Goal: Task Accomplishment & Management: Manage account settings

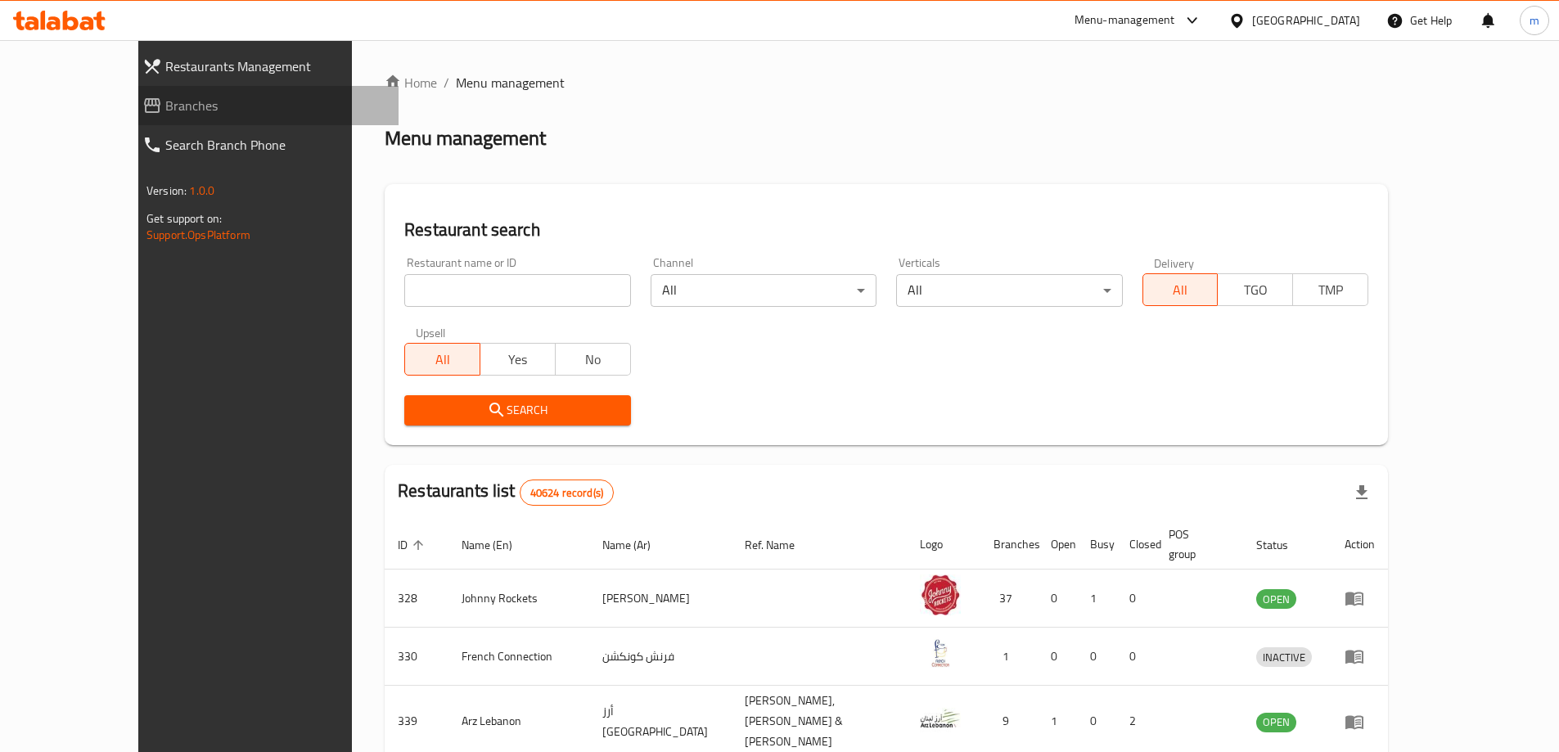
click at [165, 102] on span "Branches" at bounding box center [275, 106] width 220 height 20
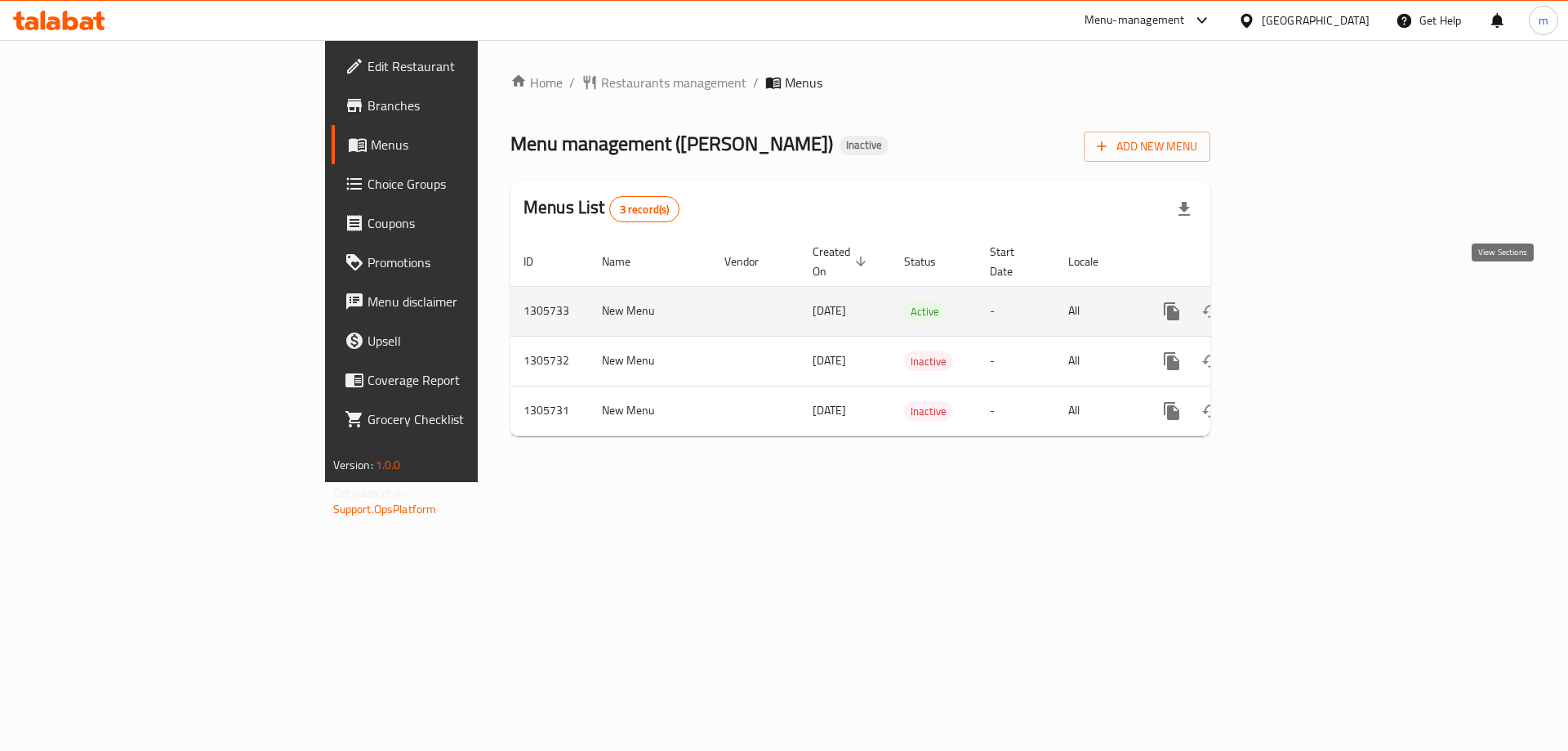
click at [1309, 305] on link "enhanced table" at bounding box center [1290, 311] width 39 height 39
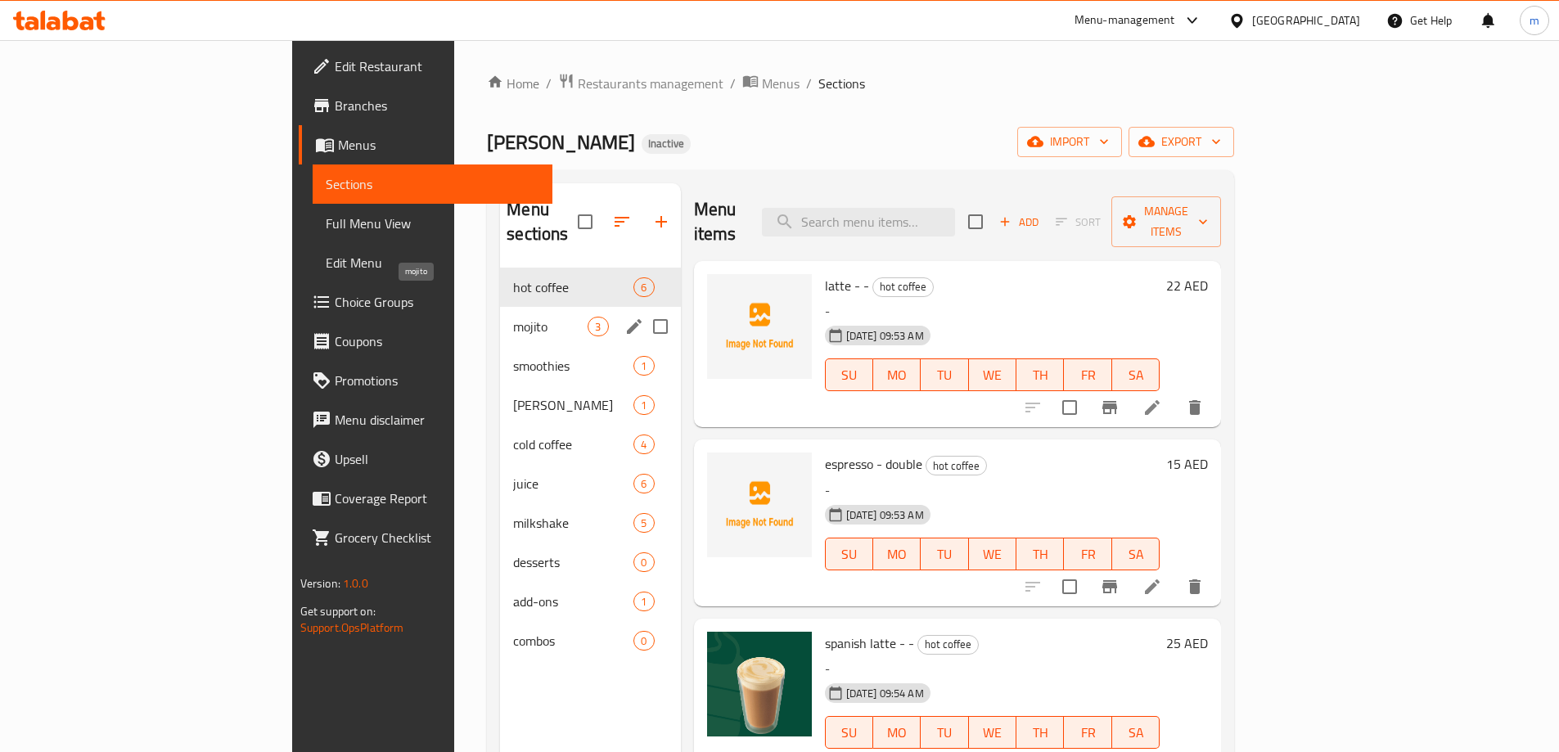
click at [500, 307] on div "mojito 3" at bounding box center [590, 326] width 180 height 39
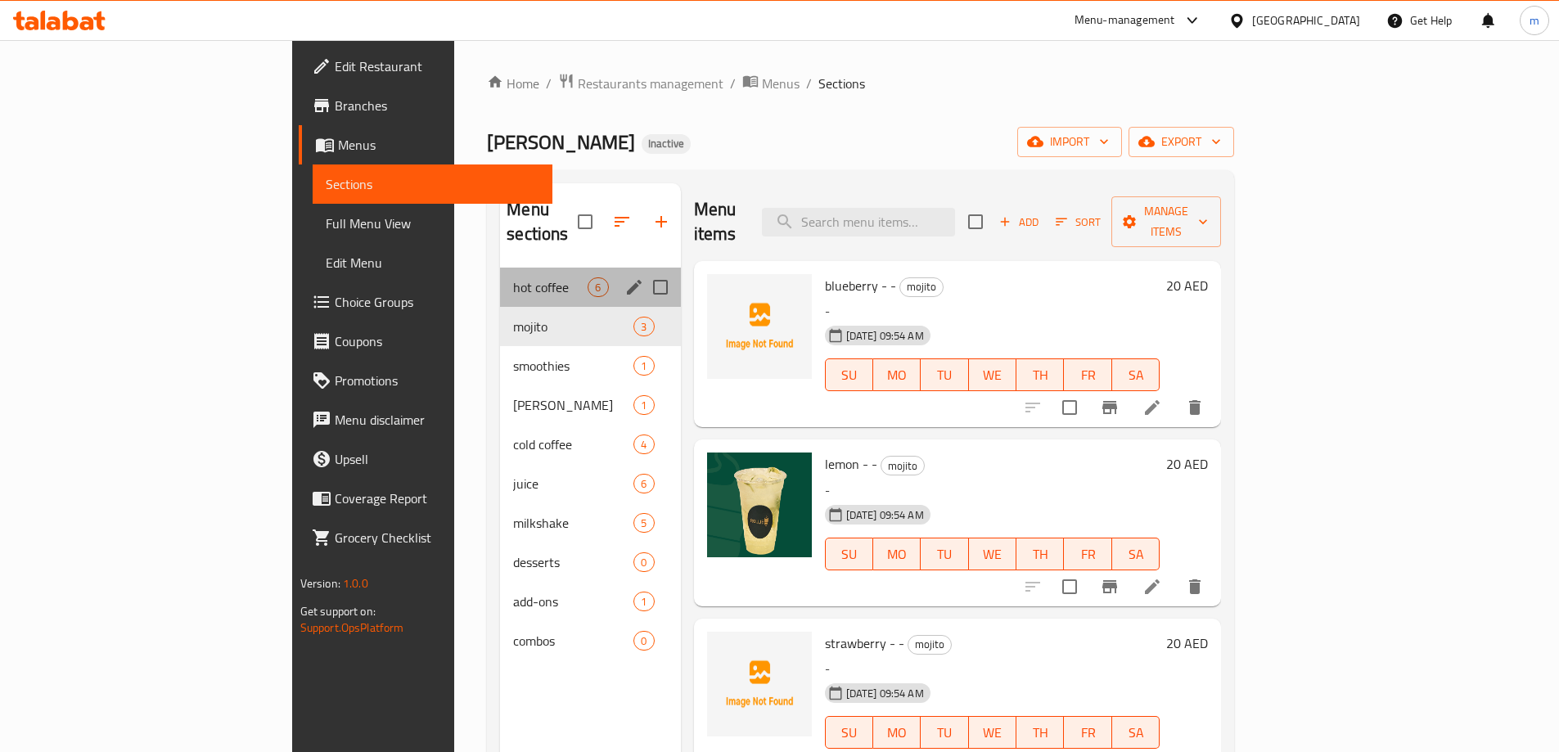
click at [500, 268] on div "hot coffee 6" at bounding box center [590, 287] width 180 height 39
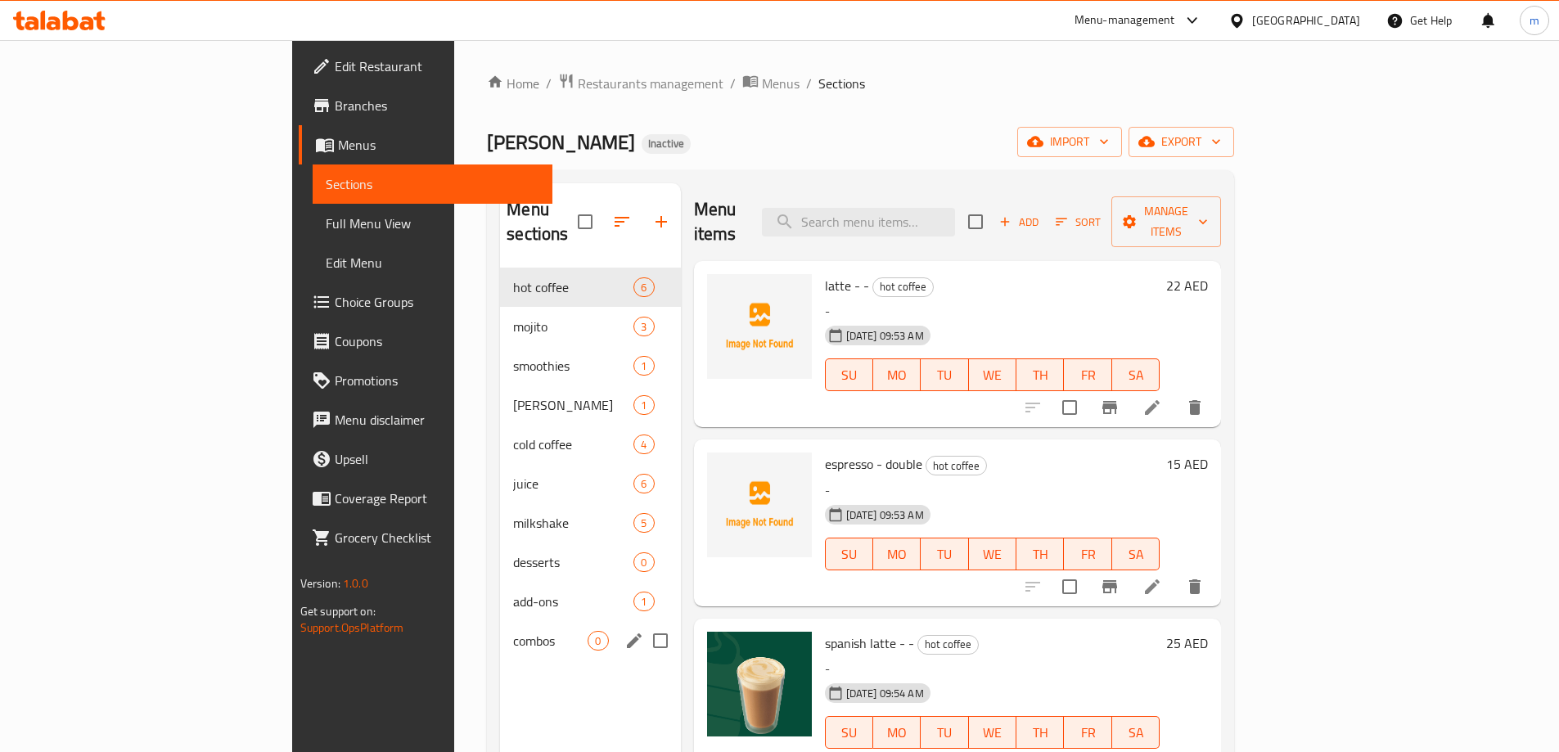
click at [513, 631] on span "combos" at bounding box center [550, 641] width 74 height 20
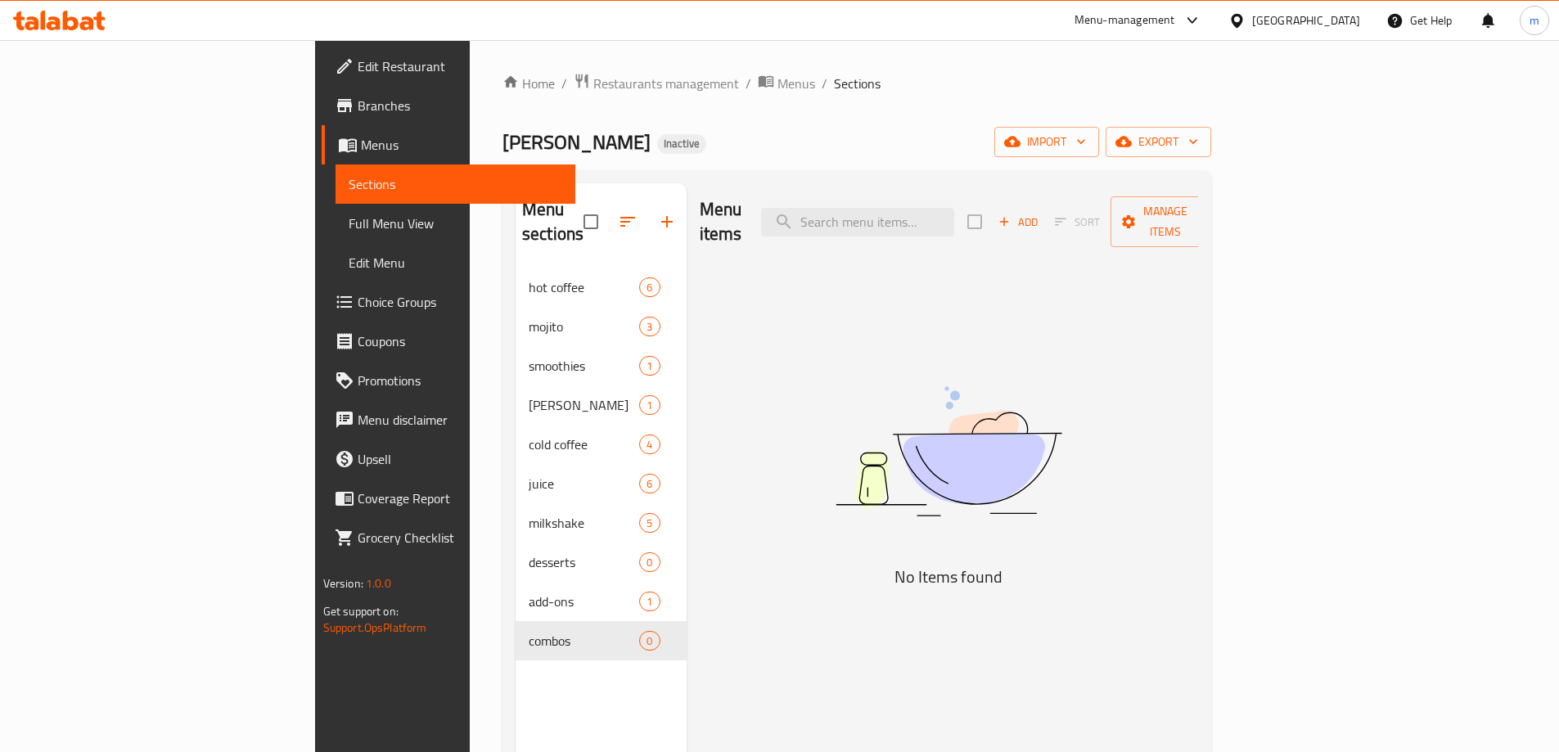
click at [899, 150] on div "ROLLIE SWEET Inactive import export" at bounding box center [856, 142] width 709 height 30
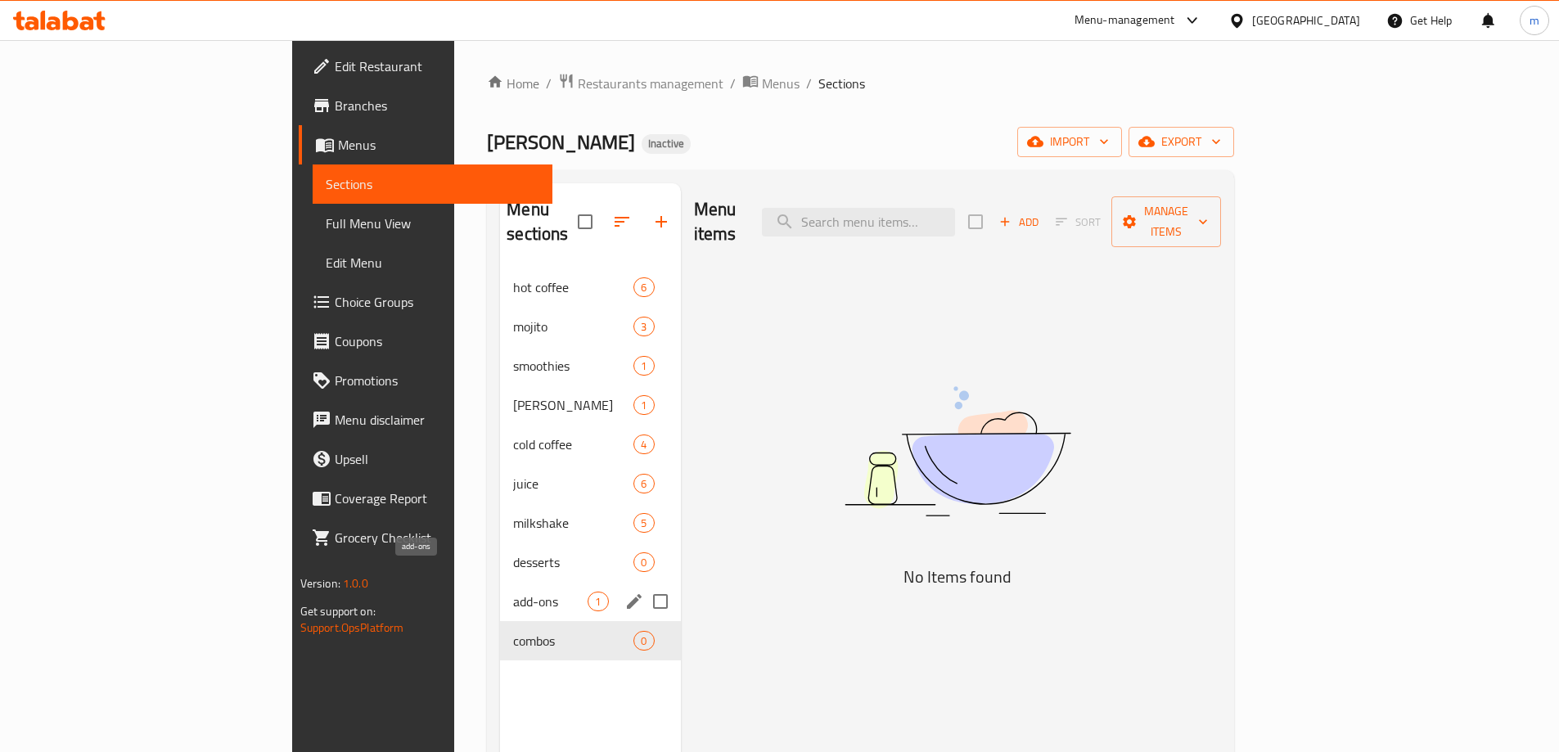
click at [513, 592] on span "add-ons" at bounding box center [550, 602] width 74 height 20
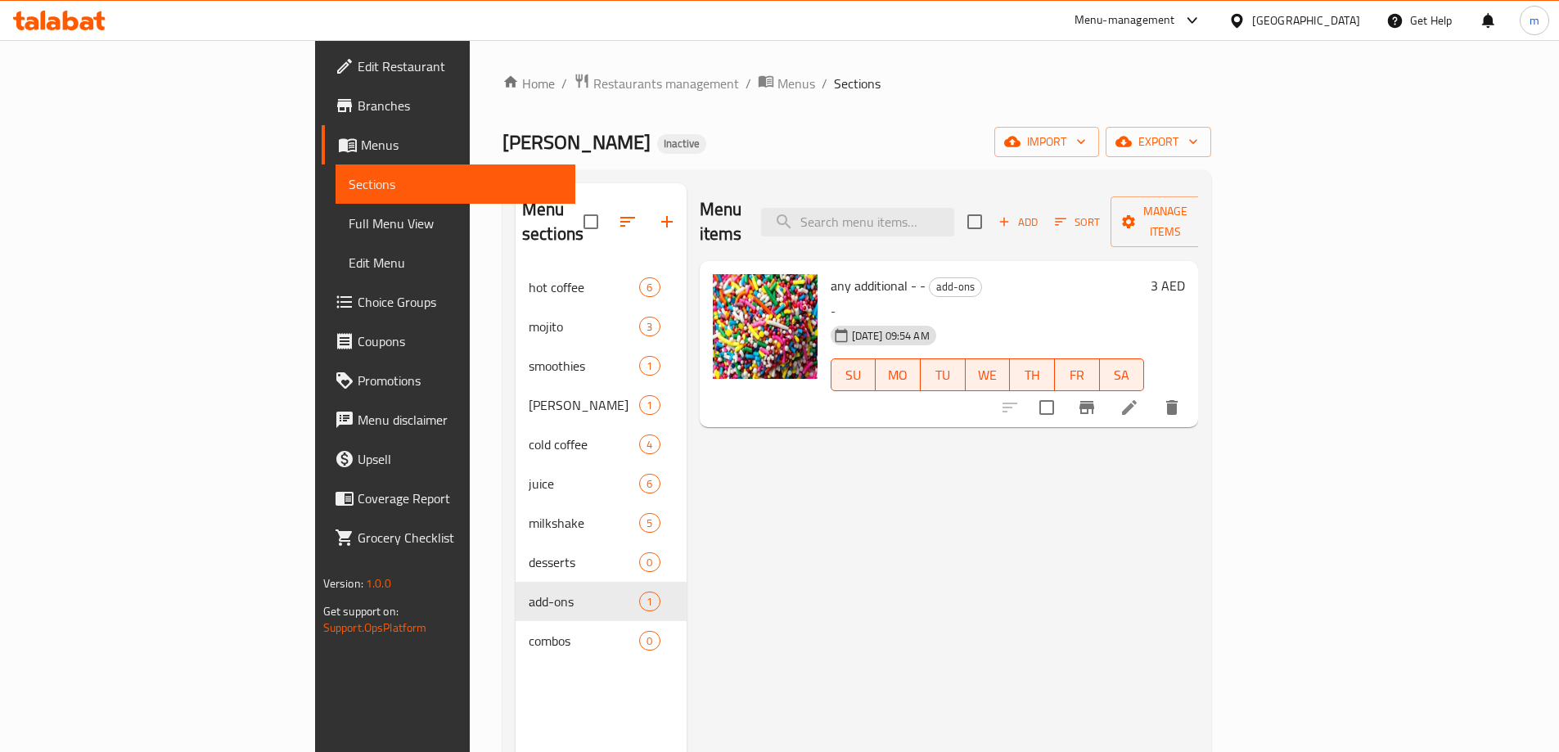
click at [1152, 393] on li at bounding box center [1129, 407] width 46 height 29
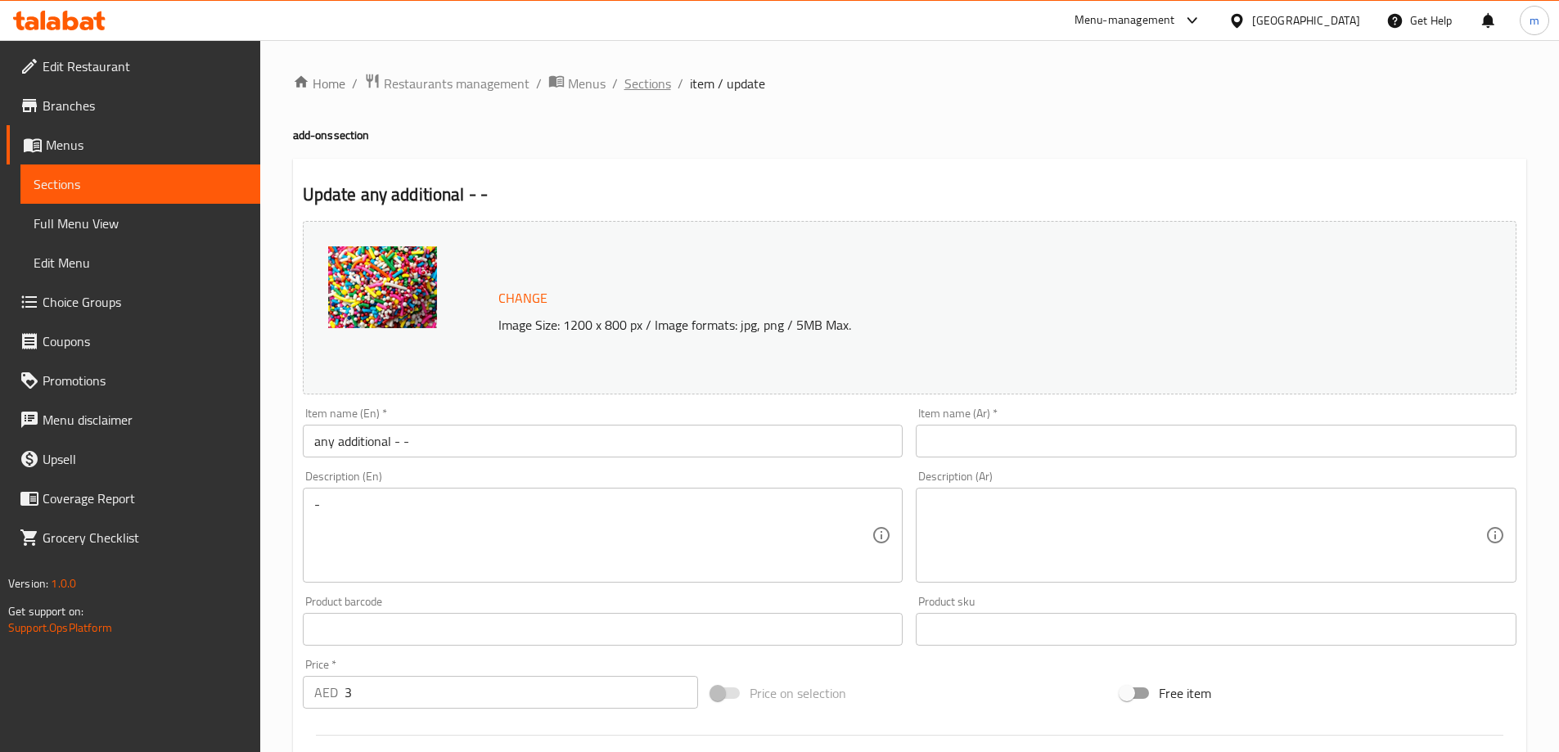
click at [658, 93] on span "Sections" at bounding box center [647, 84] width 47 height 20
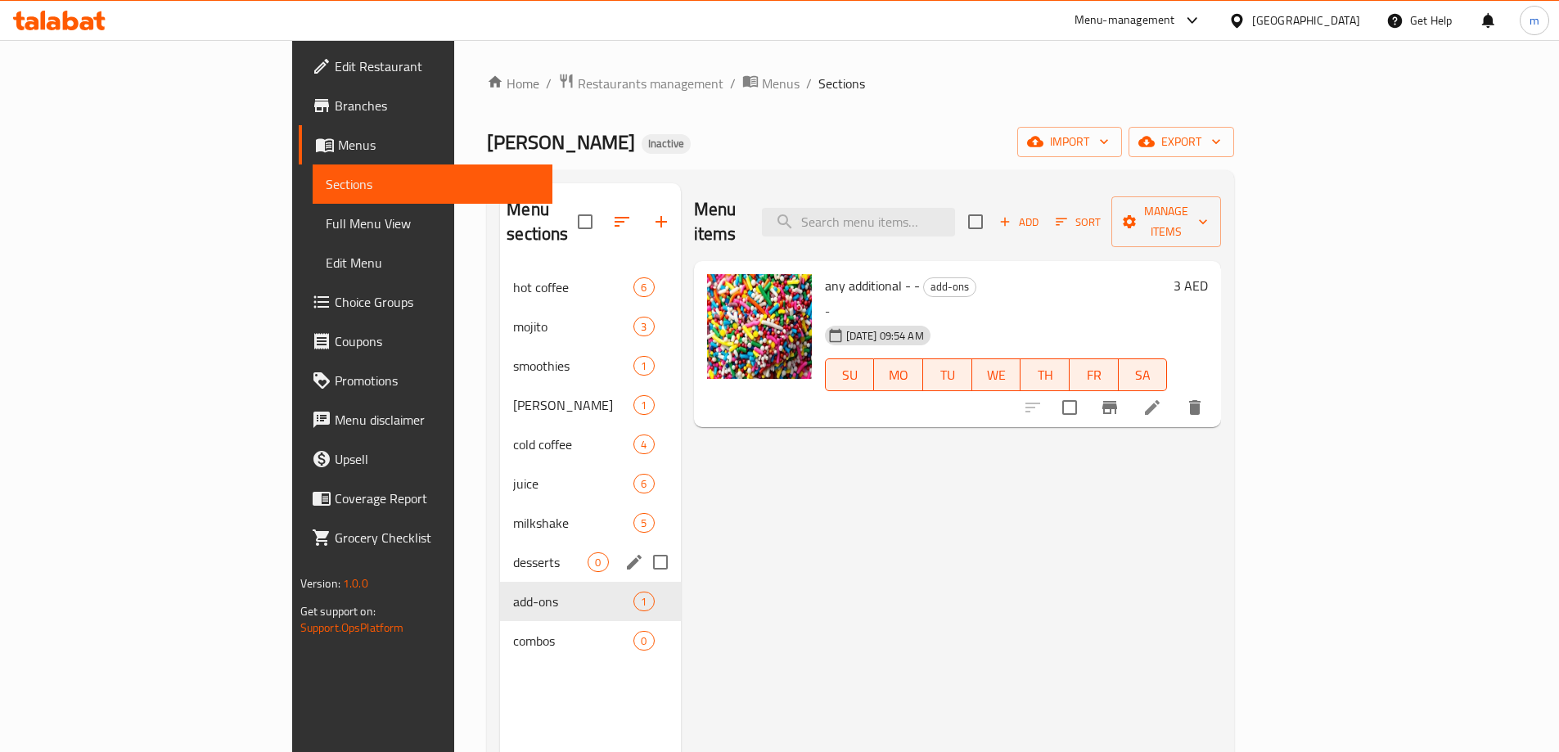
click at [513, 552] on span "desserts" at bounding box center [550, 562] width 74 height 20
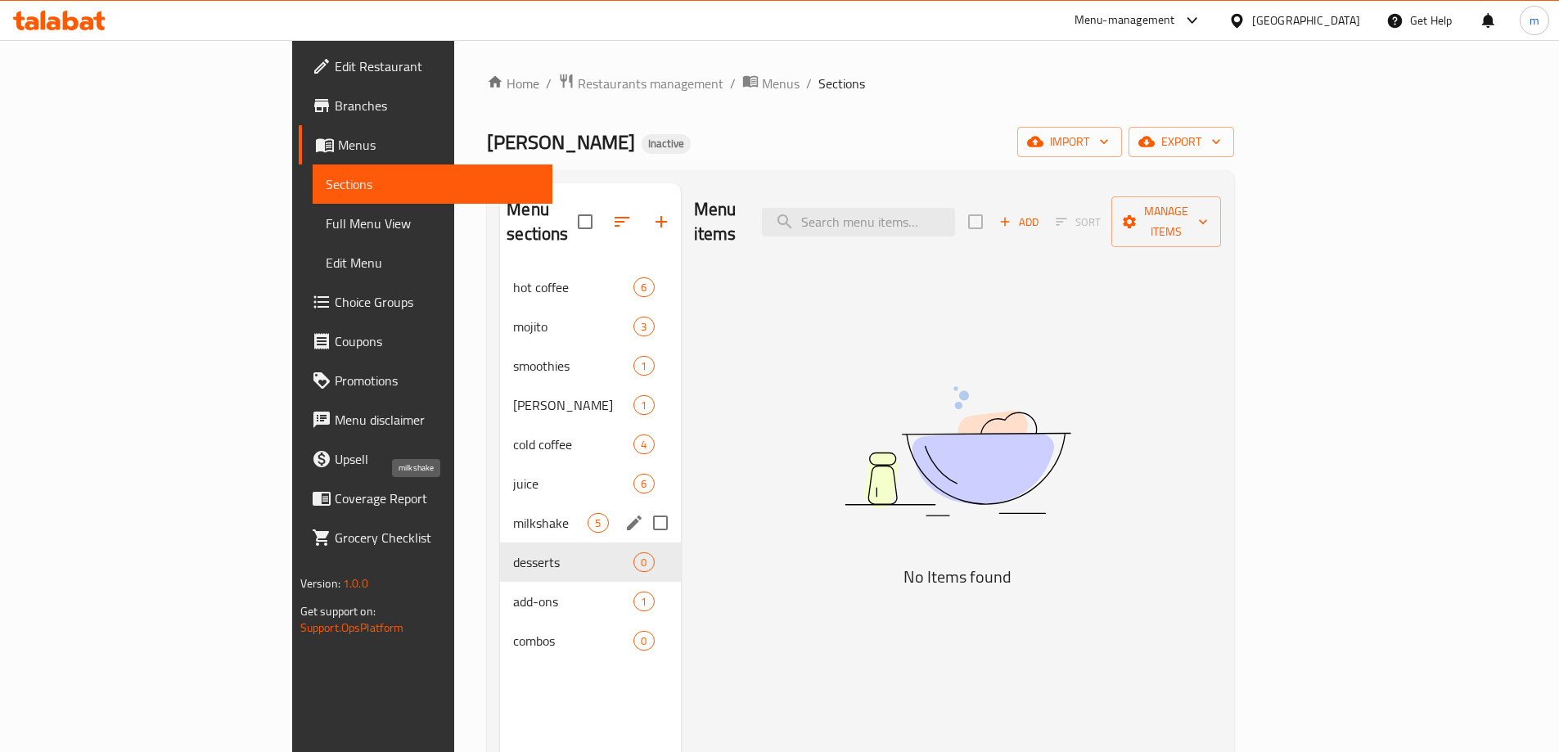
click at [513, 513] on span "milkshake" at bounding box center [550, 523] width 74 height 20
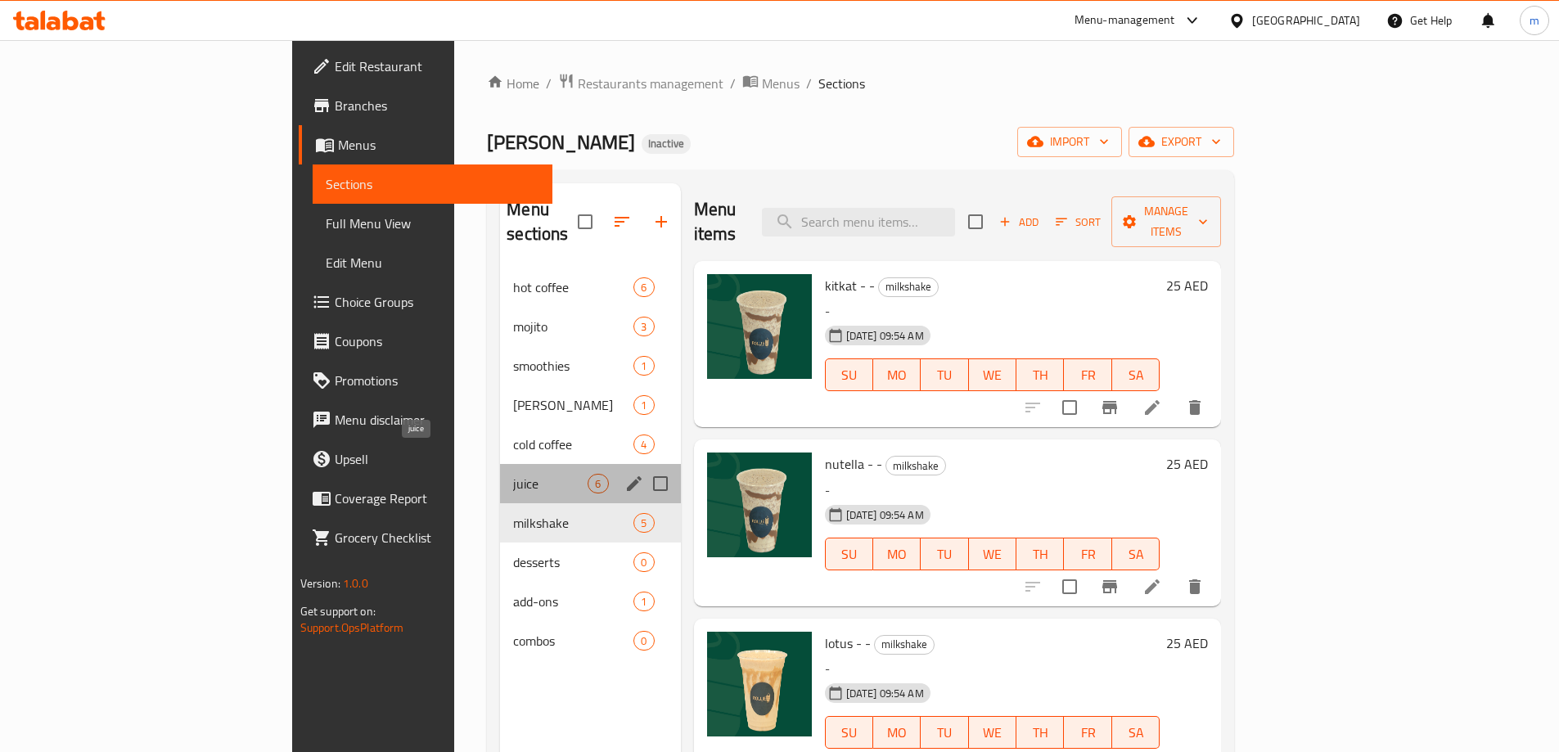
click at [513, 474] on span "juice" at bounding box center [550, 484] width 74 height 20
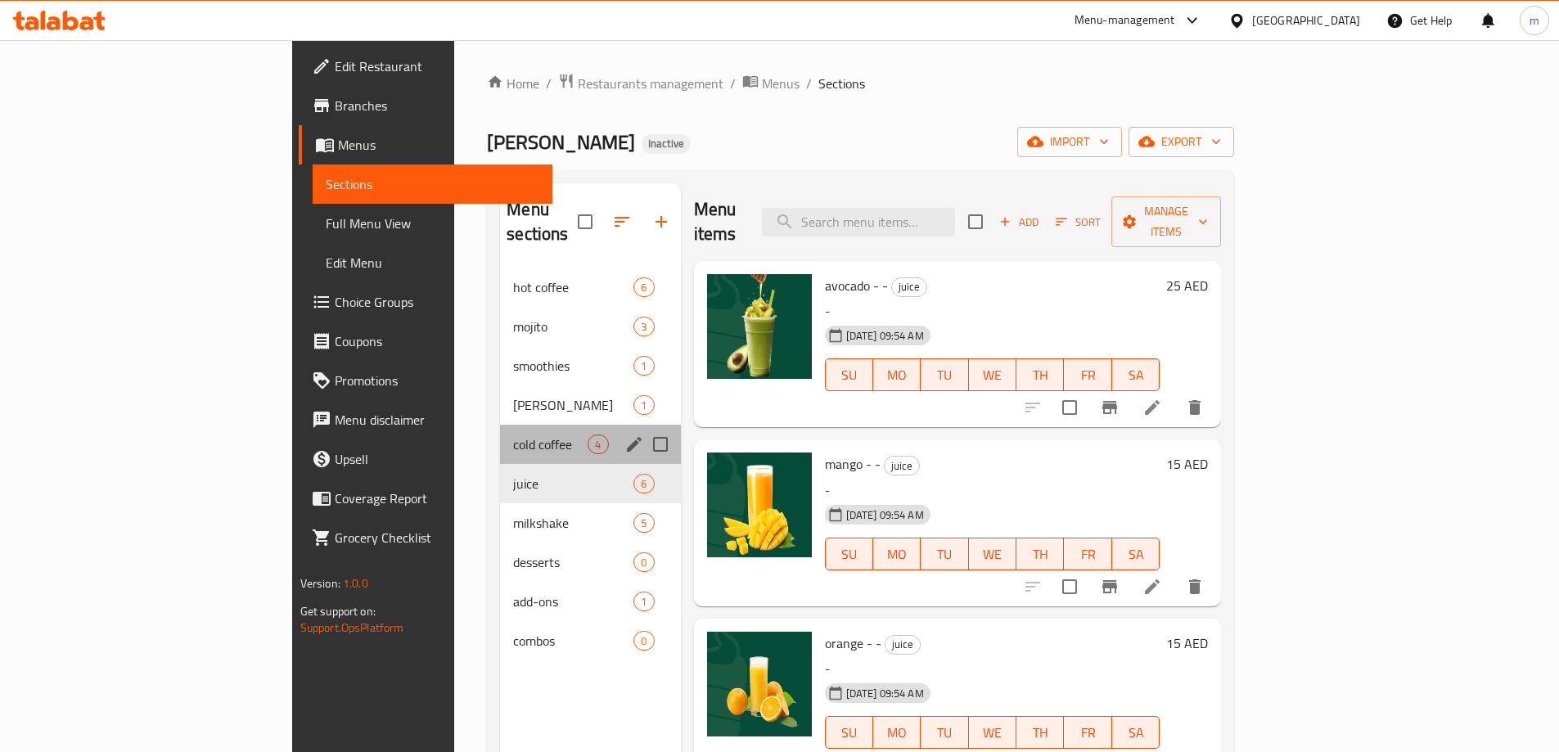
click at [500, 425] on div "cold coffee 4" at bounding box center [590, 444] width 180 height 39
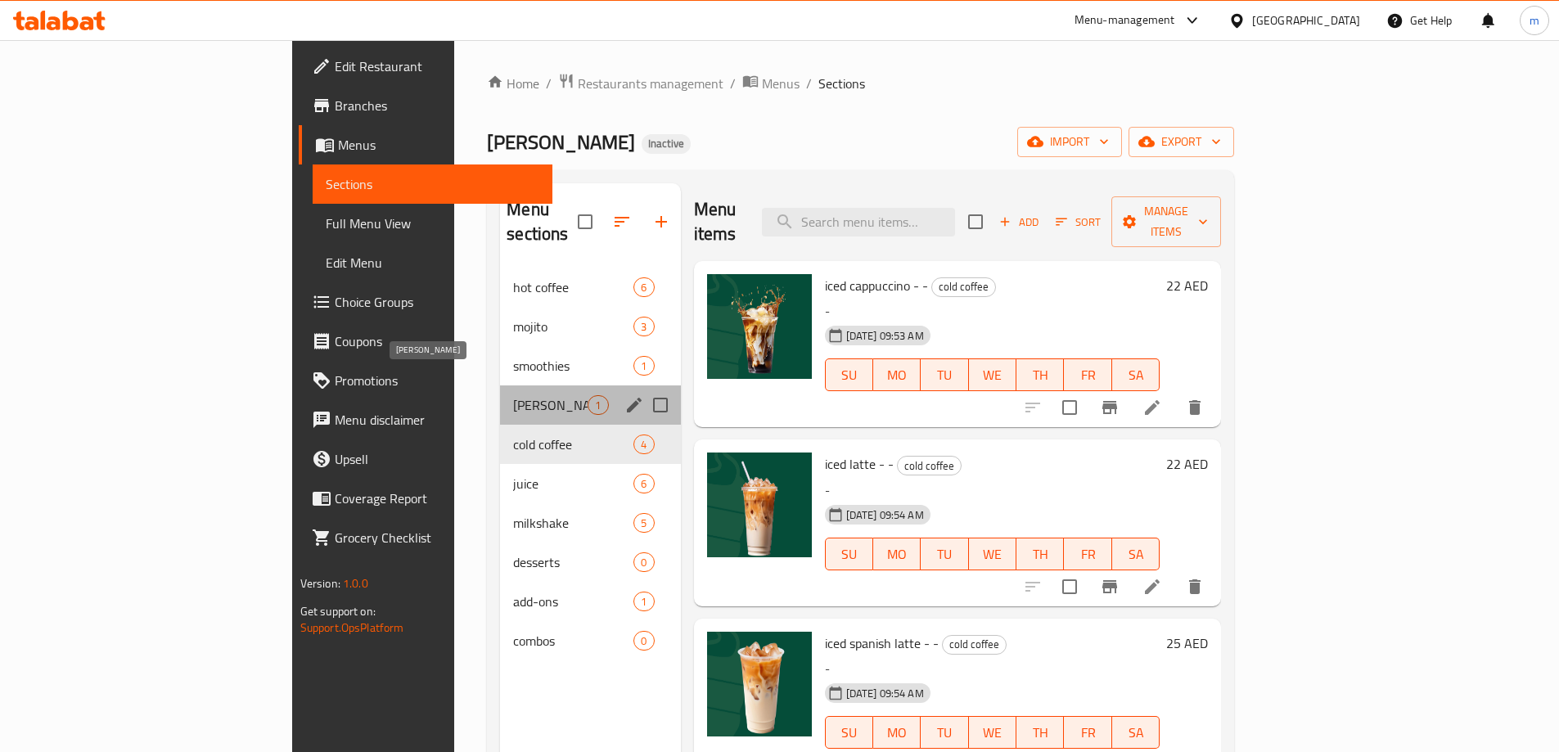
click at [513, 395] on span "rollie sweet" at bounding box center [550, 405] width 74 height 20
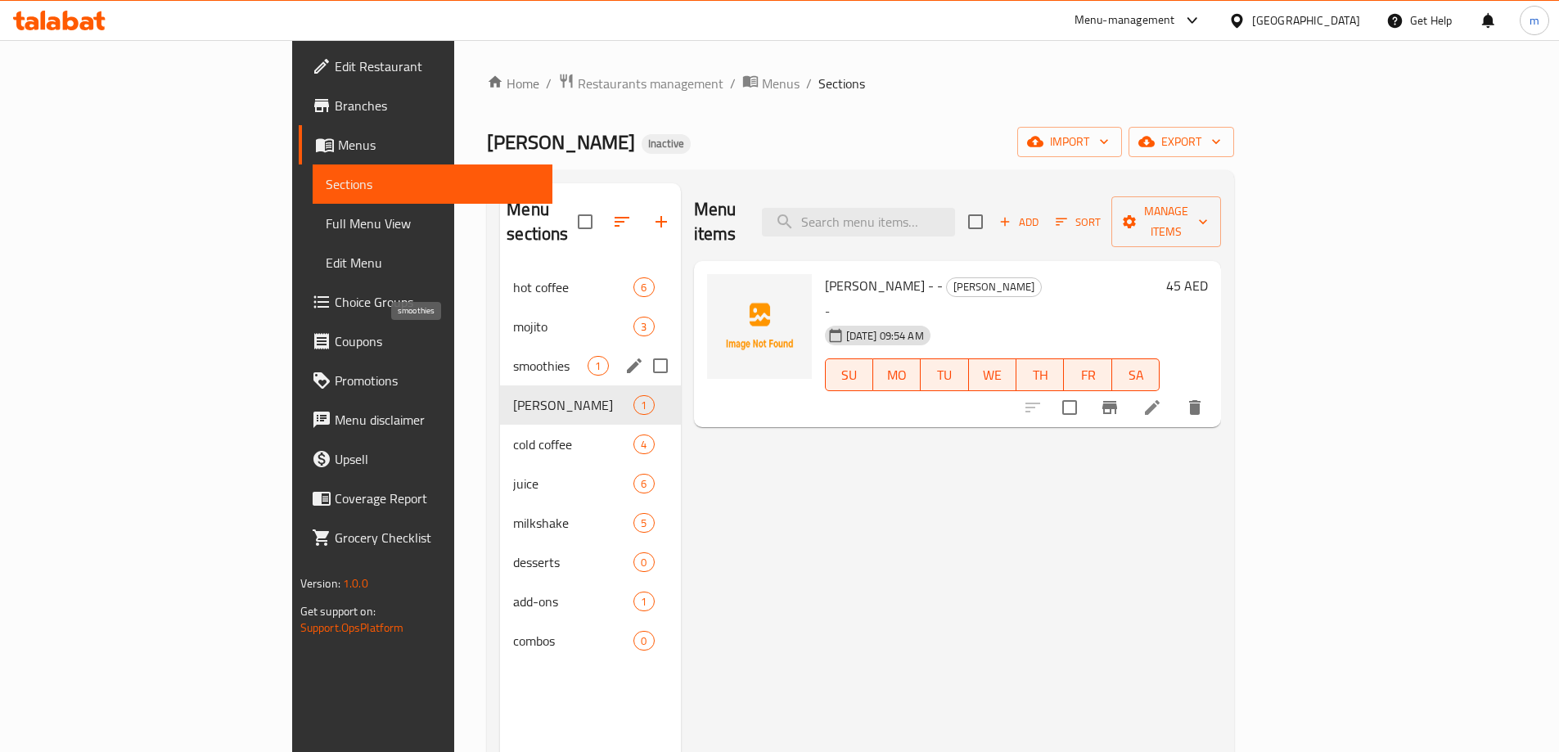
click at [513, 356] on span "smoothies" at bounding box center [550, 366] width 74 height 20
click at [513, 631] on span "combos" at bounding box center [550, 641] width 74 height 20
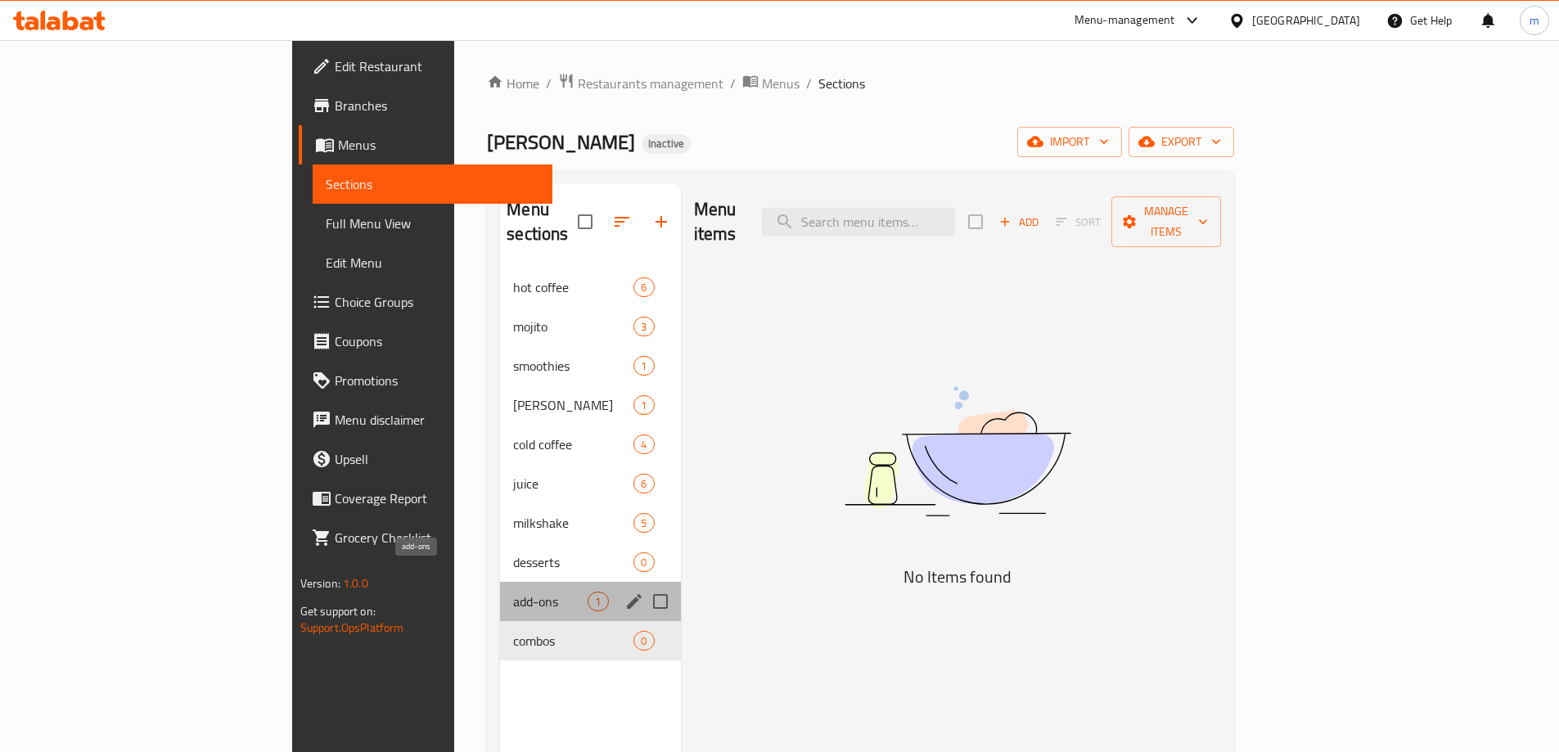
click at [513, 592] on span "add-ons" at bounding box center [550, 602] width 74 height 20
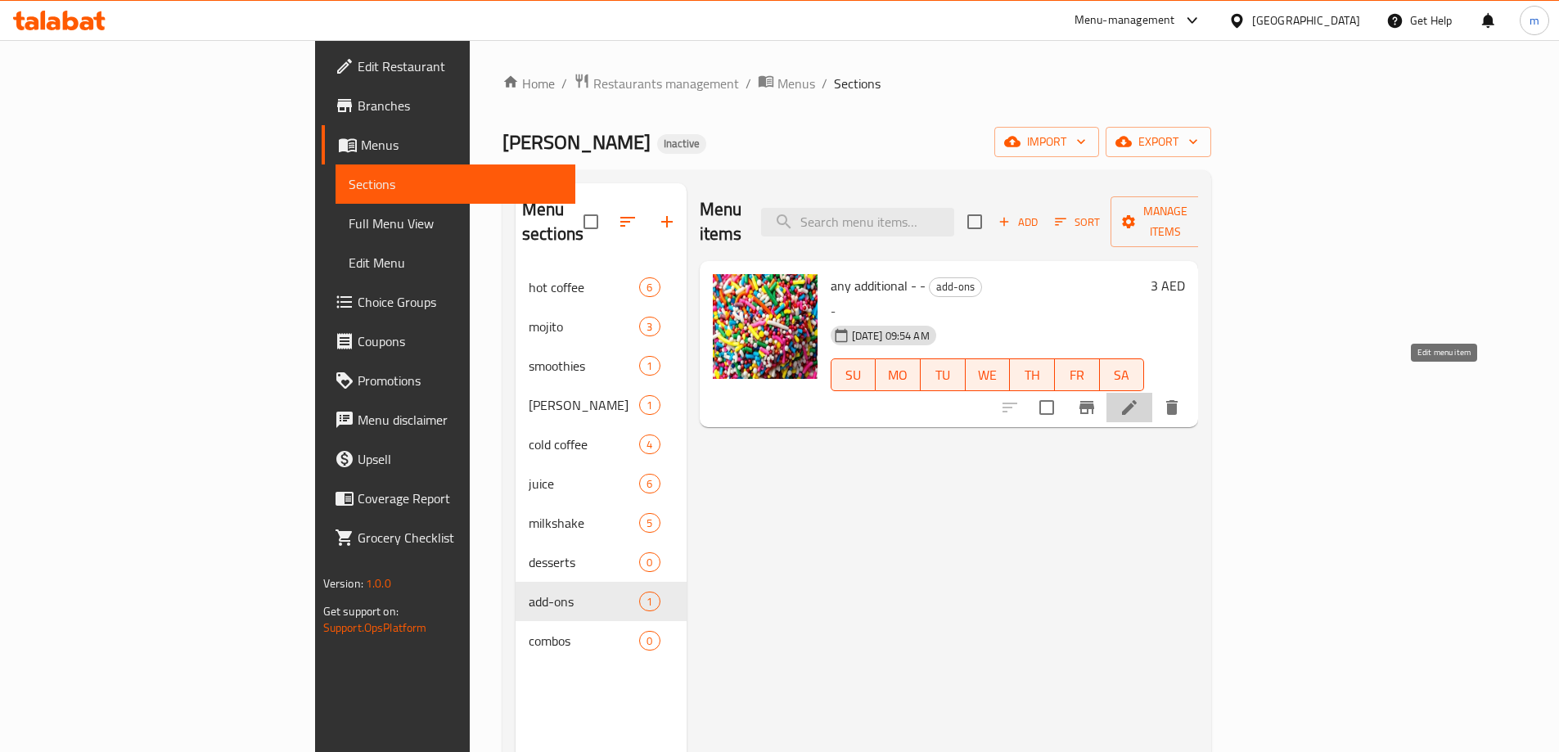
click at [1139, 398] on icon at bounding box center [1129, 408] width 20 height 20
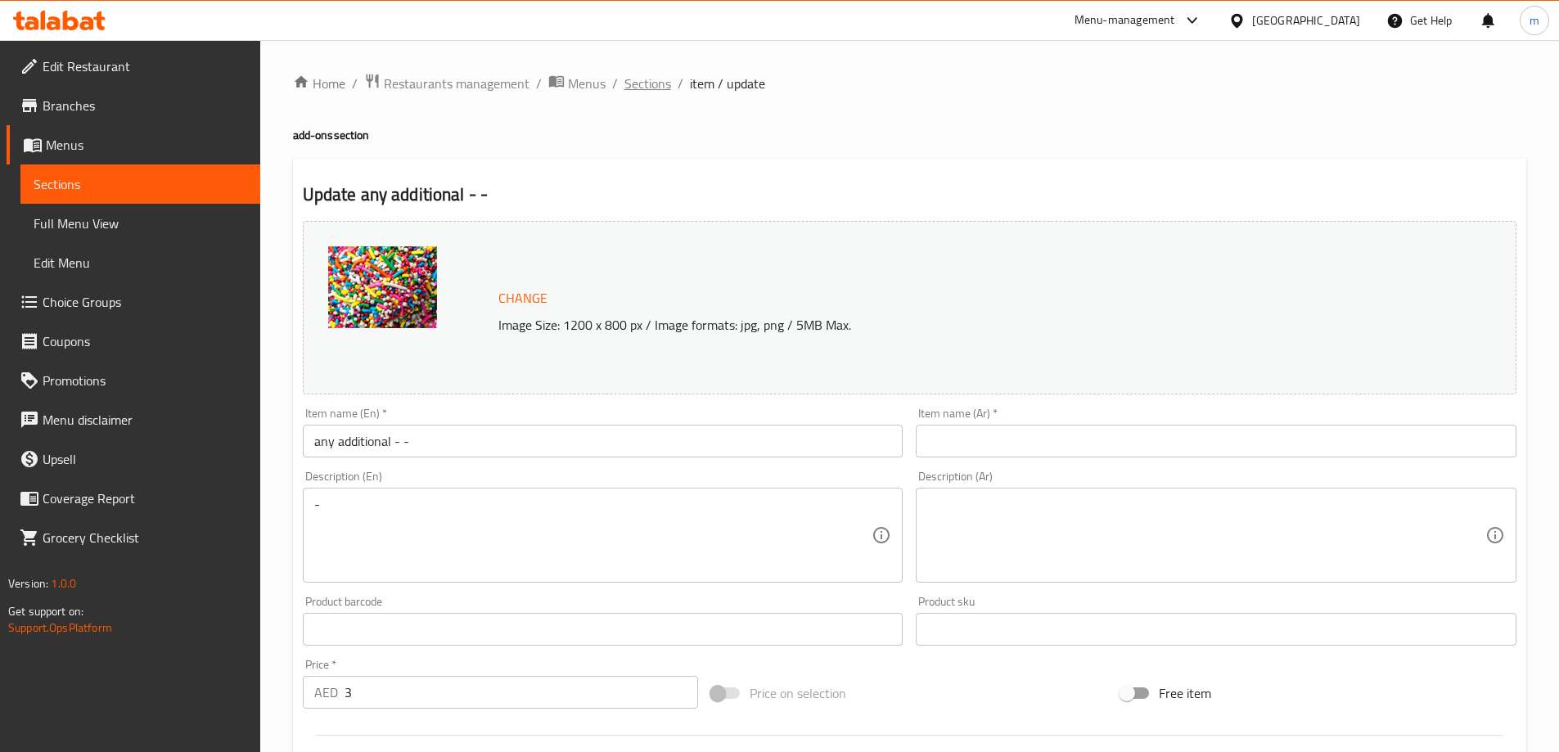
click at [652, 84] on span "Sections" at bounding box center [647, 84] width 47 height 20
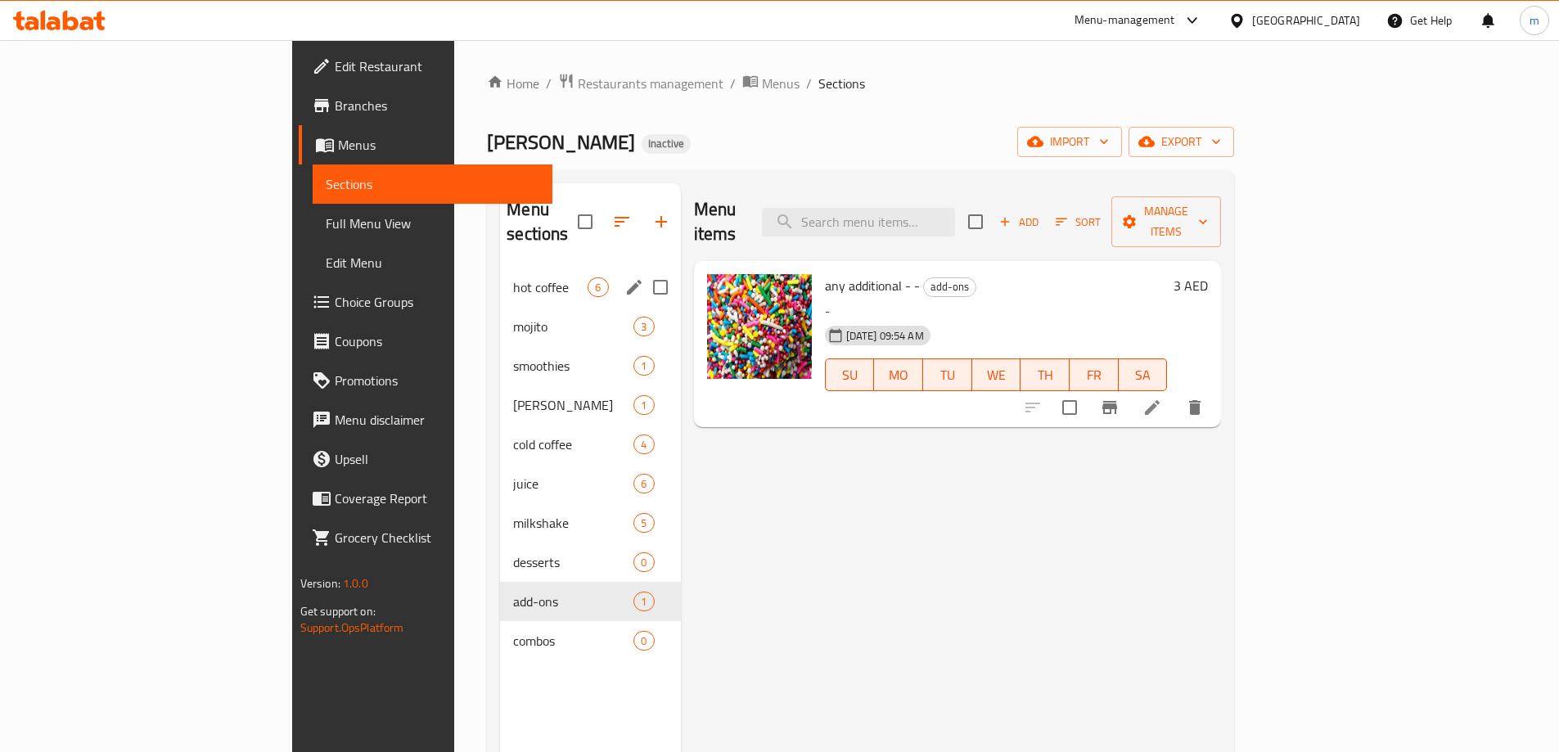
click at [500, 275] on div "hot coffee 6" at bounding box center [590, 287] width 180 height 39
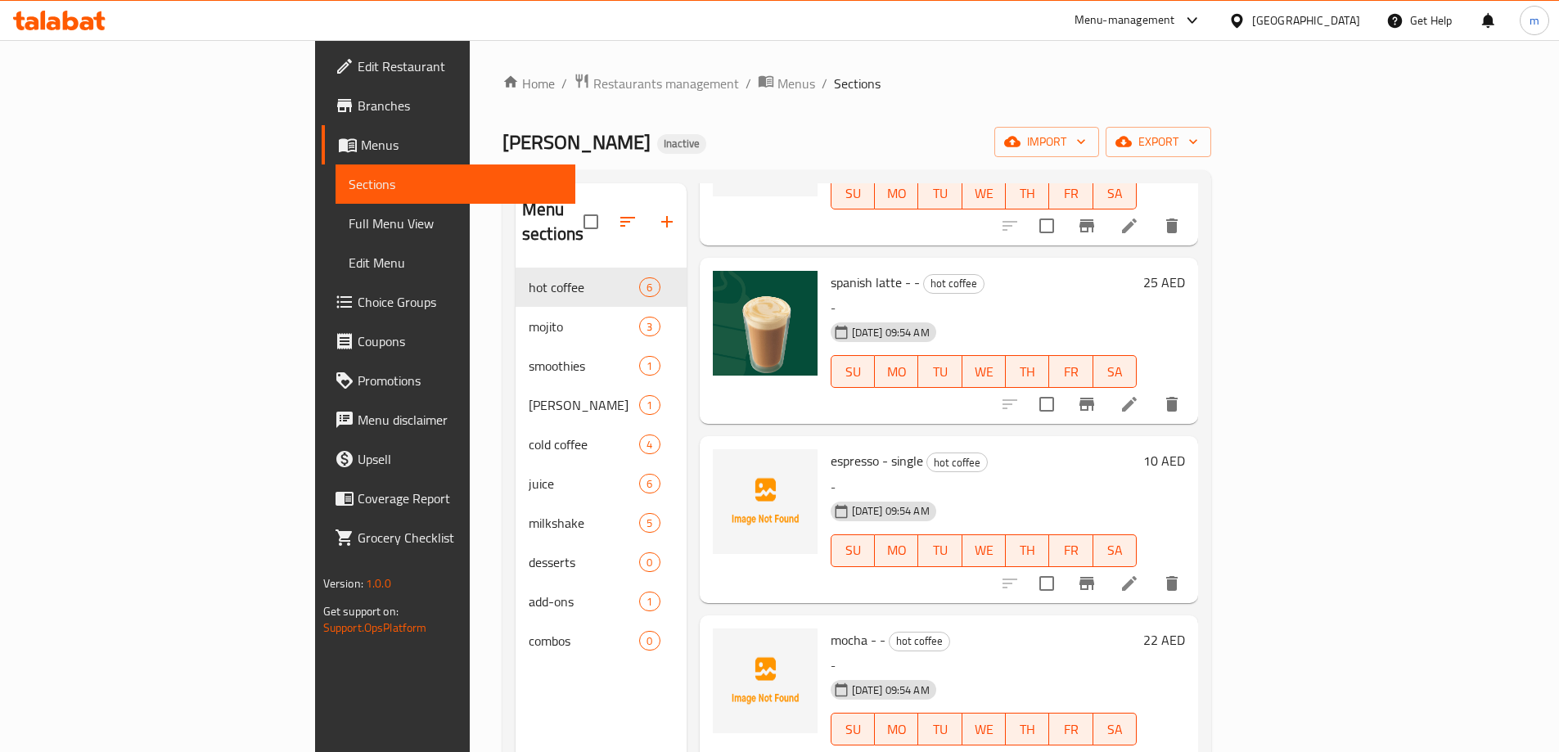
scroll to position [362, 0]
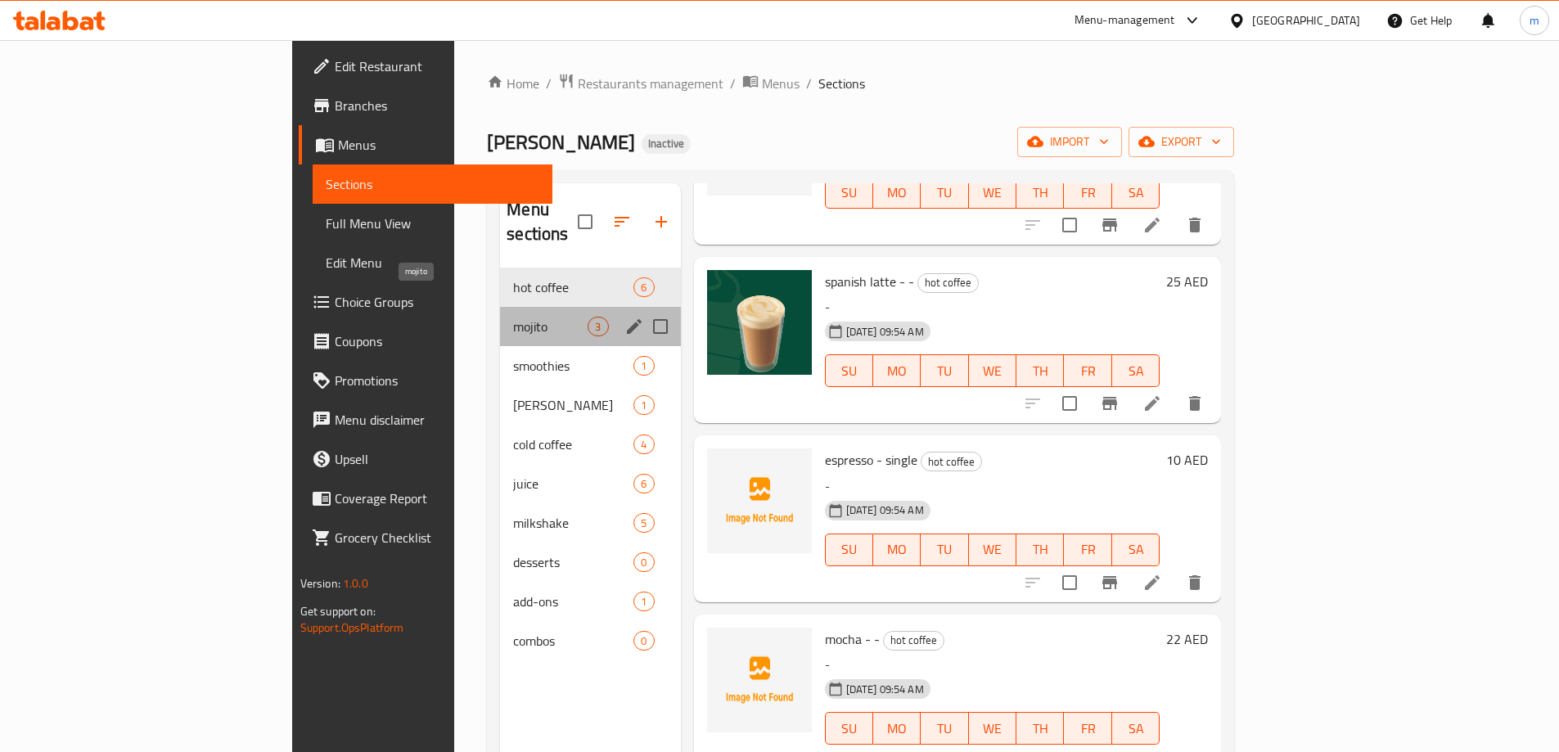
click at [513, 317] on span "mojito" at bounding box center [550, 327] width 74 height 20
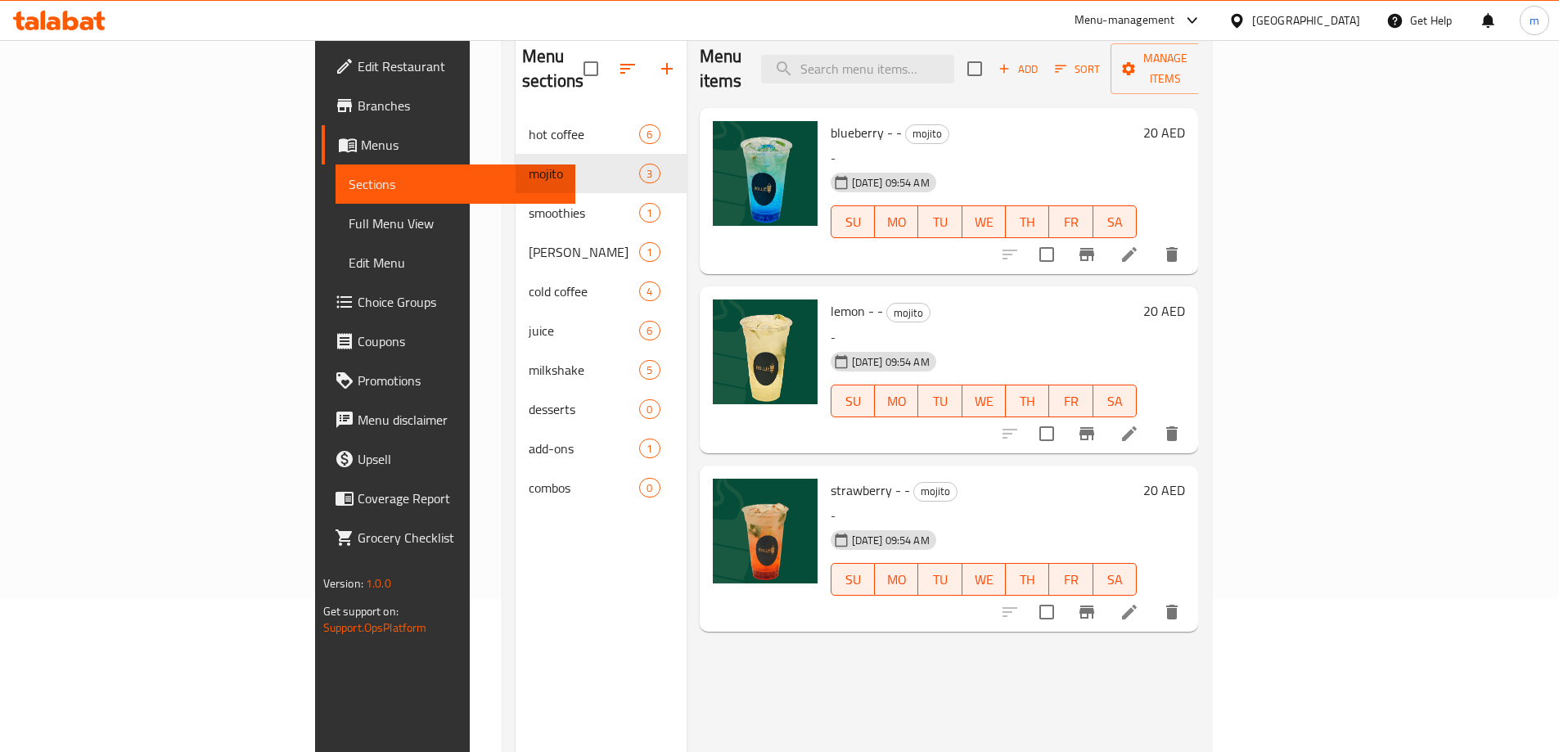
scroll to position [229, 0]
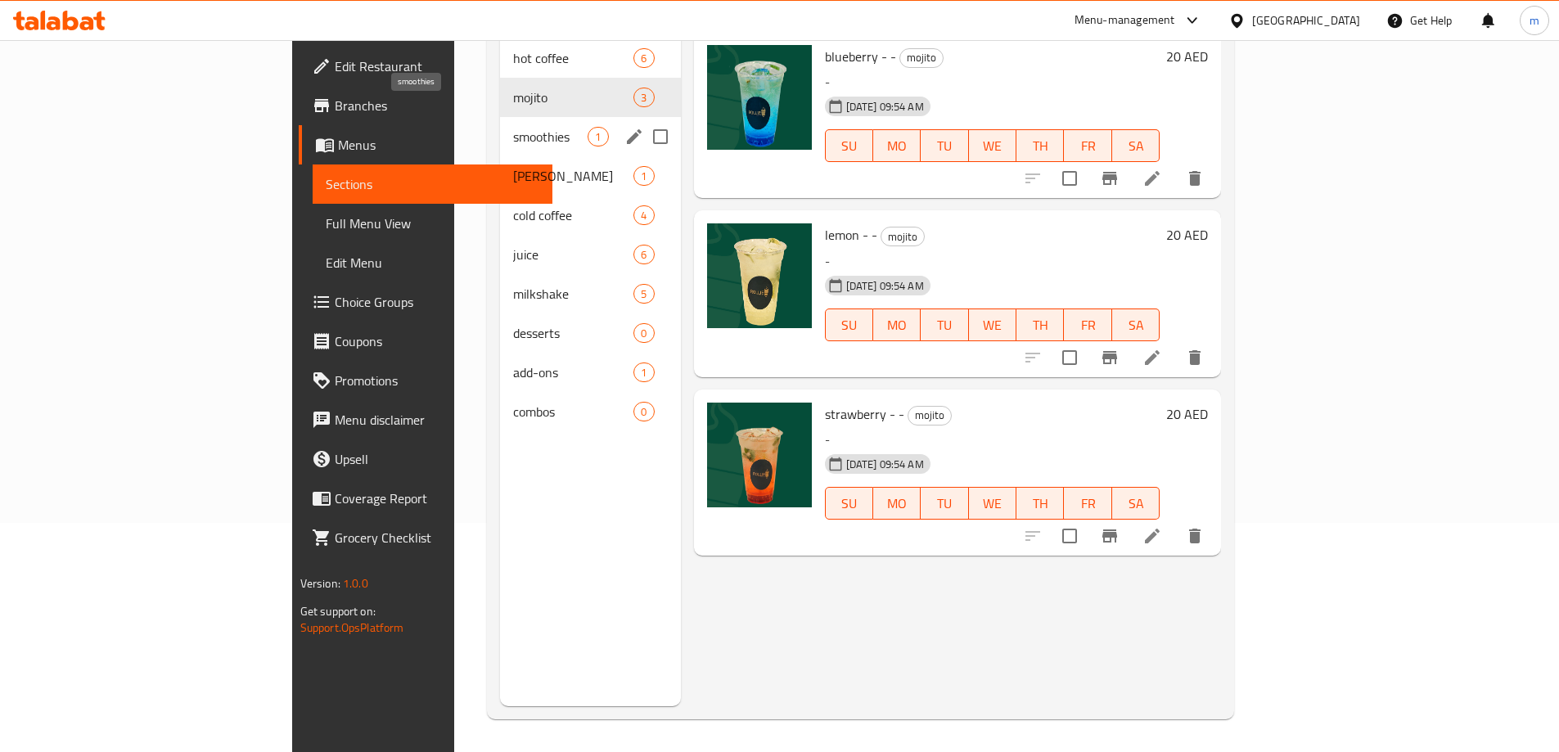
click at [513, 127] on span "smoothies" at bounding box center [550, 137] width 74 height 20
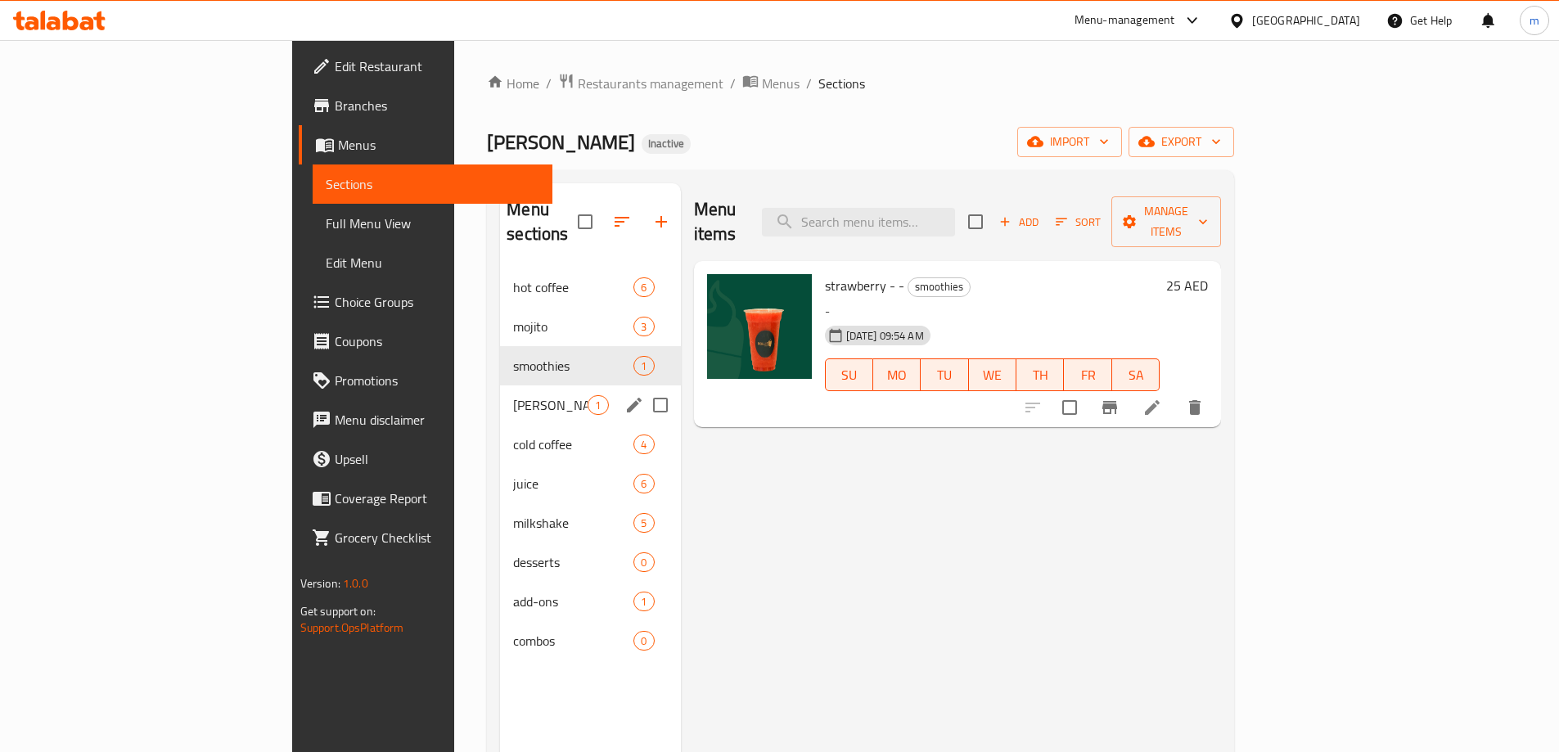
click at [500, 393] on div "rollie sweet 1" at bounding box center [590, 404] width 180 height 39
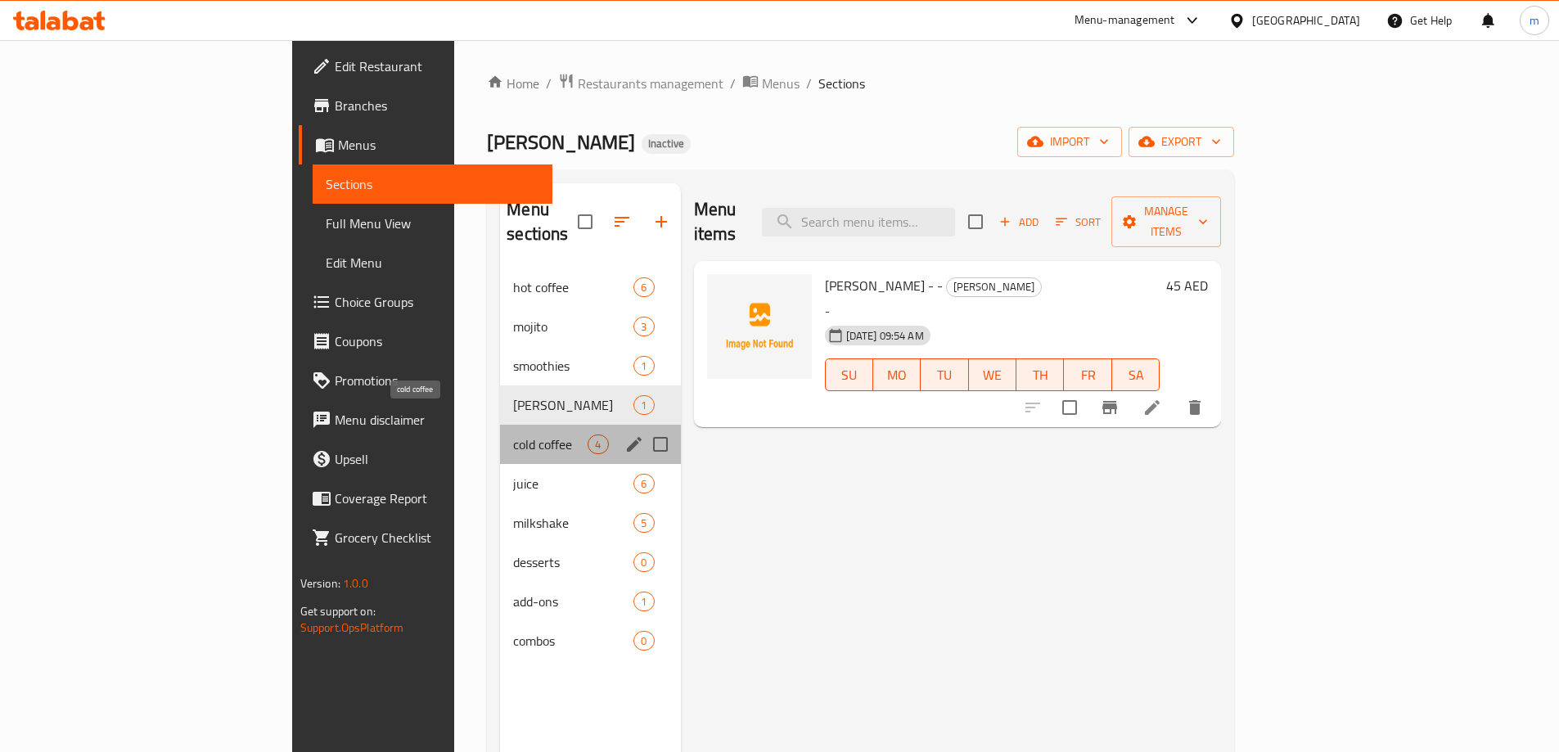
click at [513, 435] on span "cold coffee" at bounding box center [550, 445] width 74 height 20
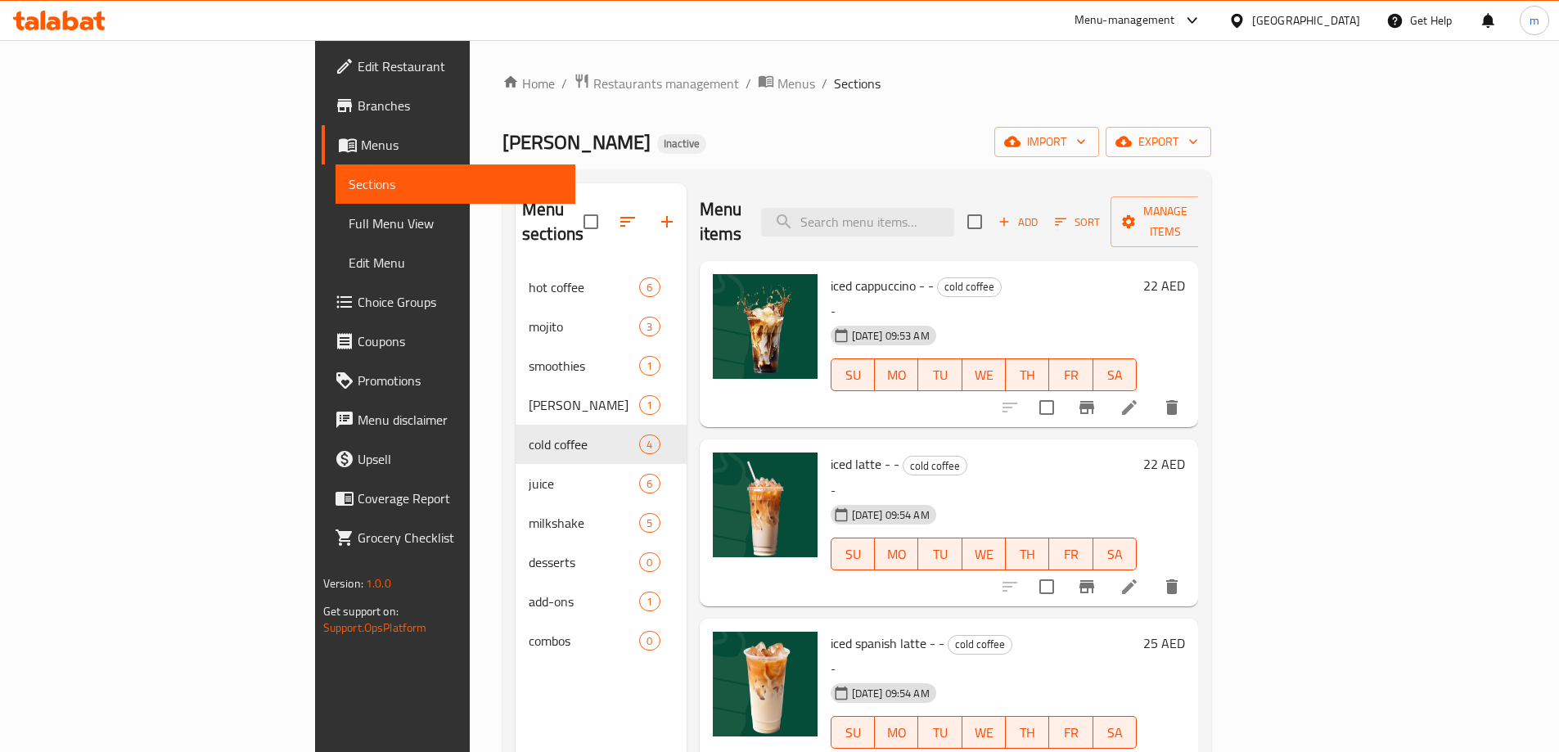
scroll to position [4, 0]
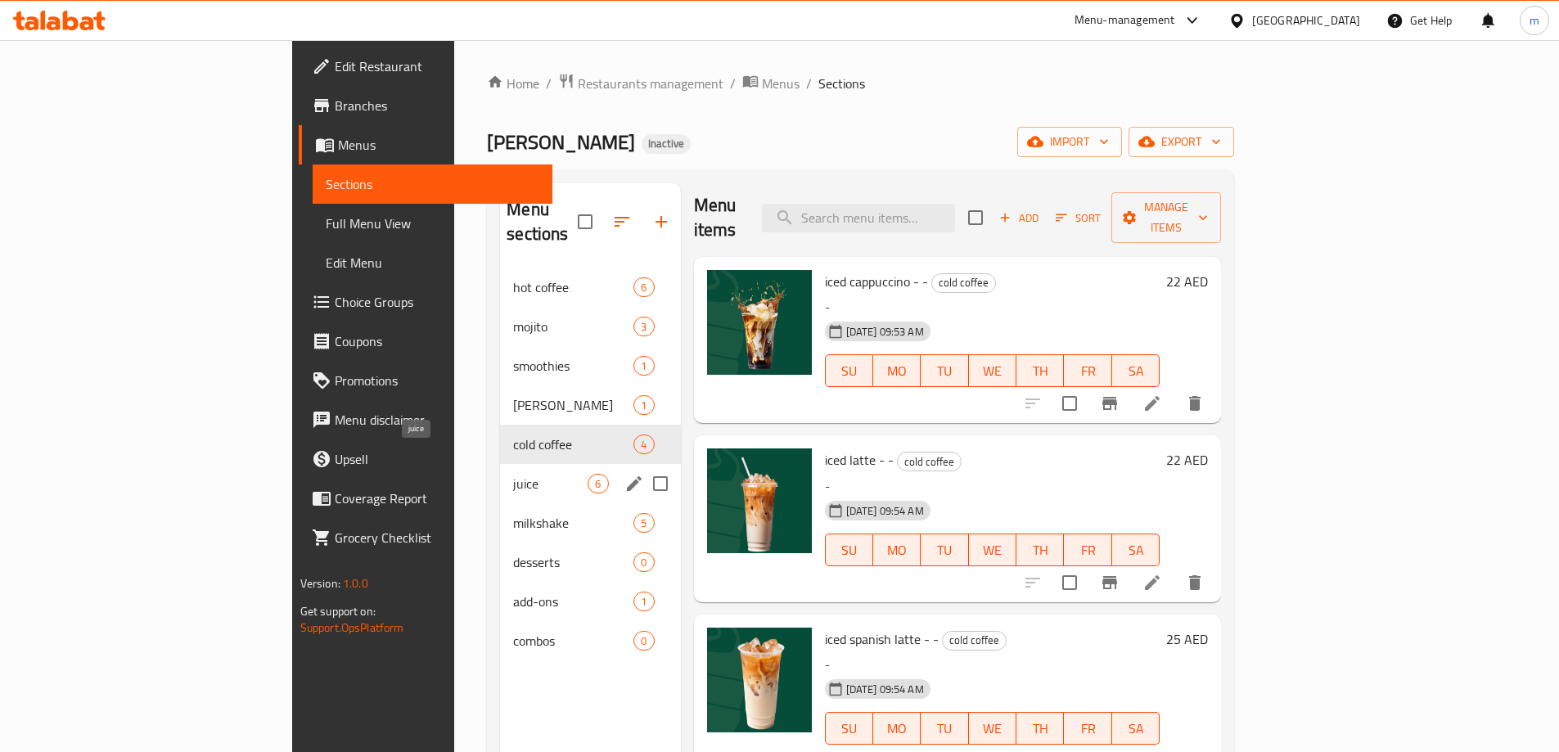
click at [513, 474] on span "juice" at bounding box center [550, 484] width 74 height 20
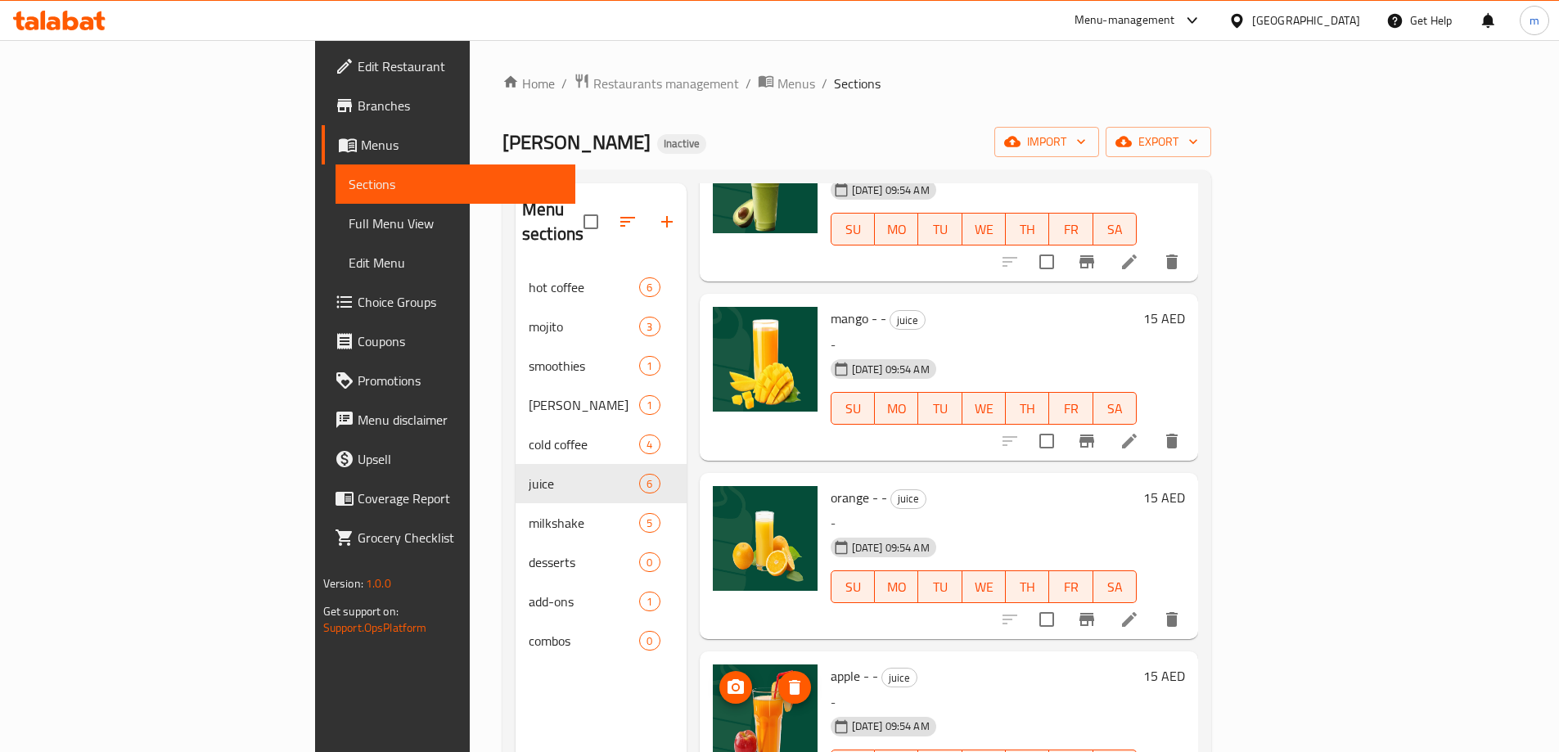
scroll to position [362, 0]
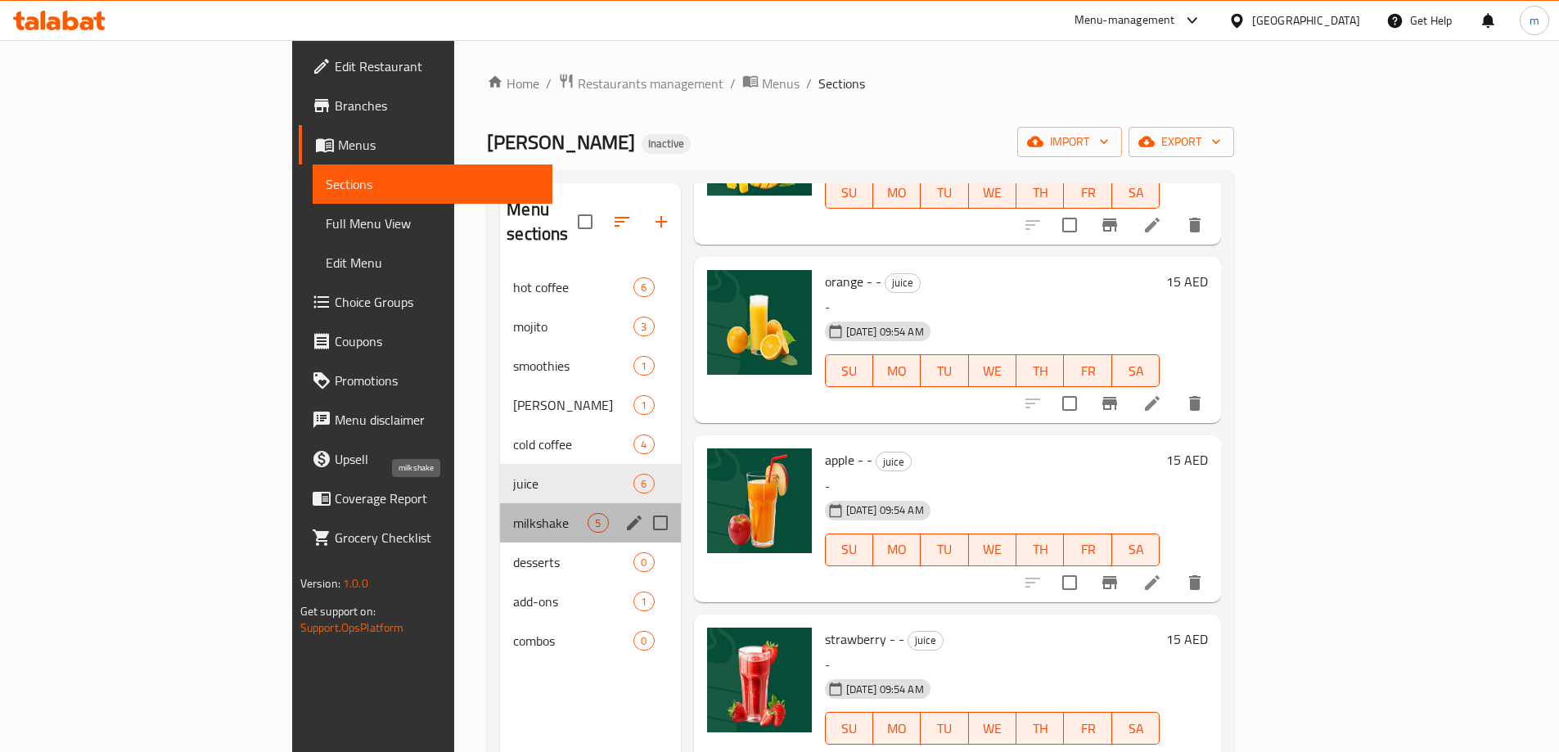
click at [513, 513] on span "milkshake" at bounding box center [550, 523] width 74 height 20
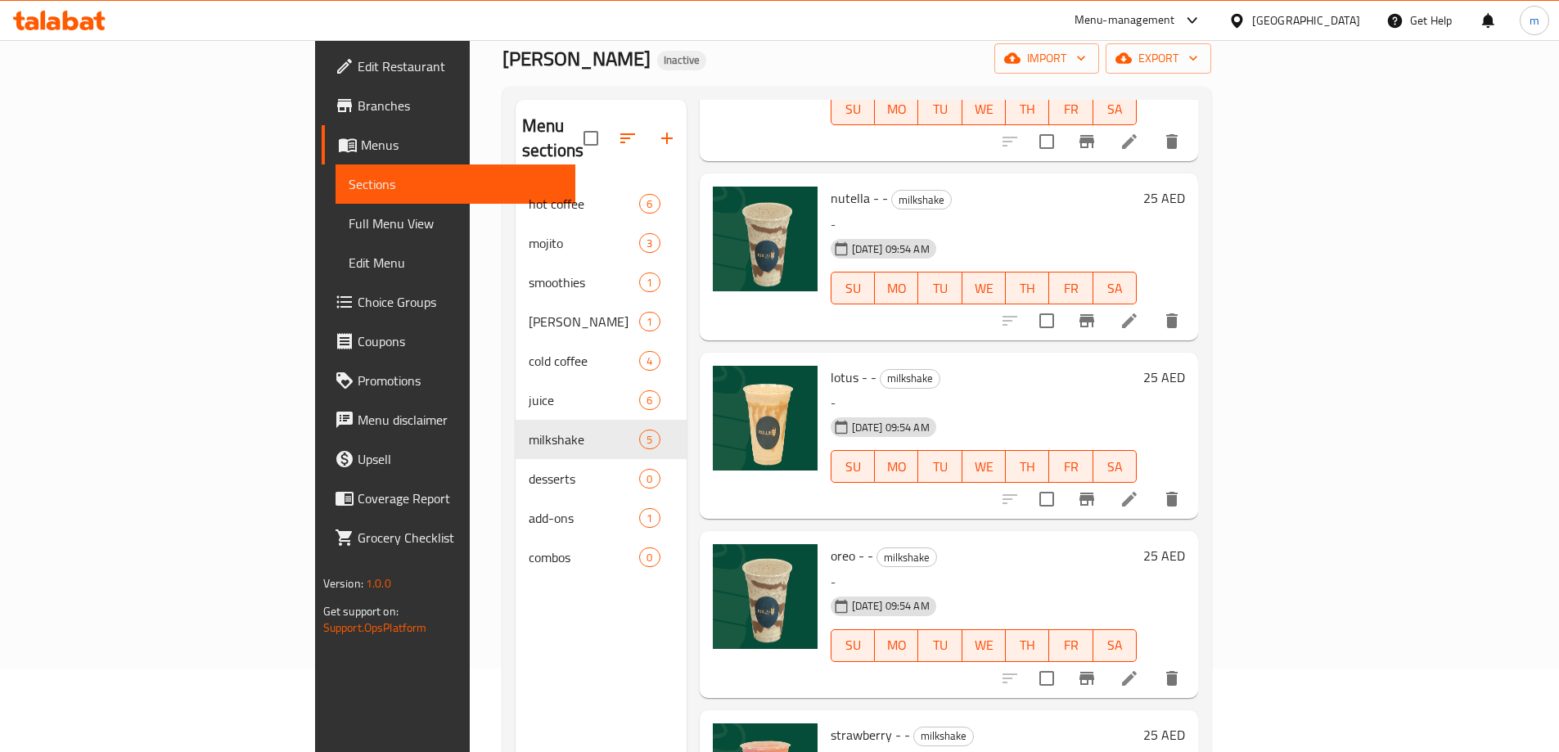
scroll to position [229, 0]
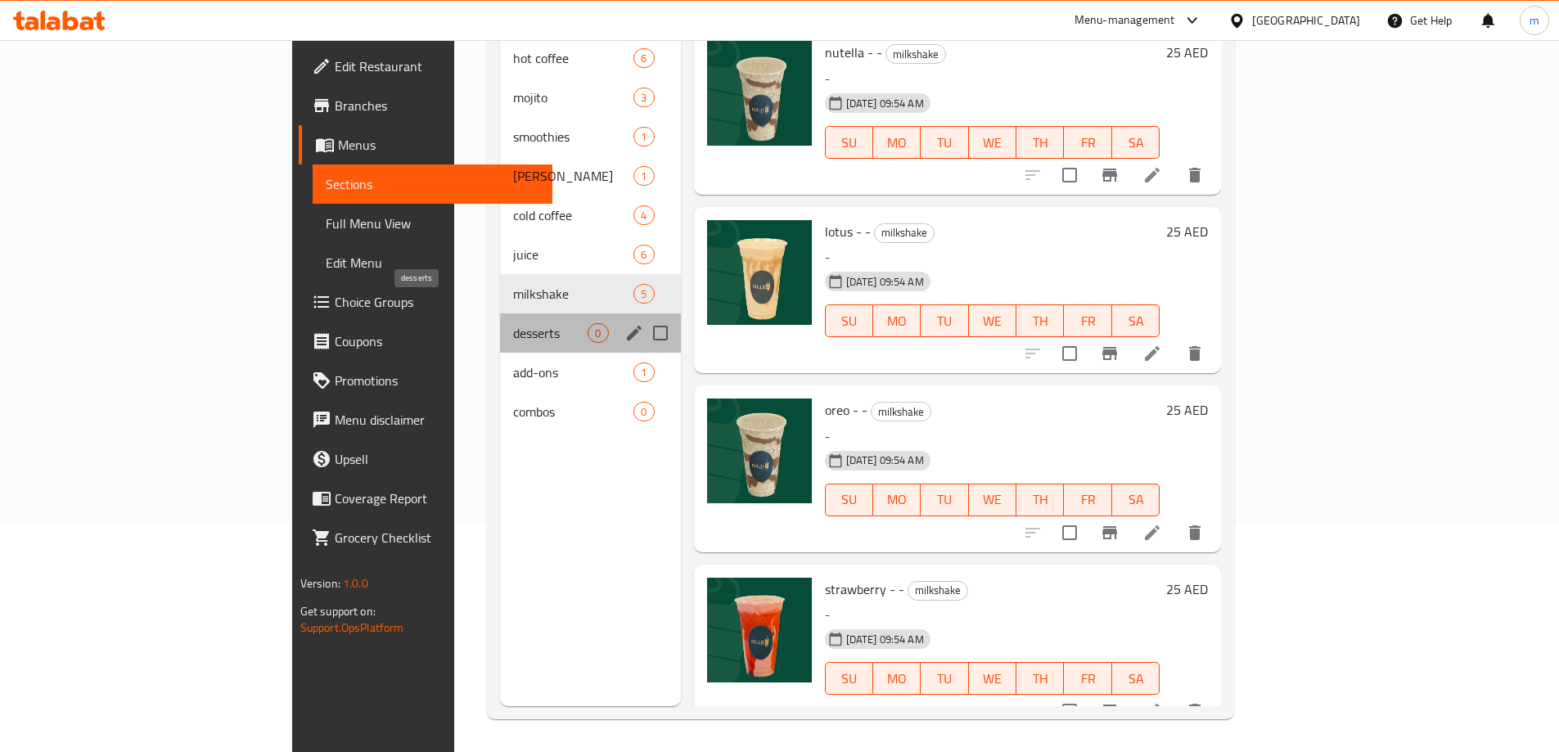
click at [513, 323] on span "desserts" at bounding box center [550, 333] width 74 height 20
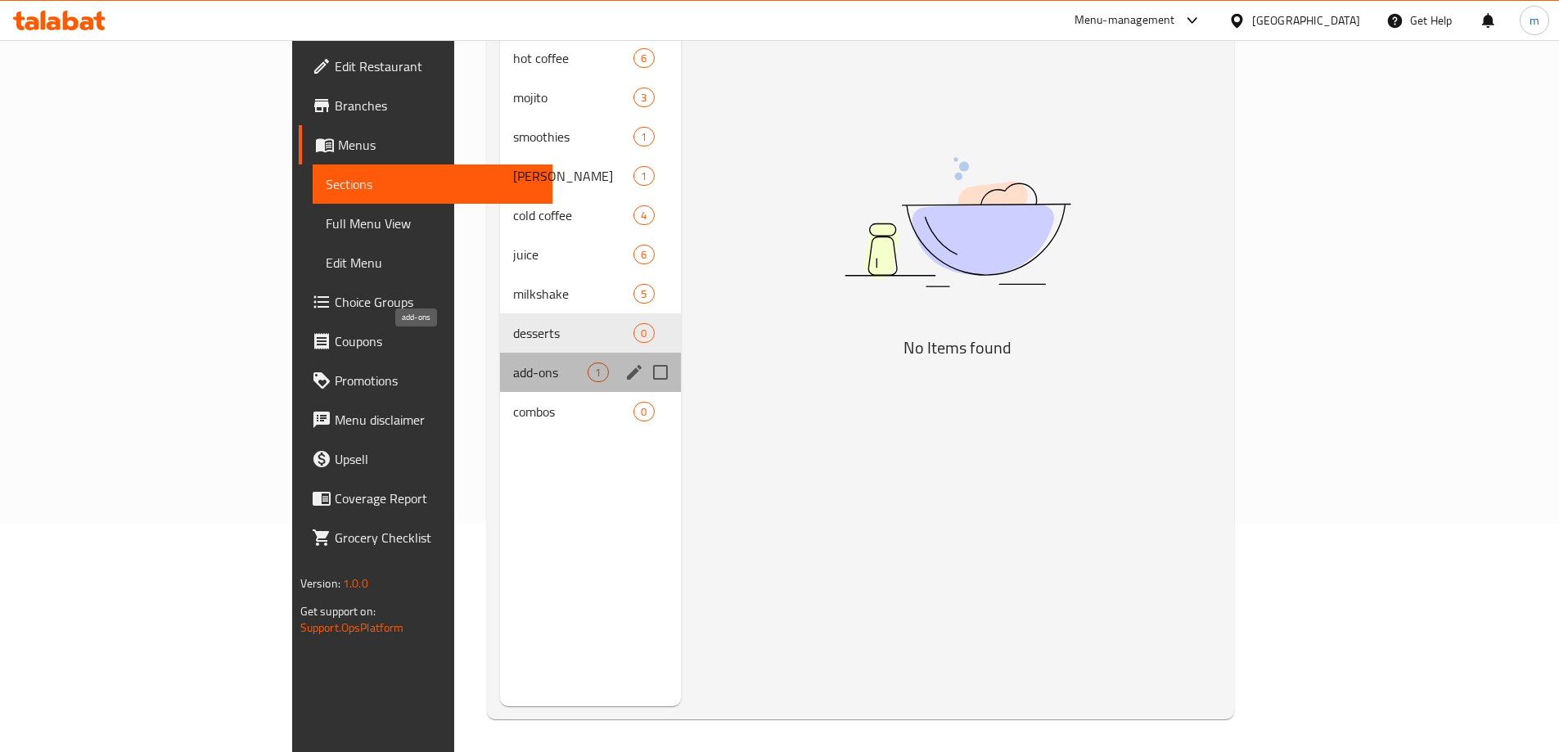
click at [513, 363] on span "add-ons" at bounding box center [550, 373] width 74 height 20
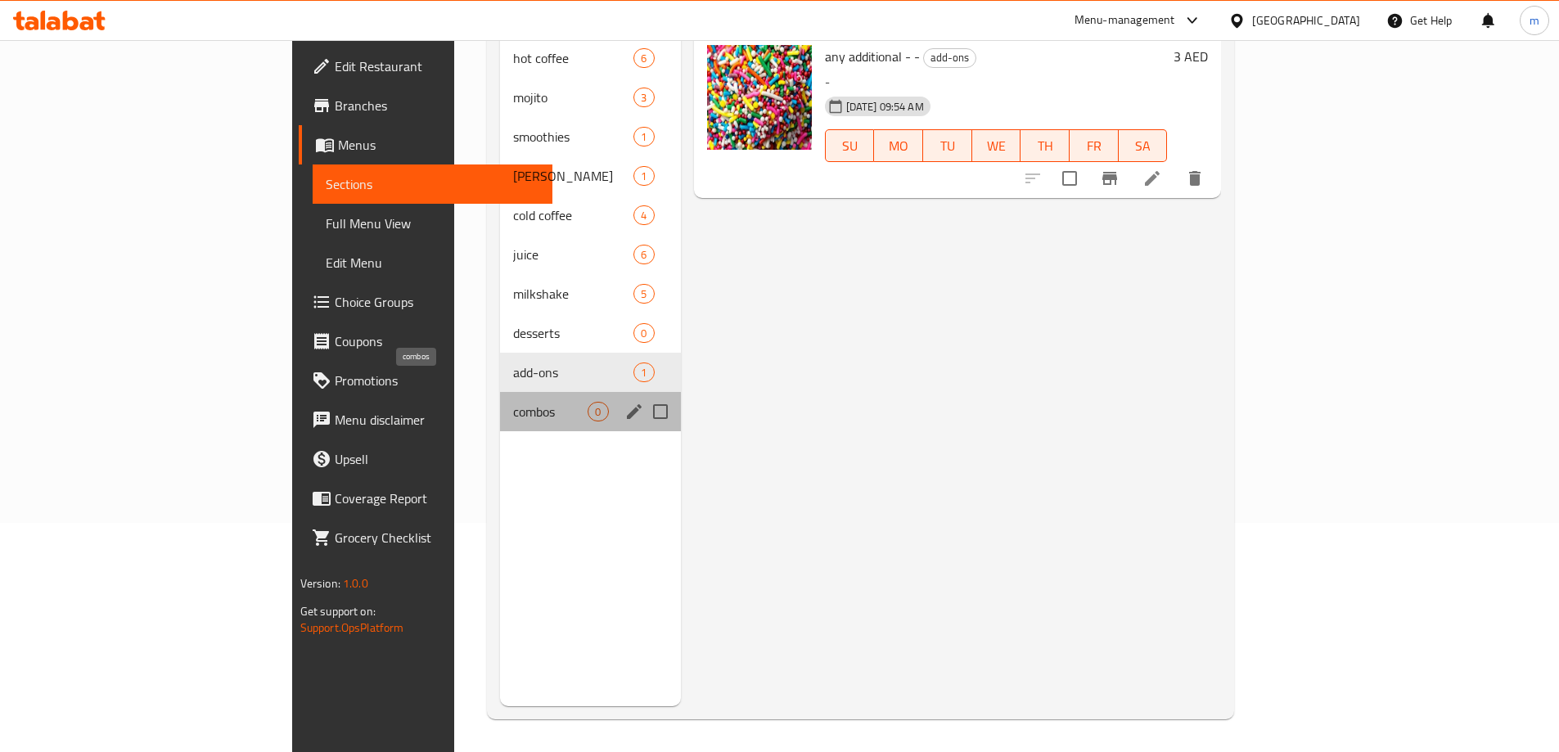
click at [513, 402] on span "combos" at bounding box center [550, 412] width 74 height 20
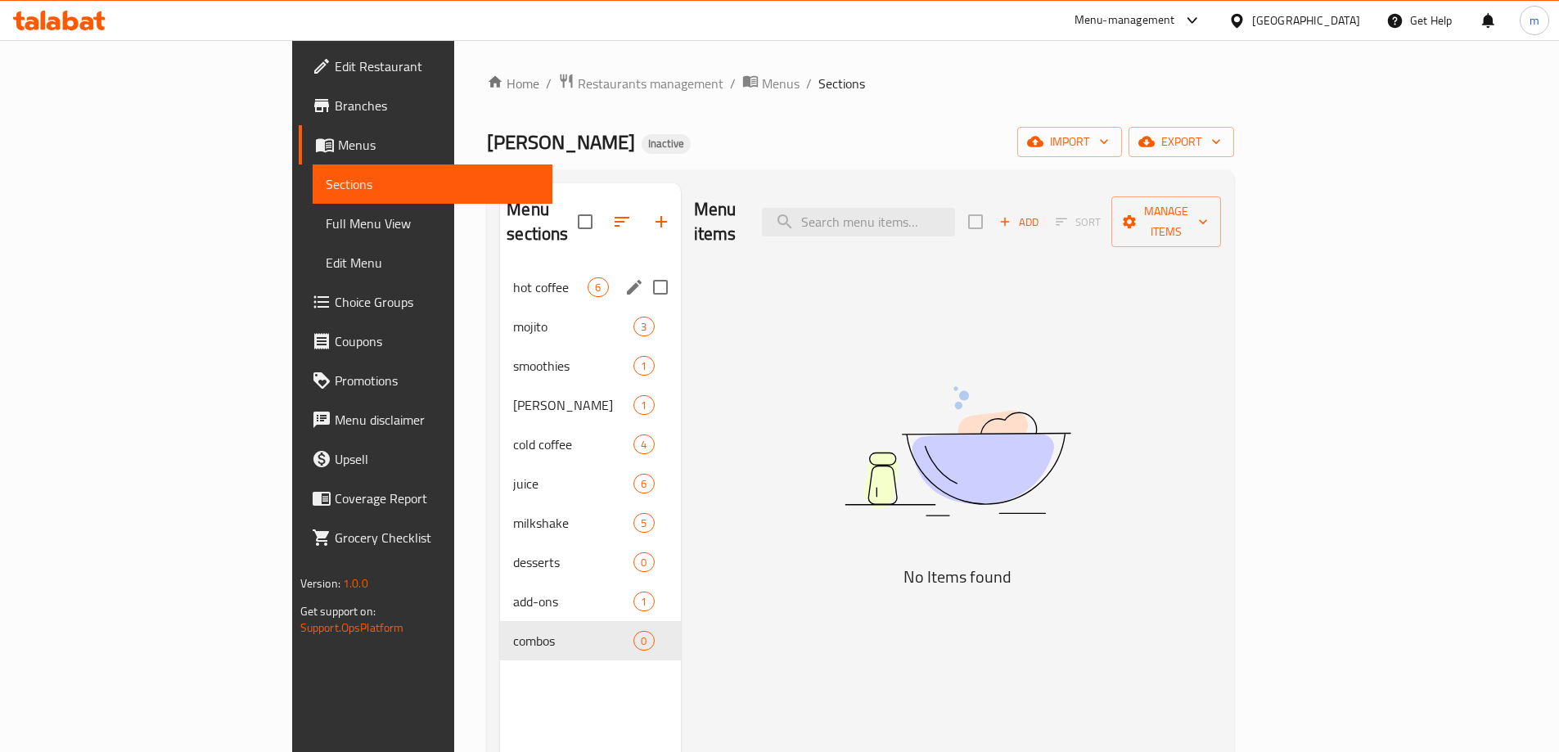
click at [513, 277] on span "hot coffee" at bounding box center [550, 287] width 74 height 20
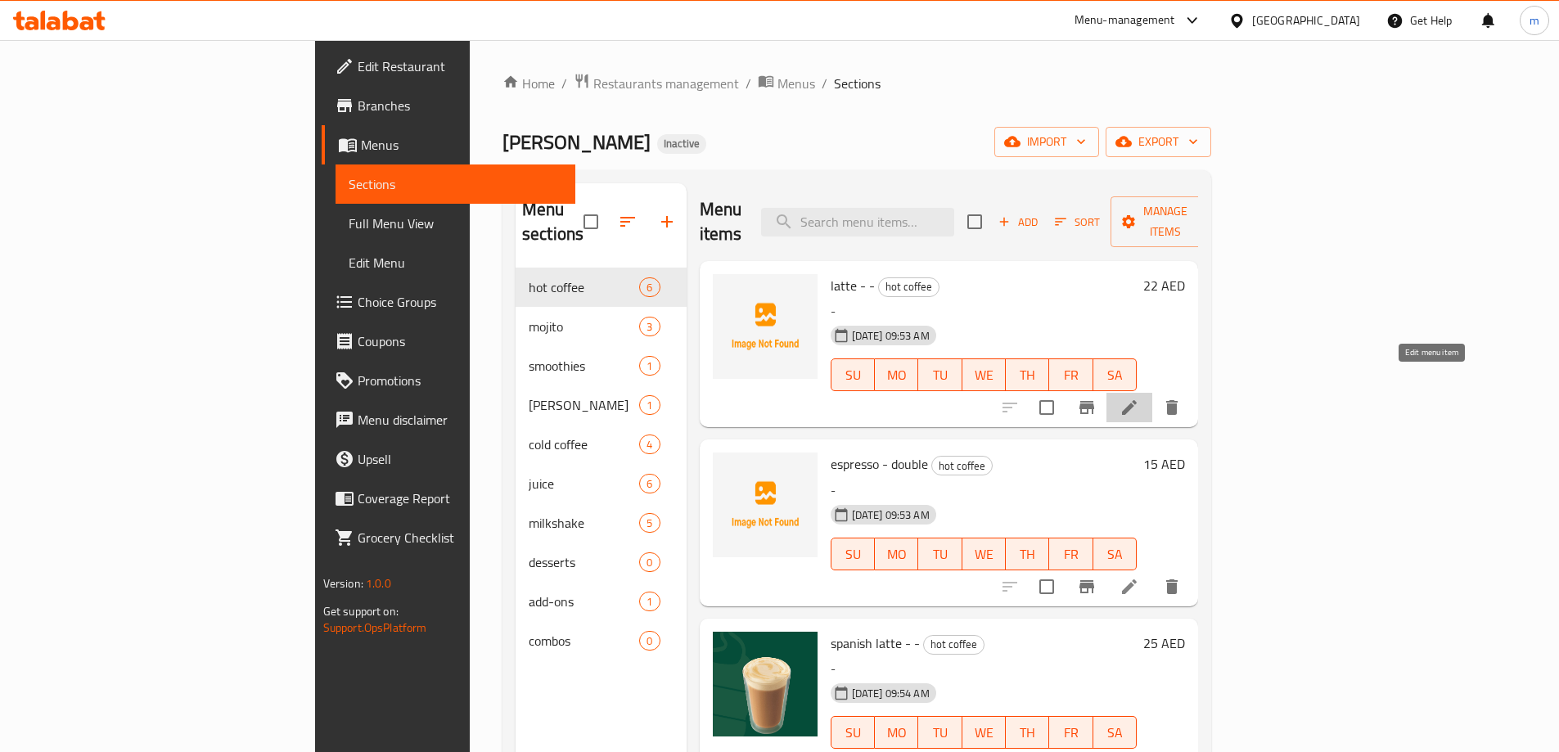
click at [1137, 400] on icon at bounding box center [1129, 407] width 15 height 15
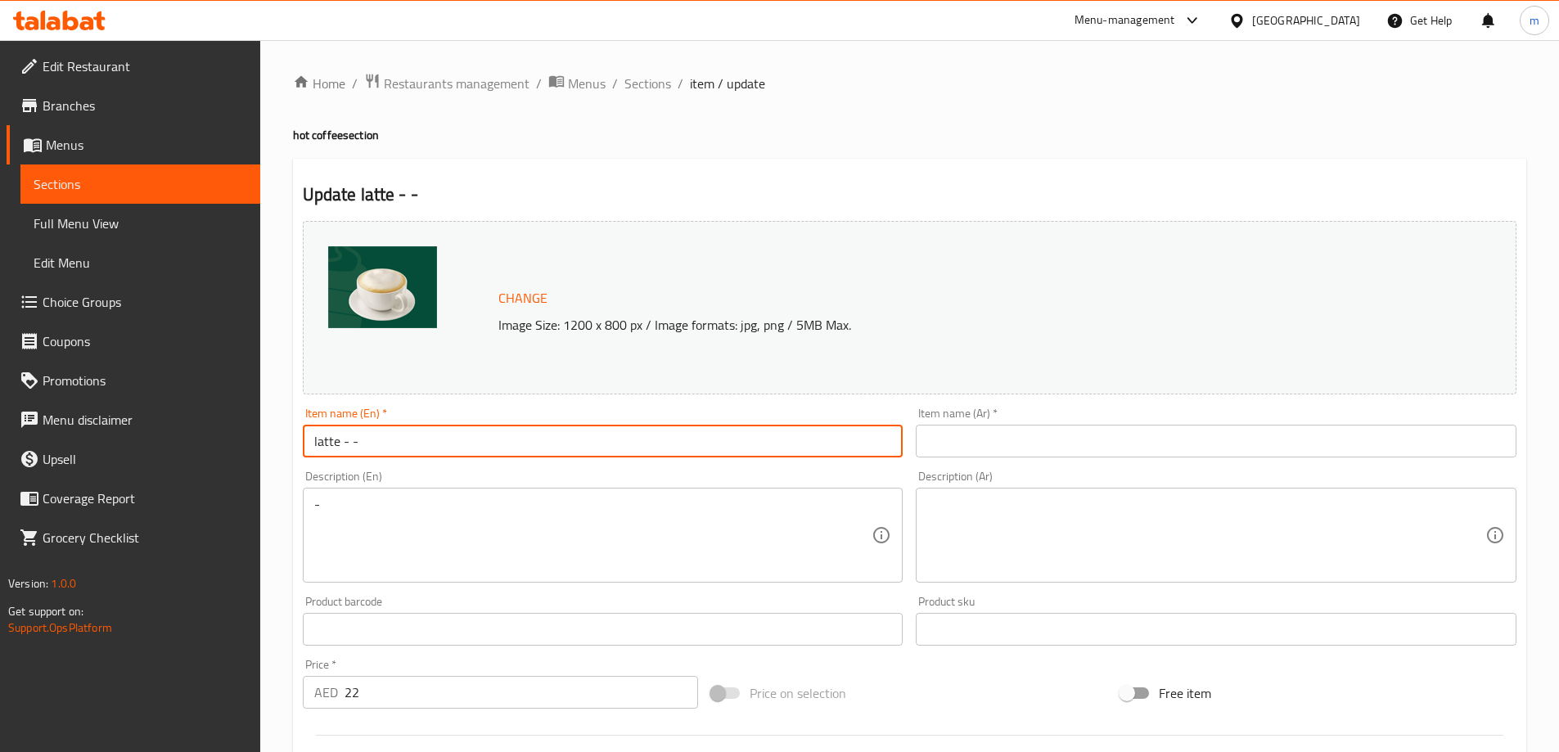
click at [422, 431] on input "latte - -" at bounding box center [603, 441] width 601 height 33
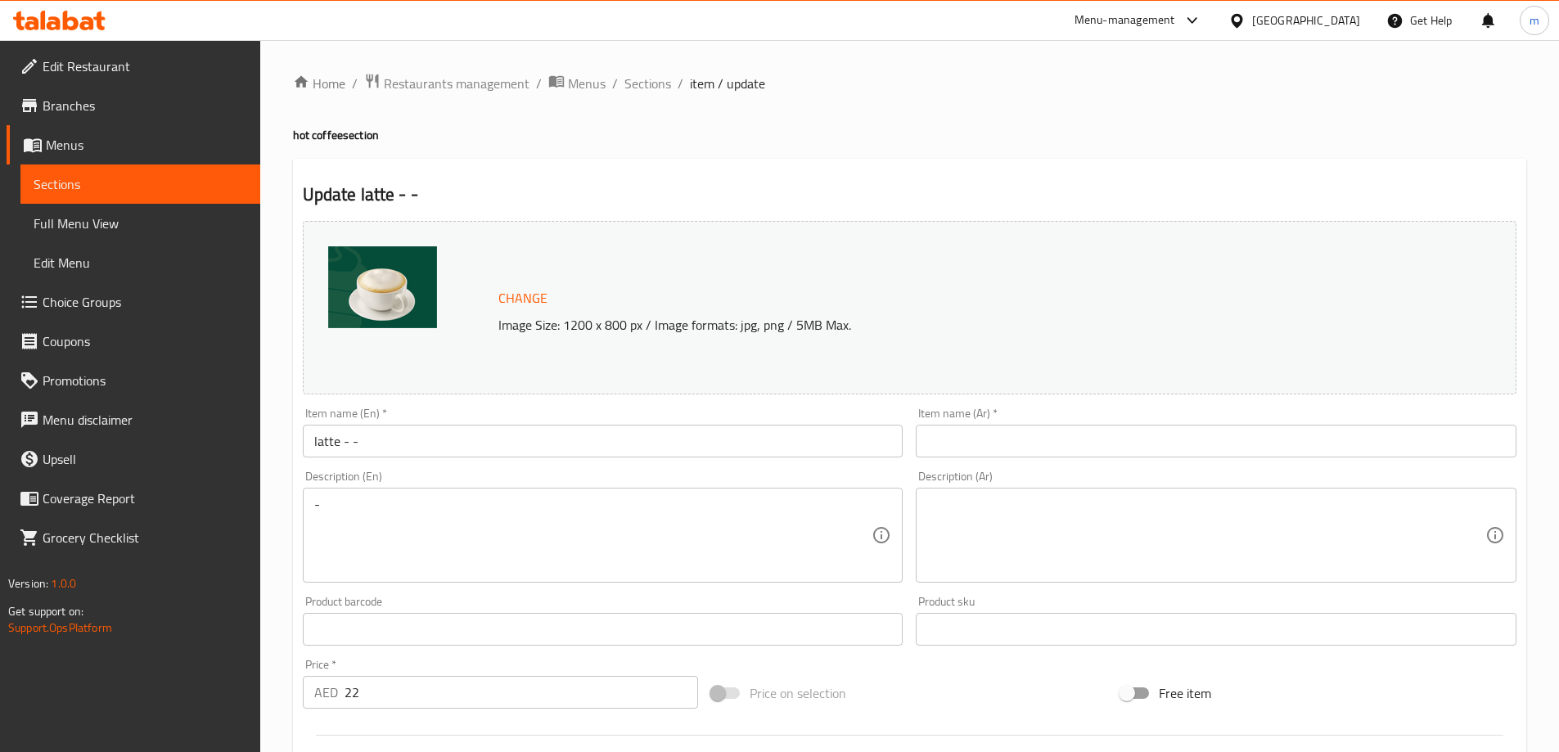
click at [1192, 442] on input "text" at bounding box center [1216, 441] width 601 height 33
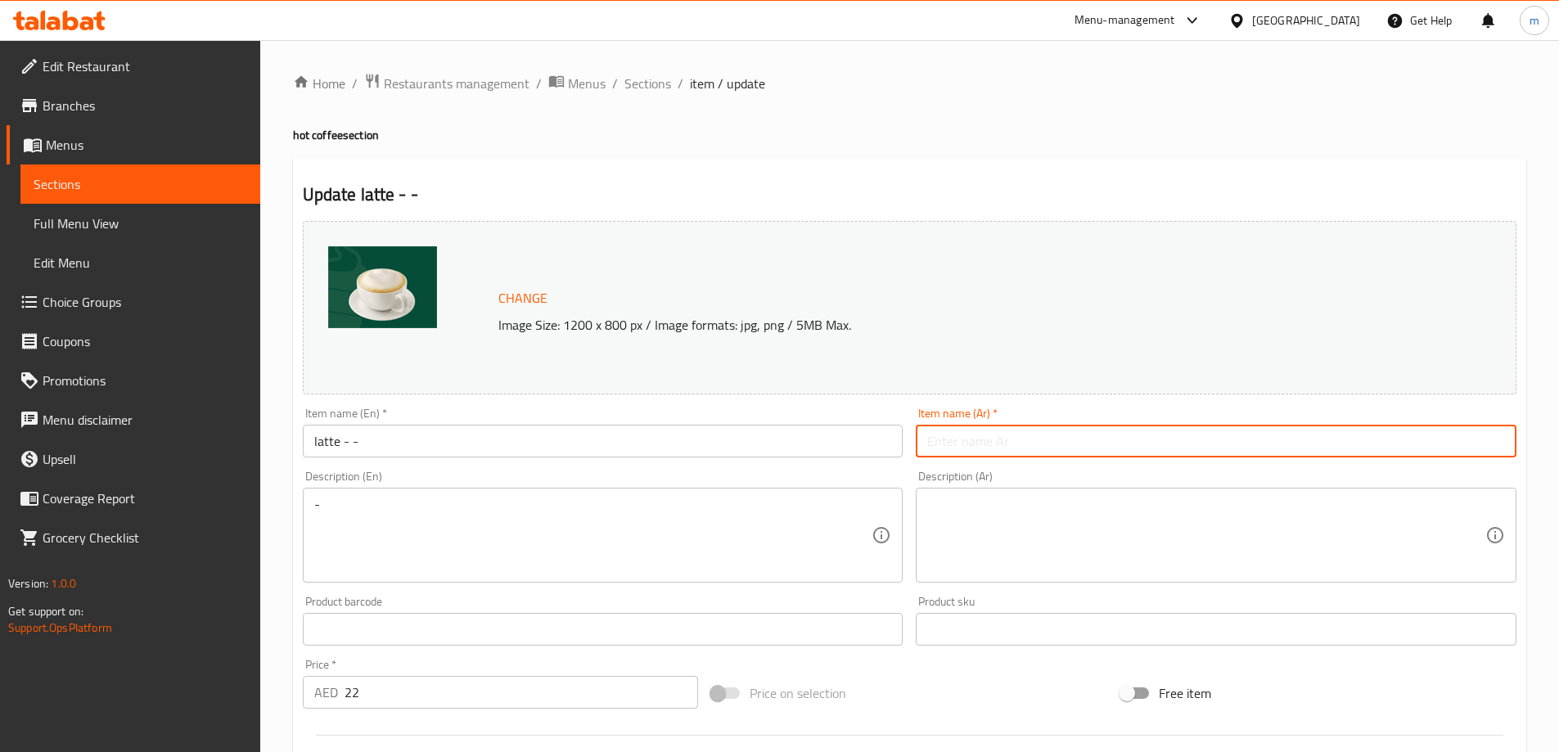
paste input "لاتيه - -"
type input "لاتيه - -"
click at [1325, 557] on textarea at bounding box center [1206, 536] width 558 height 78
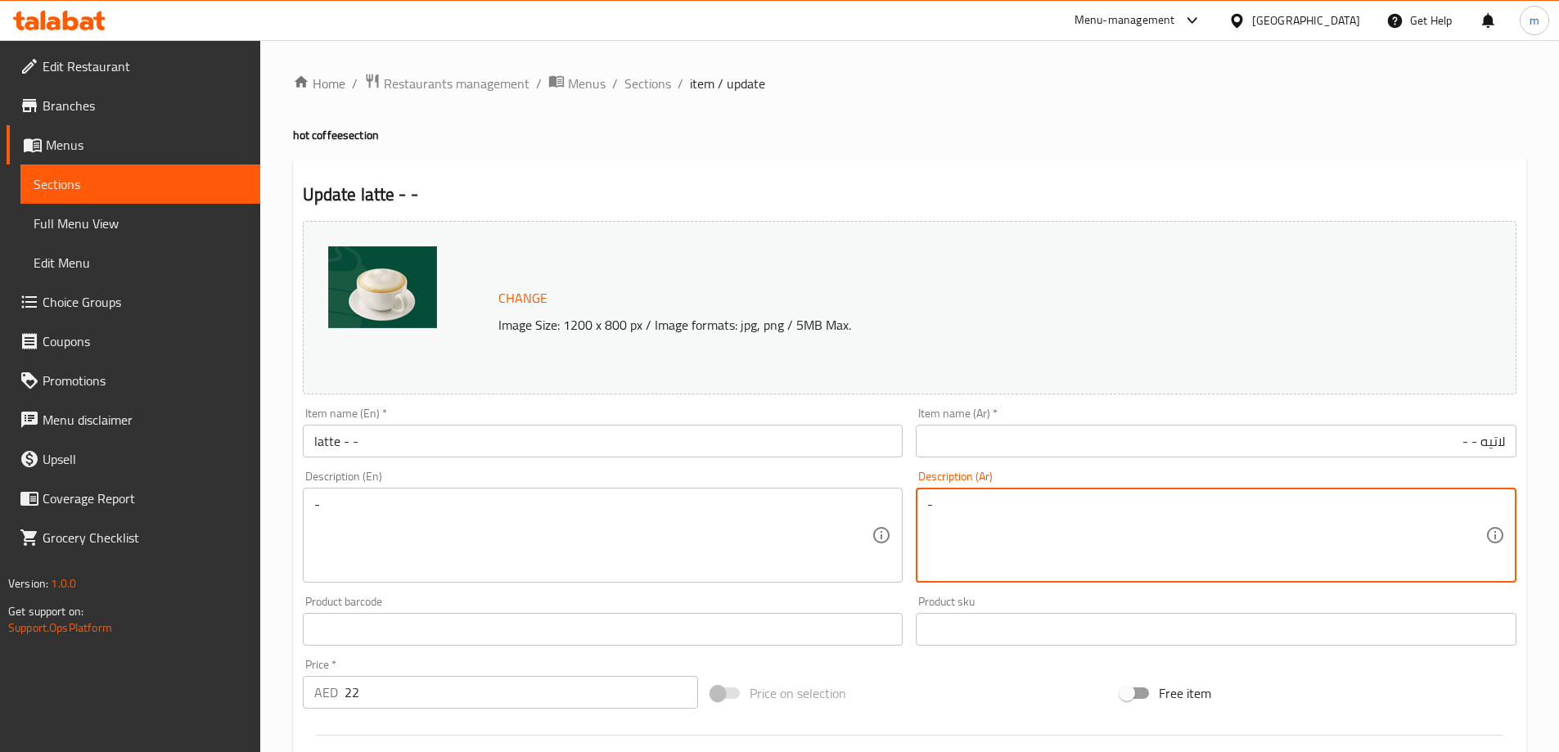
scroll to position [428, 0]
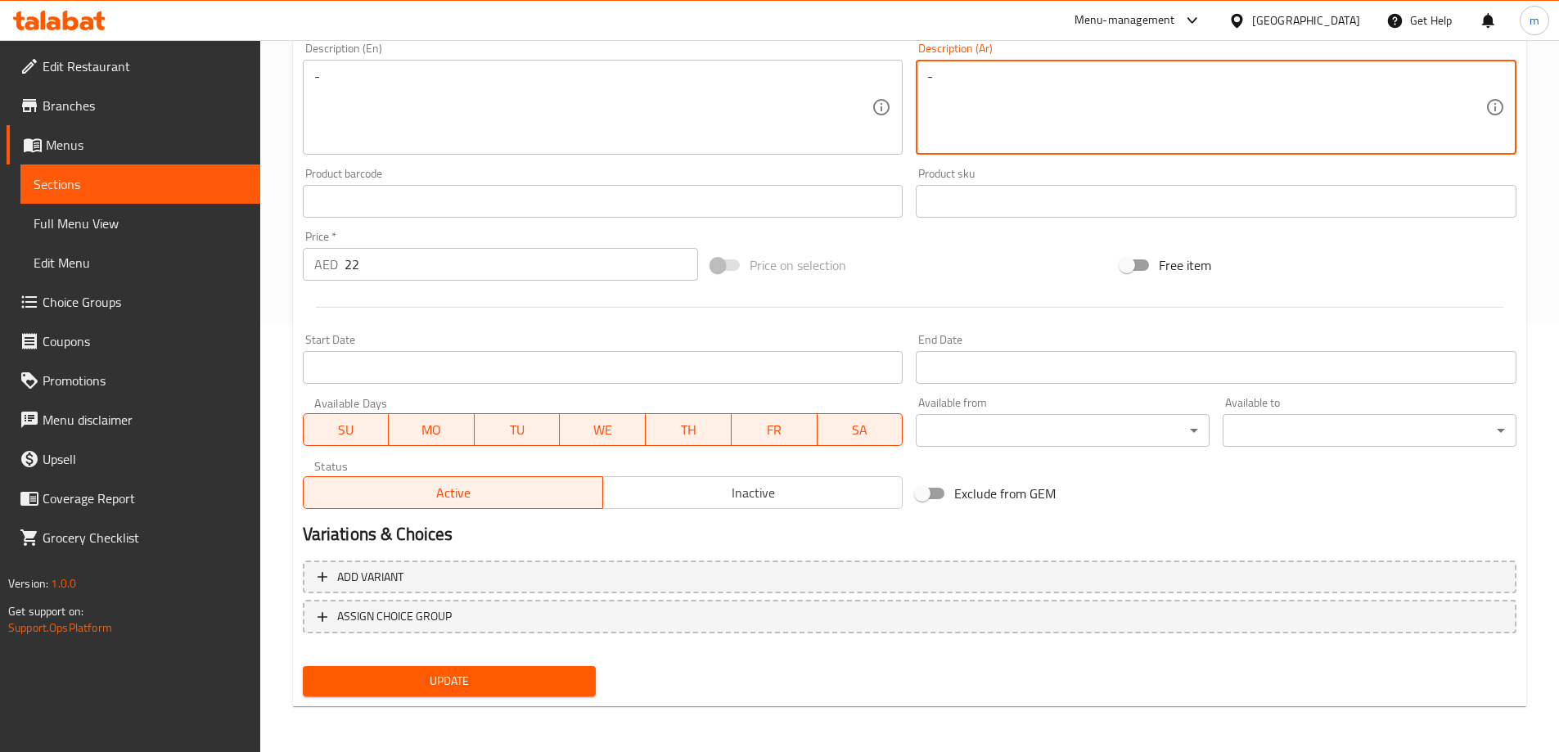
type textarea "-"
click at [448, 679] on div "Update" at bounding box center [449, 681] width 307 height 43
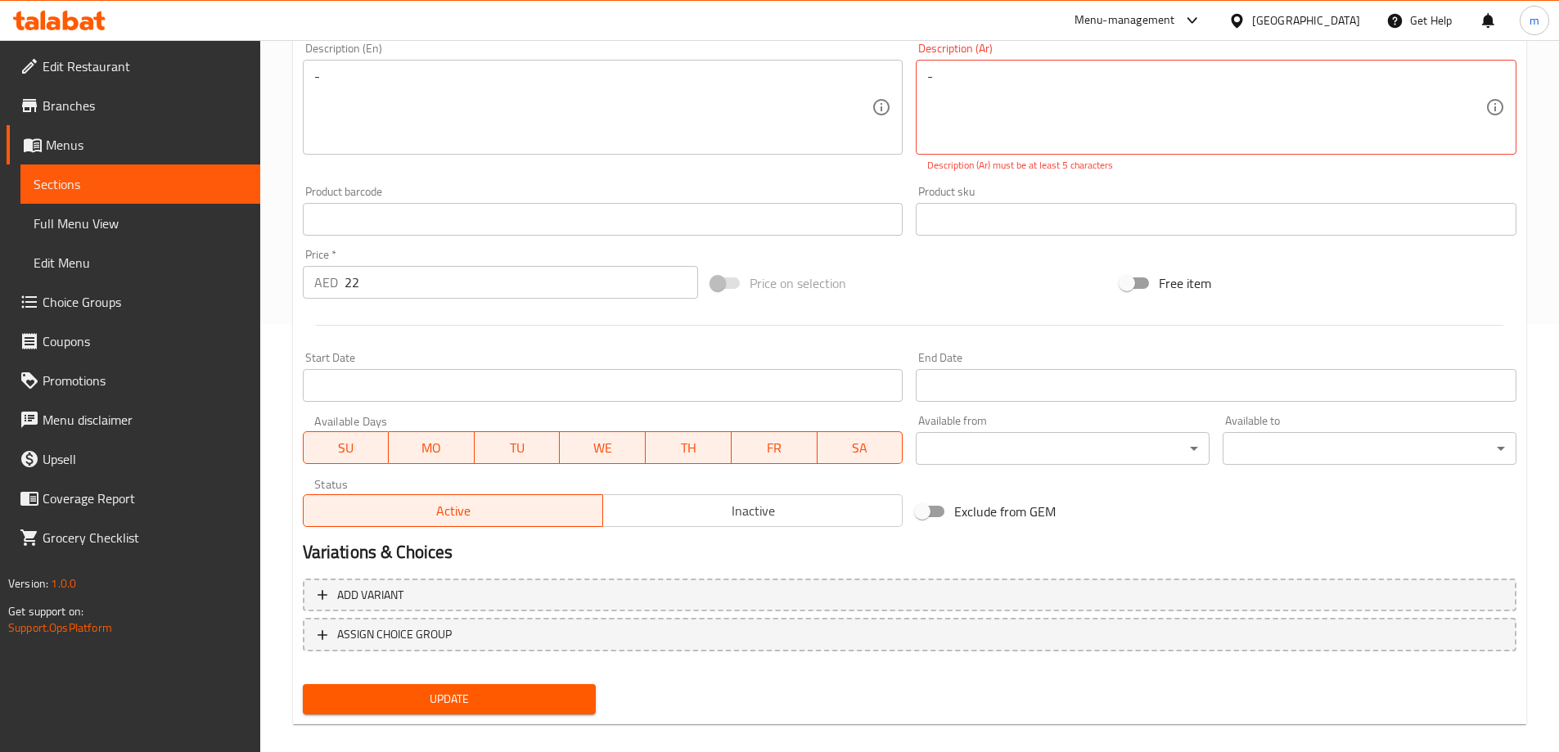
scroll to position [182, 0]
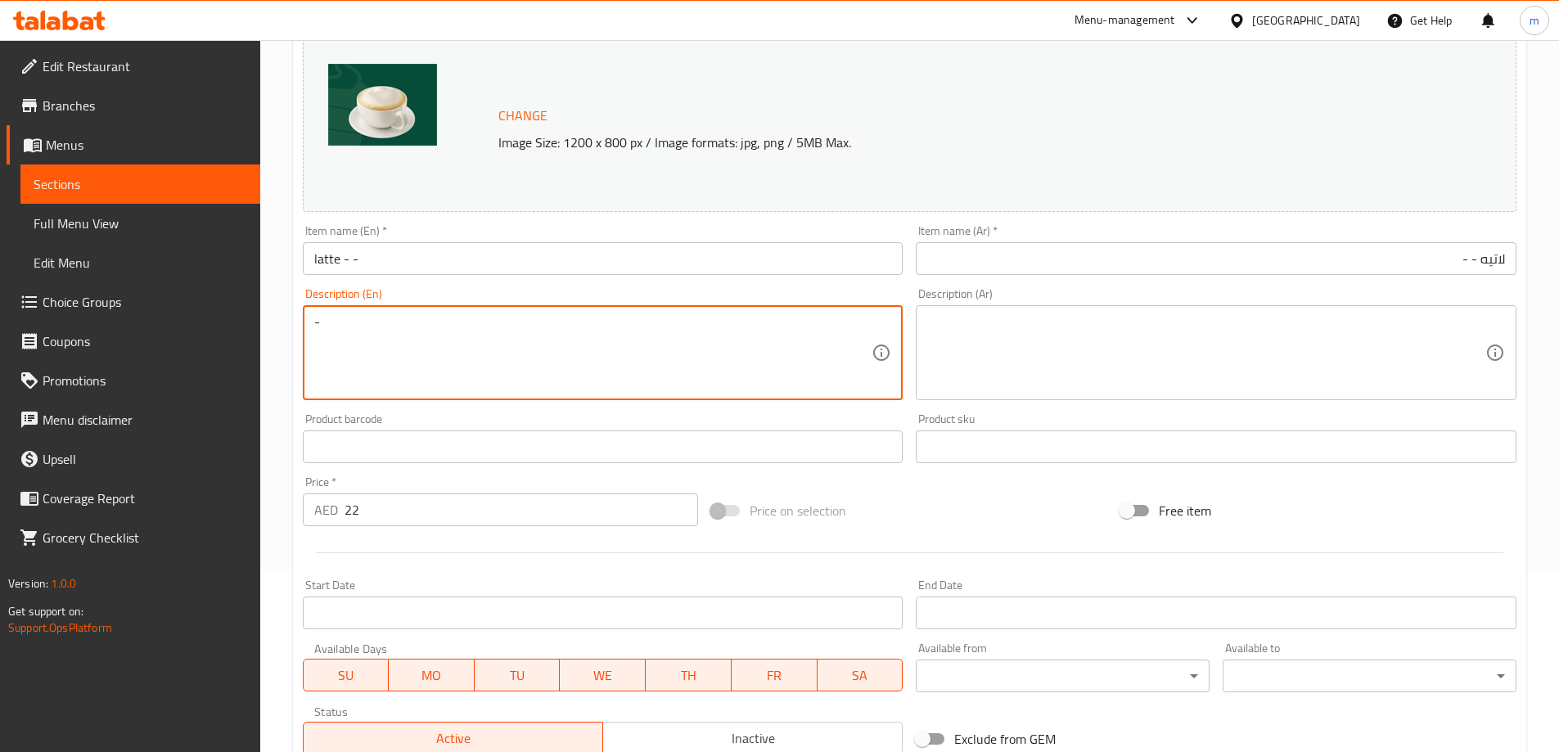
click at [676, 353] on textarea "-" at bounding box center [593, 353] width 558 height 78
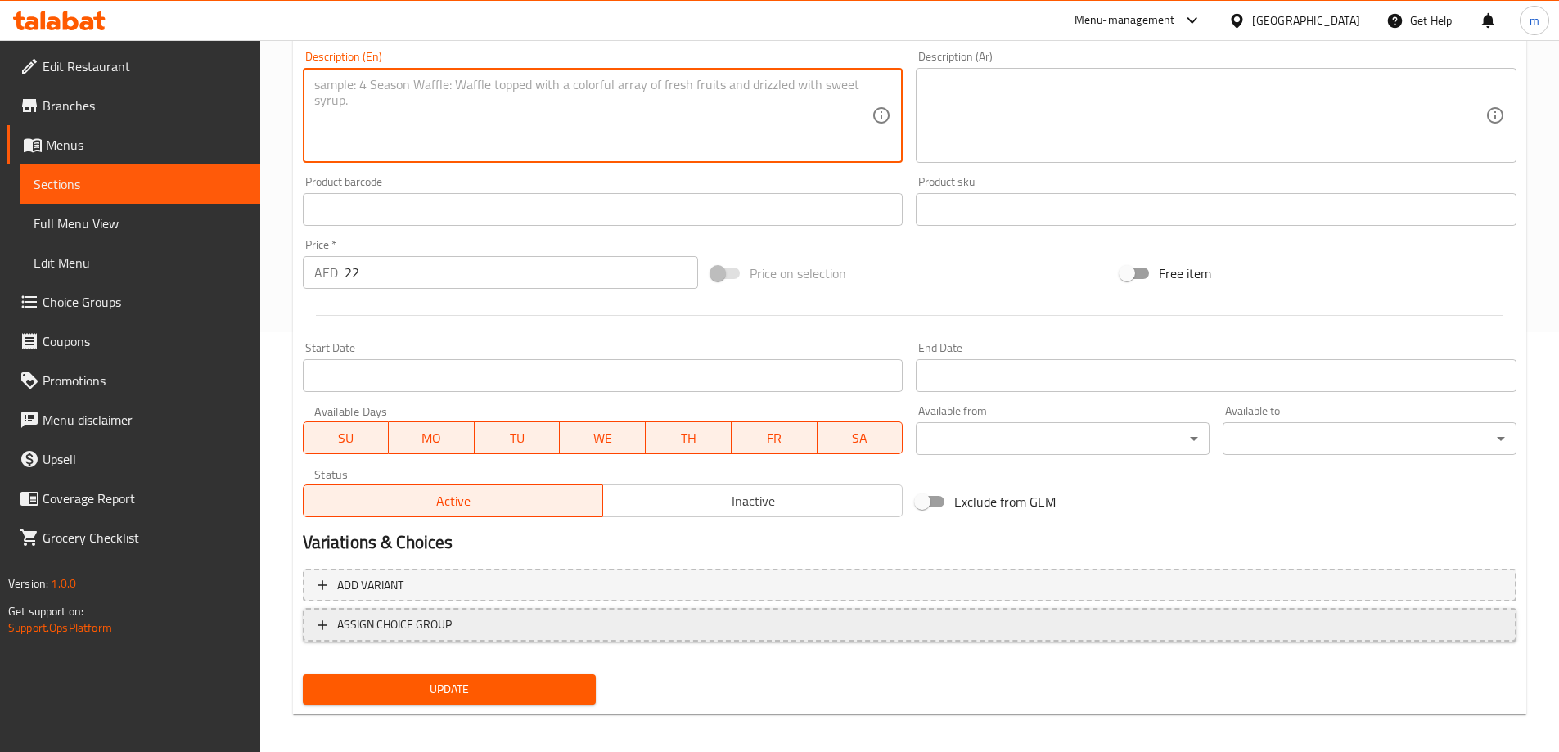
scroll to position [428, 0]
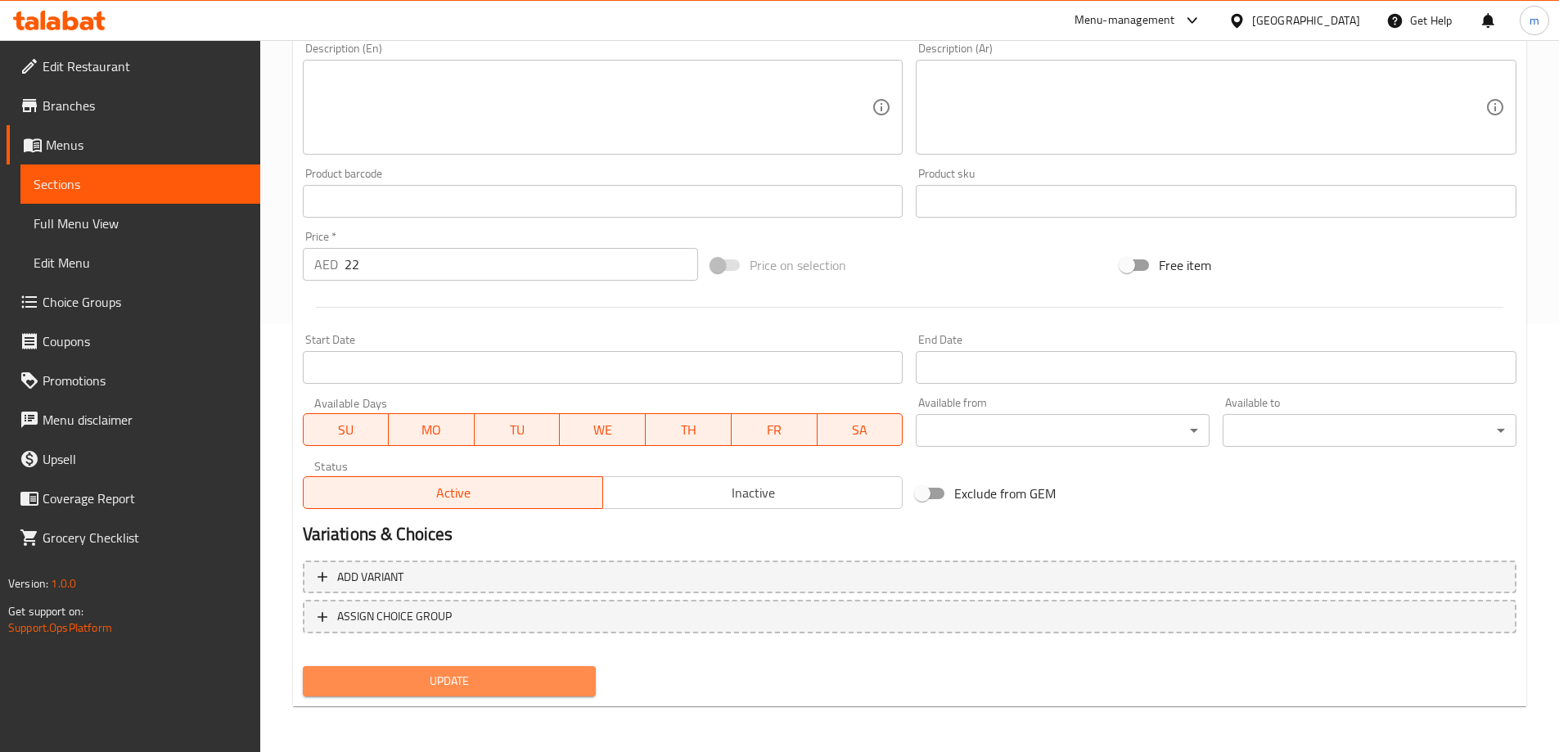
click at [539, 690] on span "Update" at bounding box center [450, 681] width 268 height 20
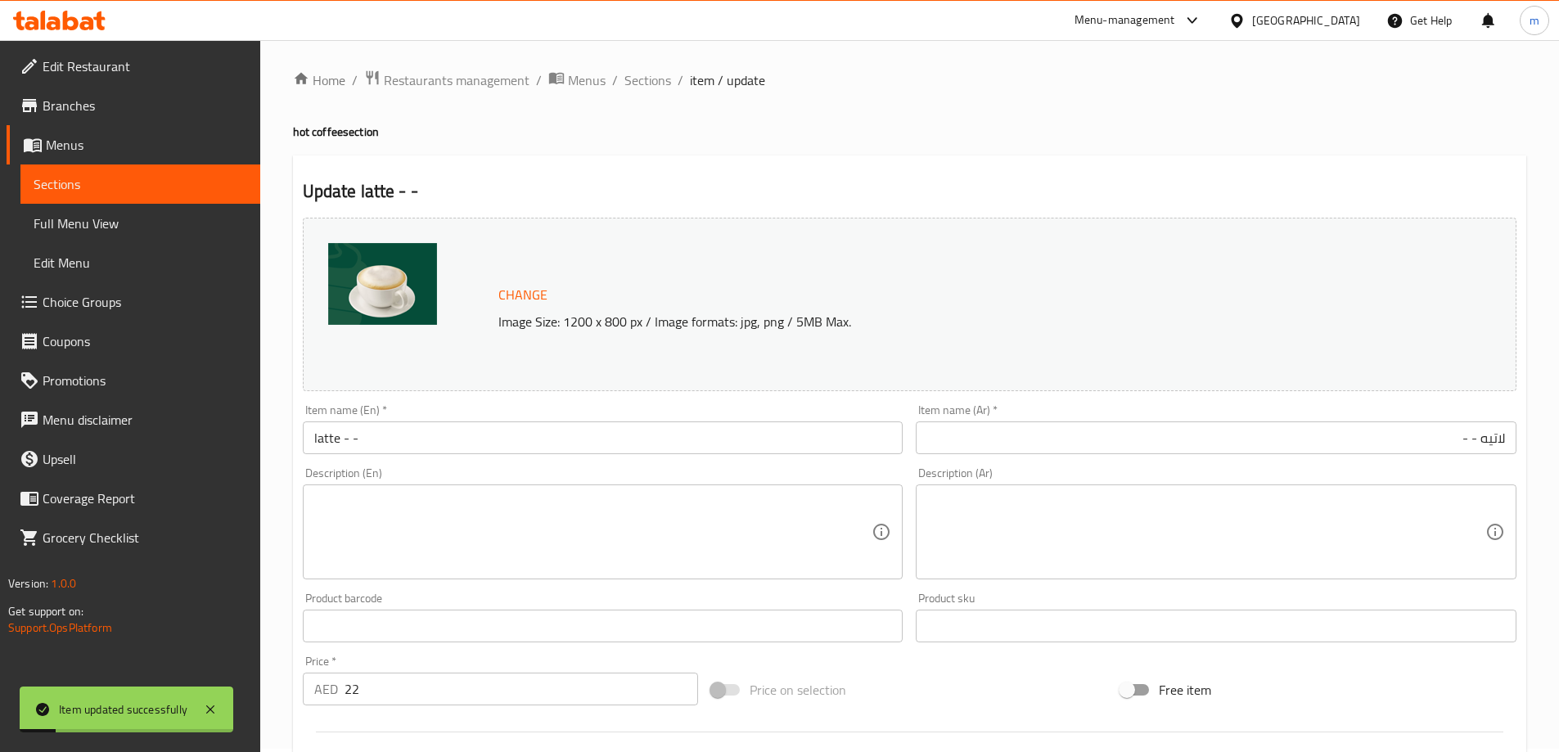
scroll to position [0, 0]
click at [645, 88] on span "Sections" at bounding box center [647, 84] width 47 height 20
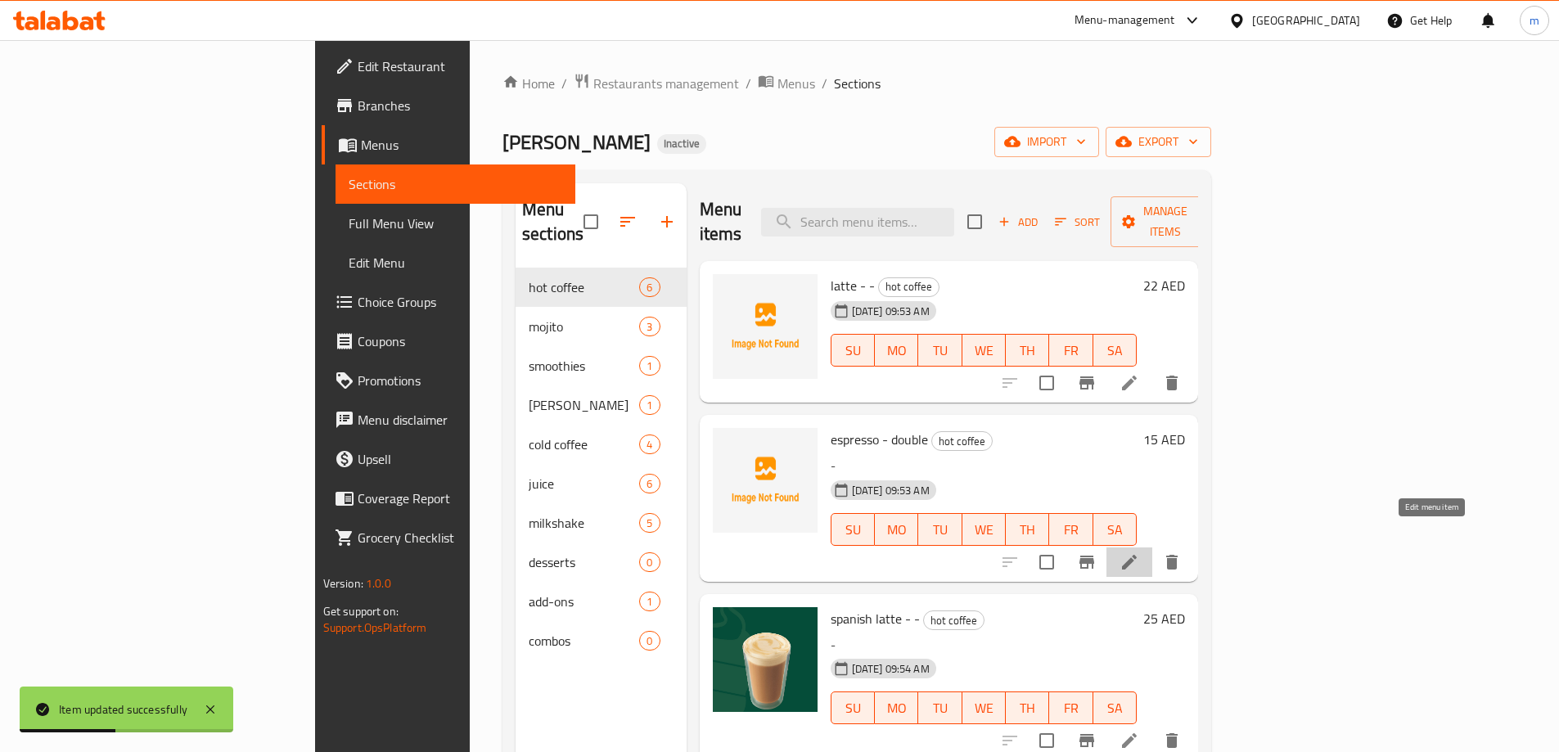
click at [1139, 552] on icon at bounding box center [1129, 562] width 20 height 20
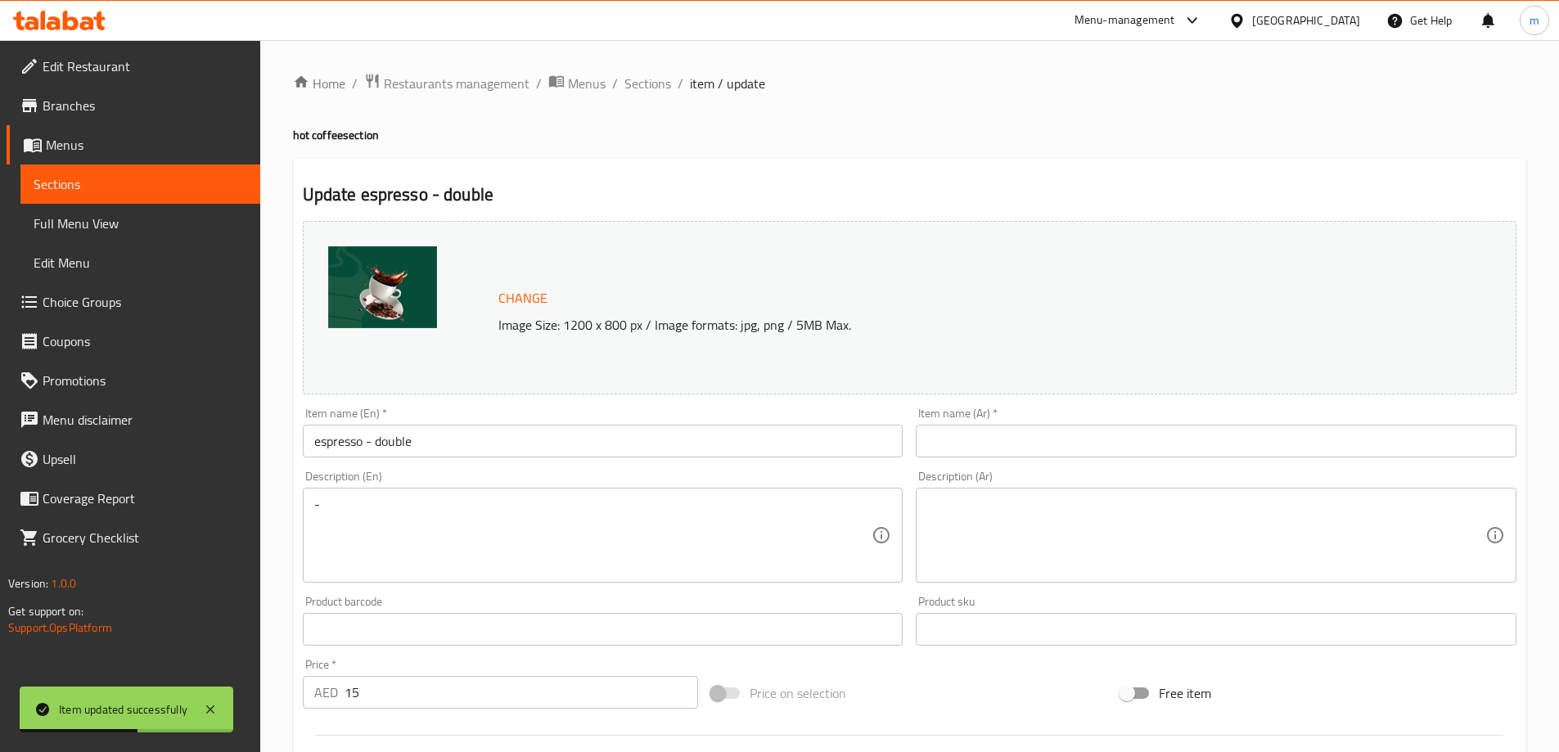
click at [485, 444] on input "espresso - double" at bounding box center [603, 441] width 601 height 33
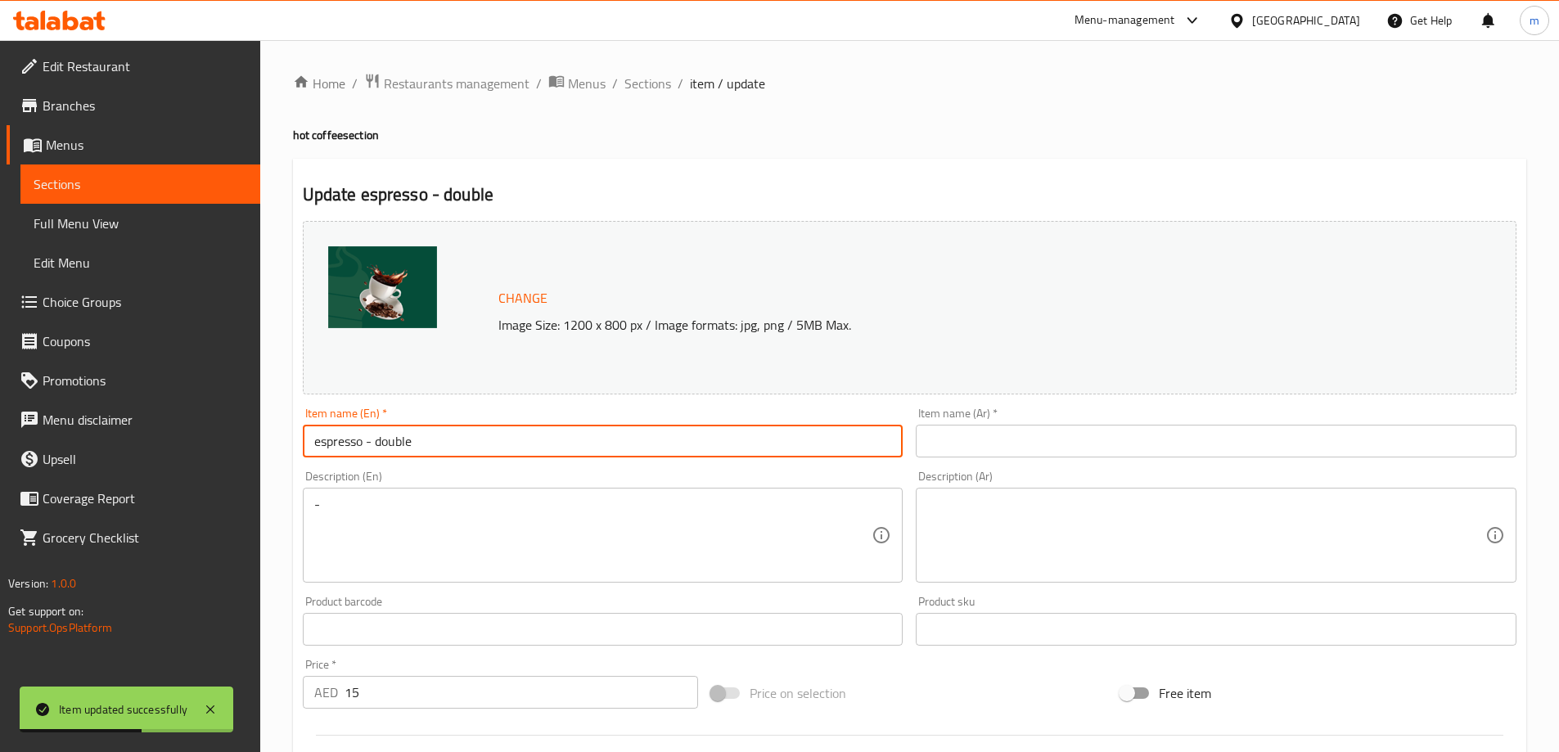
click at [485, 444] on input "espresso - double" at bounding box center [603, 441] width 601 height 33
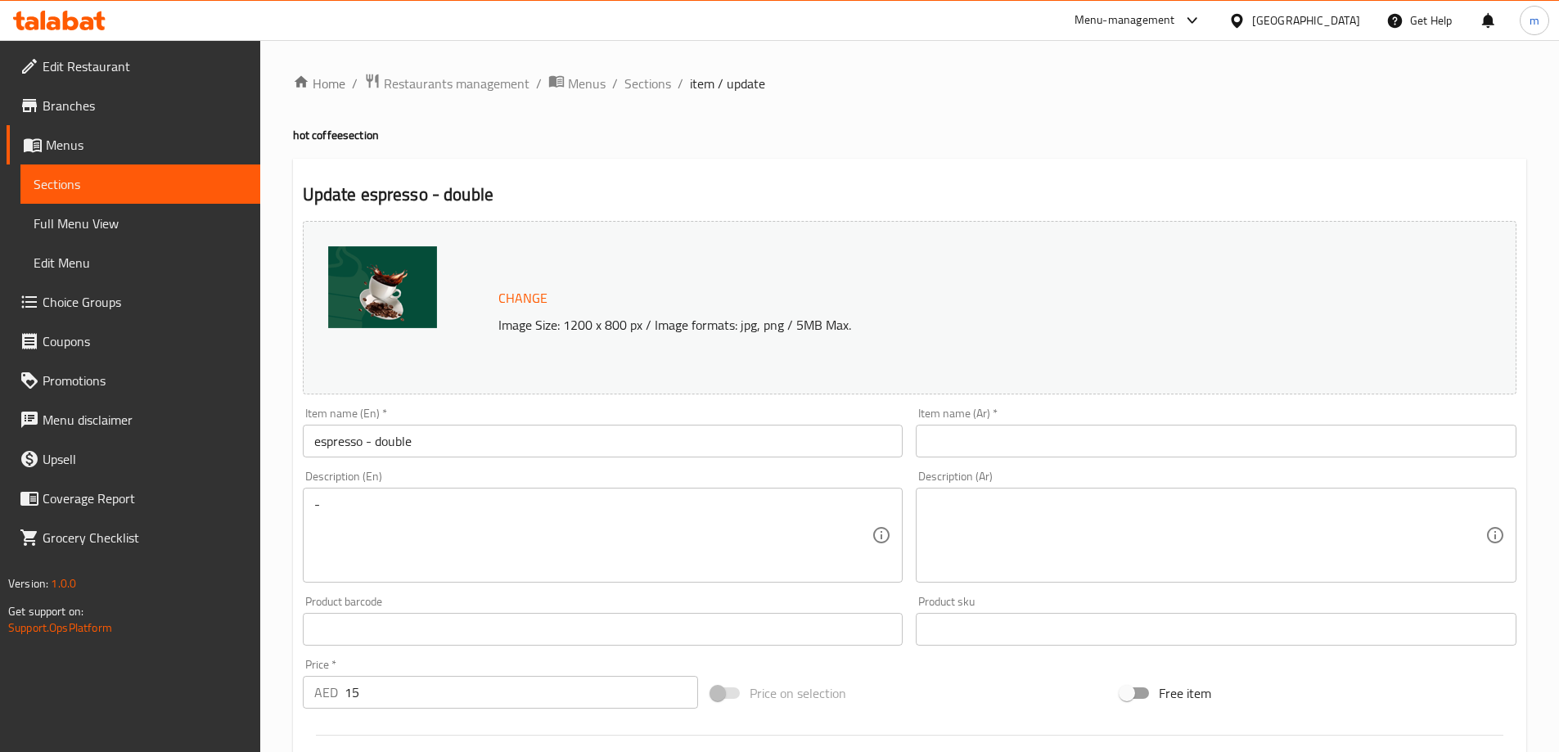
click at [1047, 451] on input "text" at bounding box center [1216, 441] width 601 height 33
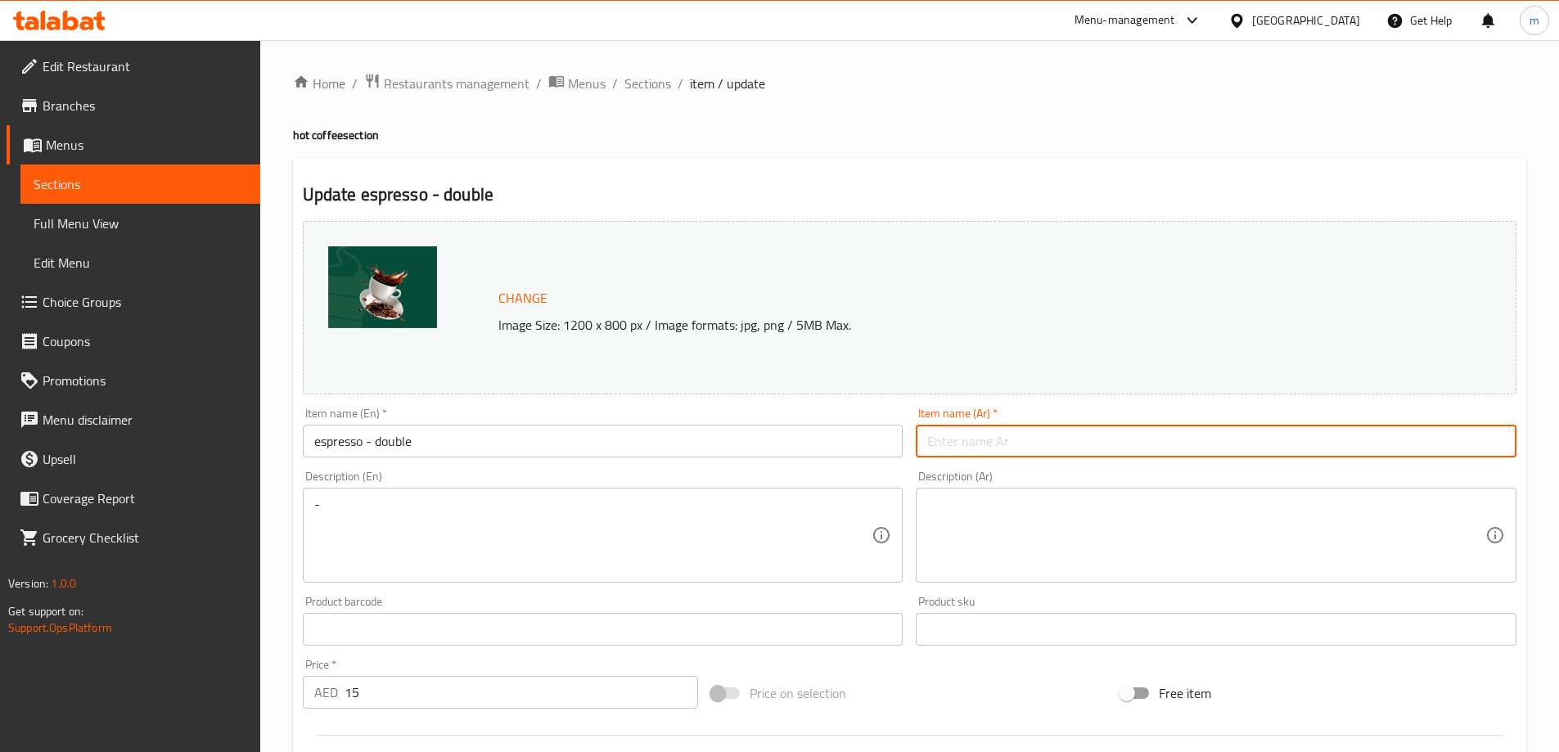
paste input "اسبريسو - مزدوج"
click at [1430, 444] on input "اسبريسو - مزدوج" at bounding box center [1216, 441] width 601 height 33
click at [1507, 444] on input "اسبريسو - دوبل" at bounding box center [1216, 441] width 601 height 33
type input "إسبريسو - دوبل"
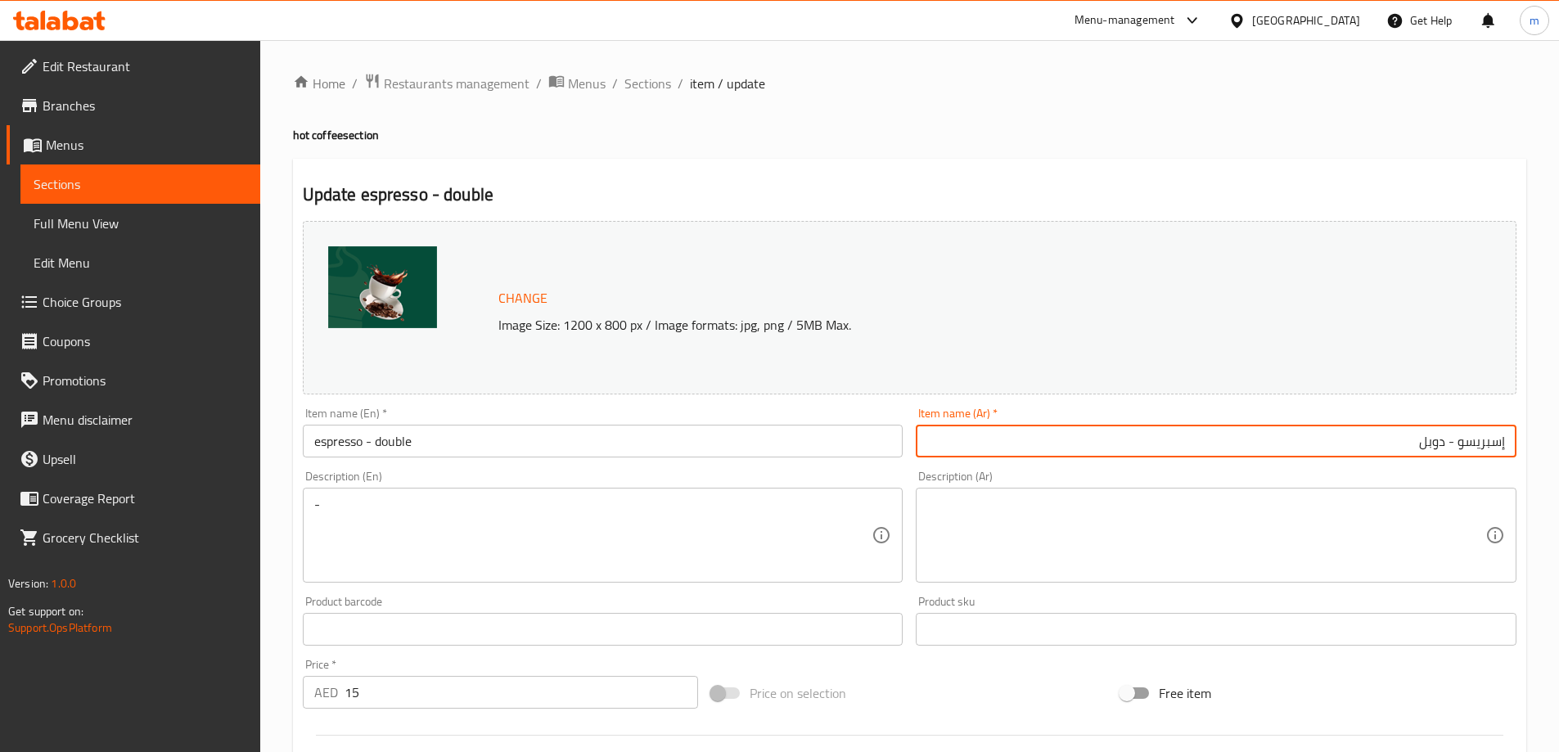
click at [1308, 547] on textarea at bounding box center [1206, 536] width 558 height 78
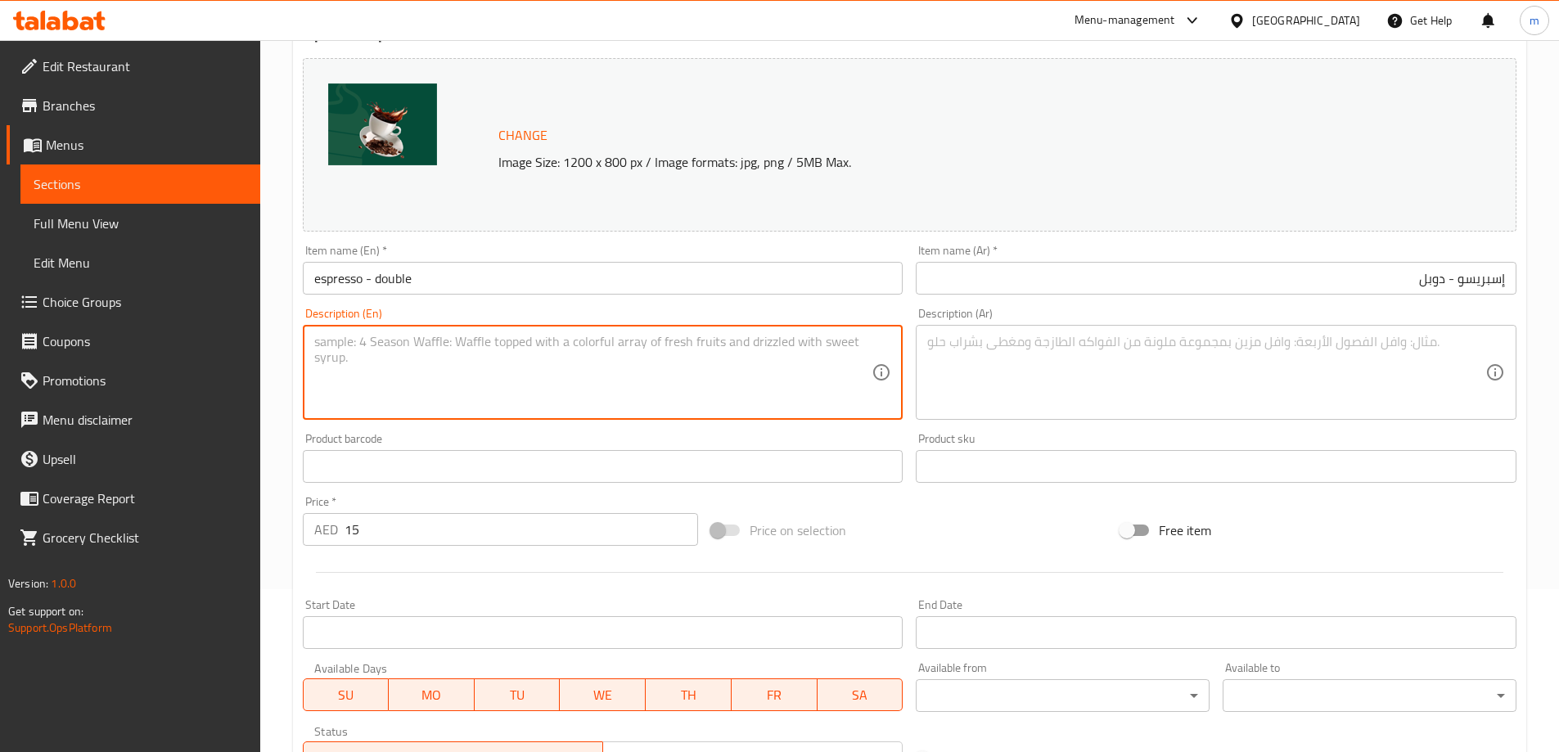
scroll to position [409, 0]
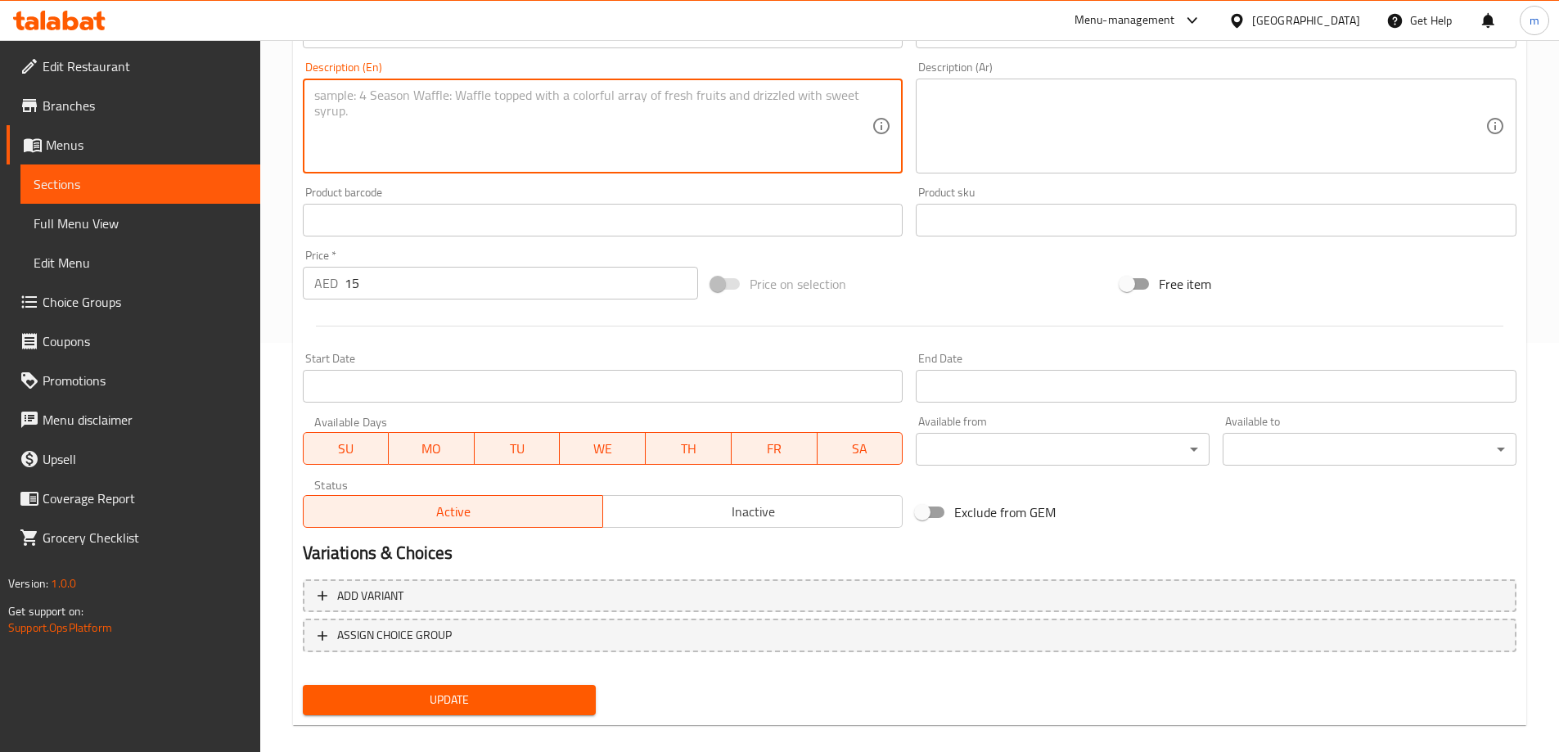
click at [500, 690] on span "Update" at bounding box center [450, 700] width 268 height 20
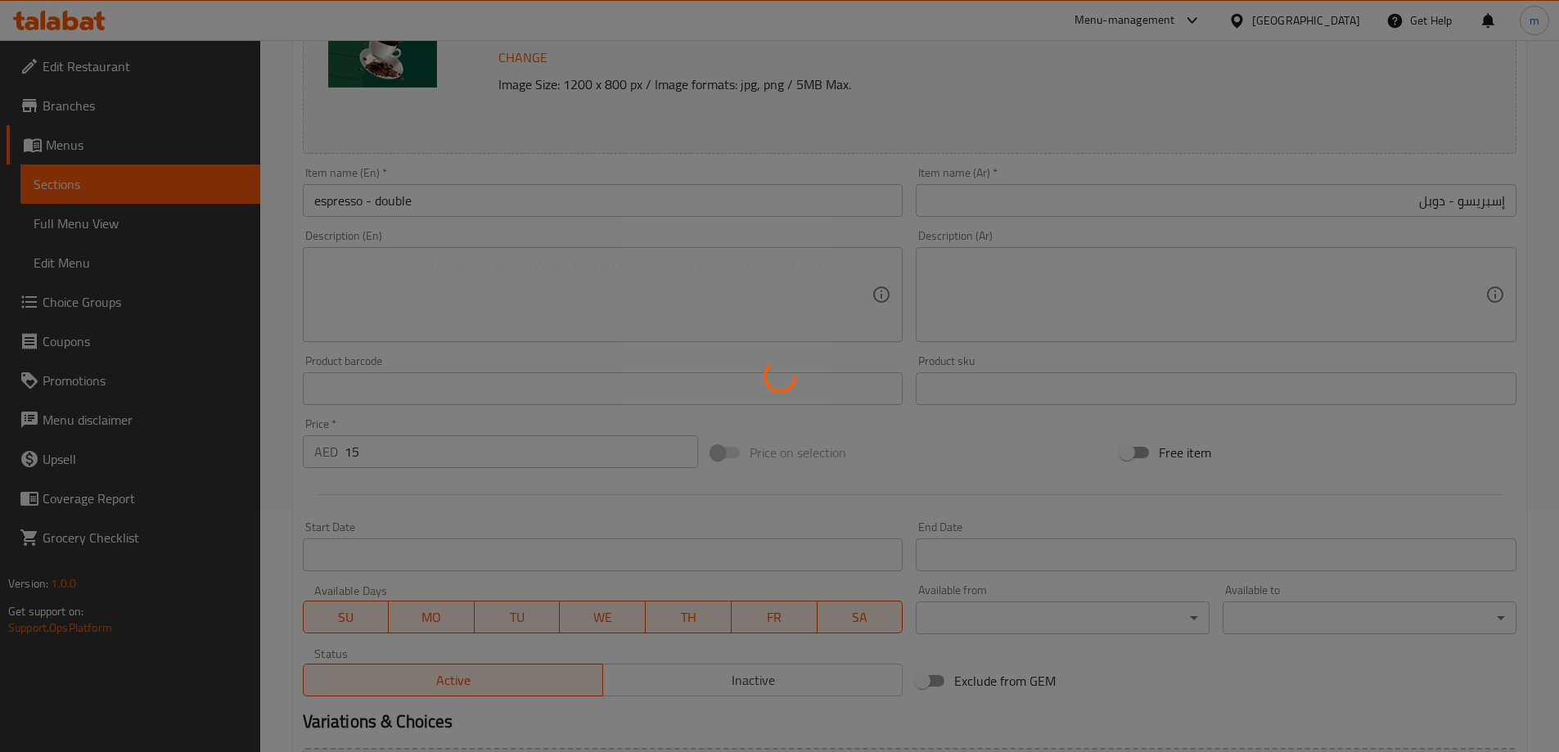
scroll to position [0, 0]
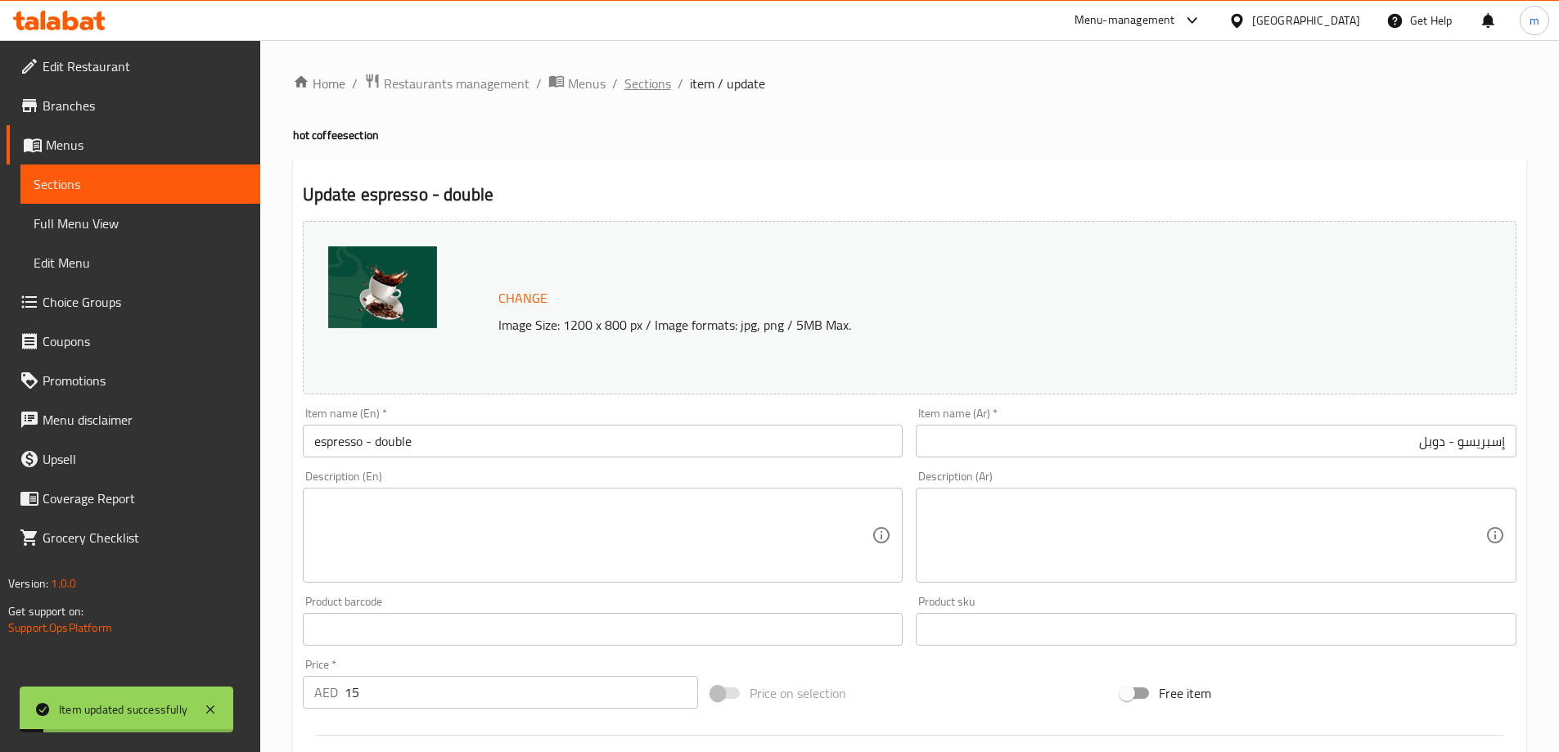
click at [645, 83] on span "Sections" at bounding box center [647, 84] width 47 height 20
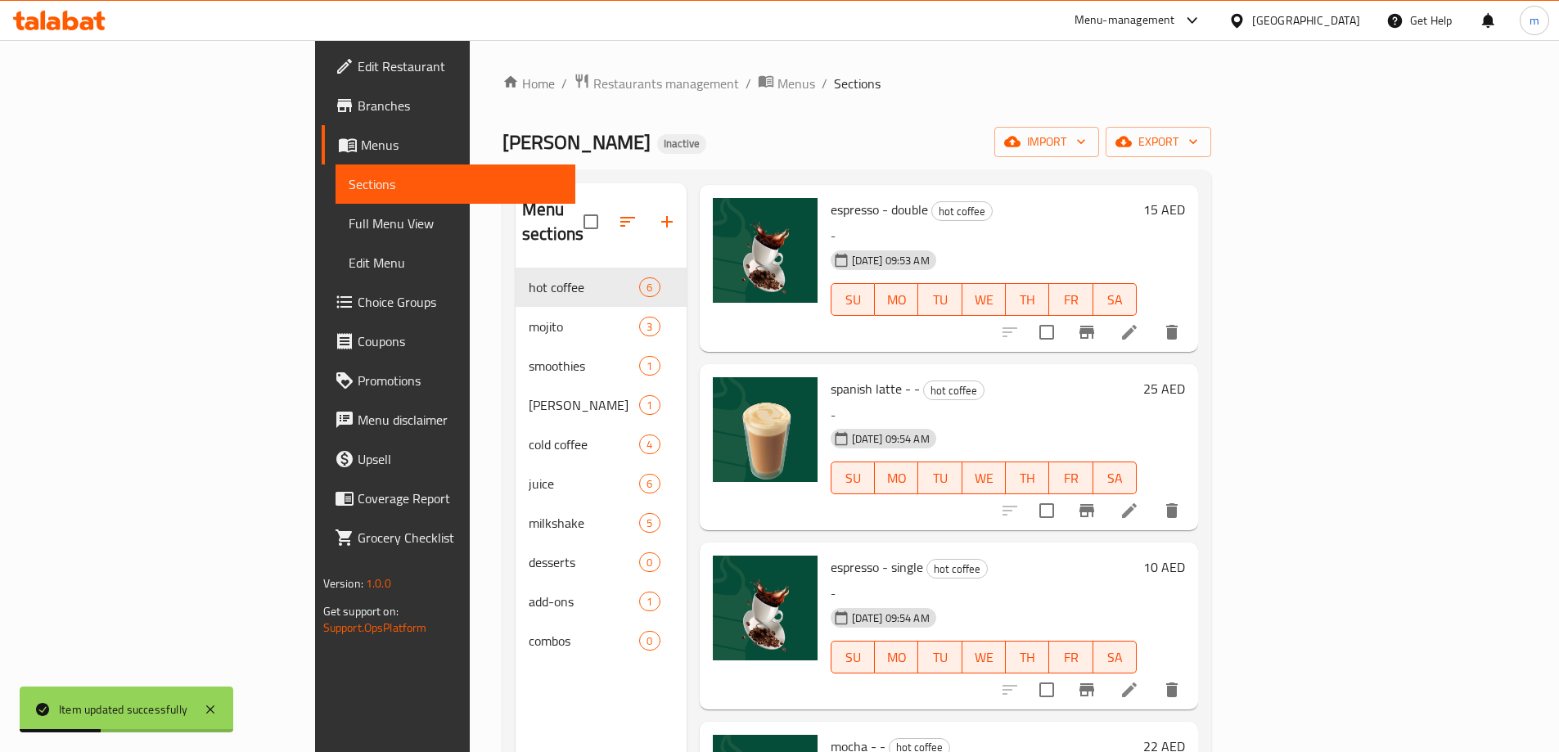
scroll to position [246, 0]
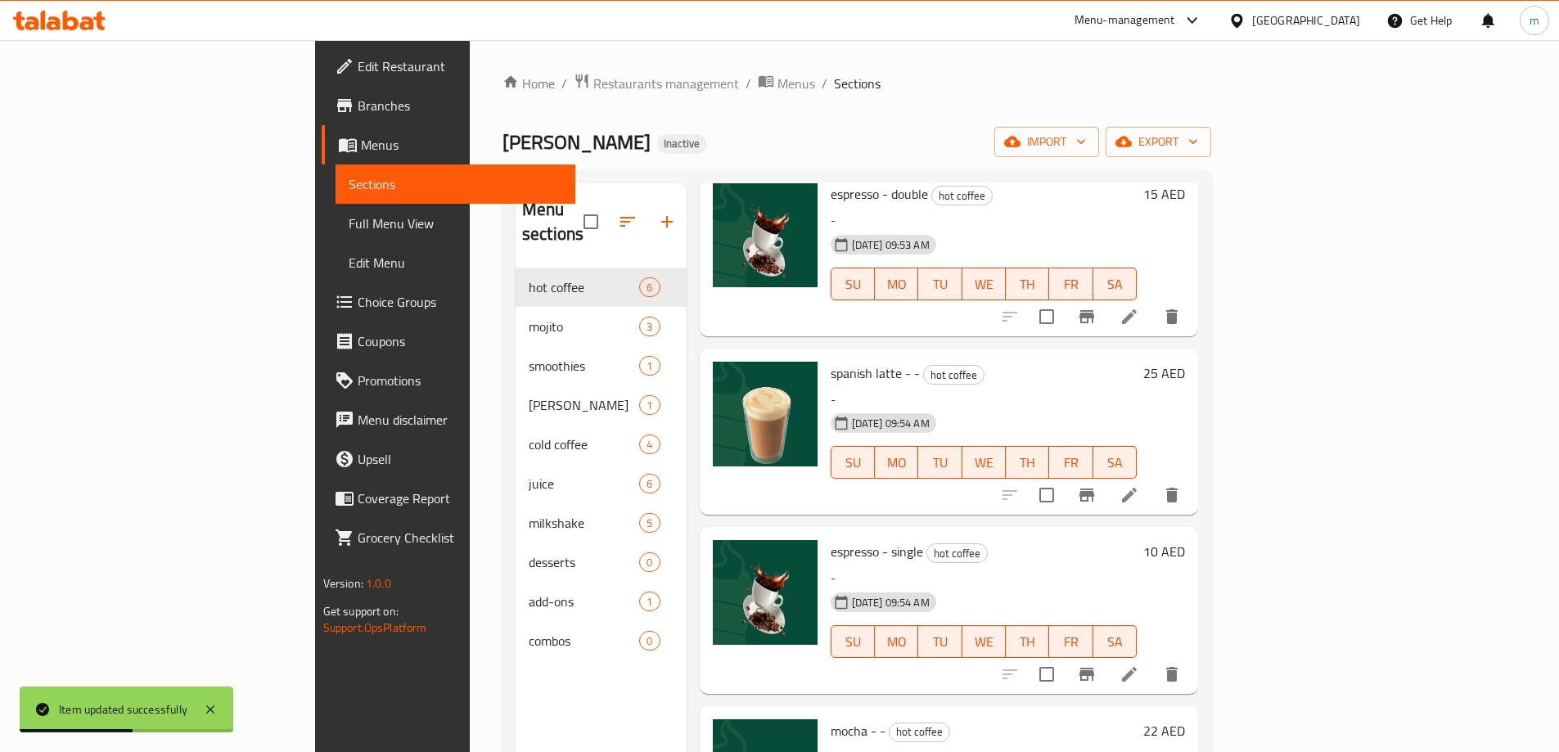
click at [1152, 480] on li at bounding box center [1129, 494] width 46 height 29
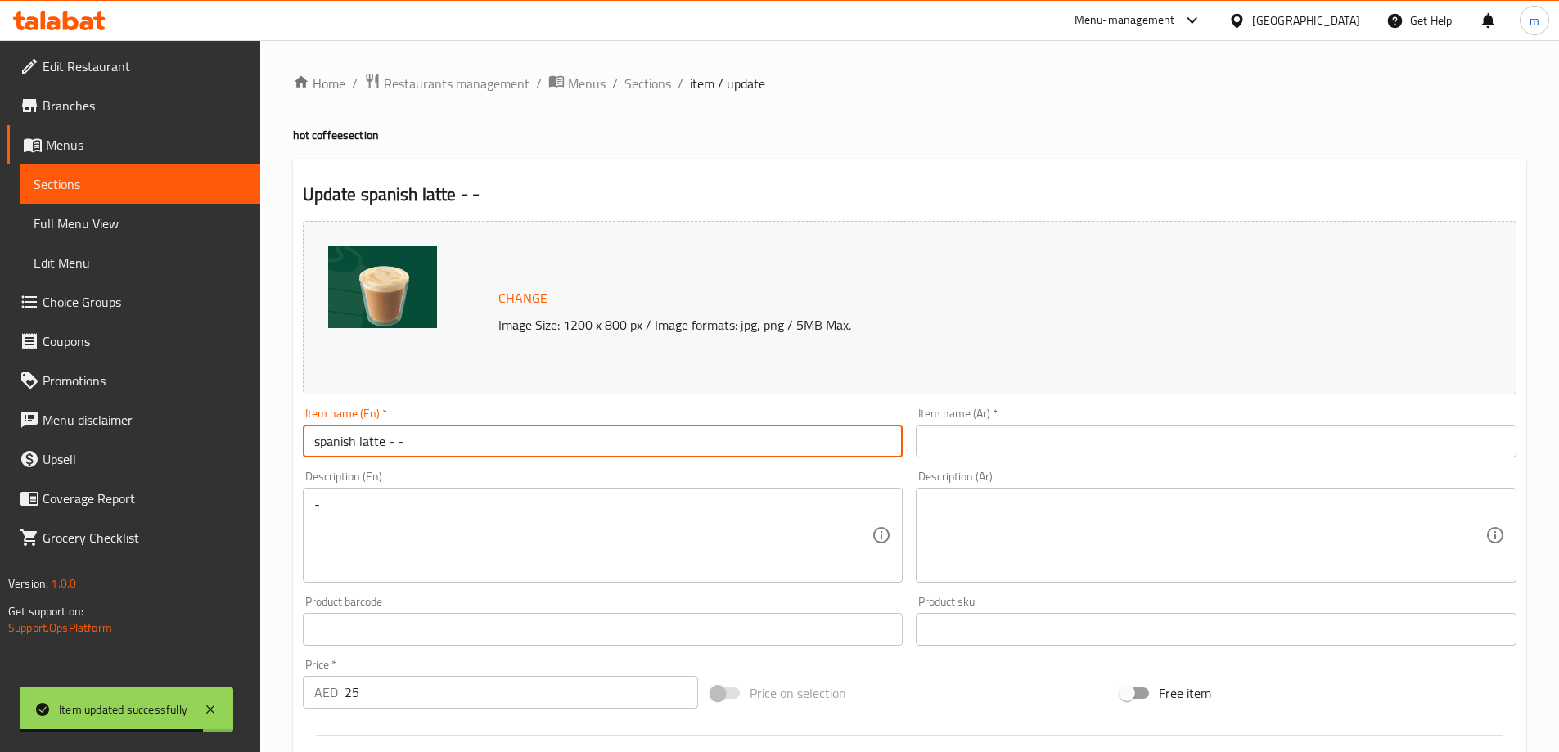
click at [570, 450] on input "spanish latte - -" at bounding box center [603, 441] width 601 height 33
click at [1156, 448] on input "text" at bounding box center [1216, 441] width 601 height 33
paste input "لاتيه اسباني - -"
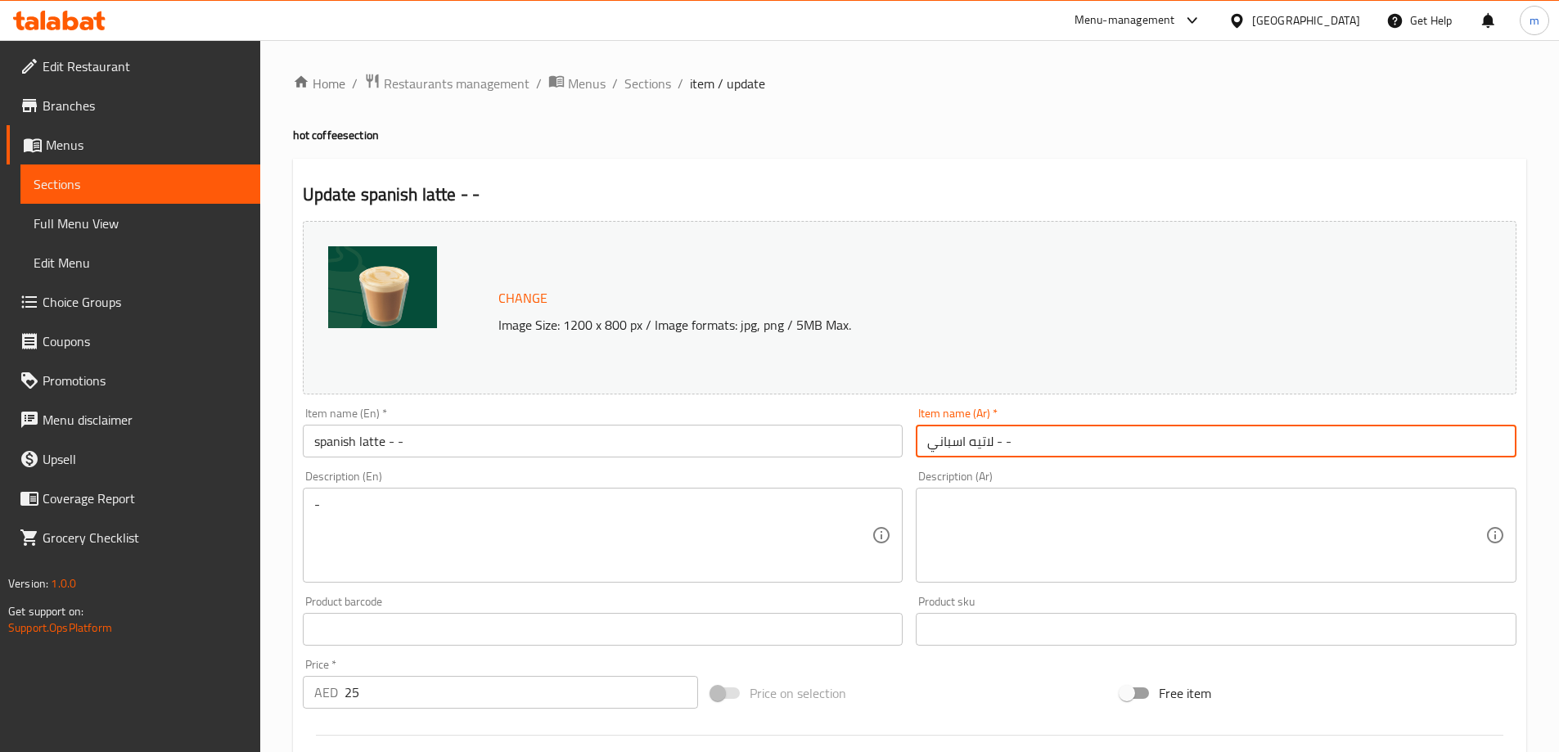
type input "لاتيه اسباني - -"
click at [485, 583] on div "- Description (En)" at bounding box center [603, 535] width 601 height 95
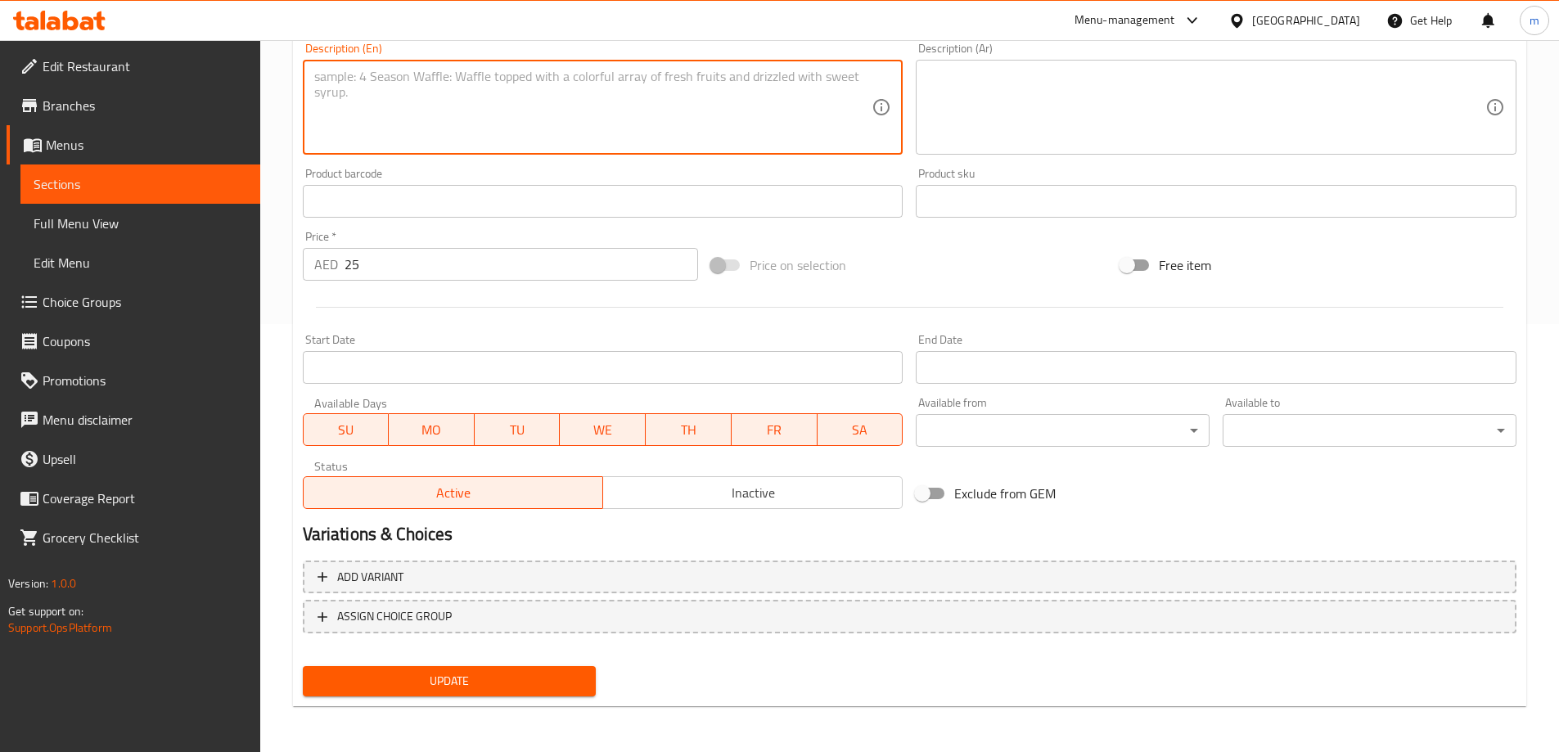
click at [444, 673] on span "Update" at bounding box center [450, 681] width 268 height 20
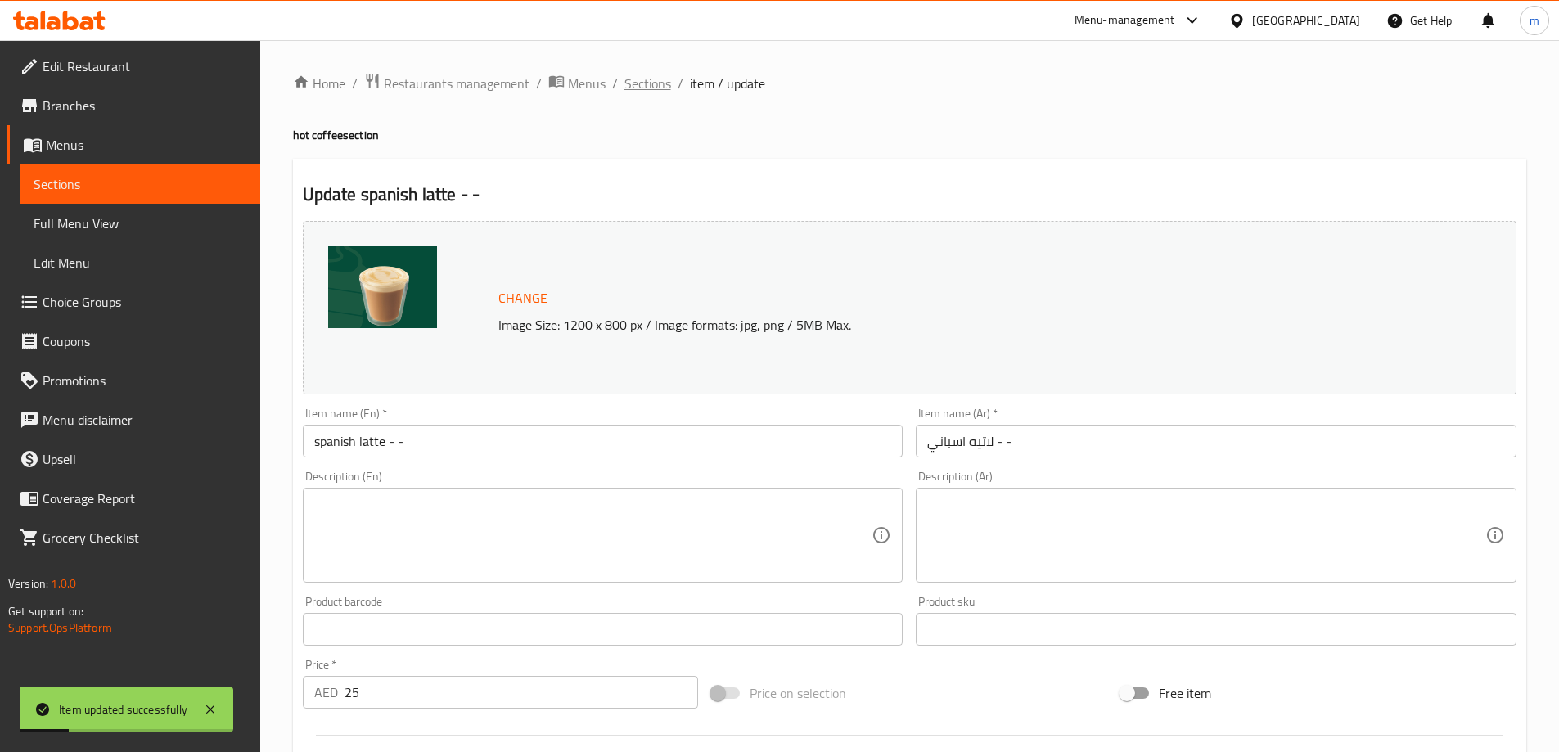
click at [642, 91] on span "Sections" at bounding box center [647, 84] width 47 height 20
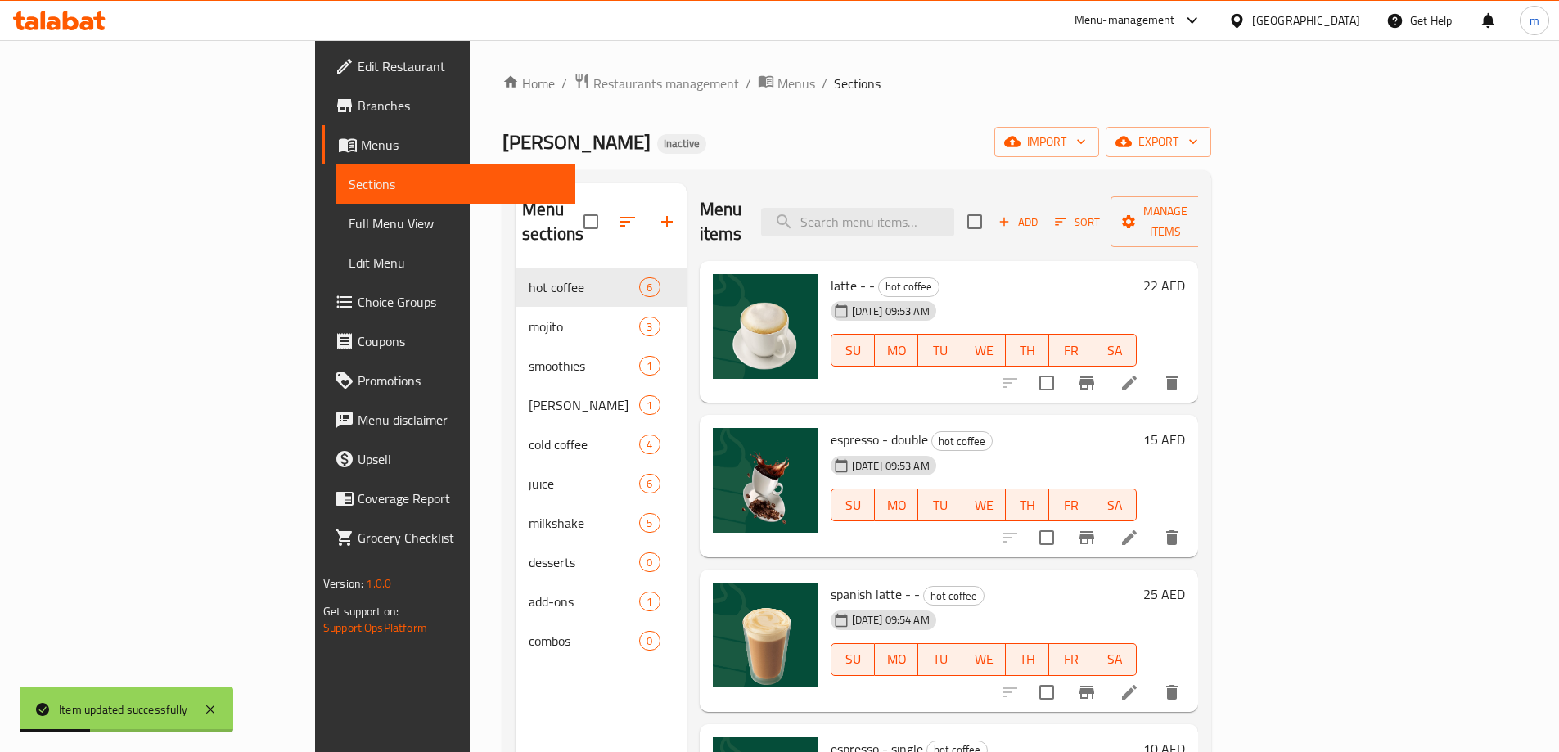
scroll to position [246, 0]
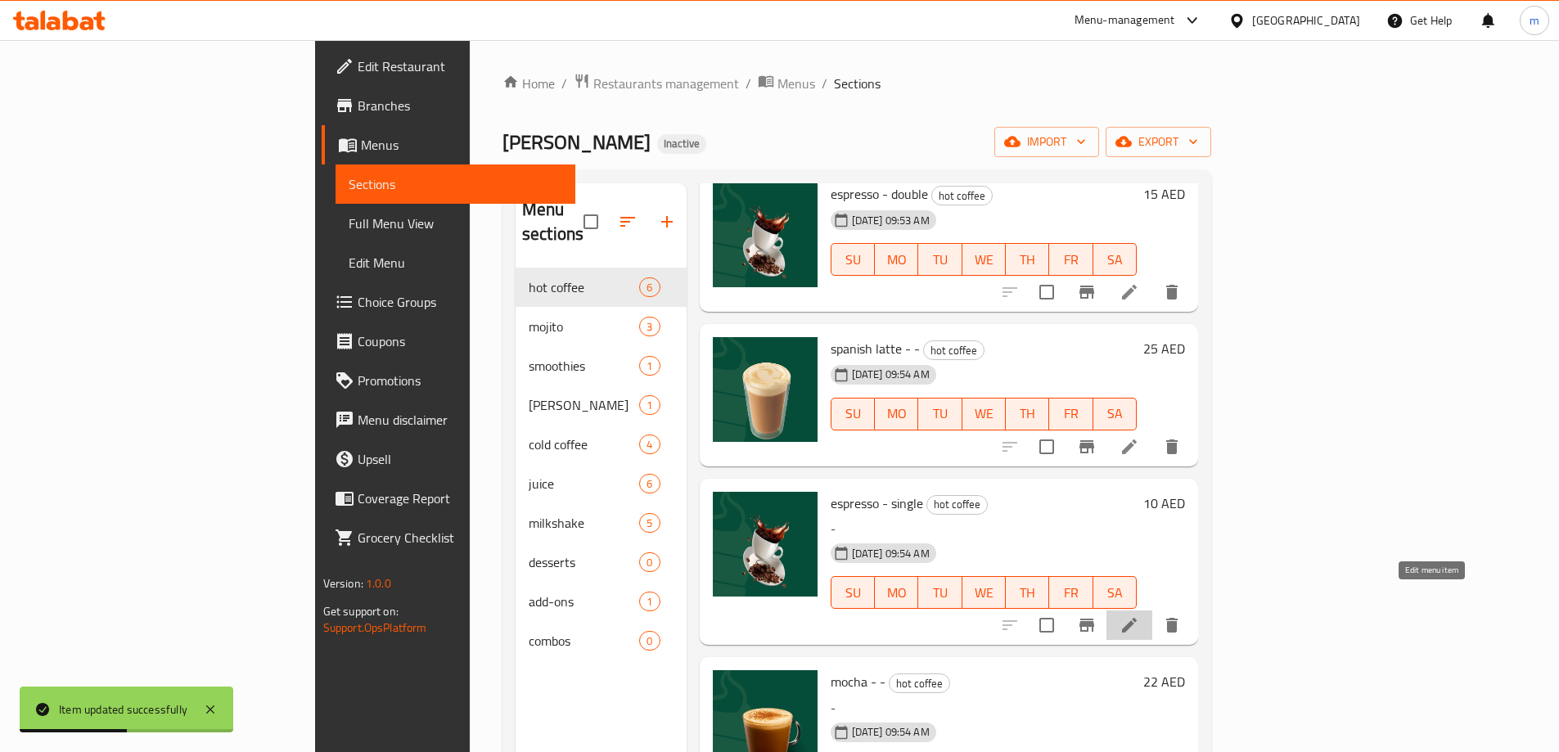
click at [1139, 615] on icon at bounding box center [1129, 625] width 20 height 20
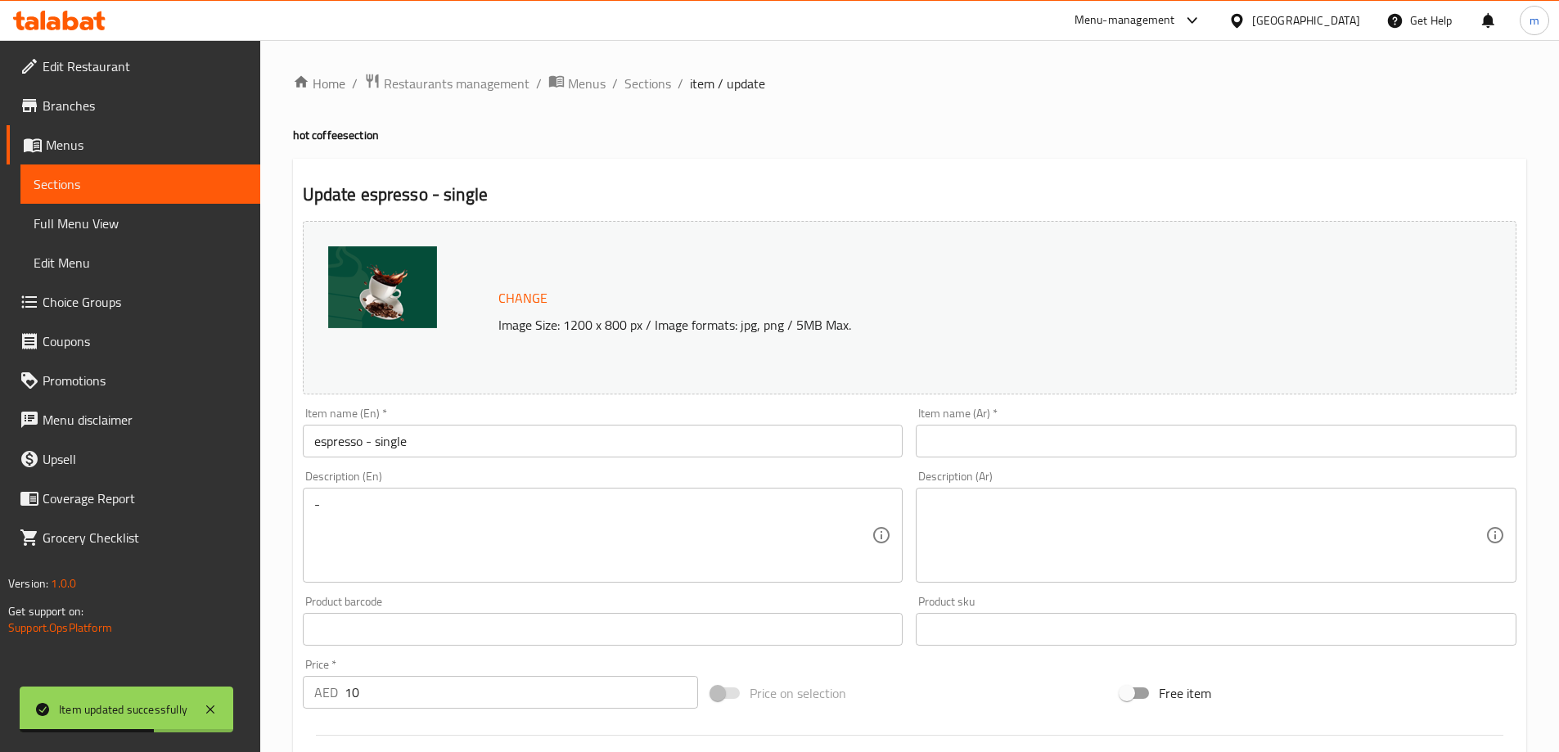
click at [371, 441] on input "espresso - single" at bounding box center [603, 441] width 601 height 33
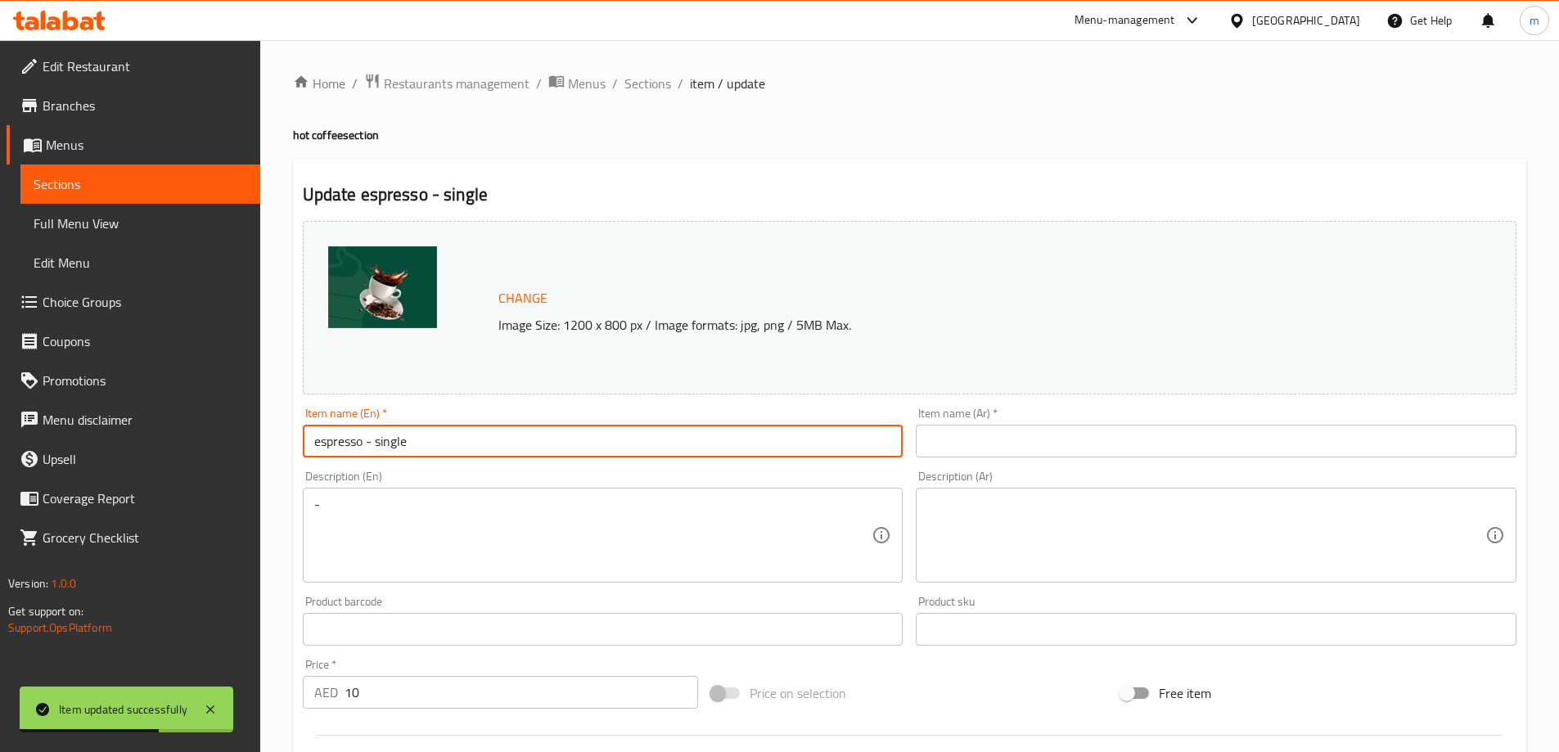
click at [371, 441] on input "espresso - single" at bounding box center [603, 441] width 601 height 33
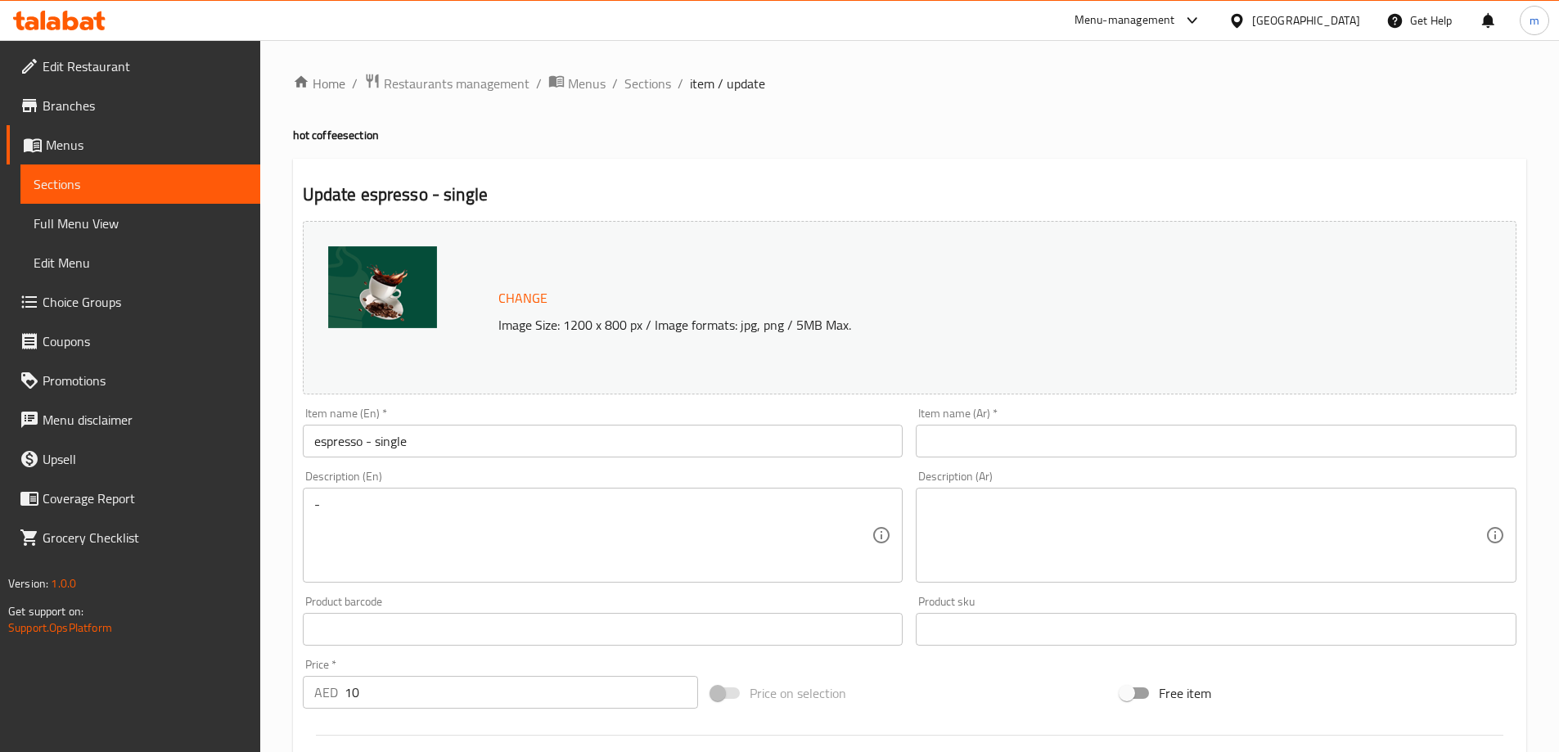
click at [1161, 448] on input "text" at bounding box center [1216, 441] width 601 height 33
paste input "اسبريسو - مفرد"
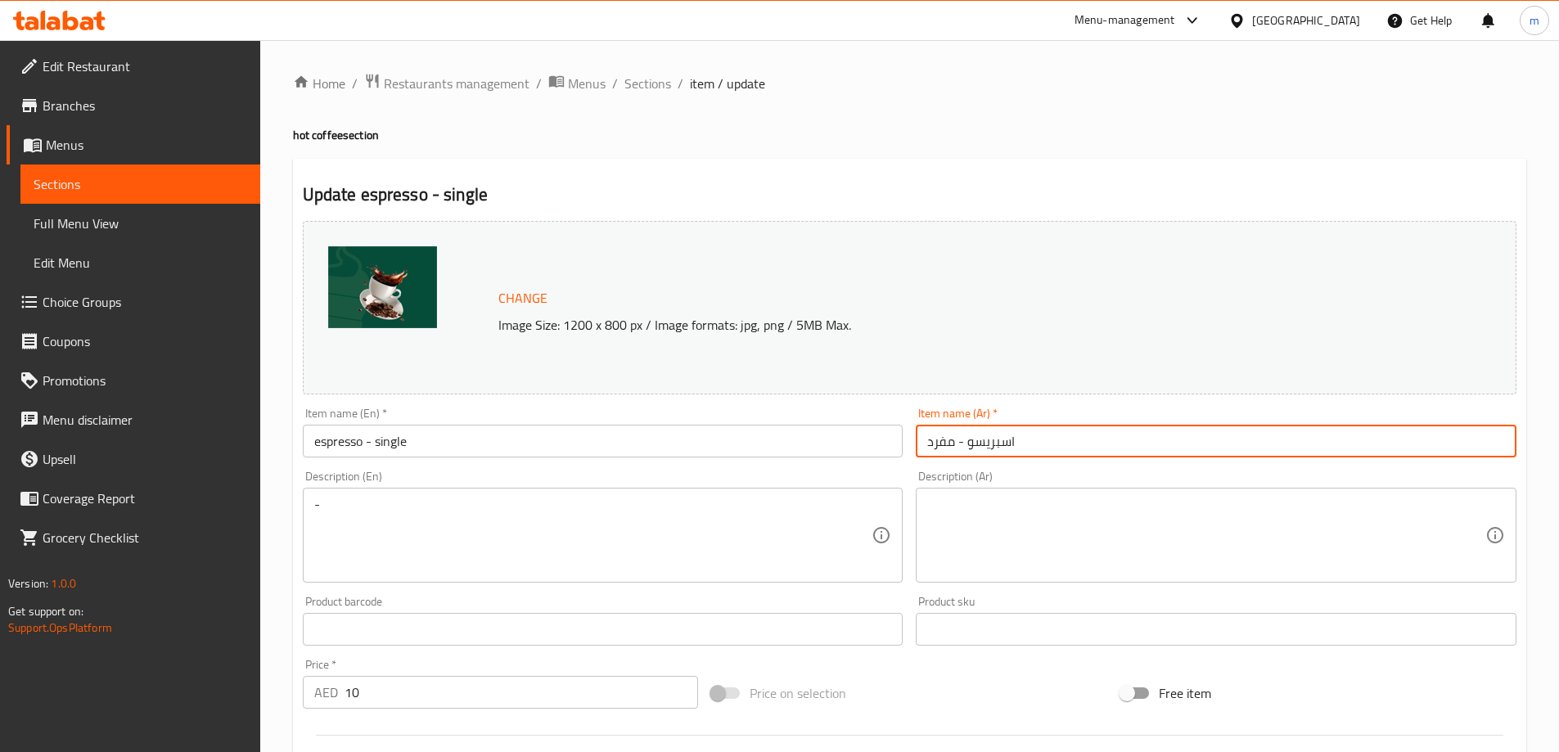
drag, startPoint x: 954, startPoint y: 446, endPoint x: 928, endPoint y: 446, distance: 26.2
click at [928, 446] on input "اسبريسو - مفرد" at bounding box center [1216, 441] width 601 height 33
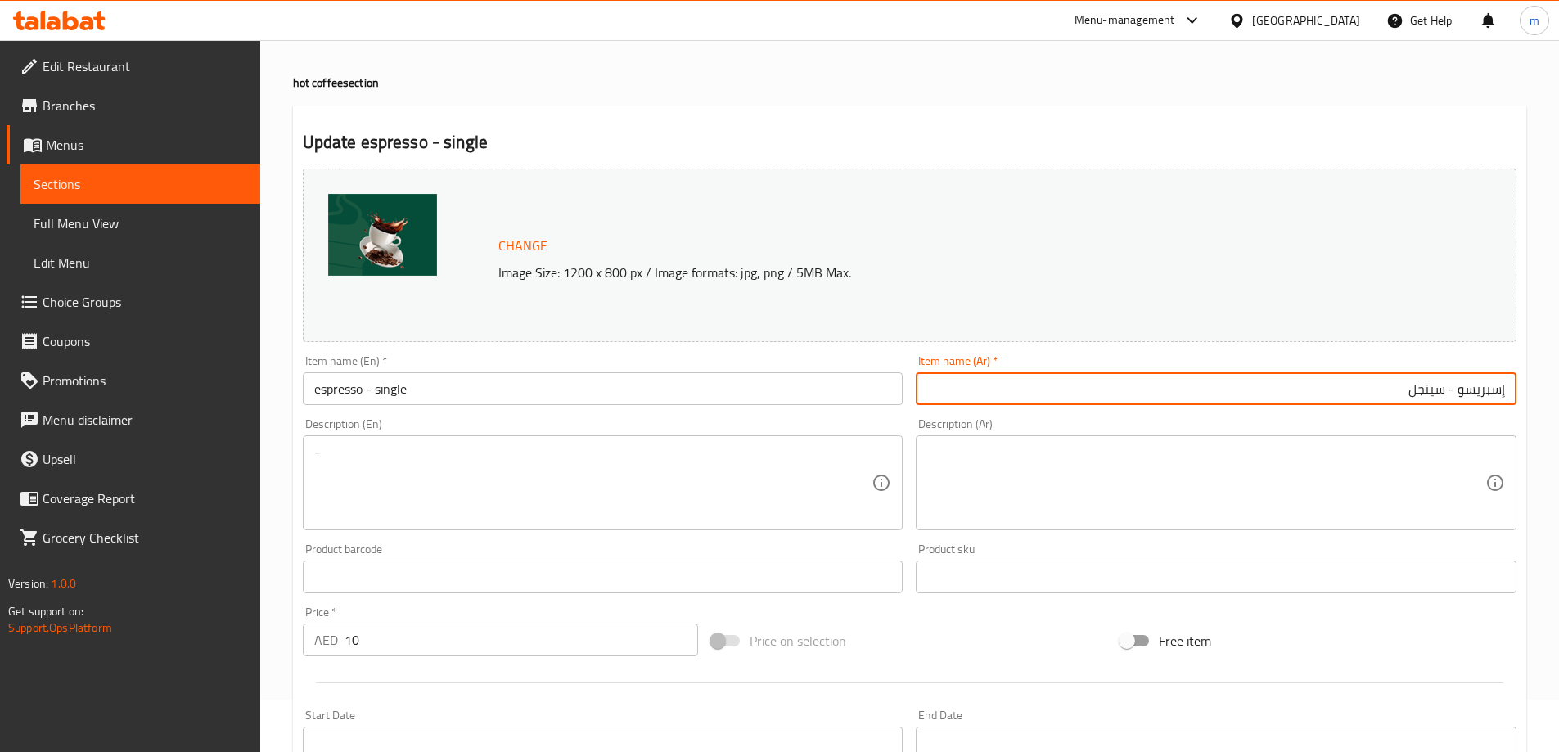
scroll to position [82, 0]
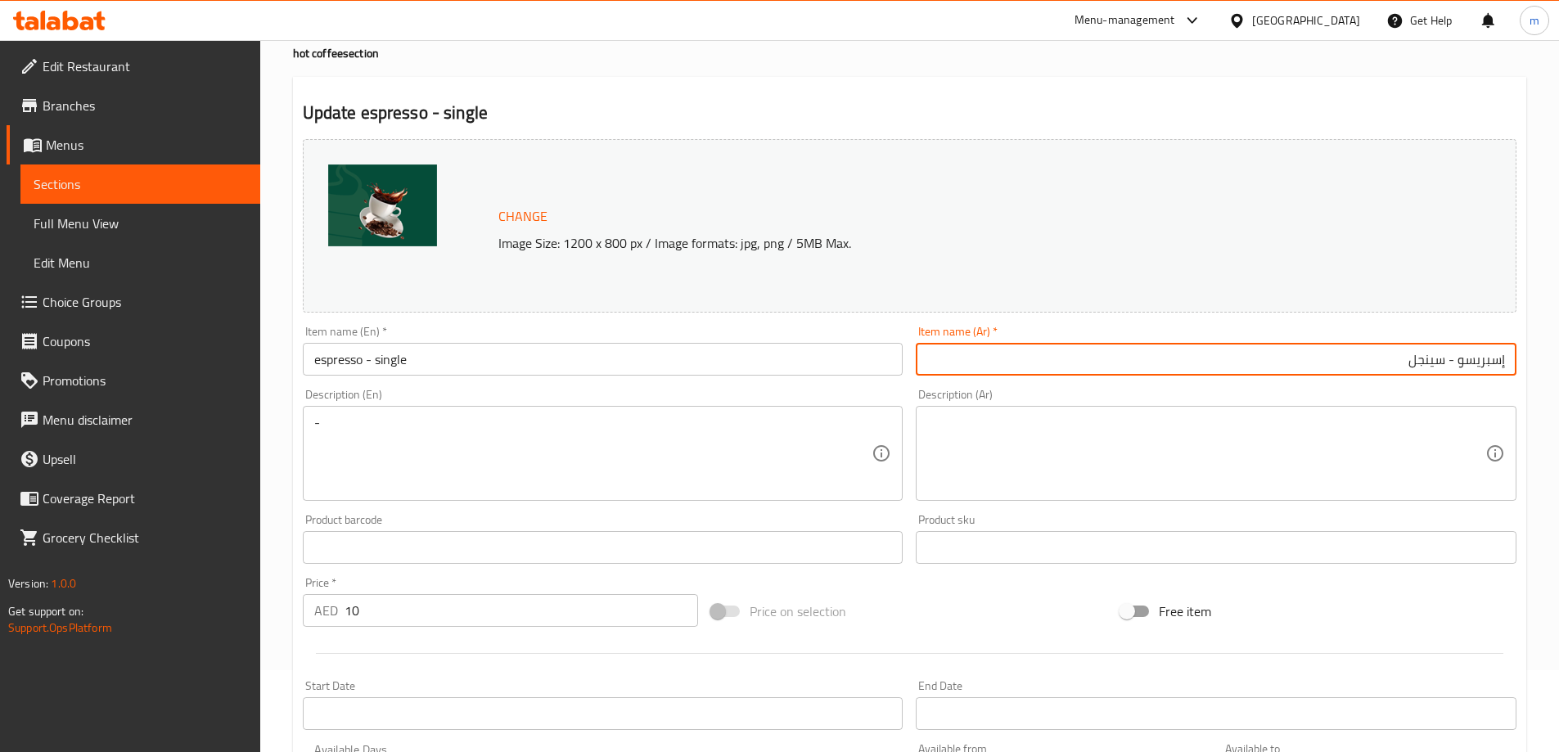
type input "إسبريسو - سينجل"
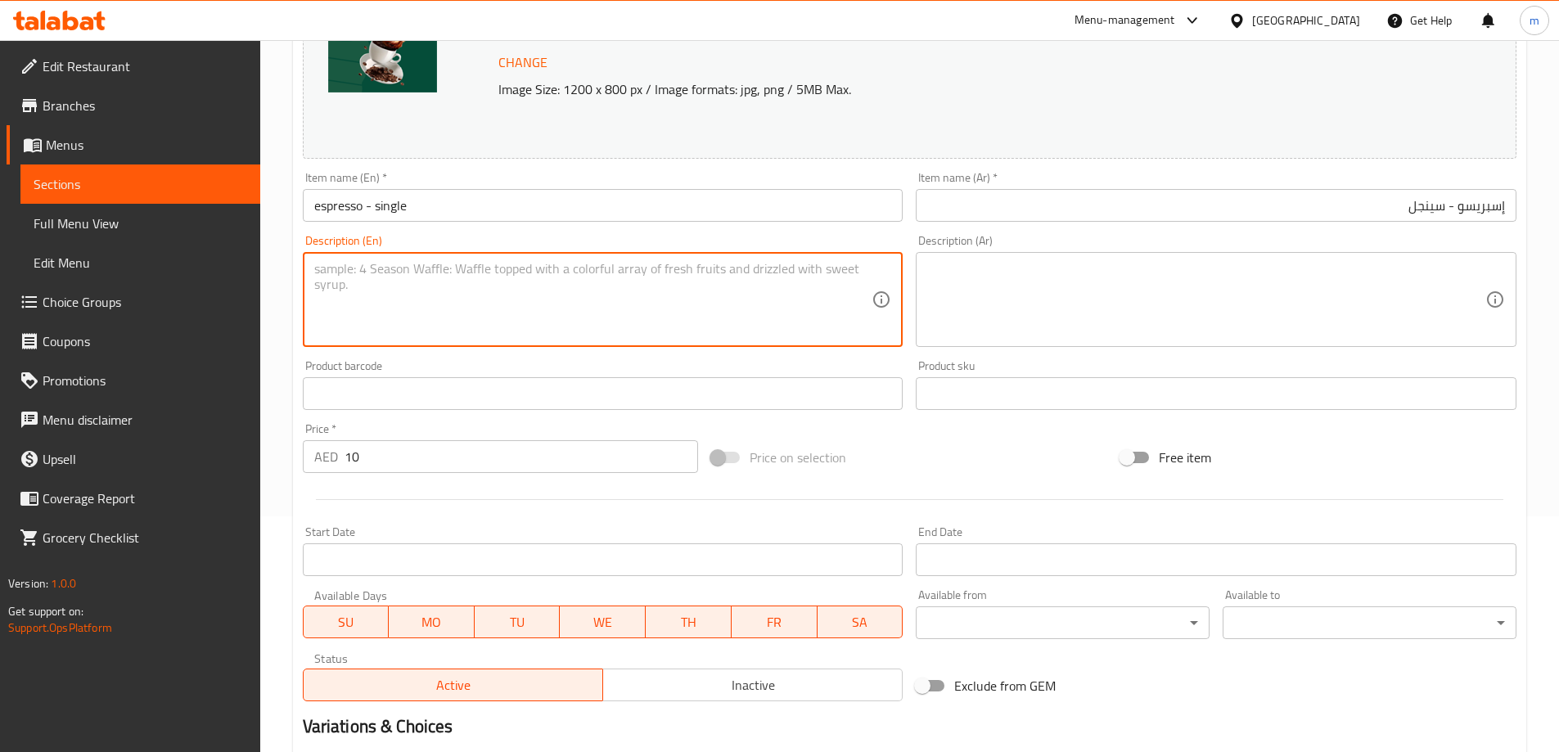
scroll to position [428, 0]
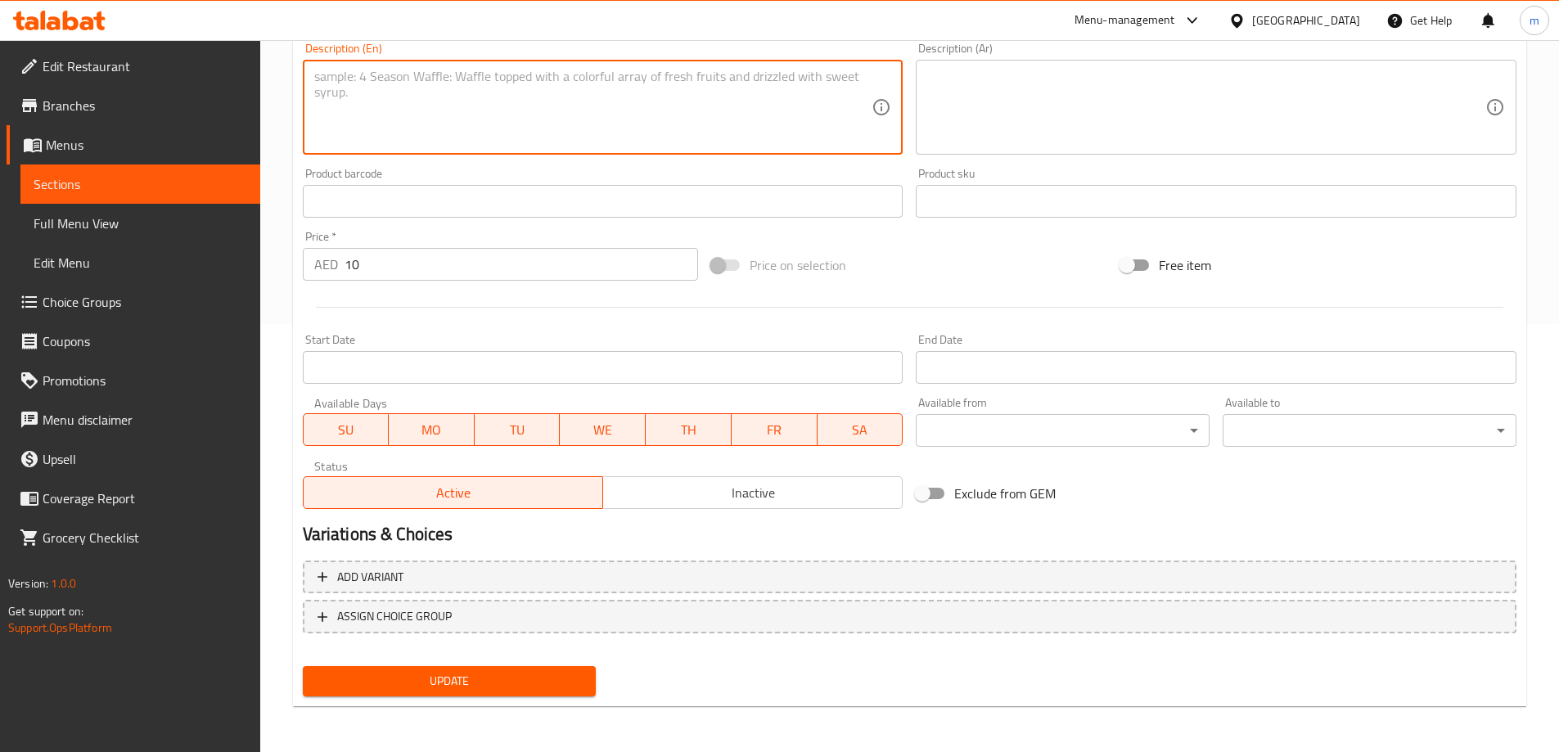
click at [465, 684] on span "Update" at bounding box center [450, 681] width 268 height 20
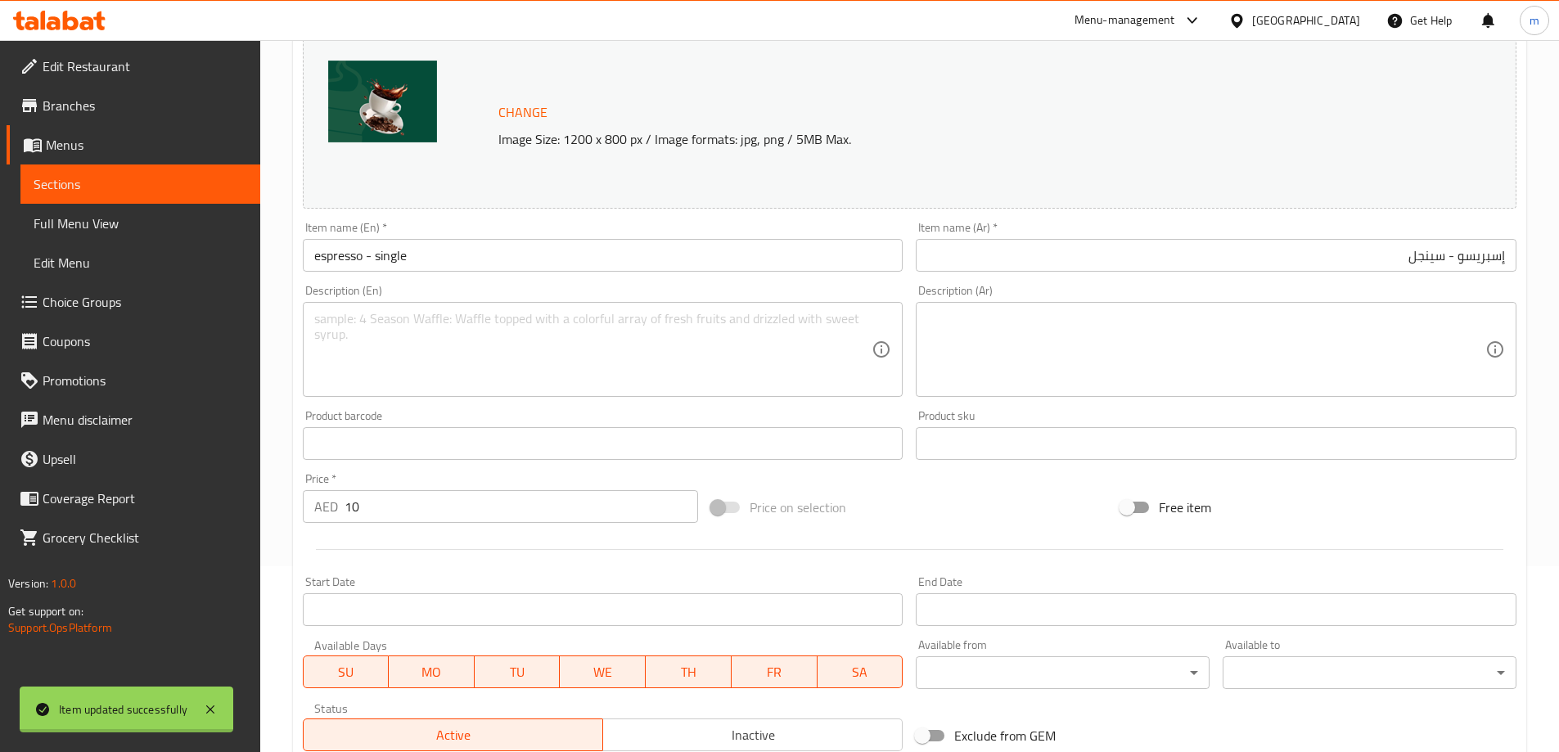
scroll to position [0, 0]
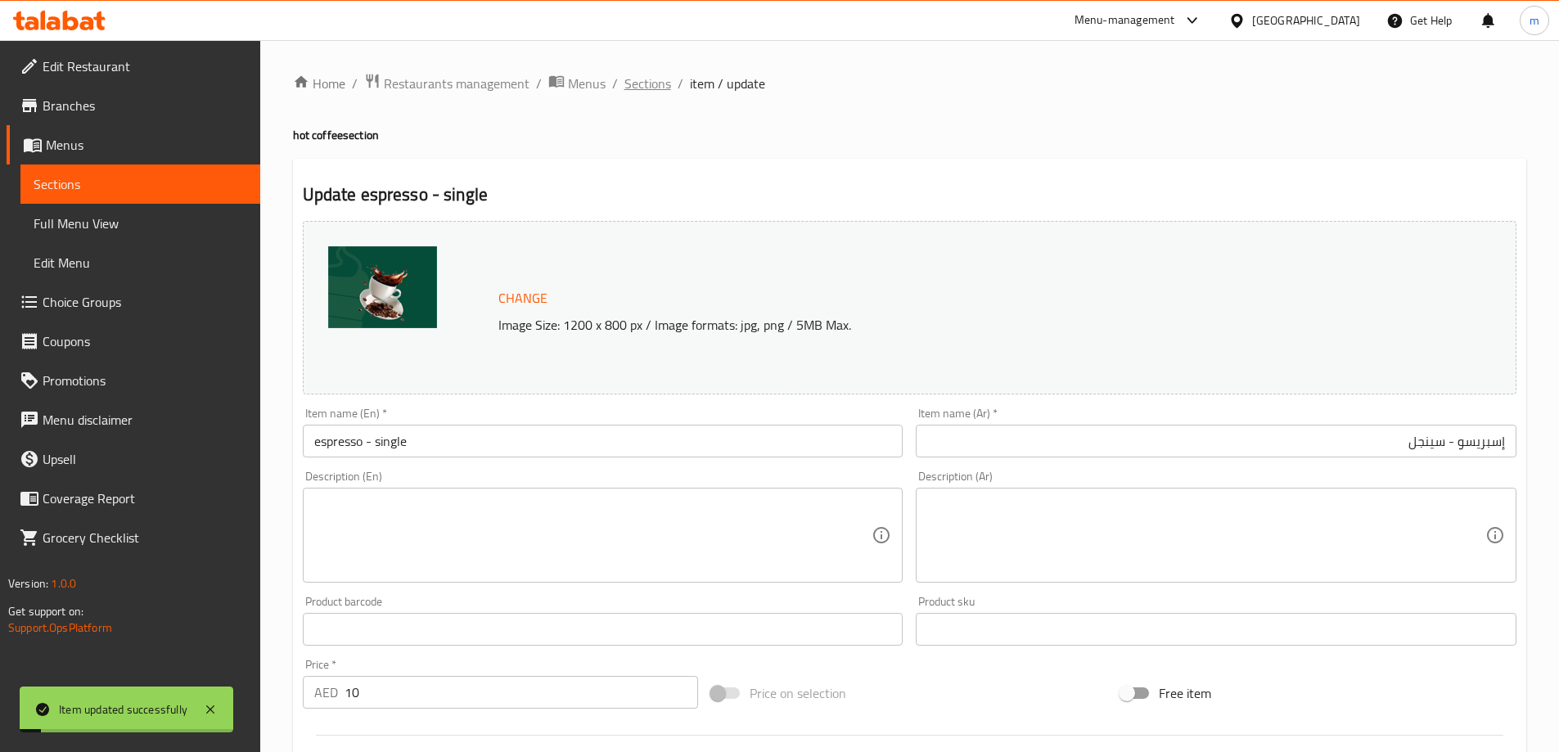
click at [656, 83] on span "Sections" at bounding box center [647, 84] width 47 height 20
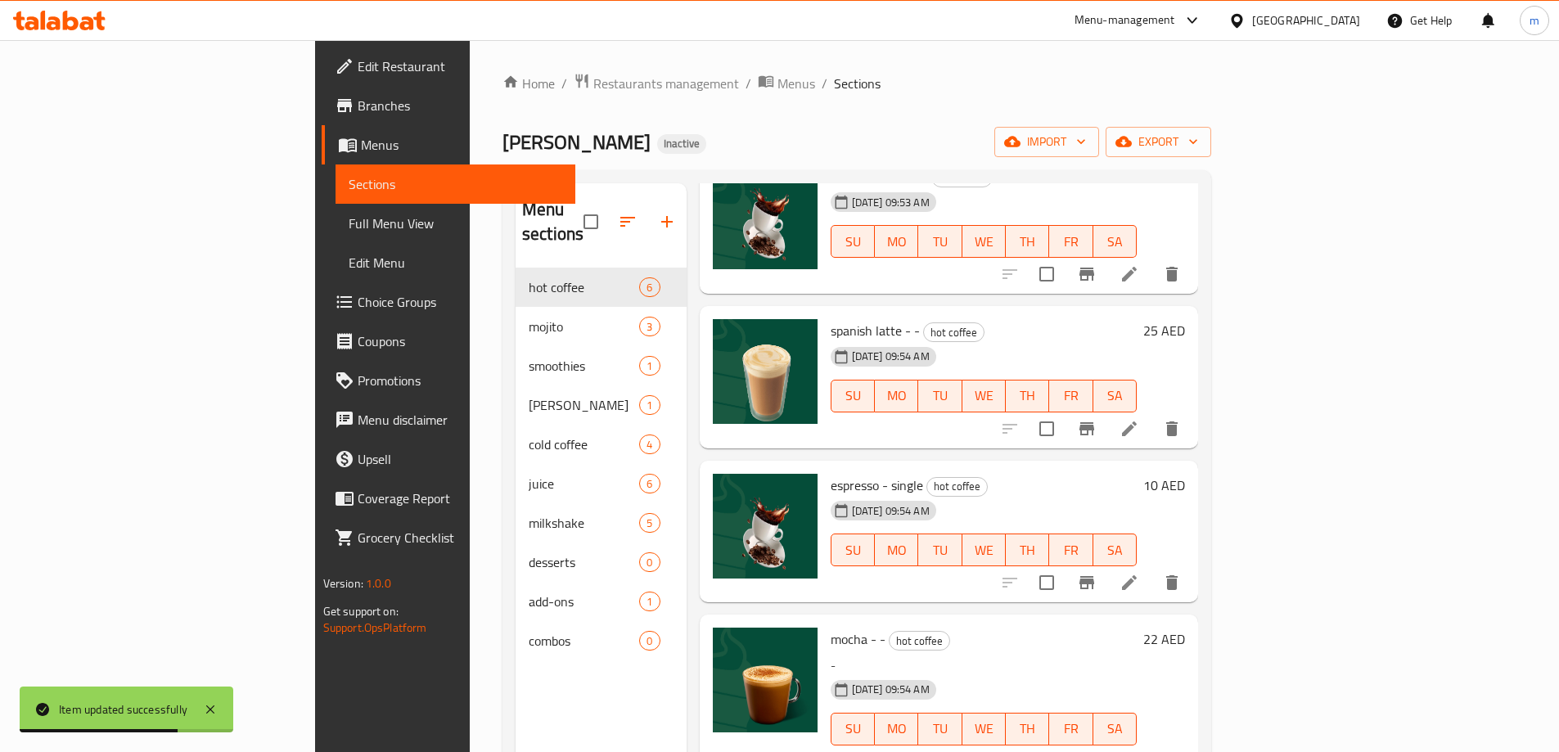
scroll to position [229, 0]
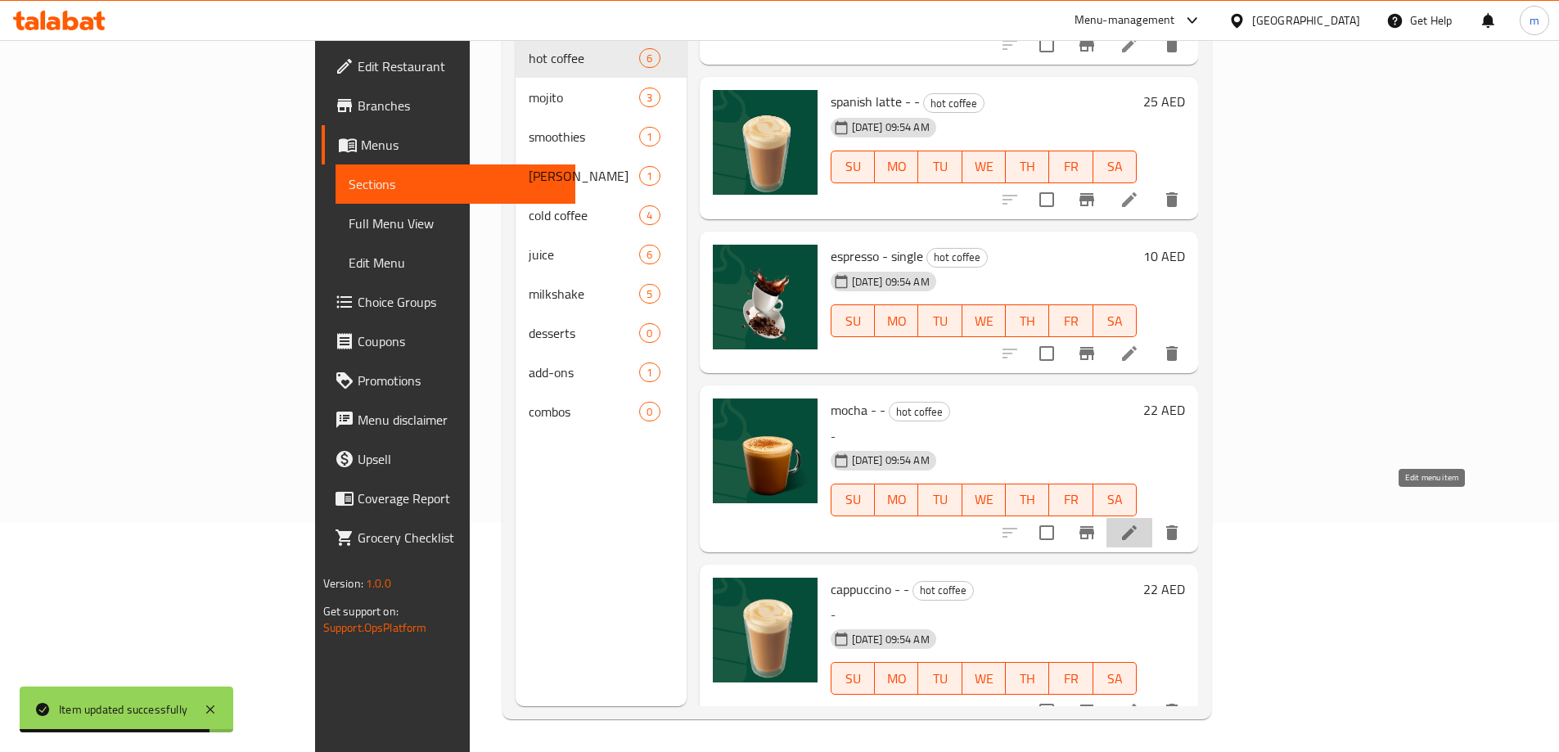
click at [1139, 523] on icon at bounding box center [1129, 533] width 20 height 20
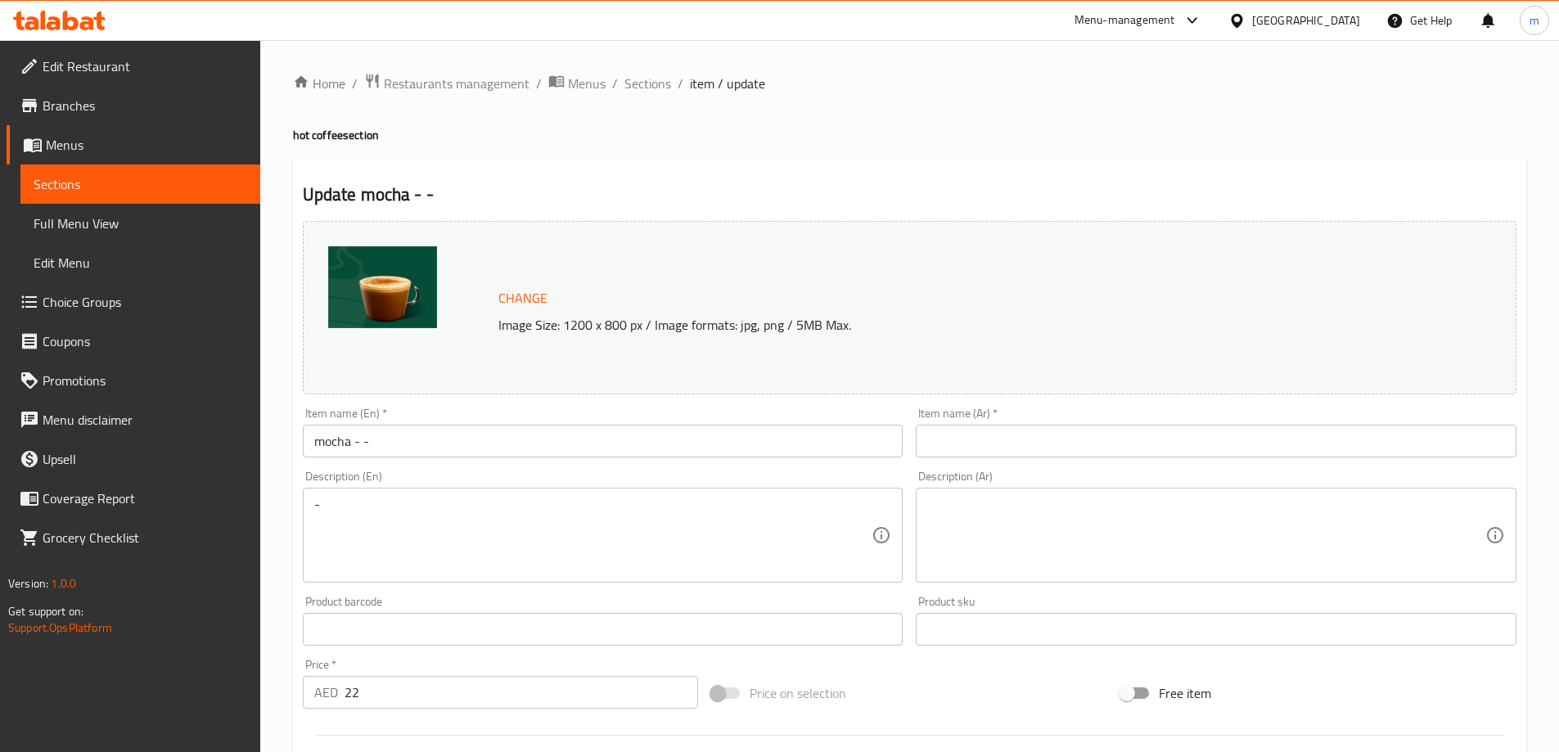
click at [377, 446] on input "mocha - -" at bounding box center [603, 441] width 601 height 33
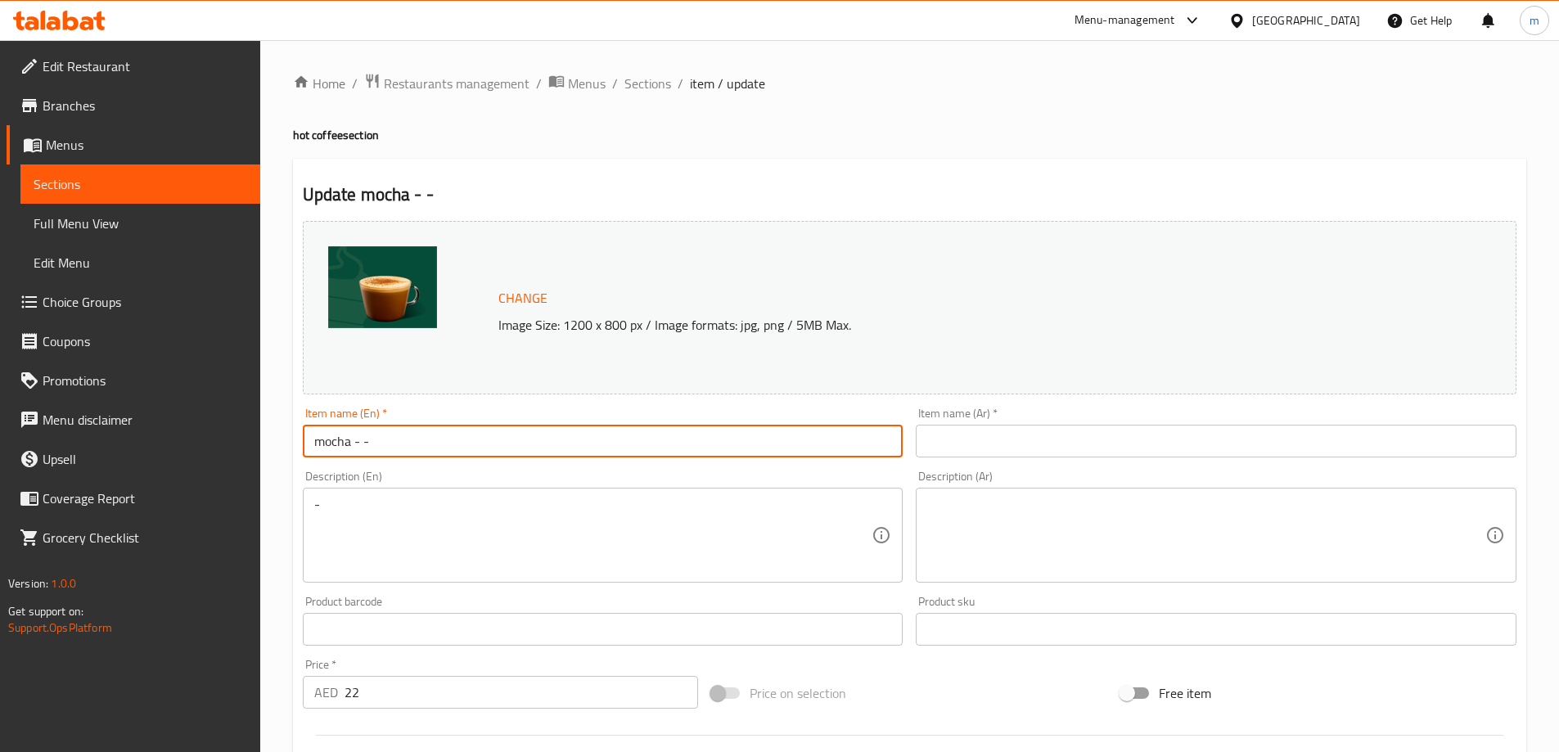
click at [377, 446] on input "mocha - -" at bounding box center [603, 441] width 601 height 33
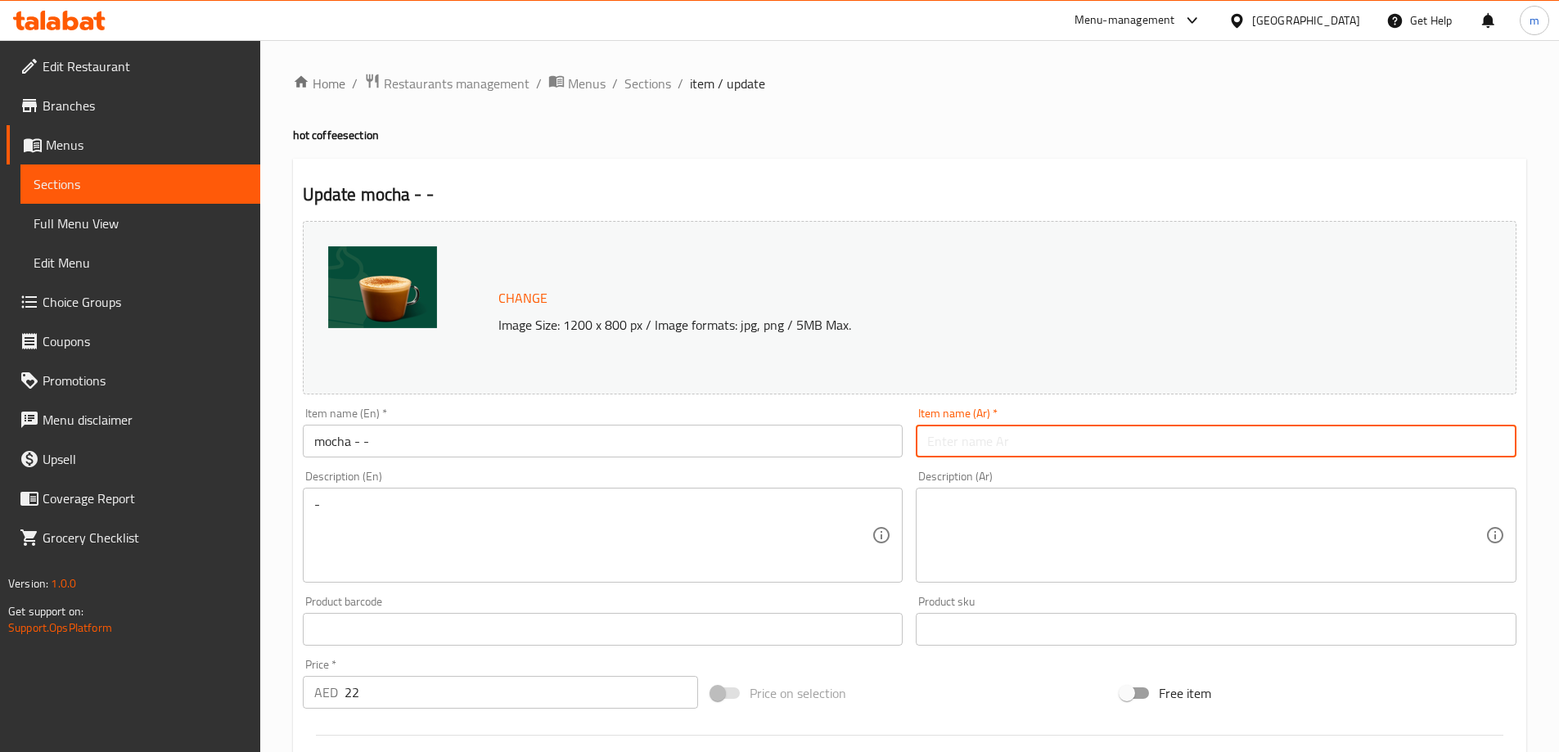
click at [1210, 448] on input "text" at bounding box center [1216, 441] width 601 height 33
paste input "موكا - -"
type input "موكا - -"
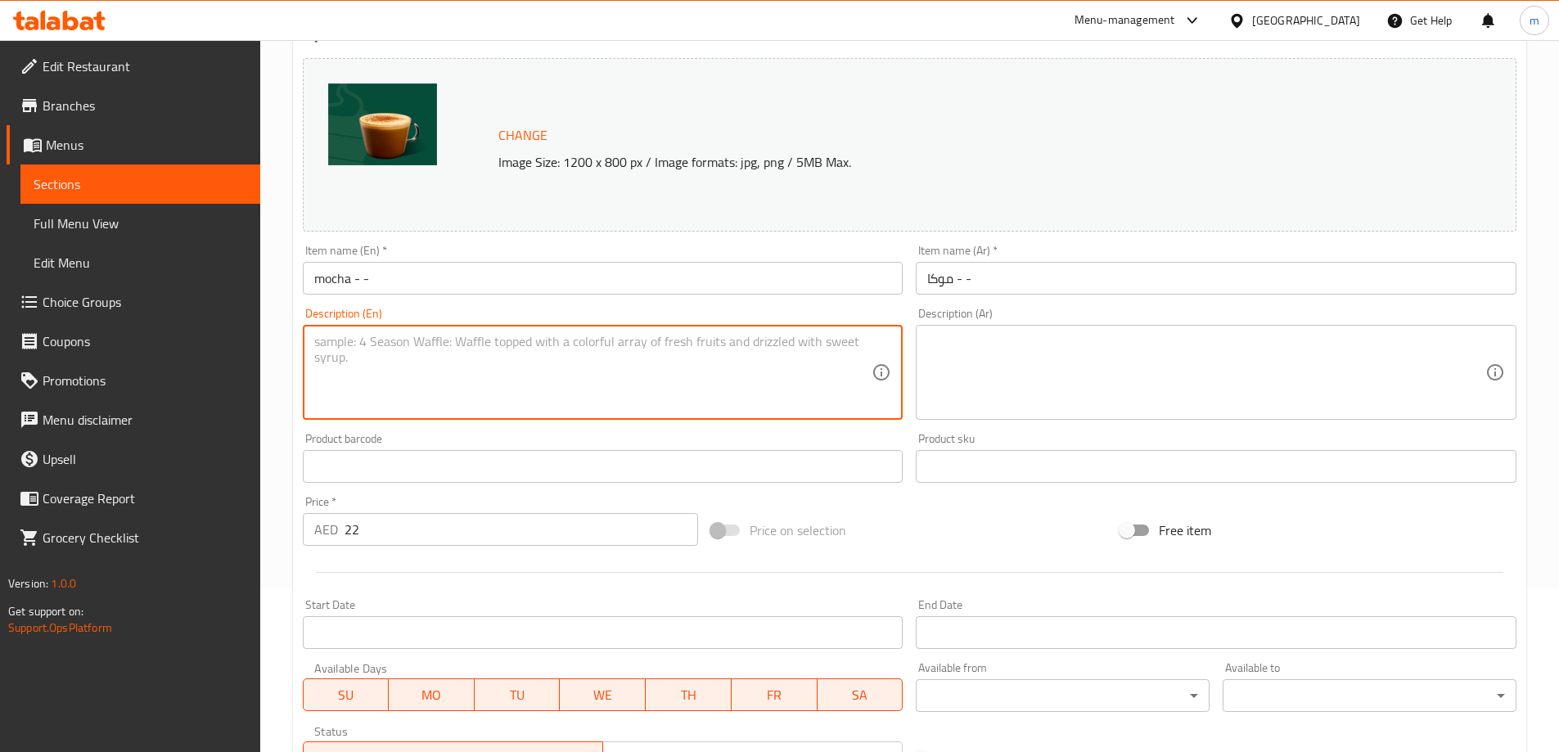
scroll to position [428, 0]
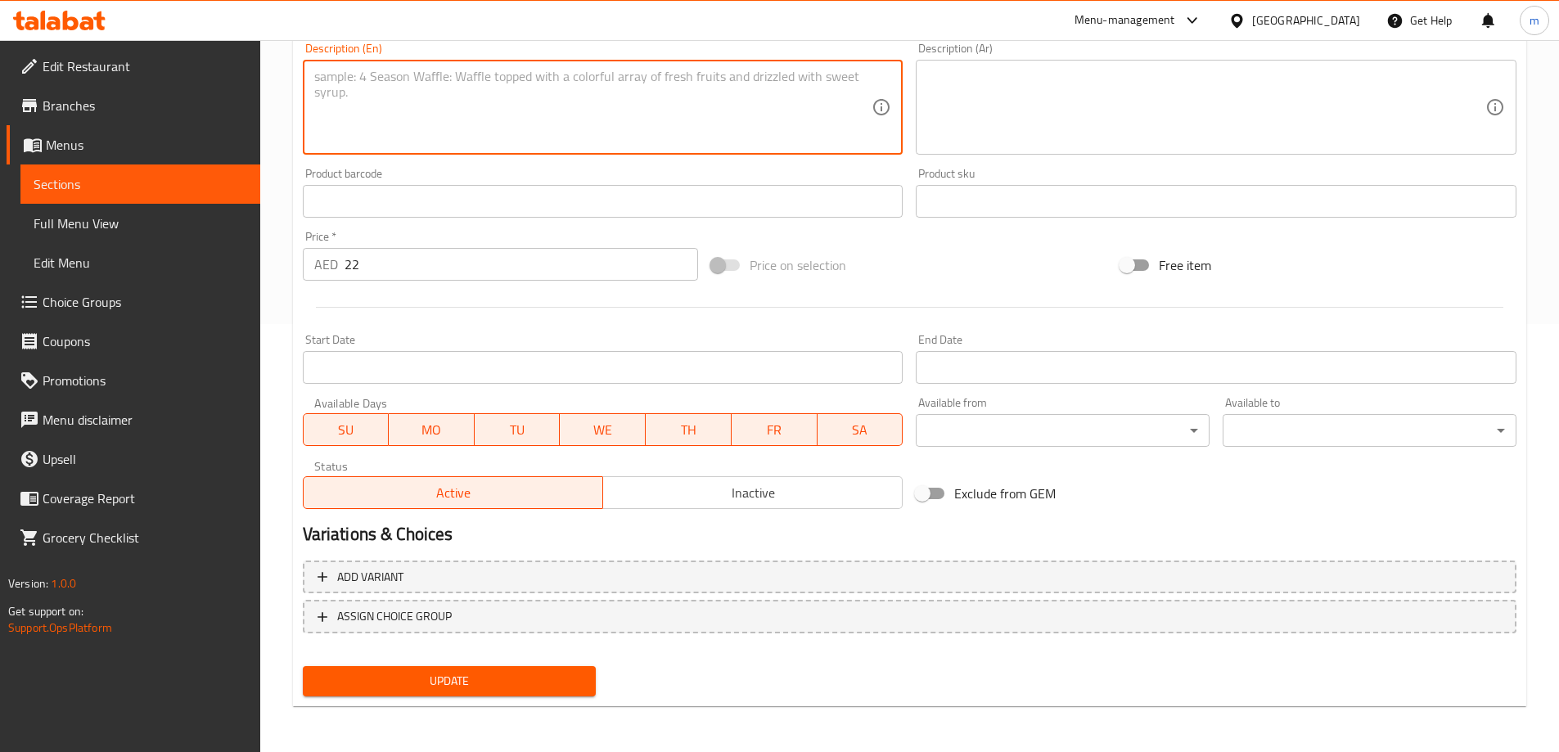
click at [562, 669] on button "Update" at bounding box center [450, 681] width 294 height 30
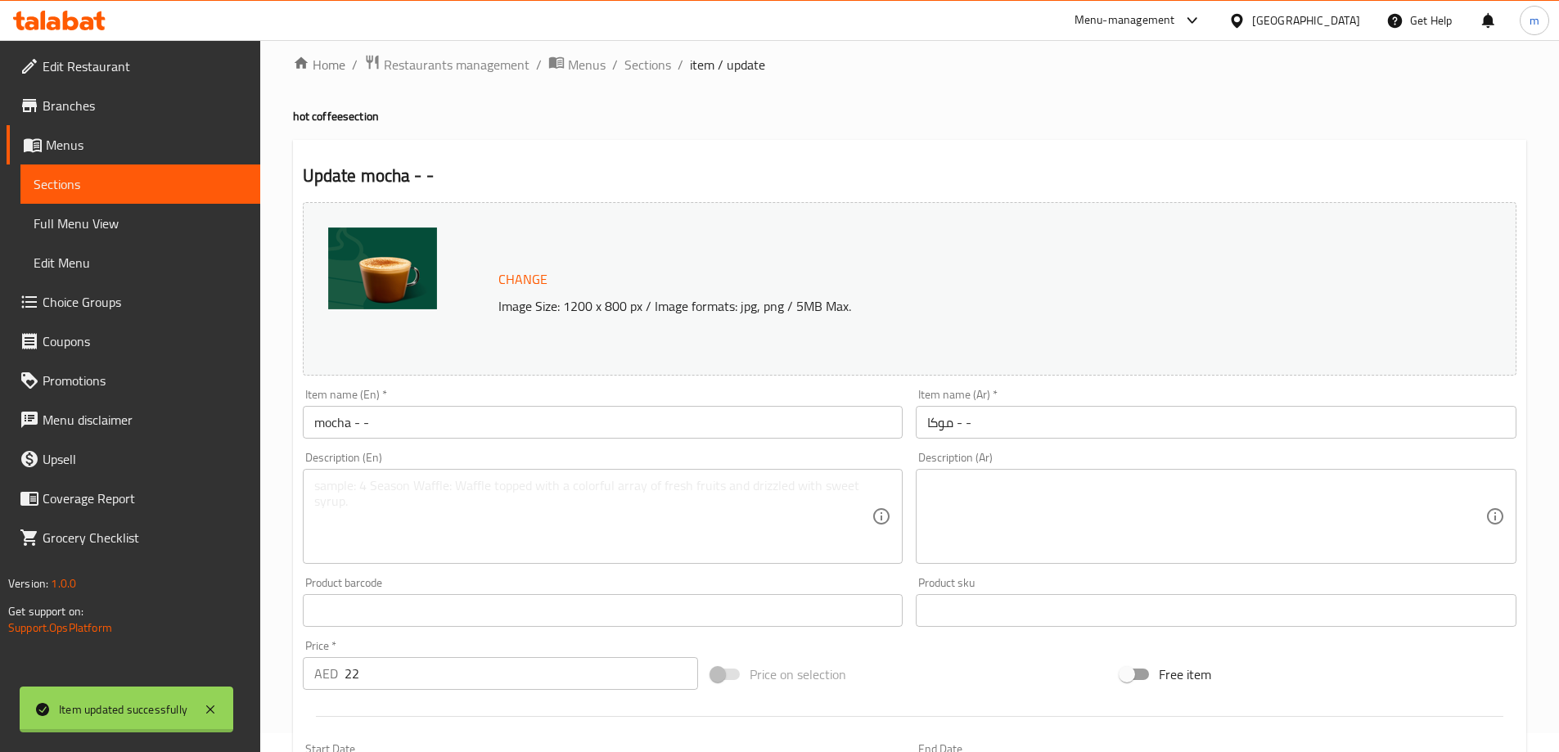
scroll to position [0, 0]
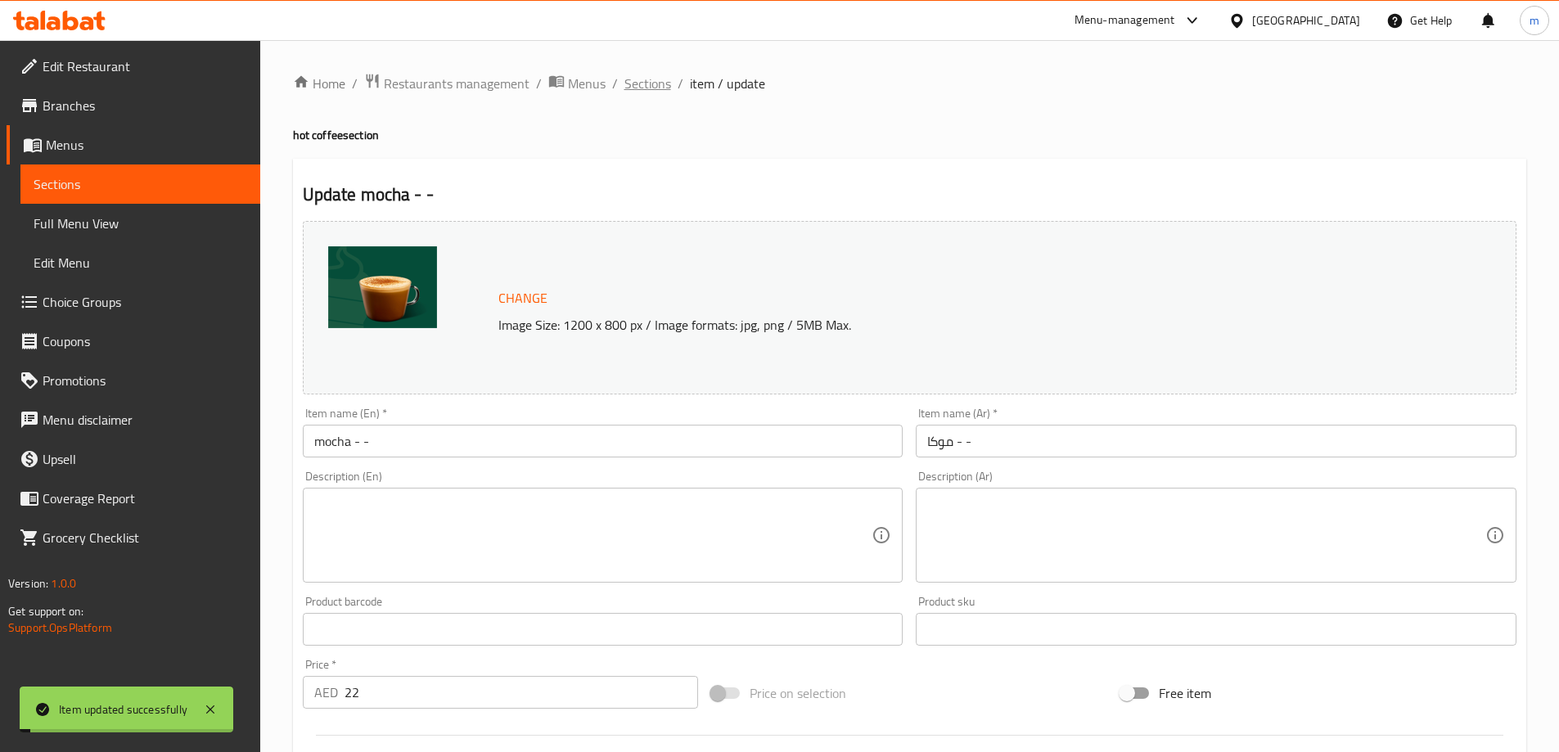
click at [637, 80] on span "Sections" at bounding box center [647, 84] width 47 height 20
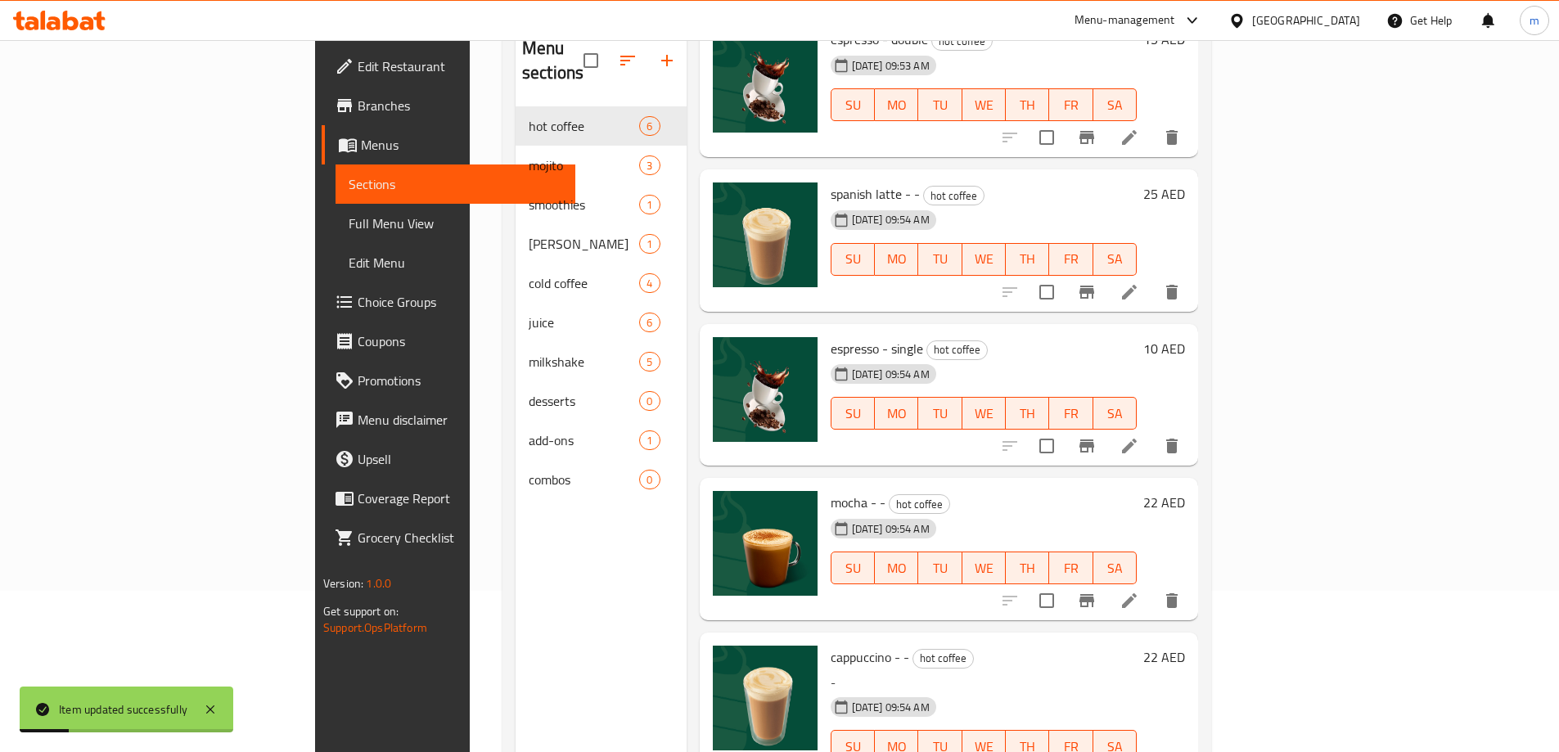
scroll to position [229, 0]
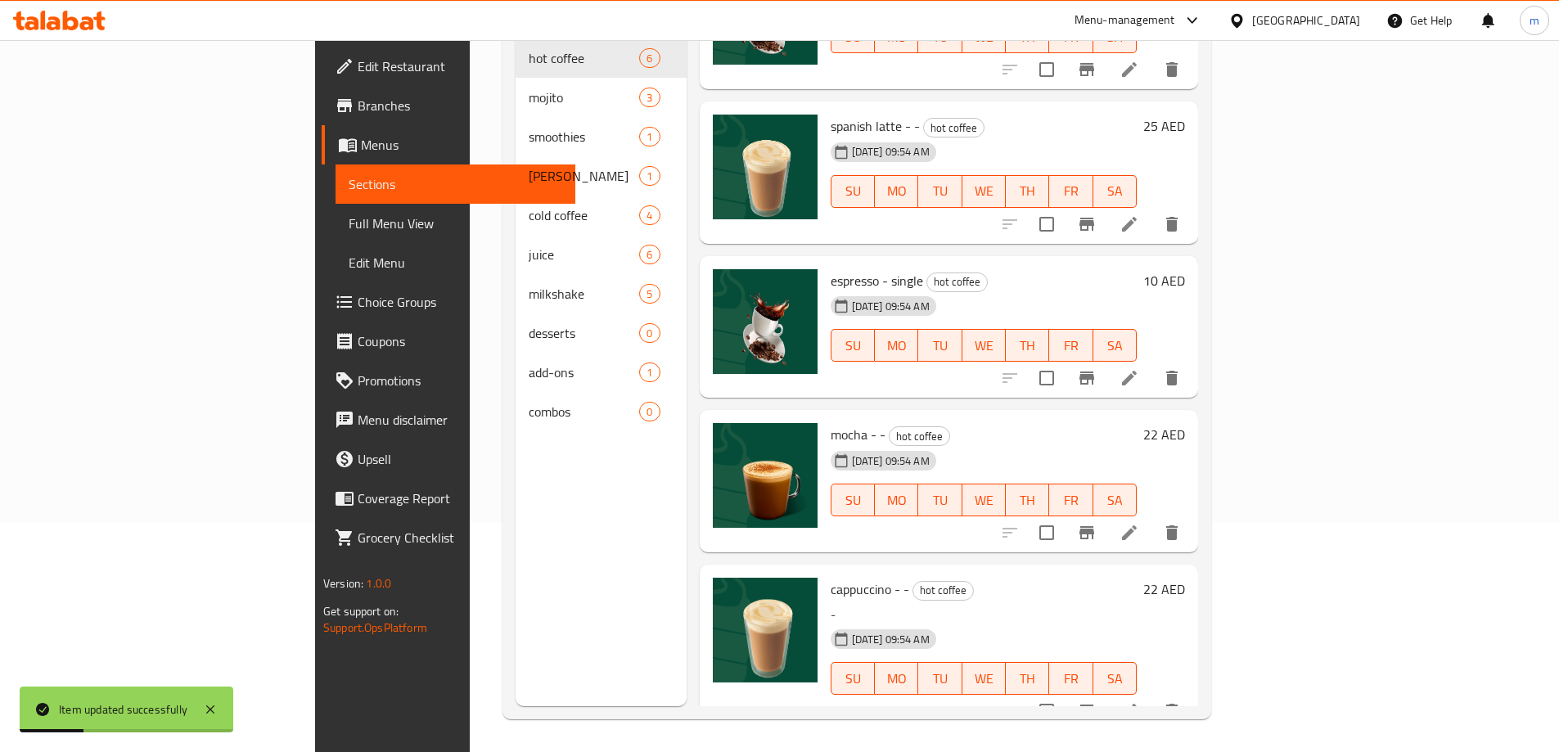
click at [1139, 701] on icon at bounding box center [1129, 711] width 20 height 20
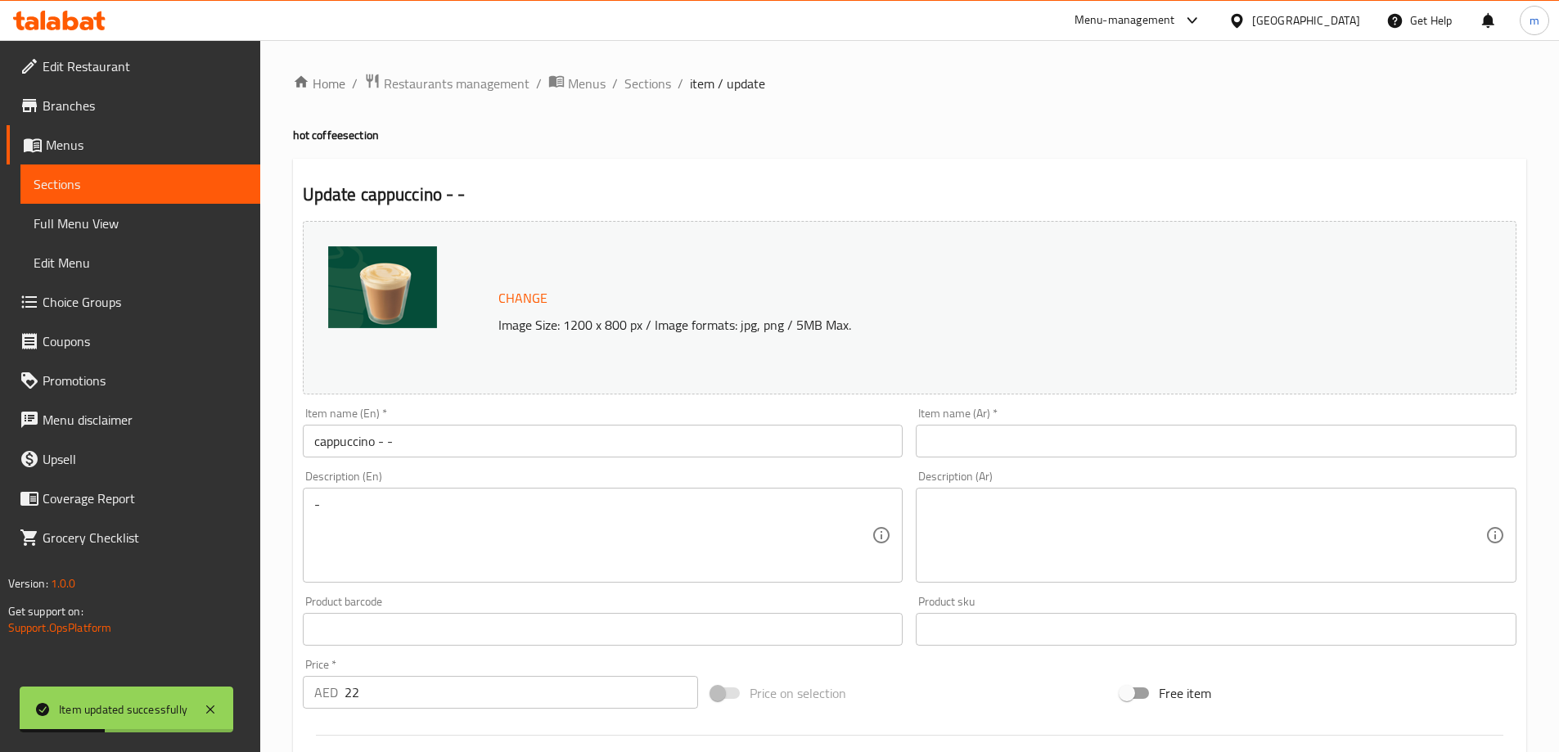
click at [416, 438] on input "cappuccino - -" at bounding box center [603, 441] width 601 height 33
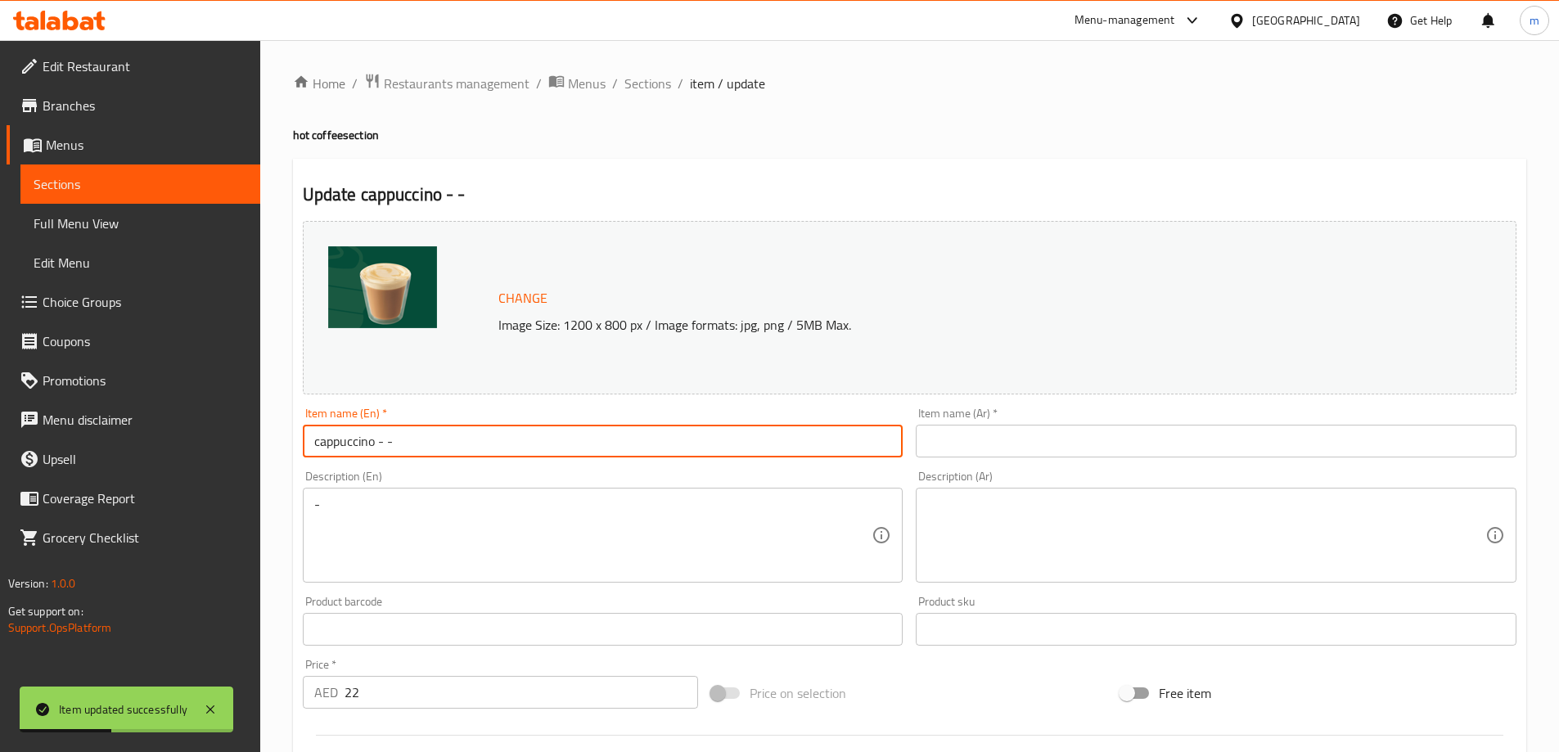
click at [416, 438] on input "cappuccino - -" at bounding box center [603, 441] width 601 height 33
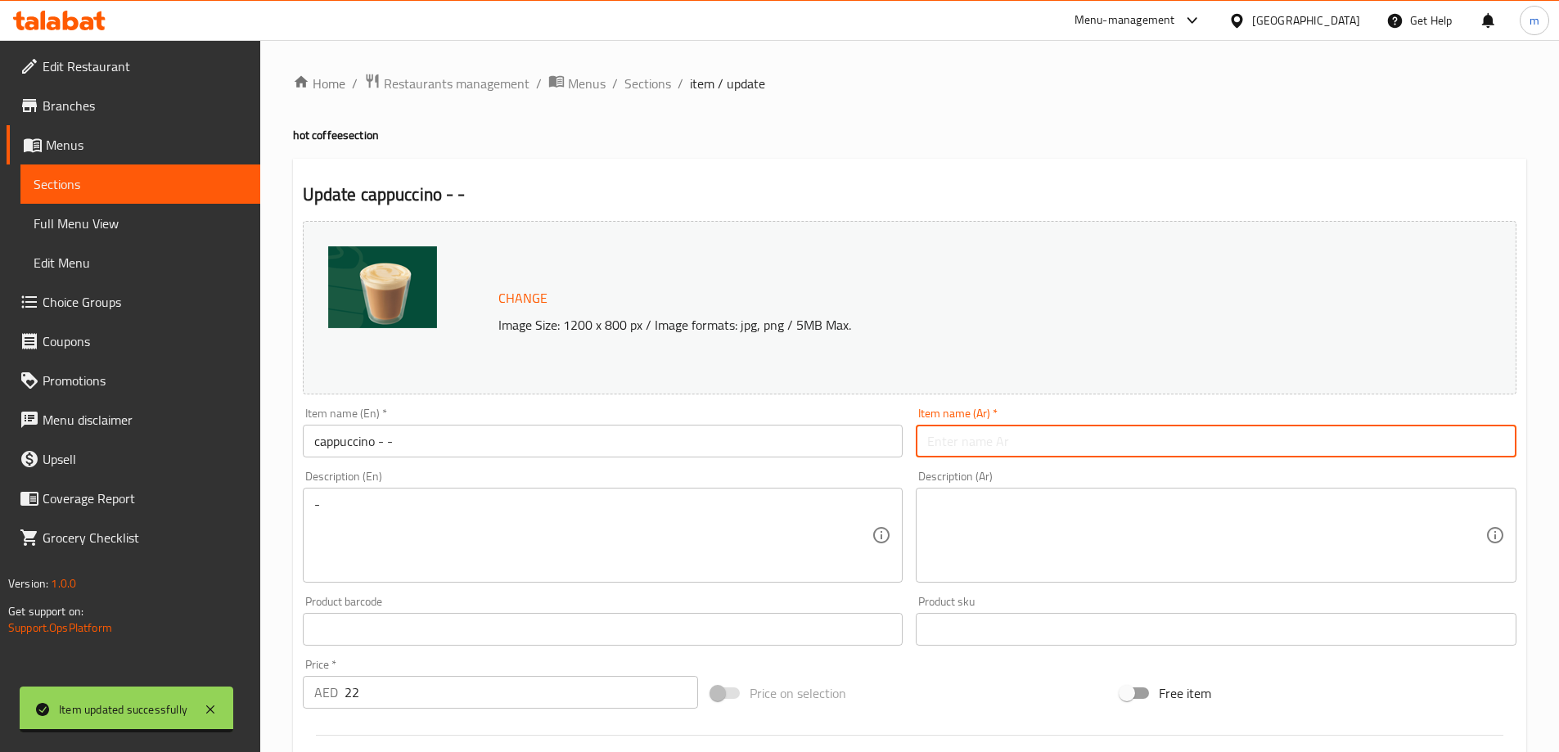
click at [1246, 449] on input "text" at bounding box center [1216, 441] width 601 height 33
paste input "كابتشينو - -"
type input "كابتشينو - -"
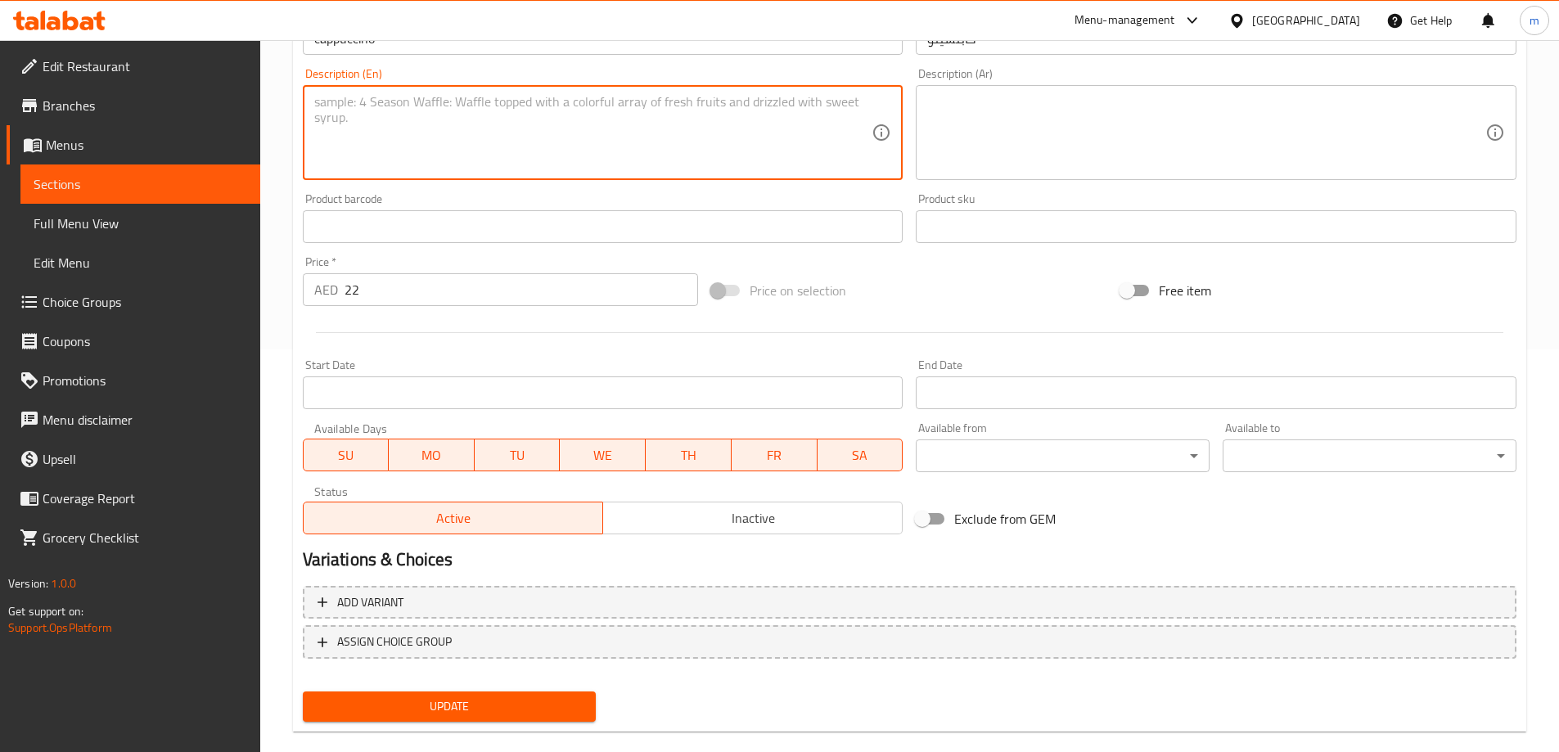
scroll to position [409, 0]
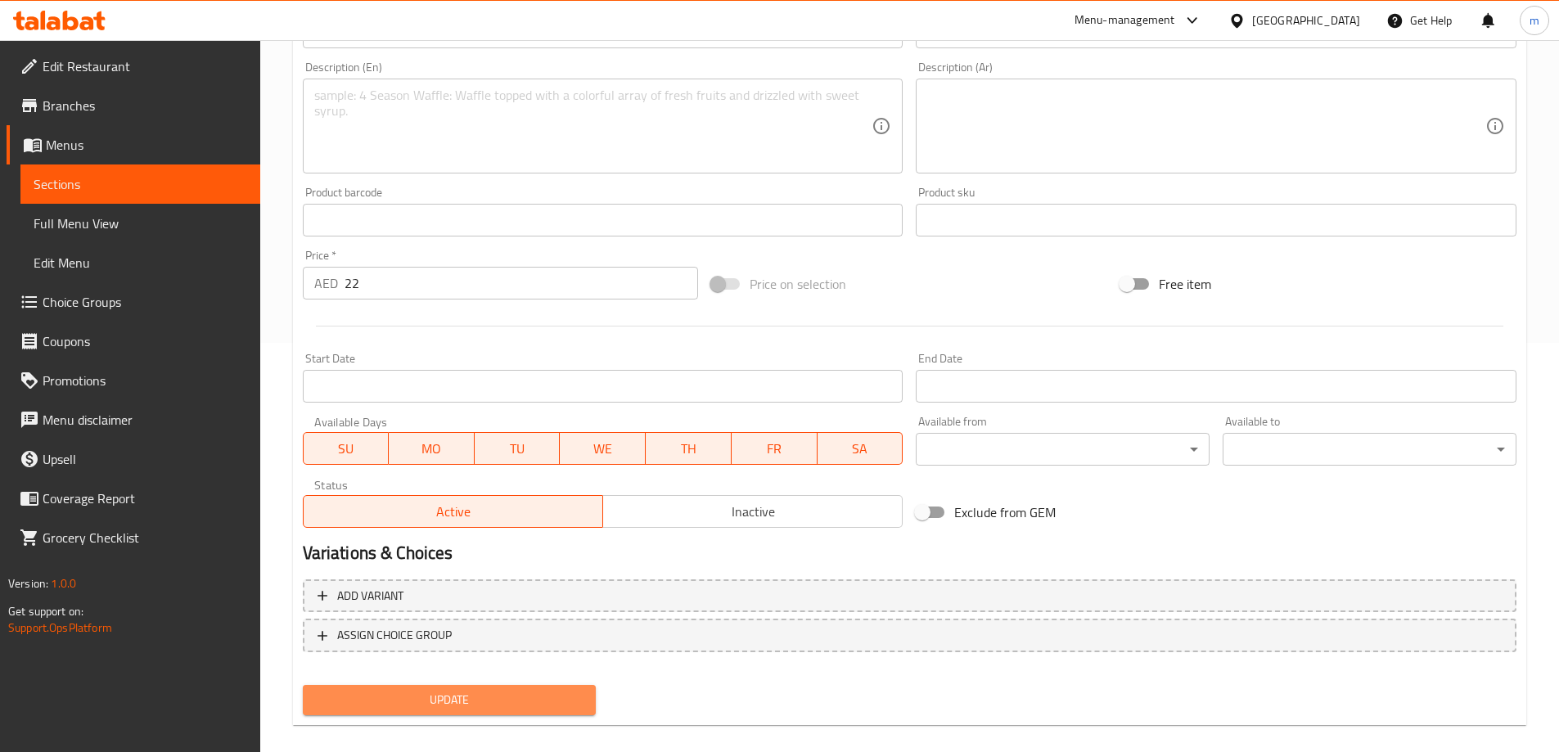
click at [491, 704] on span "Update" at bounding box center [450, 700] width 268 height 20
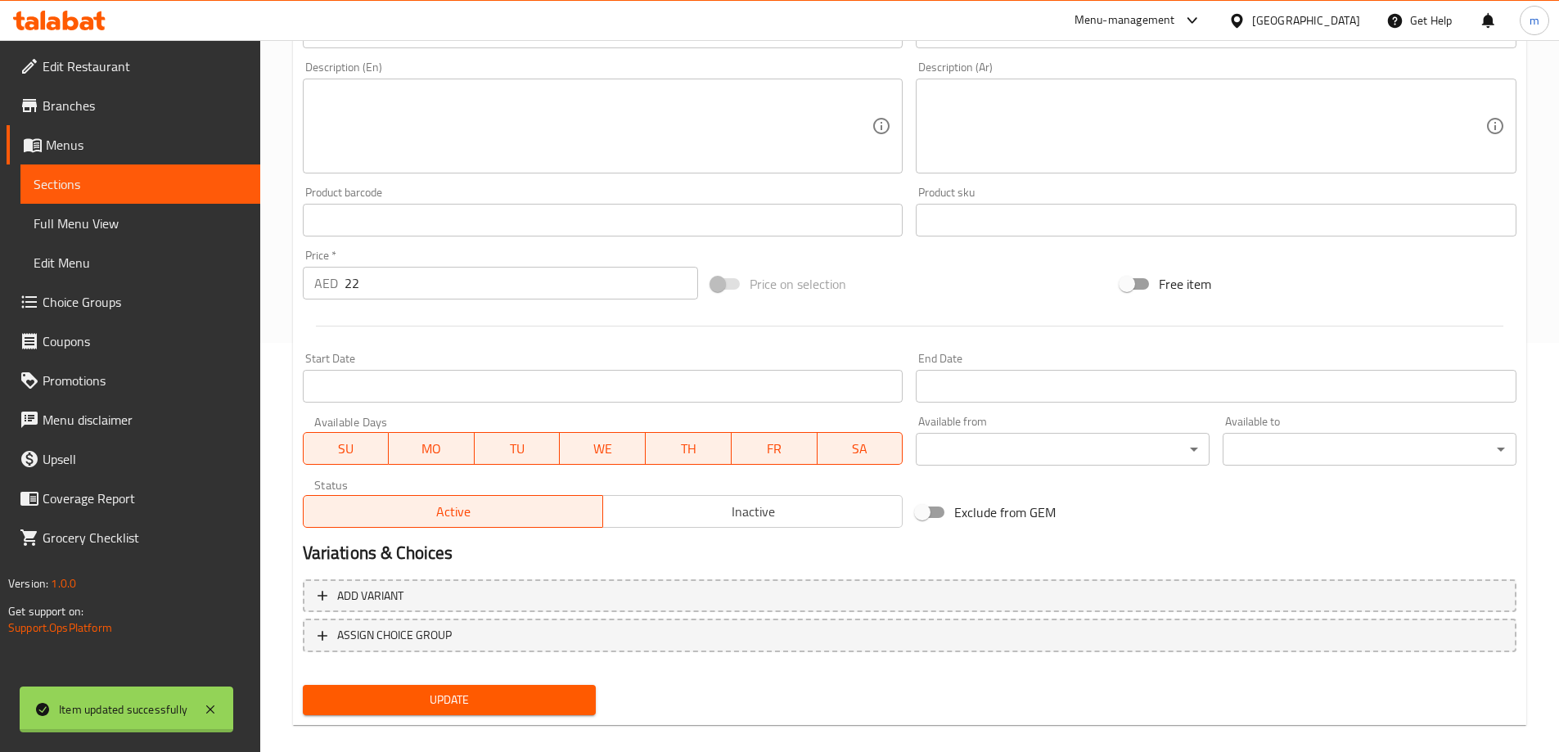
scroll to position [0, 0]
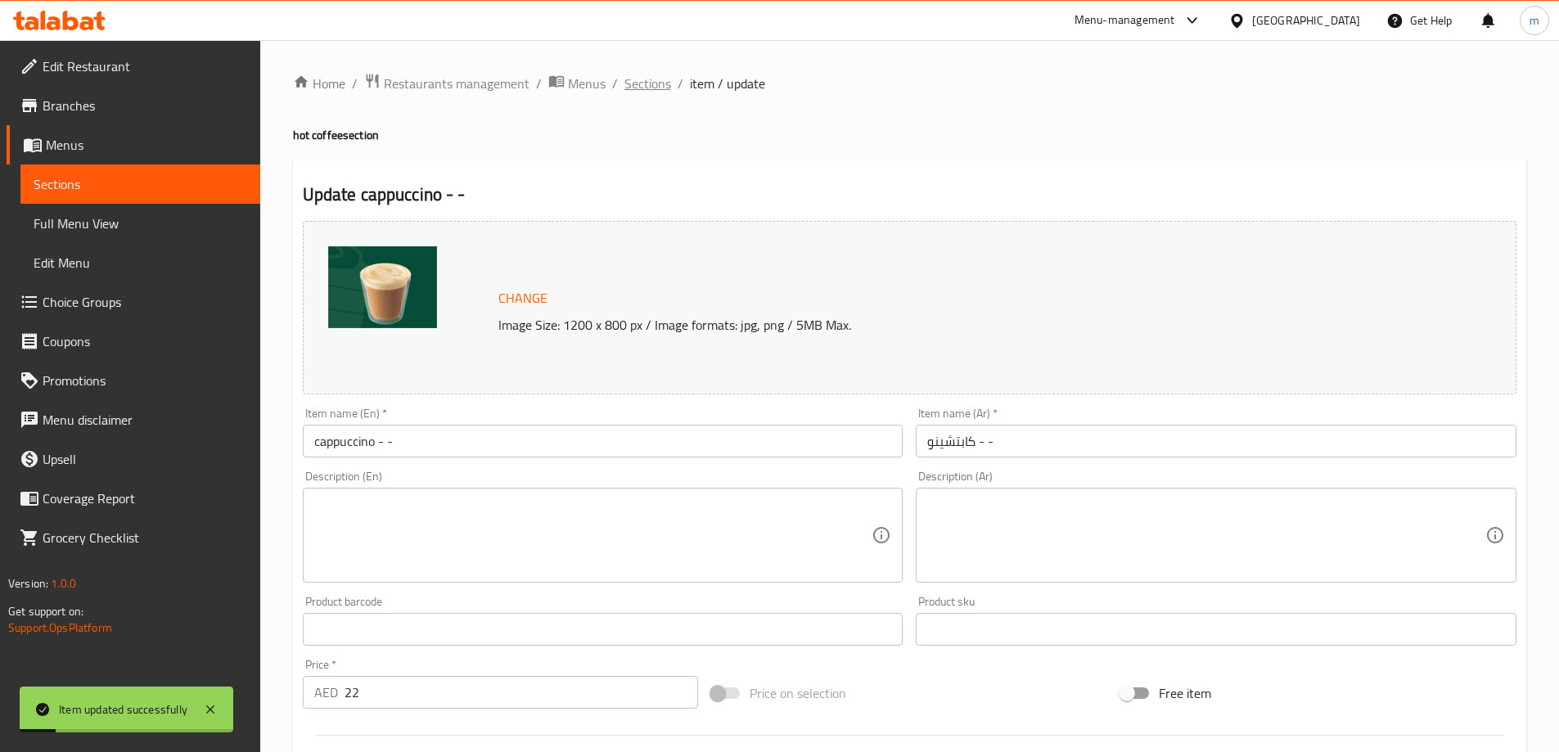
click at [646, 87] on span "Sections" at bounding box center [647, 84] width 47 height 20
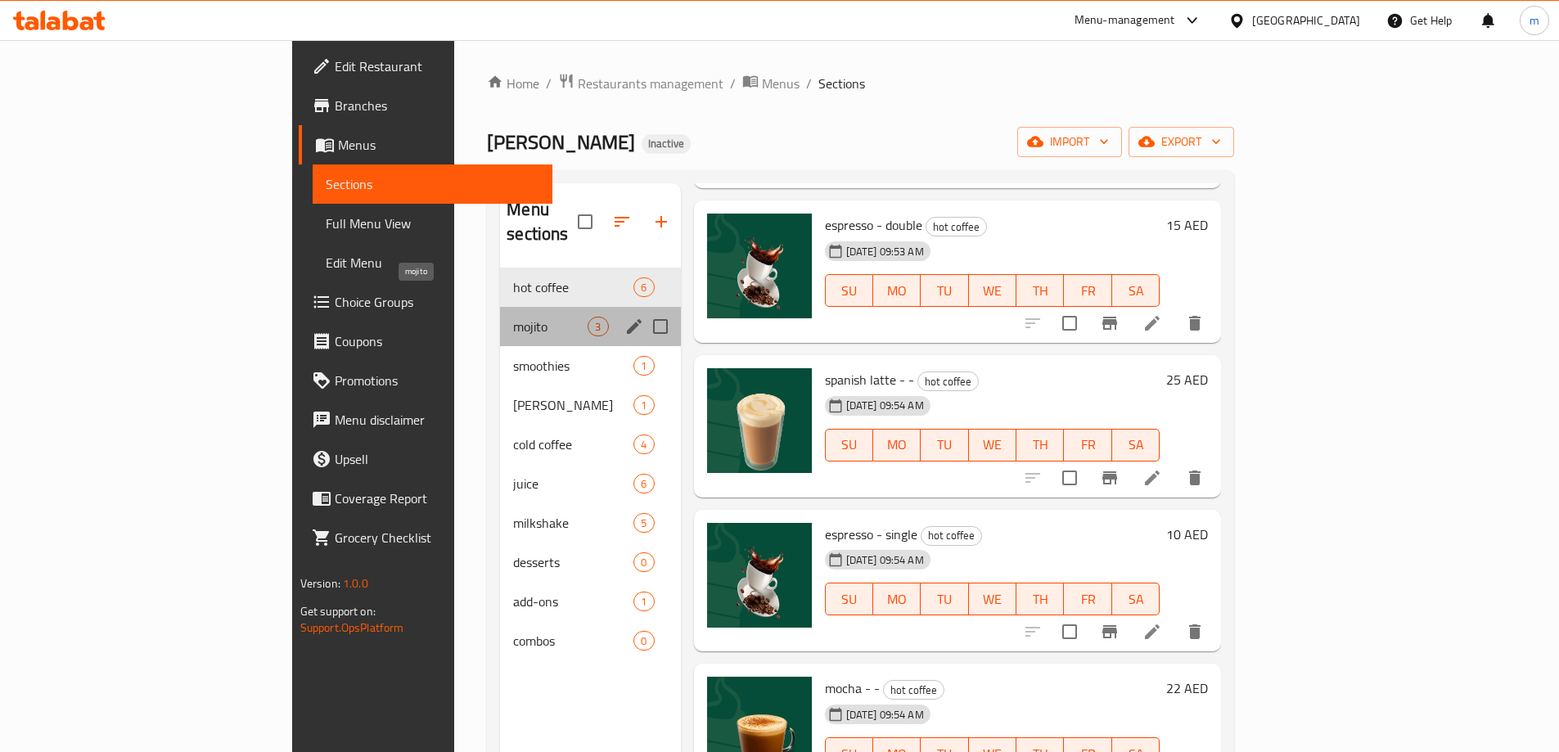
click at [513, 317] on span "mojito" at bounding box center [550, 327] width 74 height 20
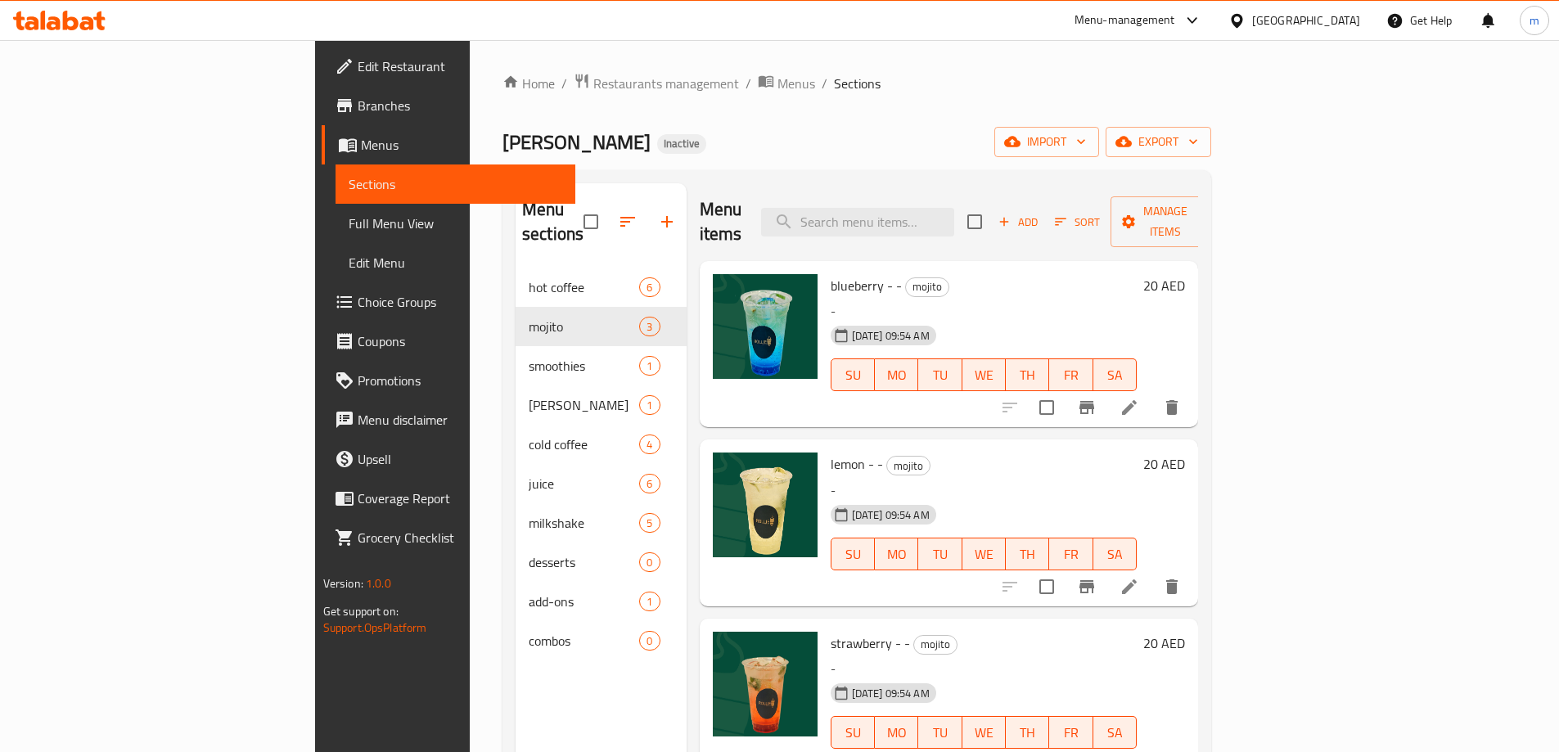
click at [1152, 394] on li at bounding box center [1129, 407] width 46 height 29
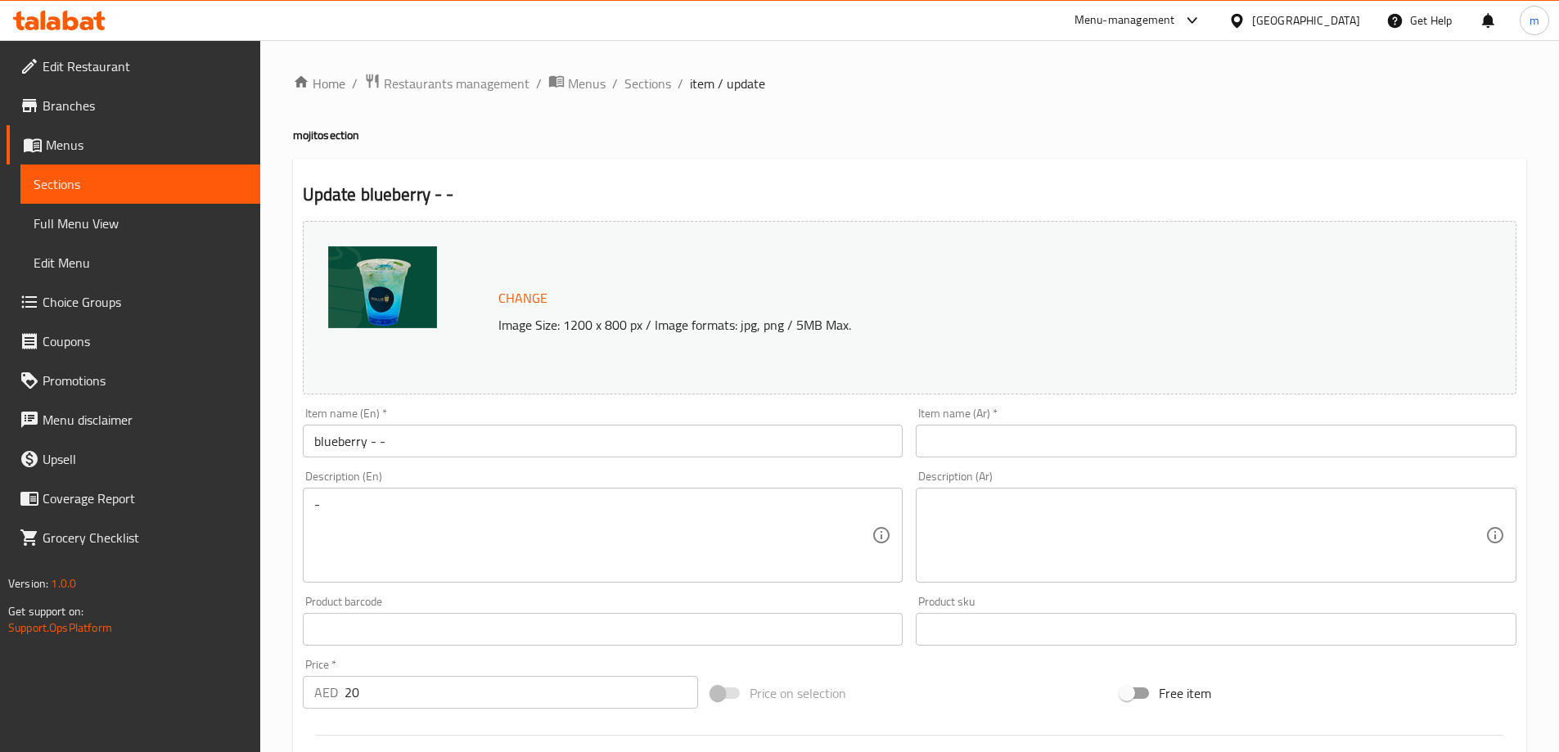
click at [384, 444] on input "blueberry - -" at bounding box center [603, 441] width 601 height 33
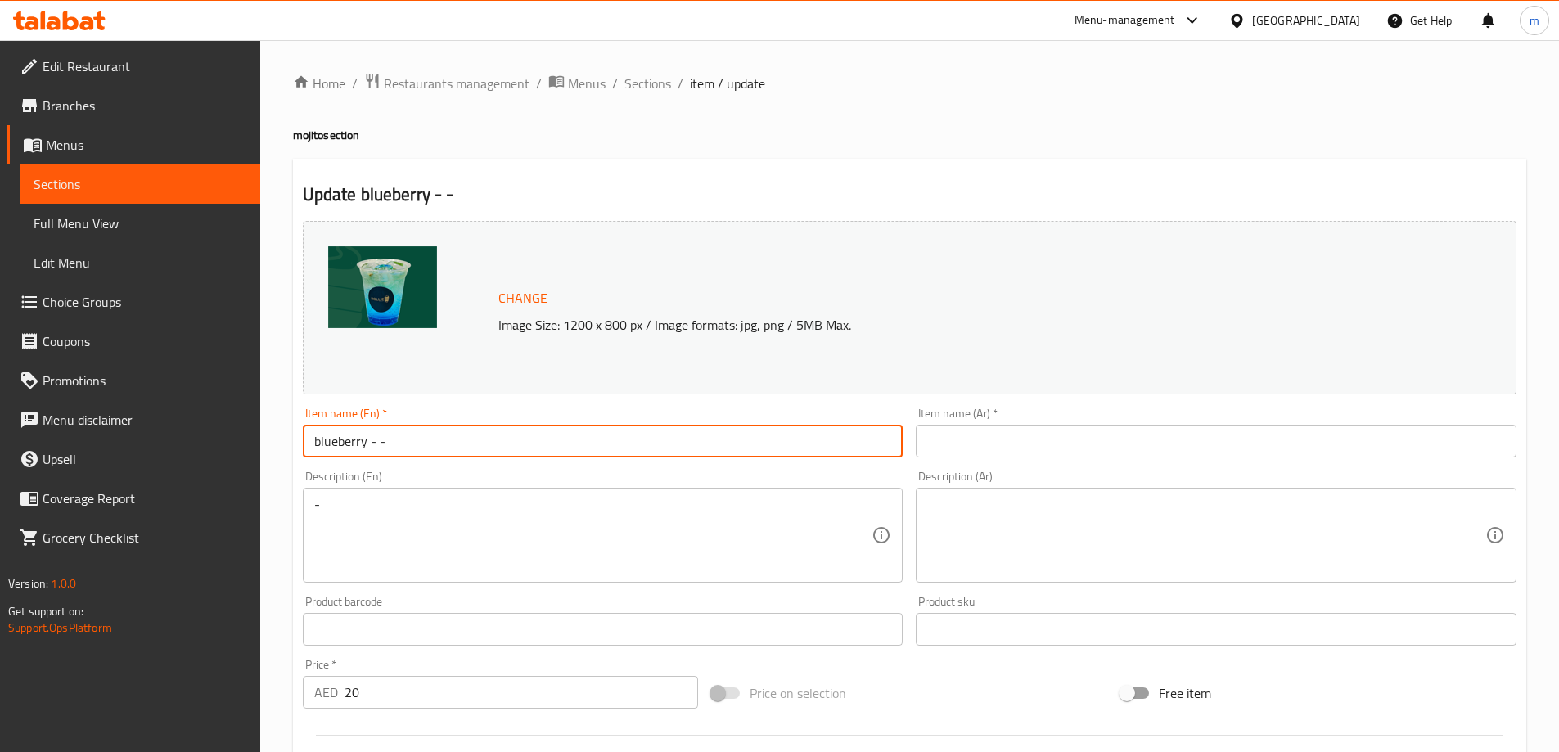
click at [384, 444] on input "blueberry - -" at bounding box center [603, 441] width 601 height 33
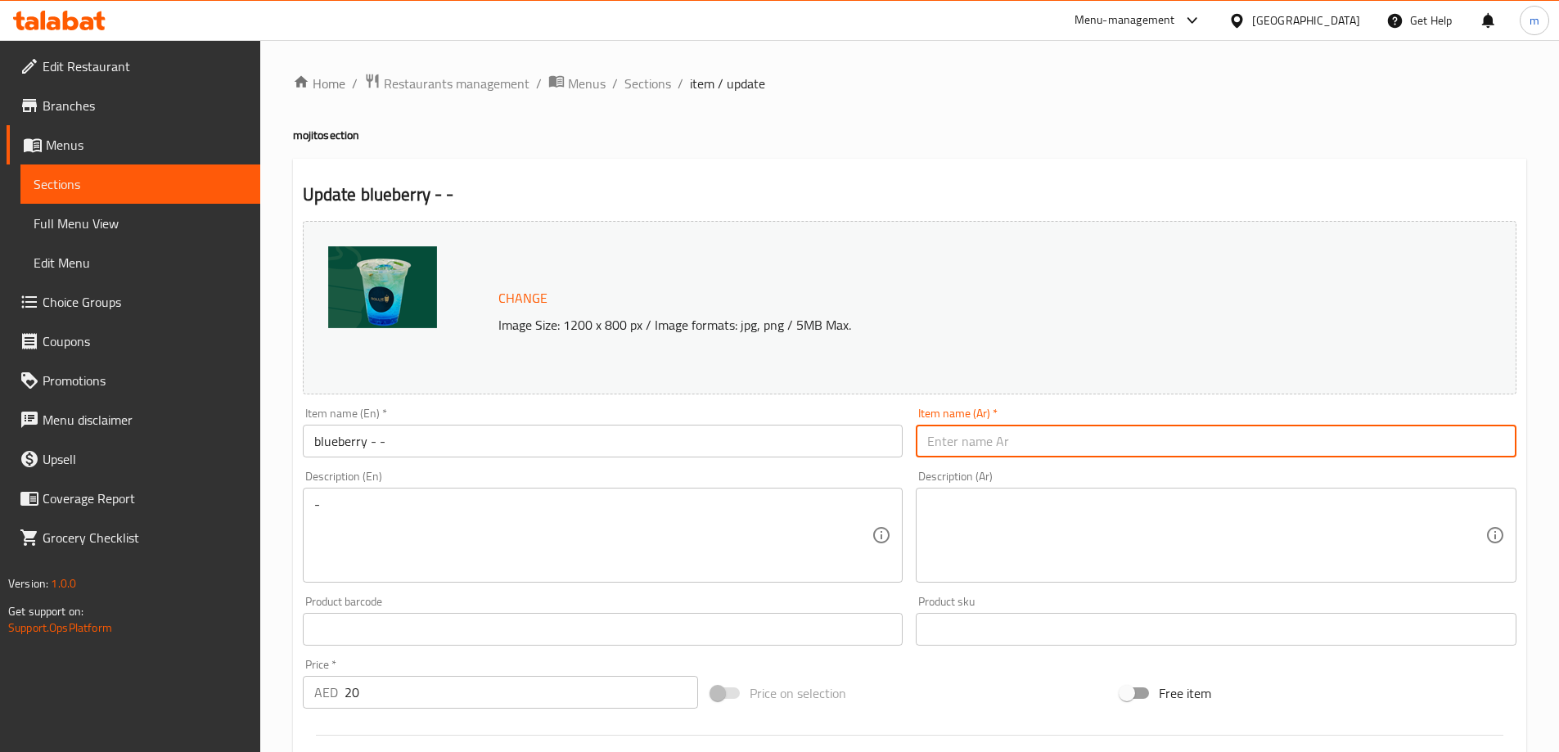
click at [1307, 453] on input "text" at bounding box center [1216, 441] width 601 height 33
paste input "التوت الأزرق - -"
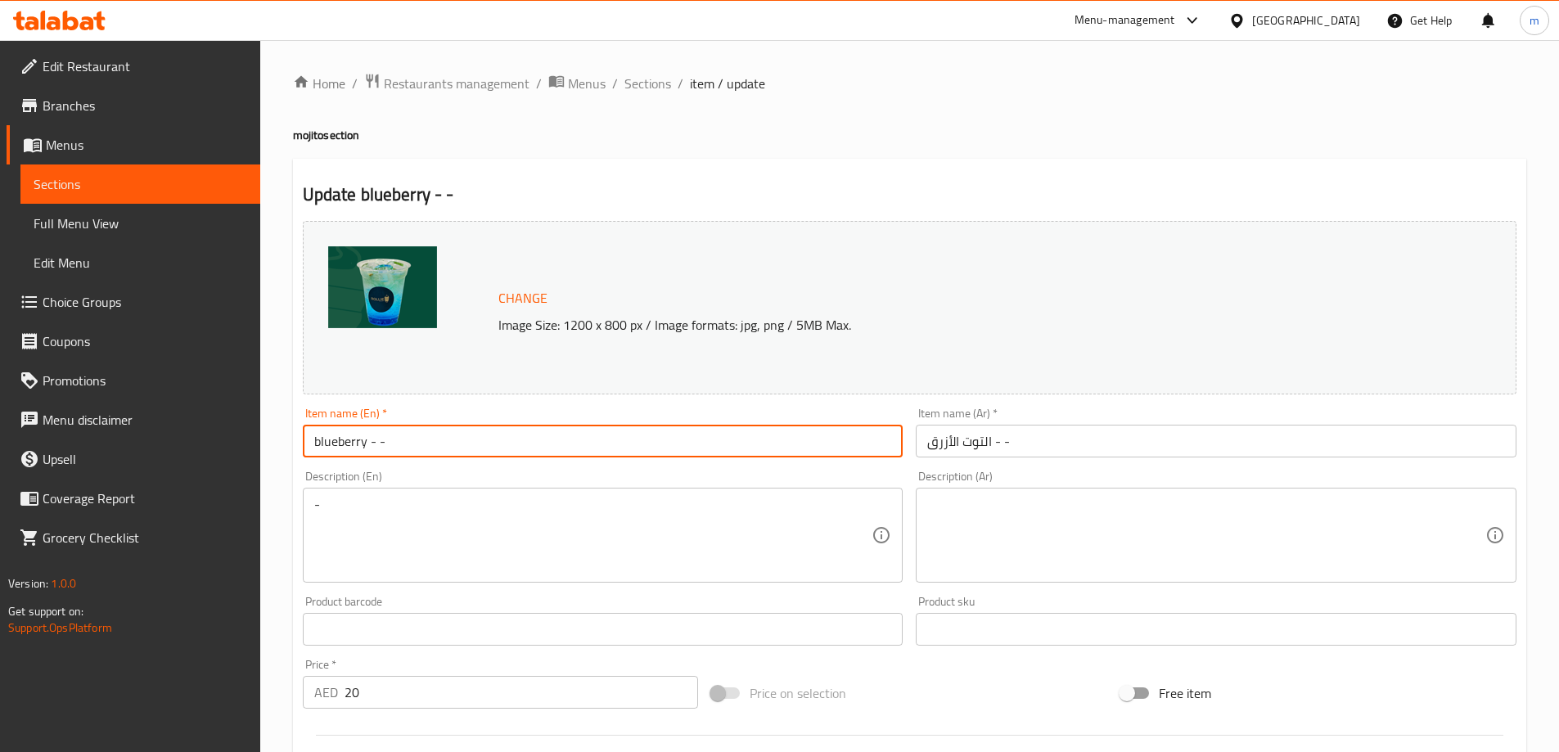
drag, startPoint x: 369, startPoint y: 450, endPoint x: 156, endPoint y: 423, distance: 214.5
click at [156, 423] on div "Edit Restaurant Branches Menus Sections Full Menu View Edit Menu Choice Groups …" at bounding box center [779, 610] width 1559 height 1140
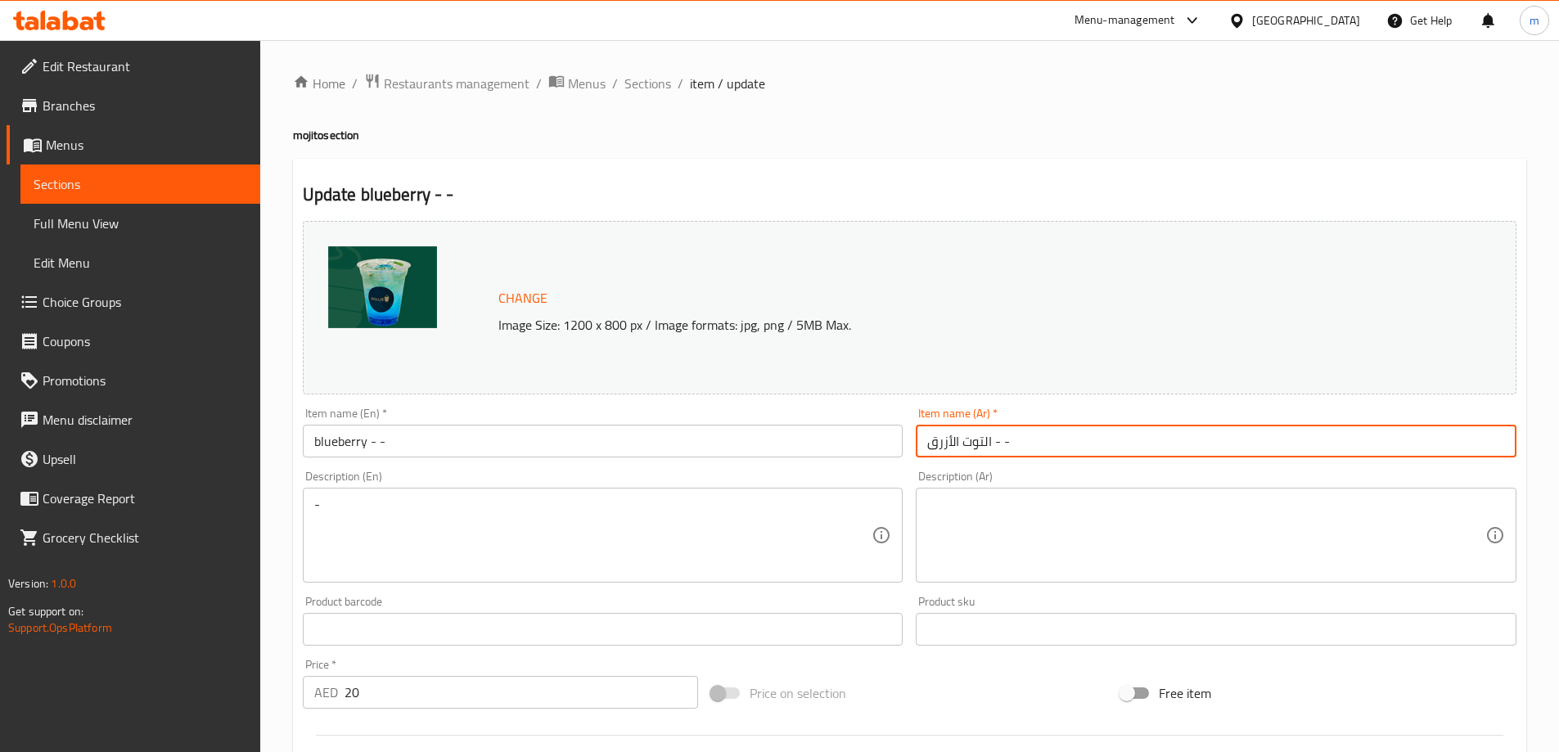
drag, startPoint x: 990, startPoint y: 444, endPoint x: 932, endPoint y: 444, distance: 58.1
click at [932, 444] on input "التوت الأزرق - -" at bounding box center [1216, 441] width 601 height 33
paste input "وت"
type input "توت أزرق - -"
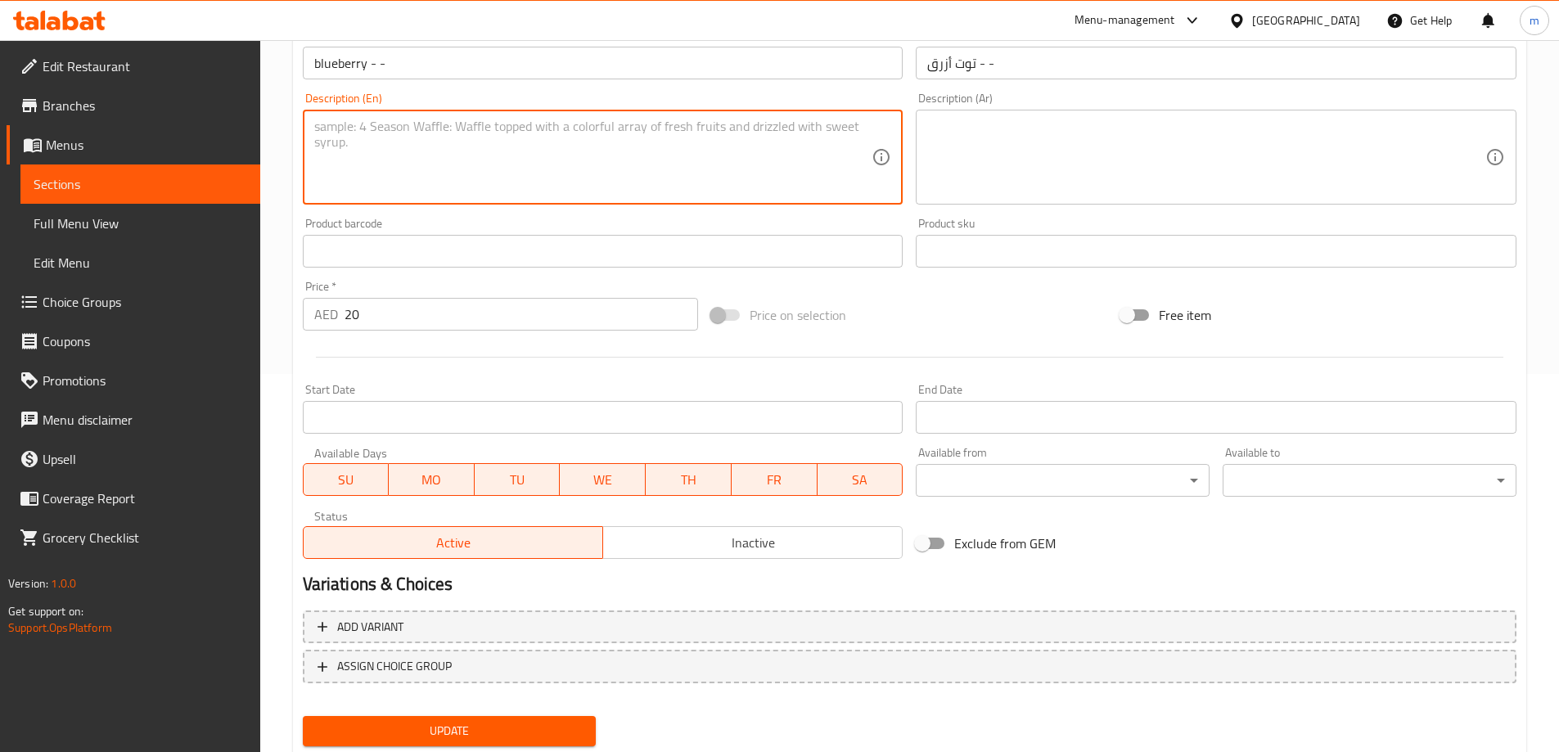
scroll to position [428, 0]
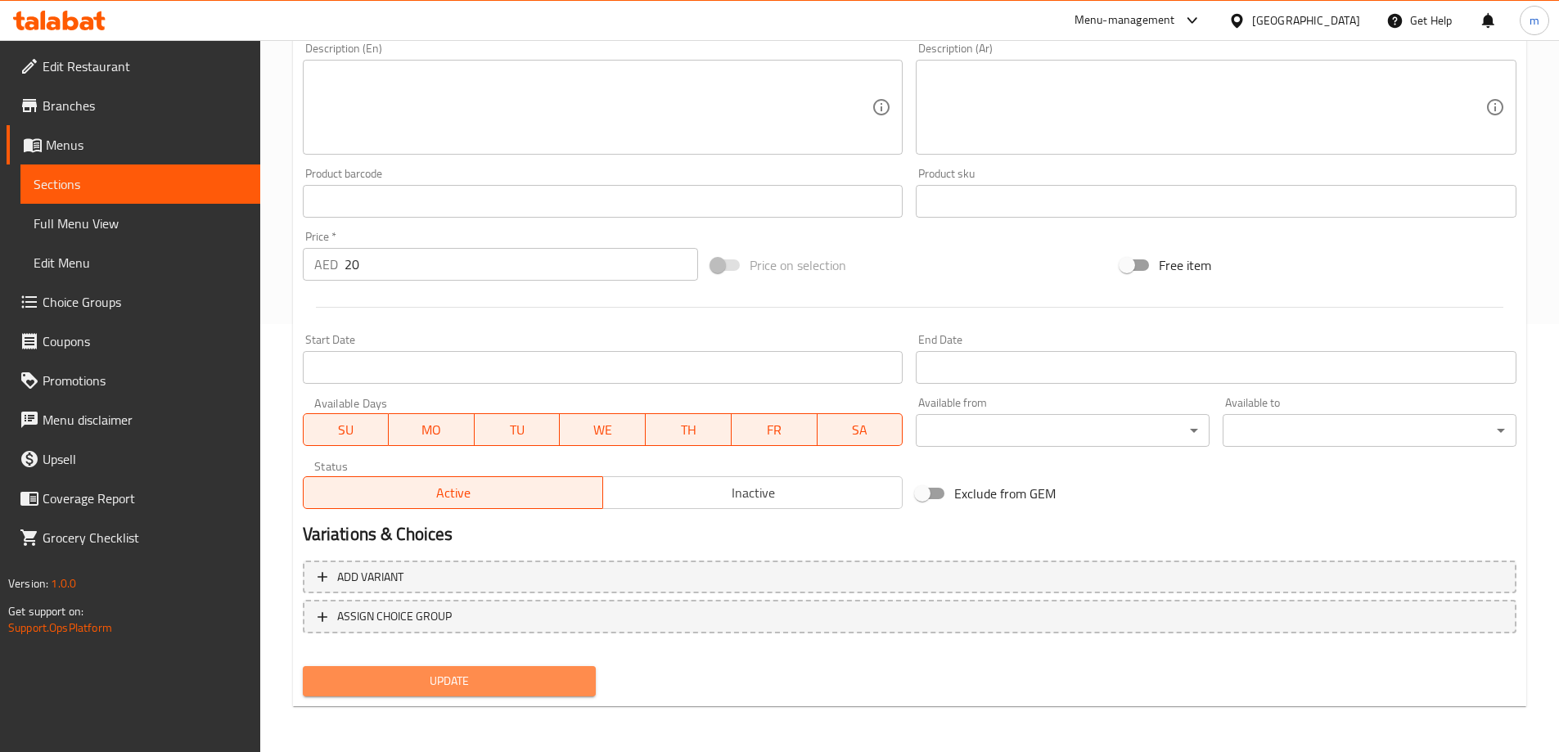
click at [405, 694] on button "Update" at bounding box center [450, 681] width 294 height 30
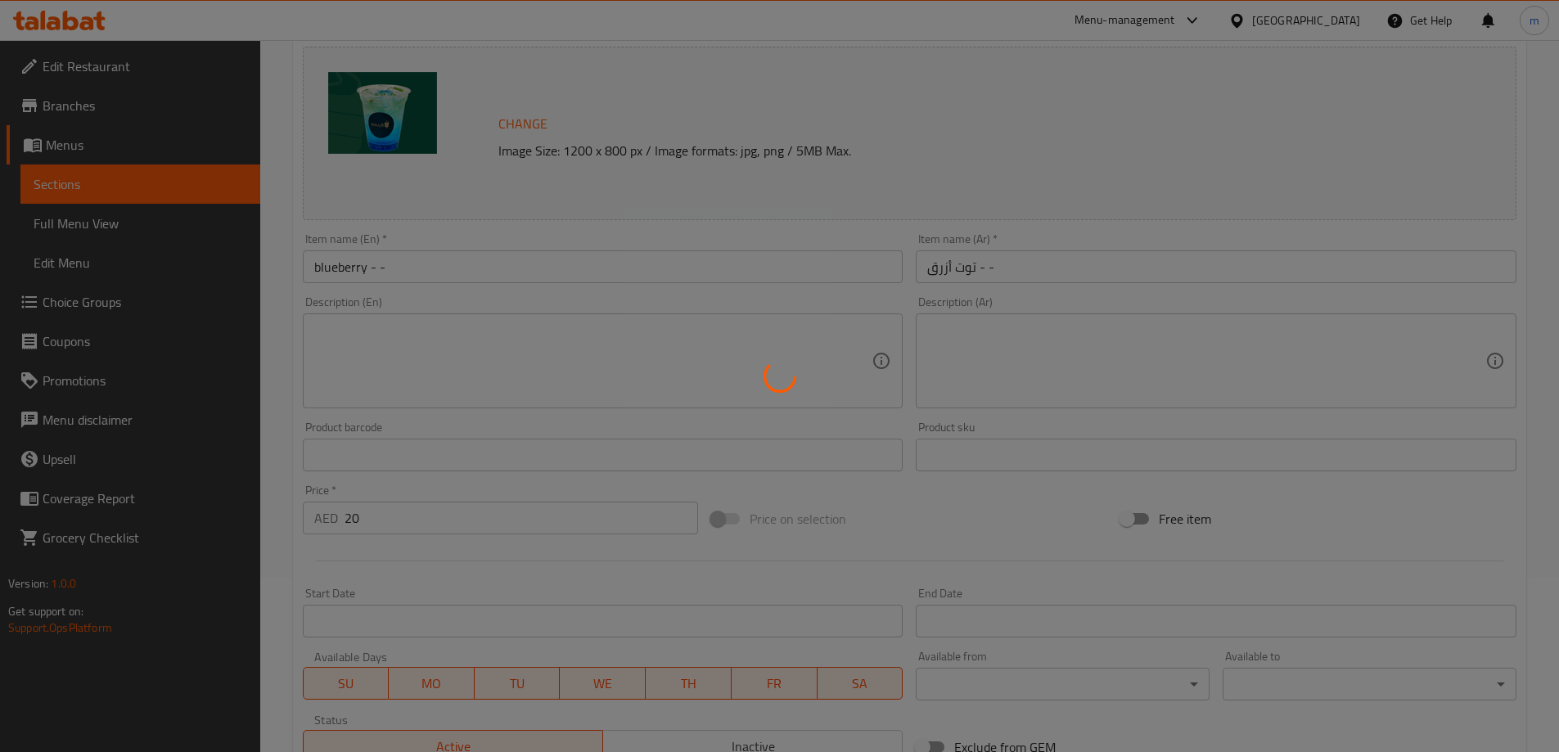
scroll to position [0, 0]
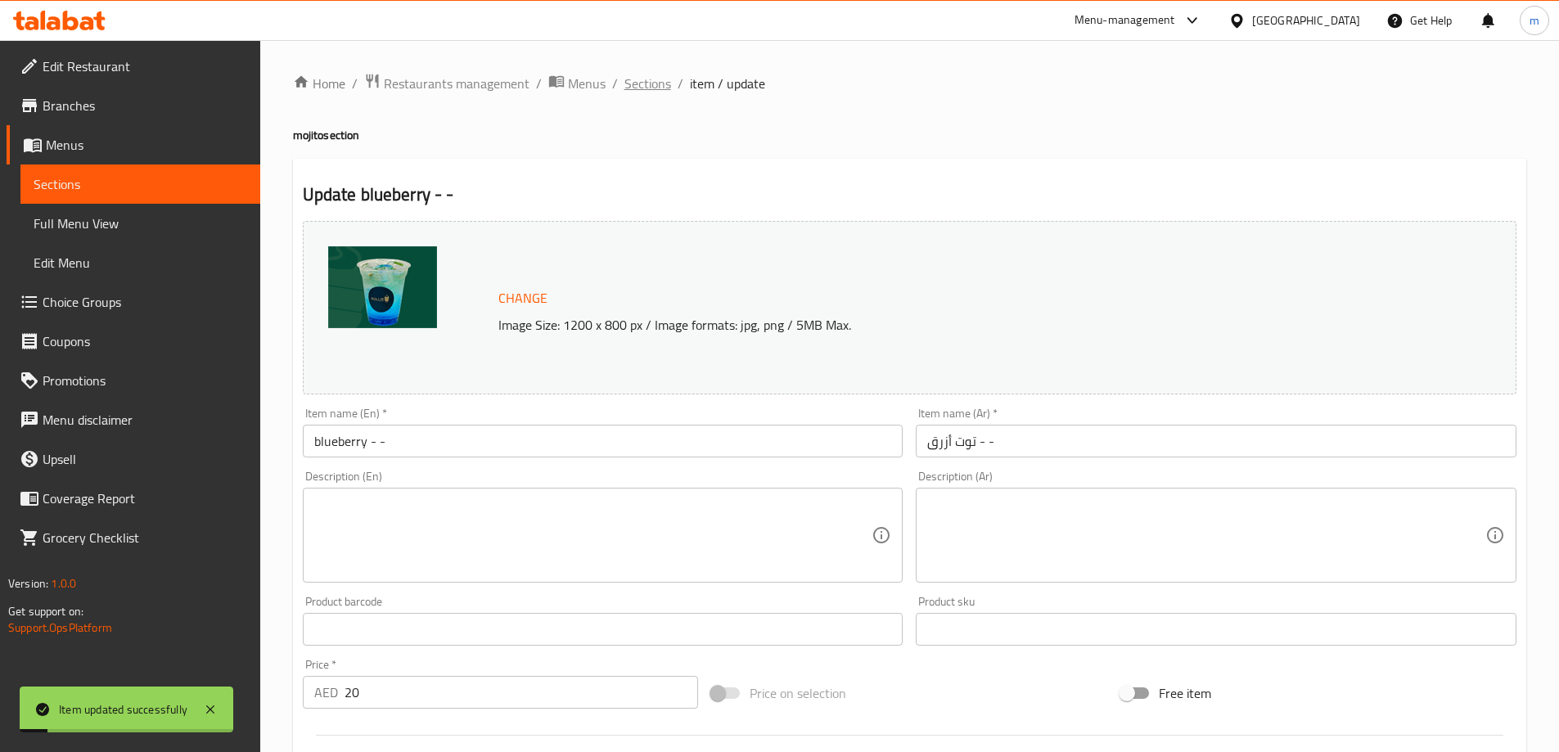
click at [649, 83] on span "Sections" at bounding box center [647, 84] width 47 height 20
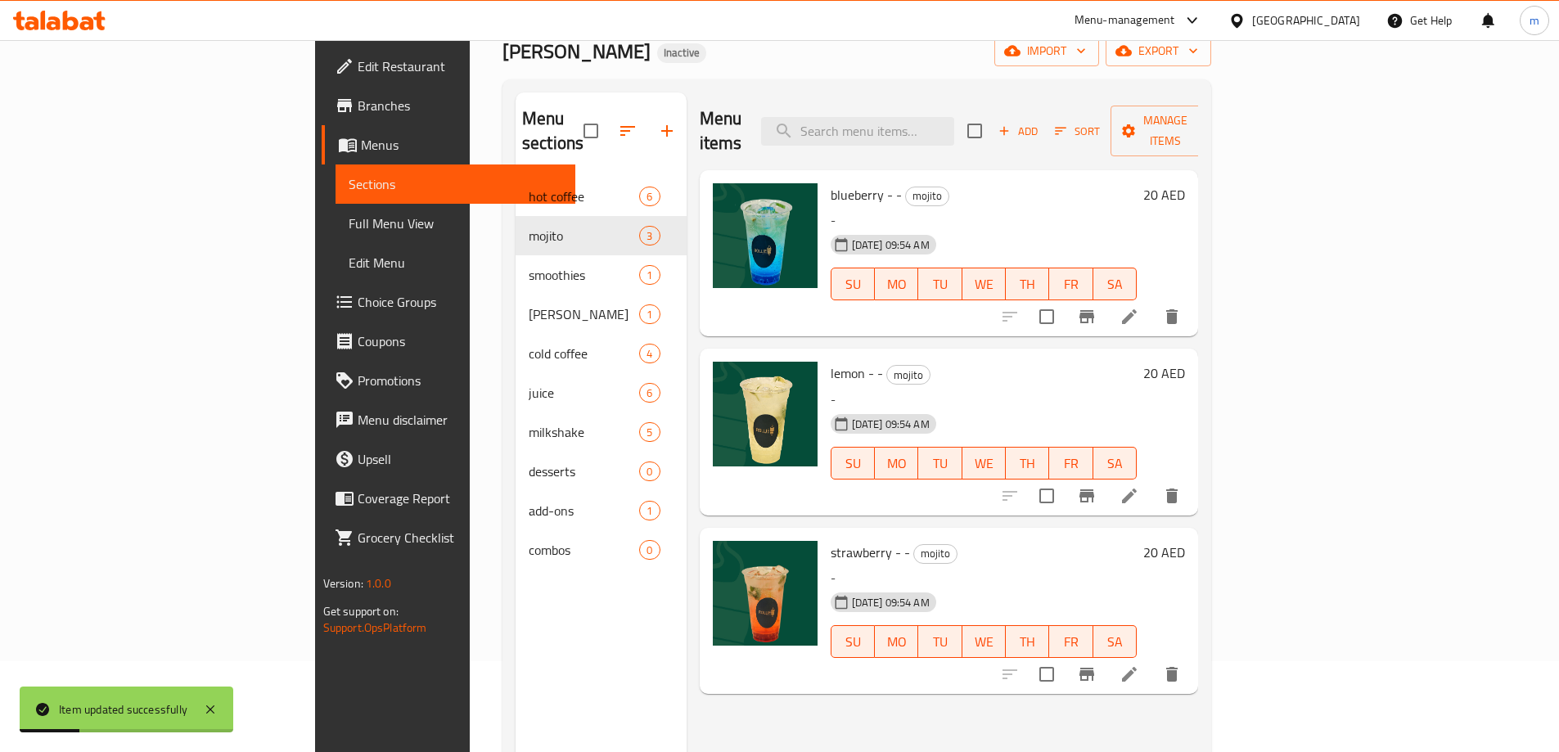
scroll to position [164, 0]
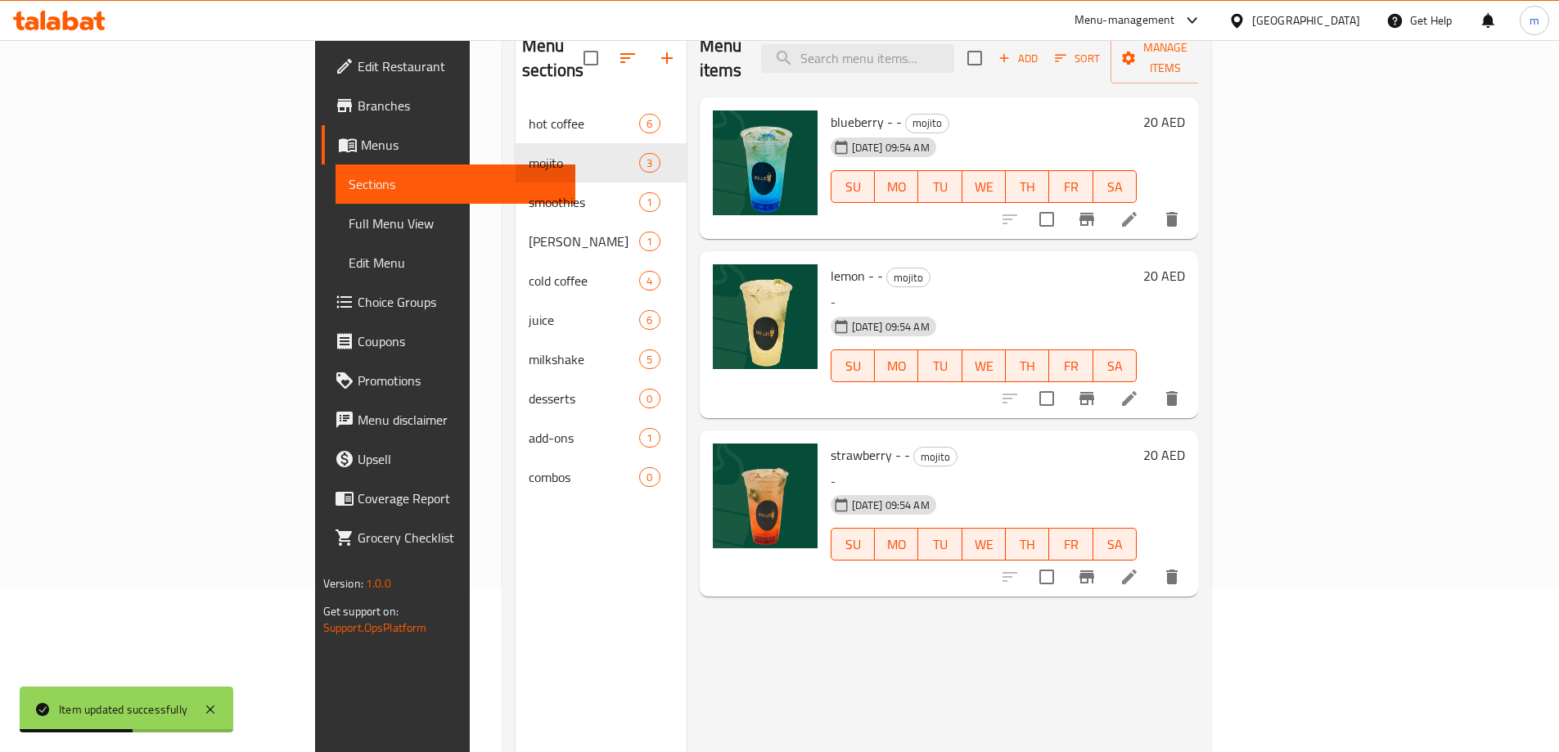
click at [1139, 389] on icon at bounding box center [1129, 399] width 20 height 20
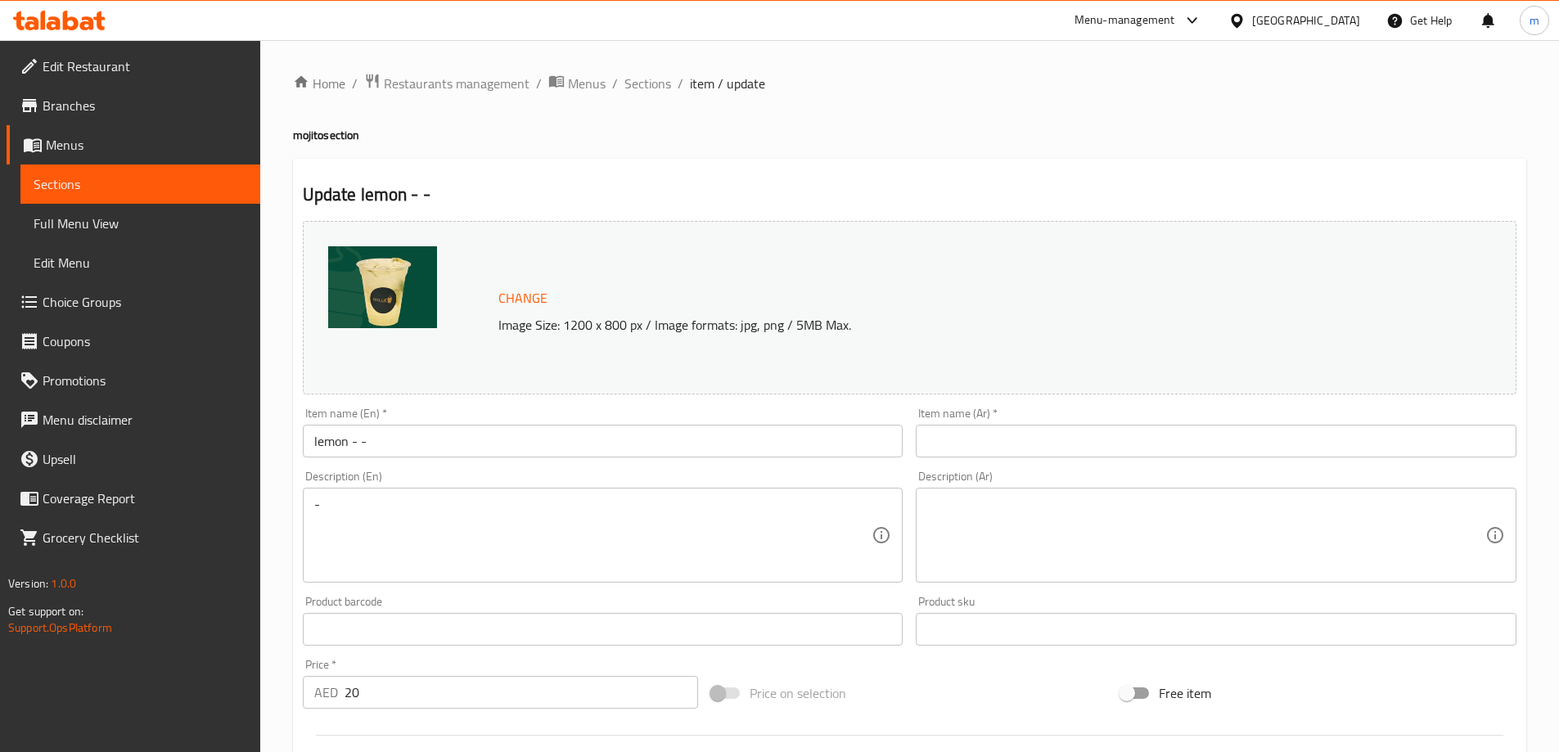
click at [480, 451] on input "lemon - -" at bounding box center [603, 441] width 601 height 33
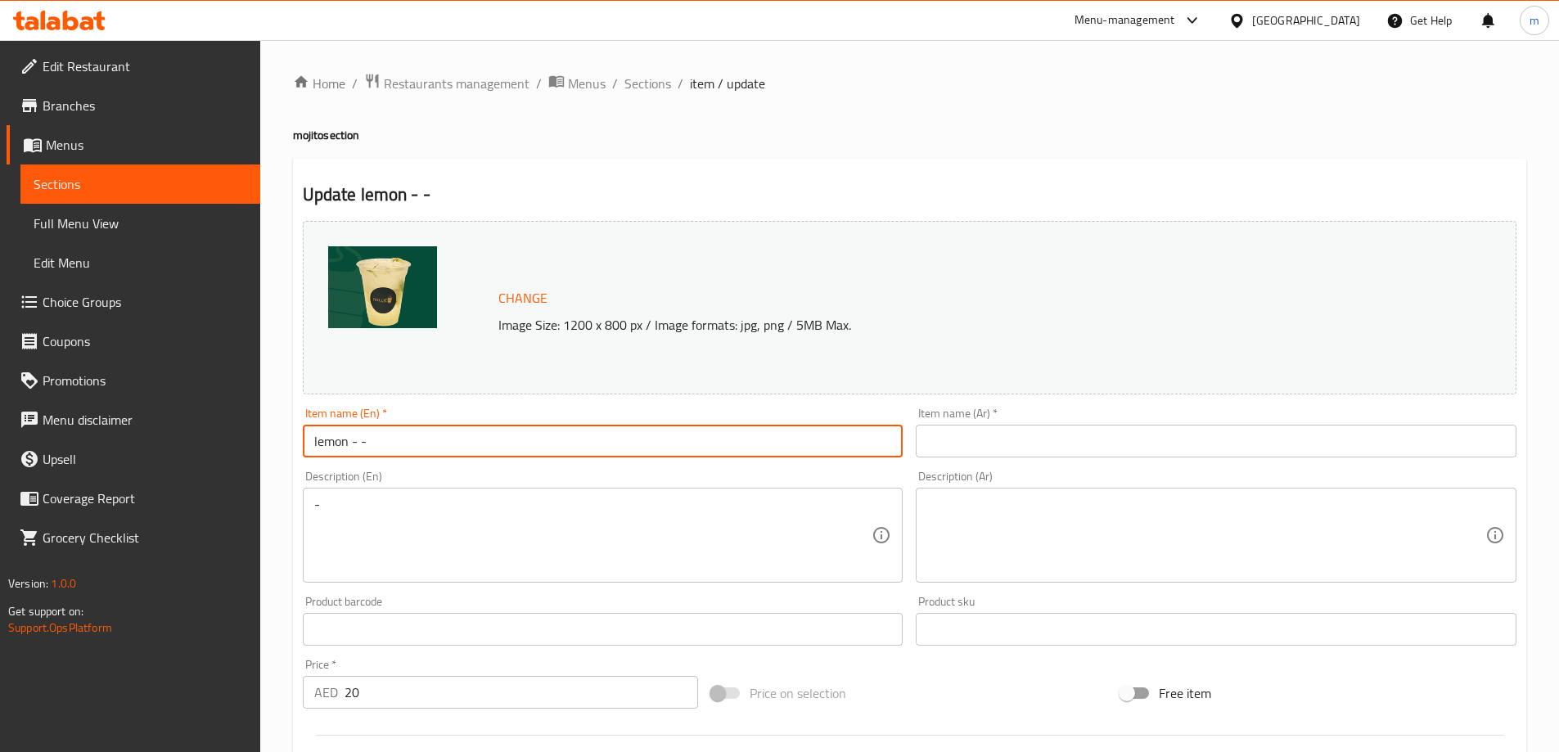
click at [480, 451] on input "lemon - -" at bounding box center [603, 441] width 601 height 33
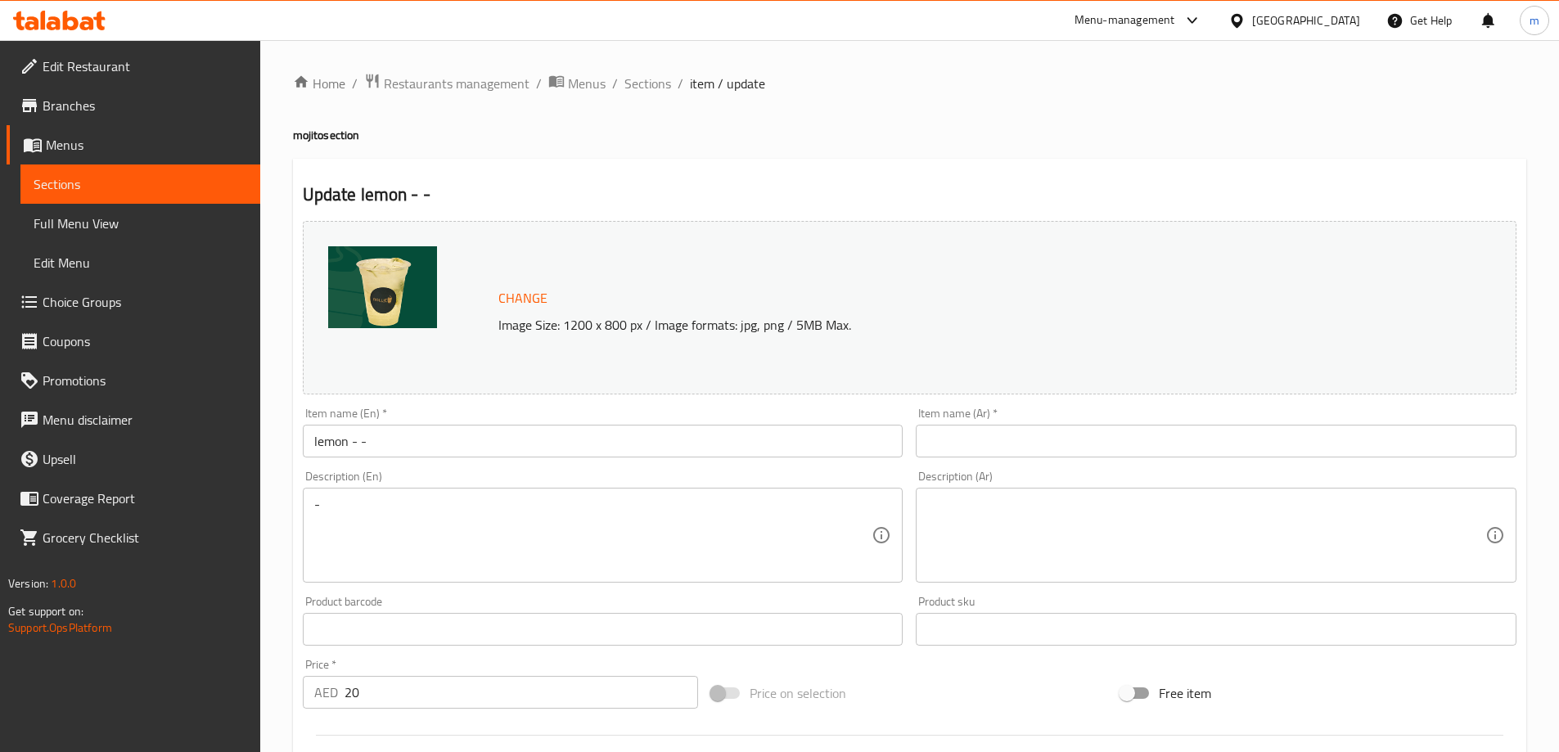
click at [1183, 446] on input "text" at bounding box center [1216, 441] width 601 height 33
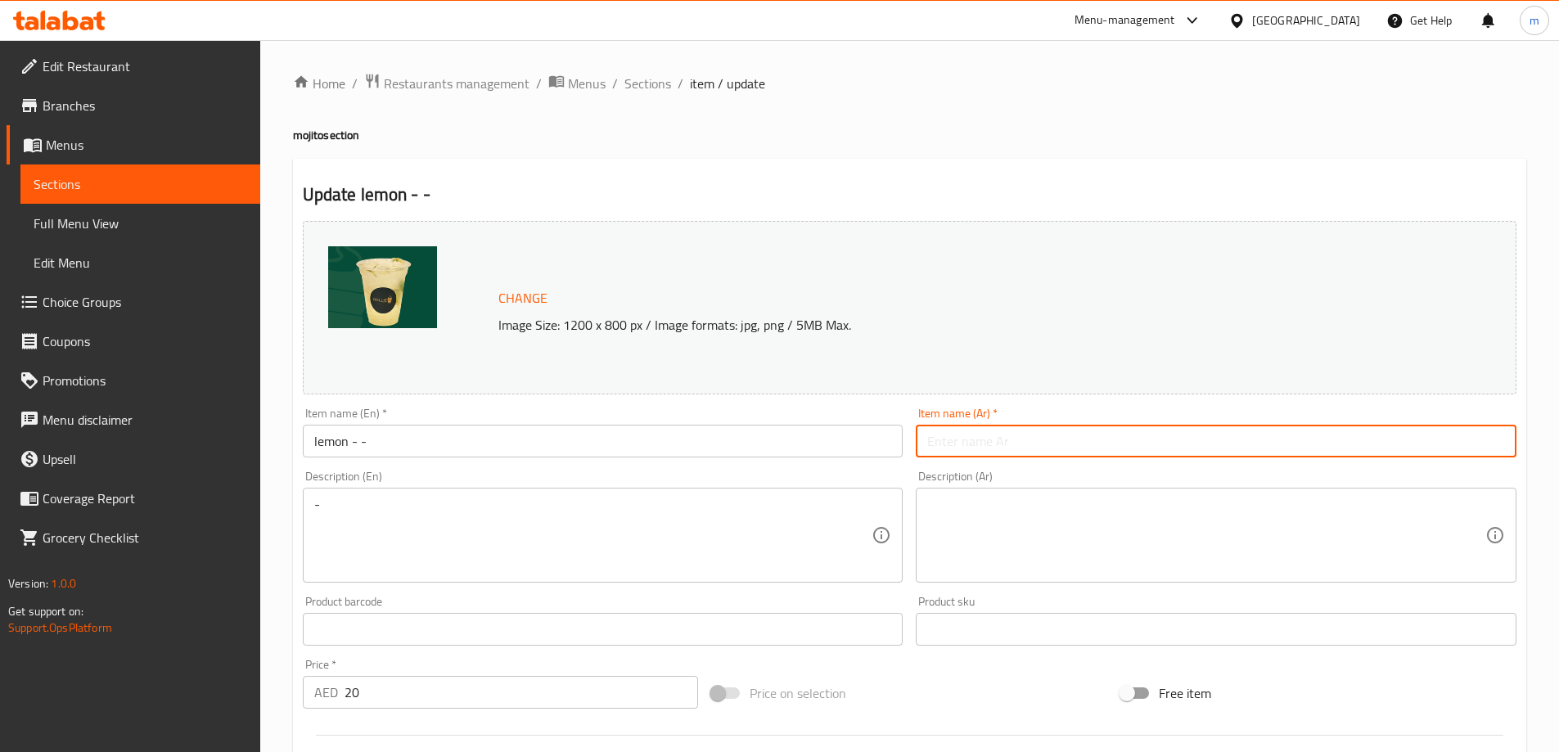
paste input "ليمون - -"
type input "ليمون - -"
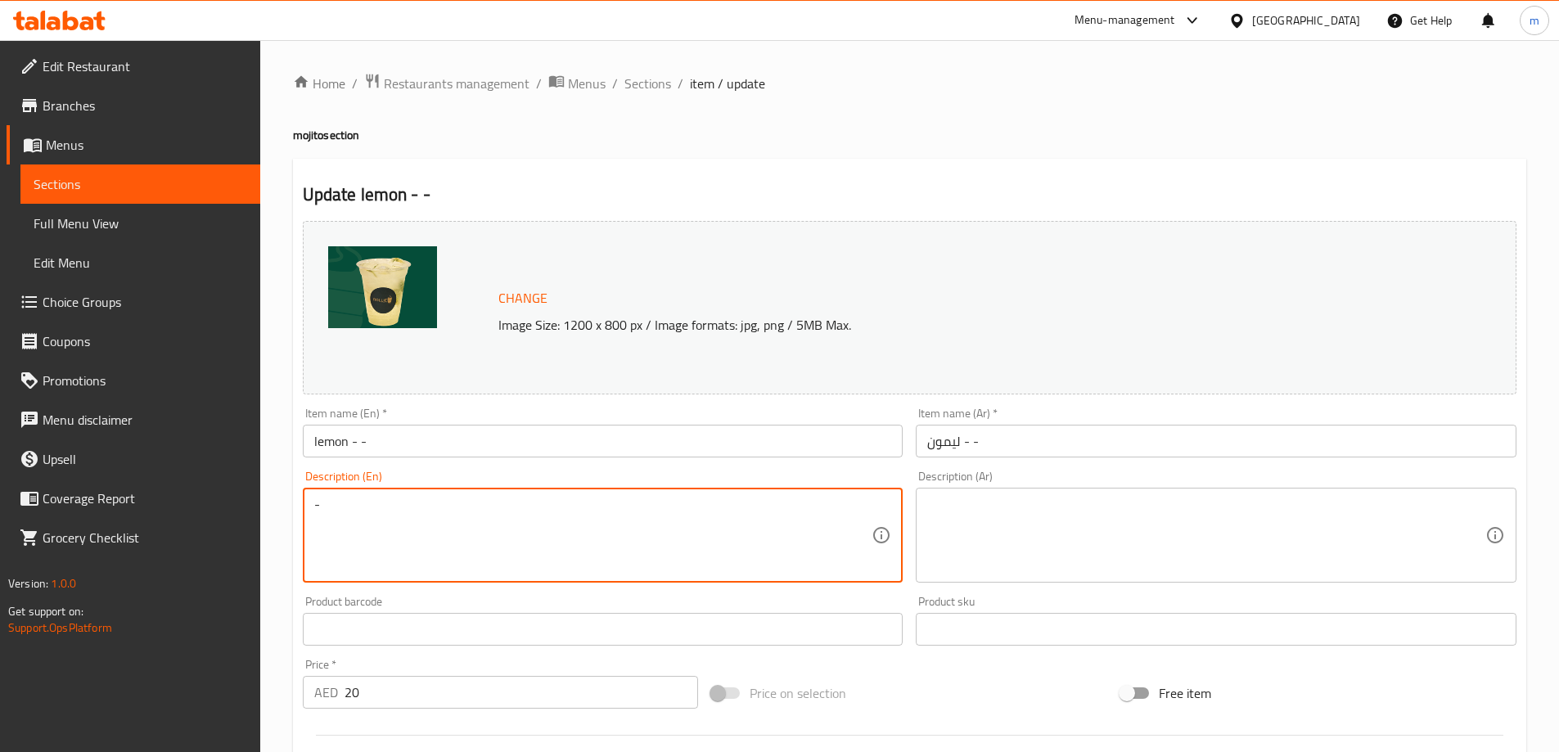
drag, startPoint x: 651, startPoint y: 525, endPoint x: 213, endPoint y: 529, distance: 437.8
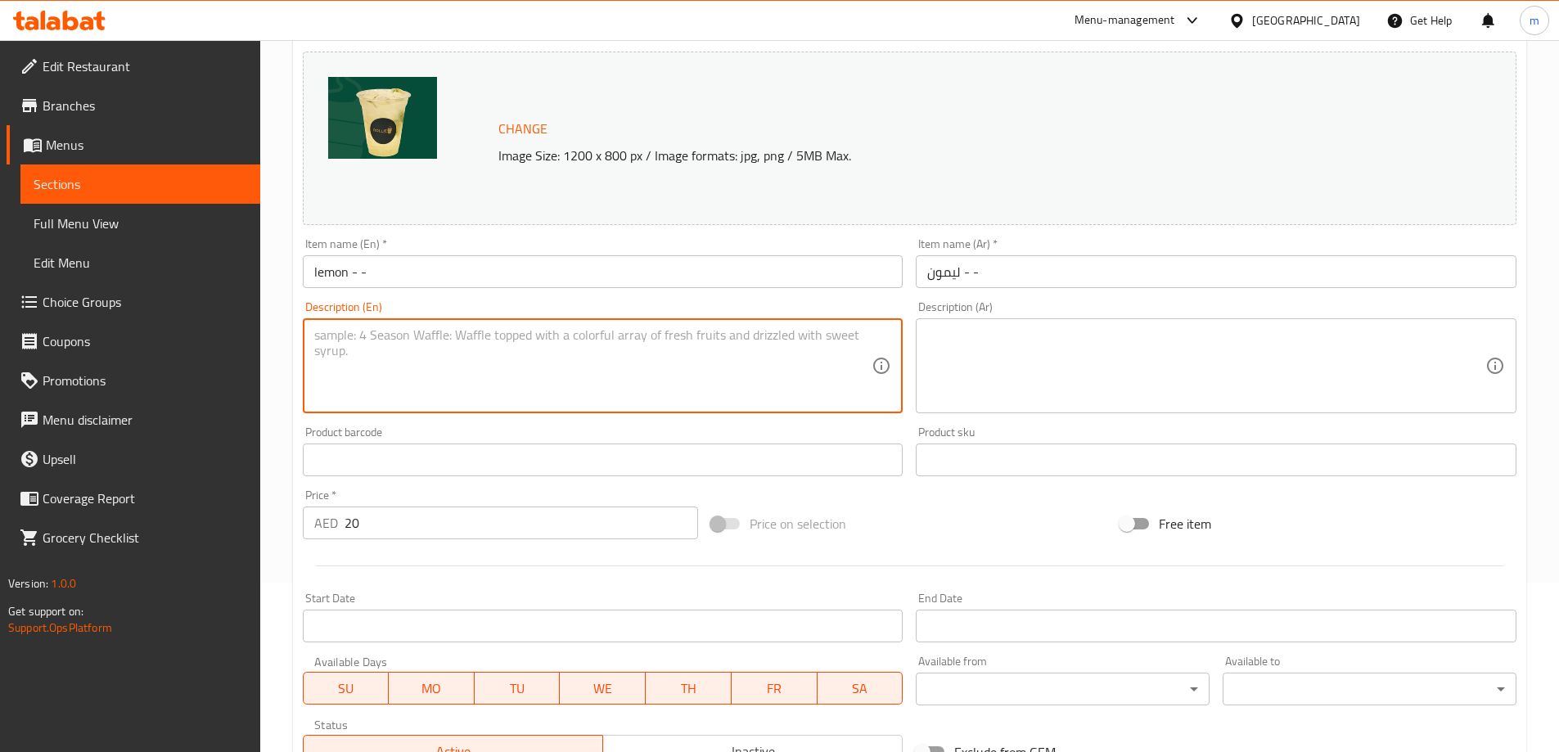
scroll to position [428, 0]
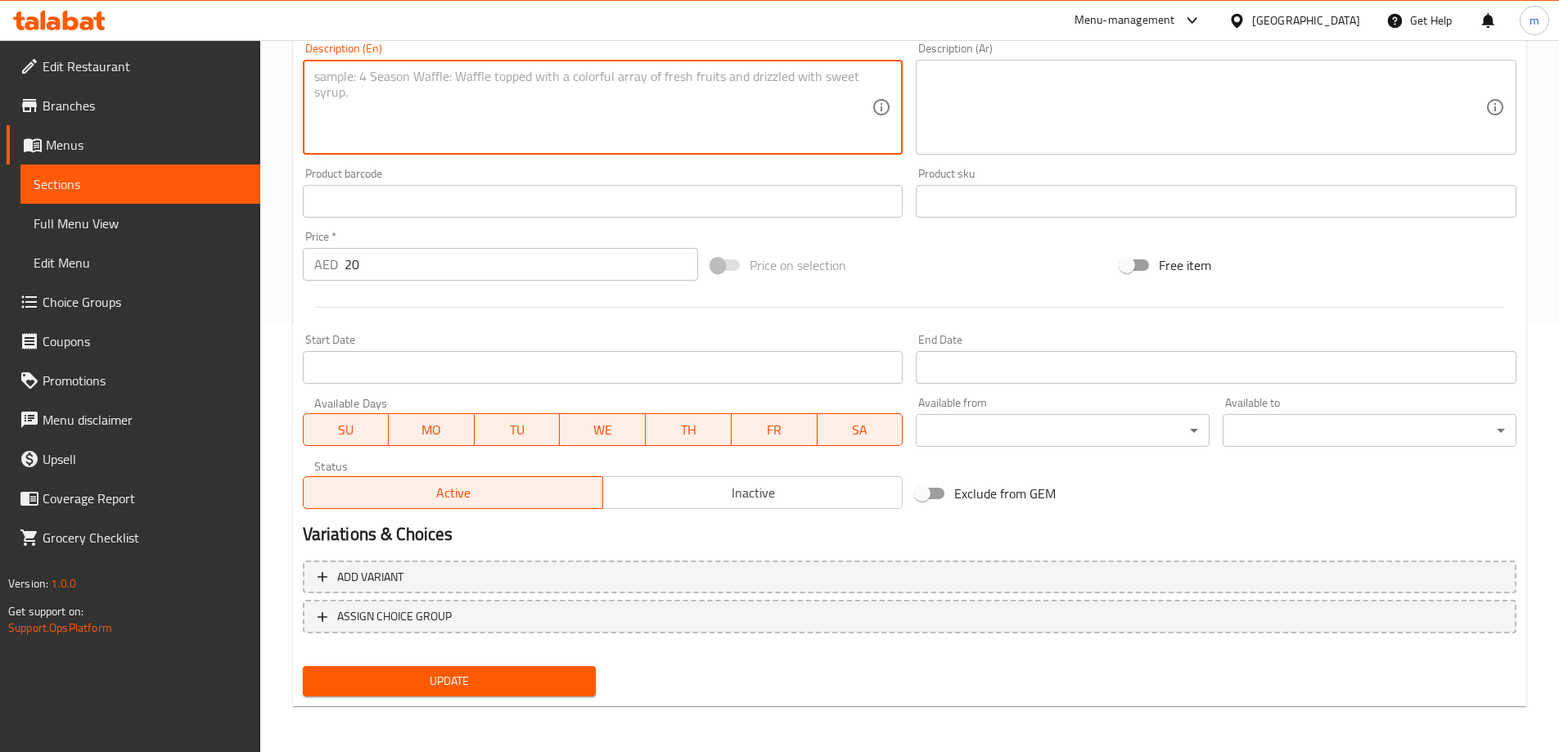
click at [404, 684] on span "Update" at bounding box center [450, 681] width 268 height 20
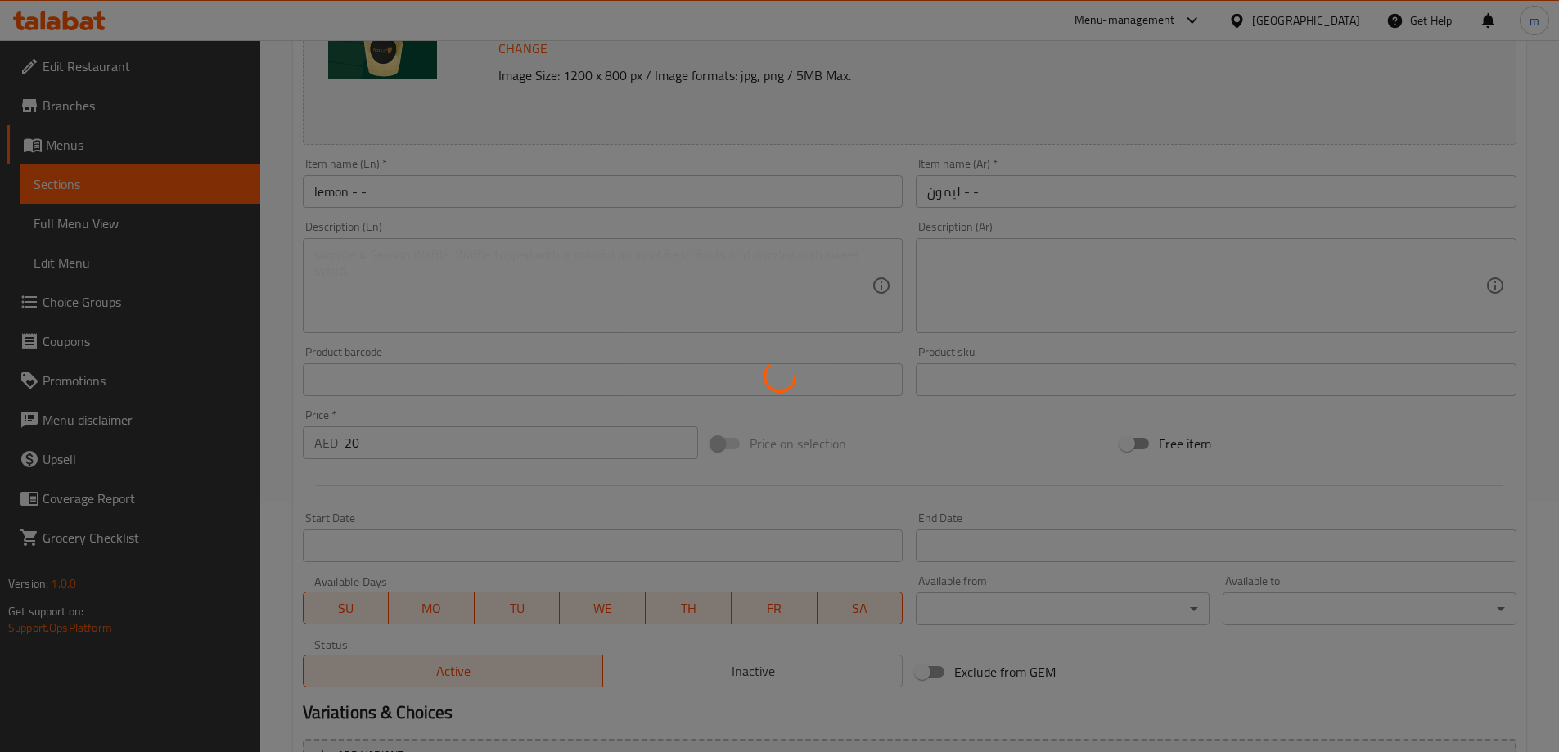
scroll to position [19, 0]
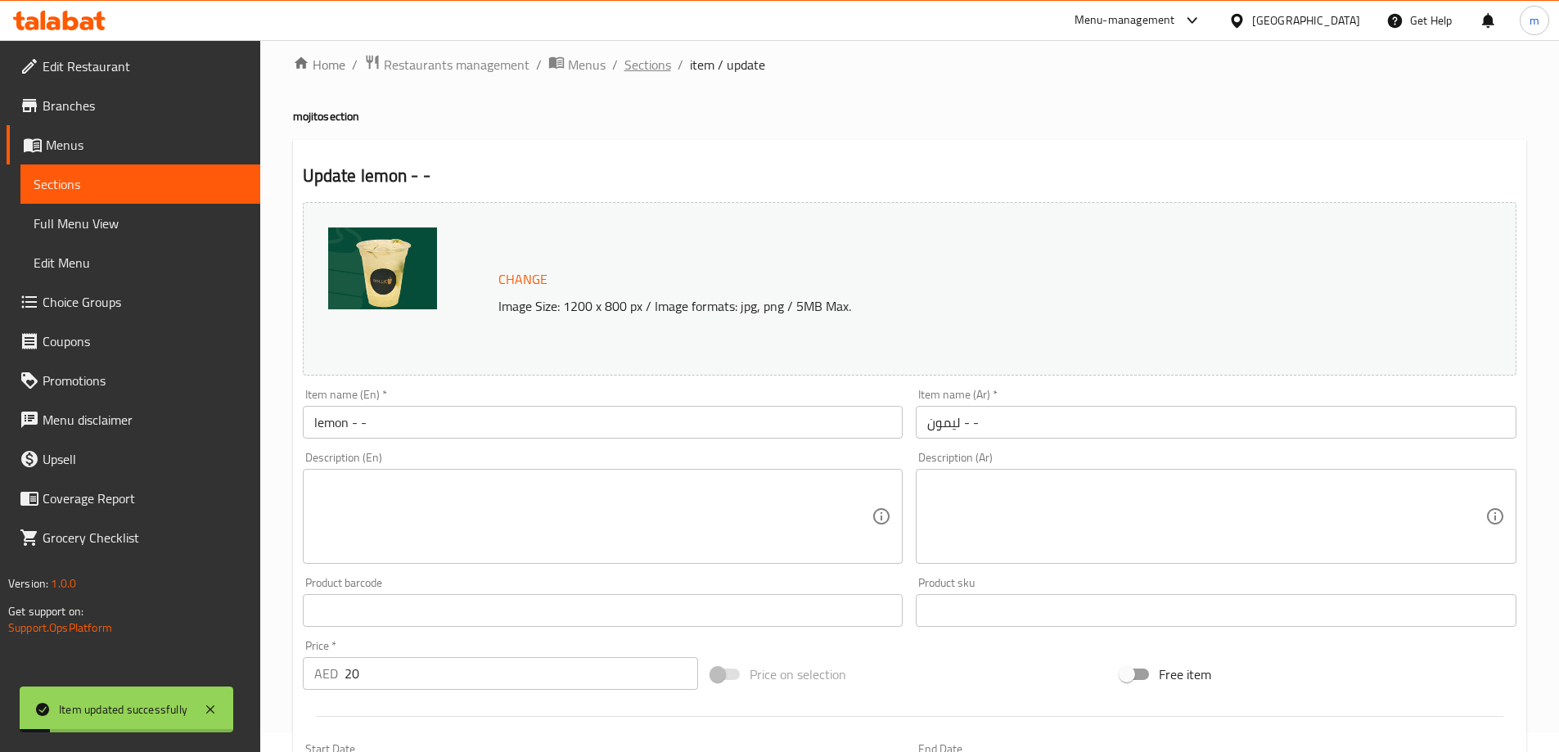
click at [659, 70] on span "Sections" at bounding box center [647, 65] width 47 height 20
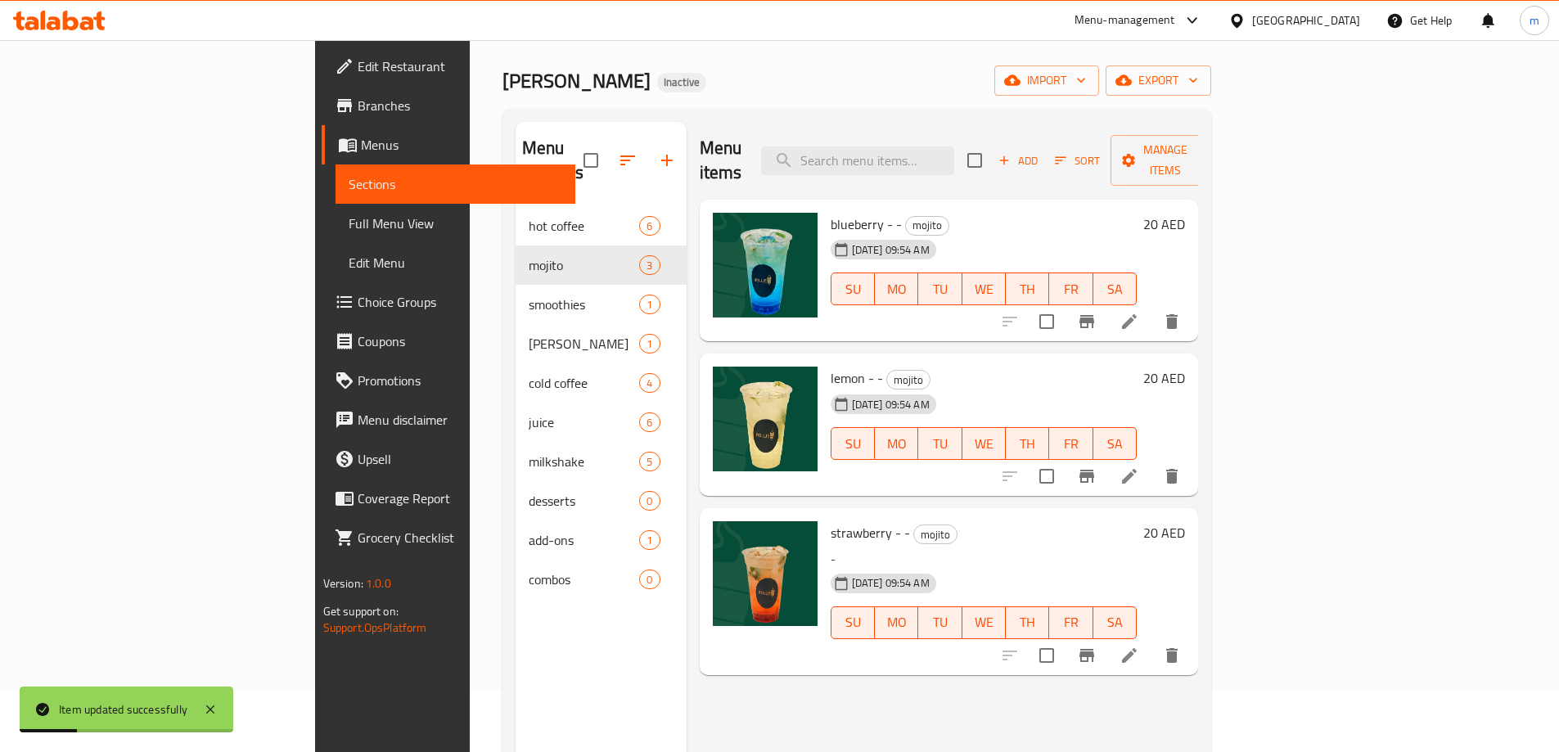
scroll to position [101, 0]
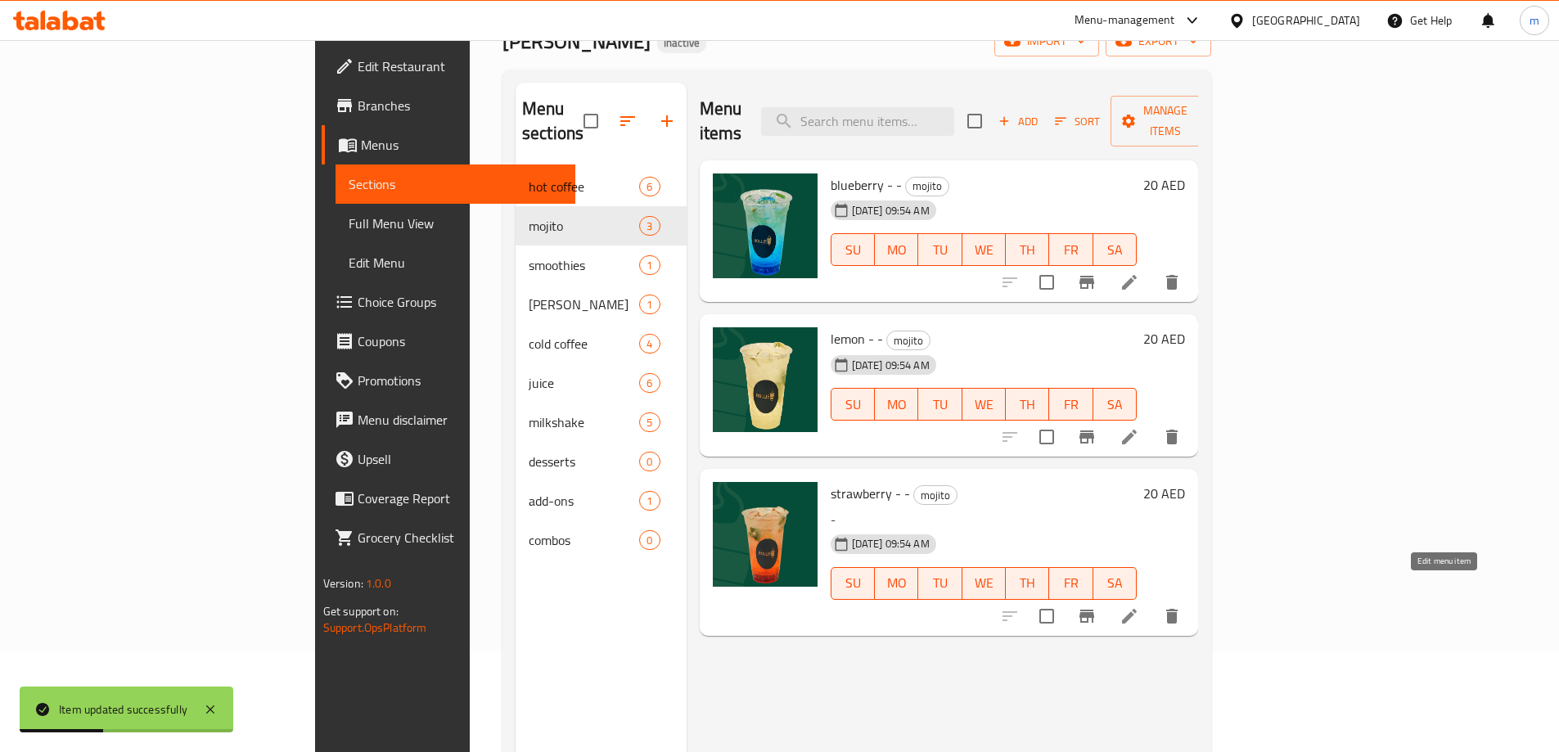
click at [1137, 609] on icon at bounding box center [1129, 616] width 15 height 15
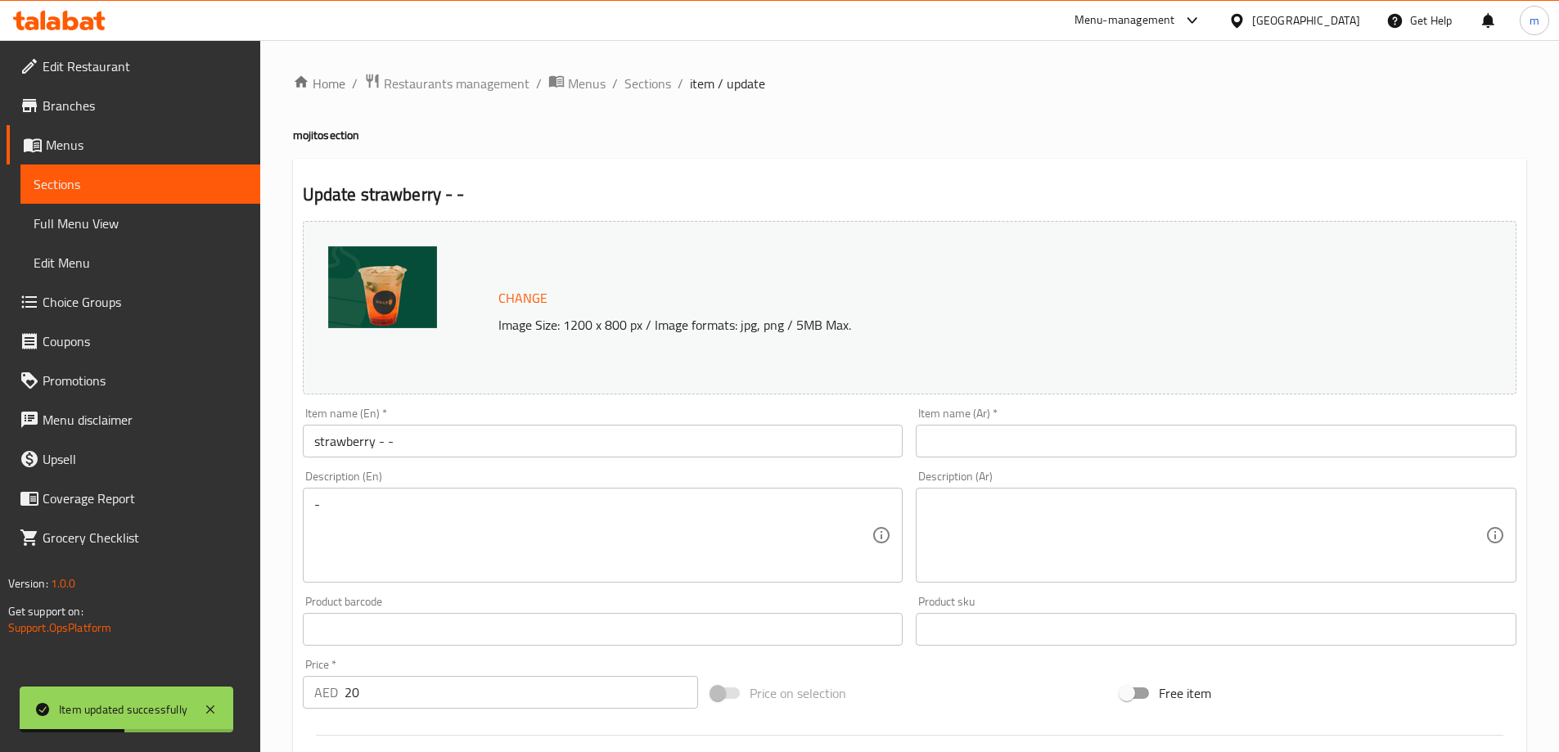
click at [405, 443] on input "strawberry - -" at bounding box center [603, 441] width 601 height 33
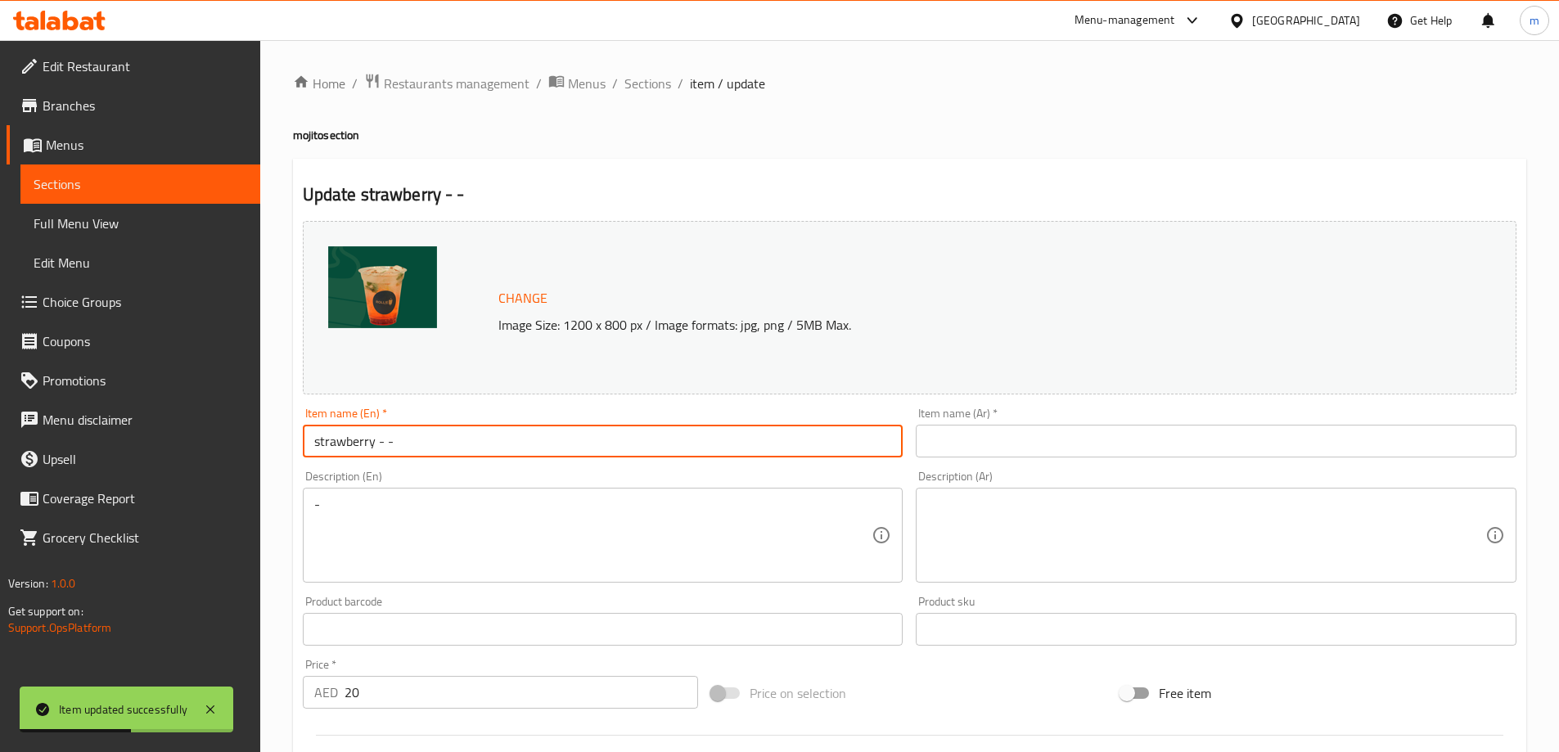
click at [405, 443] on input "strawberry - -" at bounding box center [603, 441] width 601 height 33
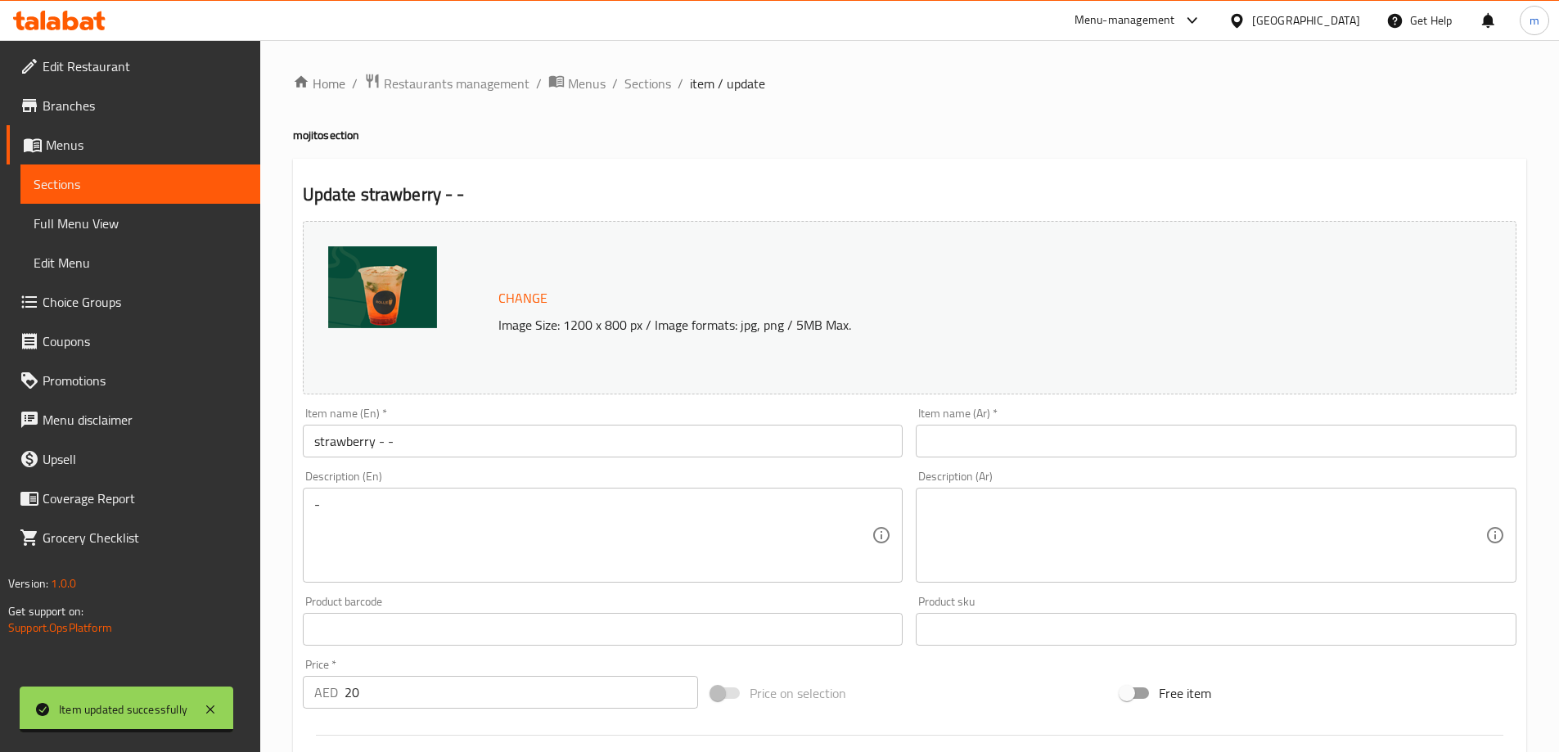
click at [991, 444] on input "text" at bounding box center [1216, 441] width 601 height 33
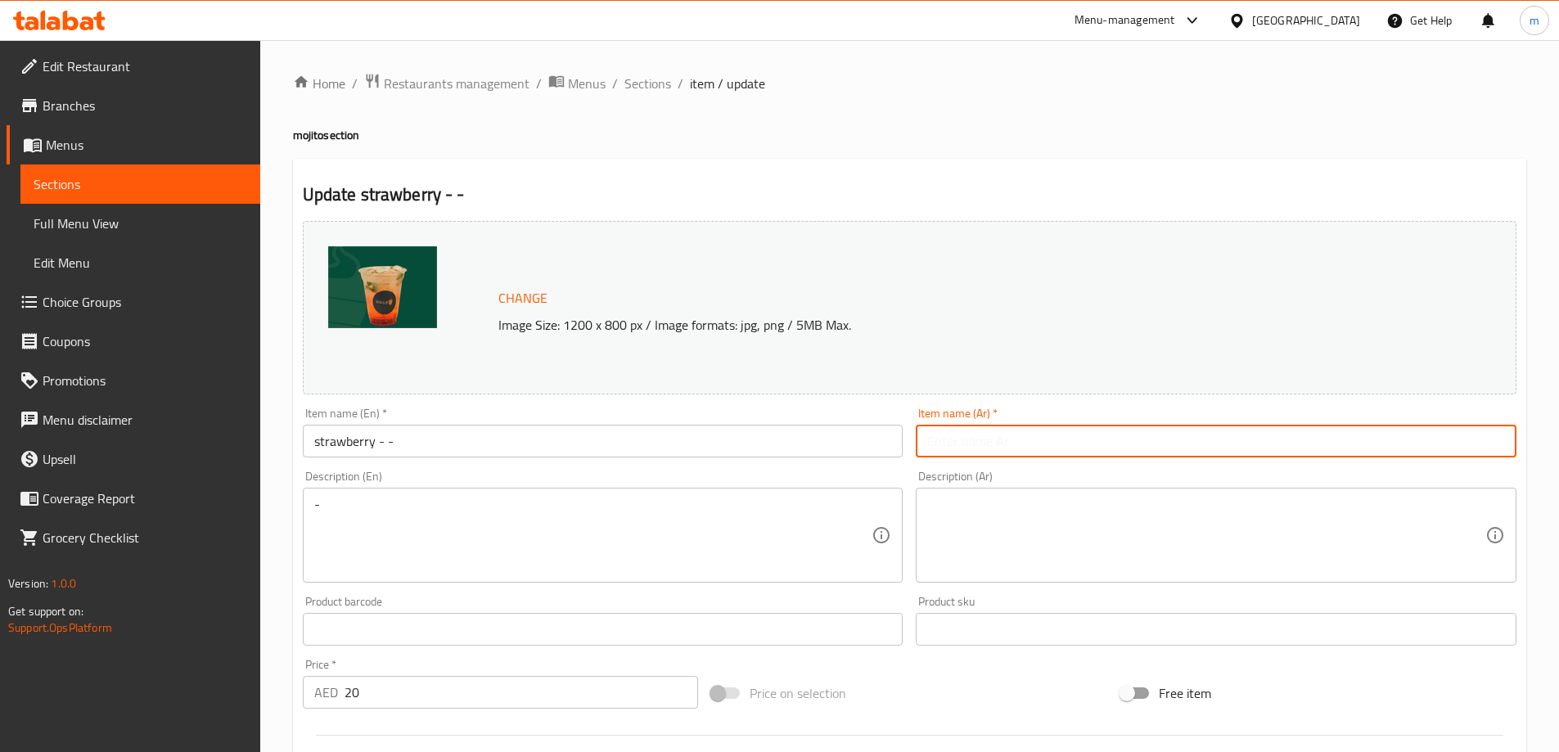
paste input "الفراولة - -"
type input "الفراولة - -"
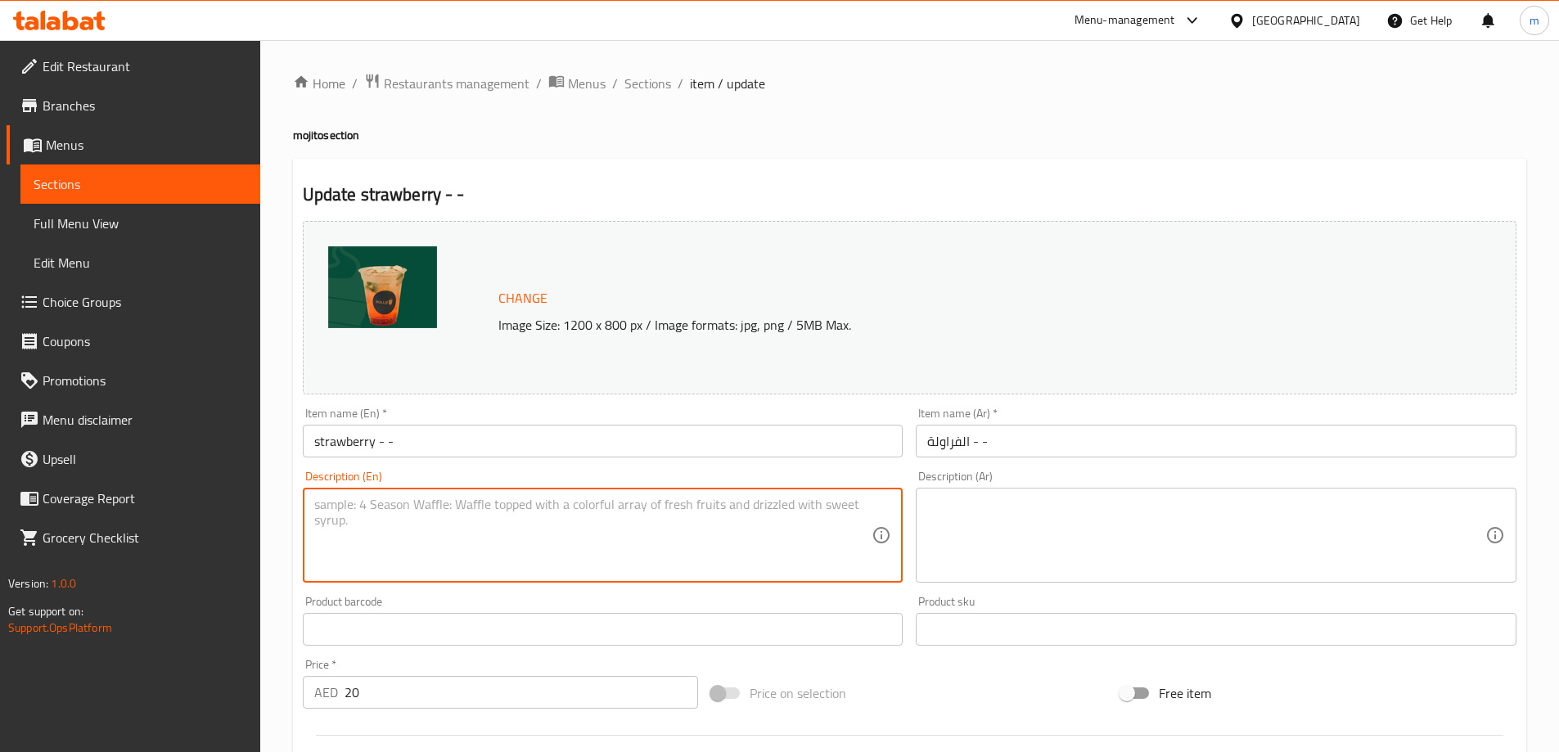
scroll to position [428, 0]
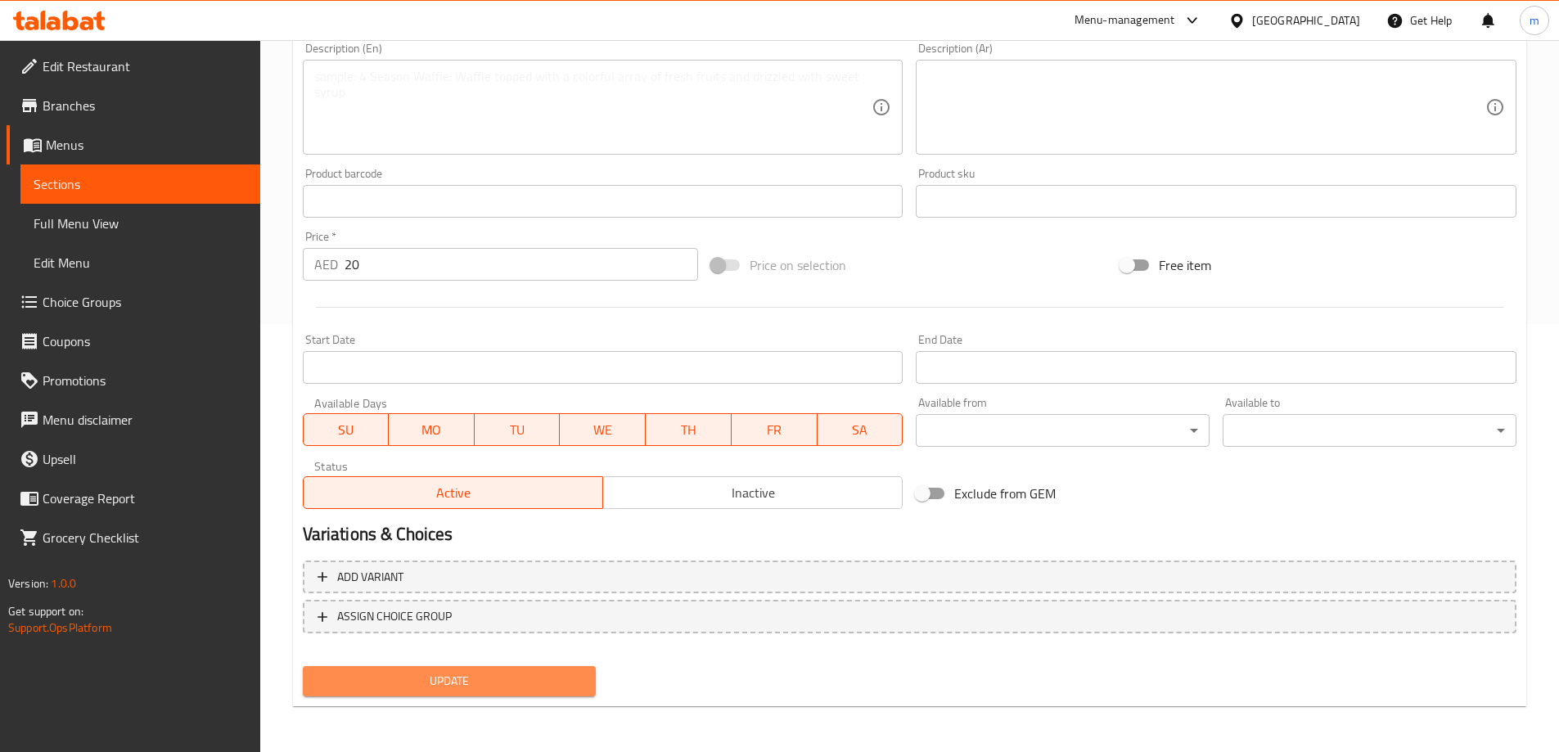
click at [425, 680] on span "Update" at bounding box center [450, 681] width 268 height 20
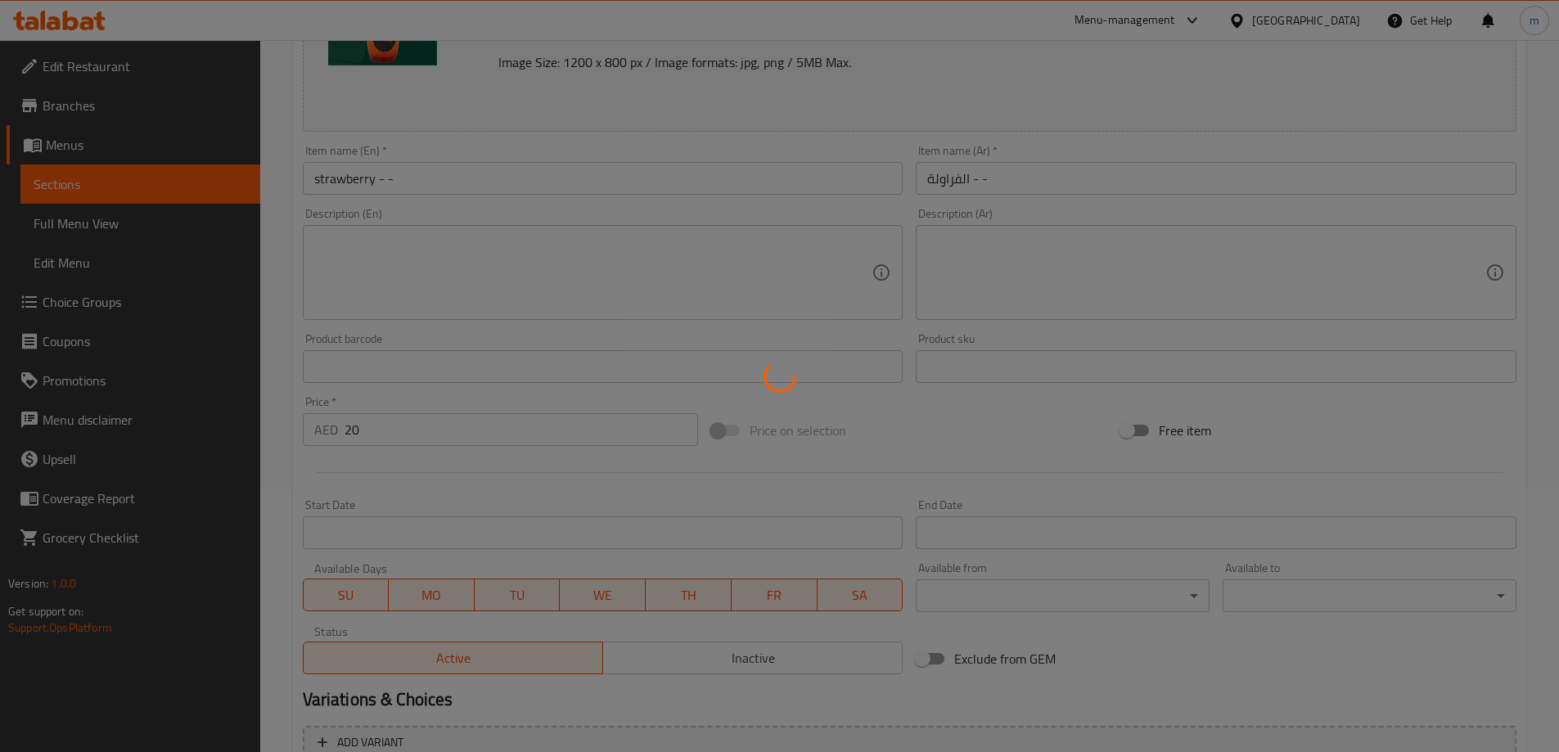
scroll to position [19, 0]
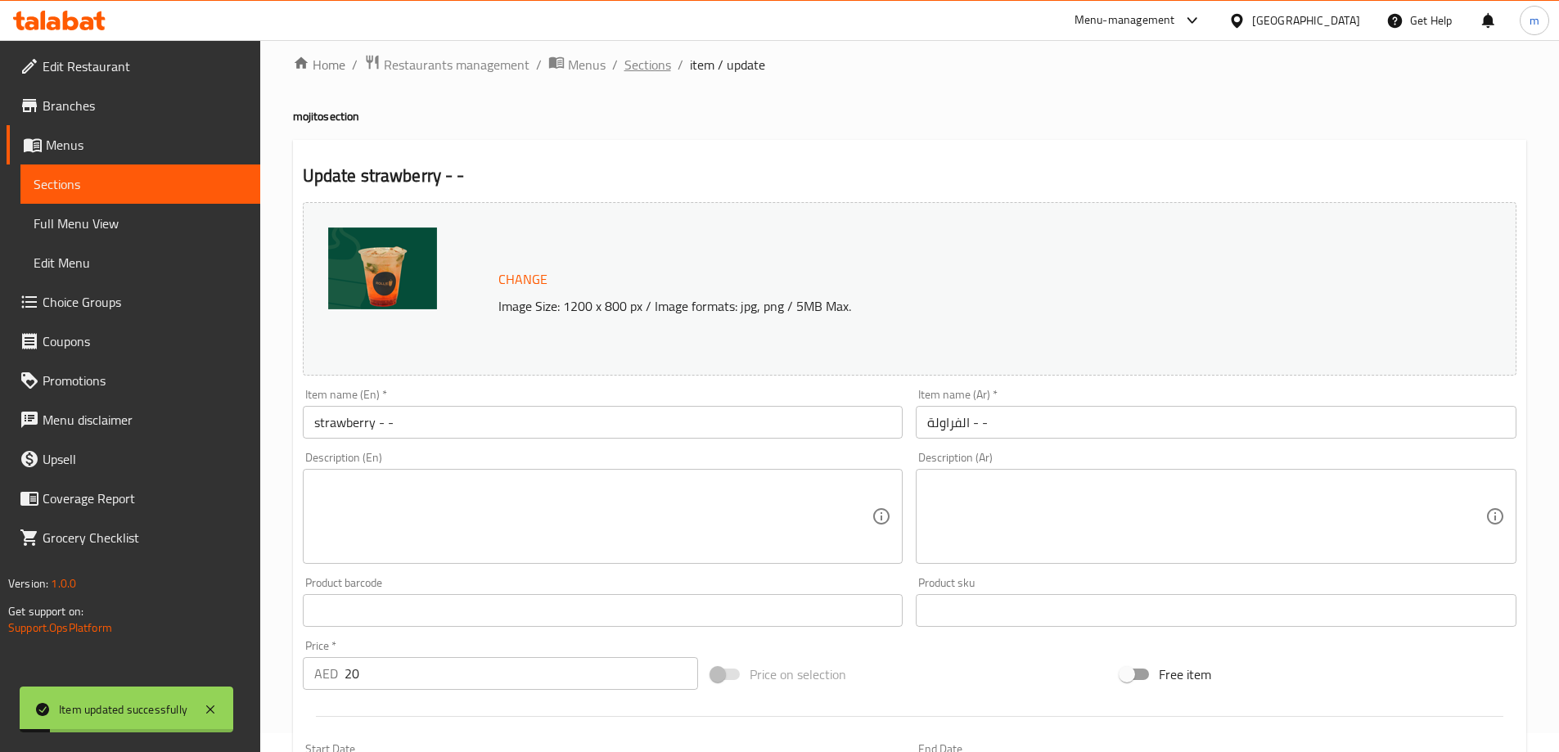
click at [646, 56] on span "Sections" at bounding box center [647, 65] width 47 height 20
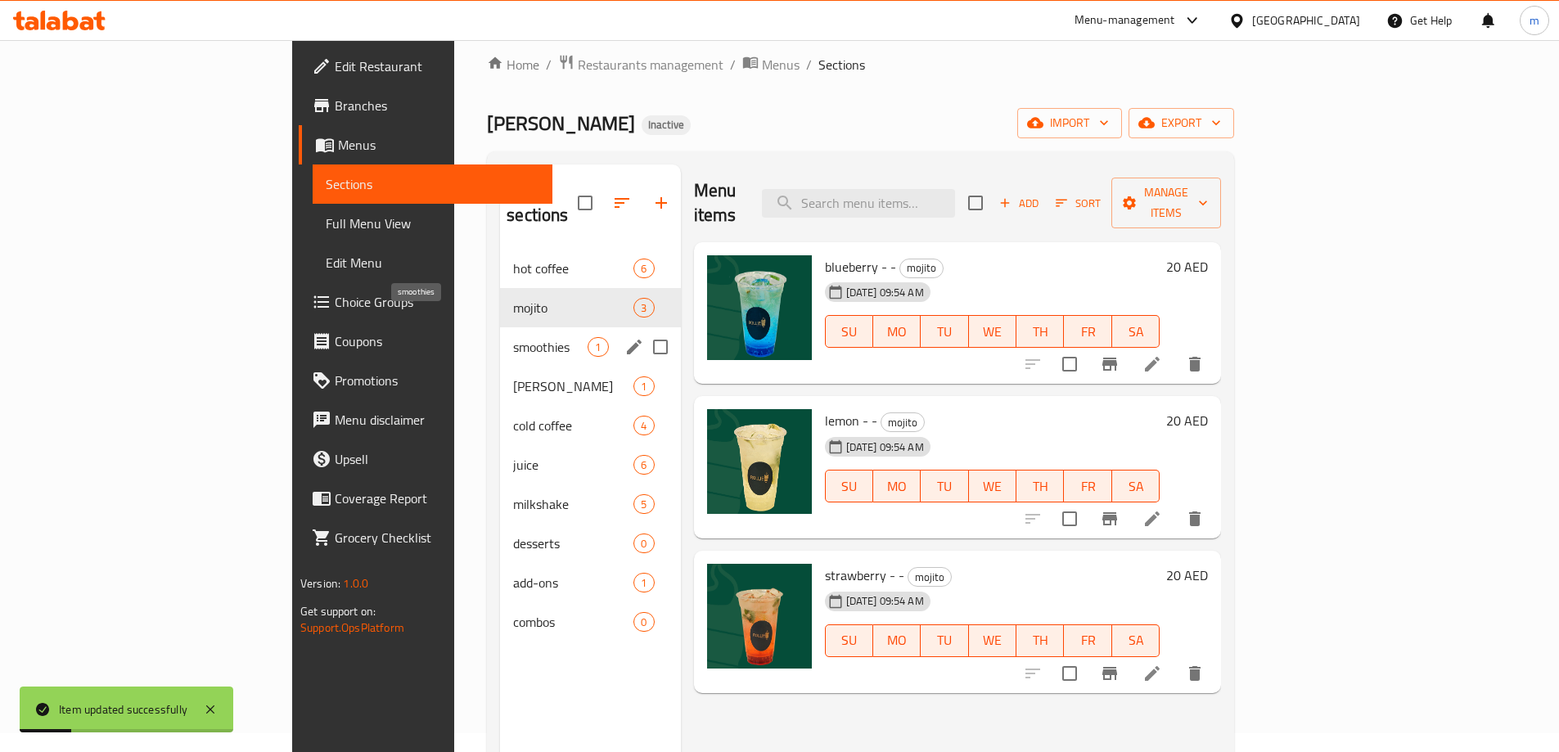
click at [513, 337] on span "smoothies" at bounding box center [550, 347] width 74 height 20
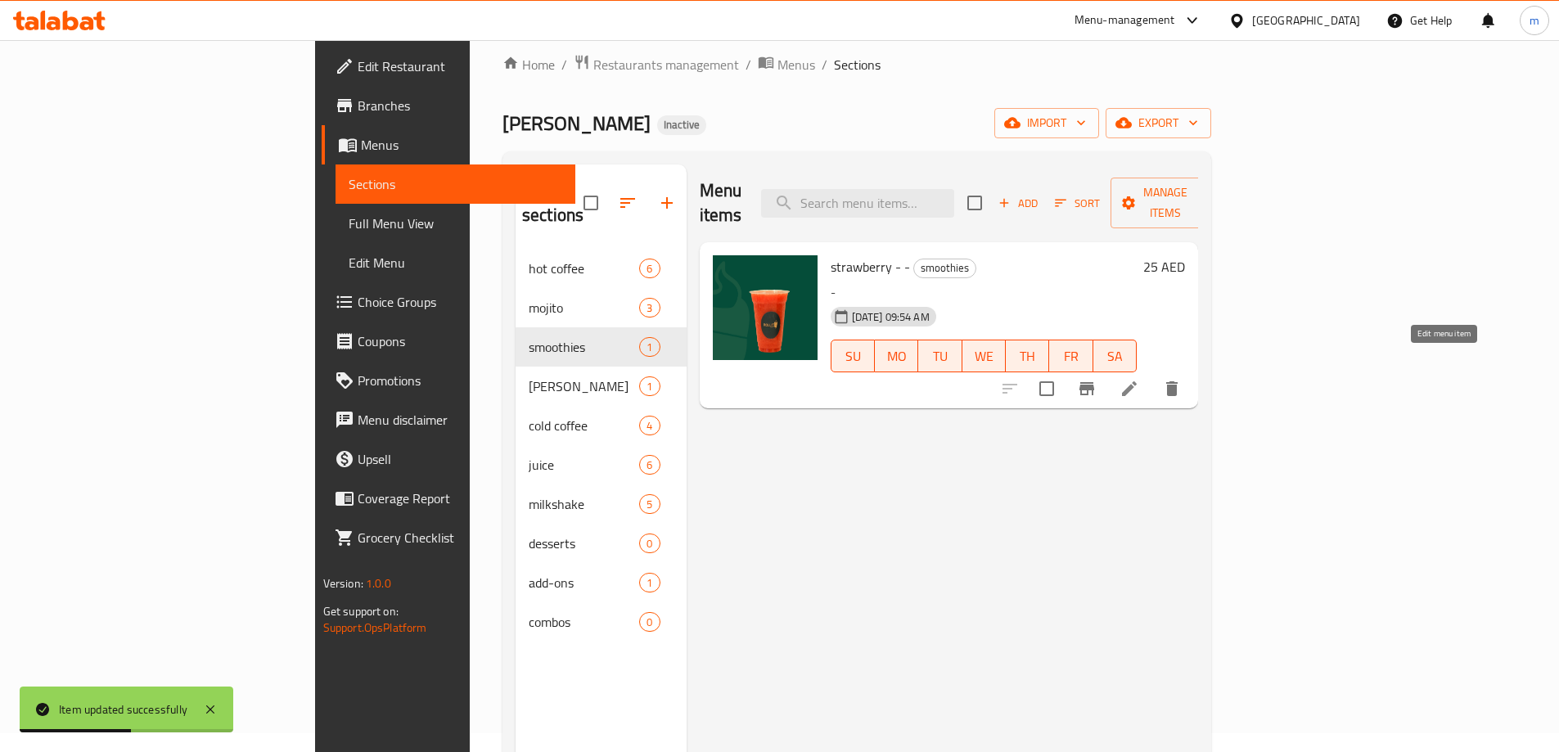
click at [1139, 379] on icon at bounding box center [1129, 389] width 20 height 20
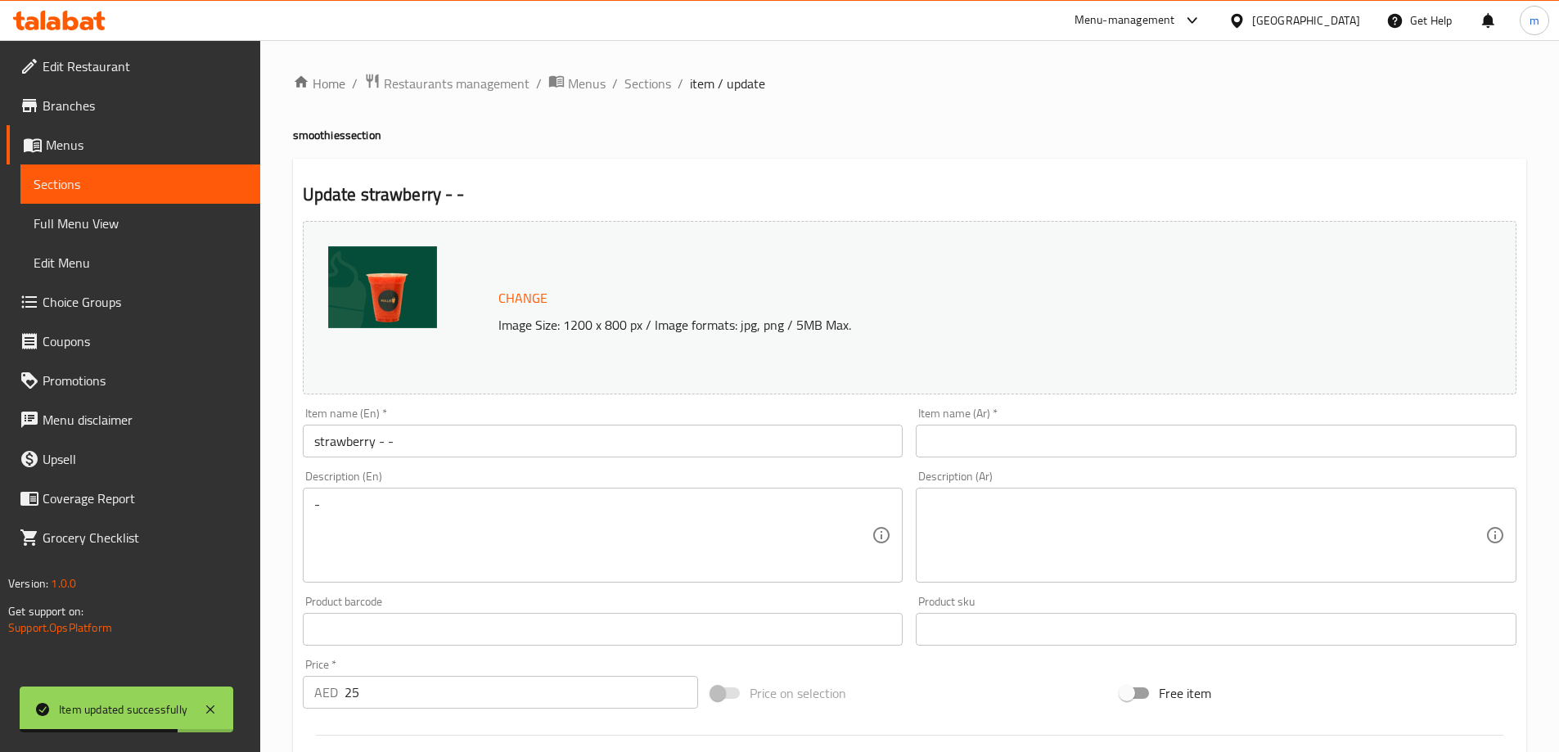
click at [435, 447] on input "strawberry - -" at bounding box center [603, 441] width 601 height 33
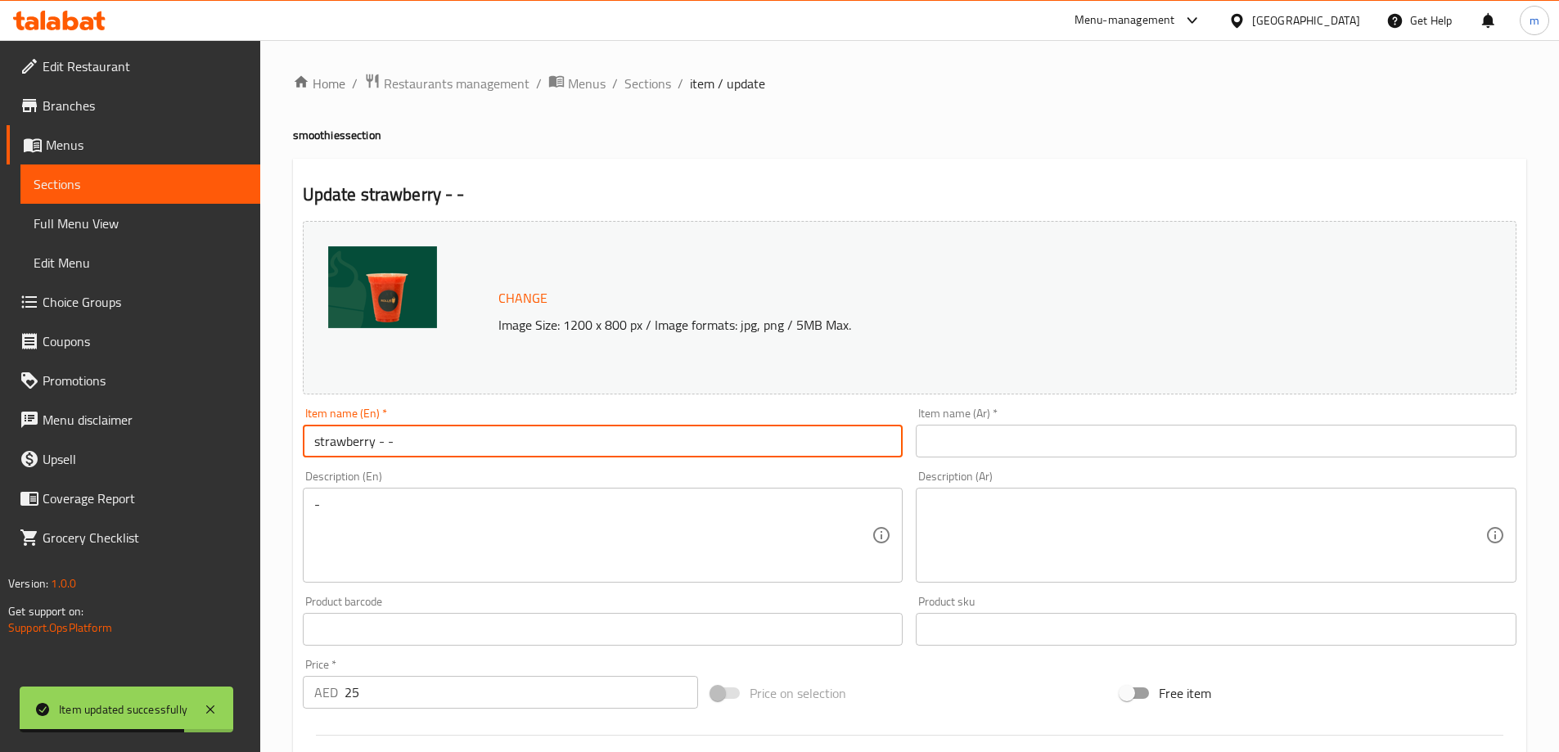
click at [435, 447] on input "strawberry - -" at bounding box center [603, 441] width 601 height 33
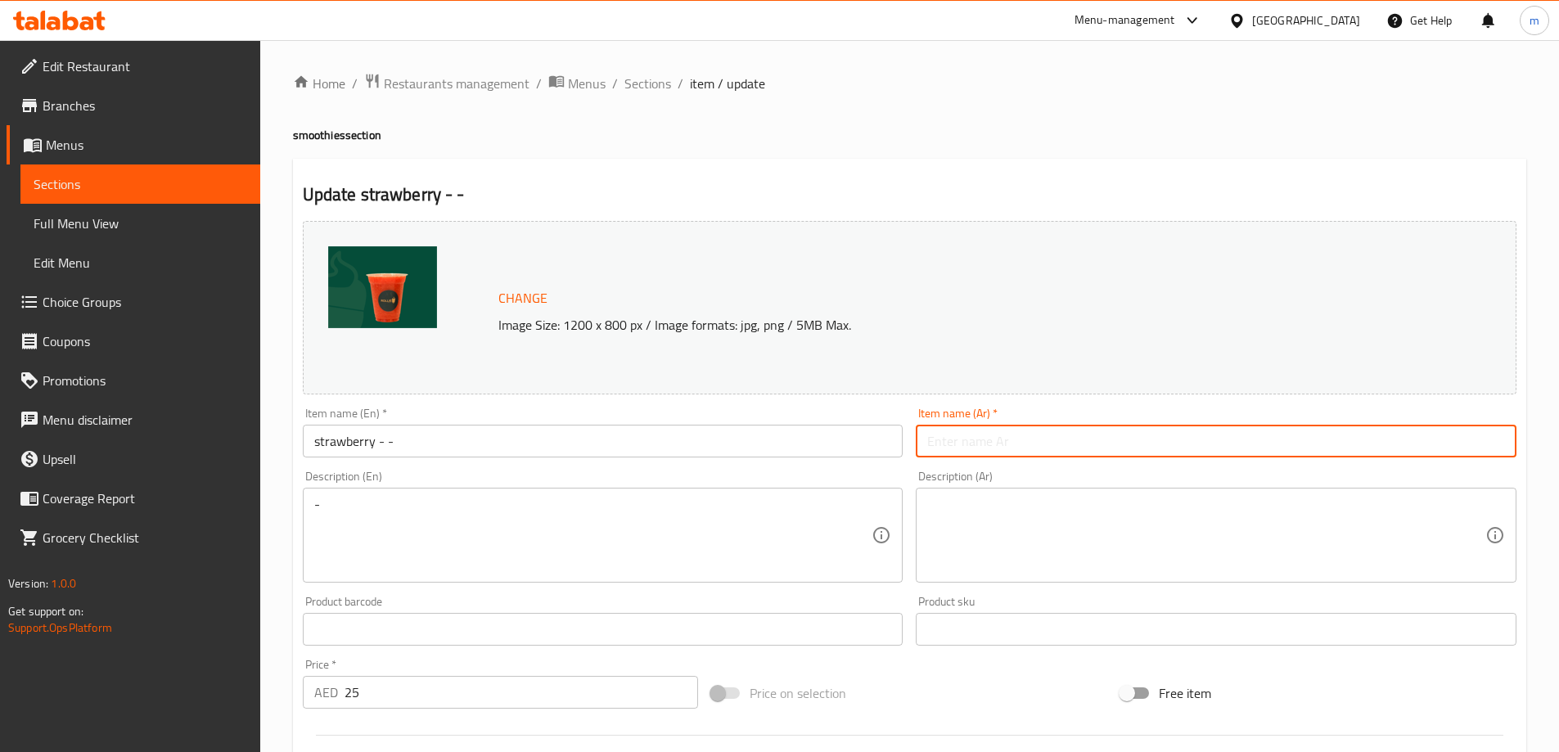
click at [999, 442] on input "text" at bounding box center [1216, 441] width 601 height 33
paste input "الفراولة - -"
type input "الفراولة - -"
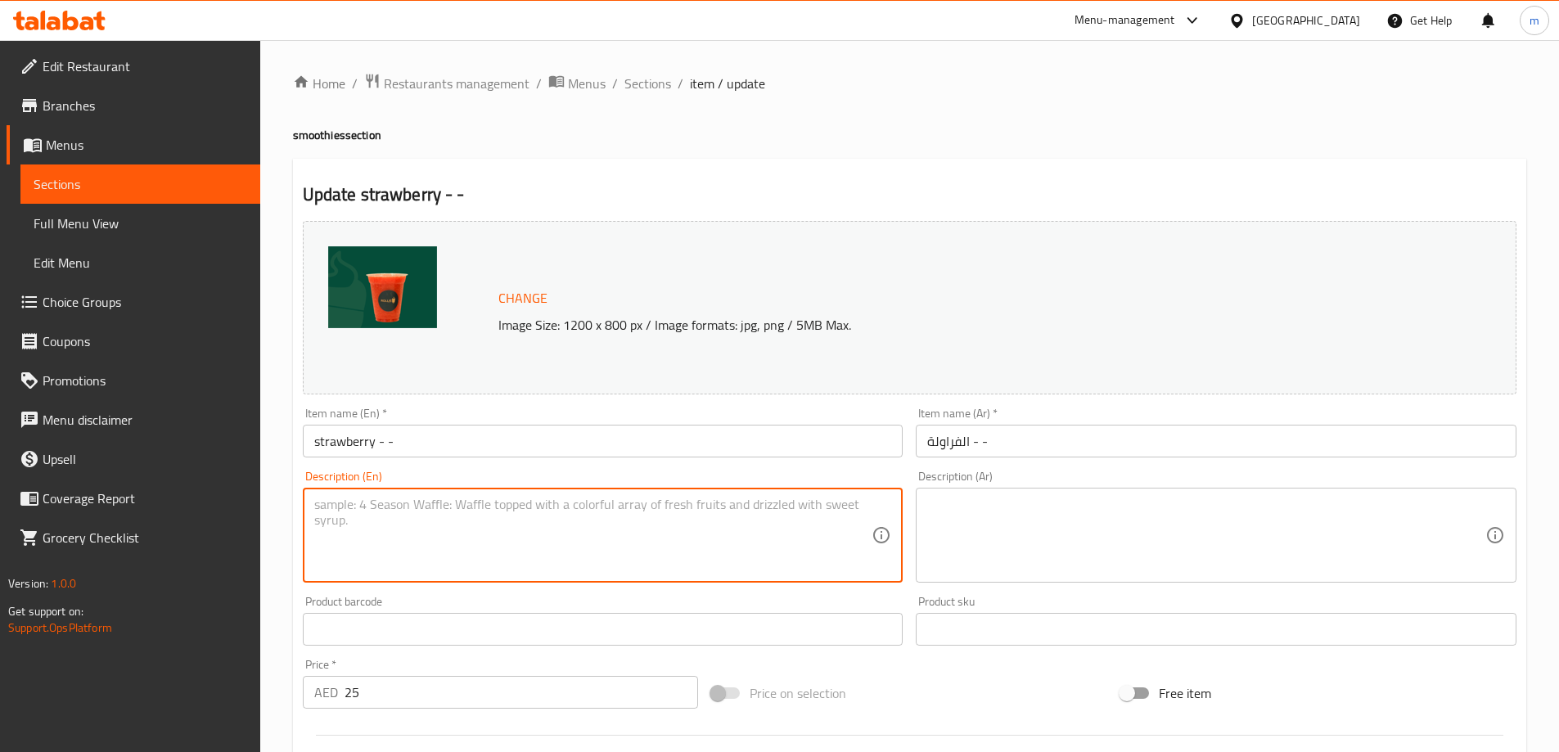
click at [378, 443] on input "strawberry - -" at bounding box center [603, 441] width 601 height 33
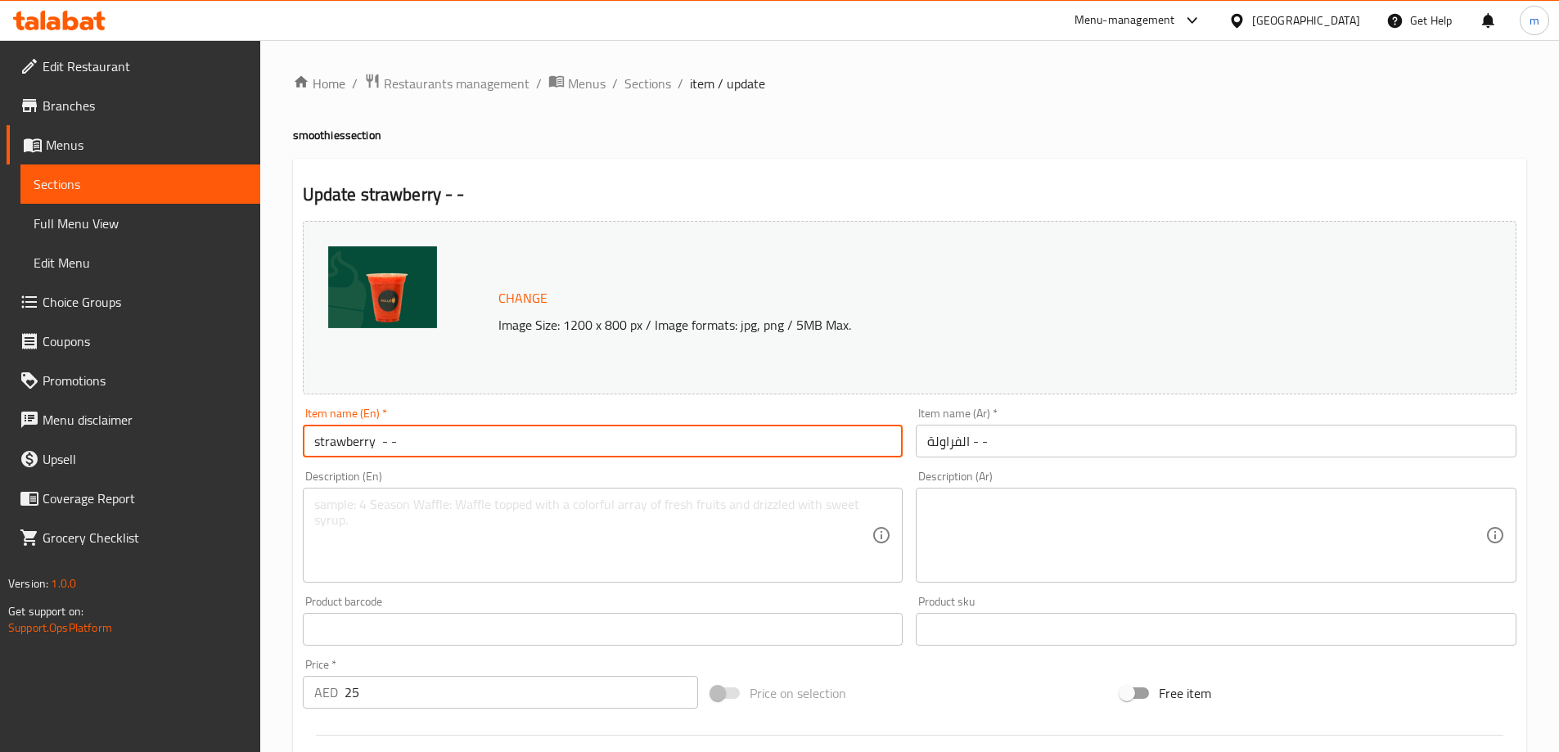
click at [318, 135] on h4 "smoothies section" at bounding box center [909, 135] width 1233 height 16
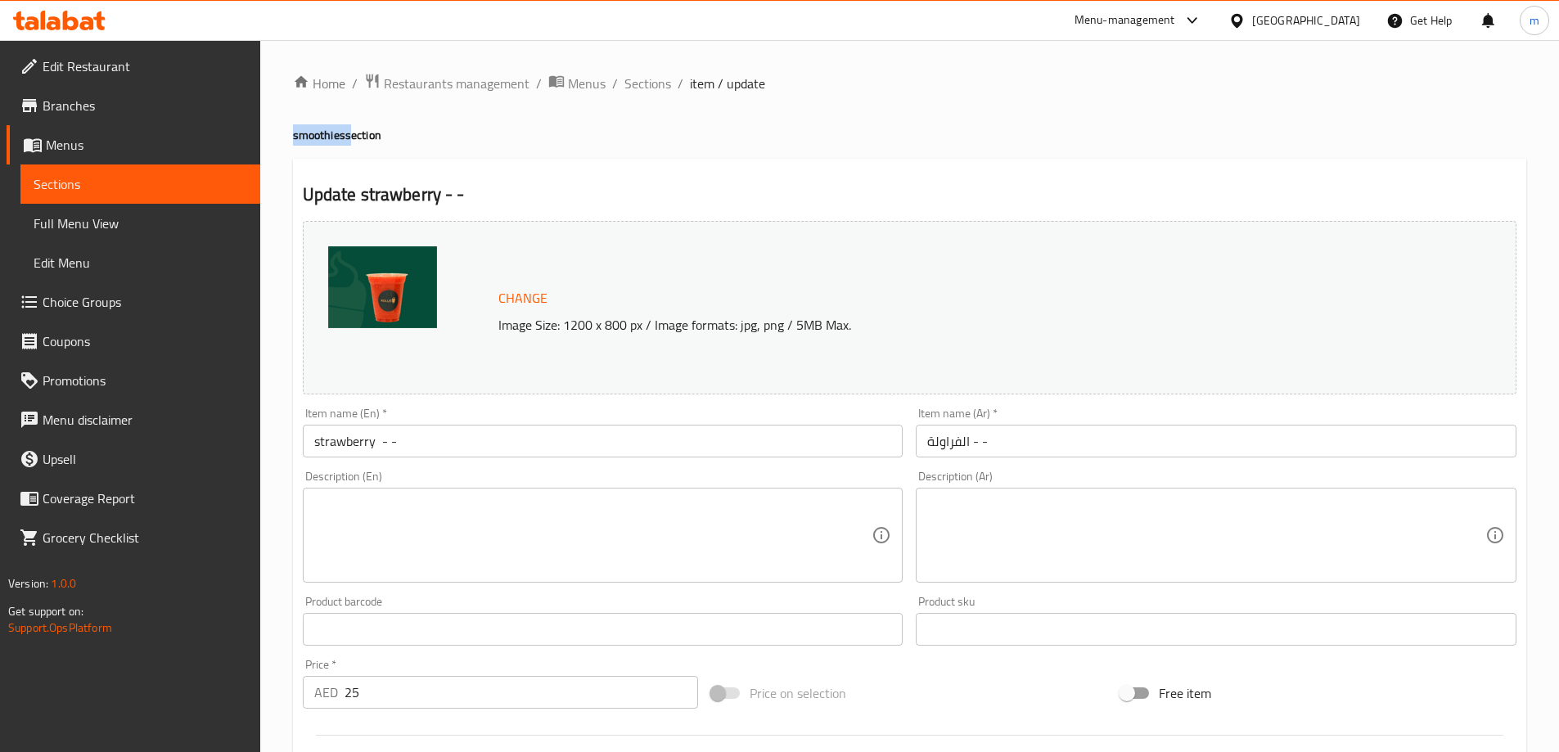
copy h4 "smoothies"
click at [372, 448] on input "strawberry - -" at bounding box center [603, 441] width 601 height 33
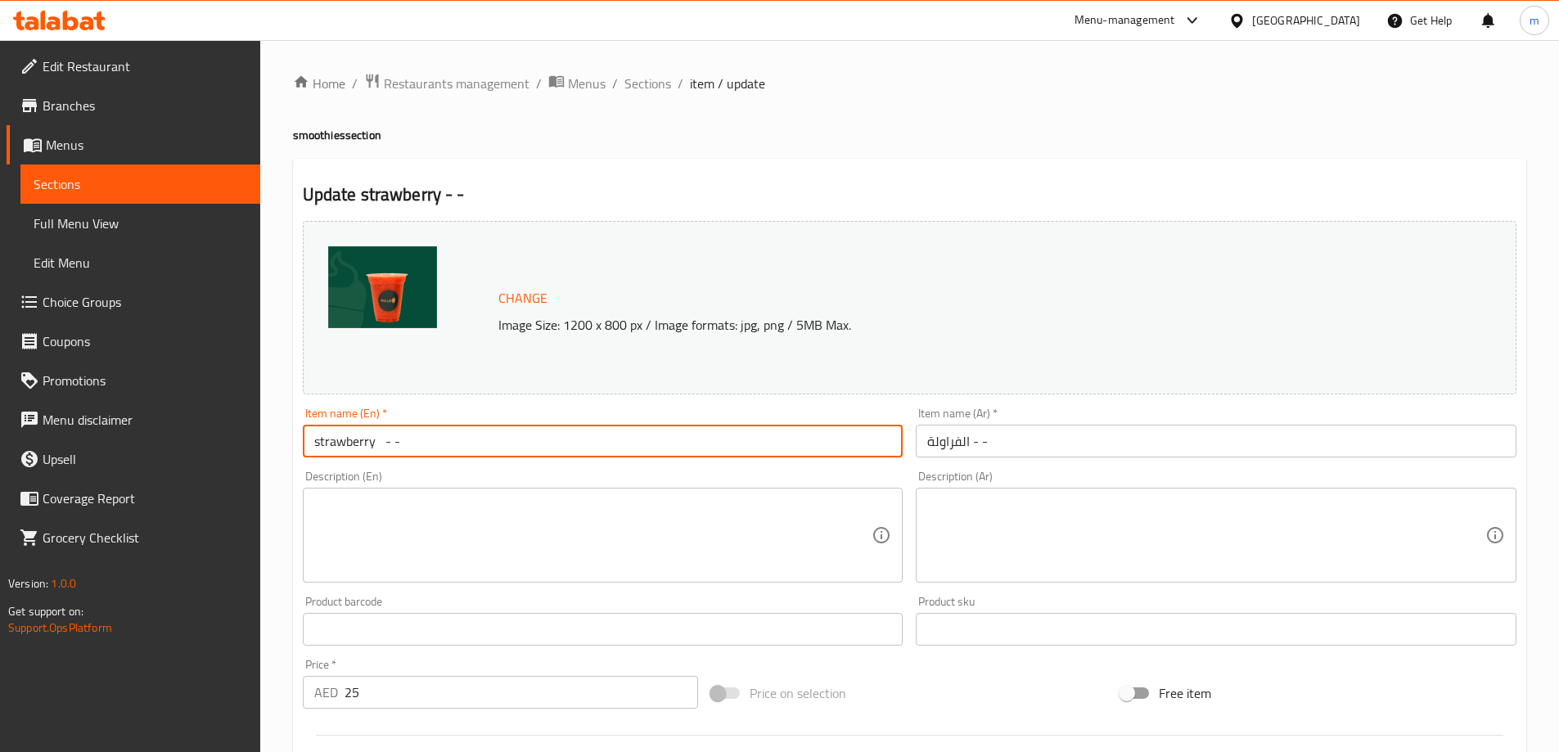
paste input "smoothies"
click at [437, 447] on input "strawberry smoothie - -" at bounding box center [603, 441] width 601 height 33
type input "strawberry smoothie - -"
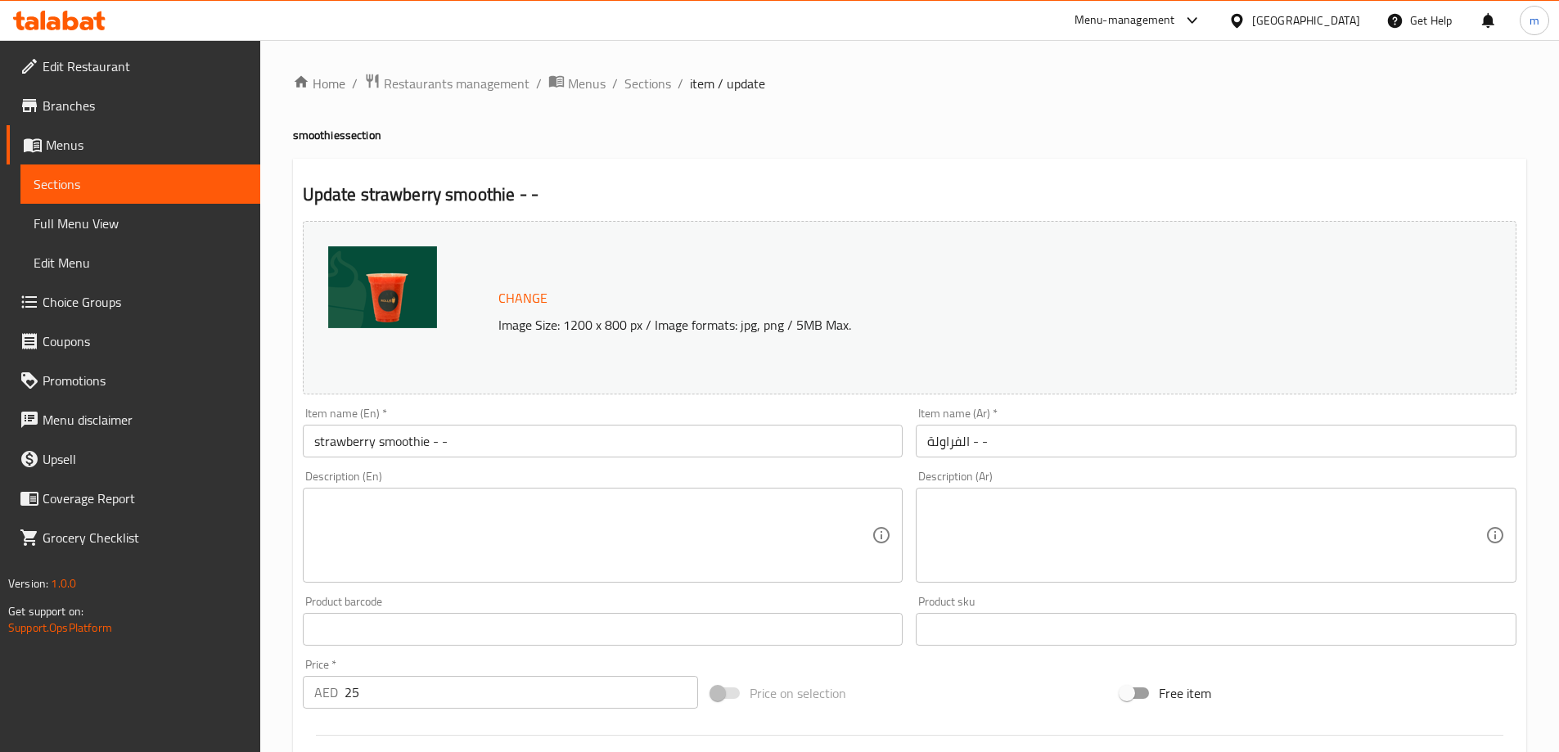
click at [1128, 457] on input "الفراولة - -" at bounding box center [1216, 441] width 601 height 33
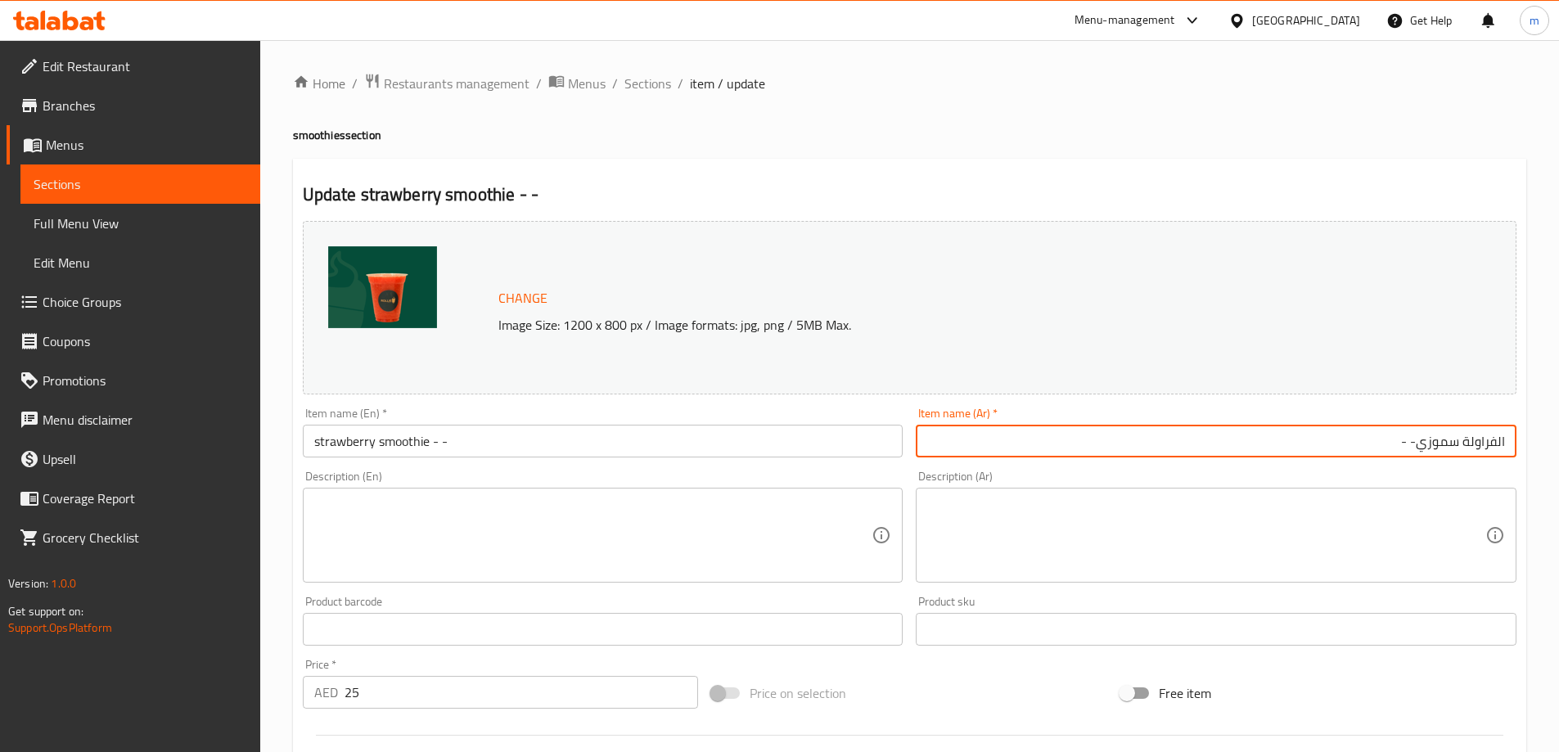
click at [1451, 447] on input "الفراولة سموزي- -" at bounding box center [1216, 441] width 601 height 33
paste input "سموزي"
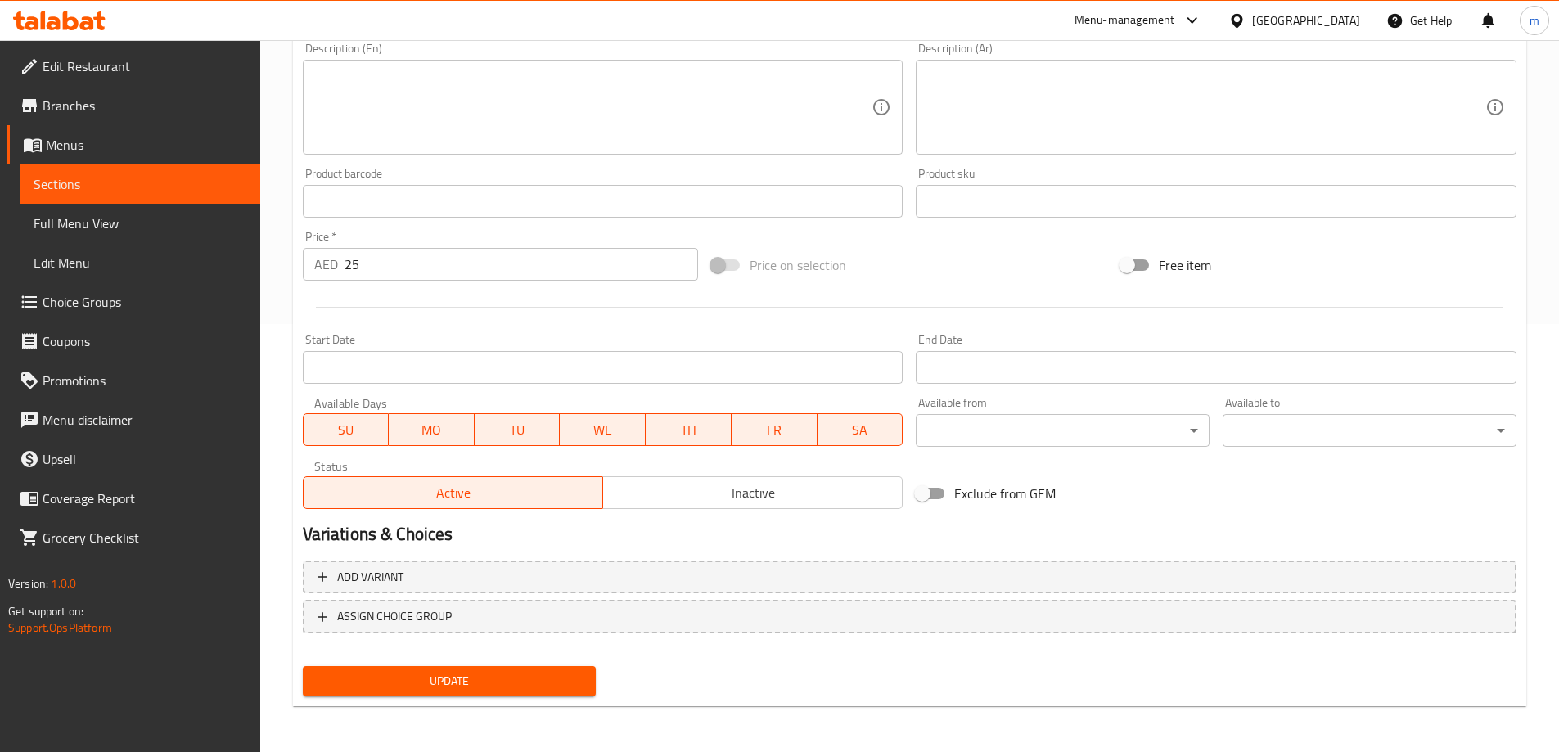
click at [480, 678] on span "Update" at bounding box center [450, 681] width 268 height 20
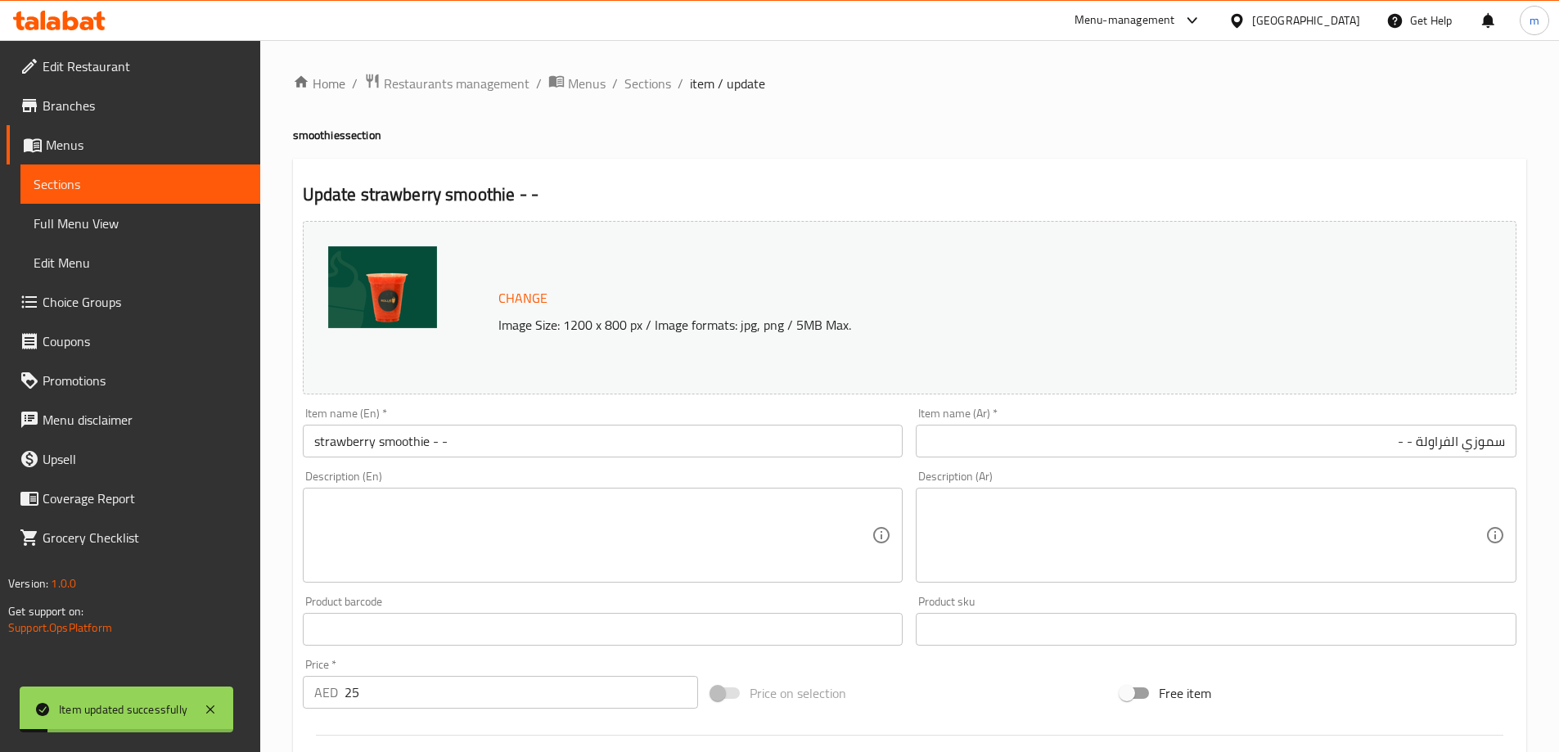
click at [369, 445] on input "strawberry smoothie - -" at bounding box center [603, 441] width 601 height 33
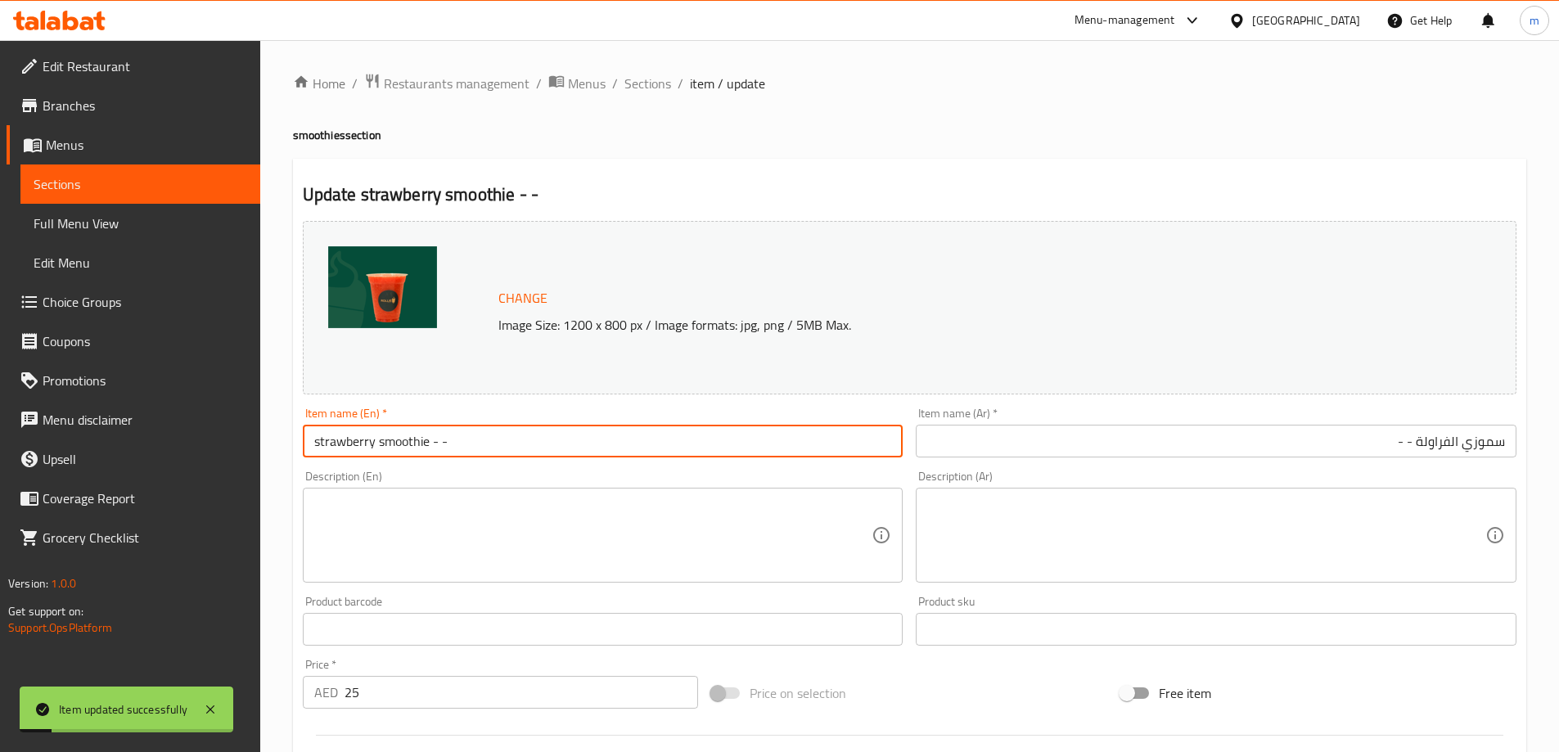
click at [369, 445] on input "strawberry smoothie - -" at bounding box center [603, 441] width 601 height 33
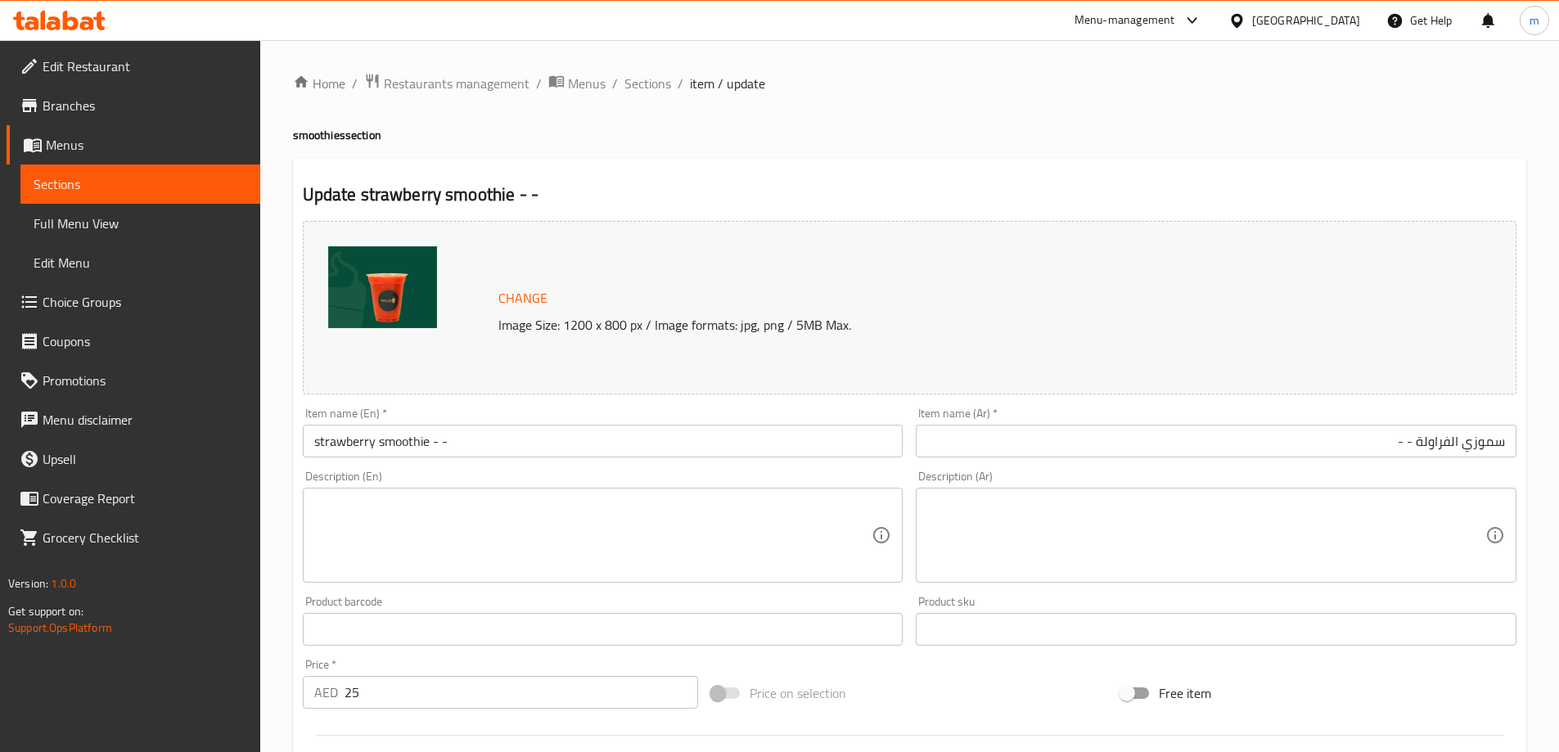
click at [1023, 87] on ol "Home / Restaurants management / Menus / Sections / item / update" at bounding box center [909, 83] width 1233 height 21
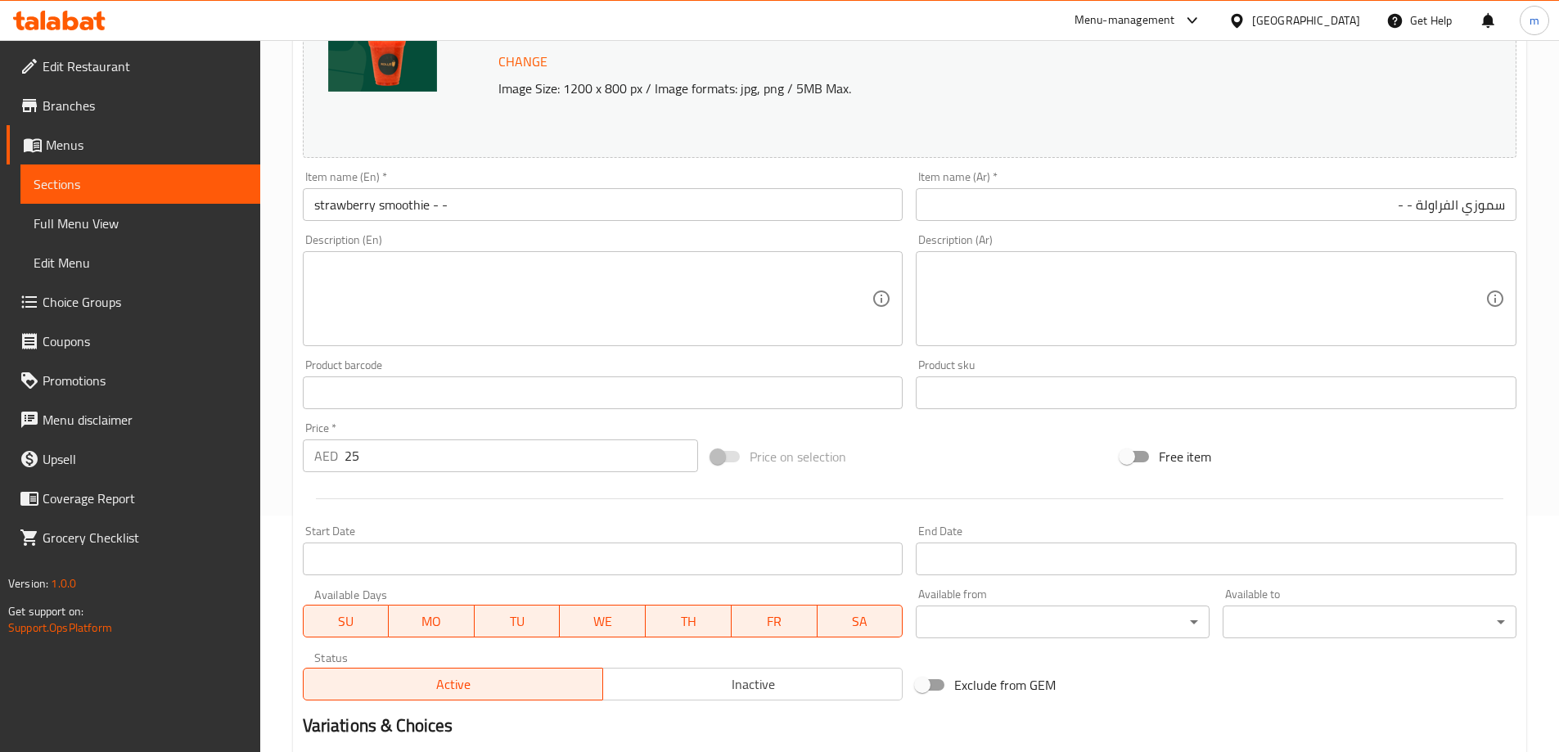
scroll to position [246, 0]
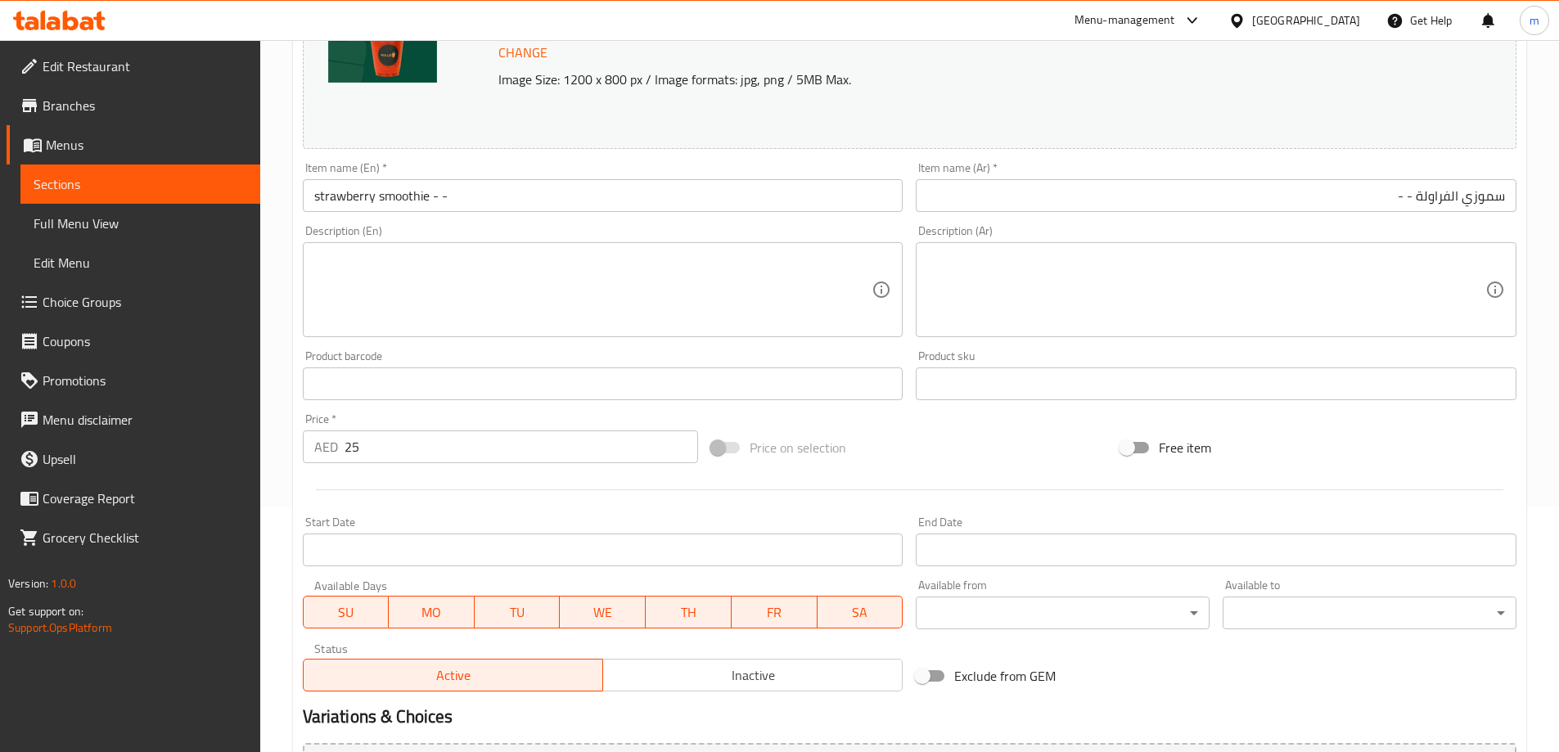
click at [1474, 204] on input "سموزي الفراولة - -" at bounding box center [1216, 195] width 601 height 33
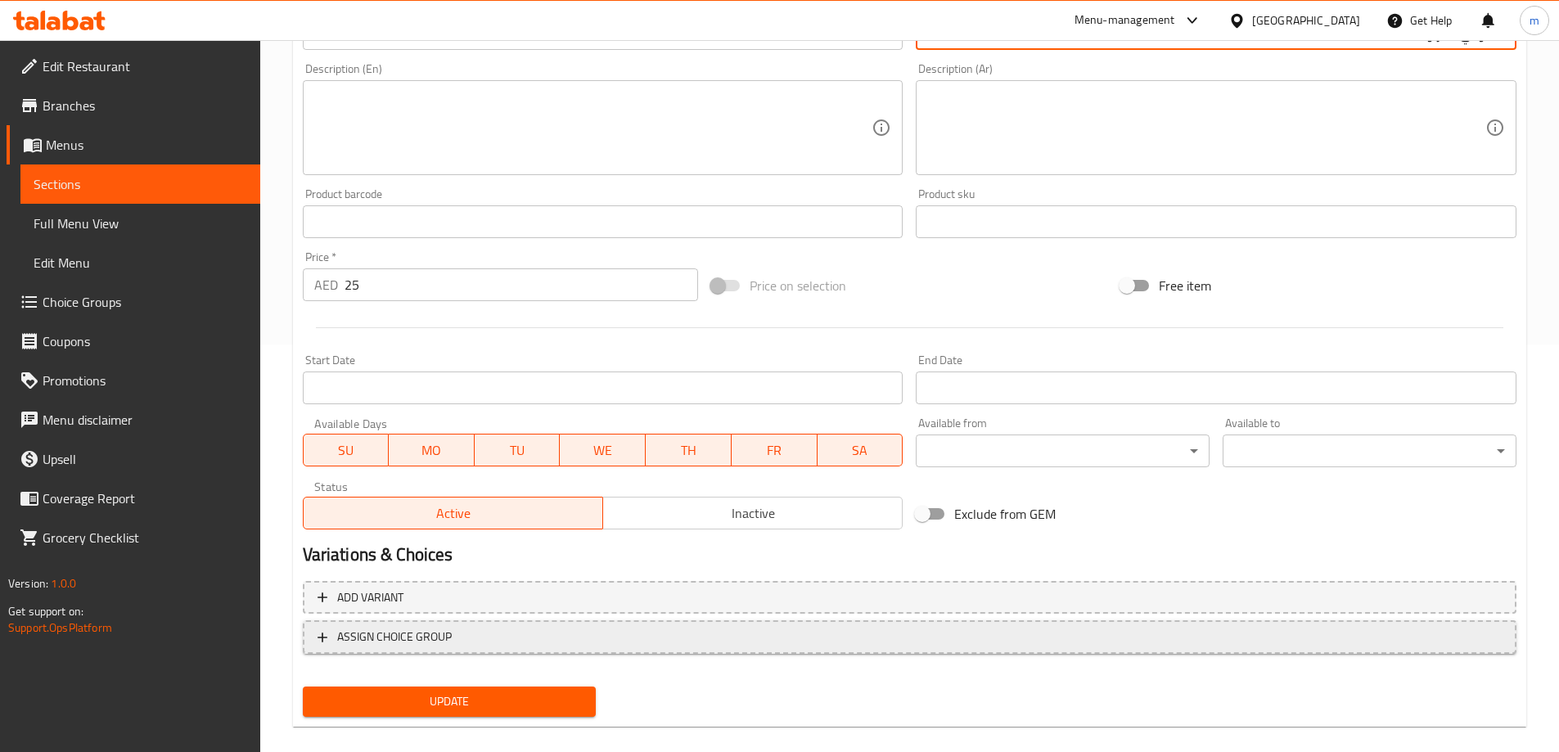
scroll to position [428, 0]
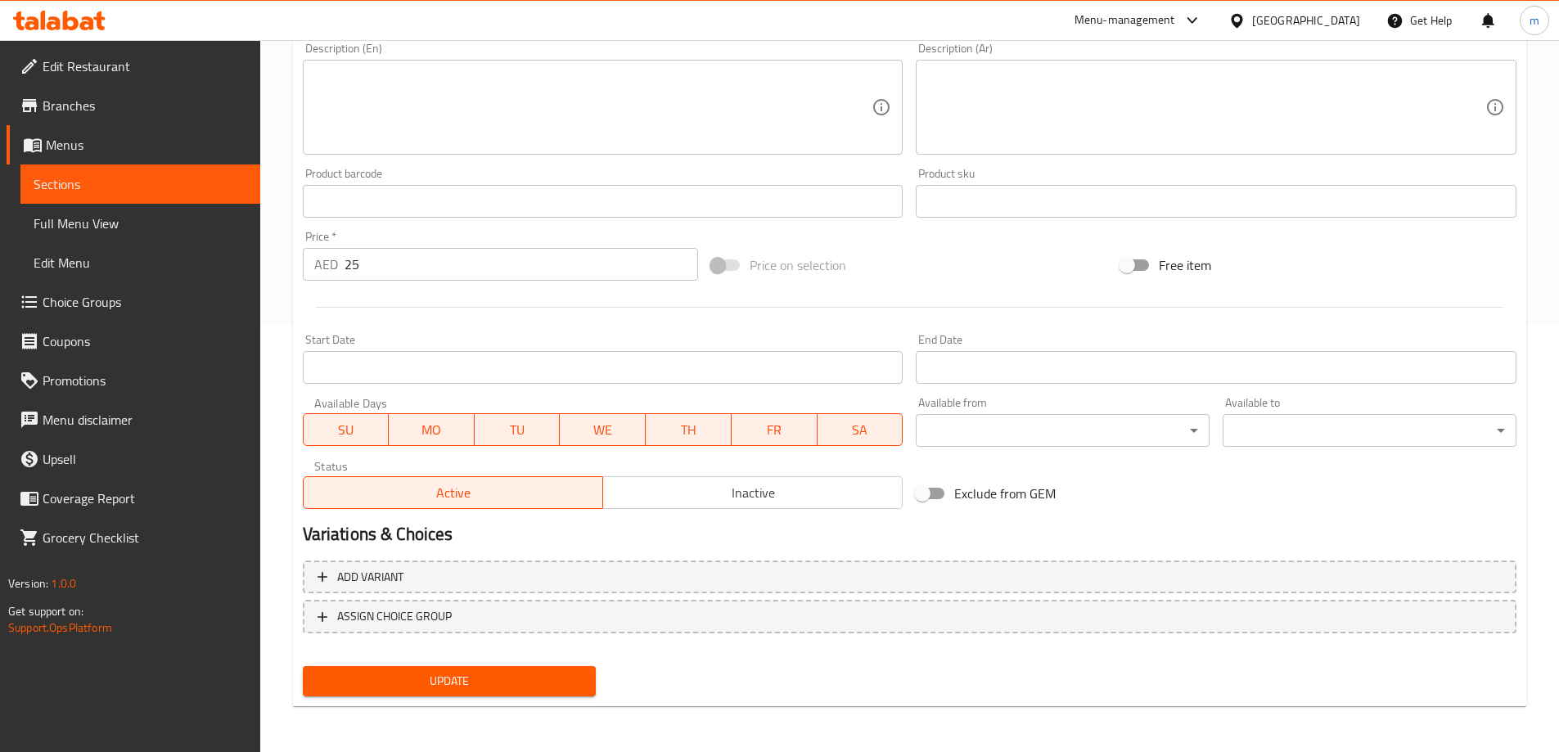
type input "سموذي الفراولة - -"
click at [520, 688] on span "Update" at bounding box center [450, 681] width 268 height 20
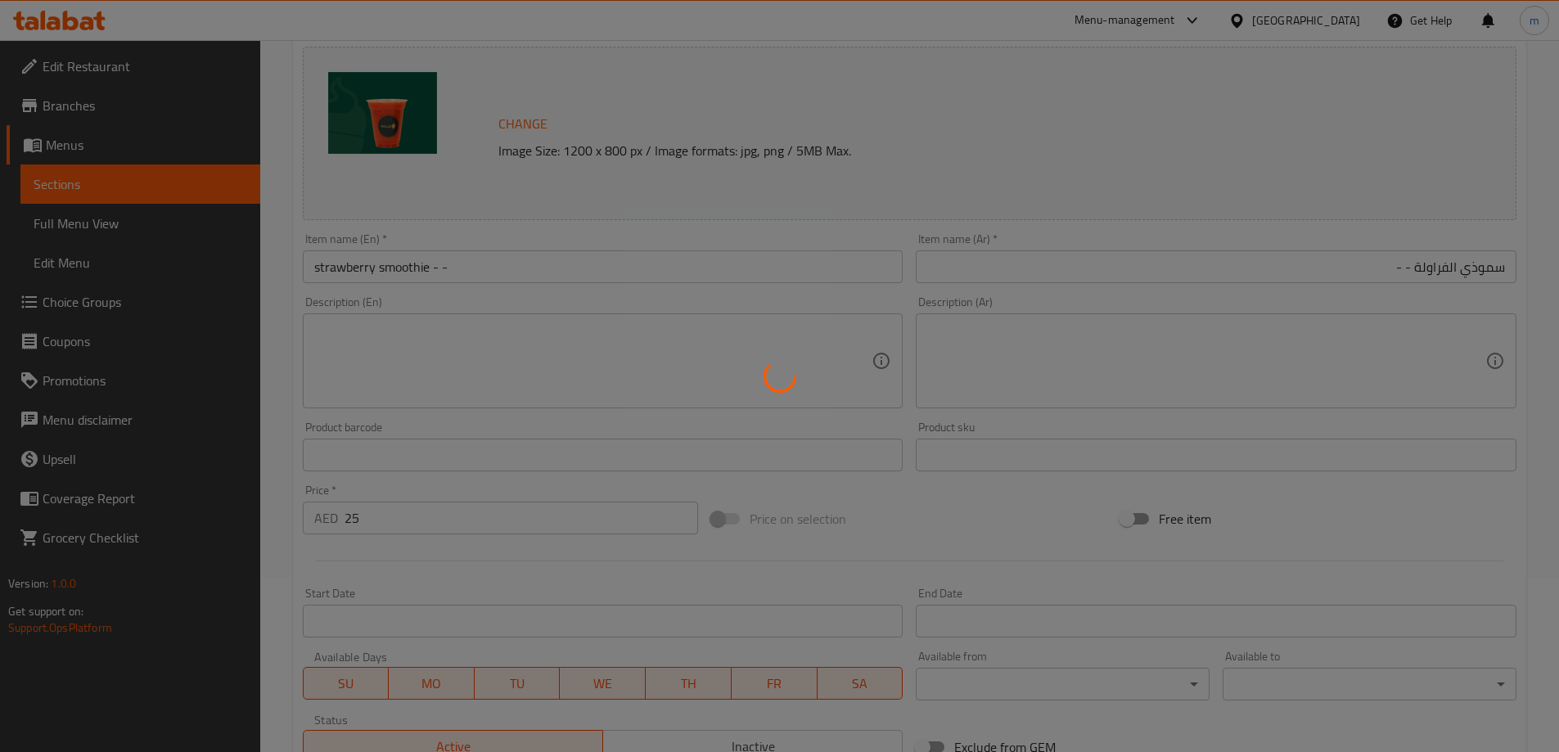
scroll to position [0, 0]
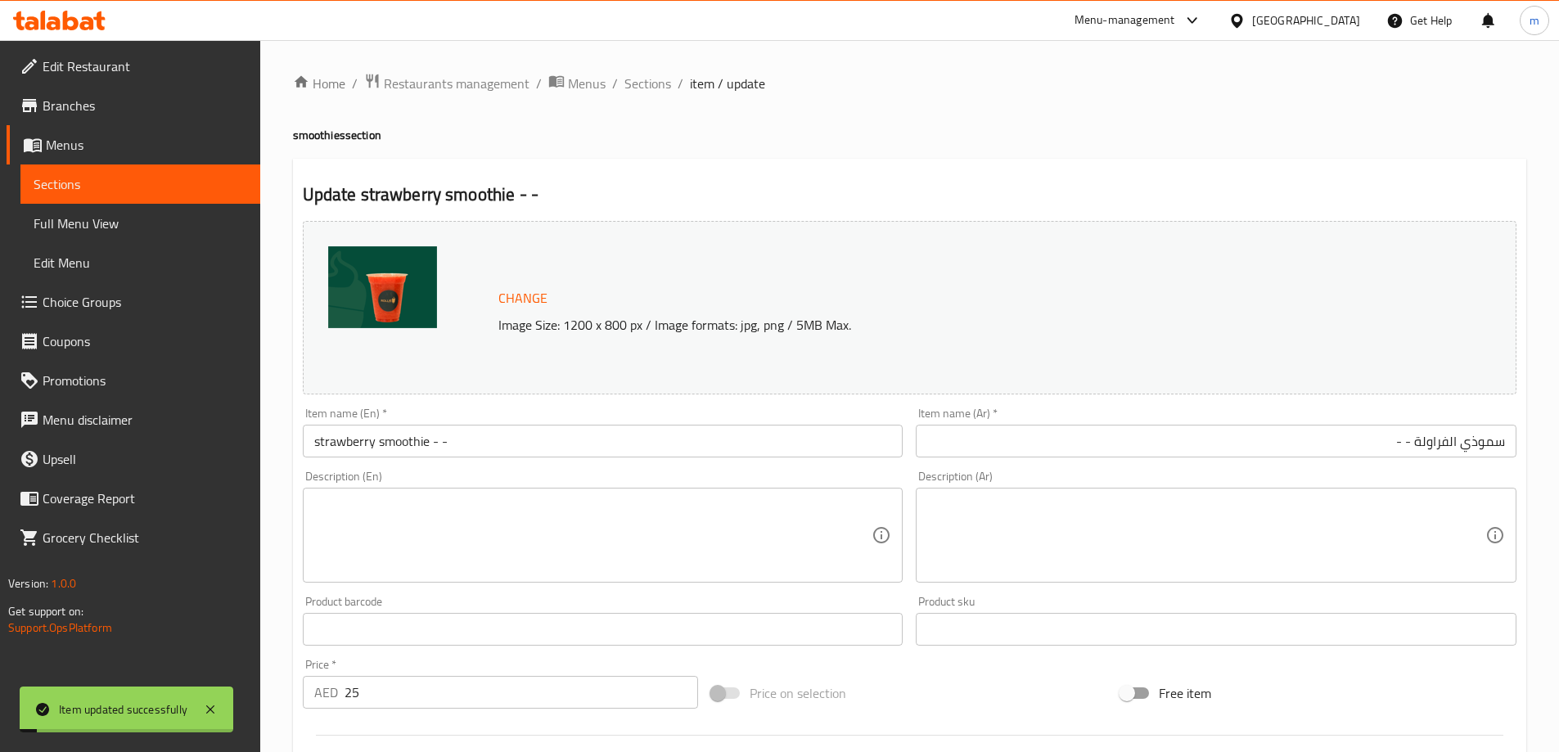
click at [651, 81] on span "Sections" at bounding box center [647, 84] width 47 height 20
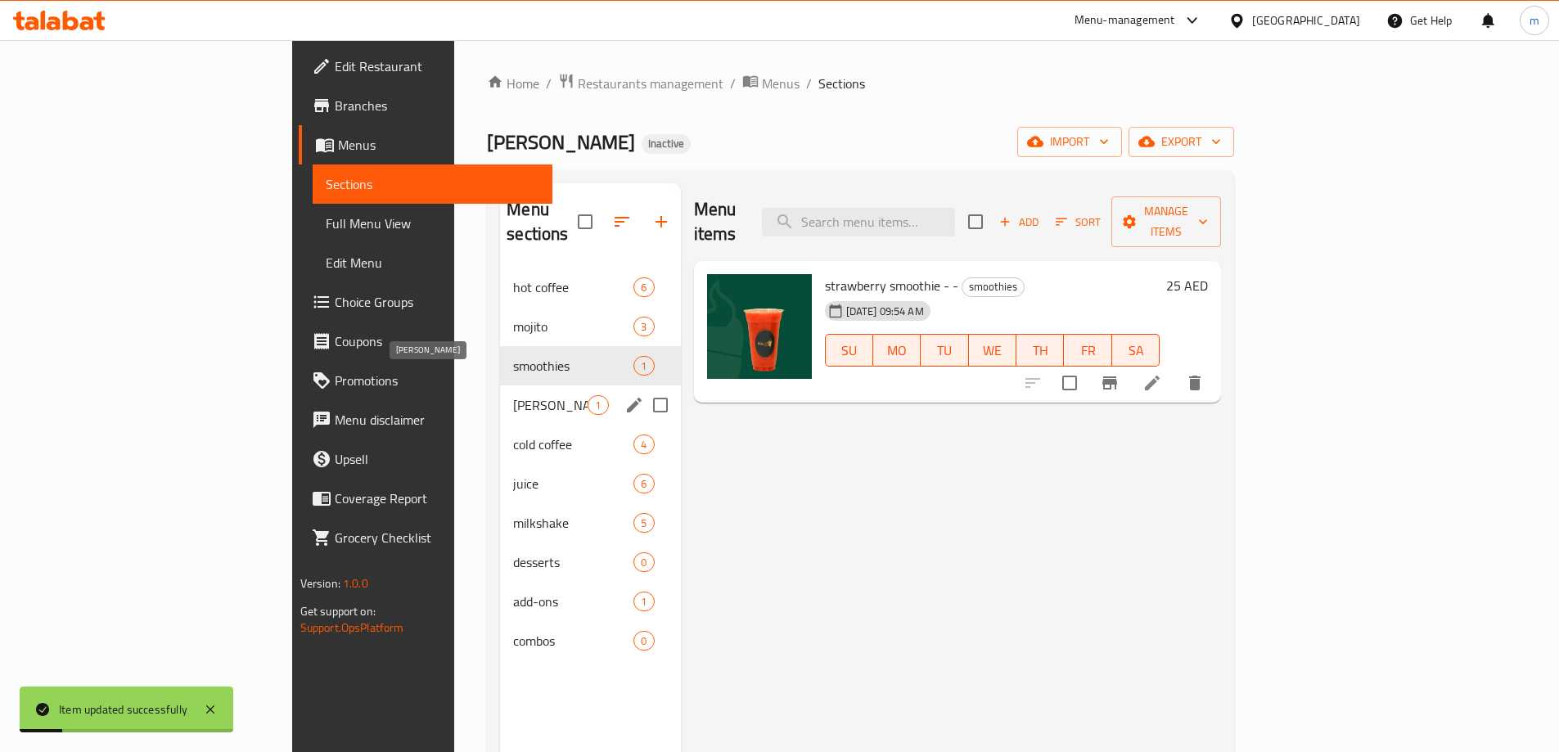
click at [513, 395] on span "rollie sweet" at bounding box center [550, 405] width 74 height 20
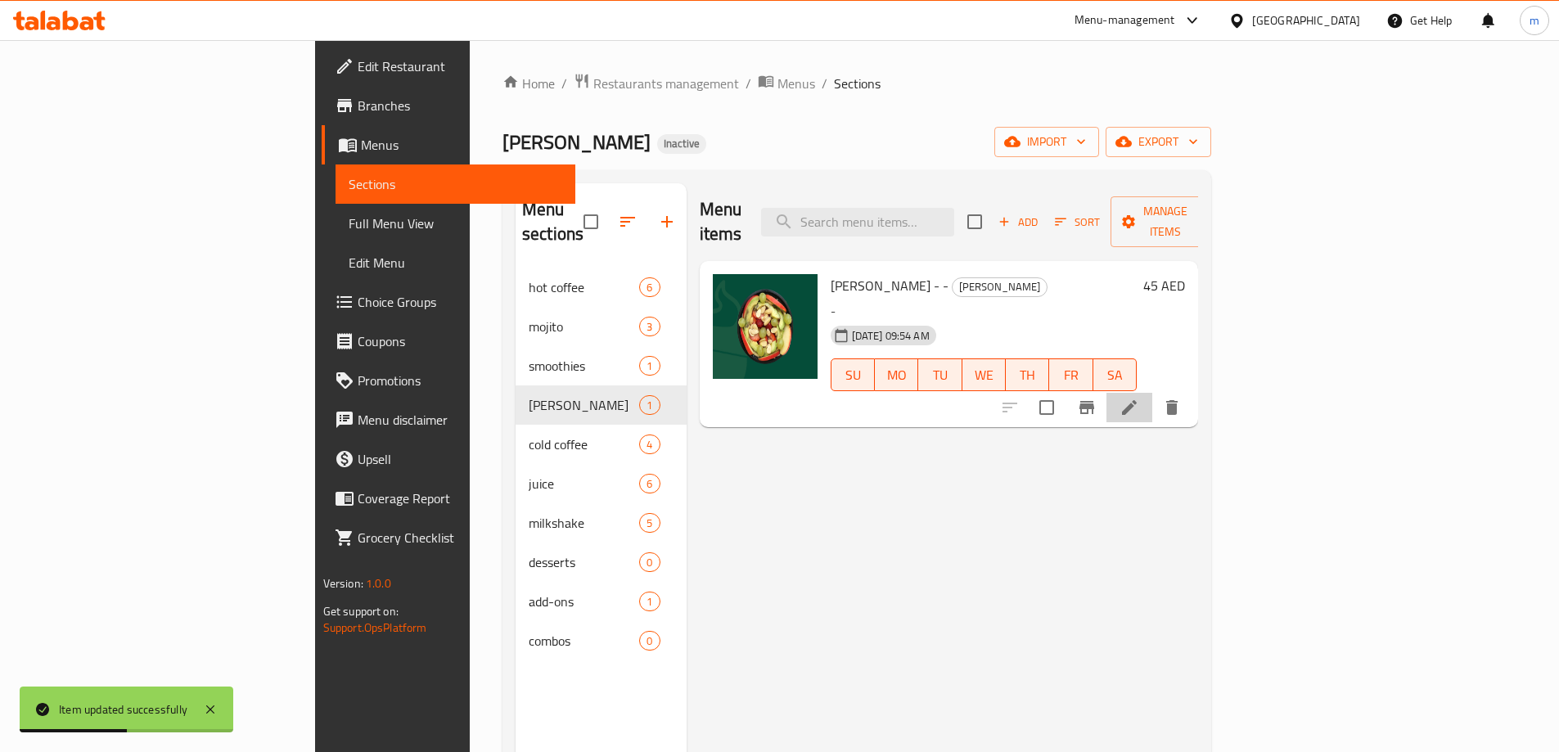
click at [1152, 393] on li at bounding box center [1129, 407] width 46 height 29
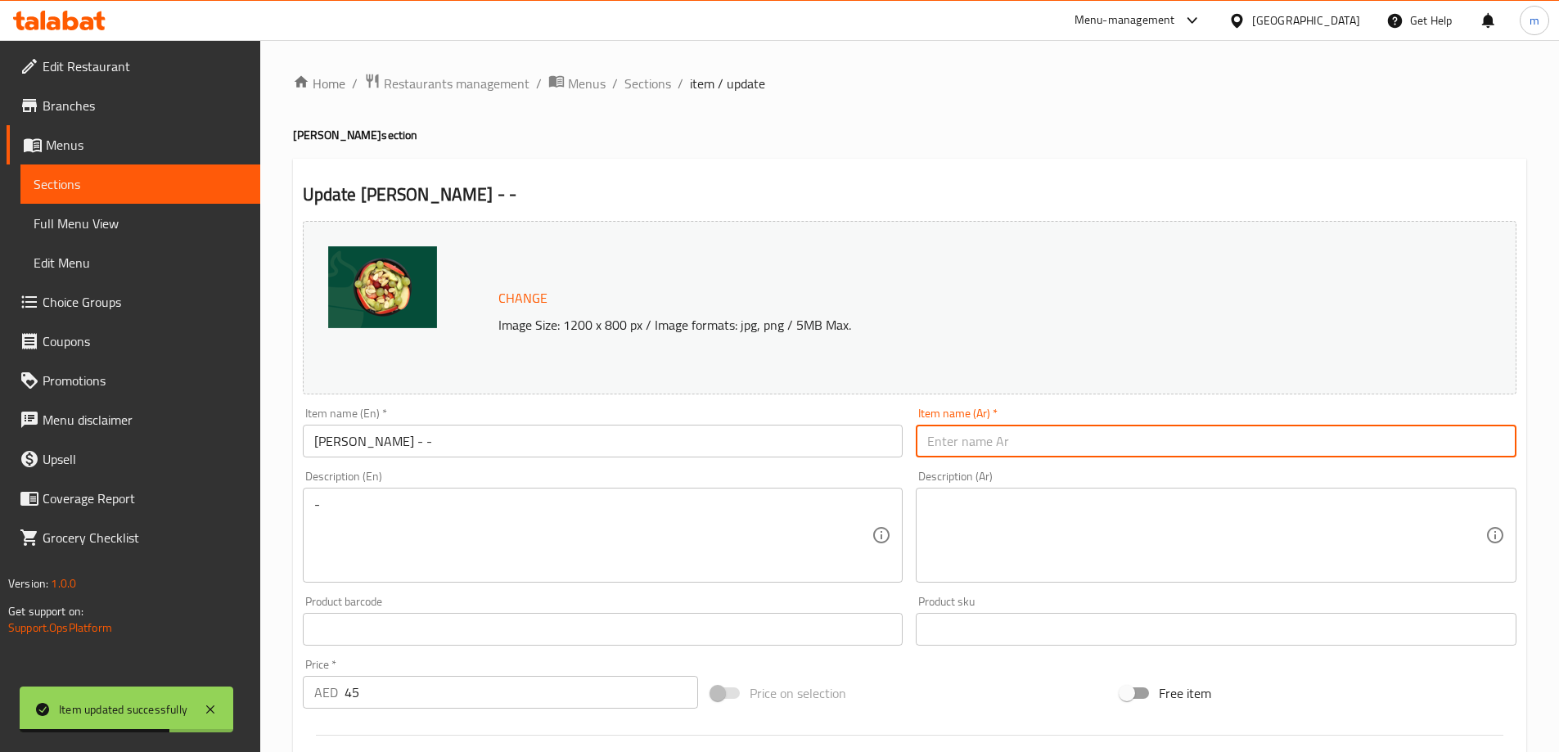
click at [961, 440] on input "text" at bounding box center [1216, 441] width 601 height 33
type input "لفة الحلا --"
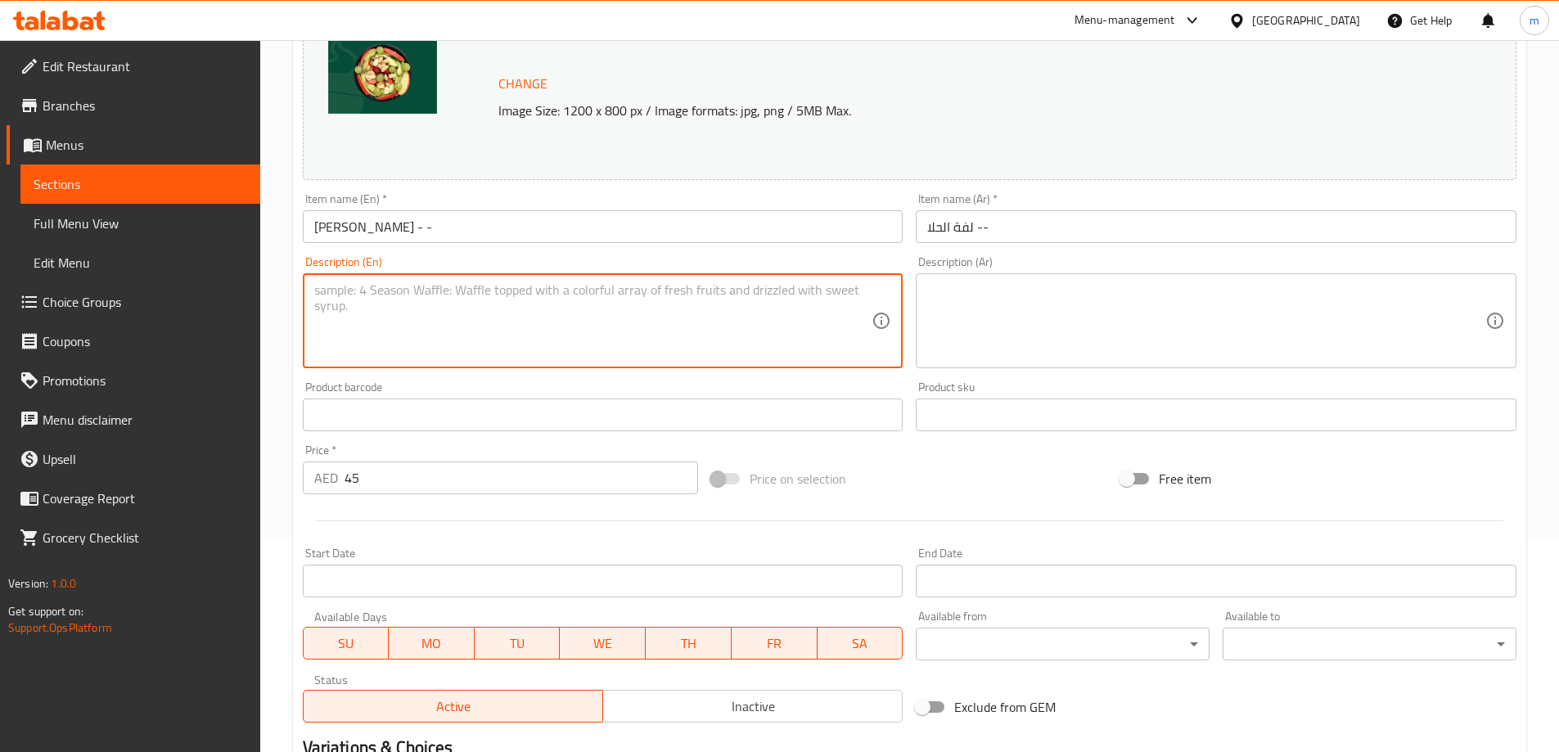
scroll to position [428, 0]
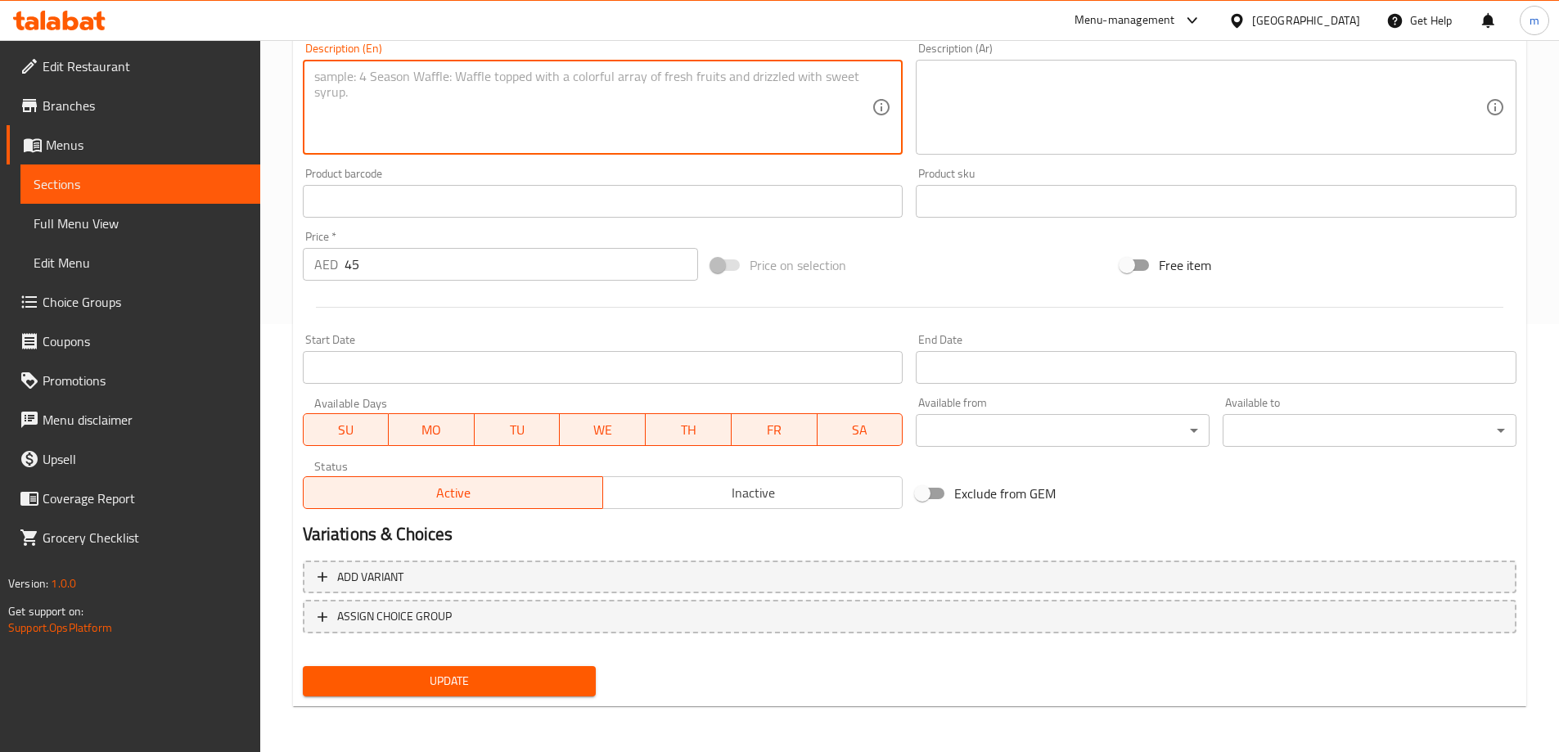
click at [452, 684] on span "Update" at bounding box center [450, 681] width 268 height 20
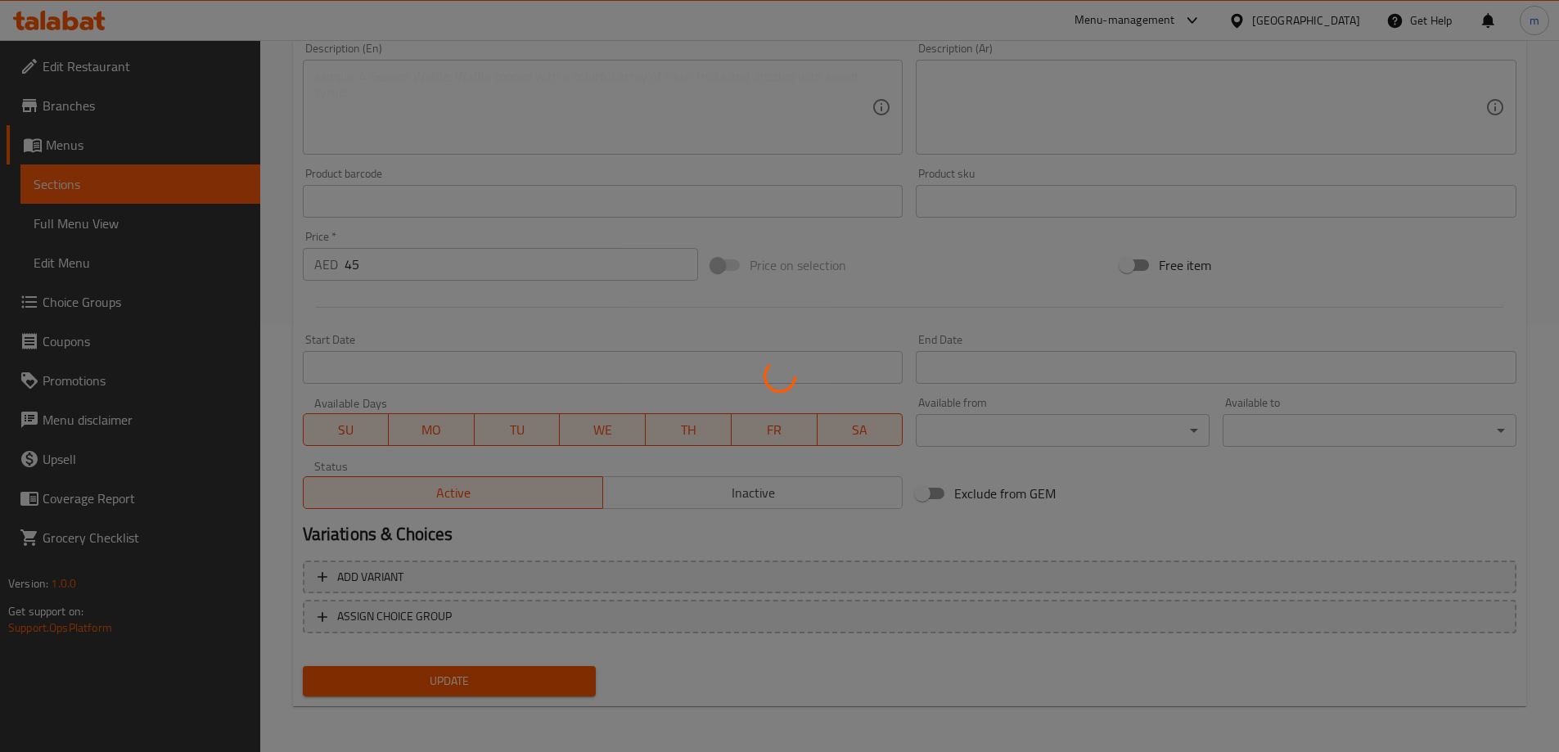
scroll to position [0, 0]
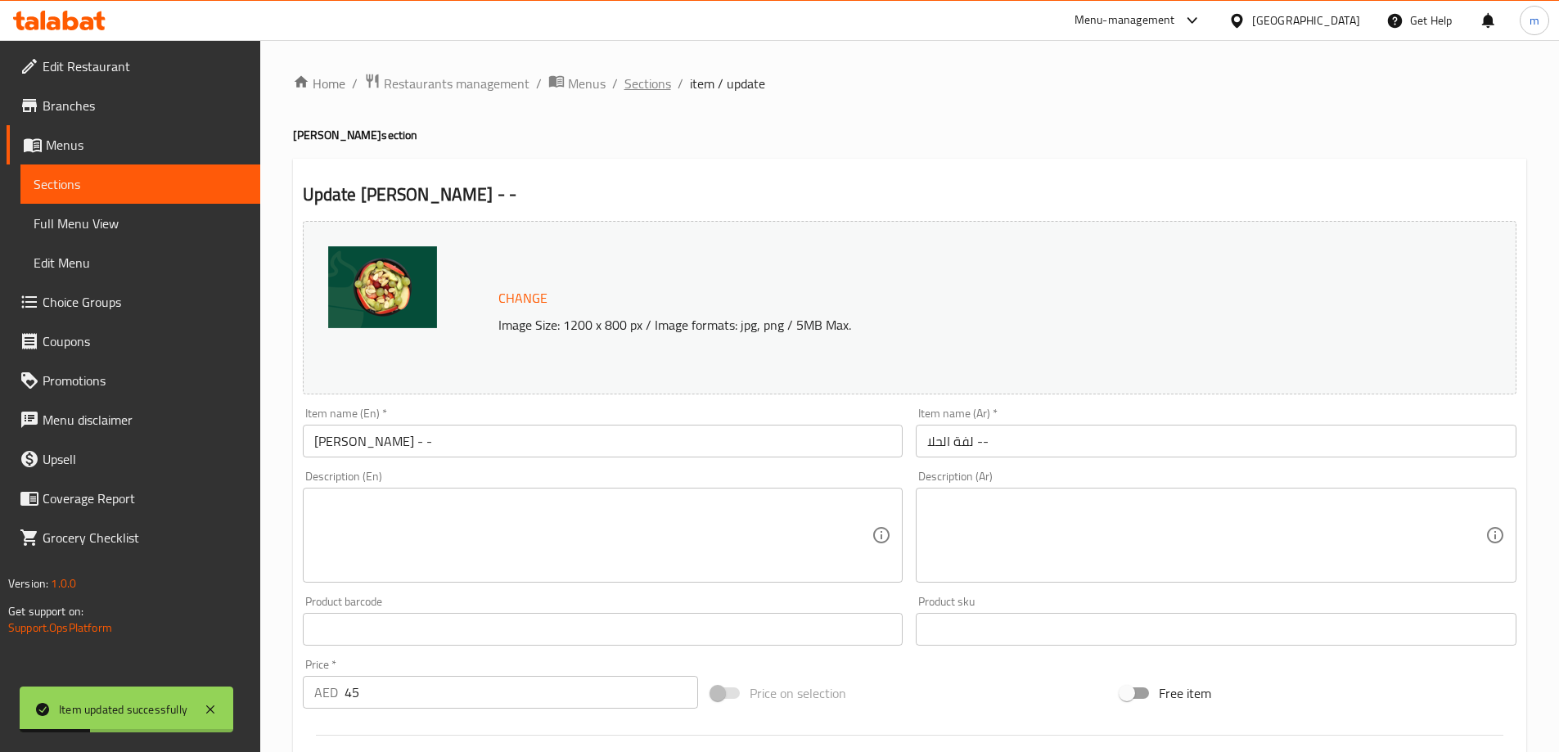
click at [667, 89] on span "Sections" at bounding box center [647, 84] width 47 height 20
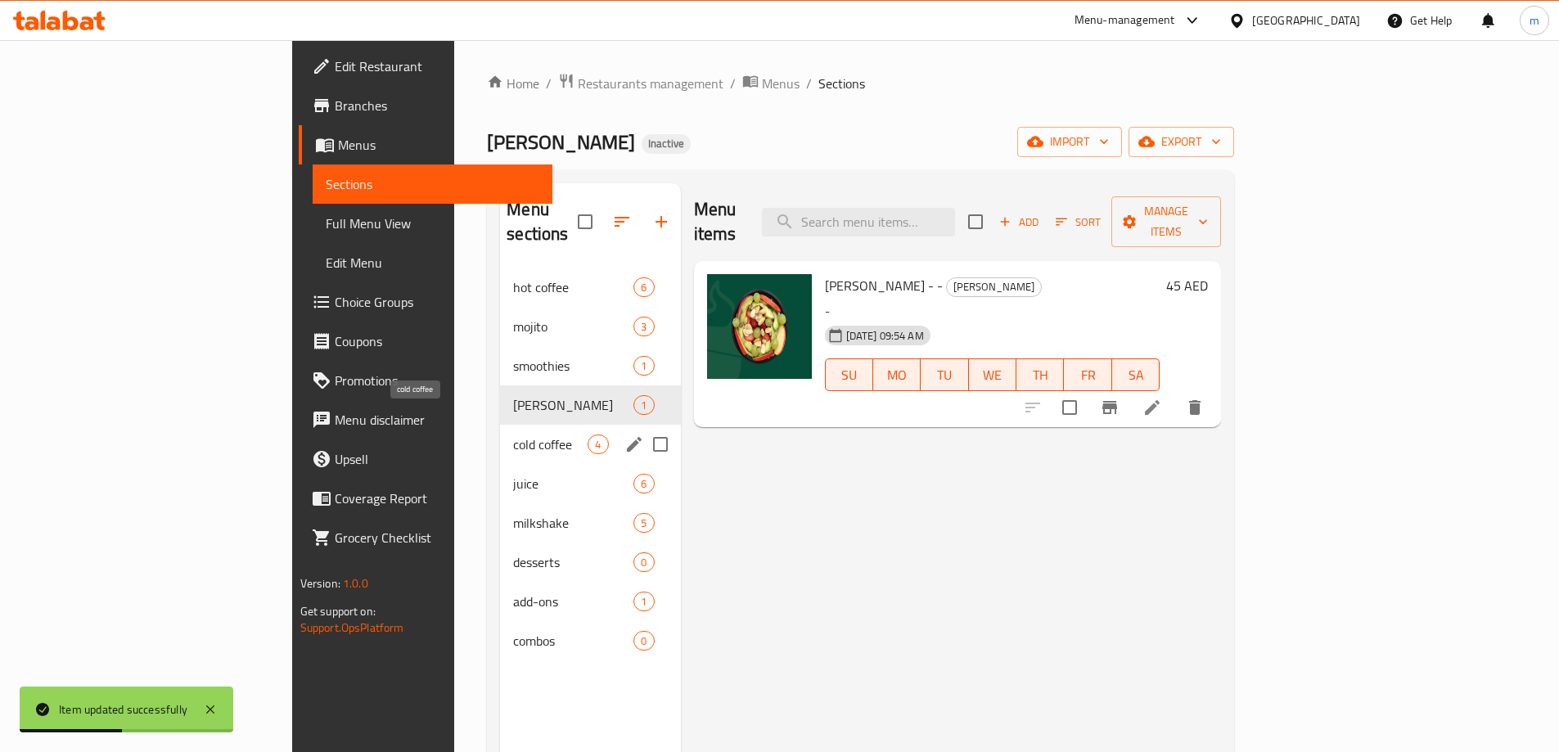
click at [513, 435] on span "cold coffee" at bounding box center [550, 445] width 74 height 20
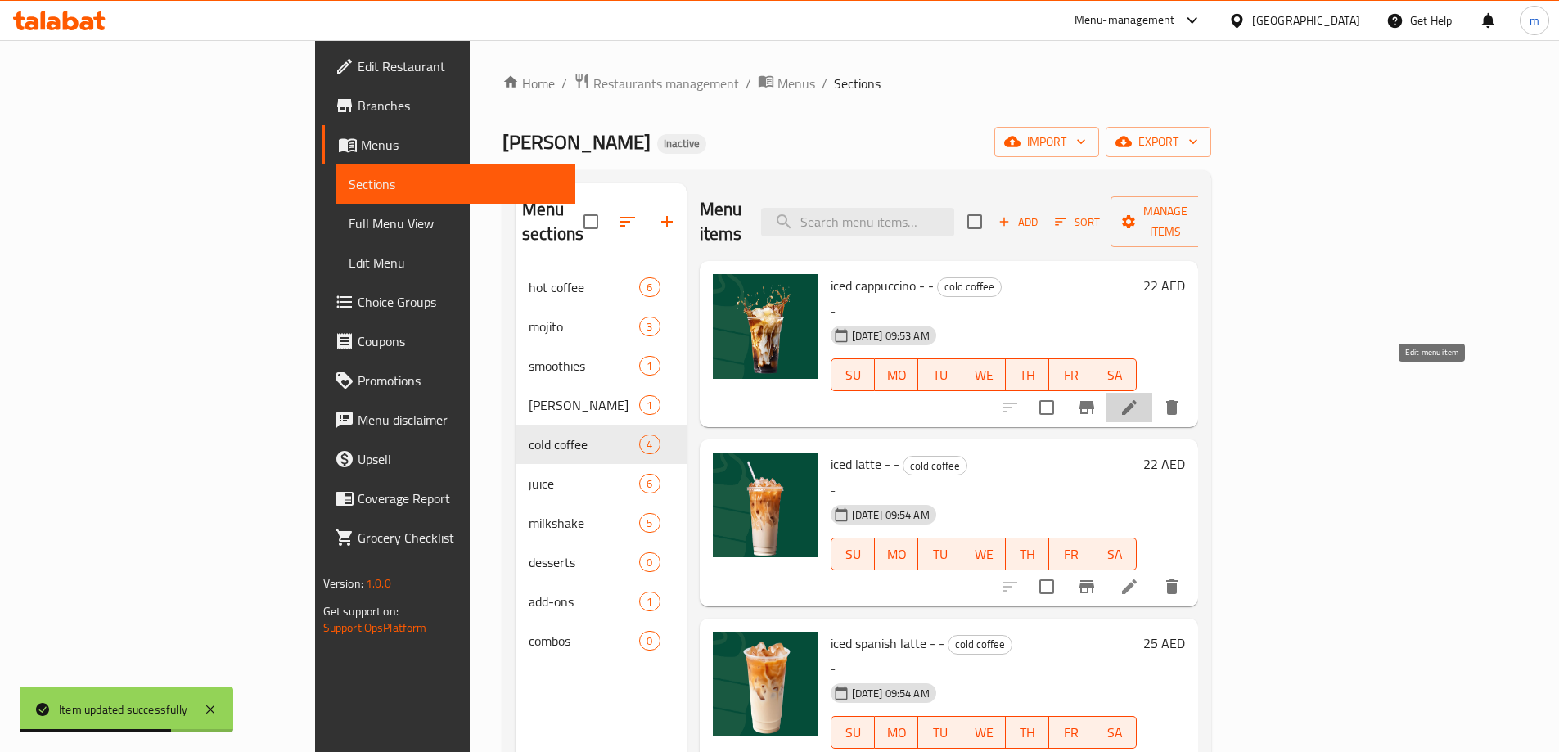
click at [1139, 398] on icon at bounding box center [1129, 408] width 20 height 20
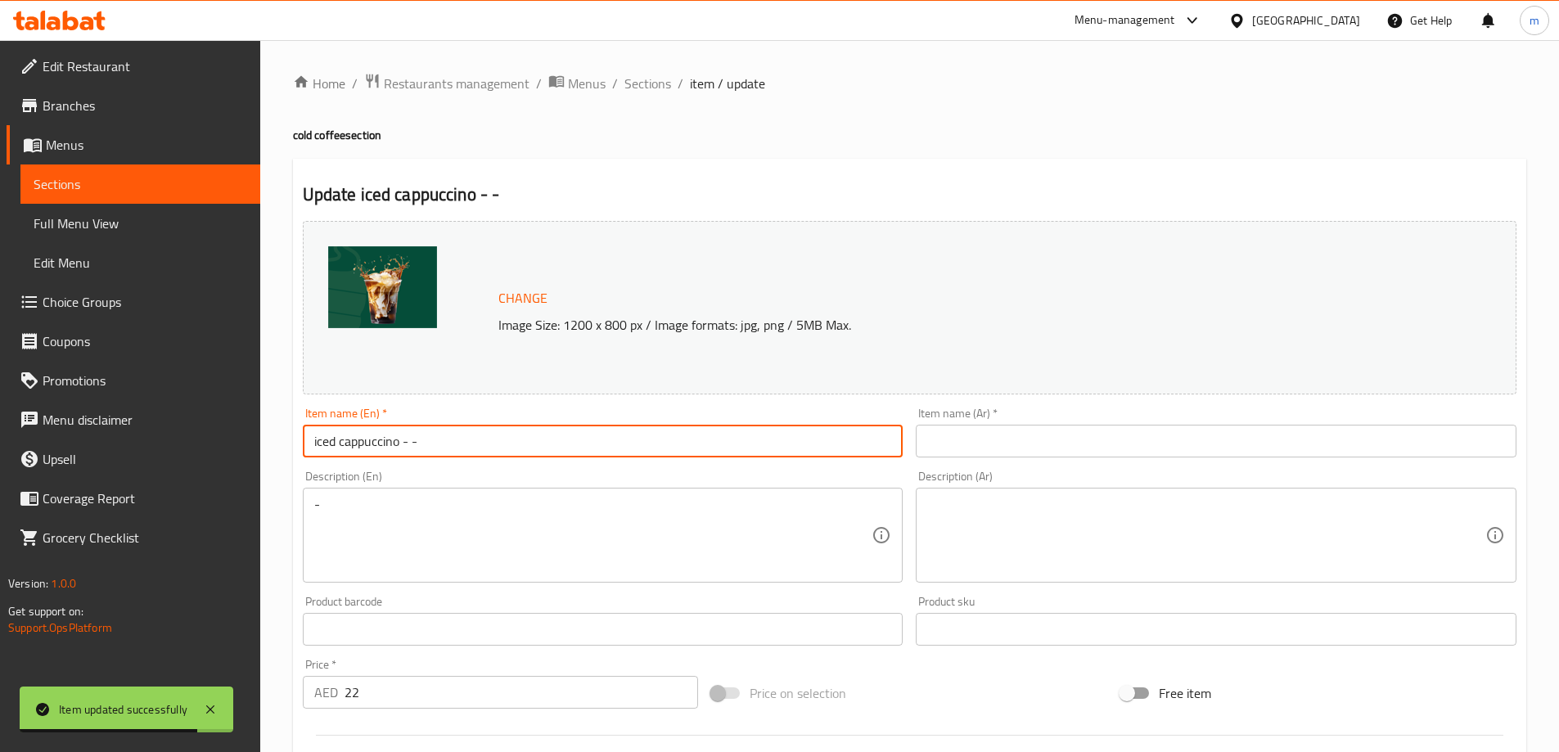
click at [462, 437] on input "iced cappuccino - -" at bounding box center [603, 441] width 601 height 33
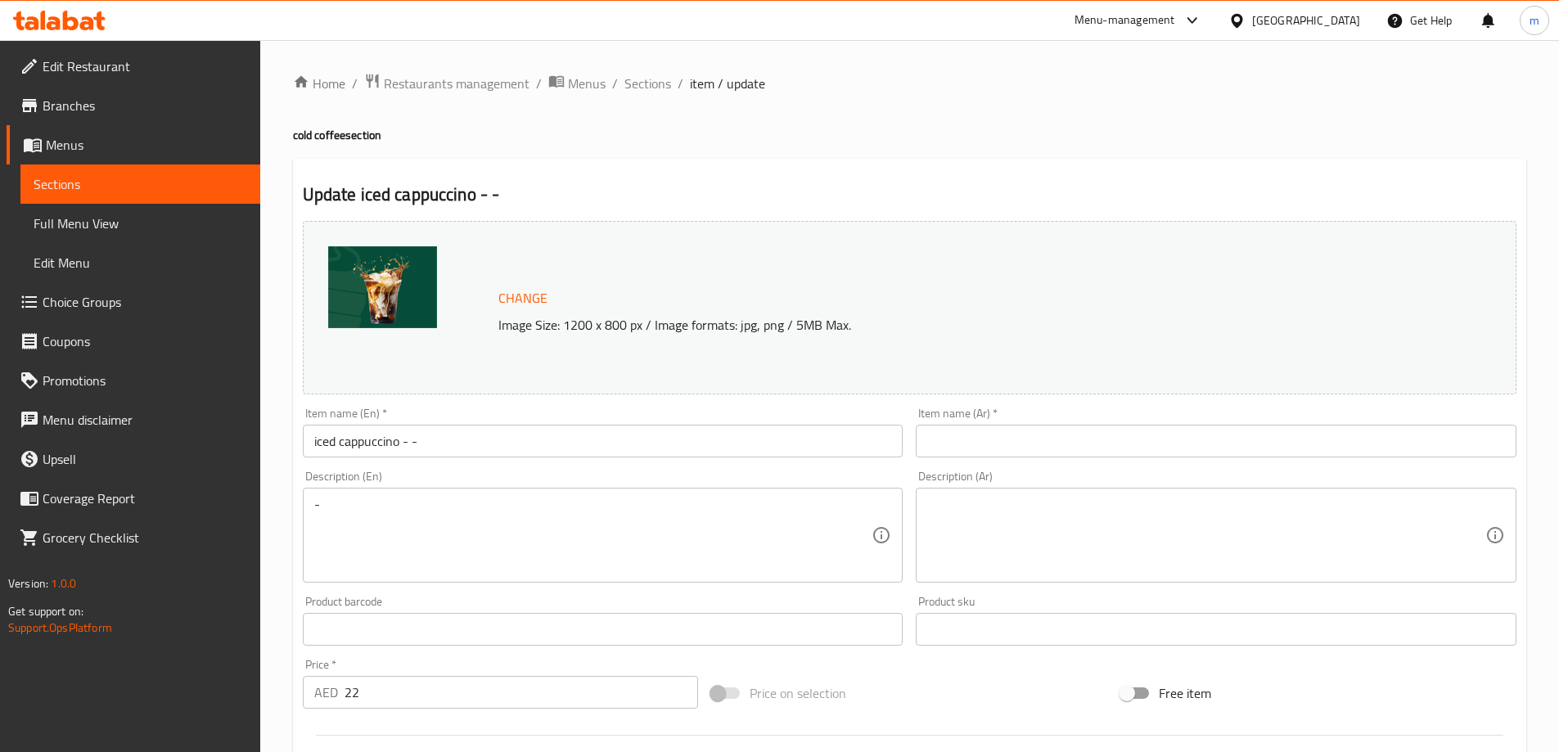
click at [1212, 436] on input "text" at bounding box center [1216, 441] width 601 height 33
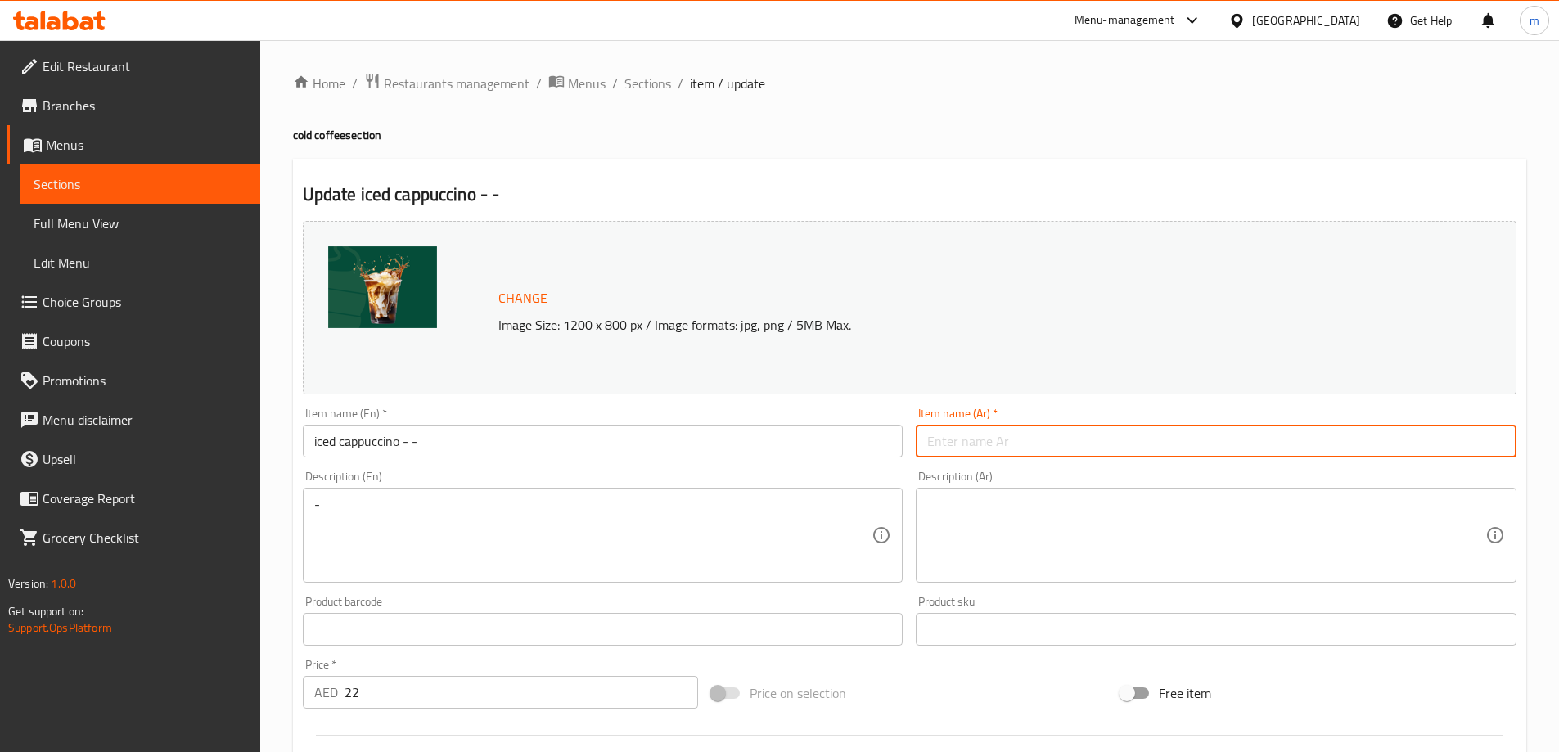
paste input "كابتشينو مثلج - -"
type input "كابتشينو مثلج - -"
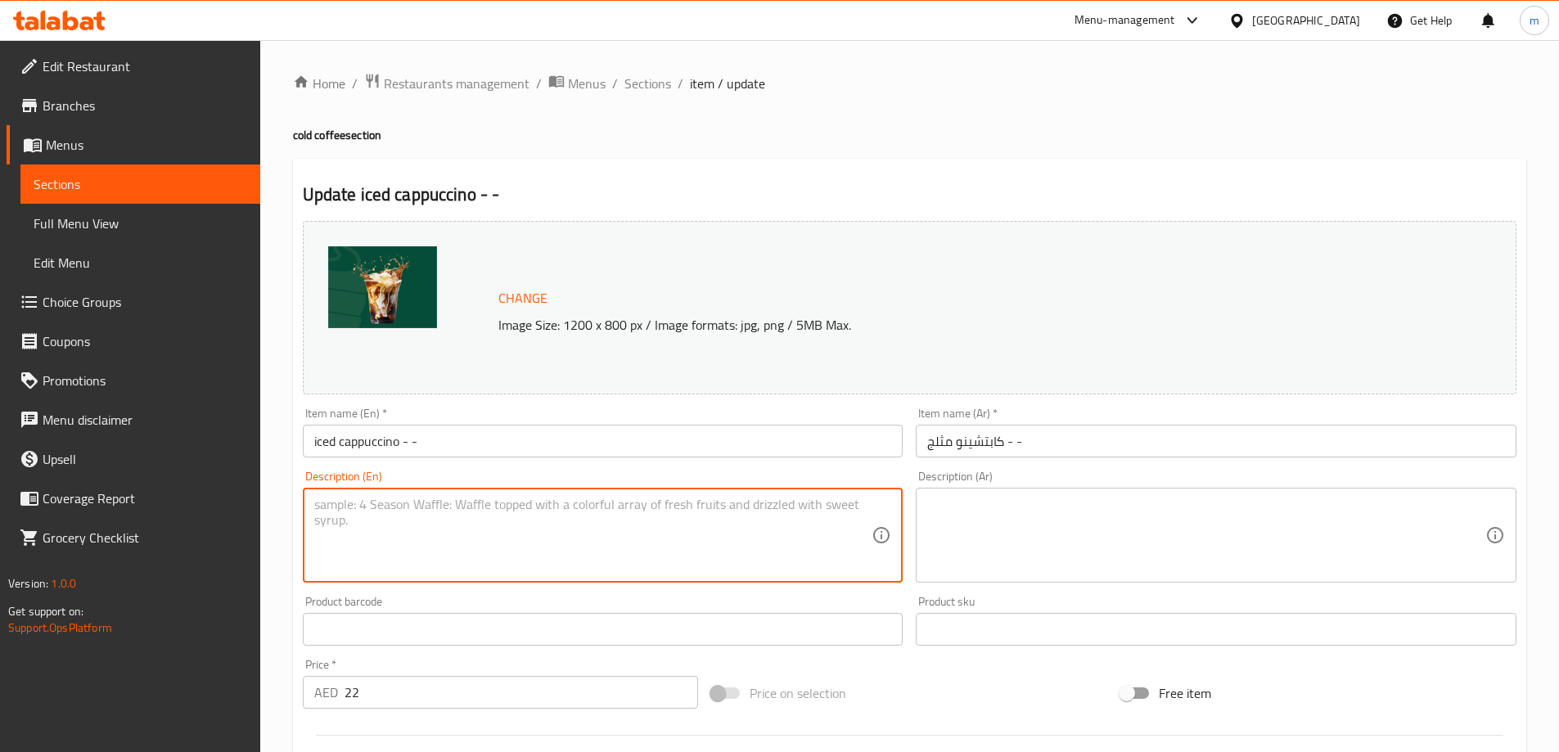
scroll to position [428, 0]
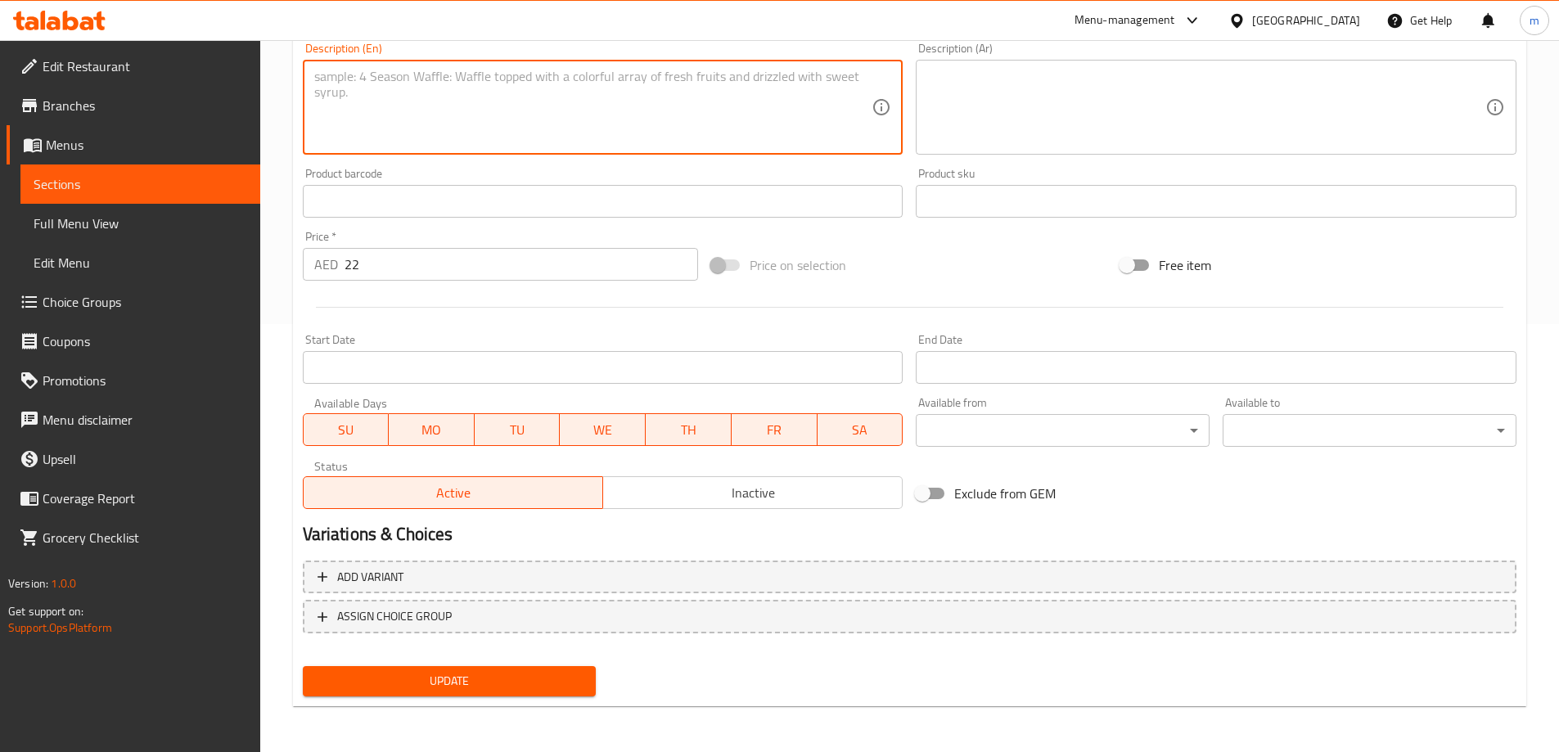
click at [485, 685] on span "Update" at bounding box center [450, 681] width 268 height 20
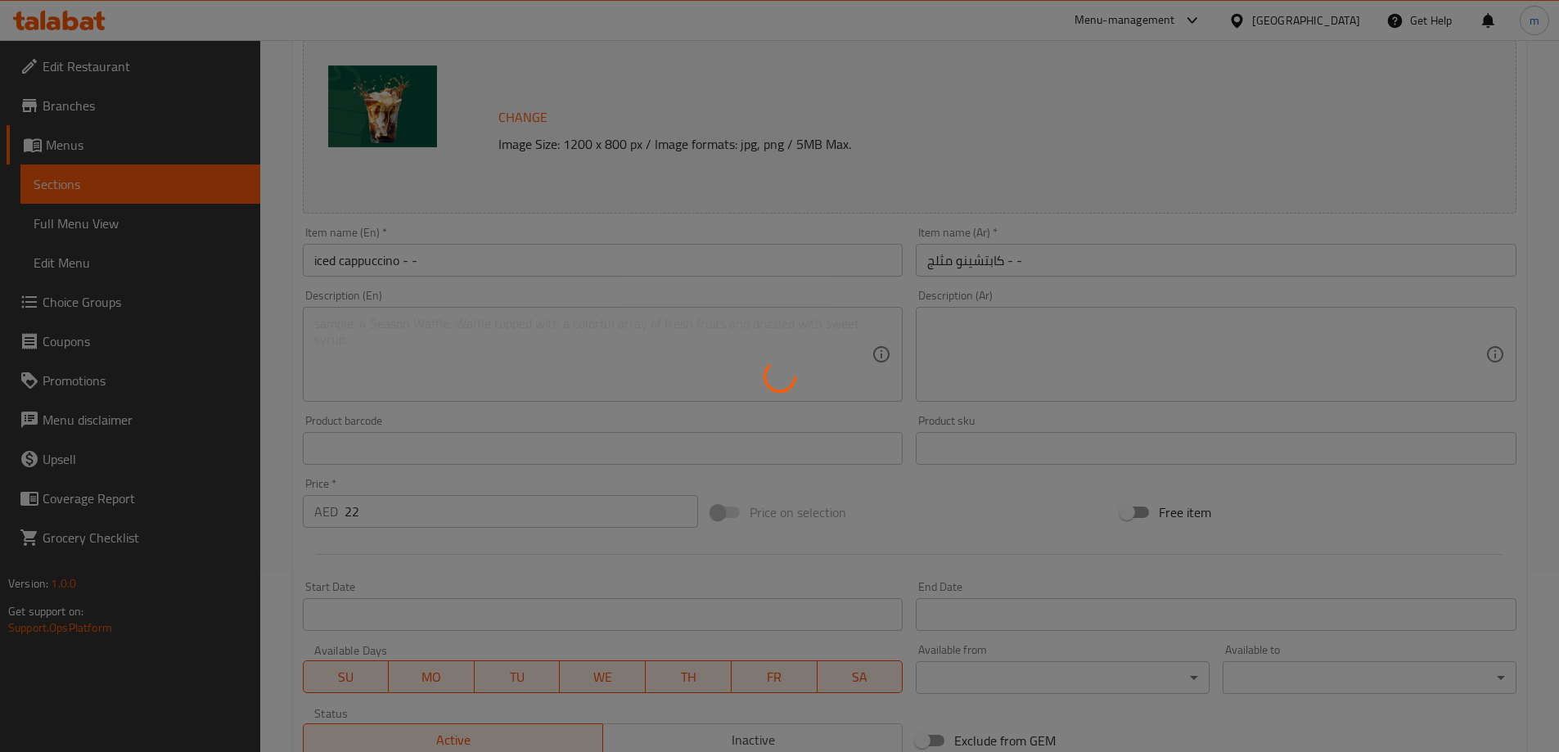
scroll to position [0, 0]
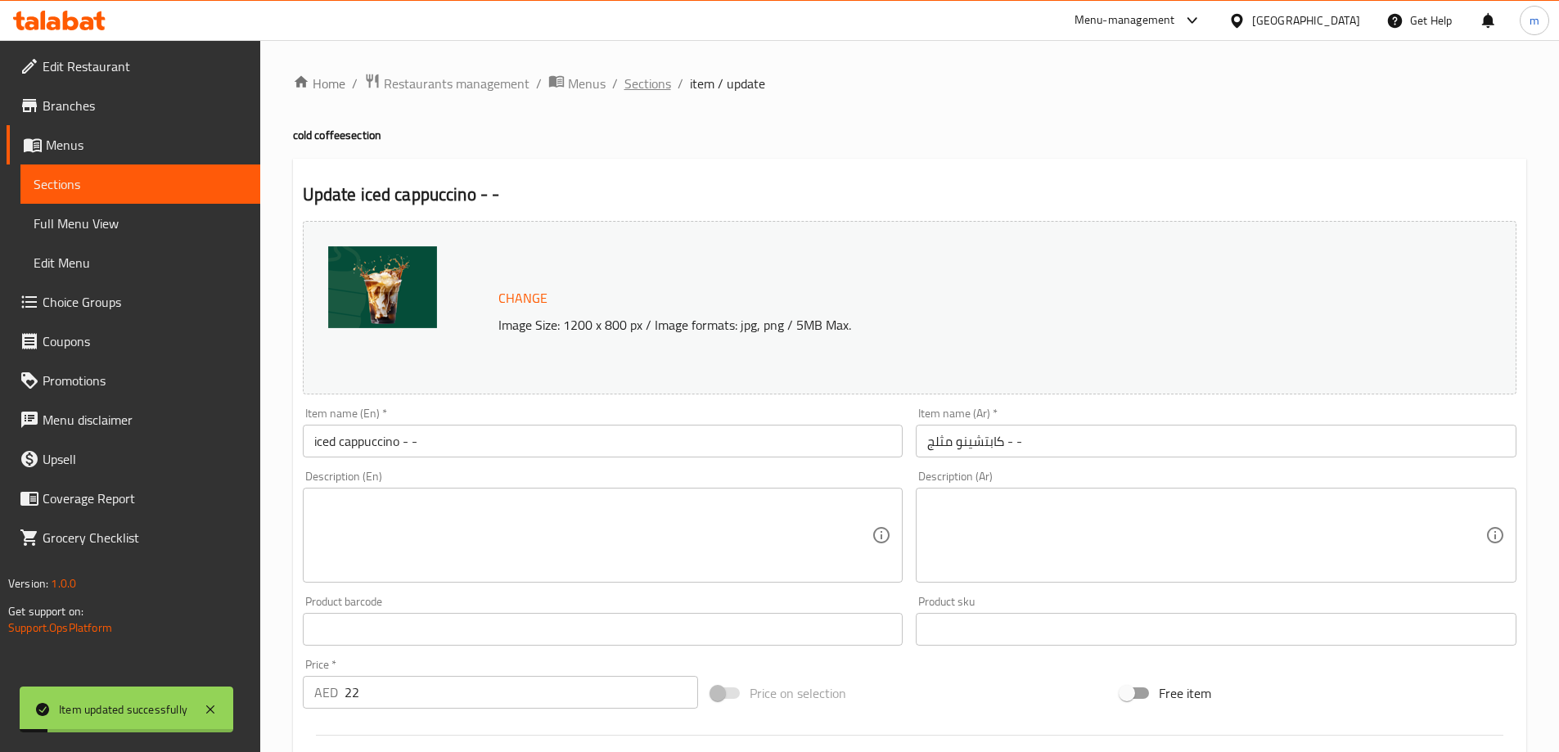
click at [645, 83] on span "Sections" at bounding box center [647, 84] width 47 height 20
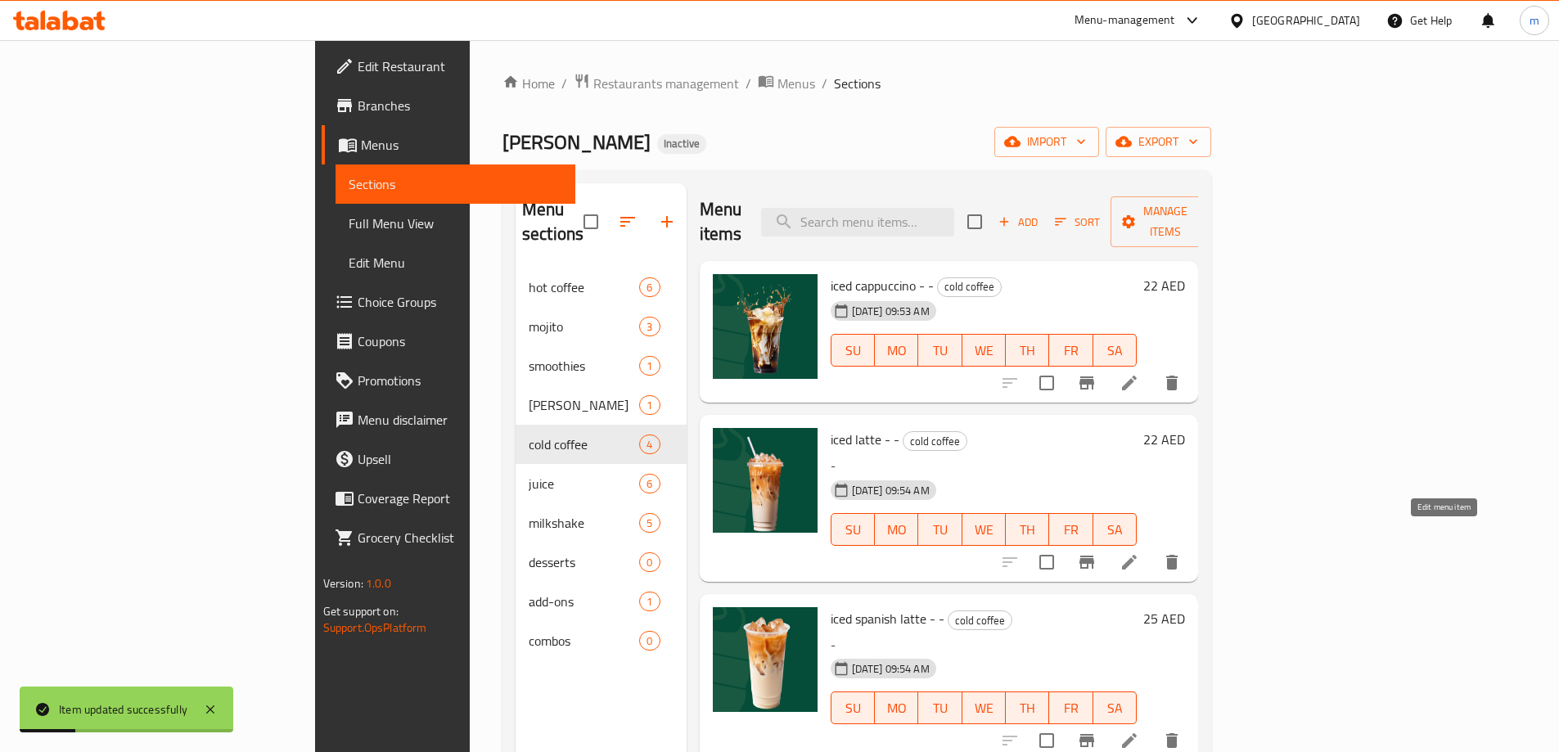
click at [1139, 552] on icon at bounding box center [1129, 562] width 20 height 20
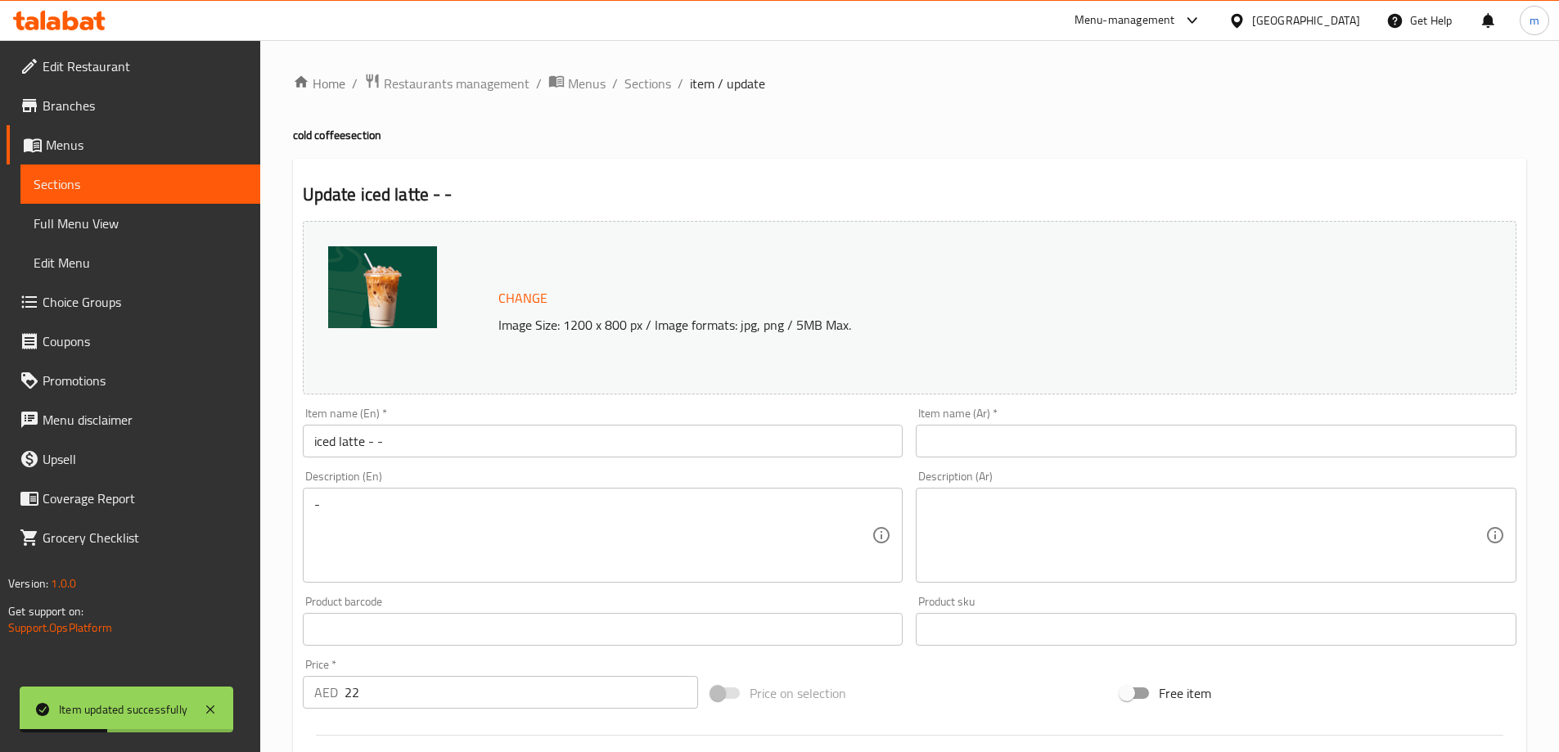
click at [379, 443] on input "iced latte - -" at bounding box center [603, 441] width 601 height 33
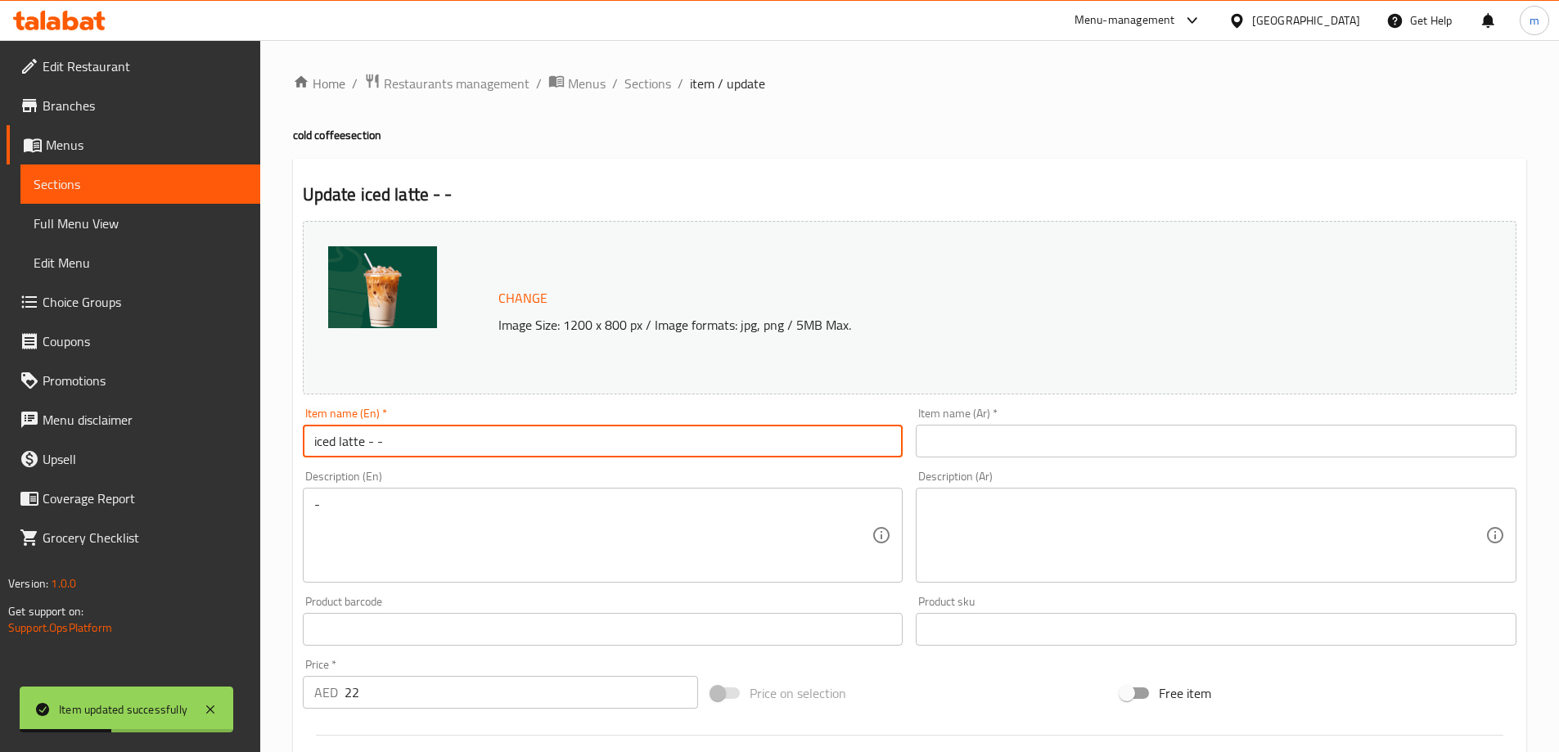
click at [379, 443] on input "iced latte - -" at bounding box center [603, 441] width 601 height 33
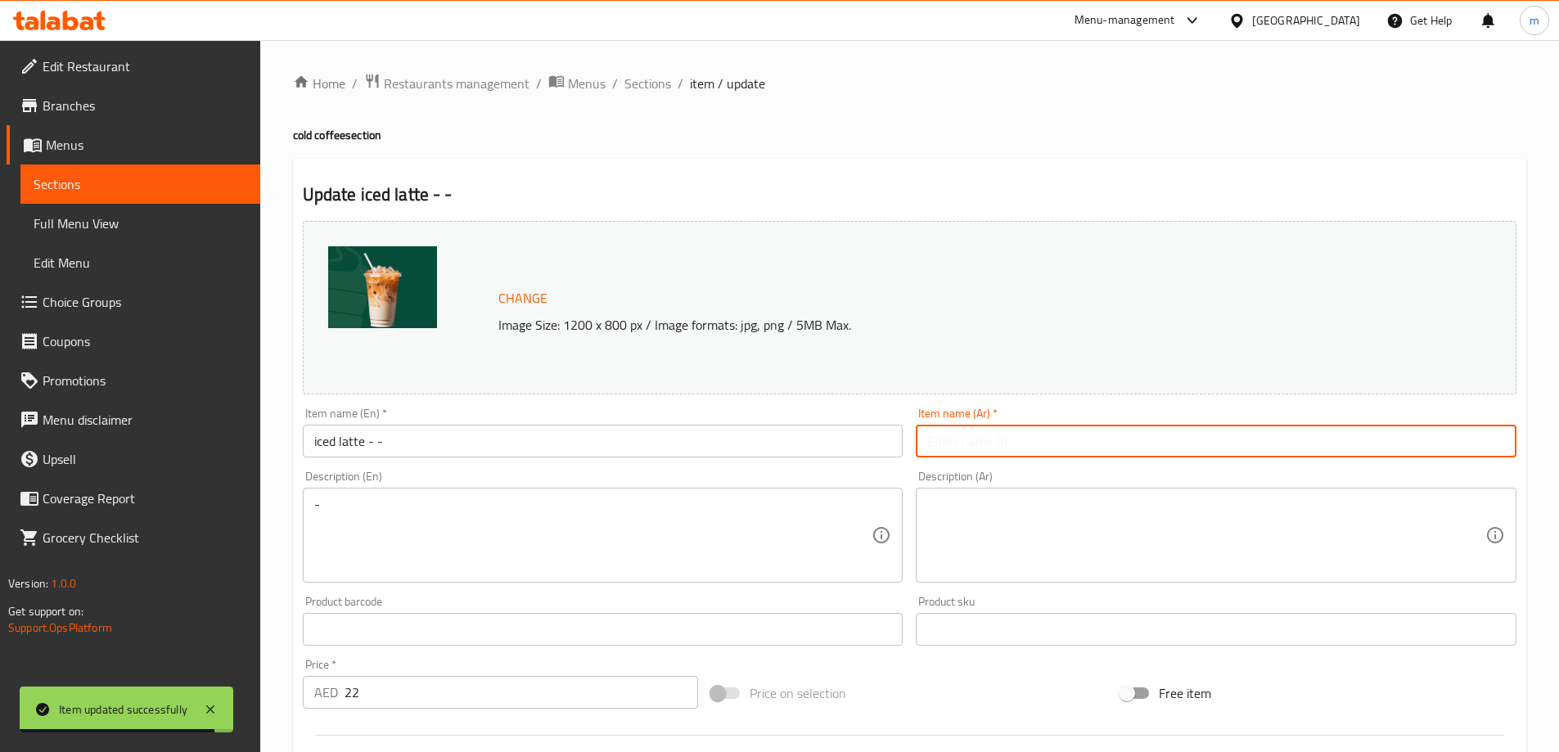
click at [1205, 457] on input "text" at bounding box center [1216, 441] width 601 height 33
paste input "لاتيه مثلج - -"
type input "لاتيه مثلج - -"
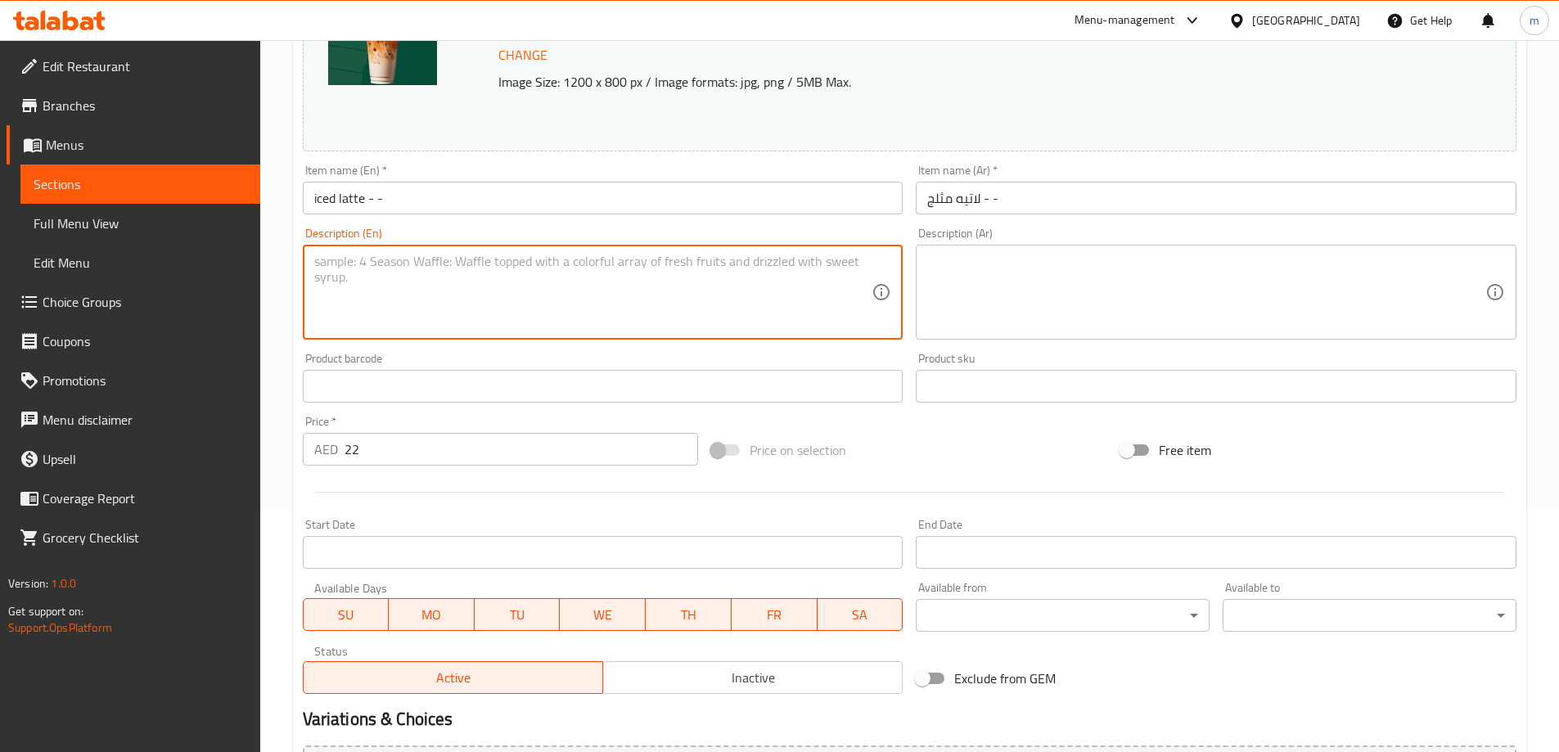
scroll to position [428, 0]
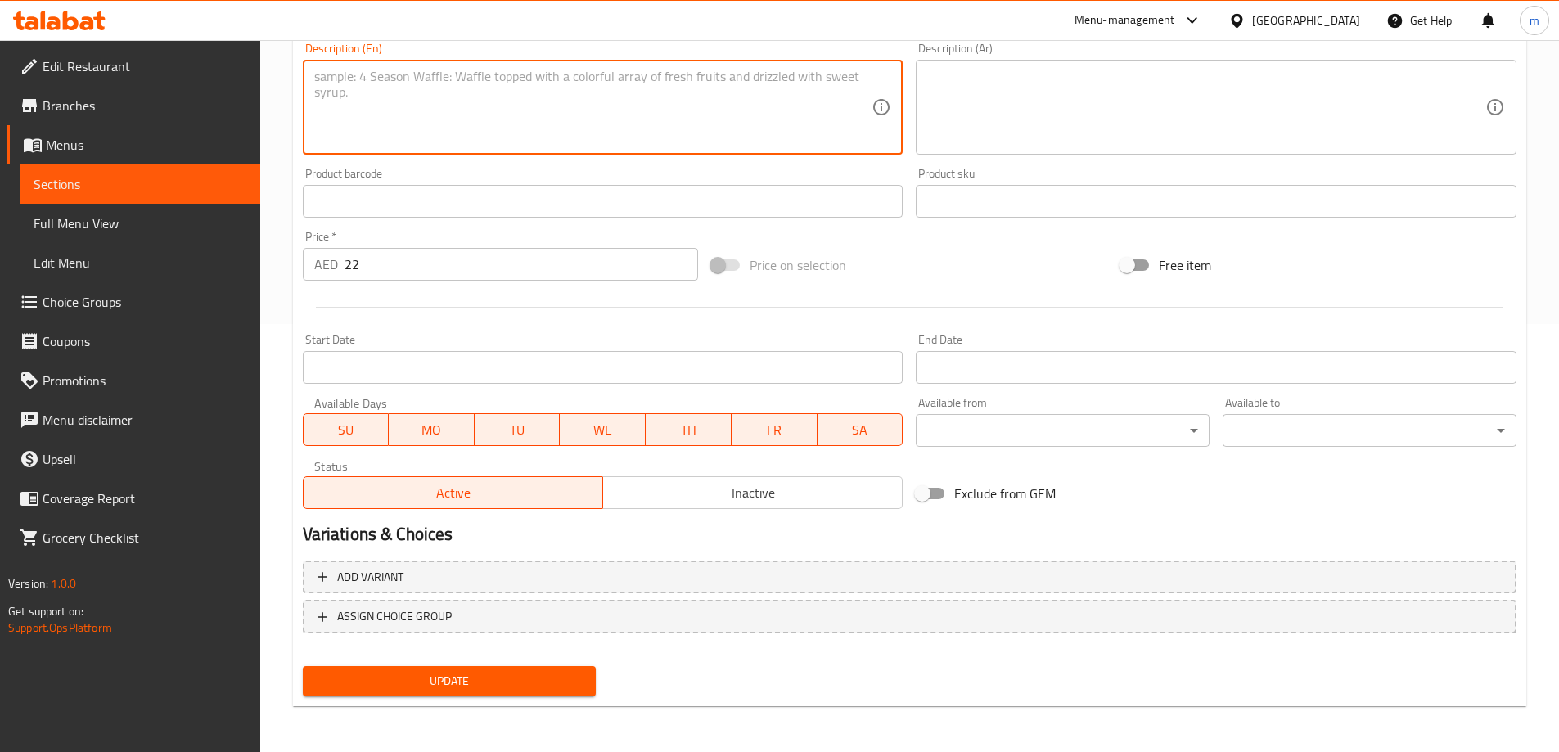
click at [464, 687] on span "Update" at bounding box center [450, 681] width 268 height 20
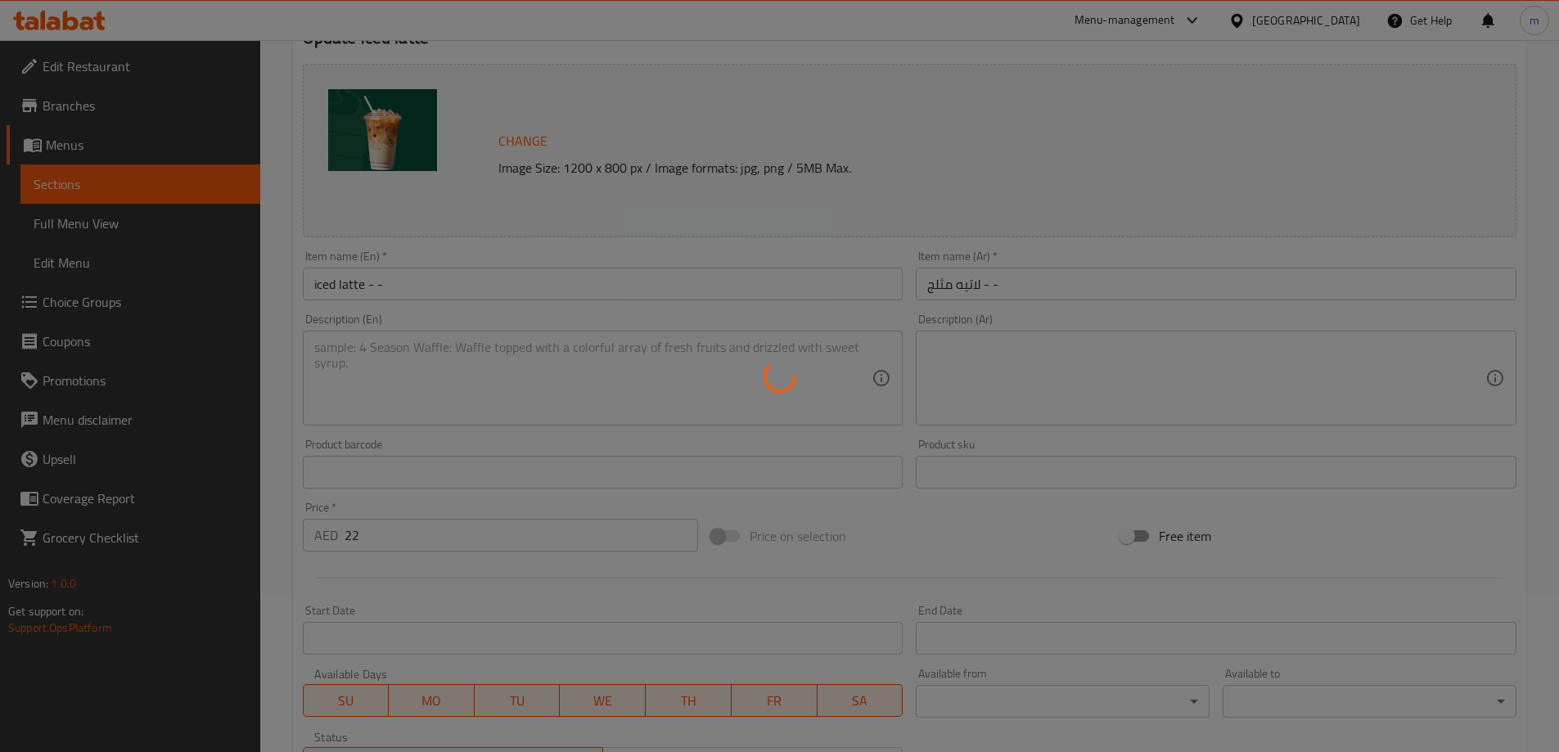
scroll to position [0, 0]
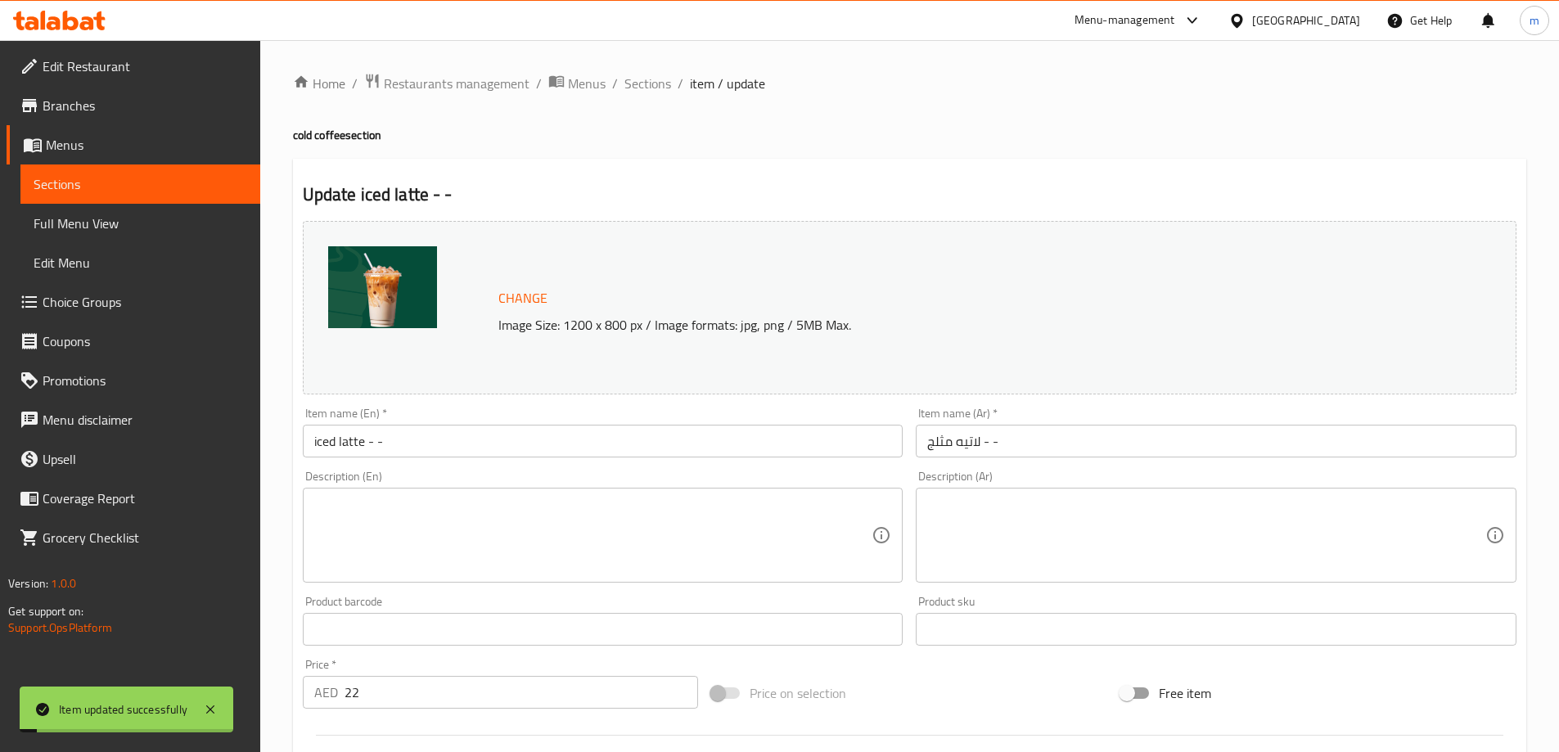
click at [642, 86] on span "Sections" at bounding box center [647, 84] width 47 height 20
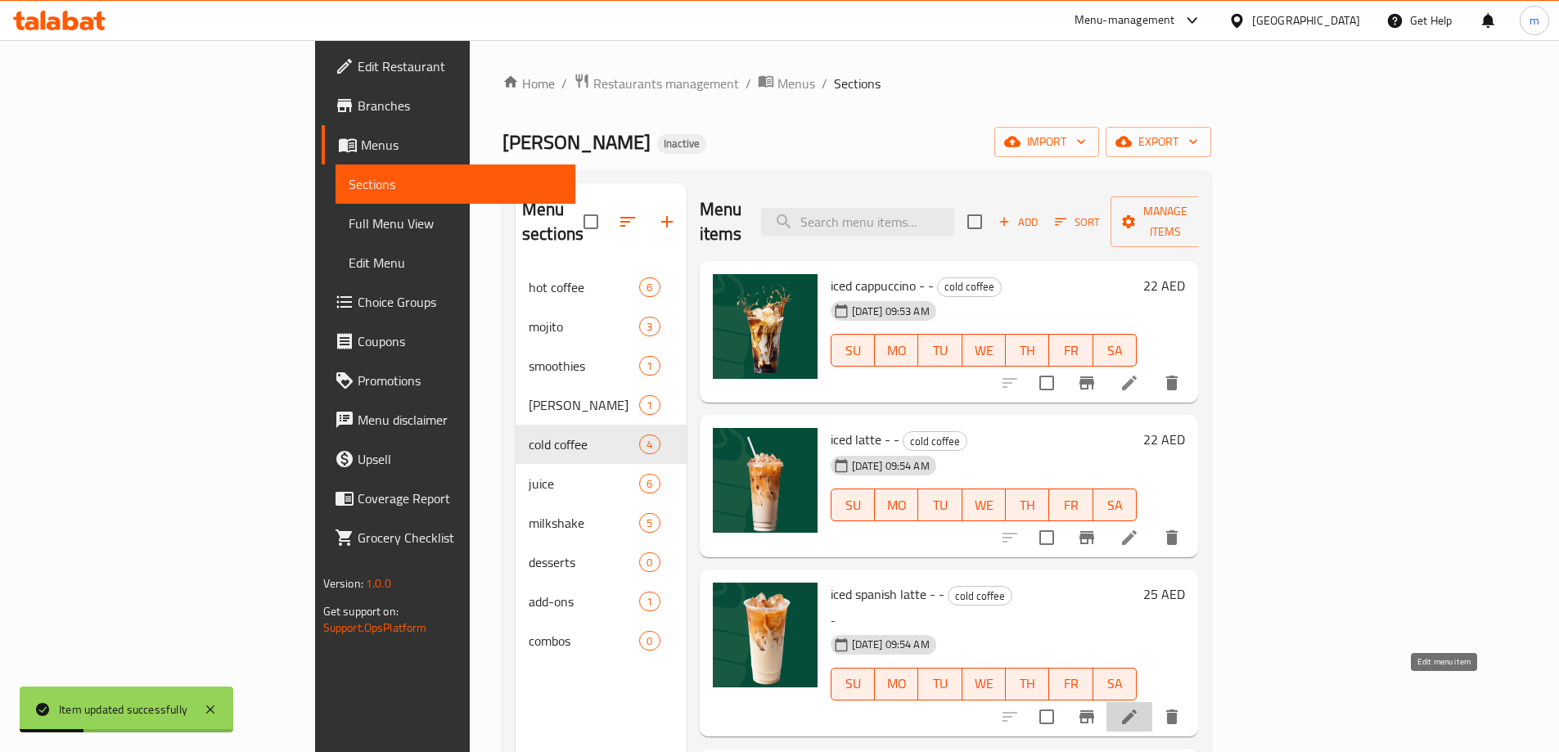
click at [1137, 710] on icon at bounding box center [1129, 717] width 15 height 15
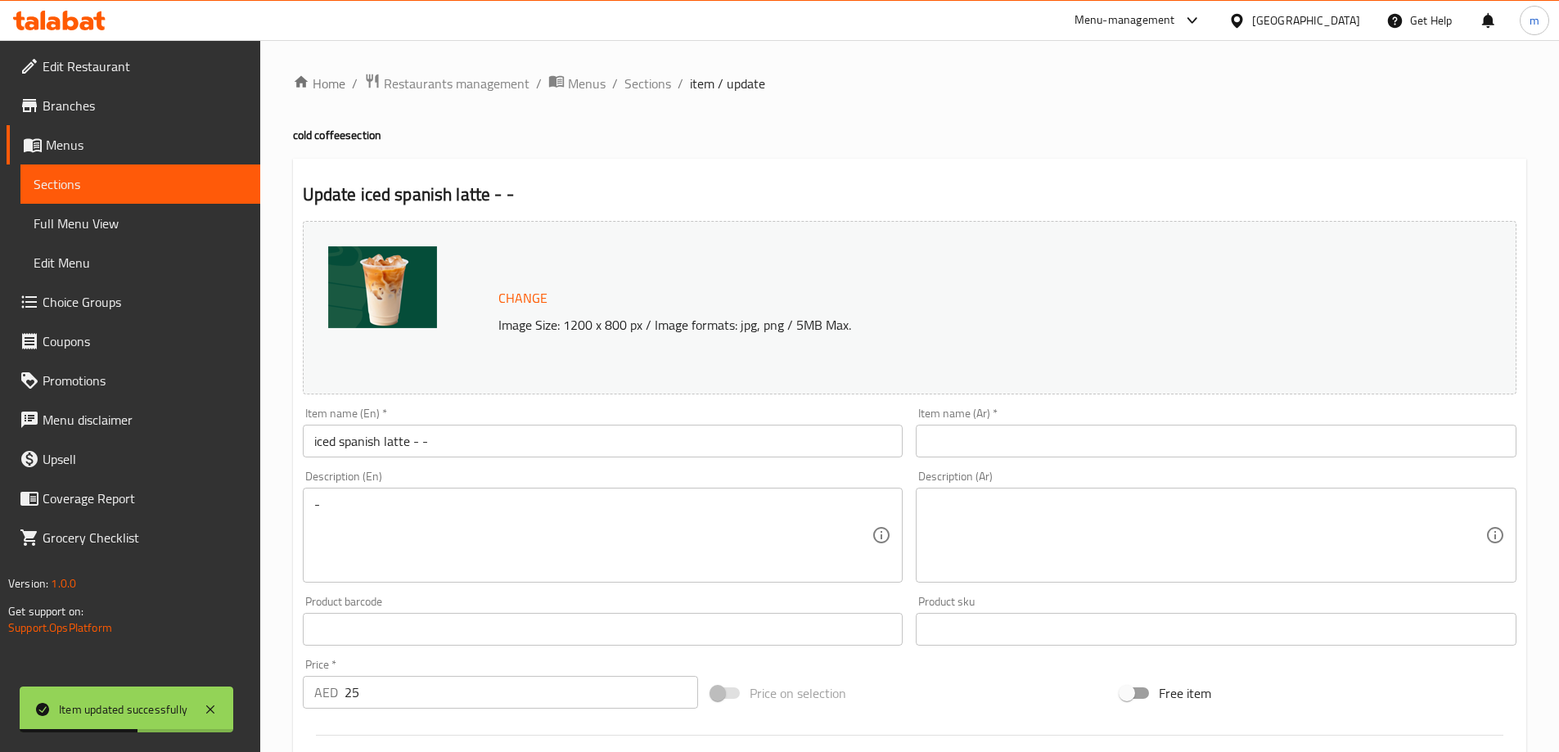
click at [549, 431] on input "iced spanish latte - -" at bounding box center [603, 441] width 601 height 33
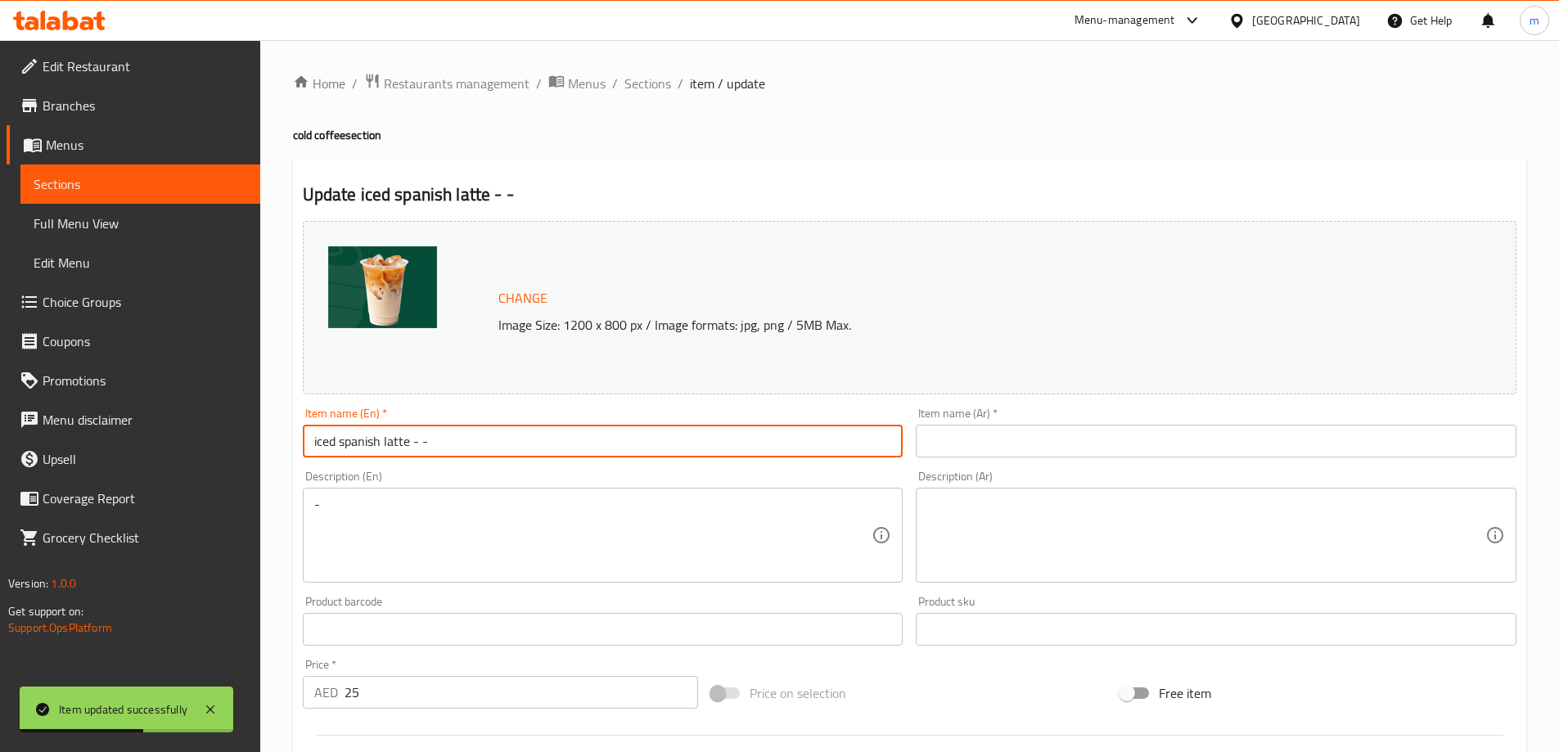
click at [549, 431] on input "iced spanish latte - -" at bounding box center [603, 441] width 601 height 33
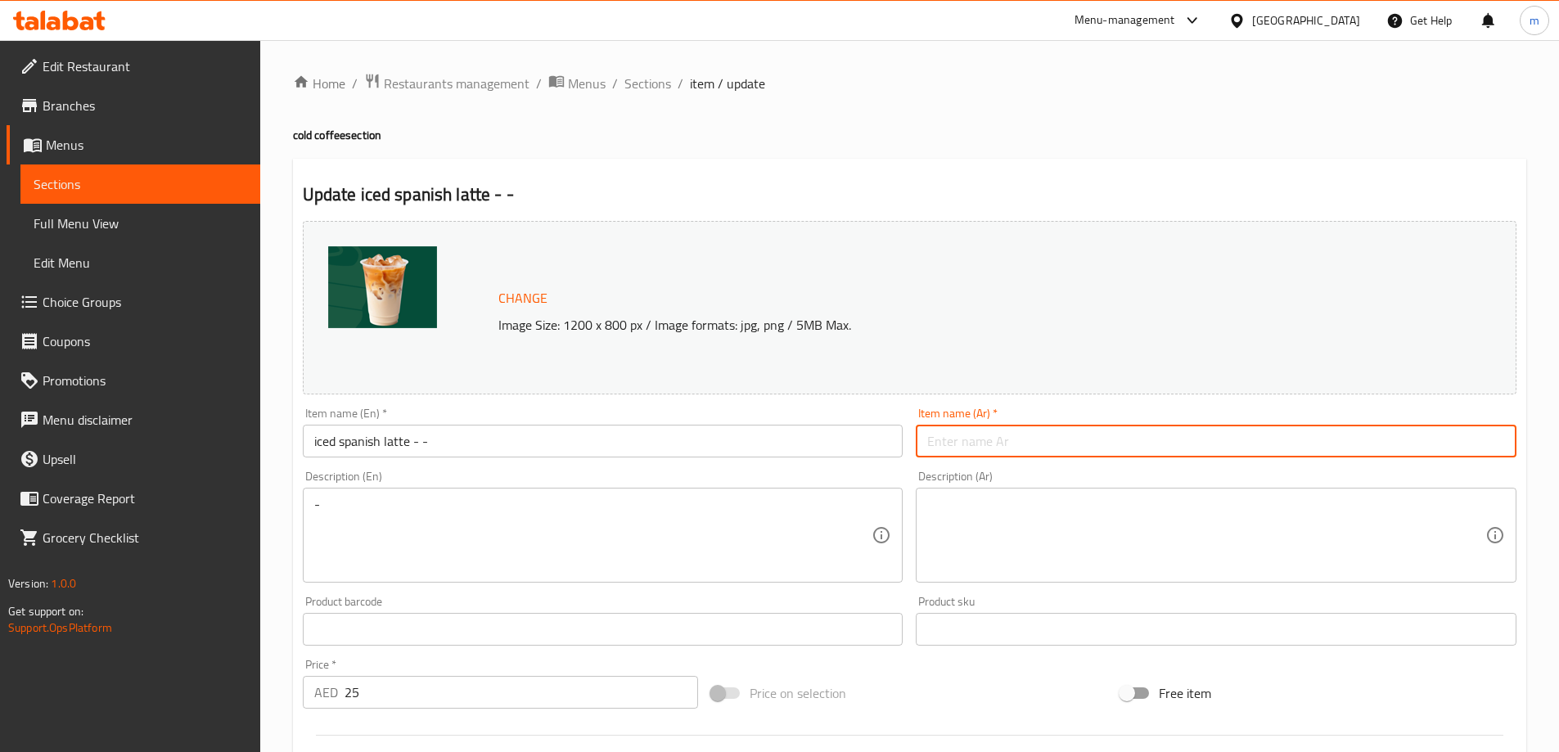
click at [1246, 438] on input "text" at bounding box center [1216, 441] width 601 height 33
paste input "لاتيه اسباني مثلج -"
type input "لاتيه اسباني مثلج -"
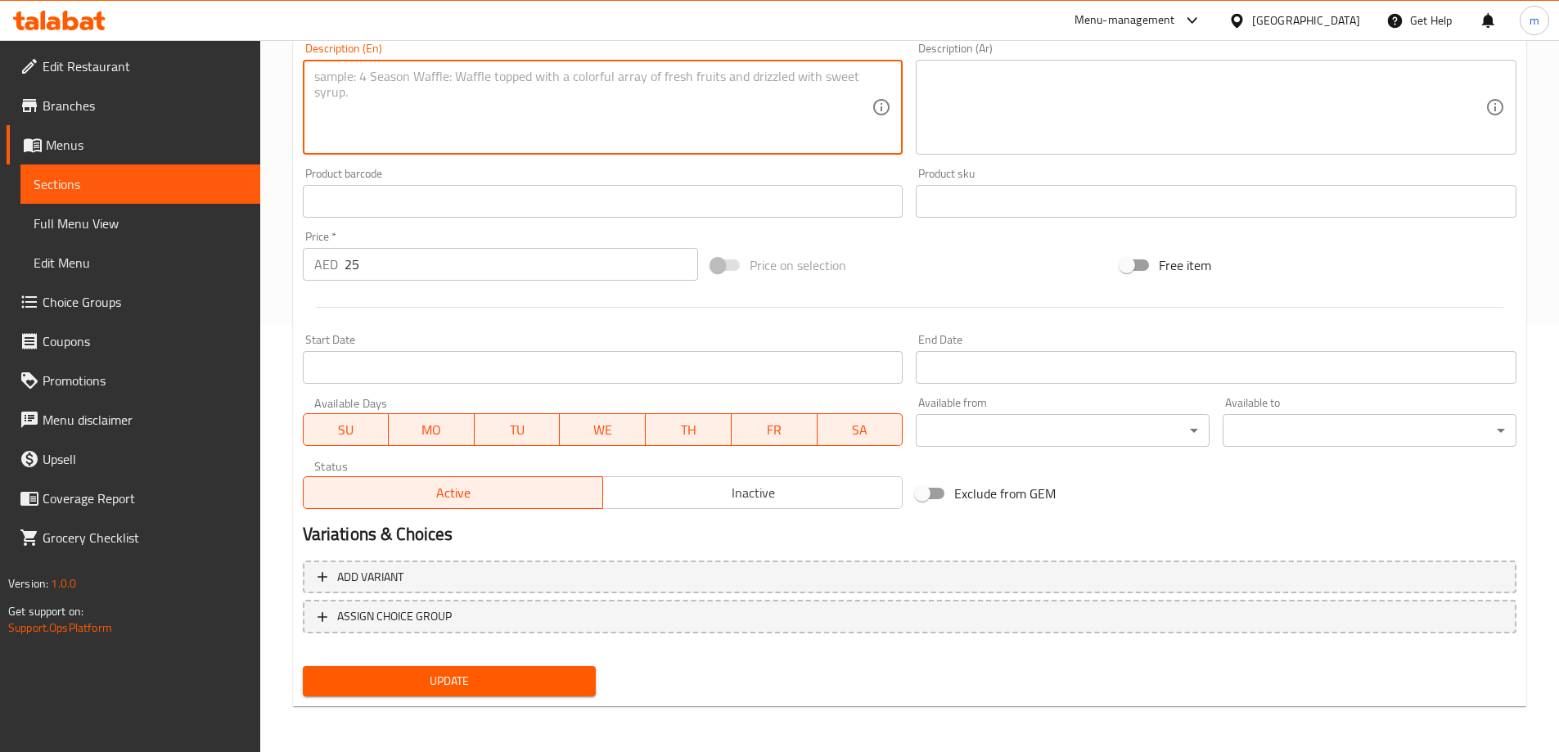
click at [440, 687] on span "Update" at bounding box center [450, 681] width 268 height 20
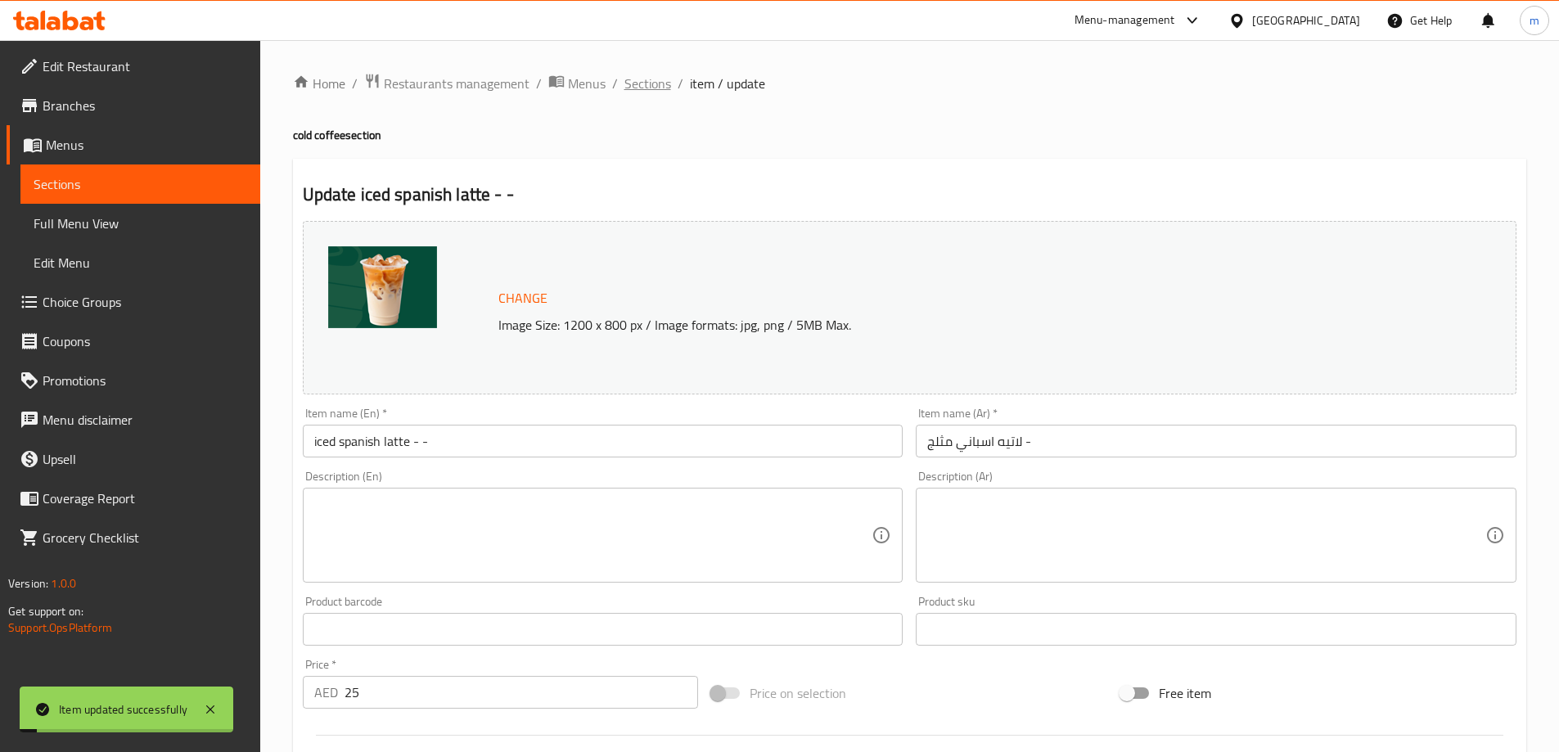
click at [660, 90] on span "Sections" at bounding box center [647, 84] width 47 height 20
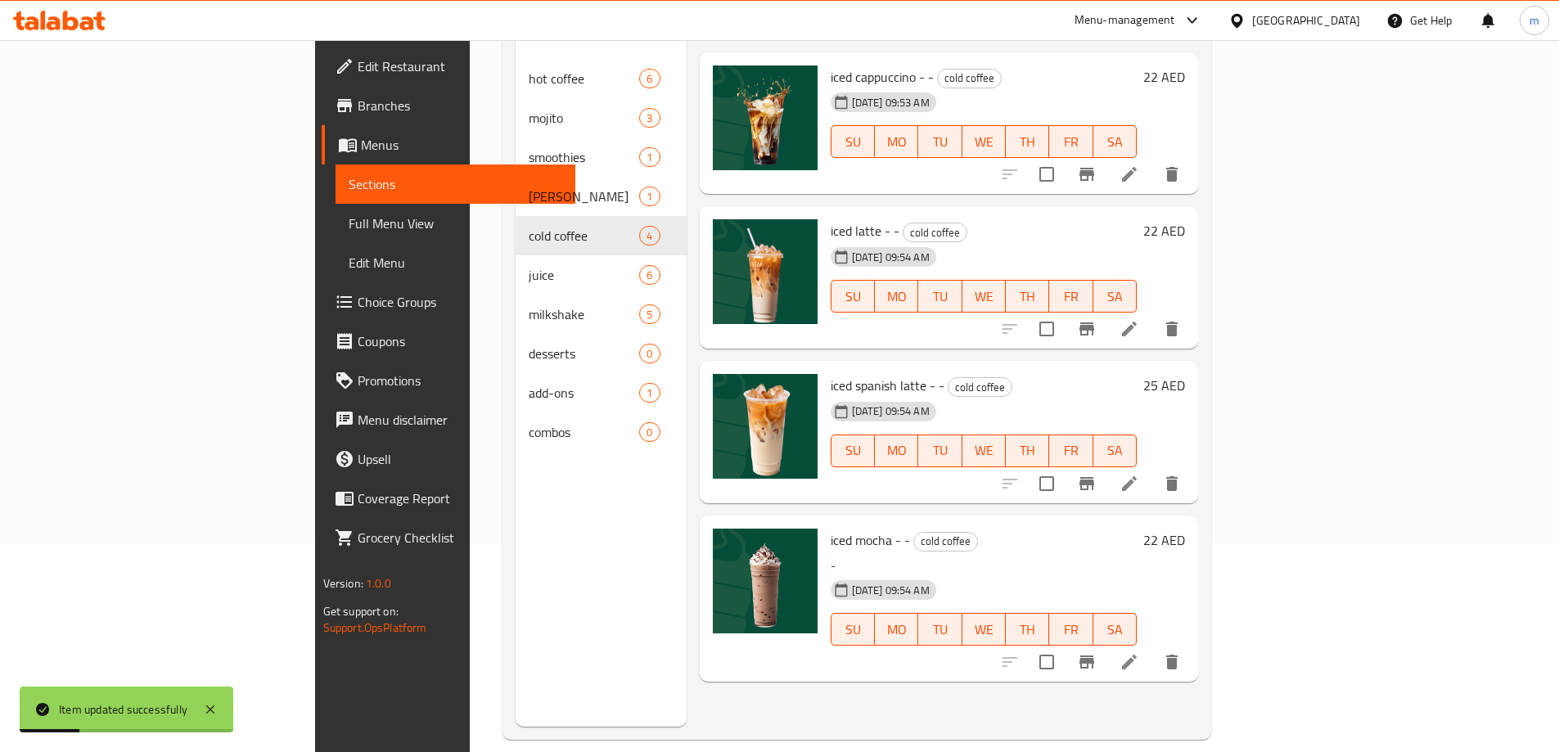
scroll to position [229, 0]
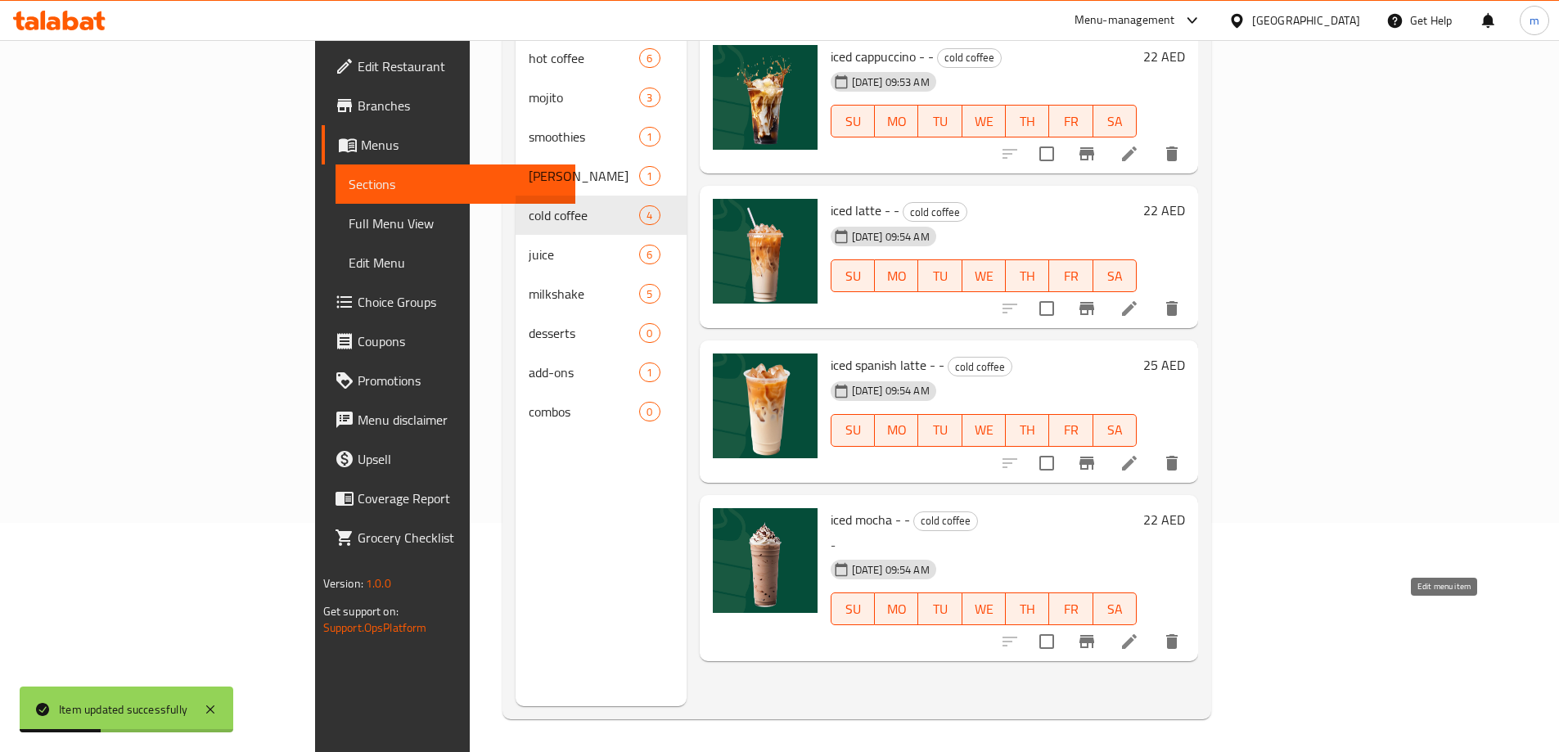
click at [1139, 632] on icon at bounding box center [1129, 642] width 20 height 20
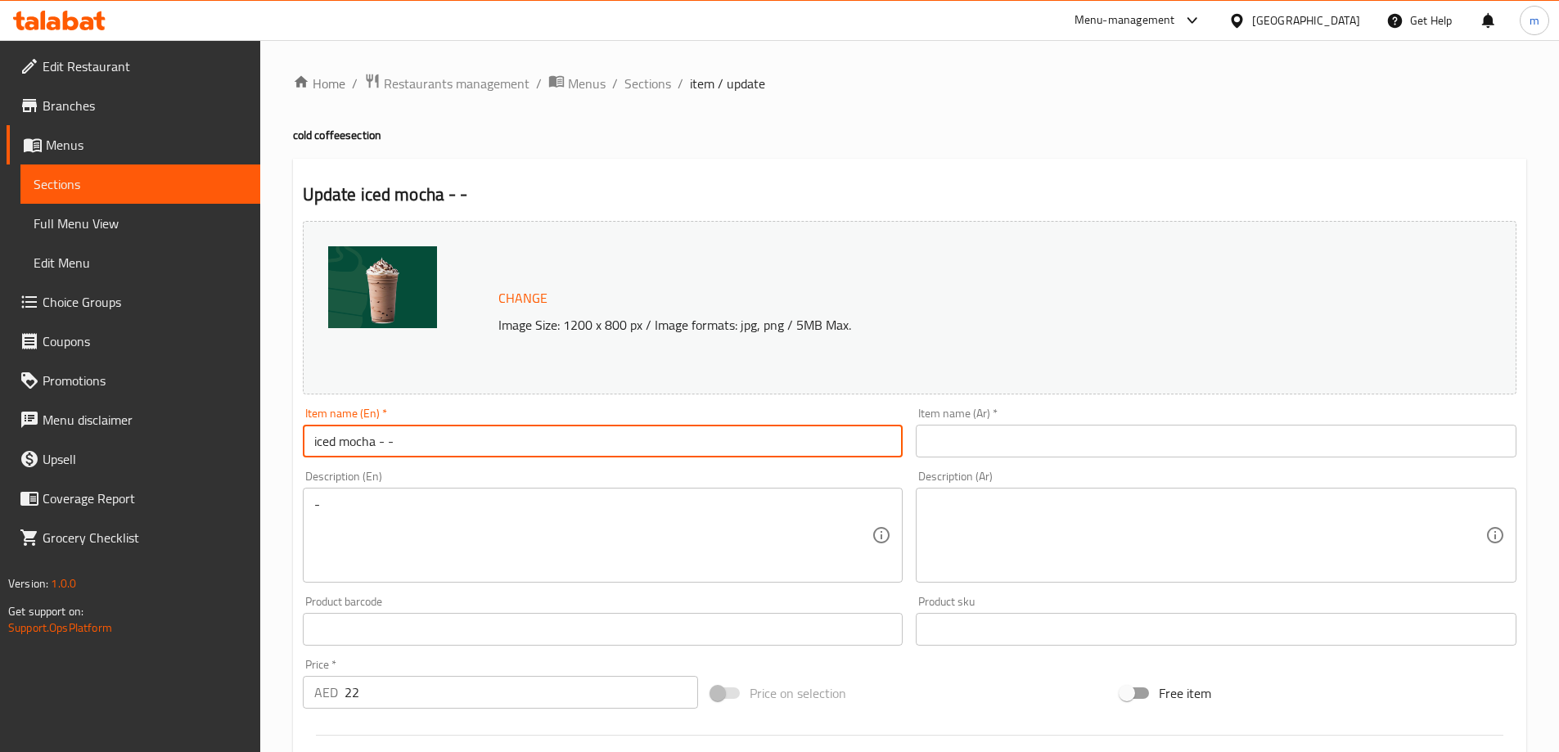
click at [826, 441] on input "iced mocha - -" at bounding box center [603, 441] width 601 height 33
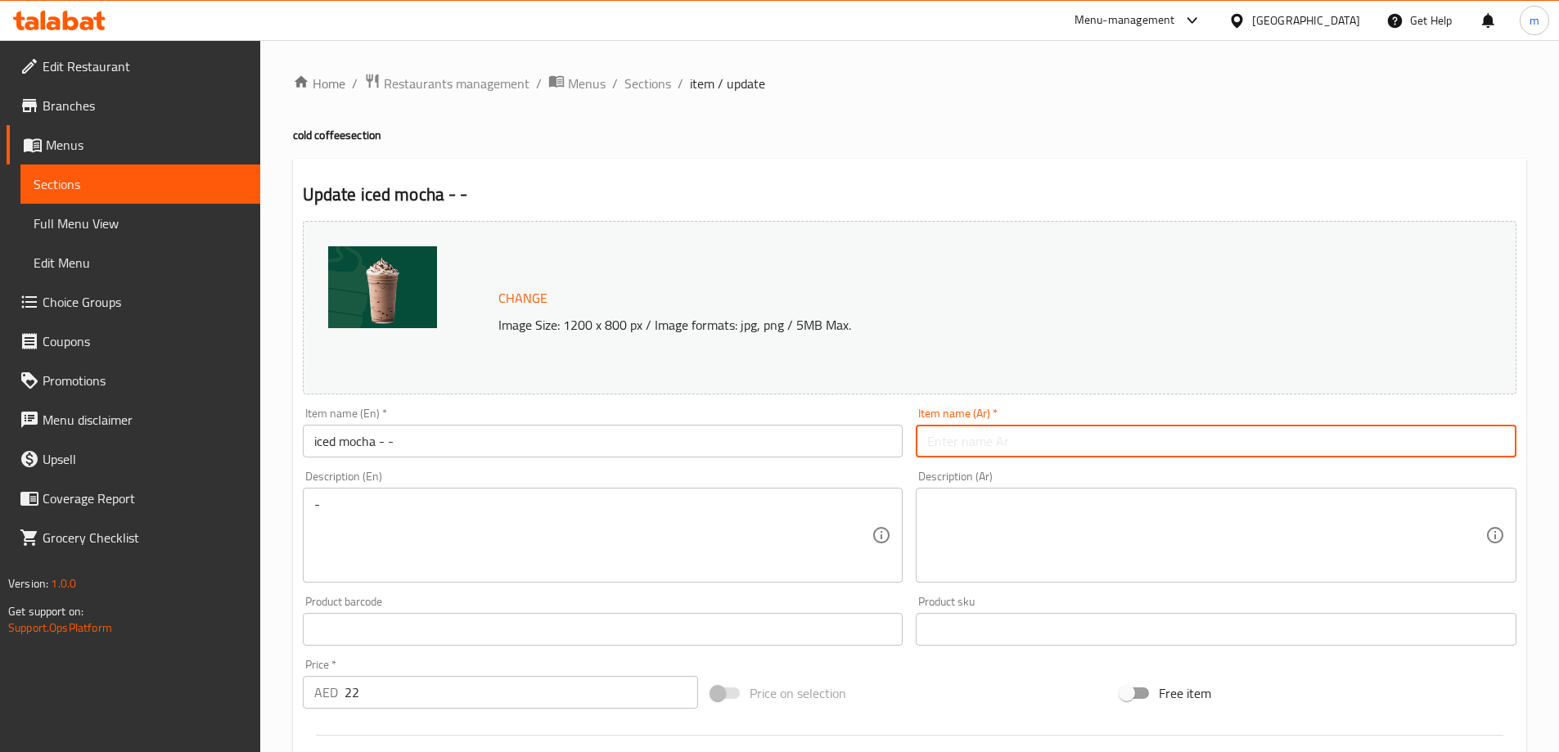
drag, startPoint x: 1097, startPoint y: 442, endPoint x: 1051, endPoint y: 451, distance: 46.7
click at [1097, 442] on input "text" at bounding box center [1216, 441] width 601 height 33
paste input "موكا مثلجة - -"
type input "موكا مثلجة - -"
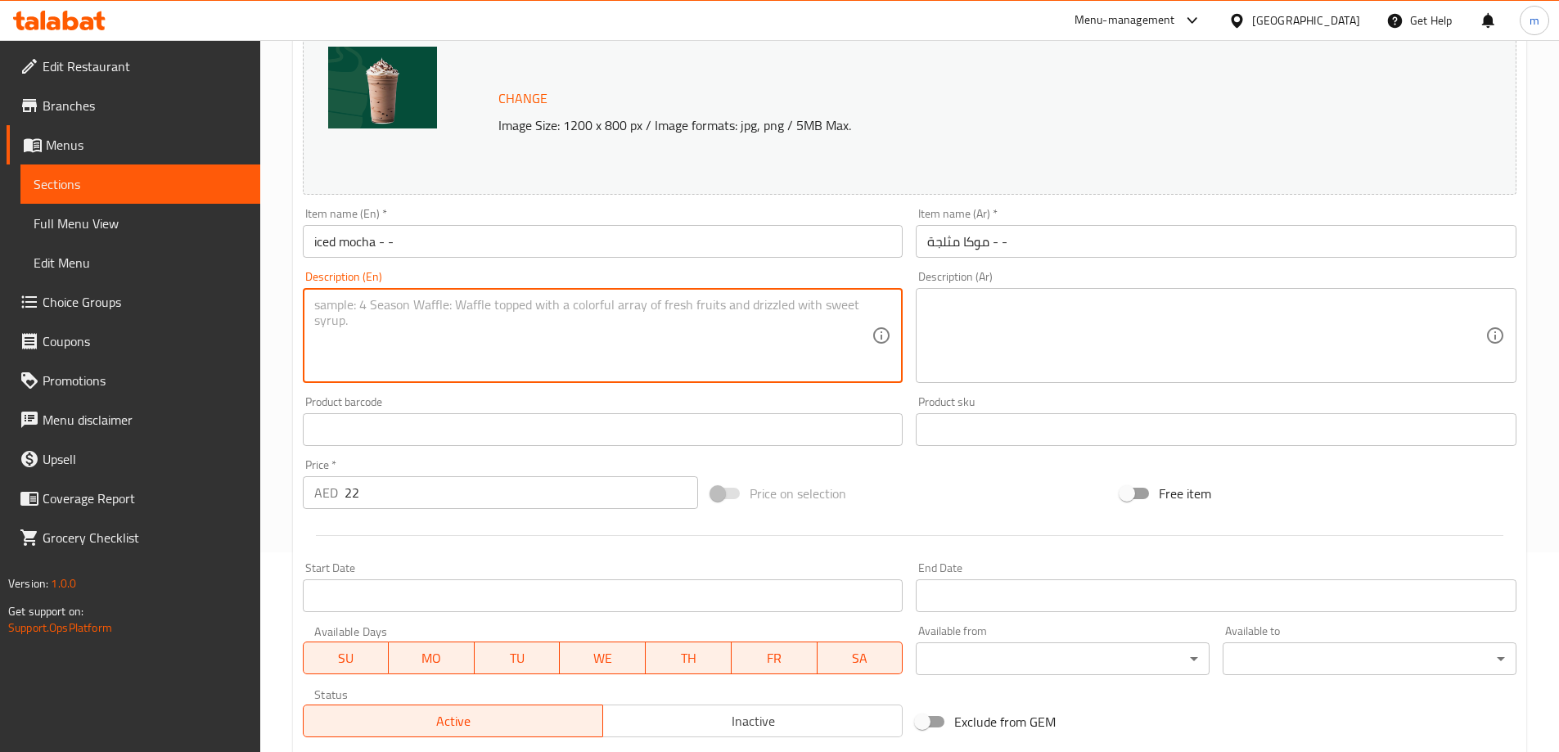
scroll to position [428, 0]
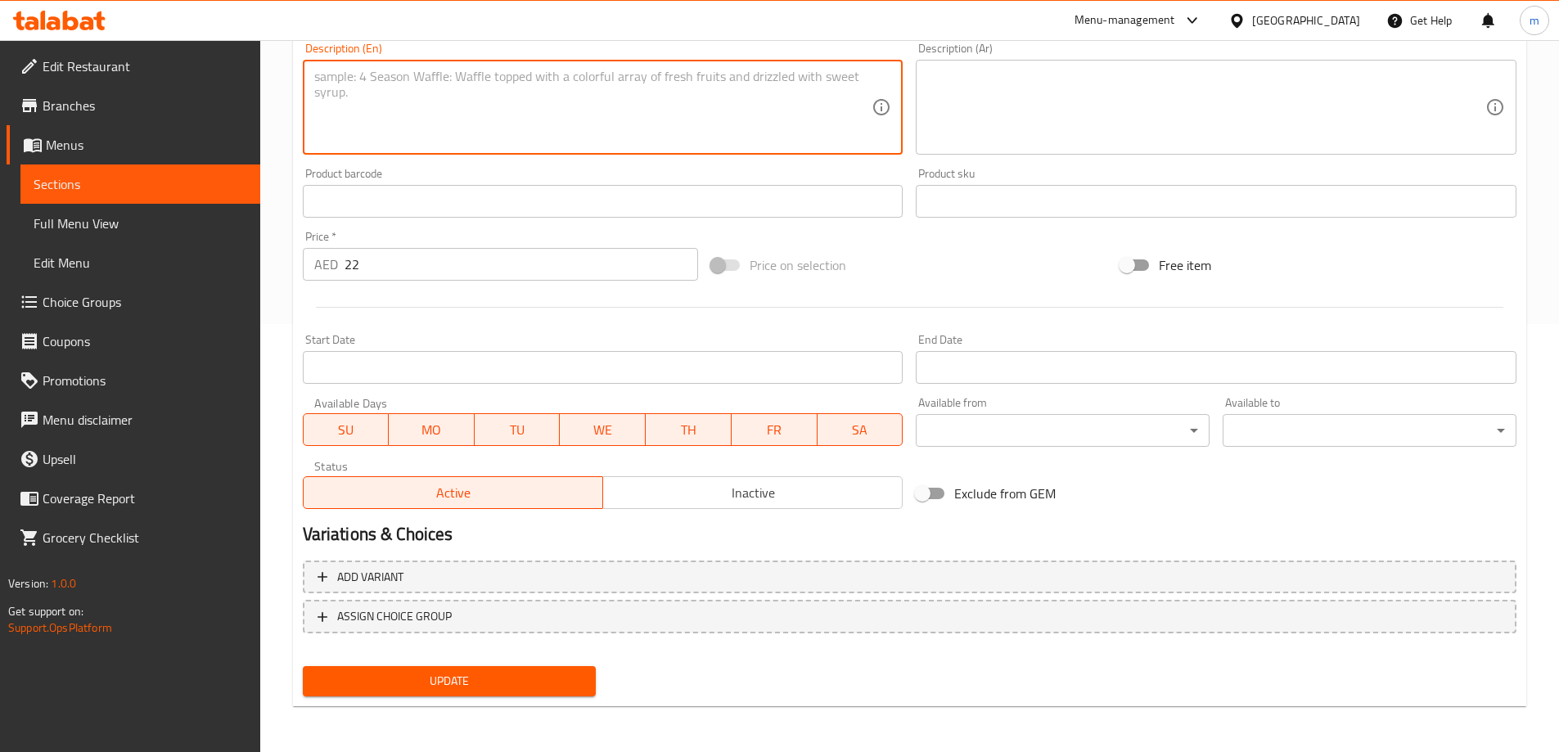
click at [498, 676] on span "Update" at bounding box center [450, 681] width 268 height 20
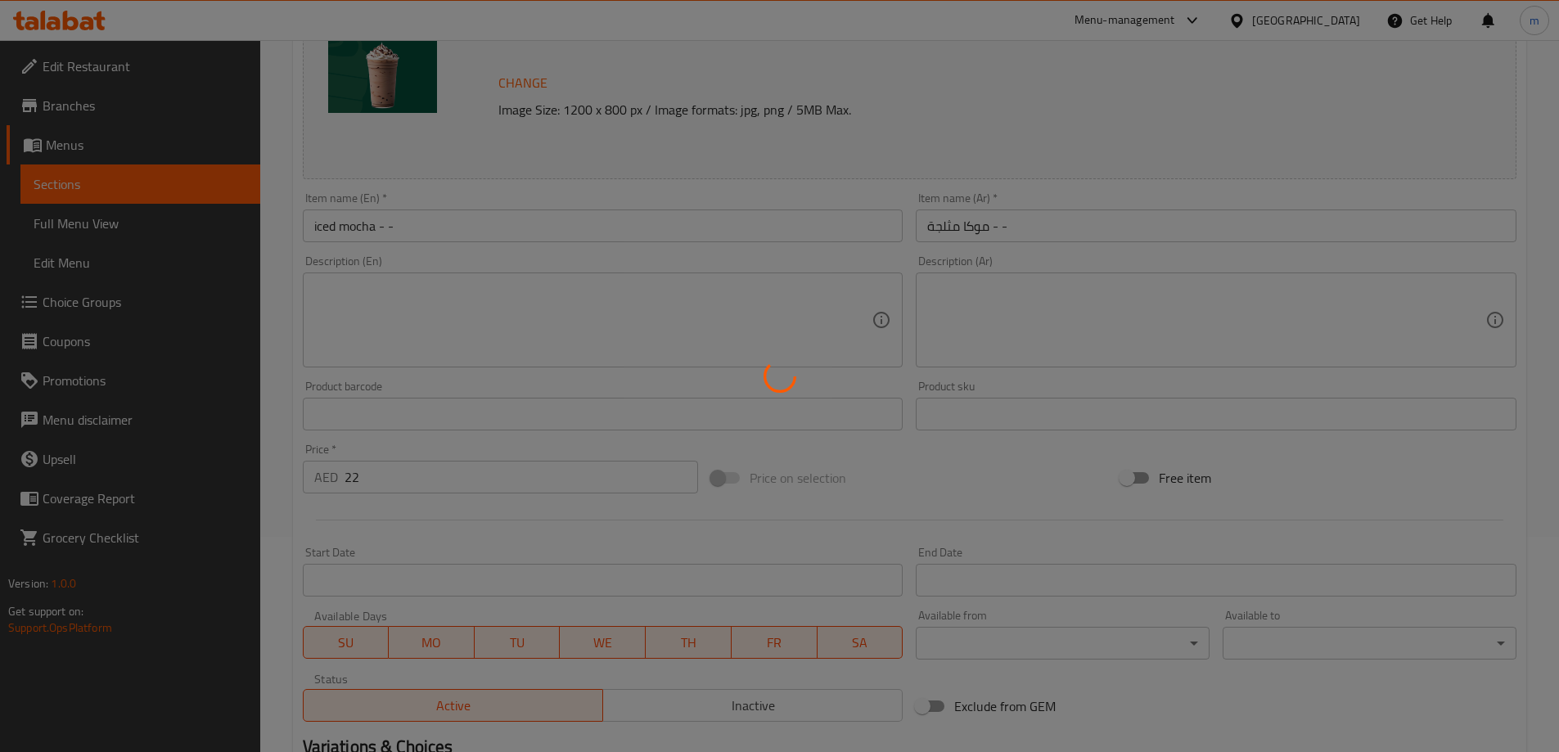
scroll to position [0, 0]
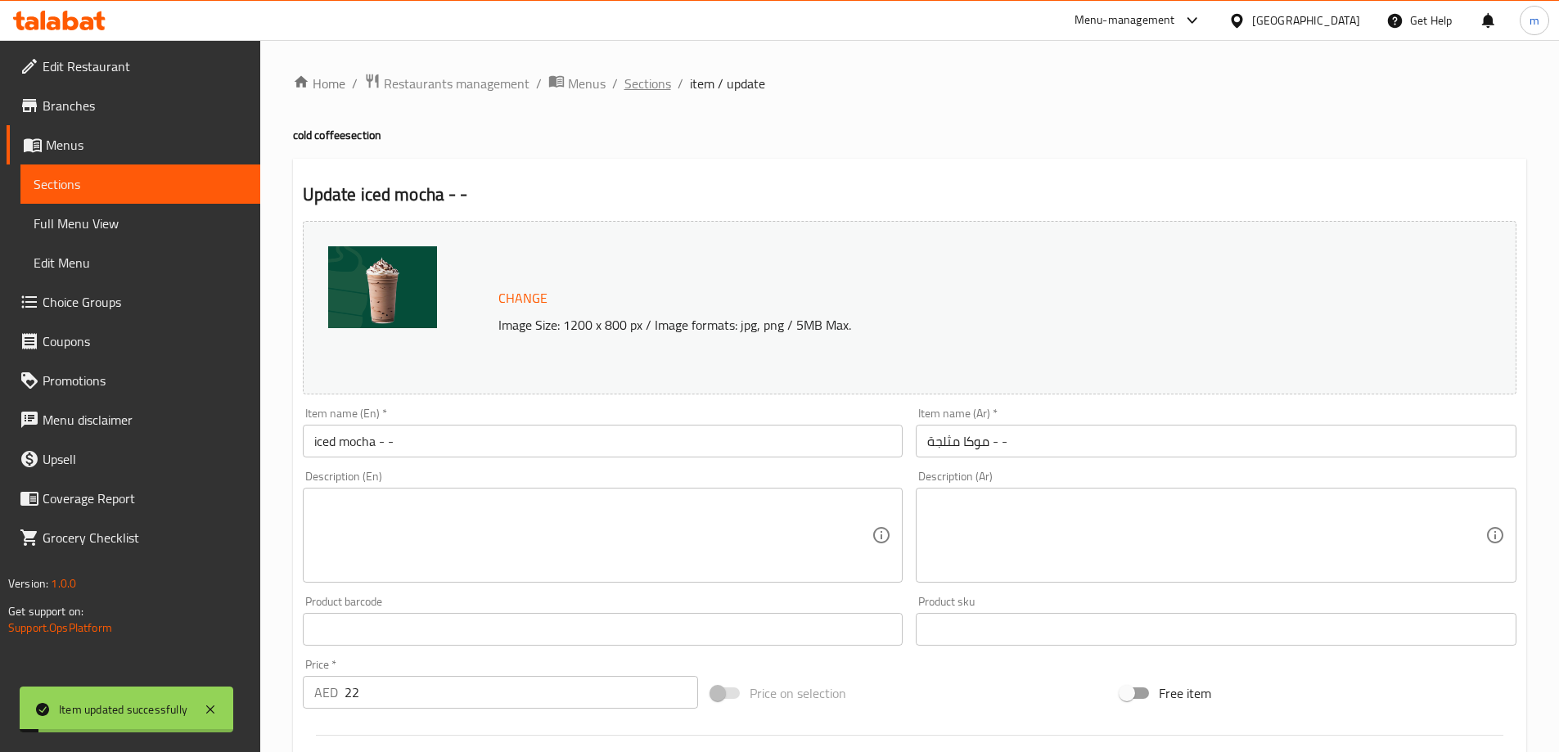
click at [637, 88] on span "Sections" at bounding box center [647, 84] width 47 height 20
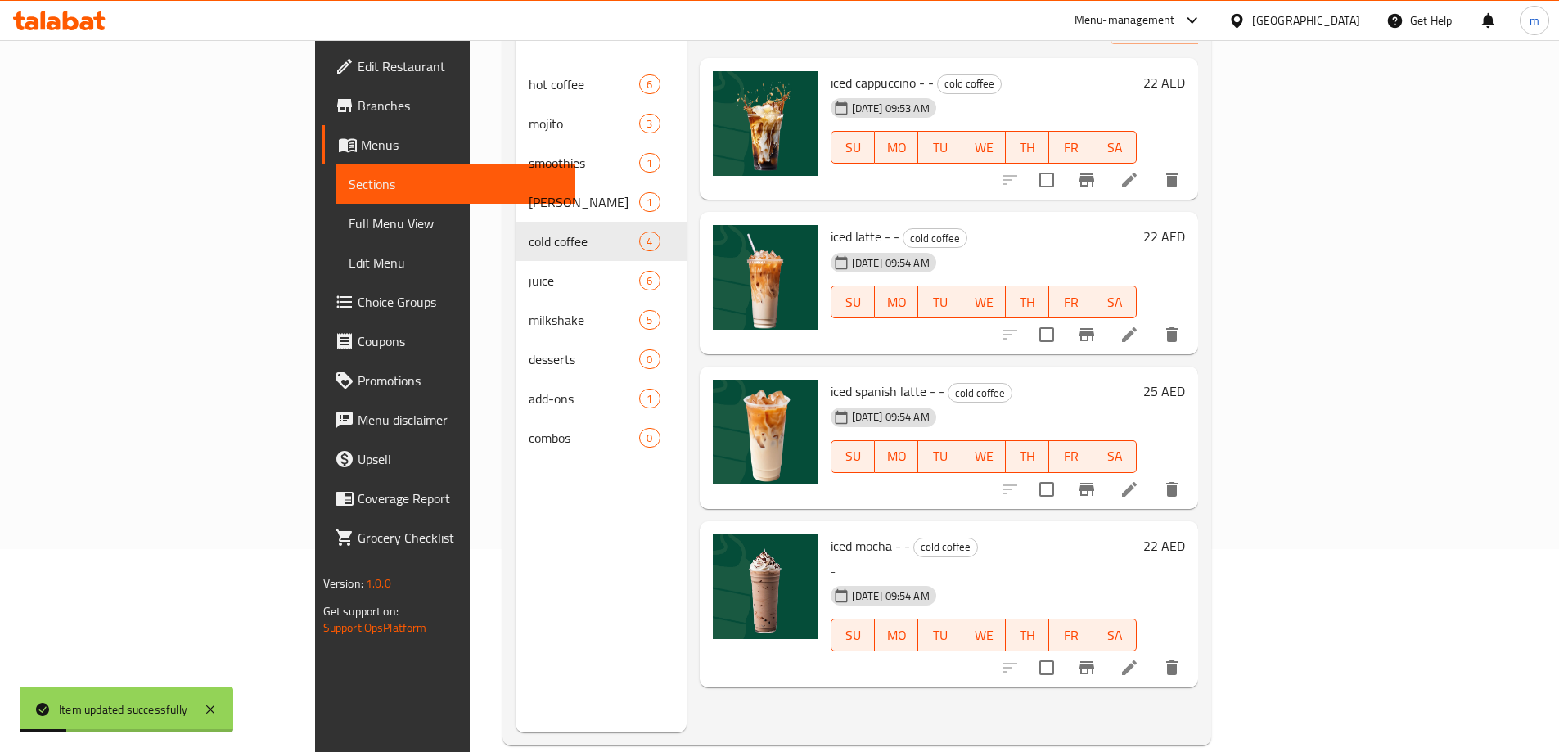
scroll to position [229, 0]
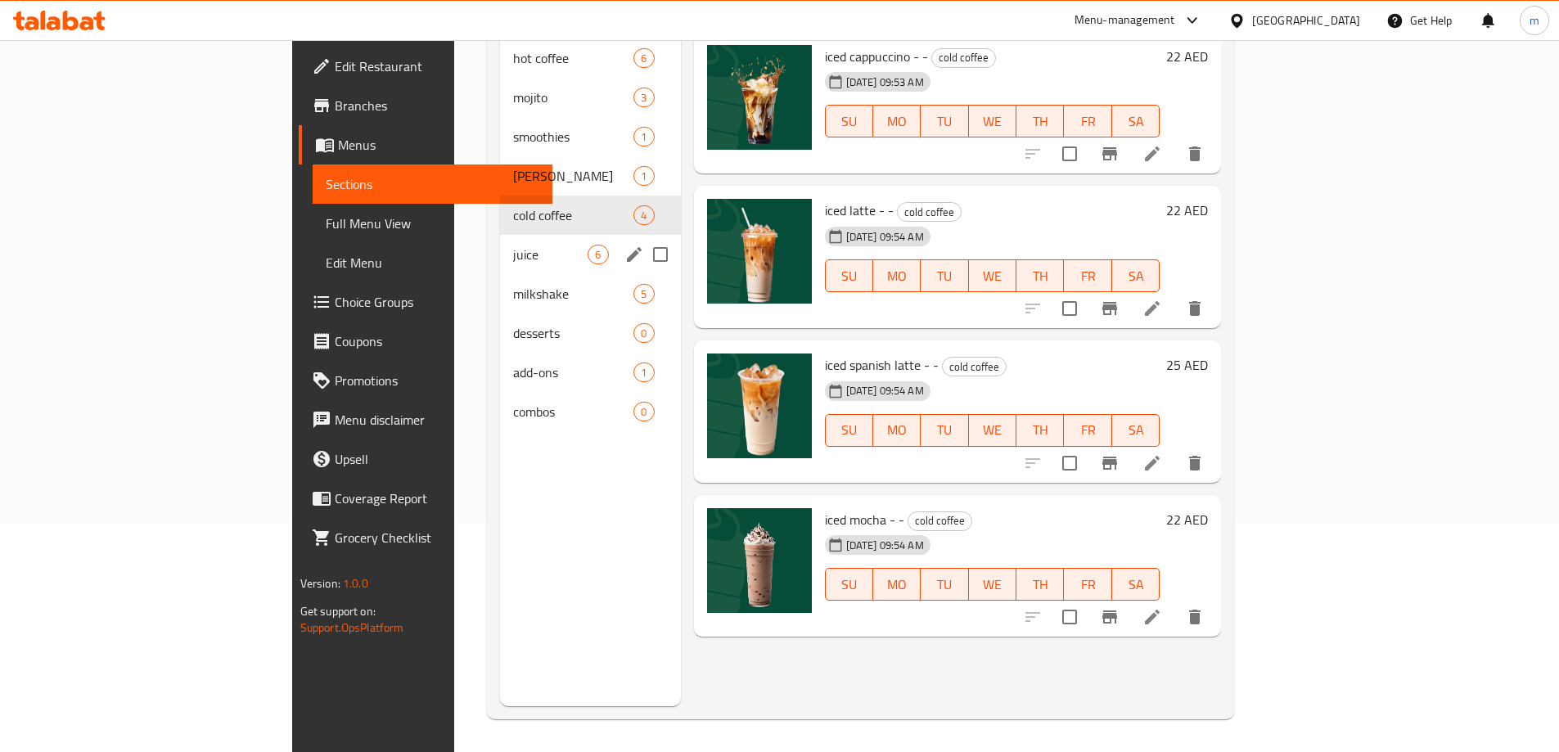
click at [500, 248] on div "juice 6" at bounding box center [590, 254] width 180 height 39
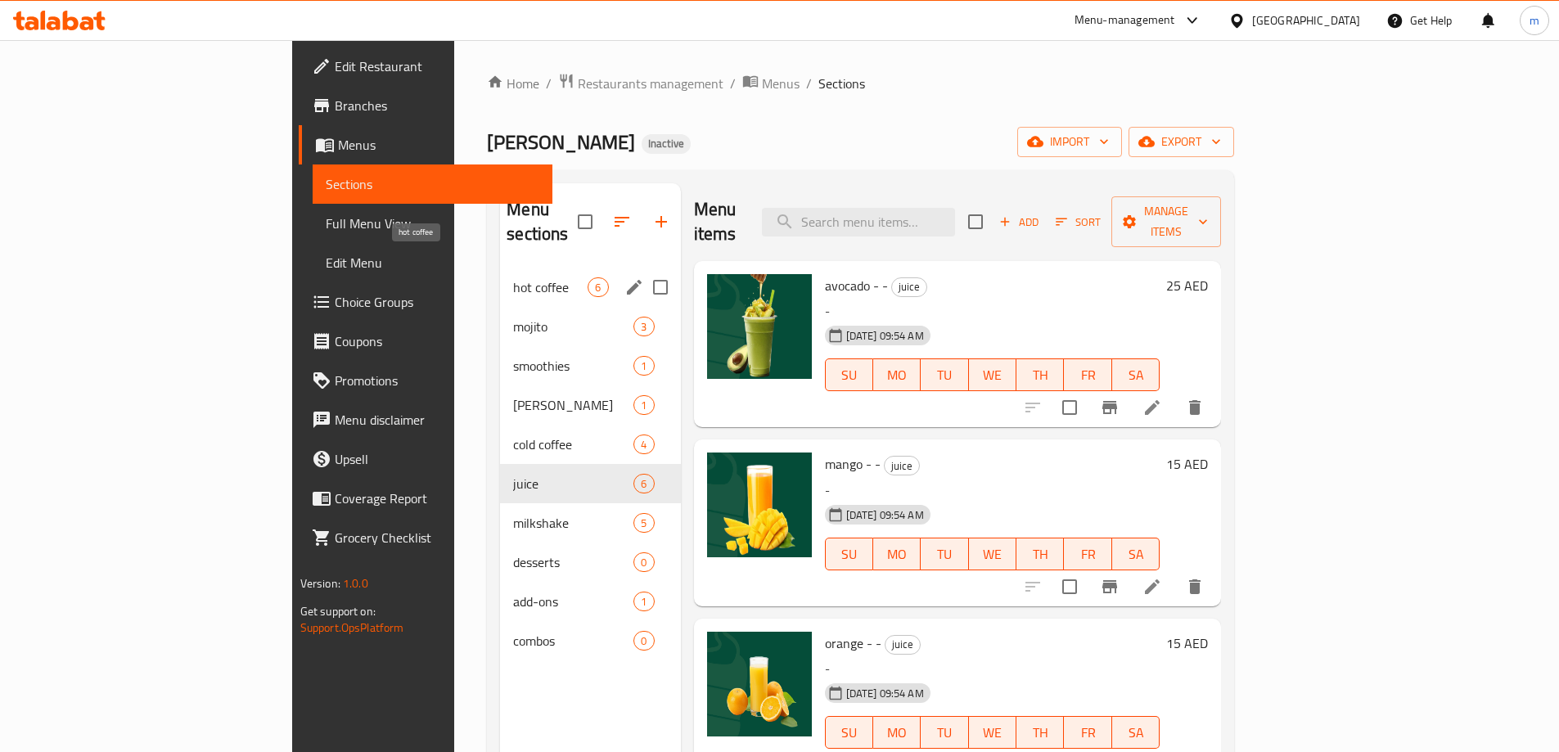
click at [513, 277] on span "hot coffee" at bounding box center [550, 287] width 74 height 20
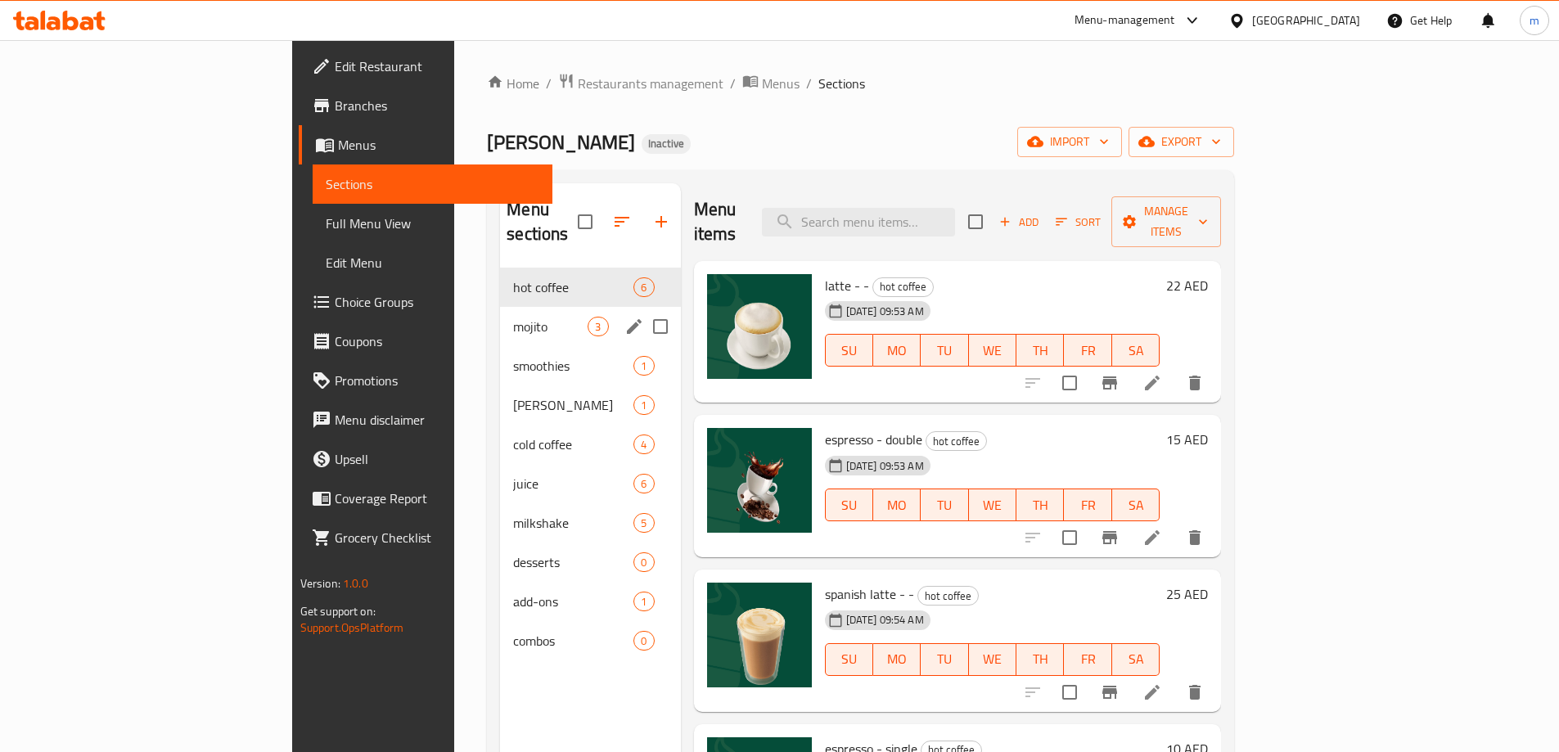
click at [500, 314] on div "mojito 3" at bounding box center [590, 326] width 180 height 39
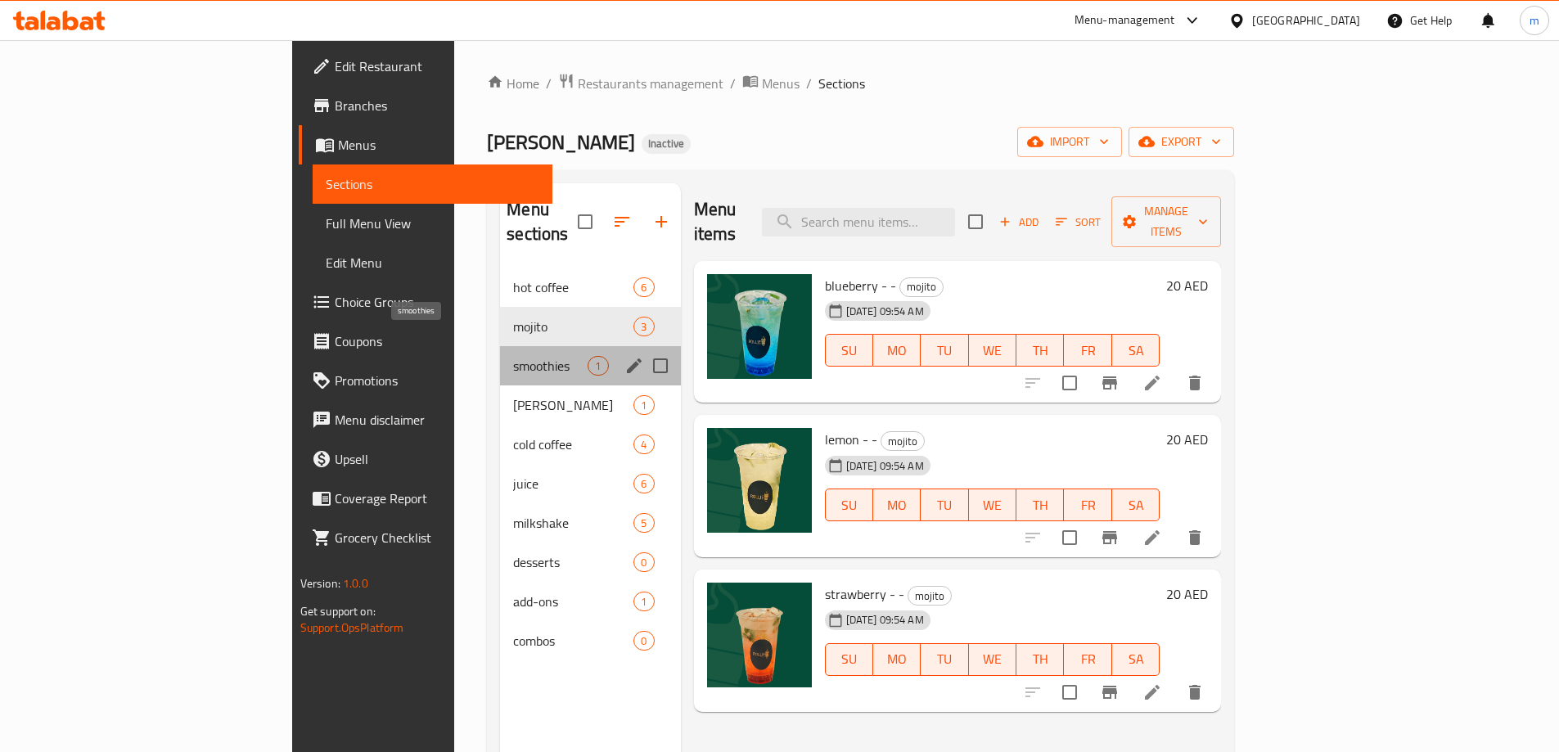
click at [513, 356] on span "smoothies" at bounding box center [550, 366] width 74 height 20
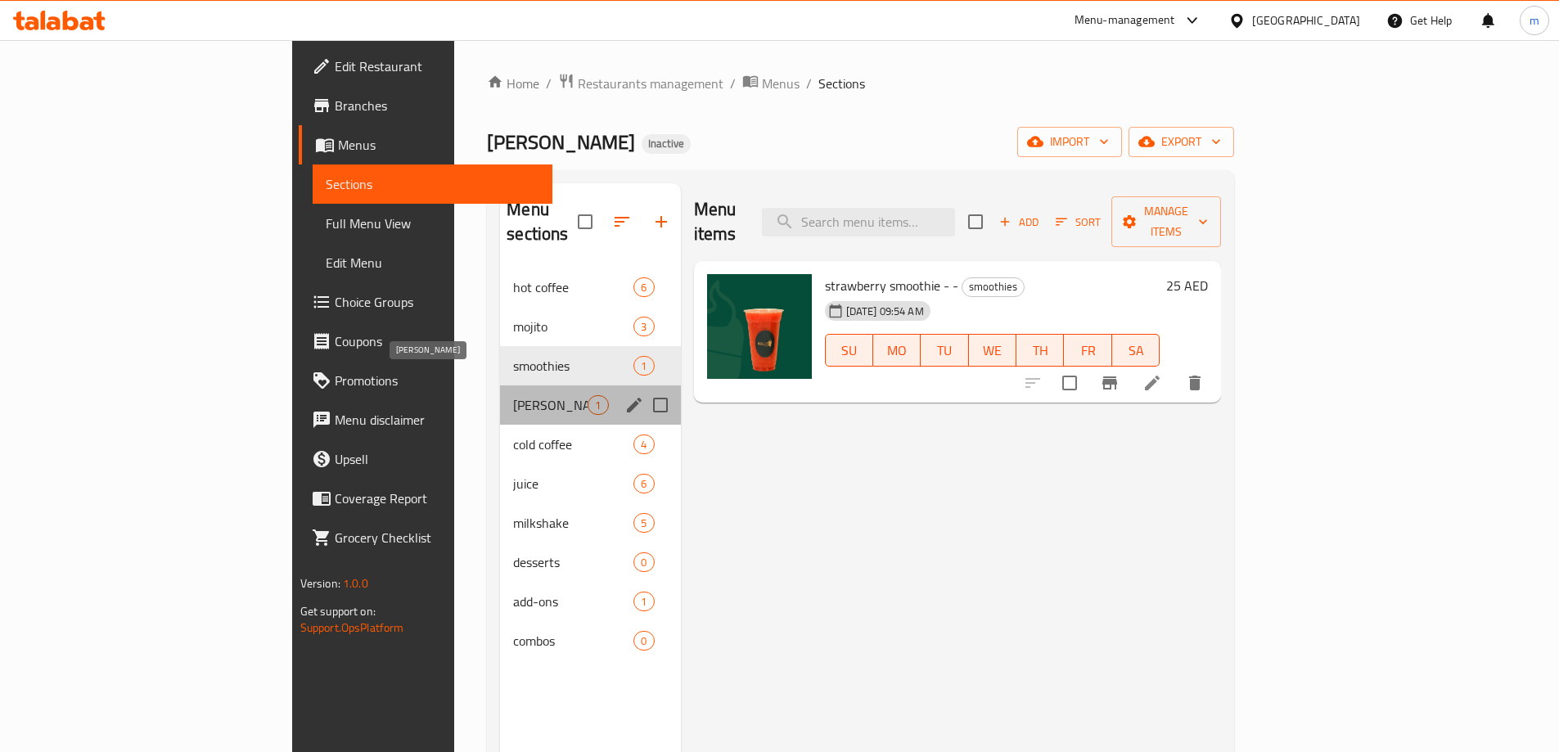
click at [513, 395] on span "rollie sweet" at bounding box center [550, 405] width 74 height 20
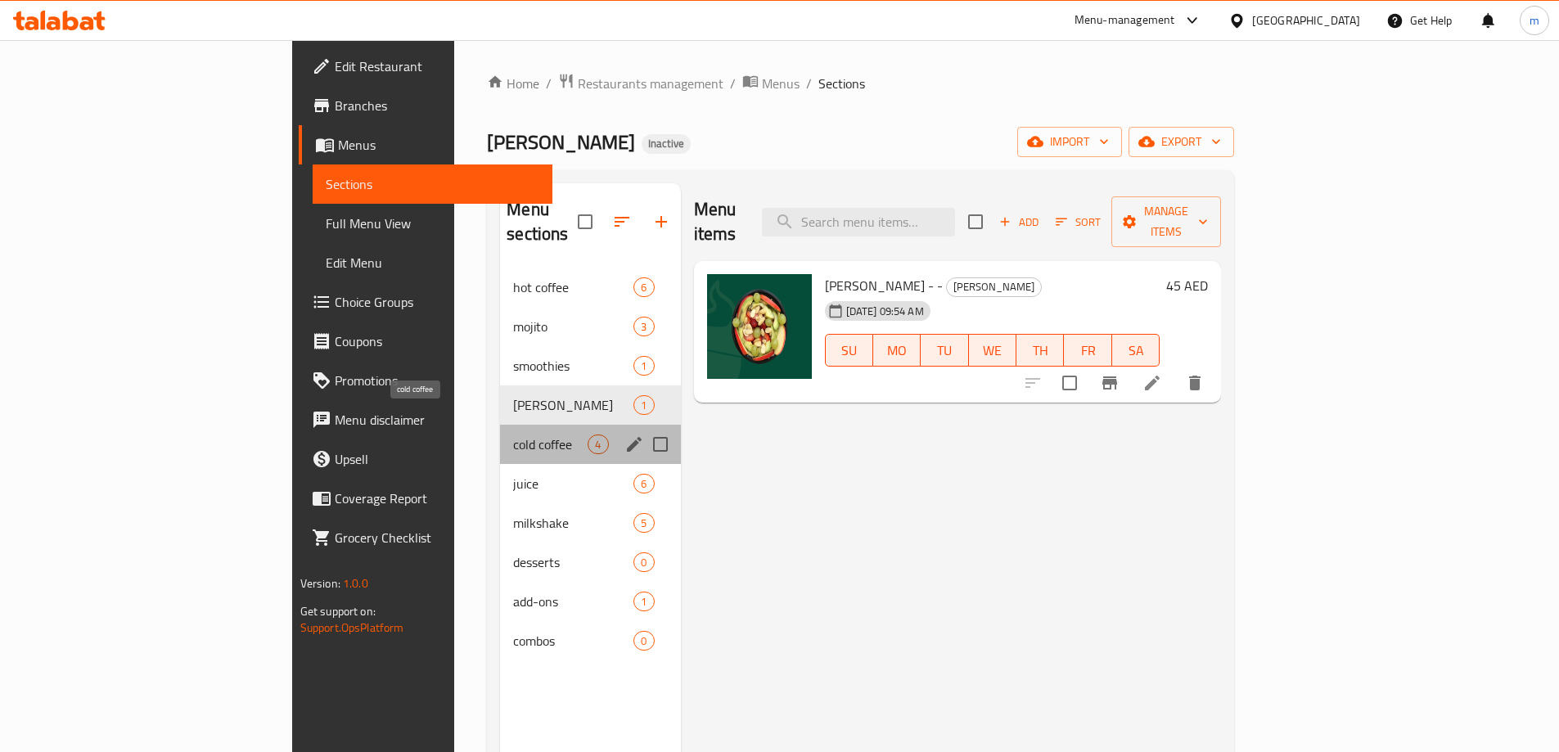
click at [513, 435] on span "cold coffee" at bounding box center [550, 445] width 74 height 20
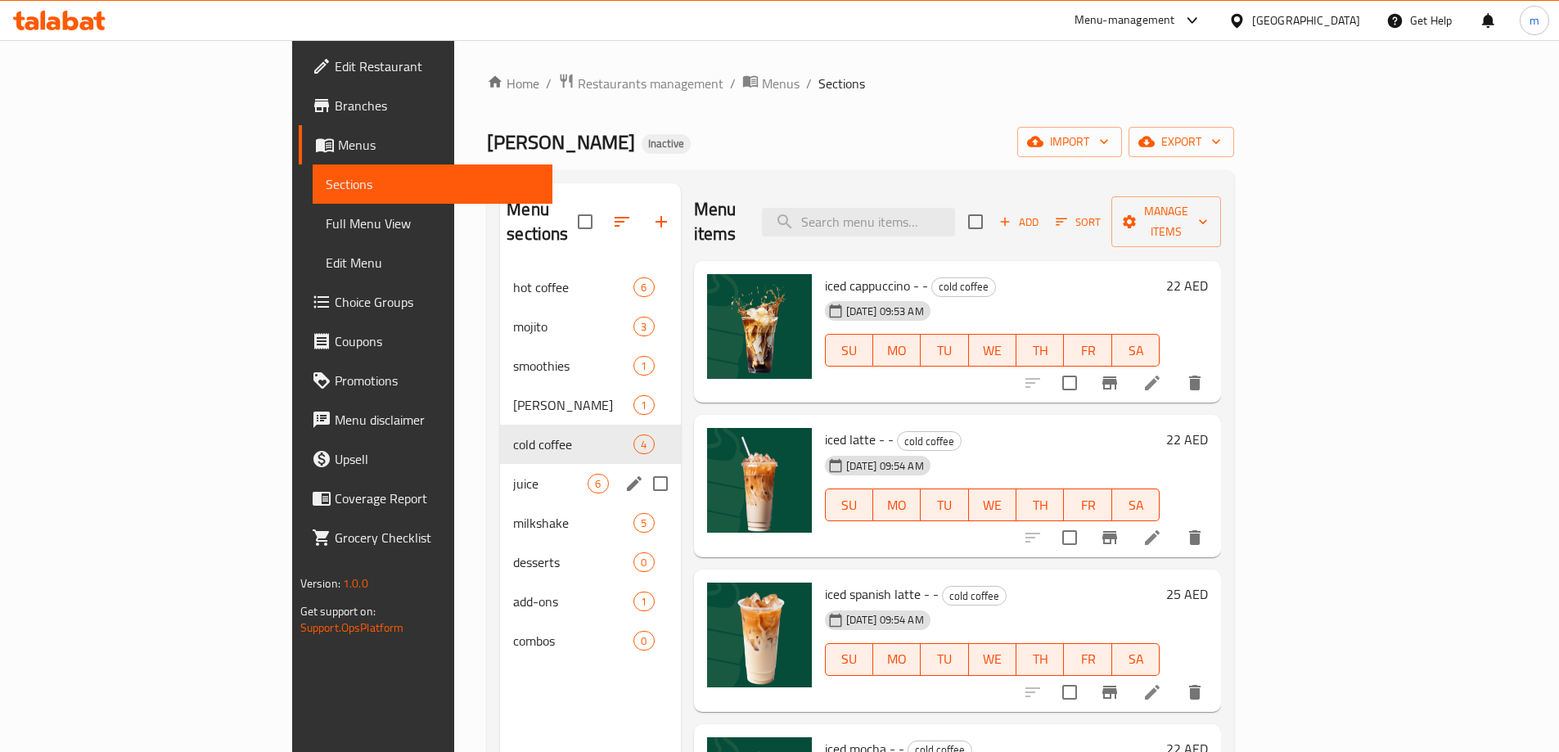
click at [500, 464] on div "juice 6" at bounding box center [590, 483] width 180 height 39
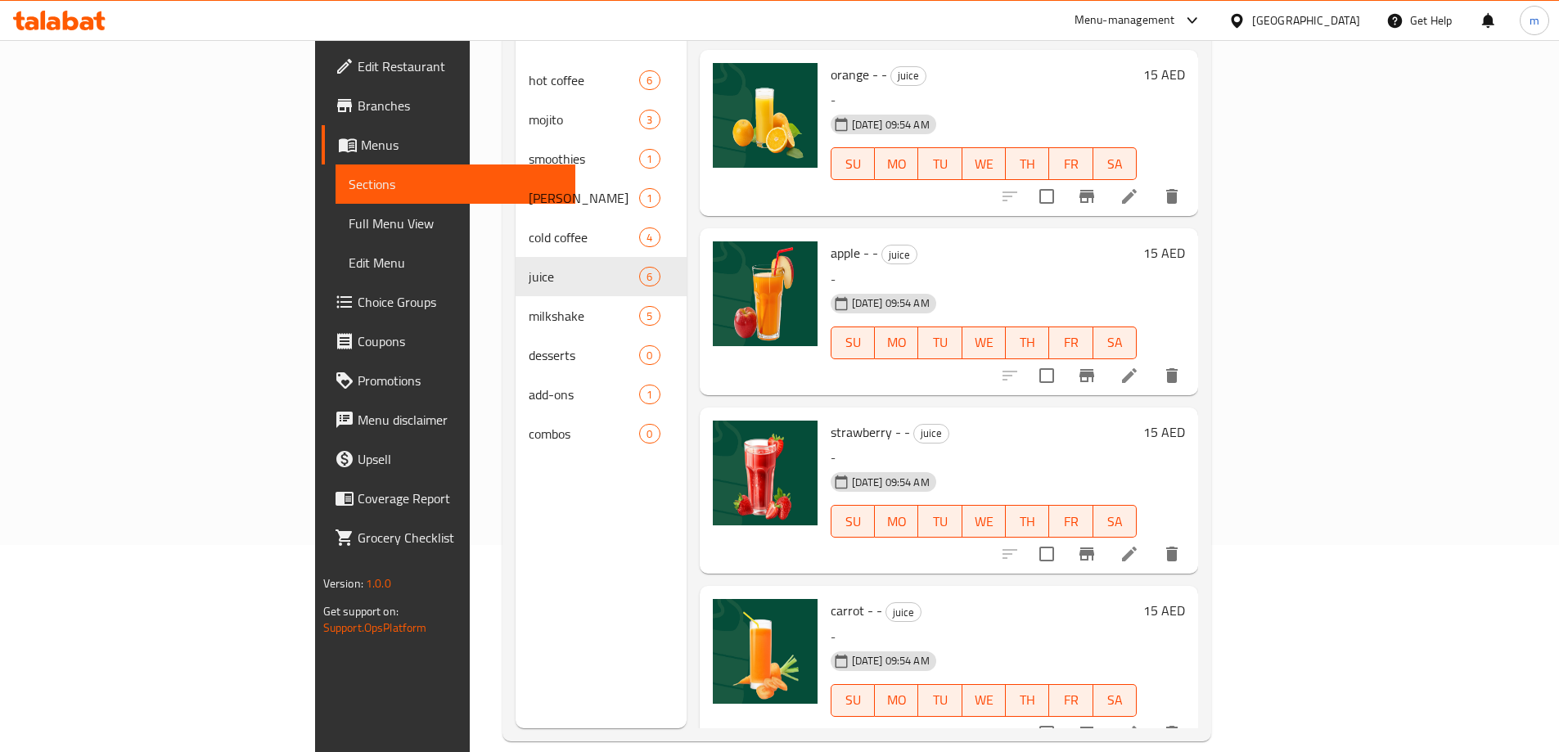
scroll to position [229, 0]
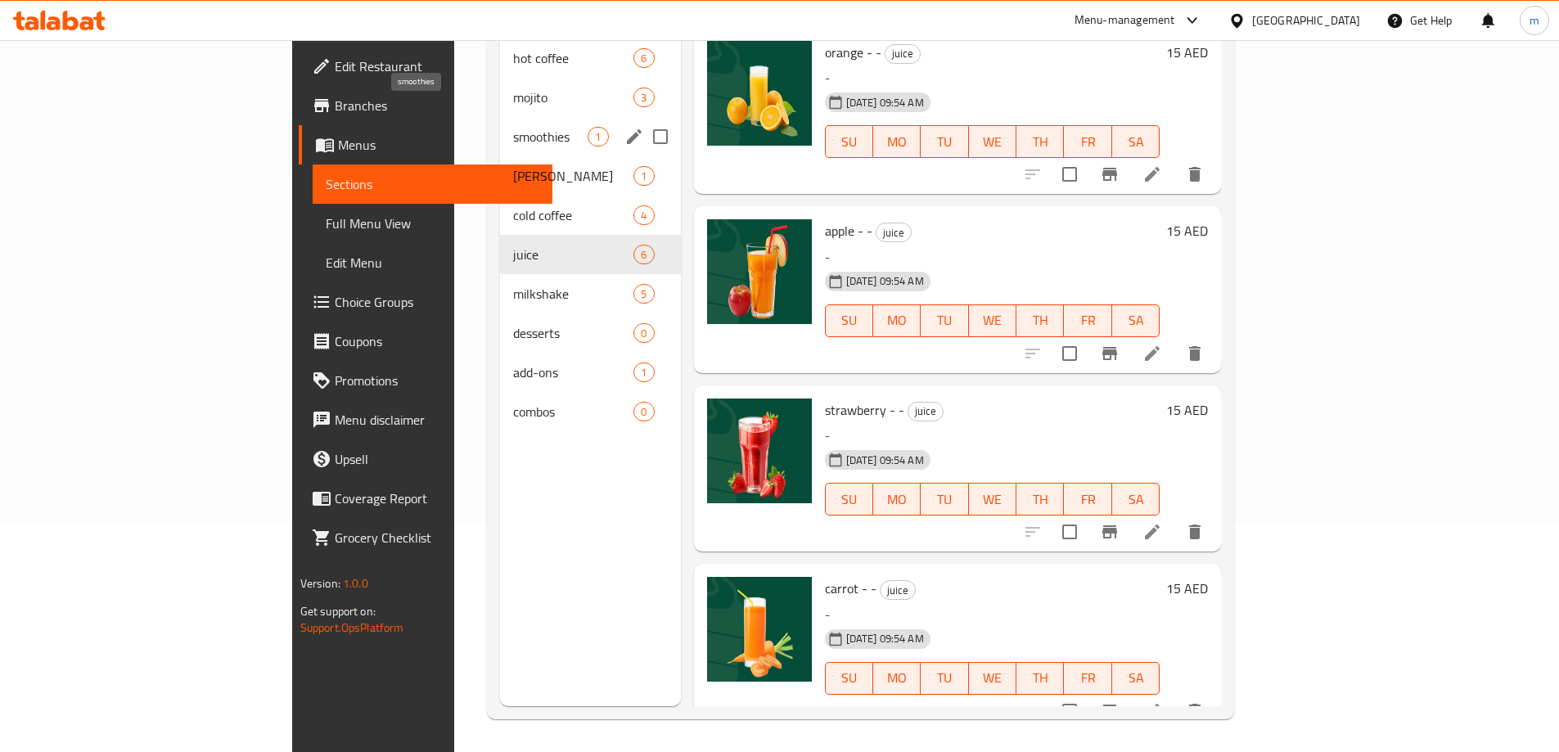
click at [513, 127] on span "smoothies" at bounding box center [550, 137] width 74 height 20
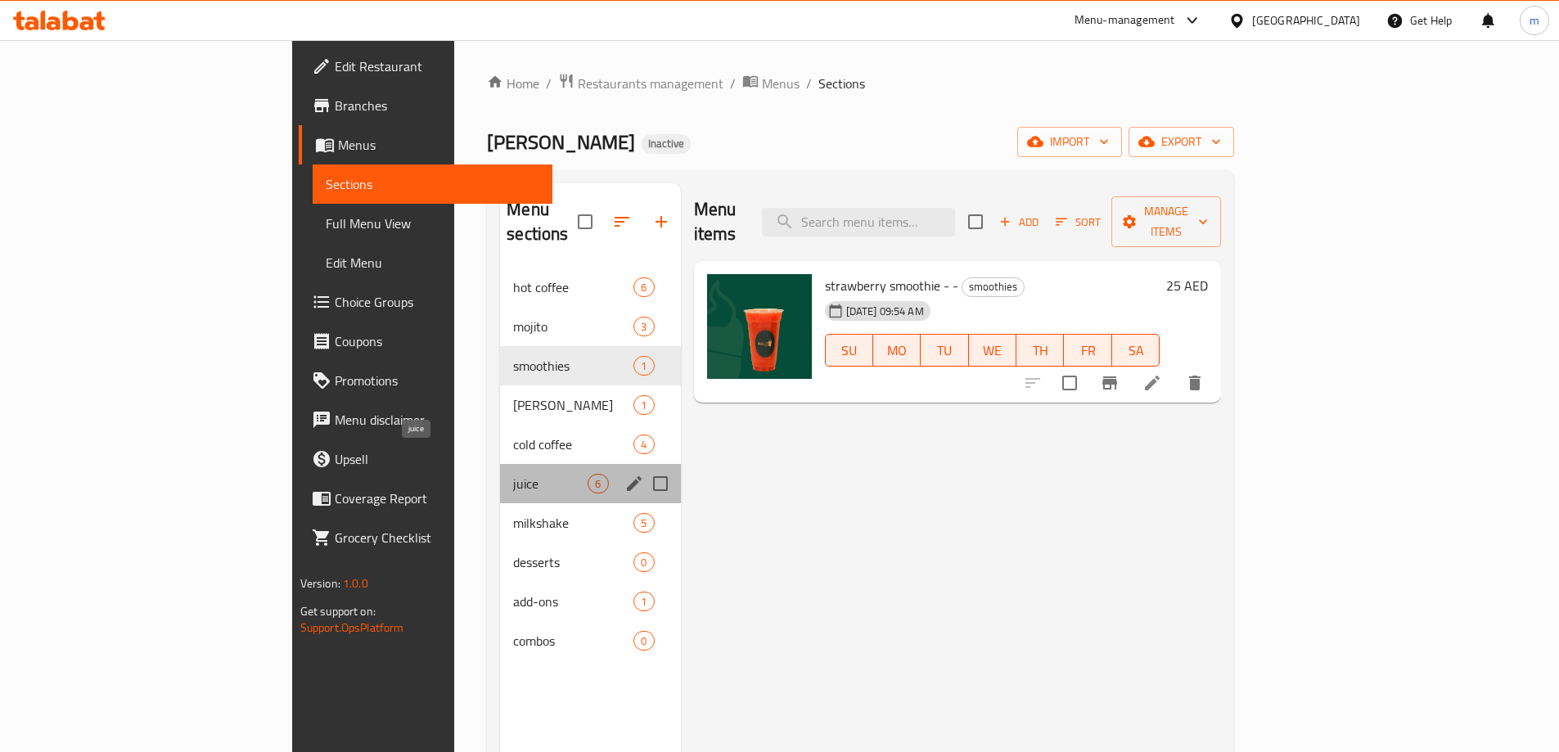
click at [513, 474] on span "juice" at bounding box center [550, 484] width 74 height 20
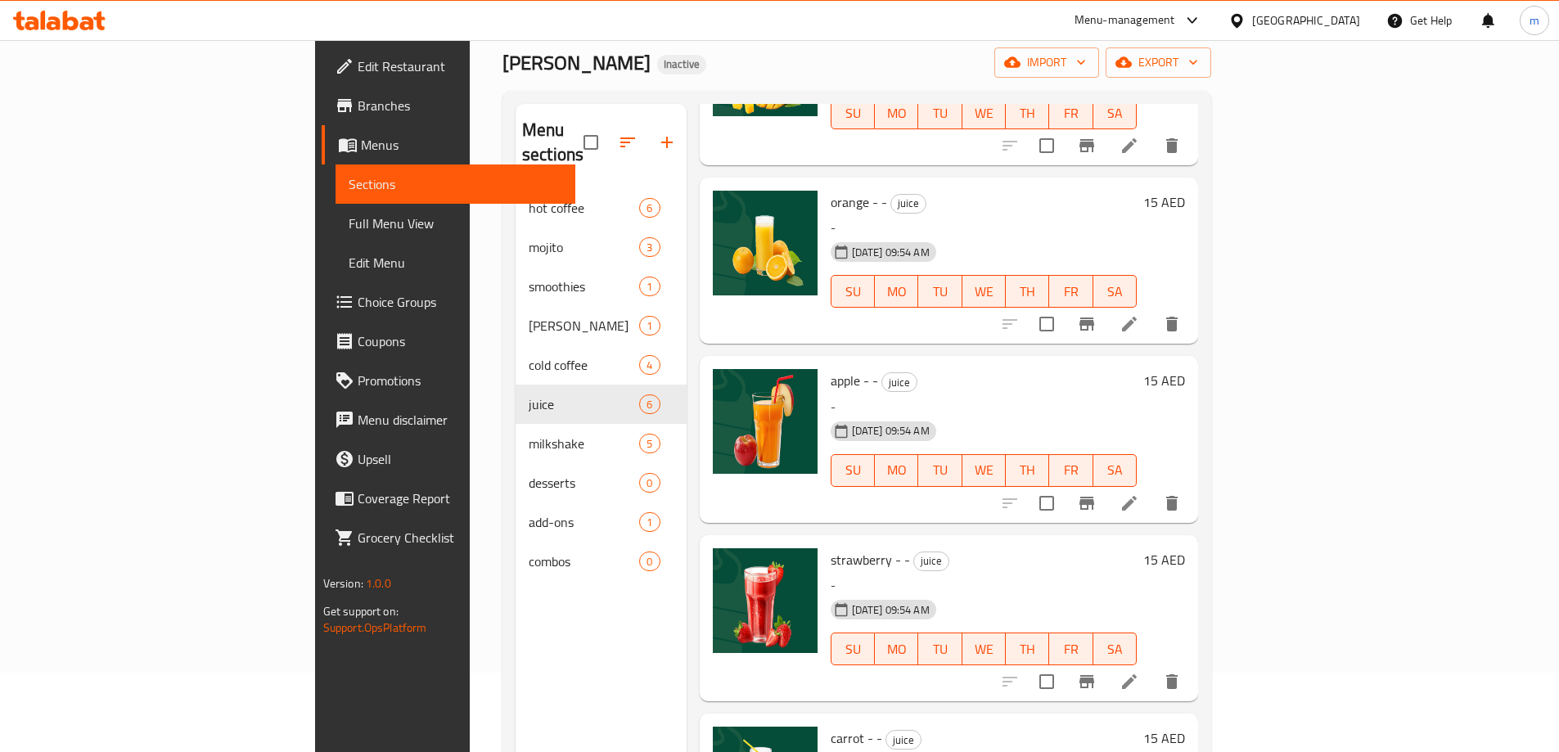
scroll to position [229, 0]
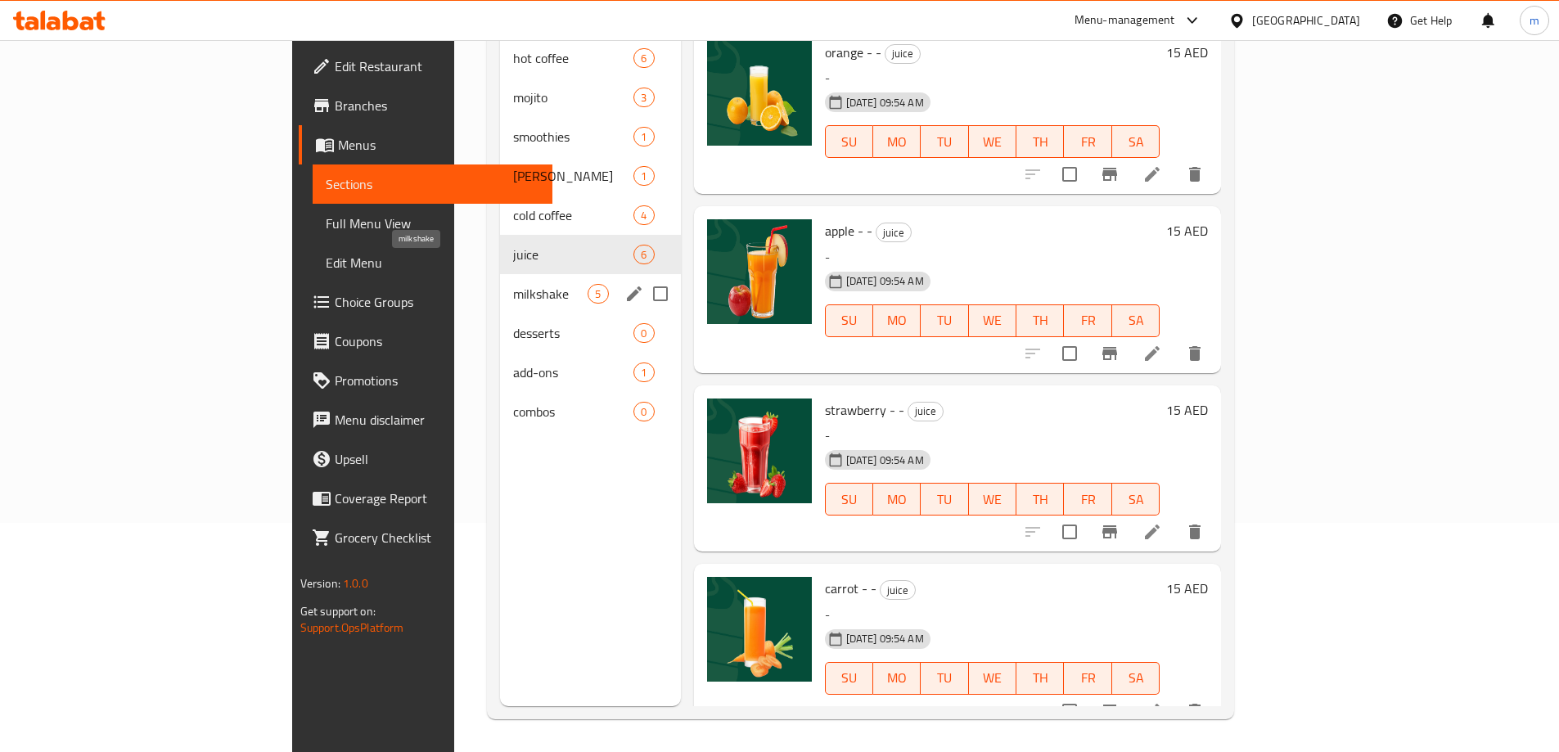
click at [513, 284] on span "milkshake" at bounding box center [550, 294] width 74 height 20
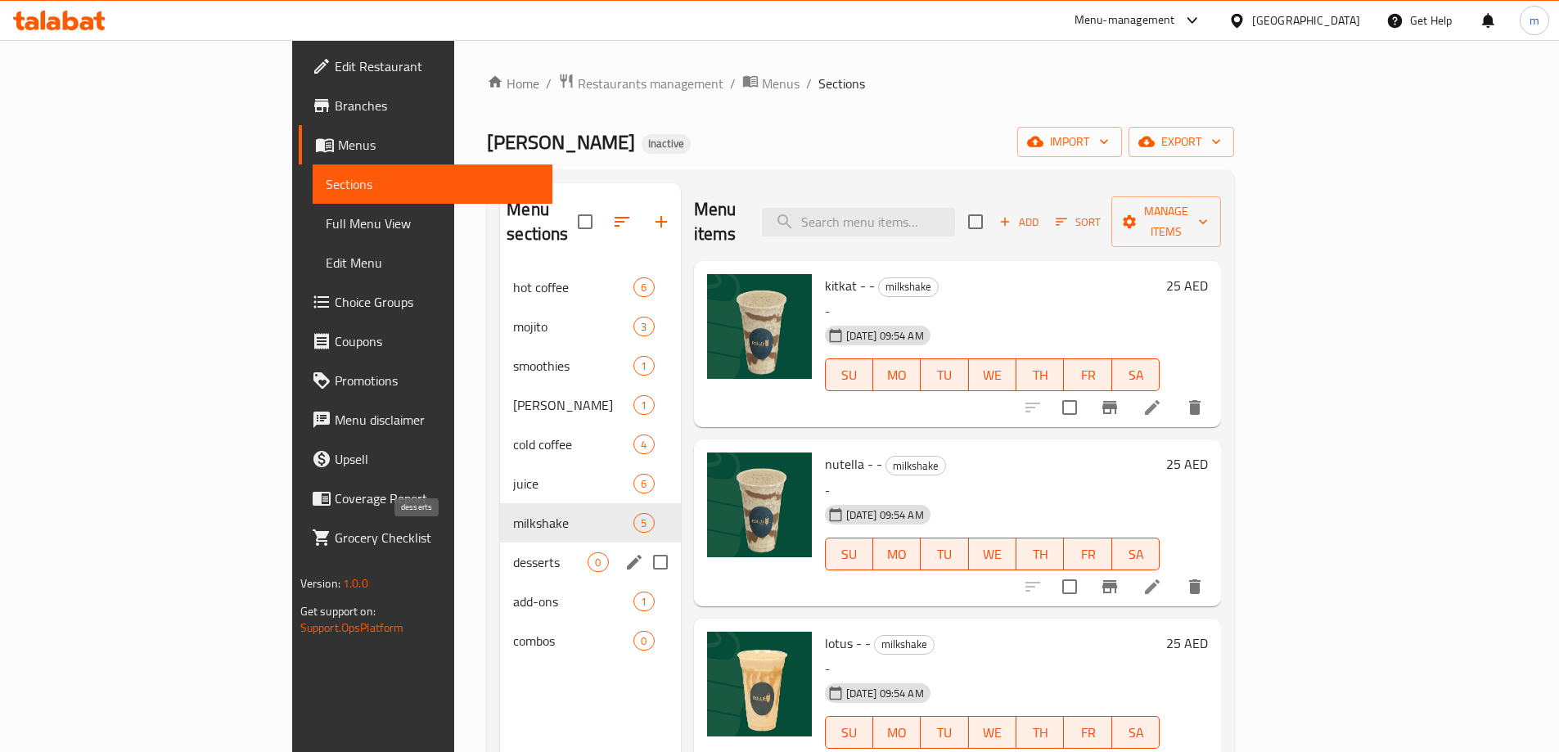
click at [513, 552] on span "desserts" at bounding box center [550, 562] width 74 height 20
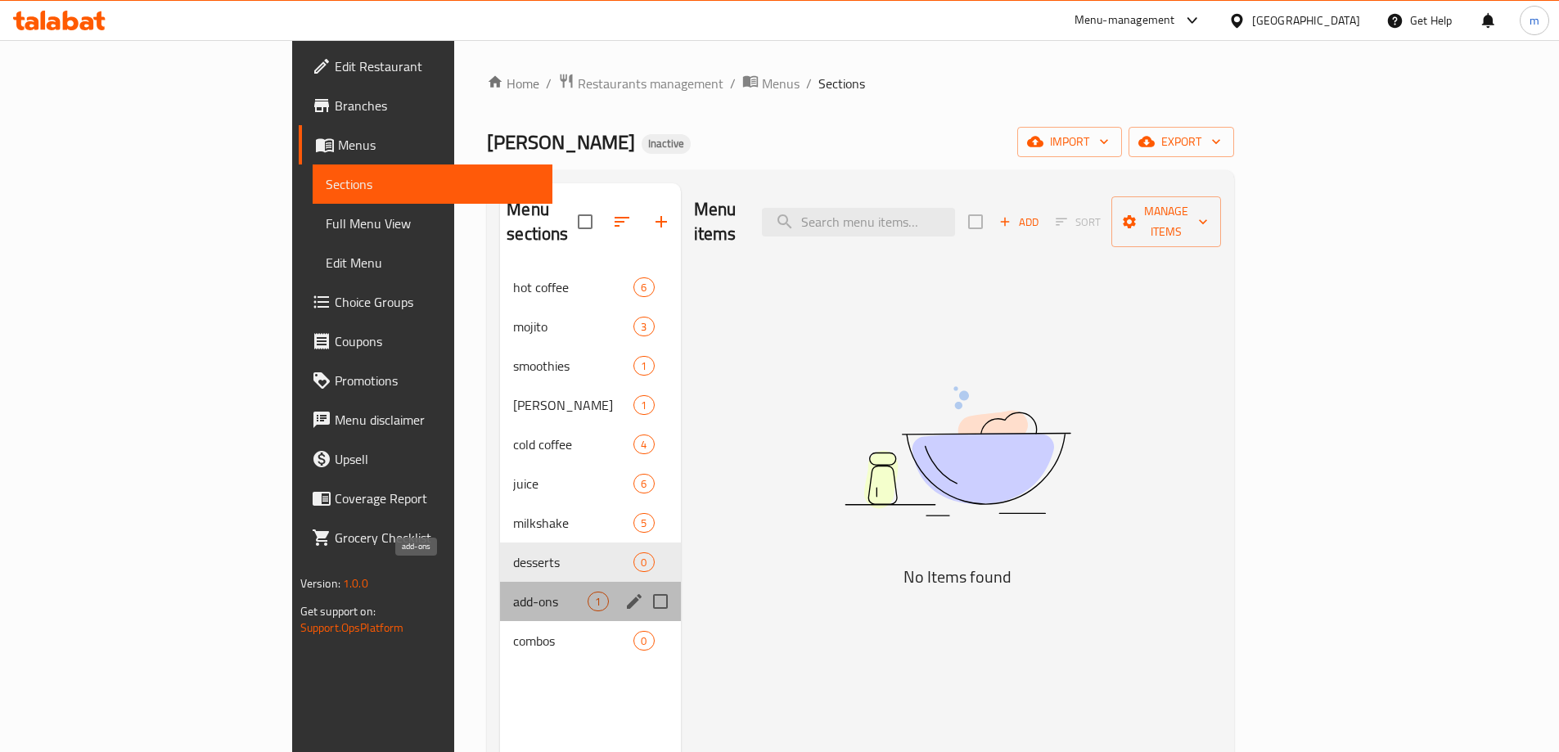
click at [513, 592] on span "add-ons" at bounding box center [550, 602] width 74 height 20
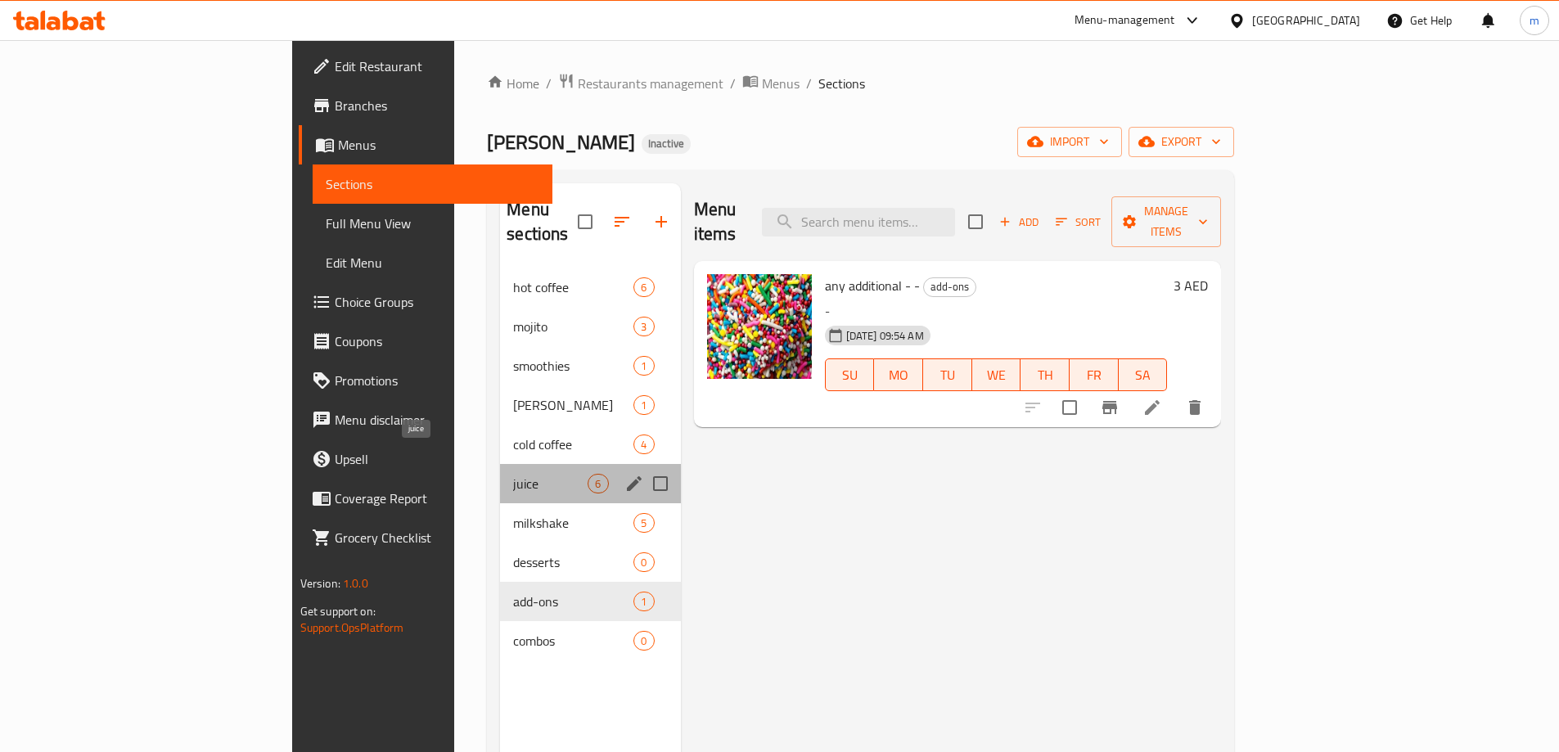
click at [513, 474] on span "juice" at bounding box center [550, 484] width 74 height 20
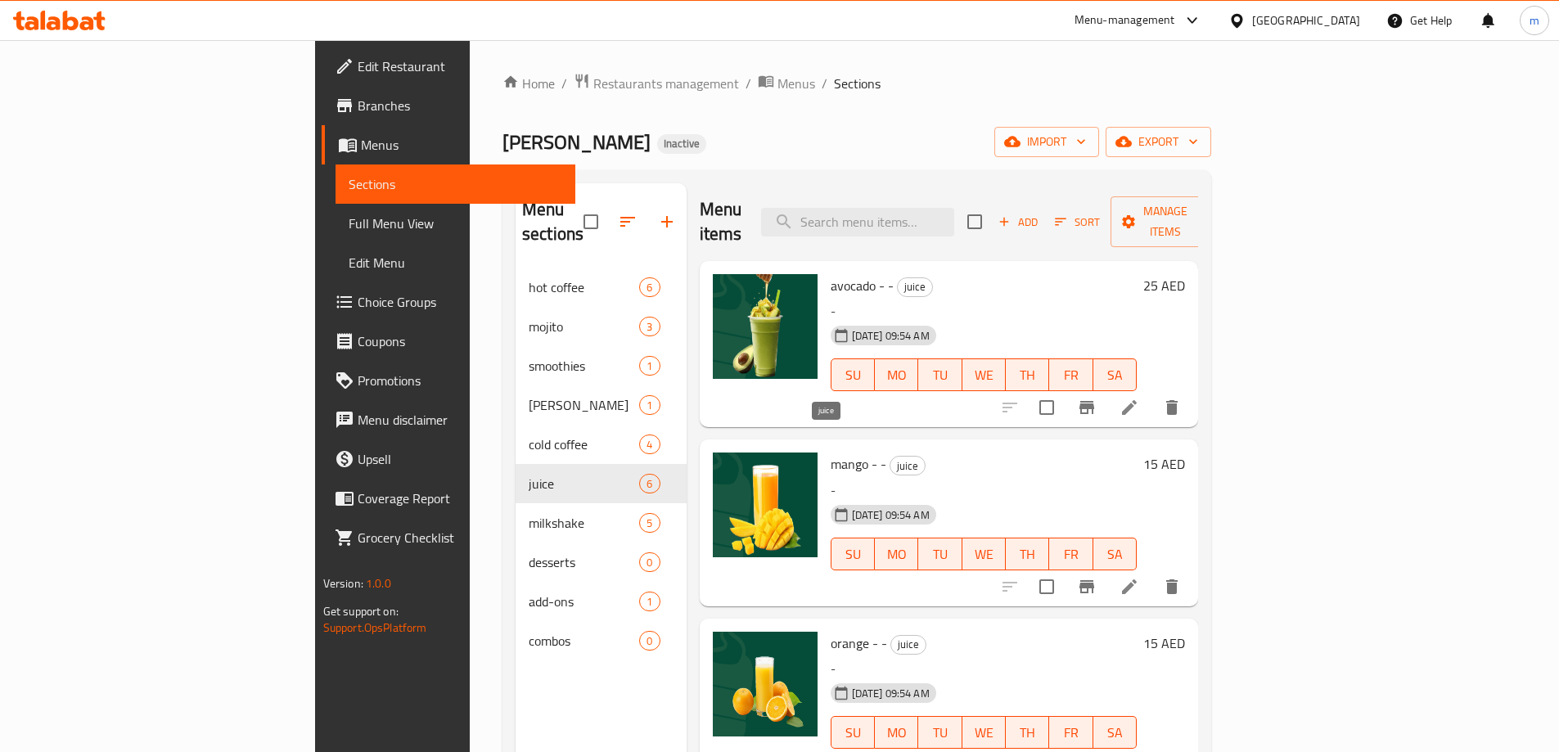
click at [890, 457] on span "juice" at bounding box center [907, 466] width 34 height 19
copy span "juice"
click at [1050, 274] on h6 "avocado - - juice" at bounding box center [984, 285] width 307 height 23
click at [1139, 398] on icon at bounding box center [1129, 408] width 20 height 20
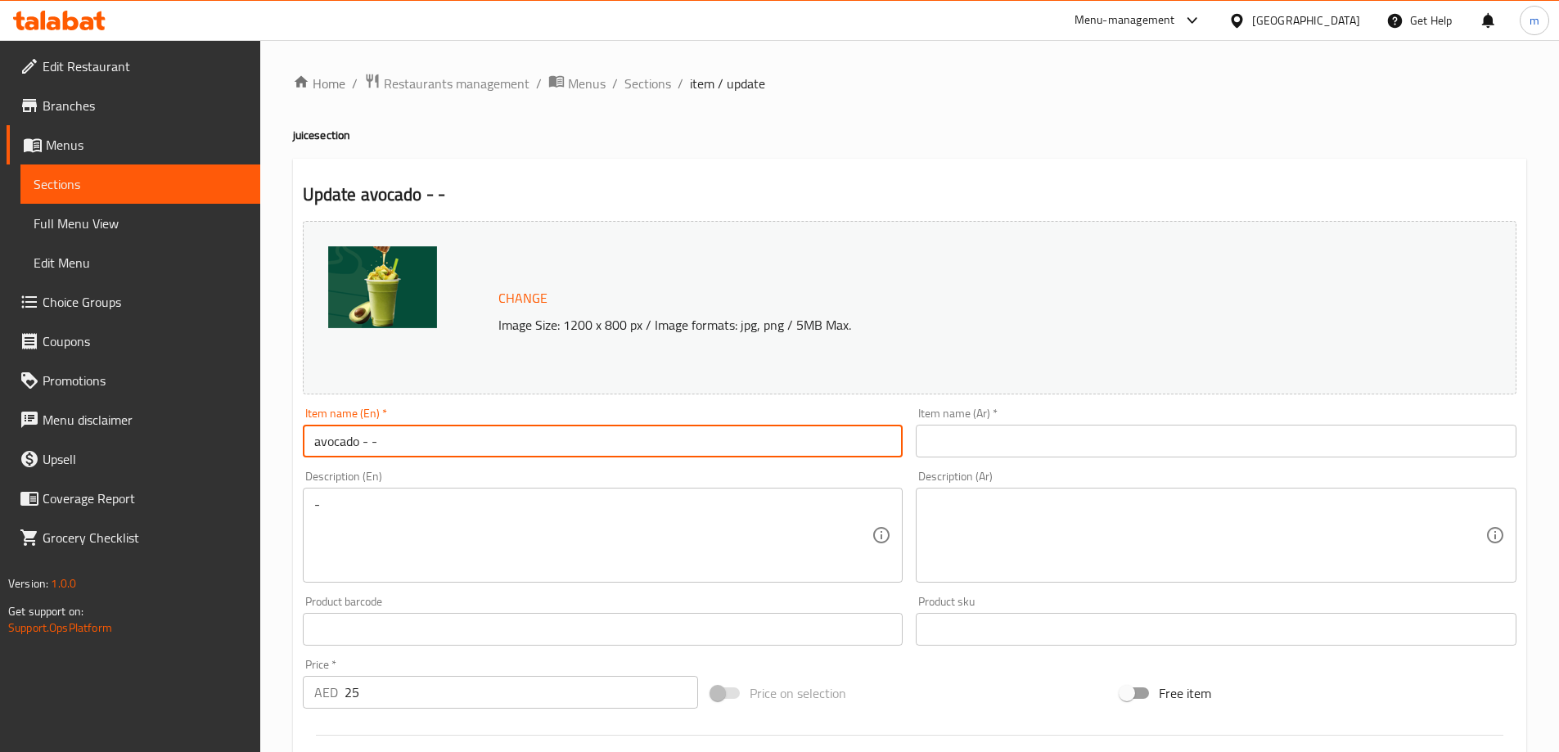
click at [393, 433] on input "avocado - -" at bounding box center [603, 441] width 601 height 33
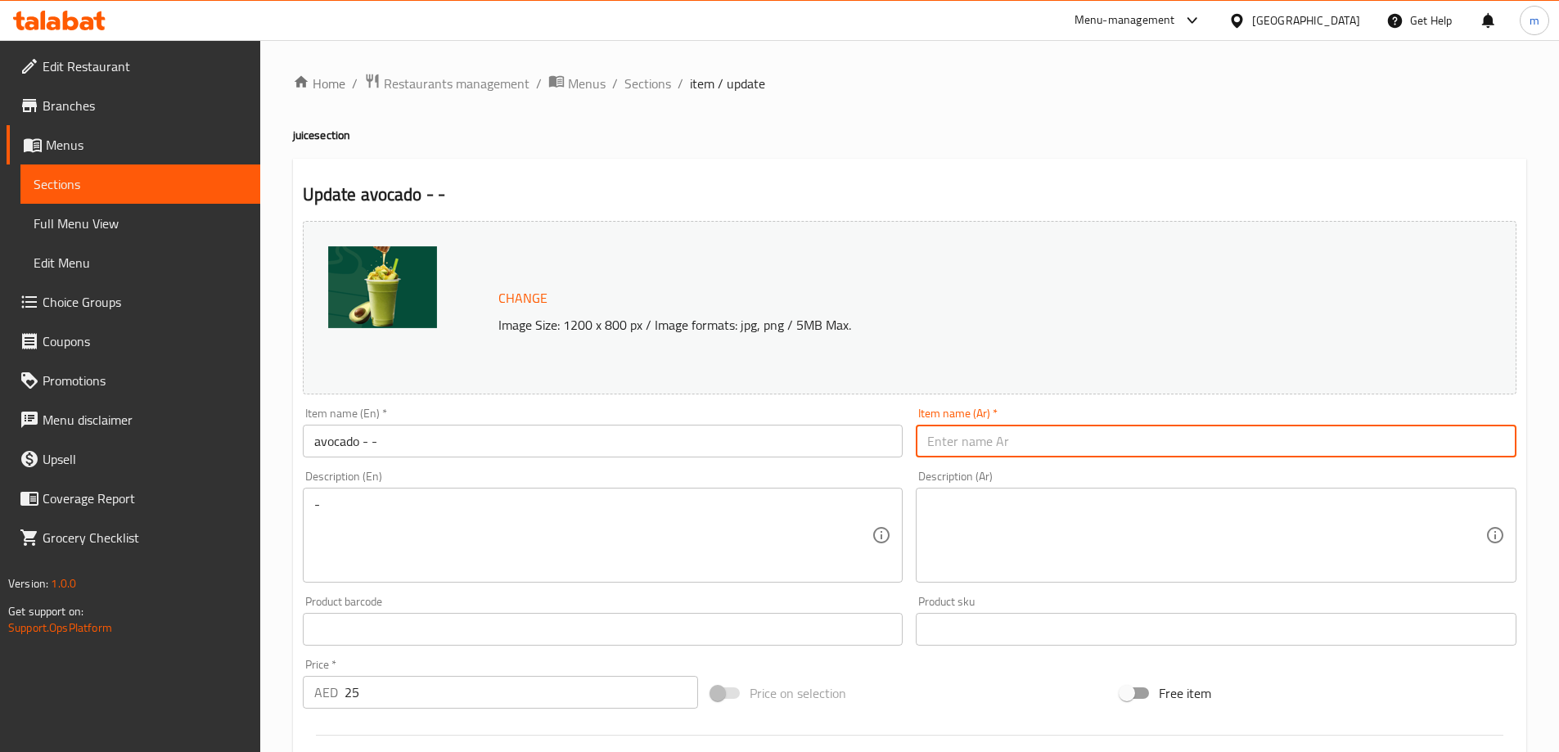
click at [1124, 427] on input "text" at bounding box center [1216, 441] width 601 height 33
paste input "عصير الأفوكادو - -"
type input "عصير الأفوكادو - -"
click at [303, 139] on h4 "juice section" at bounding box center [909, 135] width 1233 height 16
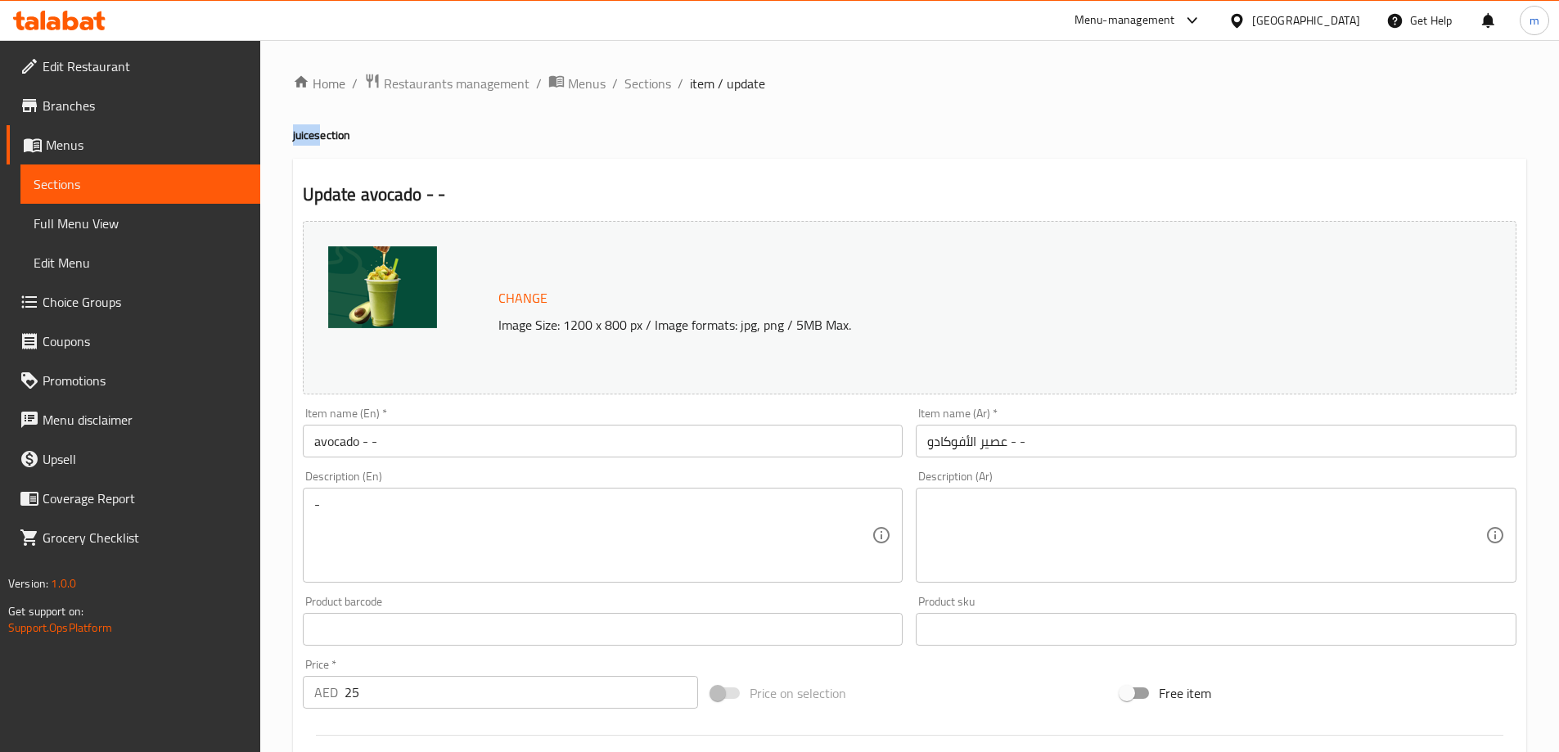
click at [303, 139] on h4 "juice section" at bounding box center [909, 135] width 1233 height 16
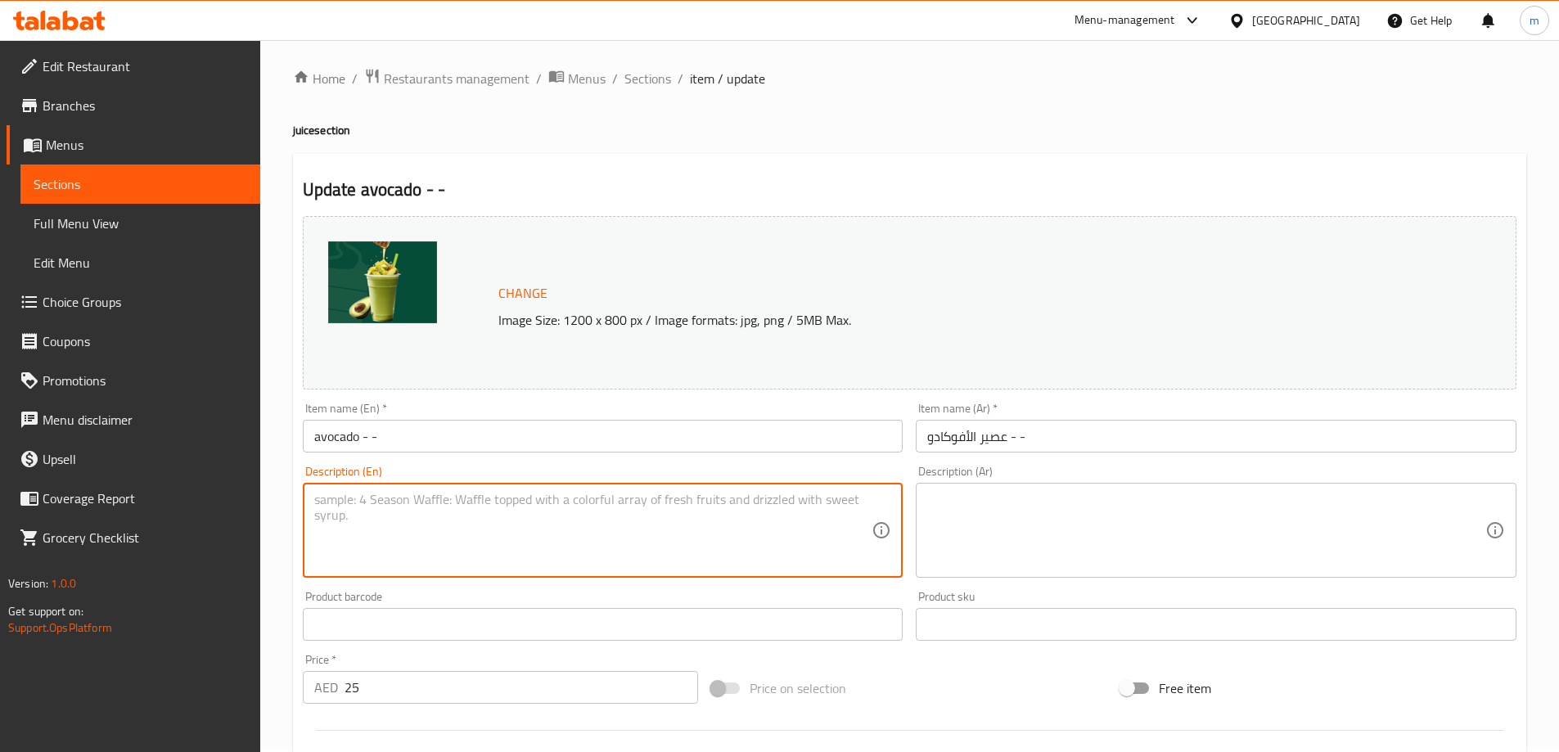
scroll to position [428, 0]
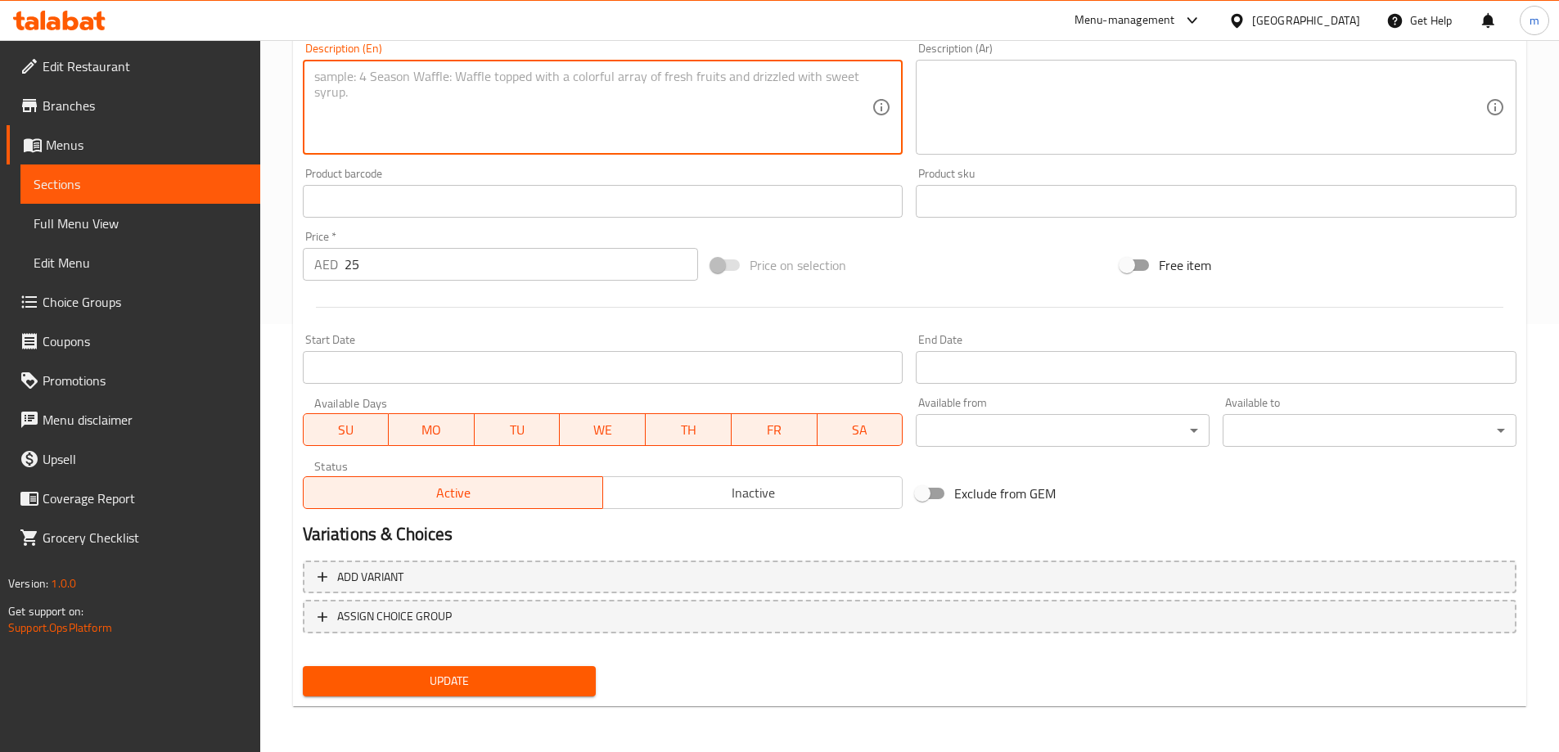
click at [475, 680] on span "Update" at bounding box center [450, 681] width 268 height 20
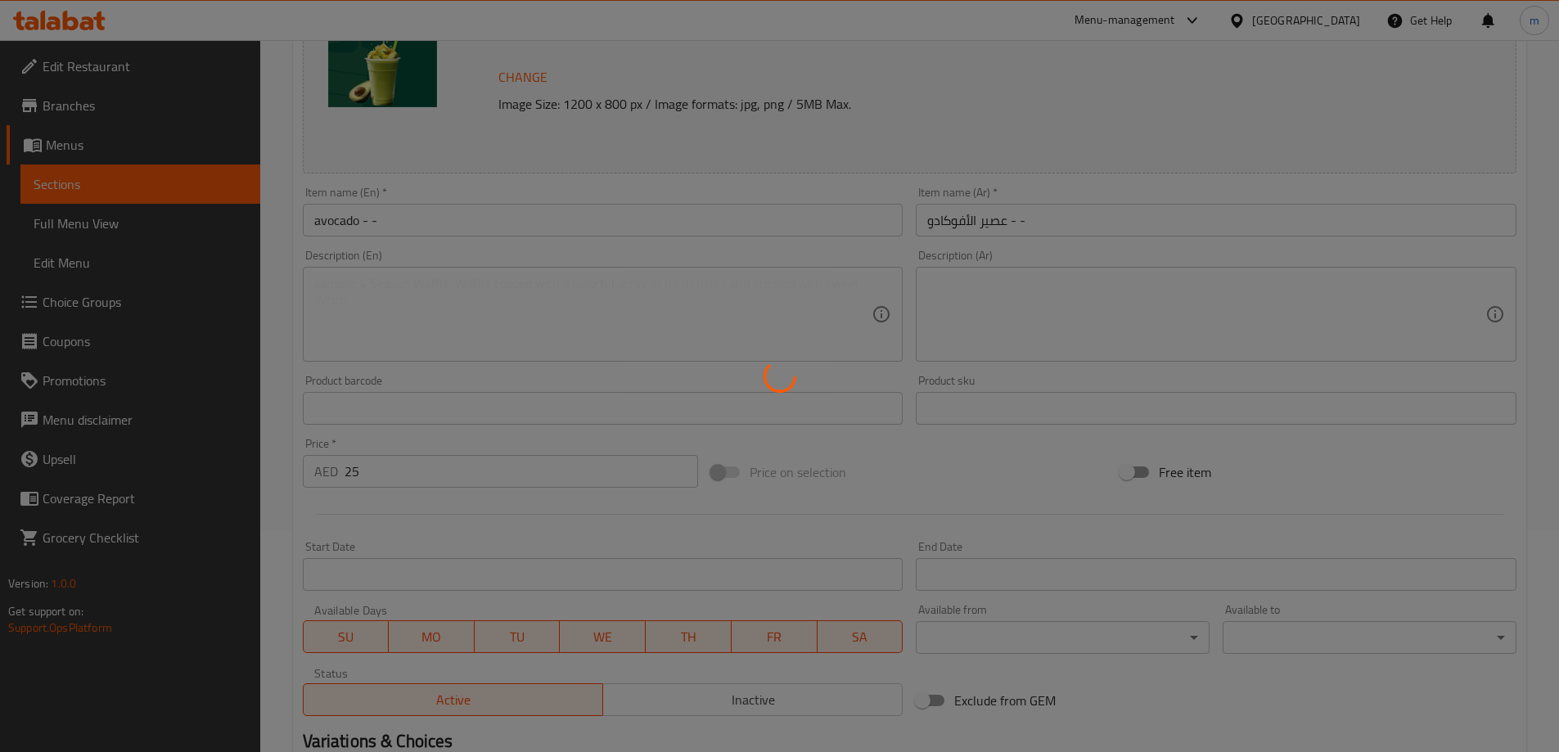
scroll to position [0, 0]
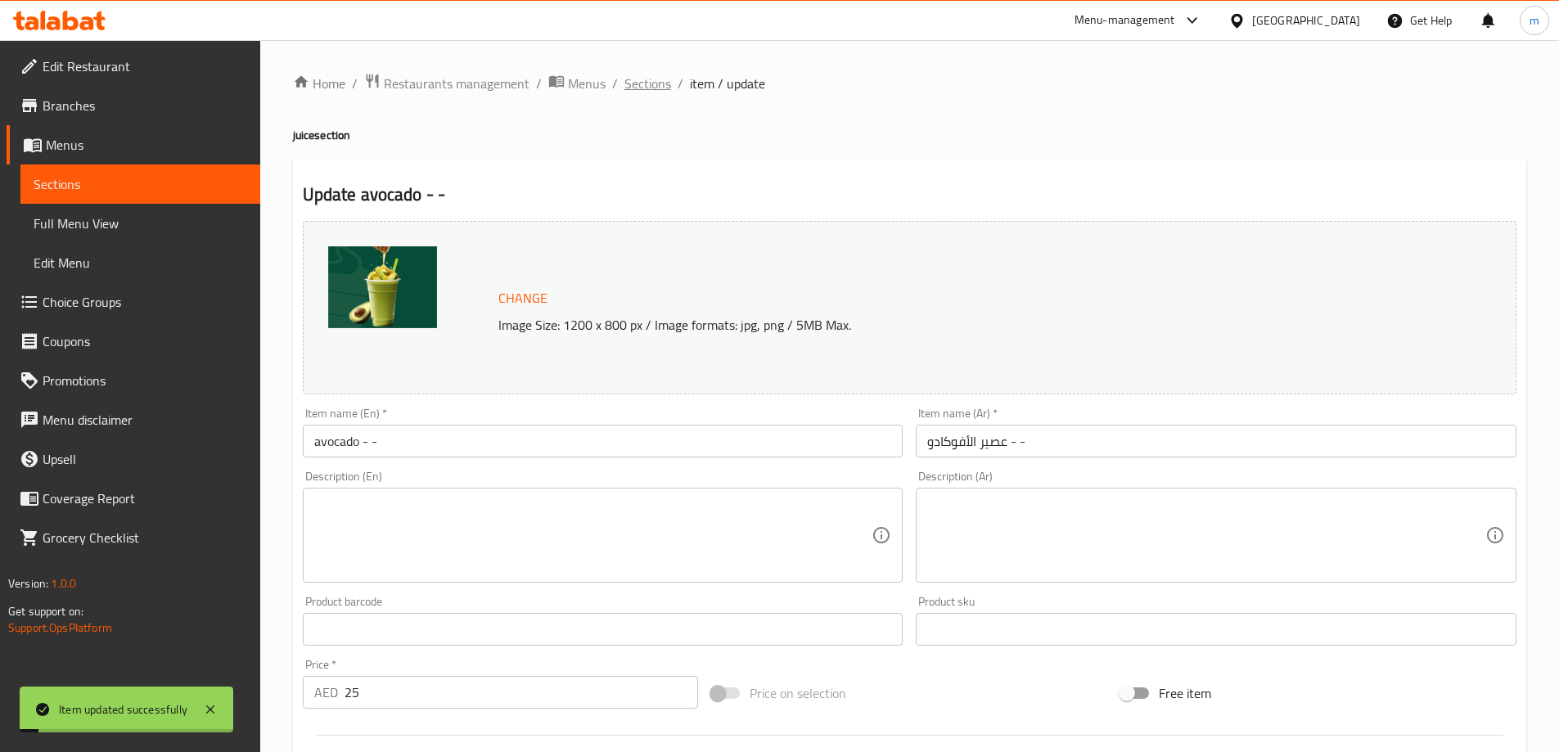
click at [644, 88] on span "Sections" at bounding box center [647, 84] width 47 height 20
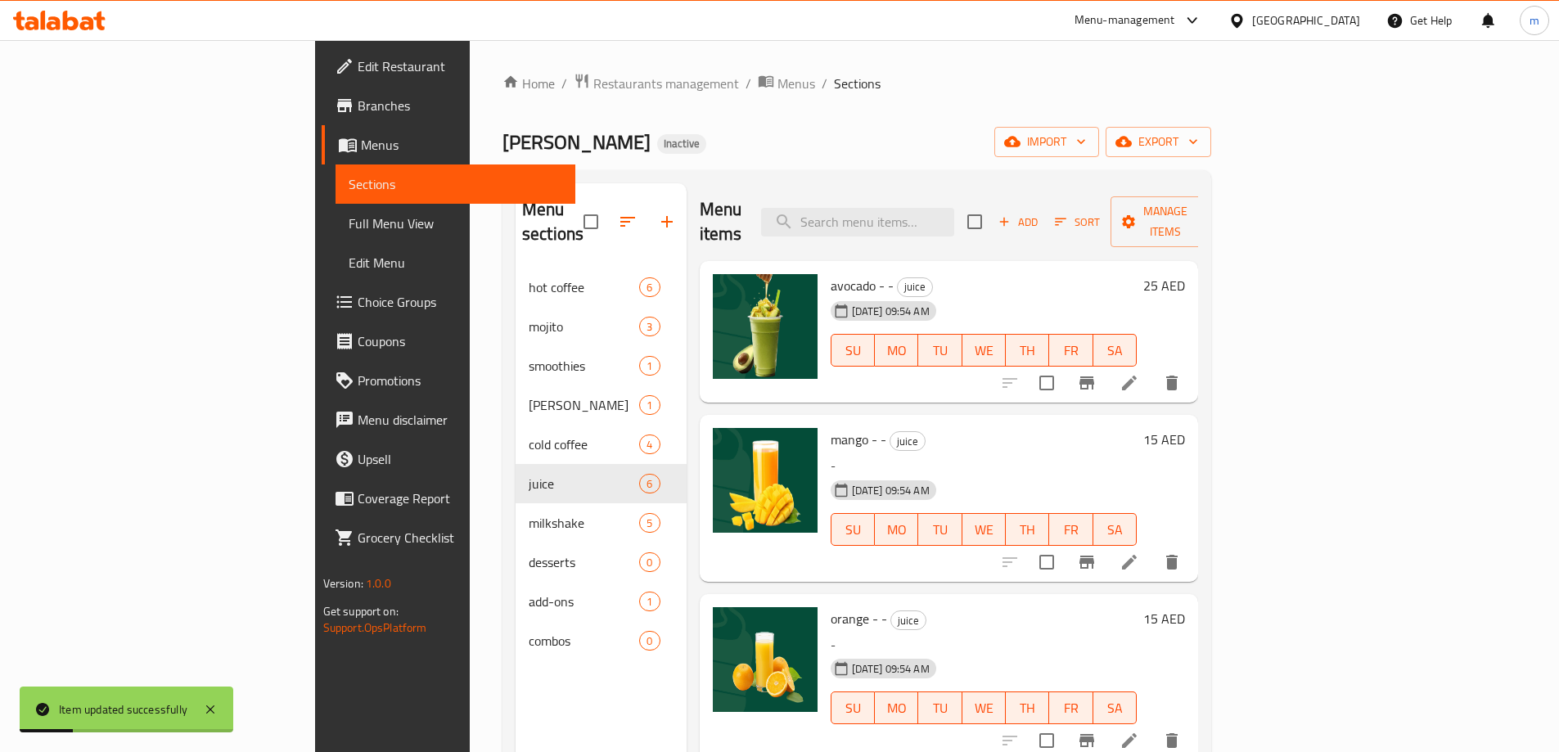
click at [1152, 547] on li at bounding box center [1129, 561] width 46 height 29
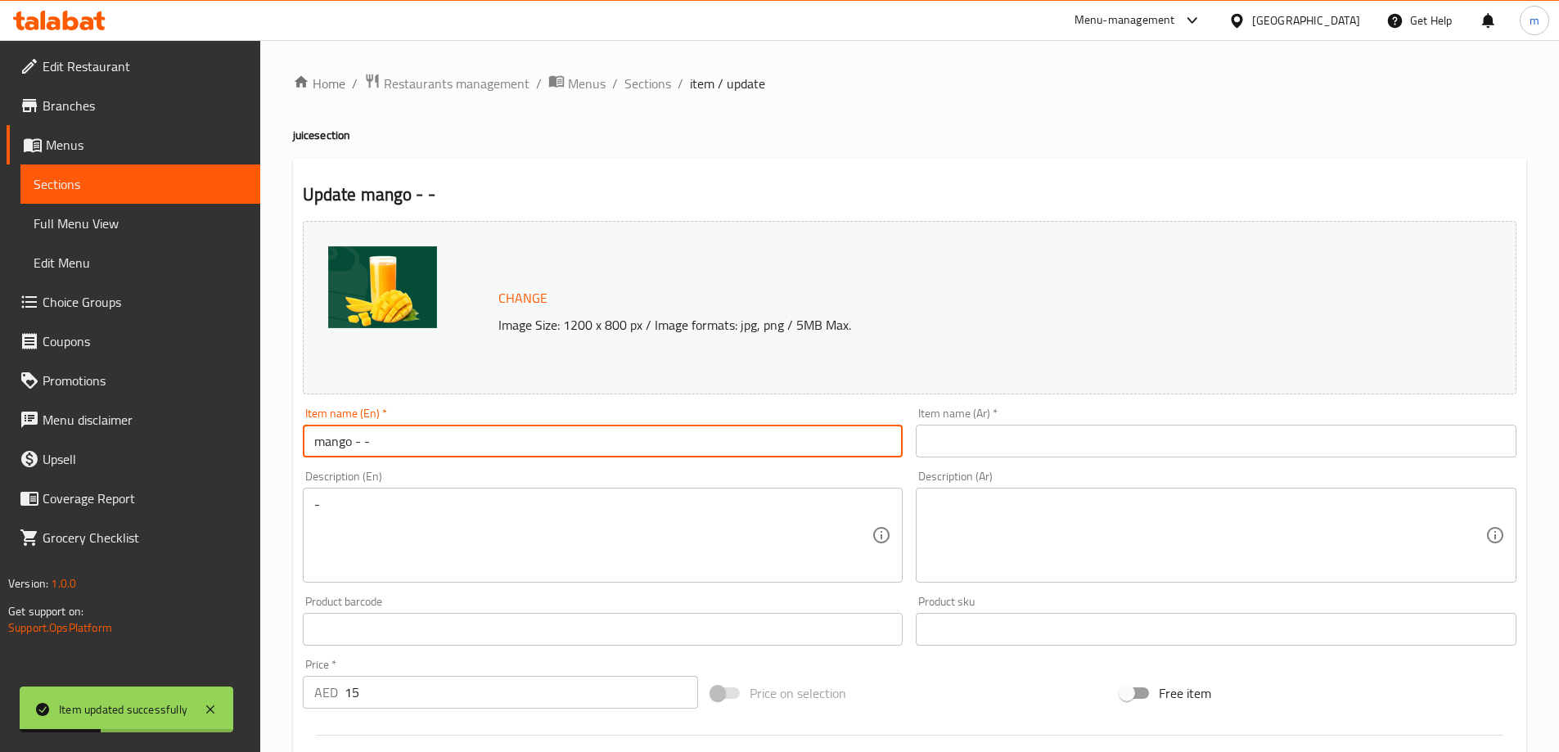
click at [328, 450] on input "mango - -" at bounding box center [603, 441] width 601 height 33
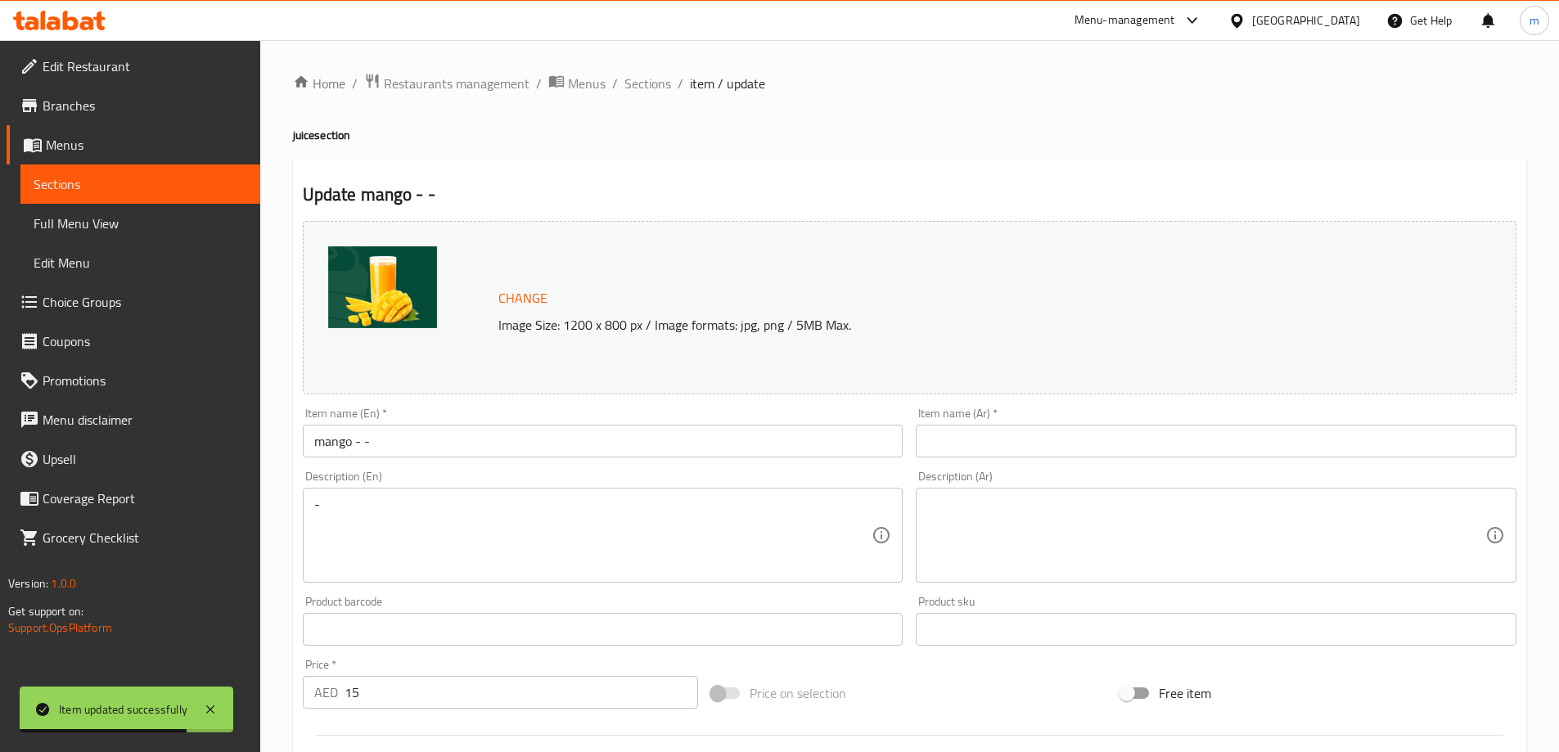
click at [349, 443] on input "mango - -" at bounding box center [603, 441] width 601 height 33
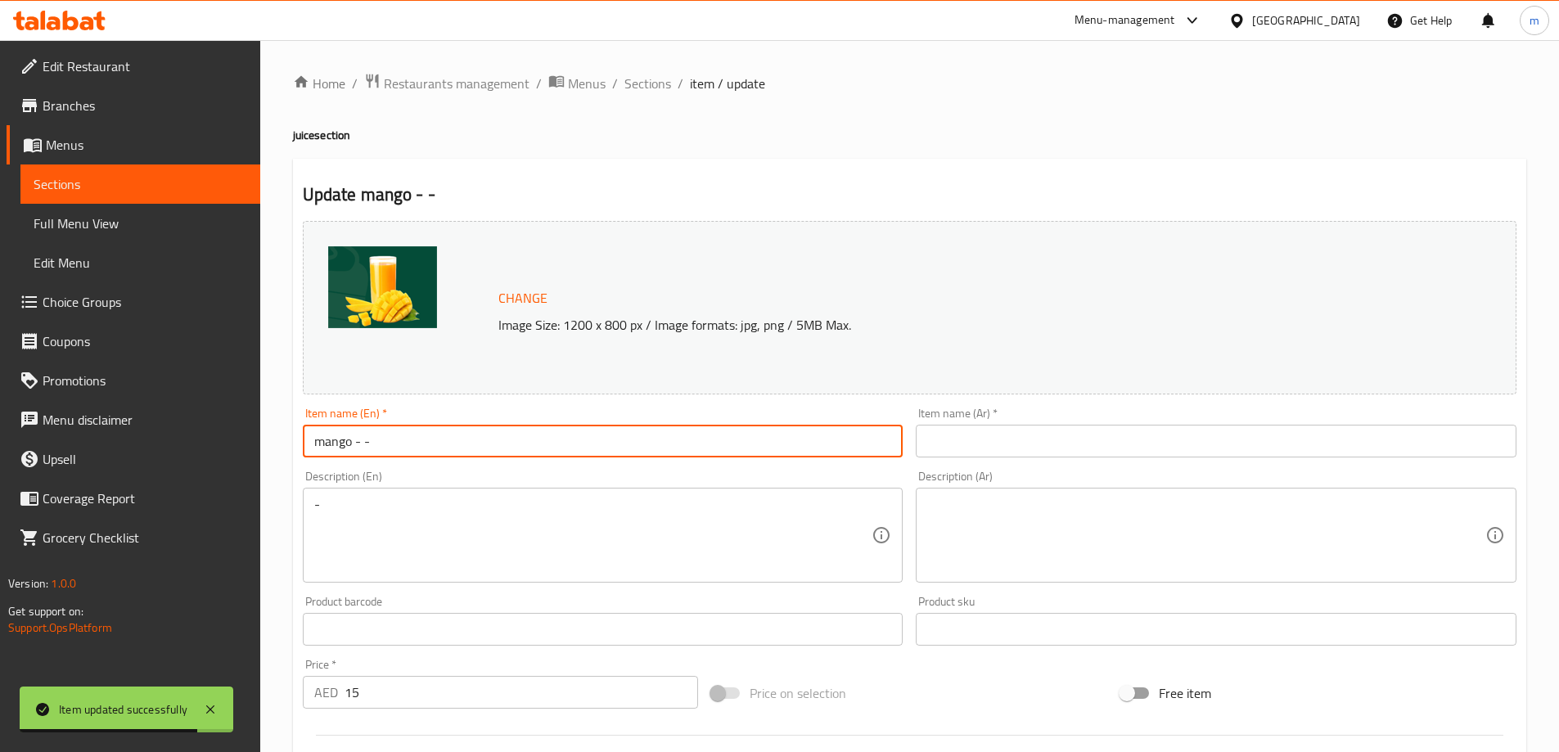
click at [329, 448] on input "mango - -" at bounding box center [603, 441] width 601 height 33
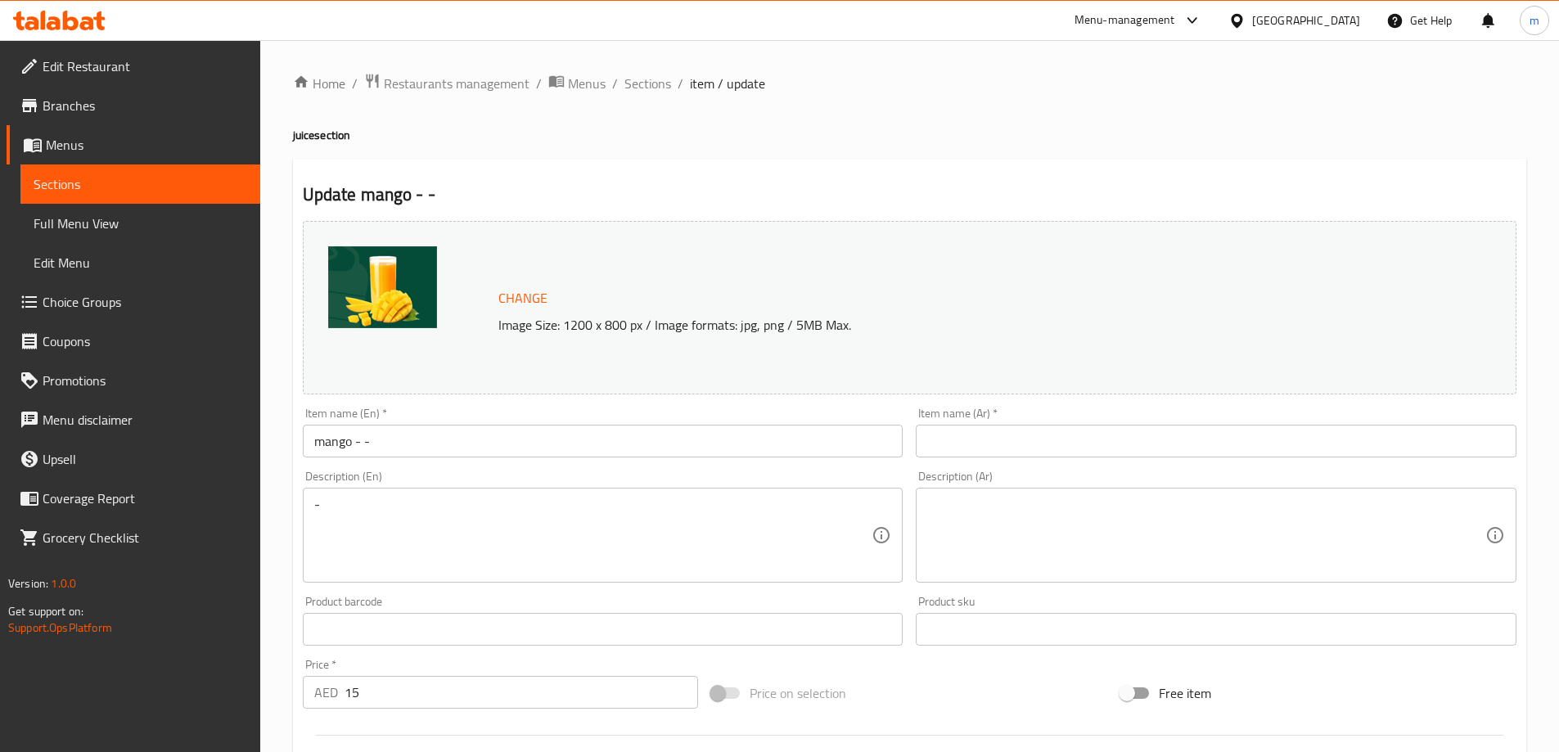
click at [397, 440] on input "mango - -" at bounding box center [603, 441] width 601 height 33
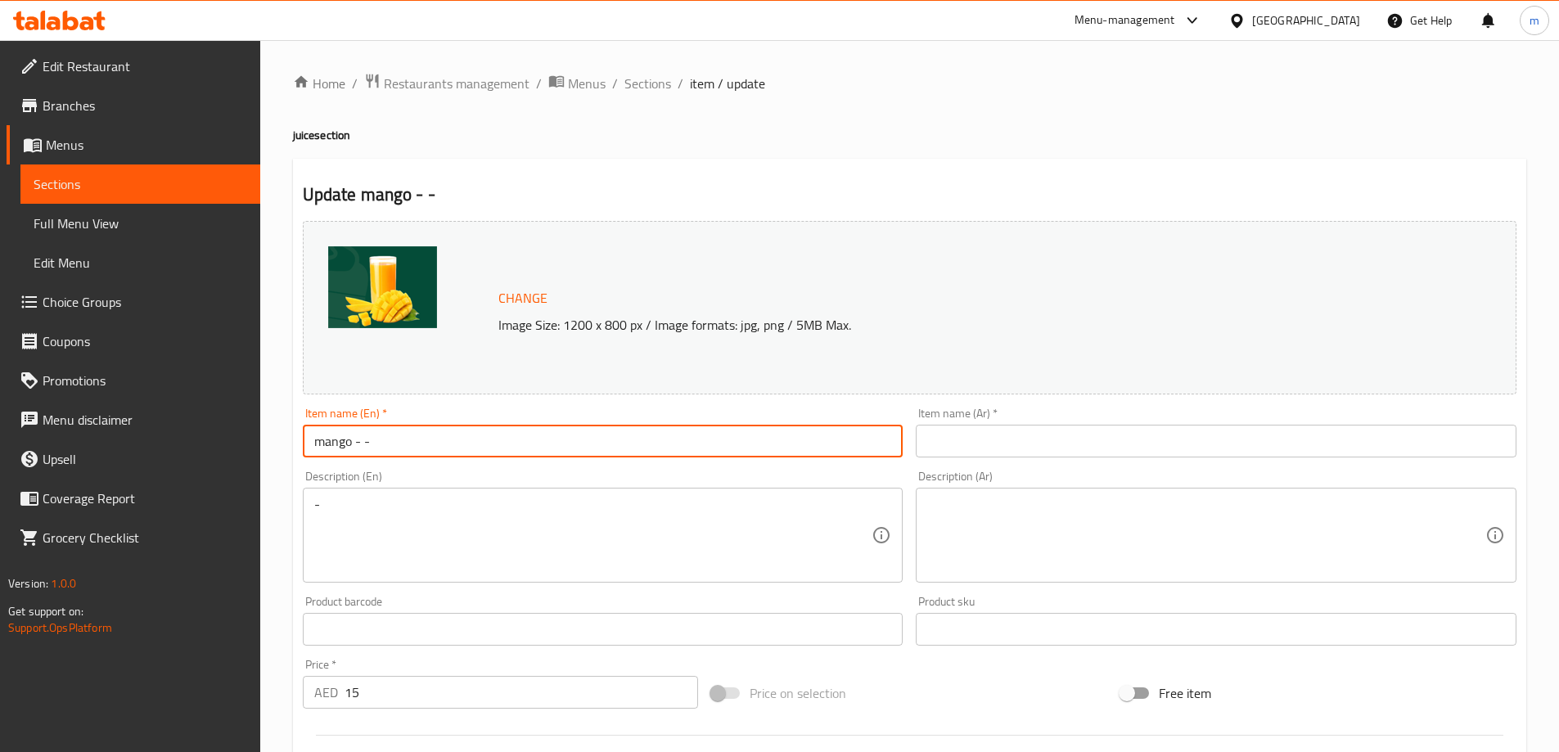
click at [397, 440] on input "mango - -" at bounding box center [603, 441] width 601 height 33
paste input "juice"
type input "mango juice - -"
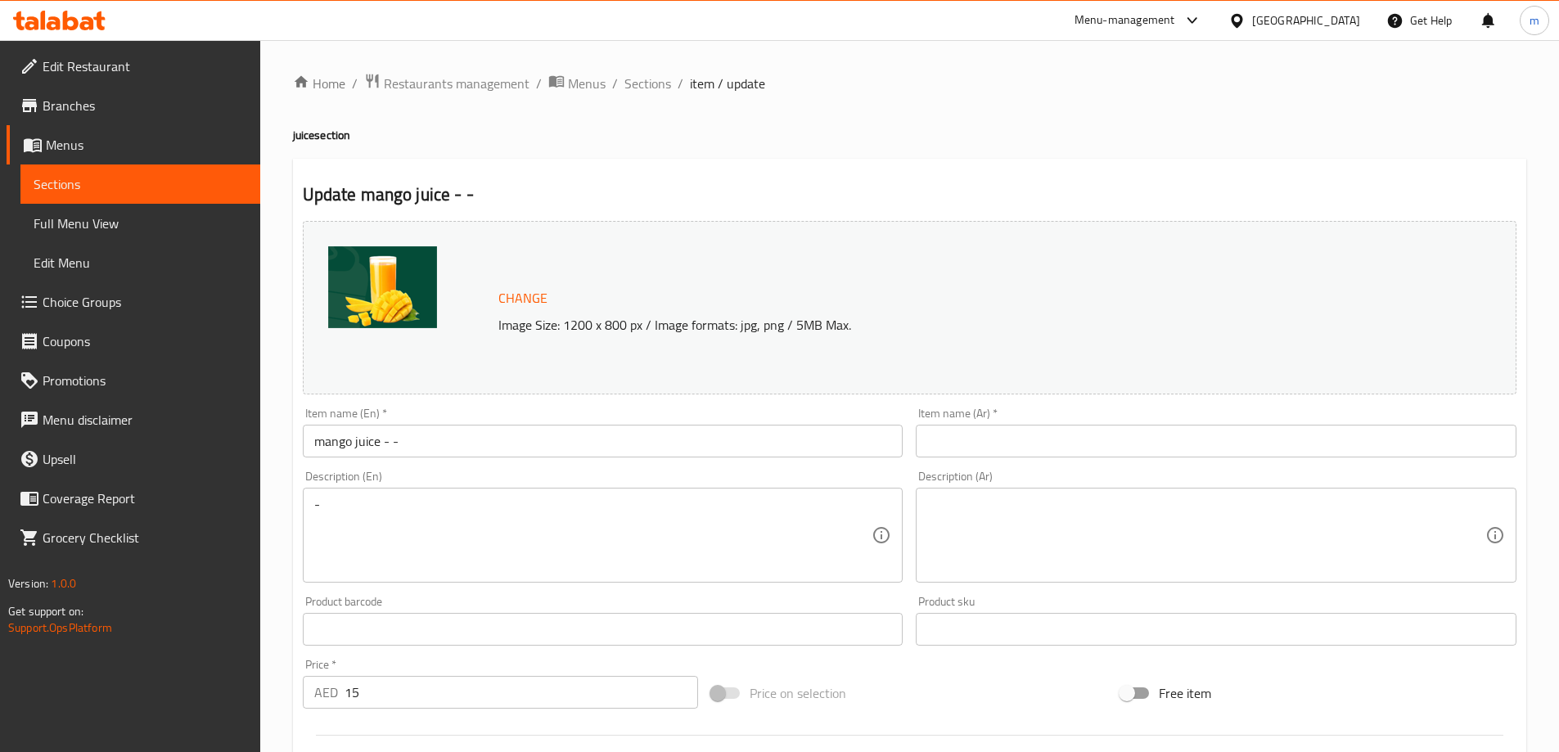
click at [1046, 436] on input "text" at bounding box center [1216, 441] width 601 height 33
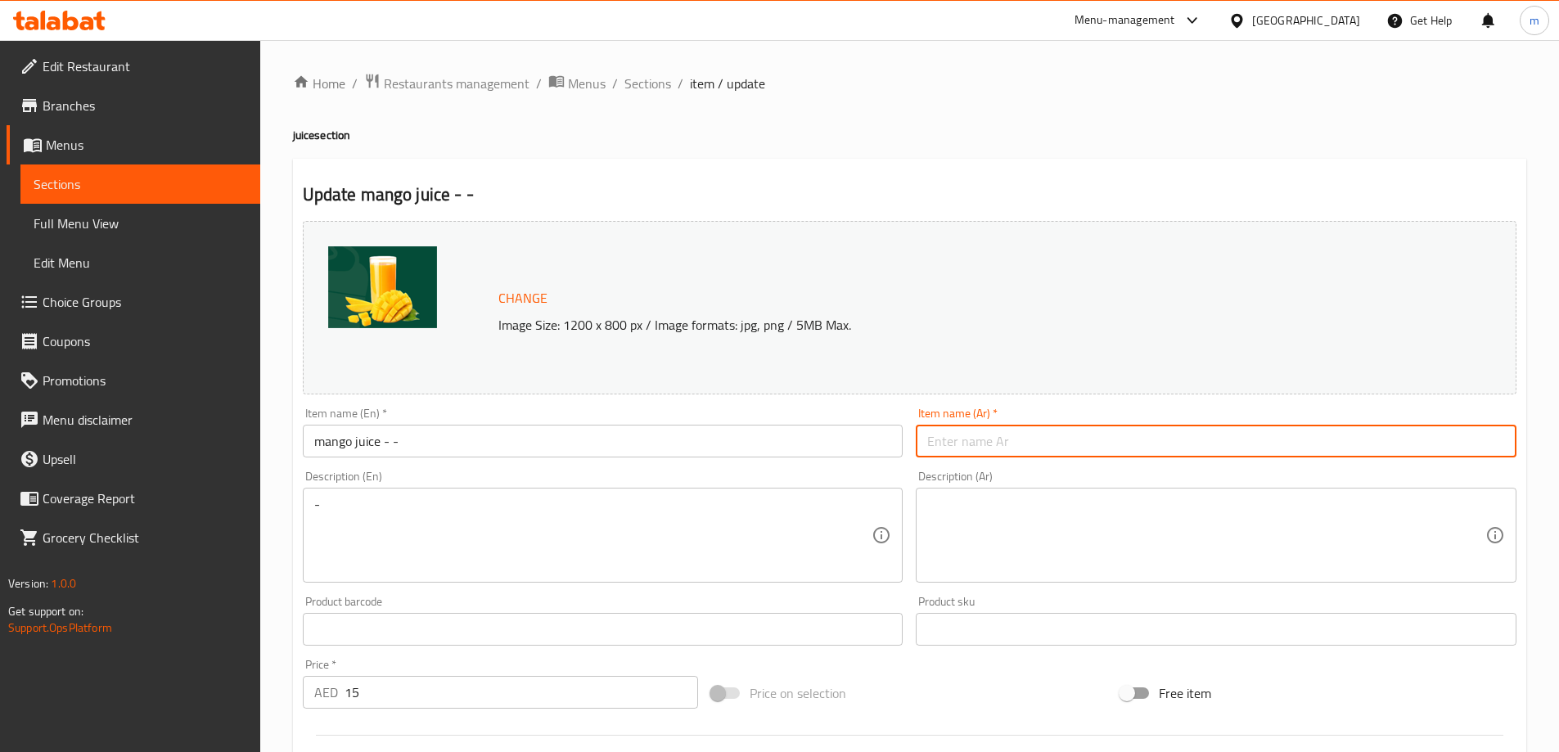
paste input "عصير المانجو - -"
type input "عصير المانجو - -"
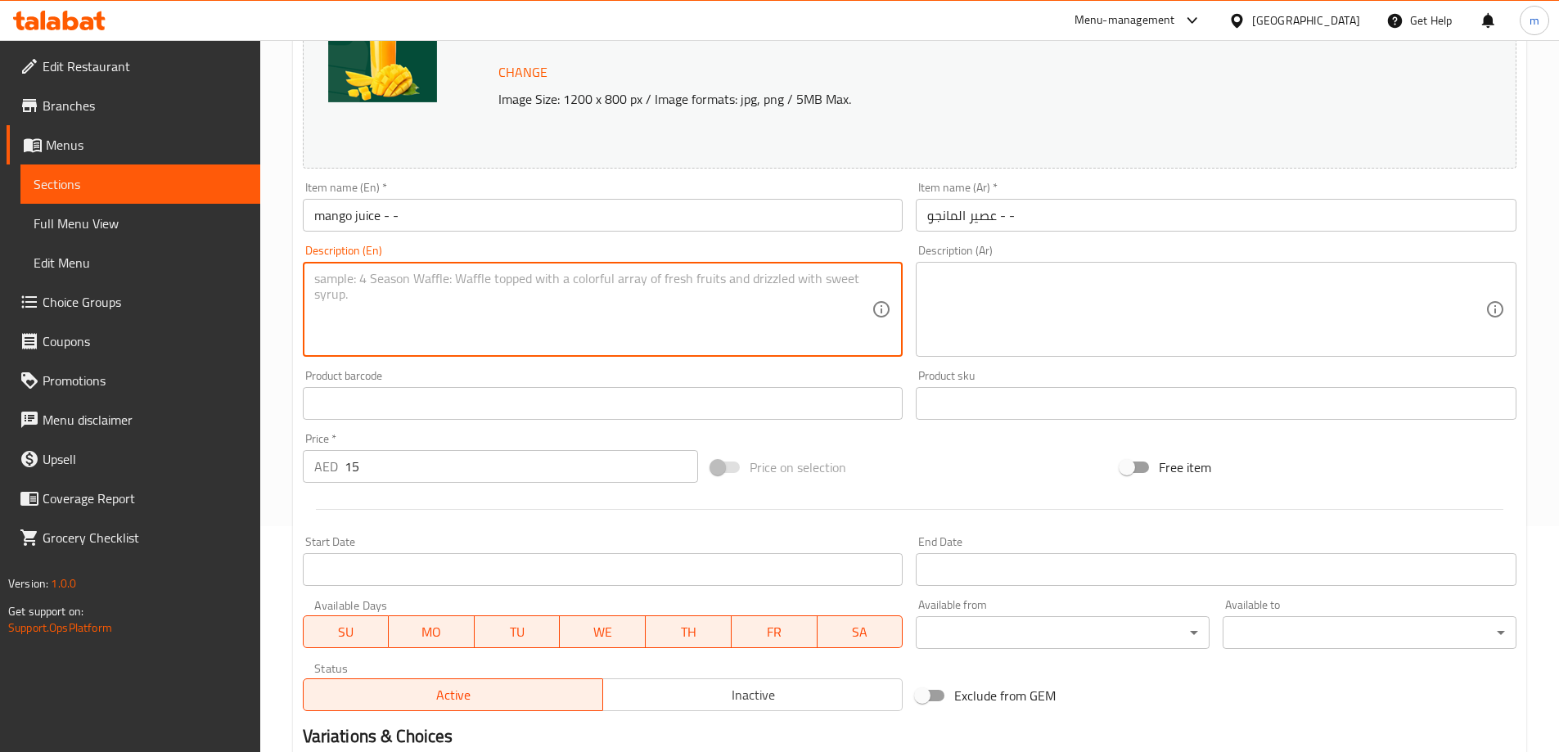
scroll to position [428, 0]
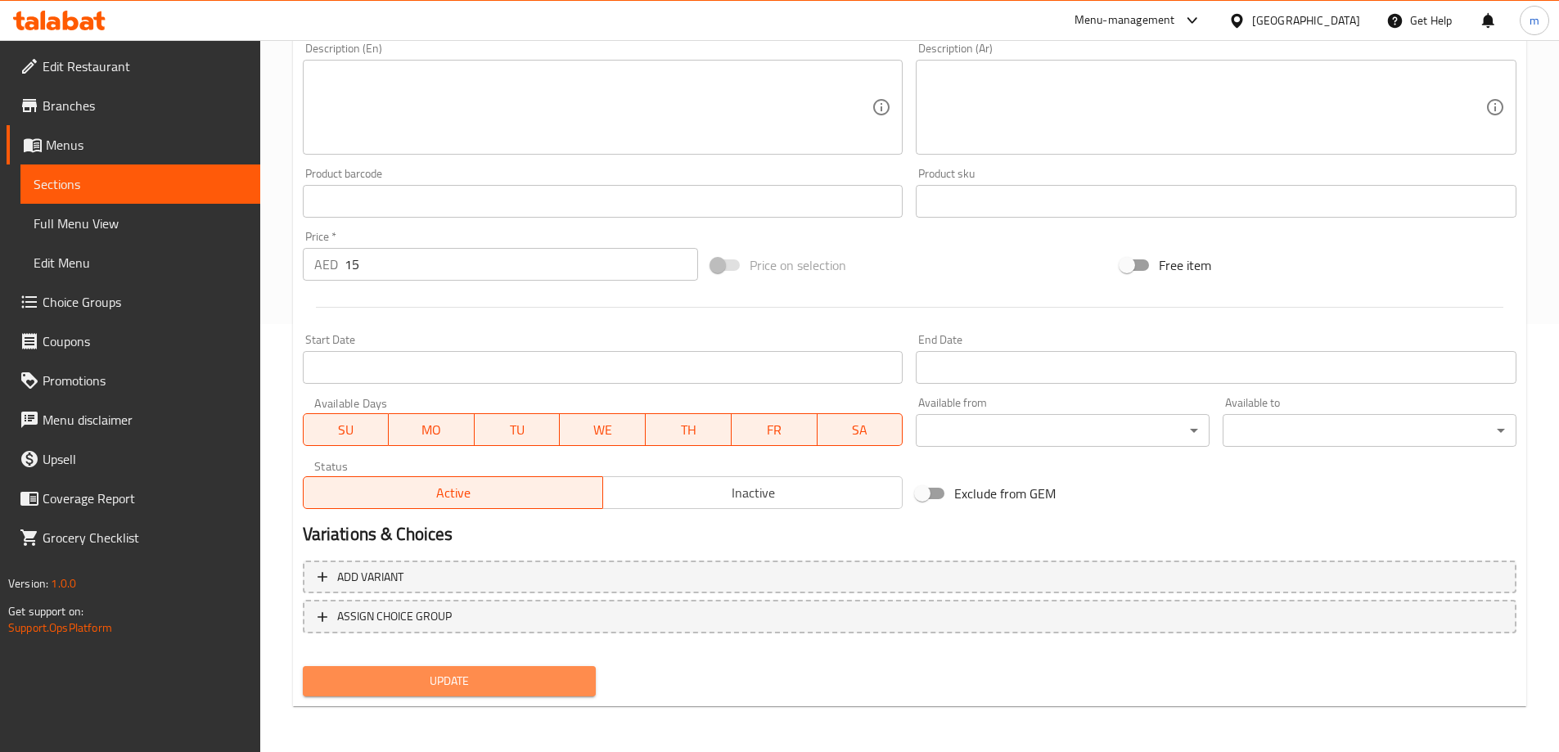
click at [543, 693] on button "Update" at bounding box center [450, 681] width 294 height 30
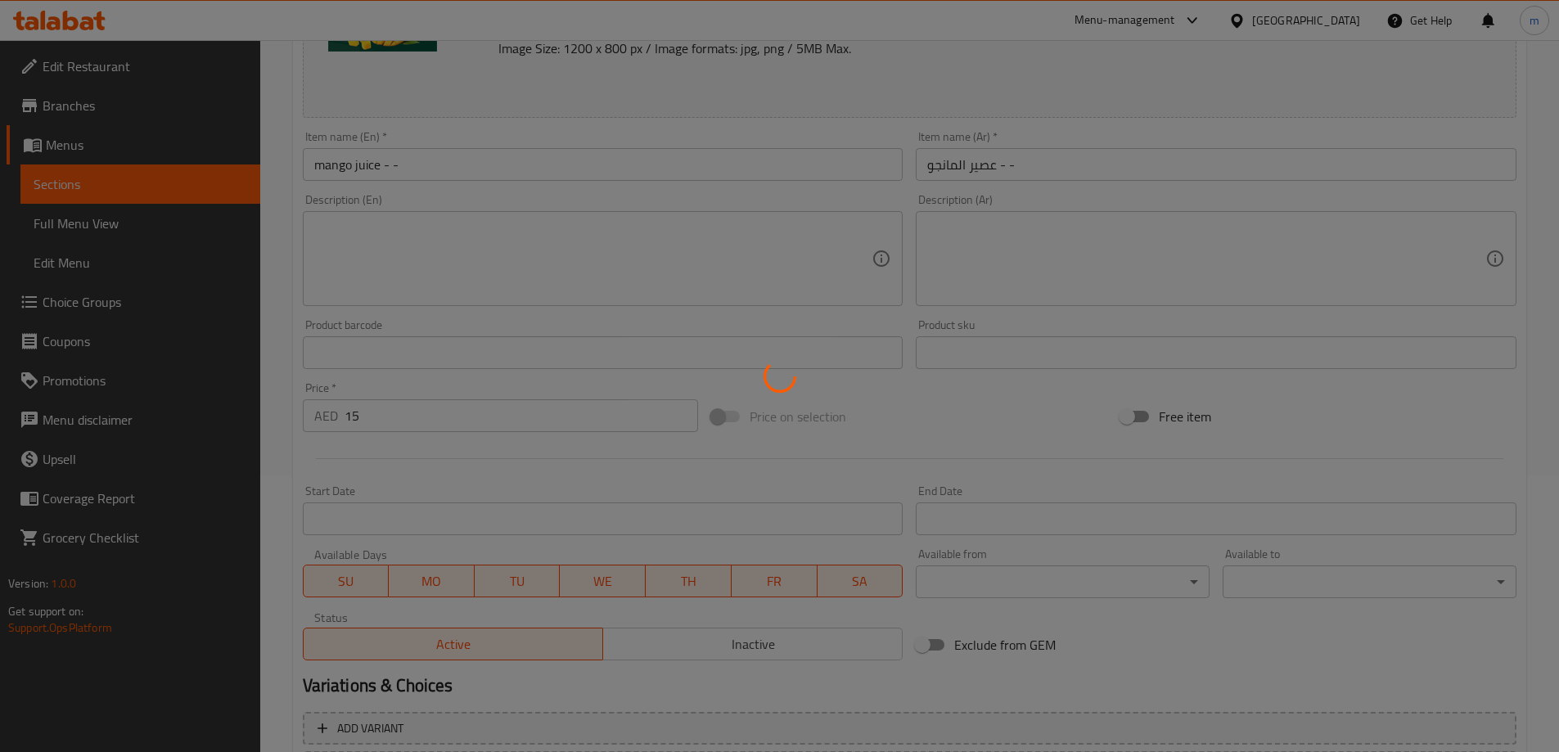
scroll to position [0, 0]
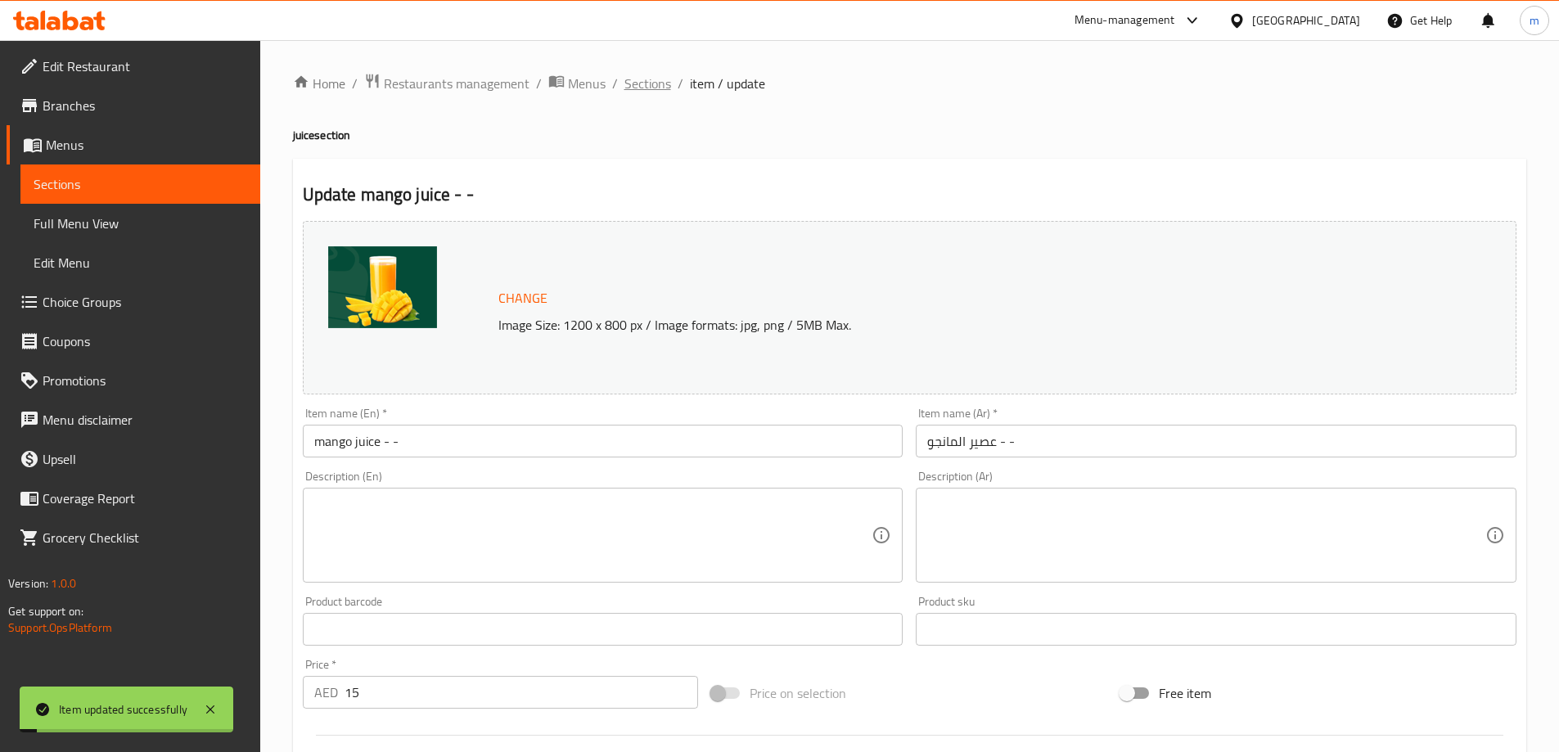
click at [654, 74] on span "Sections" at bounding box center [647, 84] width 47 height 20
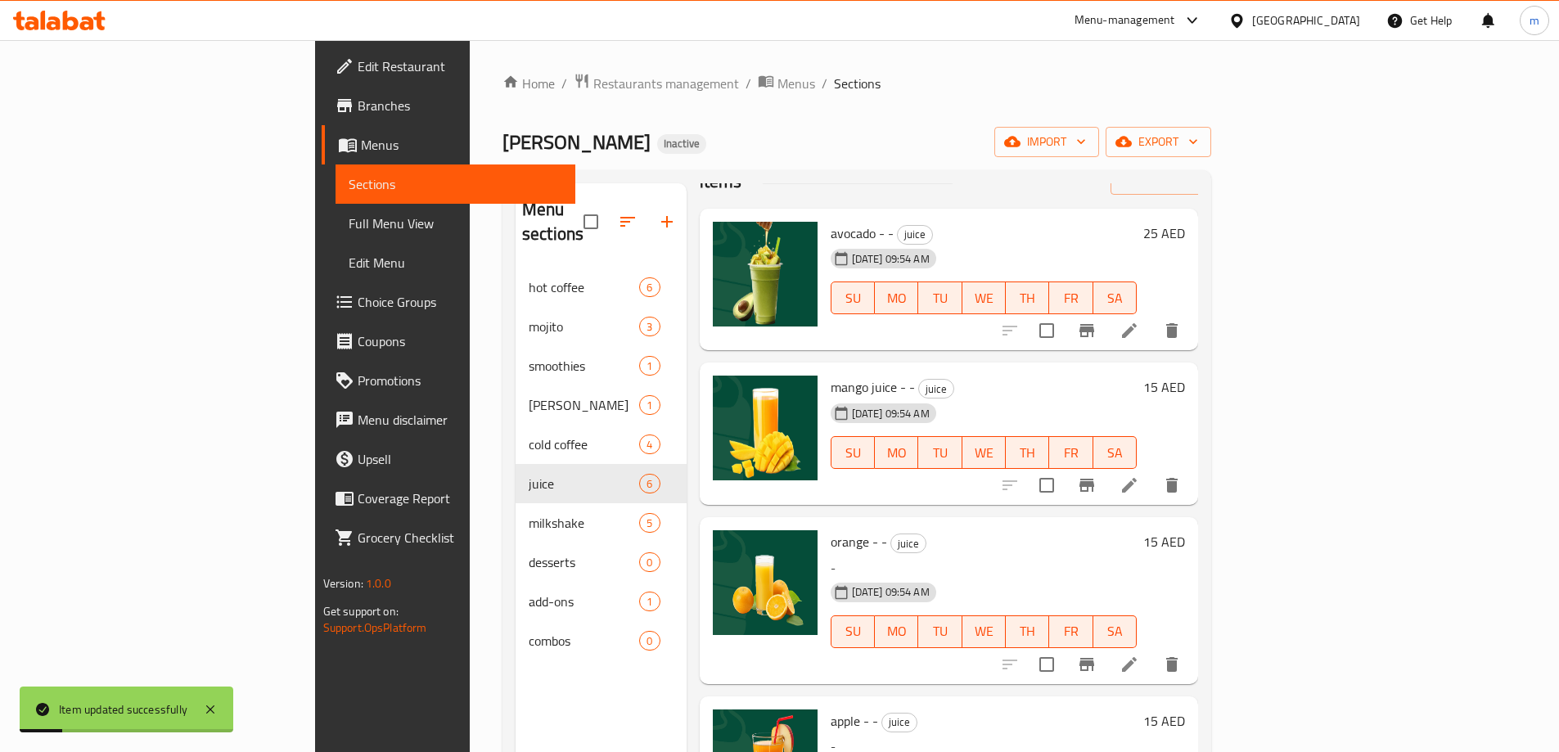
scroll to position [82, 0]
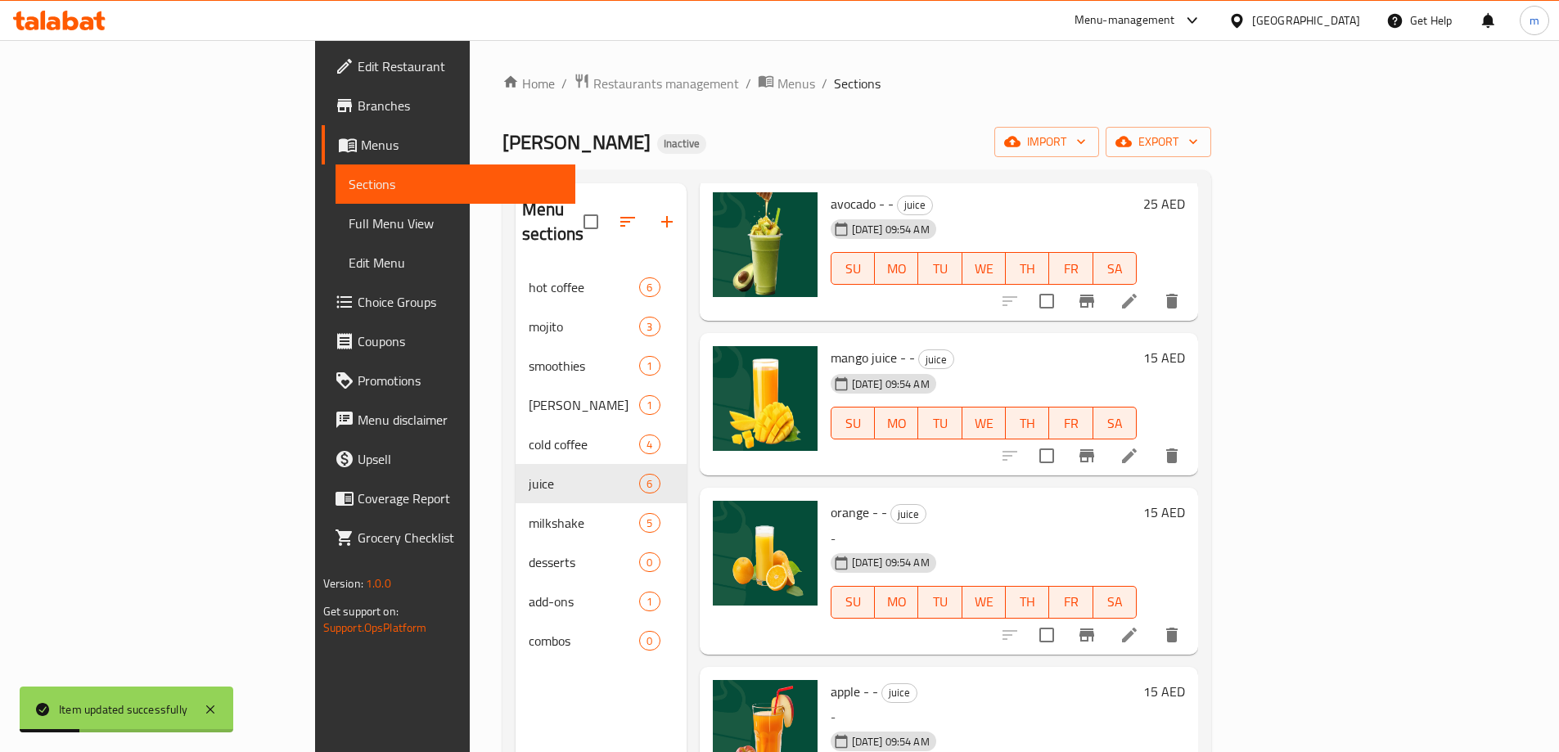
click at [1139, 625] on icon at bounding box center [1129, 635] width 20 height 20
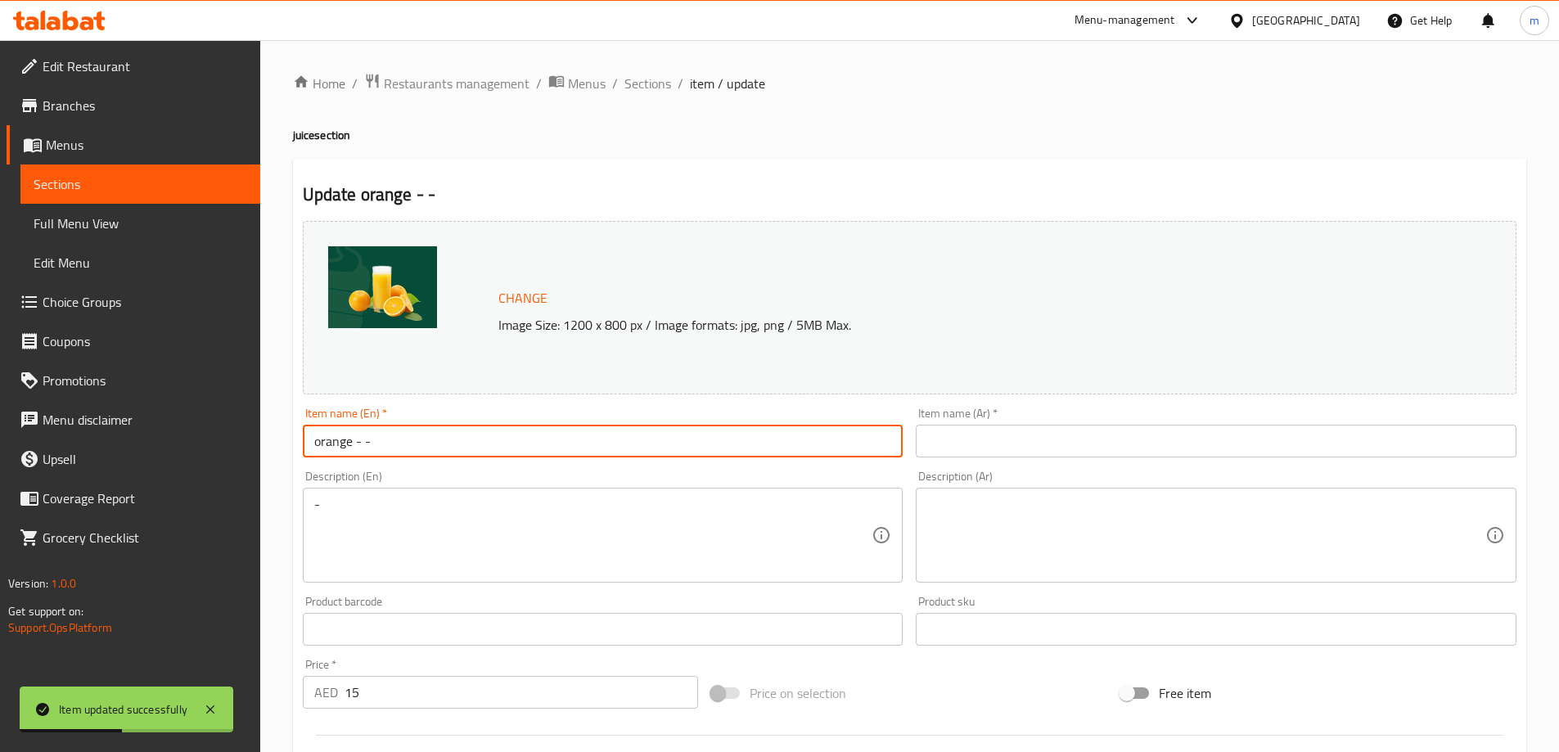
click at [435, 444] on input "orange - -" at bounding box center [603, 441] width 601 height 33
click at [325, 451] on input "orange - -" at bounding box center [603, 441] width 601 height 33
click at [600, 428] on input "orange - -" at bounding box center [603, 441] width 601 height 33
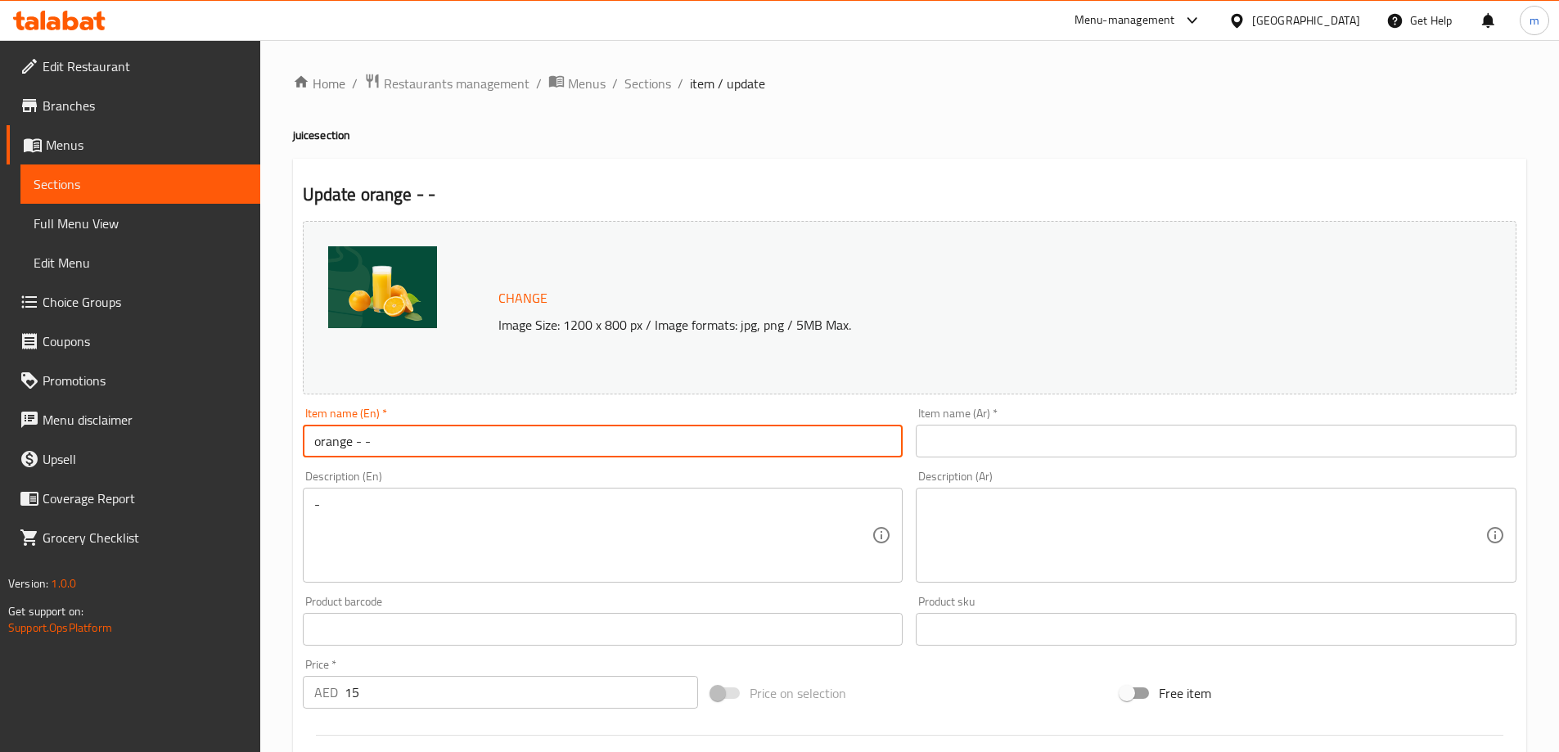
click at [600, 428] on input "orange - -" at bounding box center [603, 441] width 601 height 33
paste input "juice"
type input "orange juice - -"
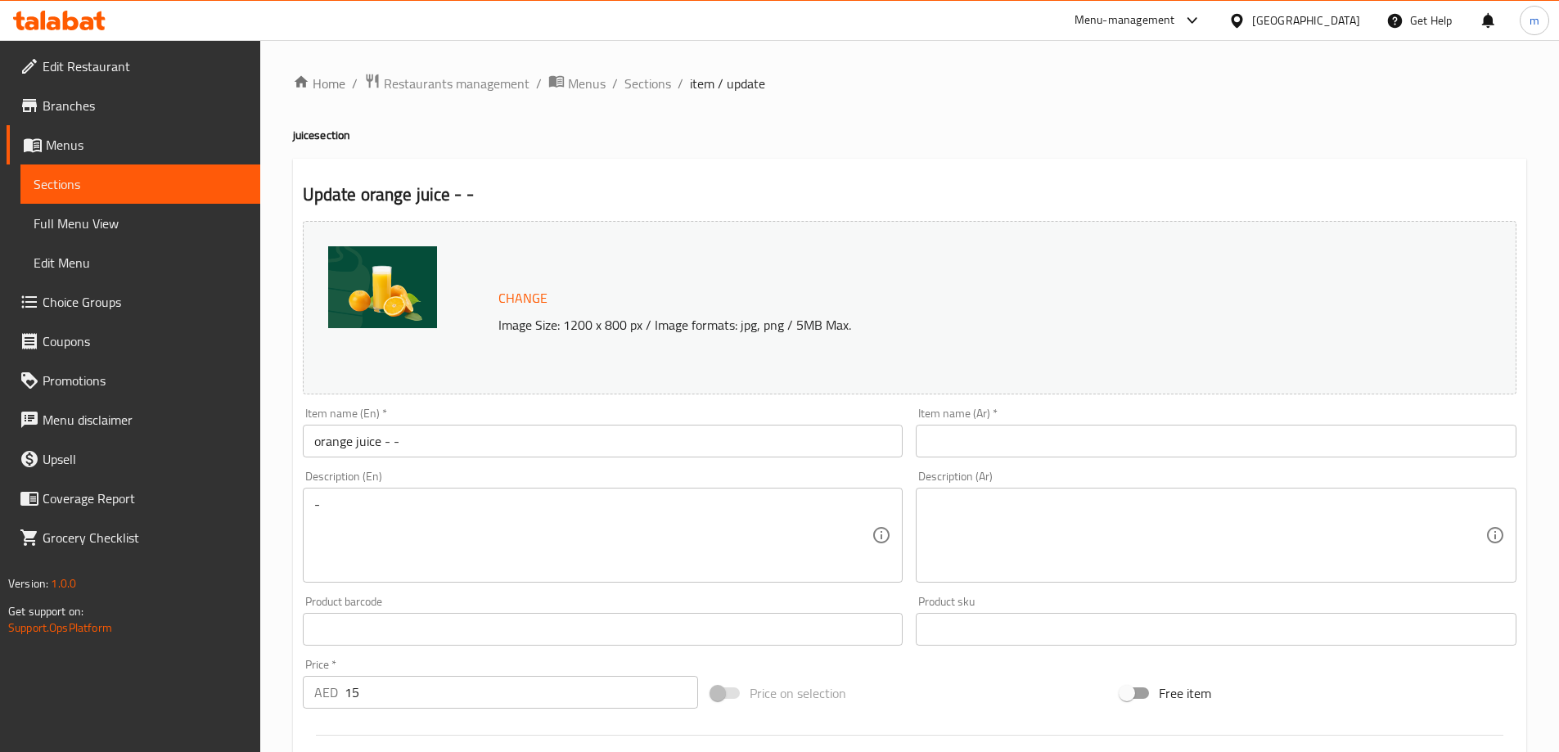
click at [1020, 443] on input "text" at bounding box center [1216, 441] width 601 height 33
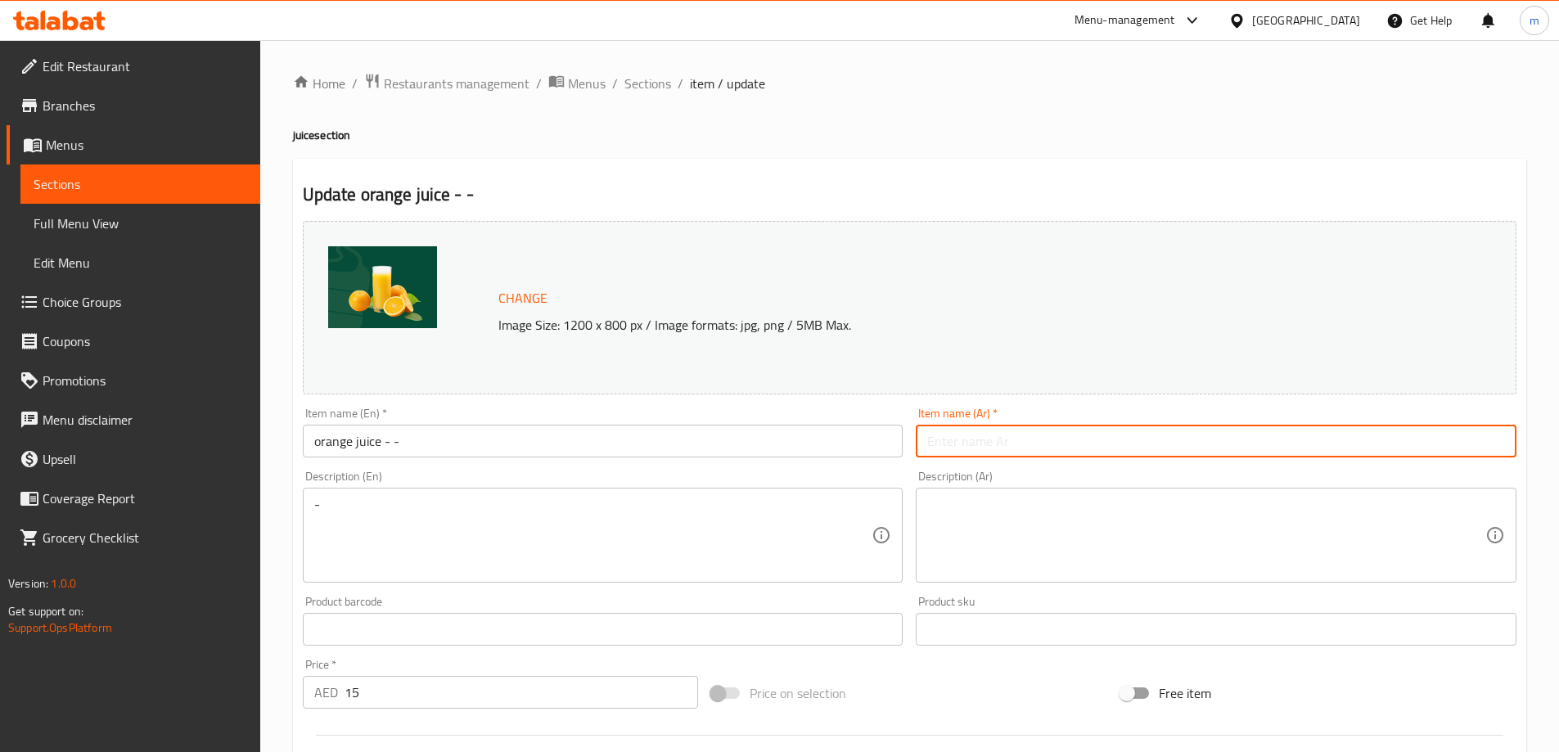
paste input "عصير برتقال - -"
type input "عصير برتقال - -"
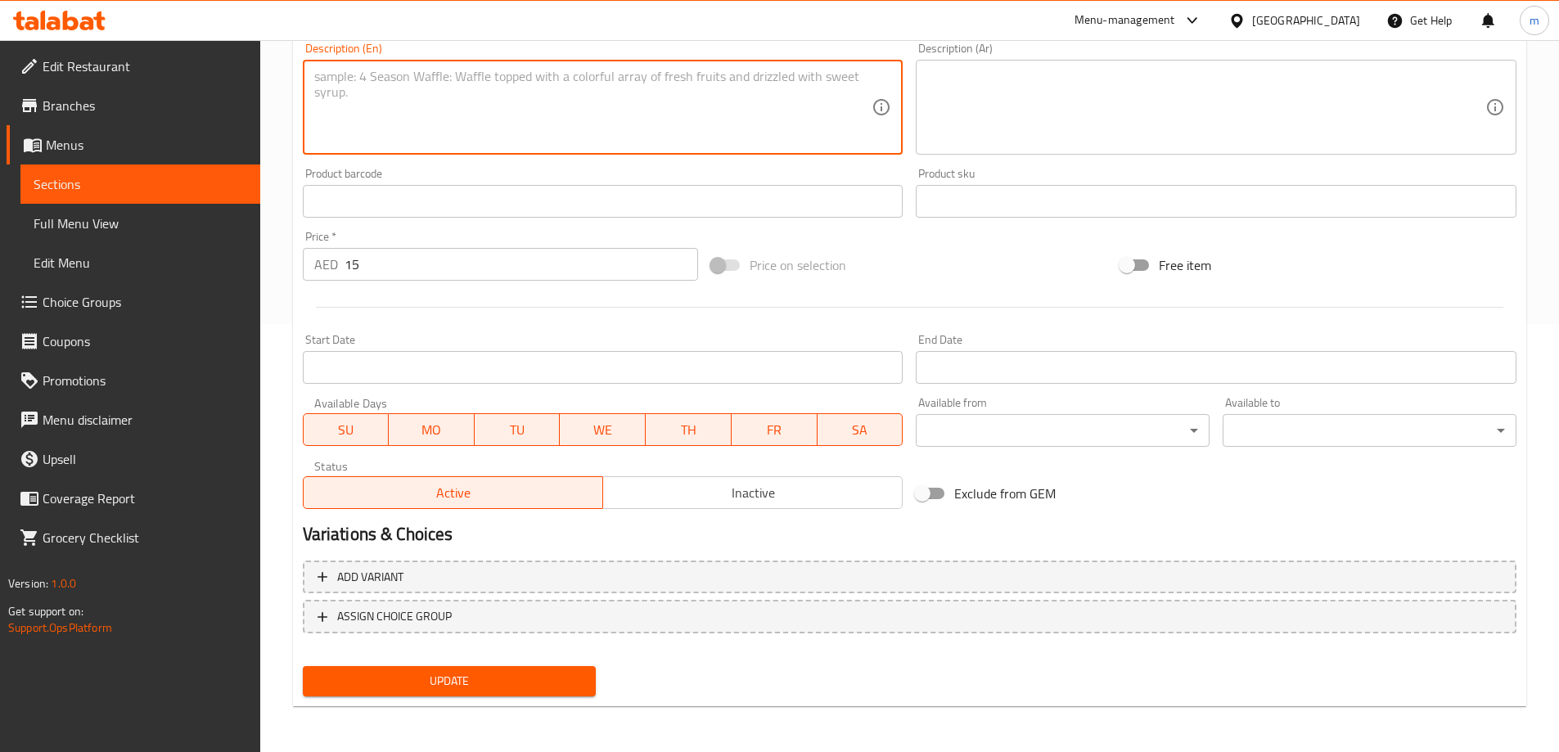
click at [543, 684] on span "Update" at bounding box center [450, 681] width 268 height 20
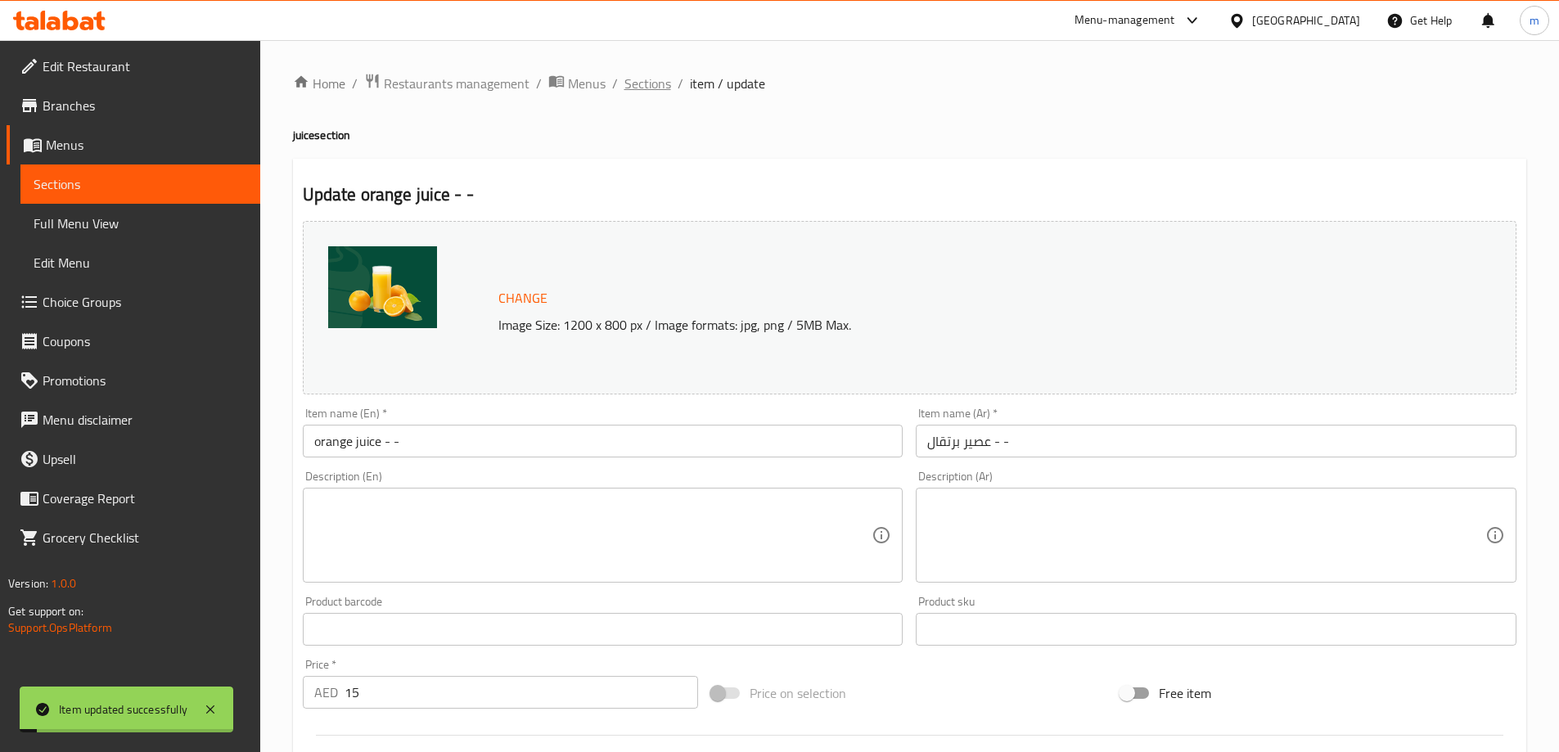
click at [664, 86] on span "Sections" at bounding box center [647, 84] width 47 height 20
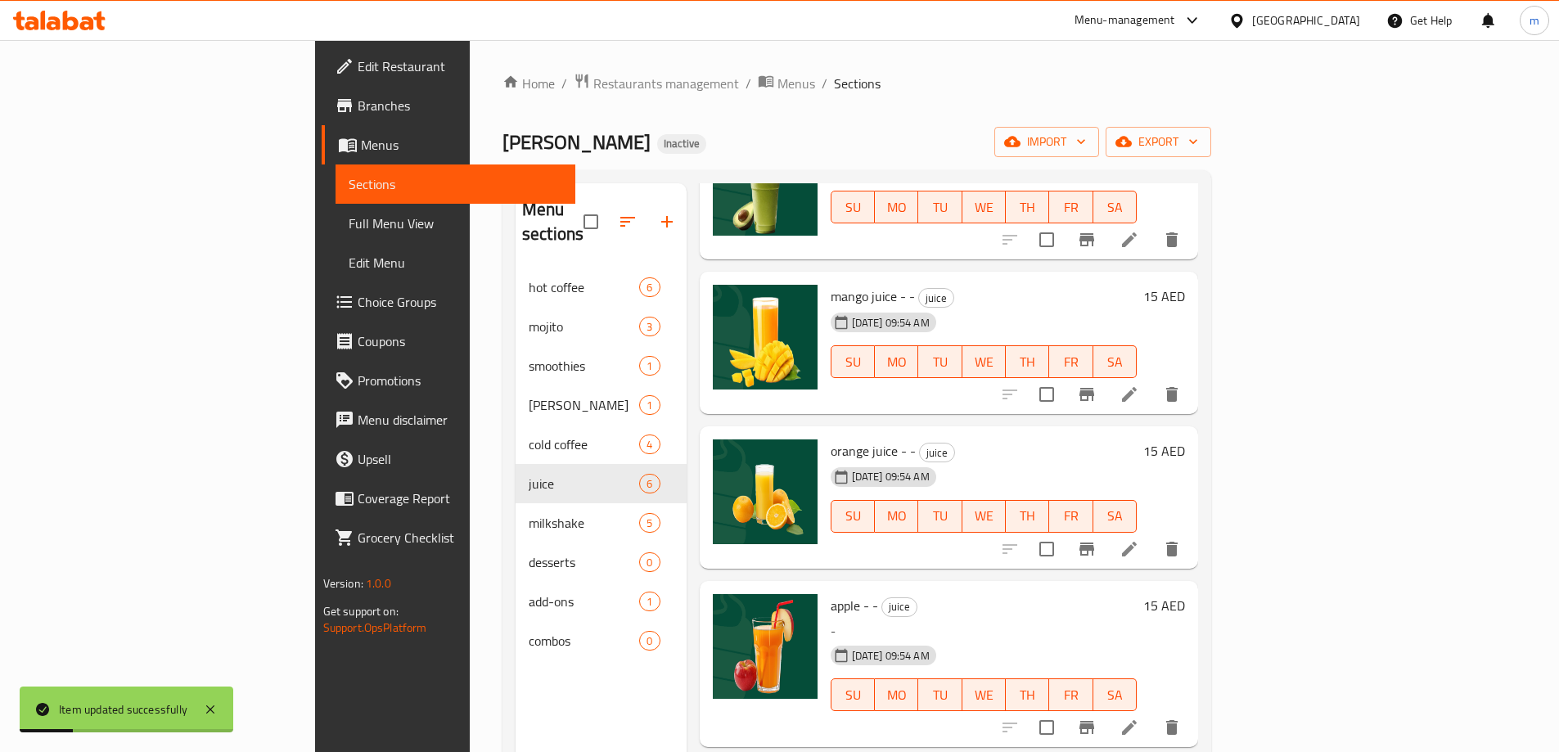
scroll to position [246, 0]
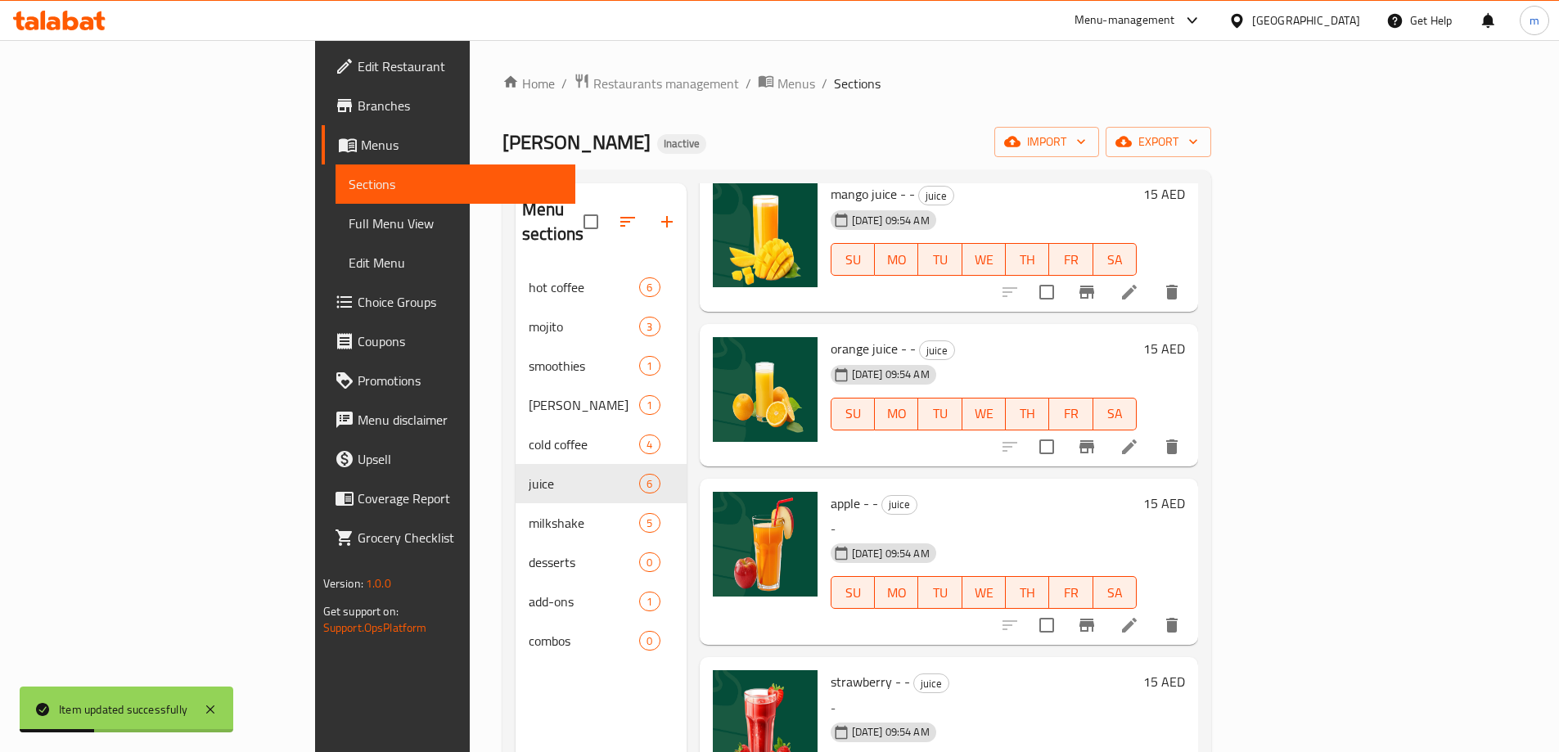
click at [1152, 614] on li at bounding box center [1129, 624] width 46 height 29
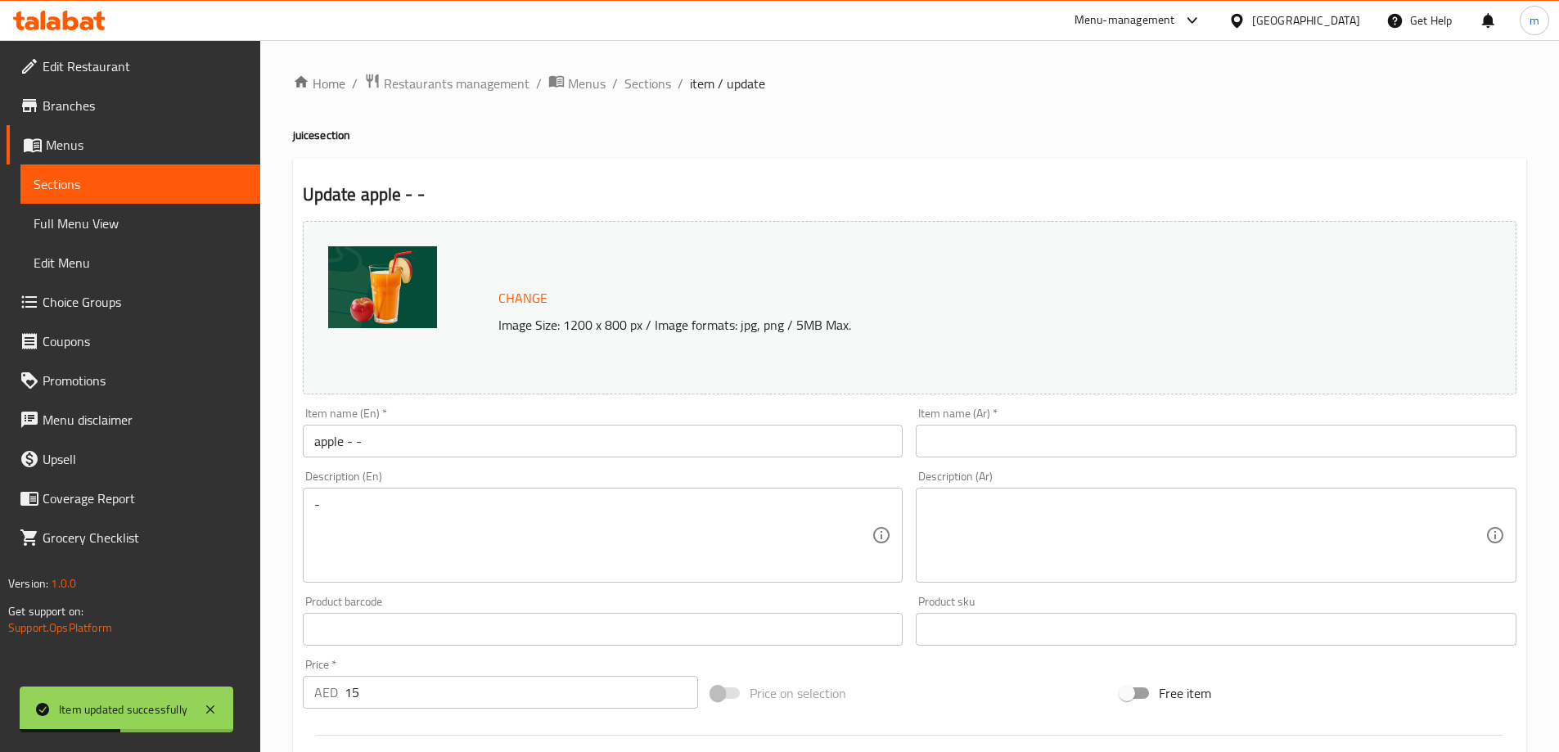
click at [313, 444] on input "apple - -" at bounding box center [603, 441] width 601 height 33
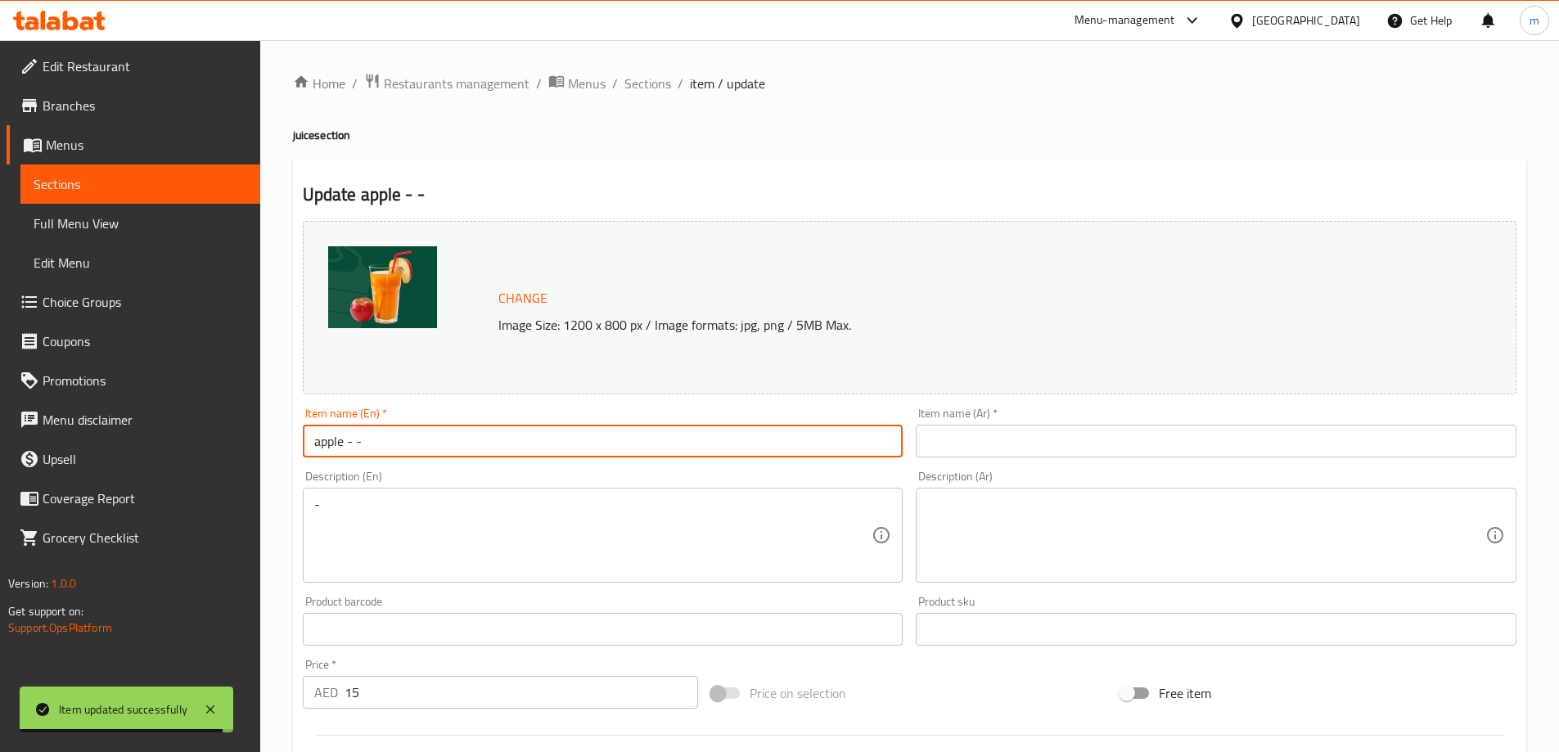
click at [448, 445] on input "apple - -" at bounding box center [603, 441] width 601 height 33
paste input "juice"
type input "apple juice - -"
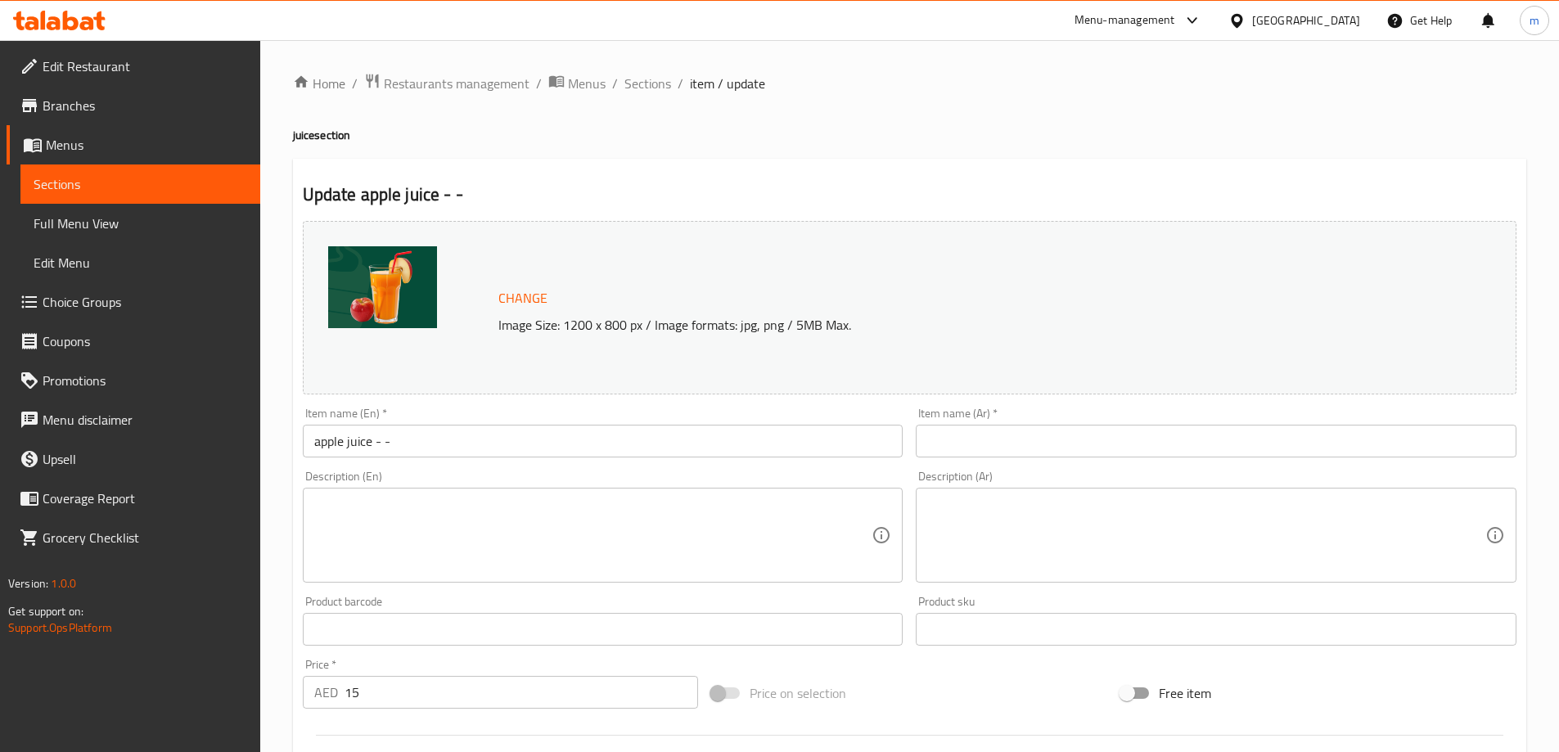
click at [1141, 448] on input "text" at bounding box center [1216, 441] width 601 height 33
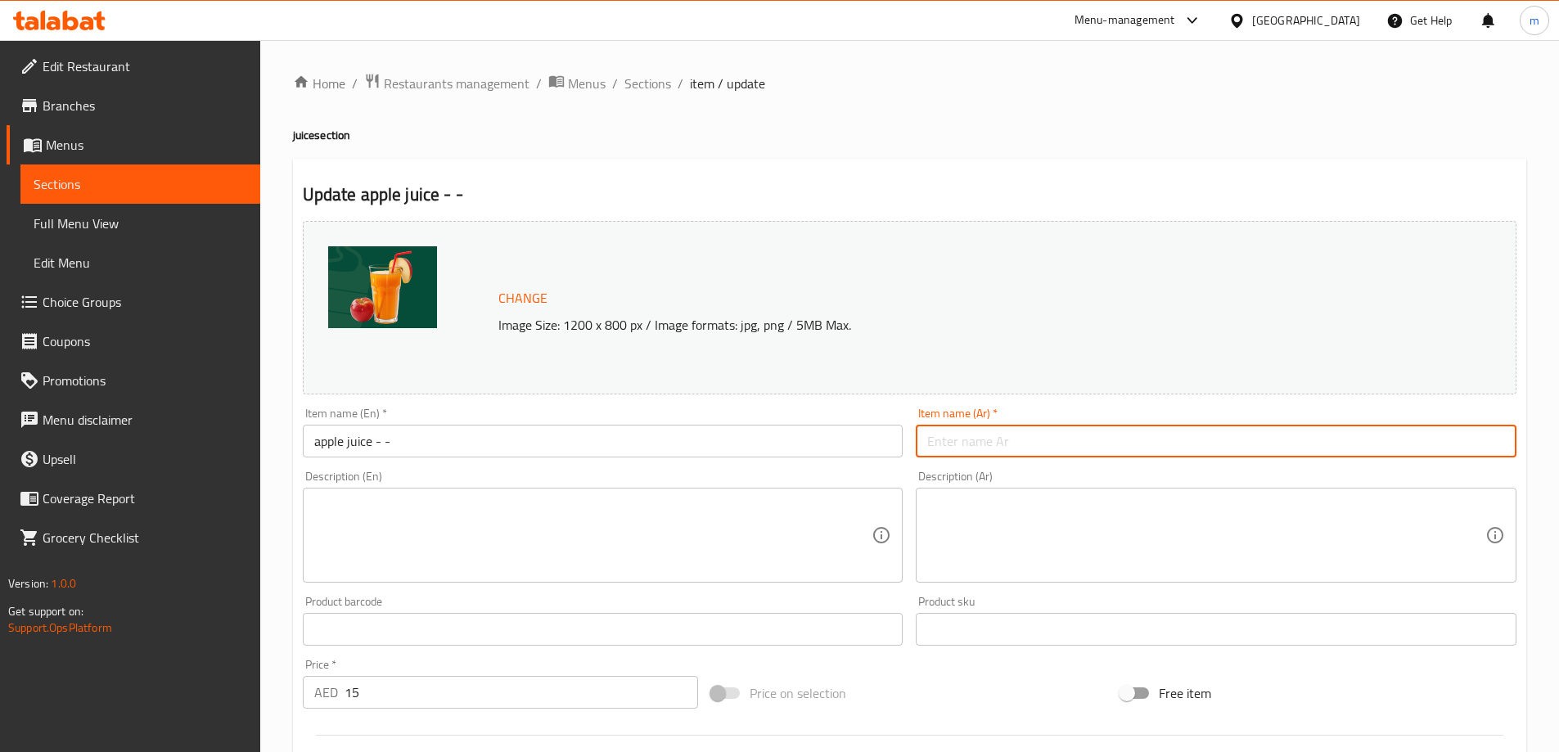
paste input "عصير التفاح - -"
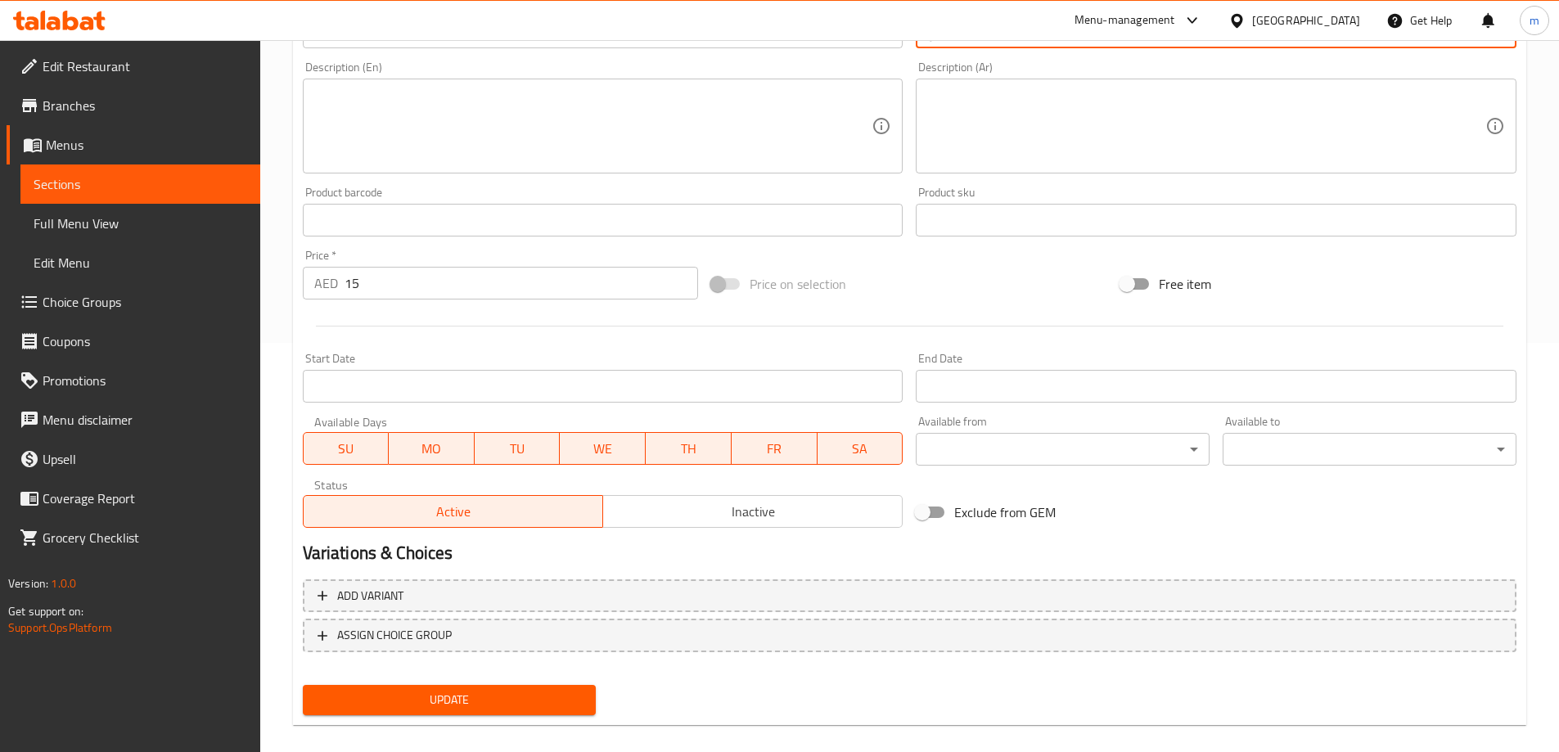
type input "عصير التفاح - -"
click at [557, 701] on span "Update" at bounding box center [450, 700] width 268 height 20
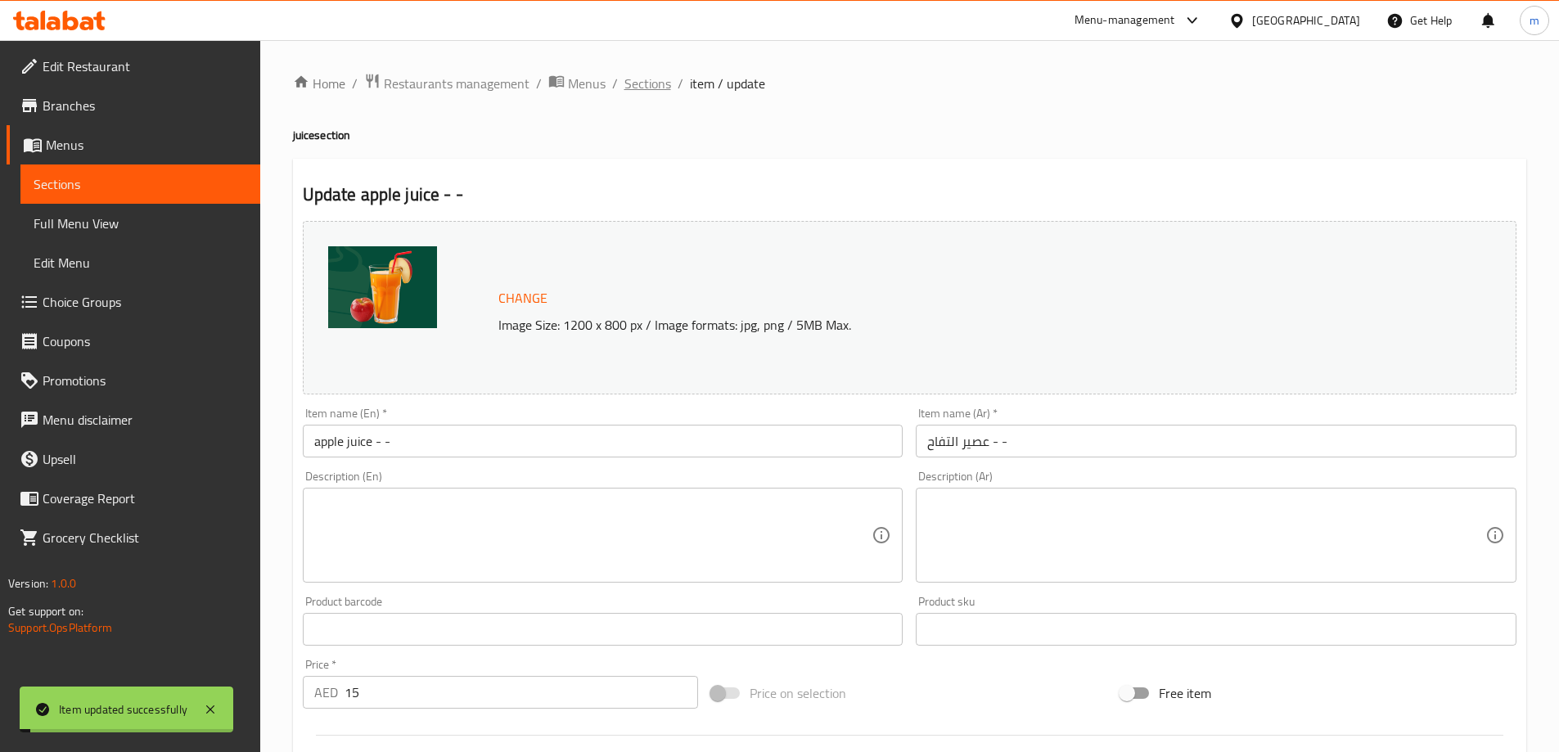
click at [642, 83] on span "Sections" at bounding box center [647, 84] width 47 height 20
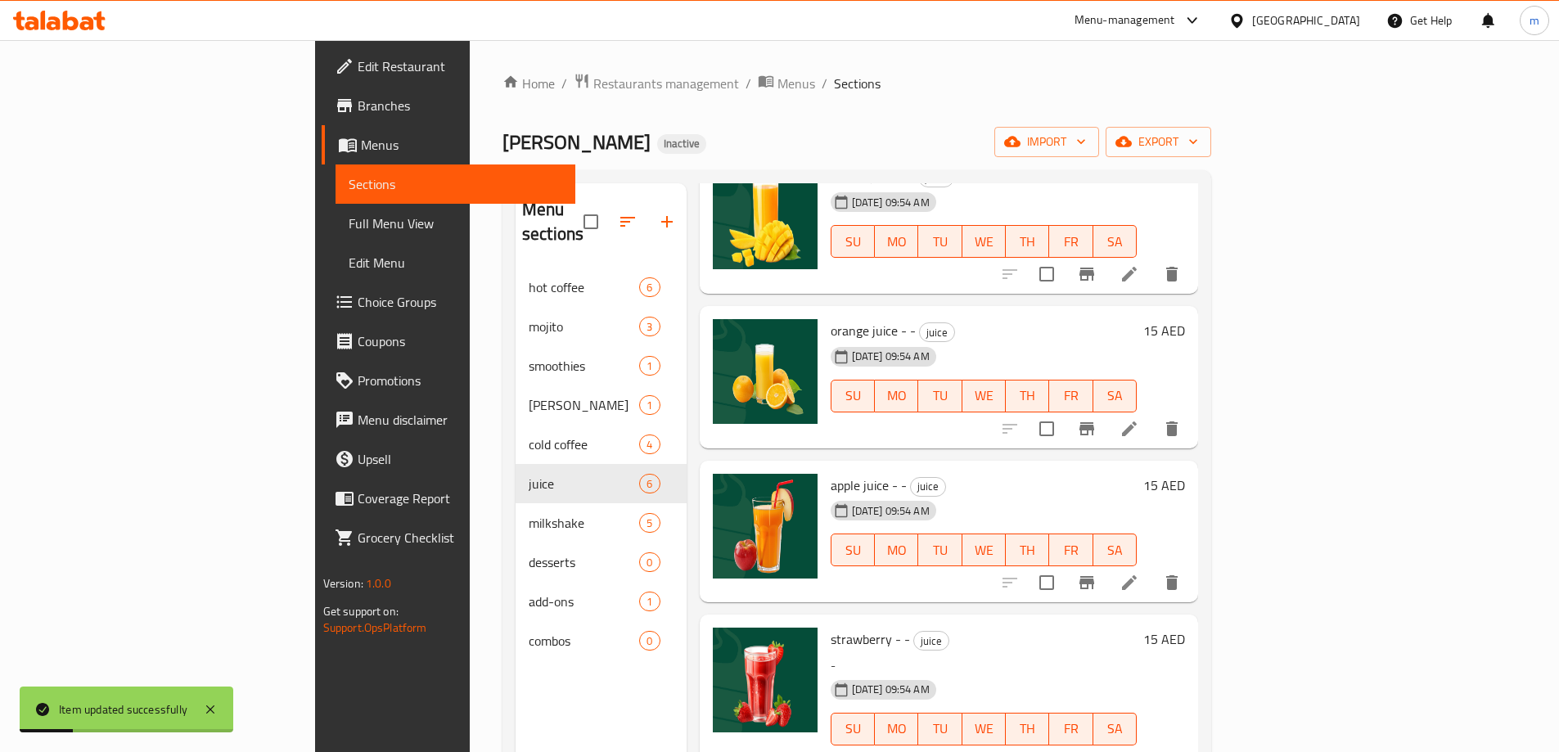
scroll to position [229, 0]
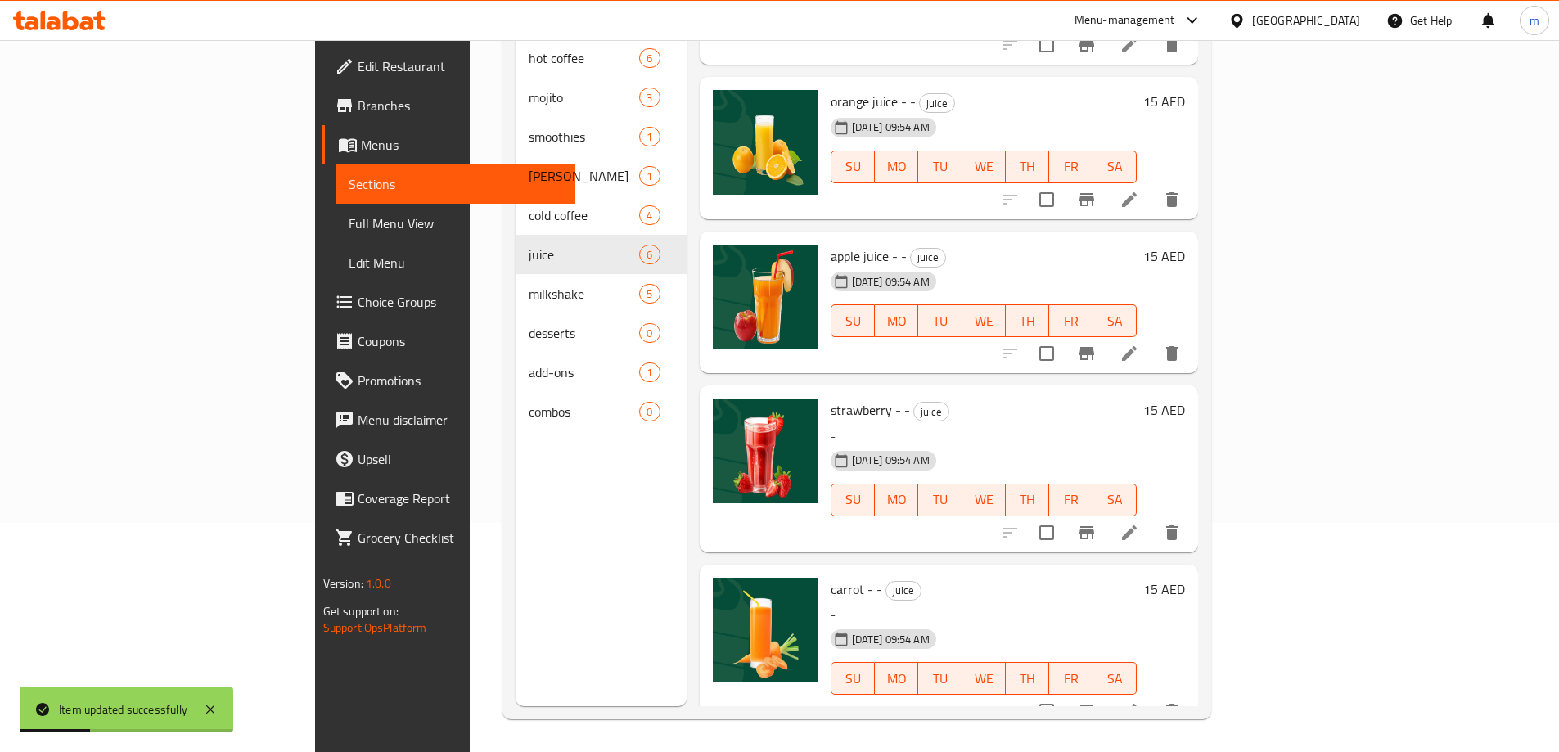
click at [1139, 523] on icon at bounding box center [1129, 533] width 20 height 20
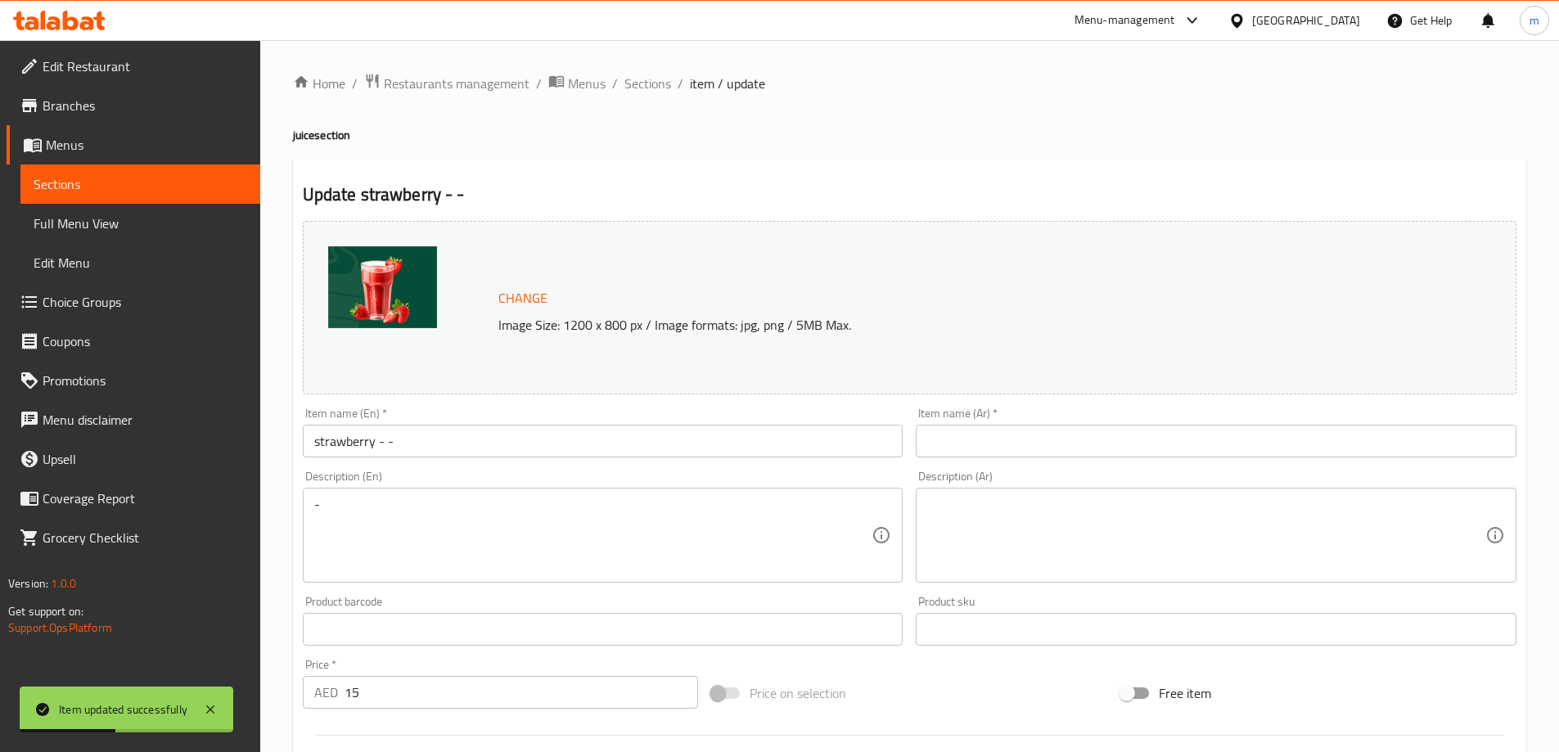
click at [340, 444] on input "strawberry - -" at bounding box center [603, 441] width 601 height 33
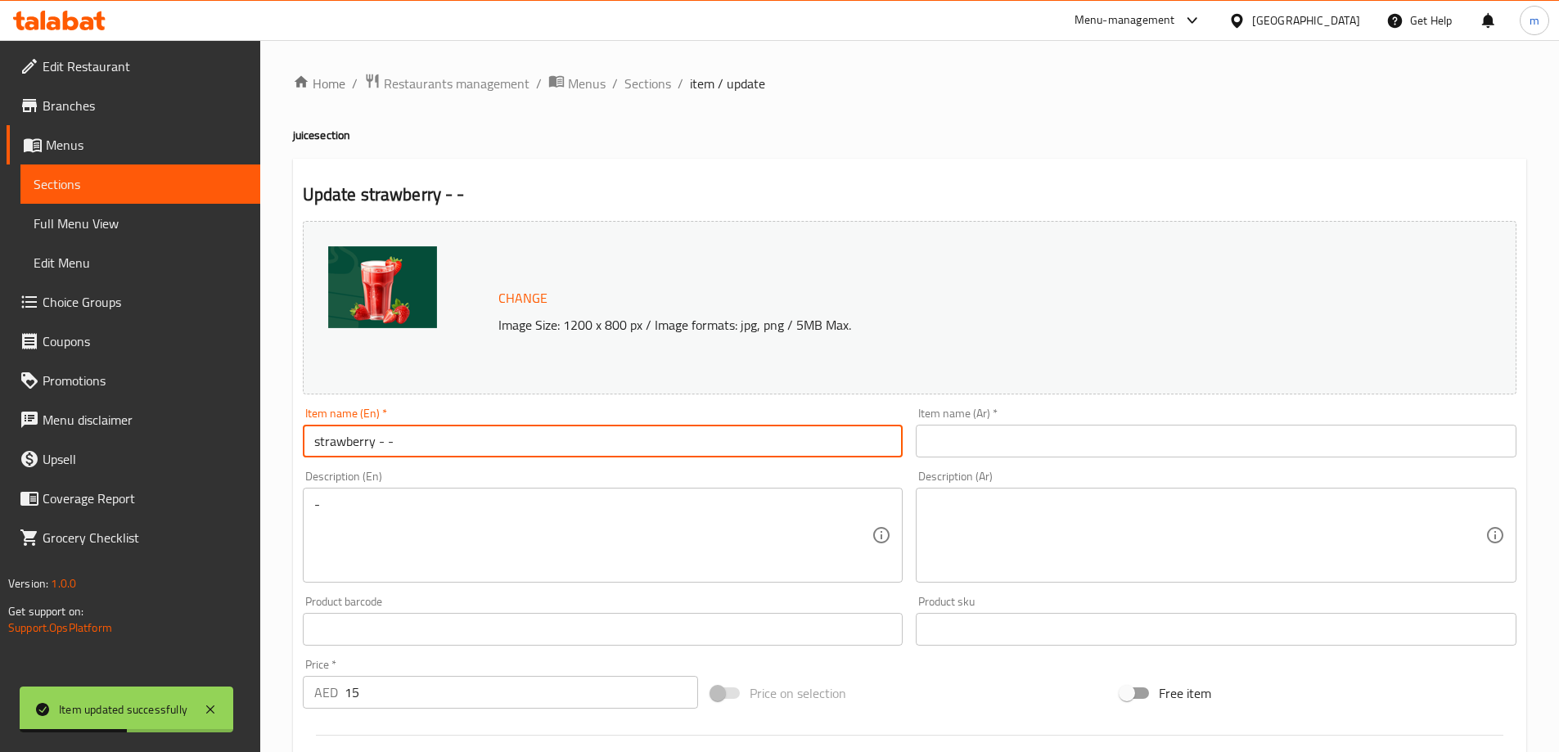
click at [341, 445] on input "strawberry - -" at bounding box center [603, 441] width 601 height 33
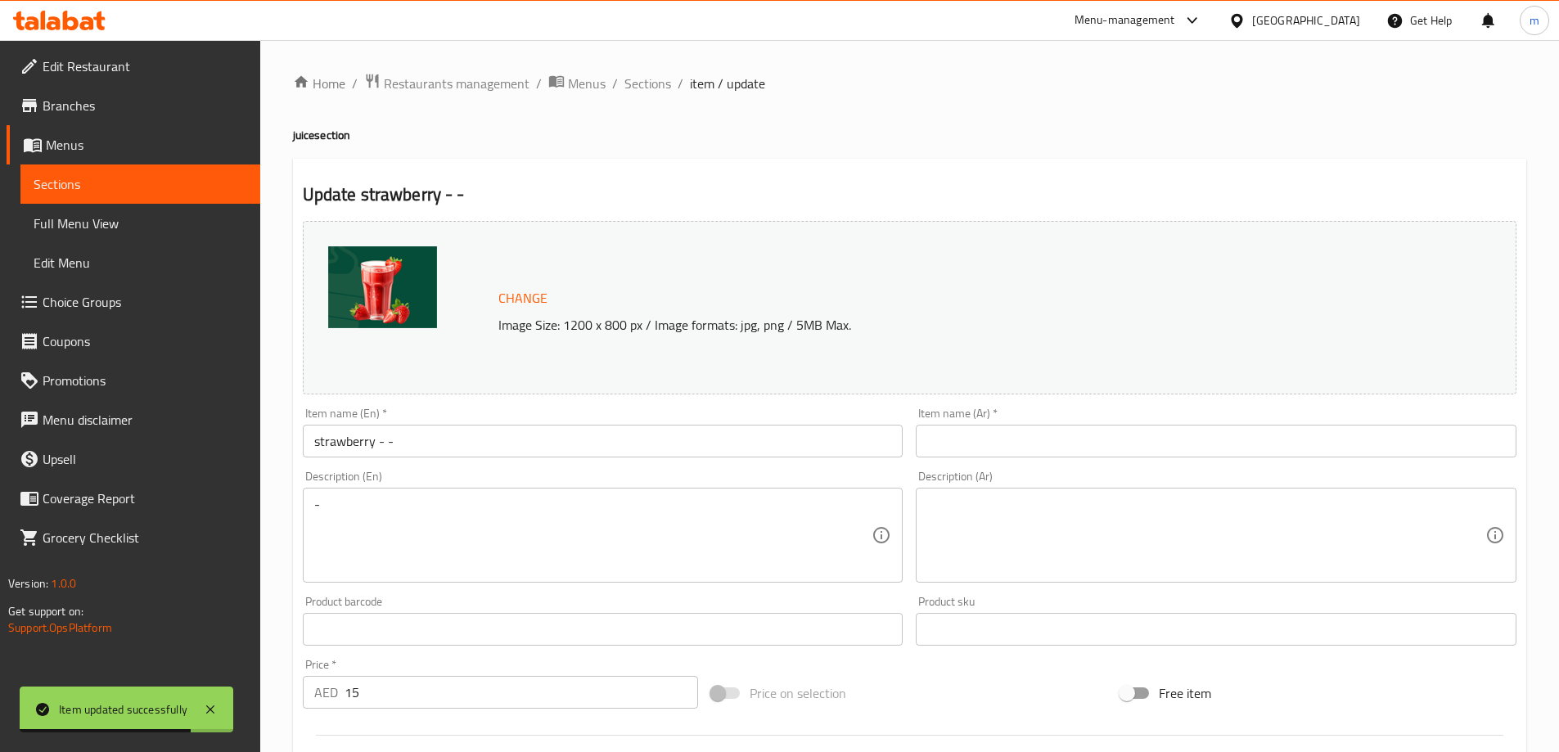
click at [576, 435] on input "strawberry - -" at bounding box center [603, 441] width 601 height 33
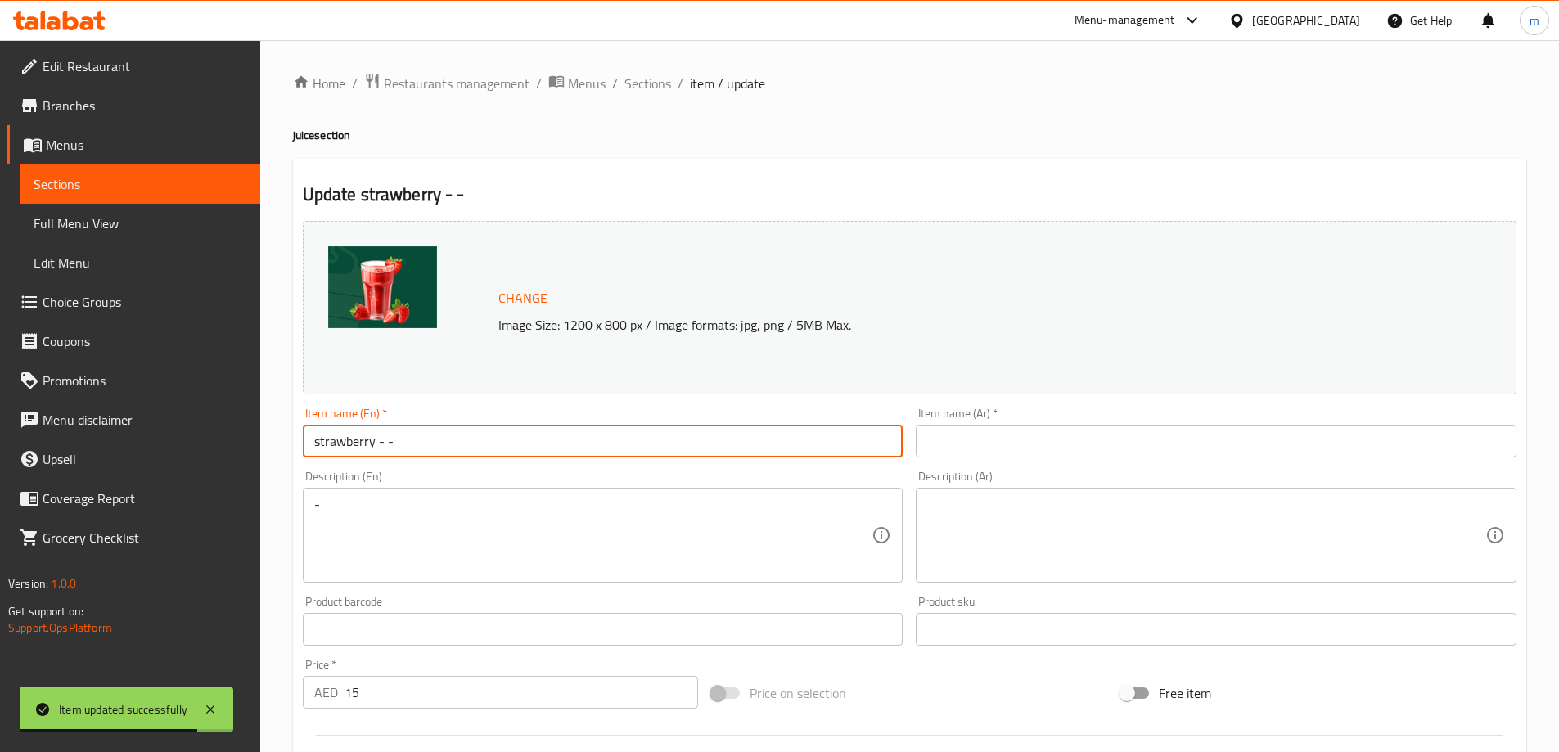
click at [576, 435] on input "strawberry - -" at bounding box center [603, 441] width 601 height 33
paste input "juice"
type input "strawberry juice - -"
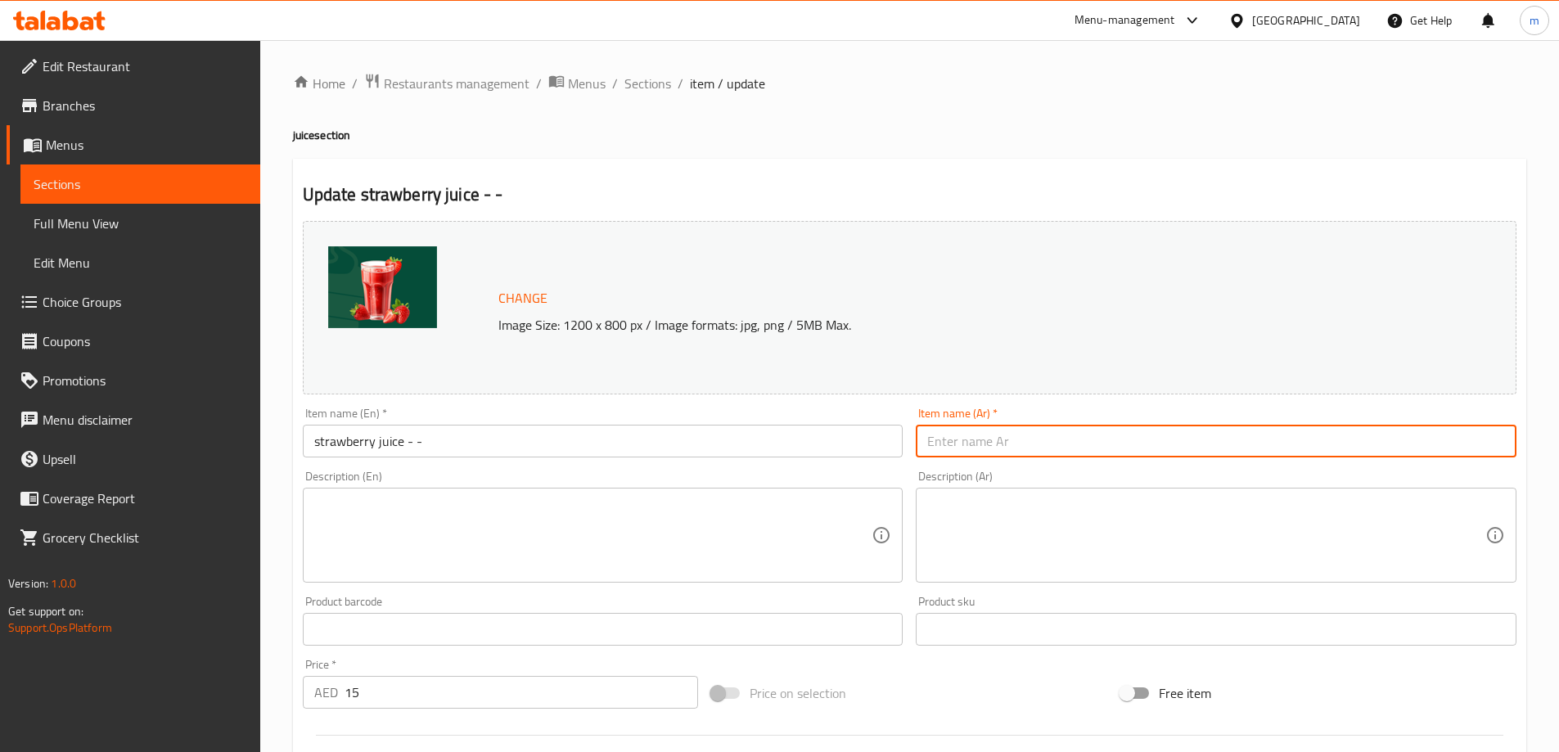
click at [1072, 452] on input "text" at bounding box center [1216, 441] width 601 height 33
paste input "عصير الفراولة - -"
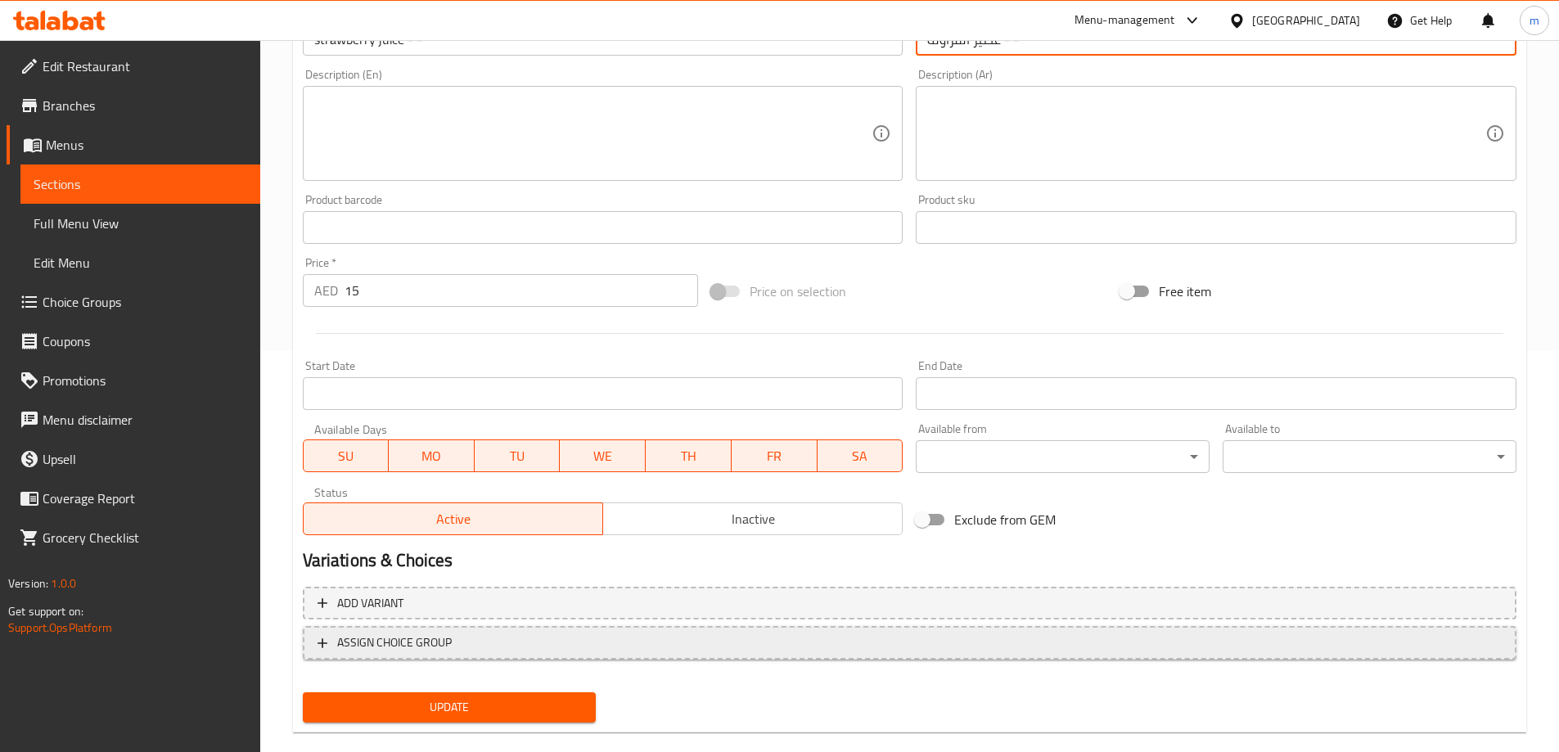
scroll to position [428, 0]
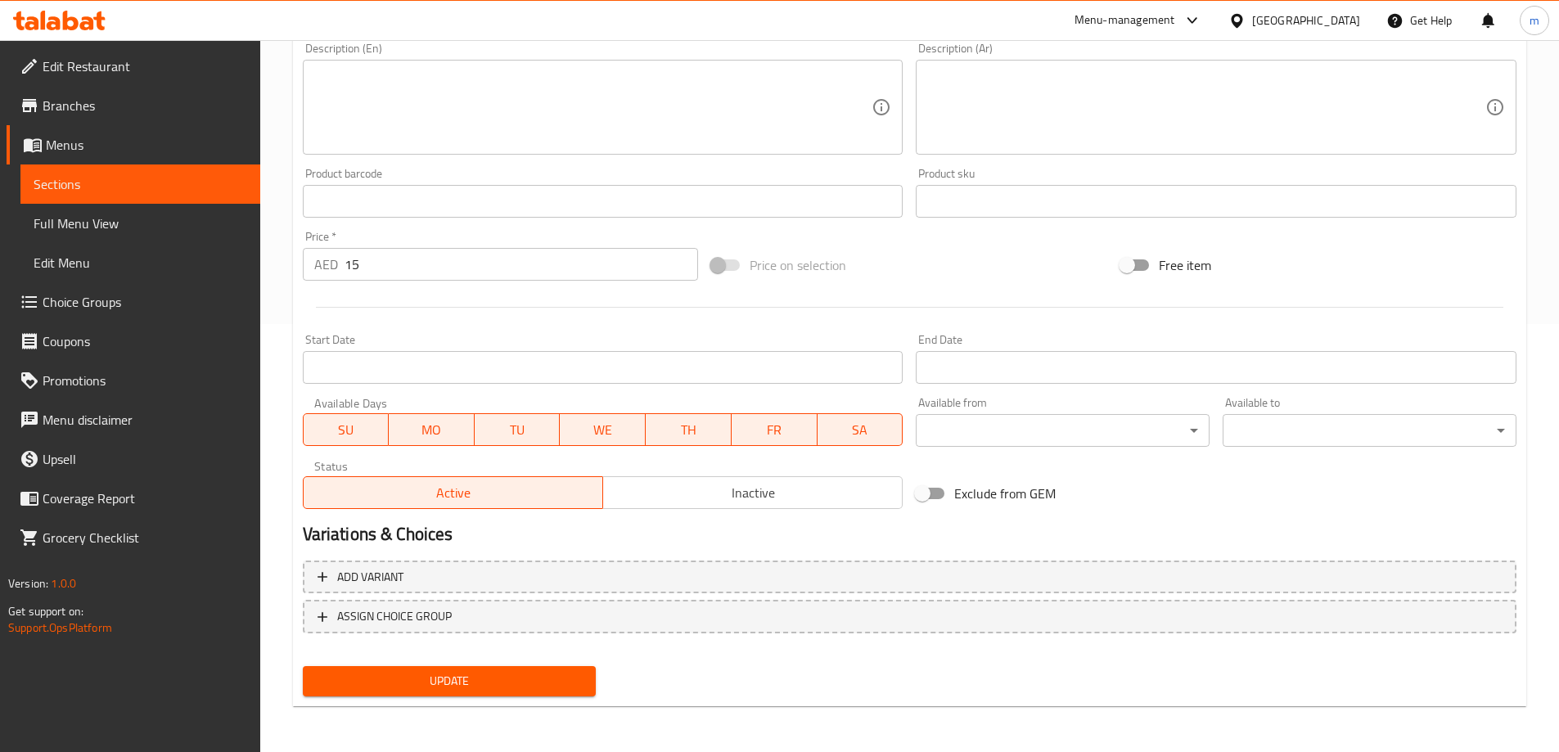
type input "عصير الفراولة - -"
click at [561, 673] on span "Update" at bounding box center [450, 681] width 268 height 20
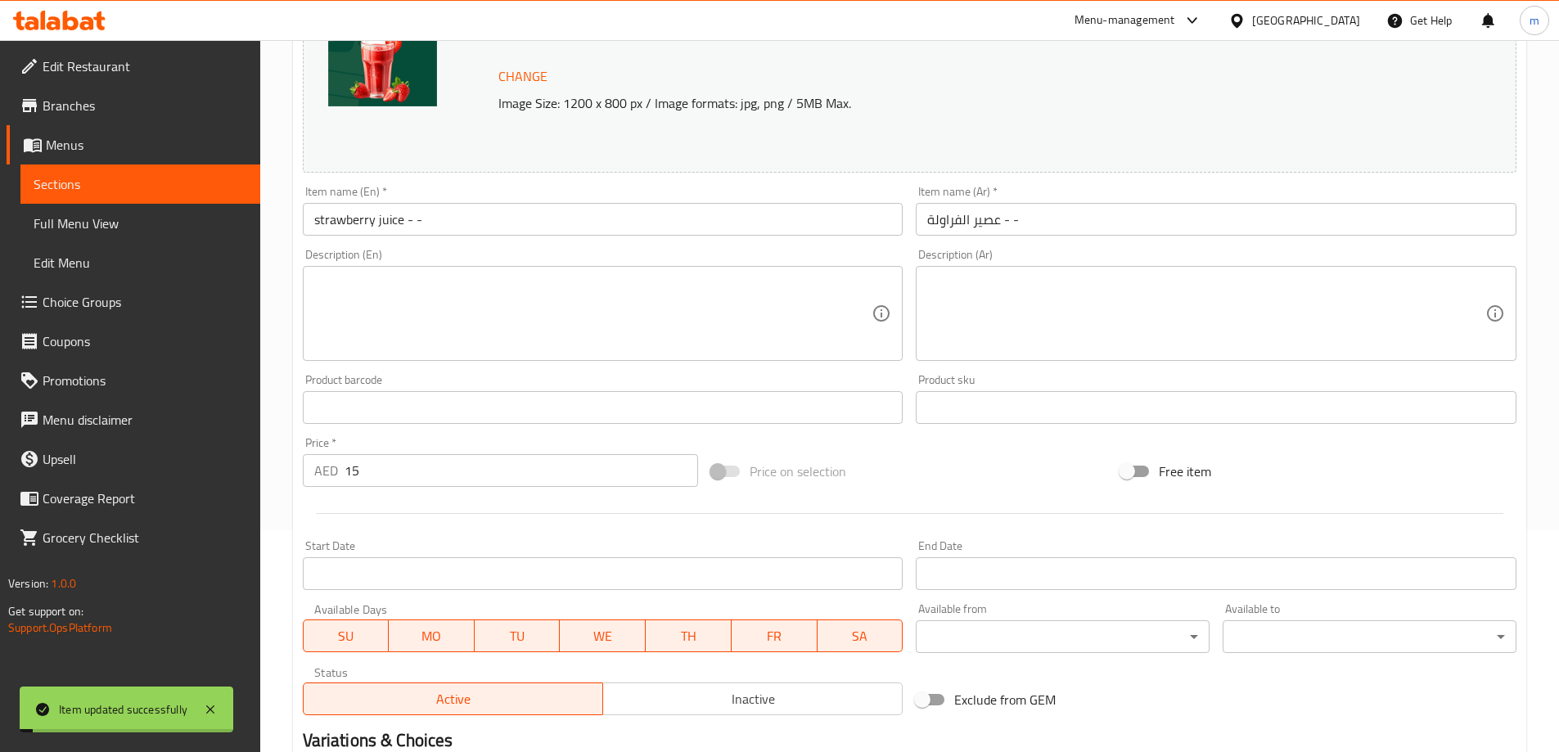
scroll to position [0, 0]
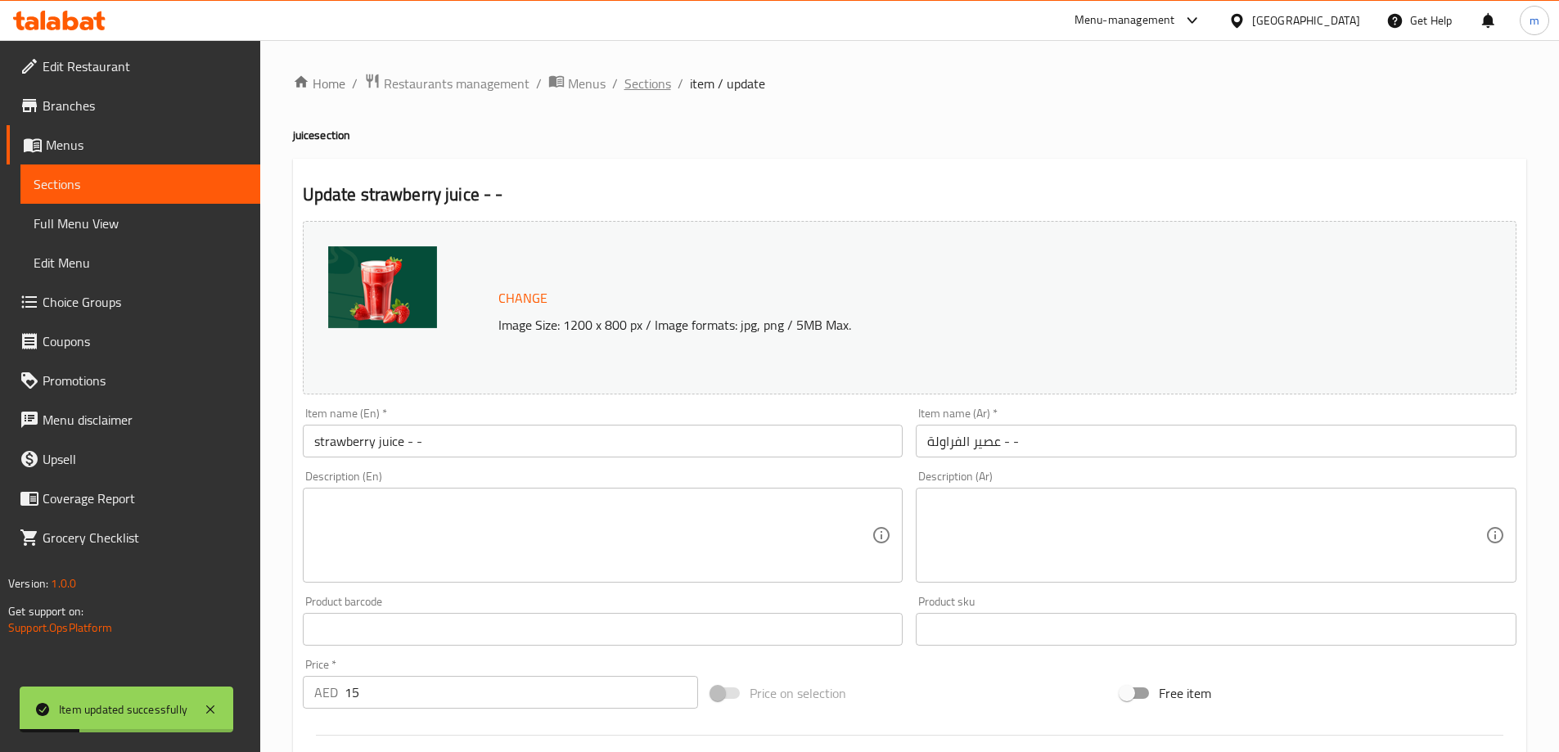
click at [655, 84] on span "Sections" at bounding box center [647, 84] width 47 height 20
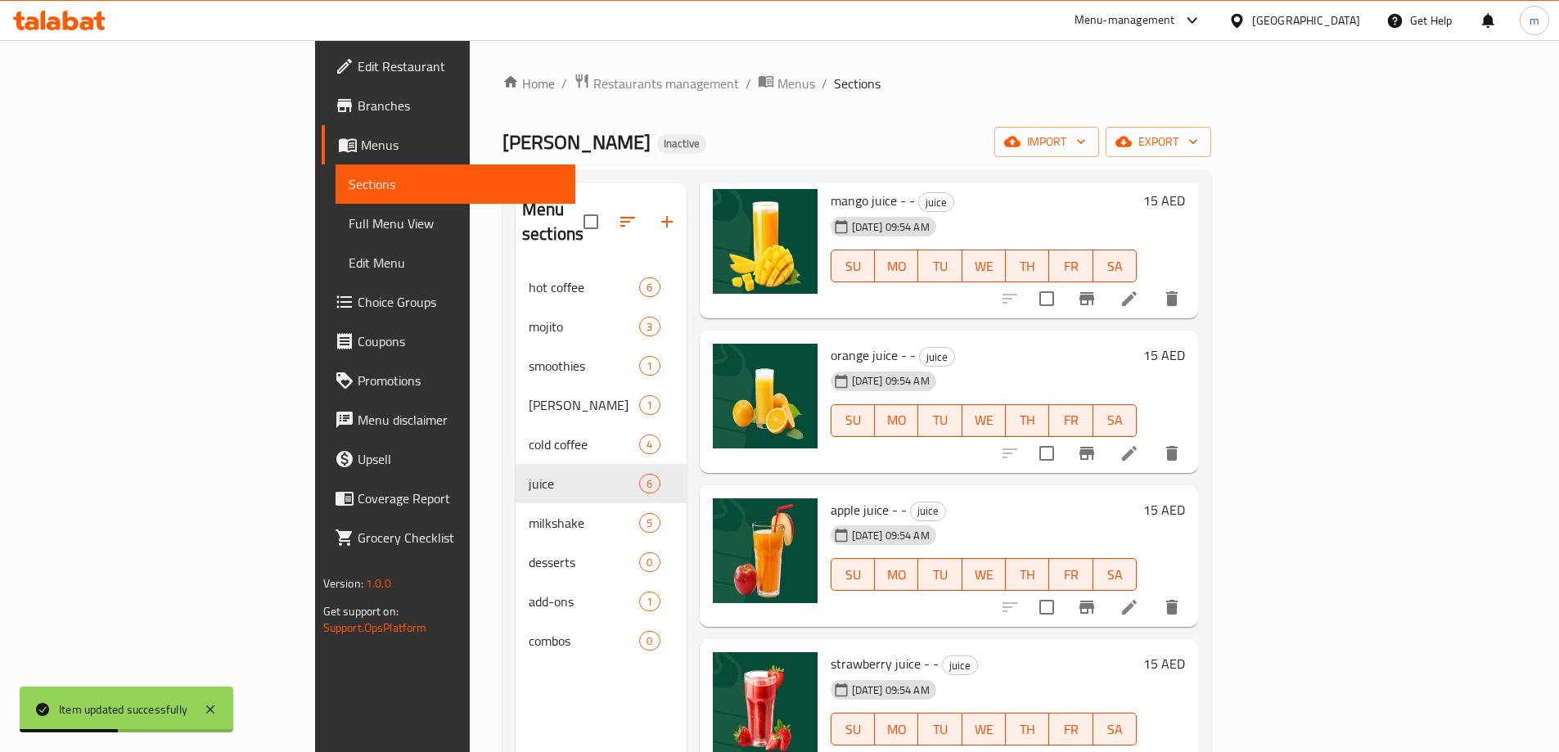
scroll to position [229, 0]
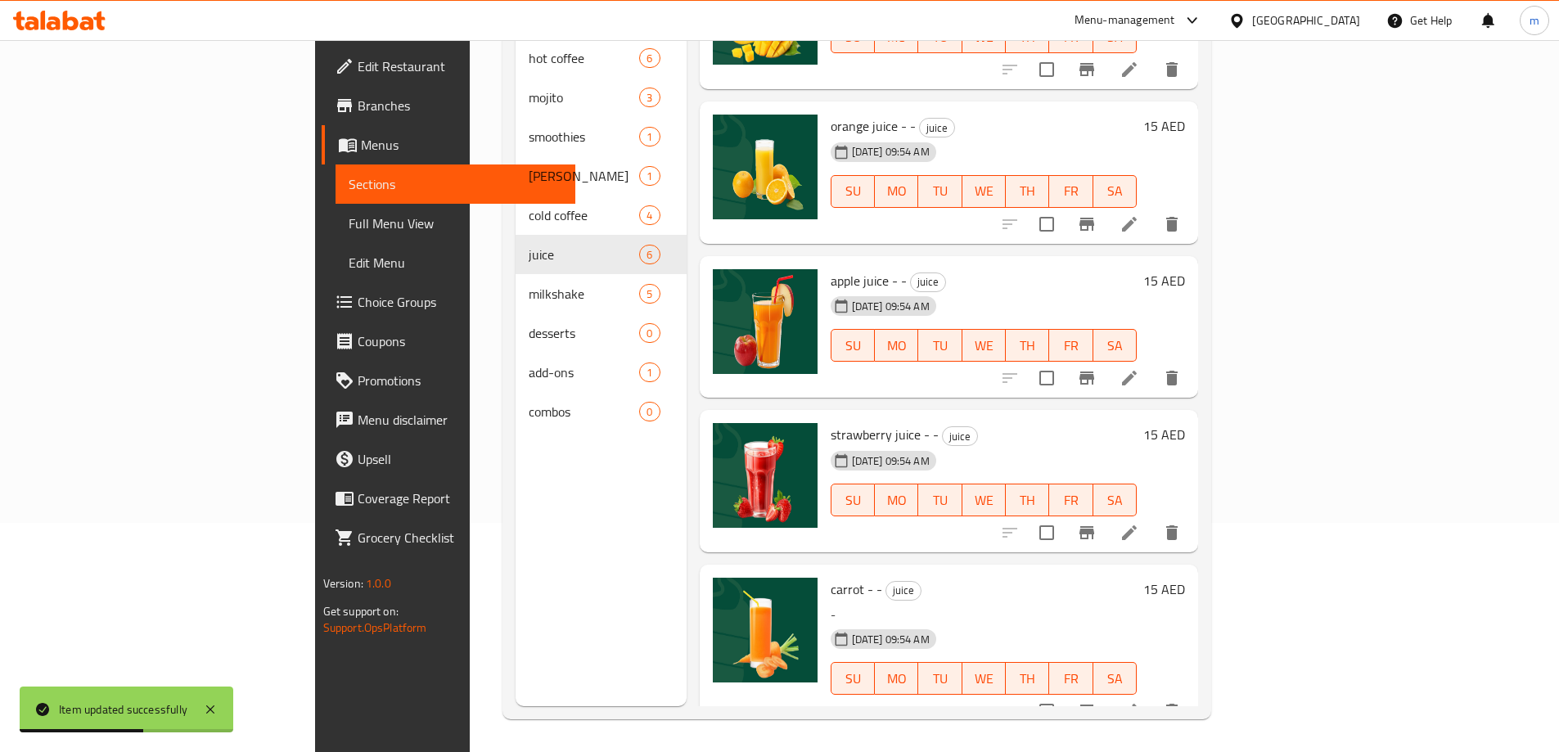
click at [1139, 701] on icon at bounding box center [1129, 711] width 20 height 20
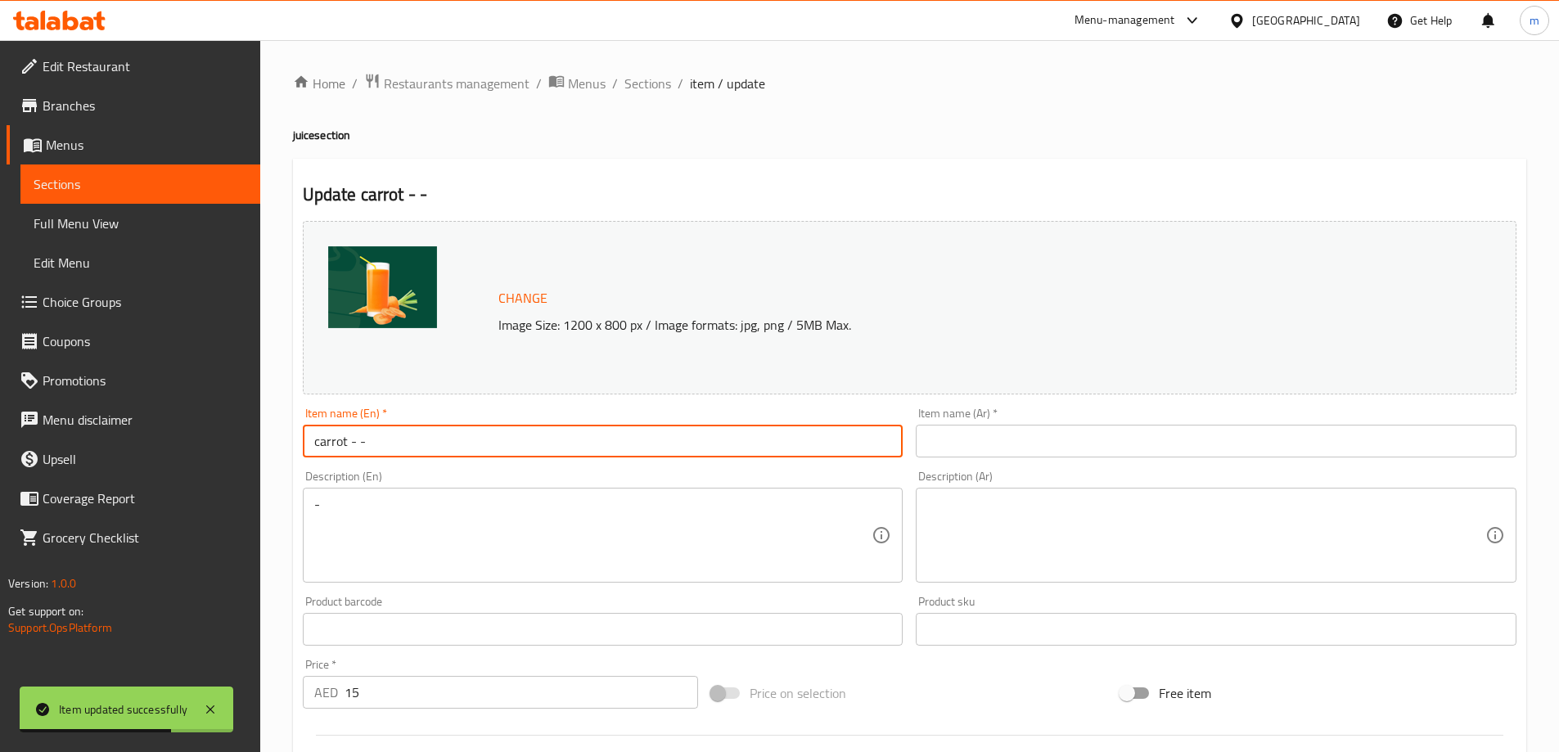
click at [322, 442] on input "carrot - -" at bounding box center [603, 441] width 601 height 33
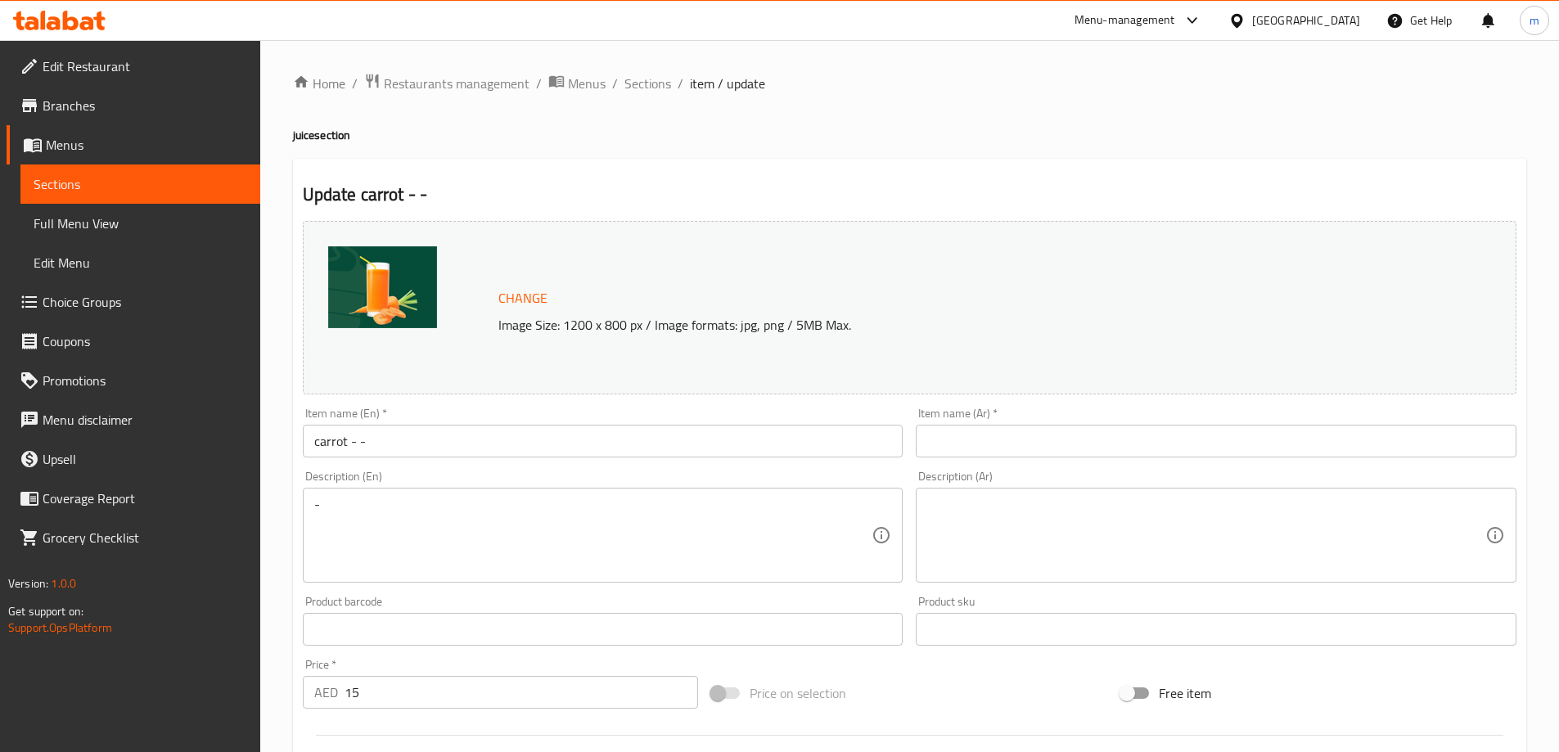
click at [520, 447] on input "carrot - -" at bounding box center [603, 441] width 601 height 33
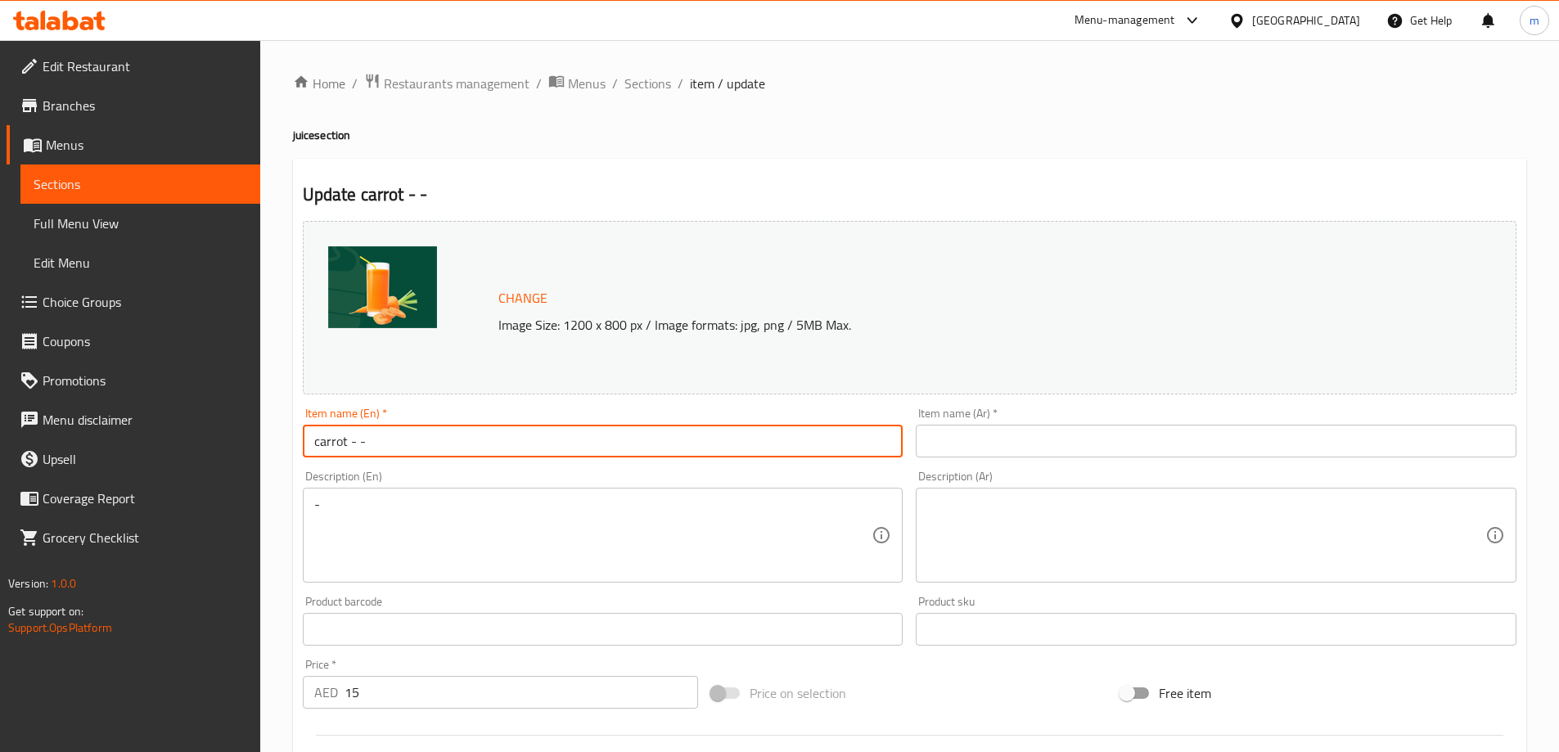
click at [520, 447] on input "carrot - -" at bounding box center [603, 441] width 601 height 33
paste input "juice"
type input "carrot juice - -"
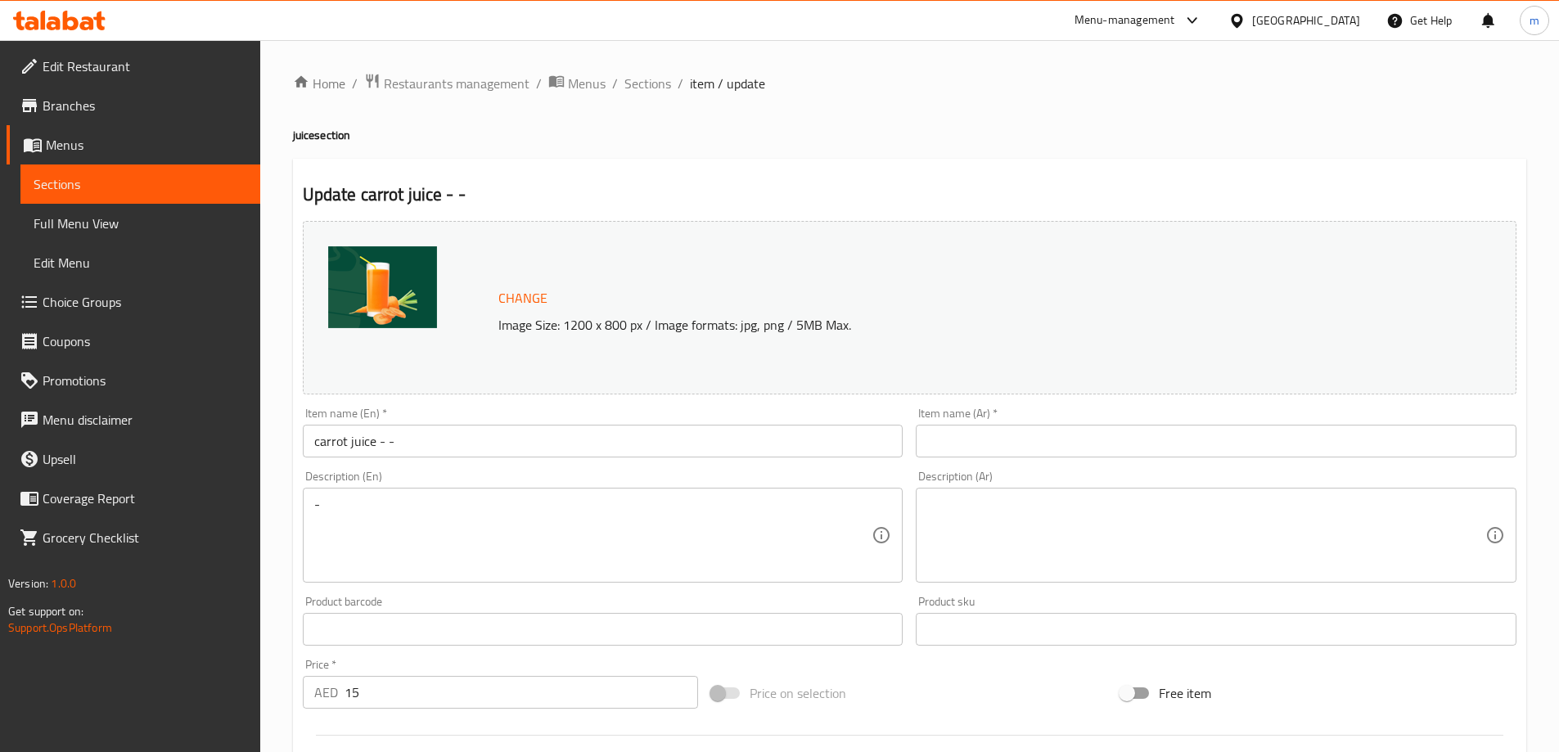
click at [1119, 441] on input "text" at bounding box center [1216, 441] width 601 height 33
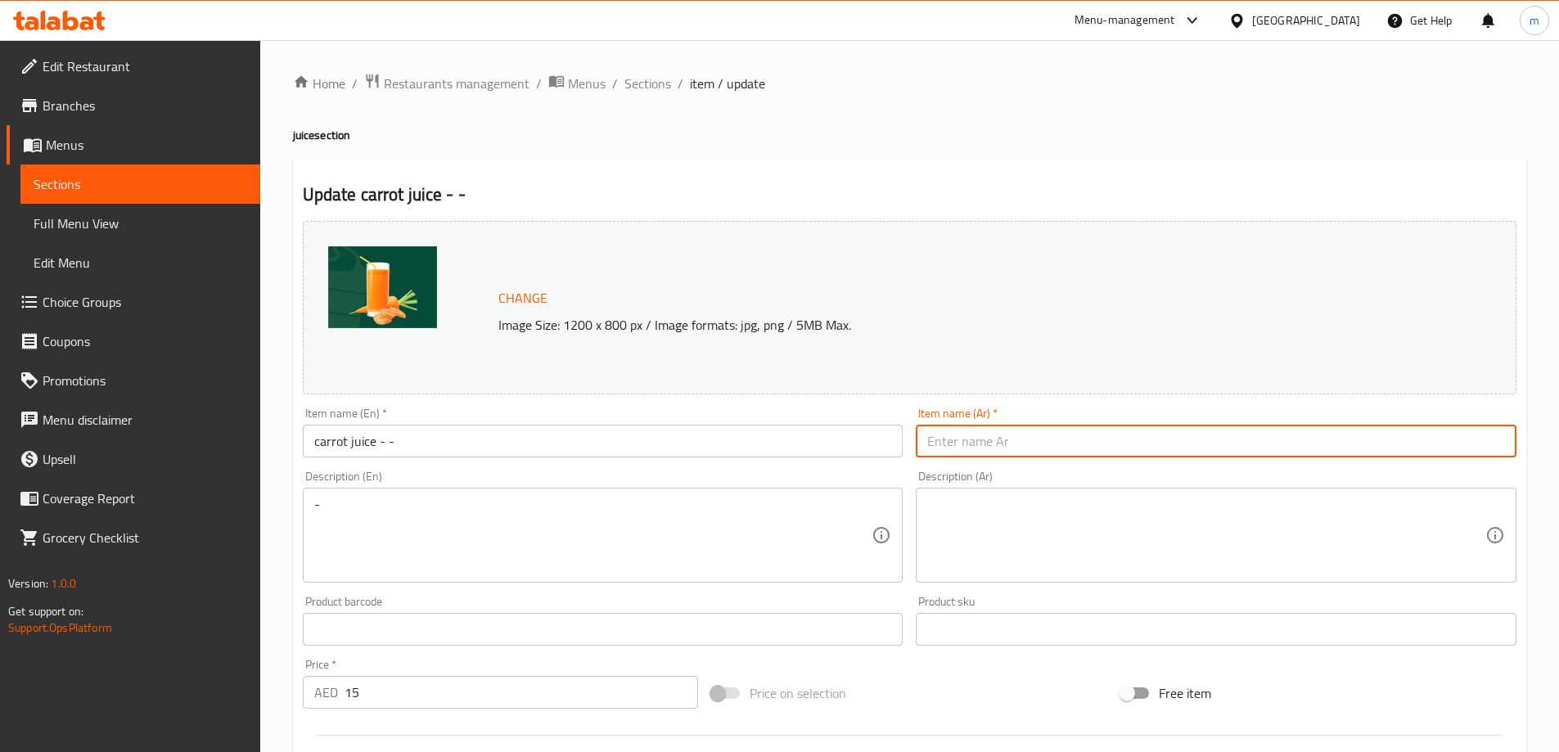
paste input "عصير الجزر - -"
type input "عصير الجزر - -"
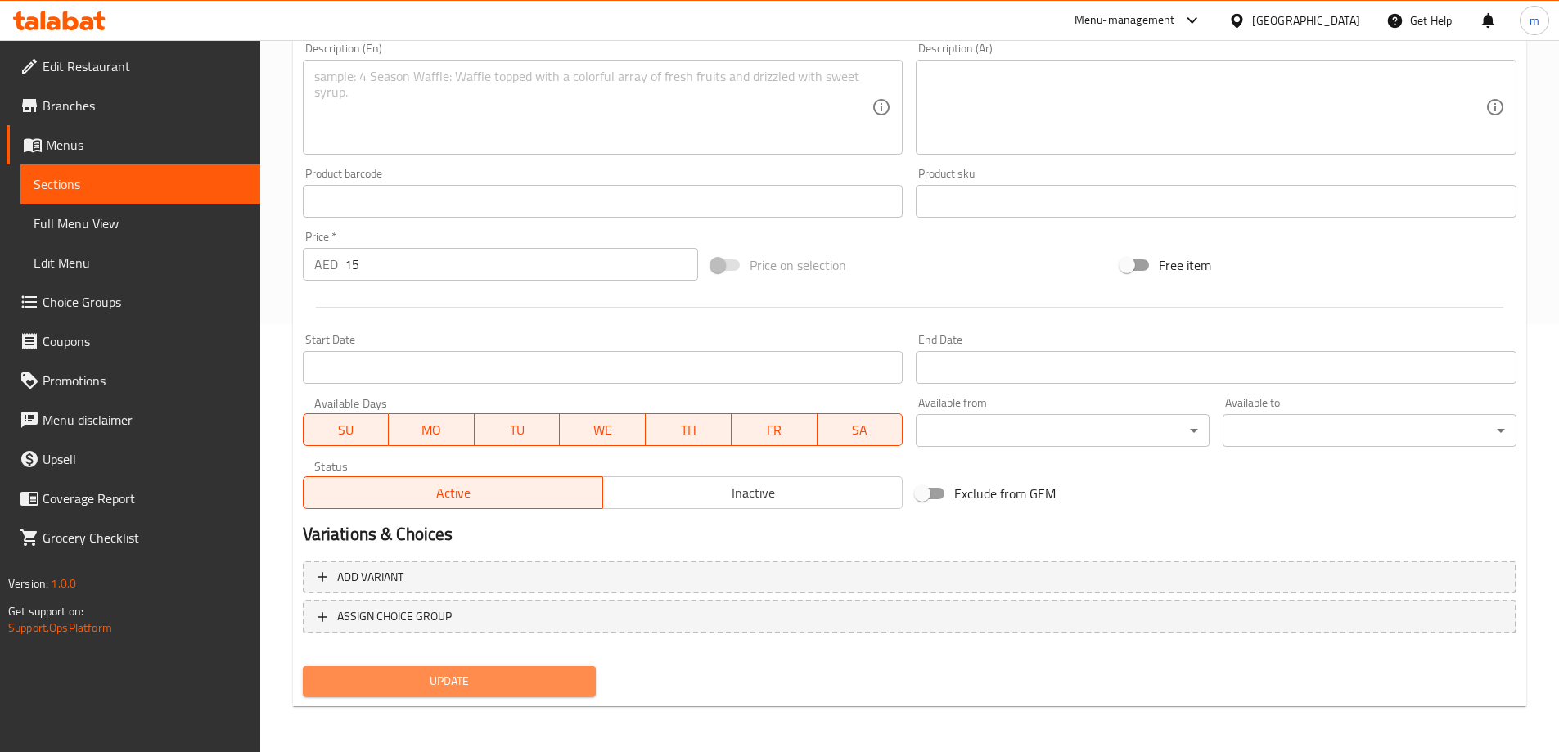
click at [463, 676] on span "Update" at bounding box center [450, 681] width 268 height 20
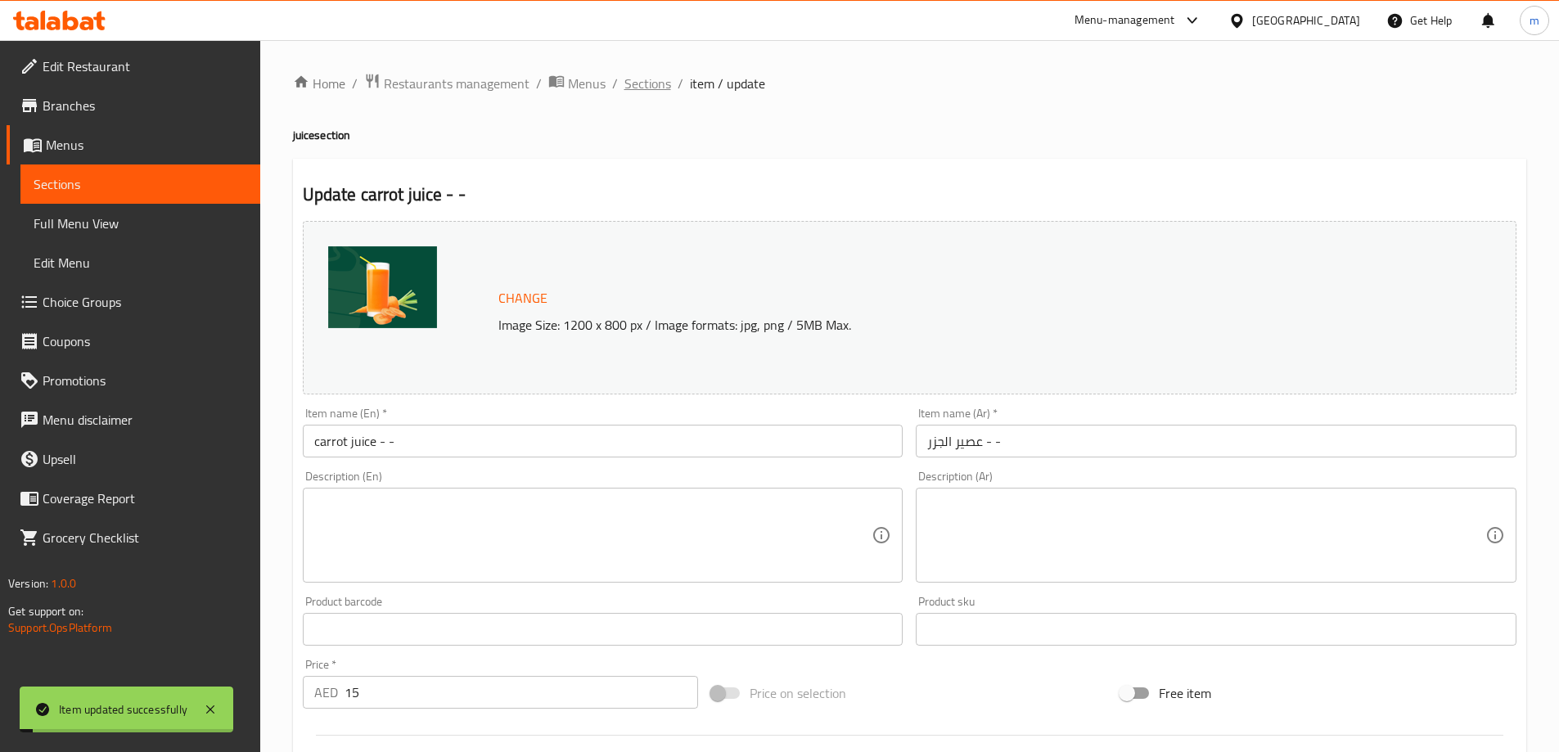
click at [653, 78] on span "Sections" at bounding box center [647, 84] width 47 height 20
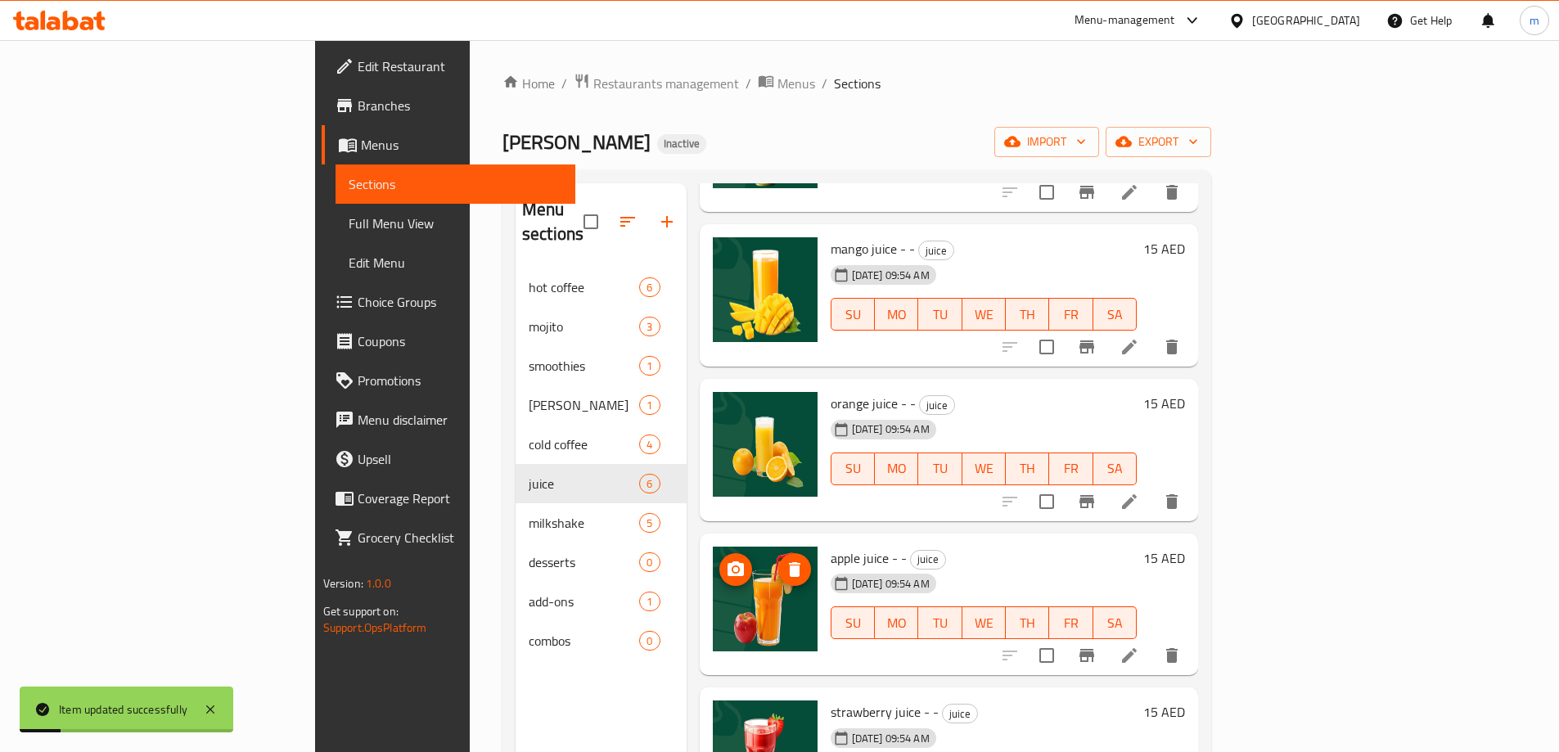
scroll to position [239, 0]
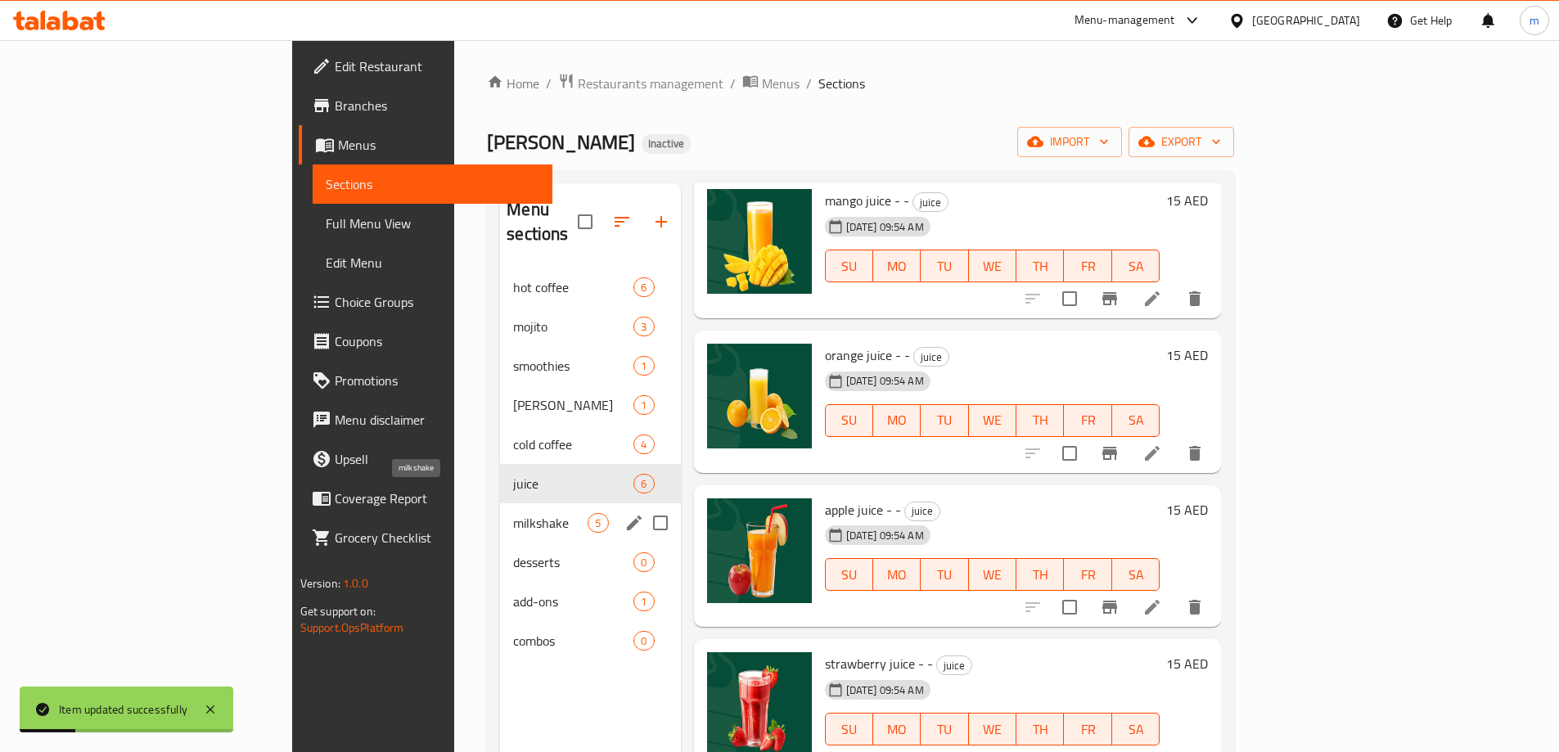
click at [513, 513] on span "milkshake" at bounding box center [550, 523] width 74 height 20
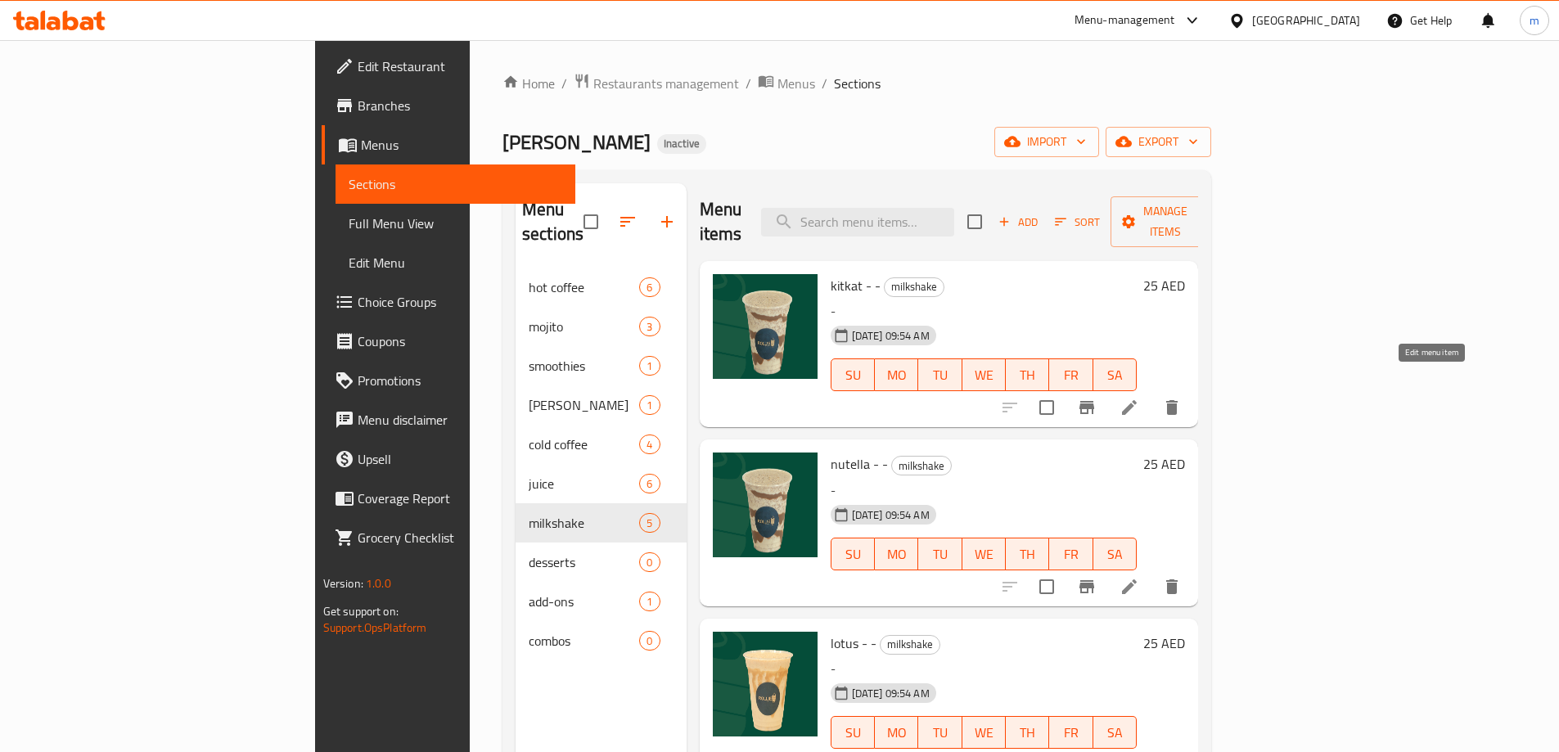
click at [1137, 400] on icon at bounding box center [1129, 407] width 15 height 15
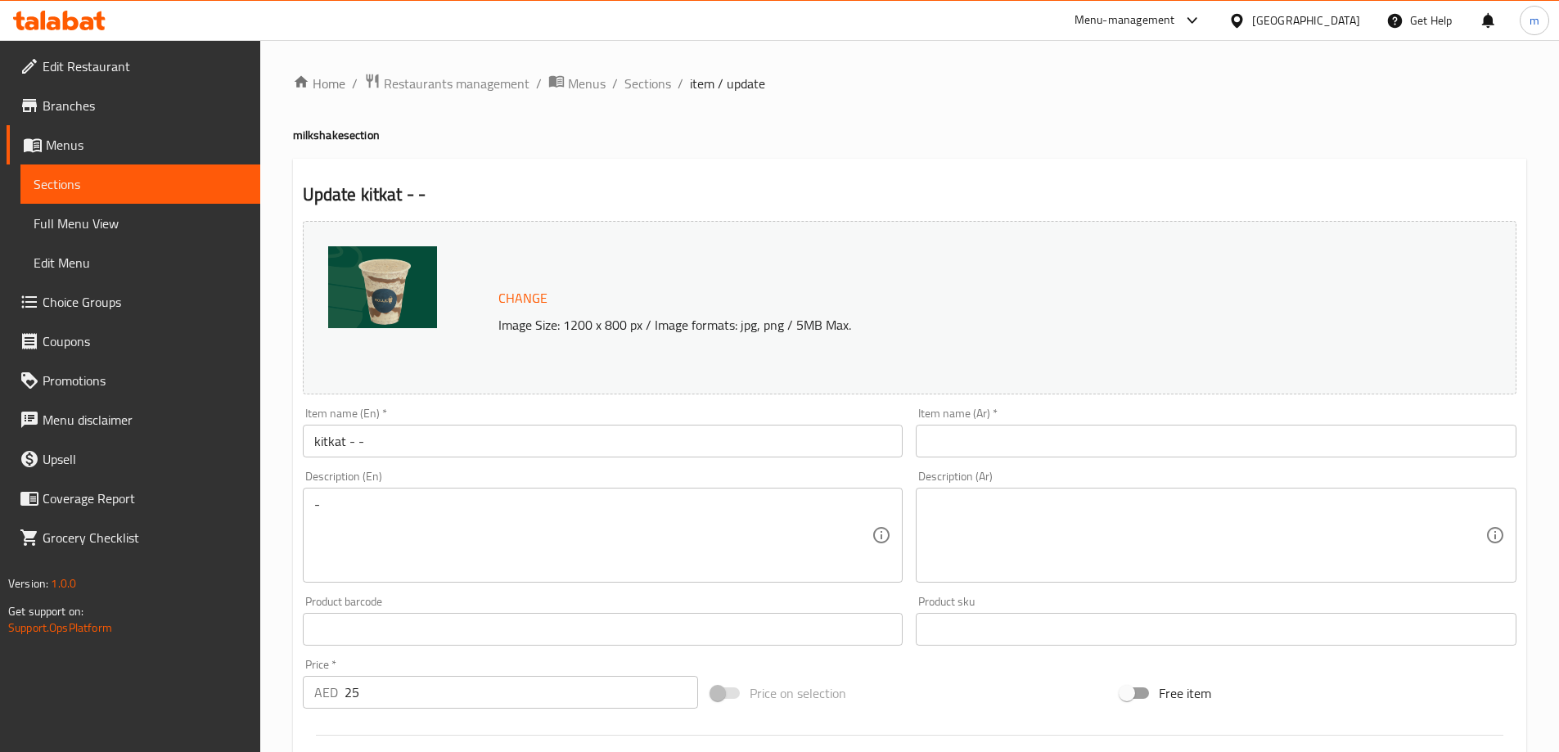
click at [331, 137] on h4 "milkshake section" at bounding box center [909, 135] width 1233 height 16
copy h4 "milkshake"
click at [326, 442] on input "kitkat - -" at bounding box center [603, 441] width 601 height 33
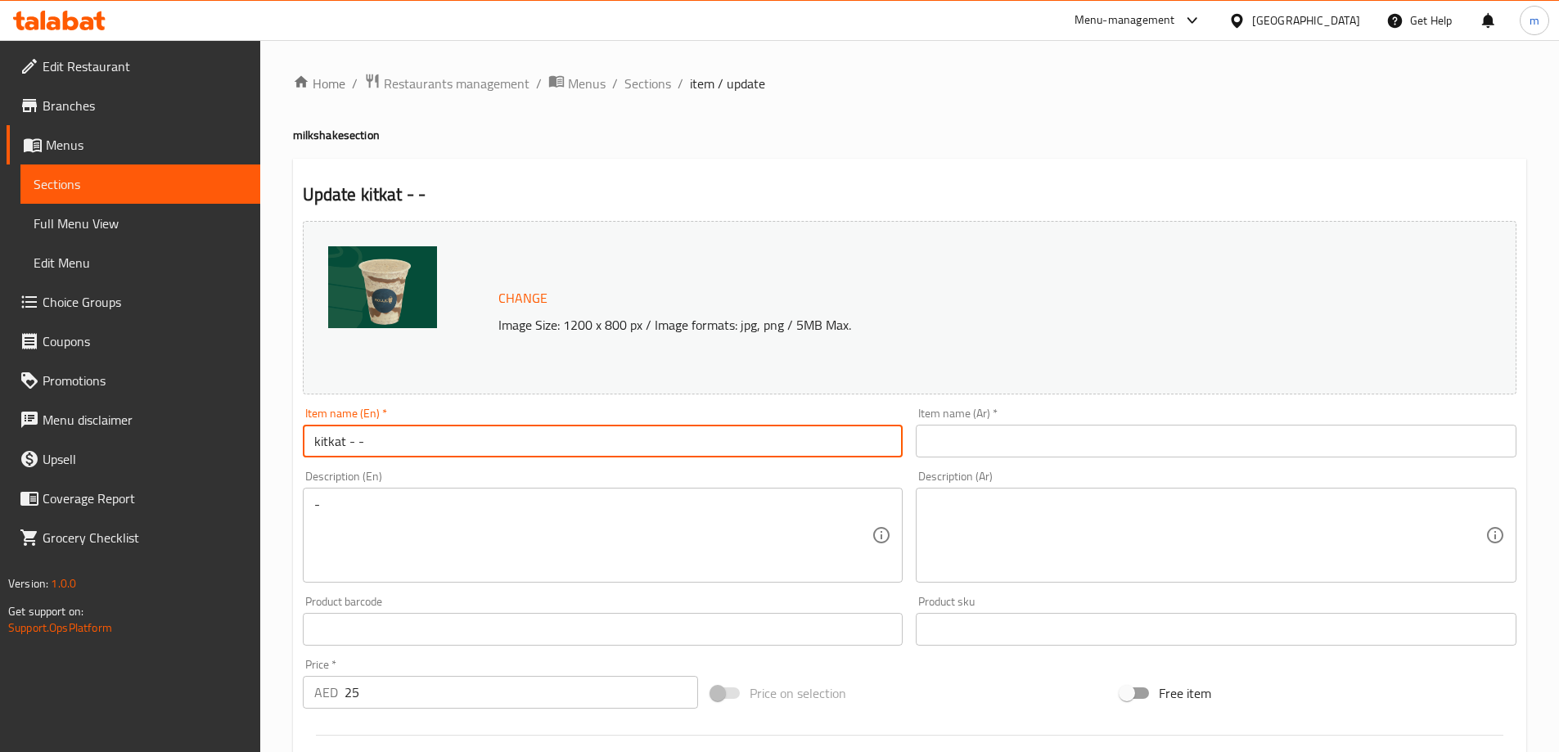
click at [326, 442] on input "kitkat - -" at bounding box center [603, 441] width 601 height 33
click at [519, 457] on input "kitkat - -" at bounding box center [603, 441] width 601 height 33
paste input "milkshake"
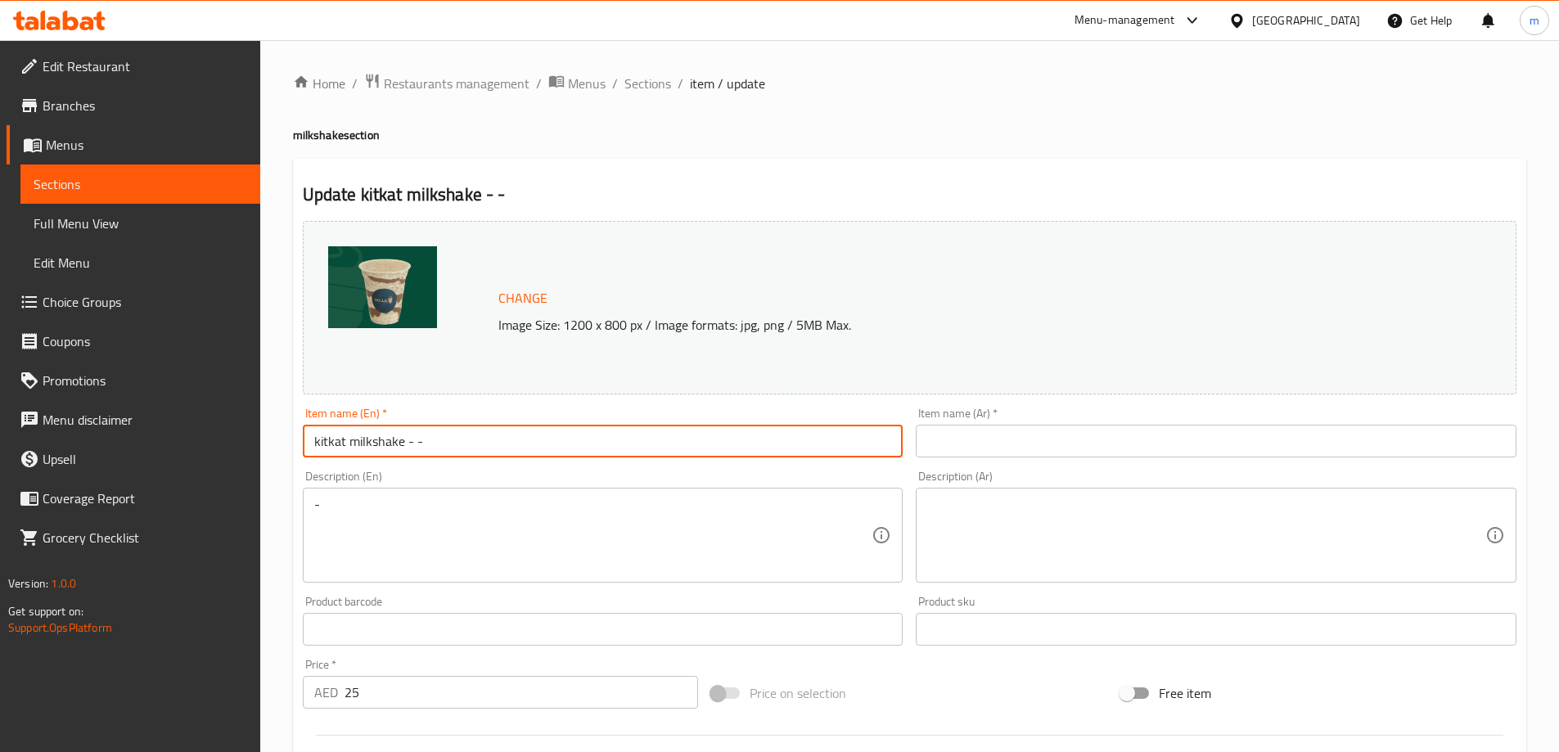
type input "kitkat milkshake - -"
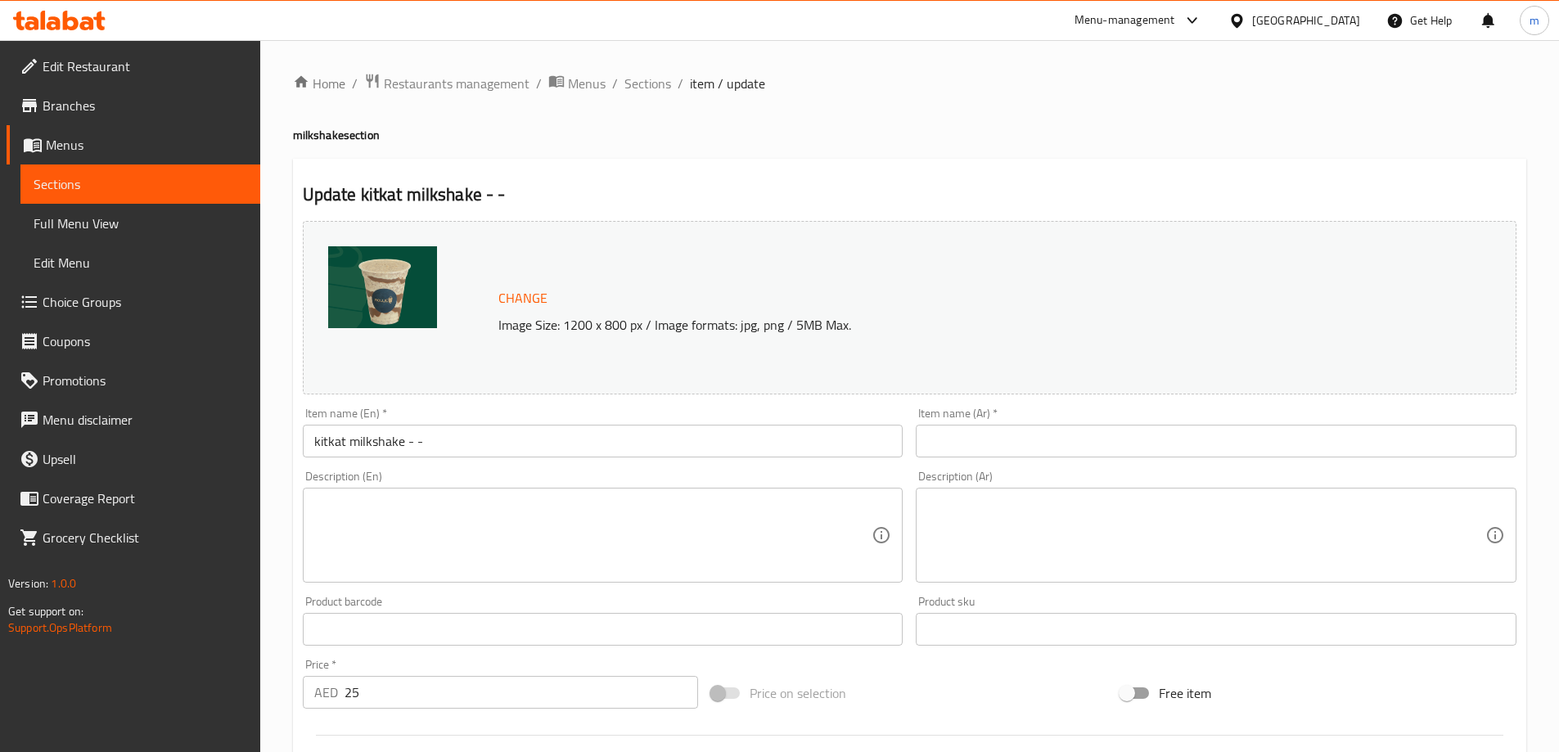
click at [1025, 450] on input "text" at bounding box center [1216, 441] width 601 height 33
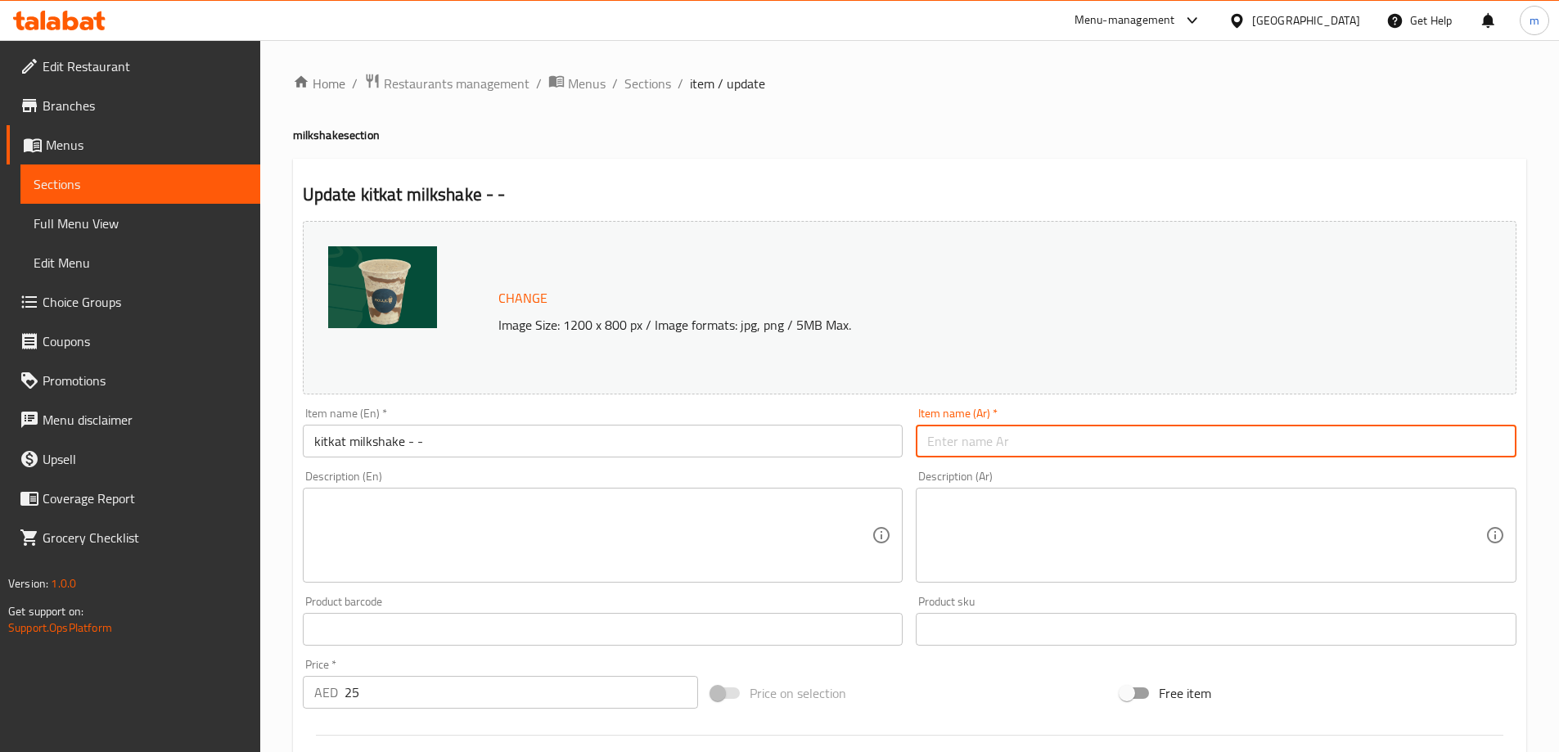
paste input "ميلك شيك كيت كات - -"
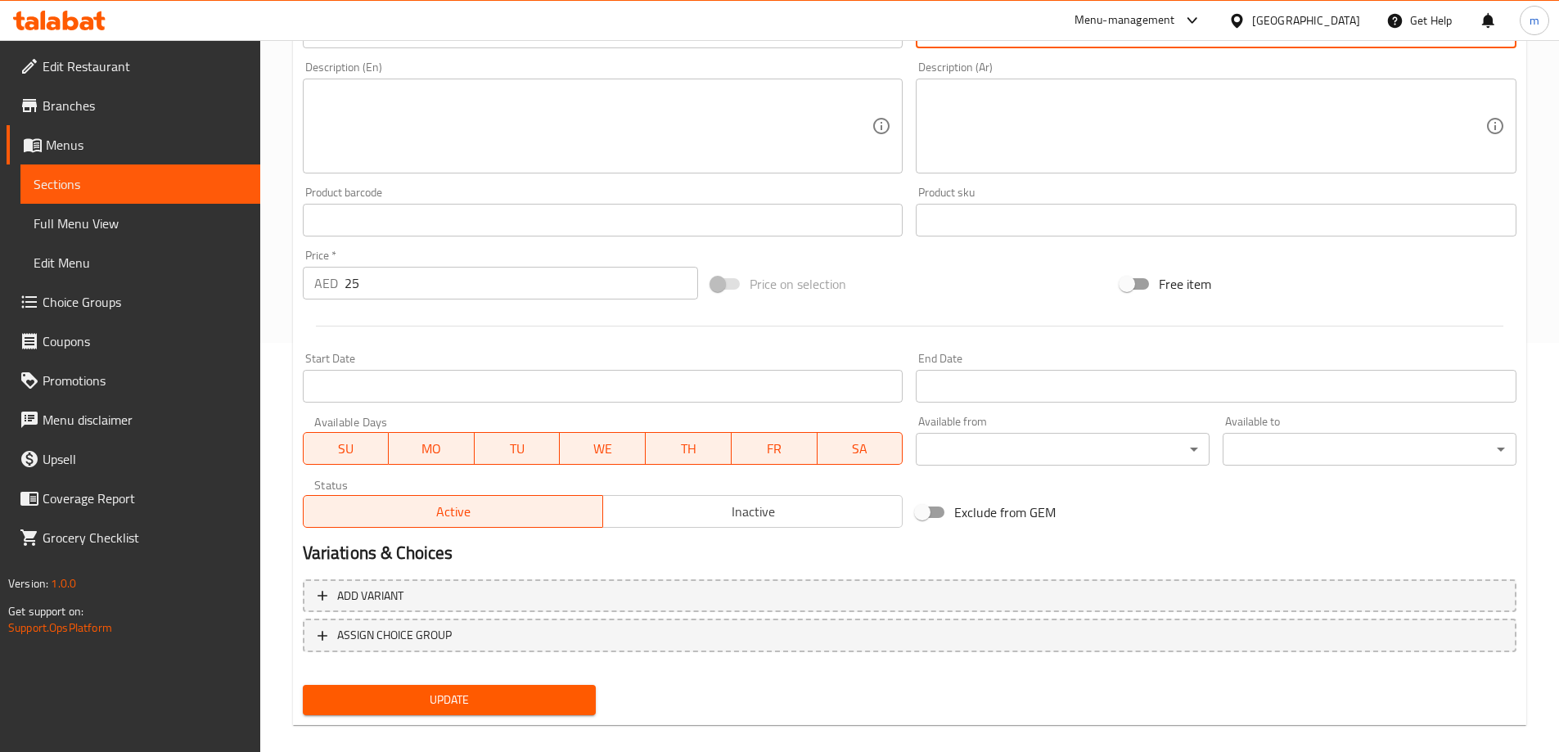
type input "ميلك شيك كيت كات - -"
click at [489, 689] on button "Update" at bounding box center [450, 700] width 294 height 30
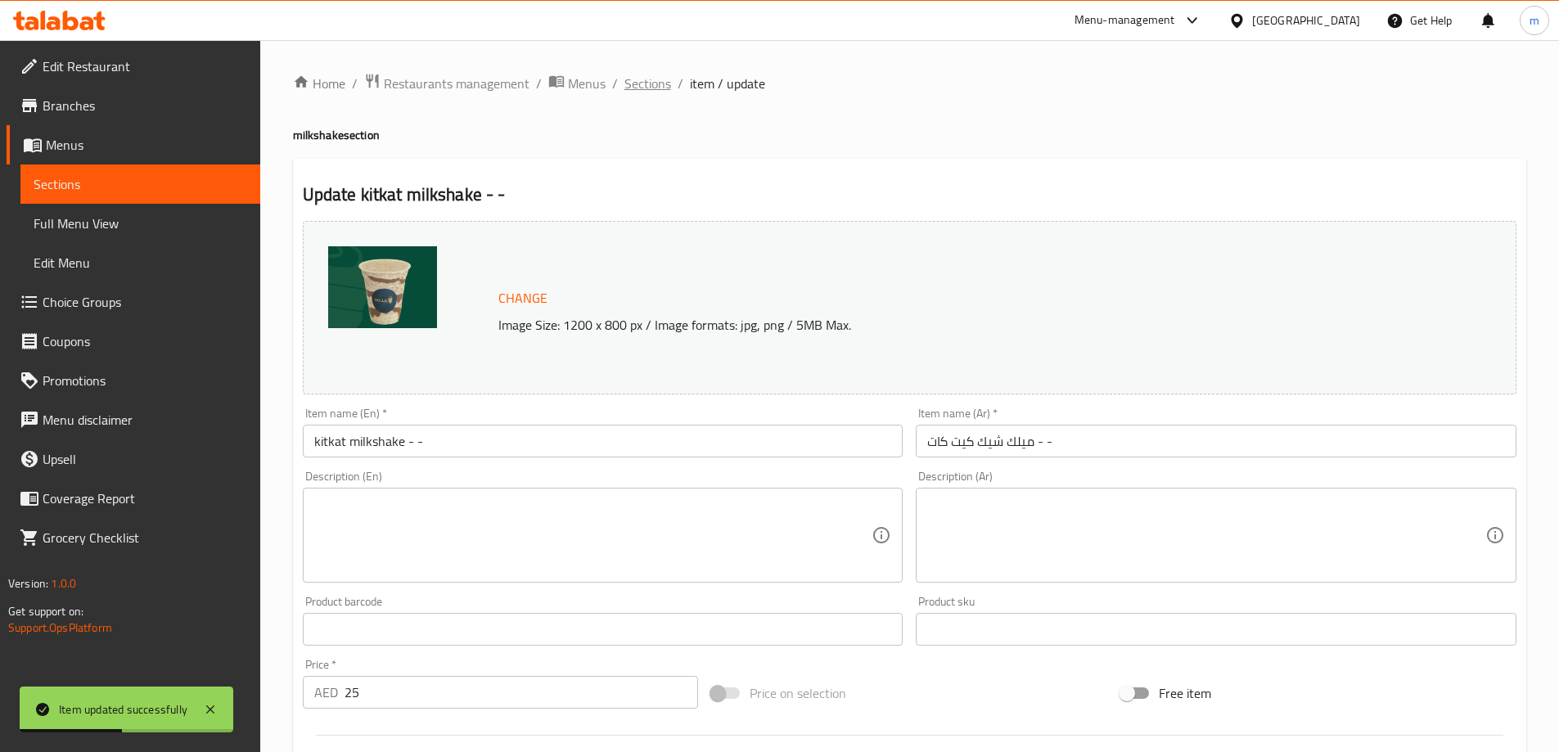
click at [664, 87] on span "Sections" at bounding box center [647, 84] width 47 height 20
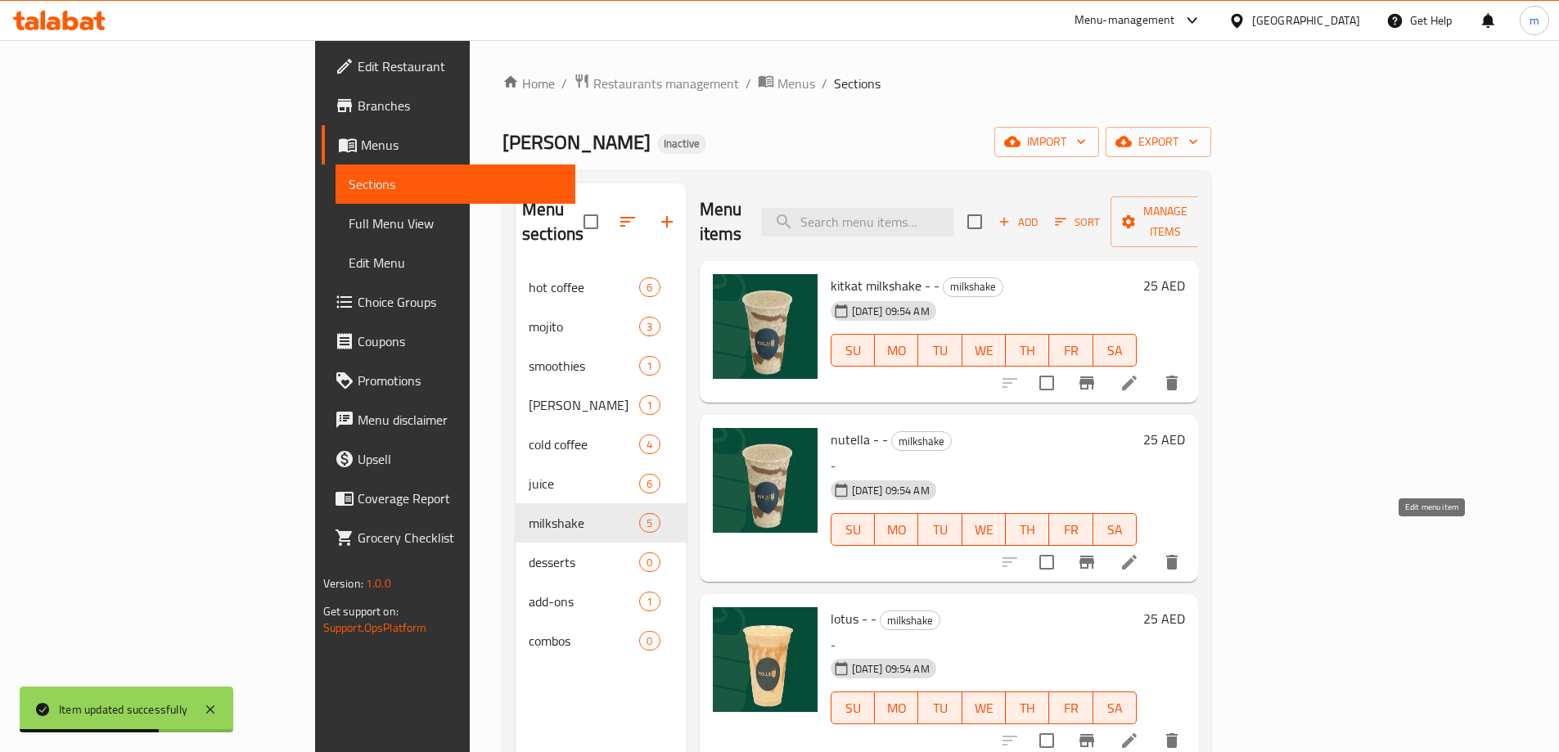
click at [1139, 552] on icon at bounding box center [1129, 562] width 20 height 20
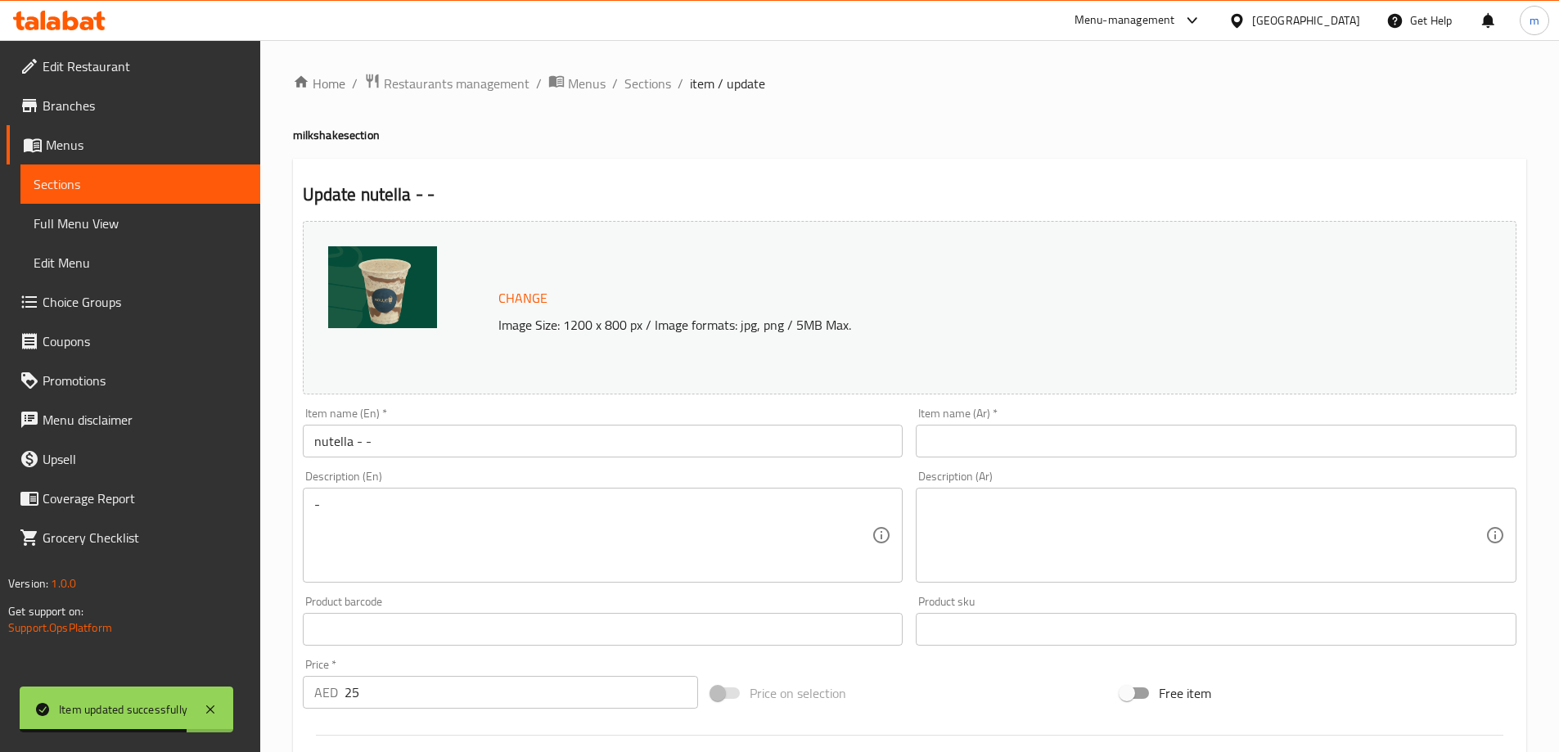
click at [327, 448] on input "nutella - -" at bounding box center [603, 441] width 601 height 33
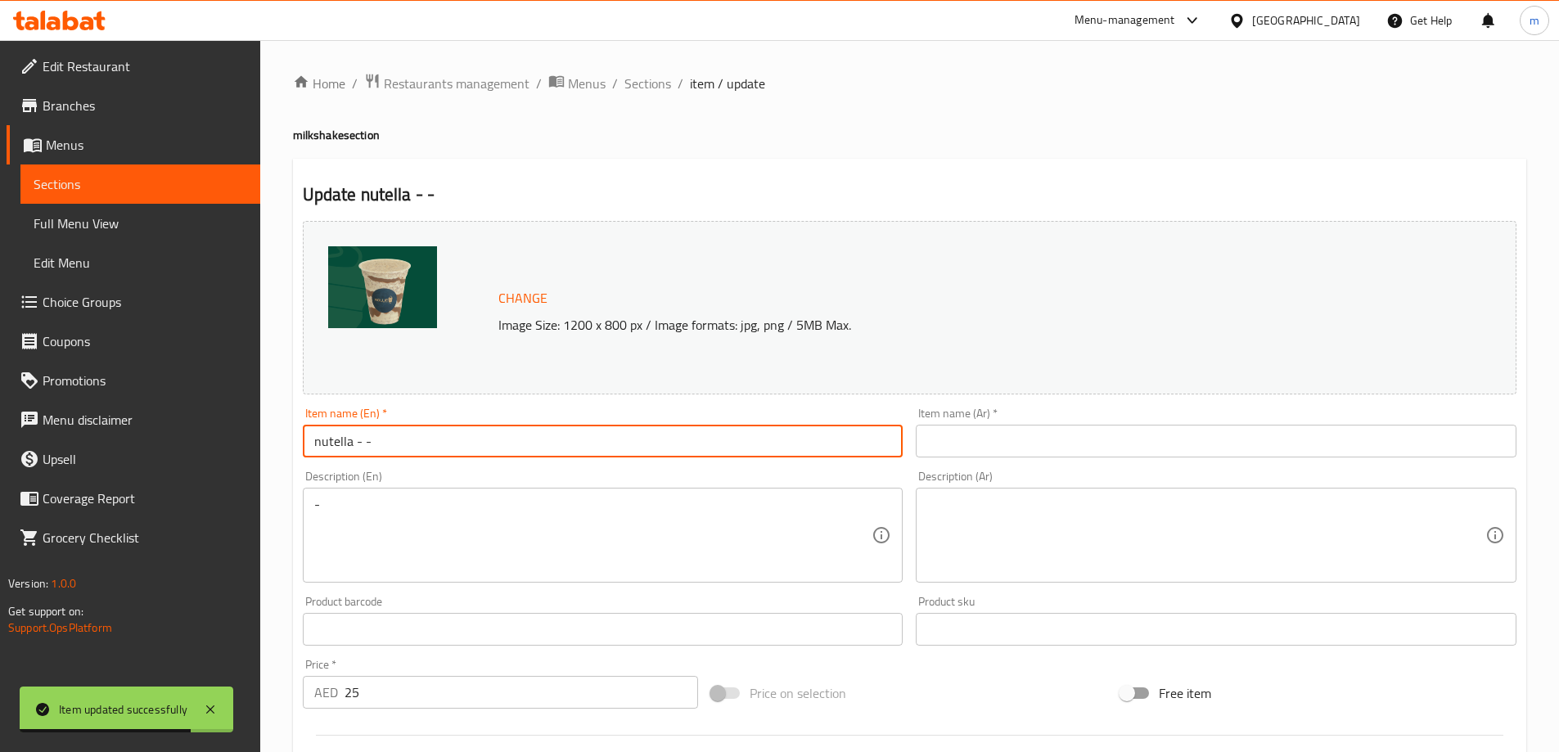
click at [327, 448] on input "nutella - -" at bounding box center [603, 441] width 601 height 33
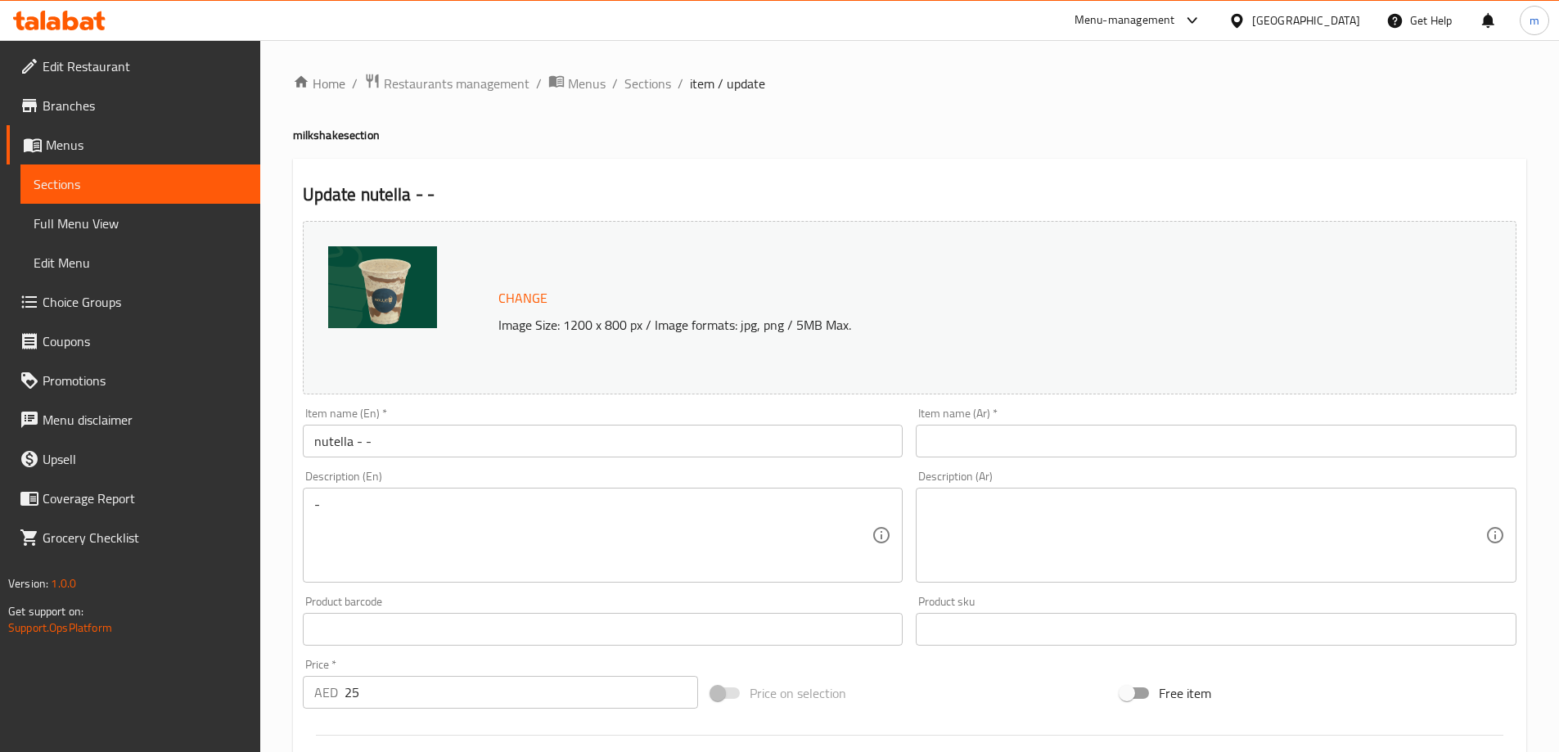
click at [792, 438] on input "nutella - -" at bounding box center [603, 441] width 601 height 33
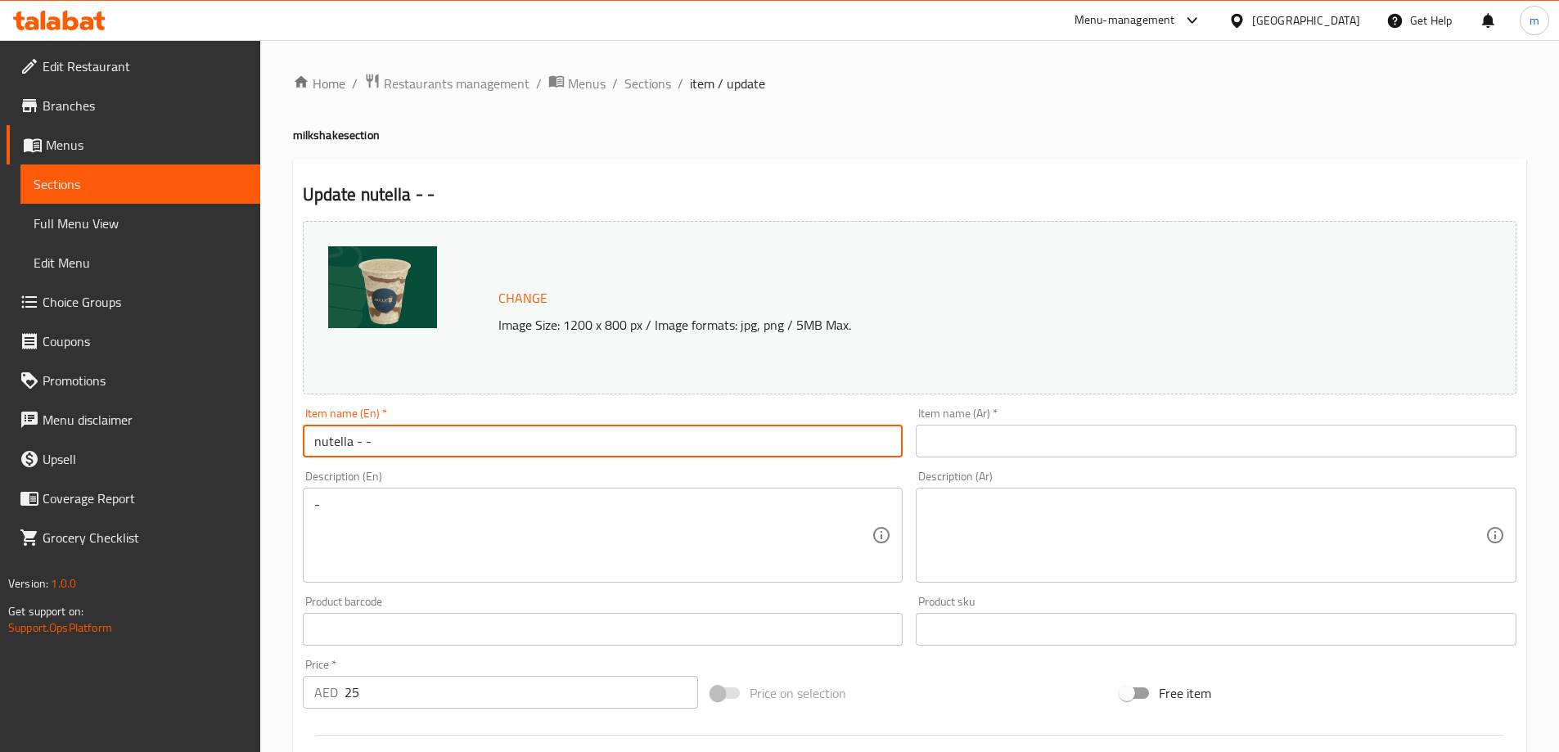
click at [792, 438] on input "nutella - -" at bounding box center [603, 441] width 601 height 33
paste input "nutella milkshake -"
click at [792, 438] on input "nutella - nutella milkshake - -" at bounding box center [603, 441] width 601 height 33
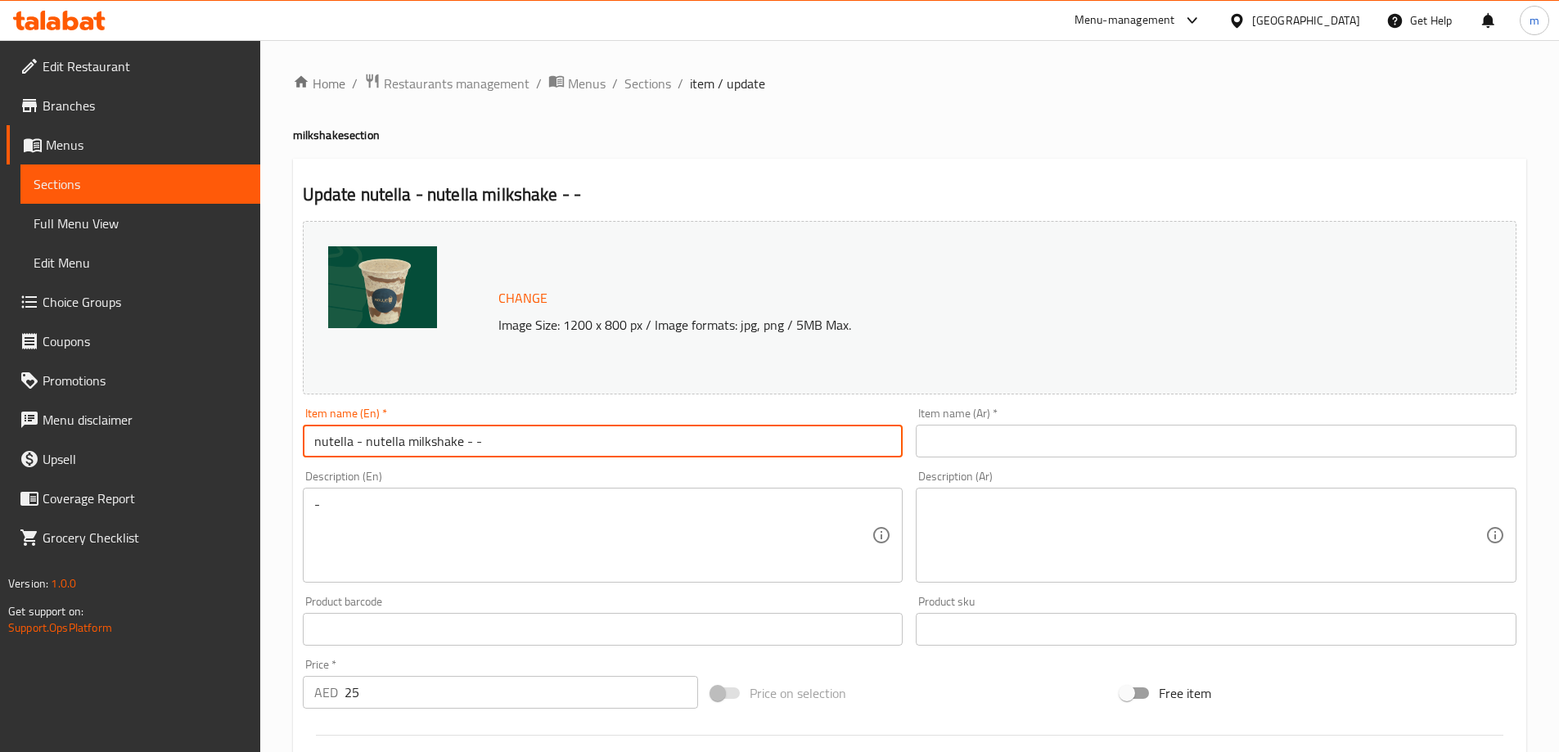
paste input "text"
type input "nutella milkshake - -"
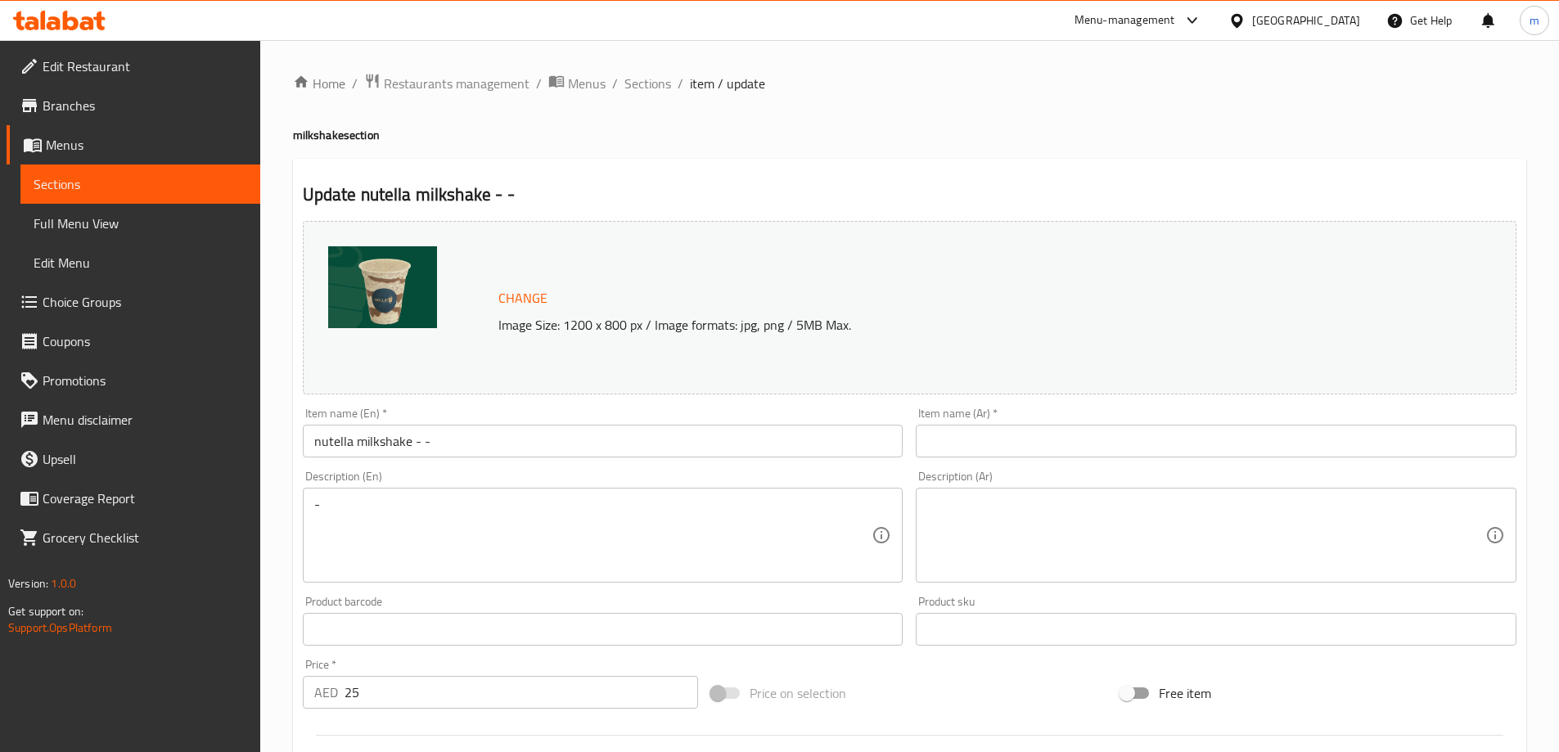
click at [1066, 452] on input "text" at bounding box center [1216, 441] width 601 height 33
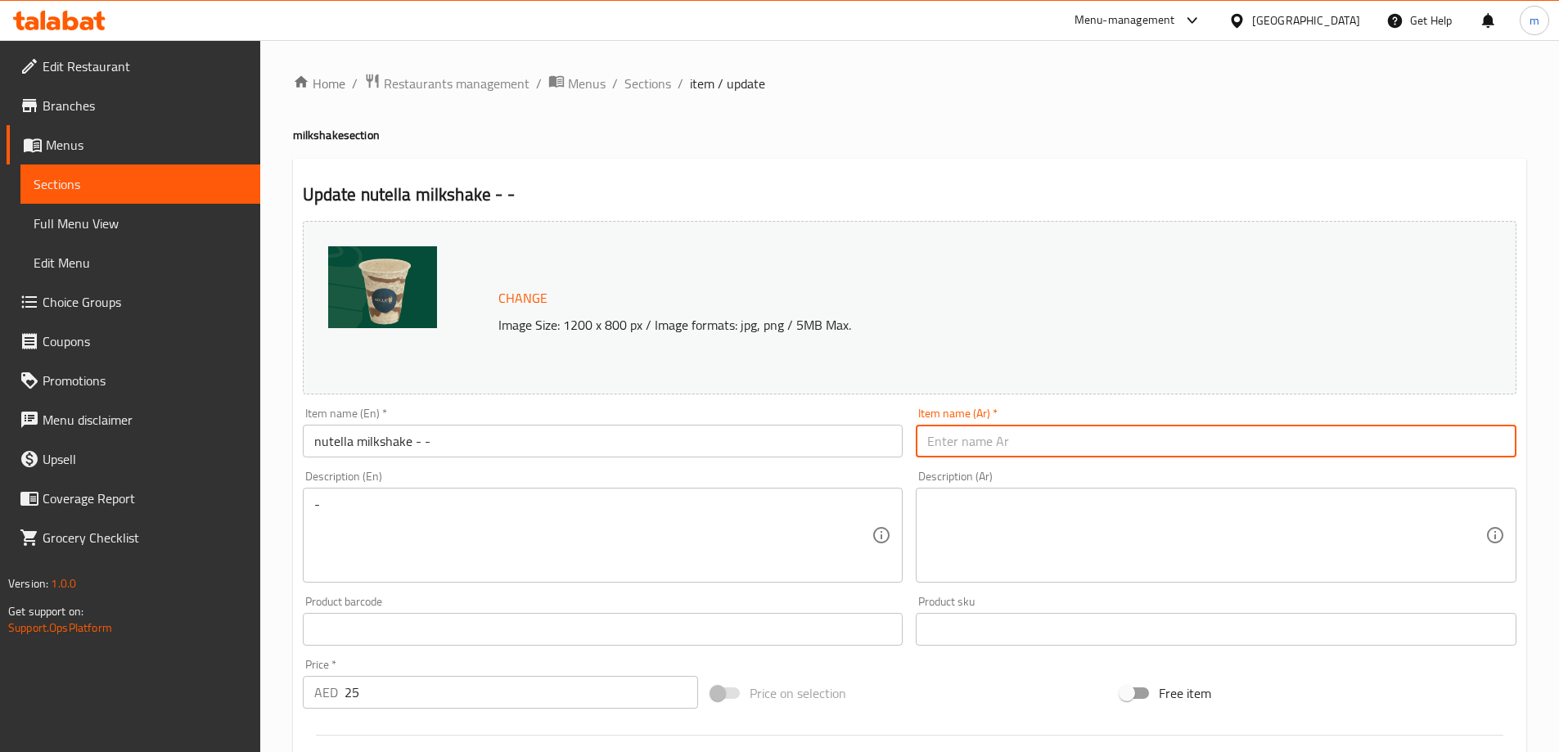
paste input "ميلك شيك نوتيلا - -"
type input "ميلك شيك نوتيلا - -"
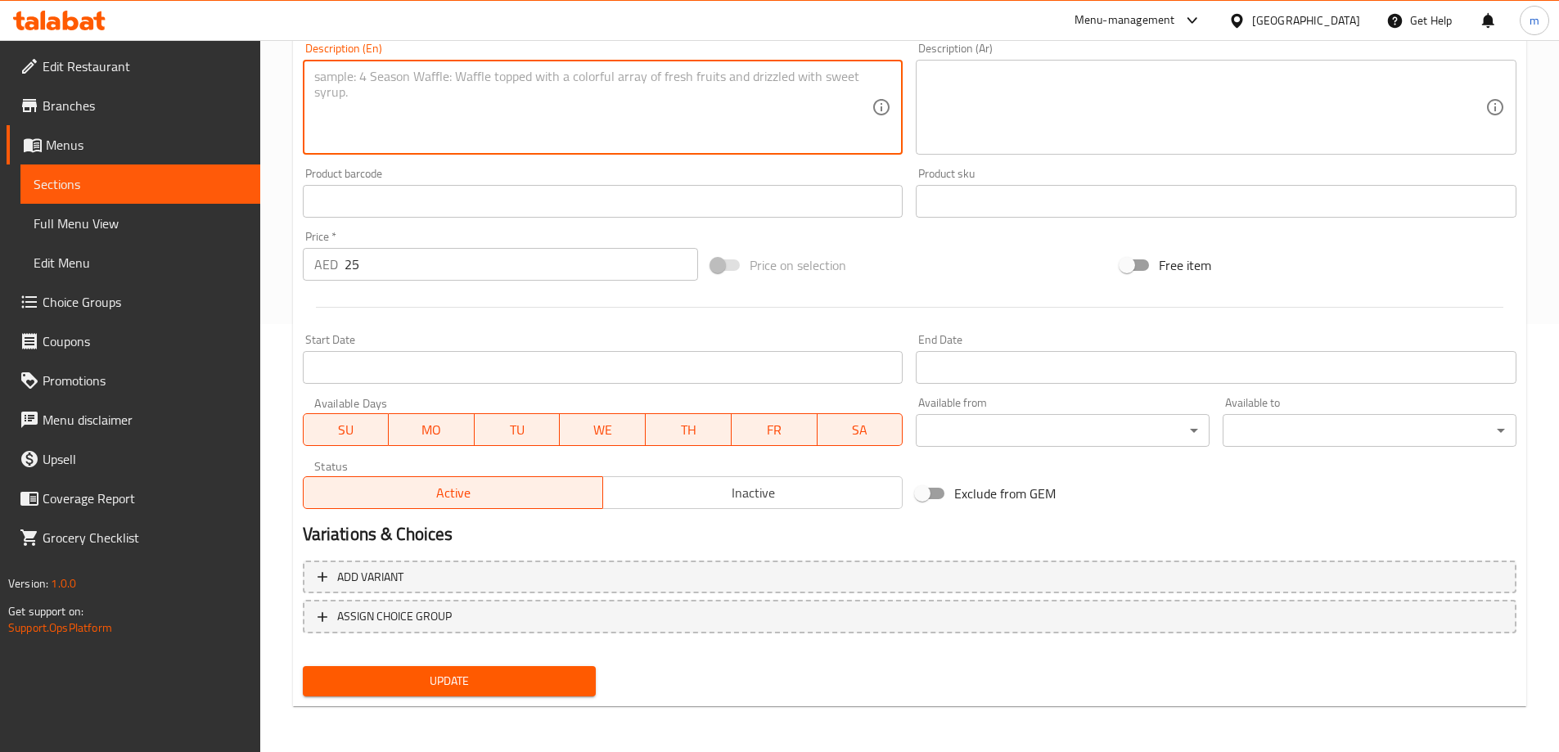
click at [498, 689] on span "Update" at bounding box center [450, 681] width 268 height 20
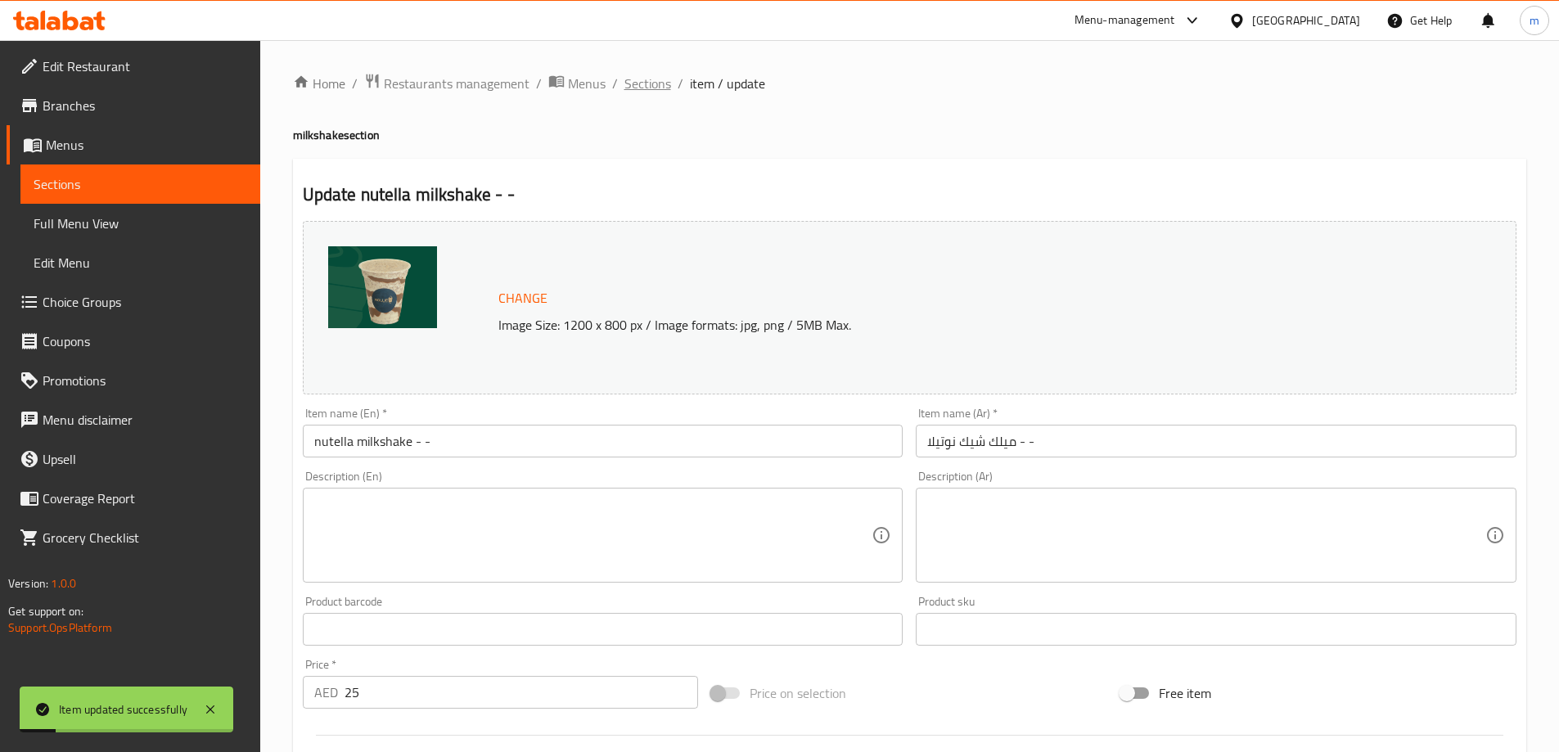
click at [651, 83] on span "Sections" at bounding box center [647, 84] width 47 height 20
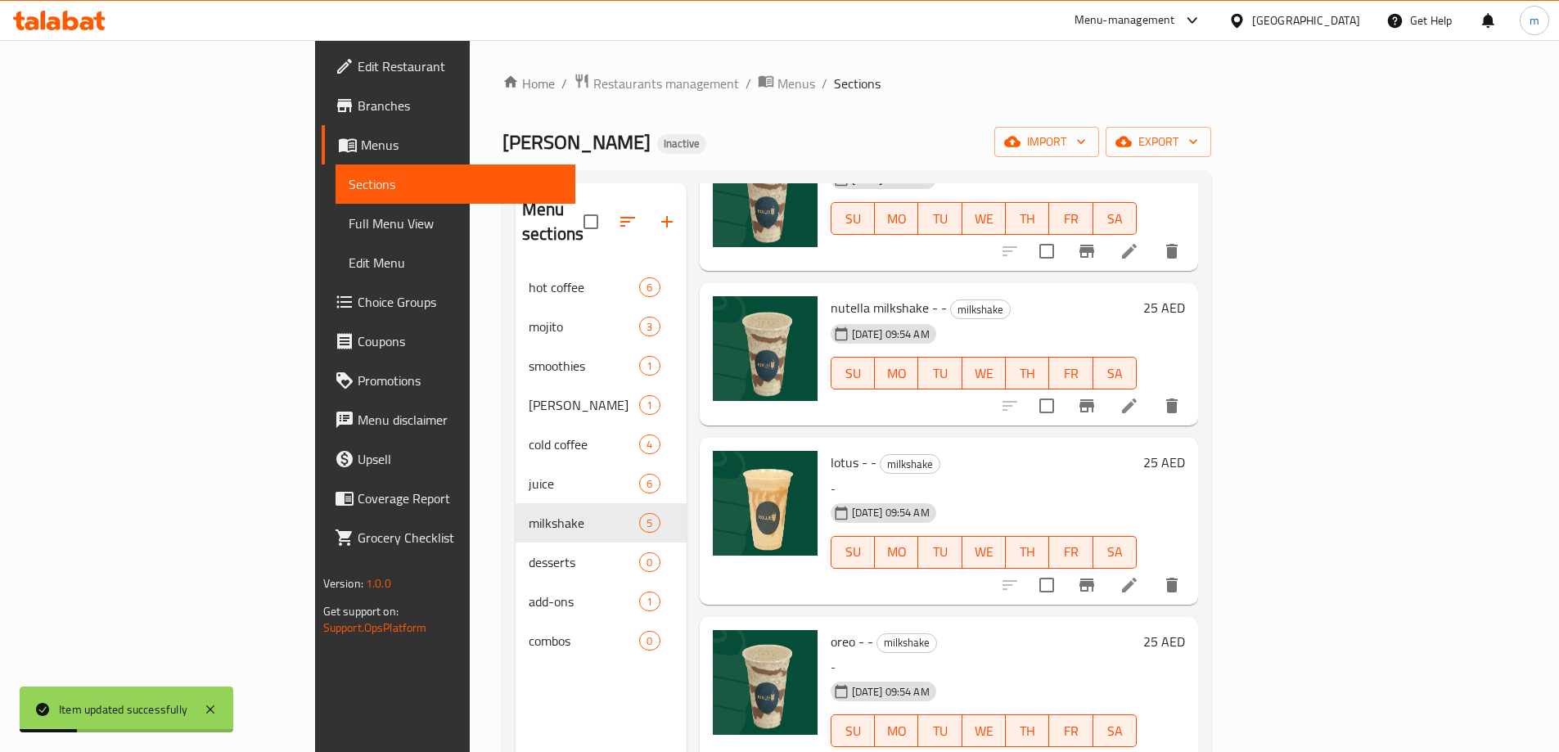
scroll to position [133, 0]
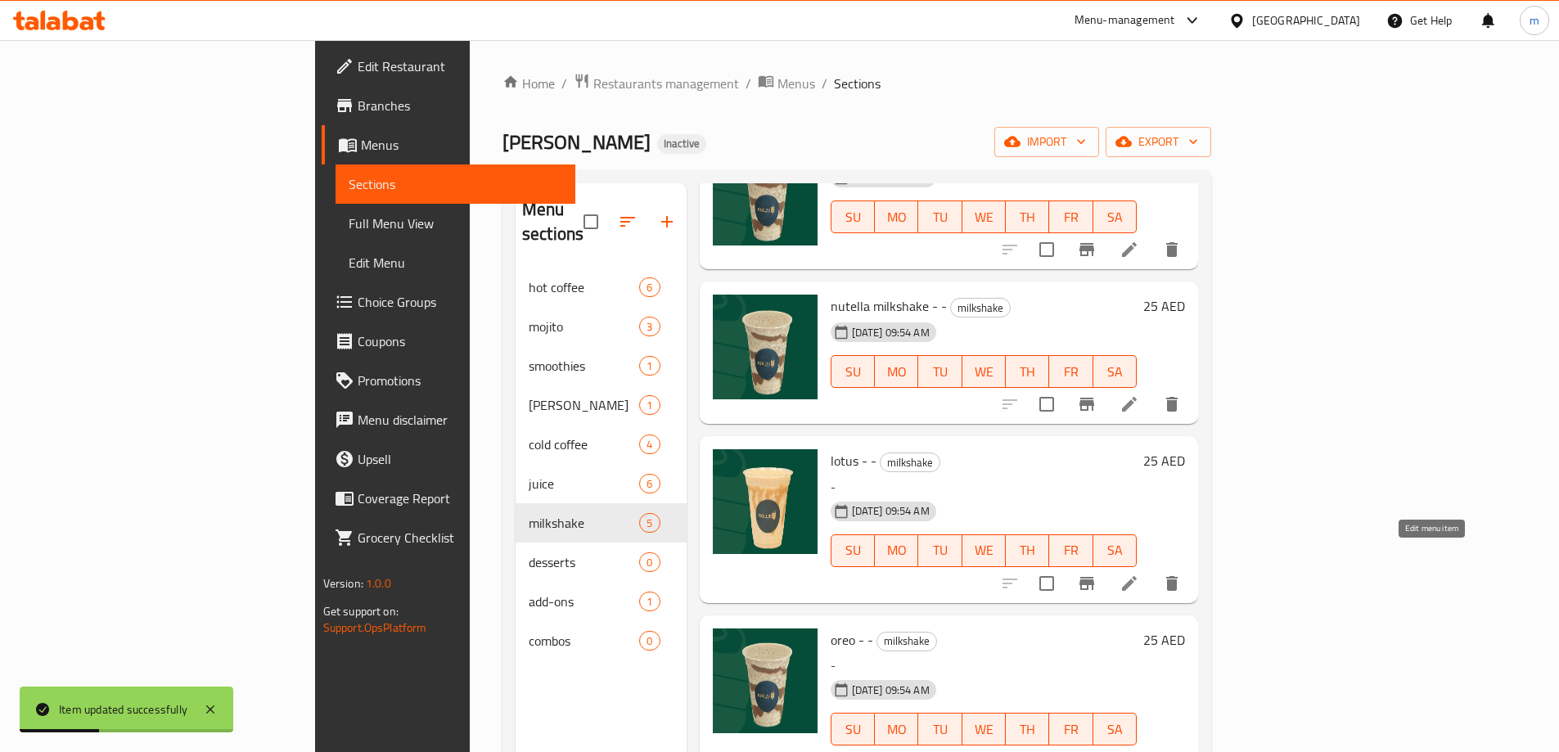
click at [1137, 576] on icon at bounding box center [1129, 583] width 15 height 15
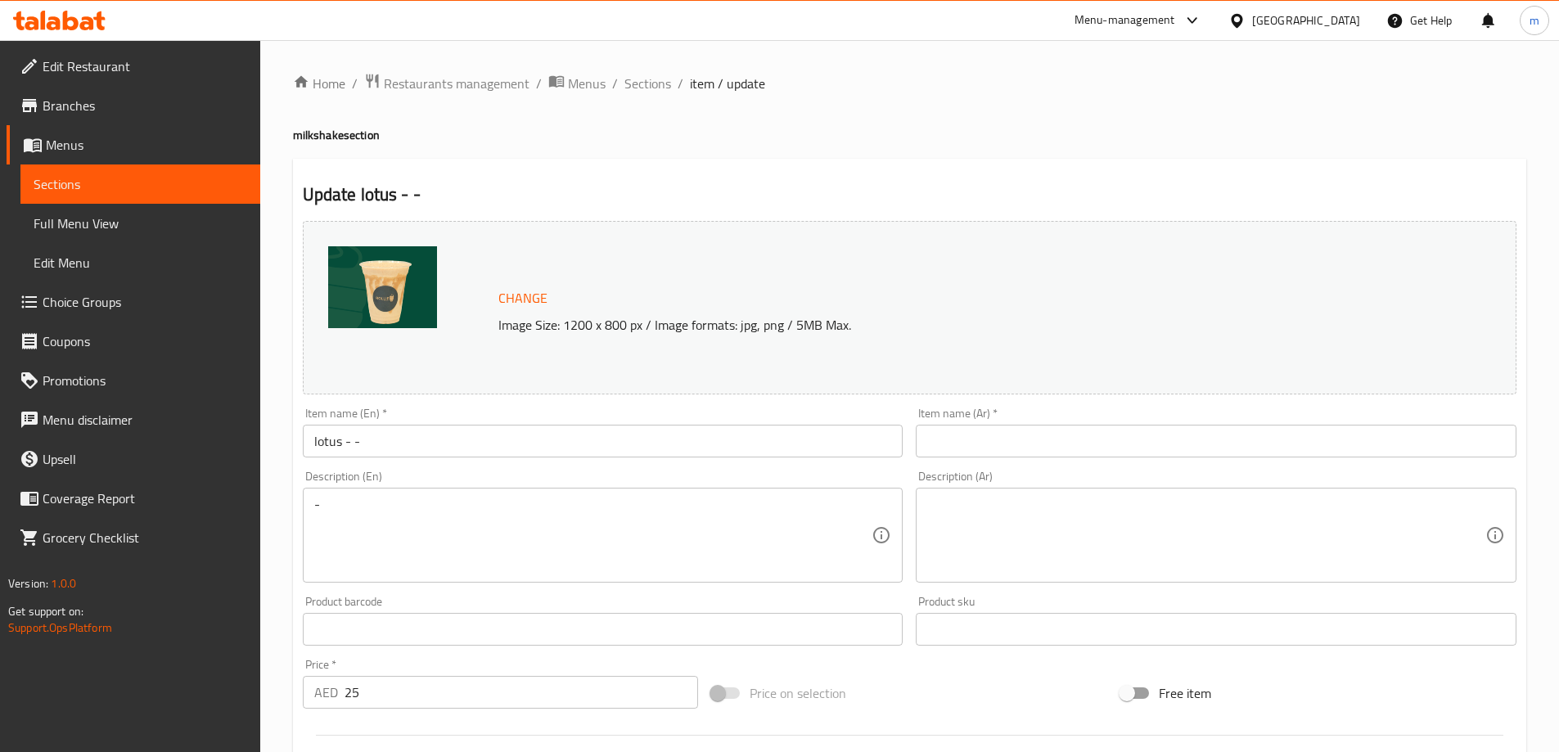
click at [327, 441] on input "lotus - -" at bounding box center [603, 441] width 601 height 33
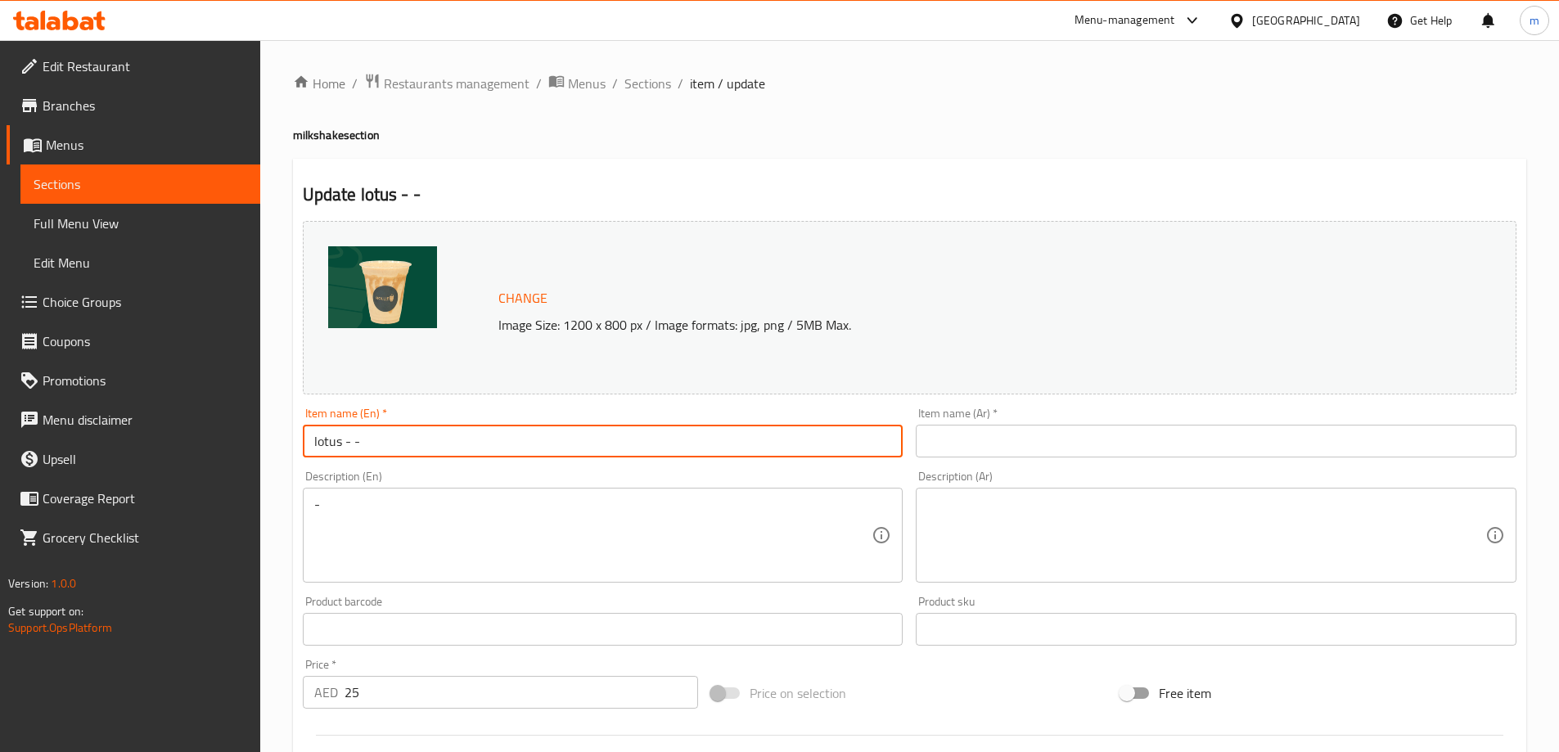
click at [327, 441] on input "lotus - -" at bounding box center [603, 441] width 601 height 33
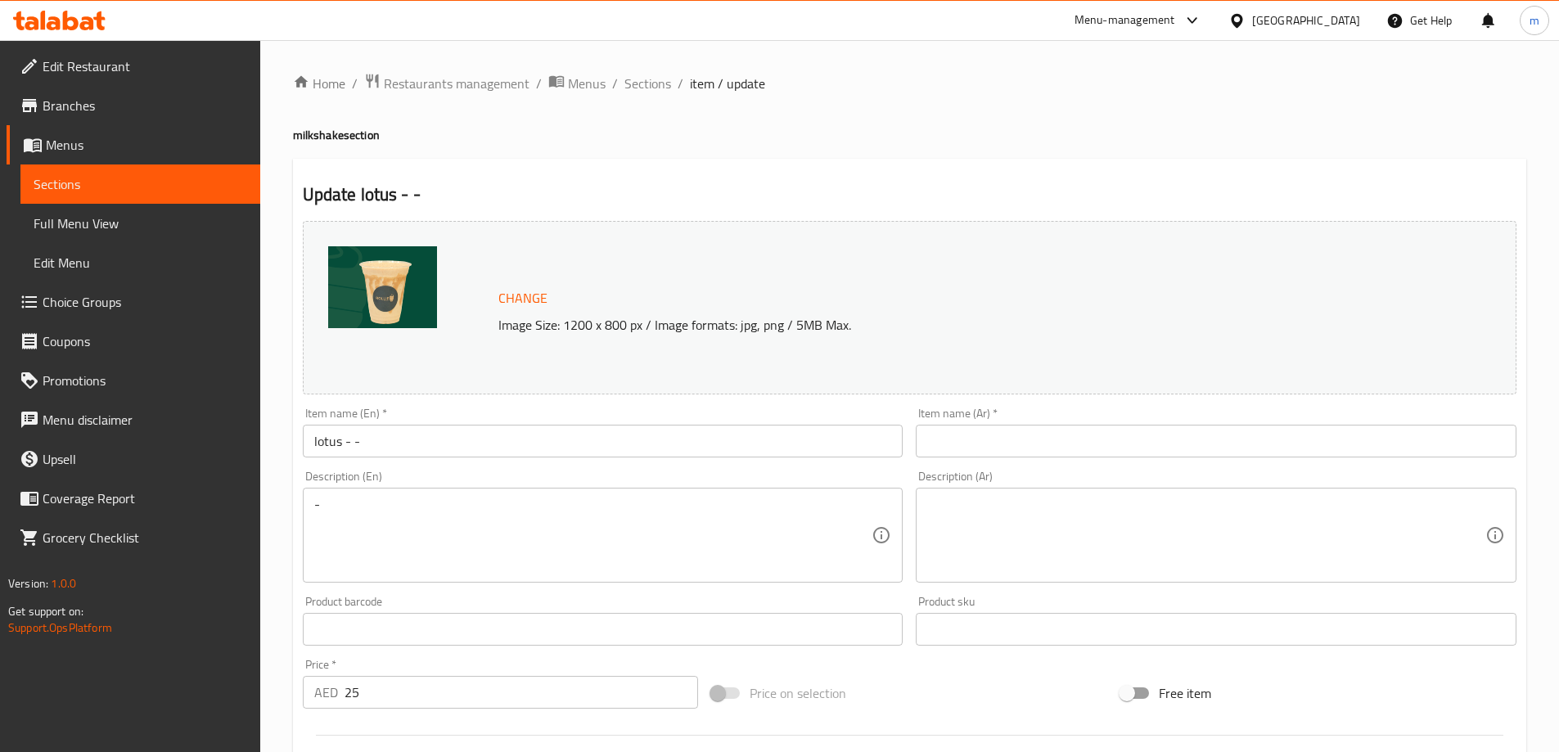
click at [444, 444] on input "lotus - -" at bounding box center [603, 441] width 601 height 33
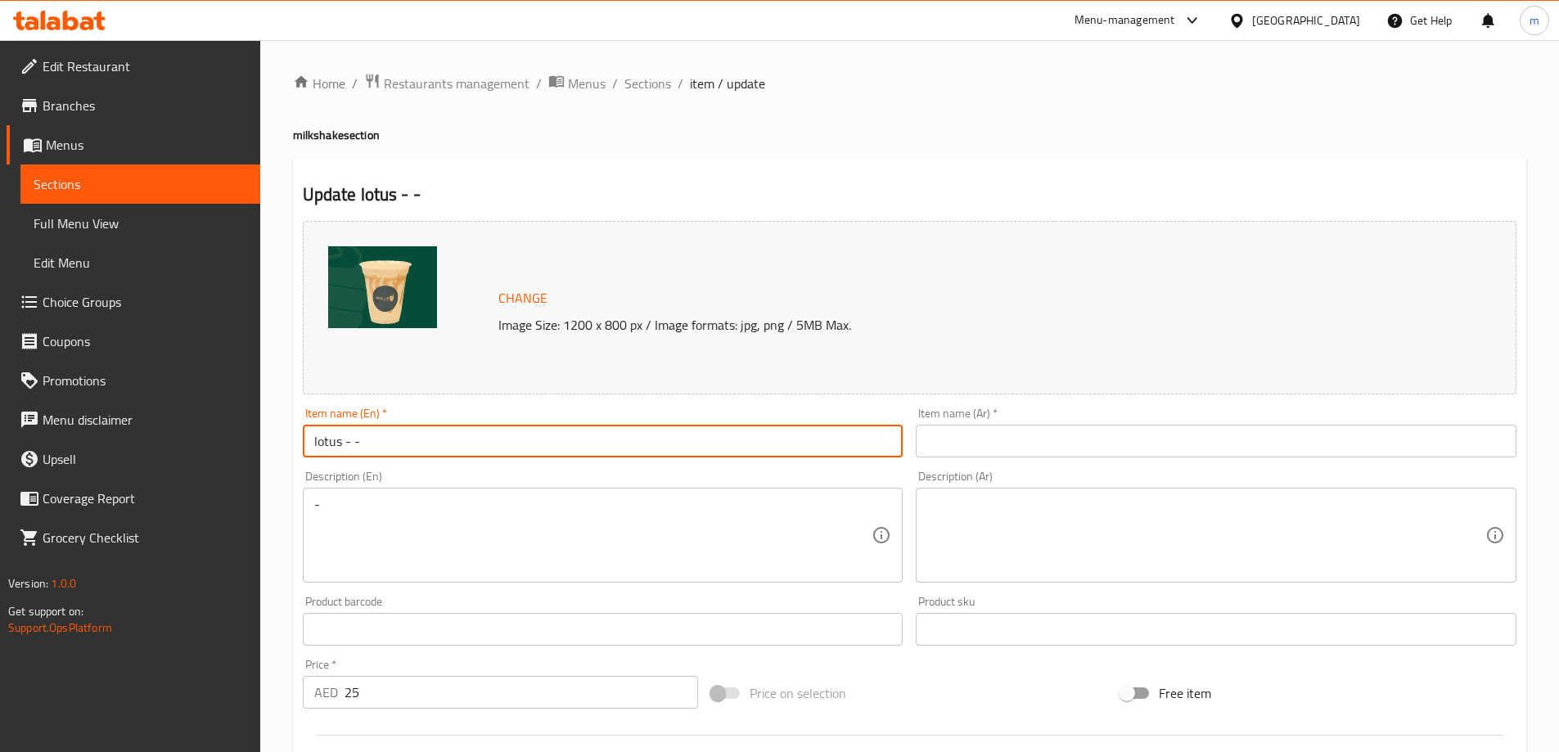
click at [444, 444] on input "lotus - -" at bounding box center [603, 441] width 601 height 33
paste input "milkshake"
type input "lotus milkshake - -"
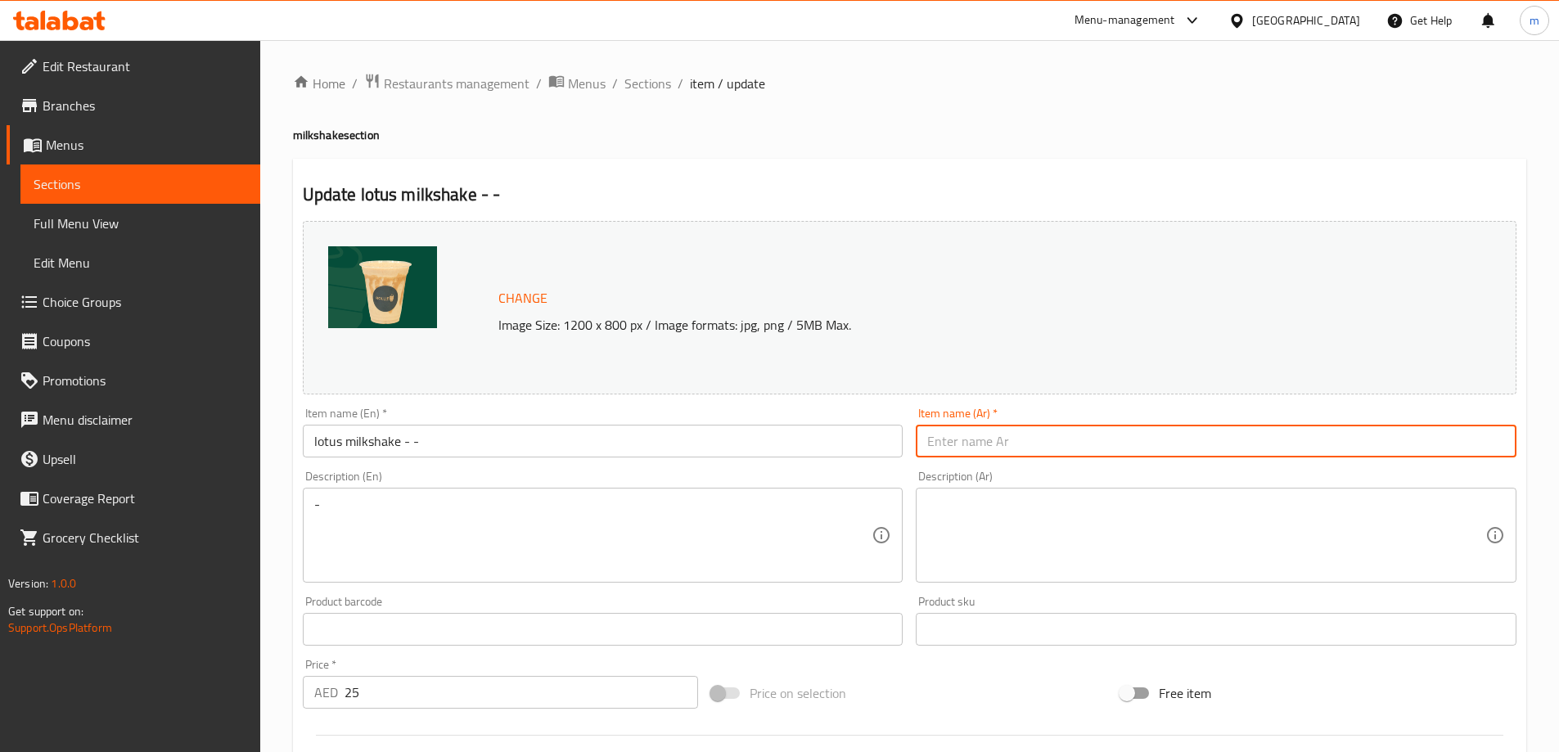
click at [1136, 452] on input "text" at bounding box center [1216, 441] width 601 height 33
paste input "ميلك شيك اللوتس - -"
type input "ميلك شيك اللوتس - -"
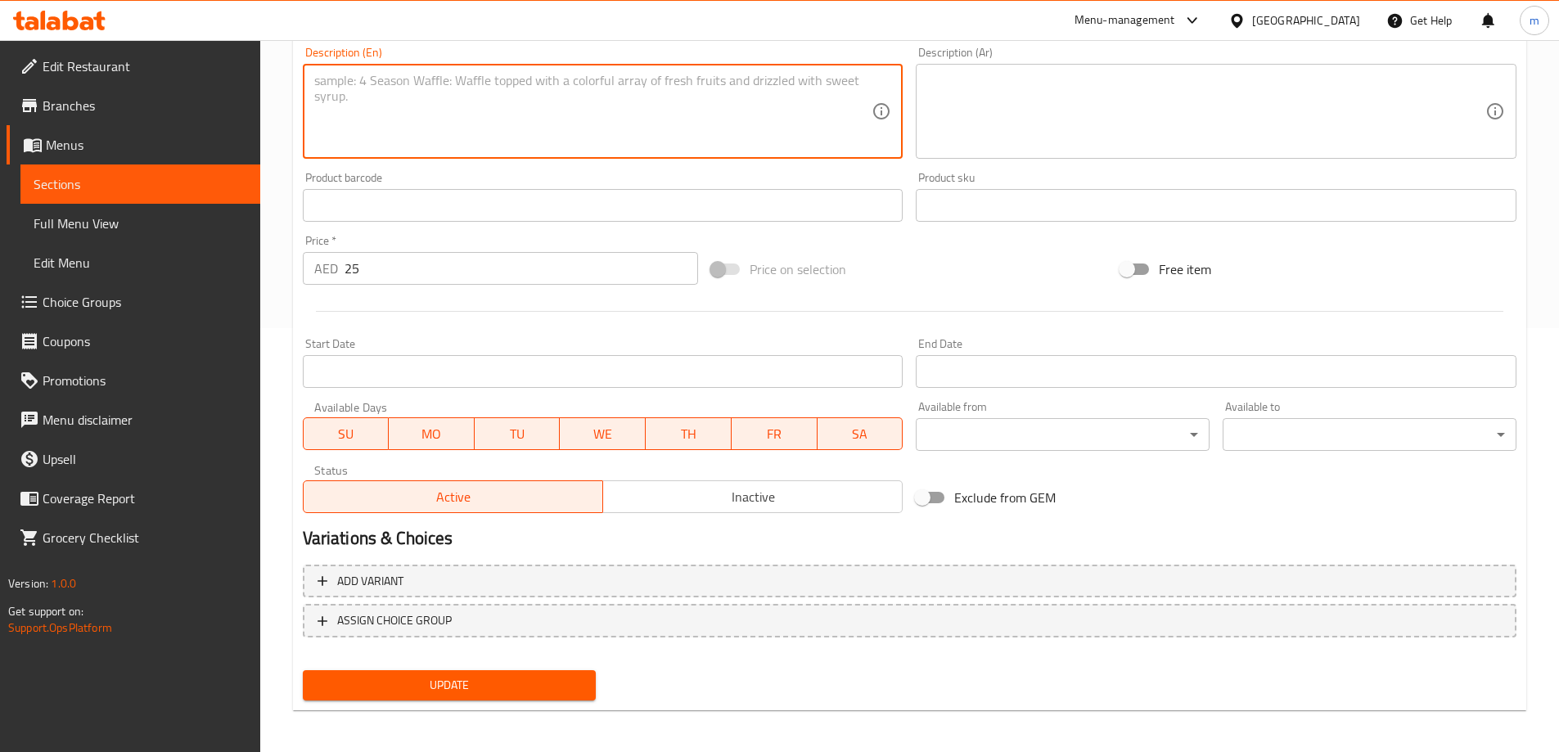
scroll to position [428, 0]
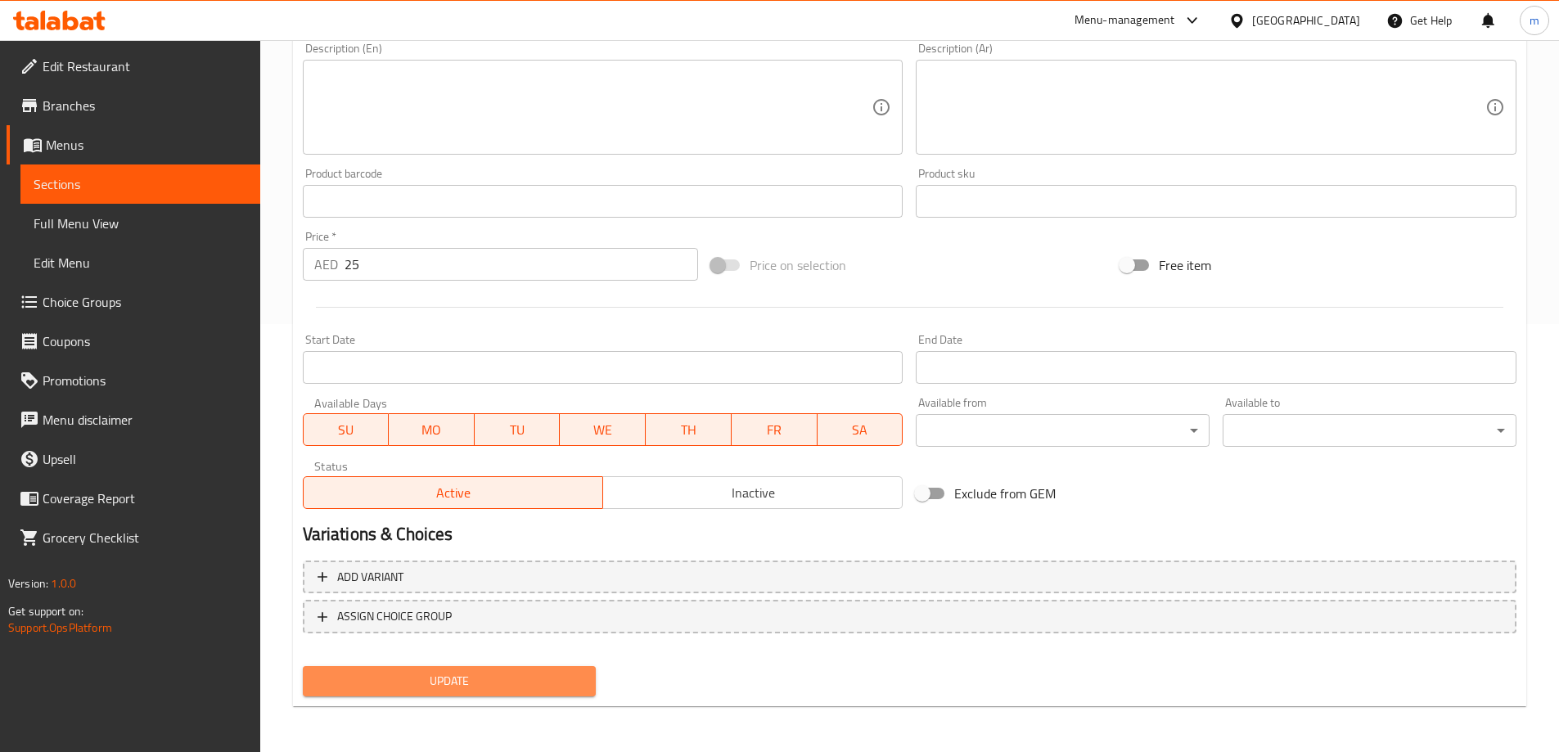
click at [512, 678] on span "Update" at bounding box center [450, 681] width 268 height 20
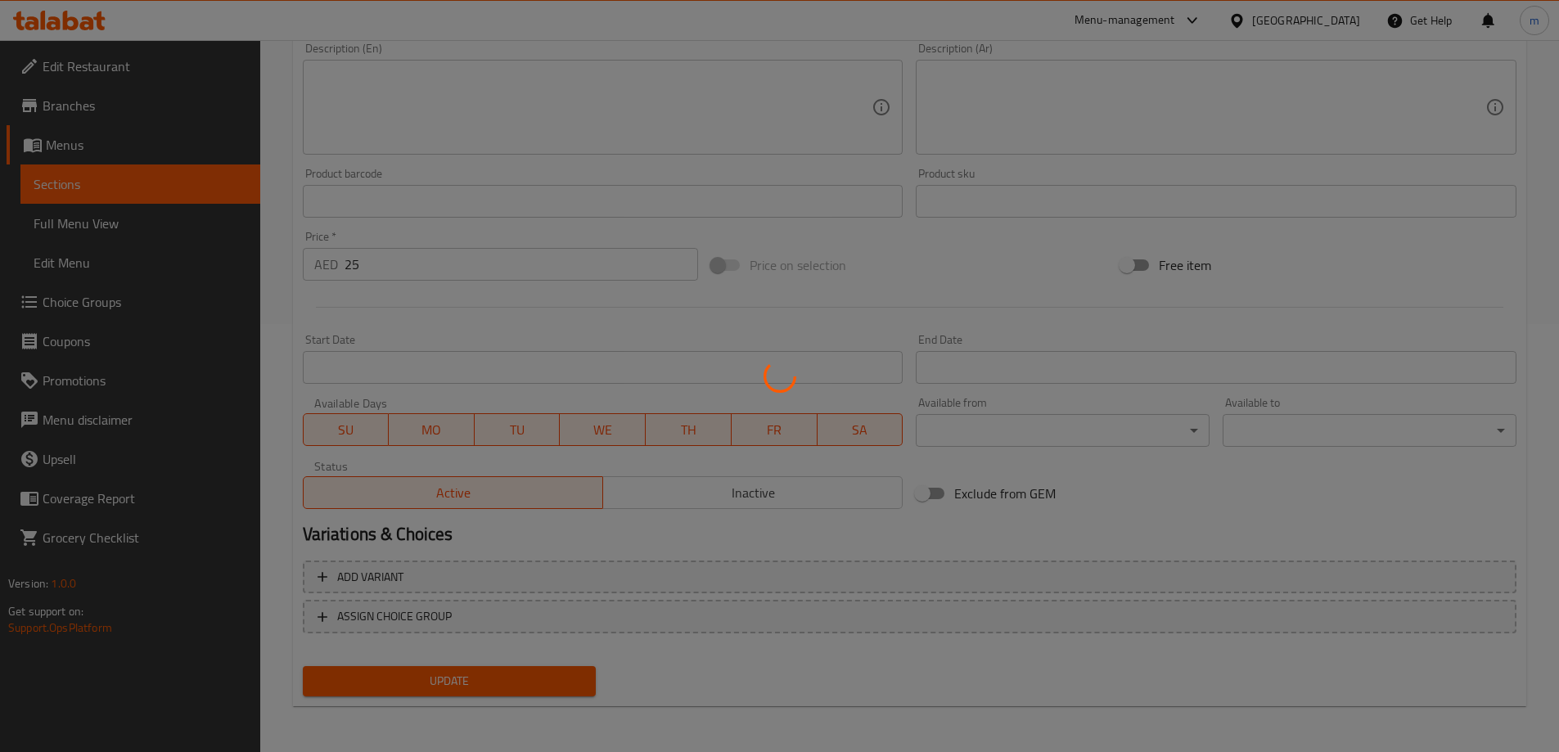
scroll to position [0, 0]
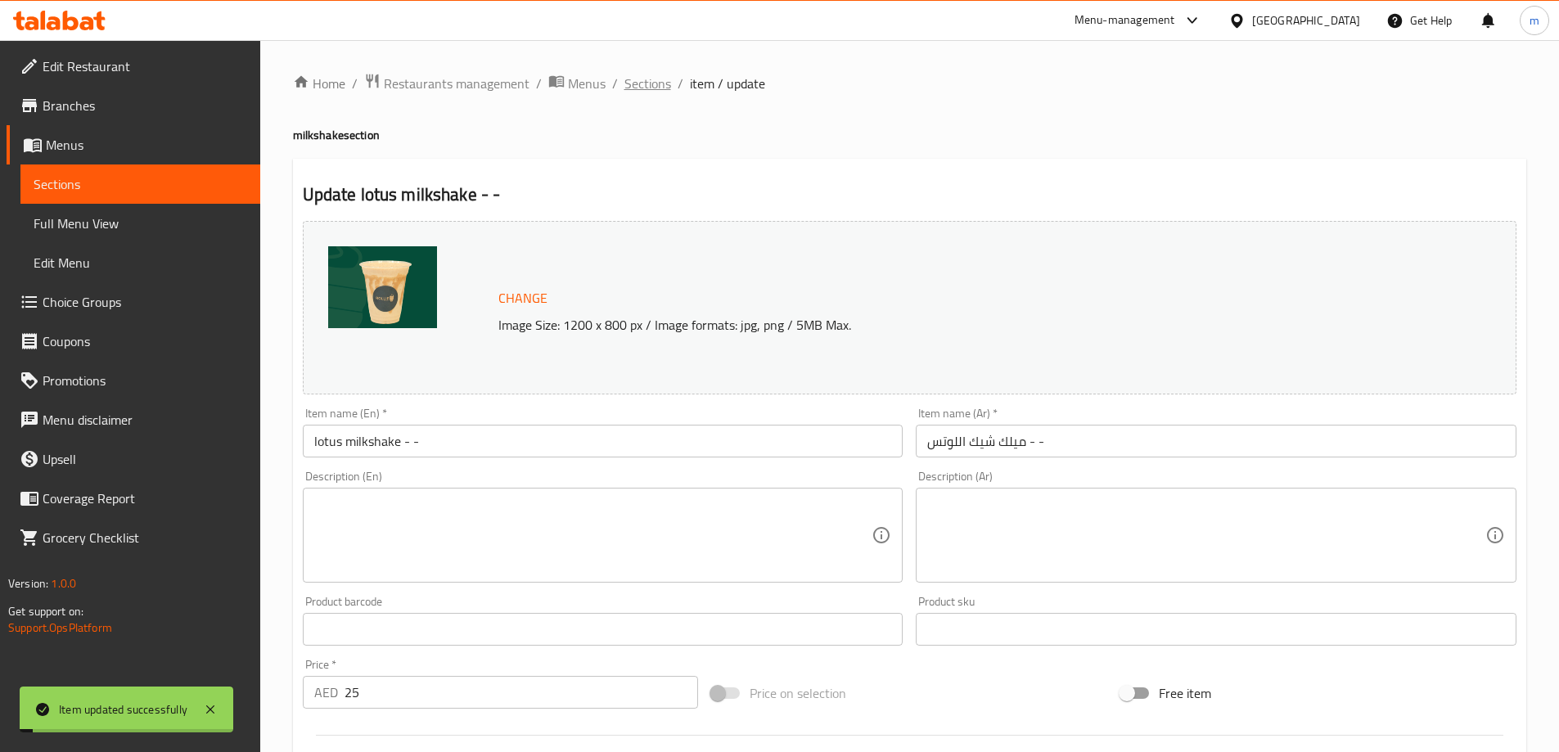
click at [661, 83] on span "Sections" at bounding box center [647, 84] width 47 height 20
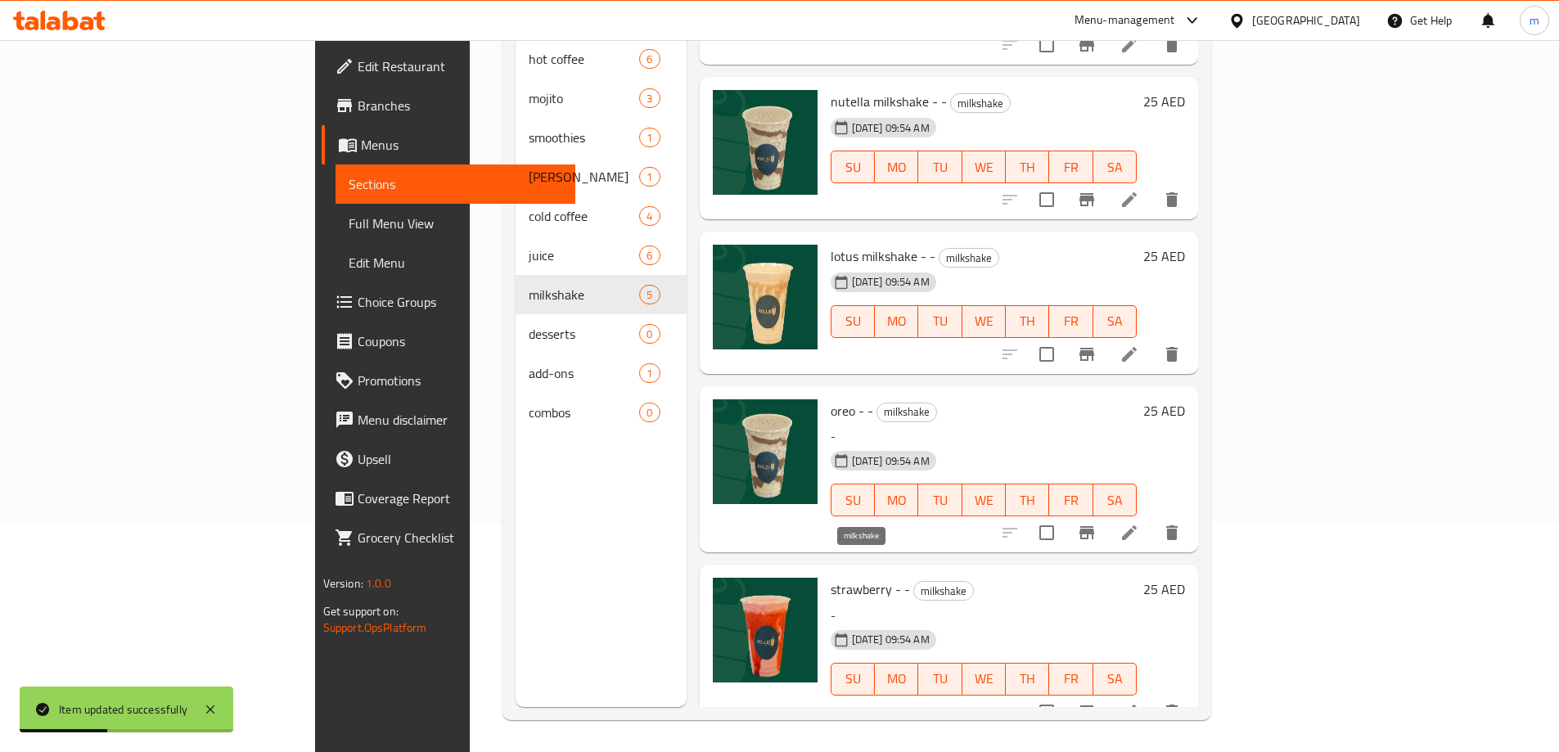
scroll to position [229, 0]
click at [1137, 525] on icon at bounding box center [1129, 532] width 15 height 15
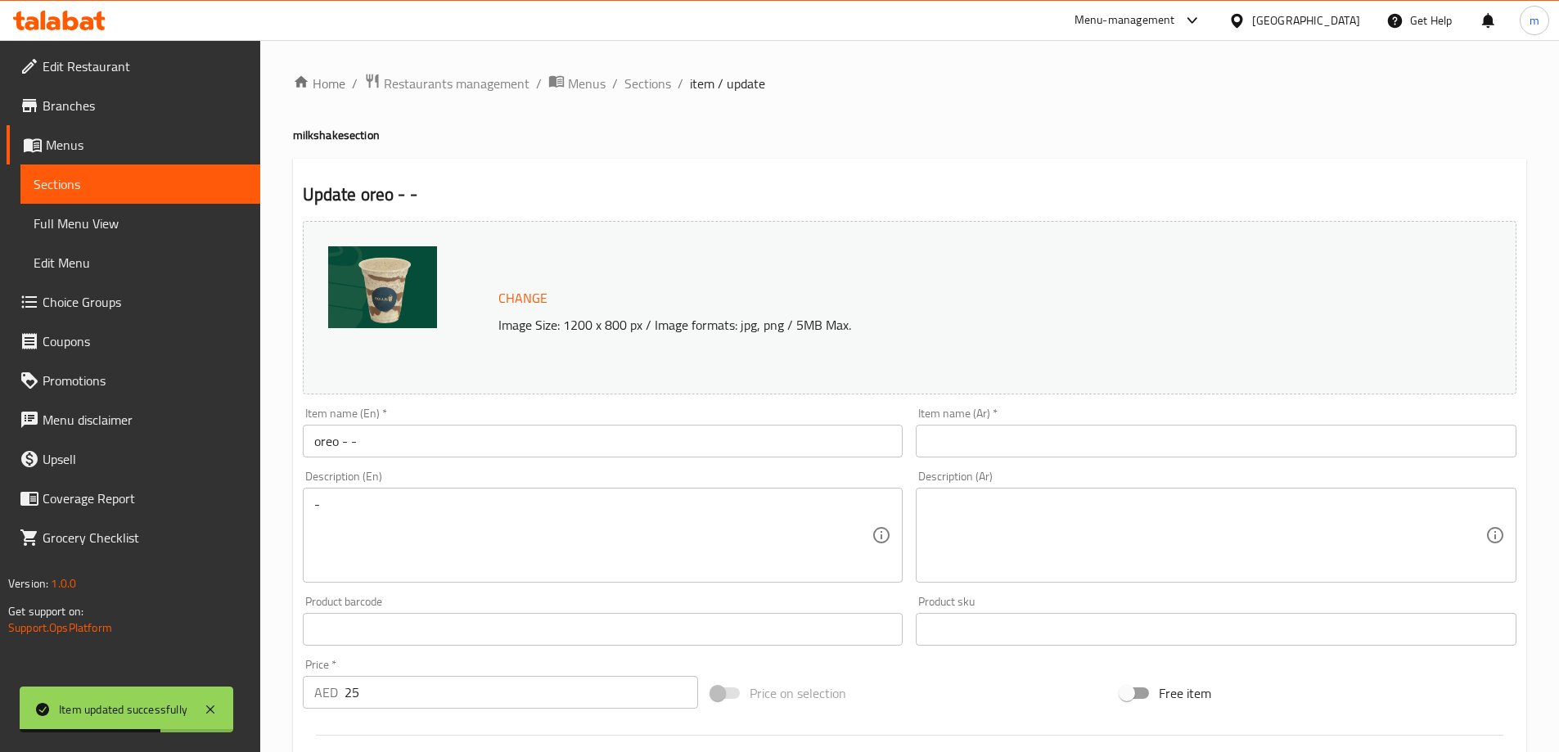
click at [329, 446] on input "oreo - -" at bounding box center [603, 441] width 601 height 33
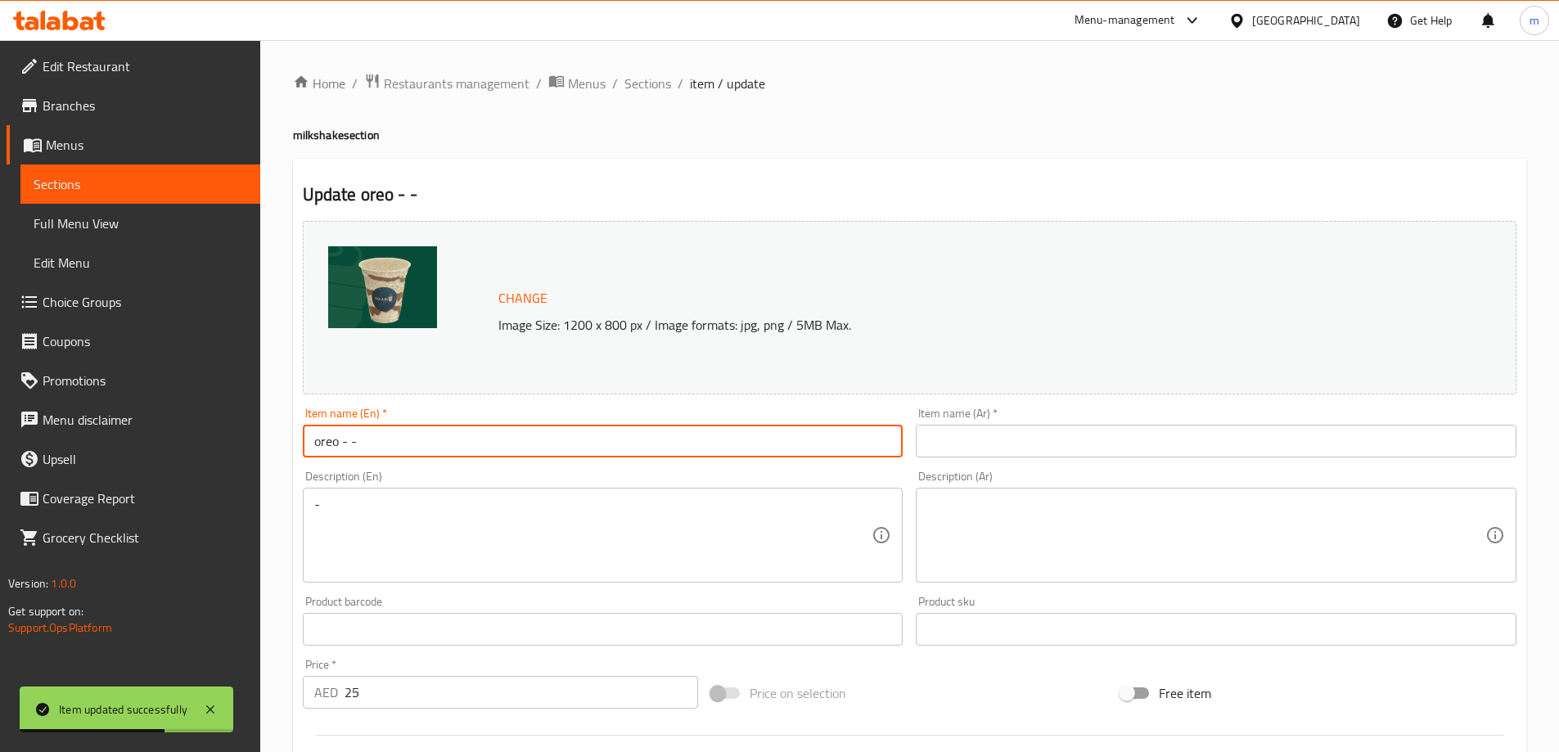
click at [329, 446] on input "oreo - -" at bounding box center [603, 441] width 601 height 33
click at [524, 445] on input "oreo - -" at bounding box center [603, 441] width 601 height 33
paste input "milkshake"
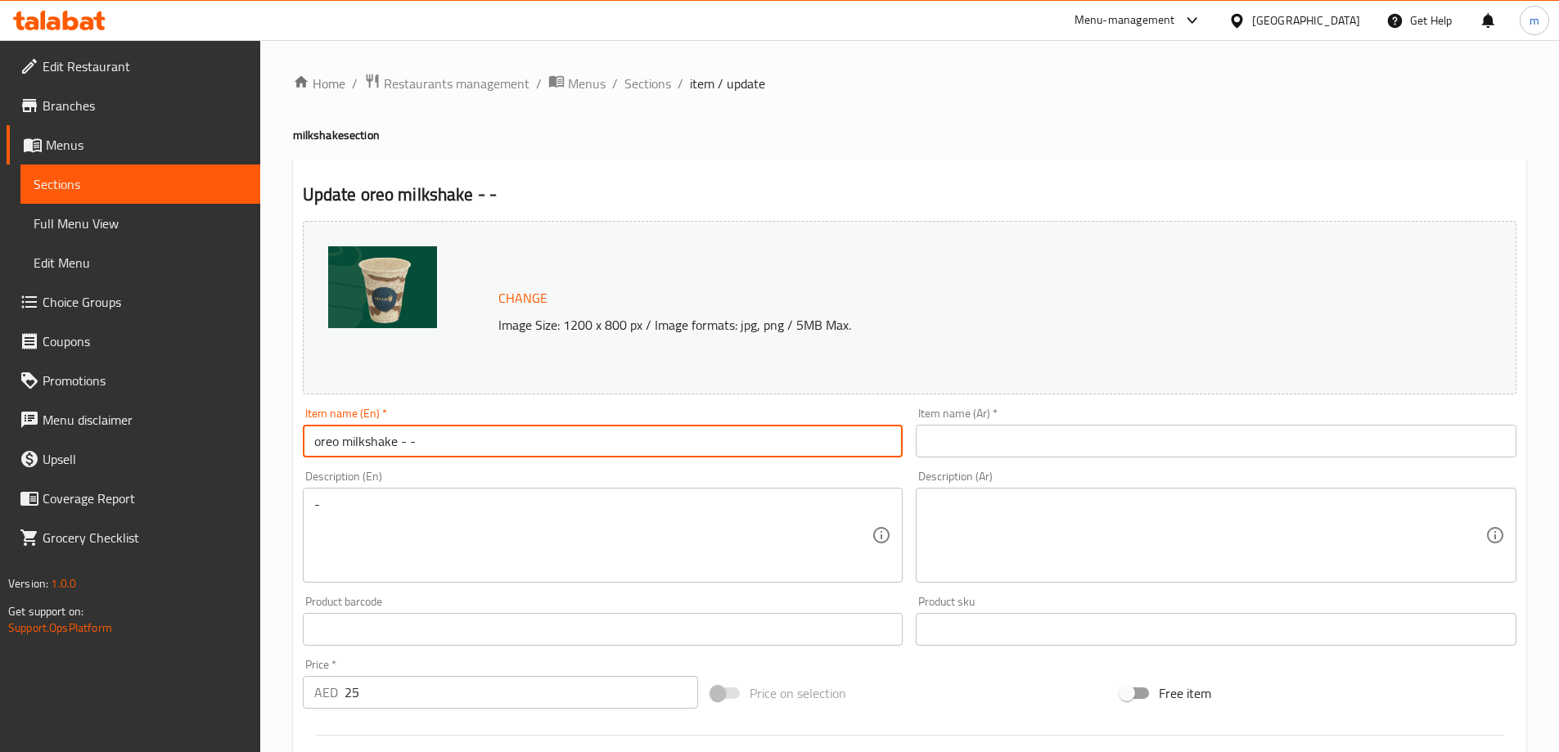
type input "oreo milkshake - -"
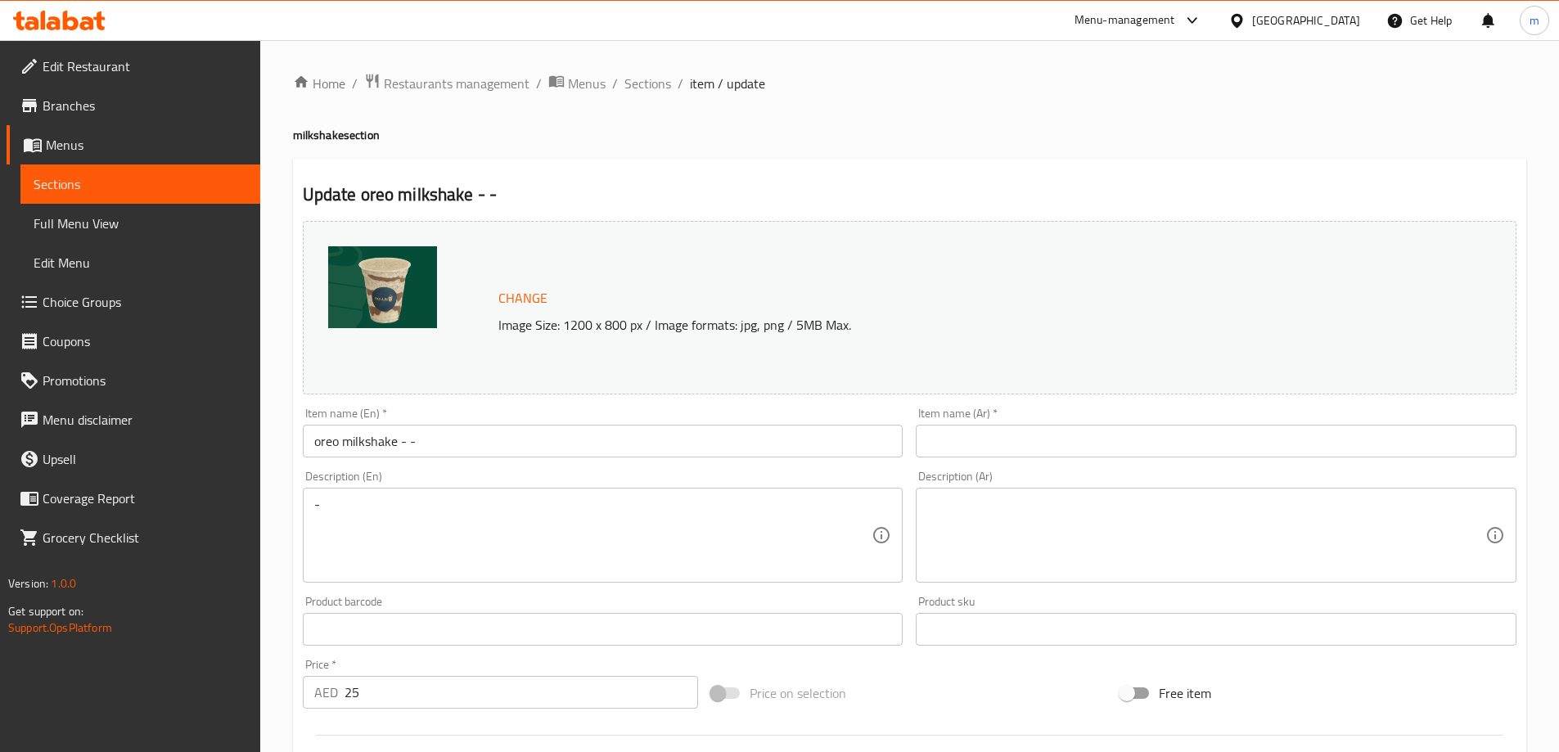
click at [1204, 457] on input "text" at bounding box center [1216, 441] width 601 height 33
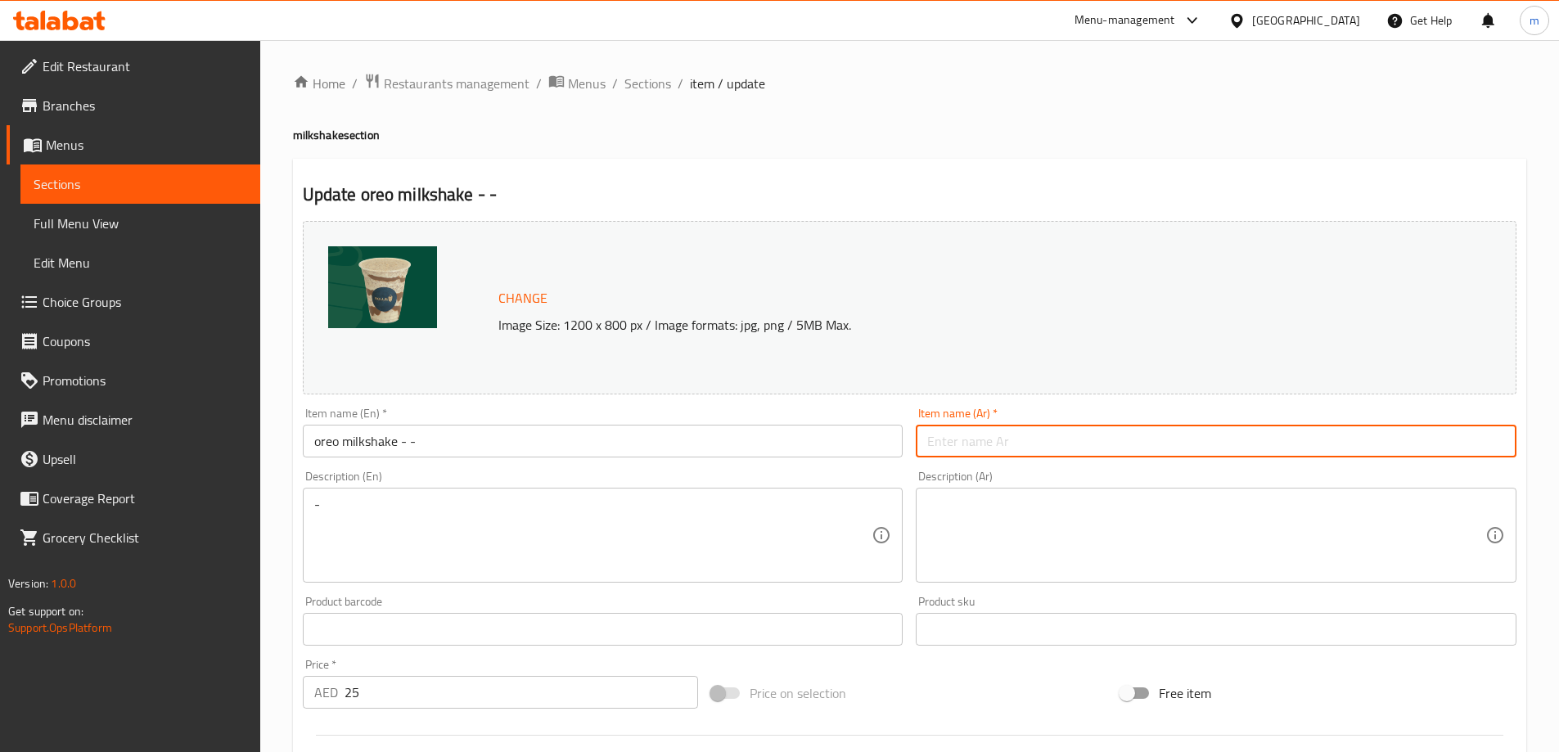
paste input "ميلك [PERSON_NAME] - -"
type input "ميلك [PERSON_NAME] - -"
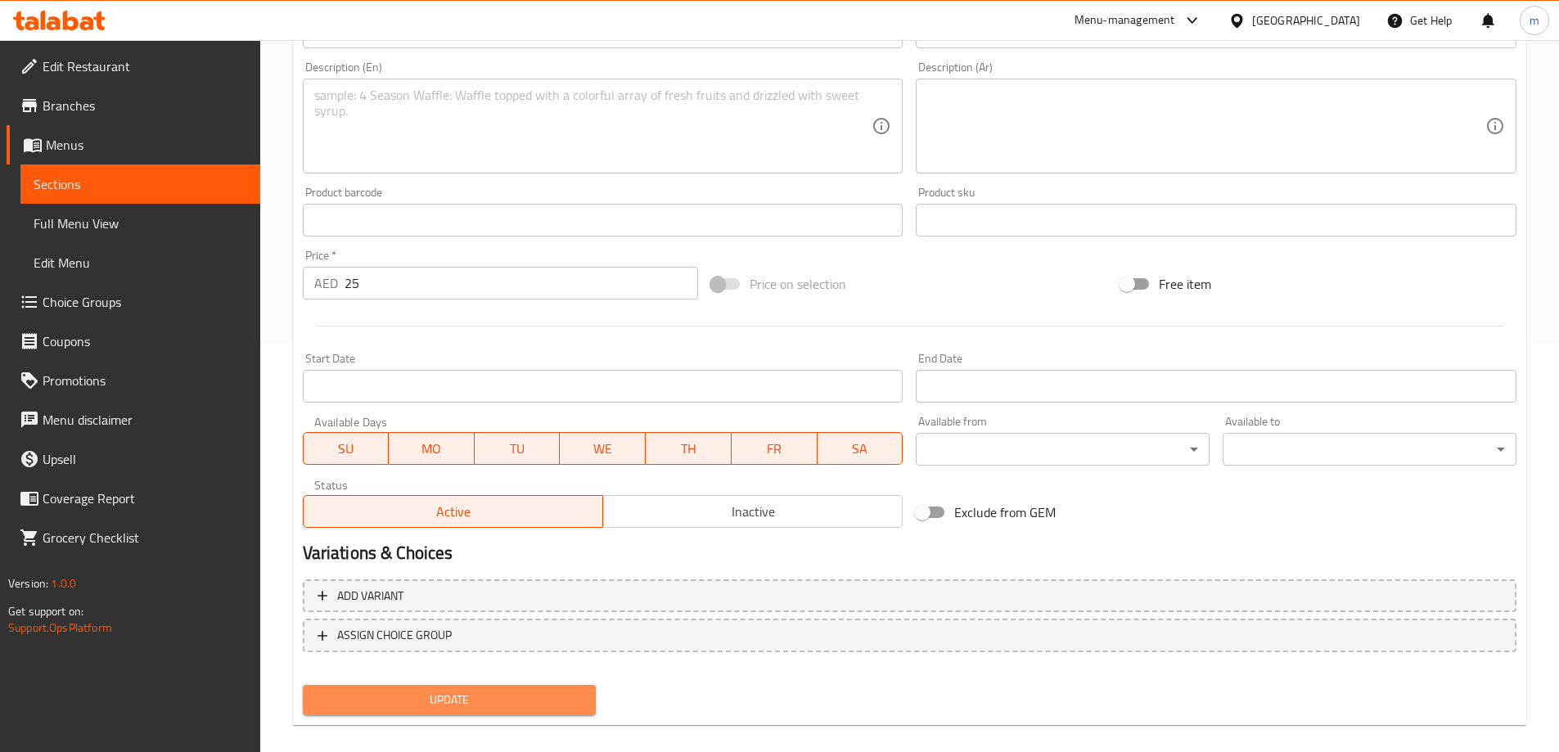
click at [399, 705] on span "Update" at bounding box center [450, 700] width 268 height 20
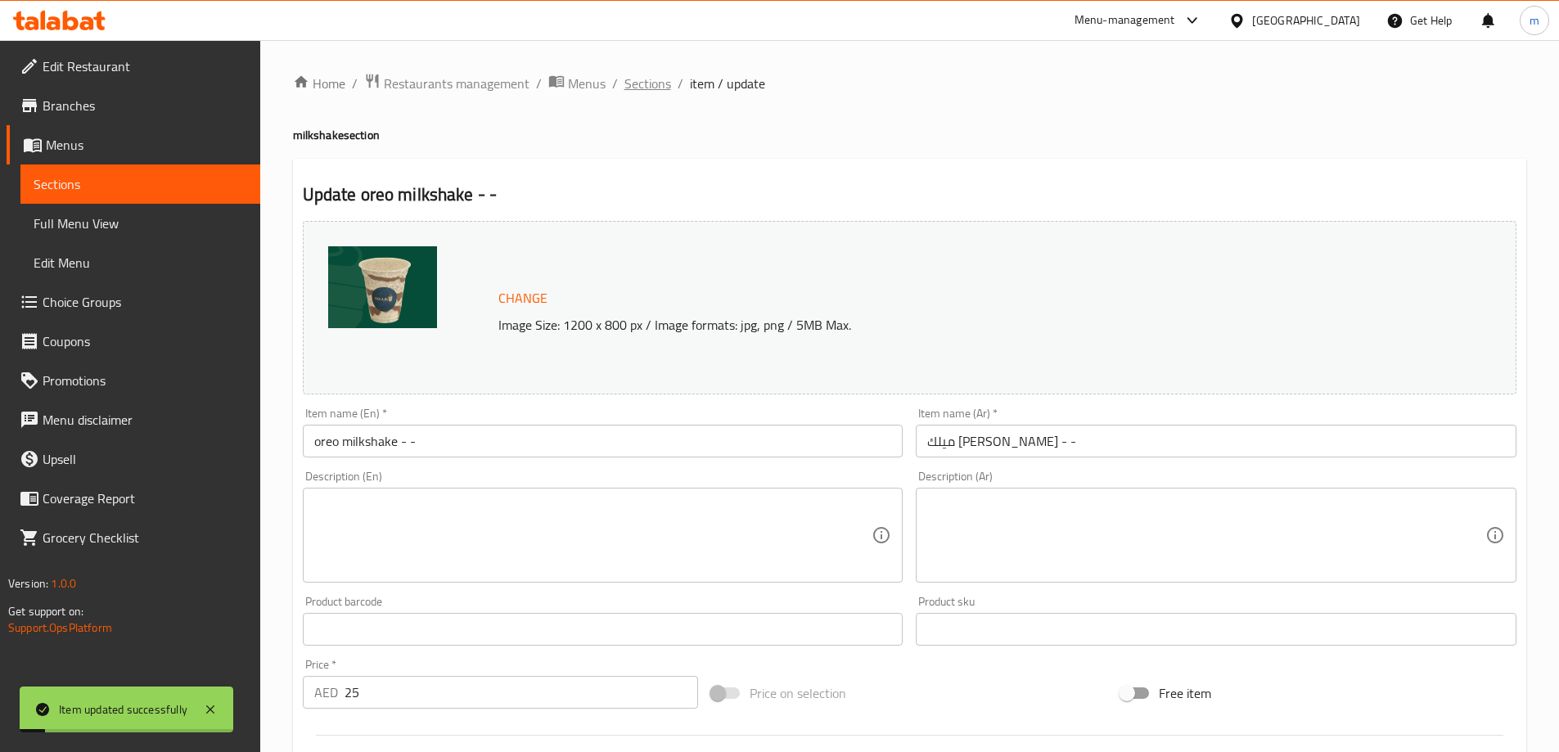
click at [636, 77] on span "Sections" at bounding box center [647, 84] width 47 height 20
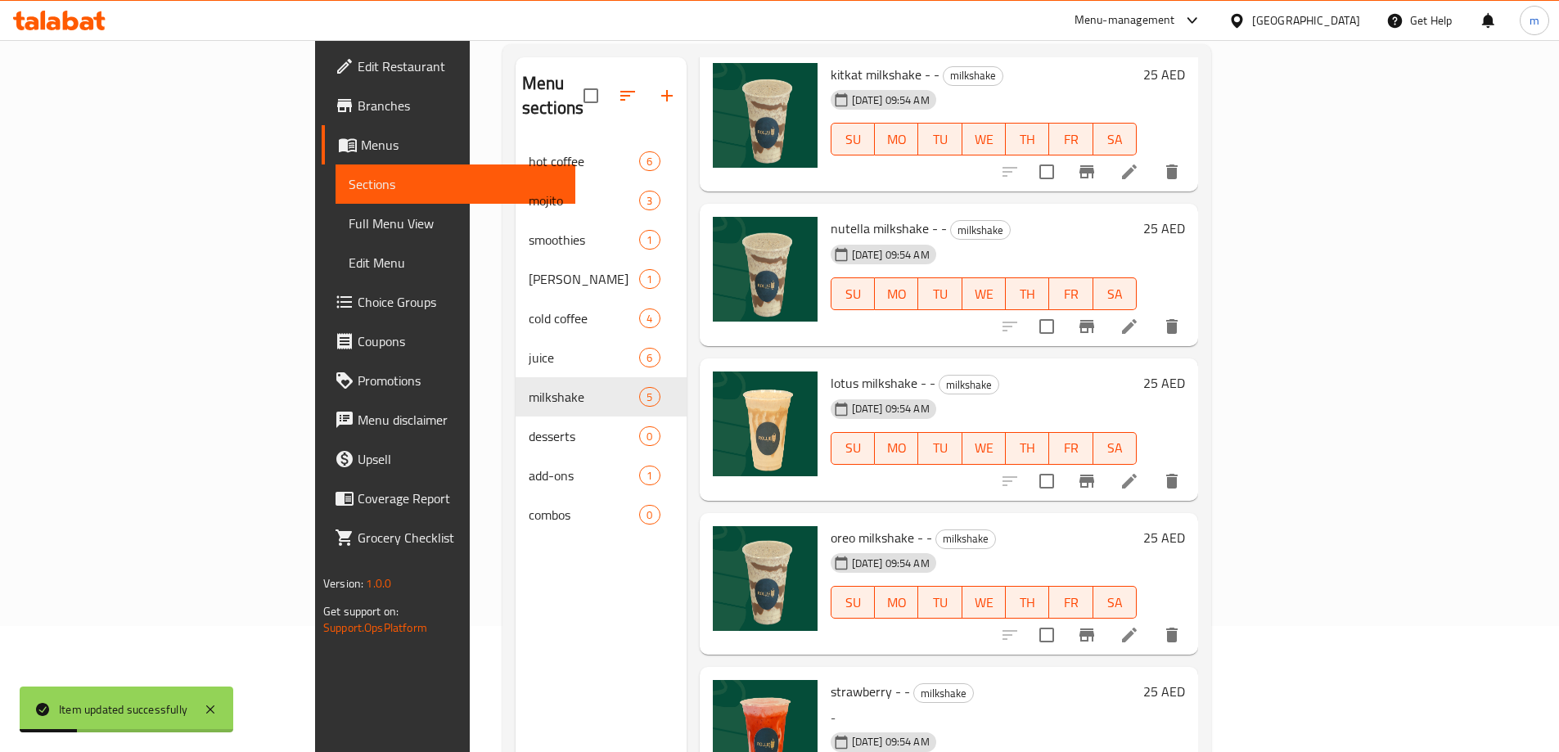
scroll to position [229, 0]
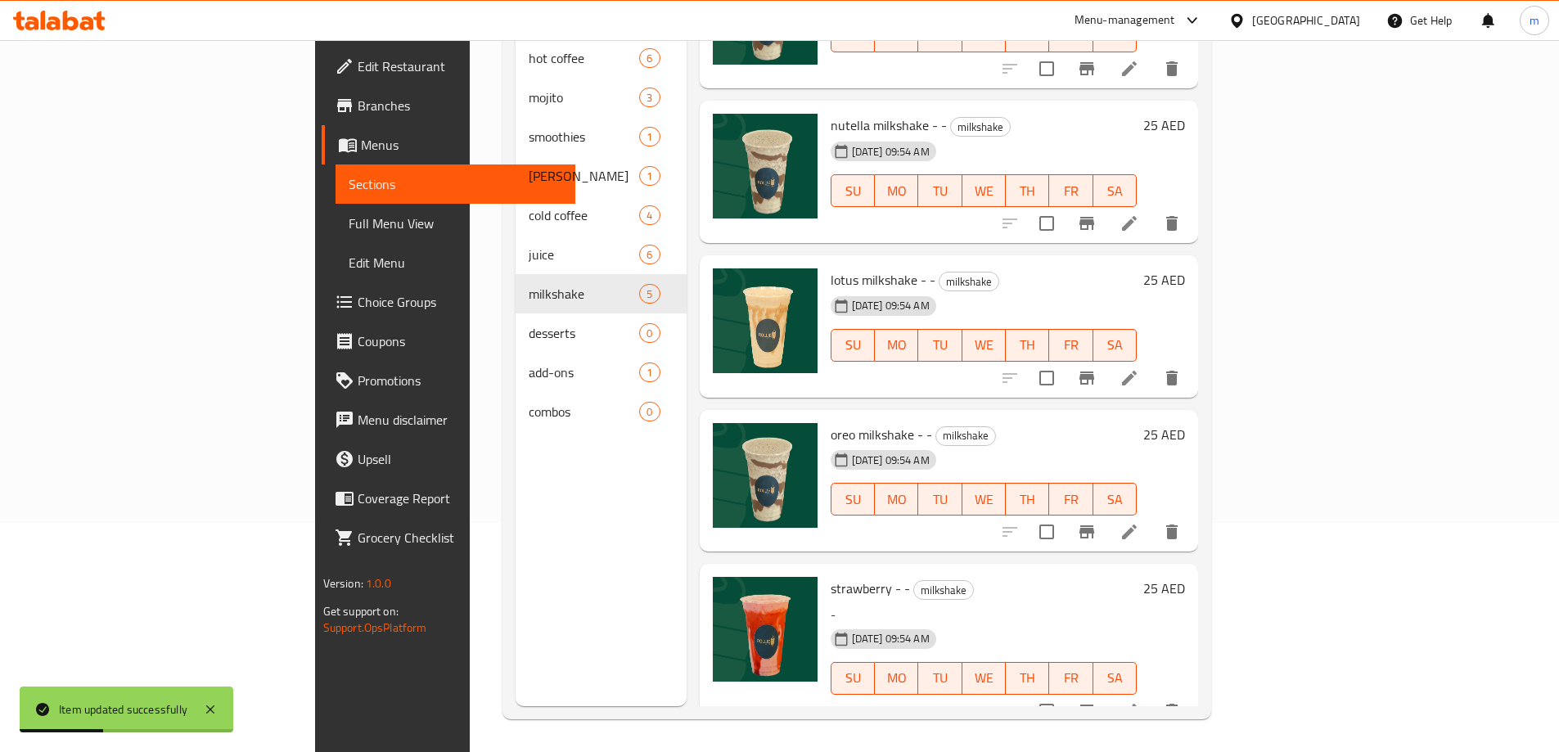
click at [1139, 701] on icon at bounding box center [1129, 711] width 20 height 20
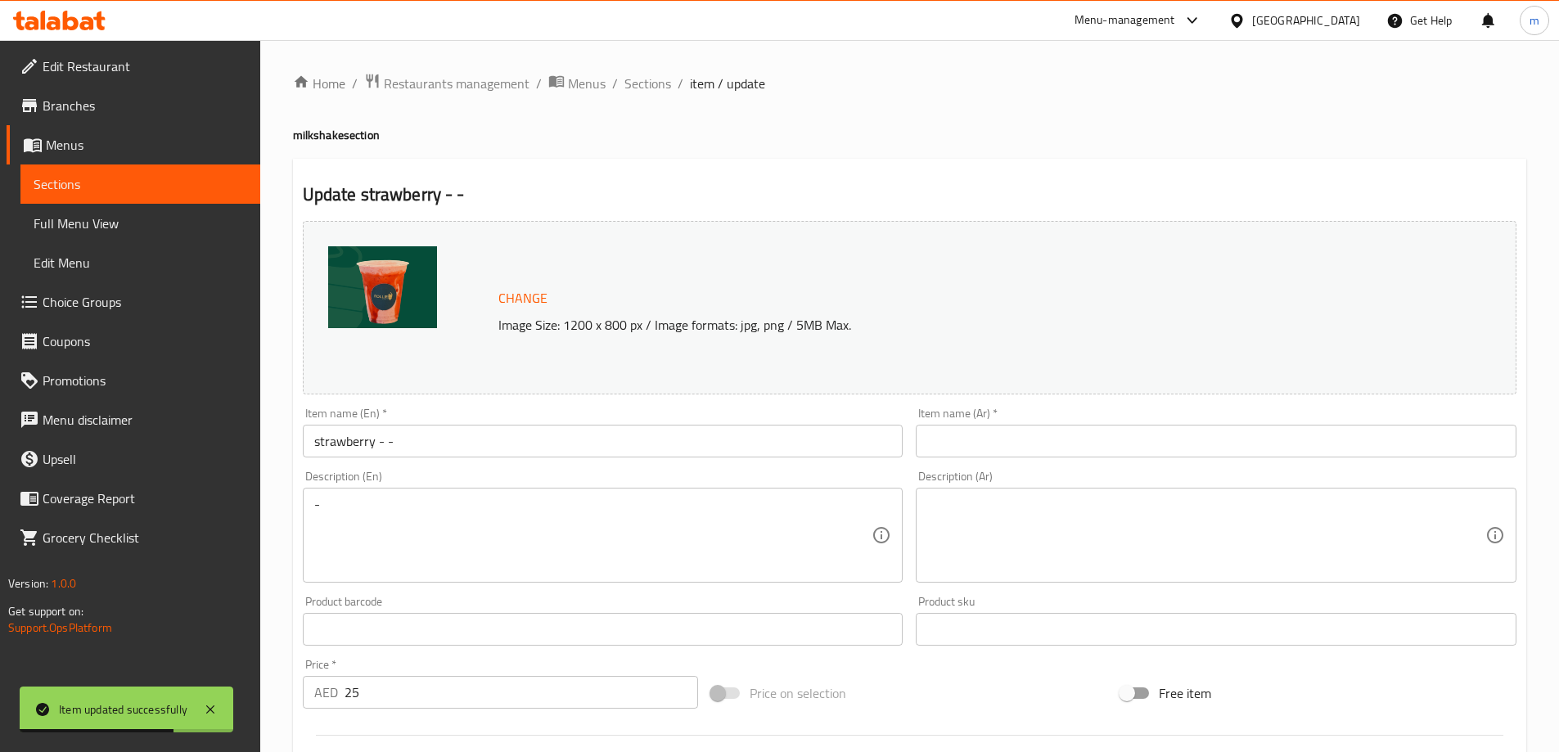
click at [339, 444] on input "strawberry - -" at bounding box center [603, 441] width 601 height 33
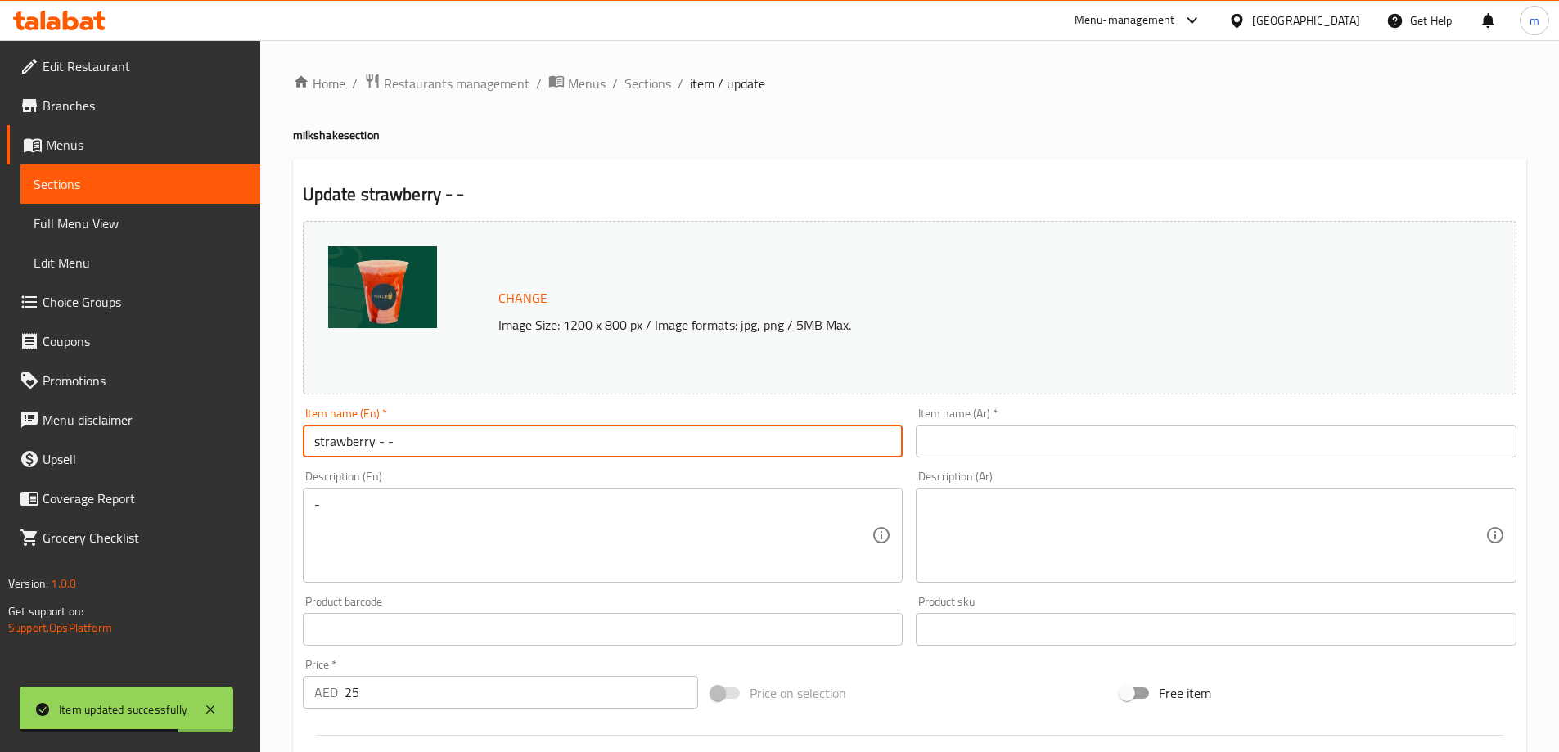
click at [339, 444] on input "strawberry - -" at bounding box center [603, 441] width 601 height 33
click at [452, 441] on input "strawberry - -" at bounding box center [603, 441] width 601 height 33
paste input "milkshake"
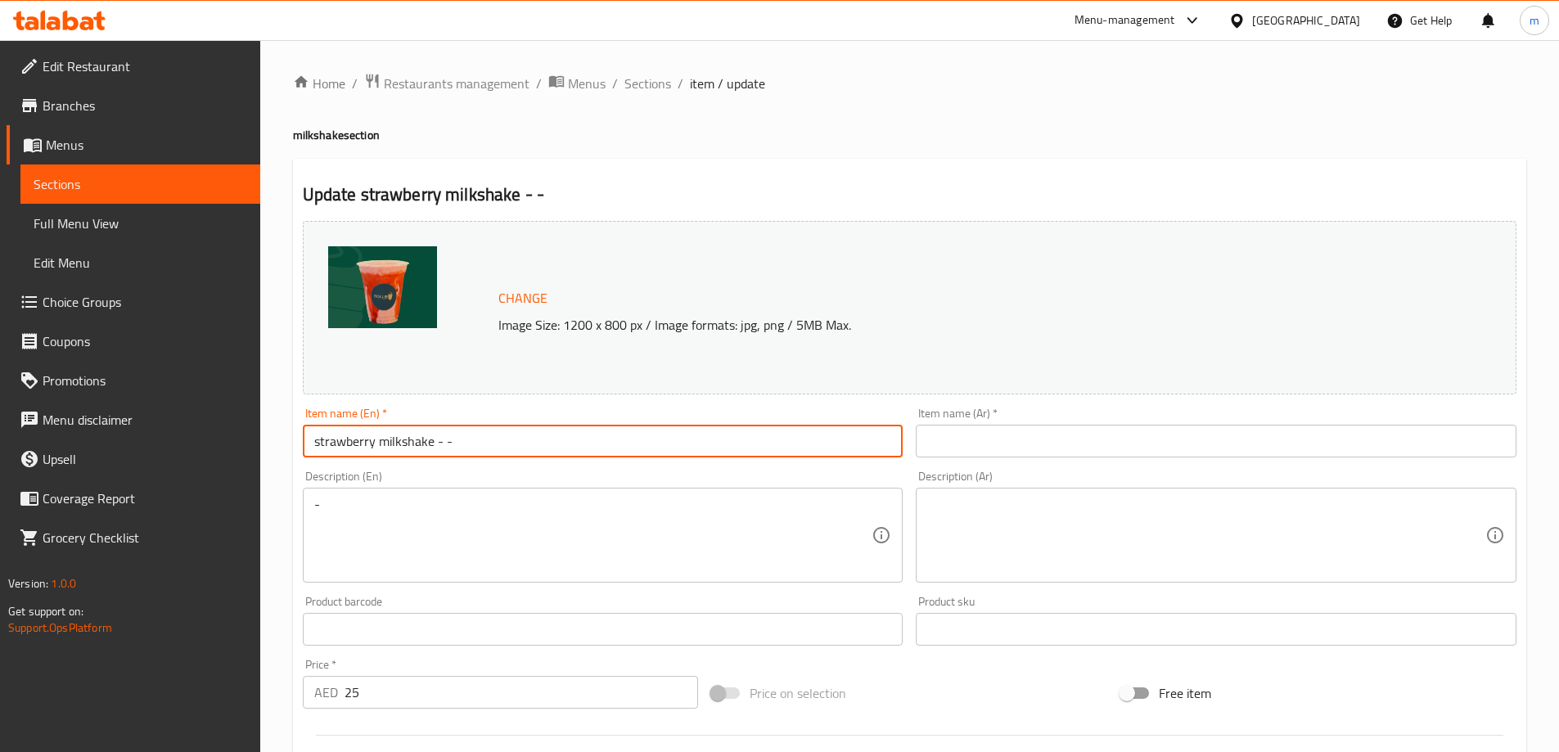
type input "strawberry milkshake - -"
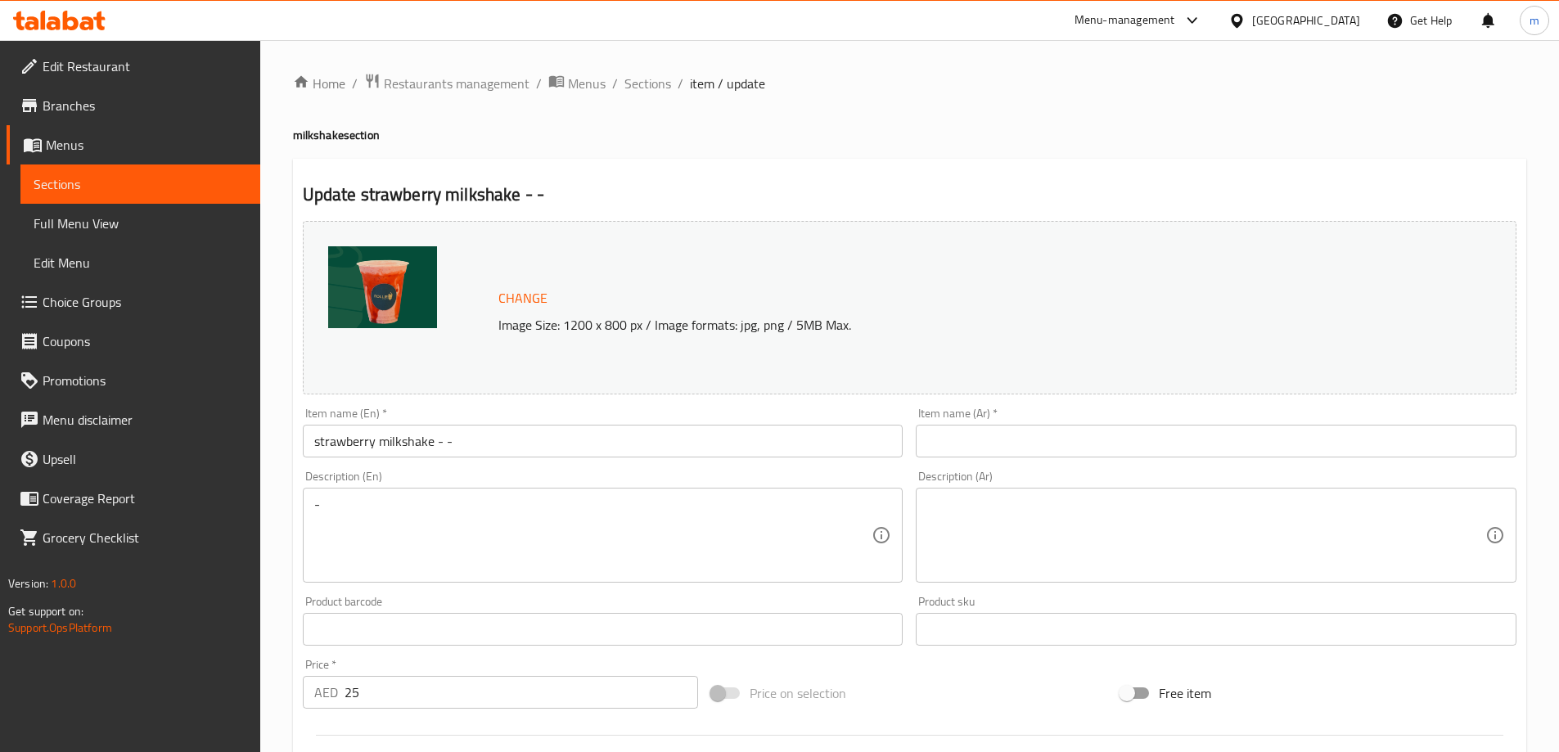
click at [1201, 435] on input "text" at bounding box center [1216, 441] width 601 height 33
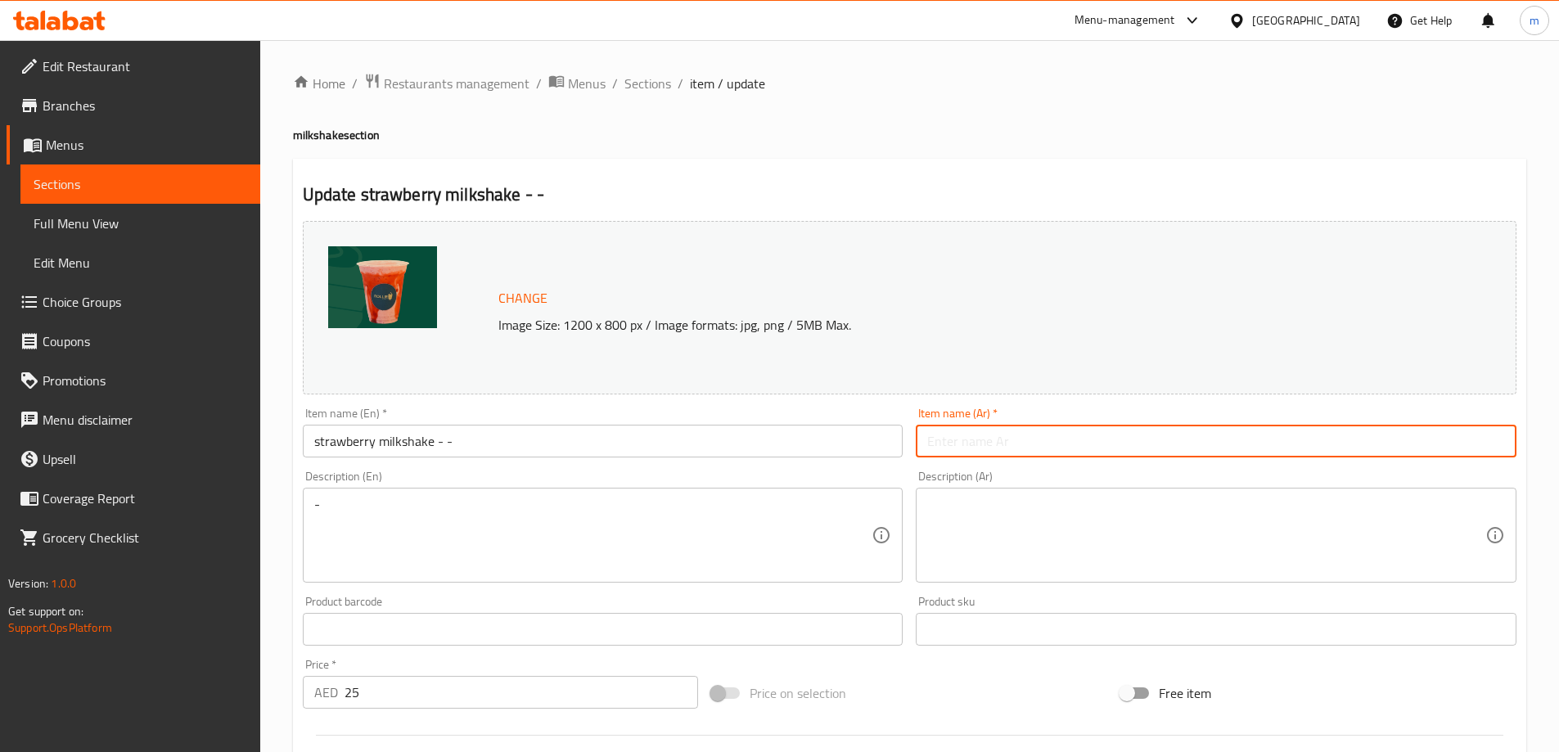
paste input "ميلك شيك الفراولة - -"
type input "ميلك شيك الفراولة - -"
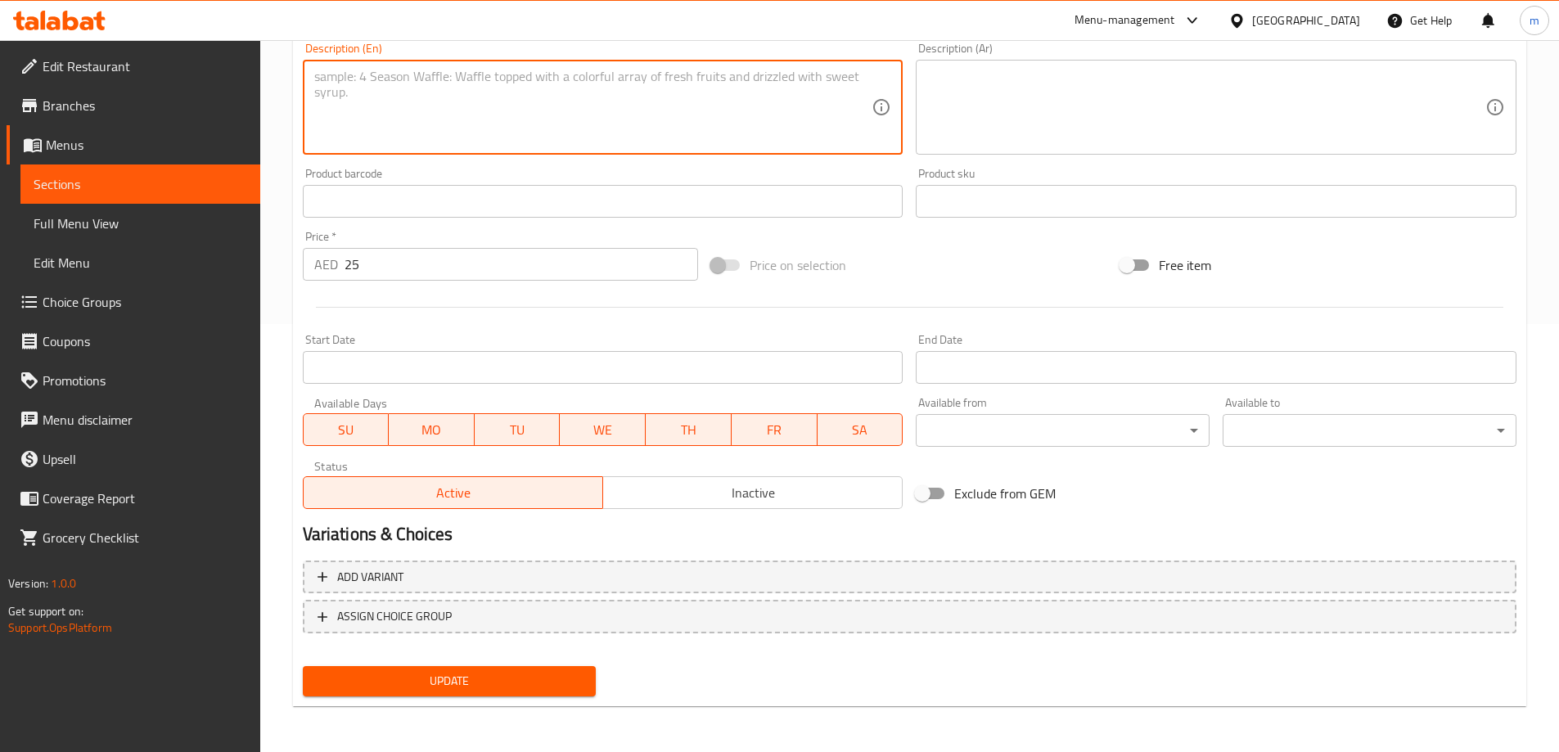
click at [463, 687] on span "Update" at bounding box center [450, 681] width 268 height 20
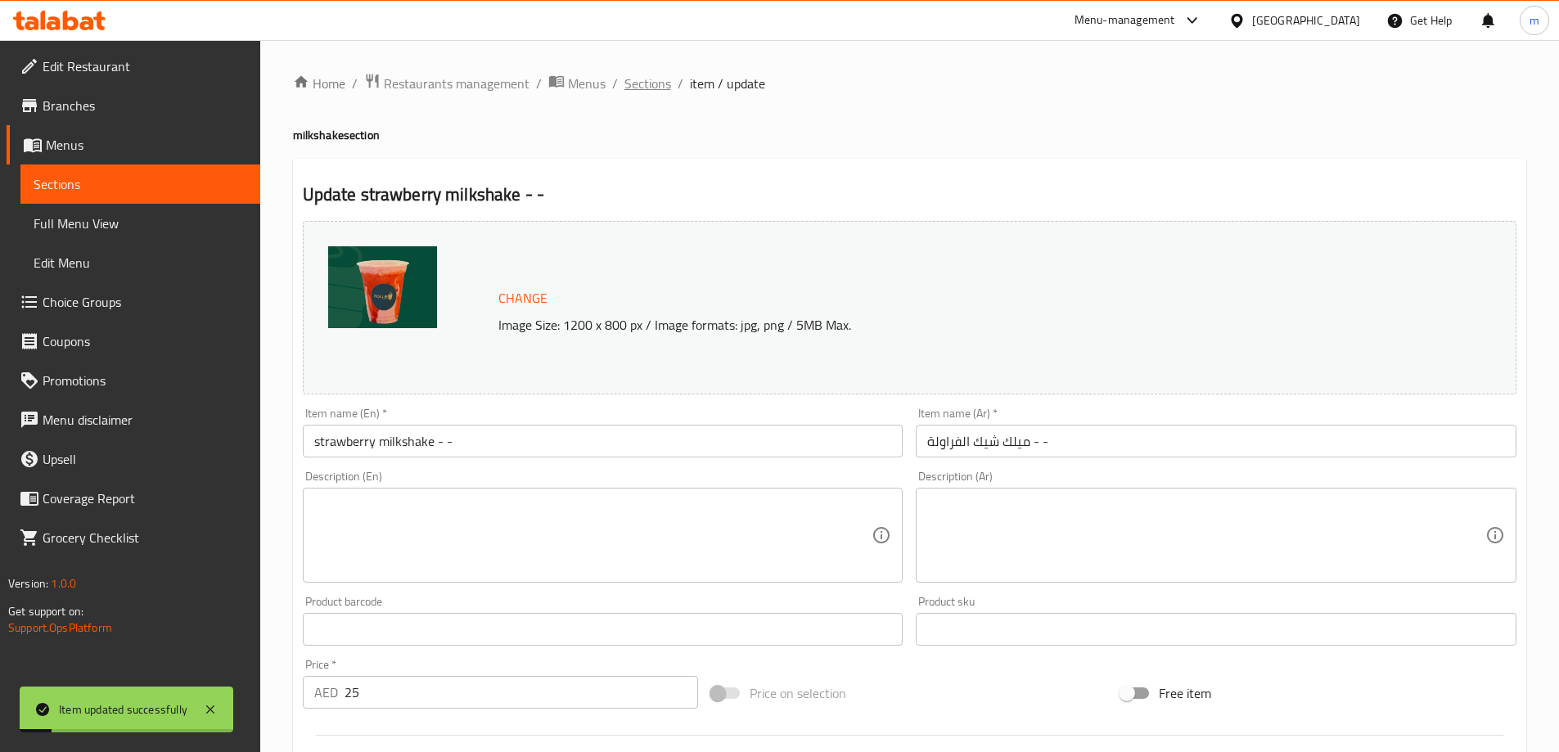
click at [659, 89] on span "Sections" at bounding box center [647, 84] width 47 height 20
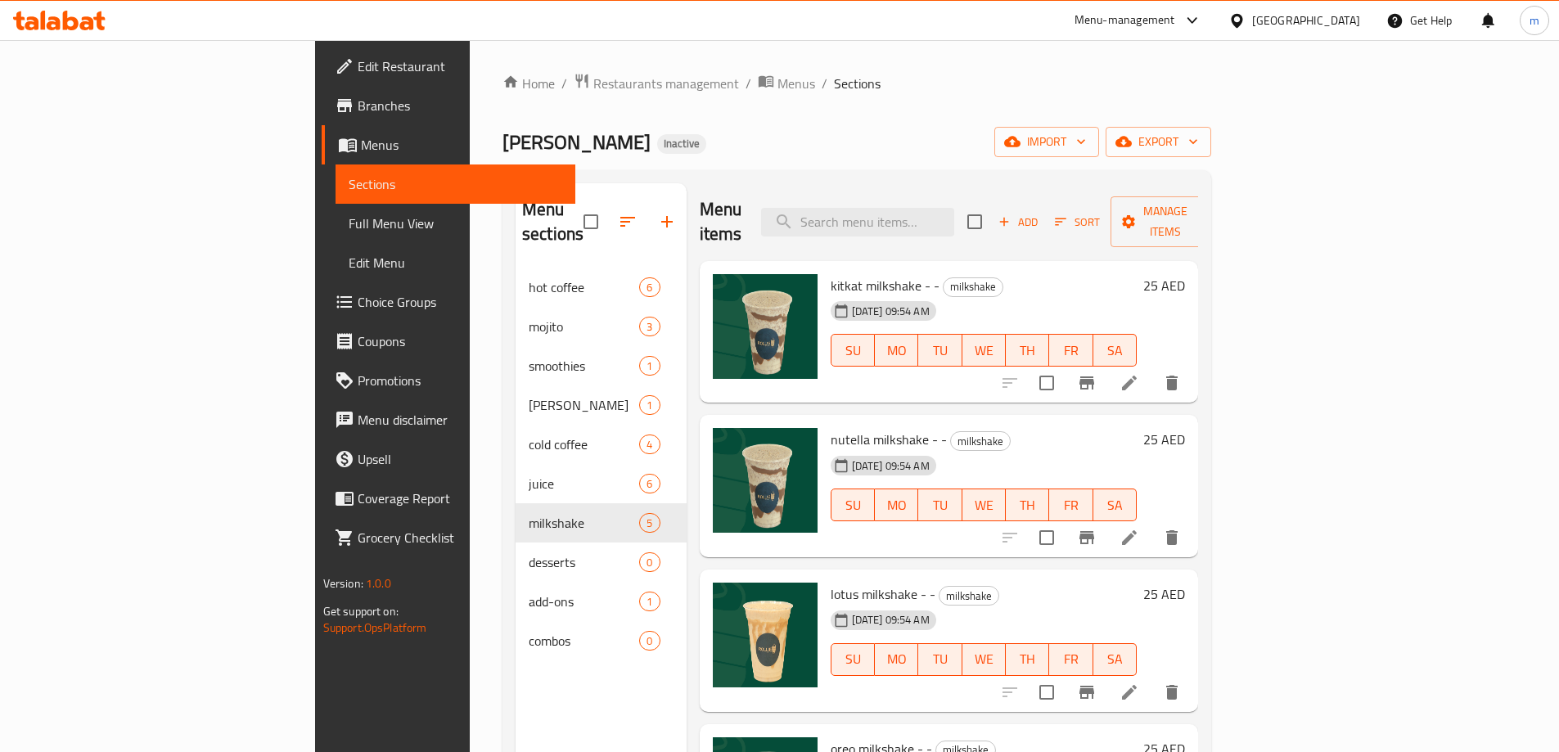
click at [831, 273] on span "kitkat milkshake - -" at bounding box center [885, 285] width 109 height 25
copy span "milkshake"
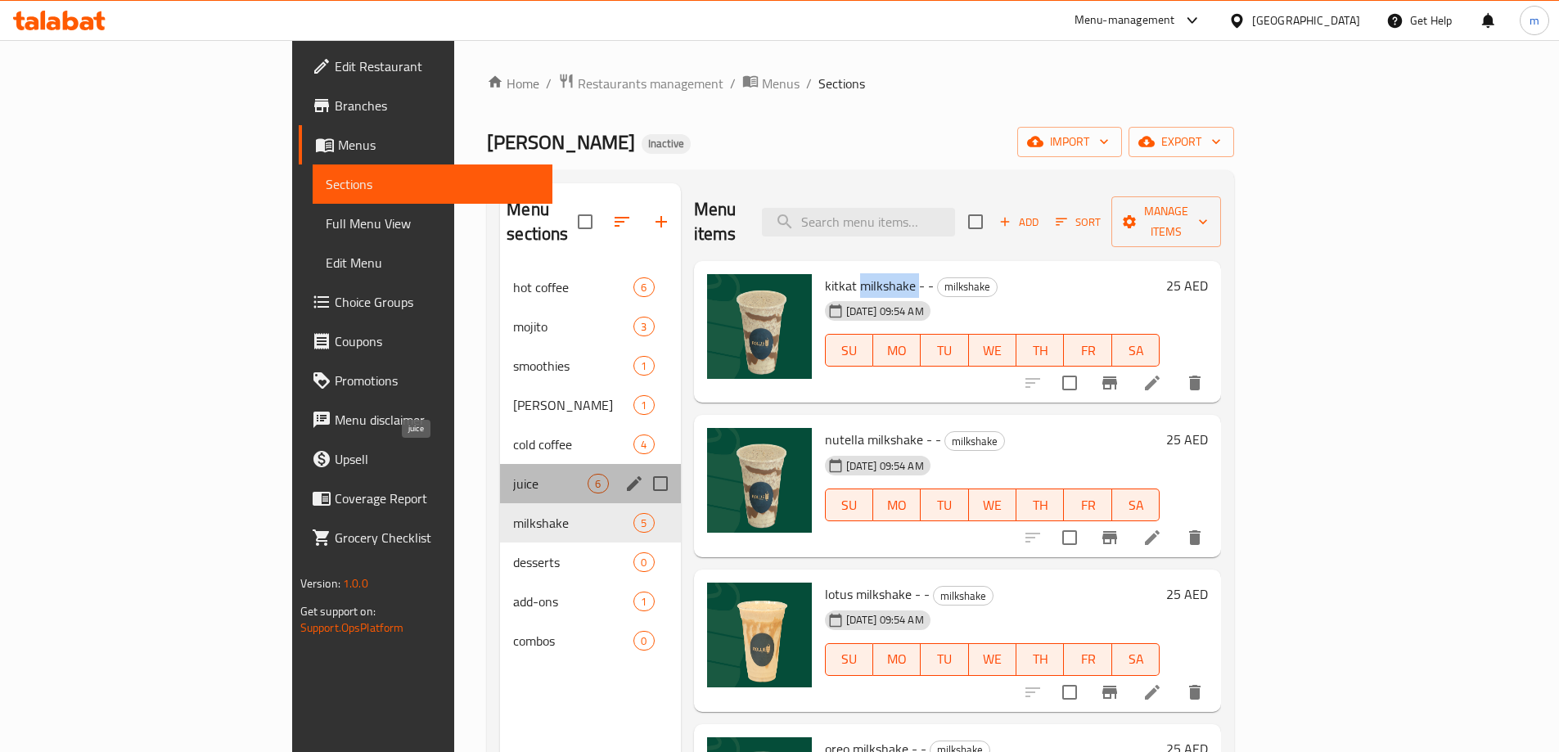
click at [513, 474] on span "juice" at bounding box center [550, 484] width 74 height 20
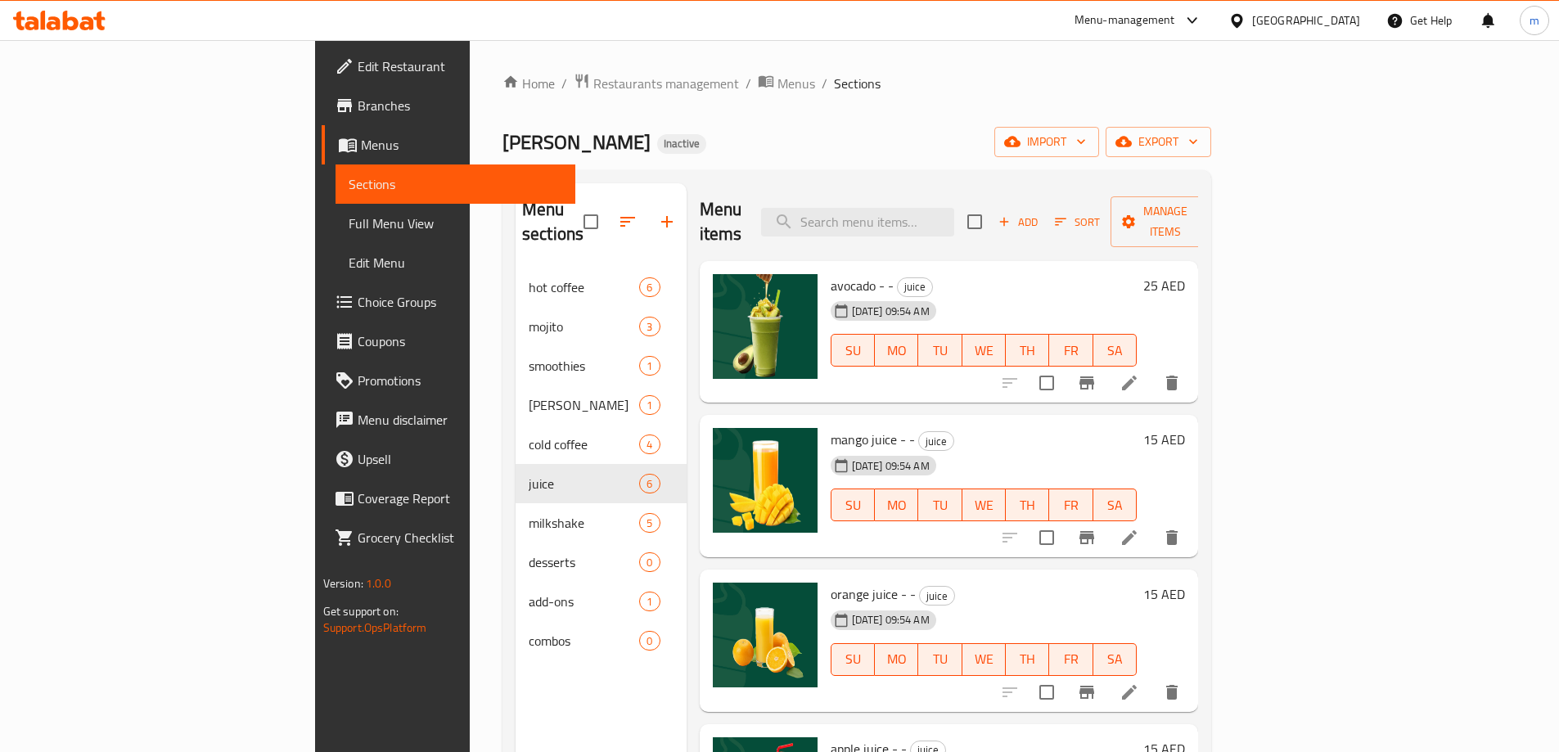
click at [1152, 368] on li at bounding box center [1129, 382] width 46 height 29
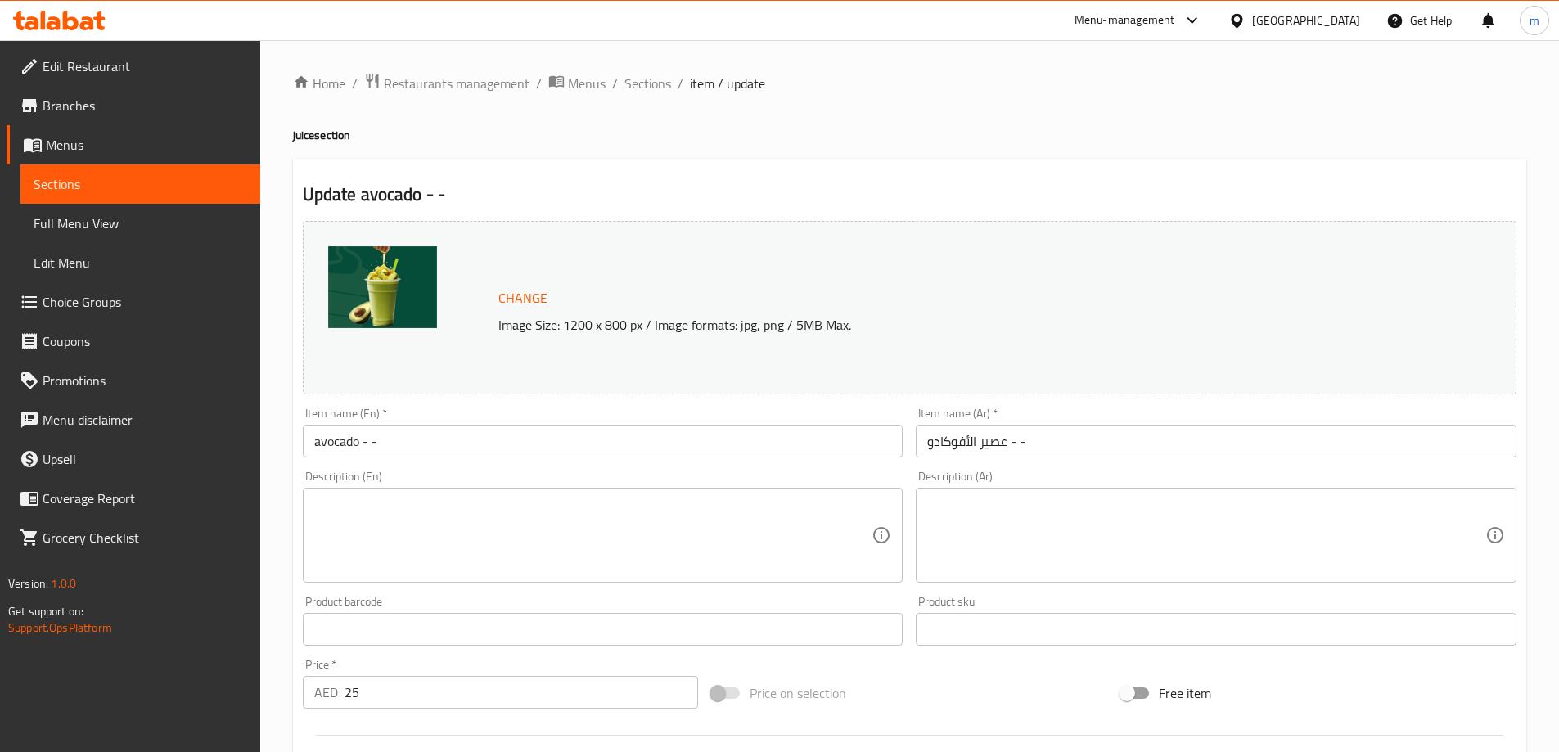
click at [297, 139] on h4 "juice section" at bounding box center [909, 135] width 1233 height 16
copy h4 "juice"
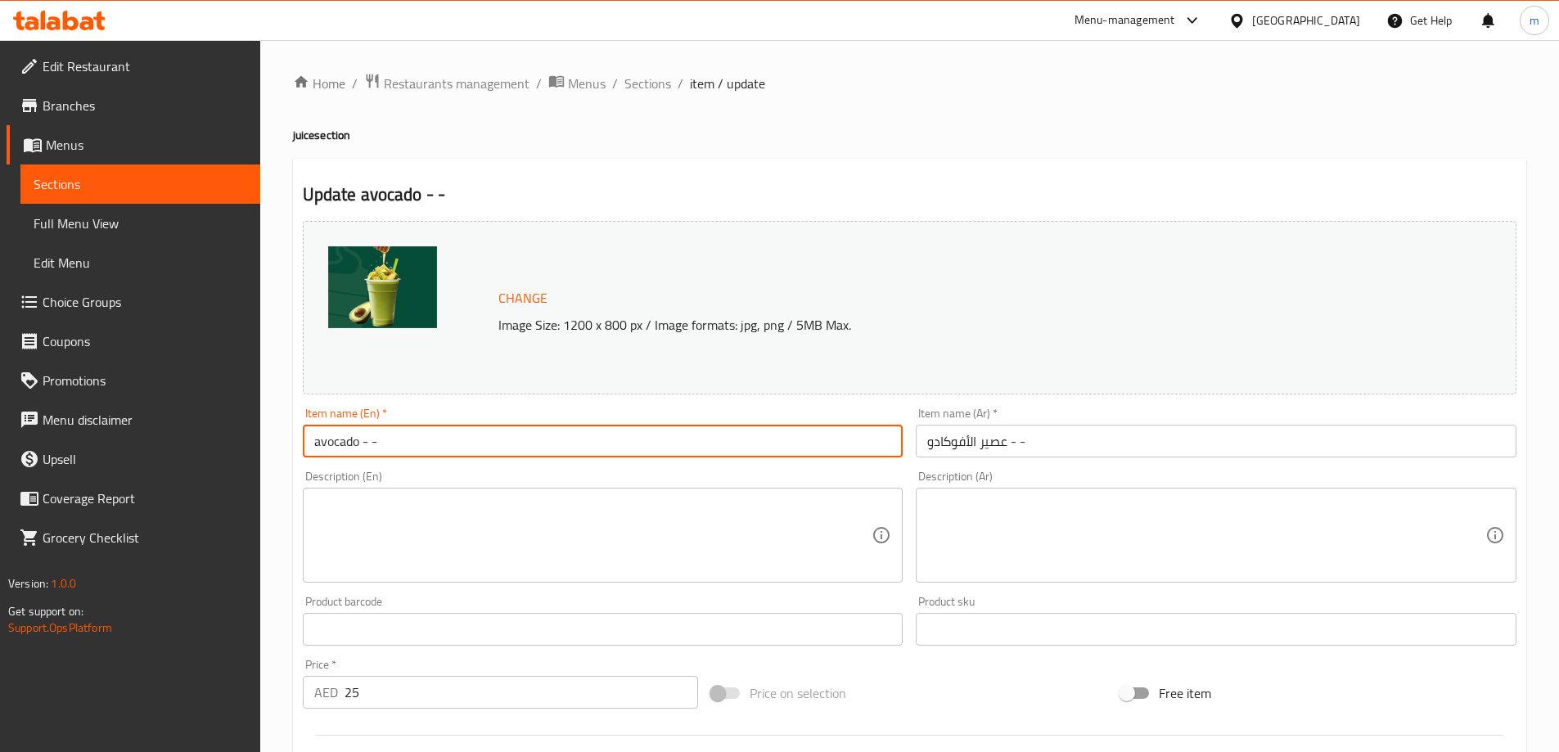
click at [358, 442] on input "avocado - -" at bounding box center [603, 441] width 601 height 33
paste input "juice"
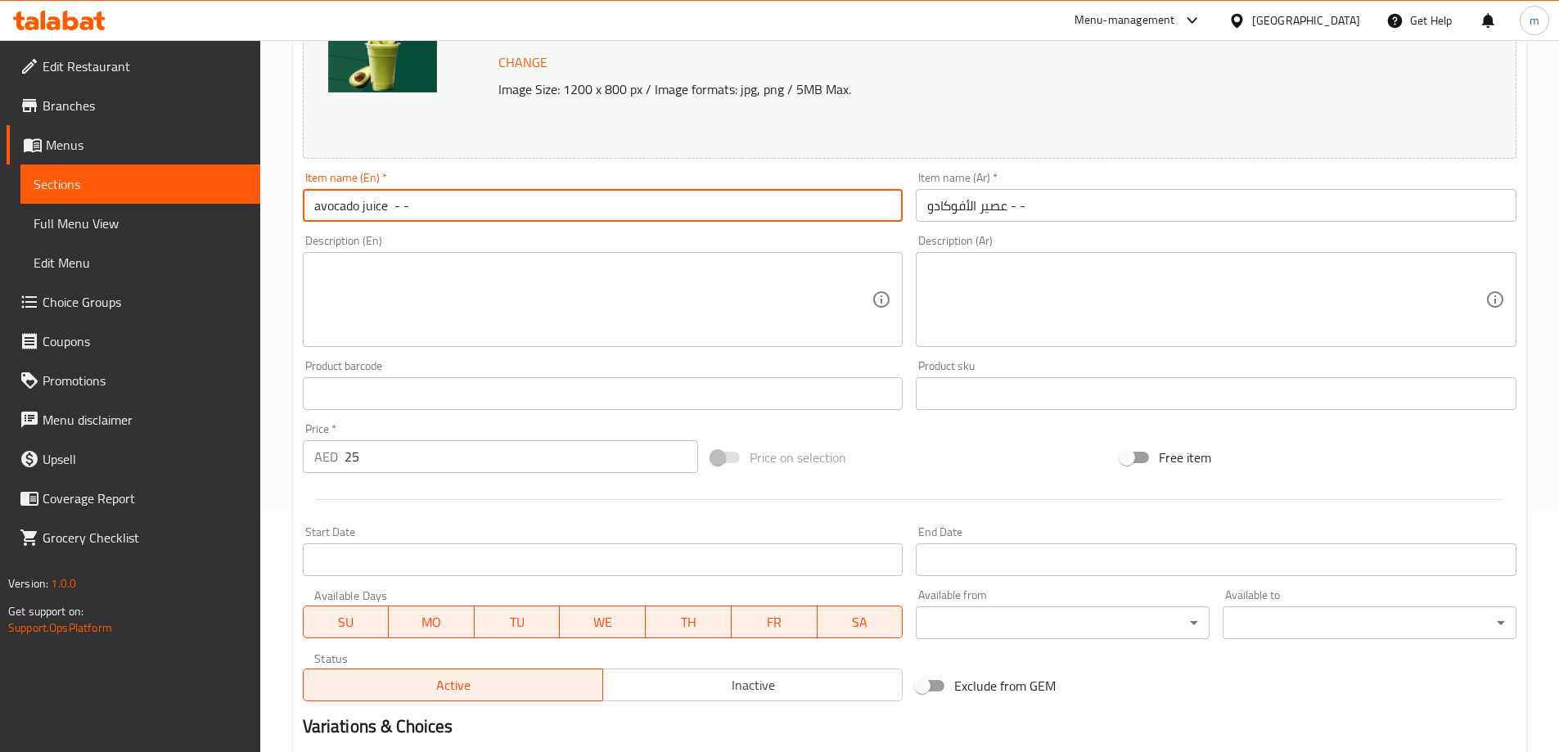
scroll to position [428, 0]
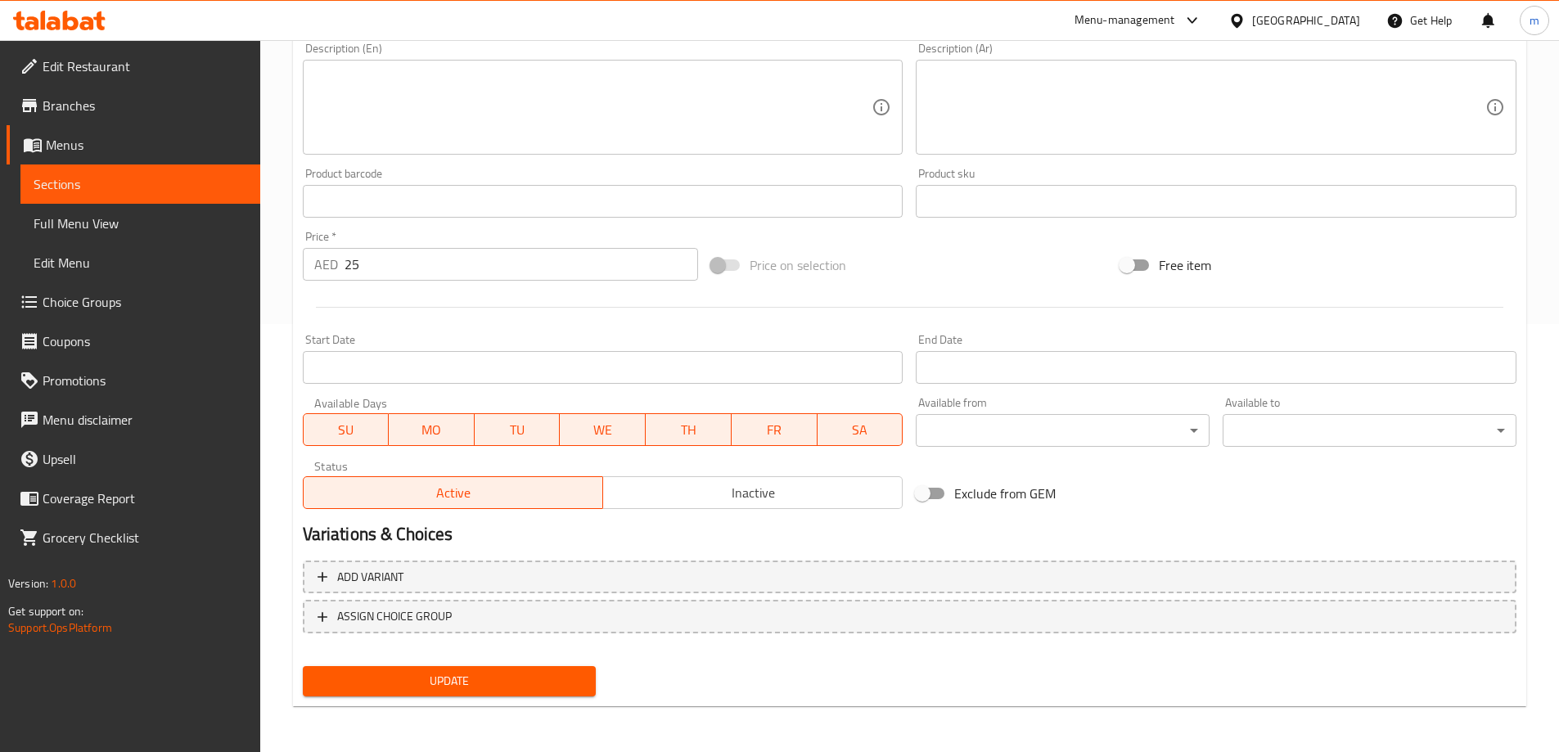
type input "avocado juice - -"
click at [459, 671] on span "Update" at bounding box center [450, 681] width 268 height 20
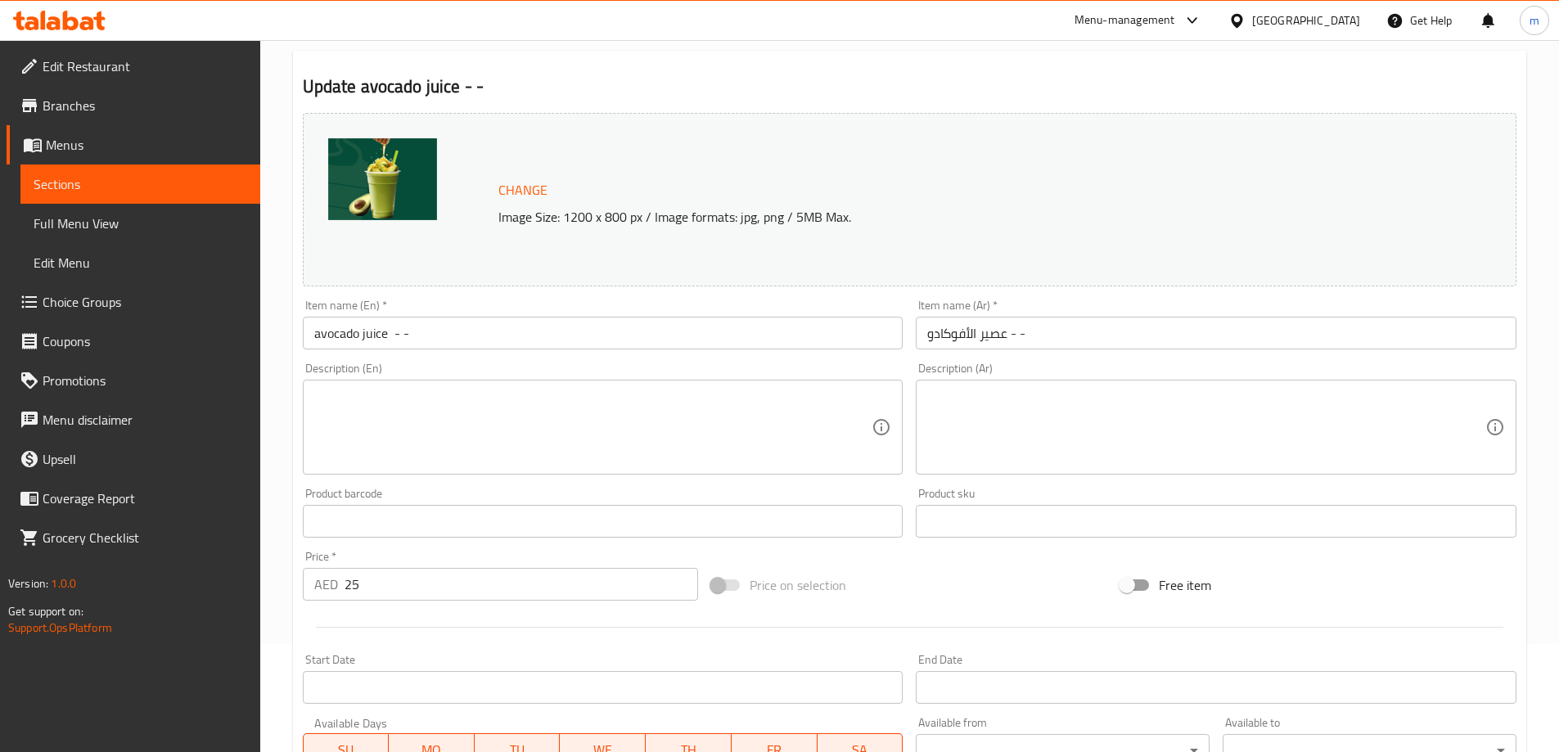
scroll to position [409, 0]
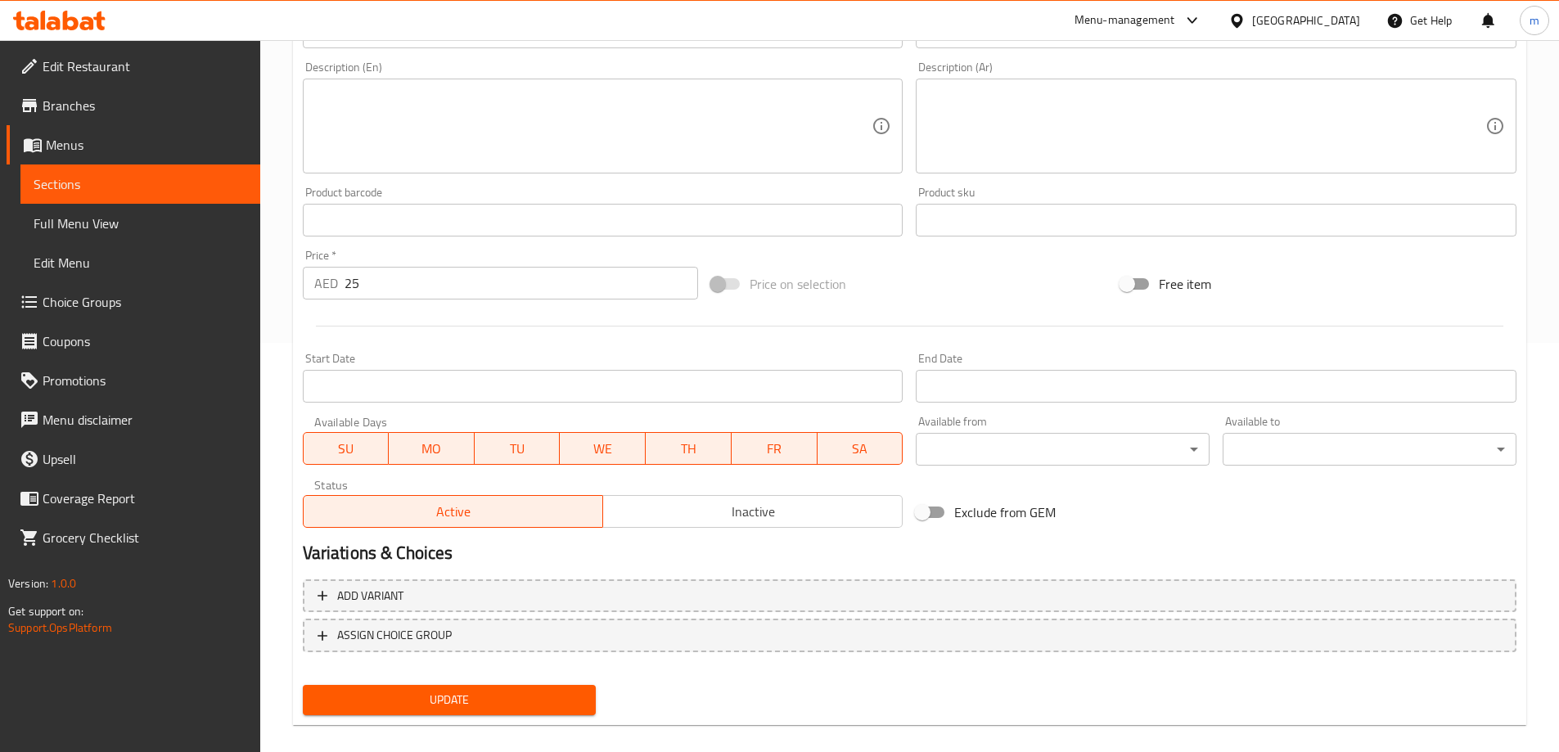
click at [526, 696] on span "Update" at bounding box center [450, 700] width 268 height 20
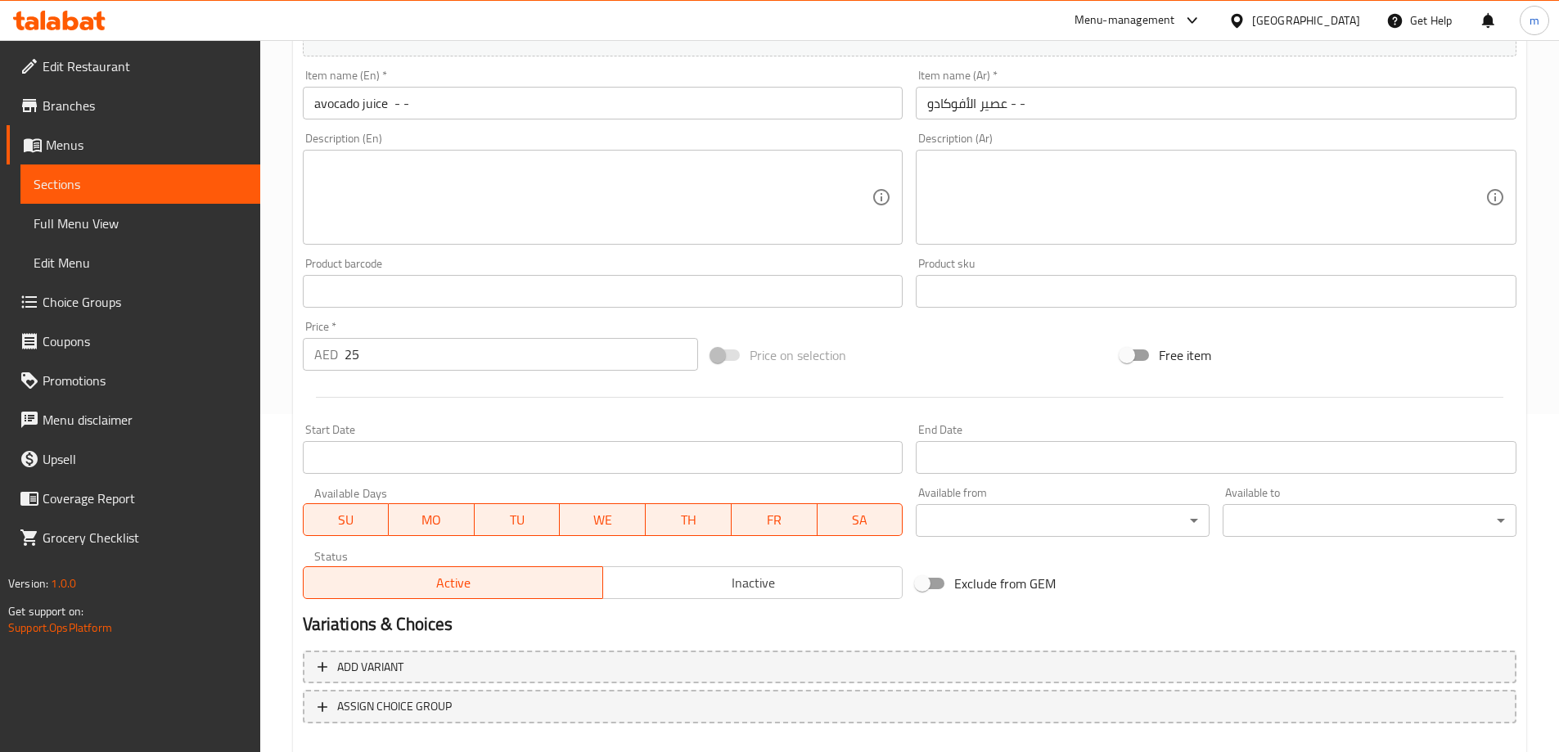
scroll to position [428, 0]
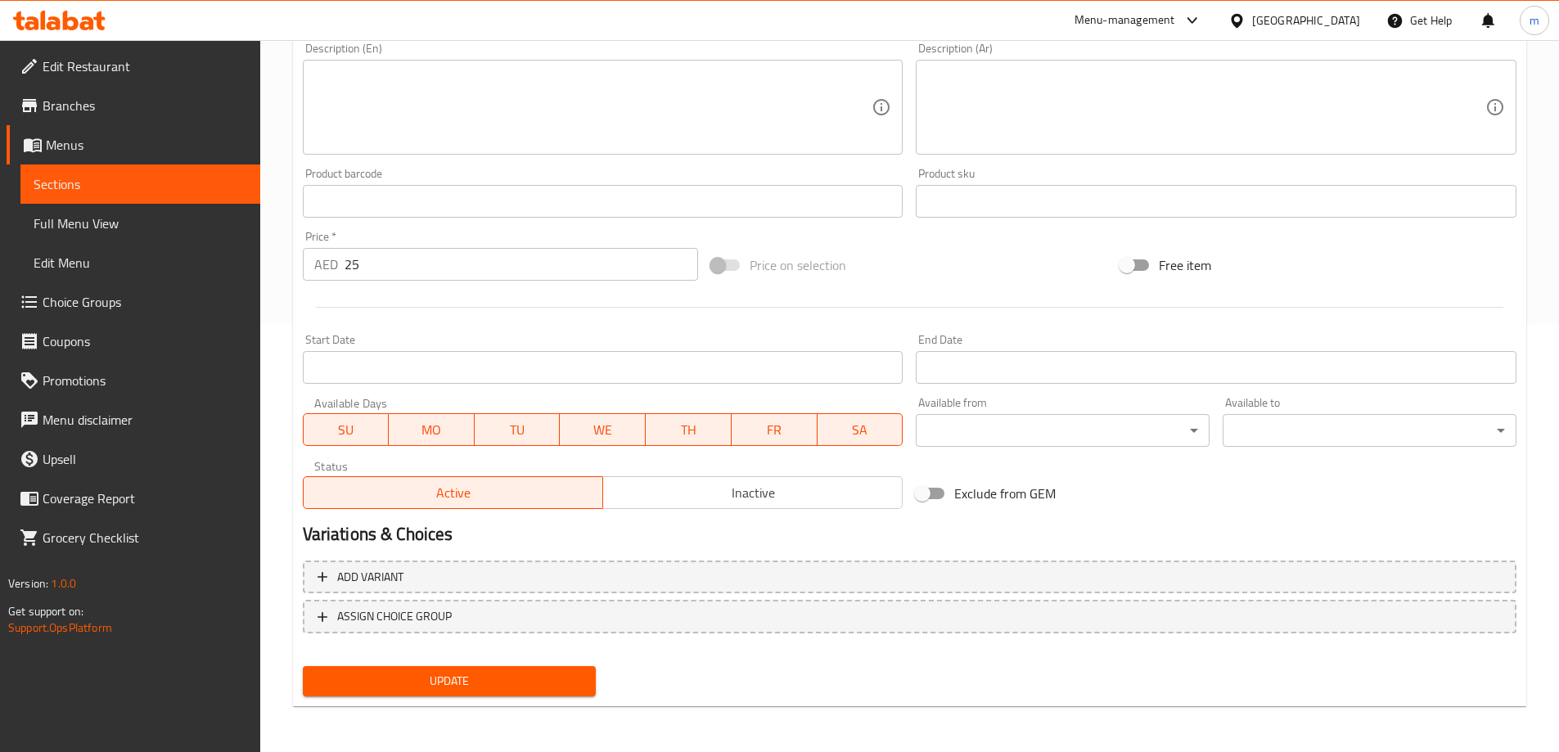
click at [519, 684] on span "Update" at bounding box center [450, 681] width 268 height 20
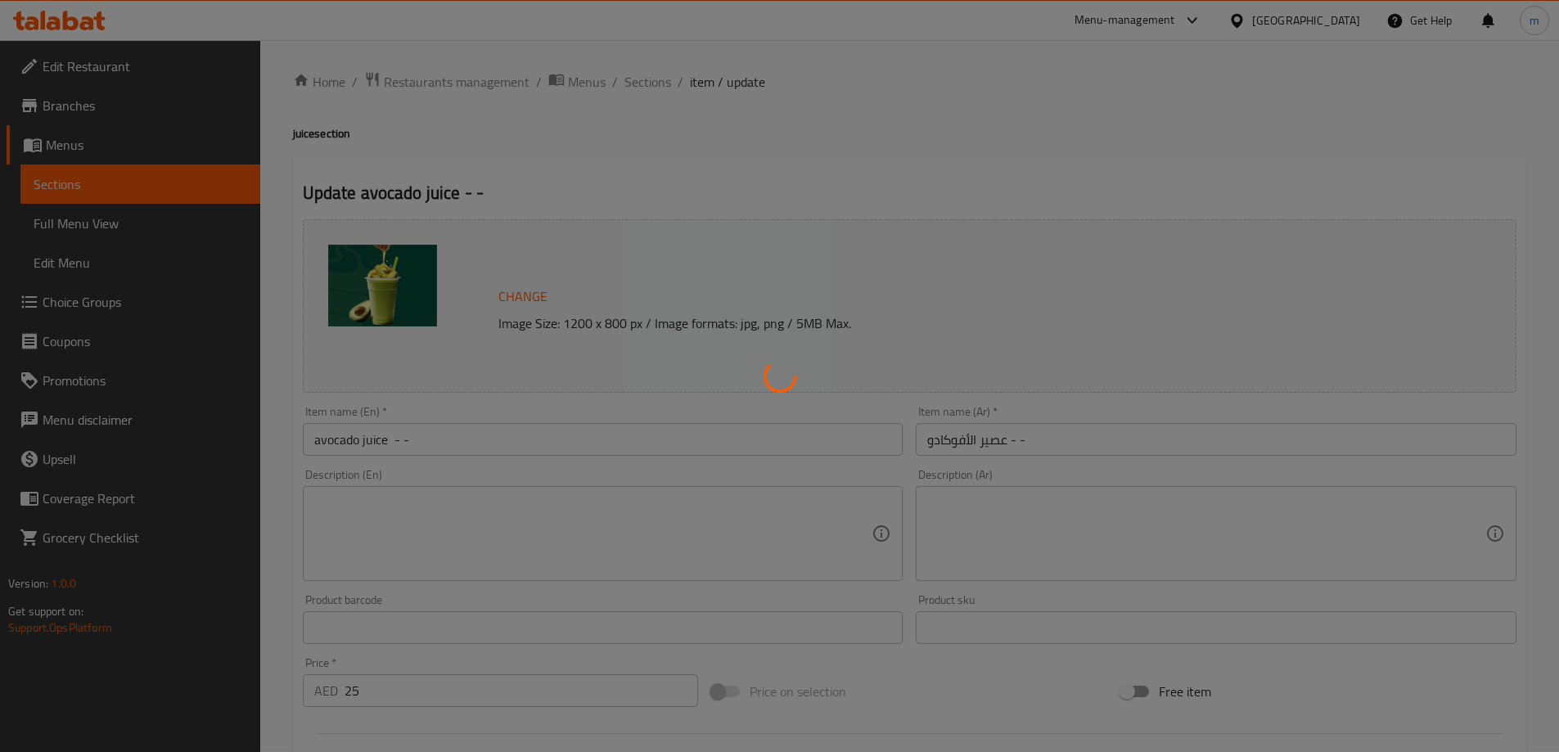
scroll to position [0, 0]
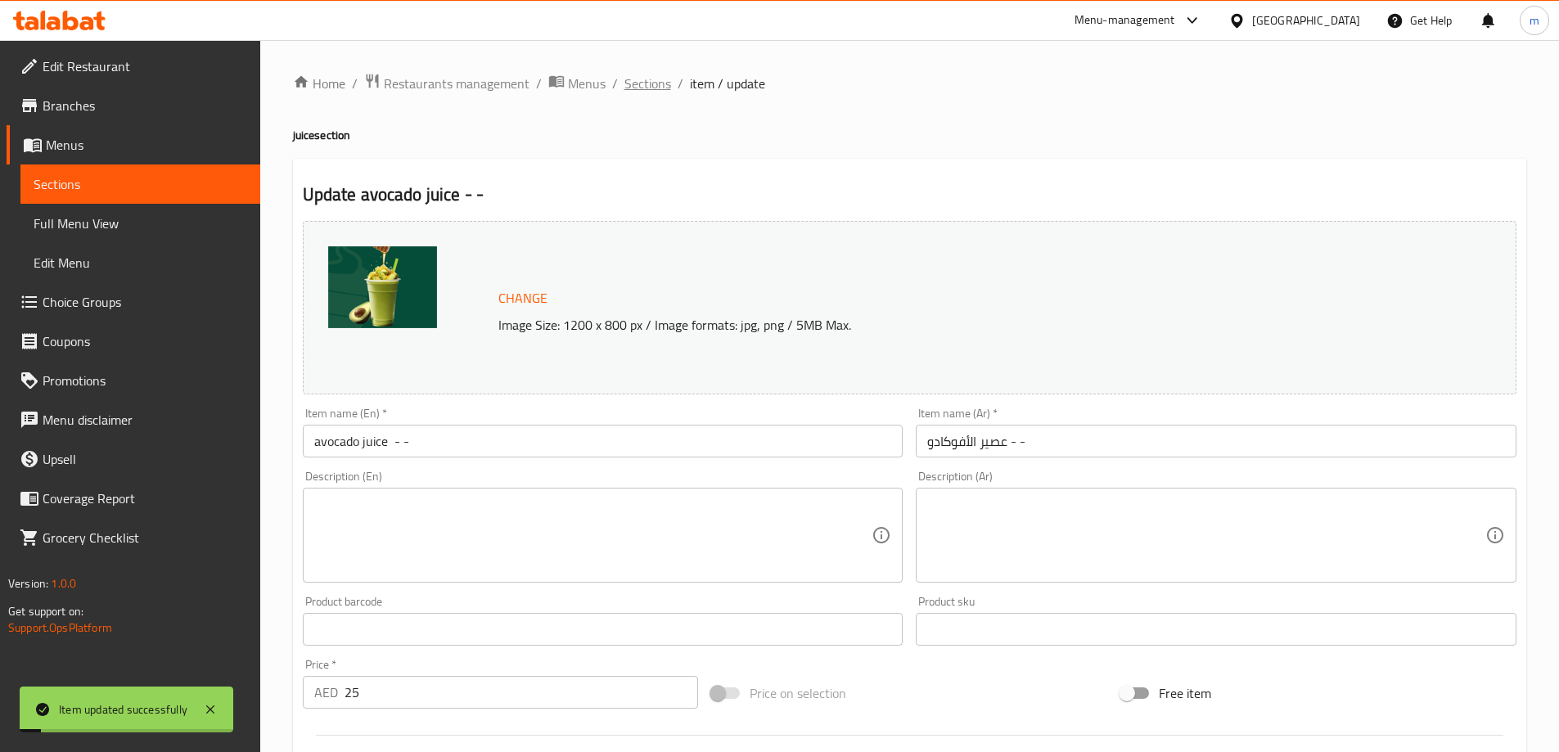
click at [642, 82] on span "Sections" at bounding box center [647, 84] width 47 height 20
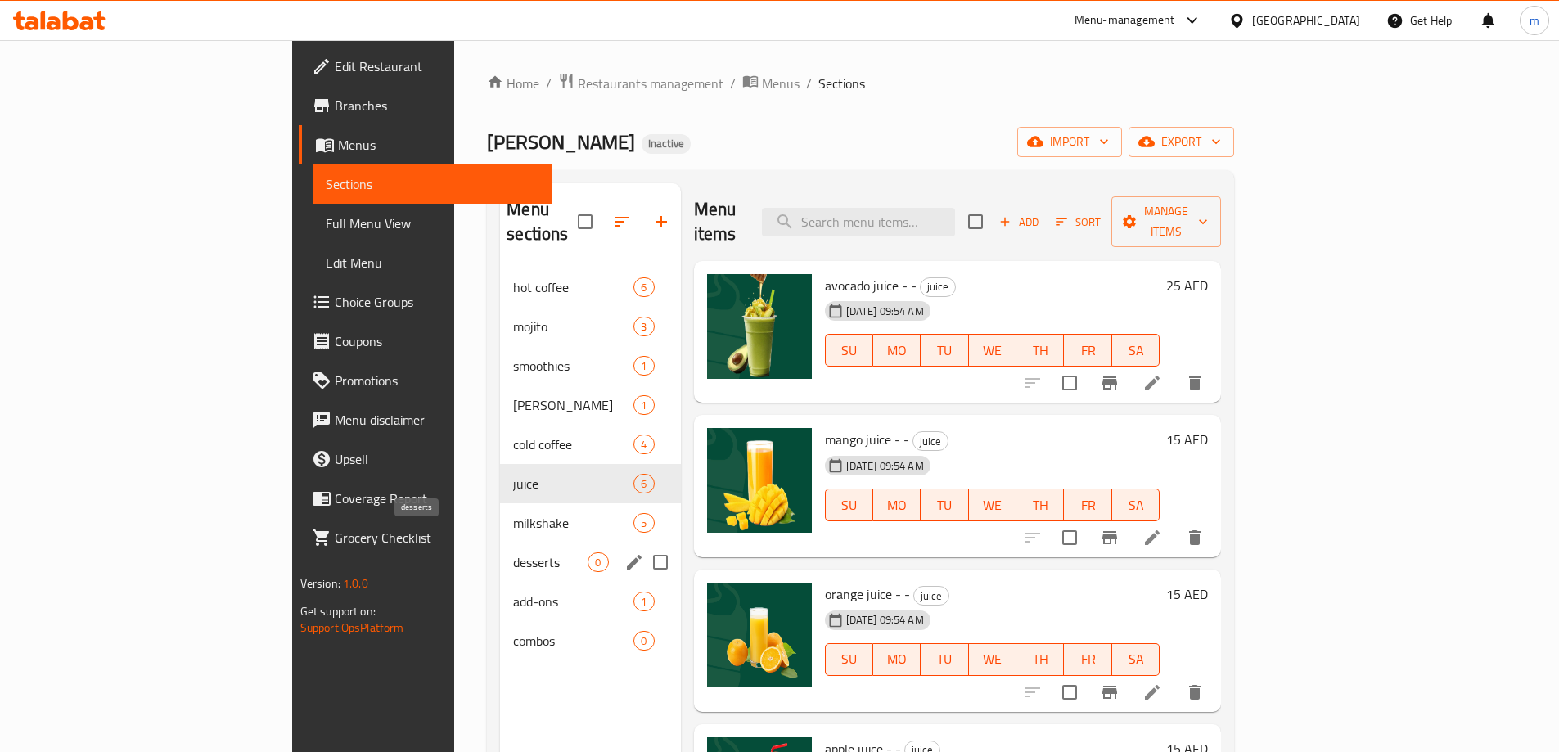
click at [513, 552] on span "desserts" at bounding box center [550, 562] width 74 height 20
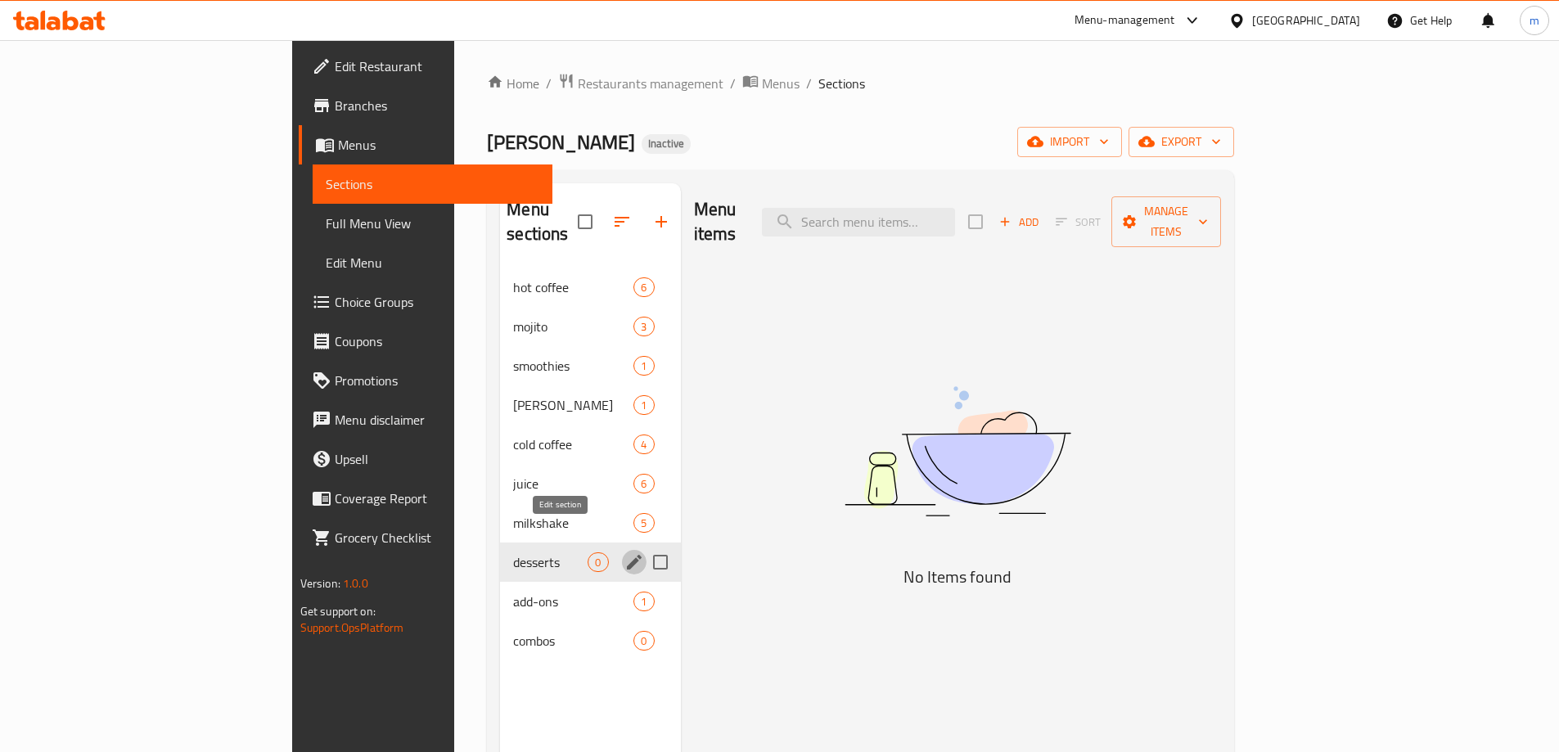
click at [624, 552] on icon "edit" at bounding box center [634, 562] width 20 height 20
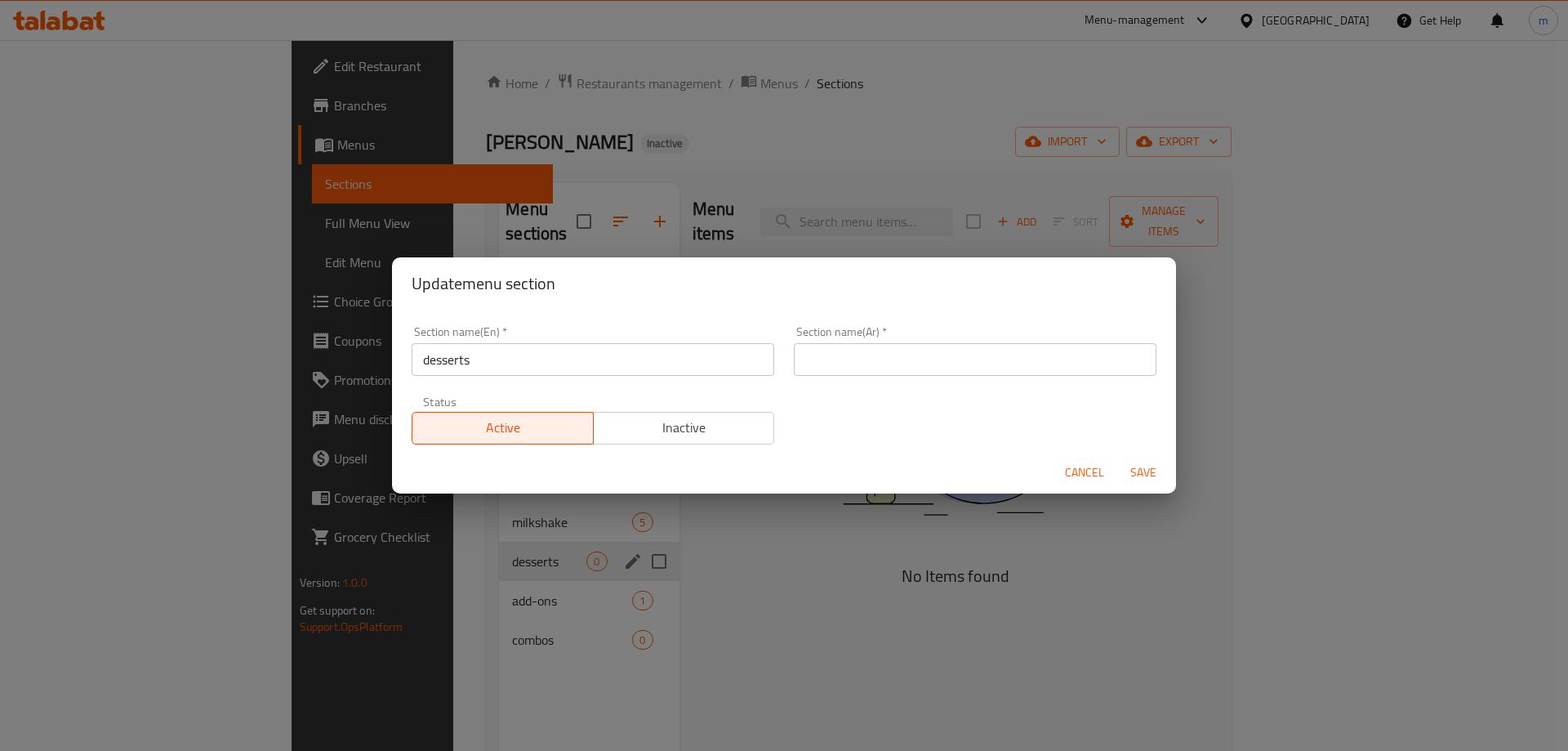
click at [518, 368] on input "desserts" at bounding box center [592, 360] width 362 height 33
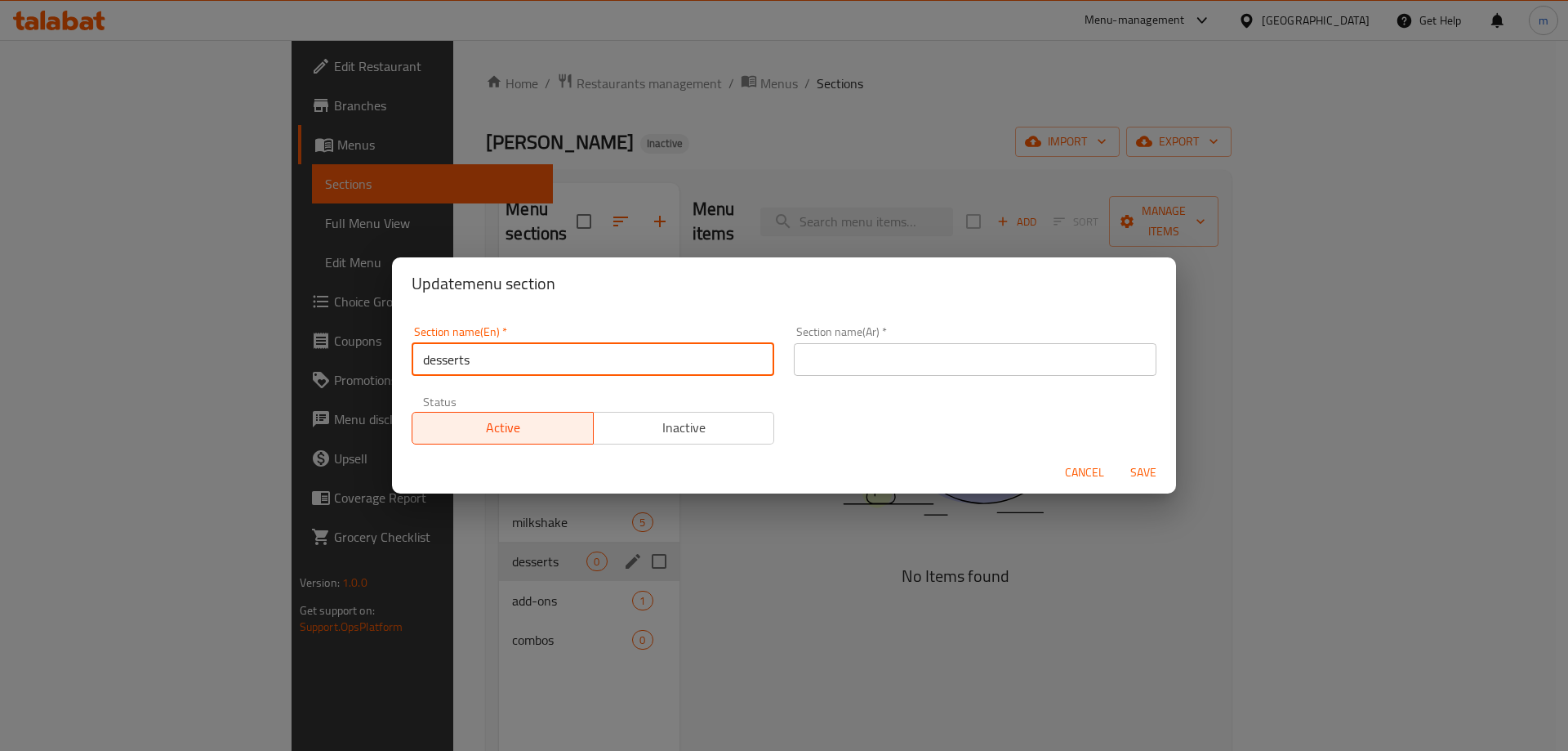
click at [518, 368] on input "desserts" at bounding box center [592, 360] width 362 height 33
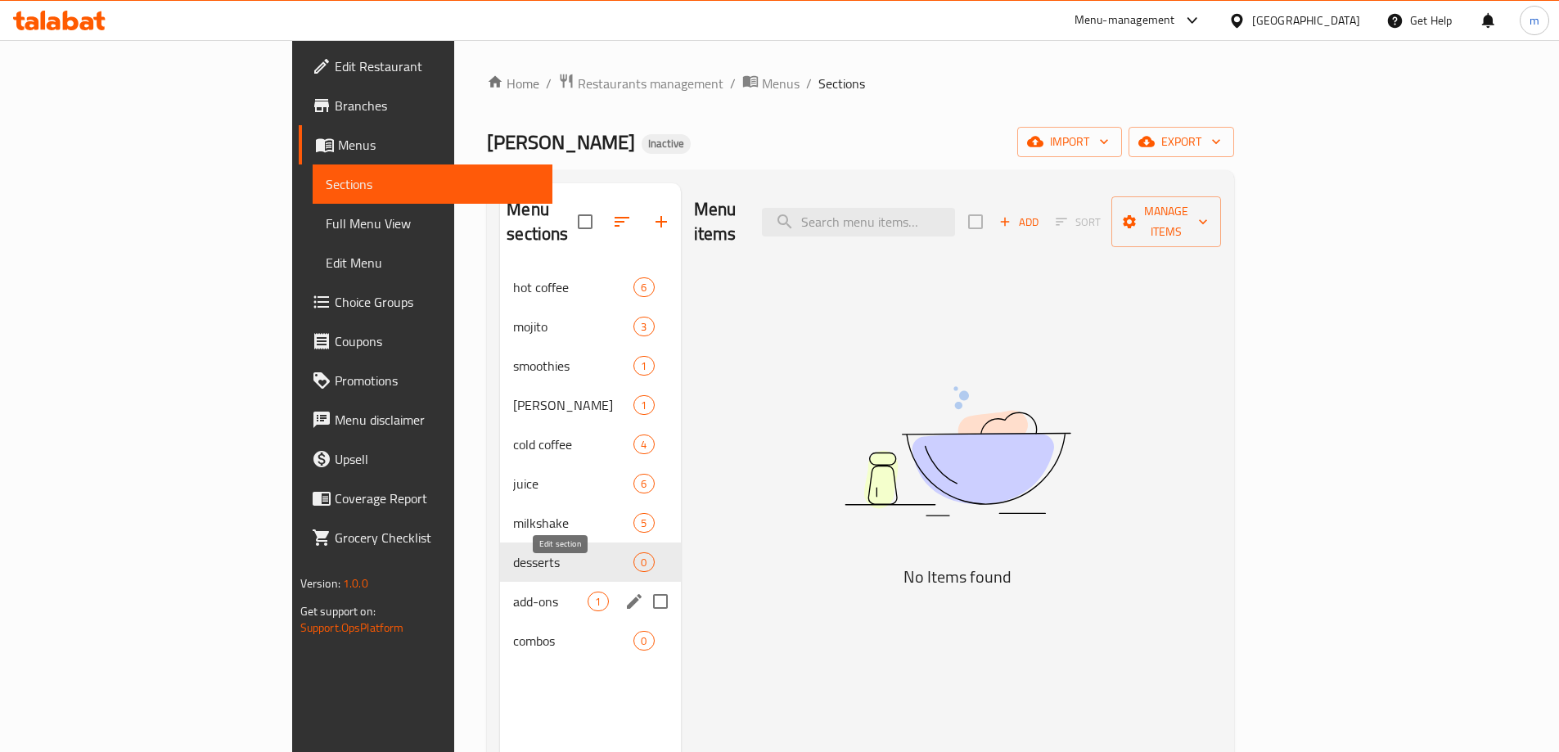
click at [627, 594] on icon "edit" at bounding box center [634, 601] width 15 height 15
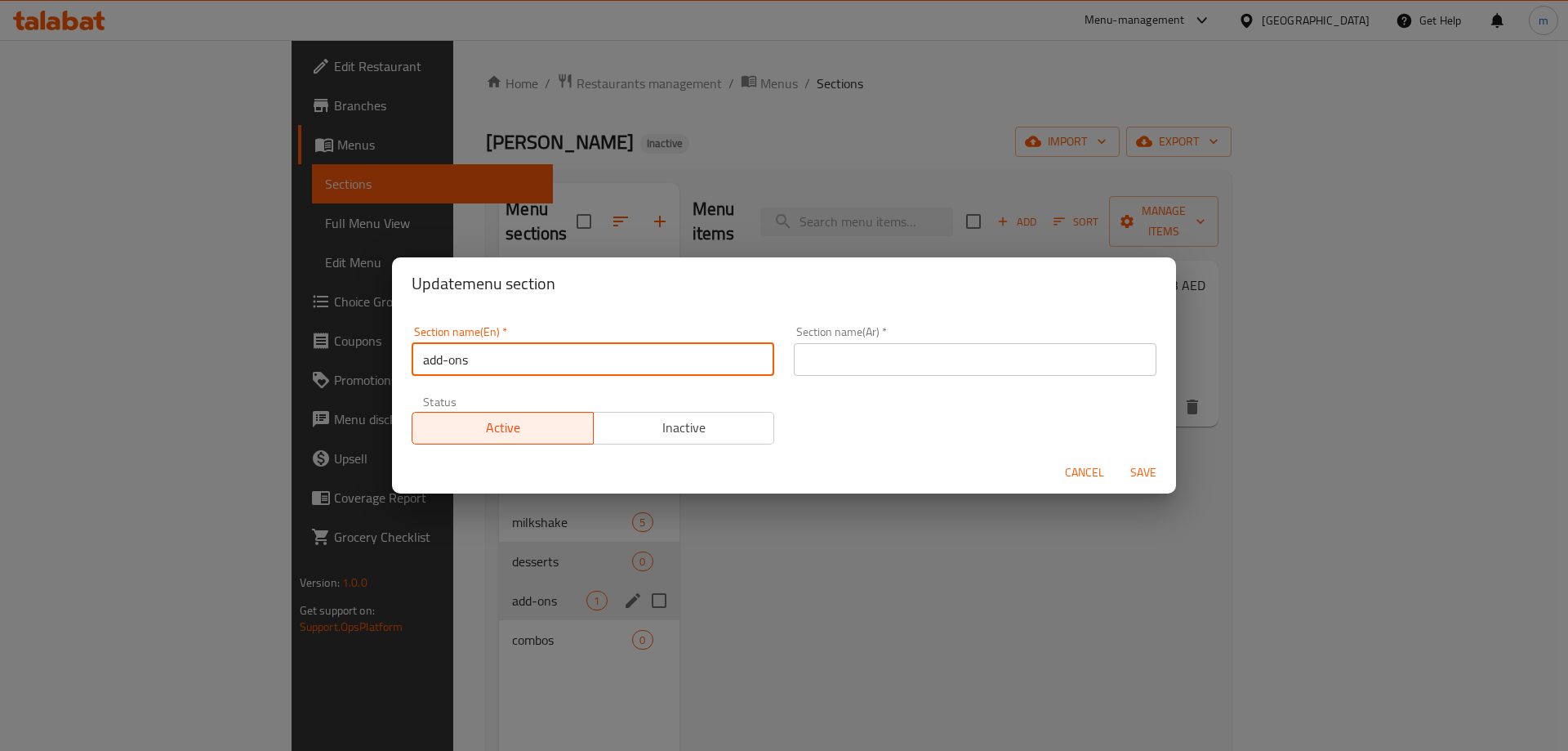
click at [524, 362] on input "add-ons" at bounding box center [592, 360] width 362 height 33
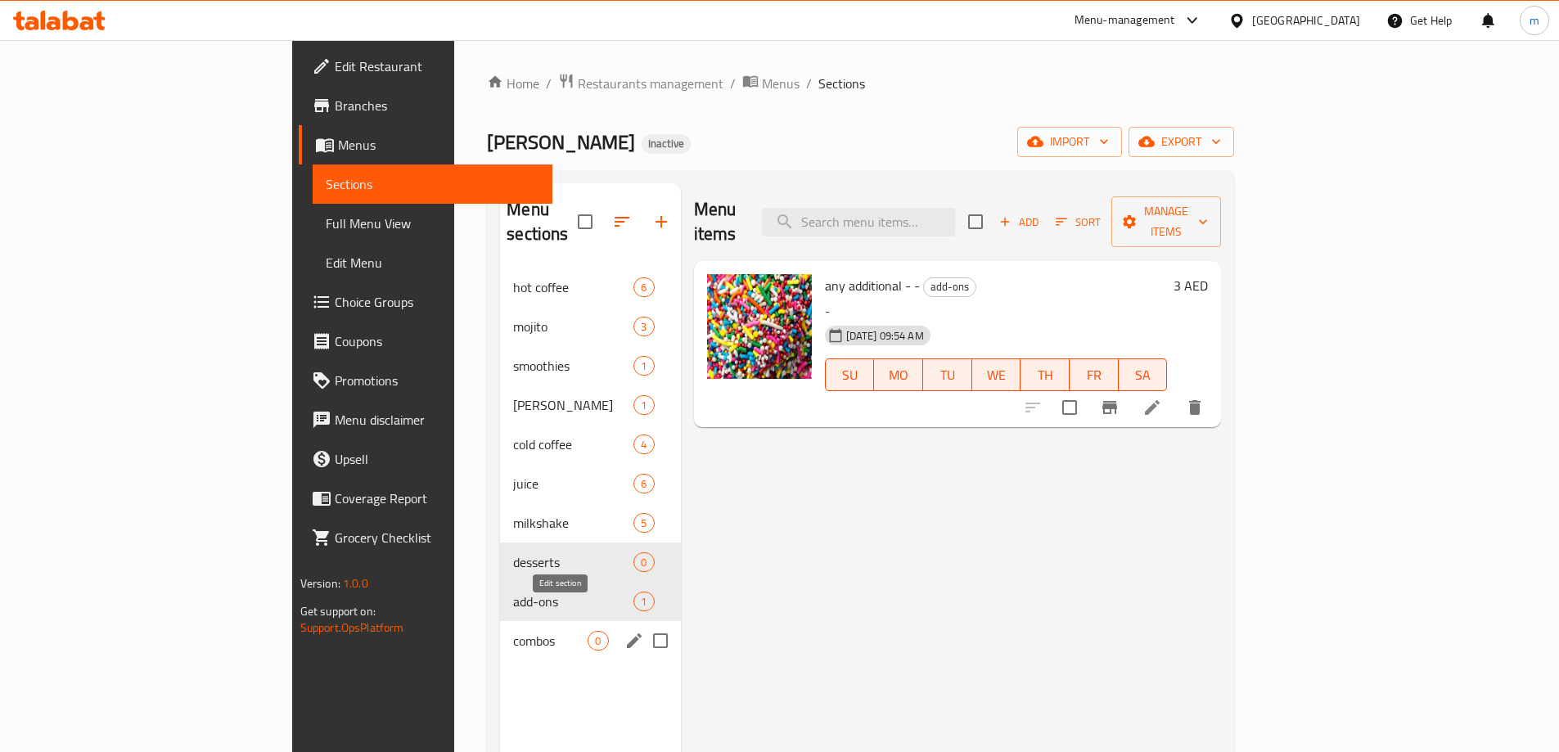
click at [622, 628] on button "edit" at bounding box center [634, 640] width 25 height 25
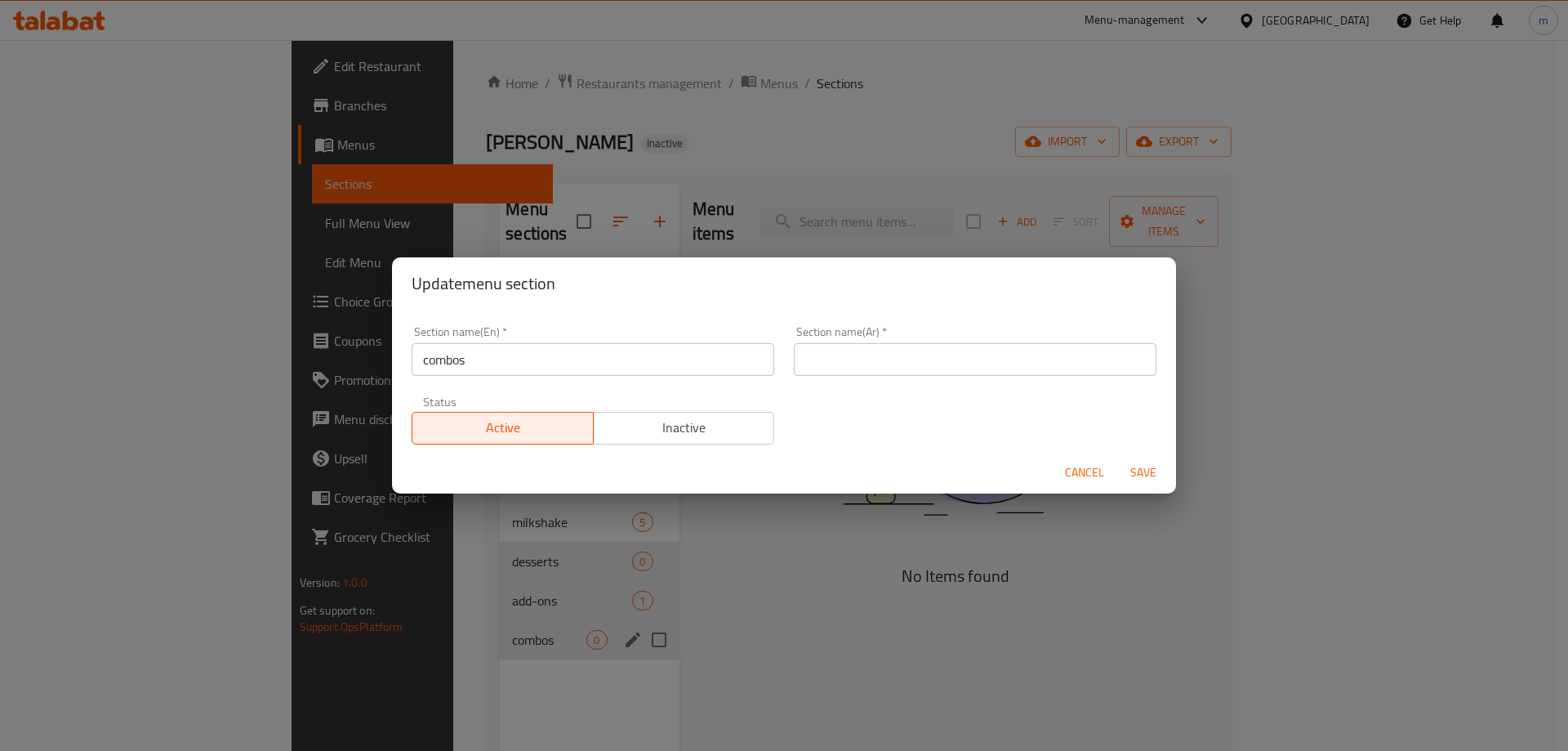
click at [553, 354] on input "combos" at bounding box center [592, 360] width 362 height 33
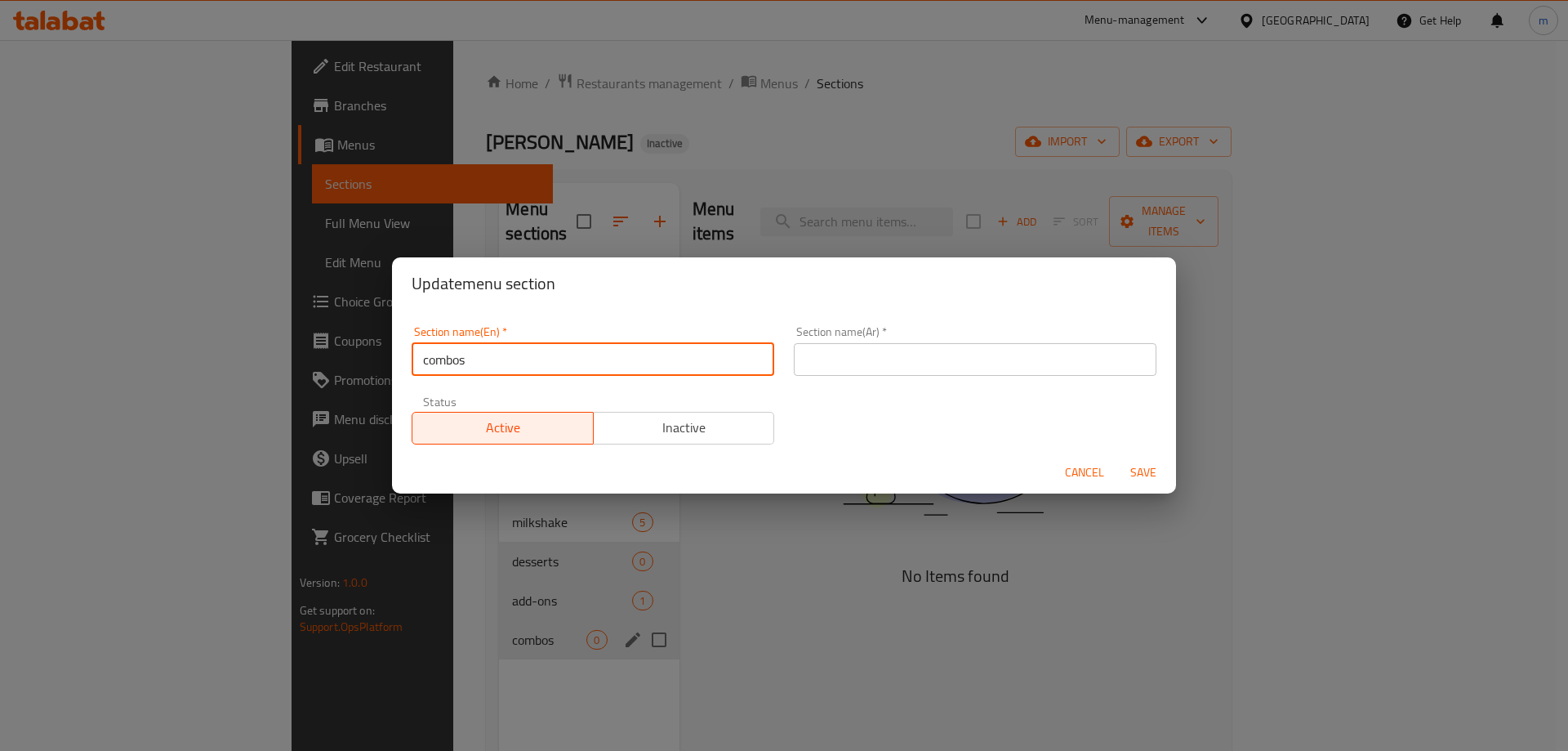
click at [553, 354] on input "combos" at bounding box center [592, 360] width 362 height 33
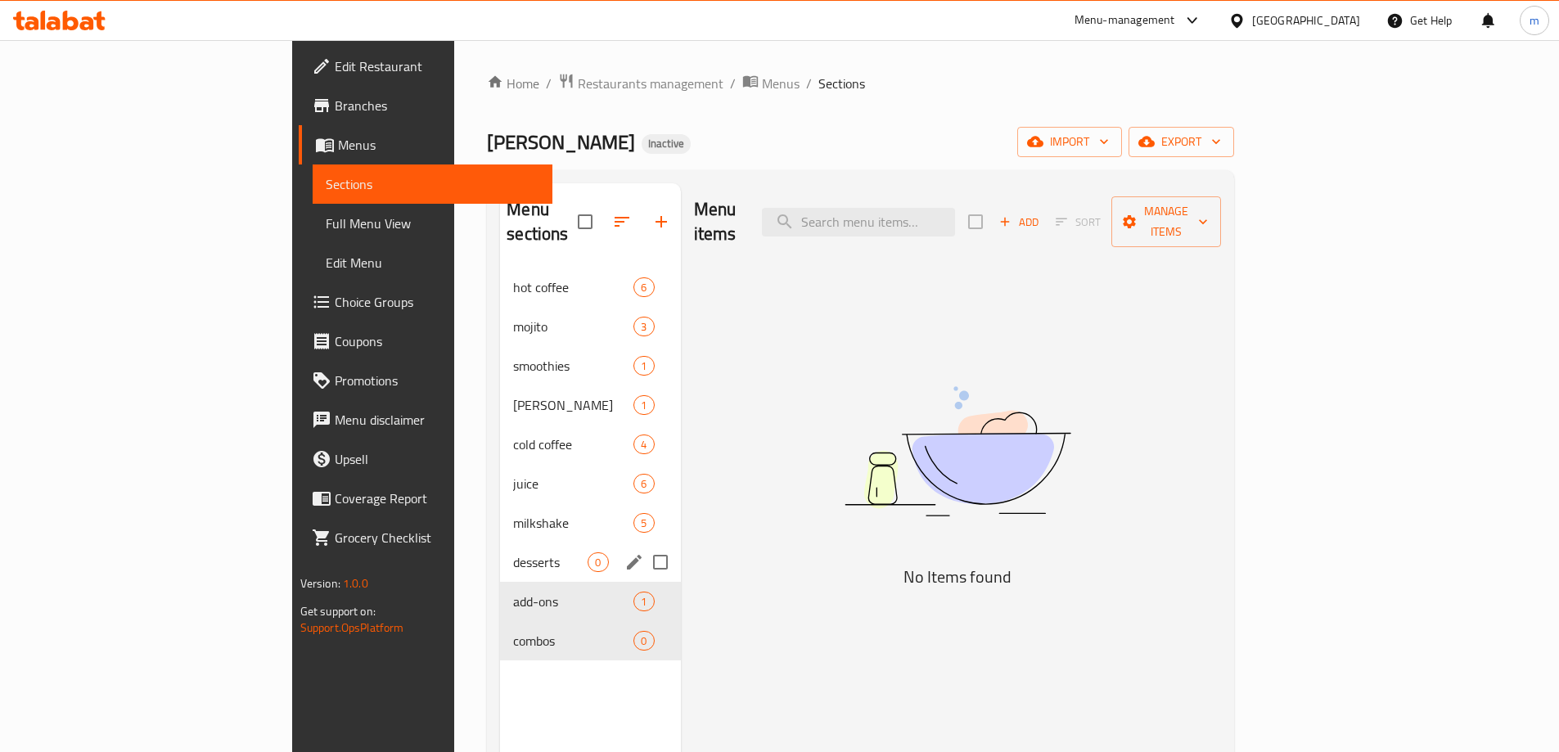
drag, startPoint x: 582, startPoint y: 555, endPoint x: 590, endPoint y: 533, distance: 23.6
click at [643, 545] on input "Menu sections" at bounding box center [660, 562] width 34 height 34
checkbox input "true"
click at [643, 584] on input "Menu sections" at bounding box center [660, 601] width 34 height 34
checkbox input "true"
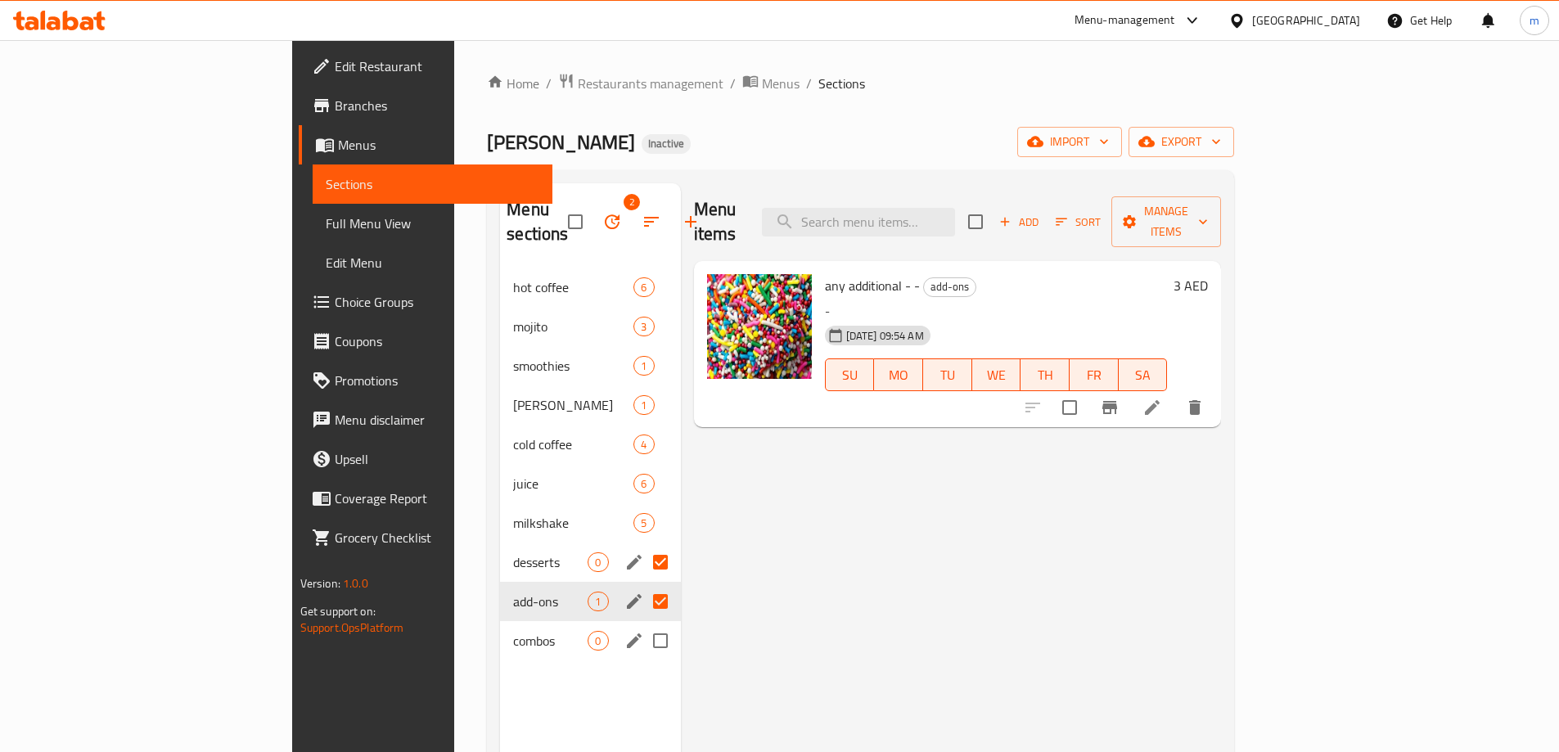
click at [643, 624] on input "Menu sections" at bounding box center [660, 641] width 34 height 34
checkbox input "true"
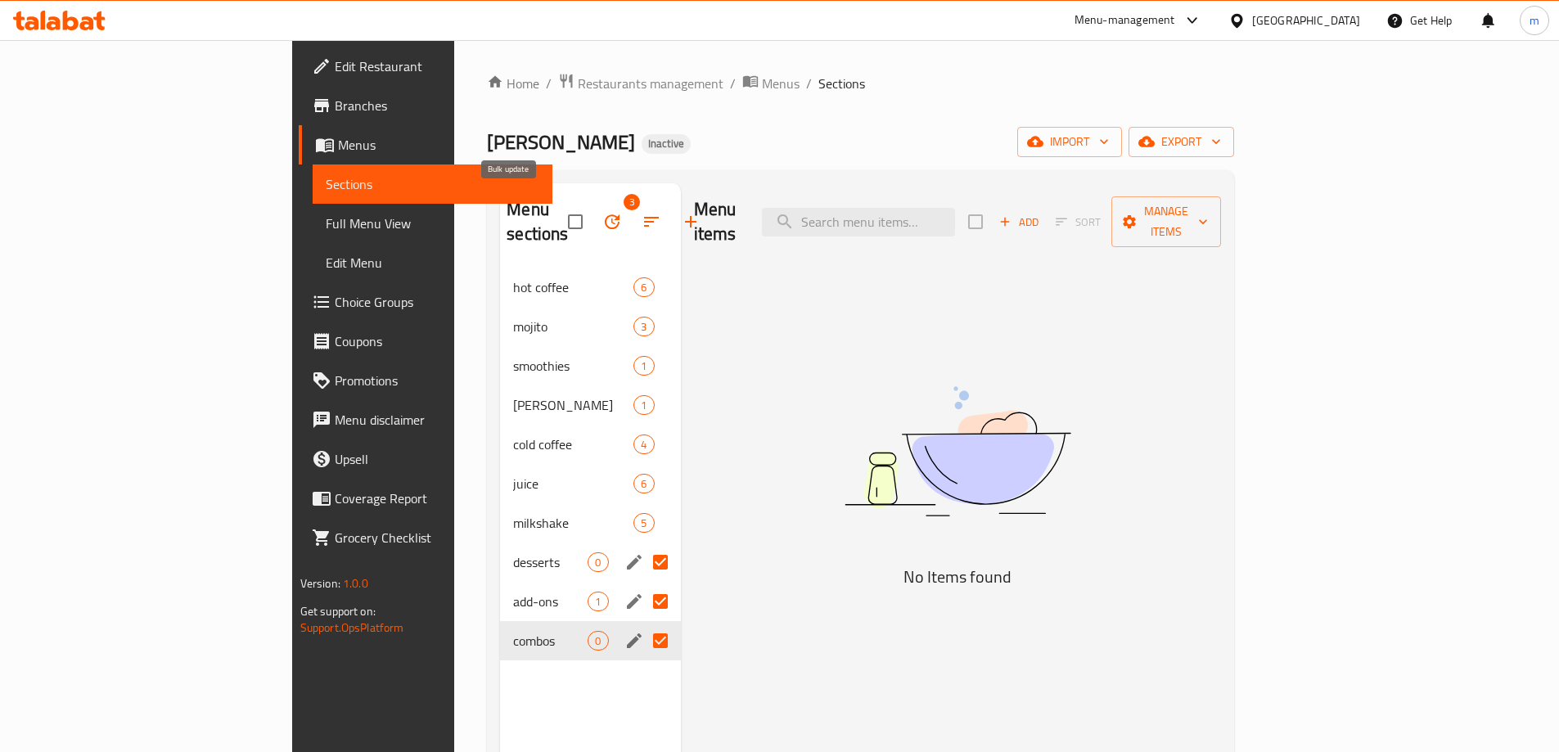
click at [605, 214] on icon "button" at bounding box center [612, 221] width 15 height 15
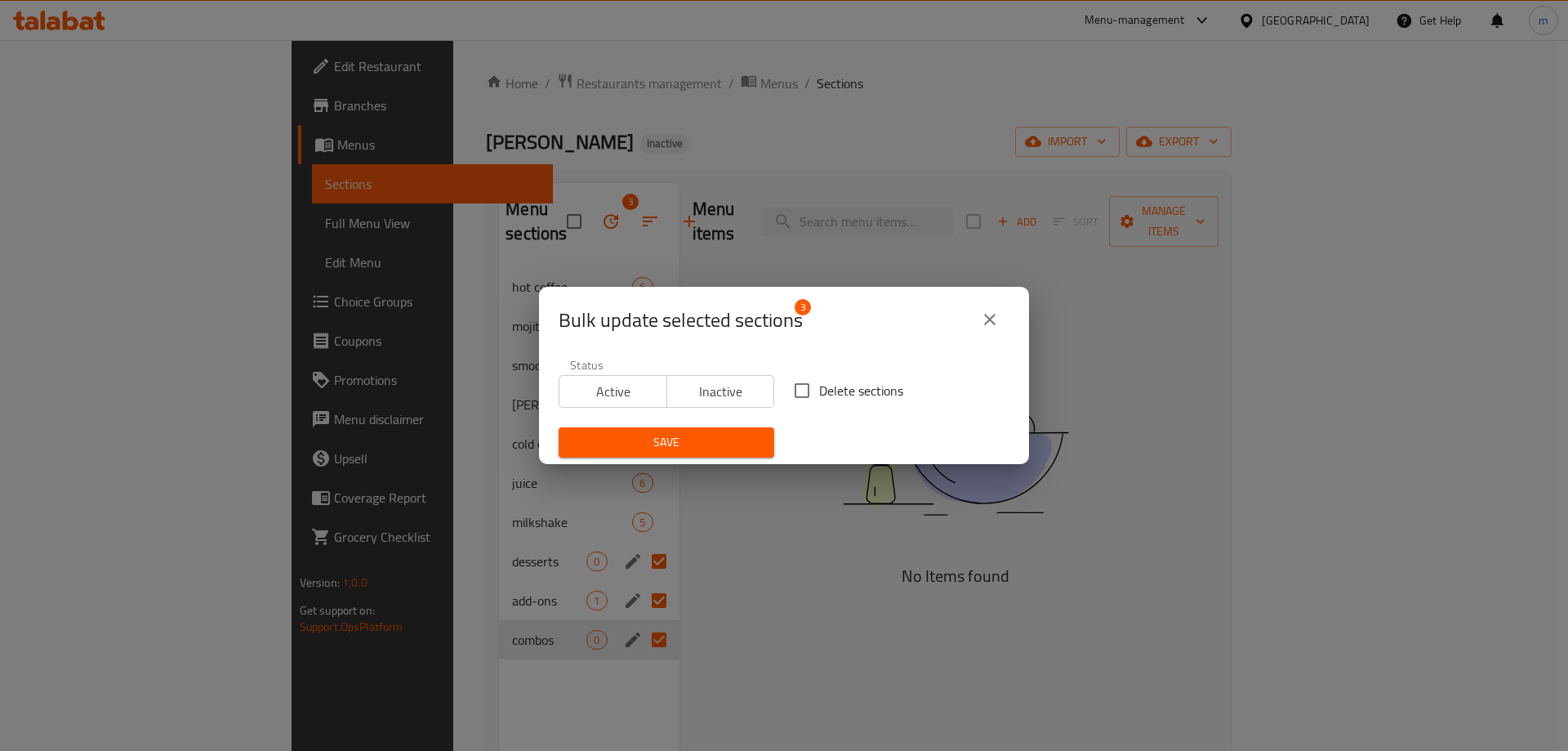
click at [807, 397] on input "Delete sections" at bounding box center [801, 390] width 34 height 34
checkbox input "true"
click at [739, 439] on span "Save" at bounding box center [667, 442] width 190 height 20
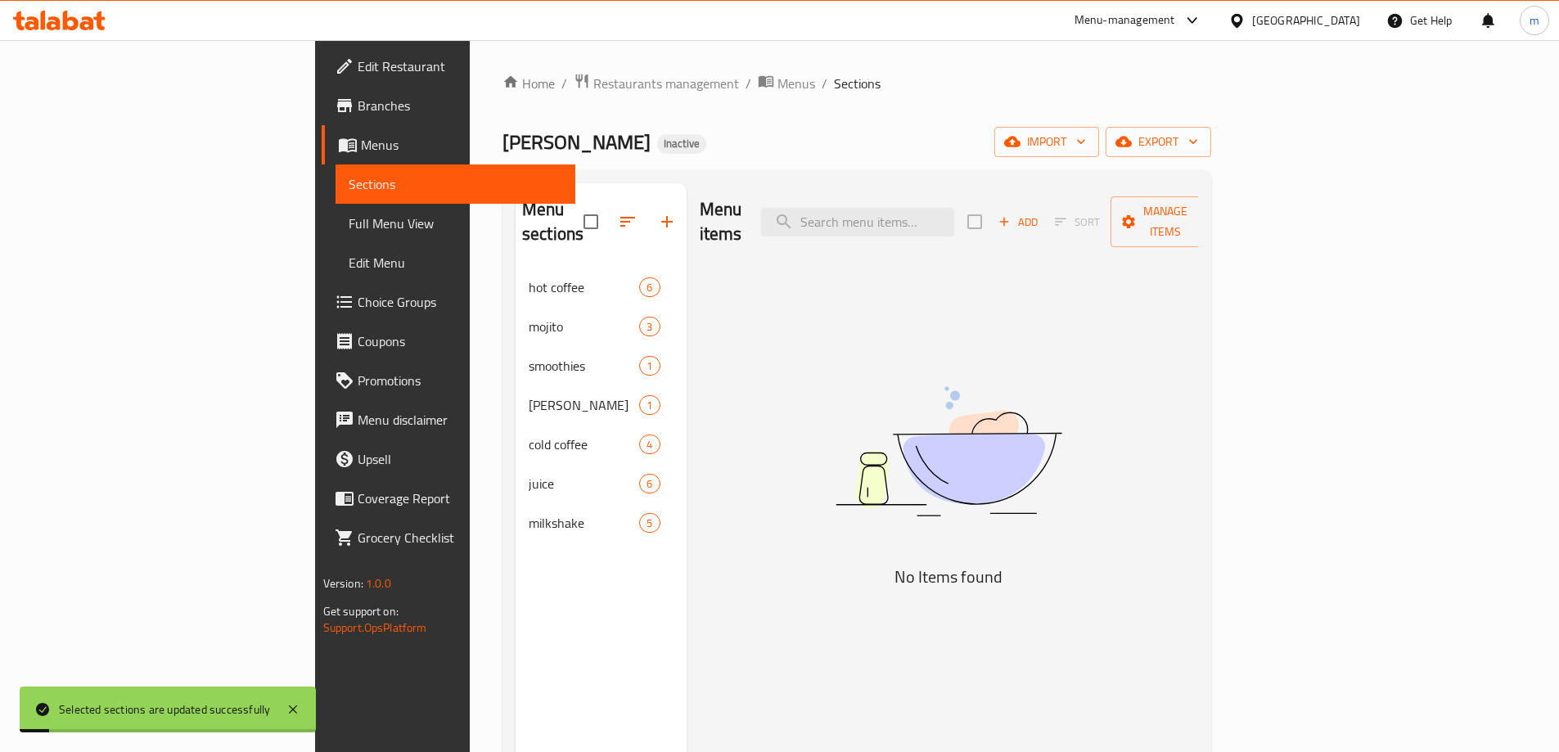
click at [718, 563] on div "Menu items Add Sort Manage items No Items found" at bounding box center [943, 559] width 512 height 752
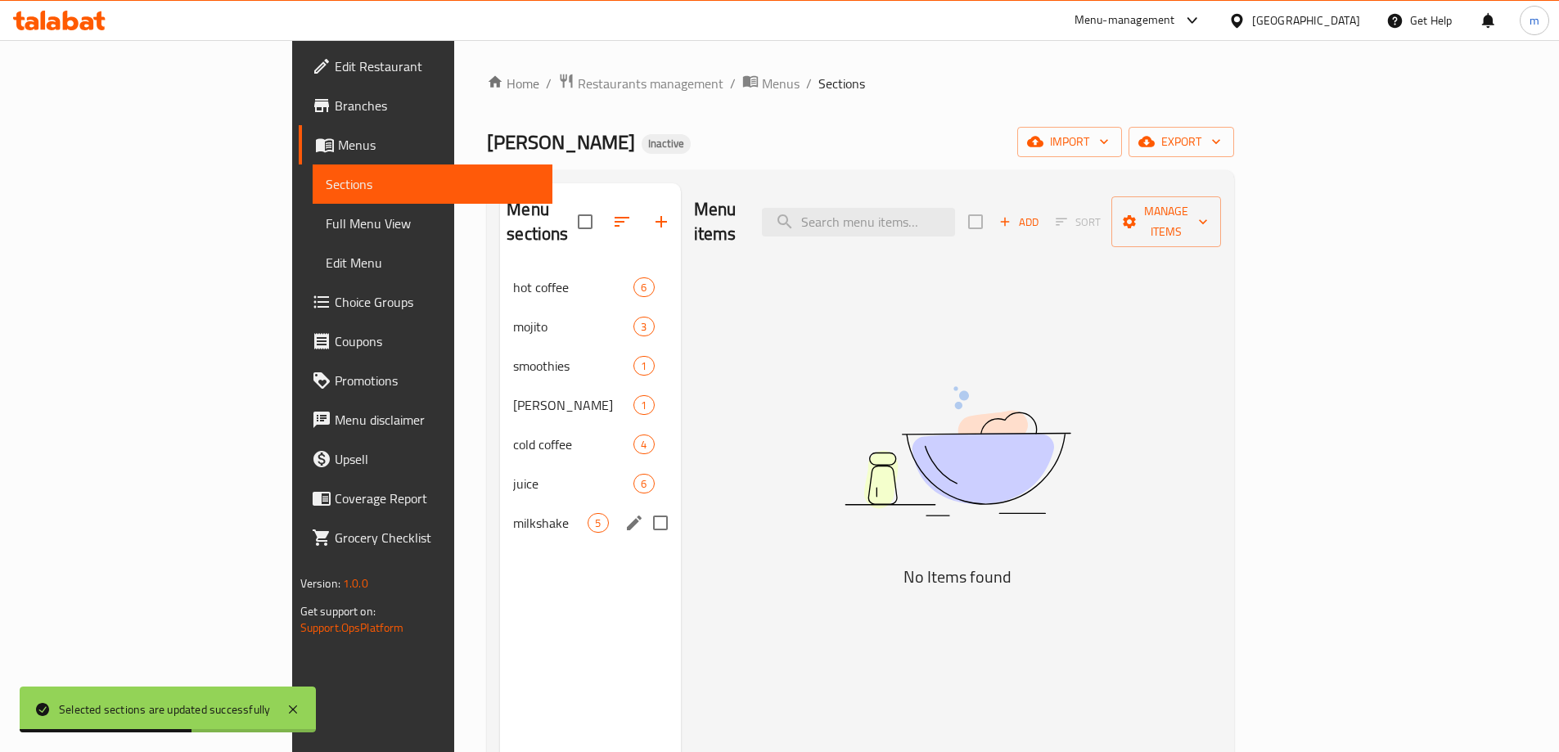
click at [500, 511] on div "milkshake 5" at bounding box center [590, 522] width 180 height 39
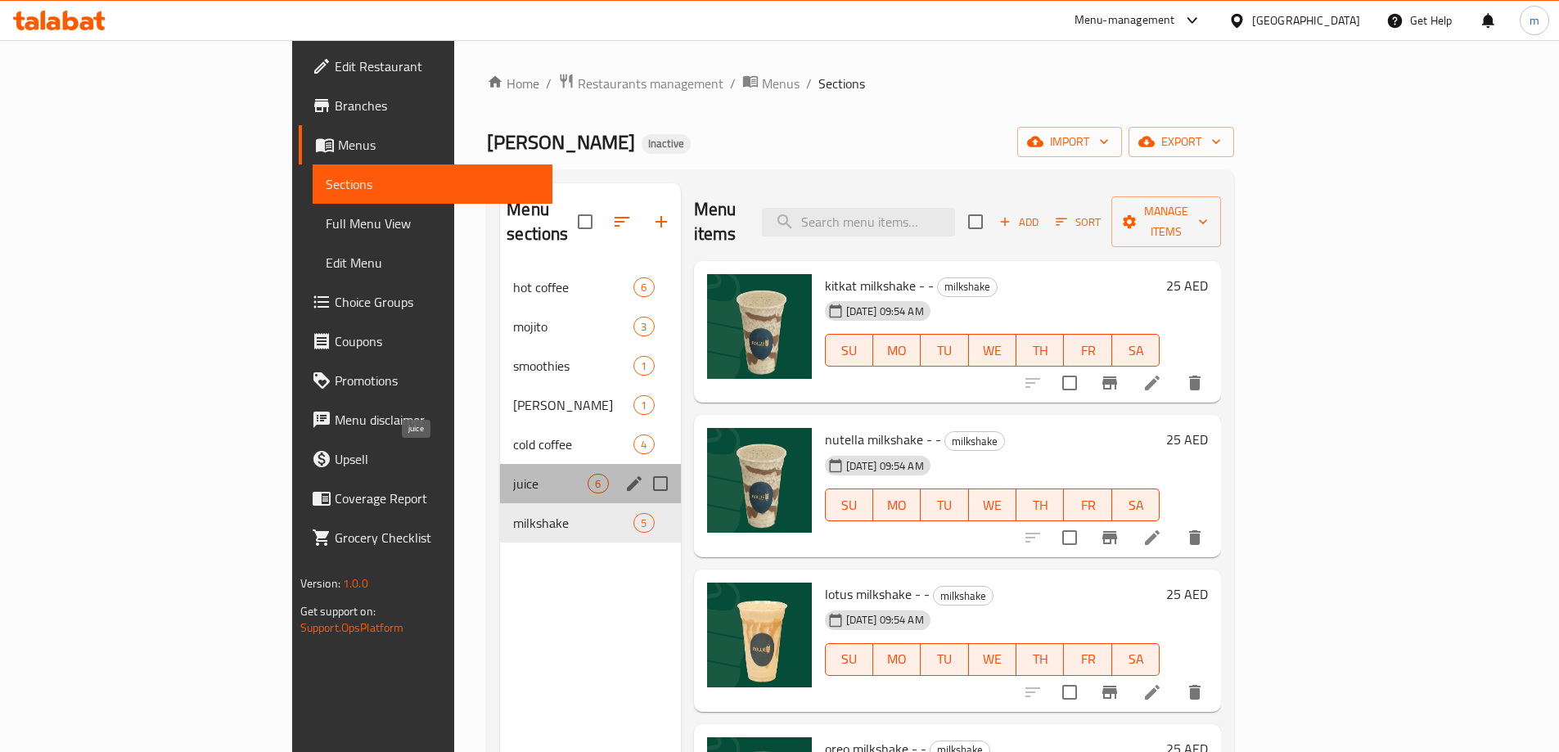
click at [513, 474] on span "juice" at bounding box center [550, 484] width 74 height 20
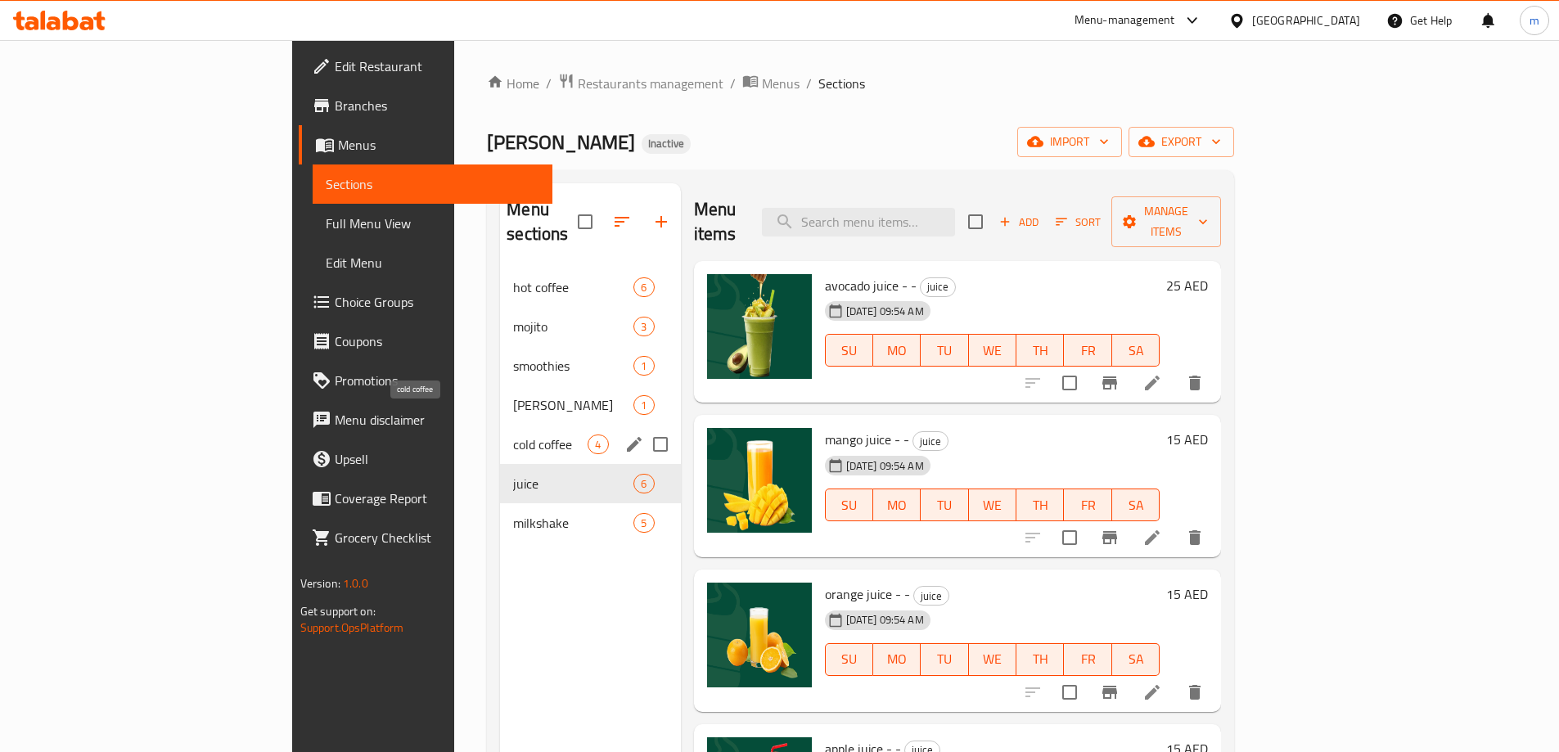
click at [513, 435] on span "cold coffee" at bounding box center [550, 445] width 74 height 20
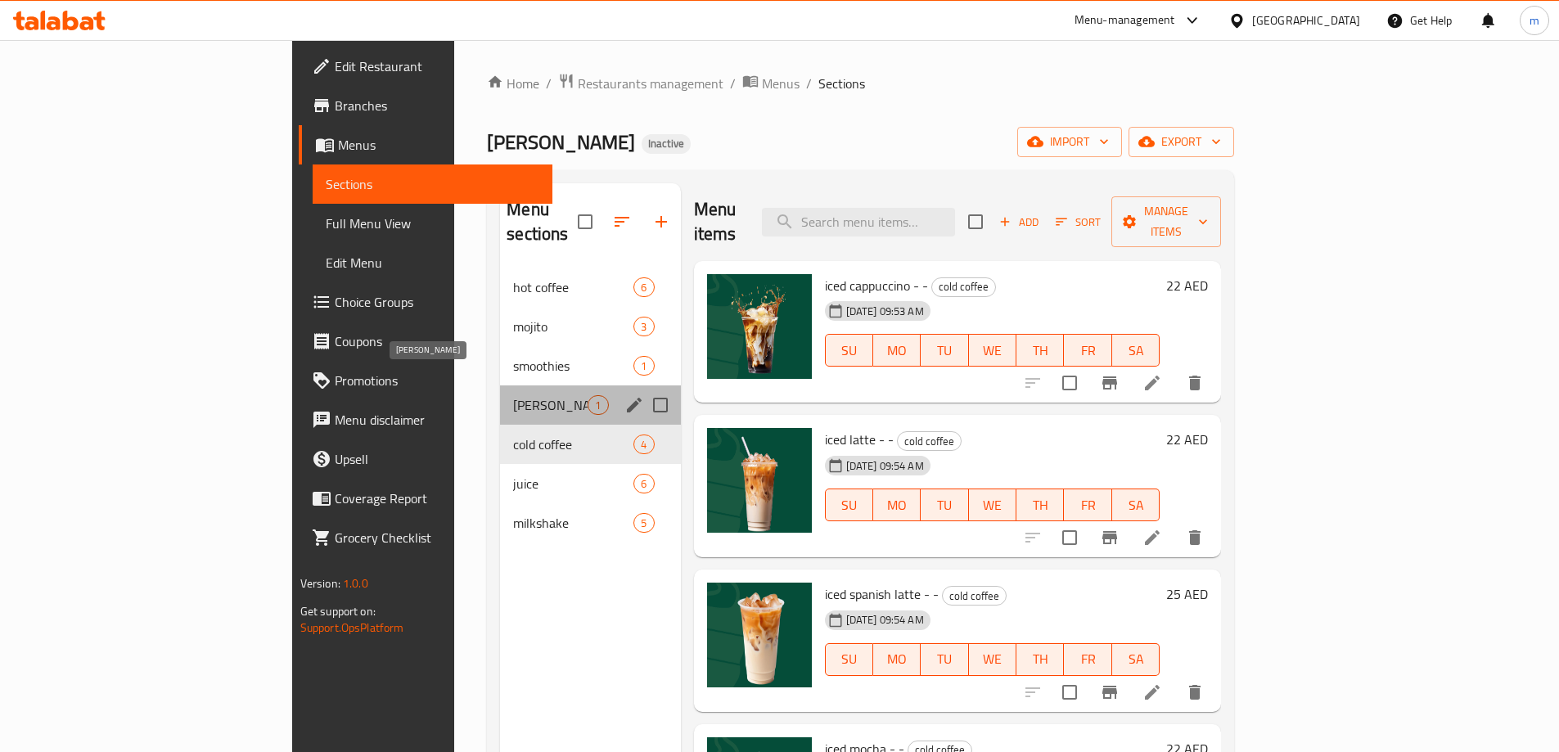
click at [513, 395] on span "rollie sweet" at bounding box center [550, 405] width 74 height 20
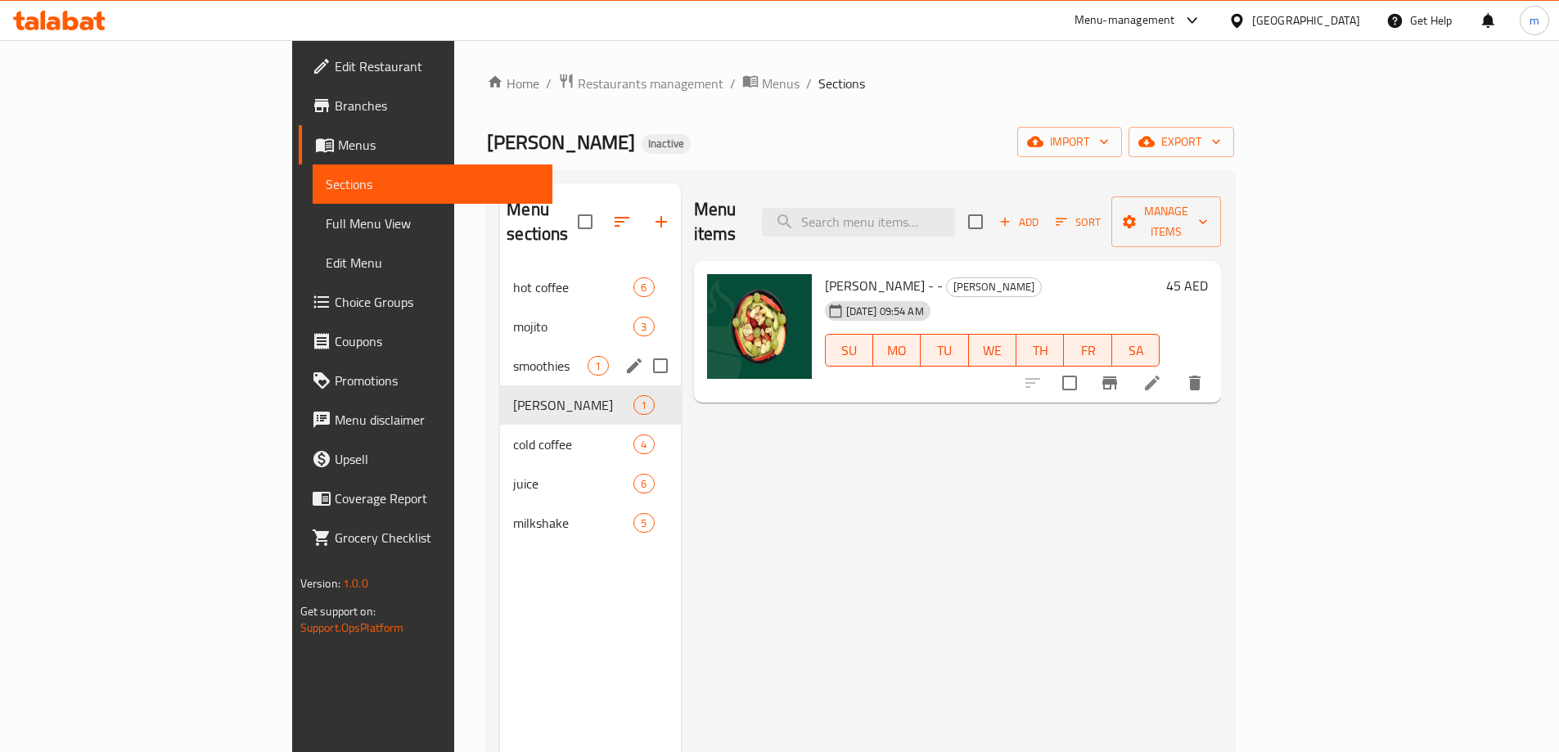
click at [500, 358] on div "smoothies 1" at bounding box center [590, 365] width 180 height 39
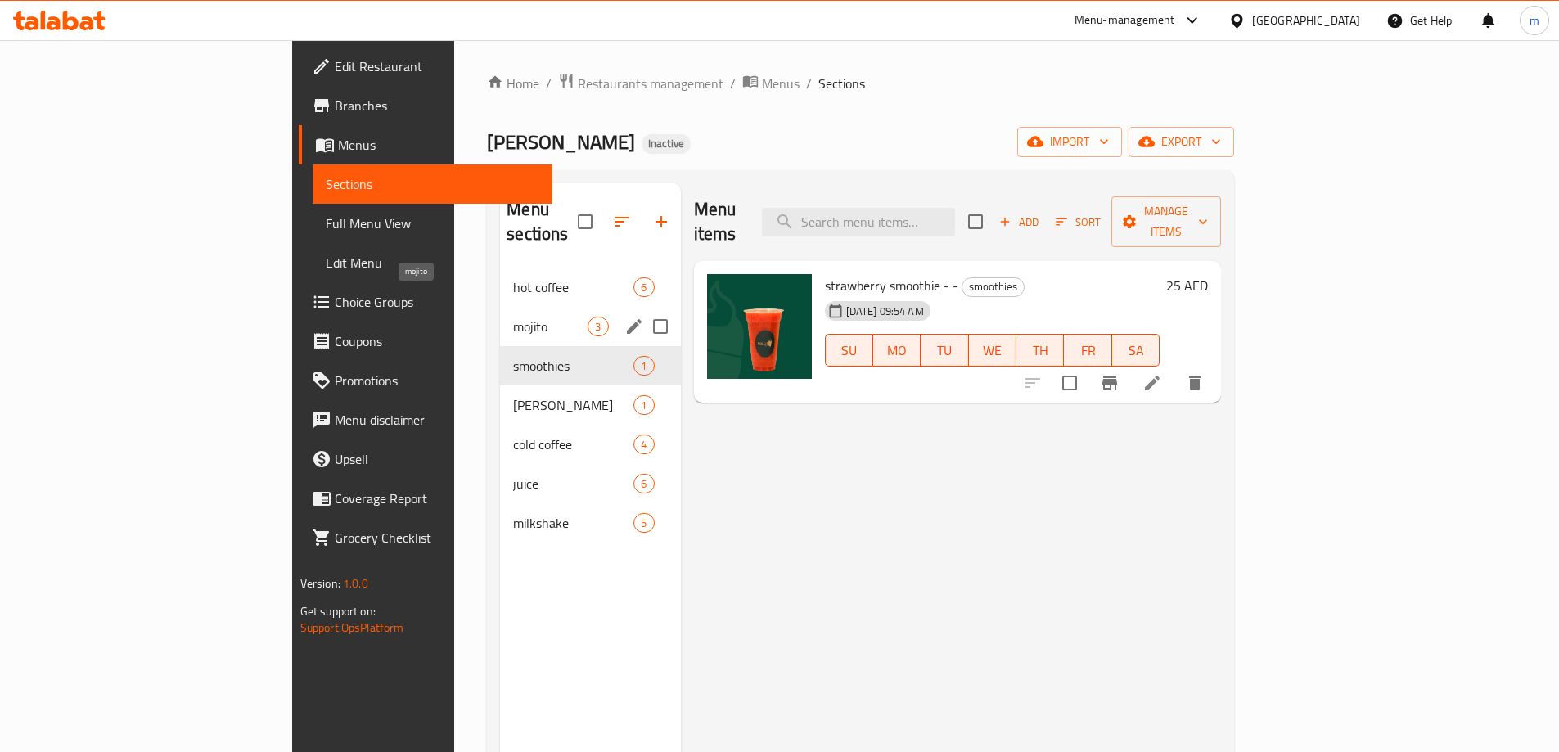
click at [513, 317] on span "mojito" at bounding box center [550, 327] width 74 height 20
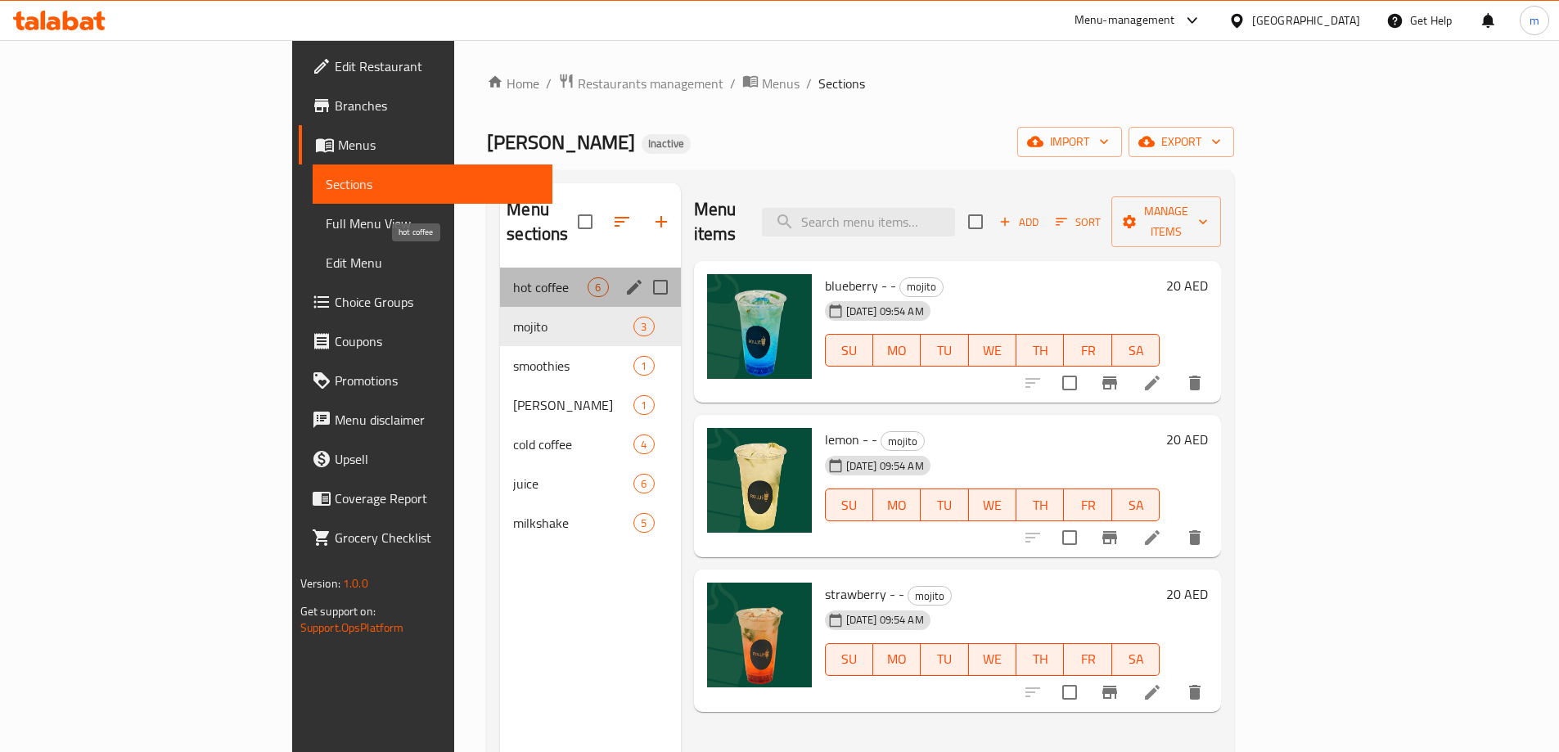
click at [513, 277] on span "hot coffee" at bounding box center [550, 287] width 74 height 20
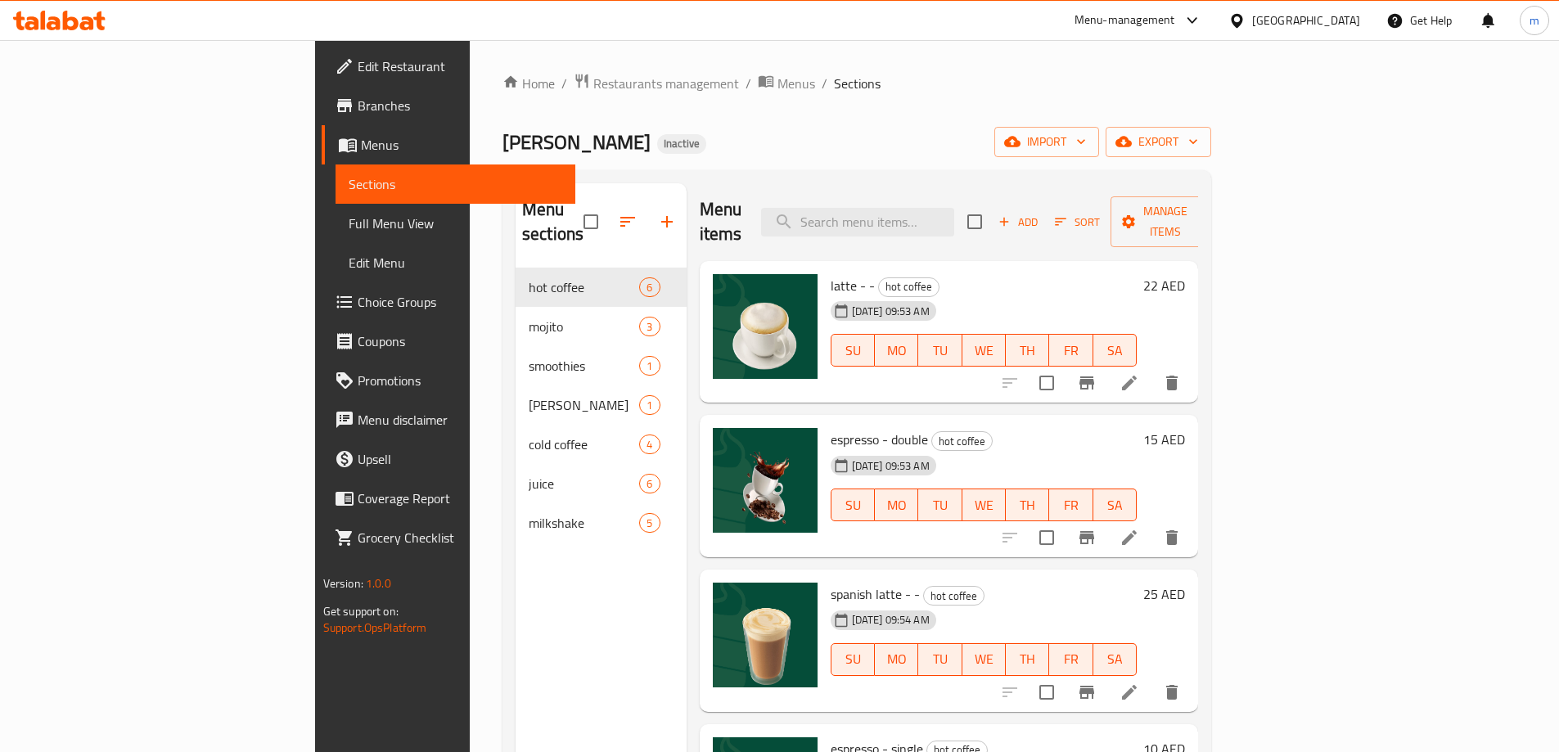
click at [349, 224] on span "Full Menu View" at bounding box center [456, 224] width 214 height 20
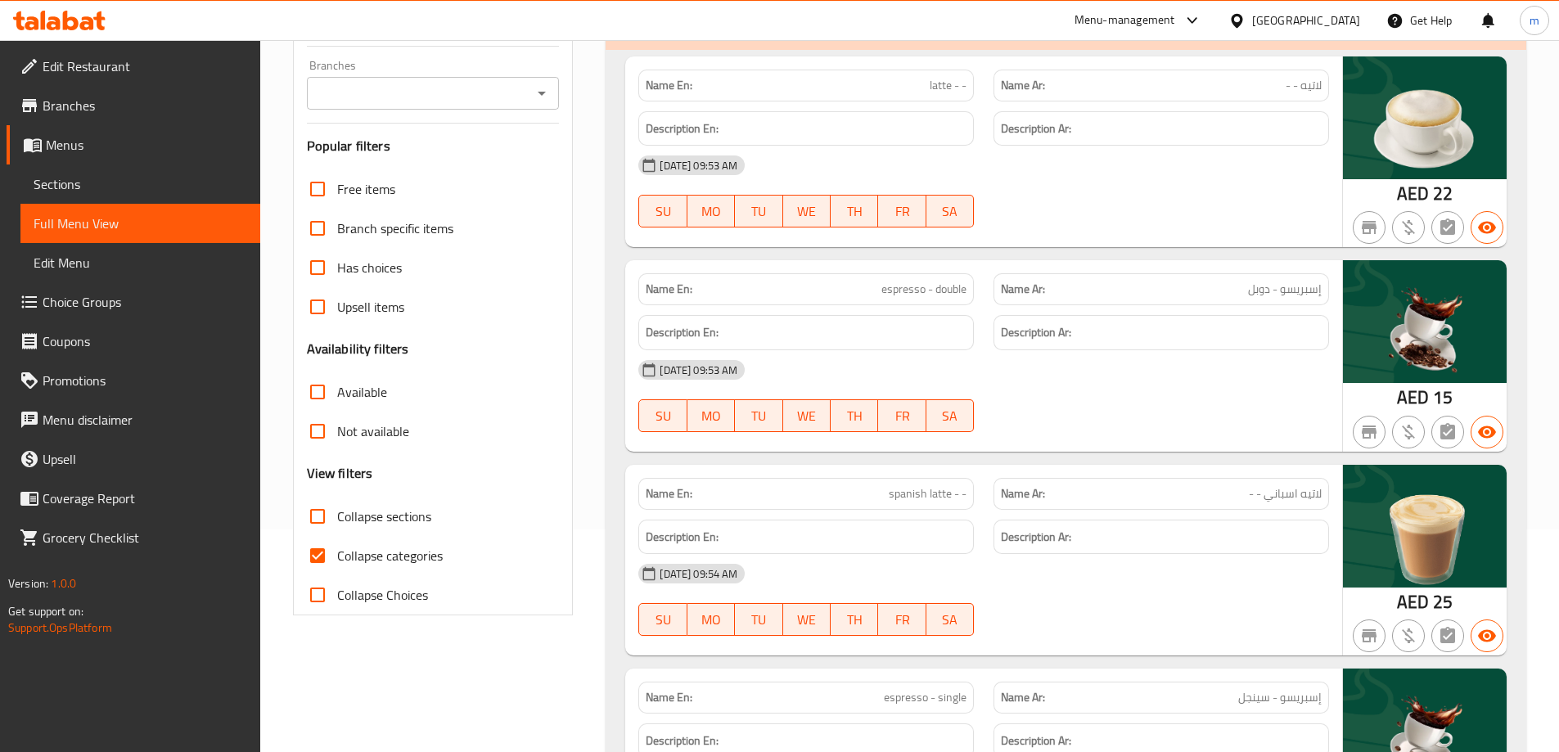
scroll to position [246, 0]
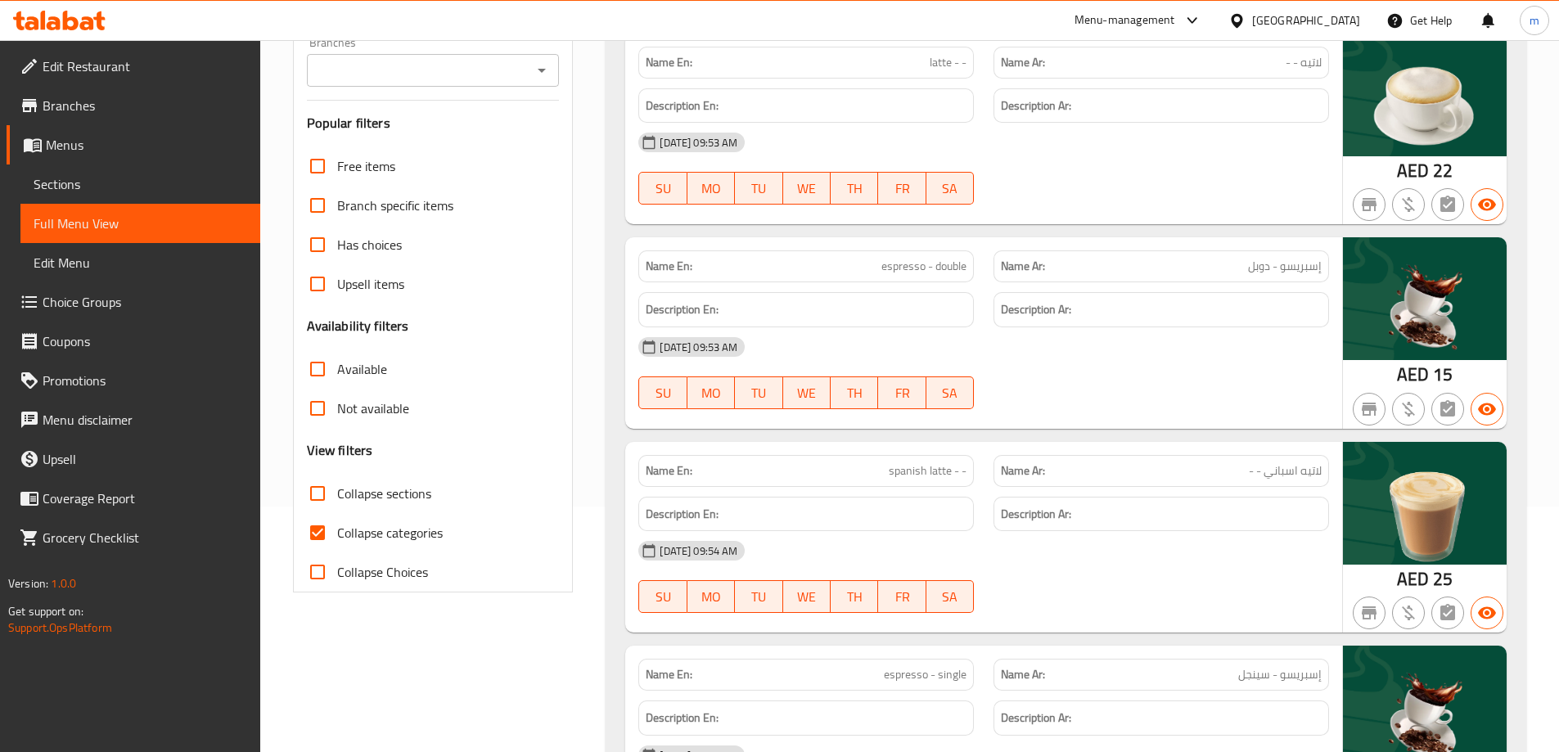
click at [360, 526] on span "Collapse categories" at bounding box center [390, 533] width 106 height 20
click at [337, 526] on input "Collapse categories" at bounding box center [317, 532] width 39 height 39
checkbox input "false"
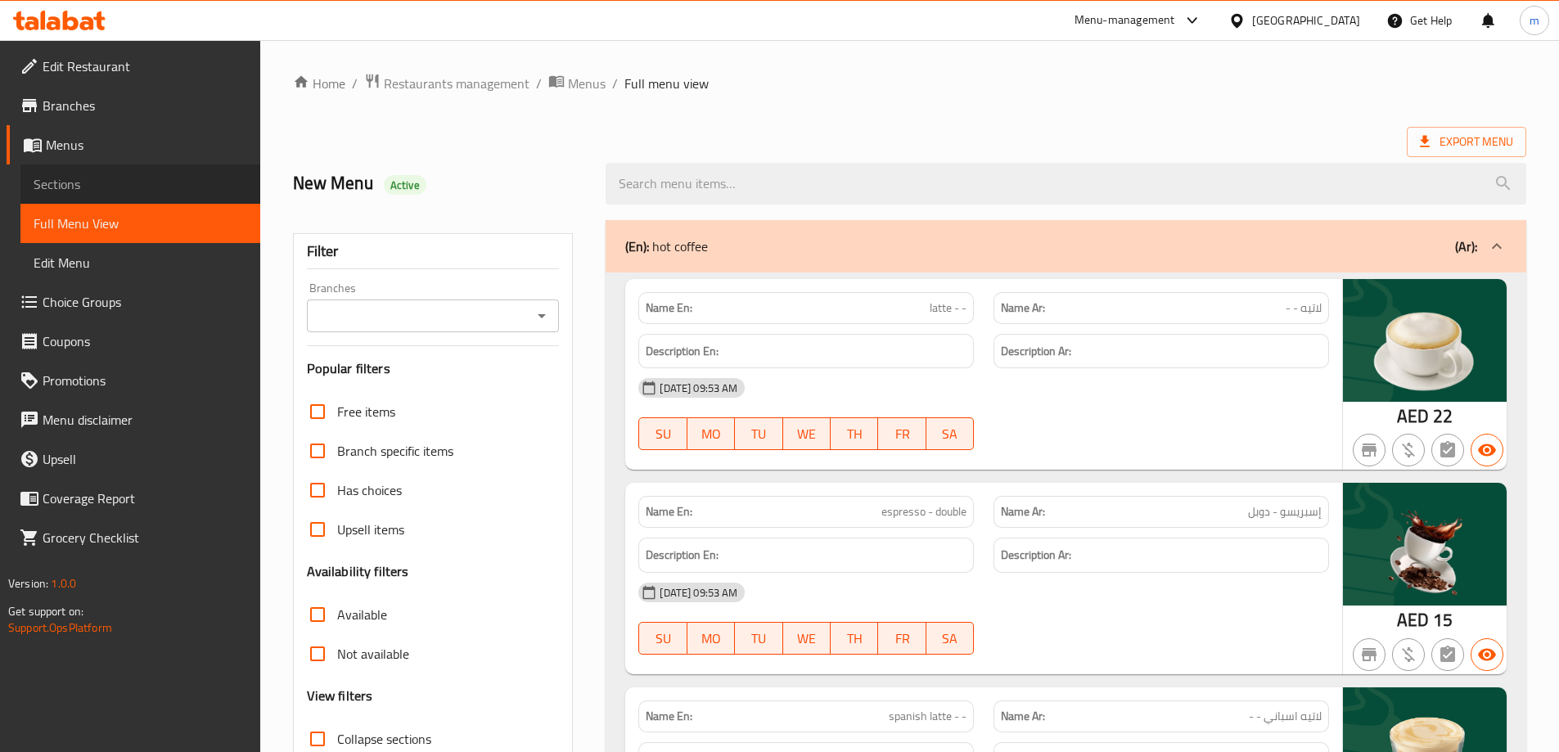
click at [80, 183] on span "Sections" at bounding box center [141, 184] width 214 height 20
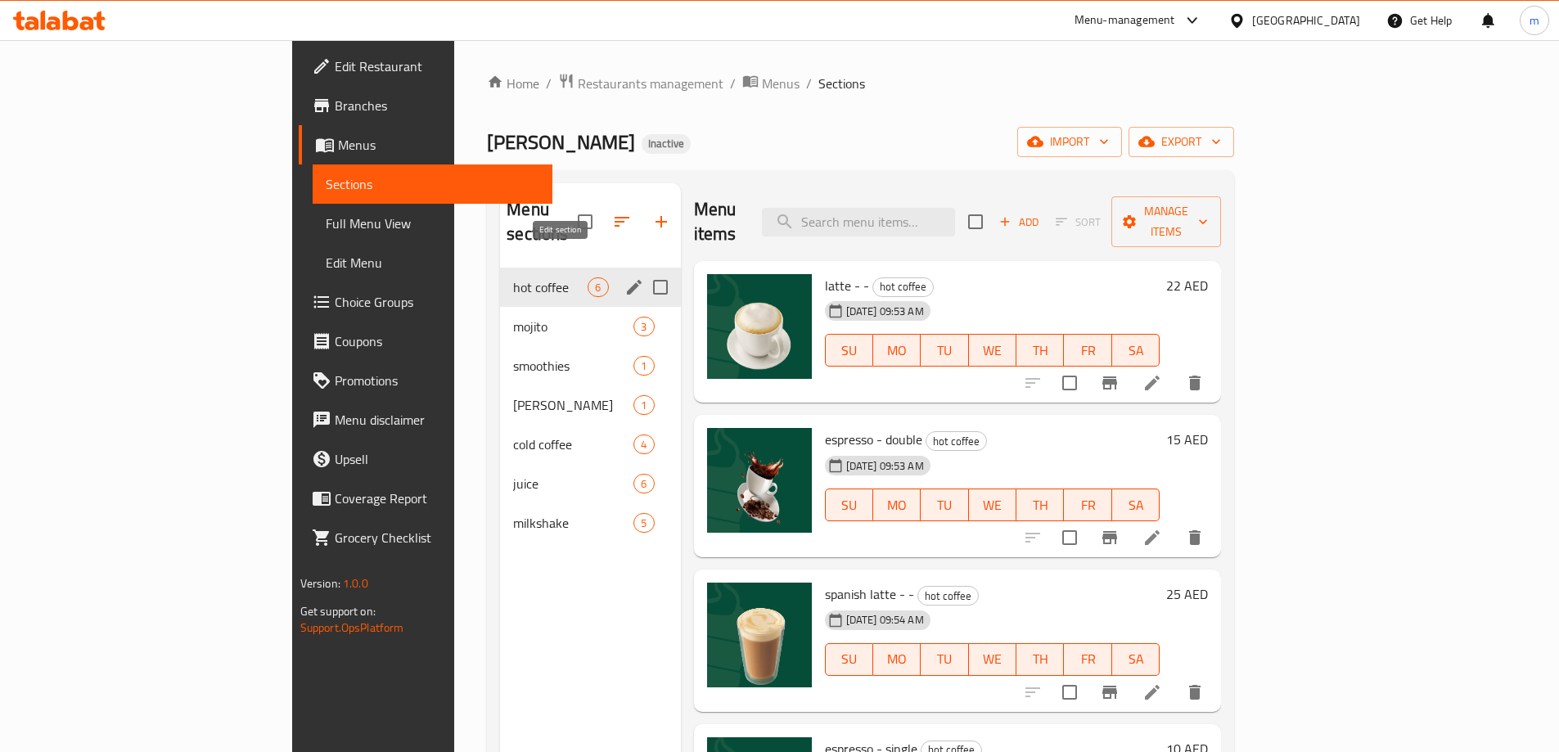
click at [627, 280] on icon "edit" at bounding box center [634, 287] width 15 height 15
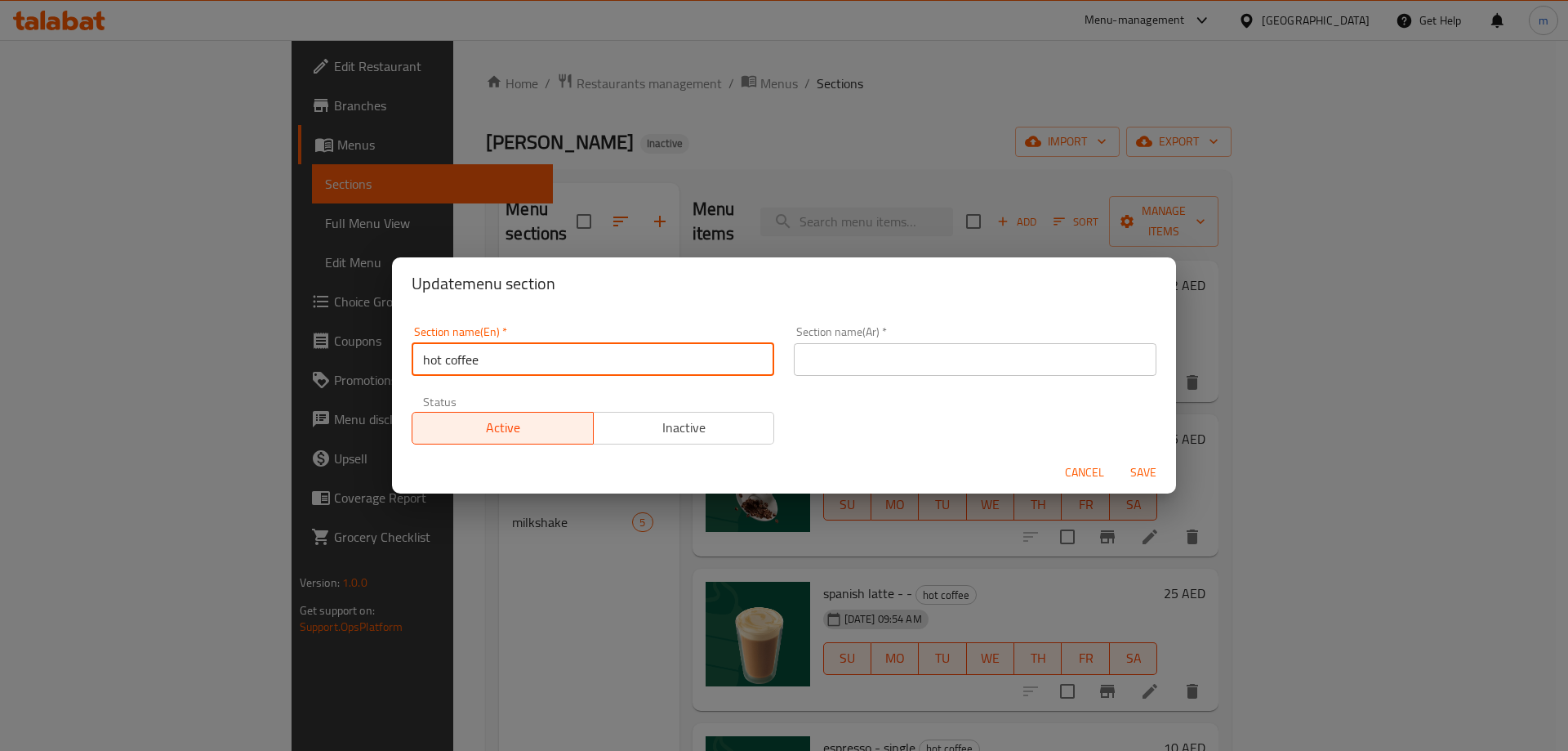
click at [645, 367] on input "hot coffee" at bounding box center [592, 360] width 362 height 33
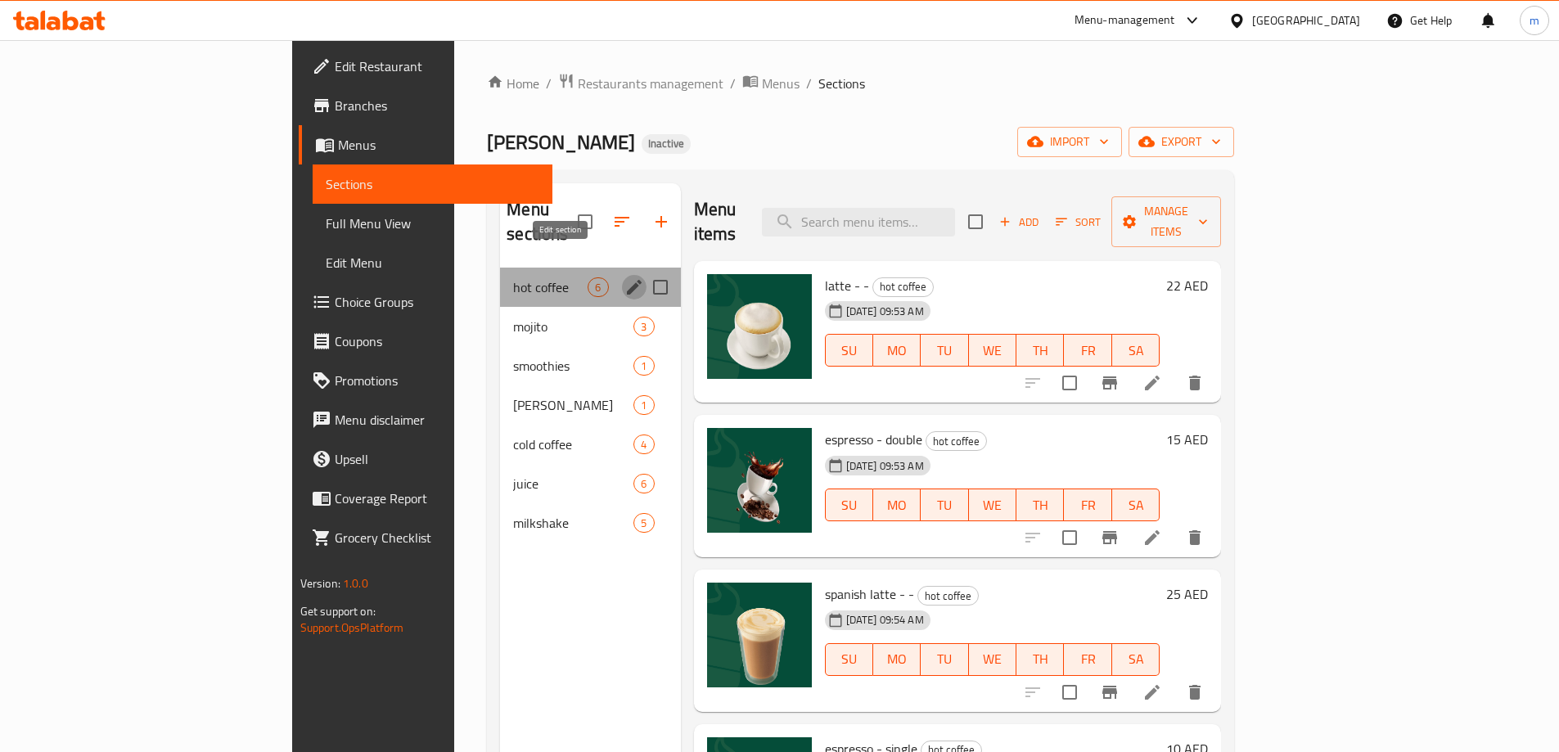
click at [624, 277] on icon "edit" at bounding box center [634, 287] width 20 height 20
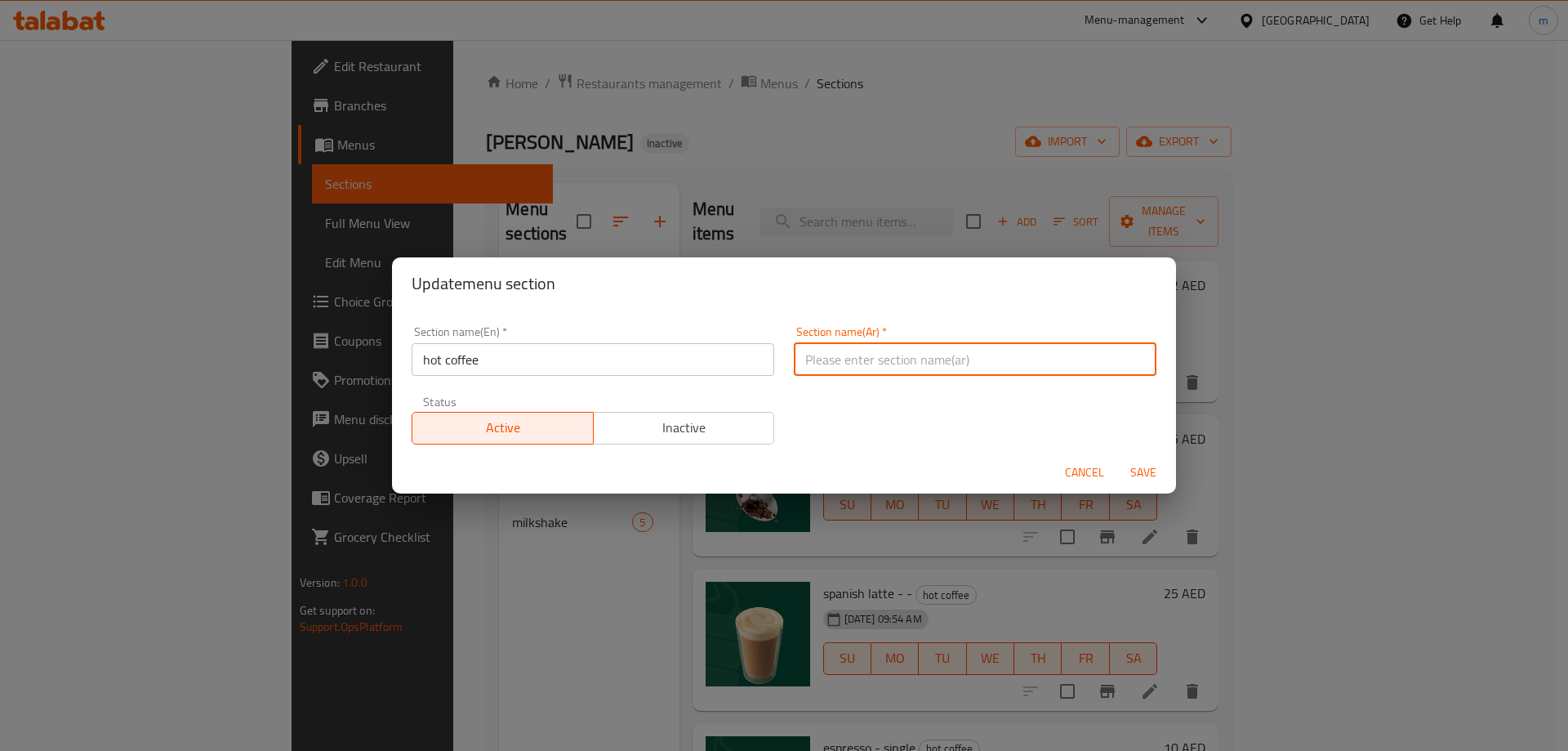
click at [848, 350] on input "text" at bounding box center [974, 360] width 362 height 33
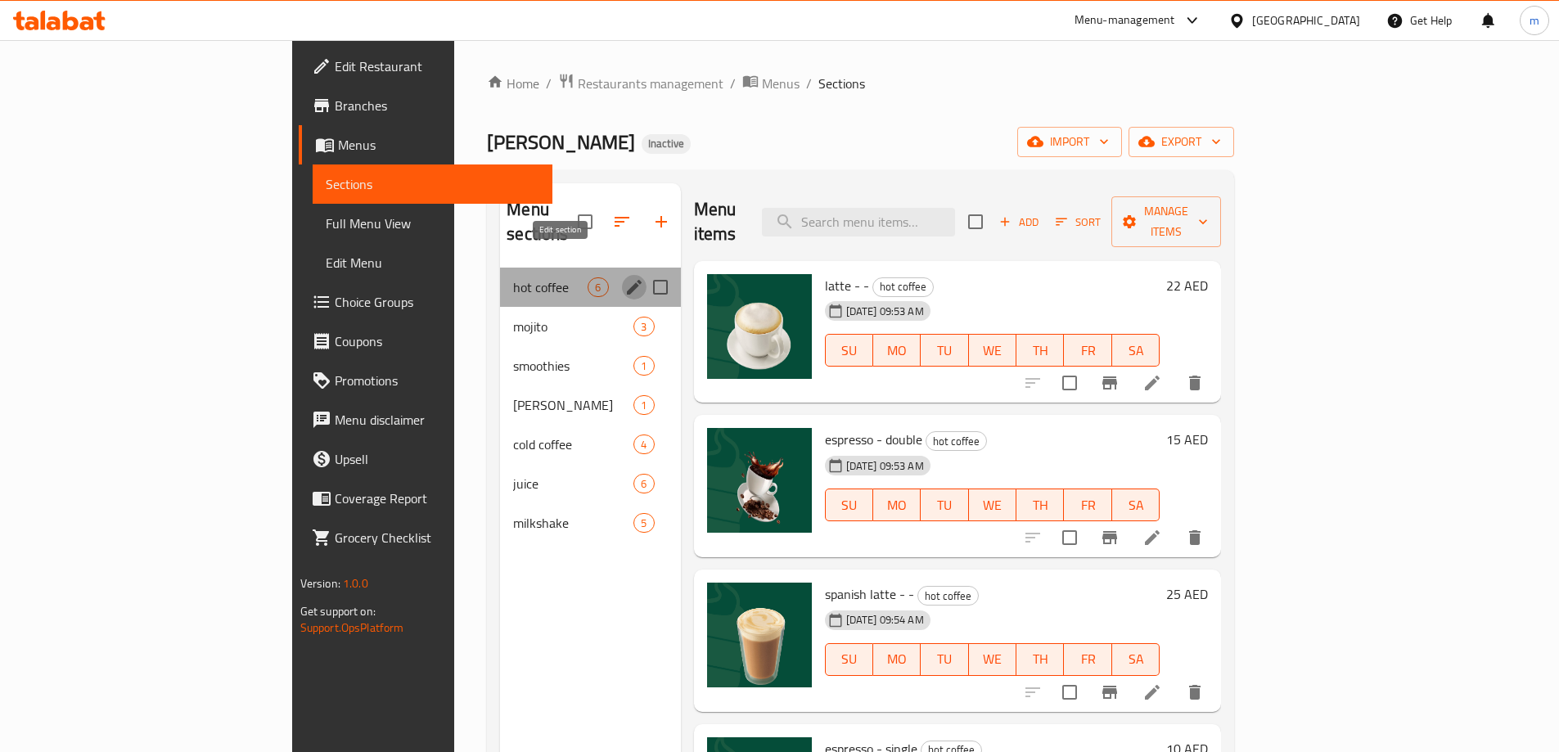
click at [624, 277] on icon "edit" at bounding box center [634, 287] width 20 height 20
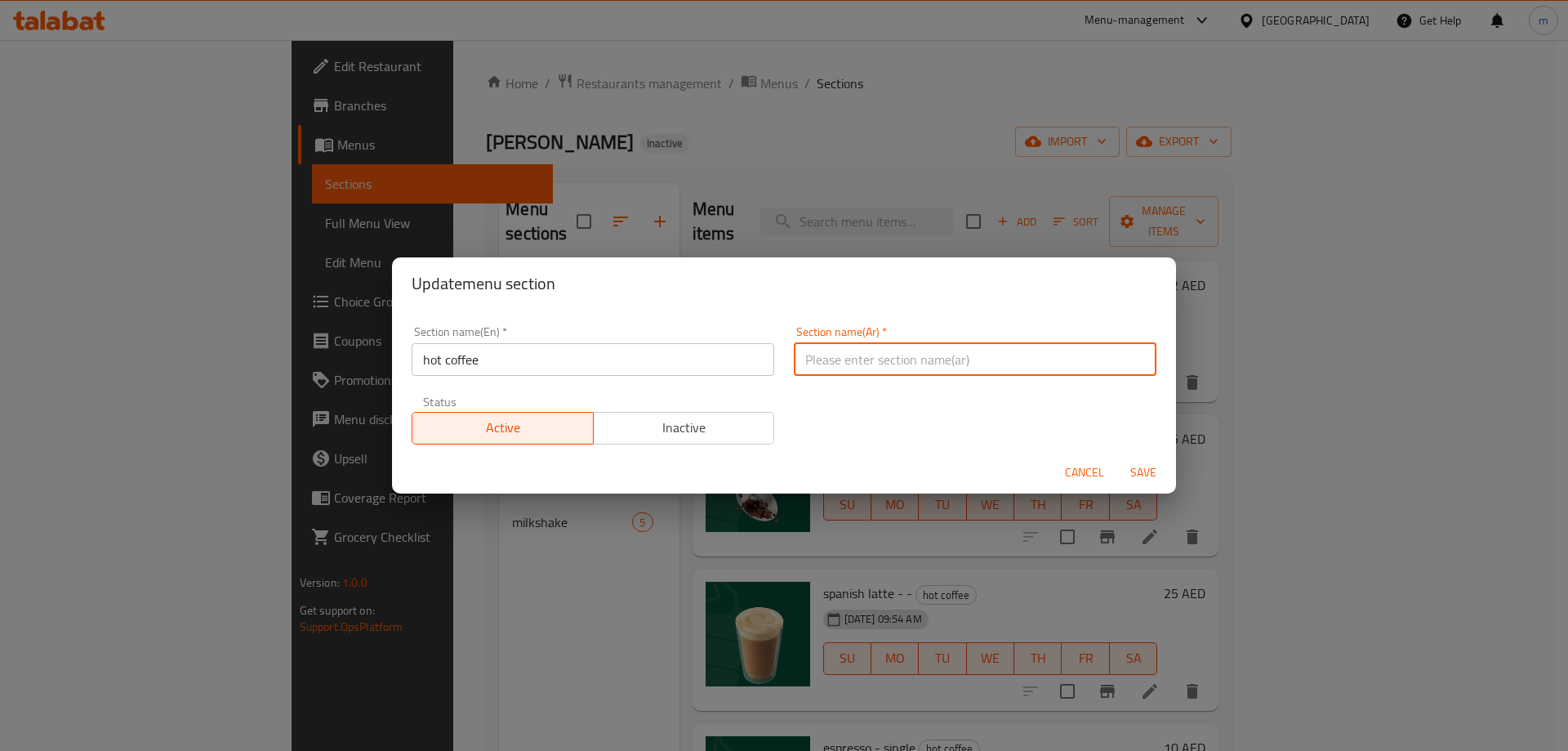
click at [890, 355] on input "text" at bounding box center [974, 360] width 362 height 33
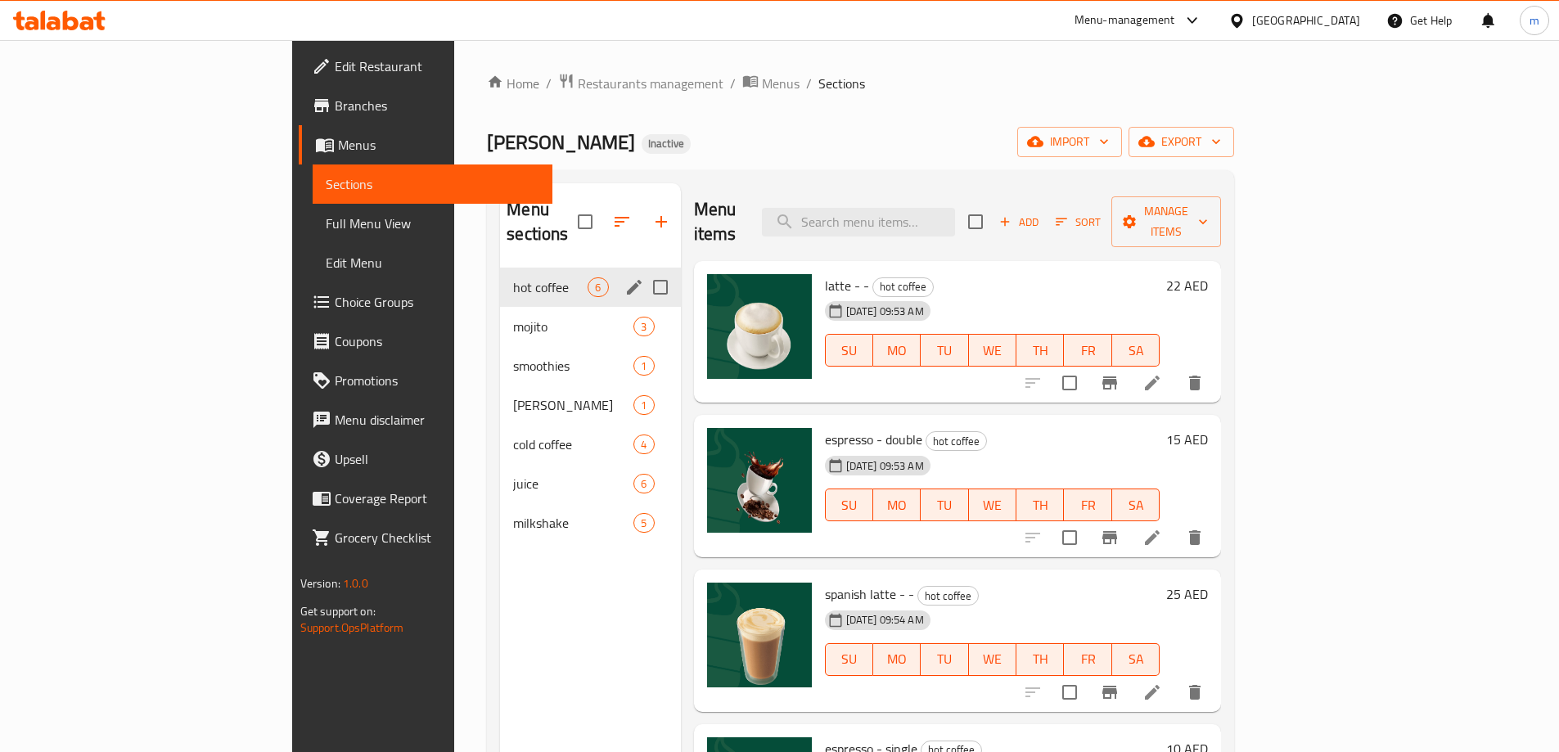
click at [627, 280] on icon "edit" at bounding box center [634, 287] width 15 height 15
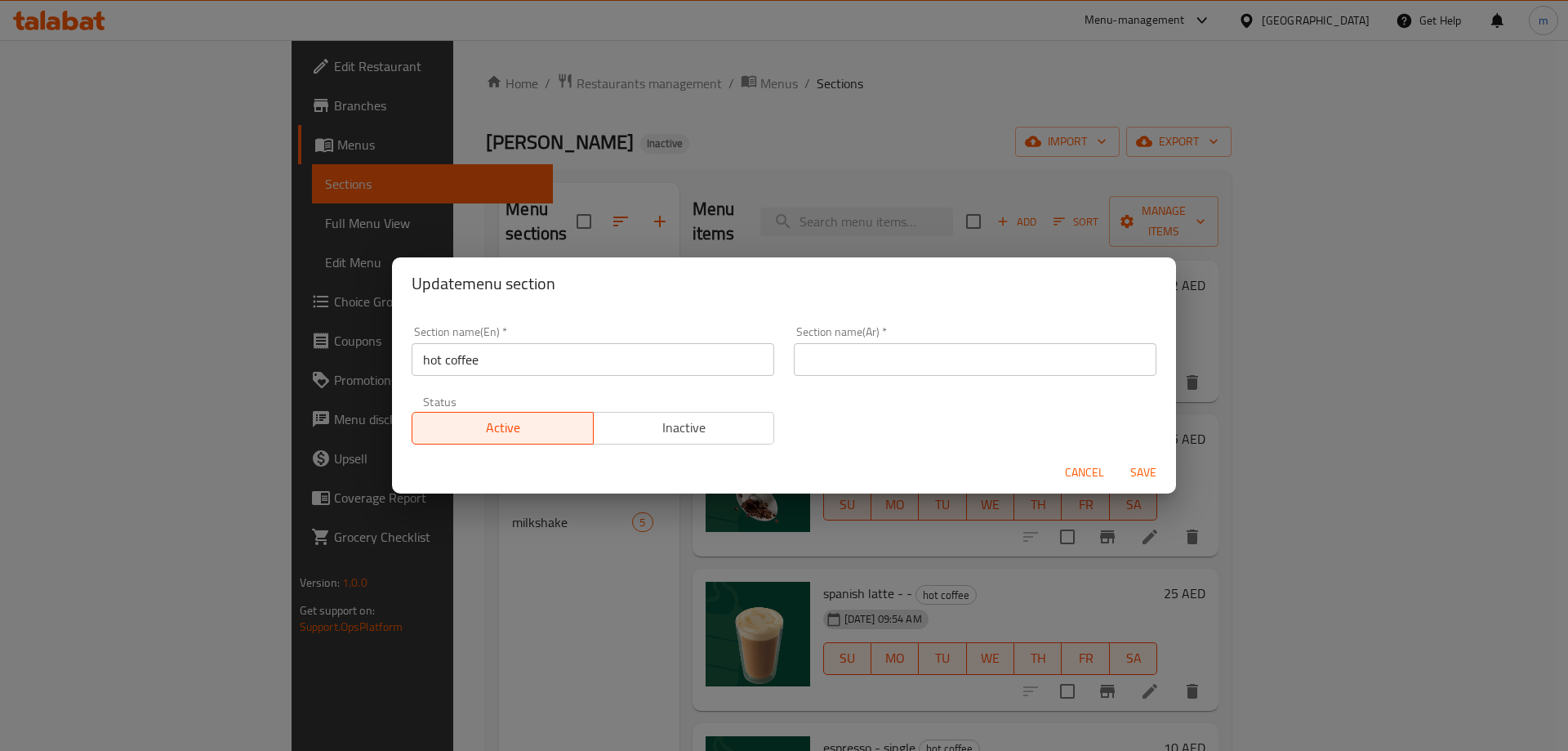
click at [874, 371] on input "text" at bounding box center [974, 360] width 362 height 33
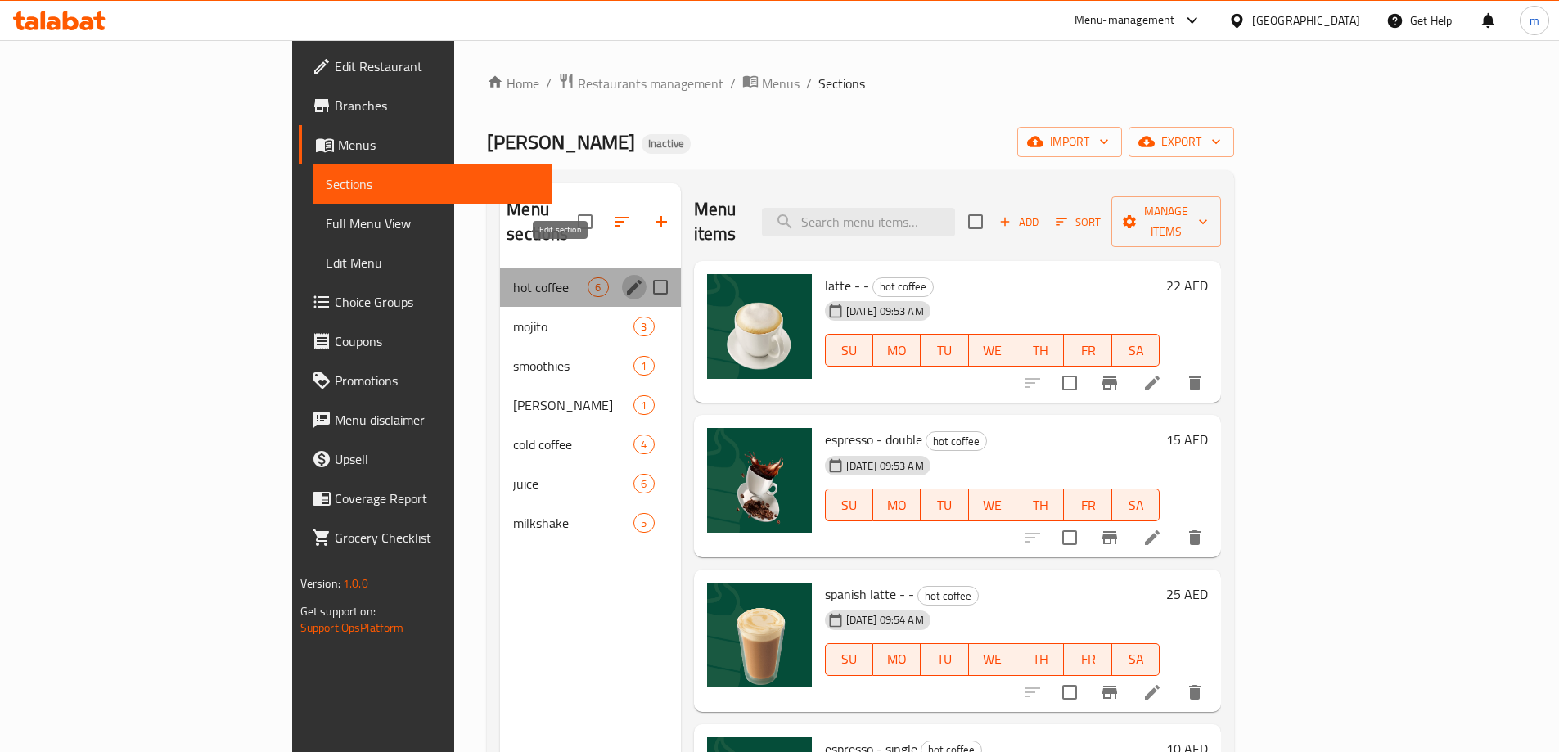
click at [624, 277] on icon "edit" at bounding box center [634, 287] width 20 height 20
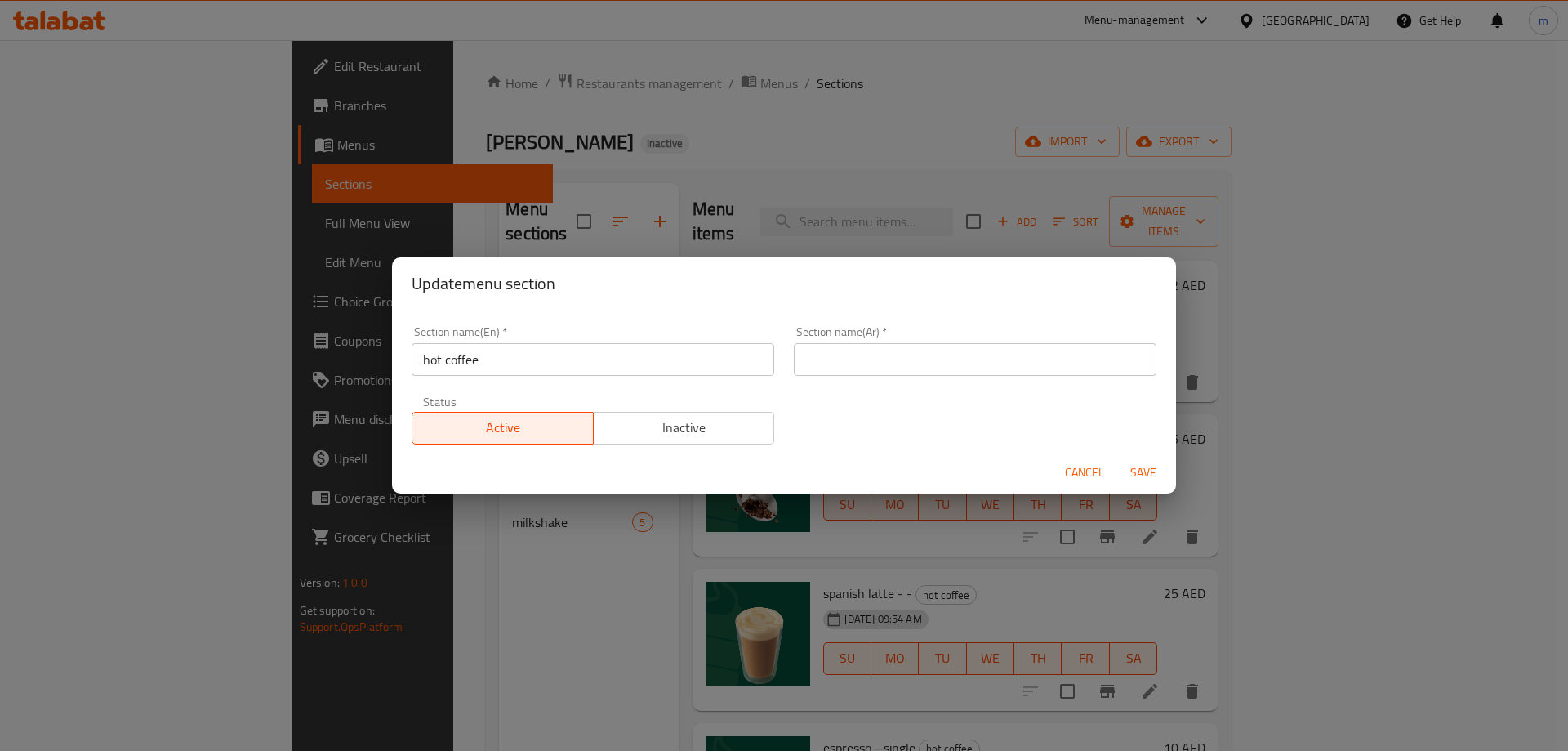
click at [985, 375] on input "text" at bounding box center [974, 360] width 362 height 33
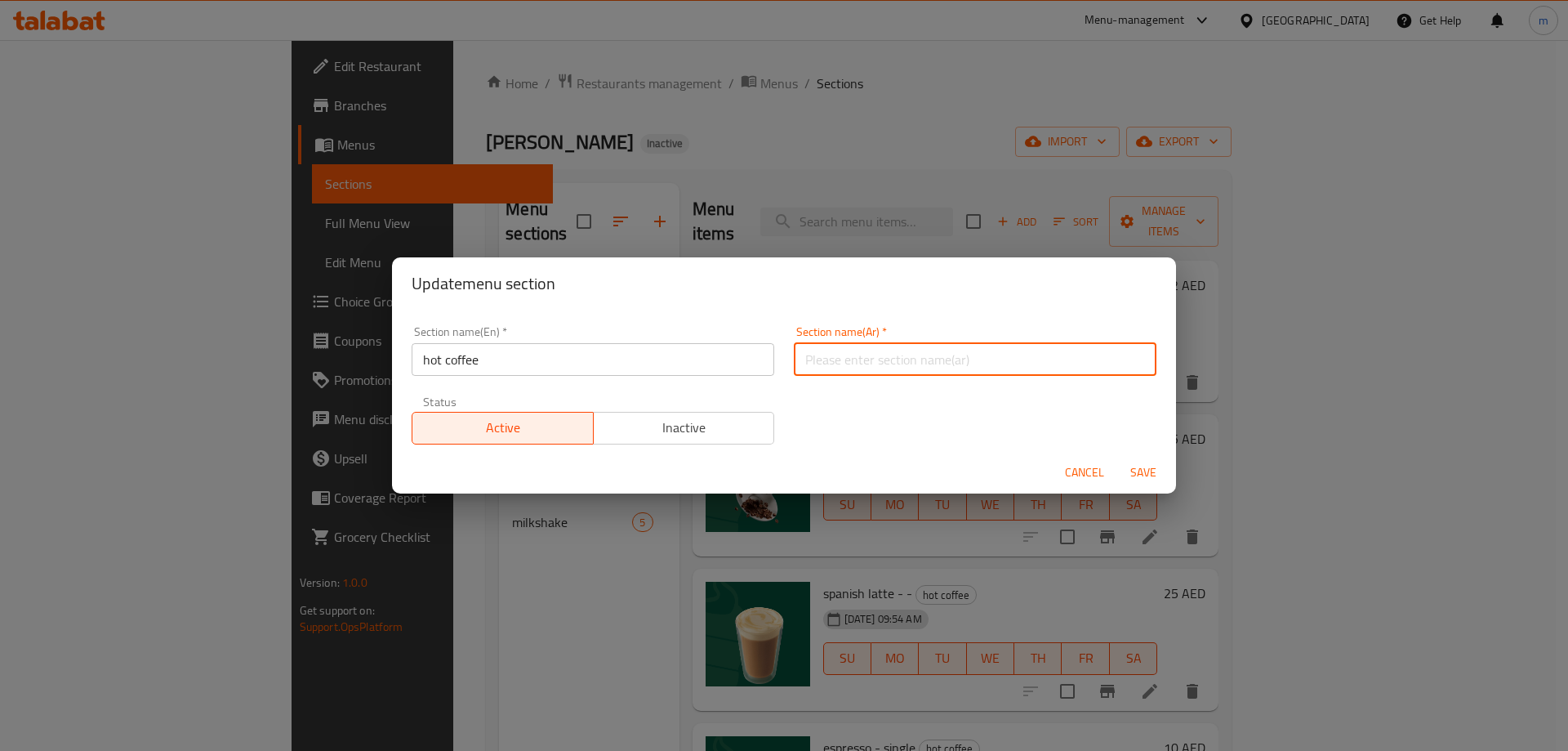
paste input "قهوة ساخنة"
type input "قهوة ساخنة"
click at [1139, 476] on span "Save" at bounding box center [1143, 472] width 39 height 20
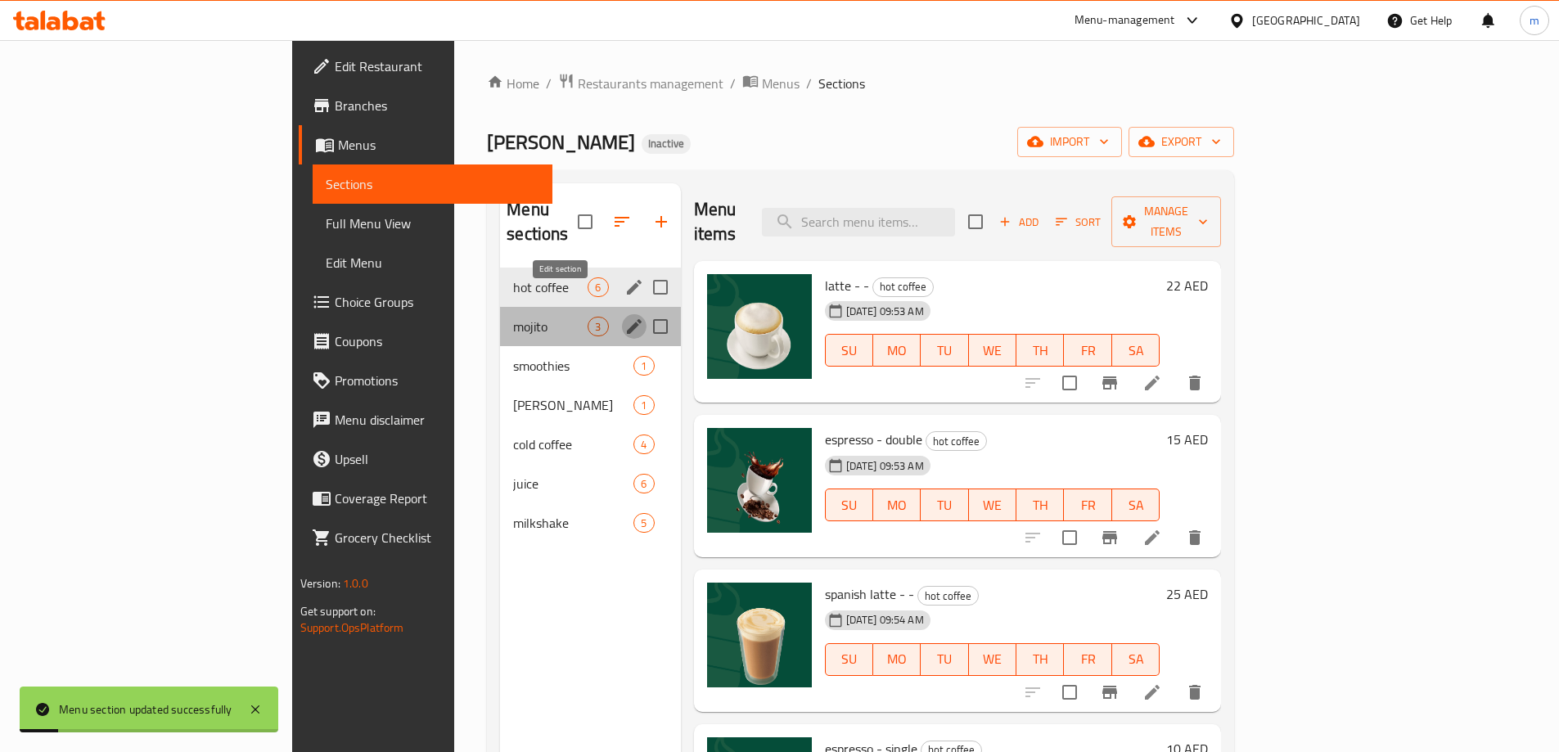
click at [624, 317] on icon "edit" at bounding box center [634, 327] width 20 height 20
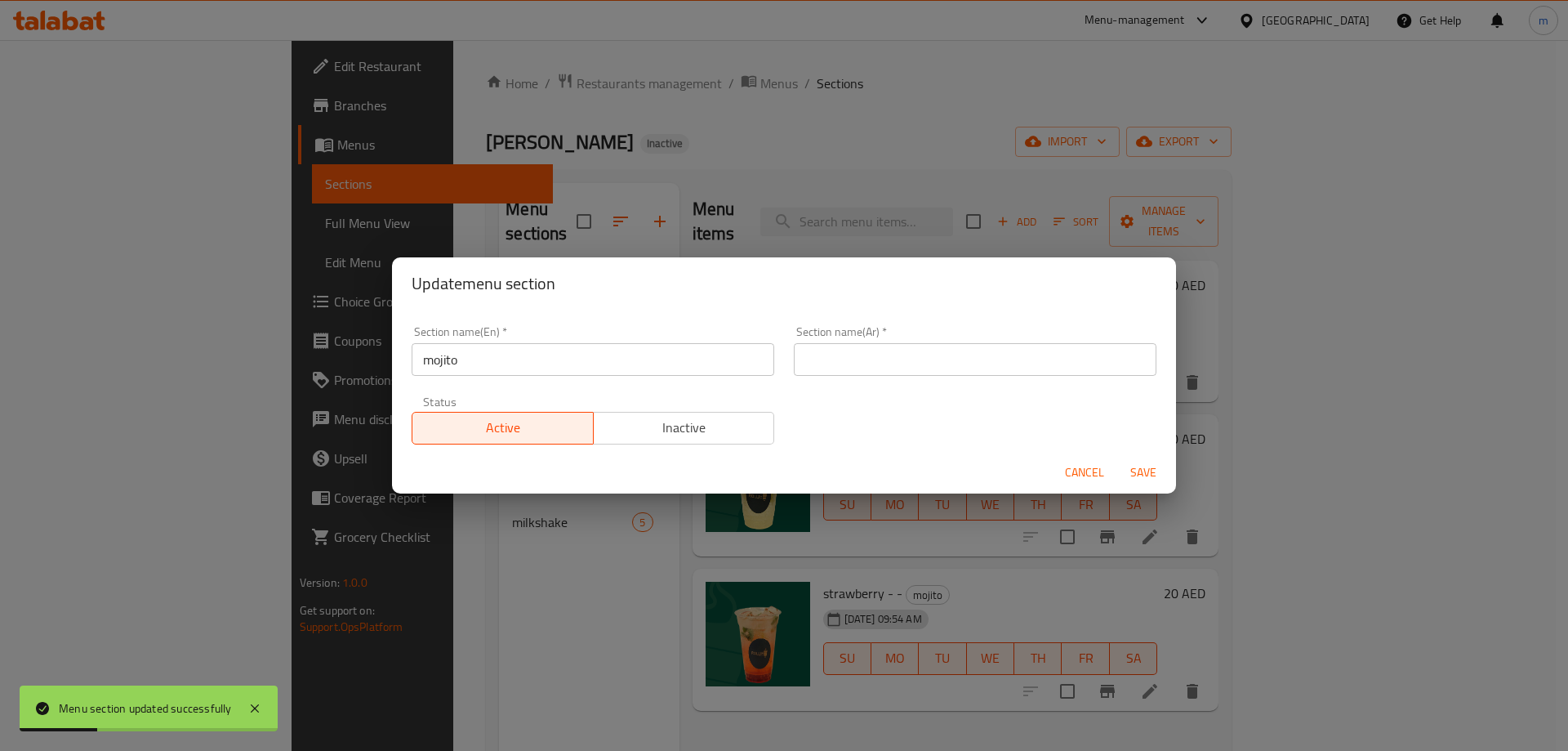
click at [478, 371] on input "mojito" at bounding box center [592, 360] width 362 height 33
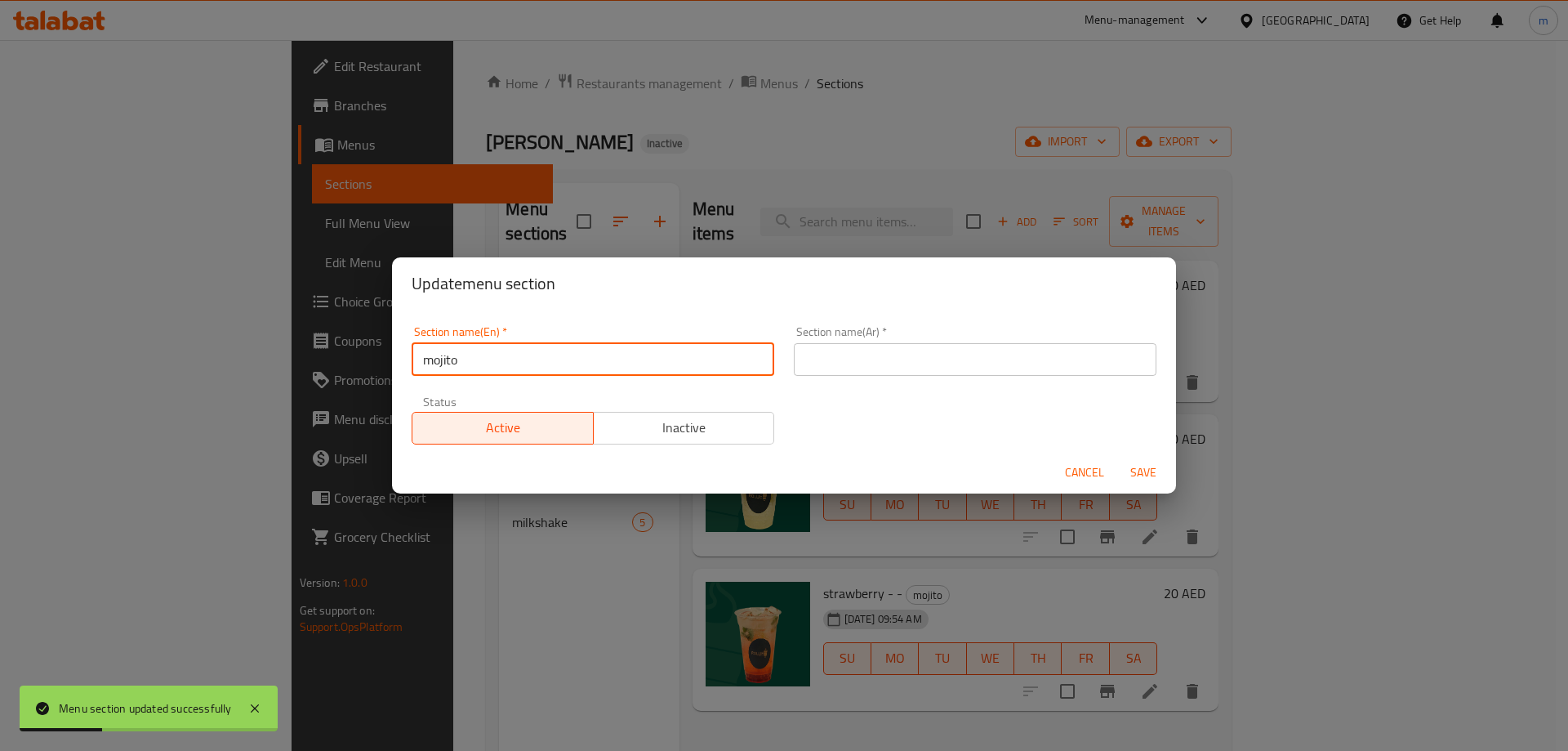
click at [478, 371] on input "mojito" at bounding box center [592, 360] width 362 height 33
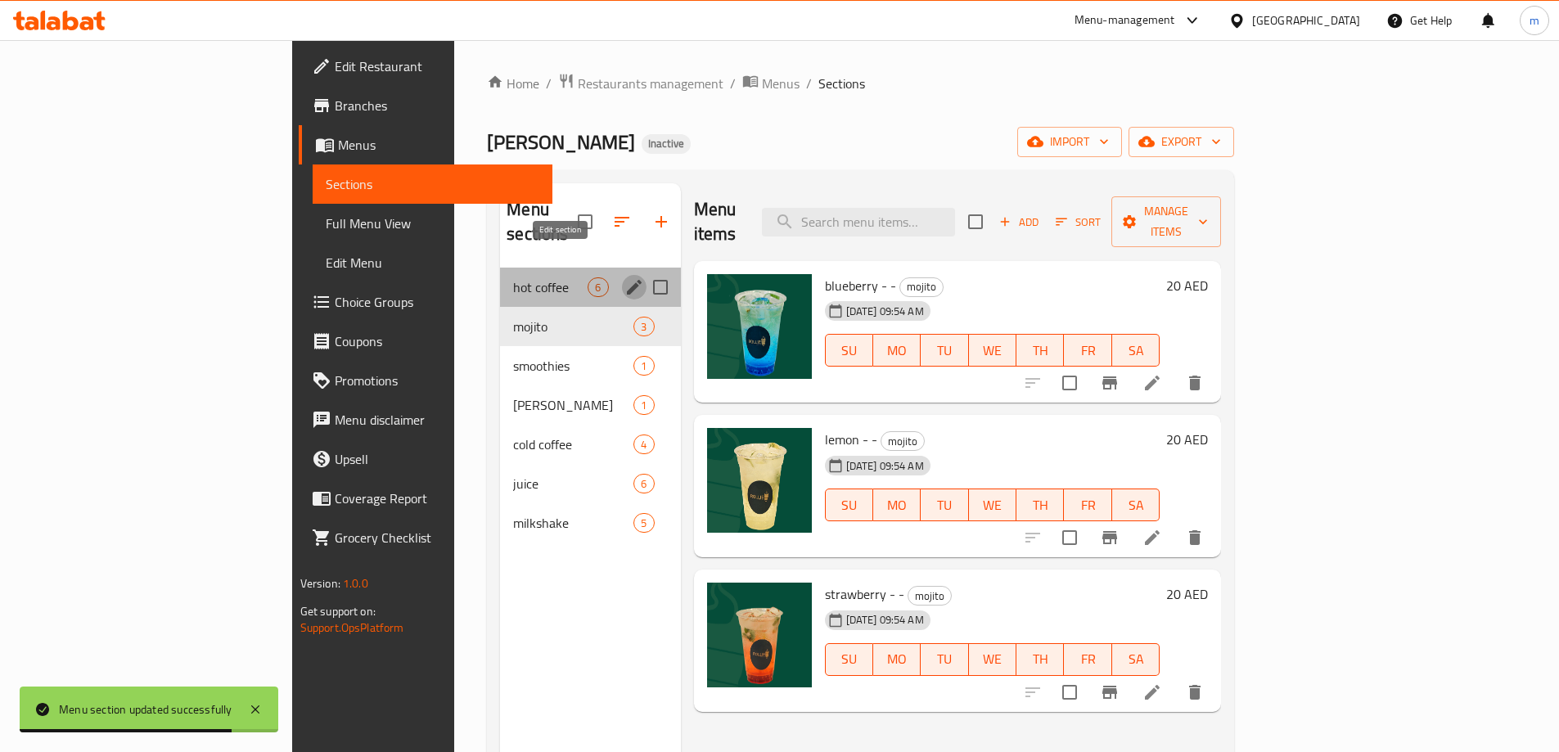
click at [622, 275] on button "edit" at bounding box center [634, 287] width 25 height 25
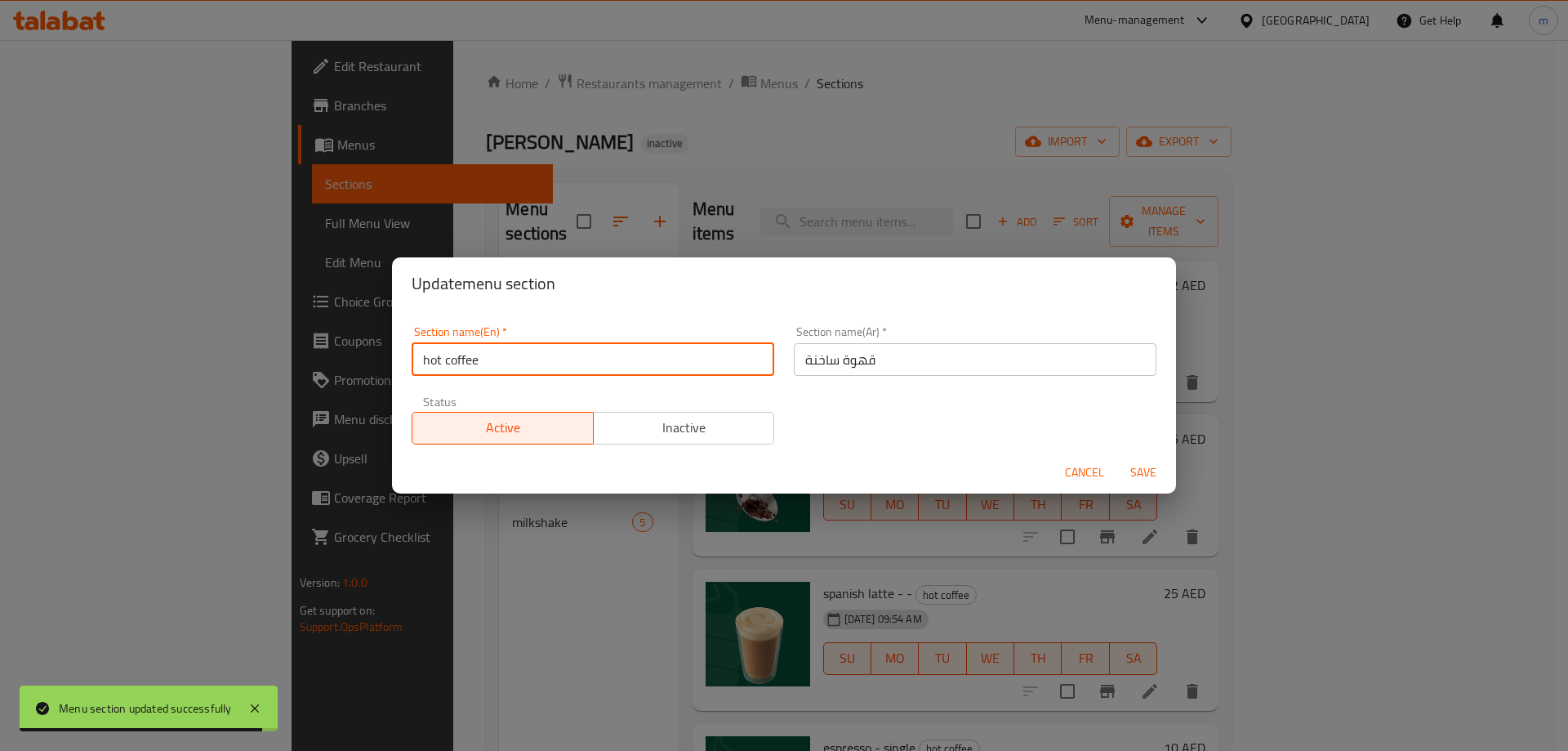
click at [596, 359] on input "hot coffee" at bounding box center [592, 360] width 362 height 33
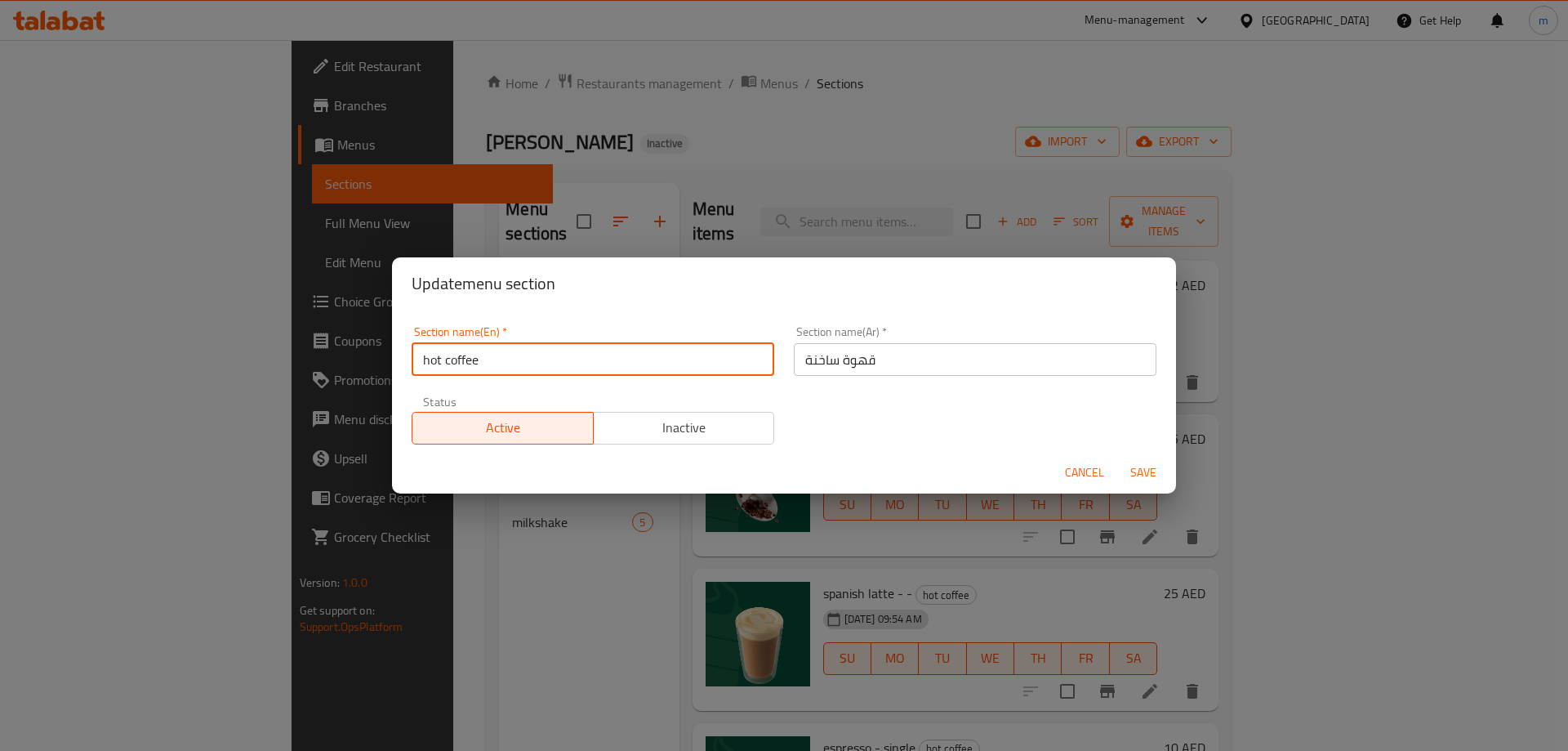
type input "Hot Coffee"
click at [1140, 468] on span "Save" at bounding box center [1143, 472] width 39 height 20
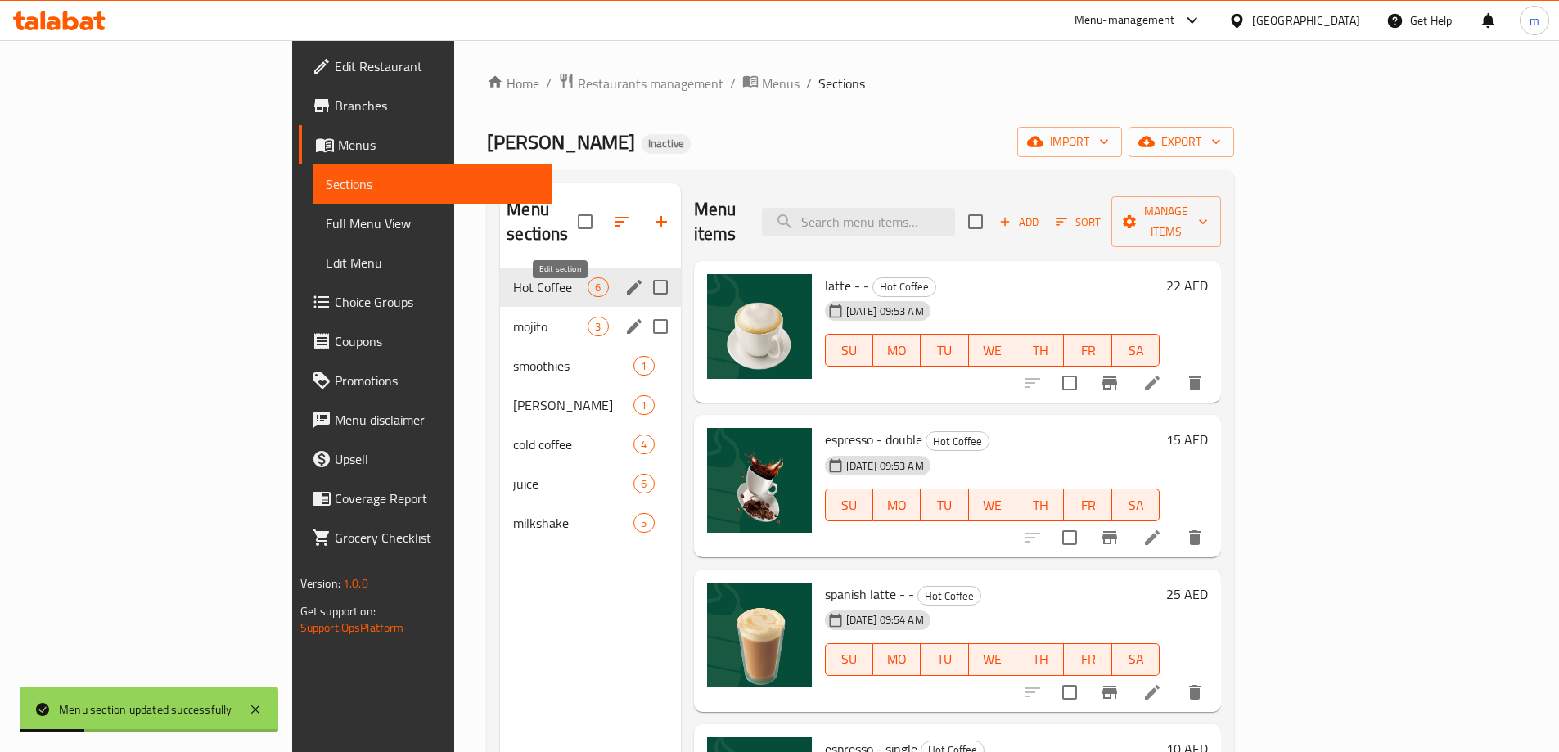
click at [627, 319] on icon "edit" at bounding box center [634, 326] width 15 height 15
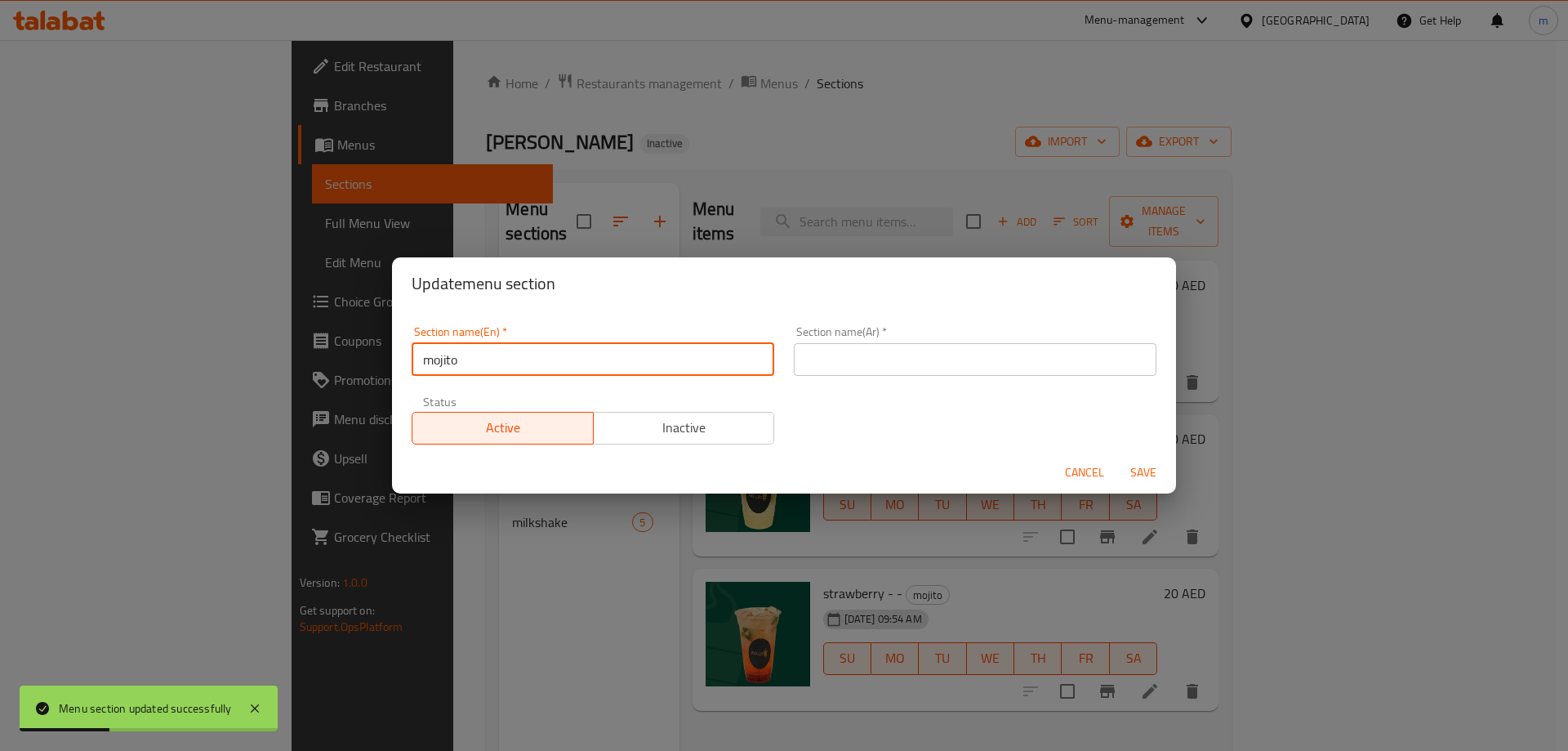
click at [551, 363] on input "mojito" at bounding box center [592, 360] width 362 height 33
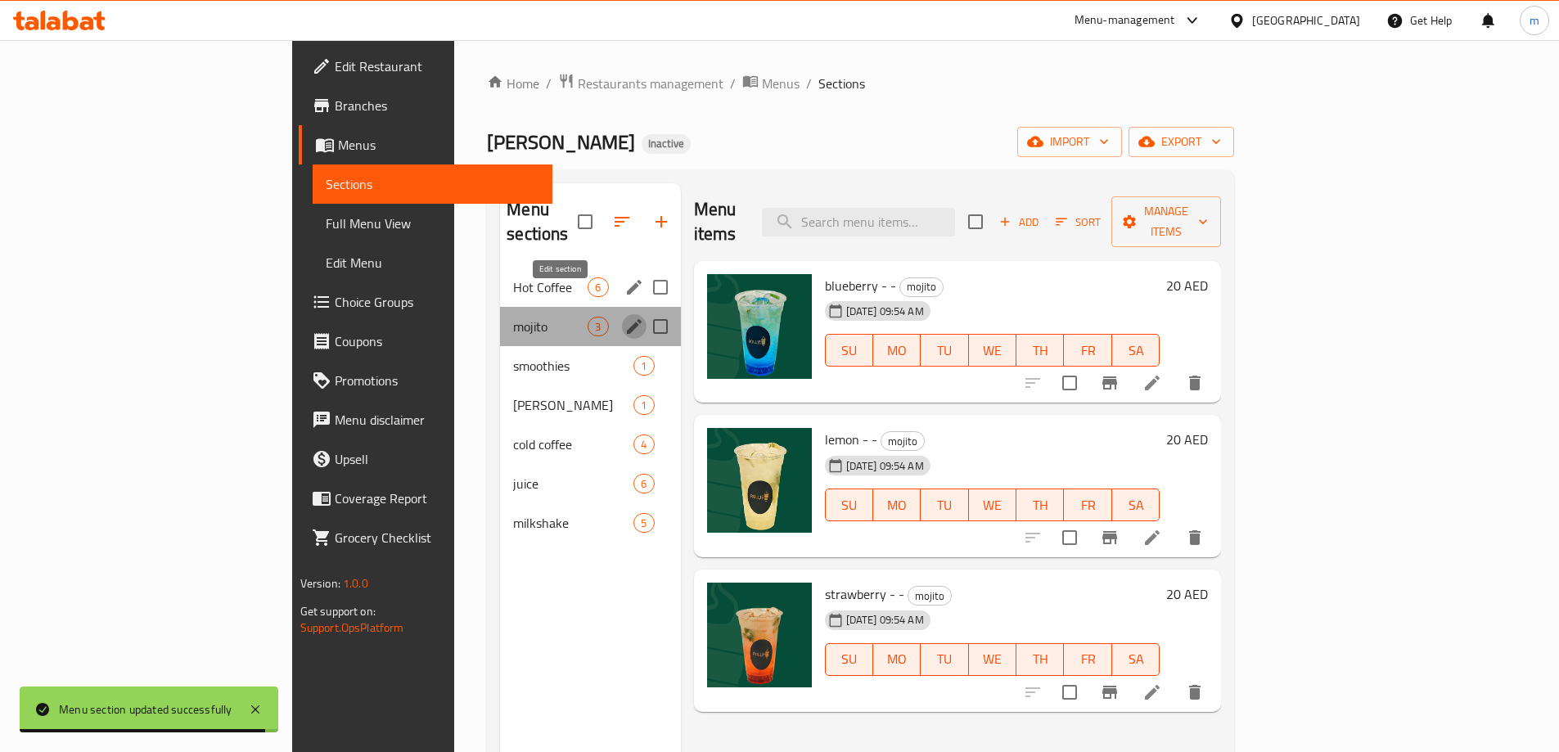
click at [627, 319] on icon "edit" at bounding box center [634, 326] width 15 height 15
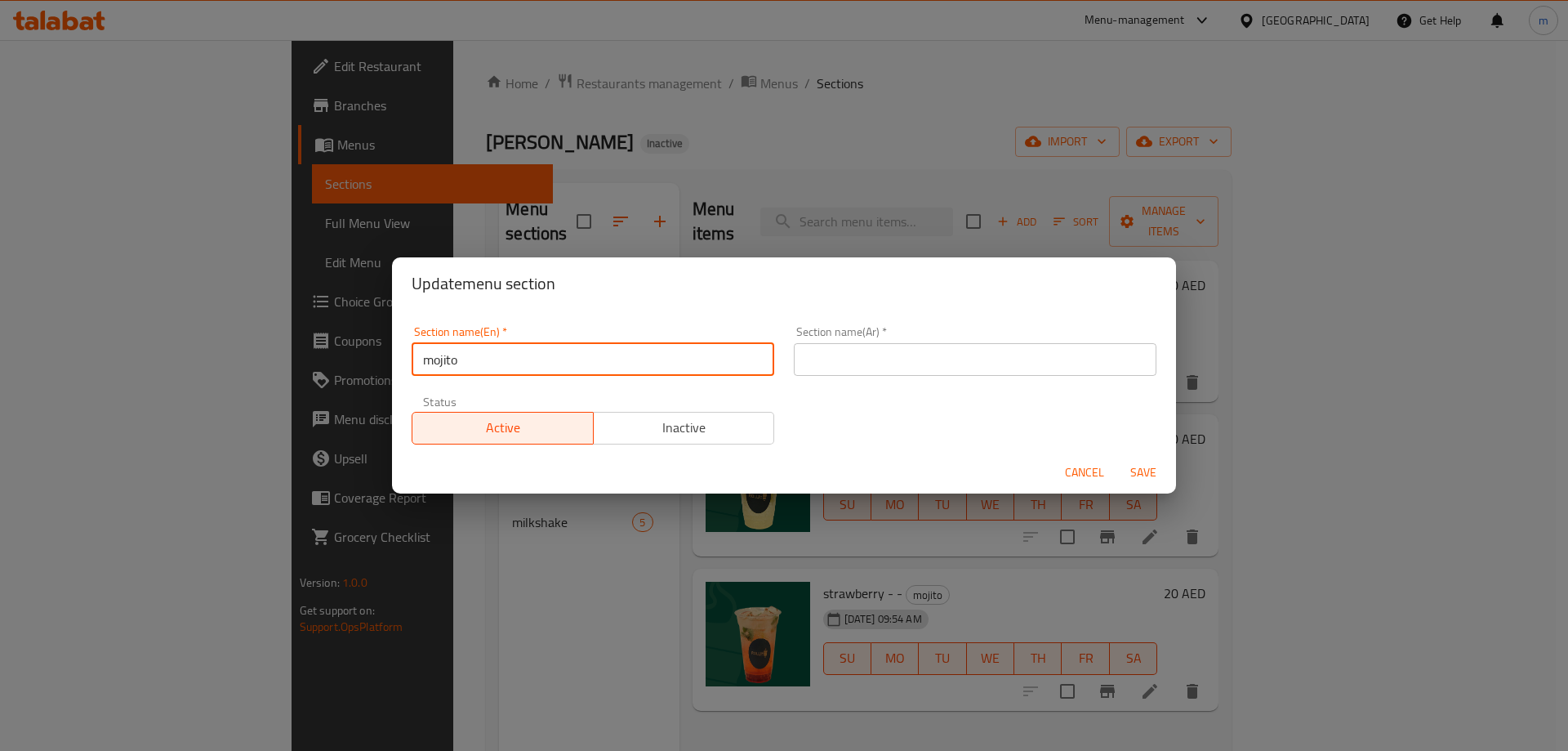
click at [687, 358] on input "mojito" at bounding box center [592, 360] width 362 height 33
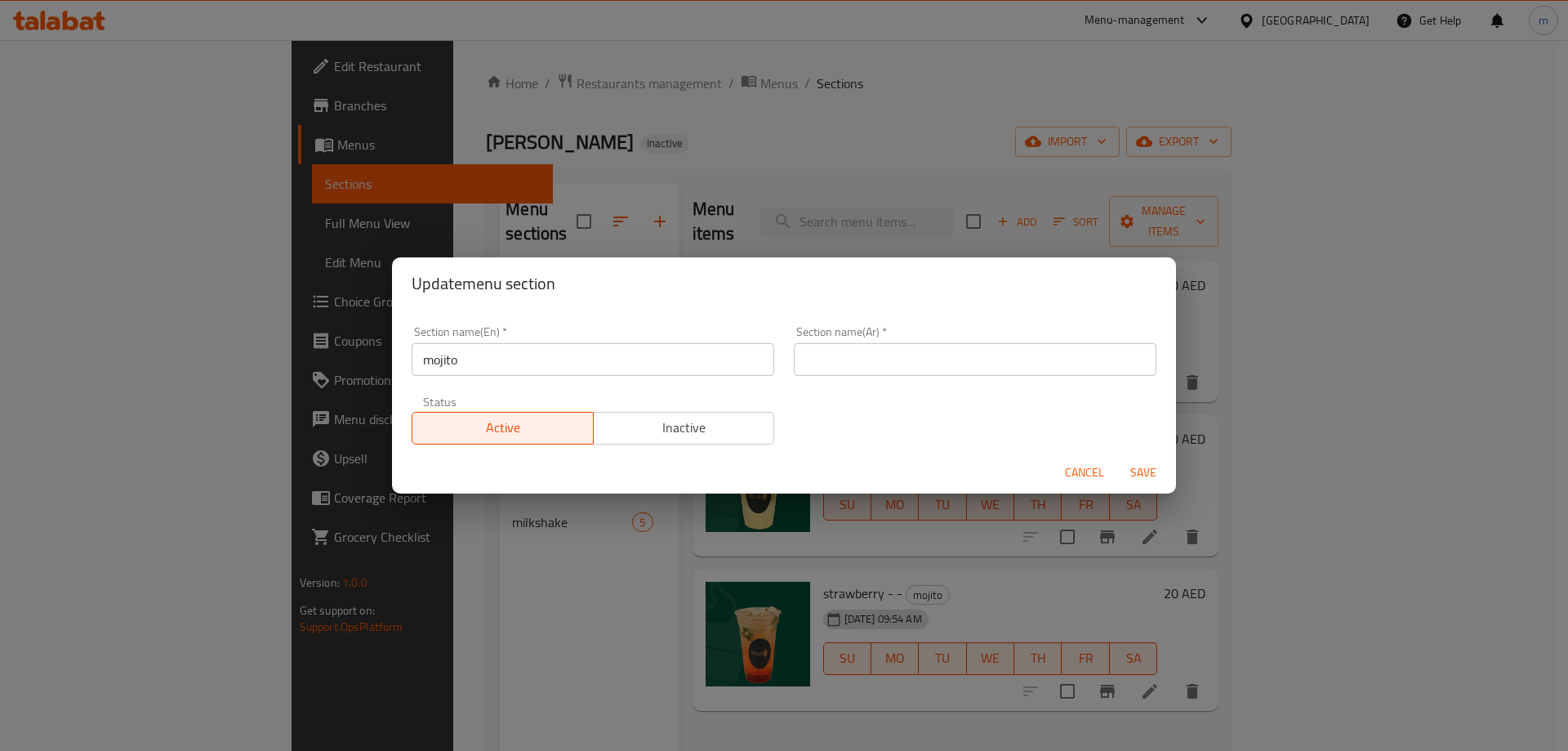
click at [677, 376] on input "mojito" at bounding box center [592, 360] width 362 height 33
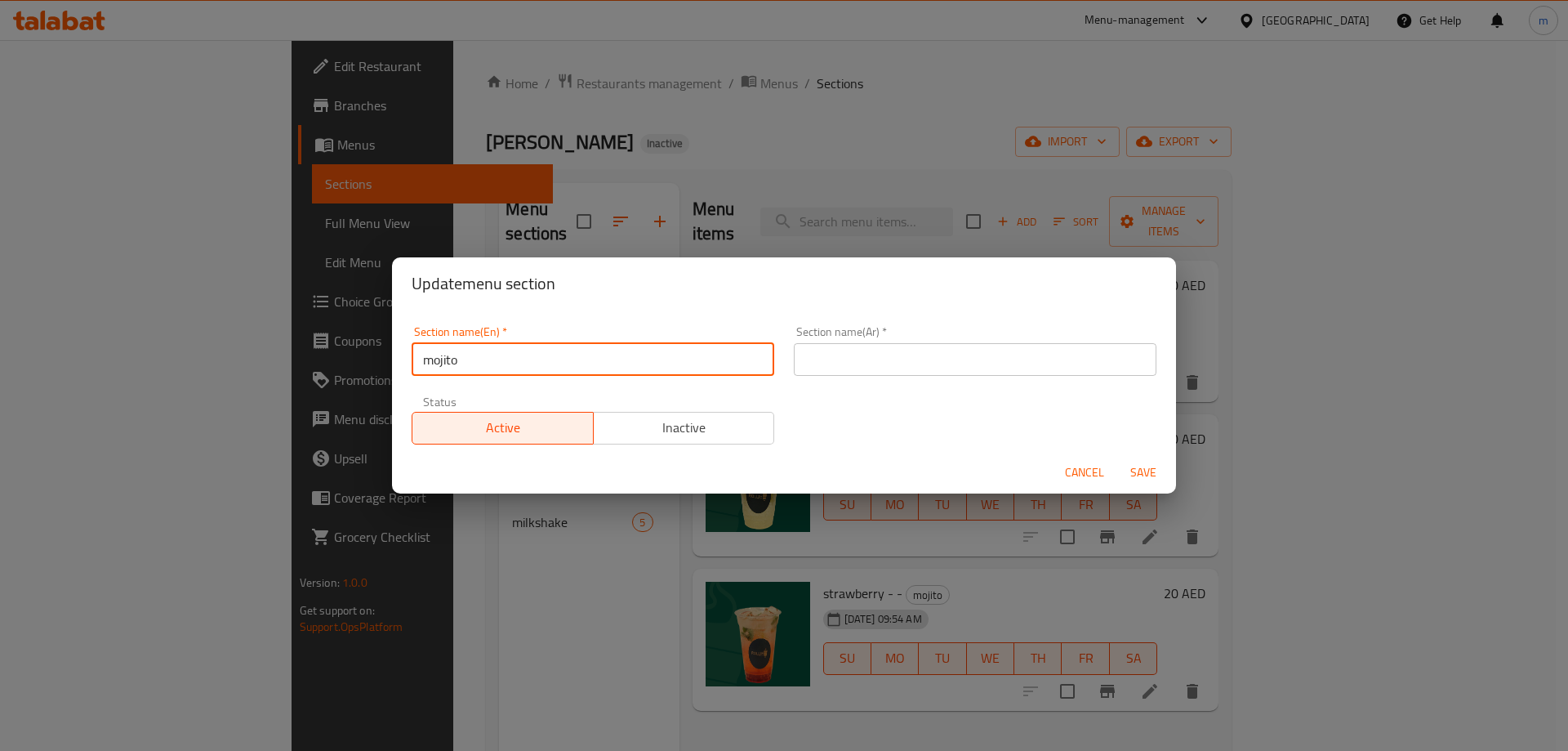
click at [677, 376] on input "mojito" at bounding box center [592, 360] width 362 height 33
type input "Mojito"
click at [921, 363] on input "text" at bounding box center [974, 360] width 362 height 33
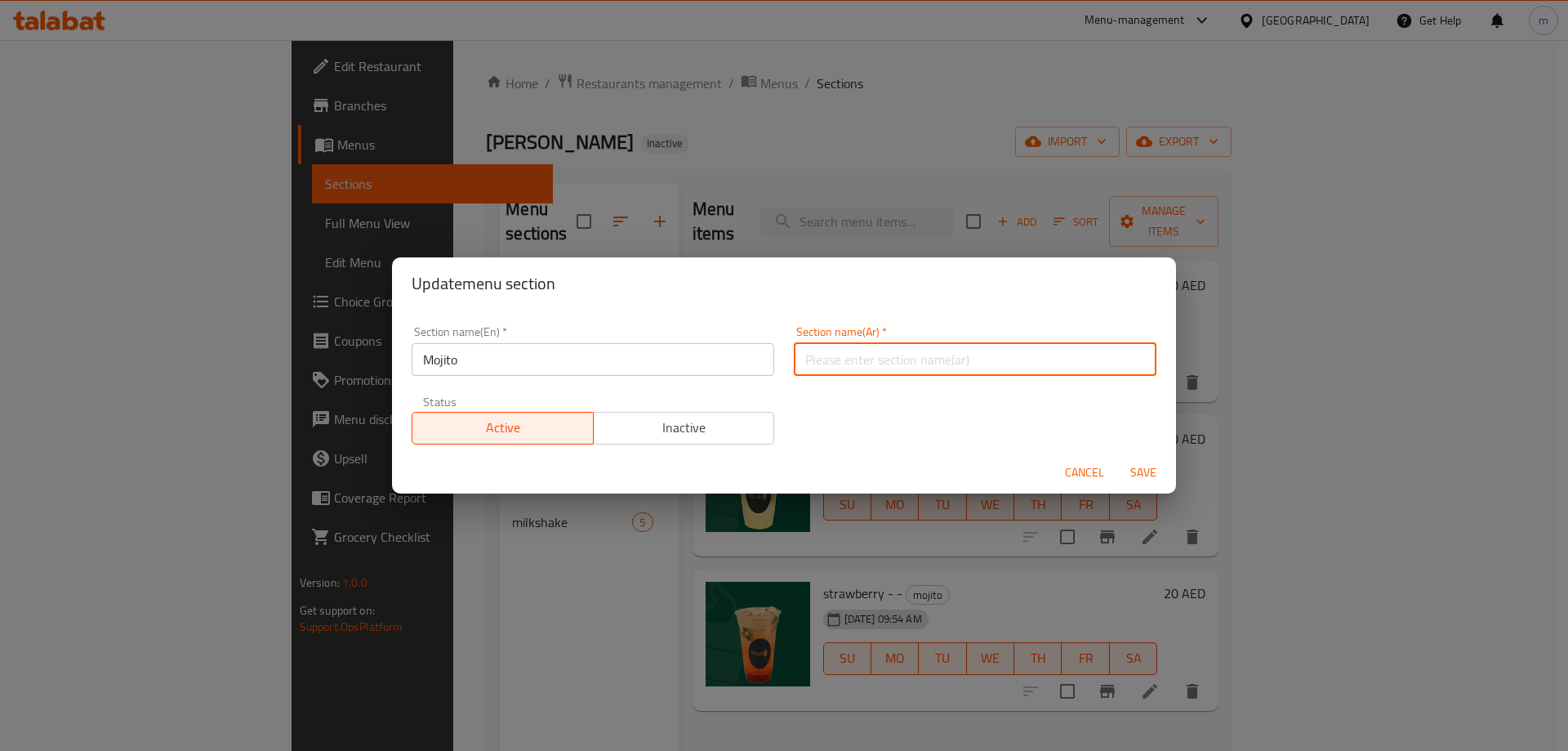
paste input "موهيتو"
type input "موهيتو"
click at [1140, 478] on span "Save" at bounding box center [1143, 472] width 39 height 20
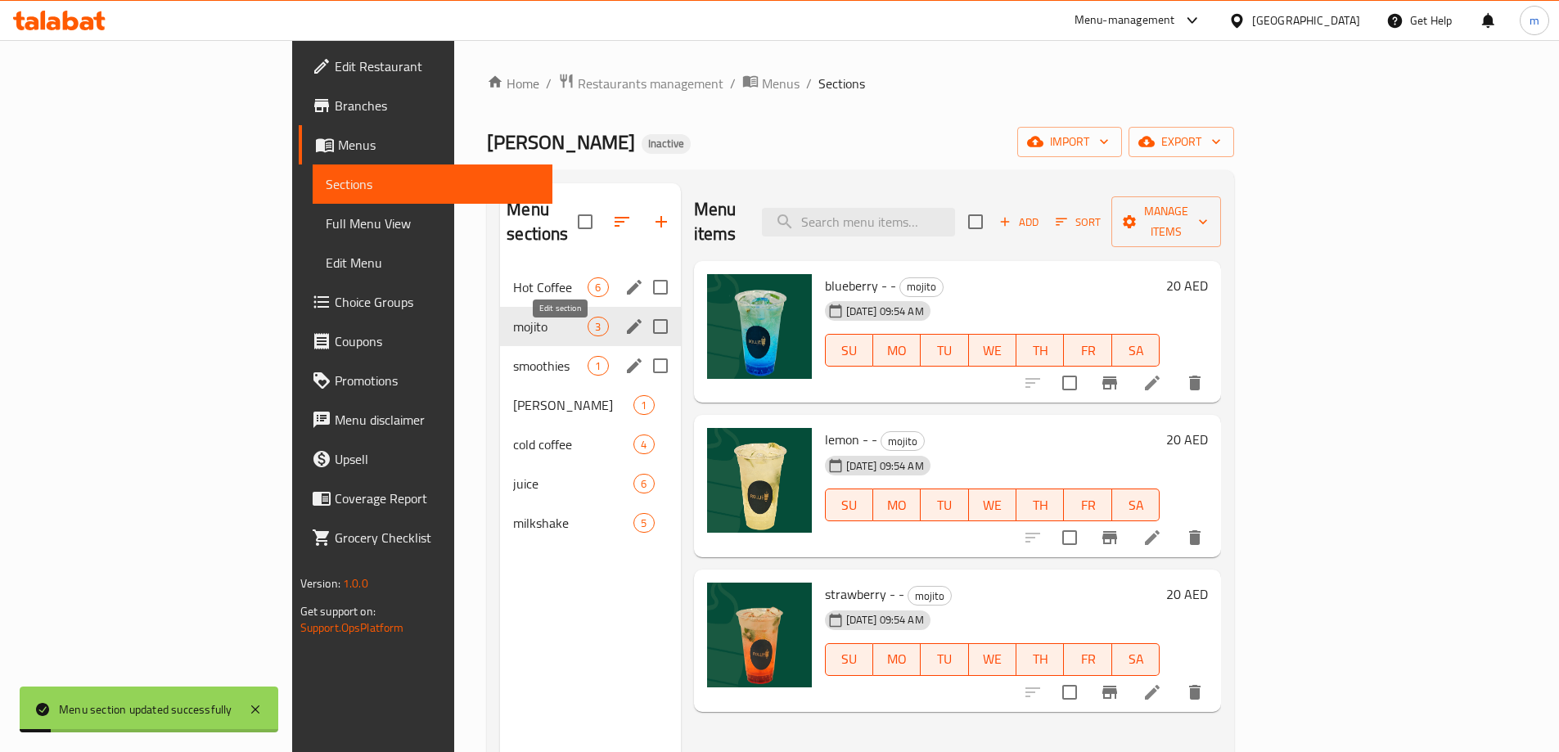
click at [624, 356] on icon "edit" at bounding box center [634, 366] width 20 height 20
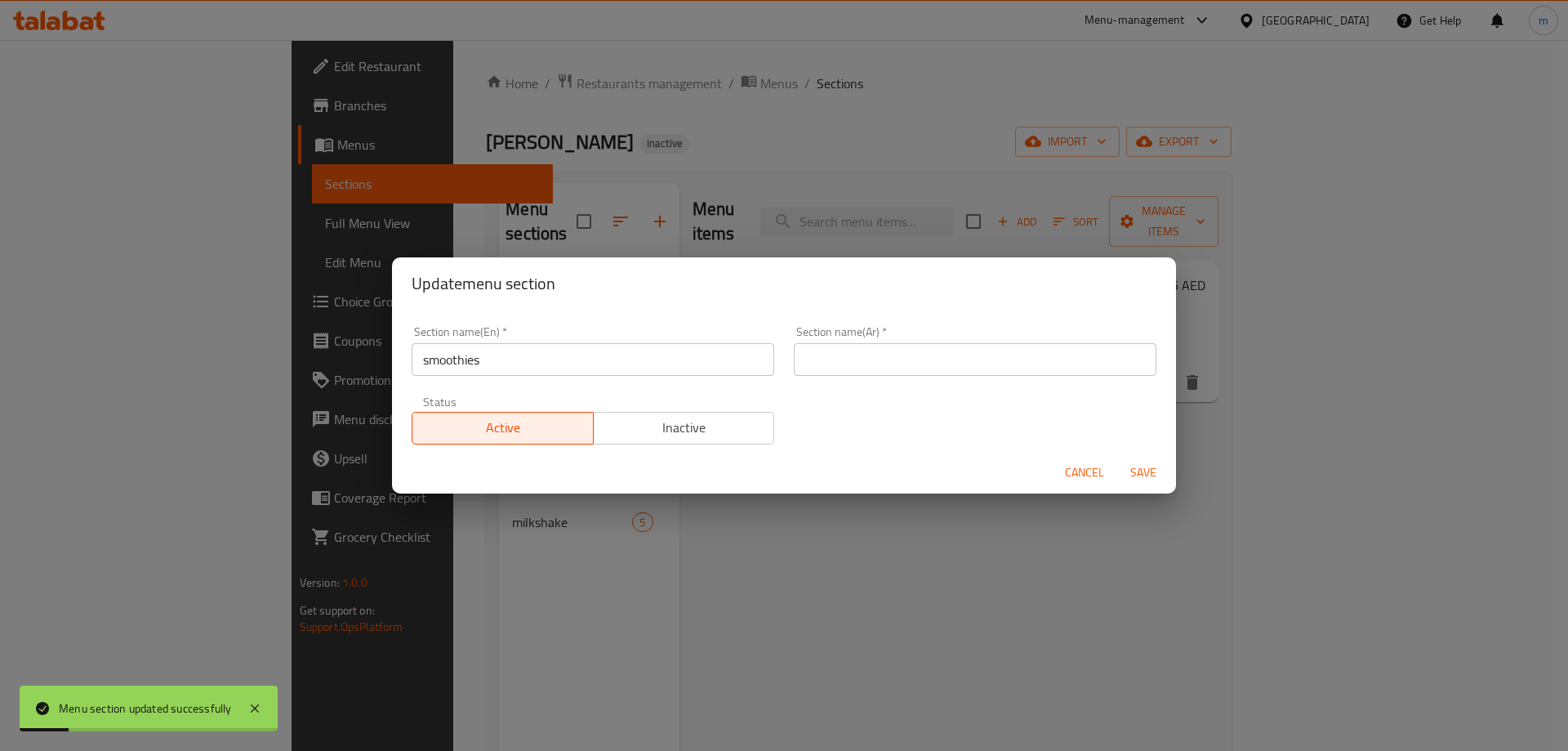
click at [535, 368] on input "smoothies" at bounding box center [592, 360] width 362 height 33
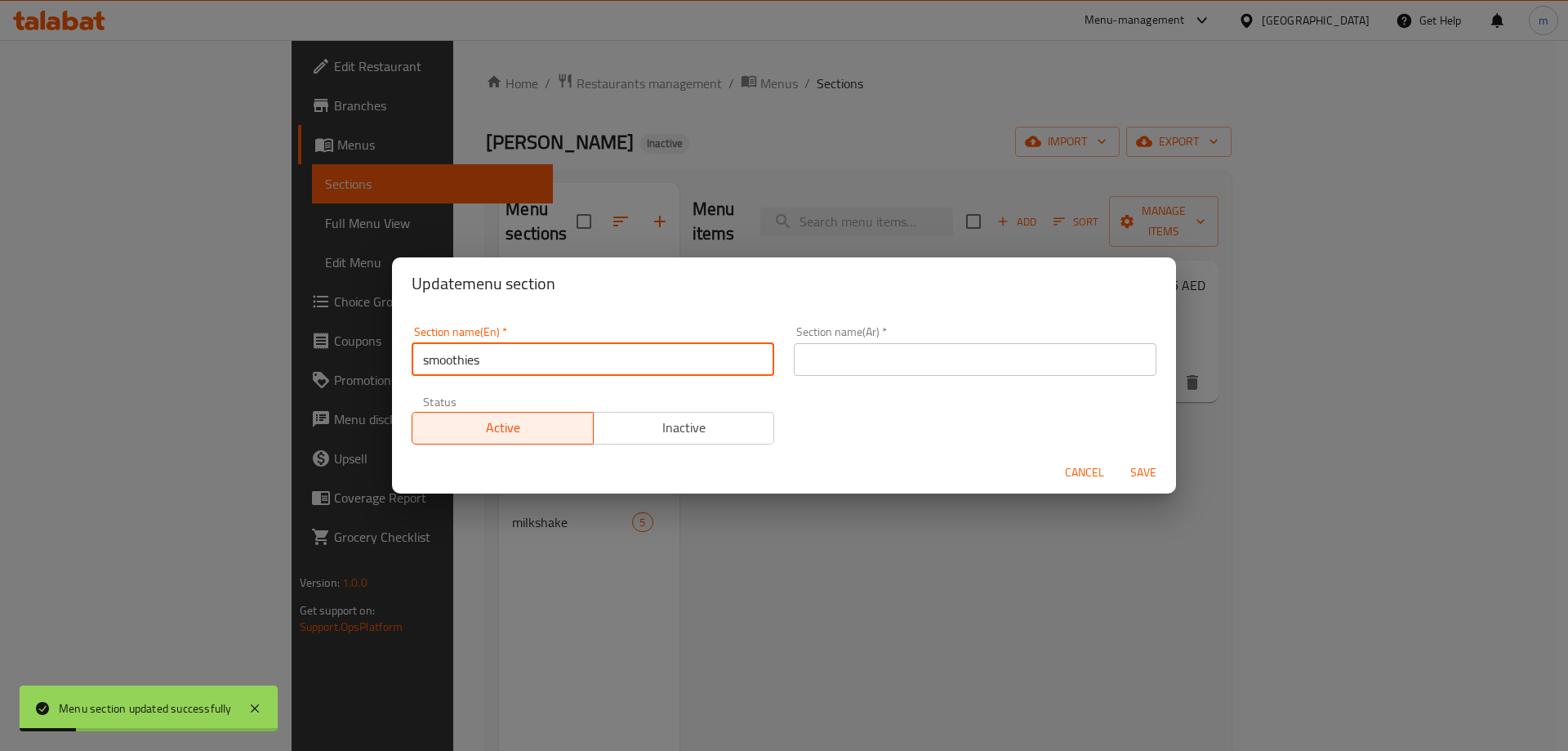
click at [535, 368] on input "smoothies" at bounding box center [592, 360] width 362 height 33
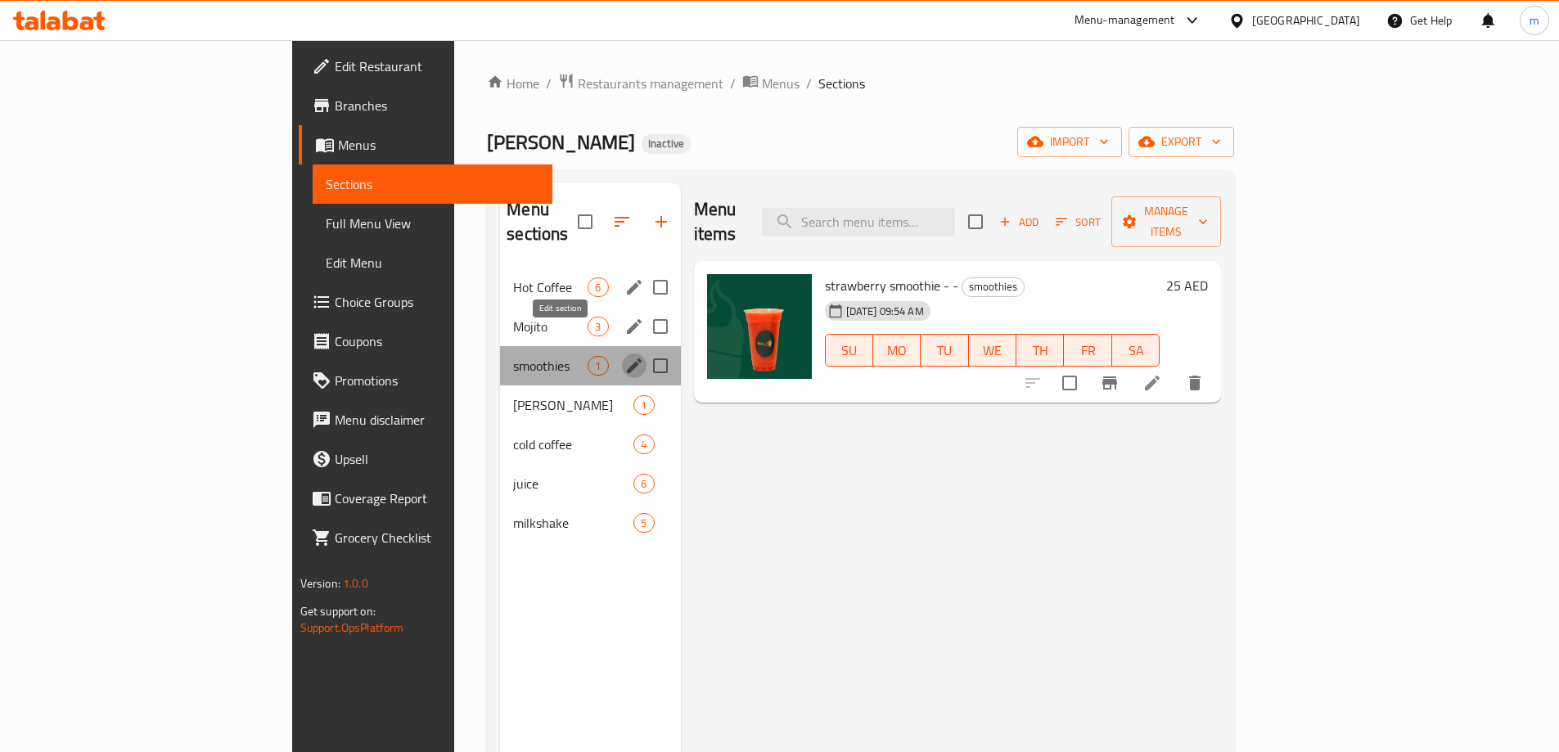
click at [624, 356] on icon "edit" at bounding box center [634, 366] width 20 height 20
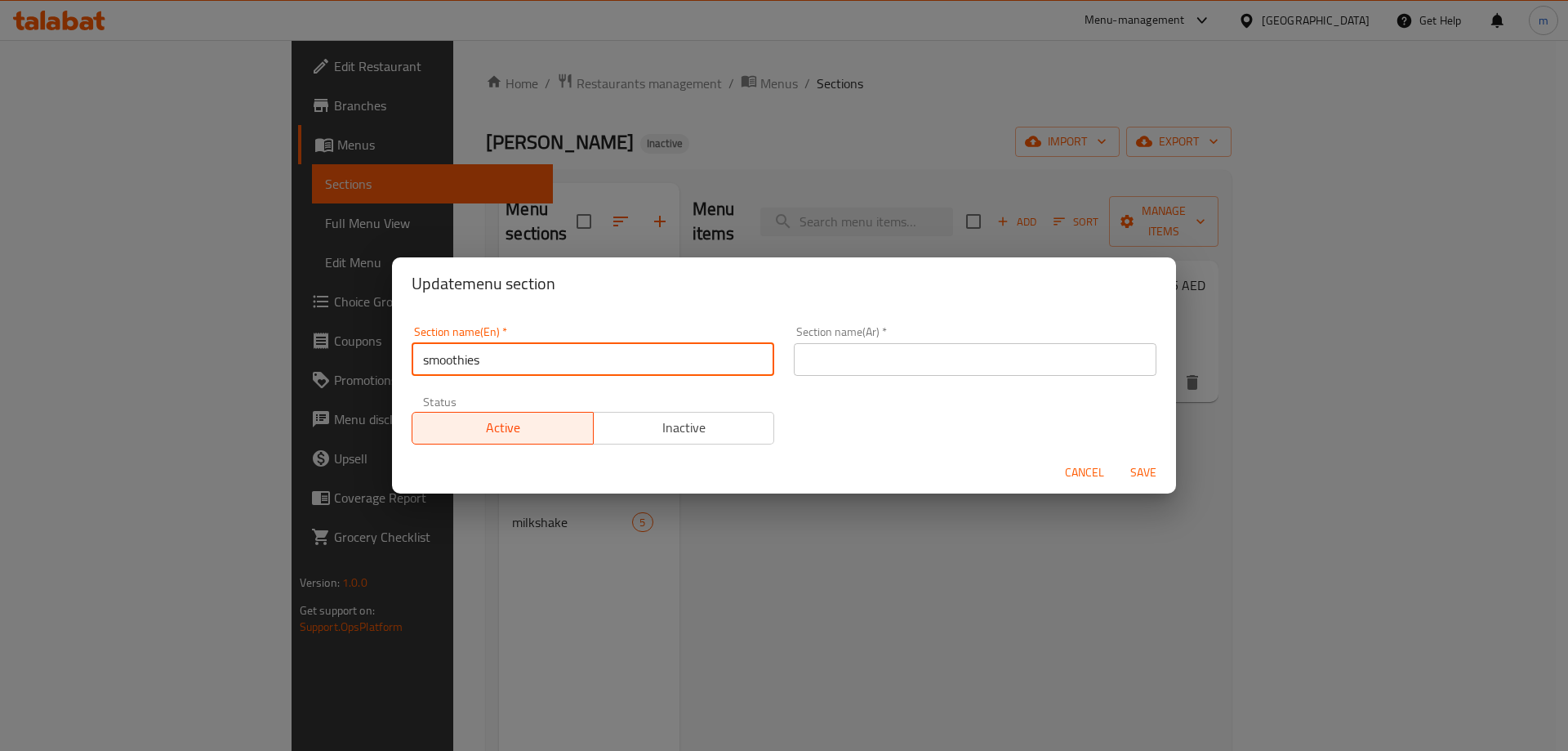
click at [551, 362] on input "smoothies" at bounding box center [592, 360] width 362 height 33
type input "Smoothies"
click at [913, 373] on input "text" at bounding box center [974, 360] width 362 height 33
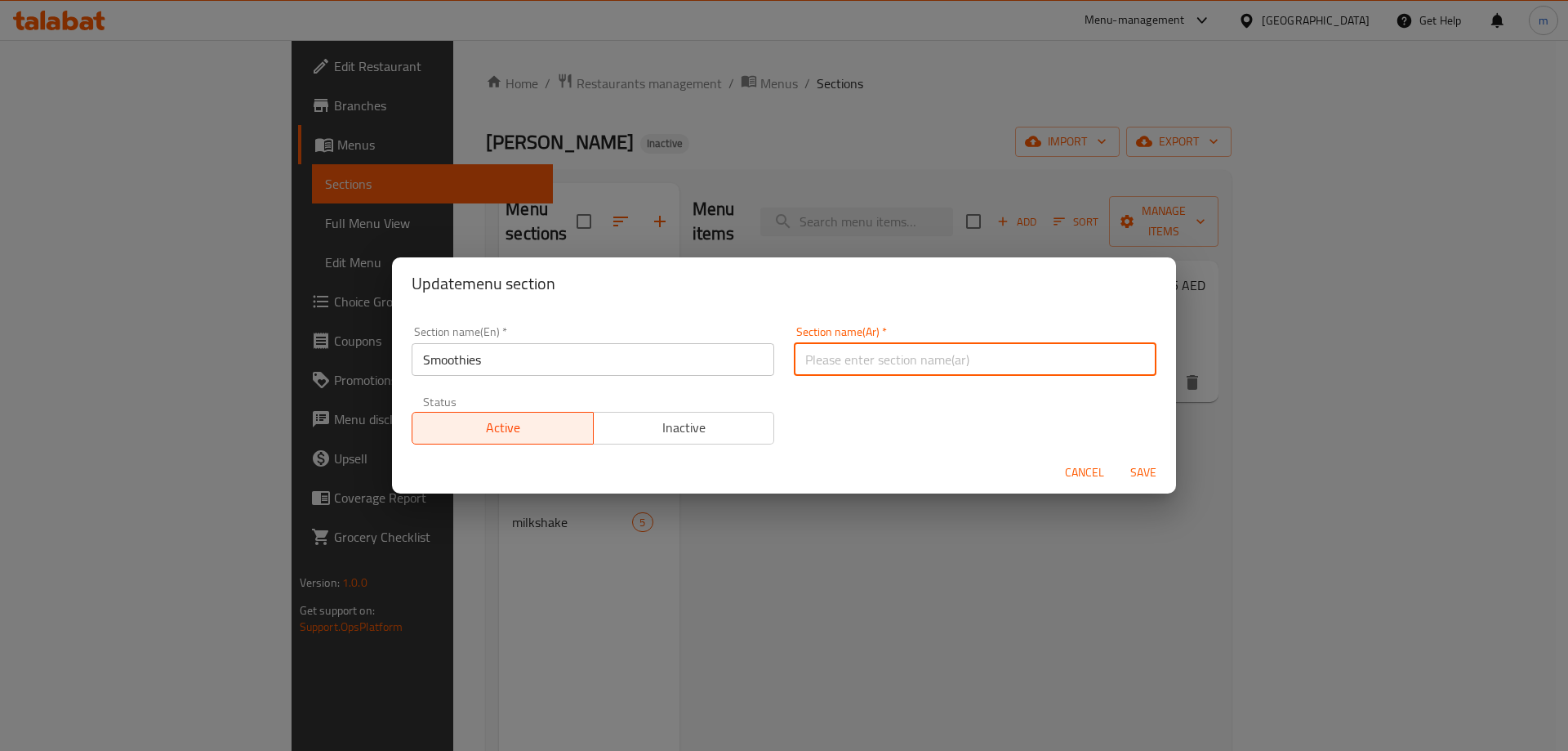
paste input "السموذي"
type input "السموذي"
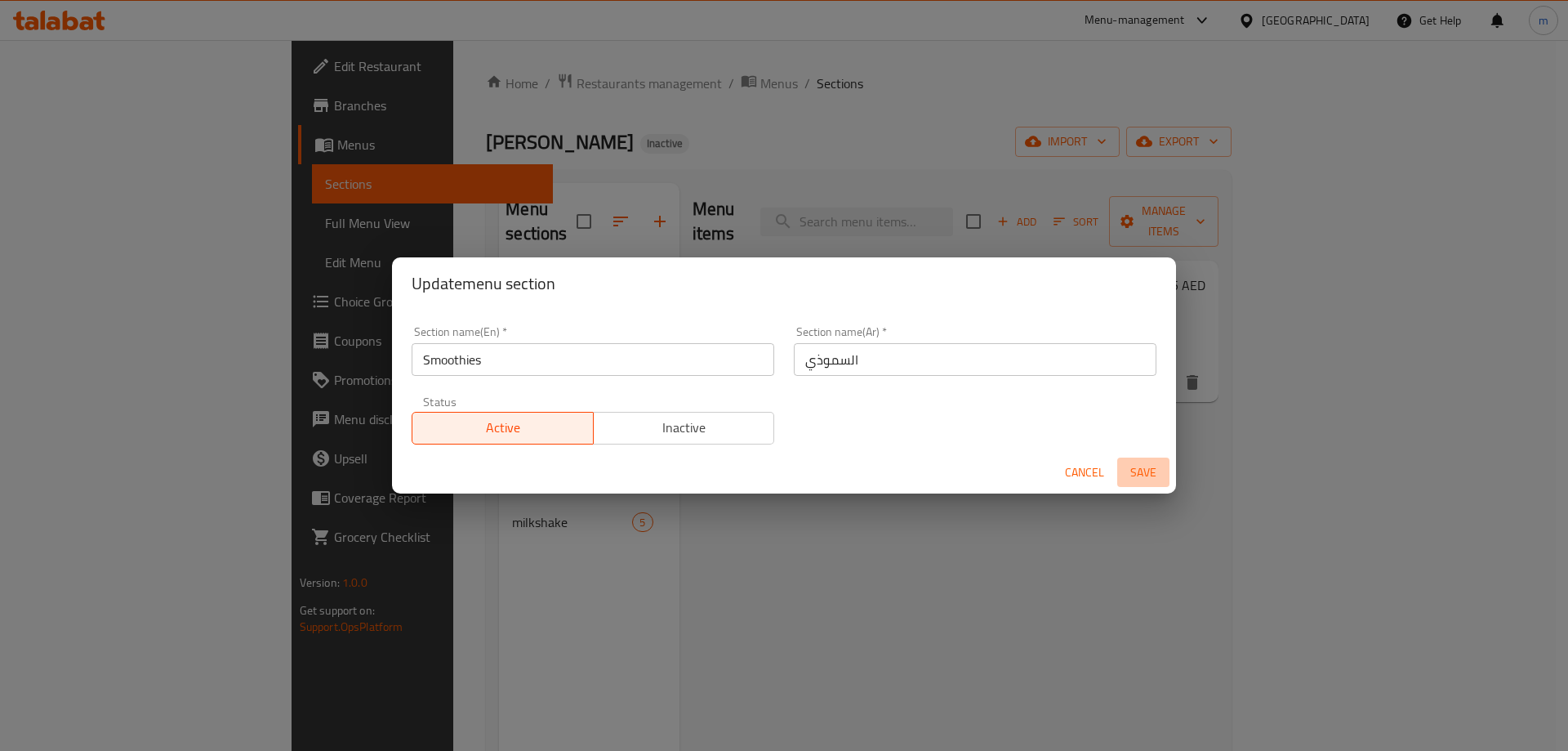
click at [1135, 469] on span "Save" at bounding box center [1143, 472] width 39 height 20
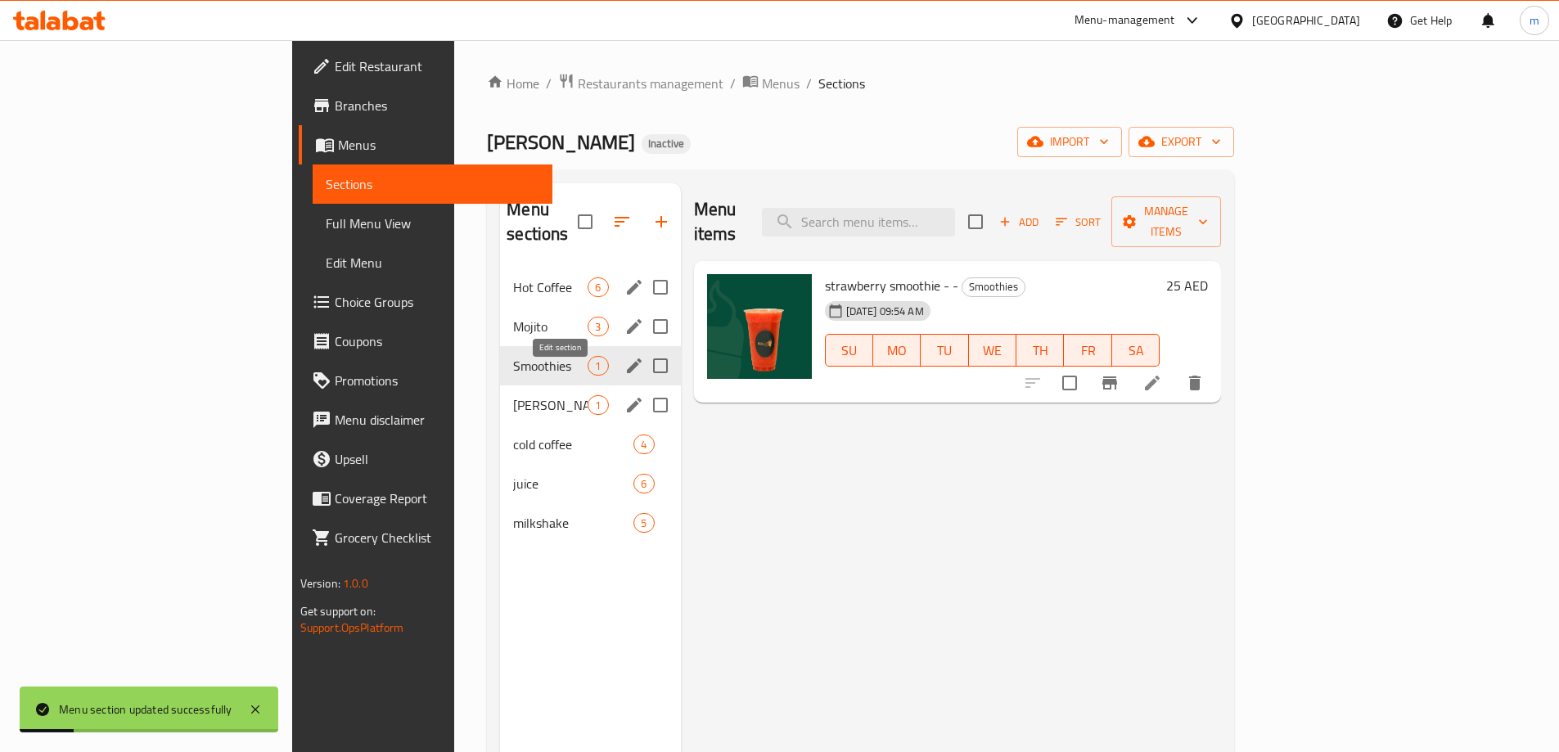
click at [627, 398] on icon "edit" at bounding box center [634, 405] width 15 height 15
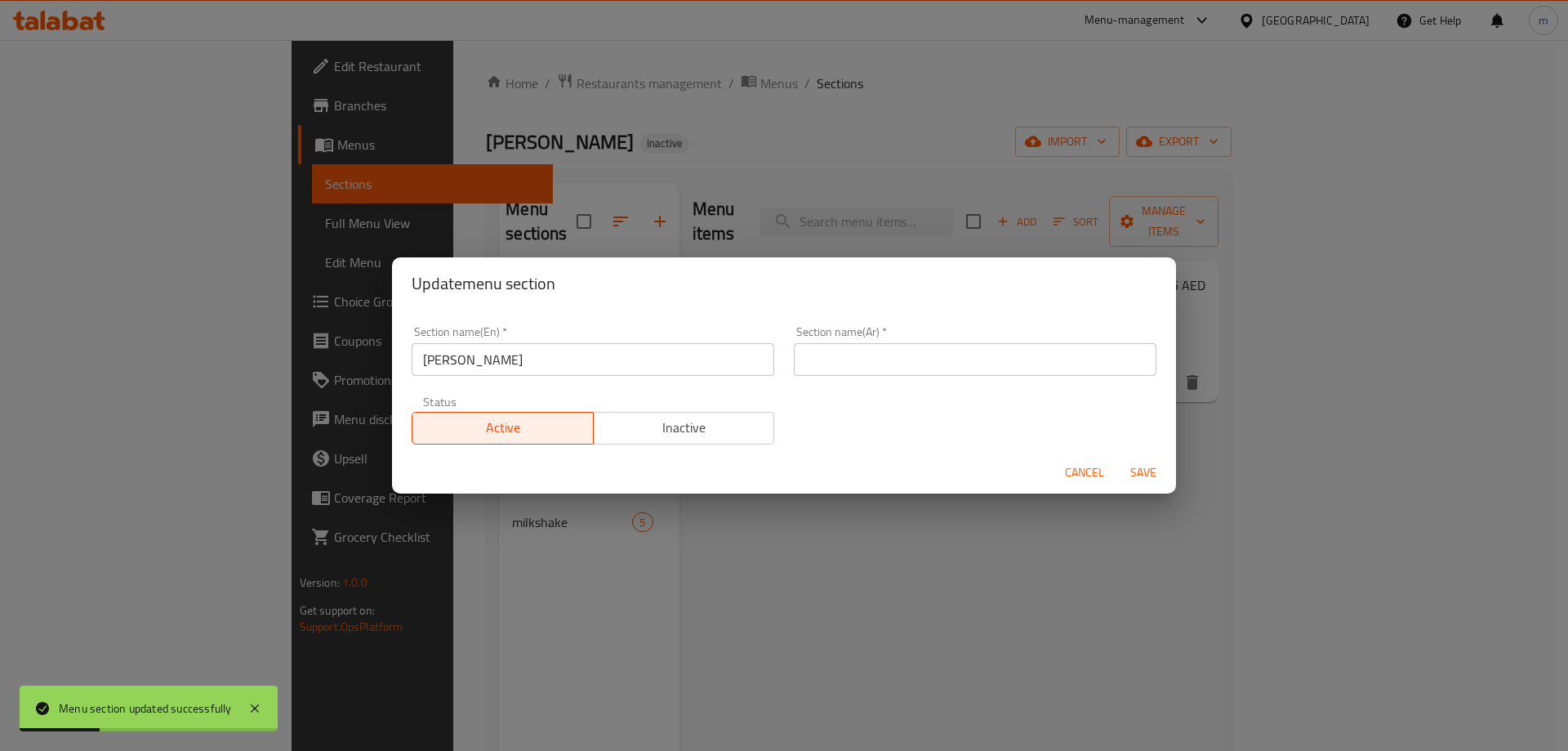
click at [537, 362] on input "rollie sweet" at bounding box center [592, 360] width 362 height 33
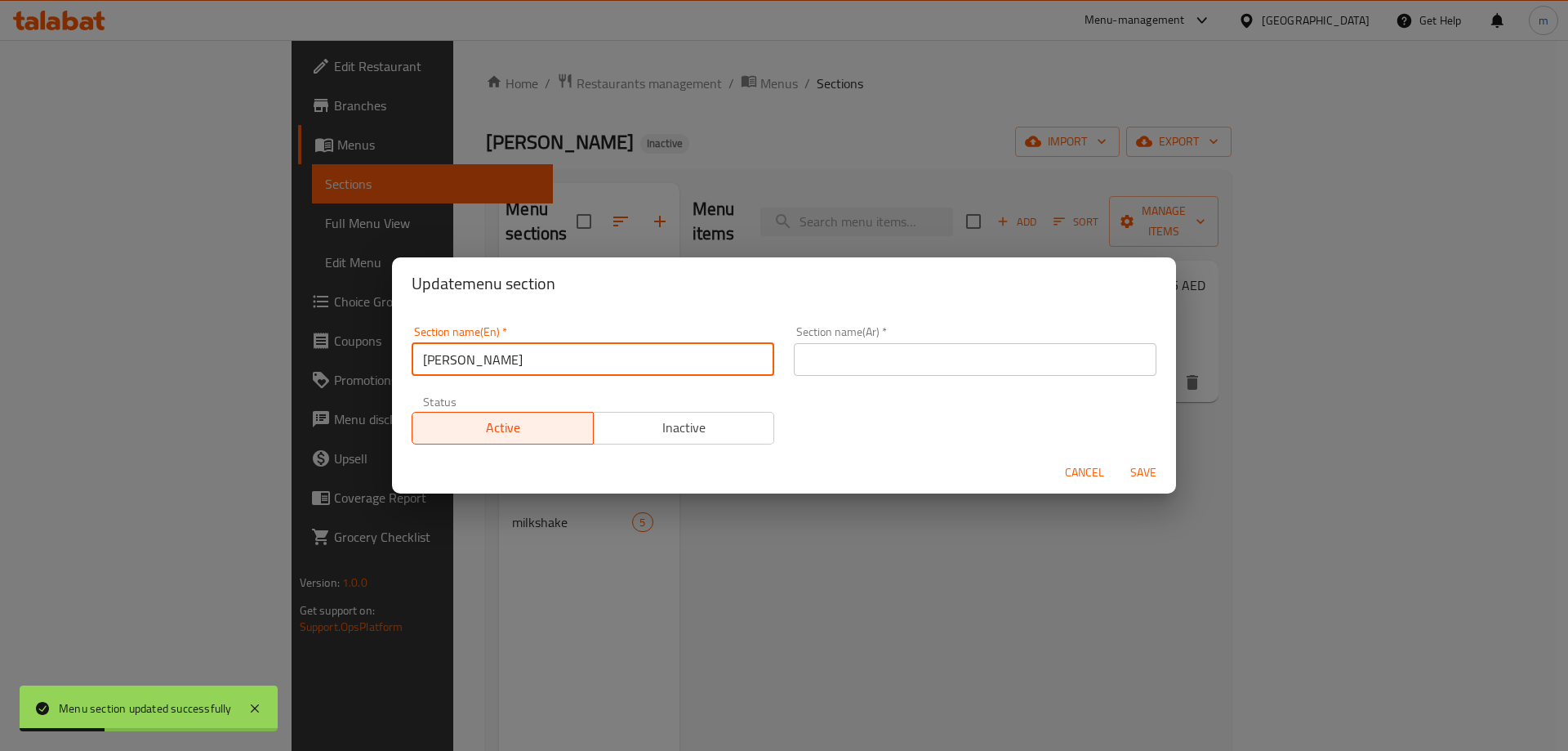
click at [537, 362] on input "rollie sweet" at bounding box center [592, 360] width 362 height 33
type input "[PERSON_NAME]"
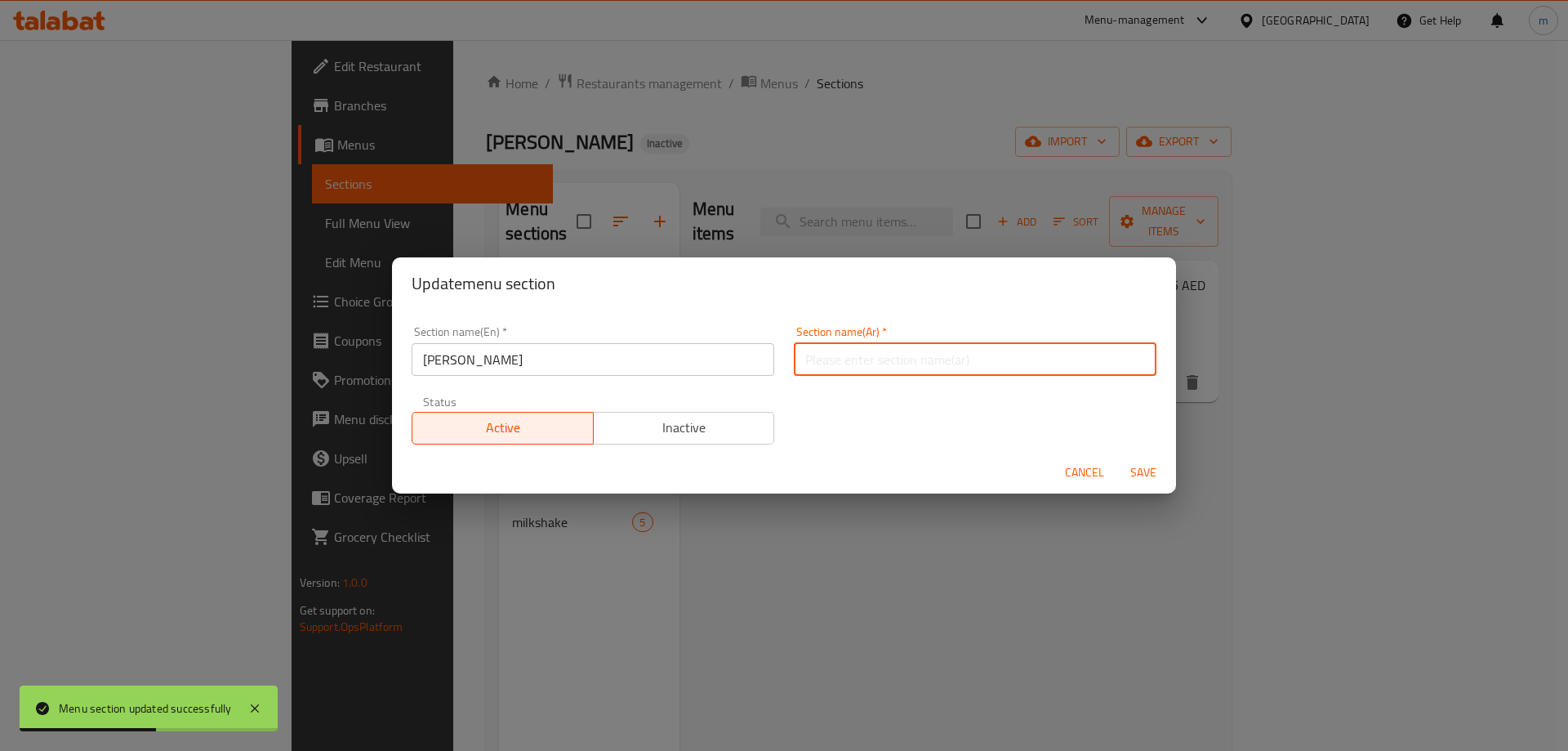
click at [992, 359] on input "text" at bounding box center [974, 360] width 362 height 33
type input "g"
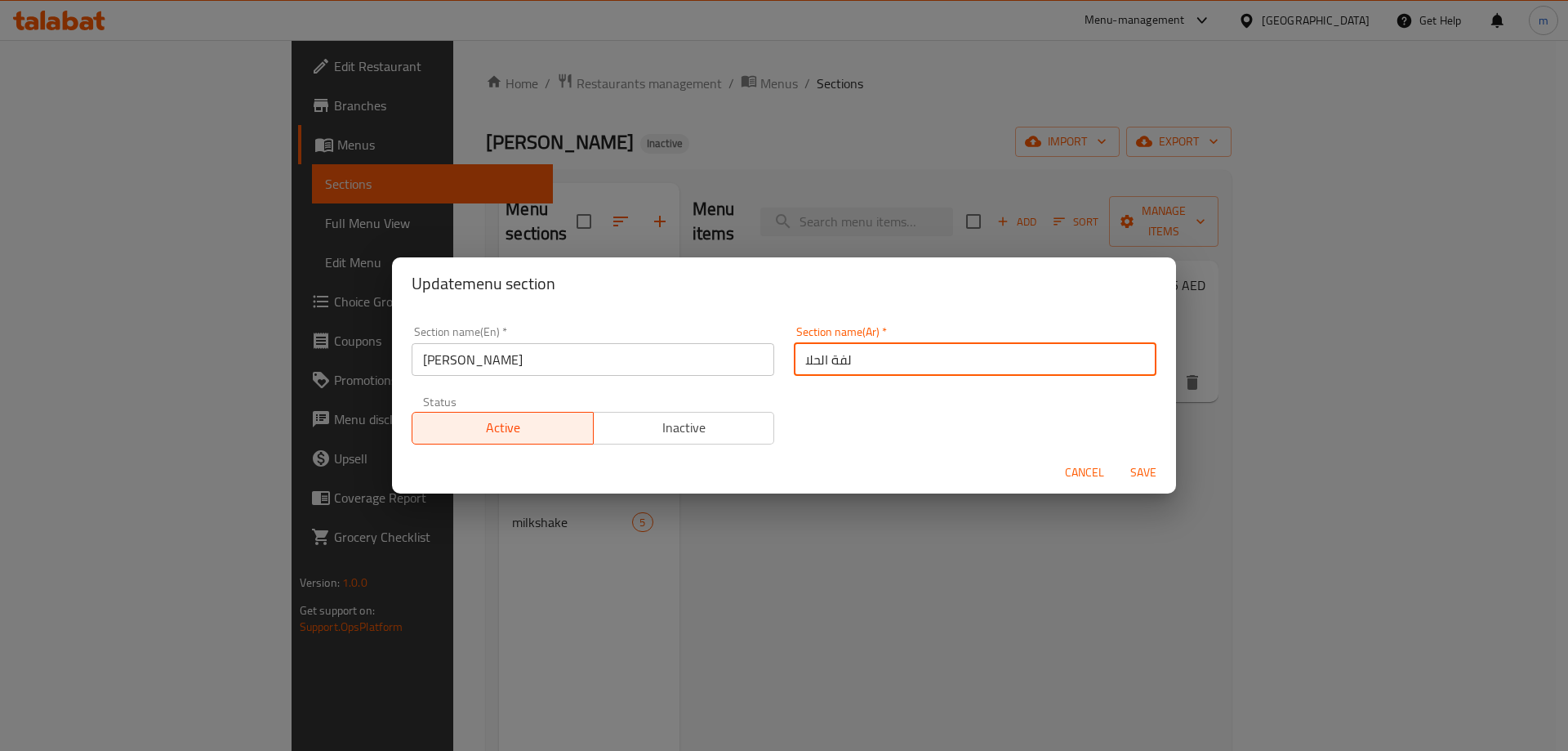
type input "لفة الحلا"
click at [1149, 478] on span "Save" at bounding box center [1143, 472] width 39 height 20
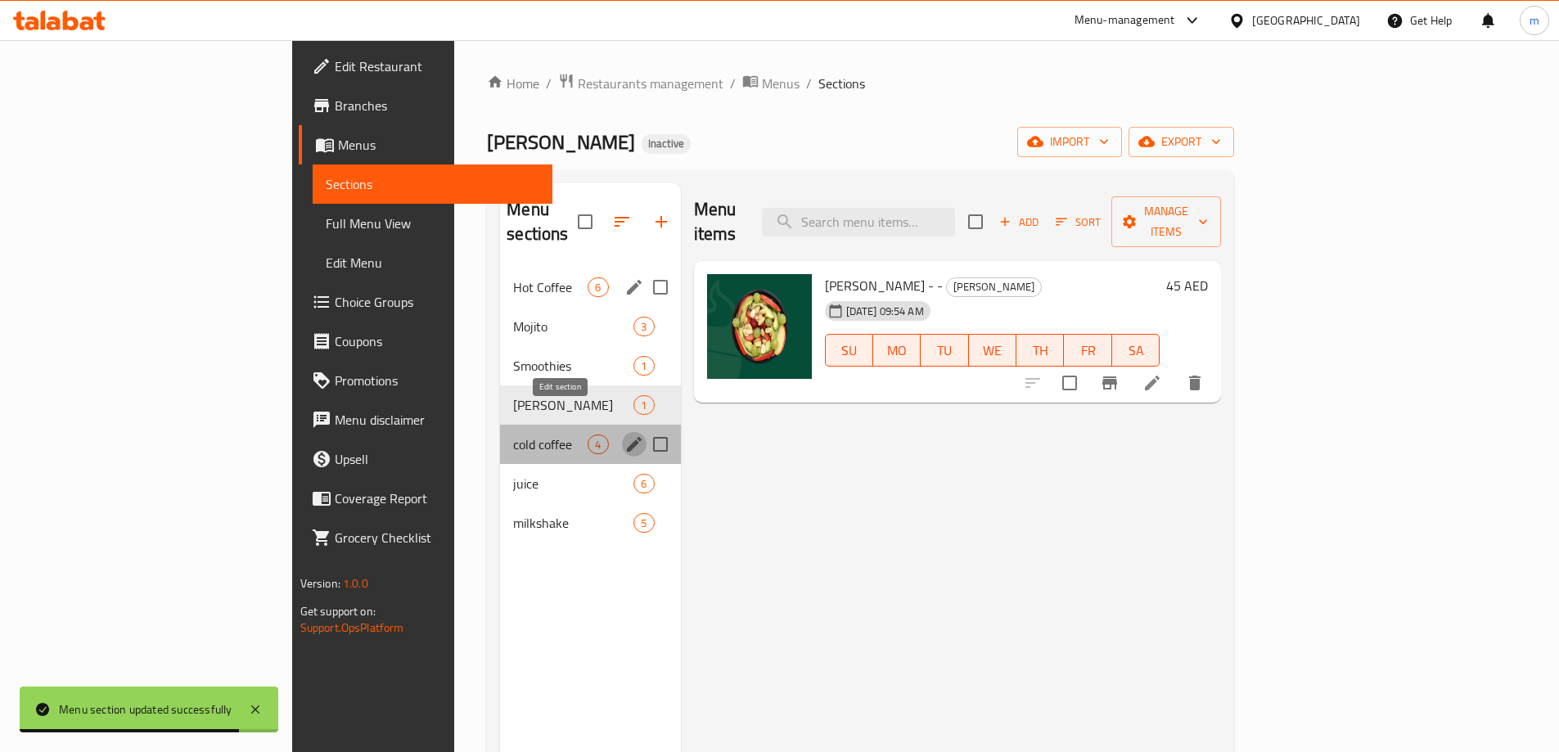
click at [624, 435] on icon "edit" at bounding box center [634, 445] width 20 height 20
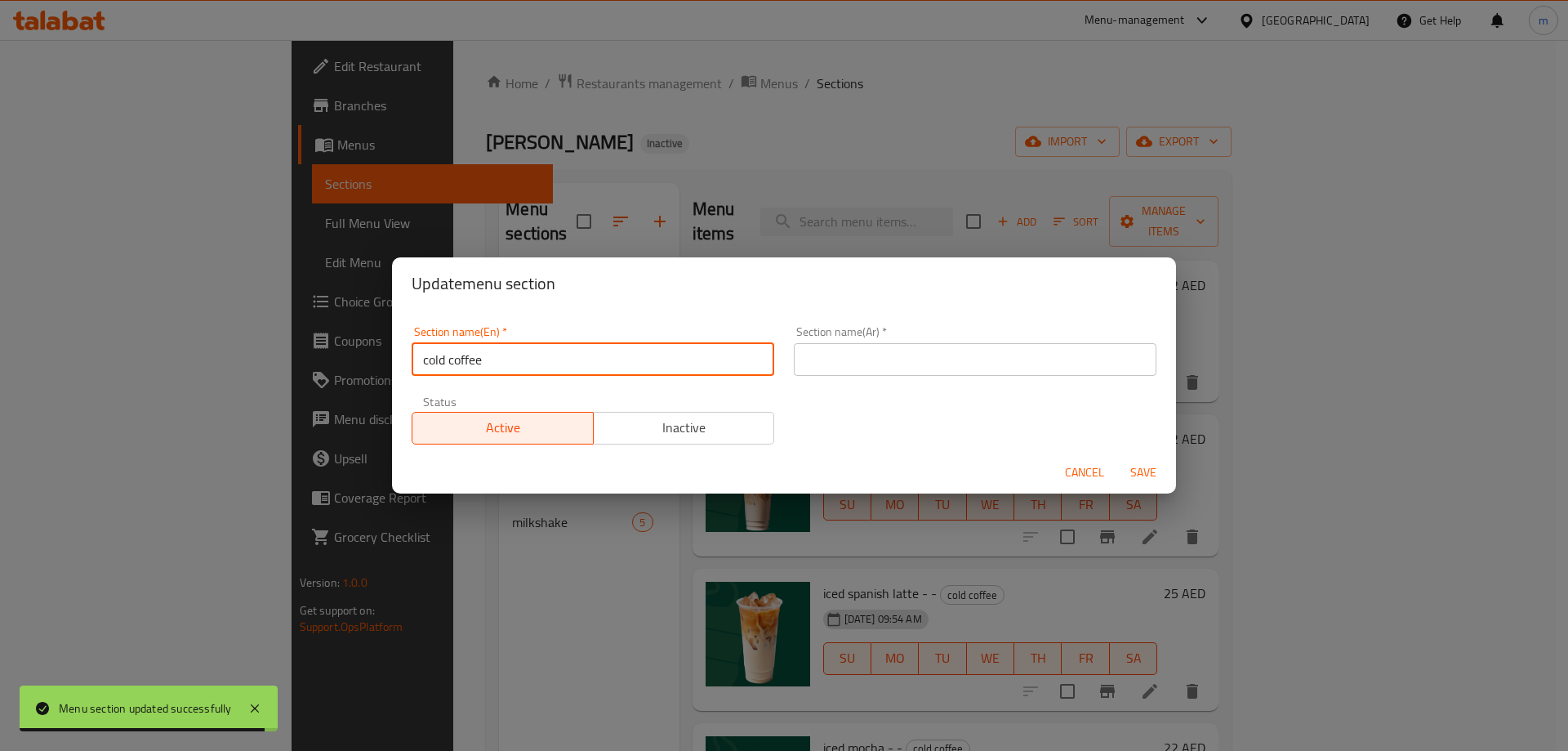
click at [572, 358] on input "cold coffee" at bounding box center [592, 360] width 362 height 33
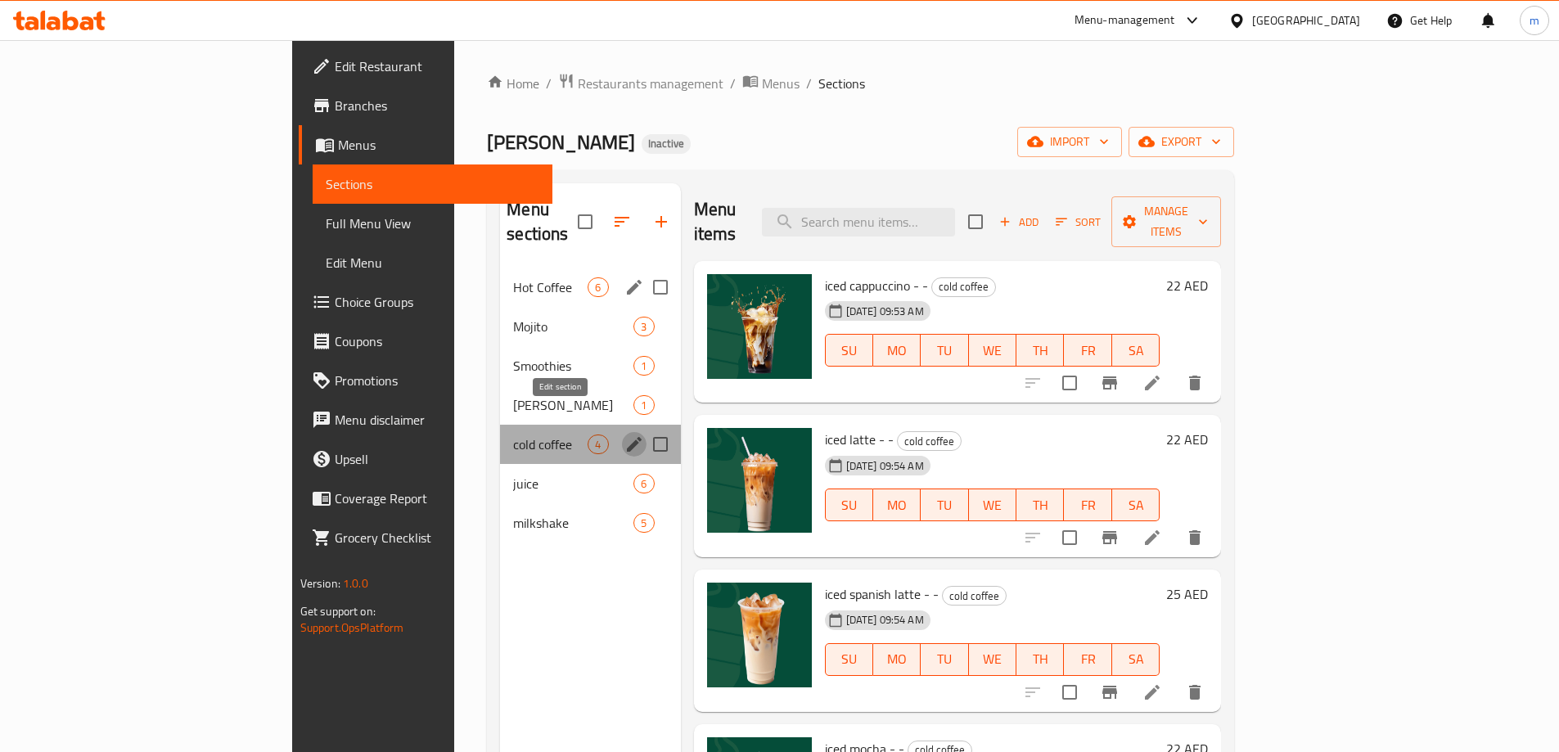
click at [624, 435] on icon "edit" at bounding box center [634, 445] width 20 height 20
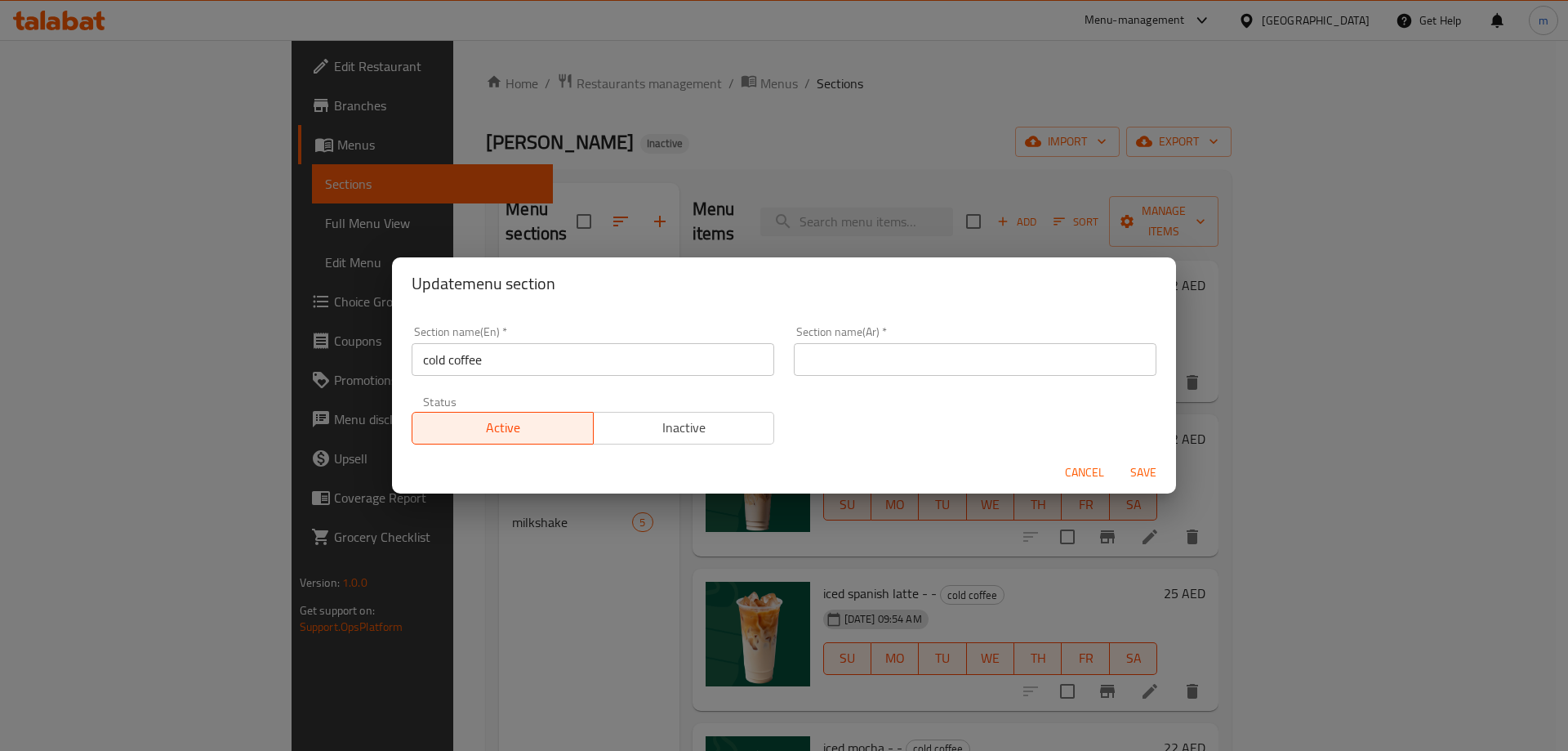
click at [879, 363] on input "text" at bounding box center [974, 360] width 362 height 33
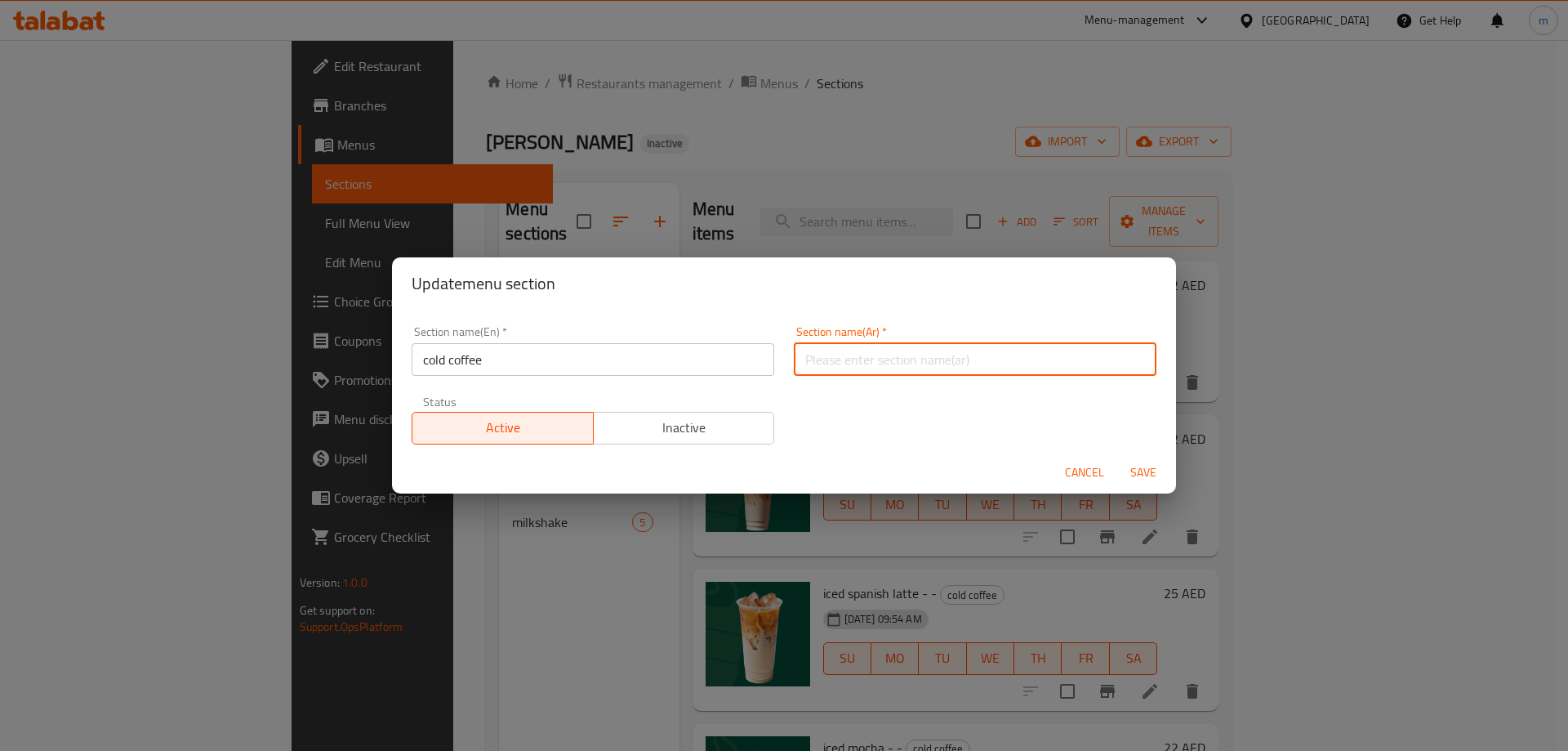
paste input "القهوة الباردة"
type input "القهوة الباردة"
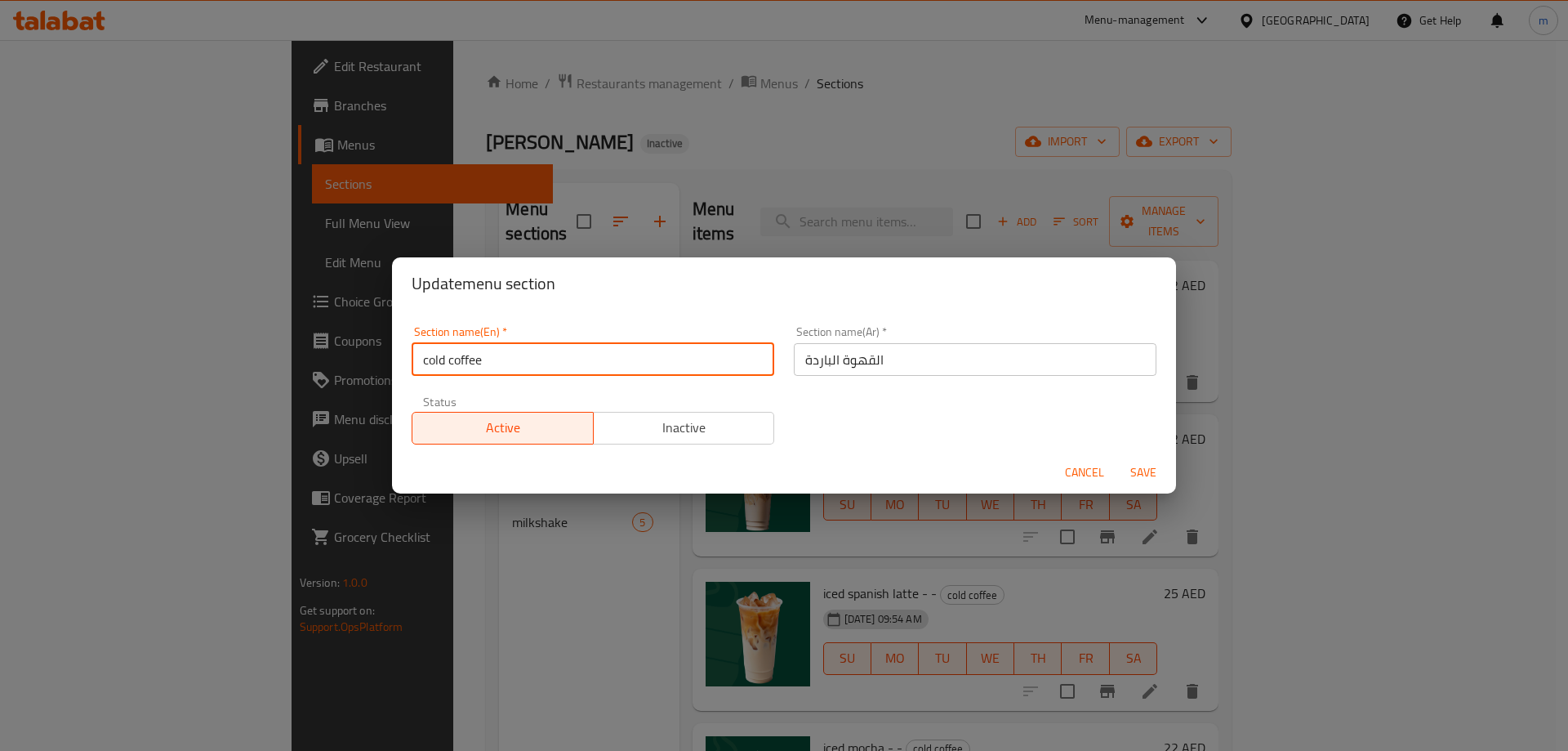
click at [637, 357] on input "cold coffee" at bounding box center [592, 360] width 362 height 33
type input "Cold Coffee"
click at [1153, 479] on span "Save" at bounding box center [1143, 472] width 39 height 20
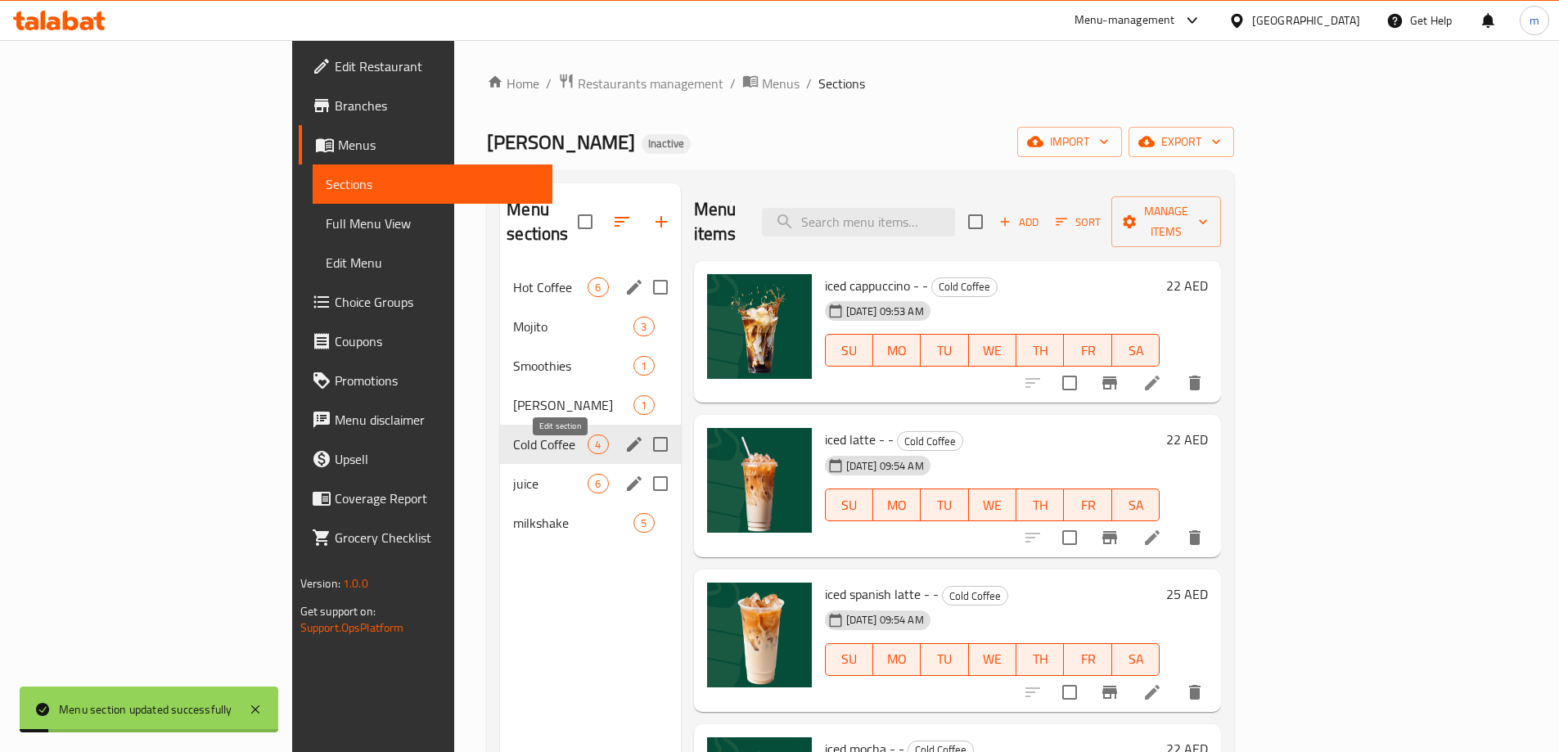
click at [624, 474] on icon "edit" at bounding box center [634, 484] width 20 height 20
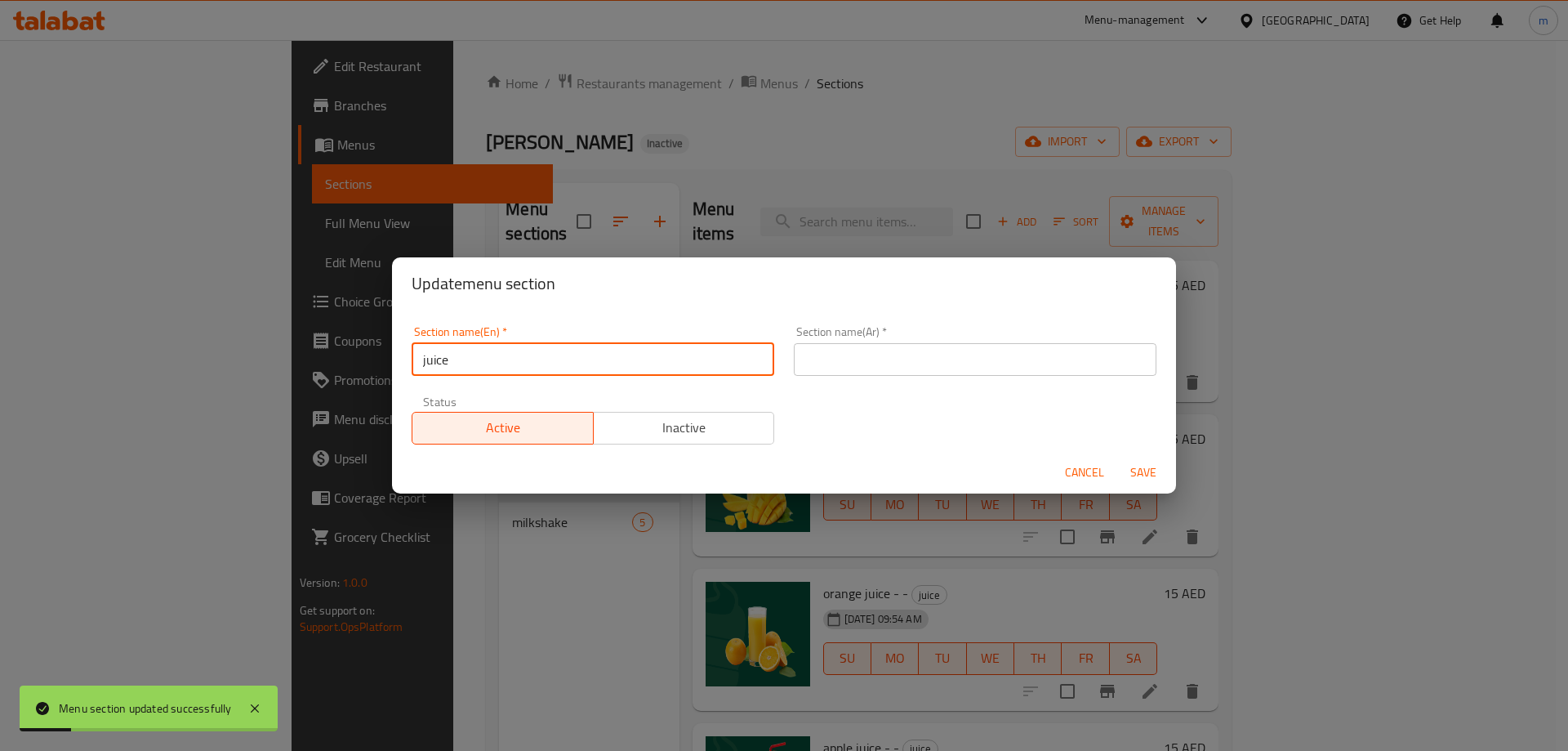
click at [577, 365] on input "juice" at bounding box center [592, 360] width 362 height 33
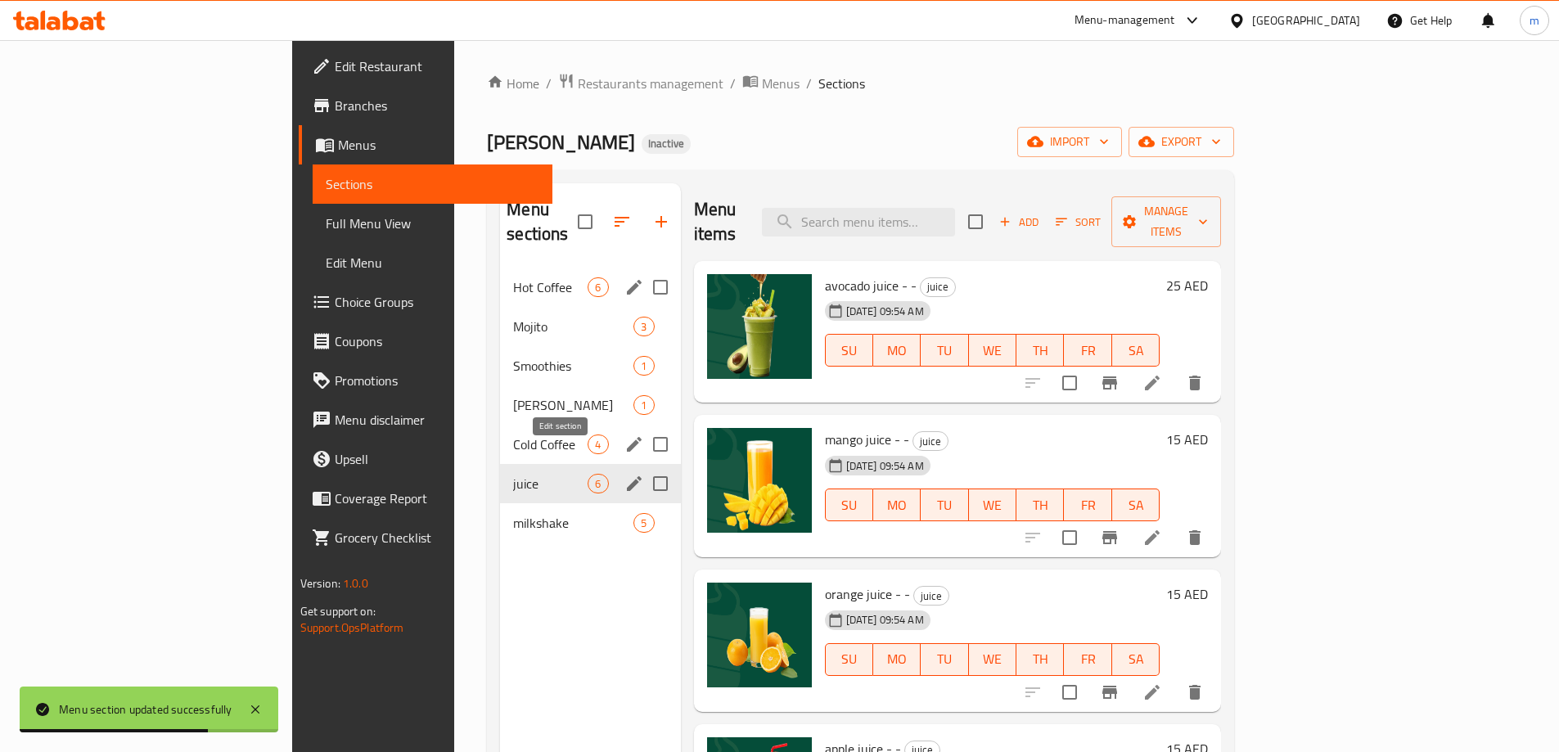
click at [624, 474] on icon "edit" at bounding box center [634, 484] width 20 height 20
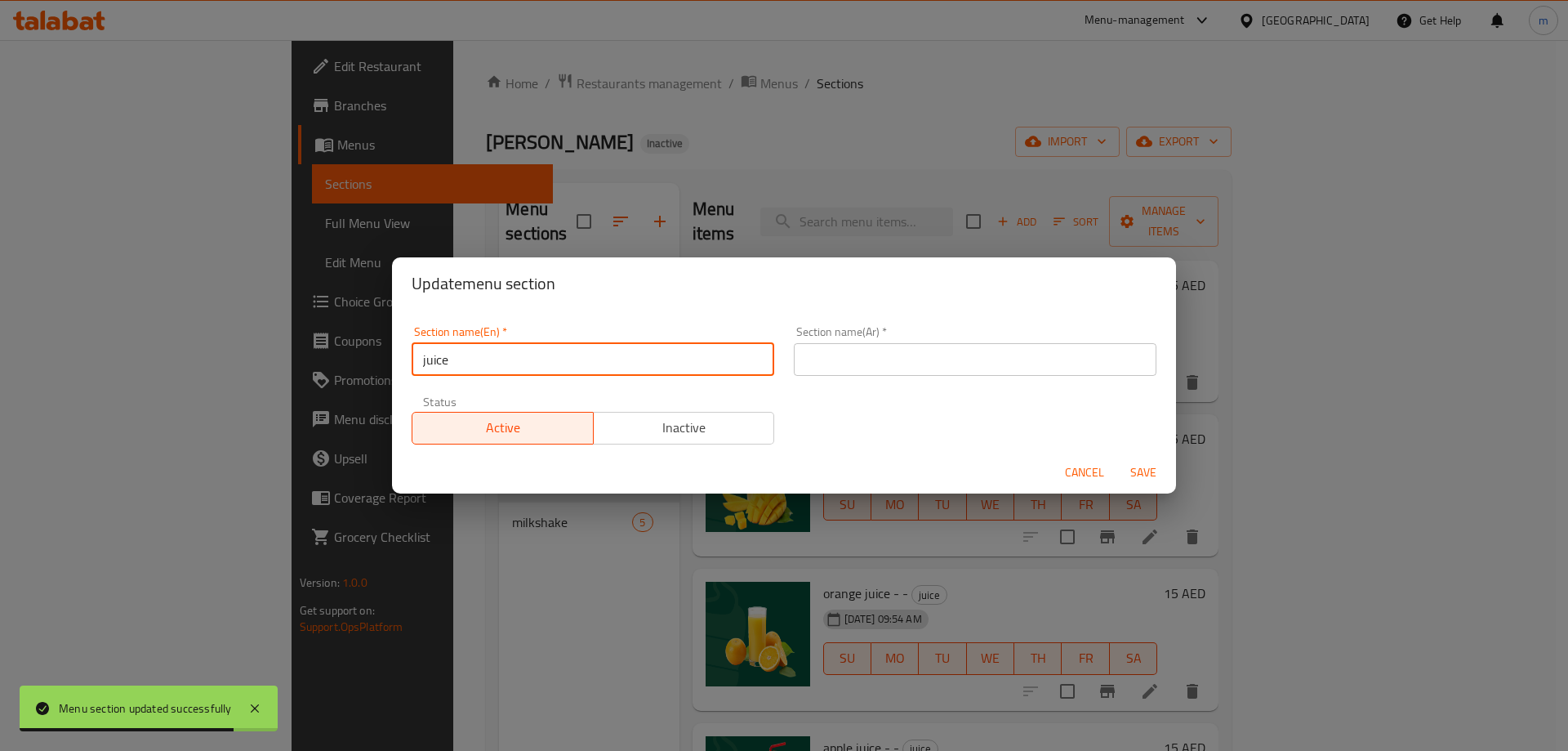
click at [535, 367] on input "juice" at bounding box center [592, 360] width 362 height 33
type input "Juice"
click at [1000, 364] on input "text" at bounding box center [974, 360] width 362 height 33
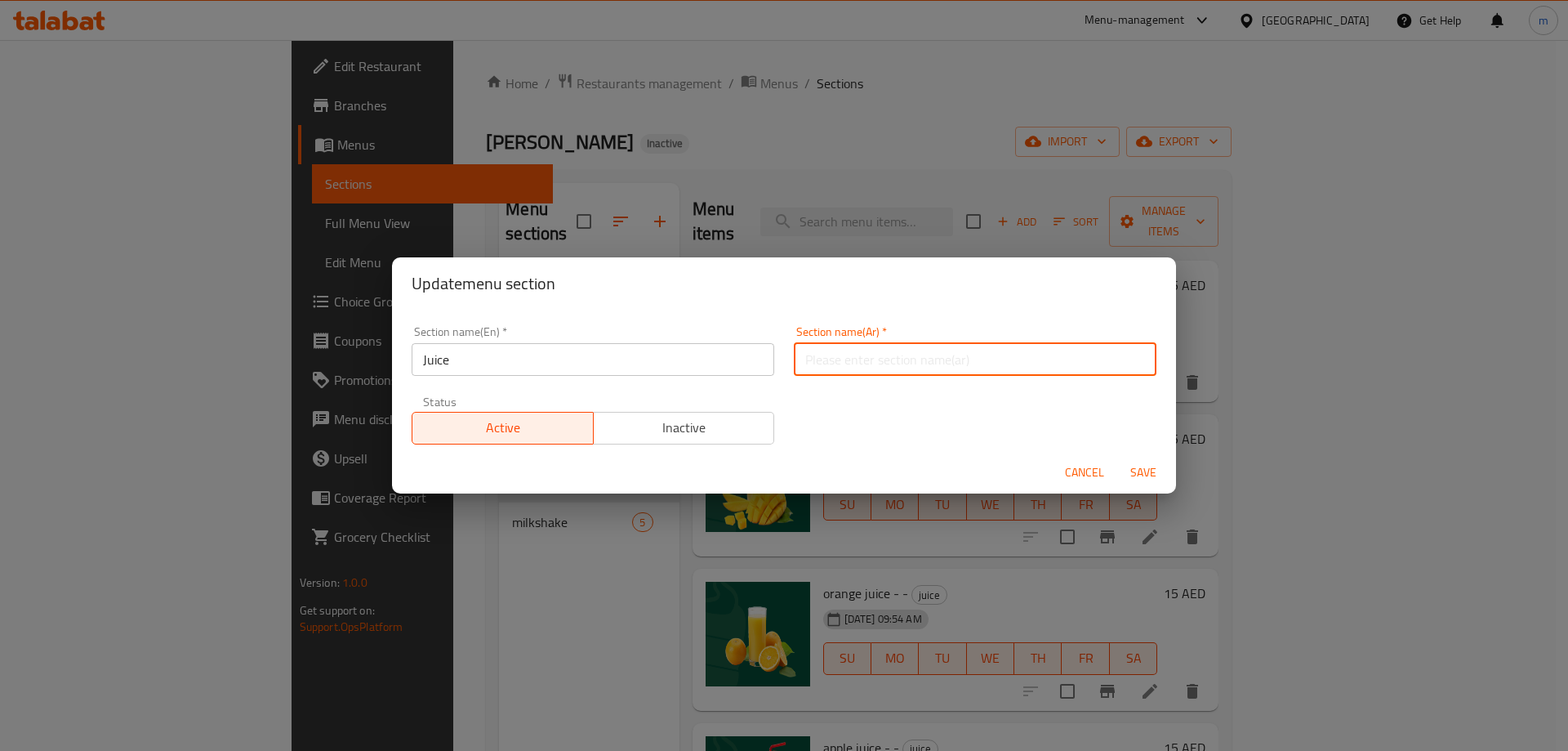
paste input "عصير"
type input "عصير"
click at [1144, 469] on span "Save" at bounding box center [1143, 472] width 39 height 20
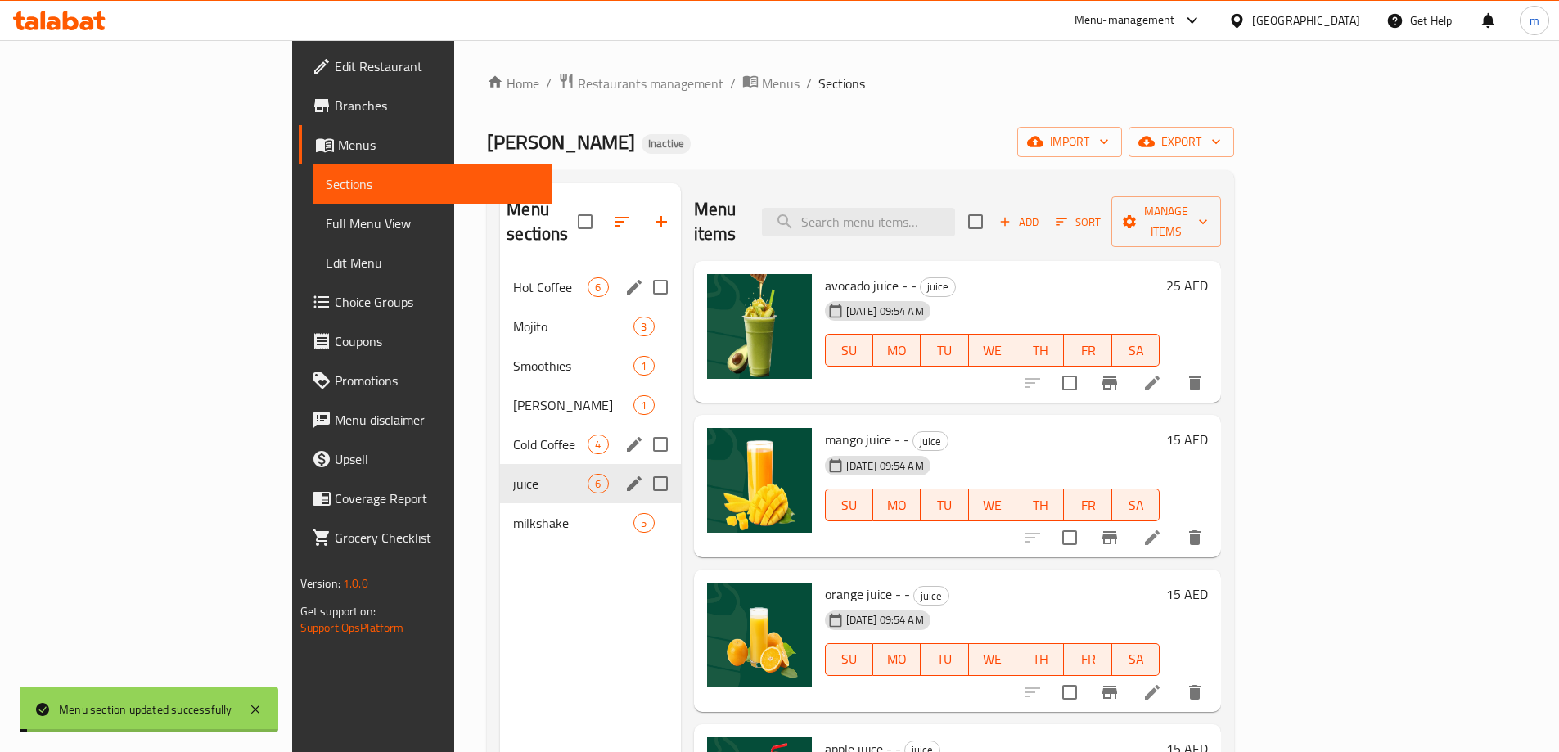
click at [555, 555] on div "Menu sections Hot Coffee 6 Mojito 3 Smoothies 1 Rollie Sweet 1 Cold Coffee 4 ju…" at bounding box center [590, 559] width 180 height 752
click at [627, 516] on icon "edit" at bounding box center [634, 523] width 15 height 15
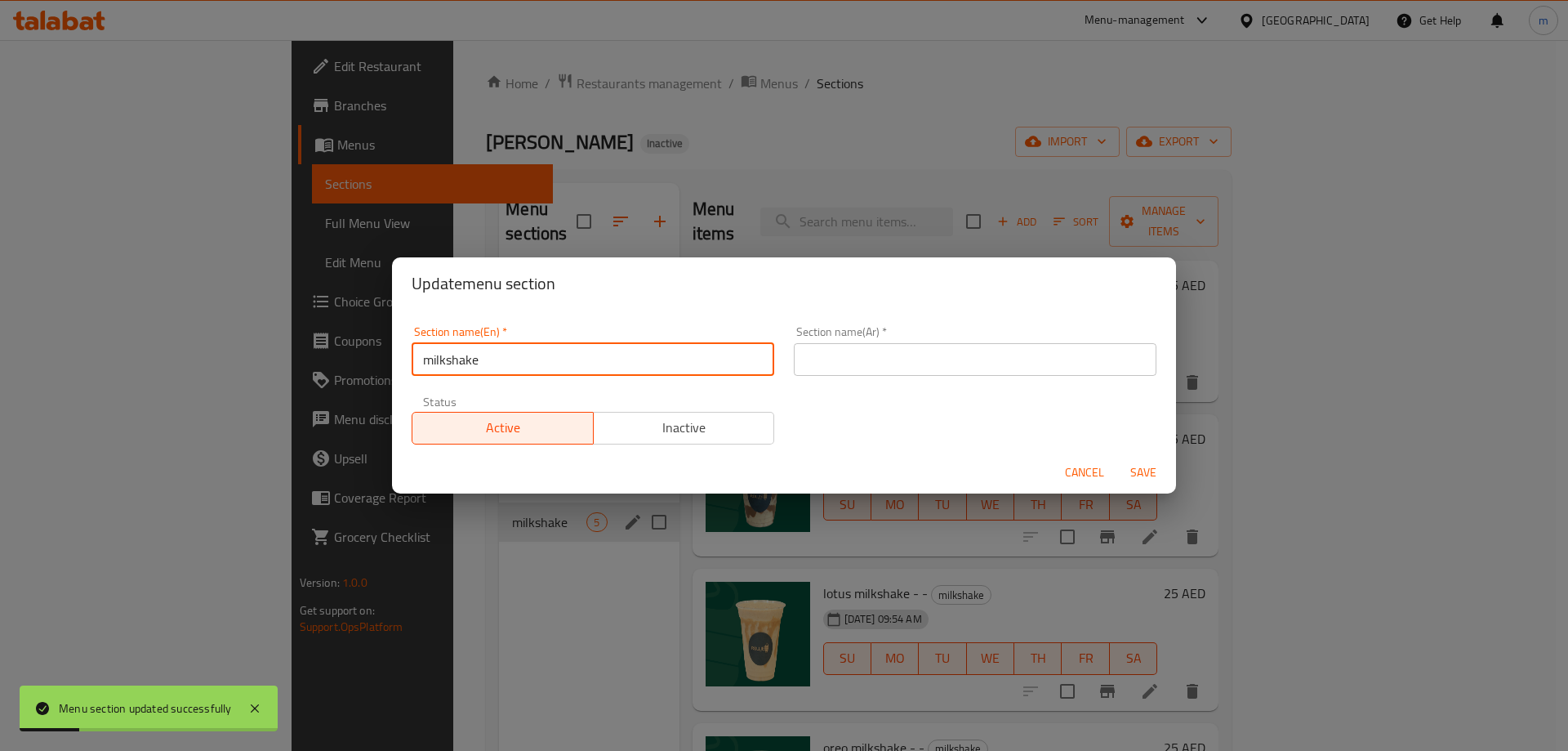
click at [537, 368] on input "milkshake" at bounding box center [592, 360] width 362 height 33
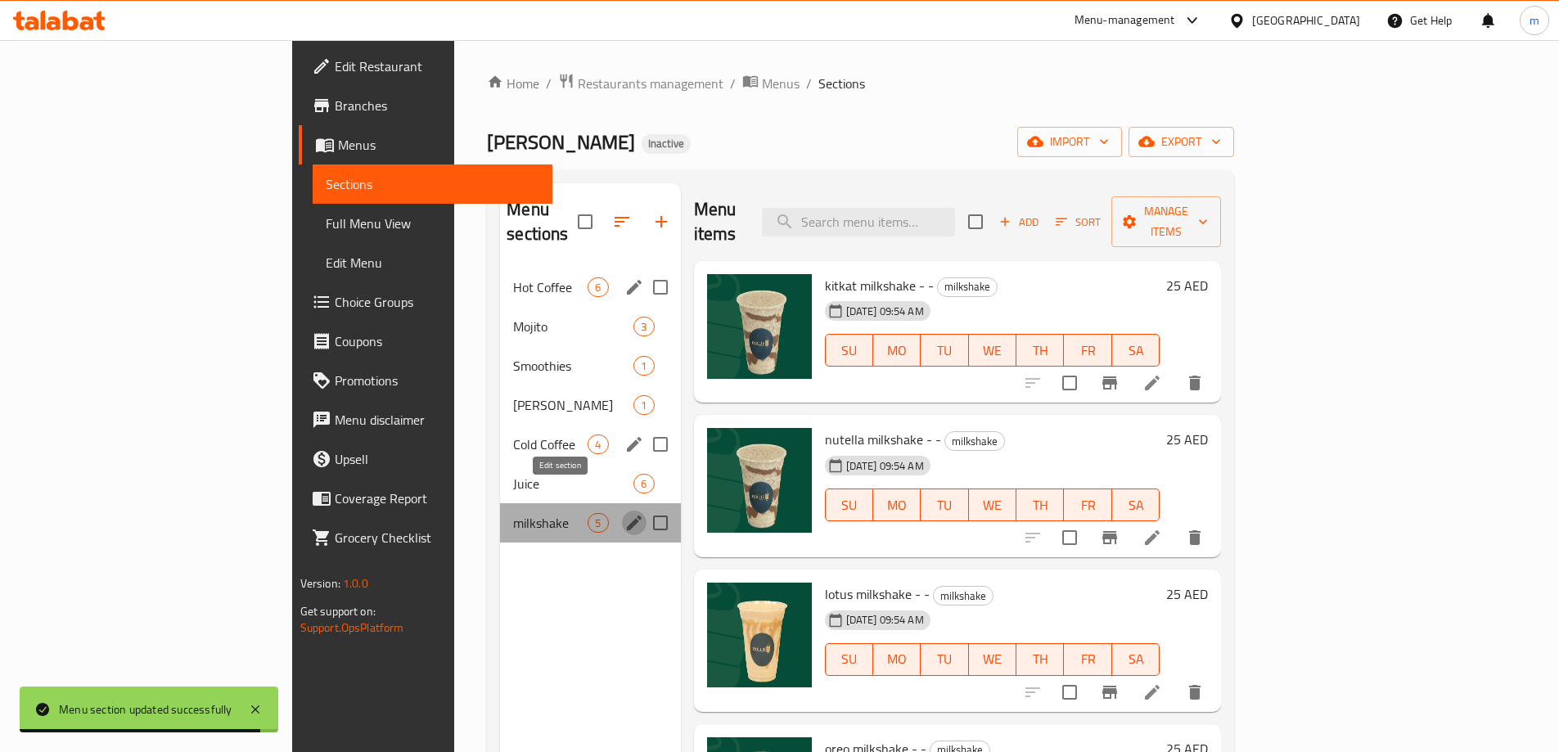
click at [624, 513] on icon "edit" at bounding box center [634, 523] width 20 height 20
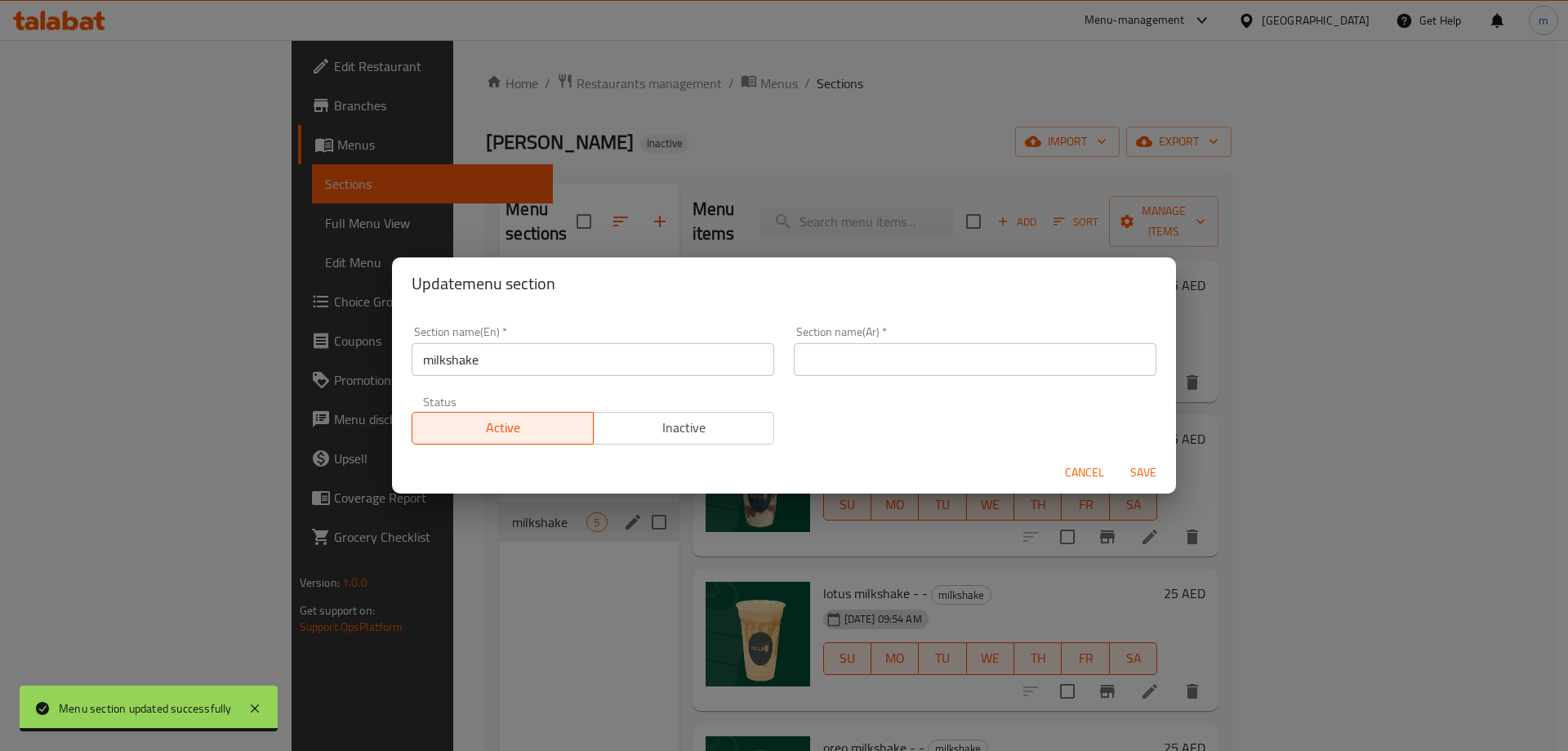
click at [505, 366] on input "milkshake" at bounding box center [592, 360] width 362 height 33
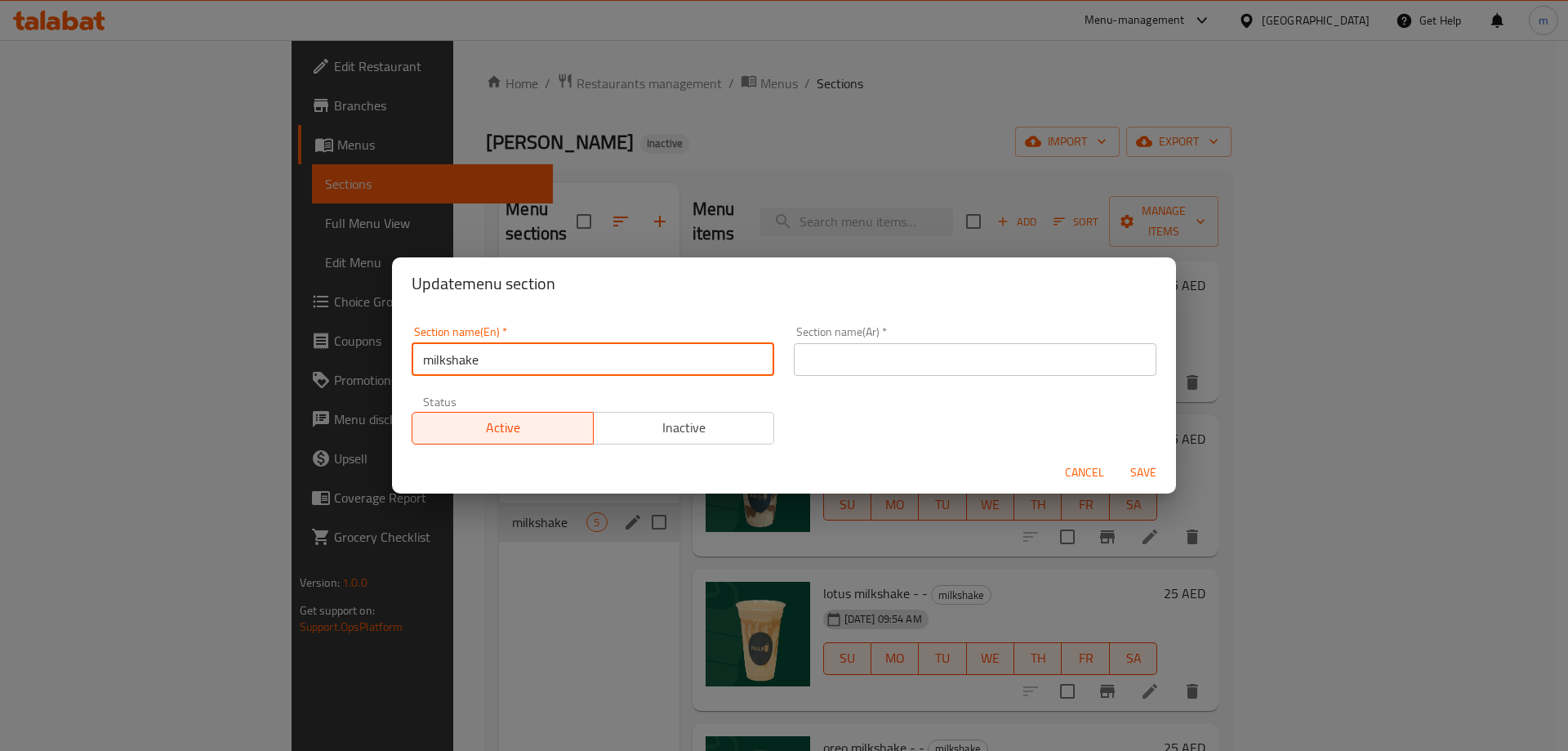
click at [505, 366] on input "milkshake" at bounding box center [592, 360] width 362 height 33
type input "Milkshake"
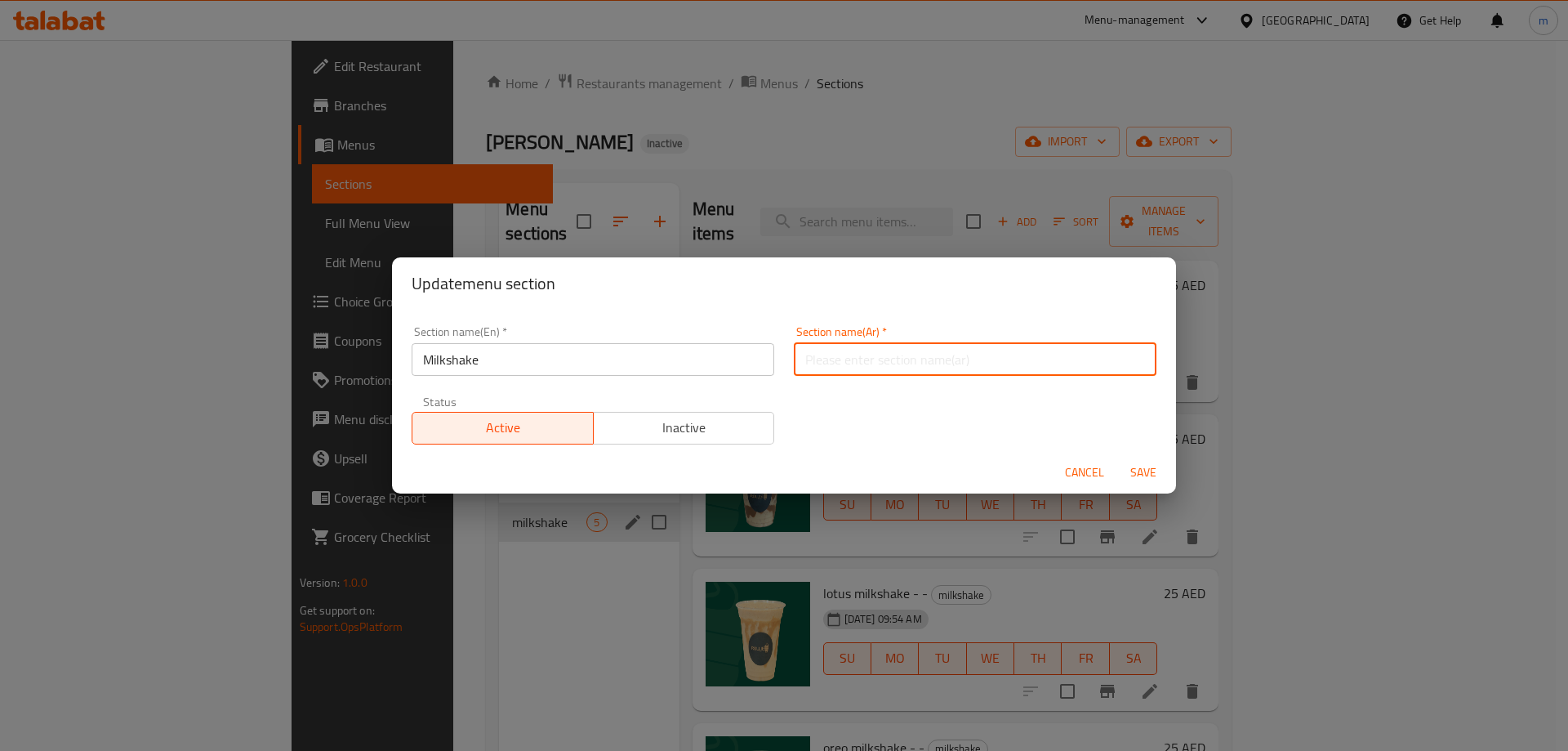
click at [989, 350] on input "text" at bounding box center [974, 360] width 362 height 33
paste input "ميلك شيك"
type input "ميلك شيك"
click at [1135, 473] on span "Save" at bounding box center [1143, 472] width 39 height 20
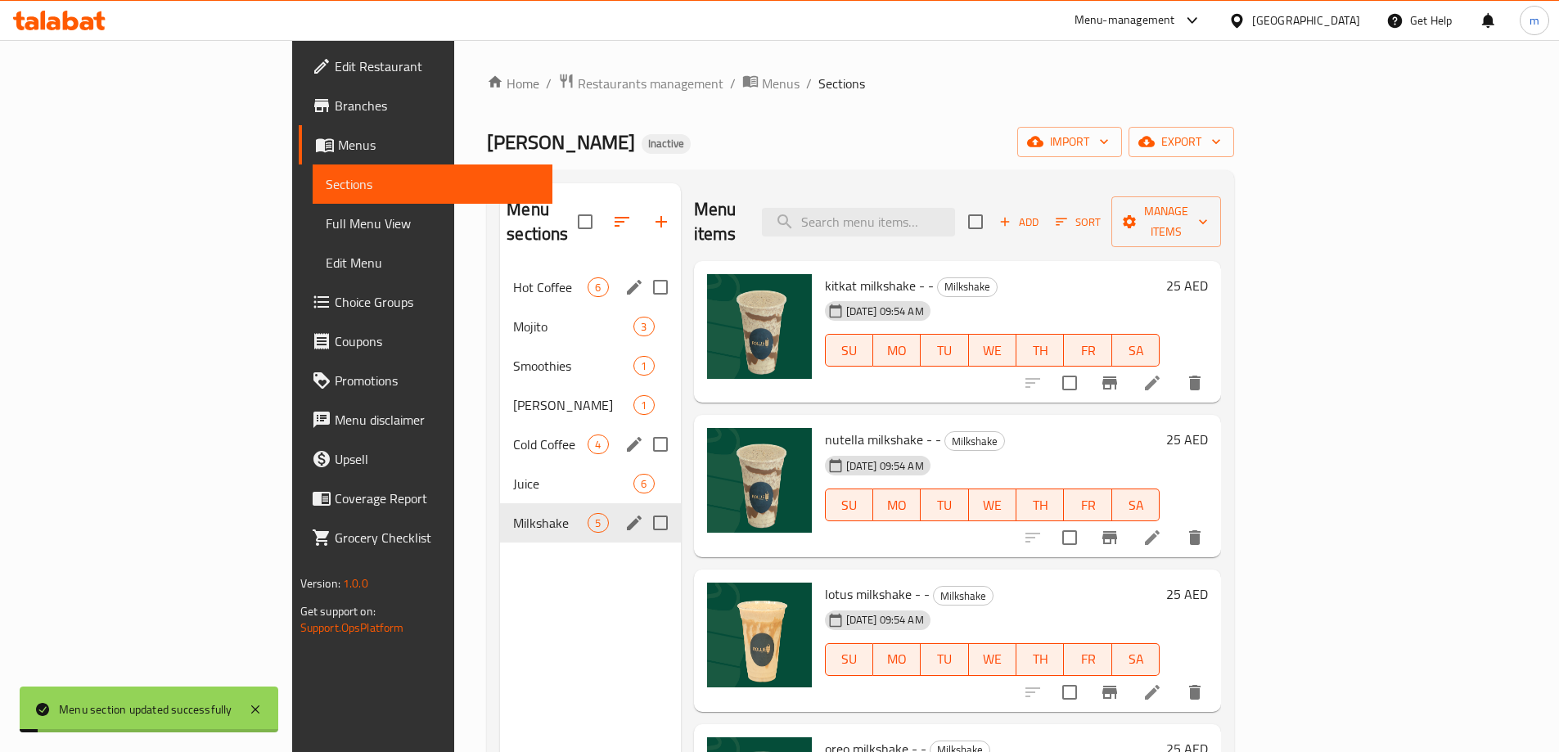
click at [545, 585] on div "Menu sections Hot Coffee 6 Mojito 3 Smoothies 1 Rollie Sweet 1 Cold Coffee 4 Ju…" at bounding box center [590, 559] width 180 height 752
click at [500, 277] on div "Hot Coffee 6" at bounding box center [590, 287] width 180 height 39
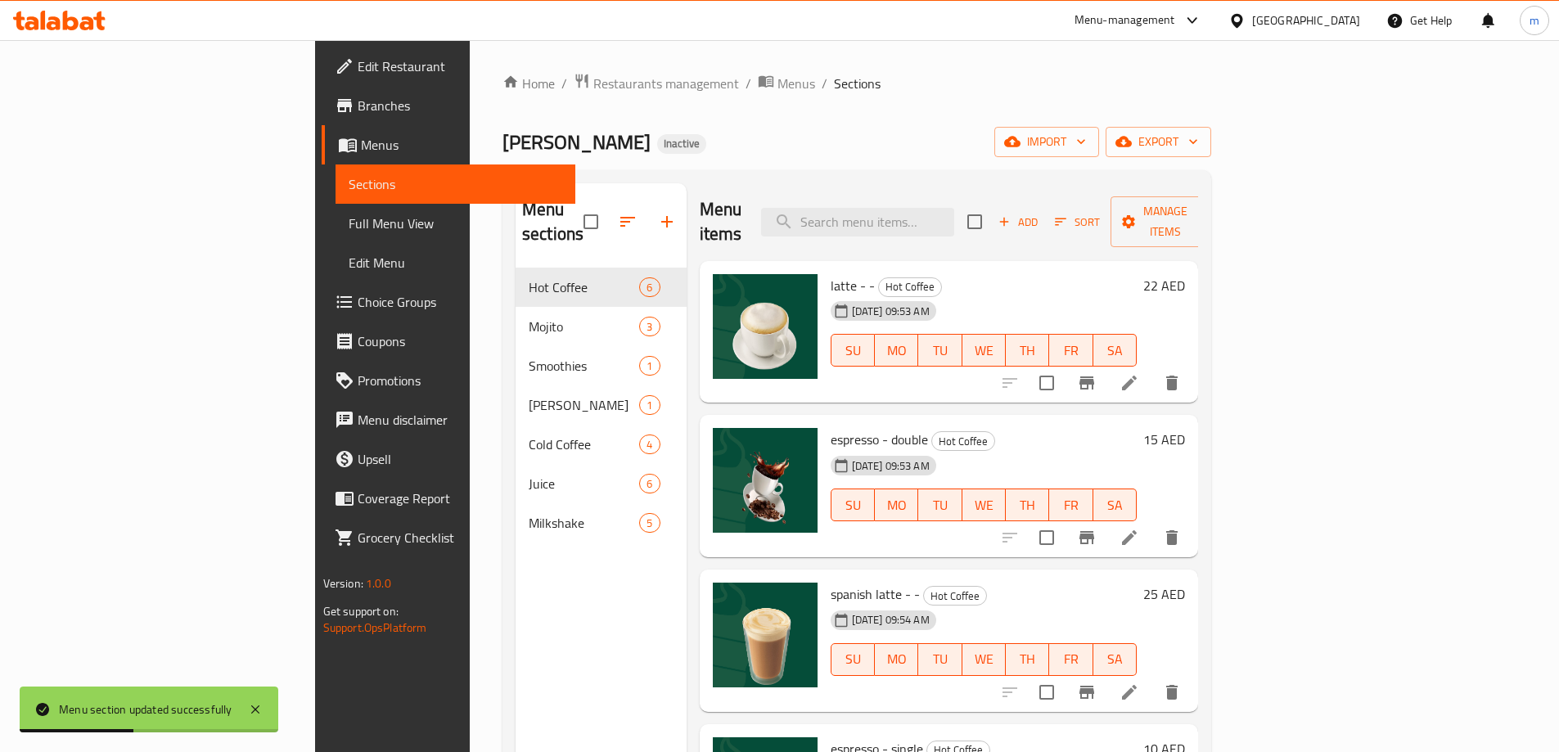
click at [1152, 368] on li at bounding box center [1129, 382] width 46 height 29
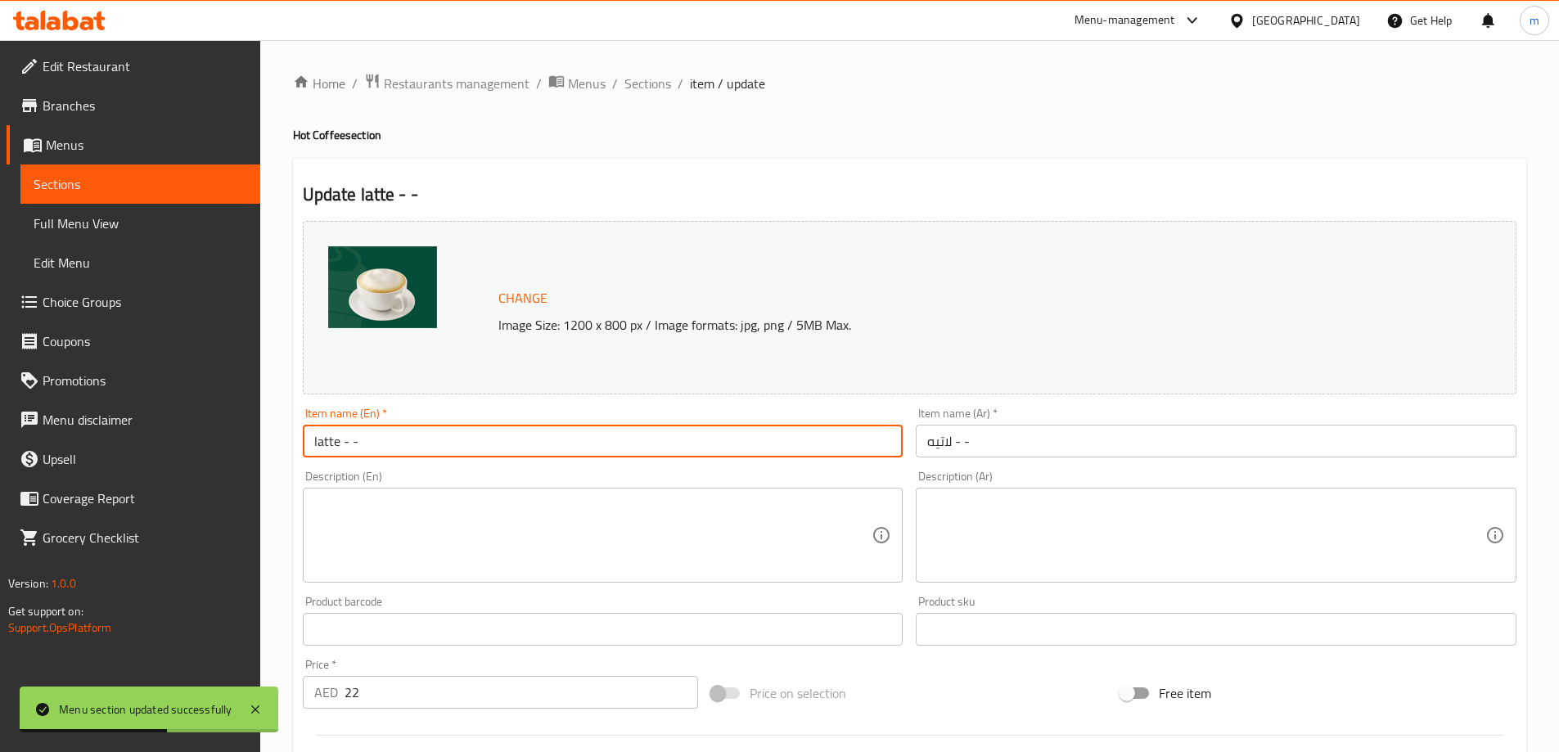
click at [485, 430] on input "latte - -" at bounding box center [603, 441] width 601 height 33
type input "Latte - -"
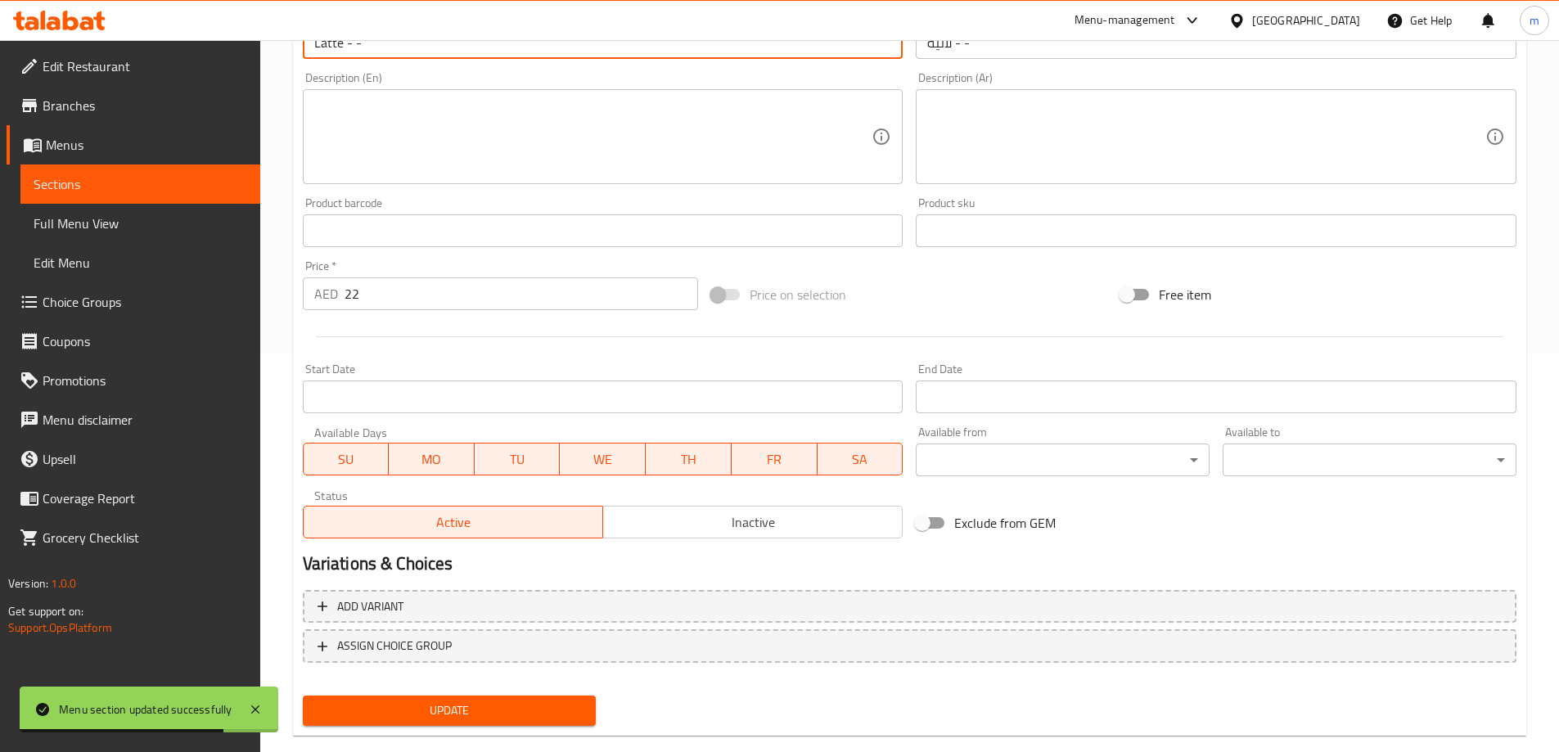
scroll to position [428, 0]
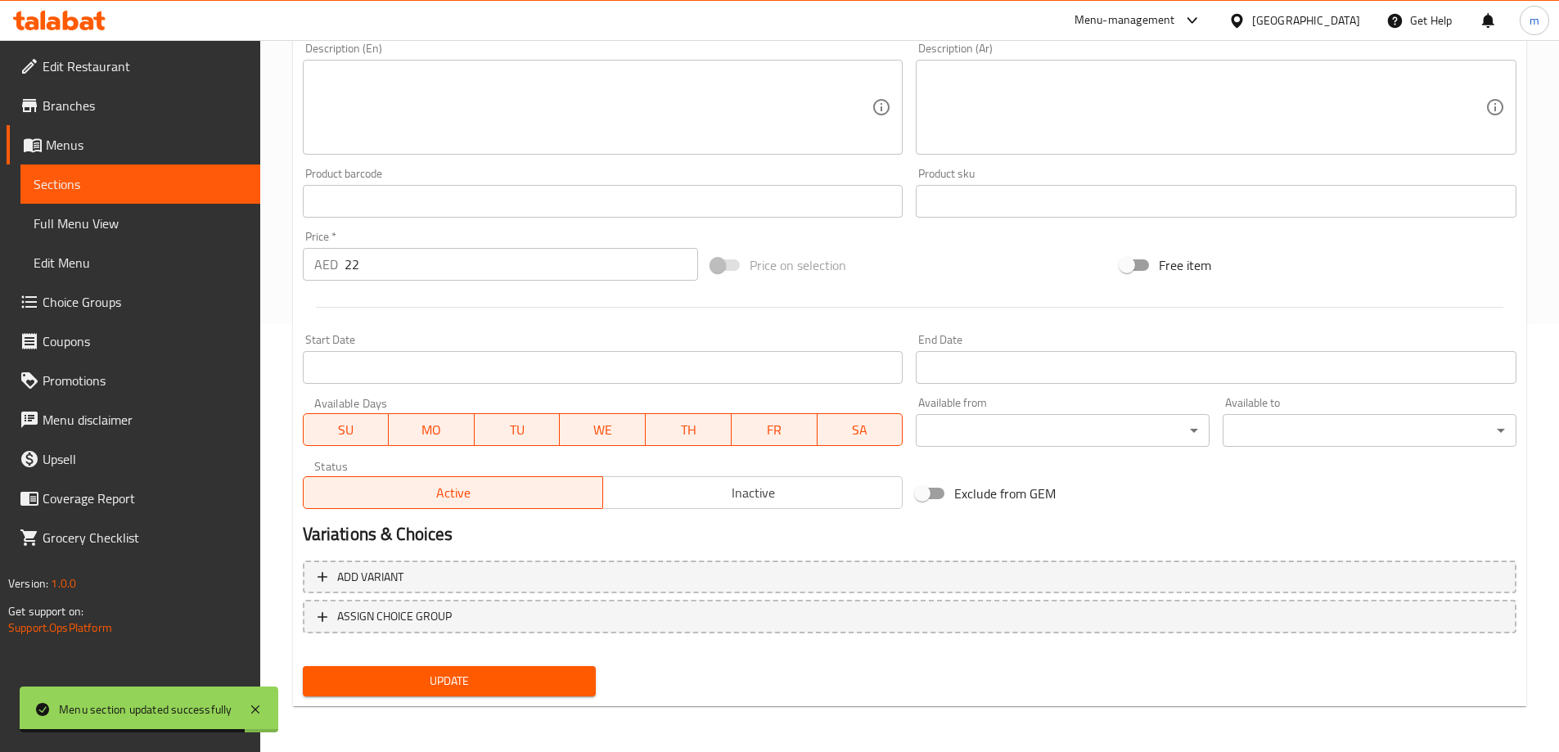
click at [483, 690] on span "Update" at bounding box center [450, 681] width 268 height 20
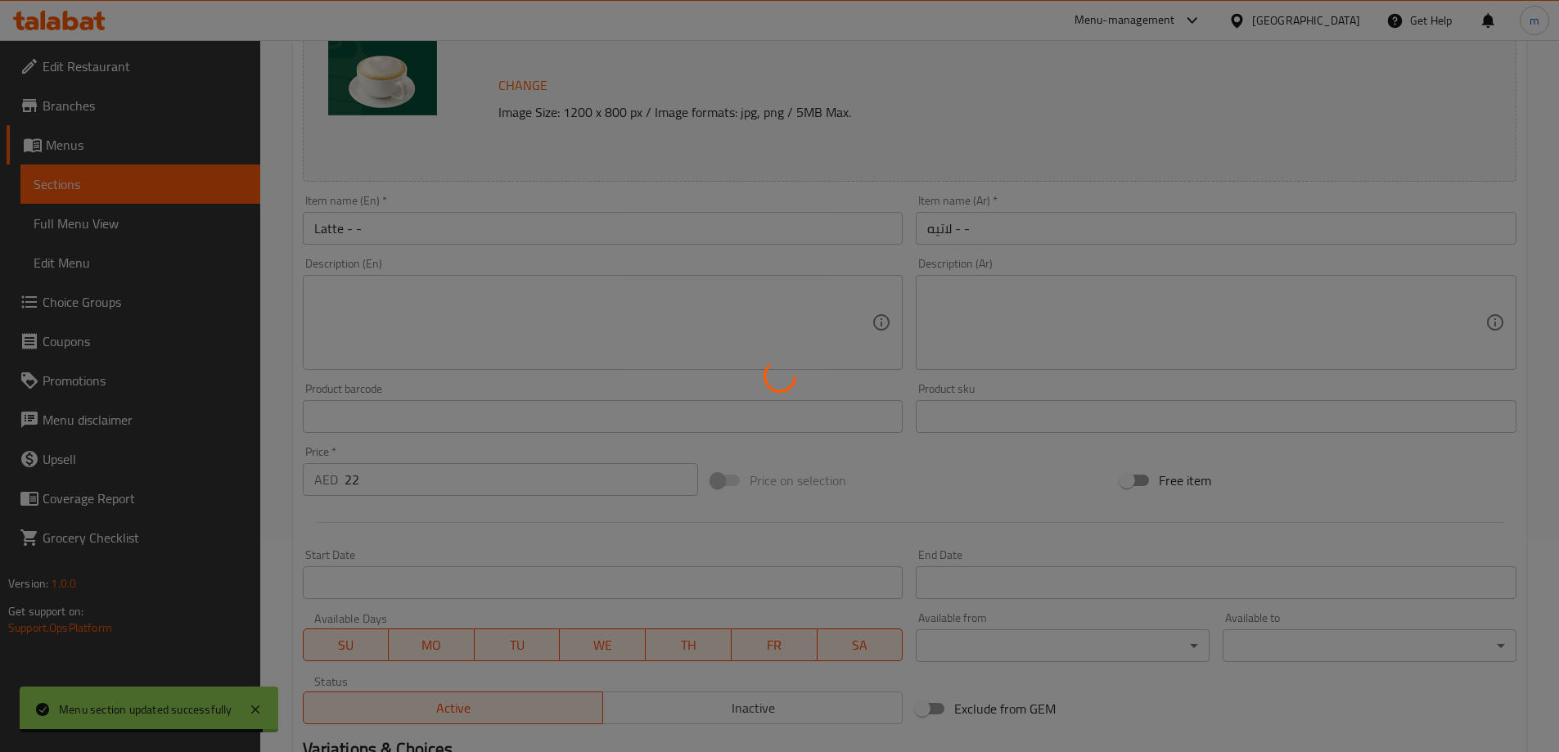
scroll to position [0, 0]
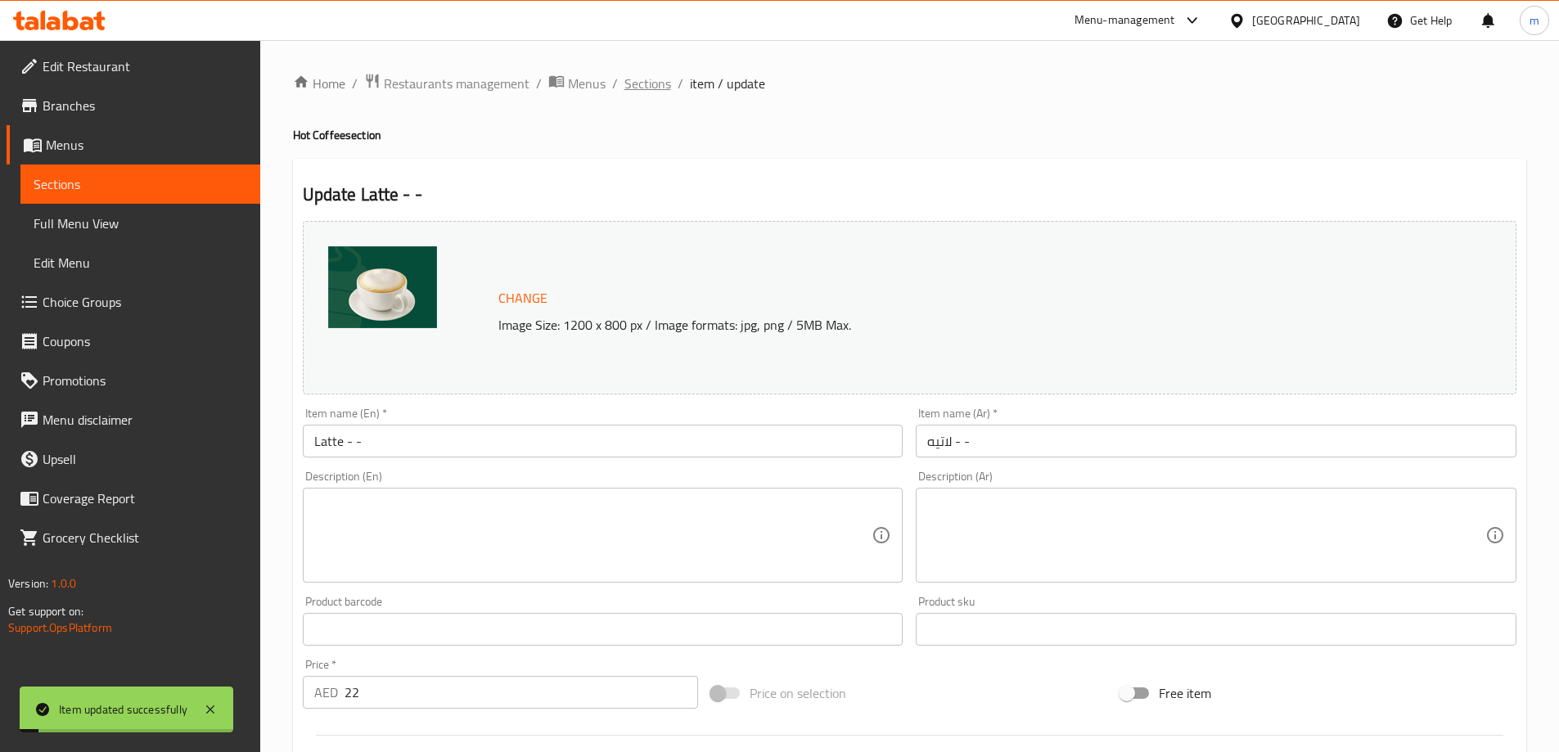
click at [664, 87] on span "Sections" at bounding box center [647, 84] width 47 height 20
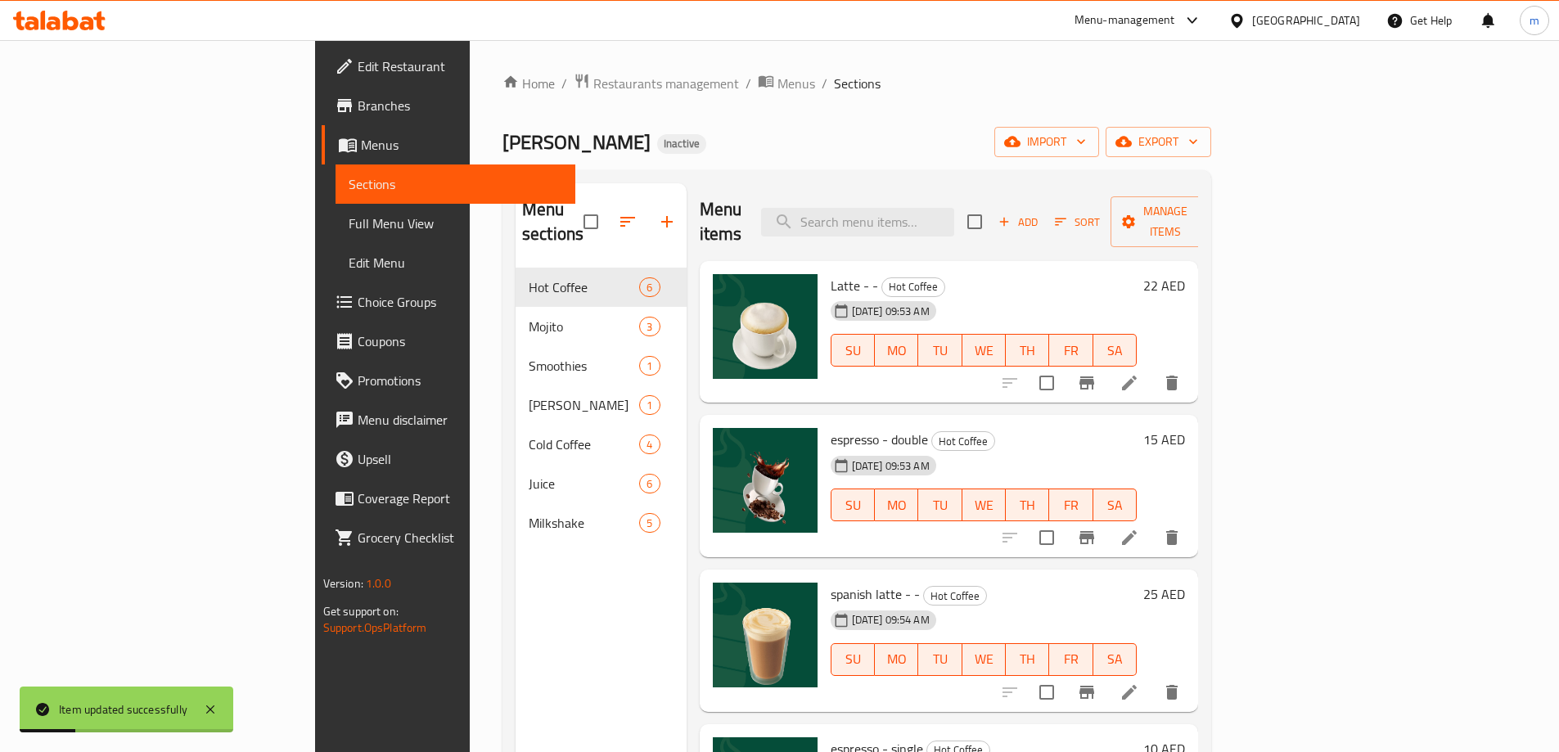
click at [1139, 528] on icon at bounding box center [1129, 538] width 20 height 20
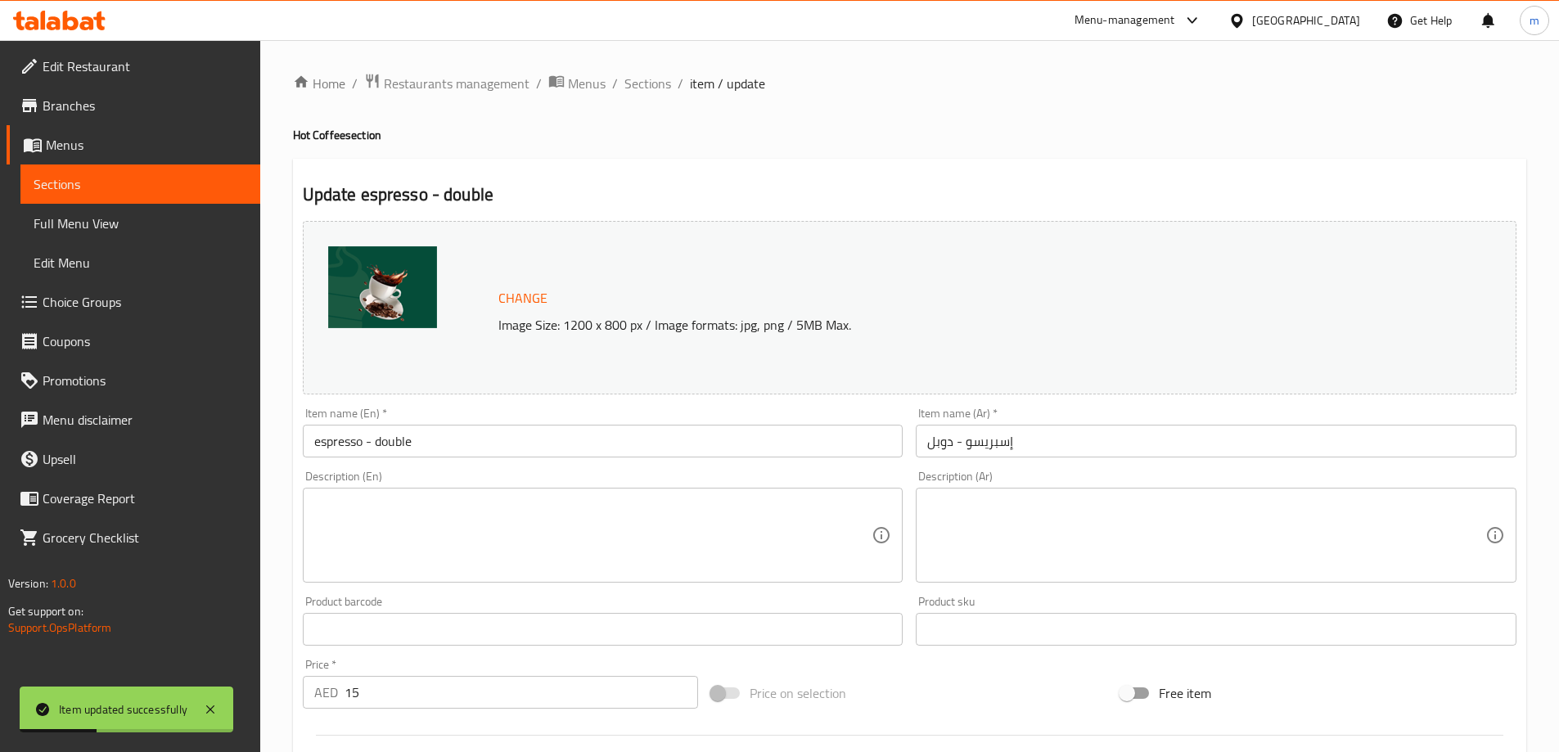
click at [443, 444] on input "espresso - double" at bounding box center [603, 441] width 601 height 33
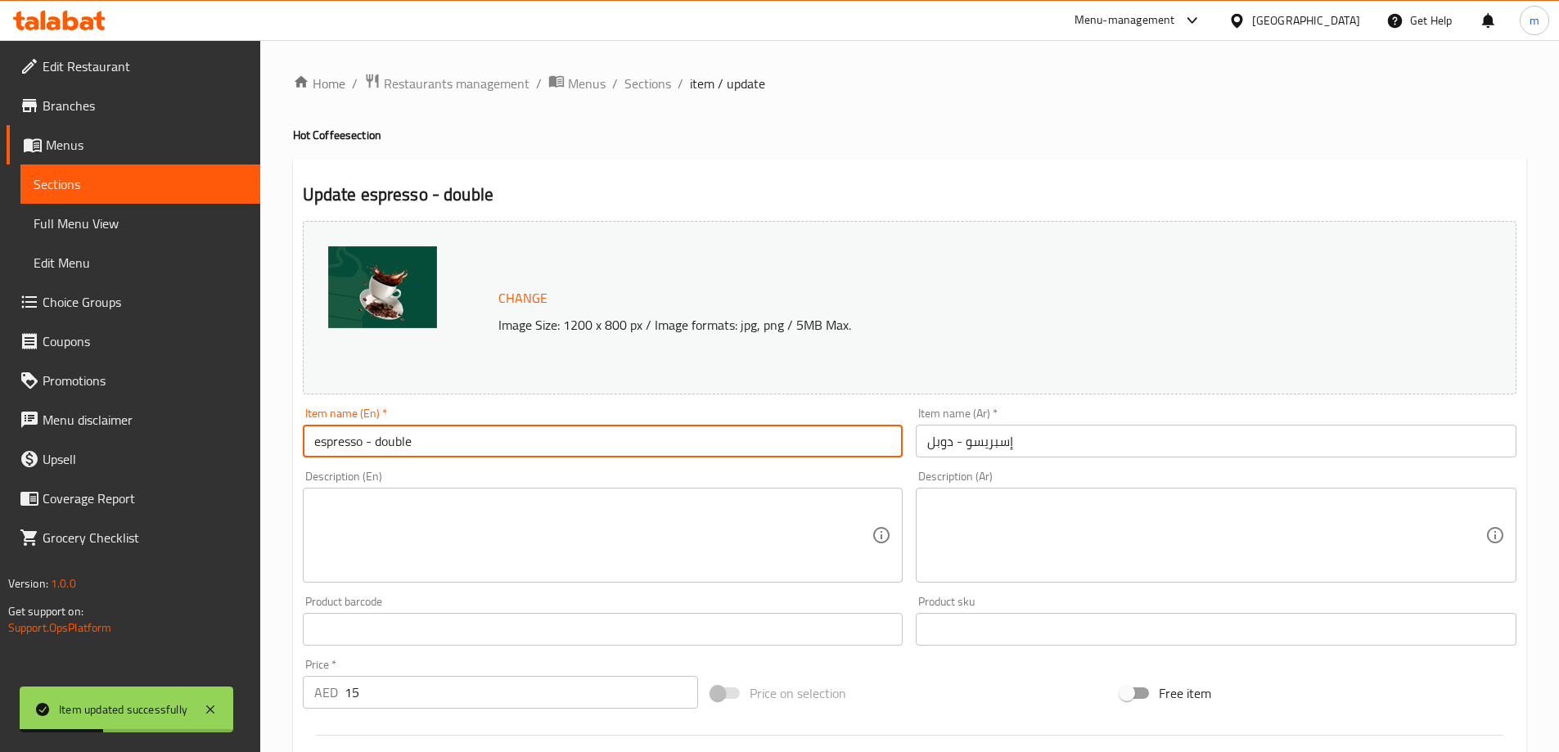
click at [443, 444] on input "espresso - double" at bounding box center [603, 441] width 601 height 33
type input "Espresso - Double"
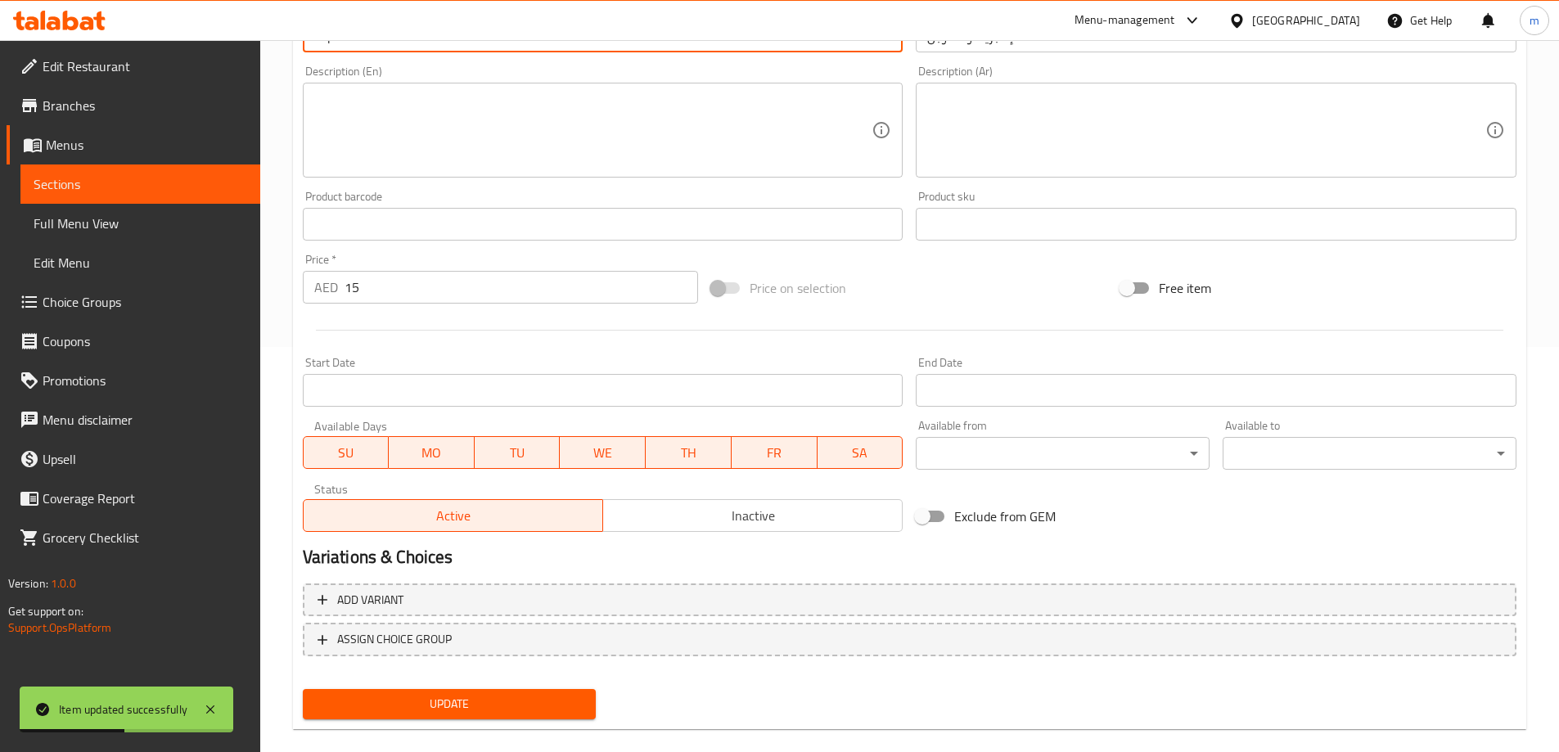
scroll to position [409, 0]
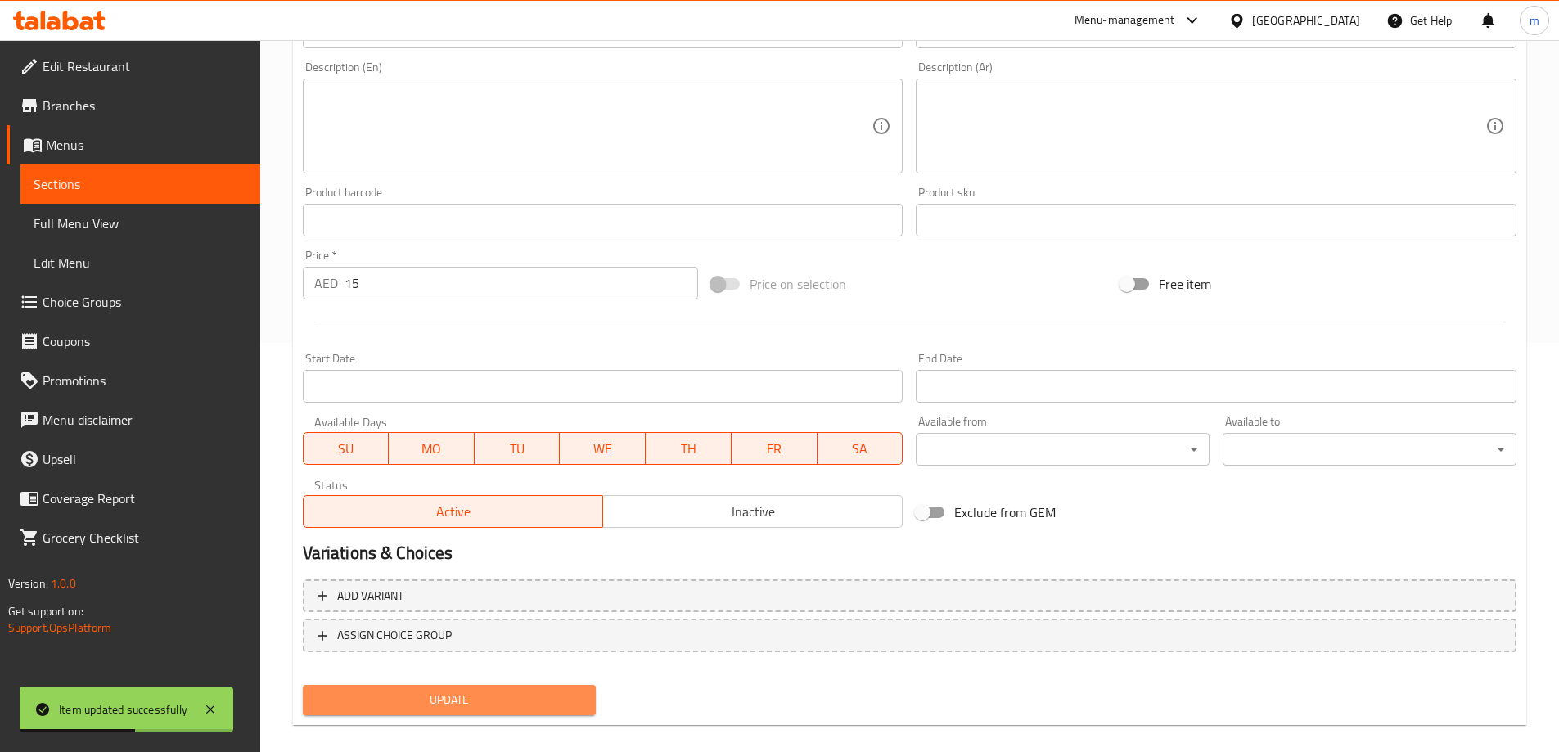
click at [471, 699] on span "Update" at bounding box center [450, 700] width 268 height 20
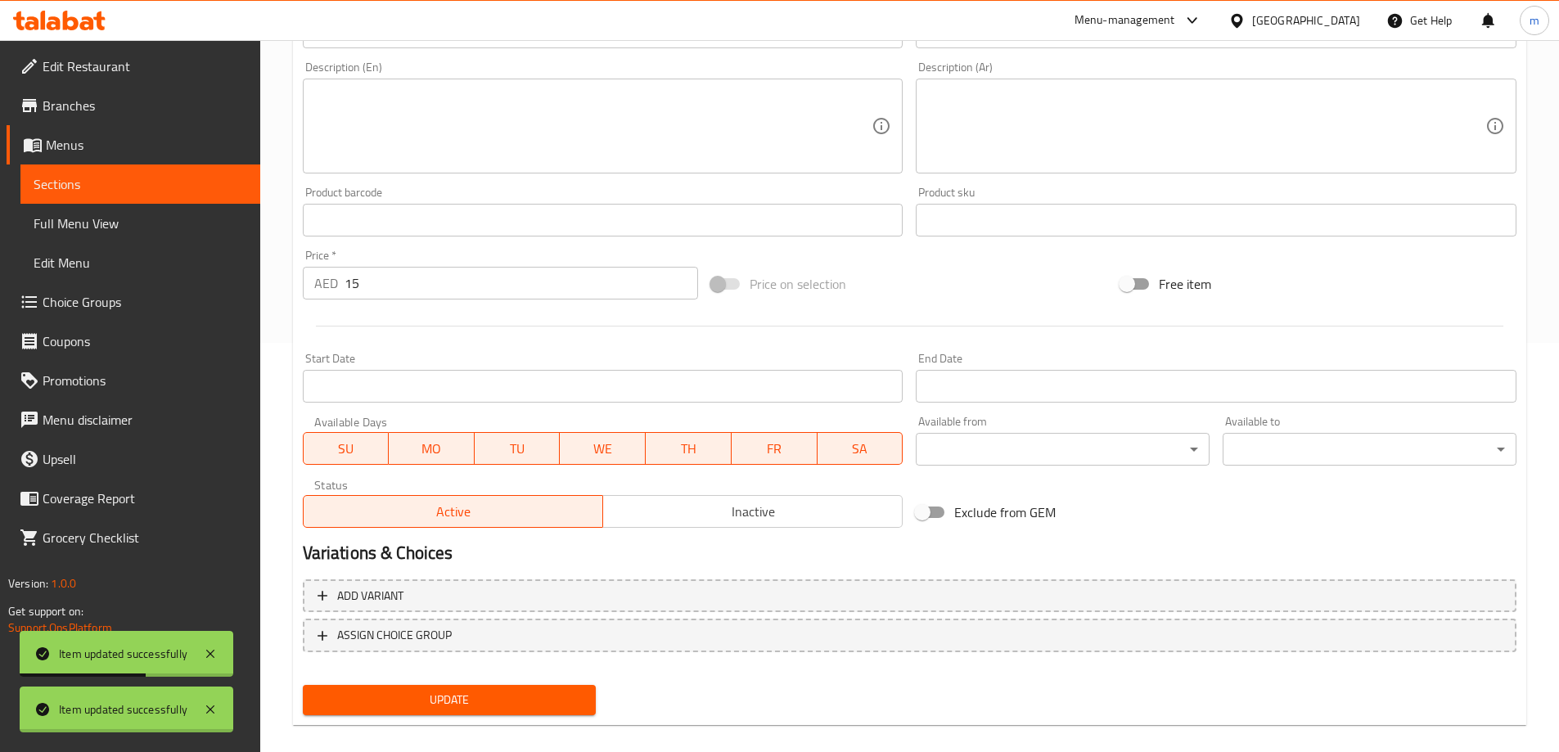
scroll to position [0, 0]
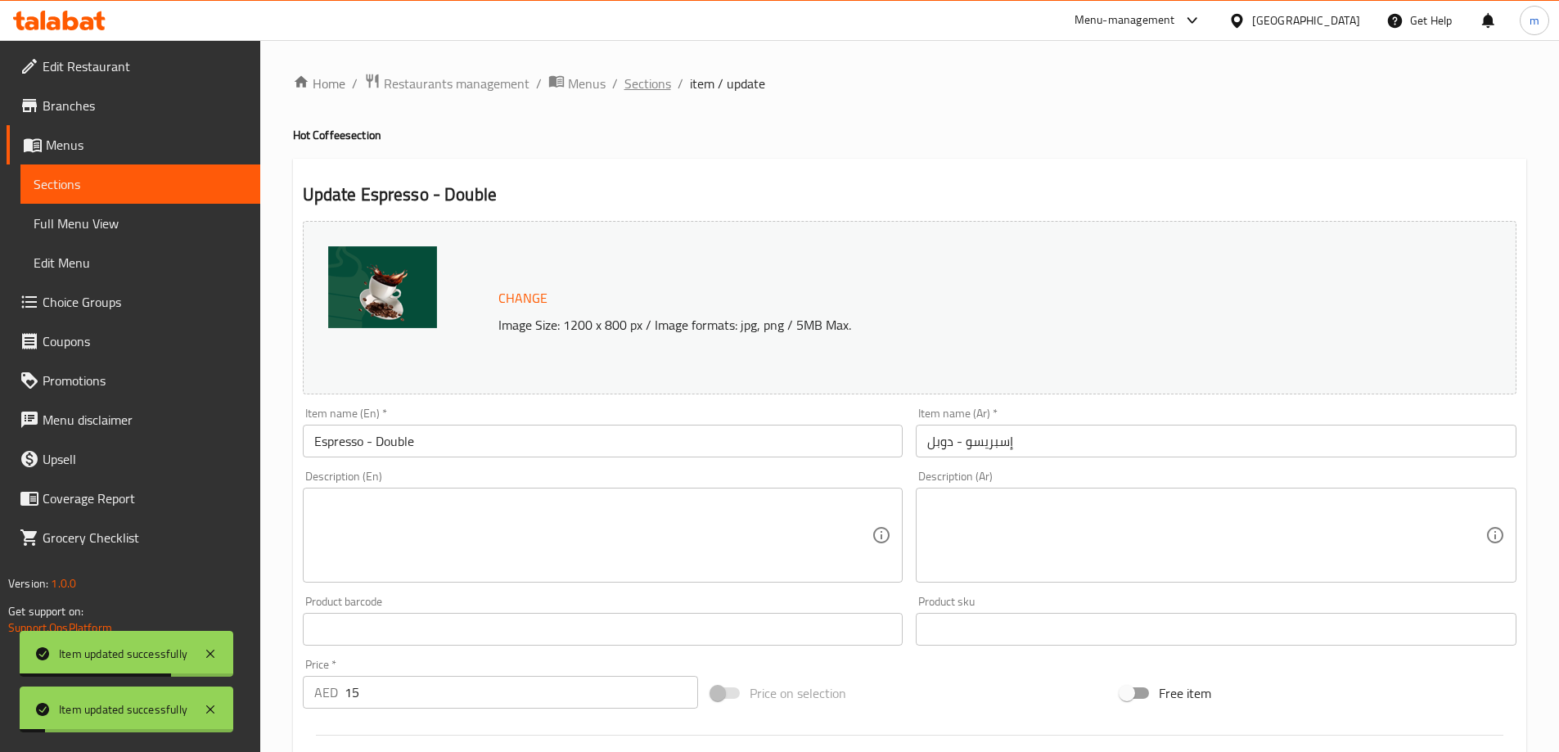
click at [652, 93] on span "Sections" at bounding box center [647, 84] width 47 height 20
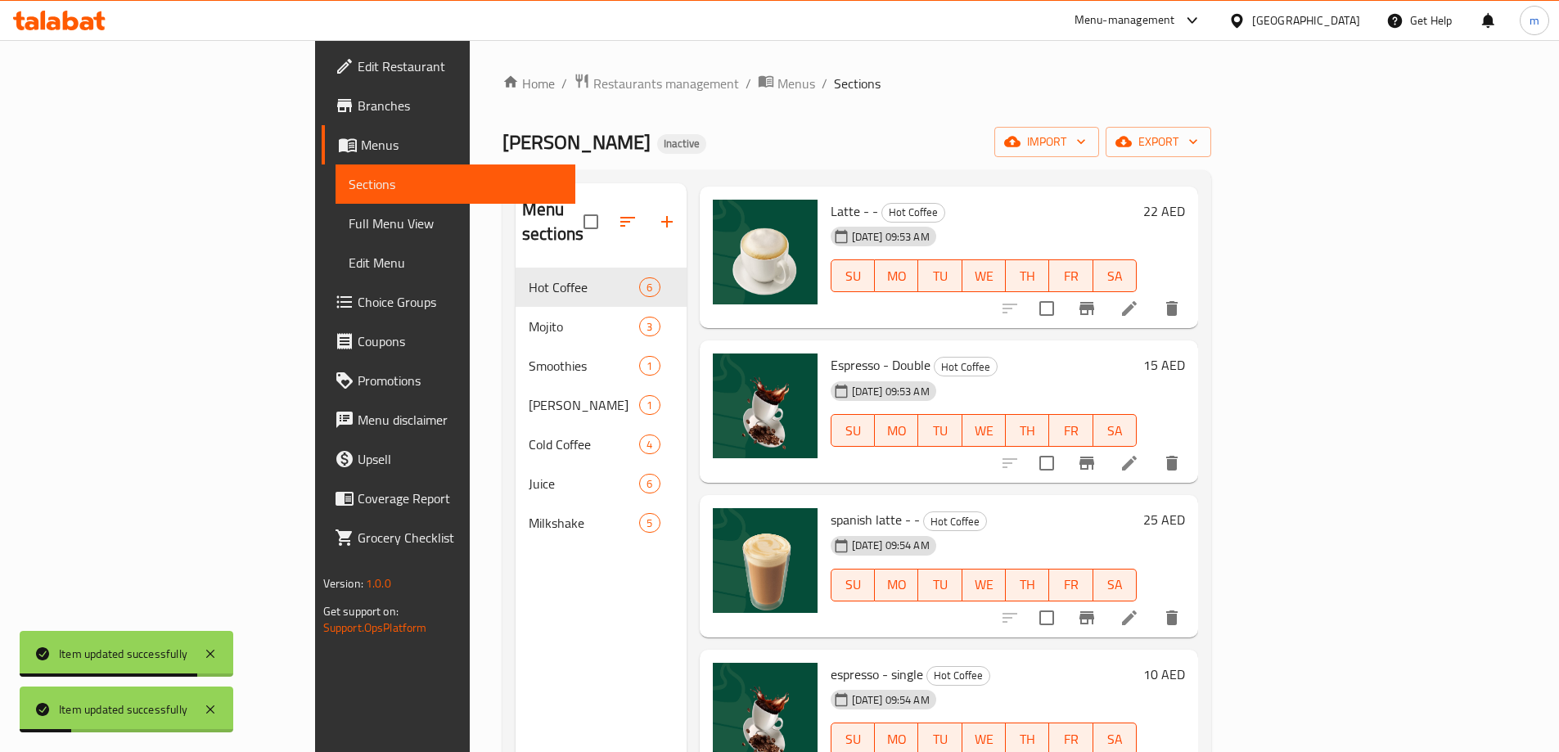
scroll to position [164, 0]
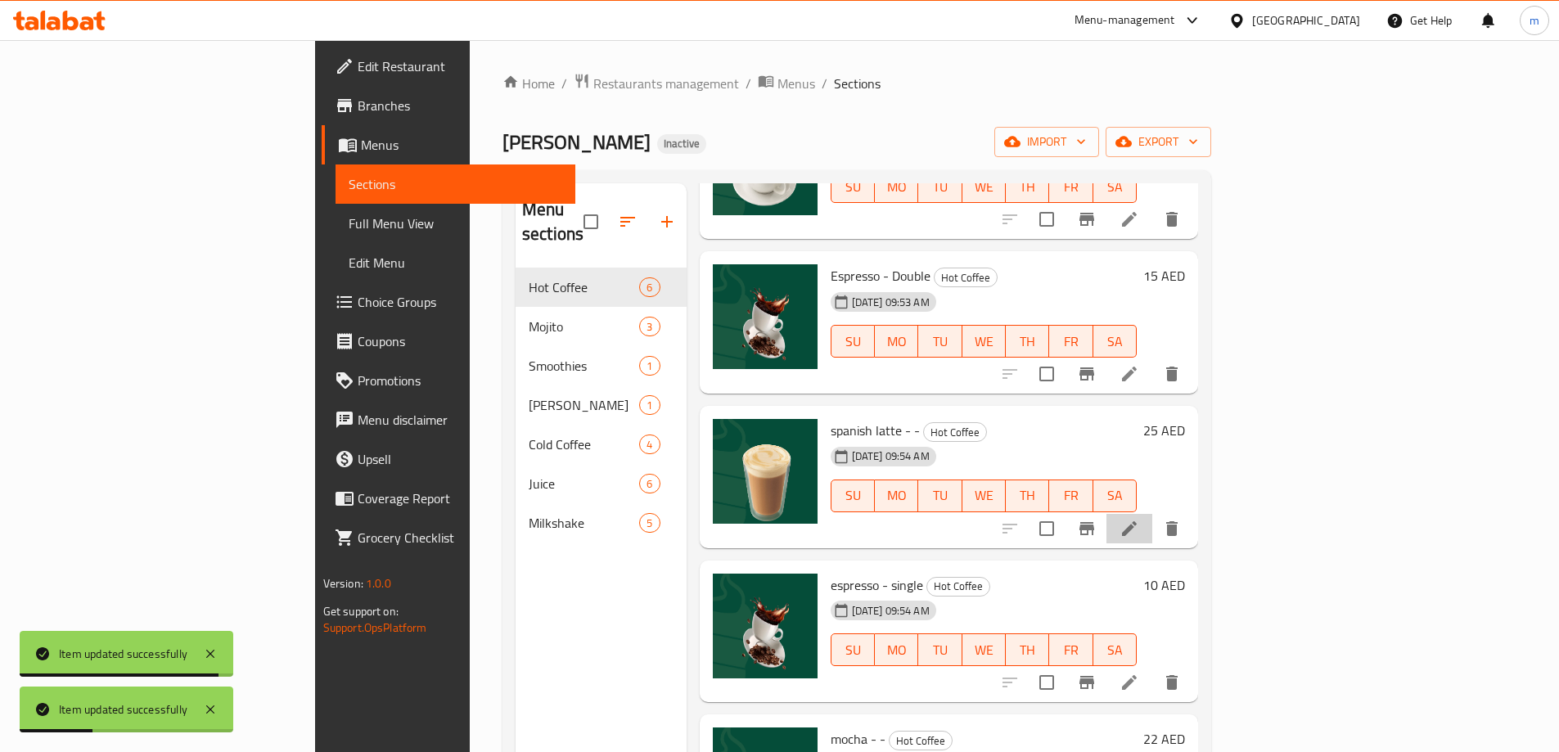
click at [1152, 515] on li at bounding box center [1129, 528] width 46 height 29
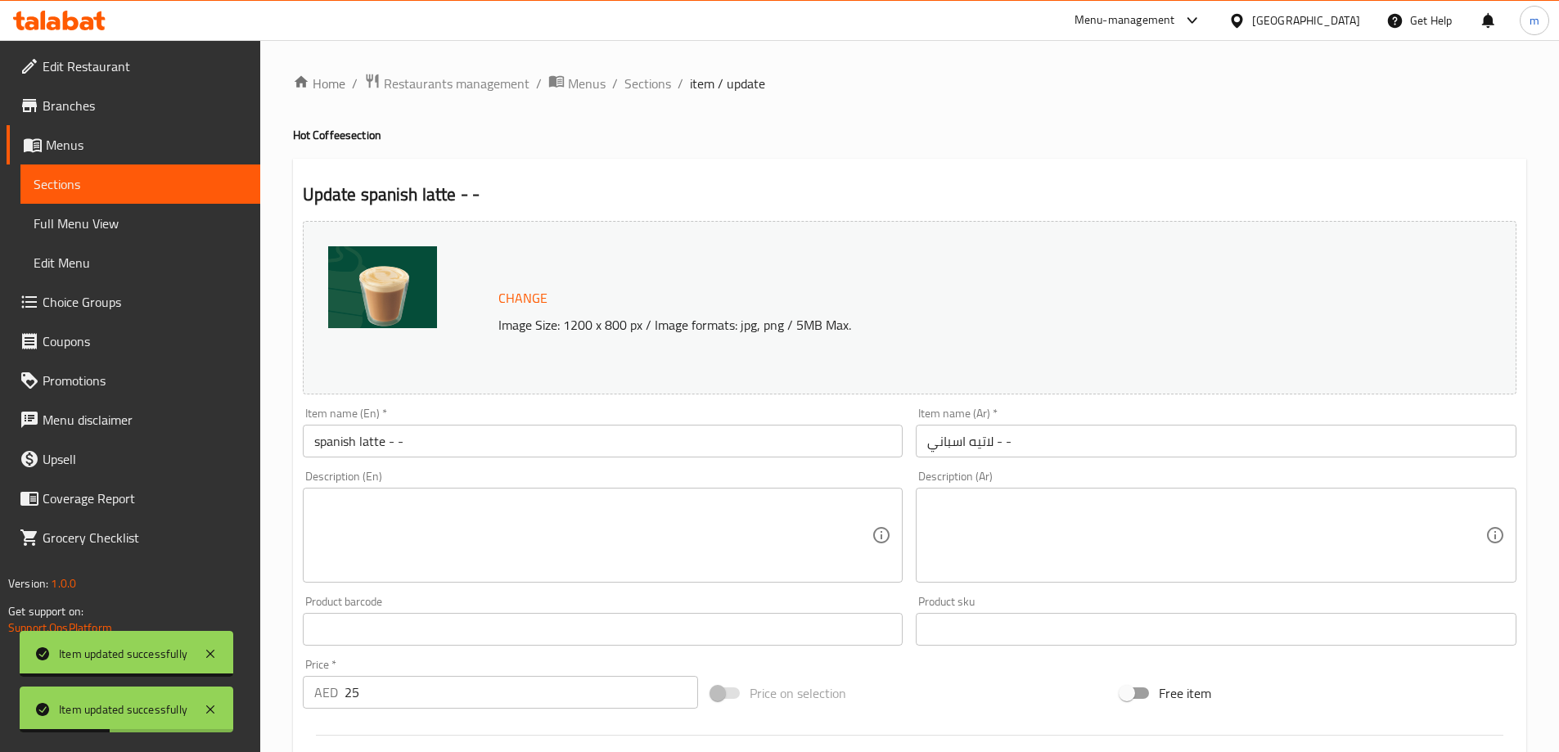
click at [427, 444] on input "spanish latte - -" at bounding box center [603, 441] width 601 height 33
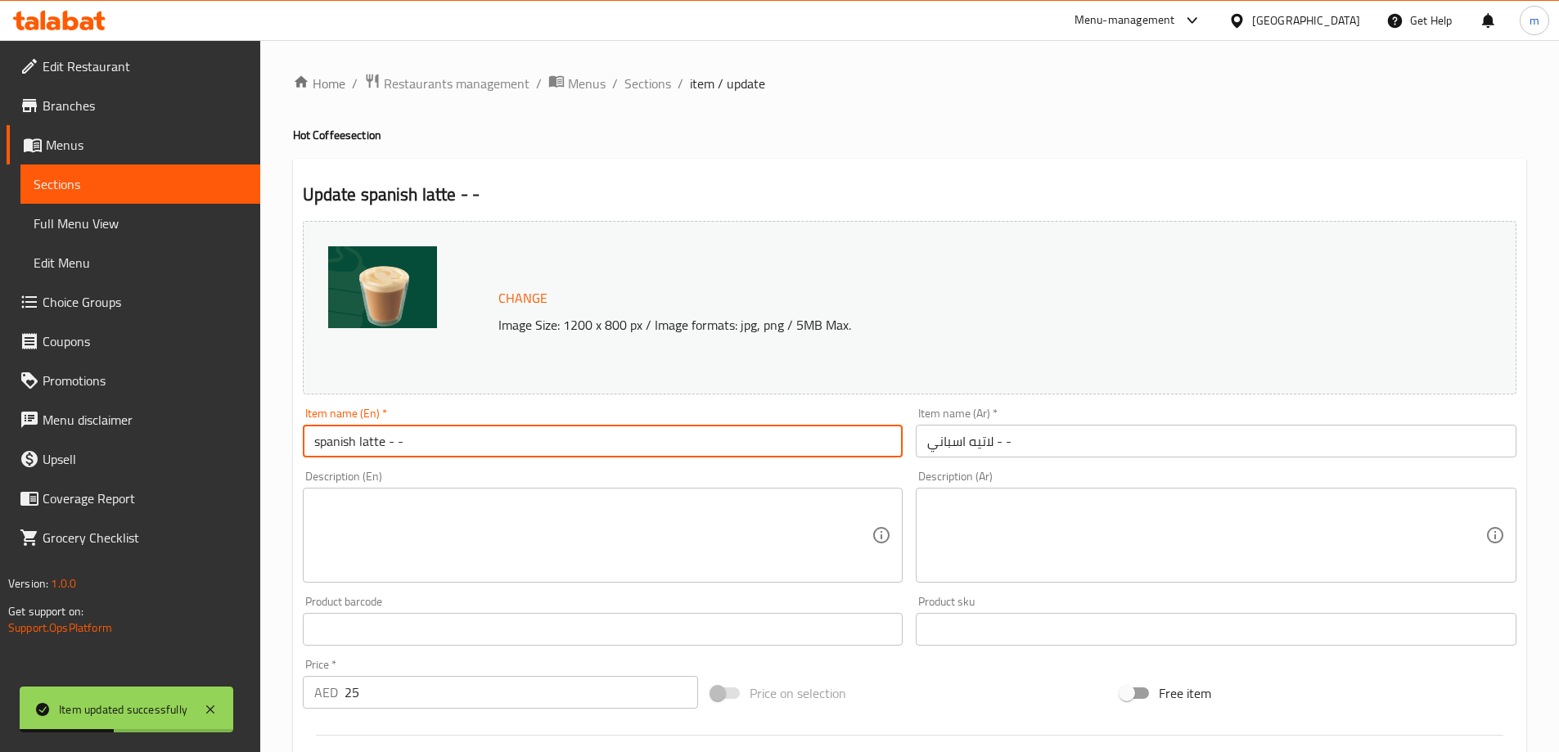
click at [427, 444] on input "spanish latte - -" at bounding box center [603, 441] width 601 height 33
type input "Spanish Latte - -"
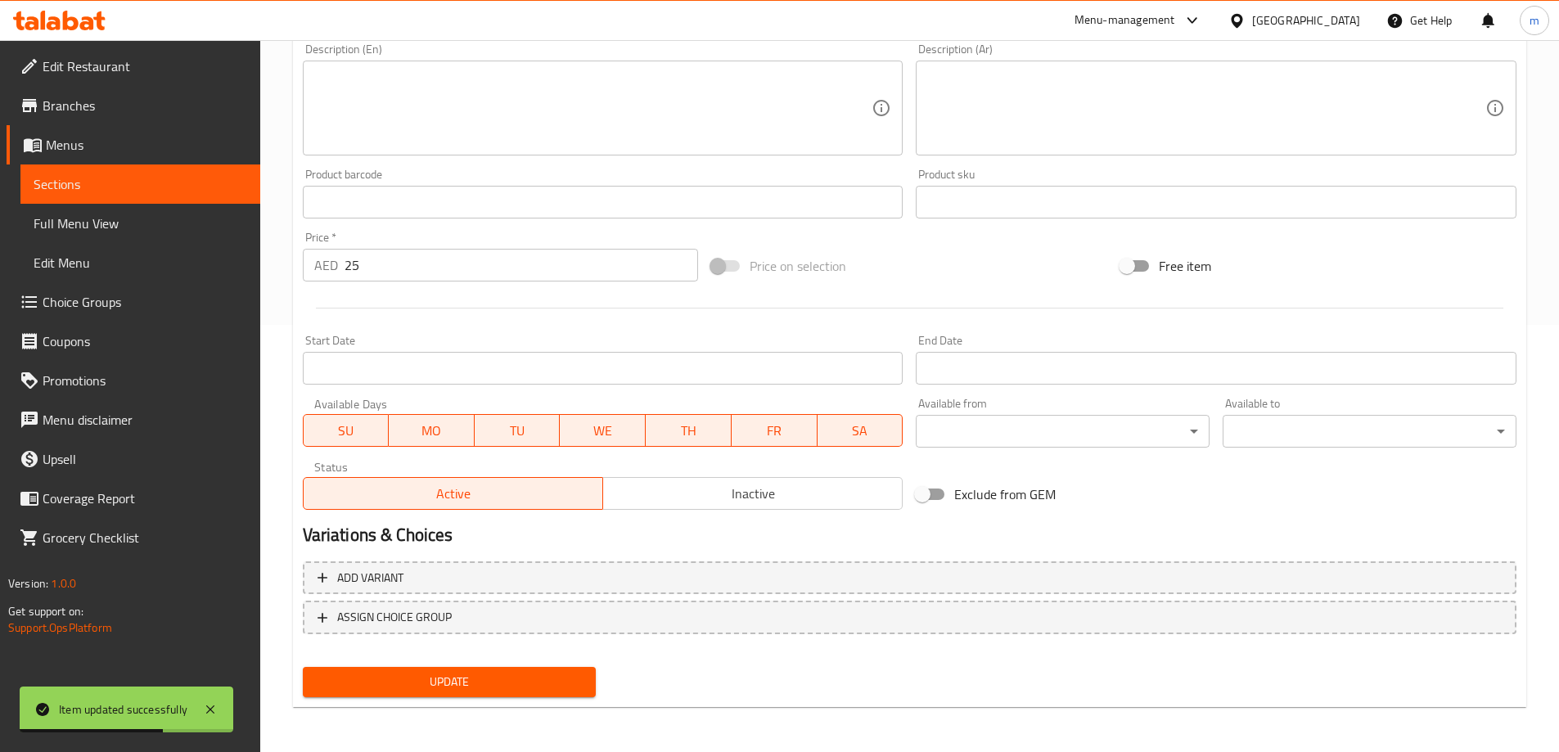
scroll to position [428, 0]
click at [467, 697] on div "Update" at bounding box center [449, 681] width 307 height 43
click at [473, 684] on span "Update" at bounding box center [450, 681] width 268 height 20
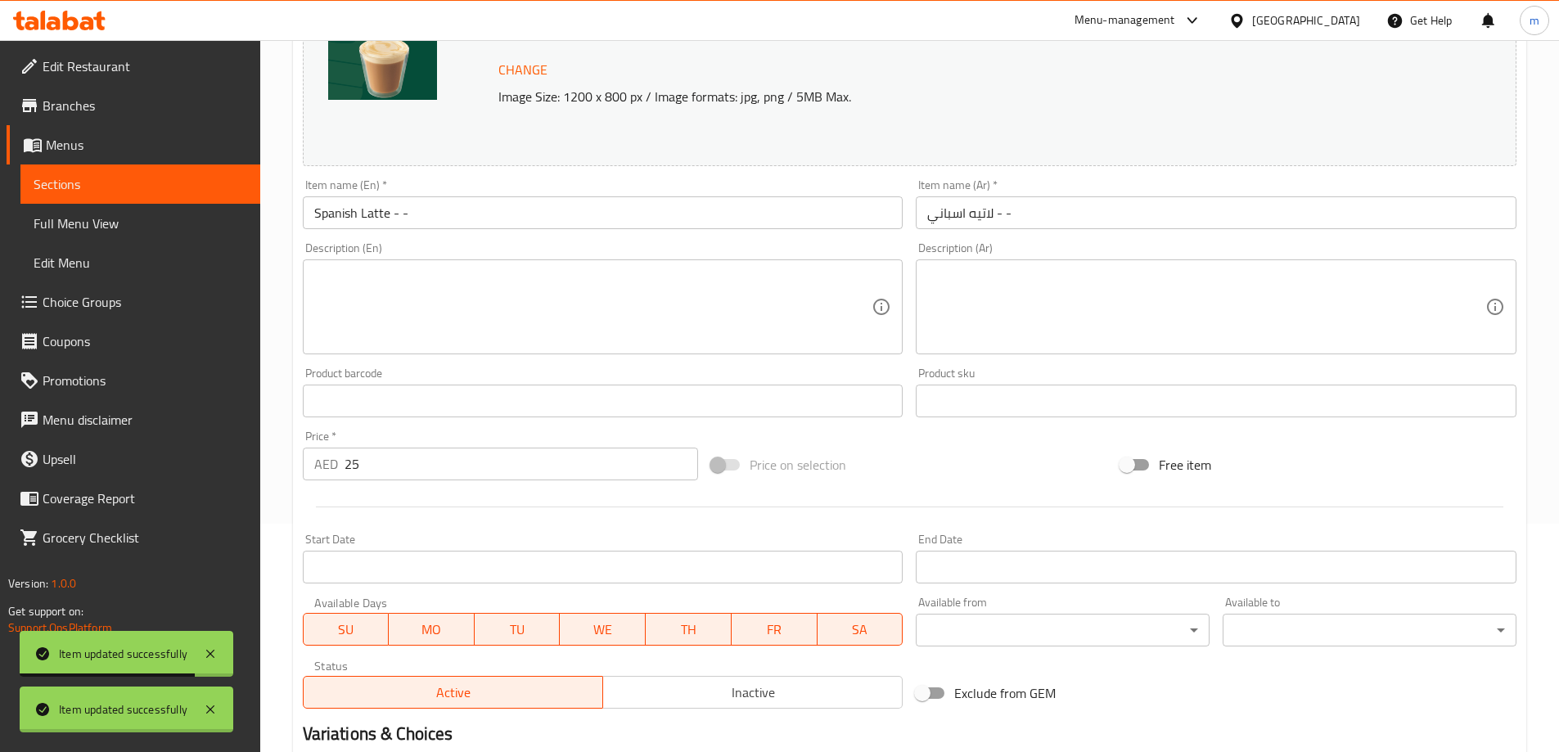
scroll to position [0, 0]
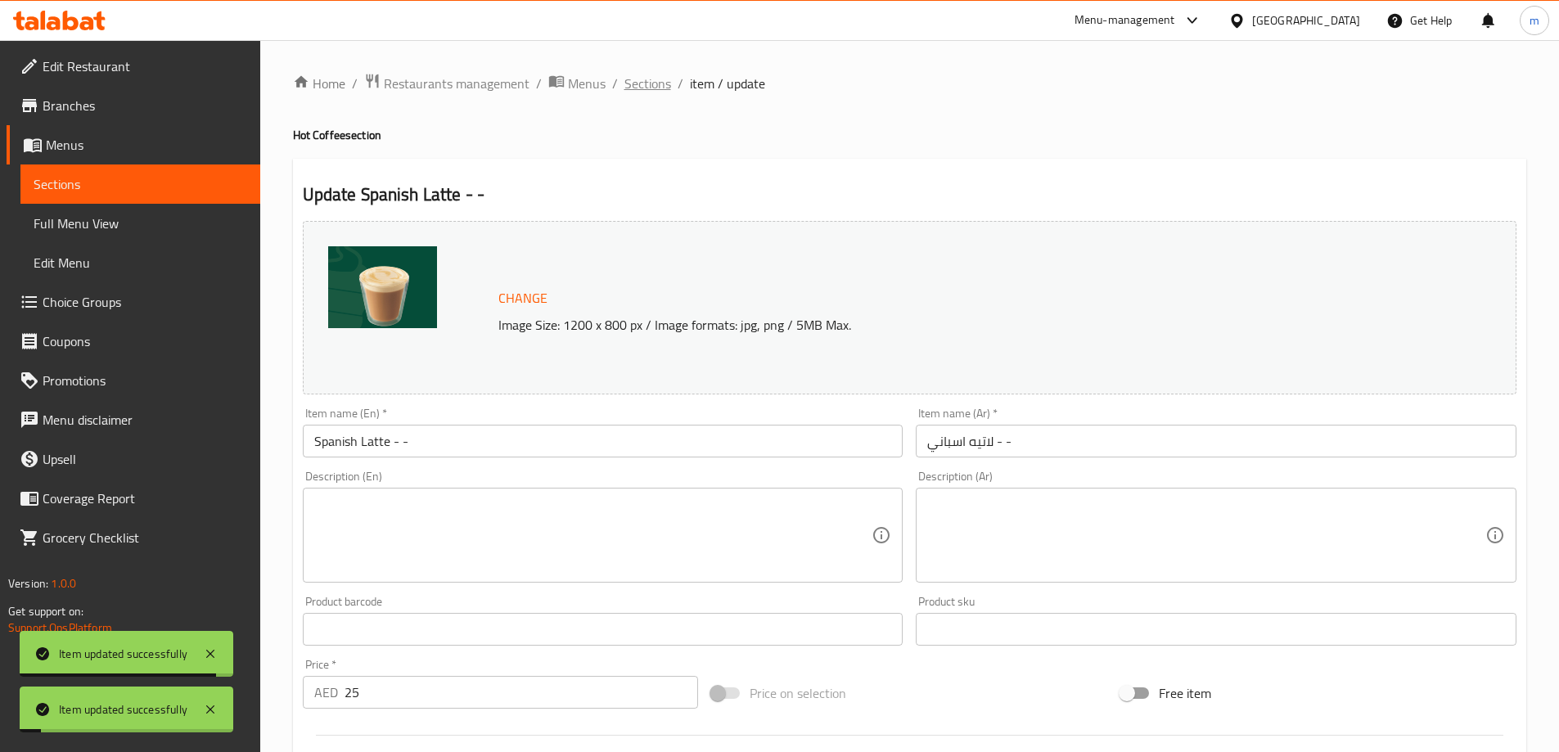
click at [633, 85] on span "Sections" at bounding box center [647, 84] width 47 height 20
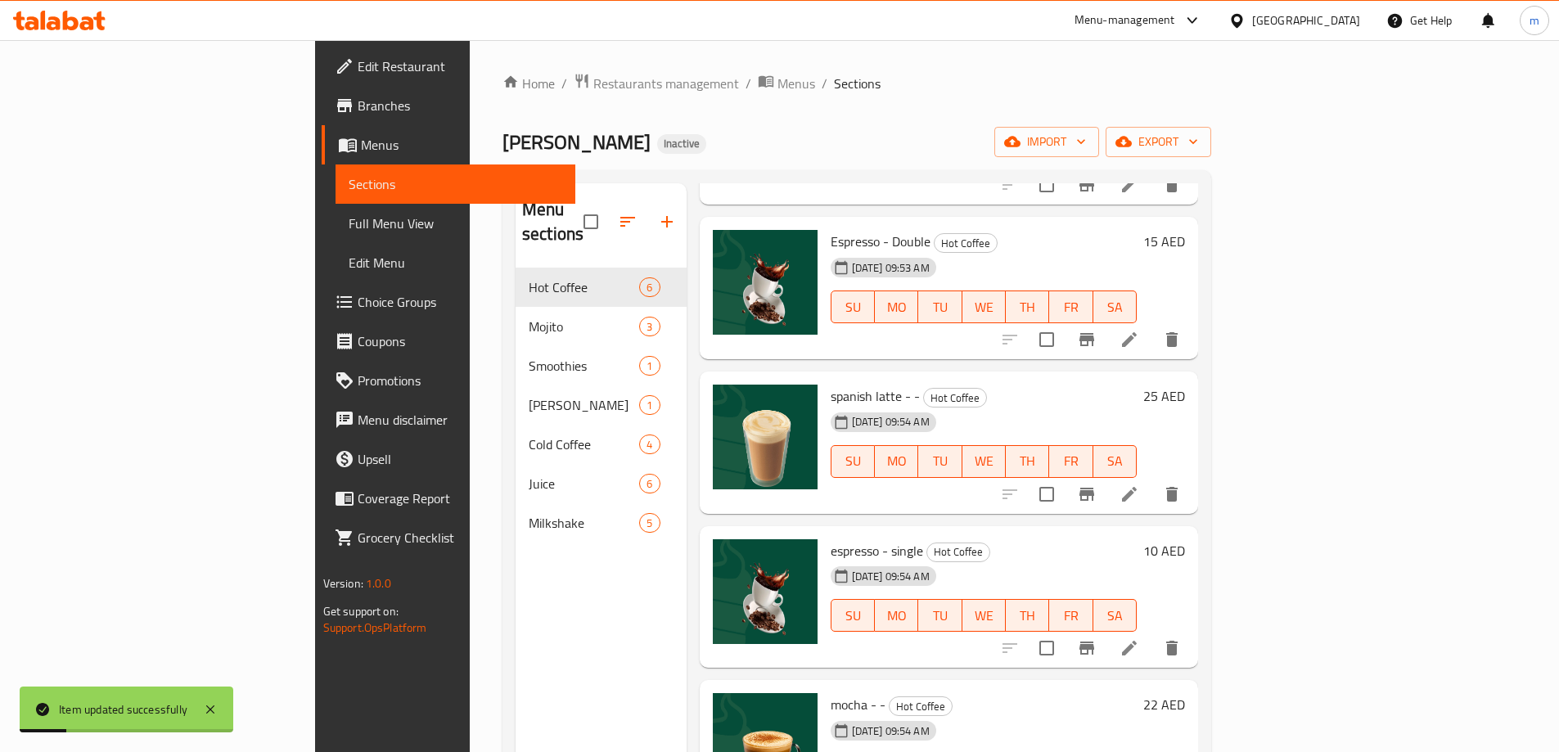
scroll to position [214, 0]
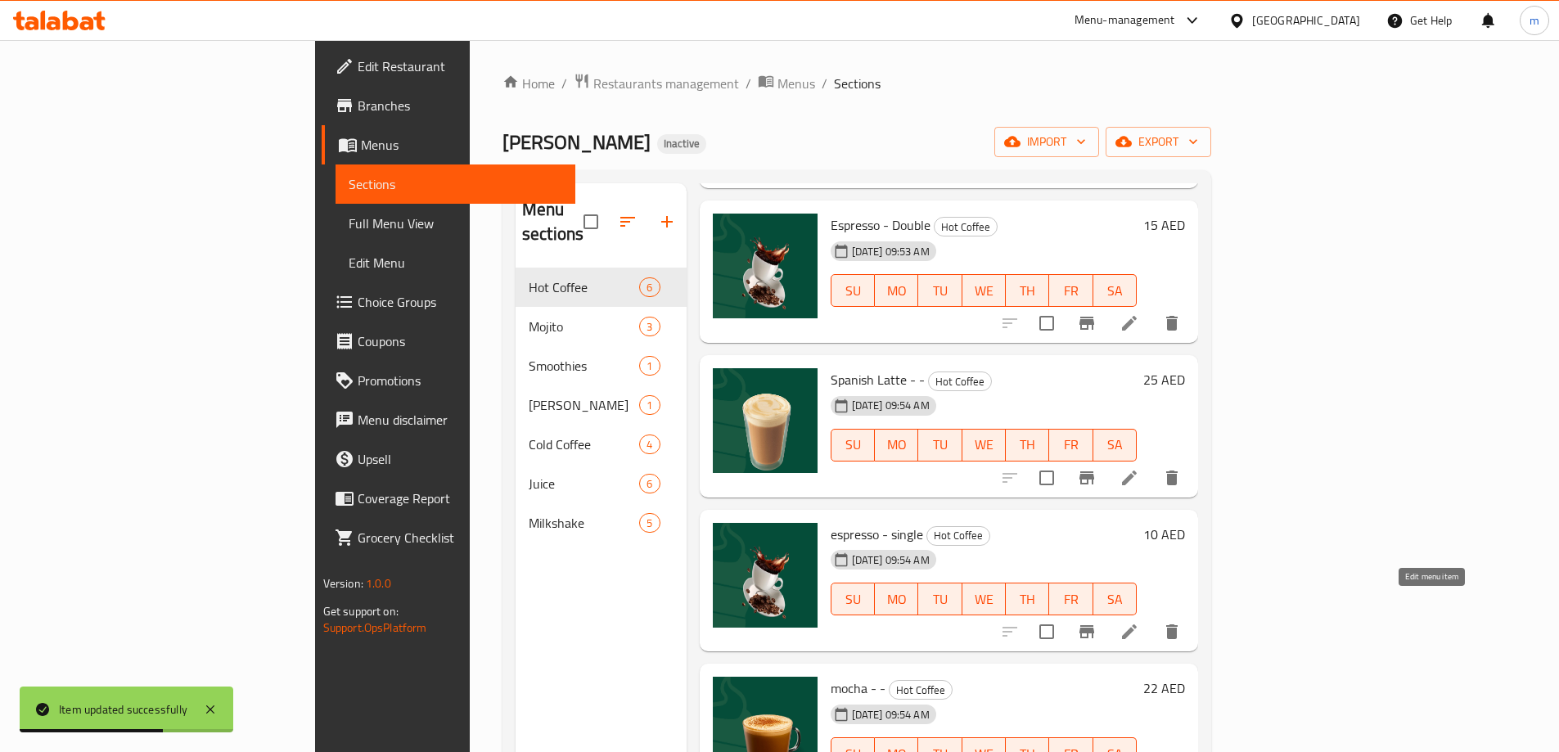
click at [1139, 622] on icon at bounding box center [1129, 632] width 20 height 20
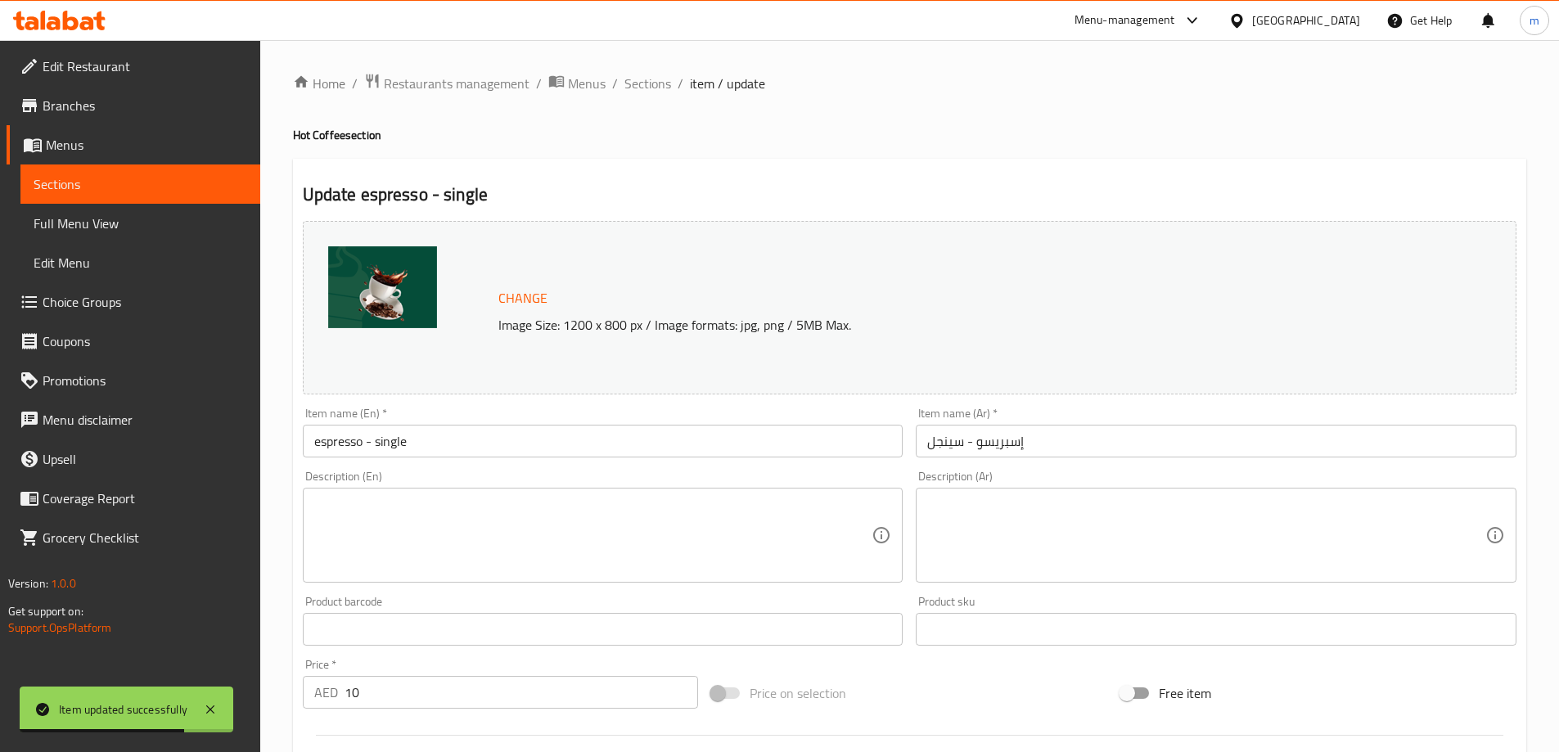
click at [408, 434] on input "espresso - single" at bounding box center [603, 441] width 601 height 33
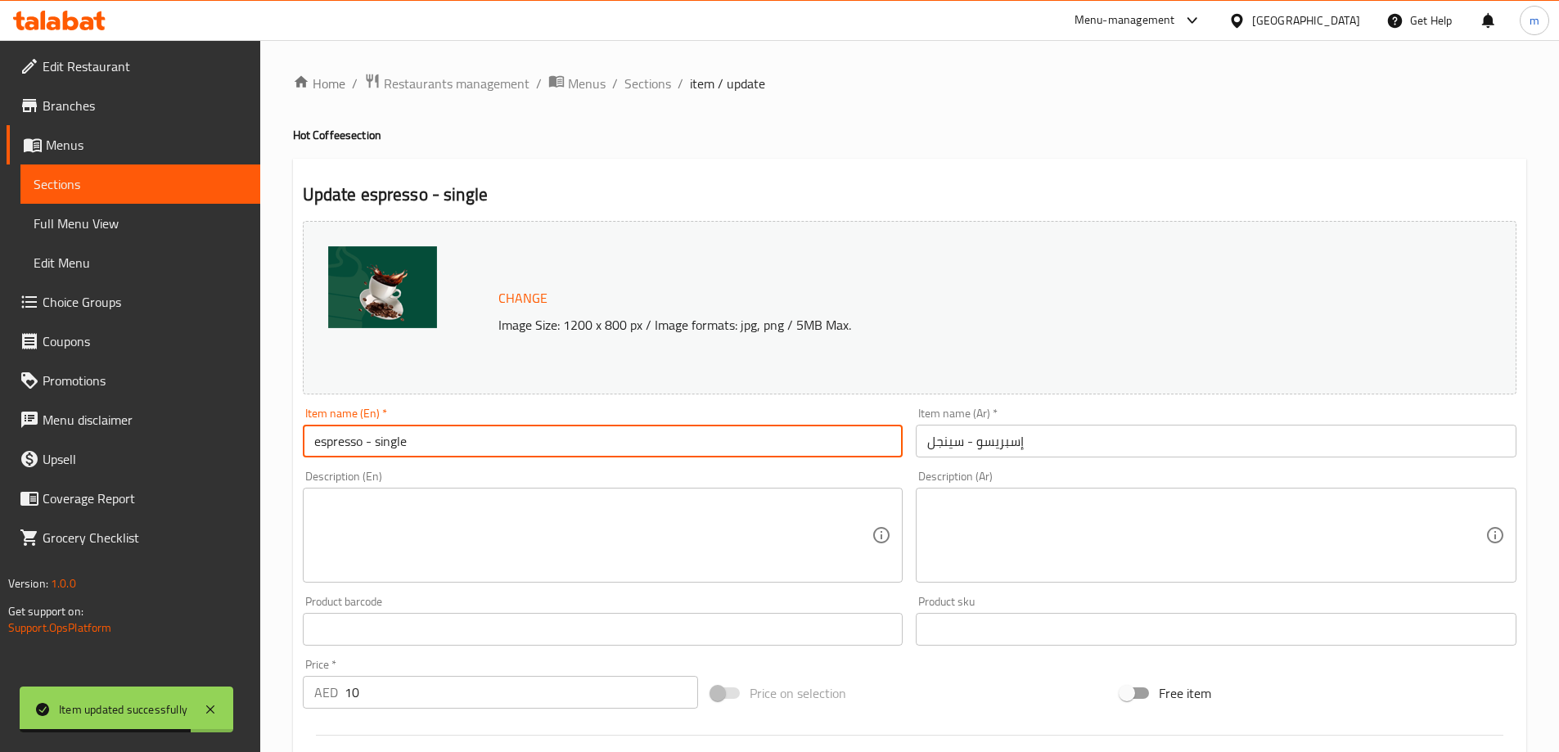
click at [408, 434] on input "espresso - single" at bounding box center [603, 441] width 601 height 33
type input "Espresso - Single"
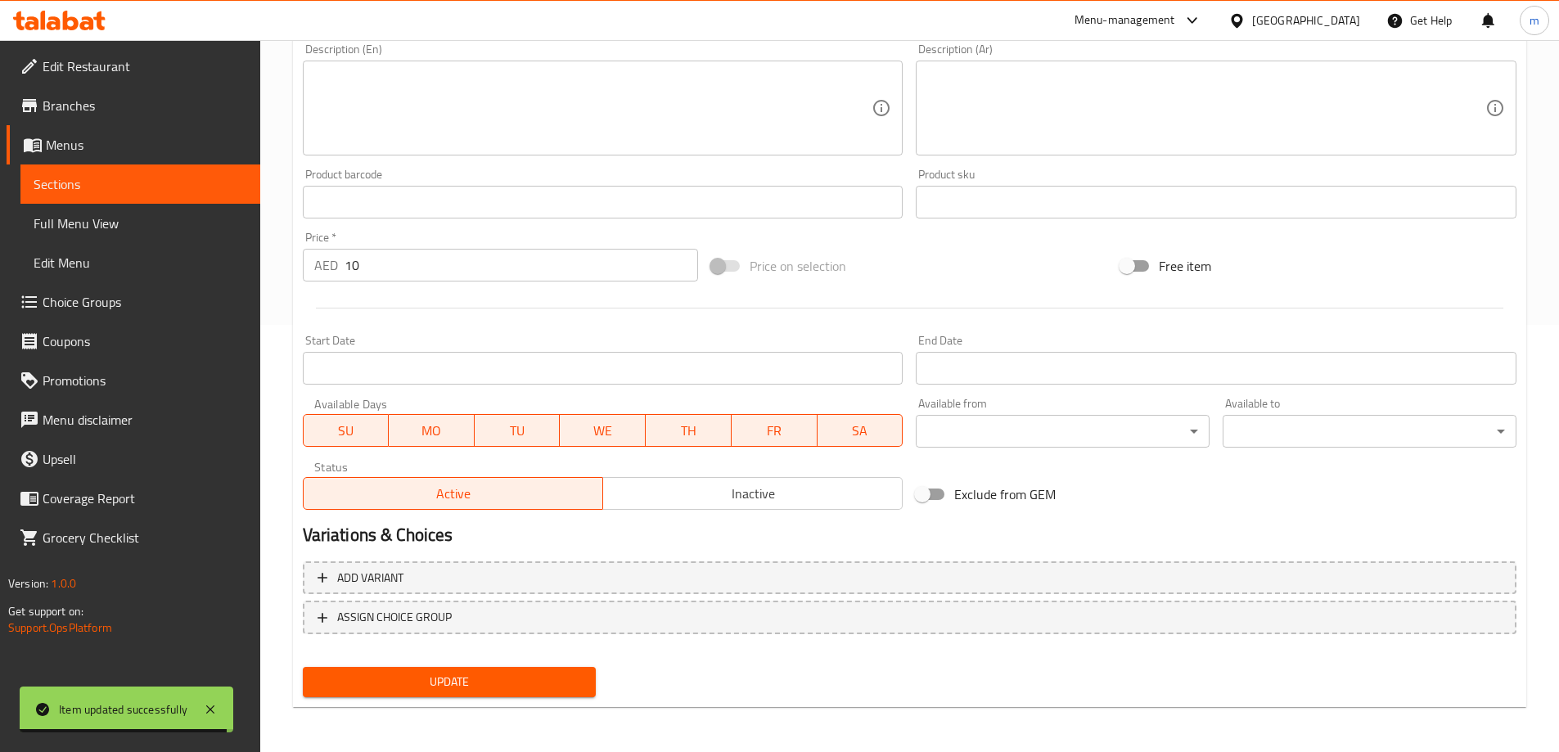
scroll to position [428, 0]
click at [455, 679] on span "Update" at bounding box center [450, 681] width 268 height 20
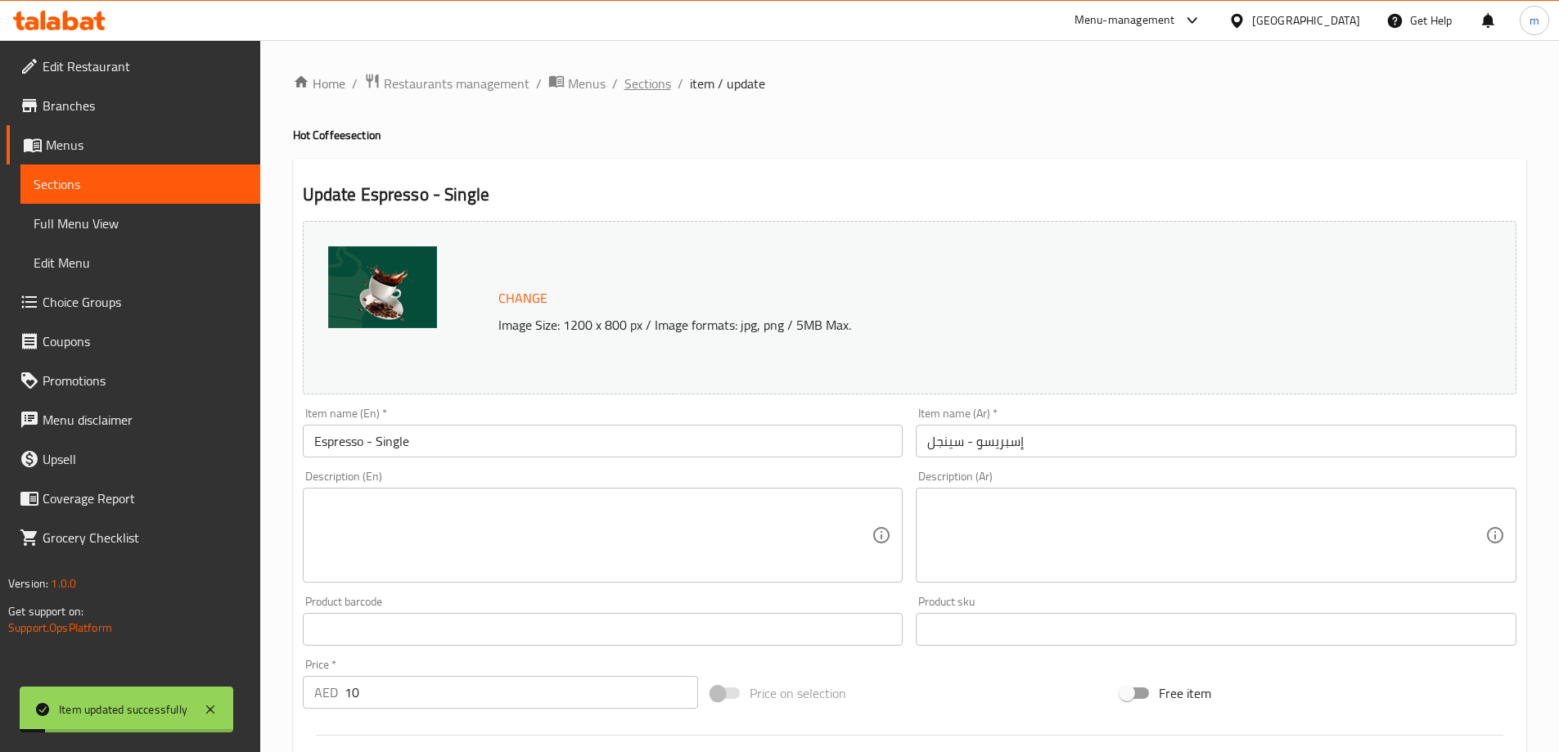
click at [663, 79] on span "Sections" at bounding box center [647, 84] width 47 height 20
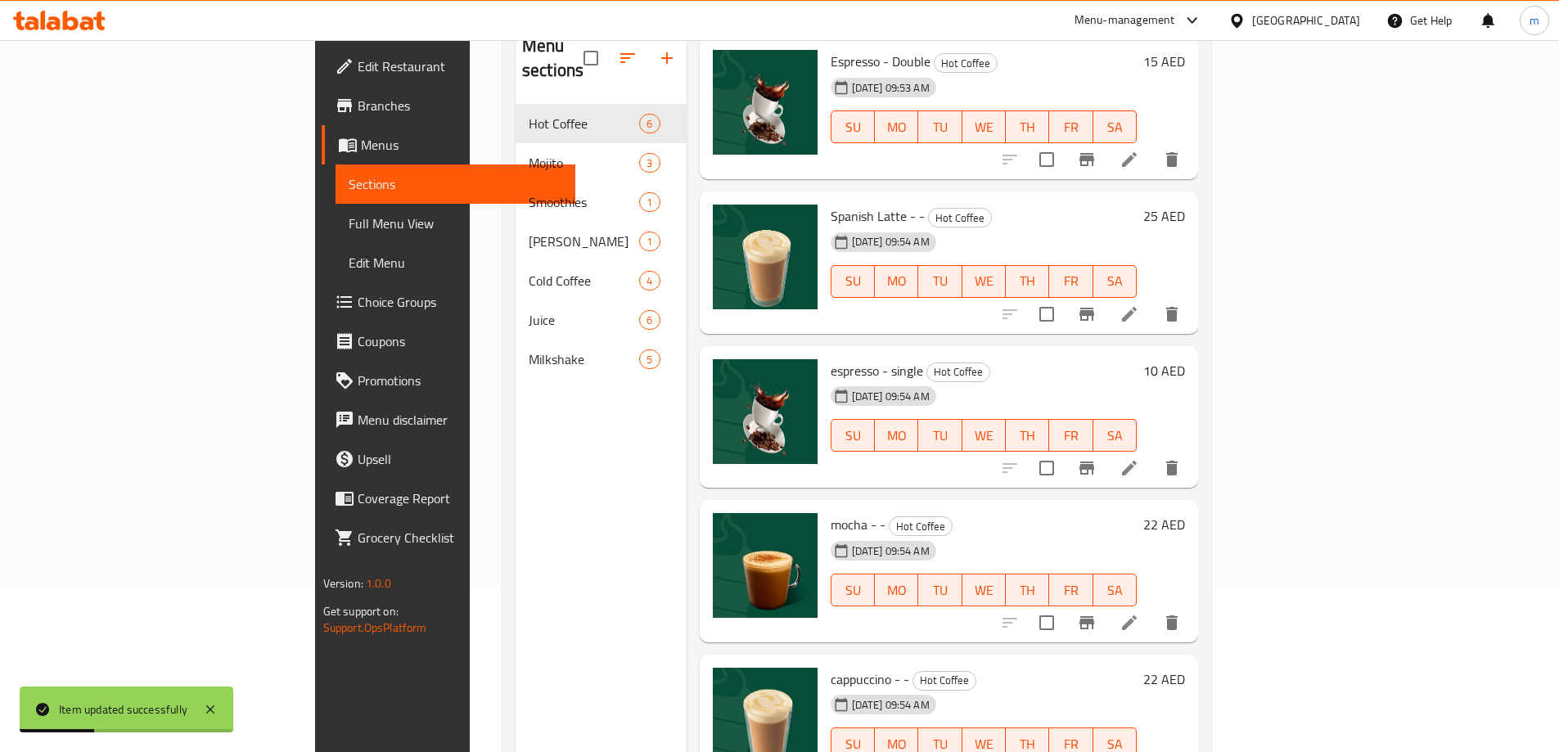
scroll to position [229, 0]
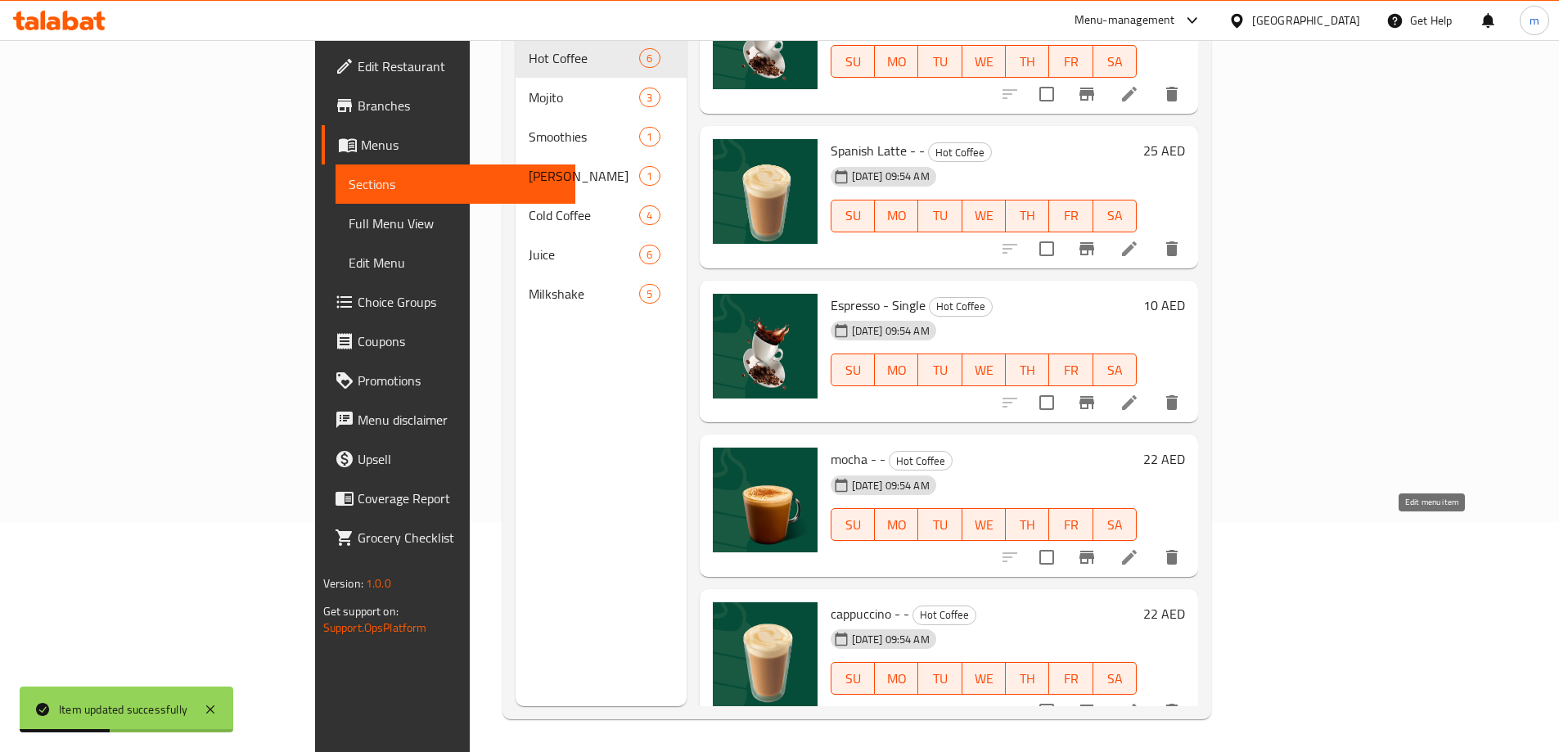
click at [1139, 547] on icon at bounding box center [1129, 557] width 20 height 20
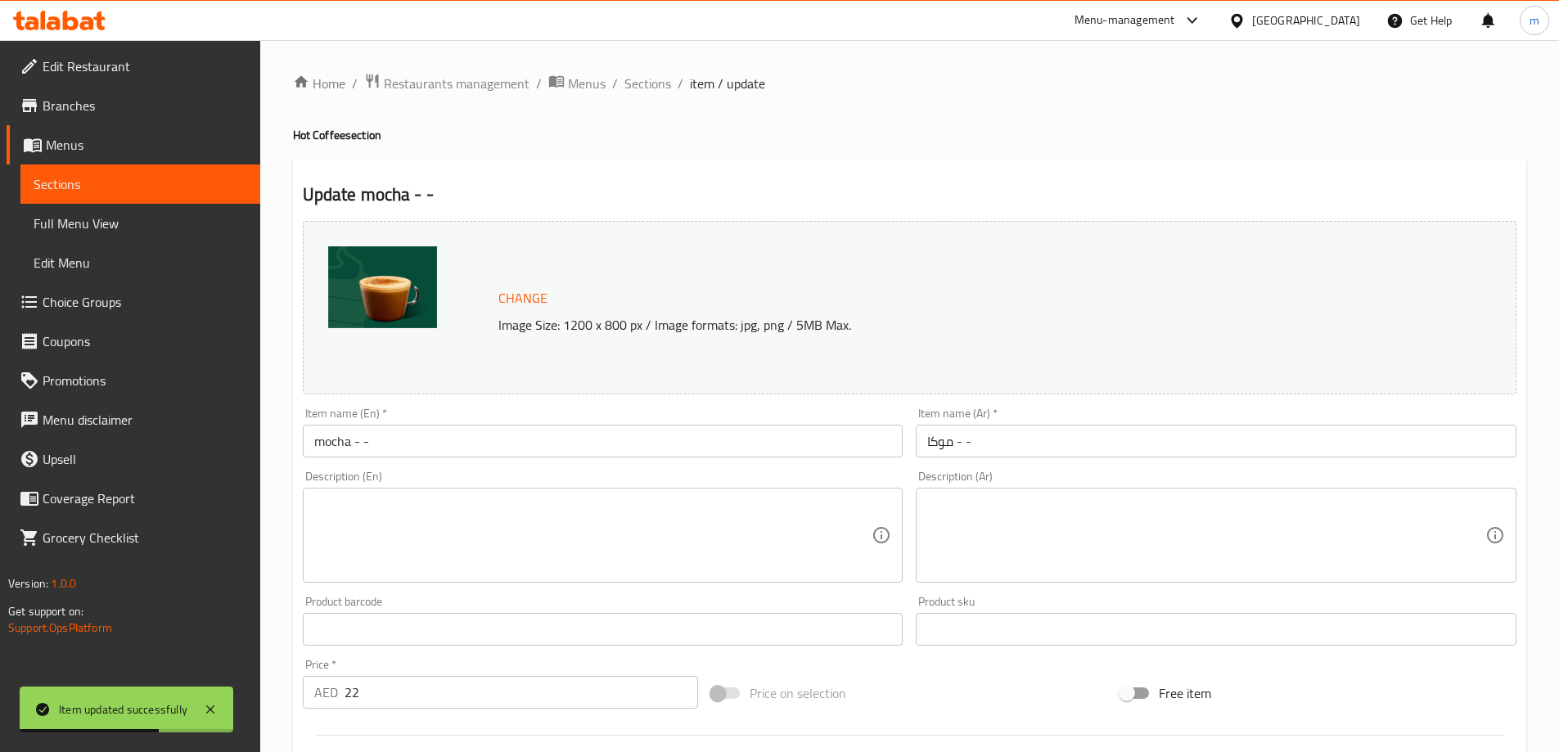
click at [376, 441] on input "mocha - -" at bounding box center [603, 441] width 601 height 33
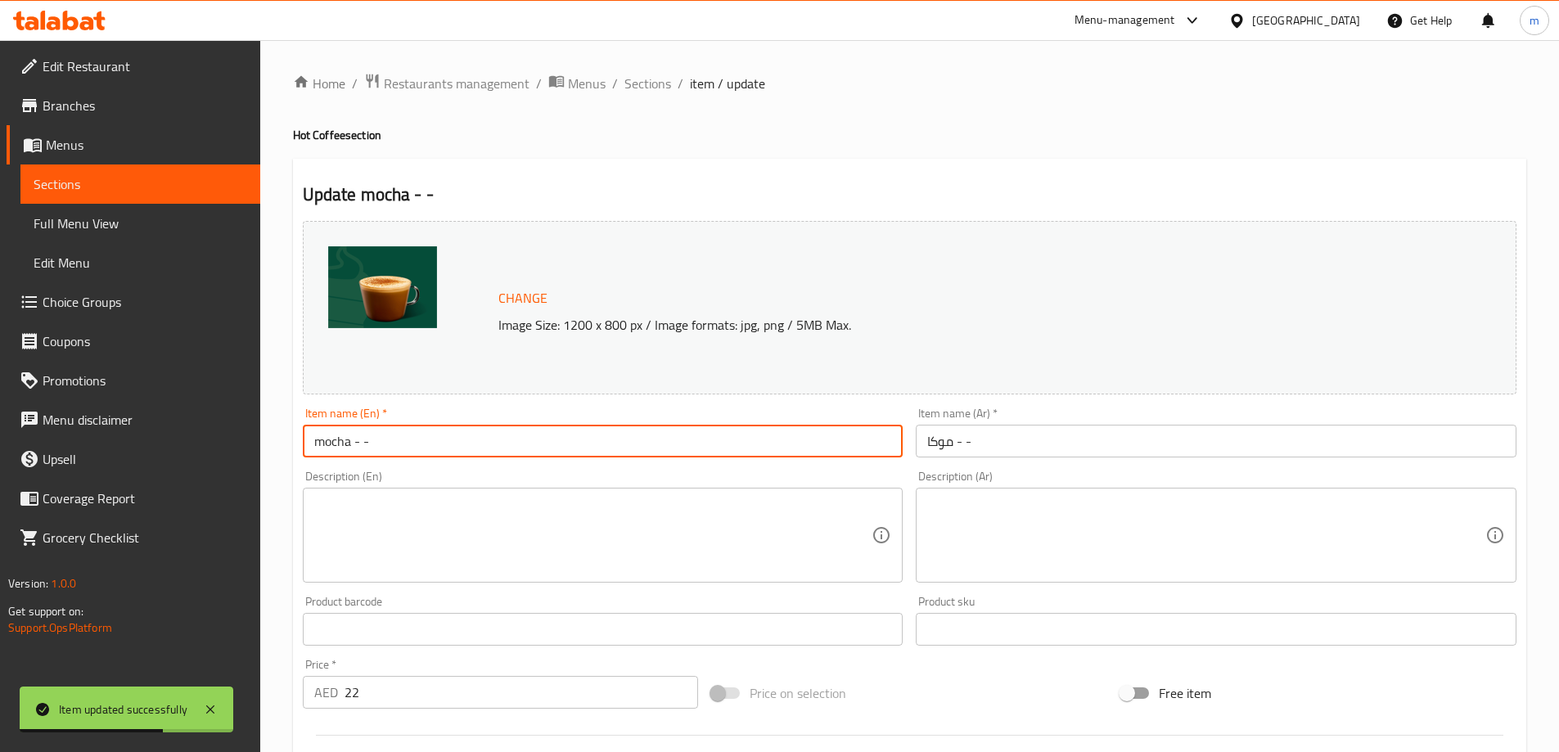
click at [376, 441] on input "mocha - -" at bounding box center [603, 441] width 601 height 33
type input "Mocha - -"
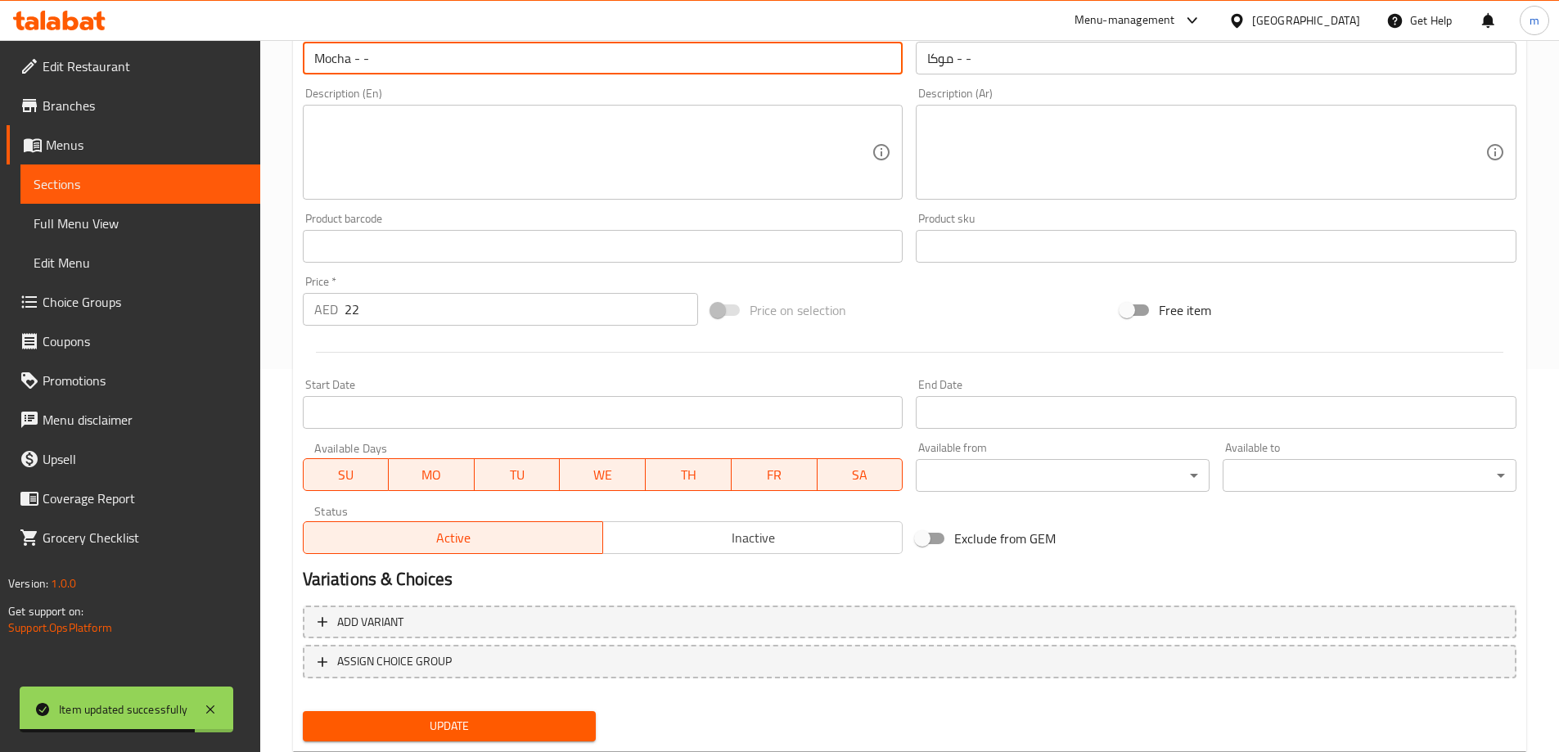
scroll to position [428, 0]
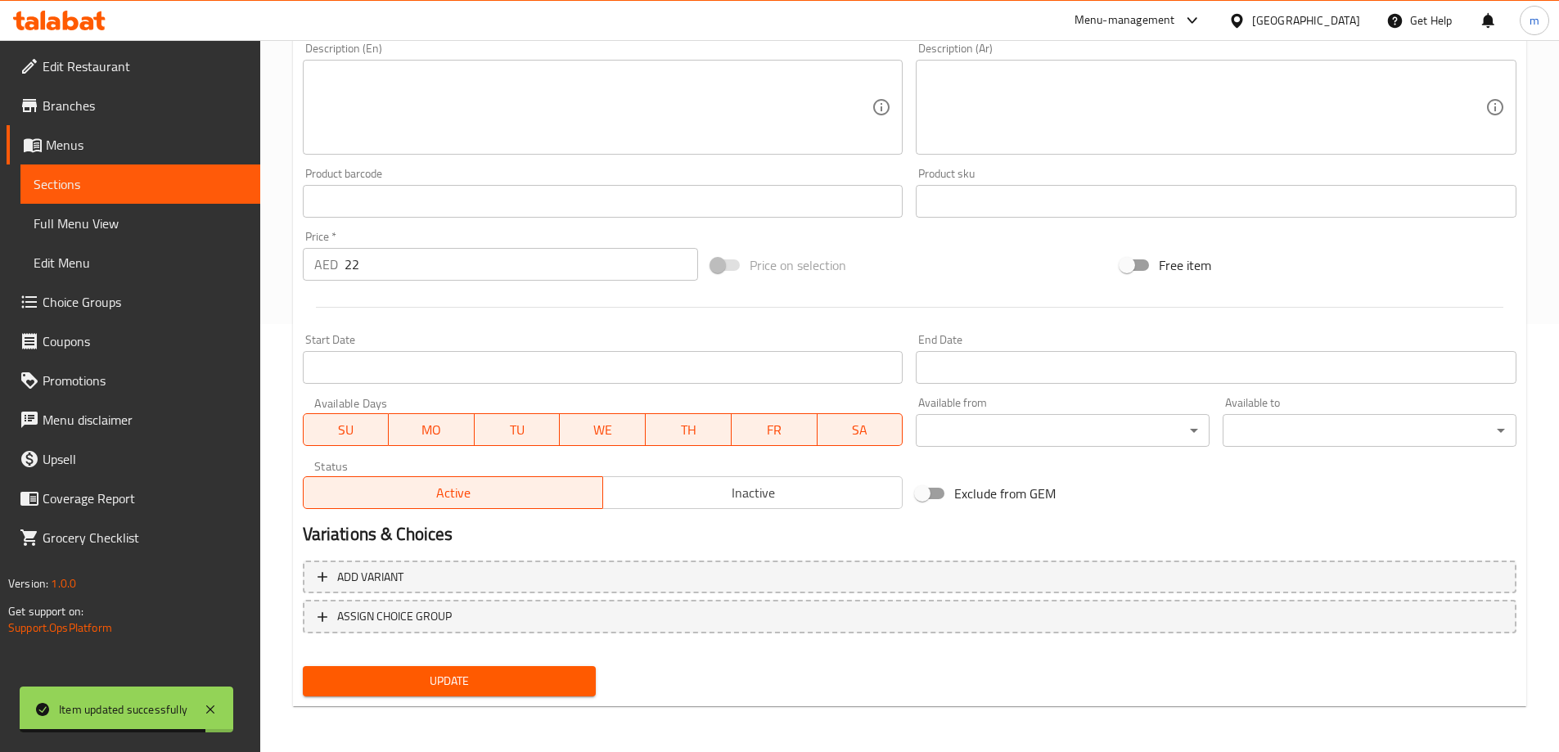
click at [464, 691] on span "Update" at bounding box center [450, 681] width 268 height 20
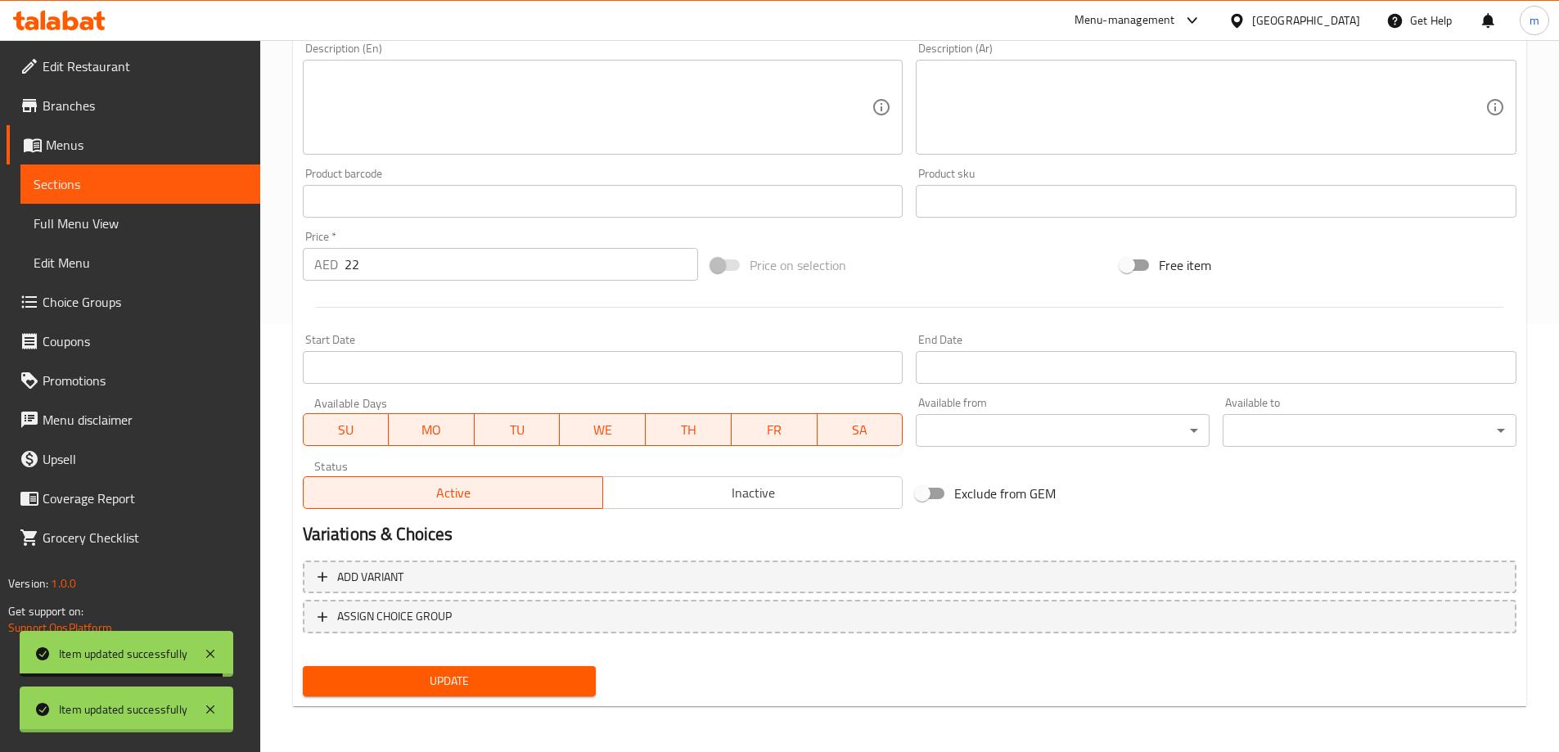
scroll to position [0, 0]
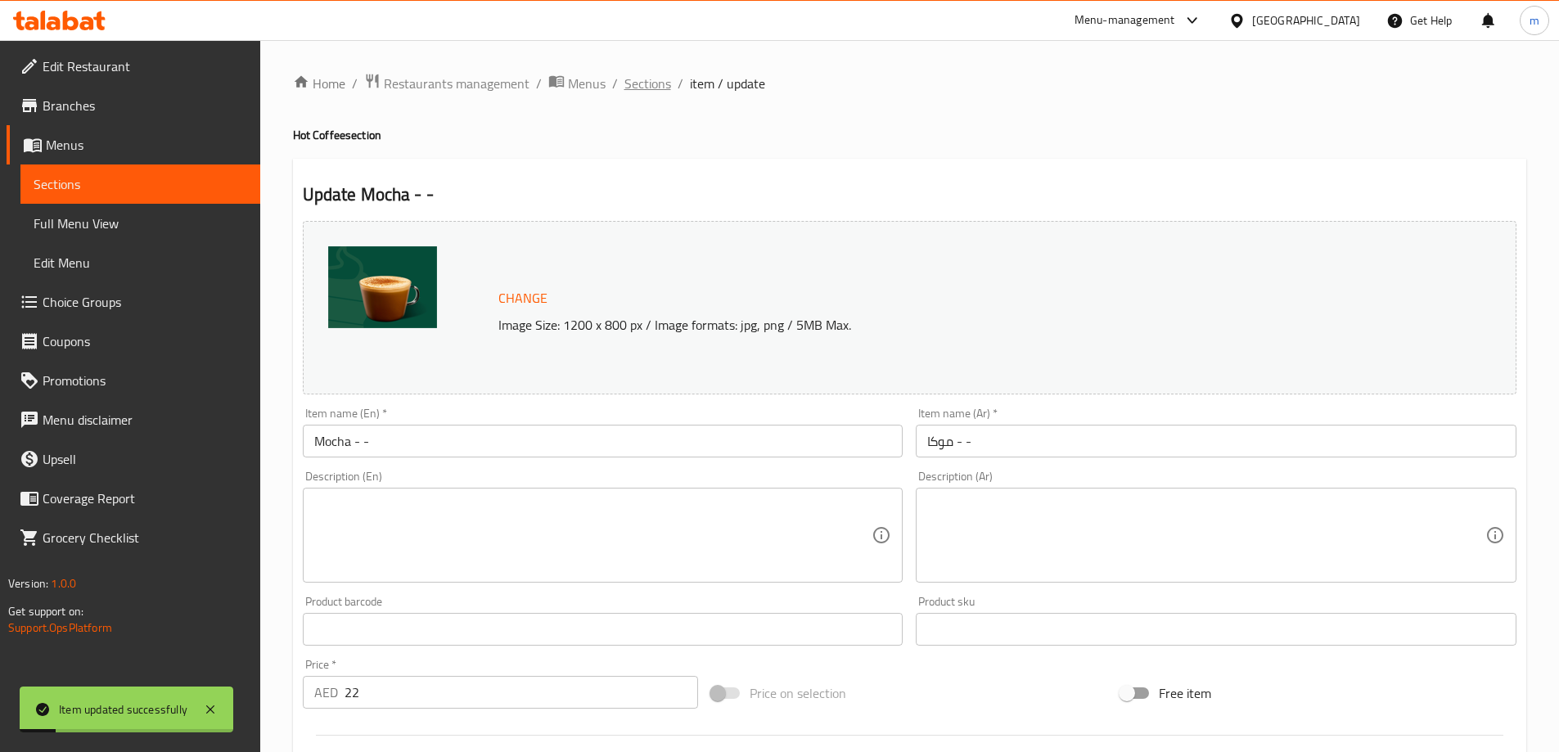
click at [650, 74] on span "Sections" at bounding box center [647, 84] width 47 height 20
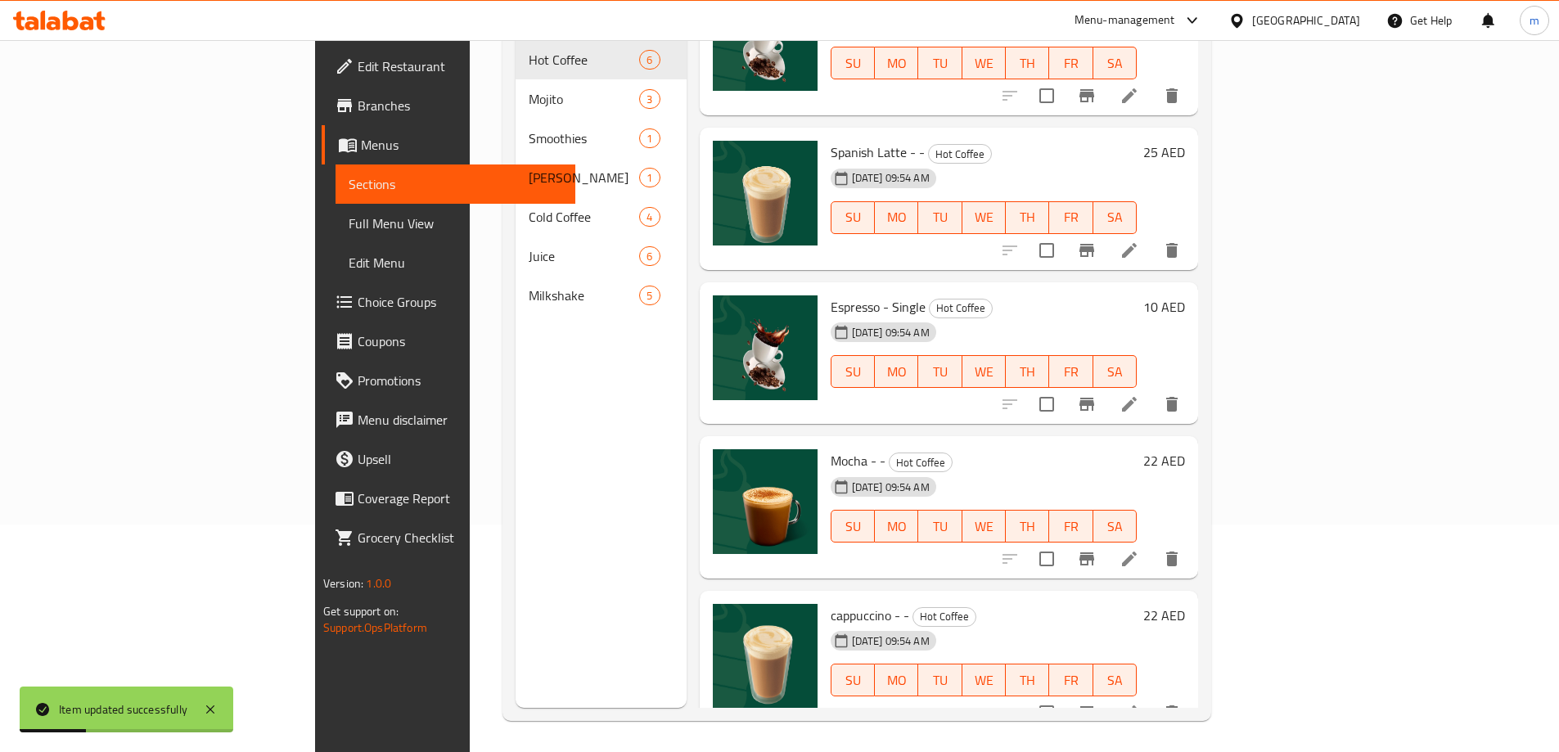
scroll to position [229, 0]
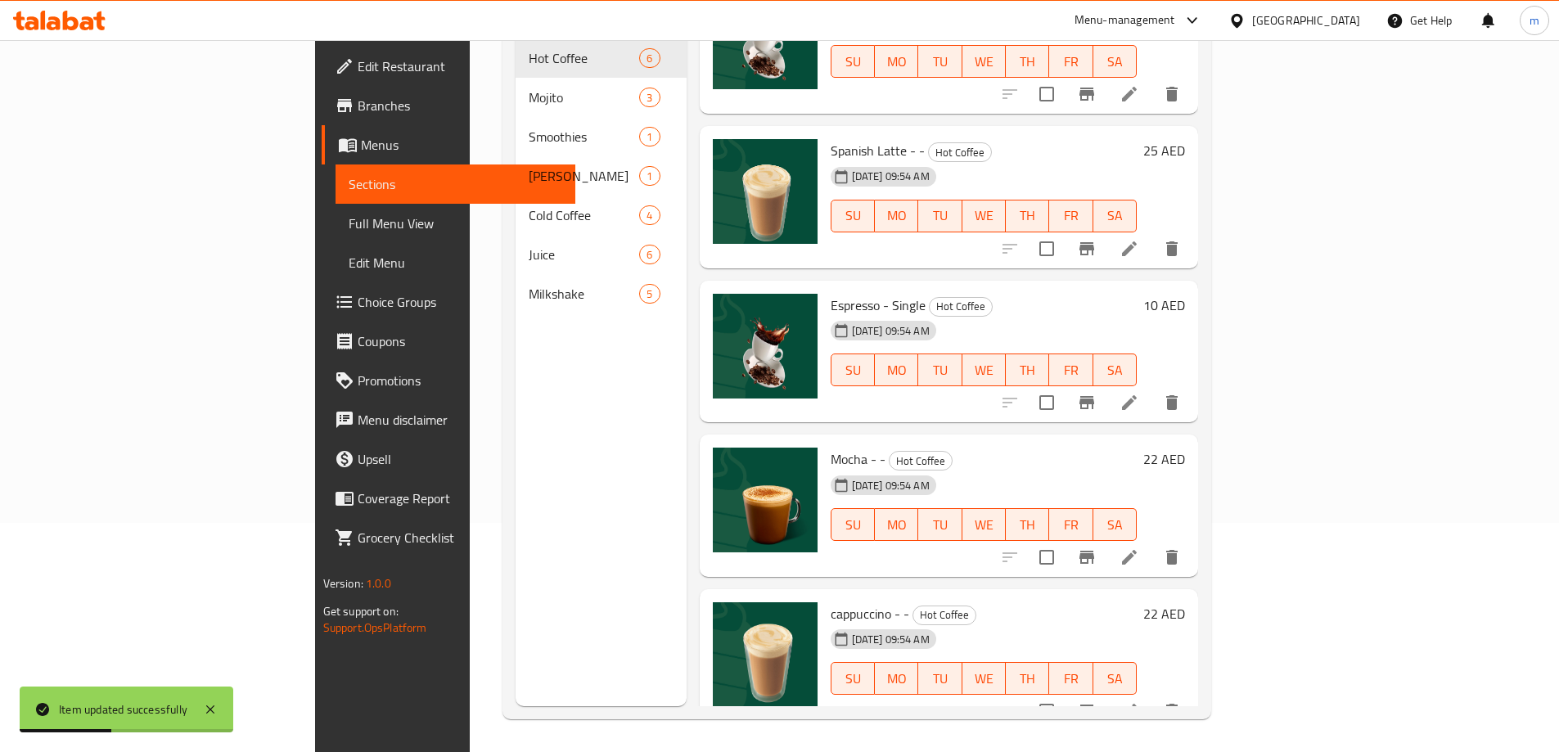
click at [1152, 696] on li at bounding box center [1129, 710] width 46 height 29
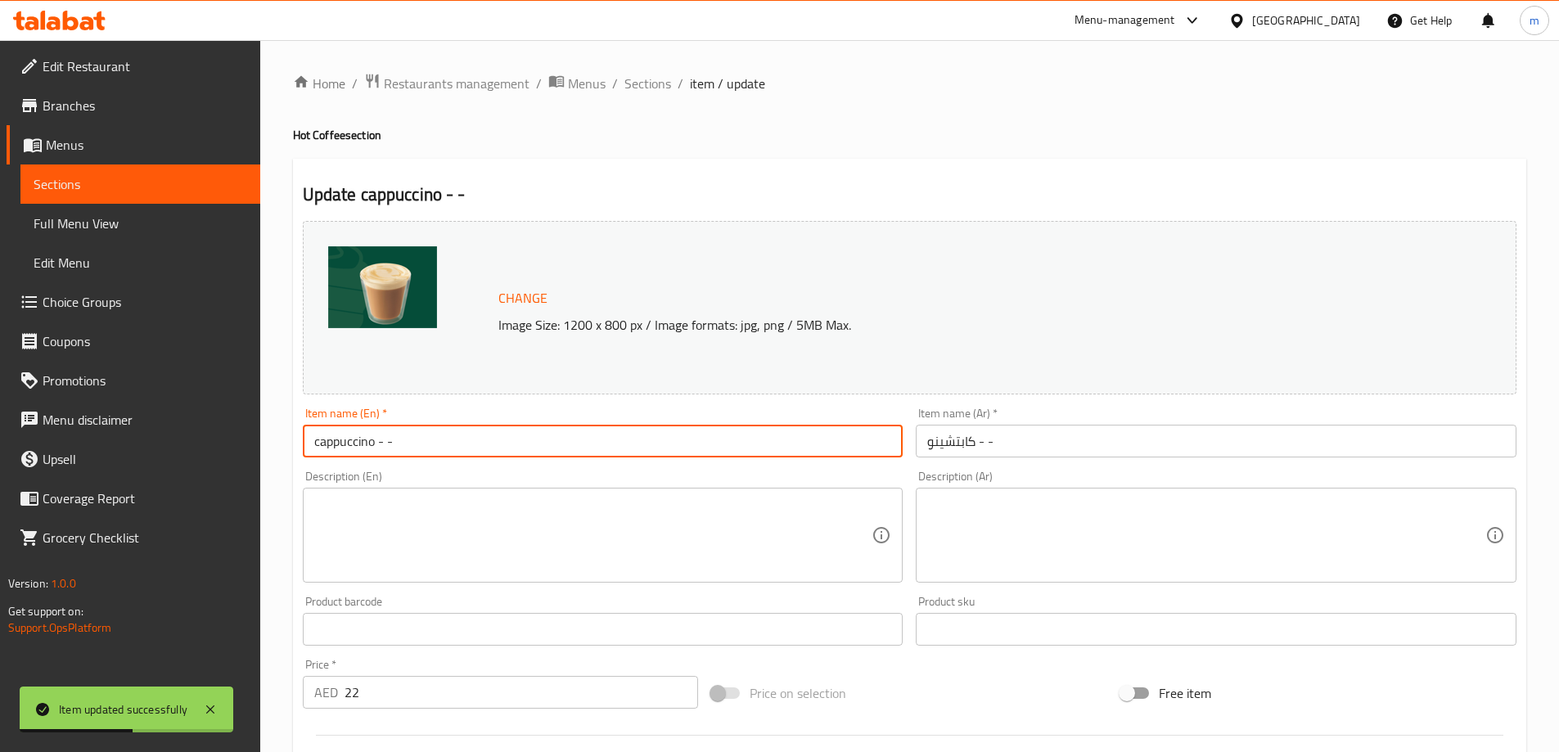
click at [524, 434] on input "cappuccino - -" at bounding box center [603, 441] width 601 height 33
type input "Cappuccino - -"
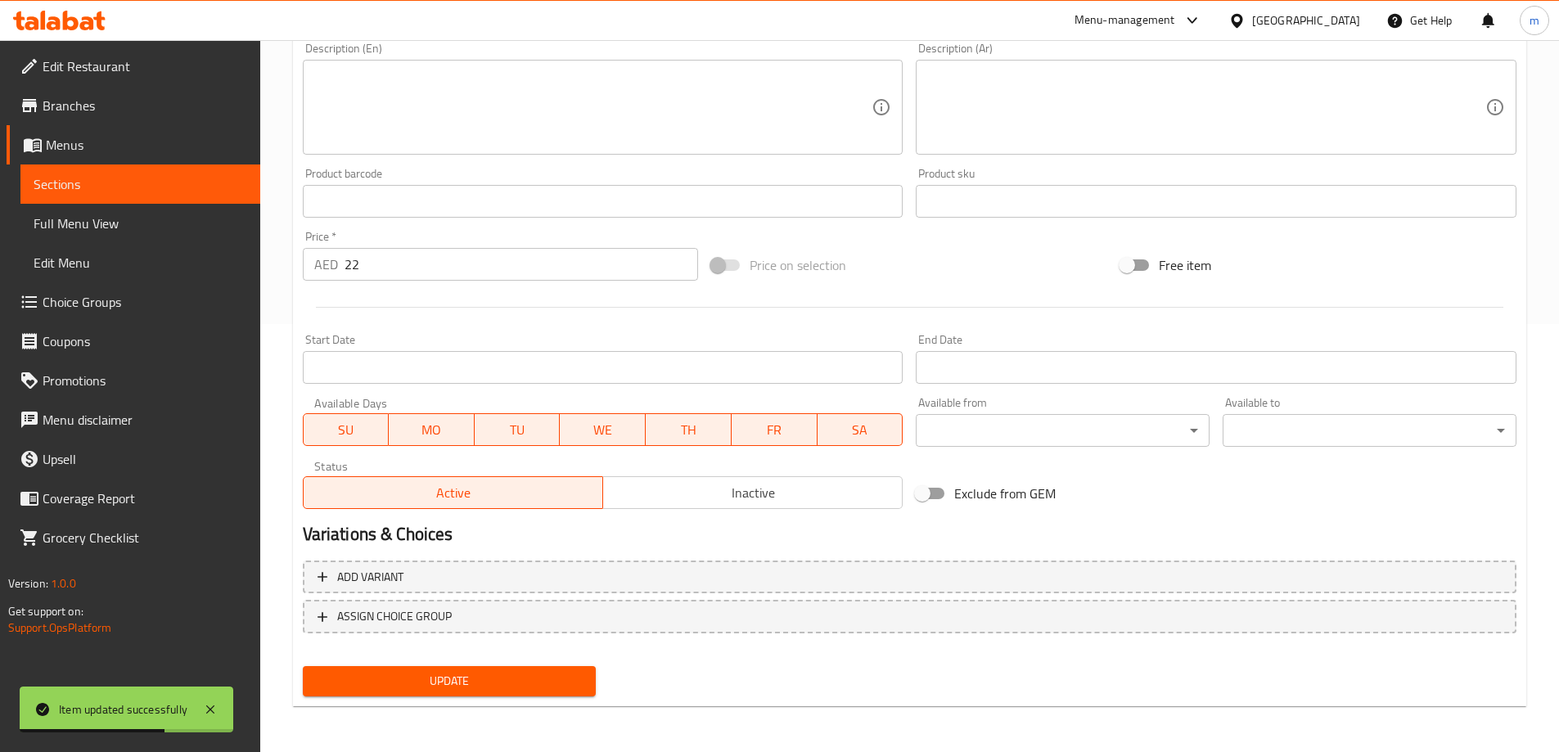
click at [535, 670] on button "Update" at bounding box center [450, 681] width 294 height 30
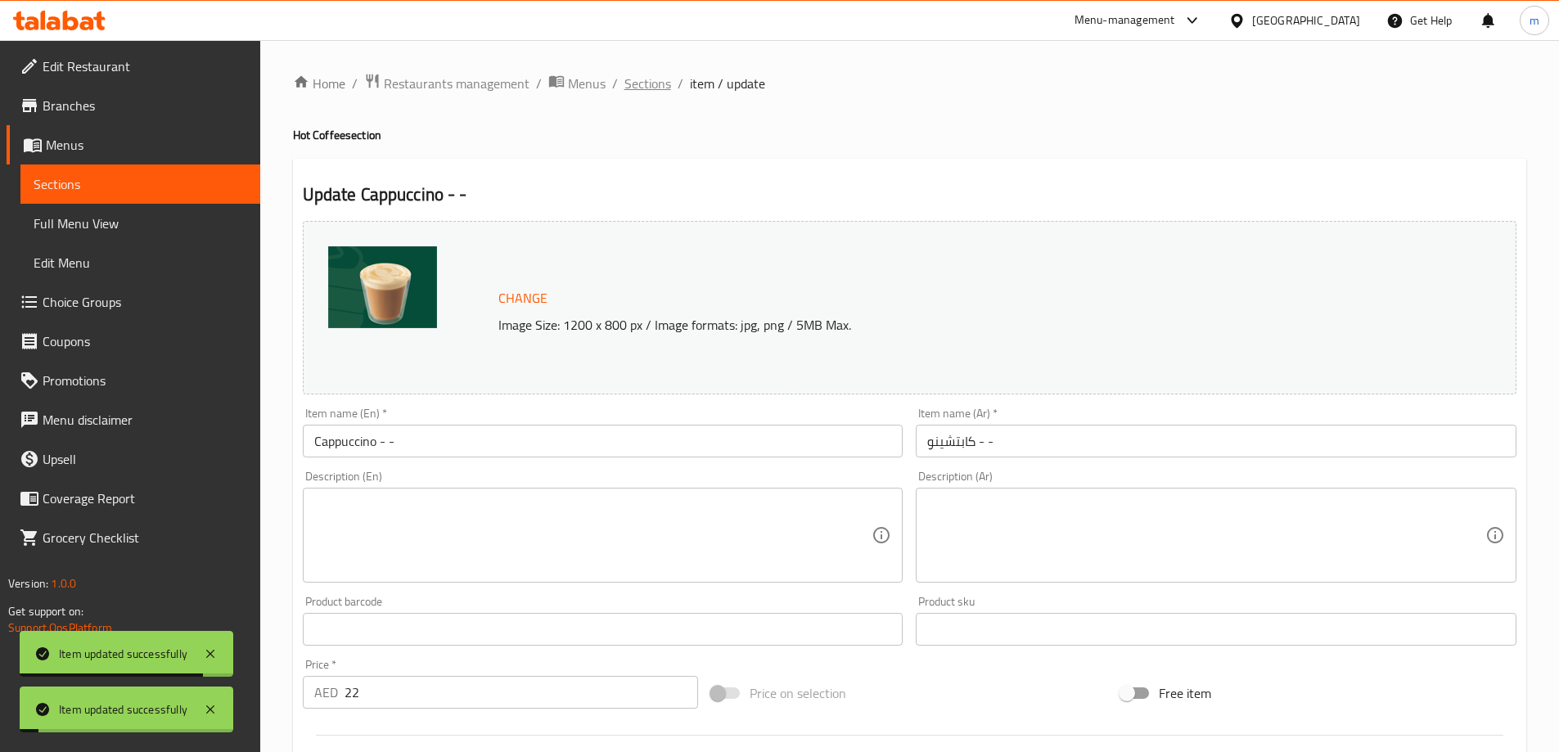
click at [644, 92] on span "Sections" at bounding box center [647, 84] width 47 height 20
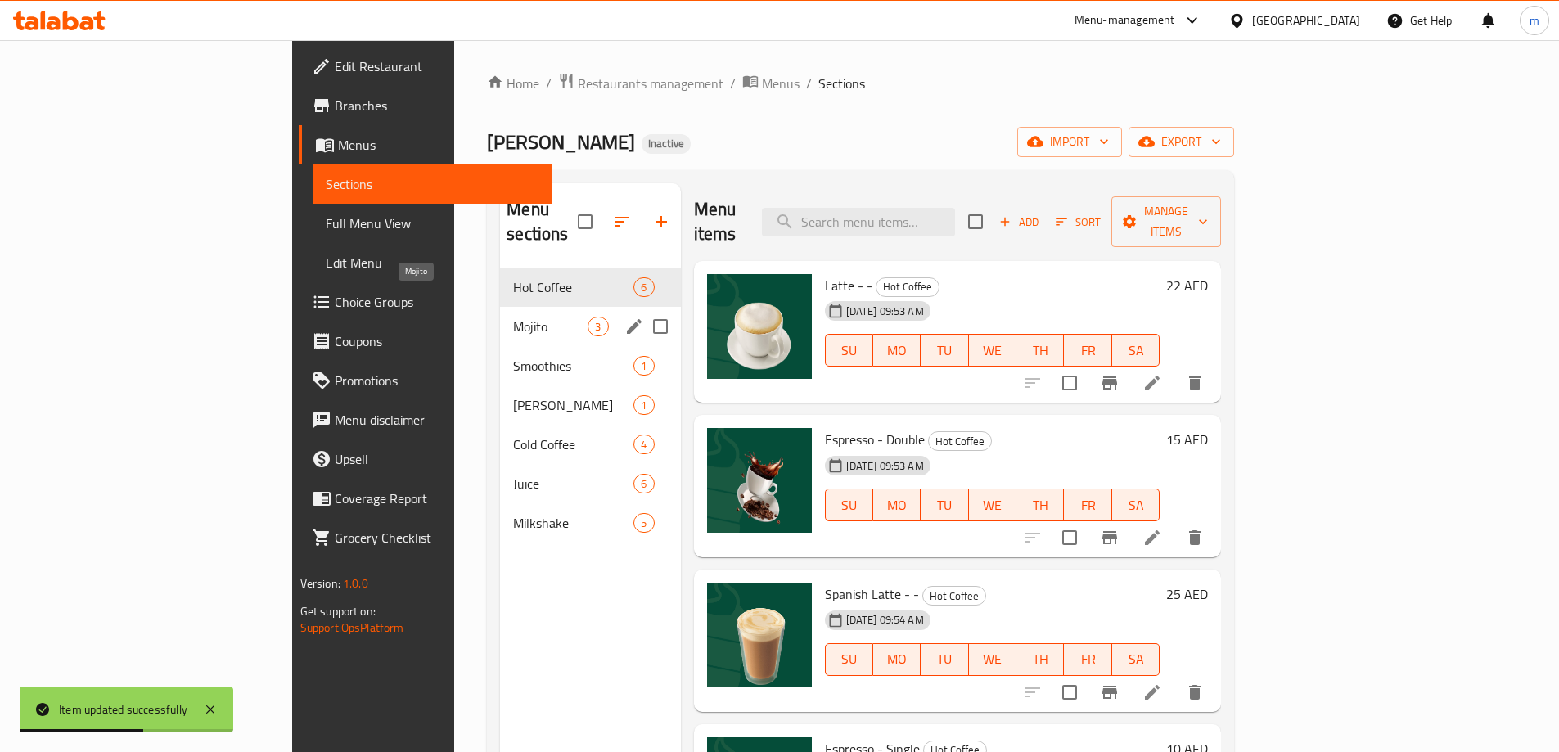
click at [513, 317] on span "Mojito" at bounding box center [550, 327] width 74 height 20
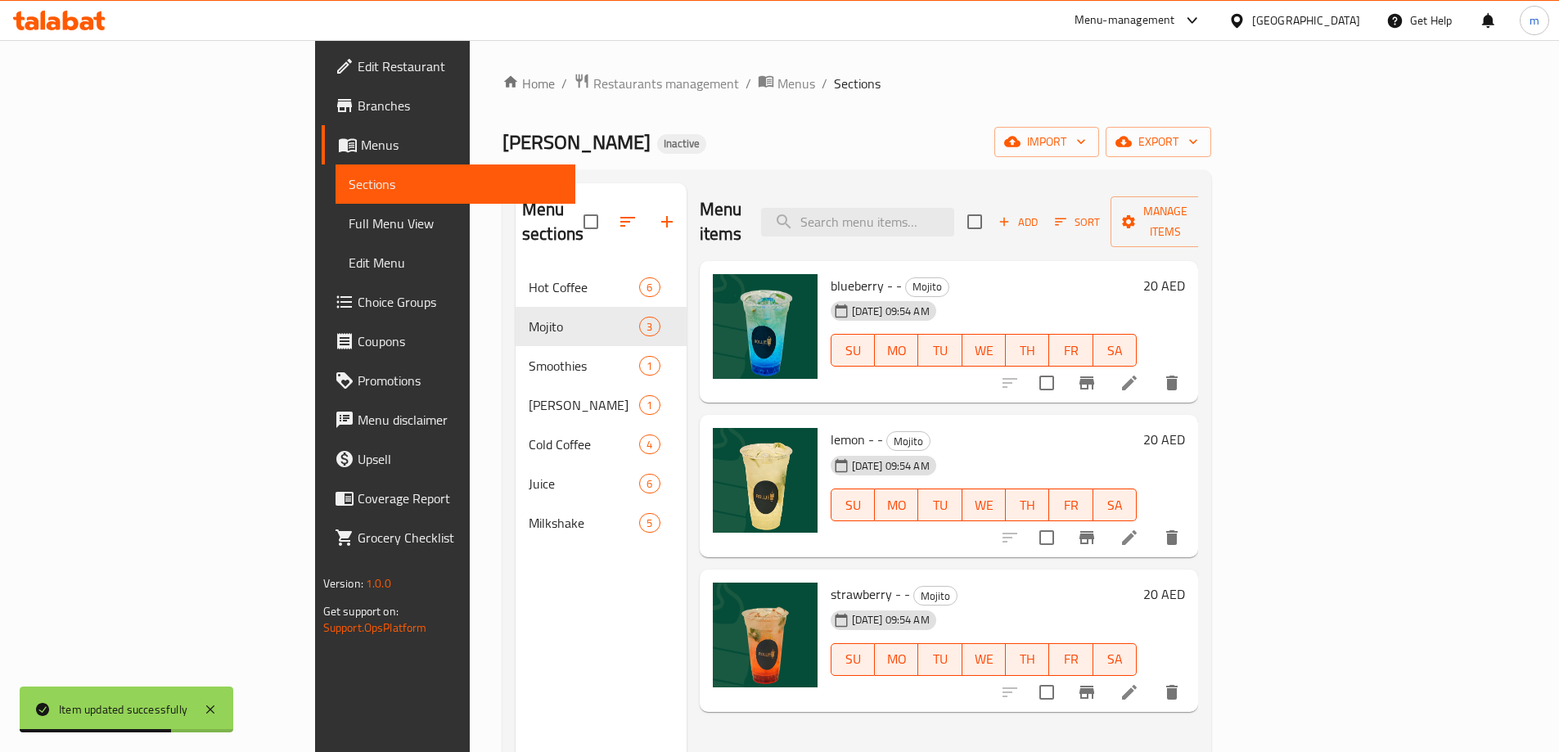
click at [1152, 368] on li at bounding box center [1129, 382] width 46 height 29
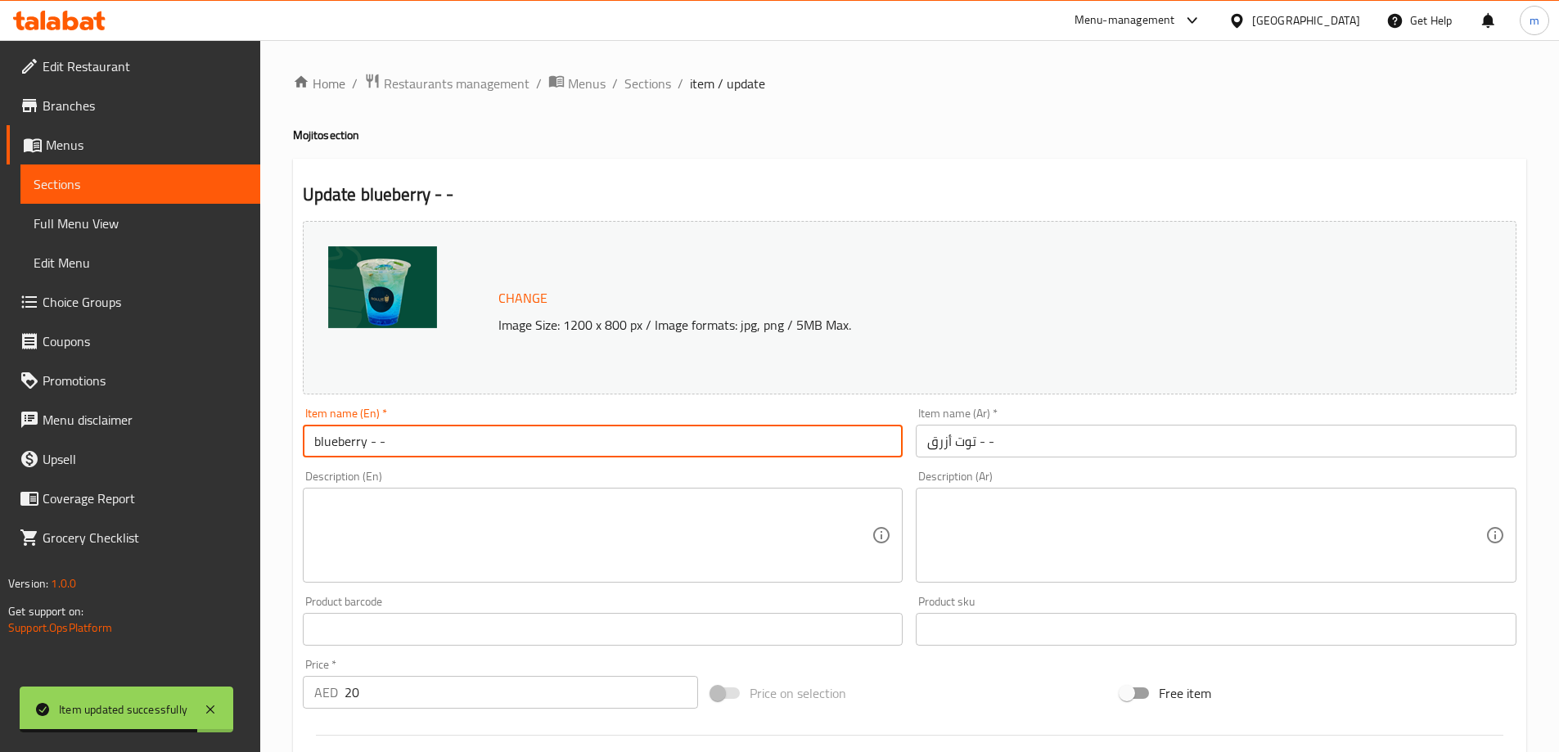
click at [421, 448] on input "blueberry - -" at bounding box center [603, 441] width 601 height 33
type input "Blueberry - -"
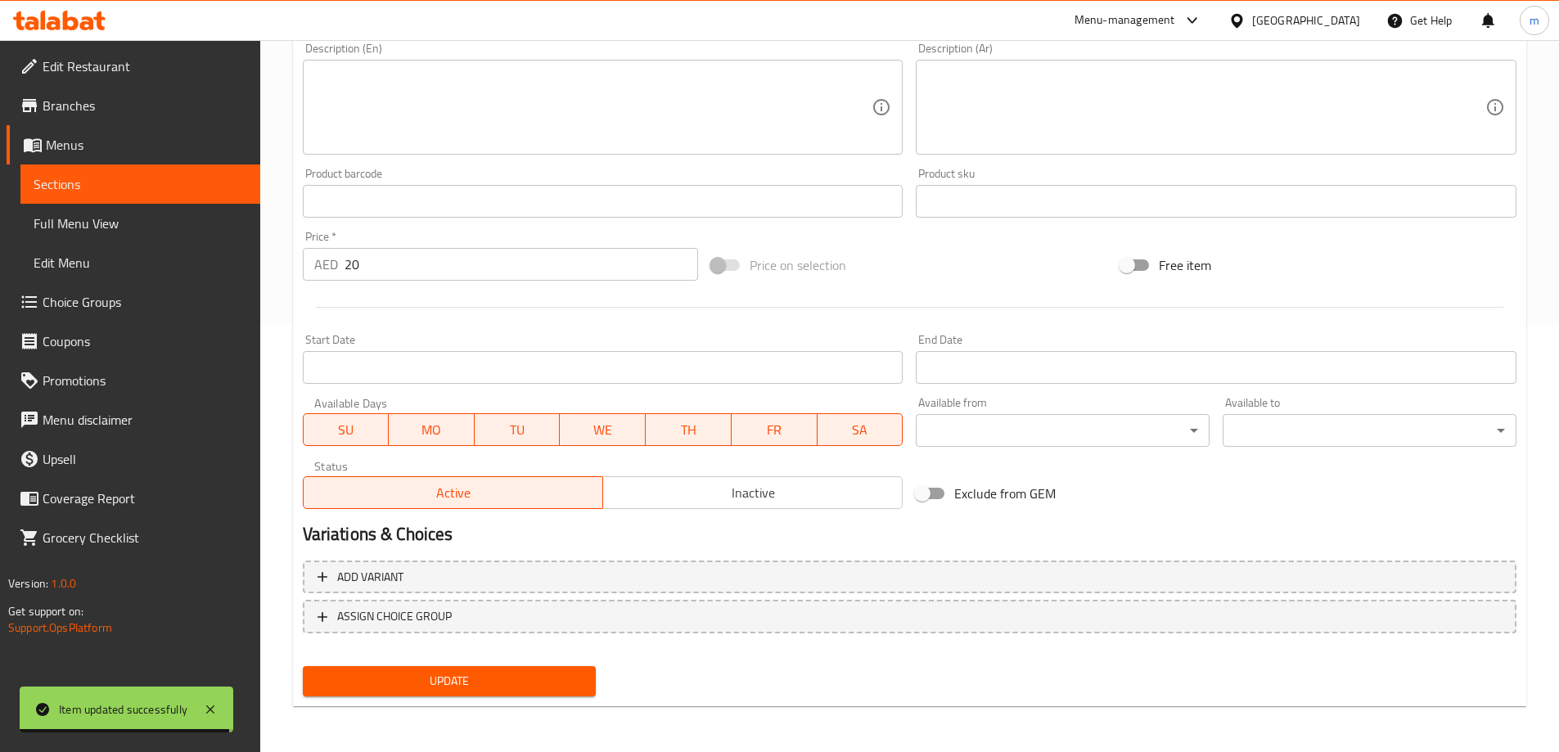
click at [483, 684] on span "Update" at bounding box center [450, 681] width 268 height 20
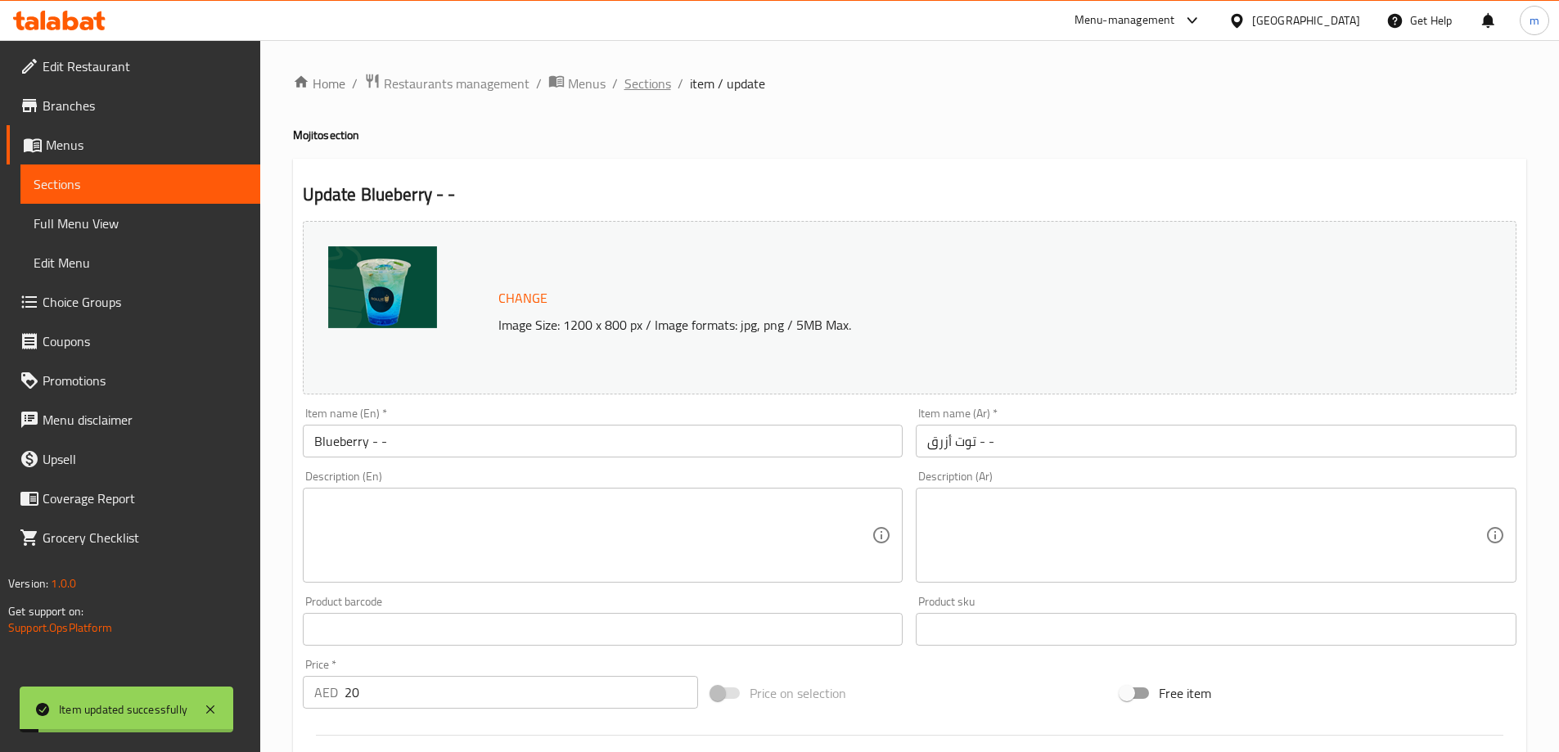
click at [656, 86] on span "Sections" at bounding box center [647, 84] width 47 height 20
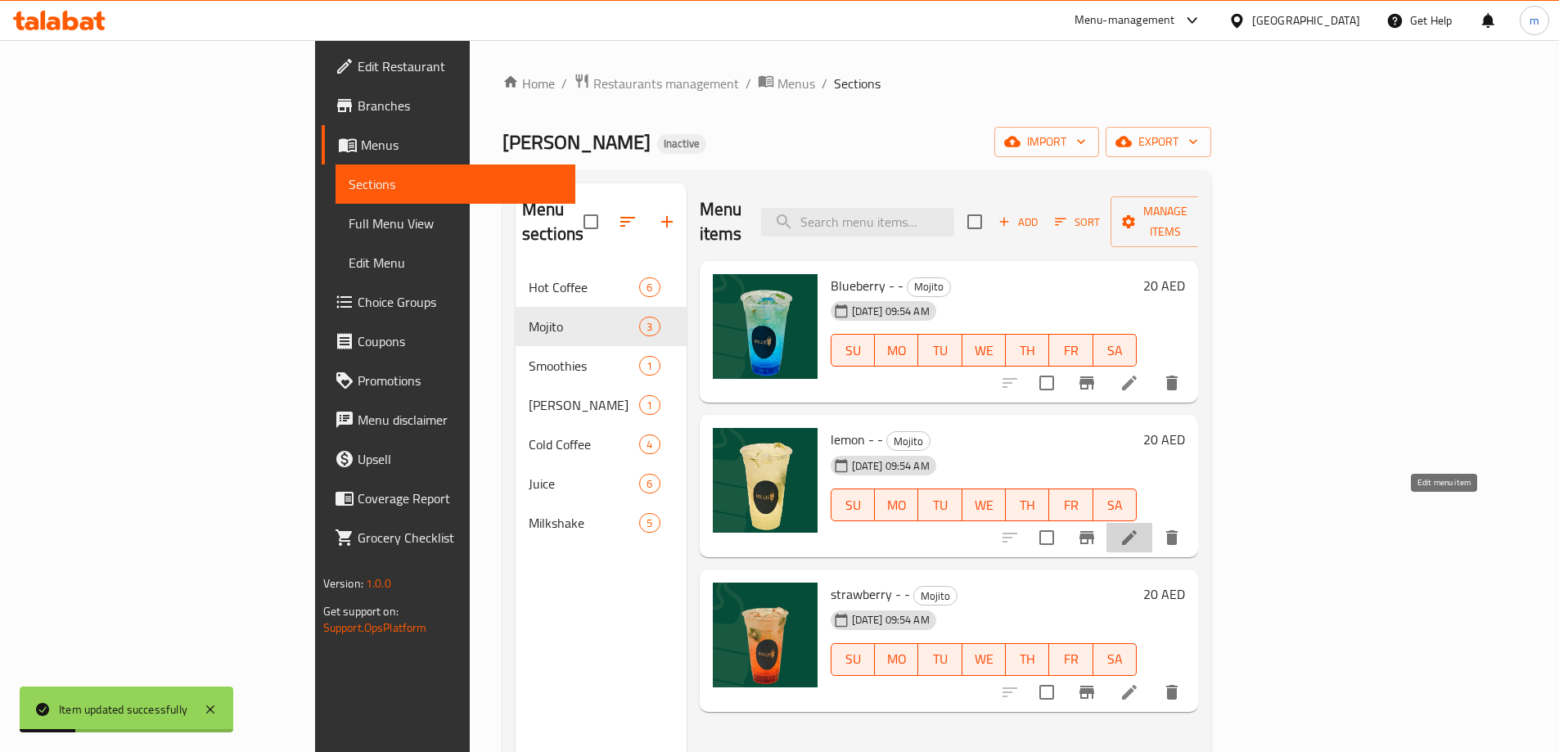
click at [1139, 528] on icon at bounding box center [1129, 538] width 20 height 20
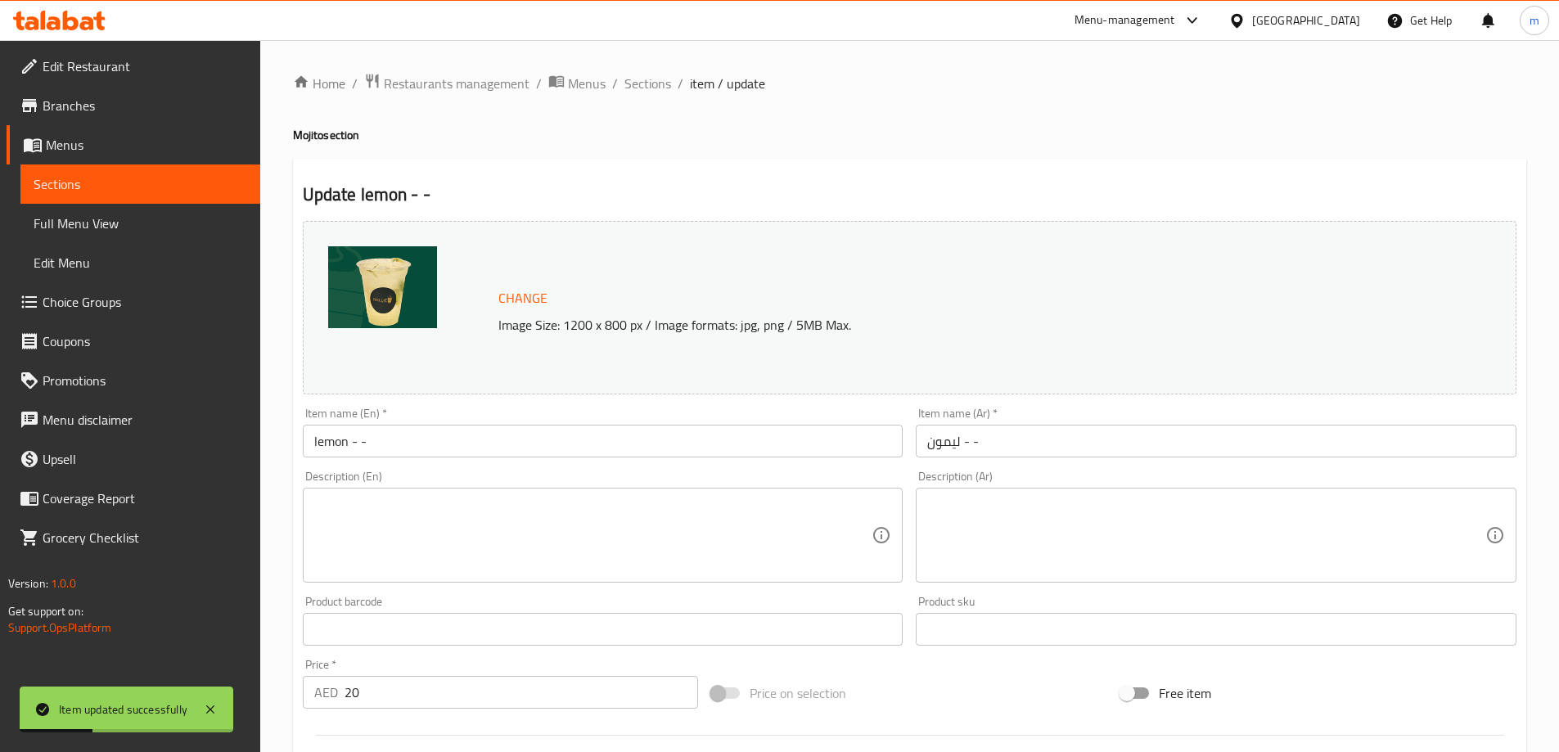
click at [407, 444] on input "lemon - -" at bounding box center [603, 441] width 601 height 33
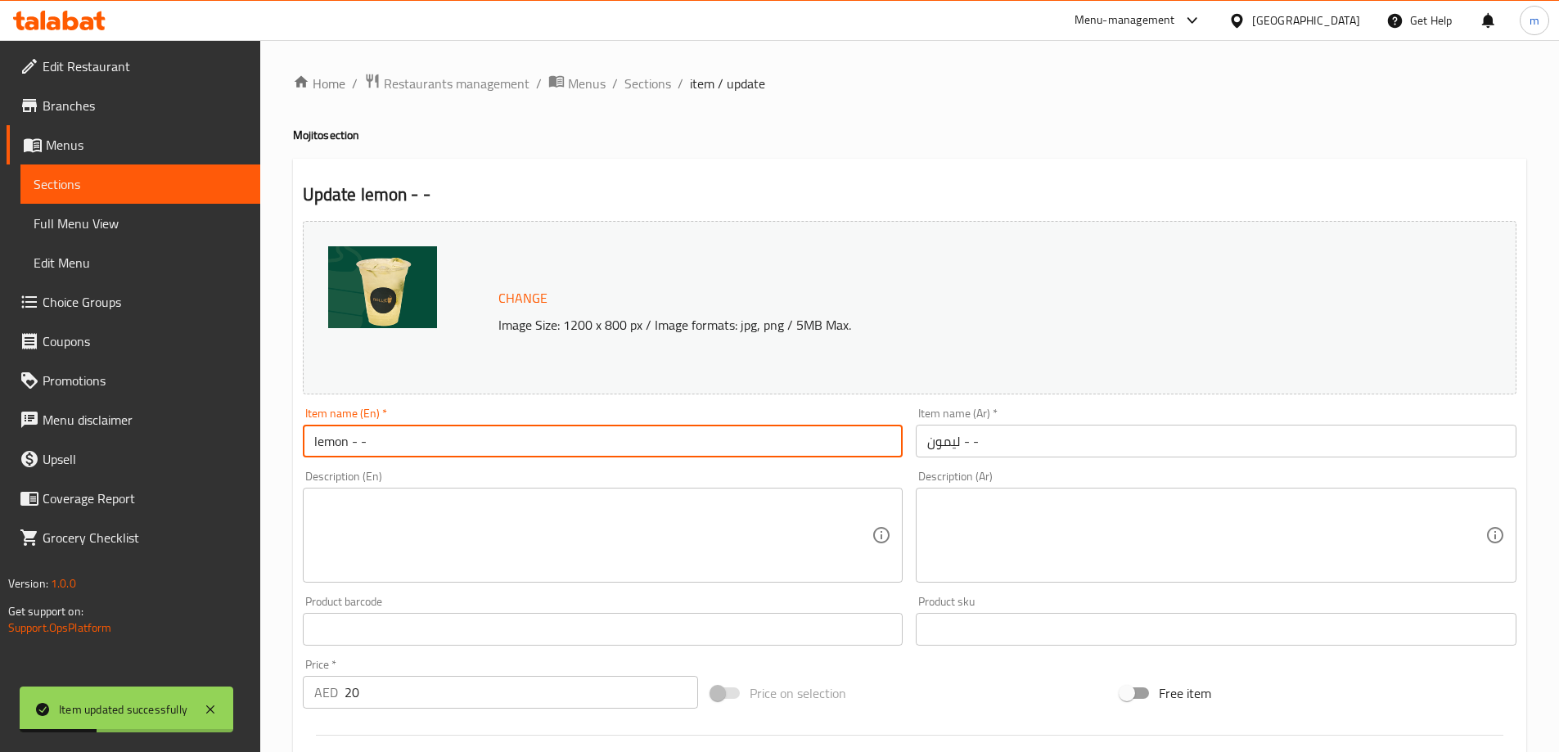
click at [407, 444] on input "lemon - -" at bounding box center [603, 441] width 601 height 33
type input "Lemon - -"
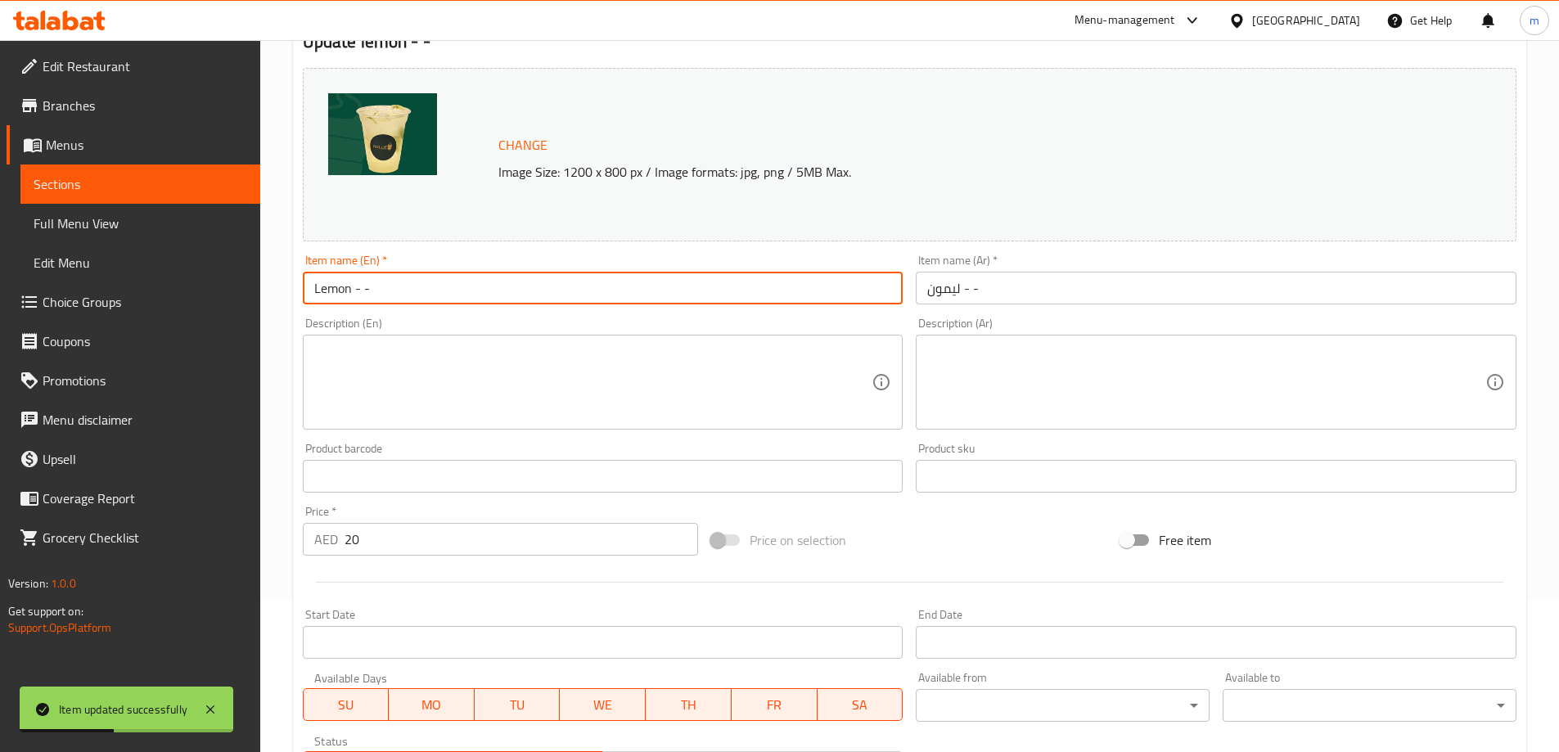
scroll to position [428, 0]
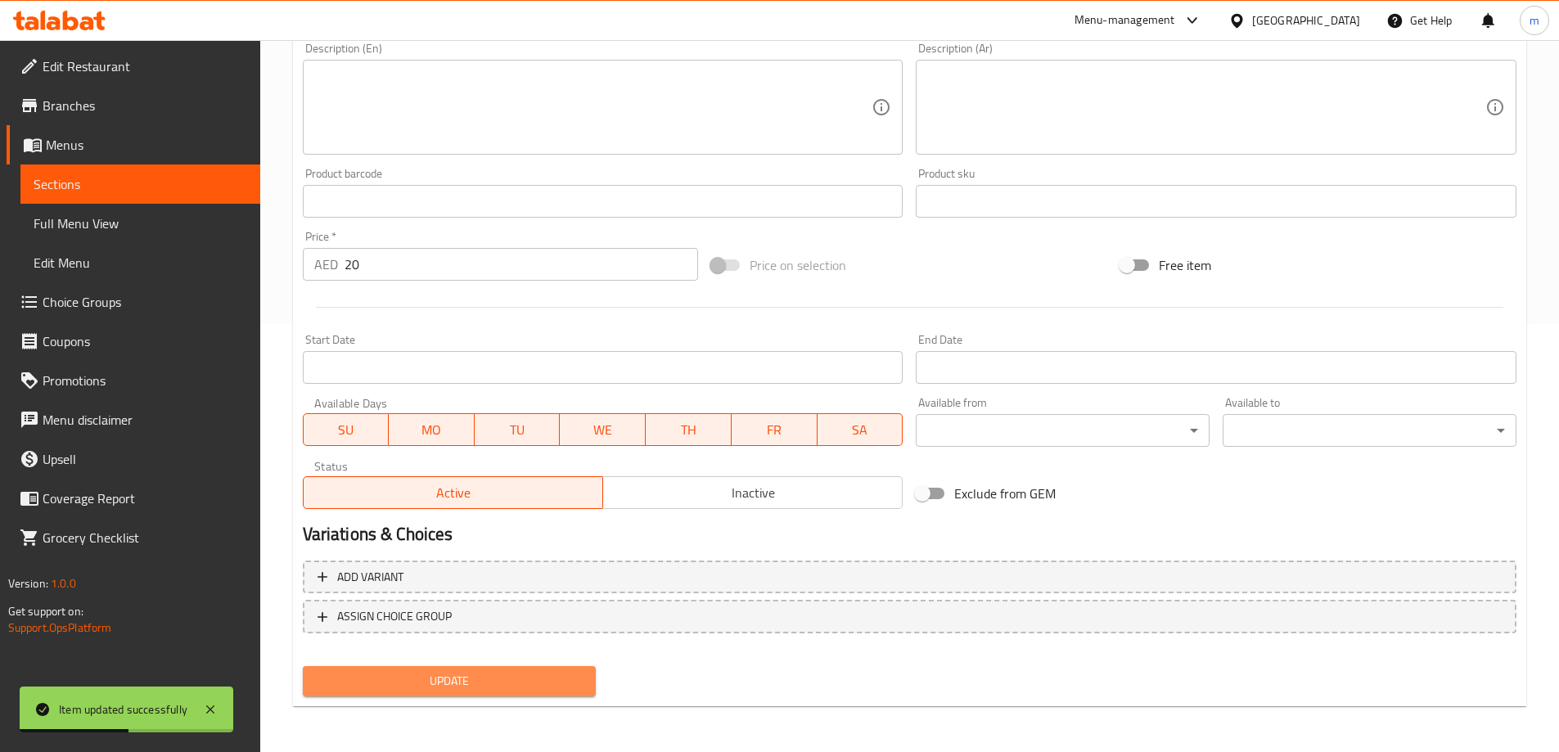
click at [492, 679] on span "Update" at bounding box center [450, 681] width 268 height 20
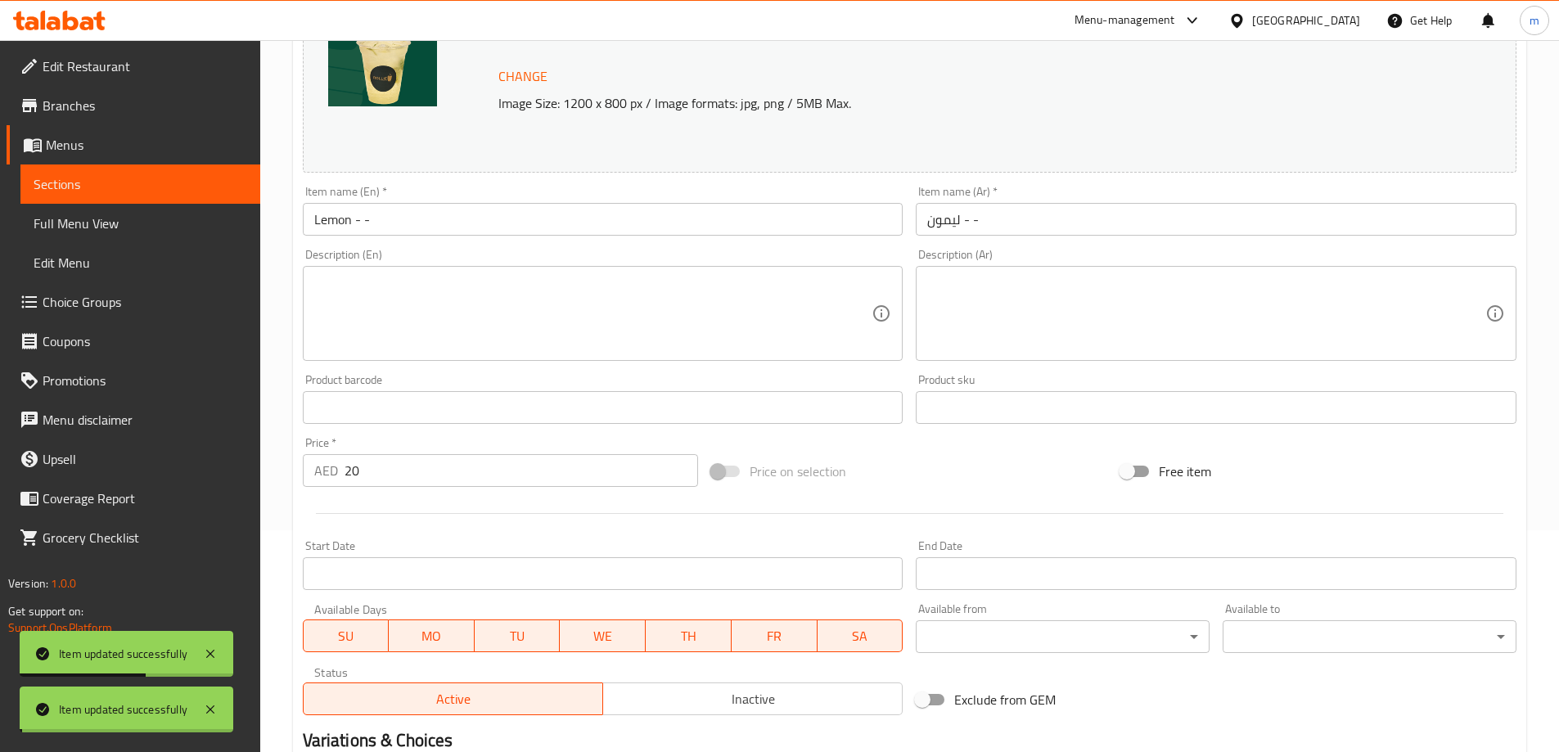
scroll to position [0, 0]
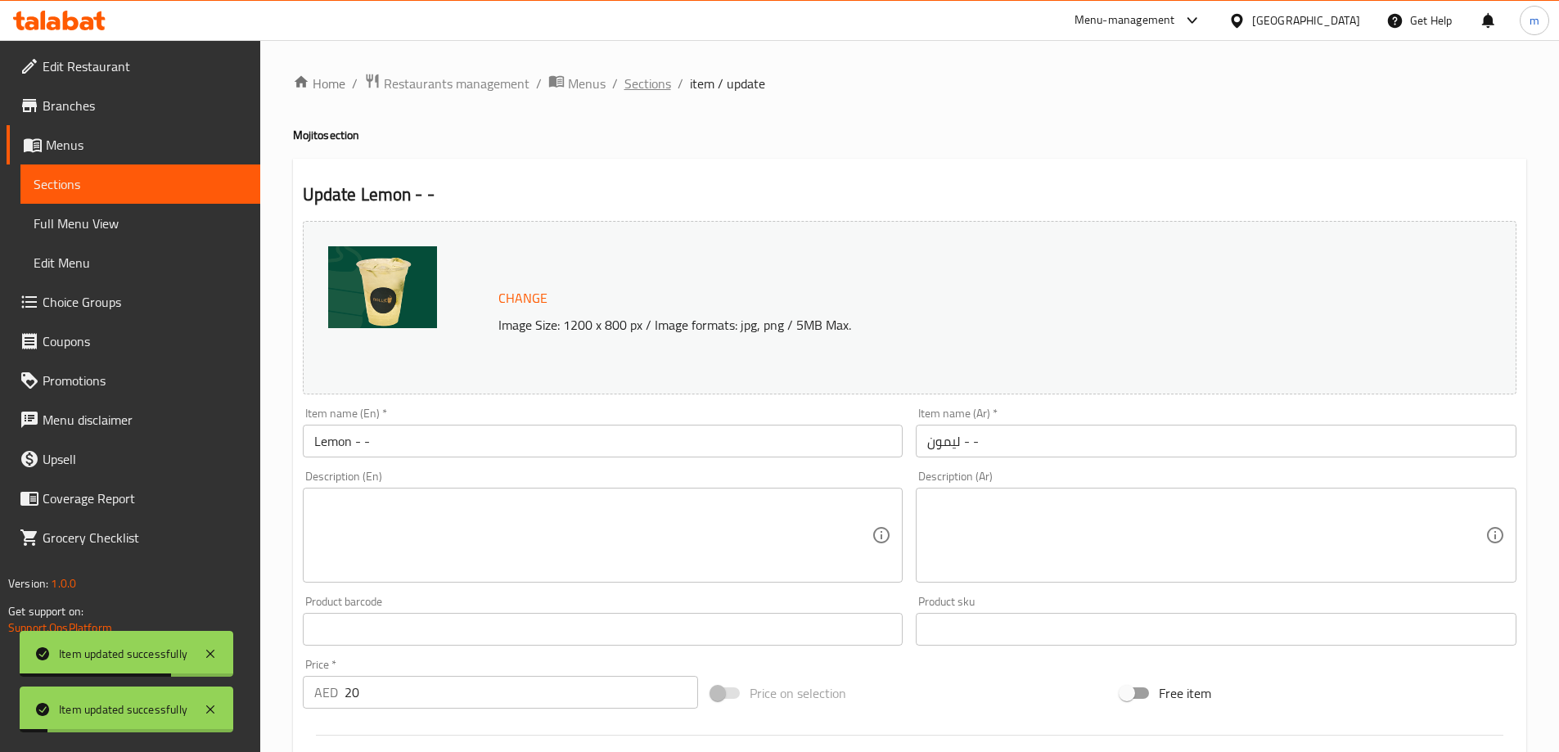
click at [651, 83] on span "Sections" at bounding box center [647, 84] width 47 height 20
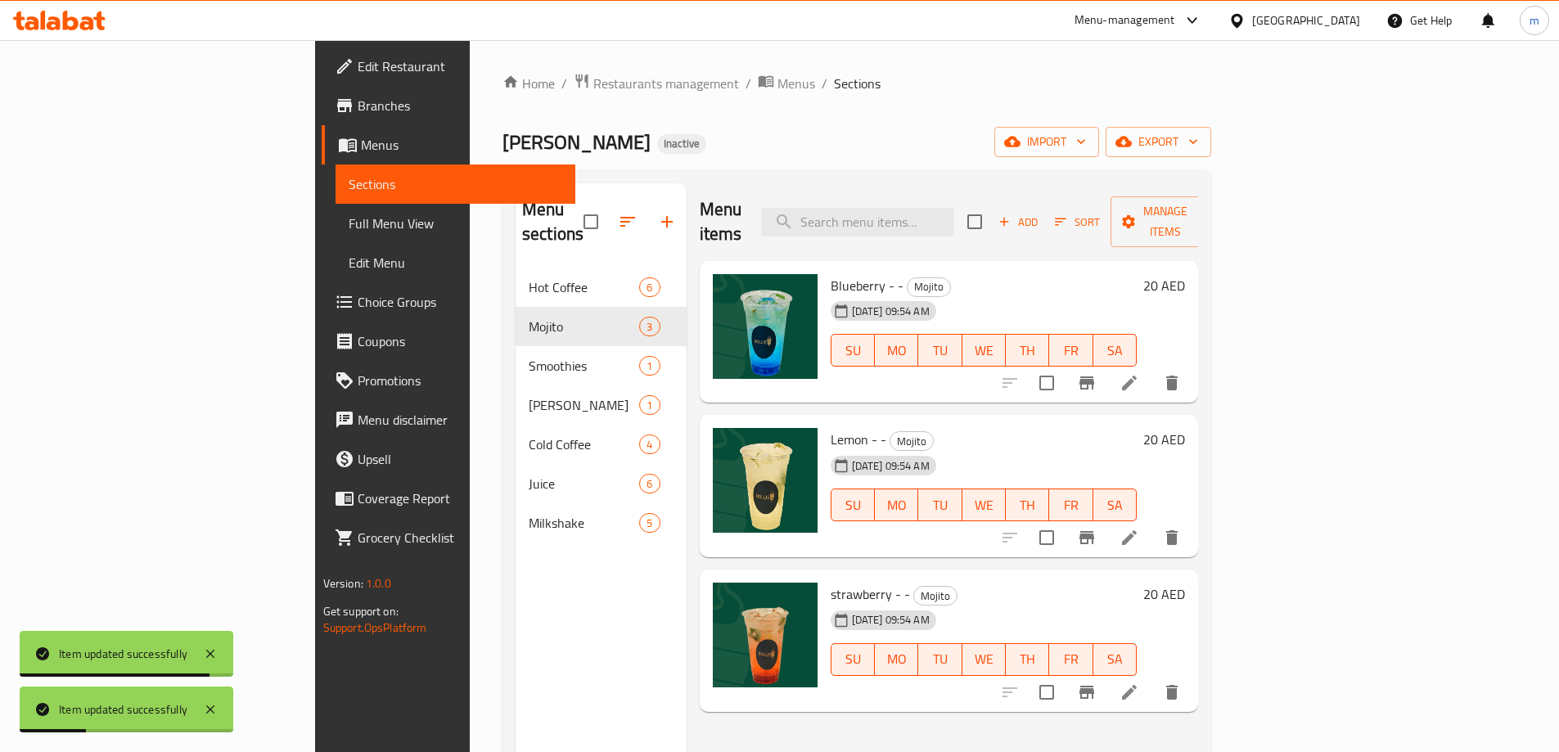
click at [1139, 683] on icon at bounding box center [1129, 693] width 20 height 20
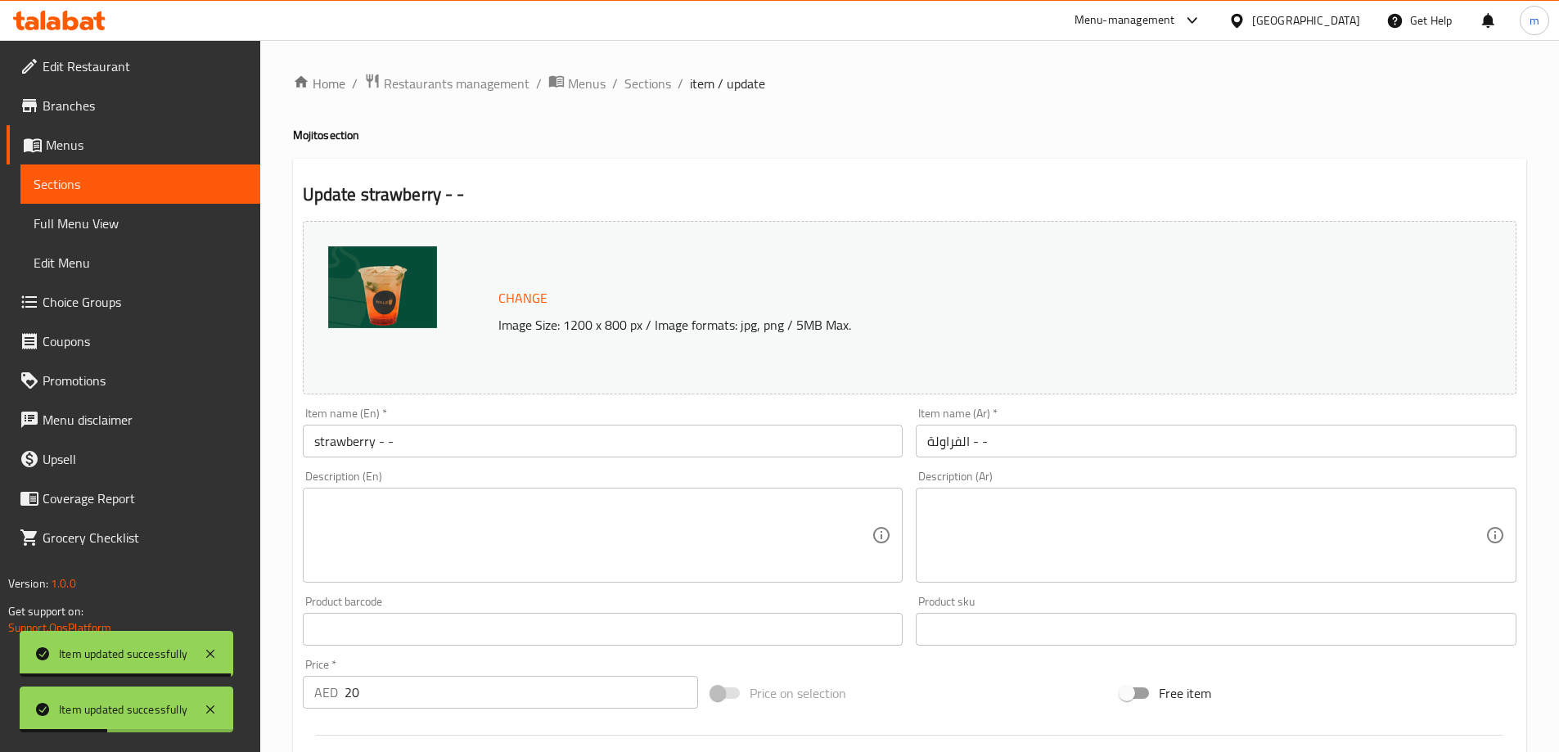
click at [436, 437] on input "strawberry - -" at bounding box center [603, 441] width 601 height 33
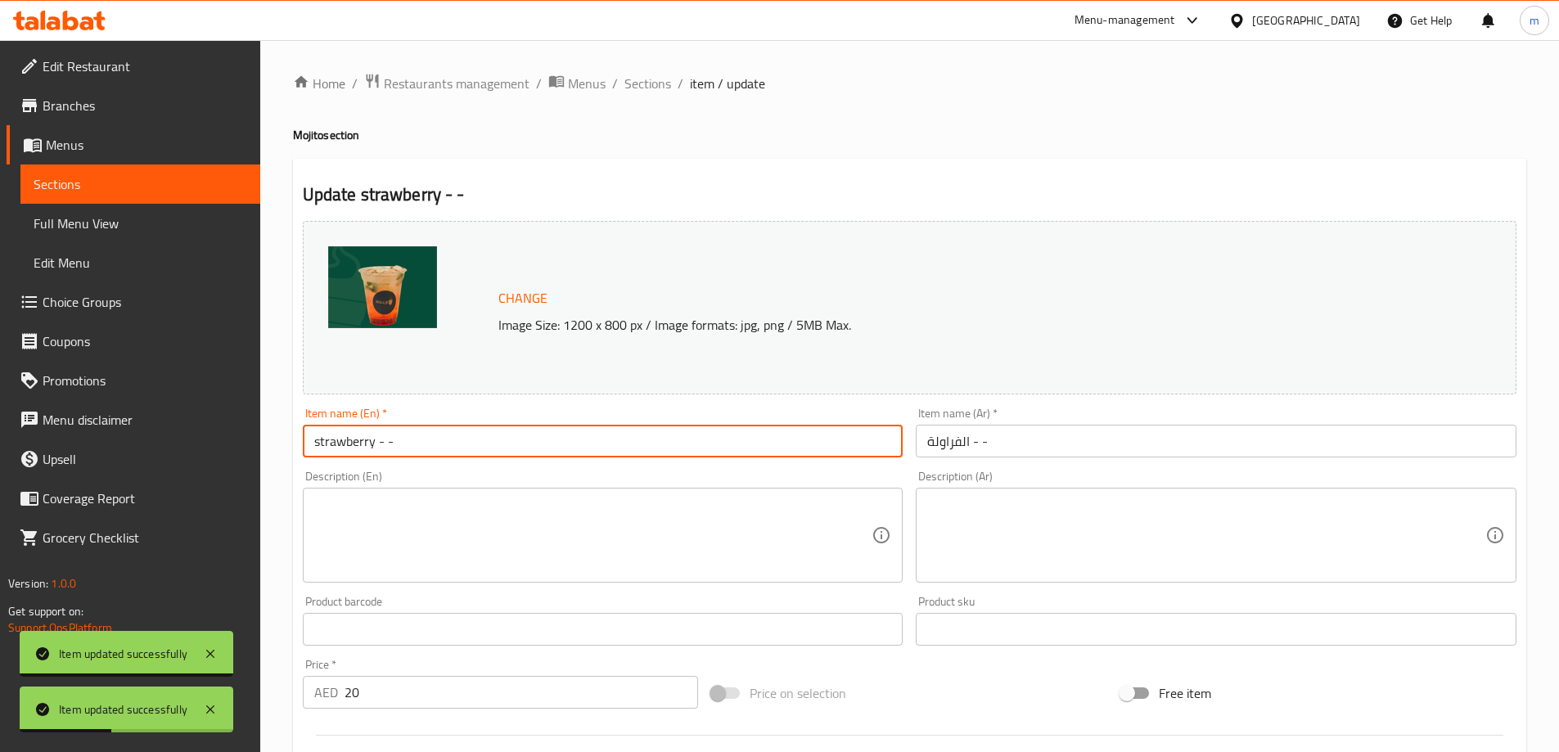
click at [436, 437] on input "strawberry - -" at bounding box center [603, 441] width 601 height 33
type input "Strawberry - -"
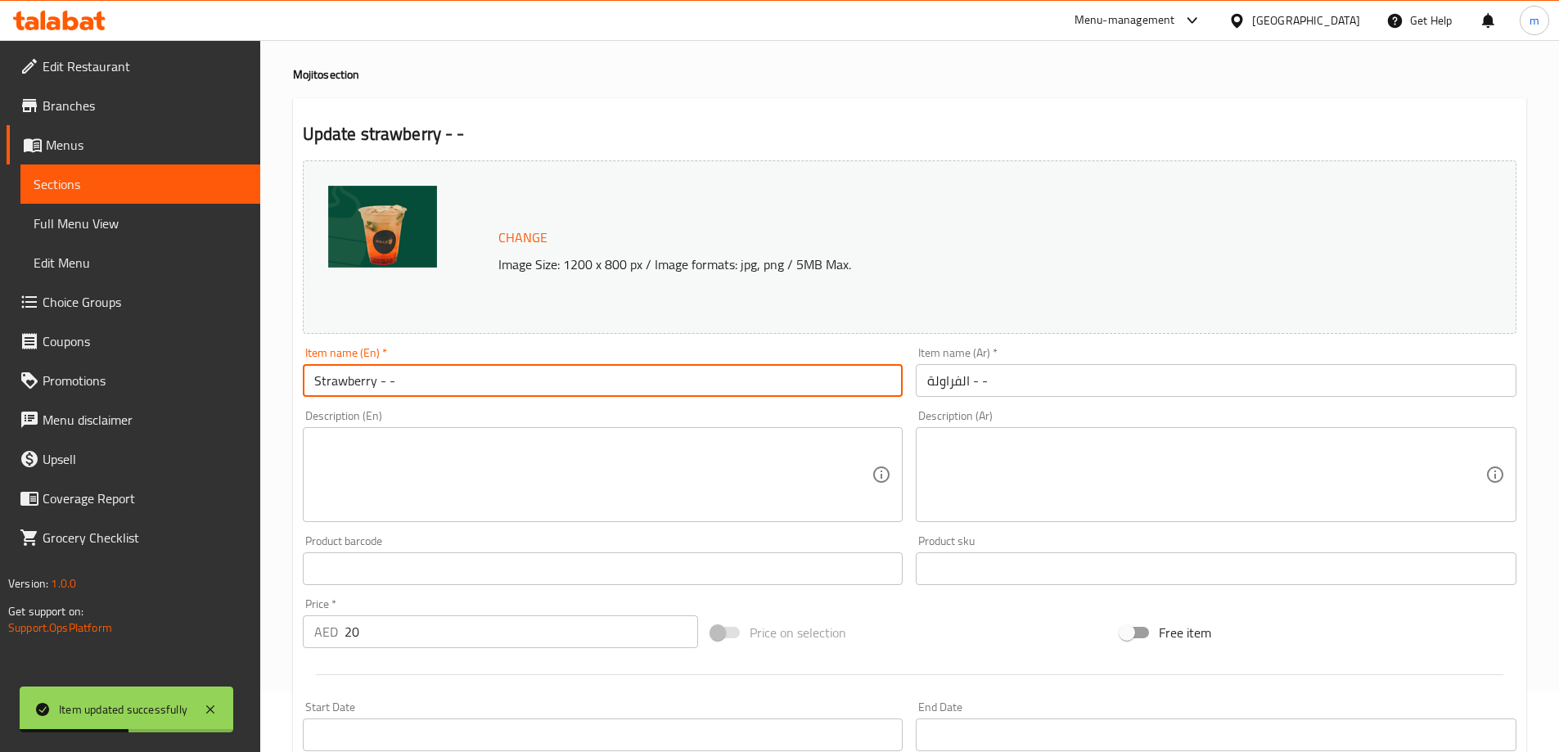
scroll to position [428, 0]
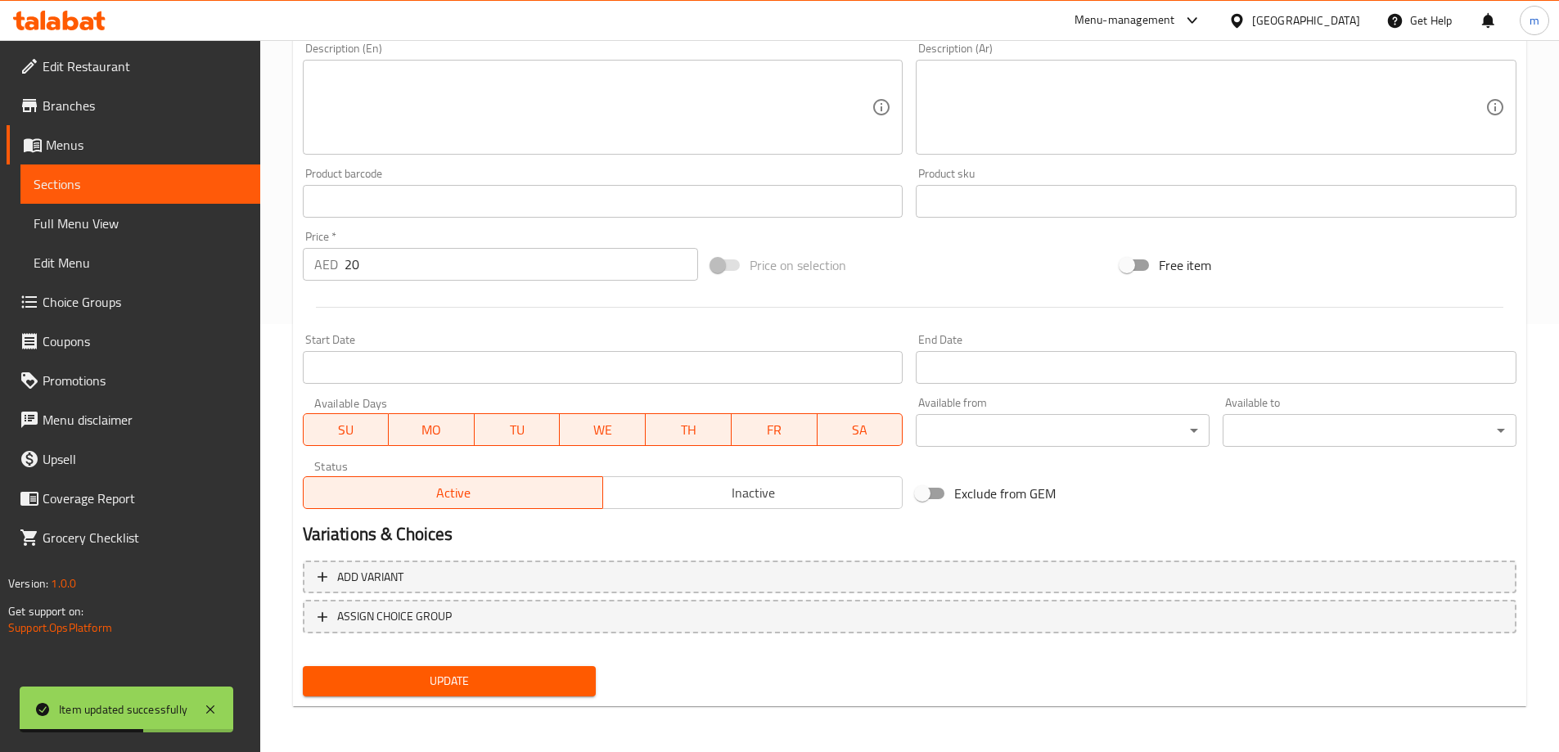
click at [470, 676] on span "Update" at bounding box center [450, 681] width 268 height 20
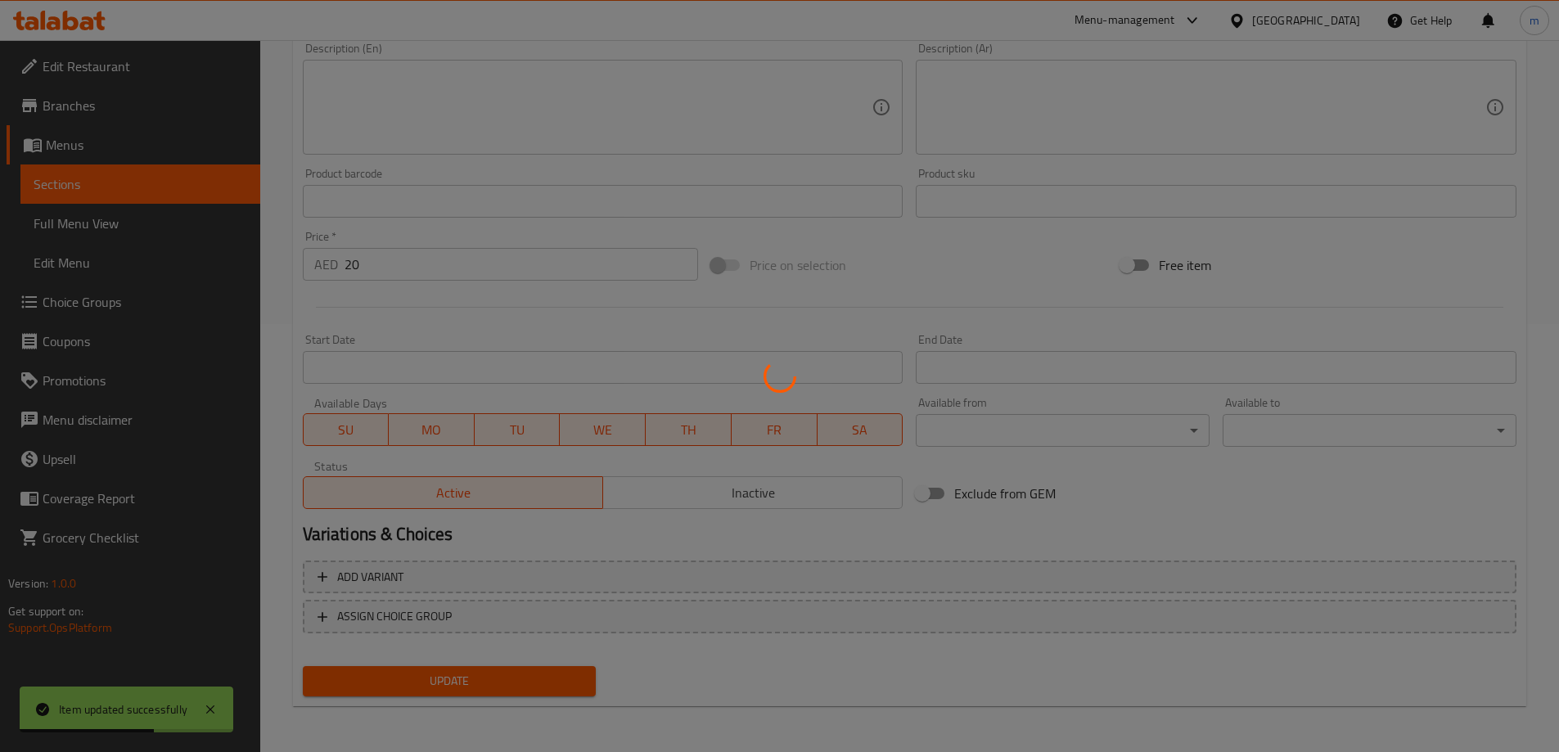
scroll to position [19, 0]
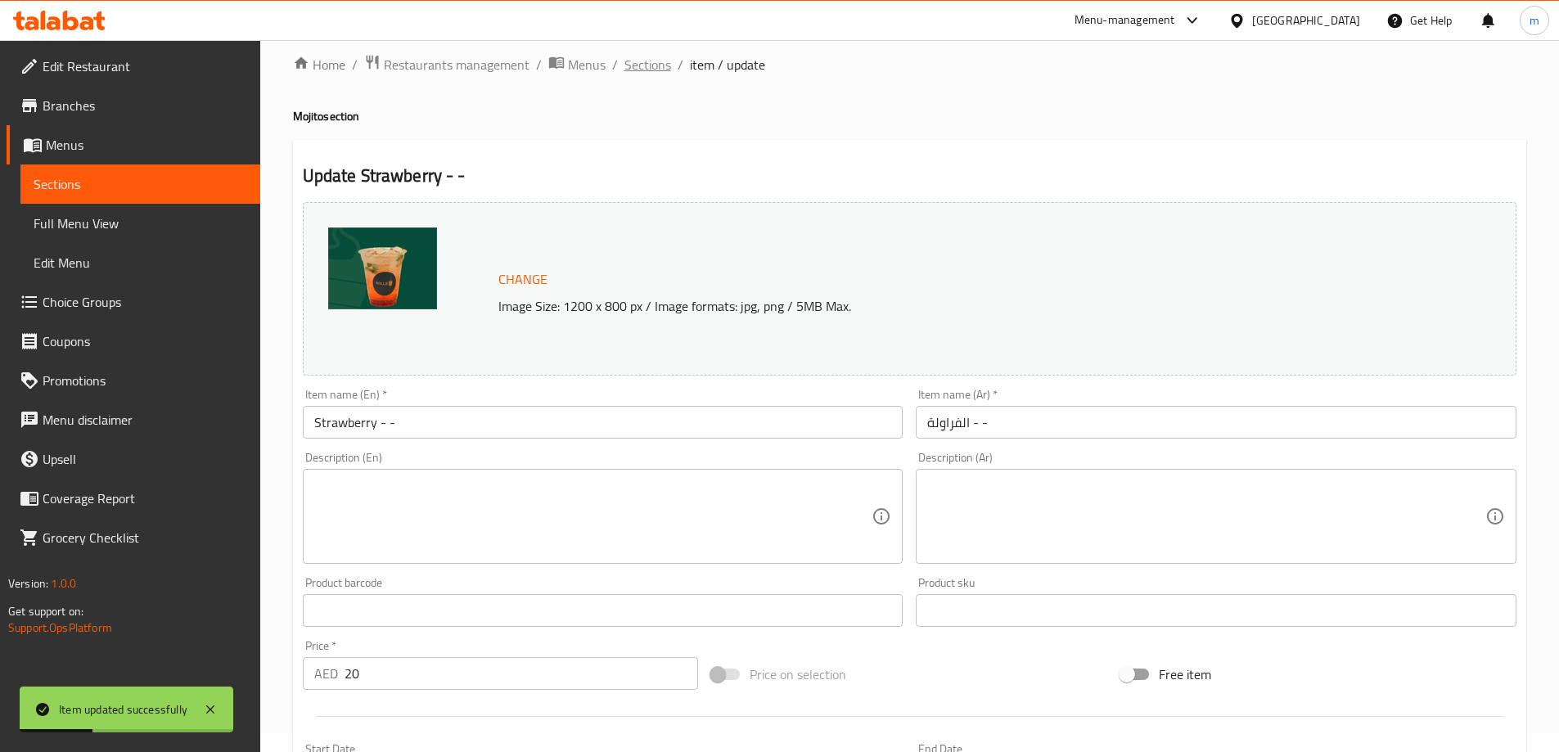
click at [648, 66] on span "Sections" at bounding box center [647, 65] width 47 height 20
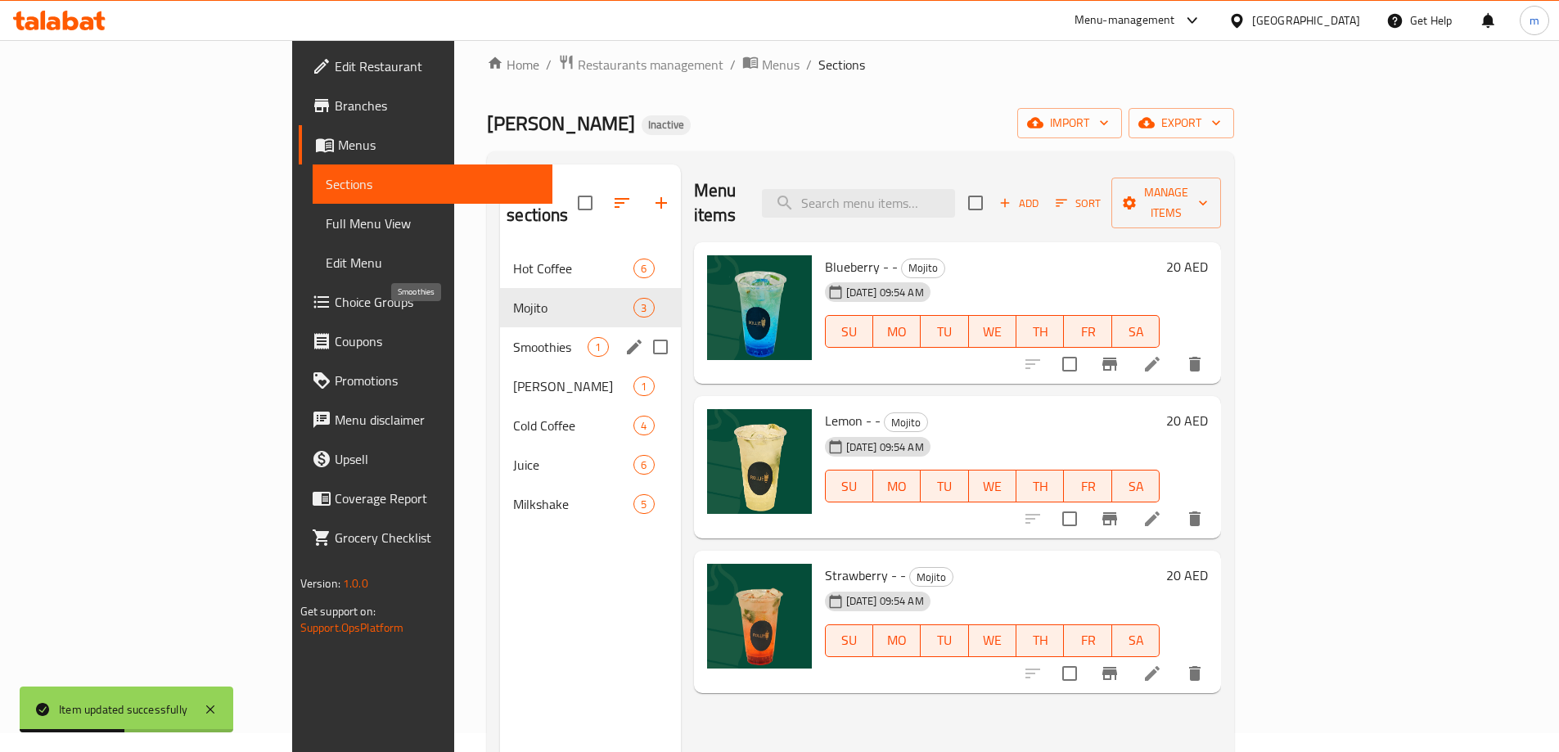
click at [513, 337] on span "Smoothies" at bounding box center [550, 347] width 74 height 20
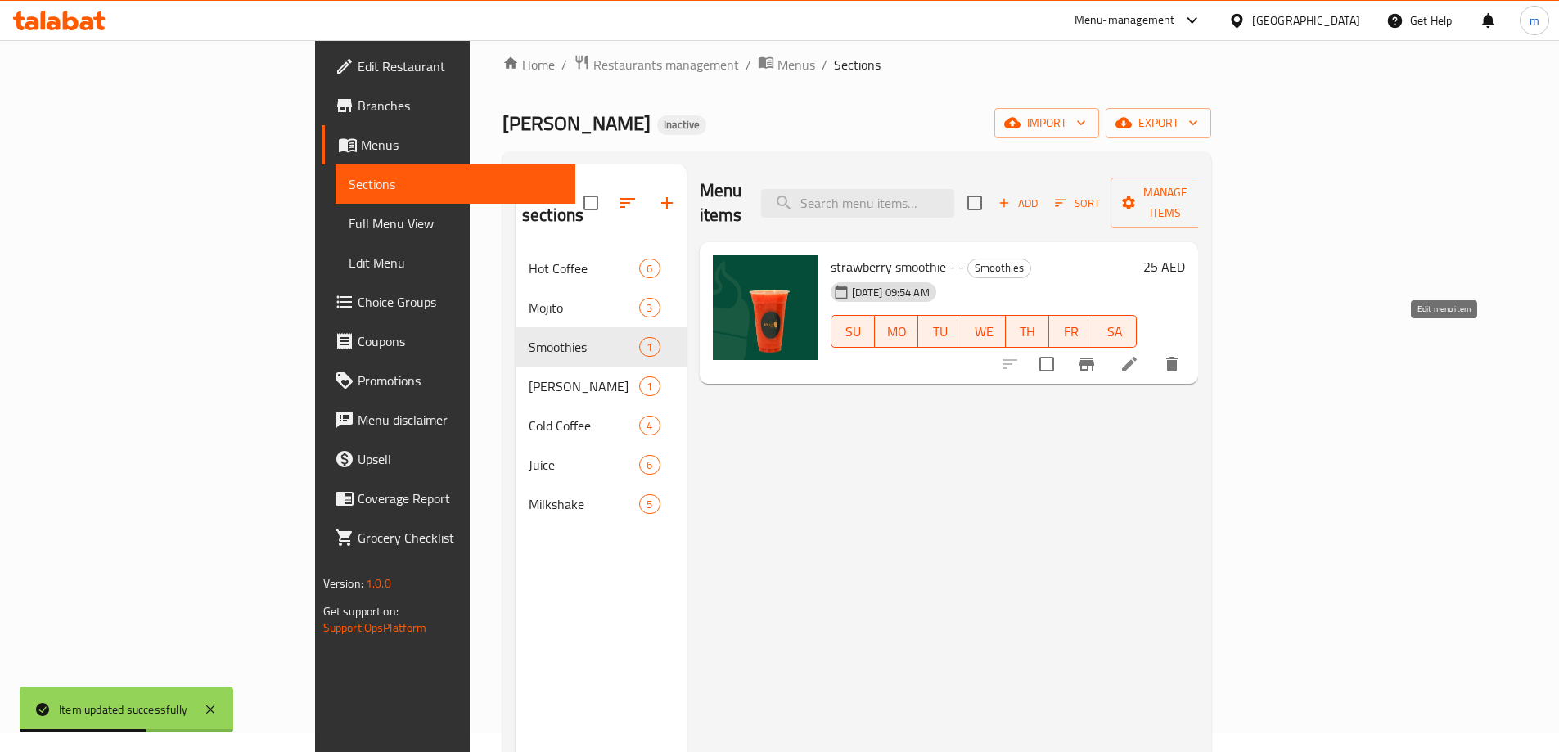
click at [1139, 354] on icon at bounding box center [1129, 364] width 20 height 20
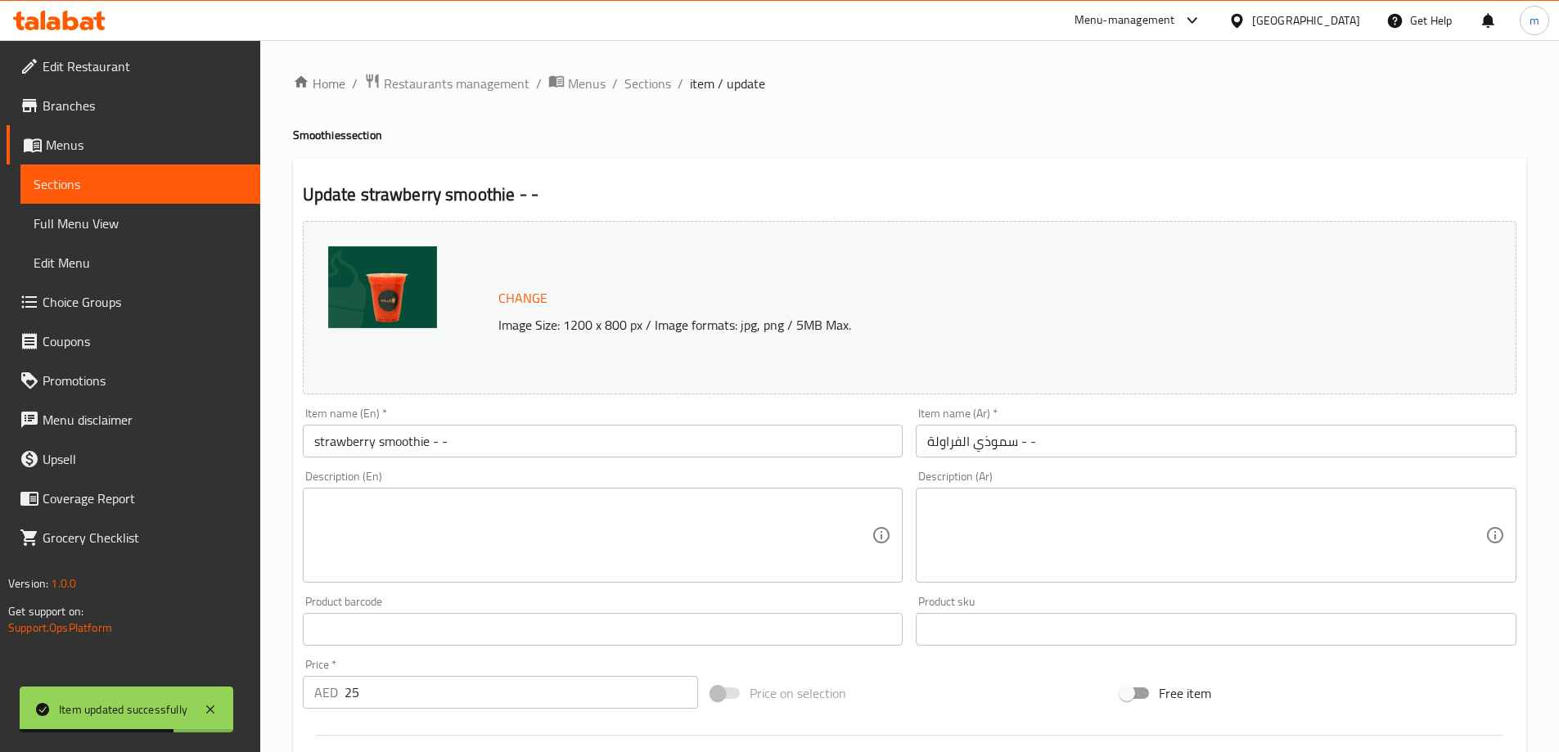
click at [511, 439] on input "strawberry smoothie - -" at bounding box center [603, 441] width 601 height 33
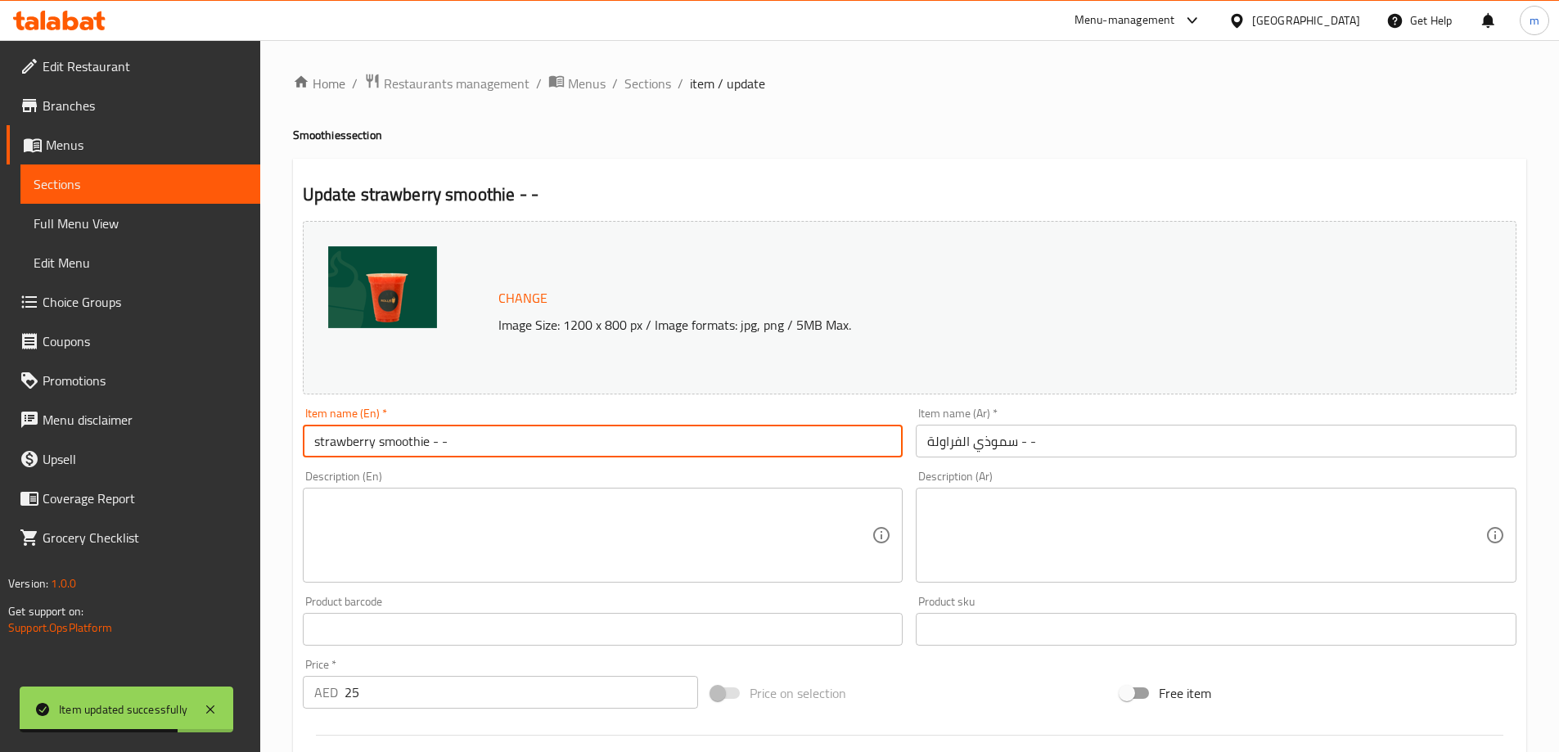
click at [511, 439] on input "strawberry smoothie - -" at bounding box center [603, 441] width 601 height 33
type input "Strawberry Smoothie - -"
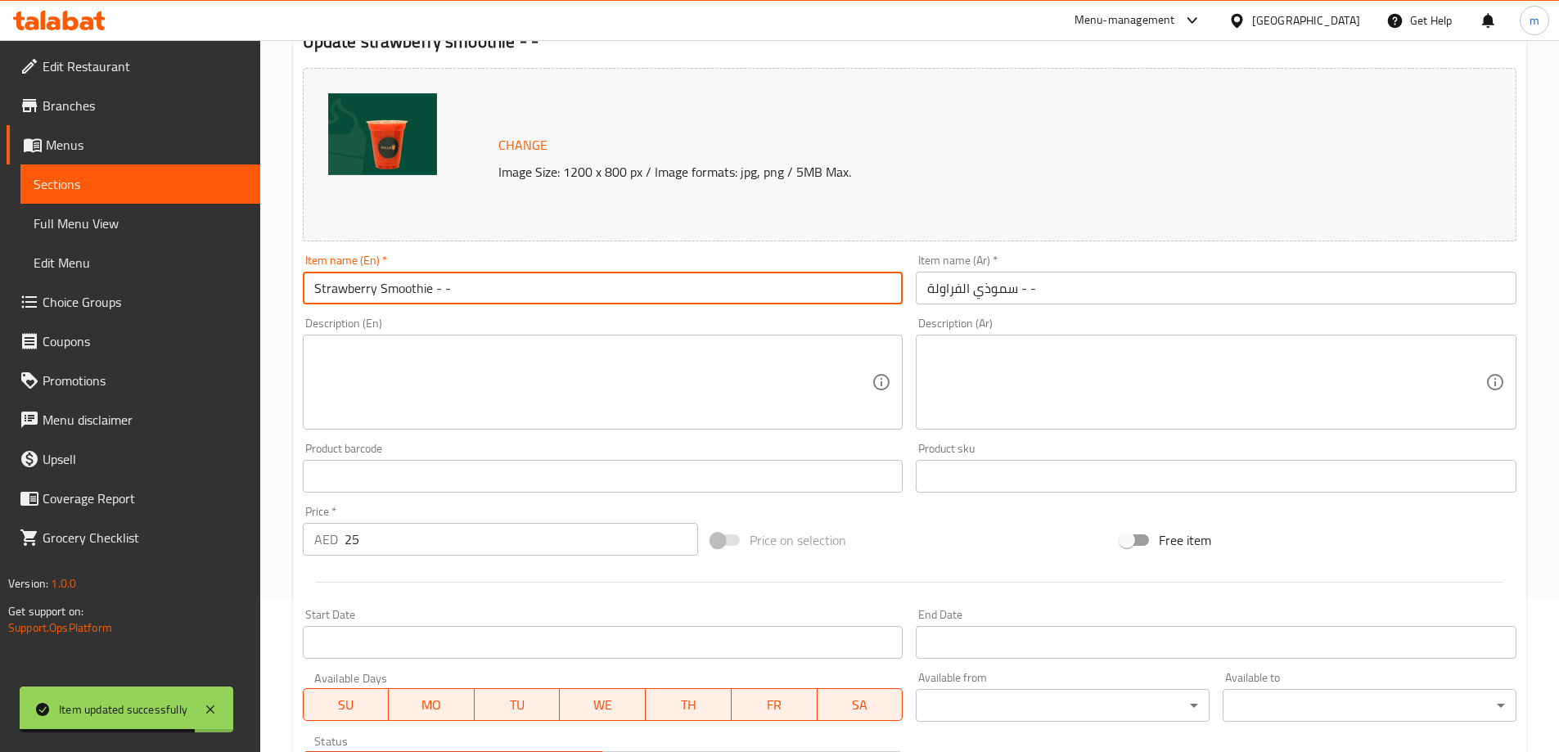
scroll to position [409, 0]
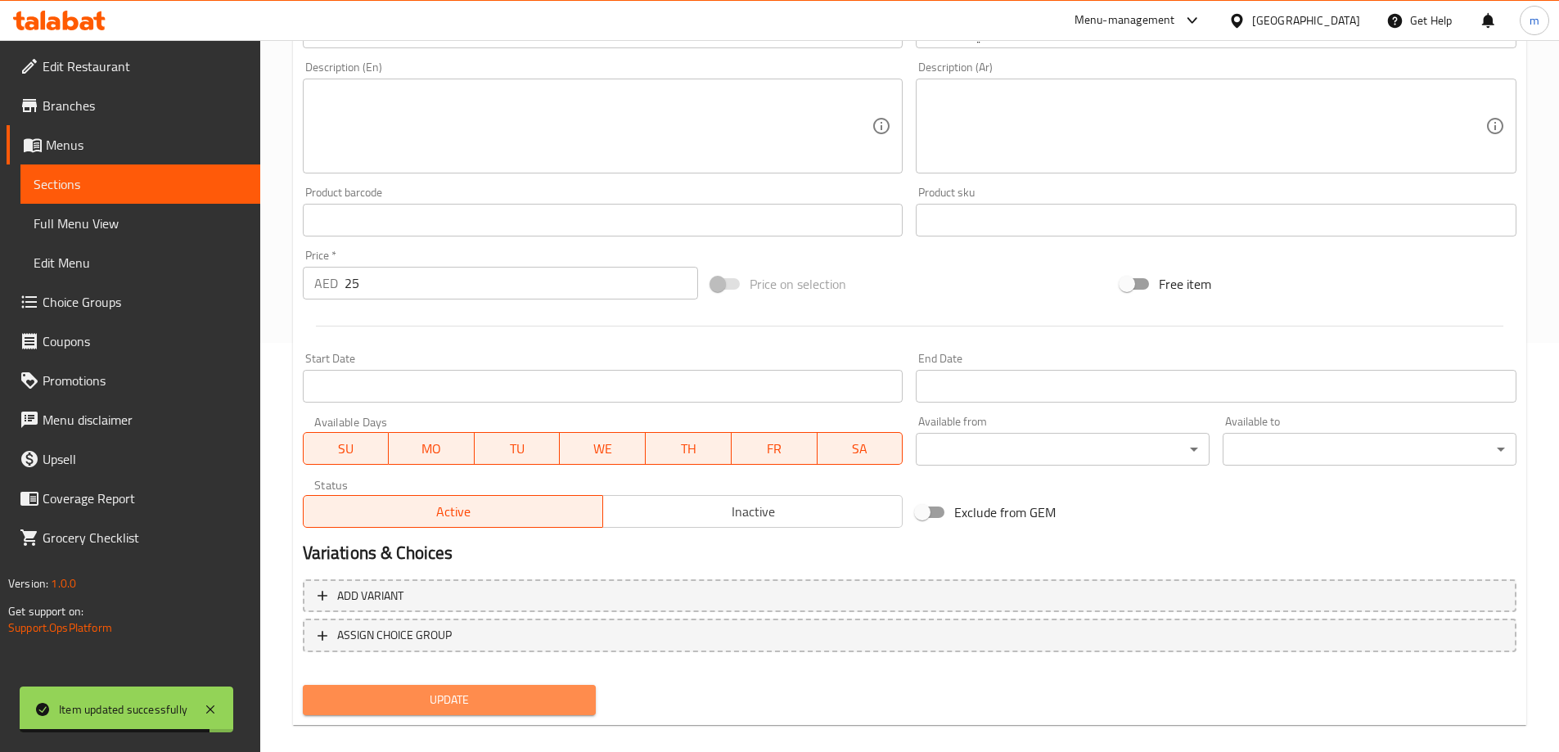
click at [488, 705] on span "Update" at bounding box center [450, 700] width 268 height 20
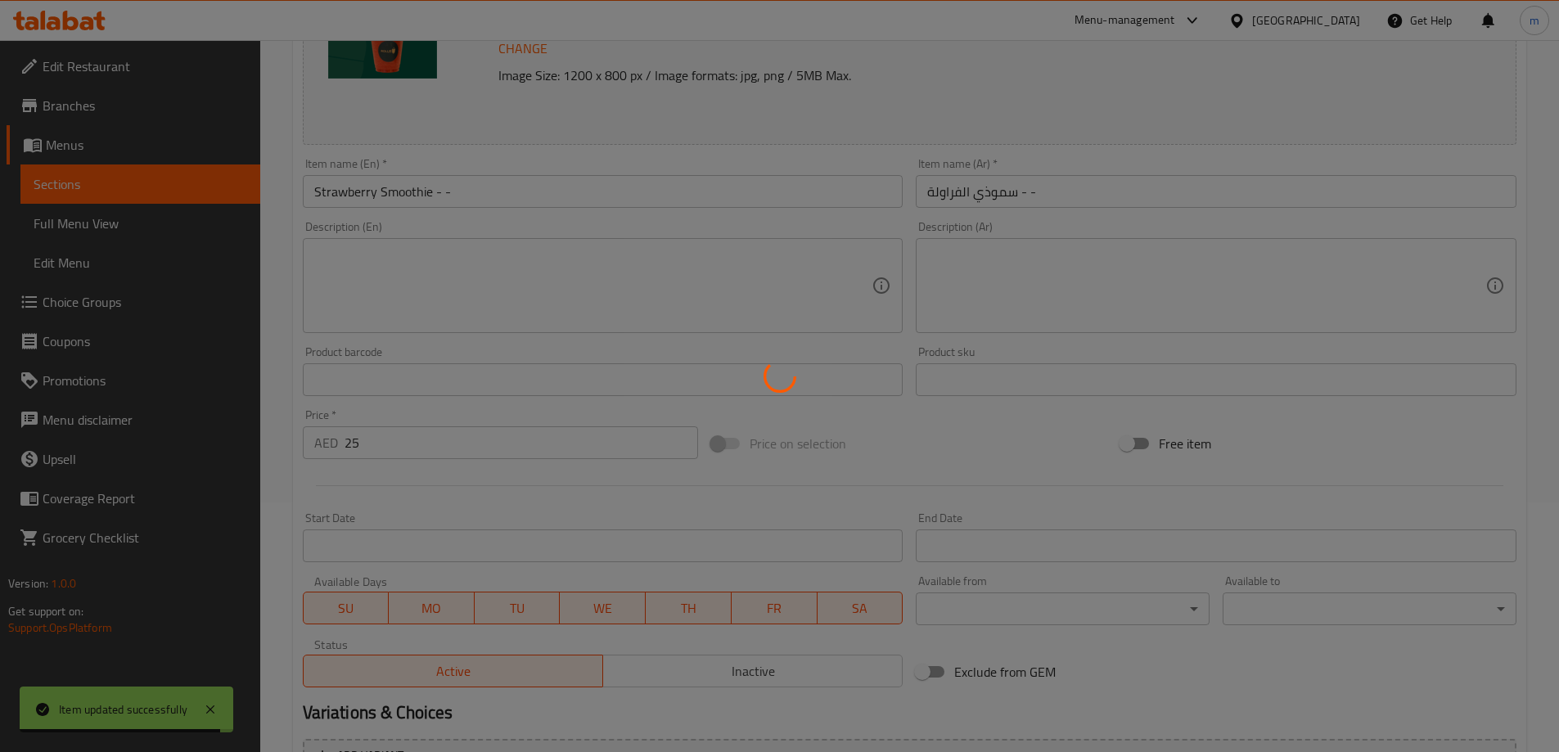
scroll to position [0, 0]
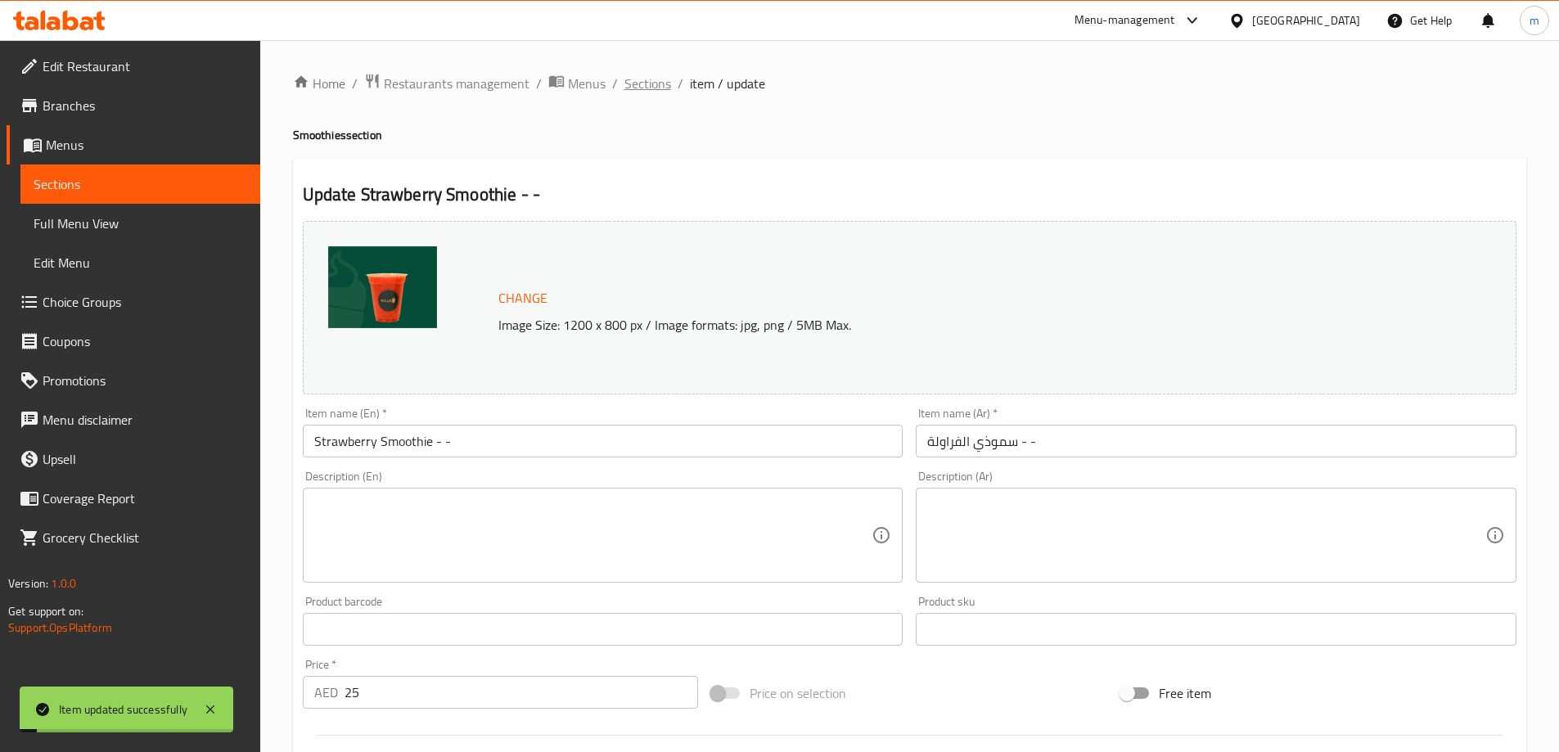
click at [654, 84] on span "Sections" at bounding box center [647, 84] width 47 height 20
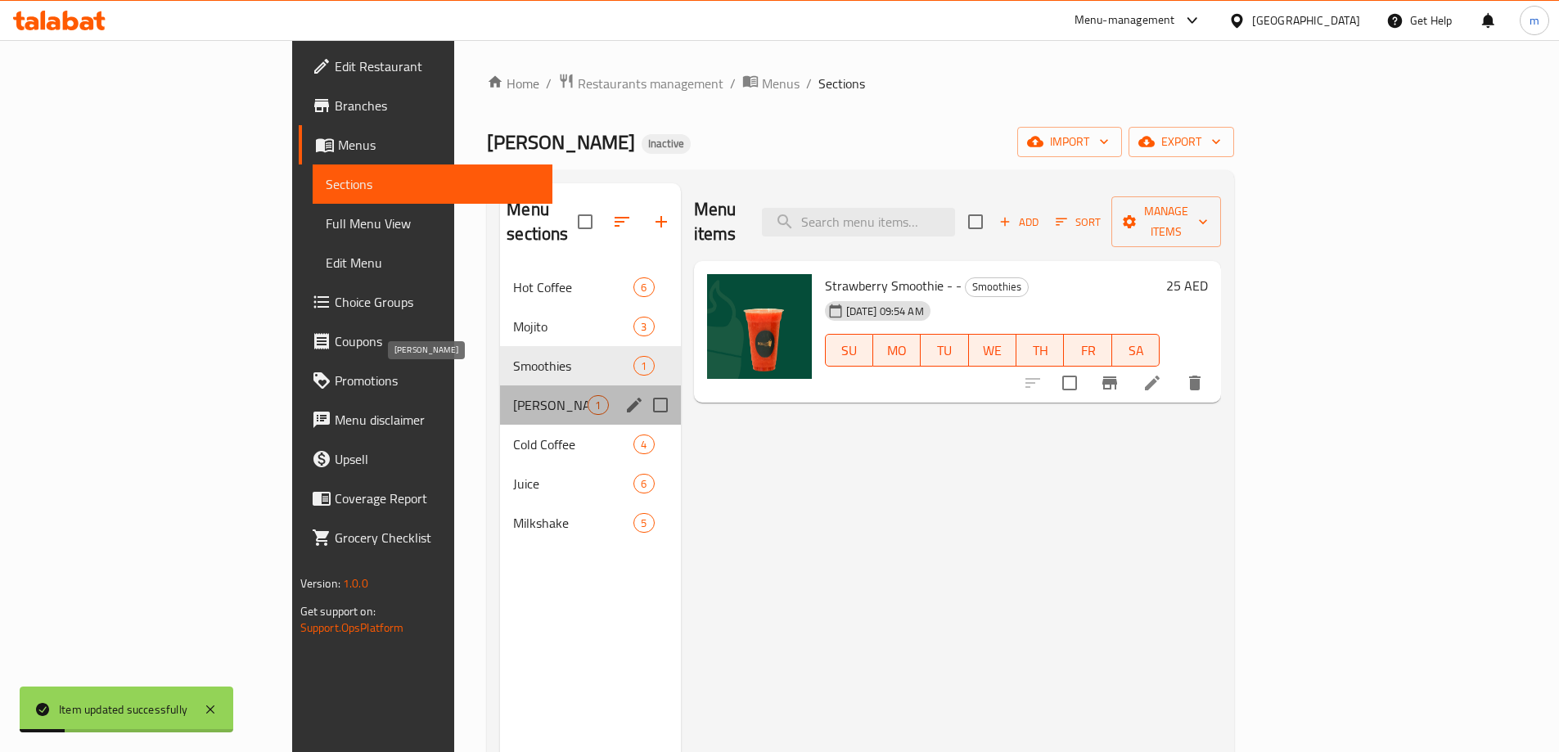
click at [513, 395] on span "[PERSON_NAME]" at bounding box center [550, 405] width 74 height 20
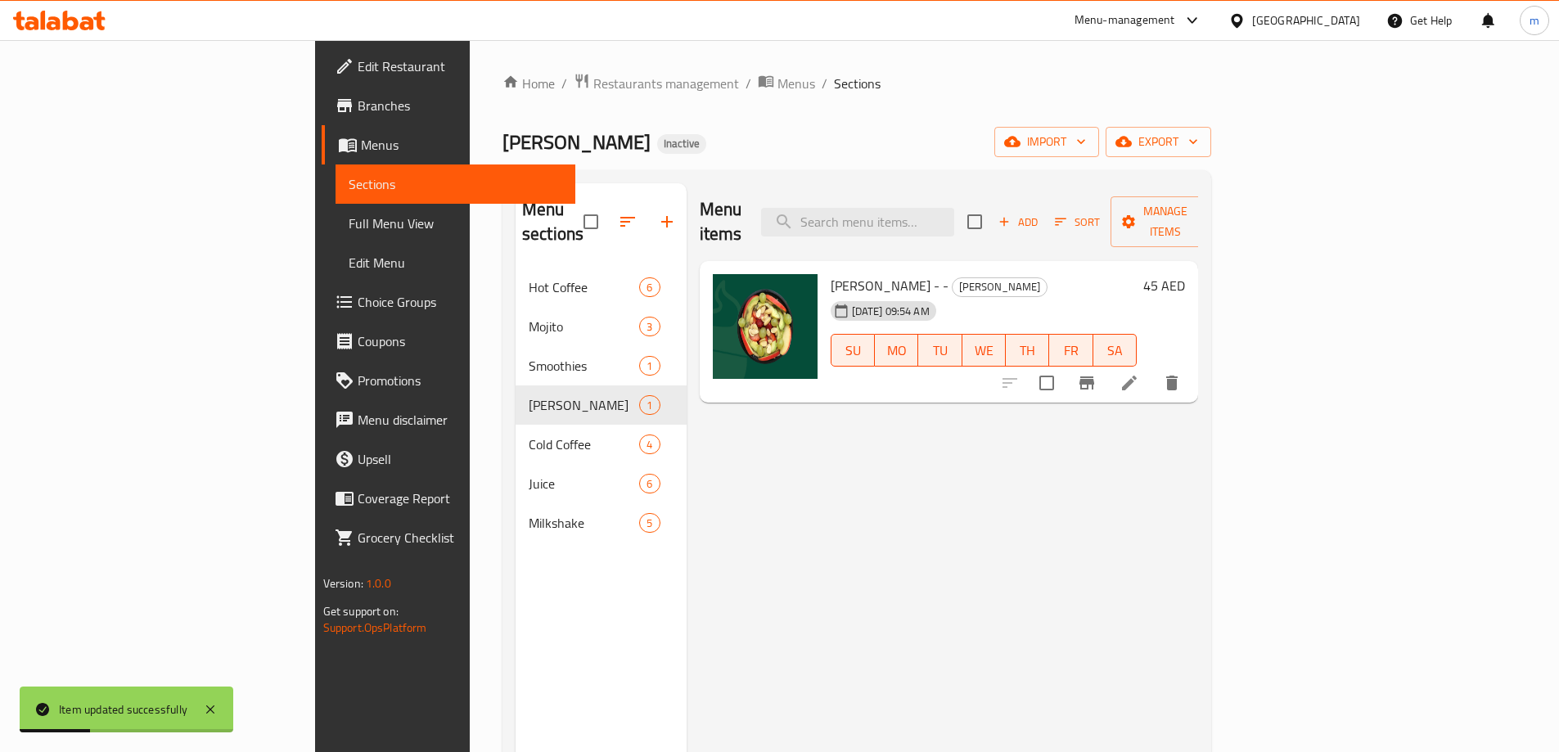
click at [1139, 373] on icon at bounding box center [1129, 383] width 20 height 20
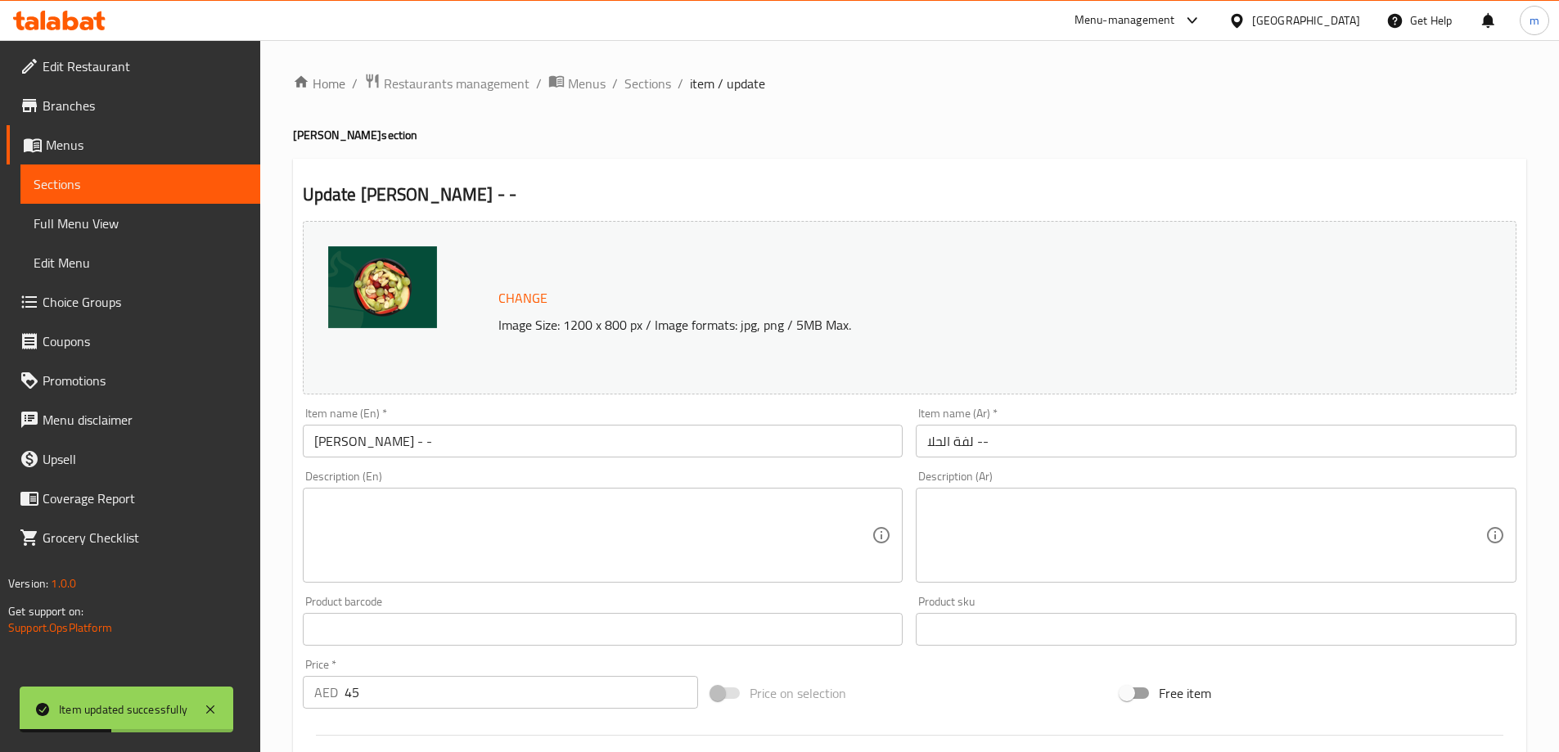
click at [483, 442] on input "rollie sweet - -" at bounding box center [603, 441] width 601 height 33
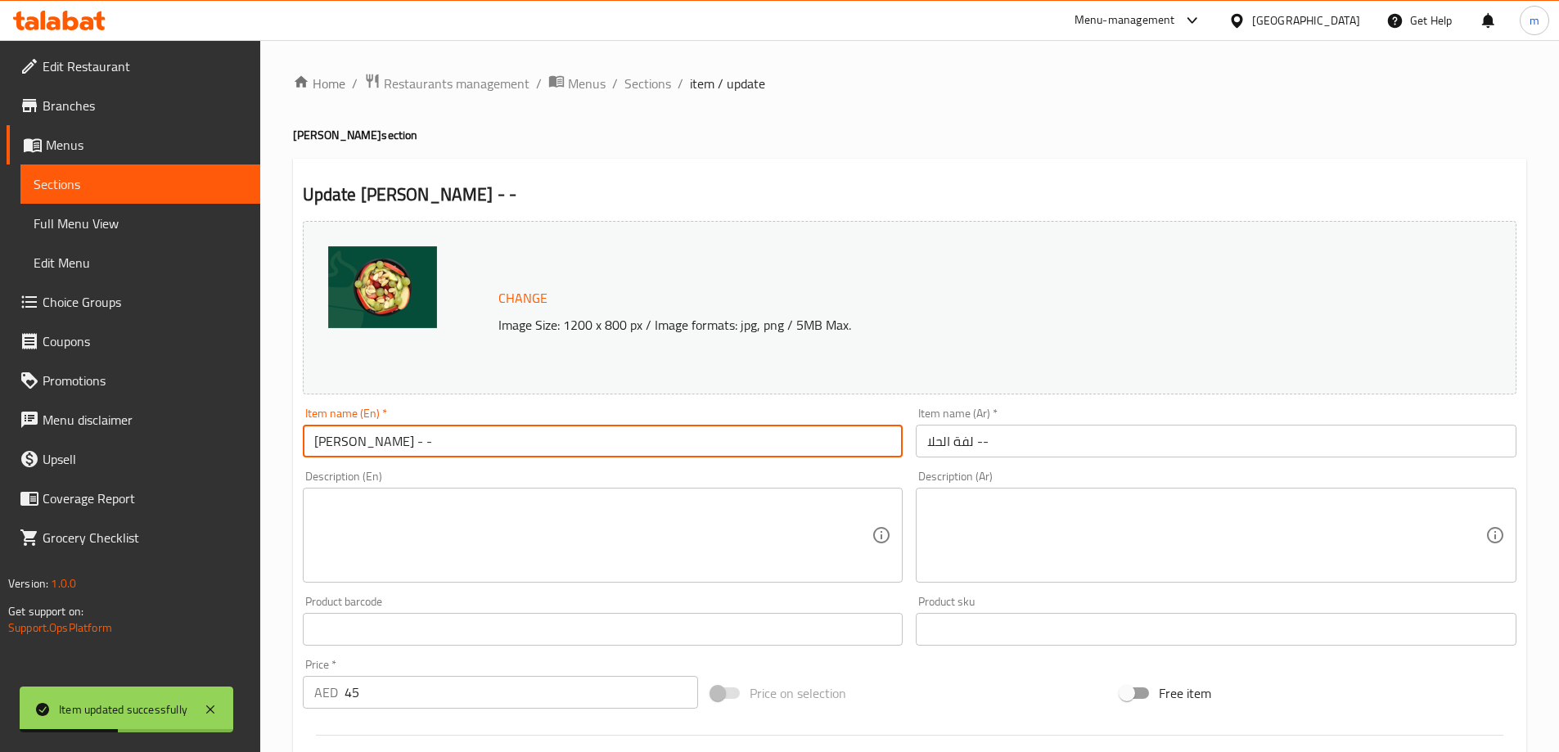
click at [483, 442] on input "rollie sweet - -" at bounding box center [603, 441] width 601 height 33
type input "[PERSON_NAME] - -"
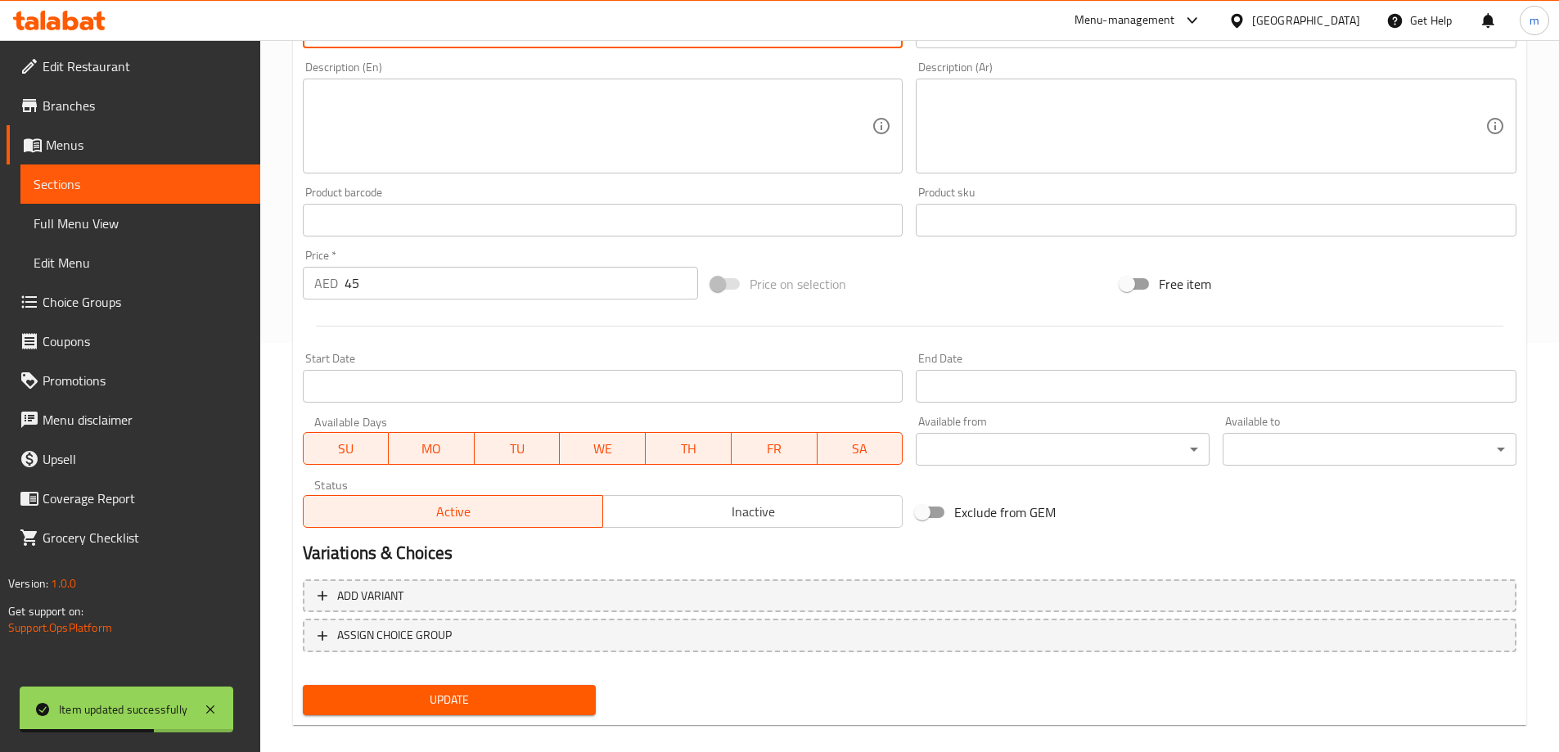
click at [523, 690] on span "Update" at bounding box center [450, 700] width 268 height 20
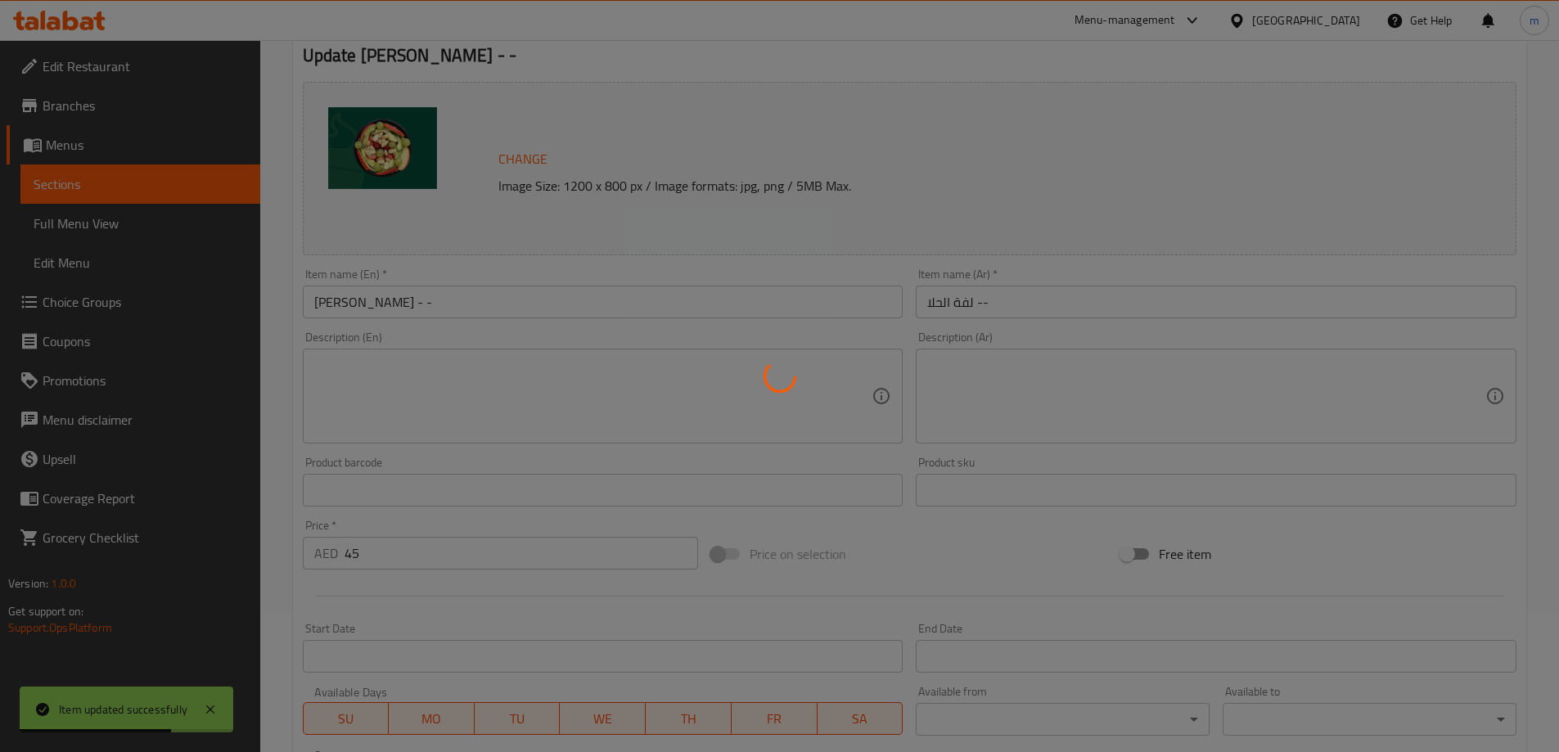
scroll to position [0, 0]
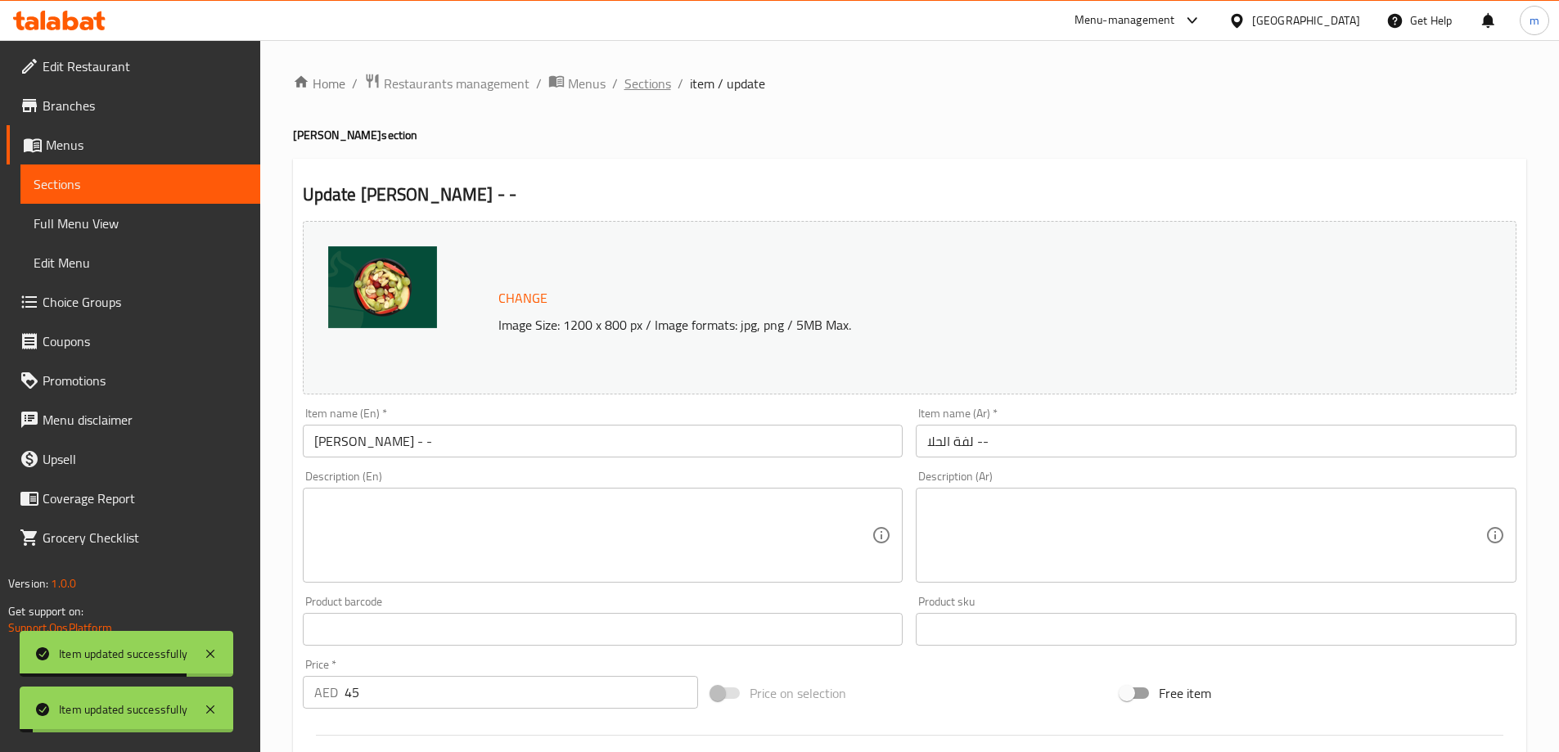
click at [655, 80] on span "Sections" at bounding box center [647, 84] width 47 height 20
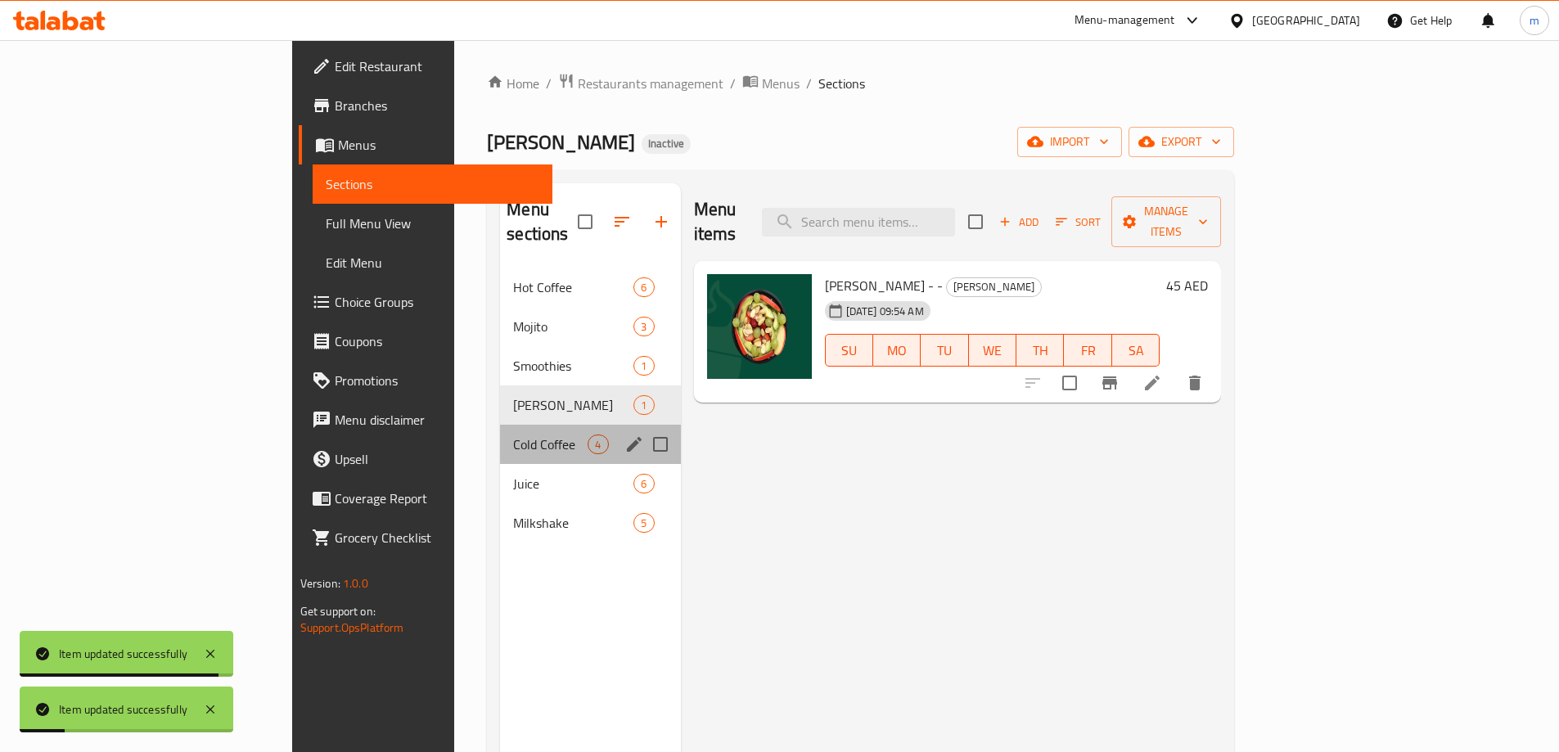
click at [500, 434] on div "Cold Coffee 4" at bounding box center [590, 444] width 180 height 39
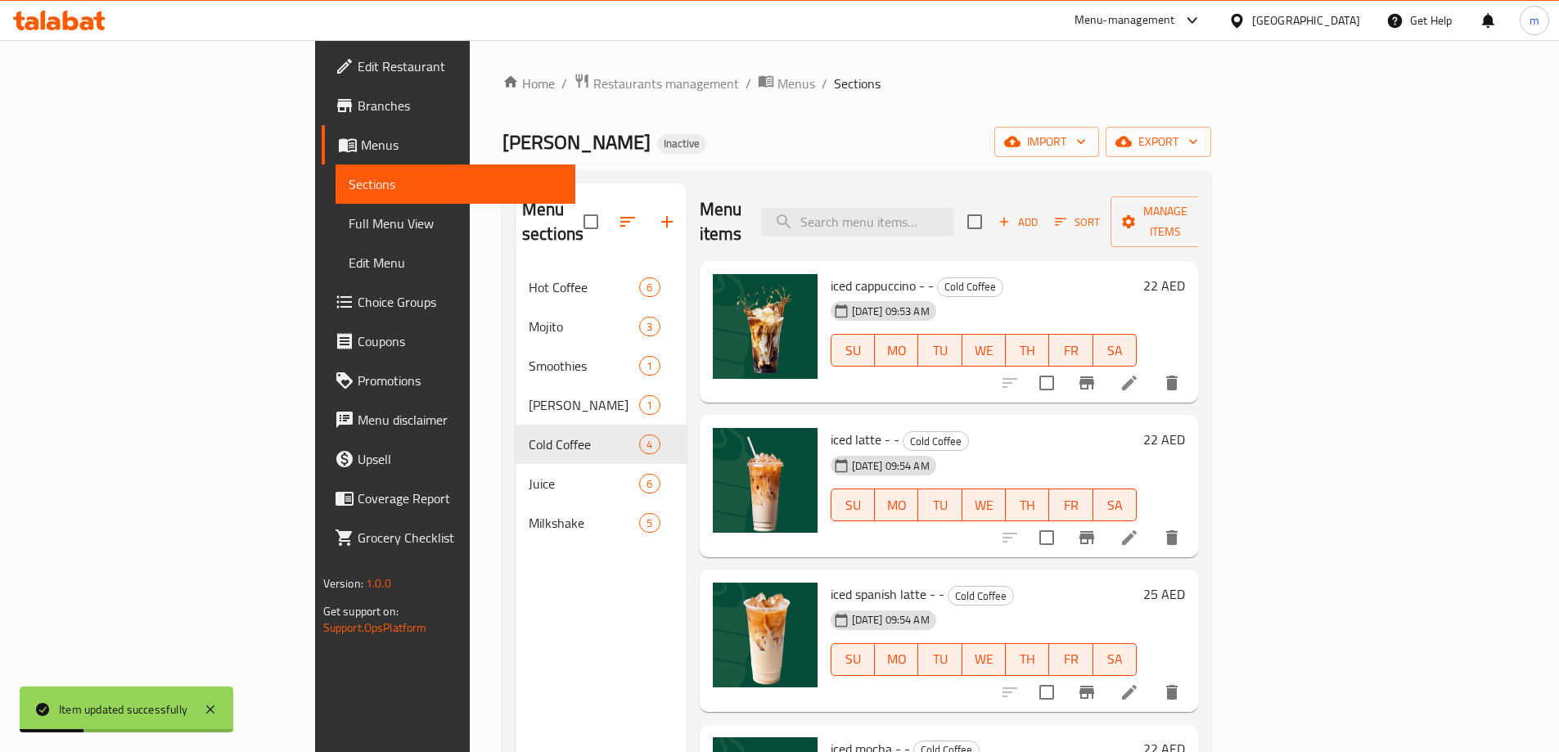
click at [1152, 368] on li at bounding box center [1129, 382] width 46 height 29
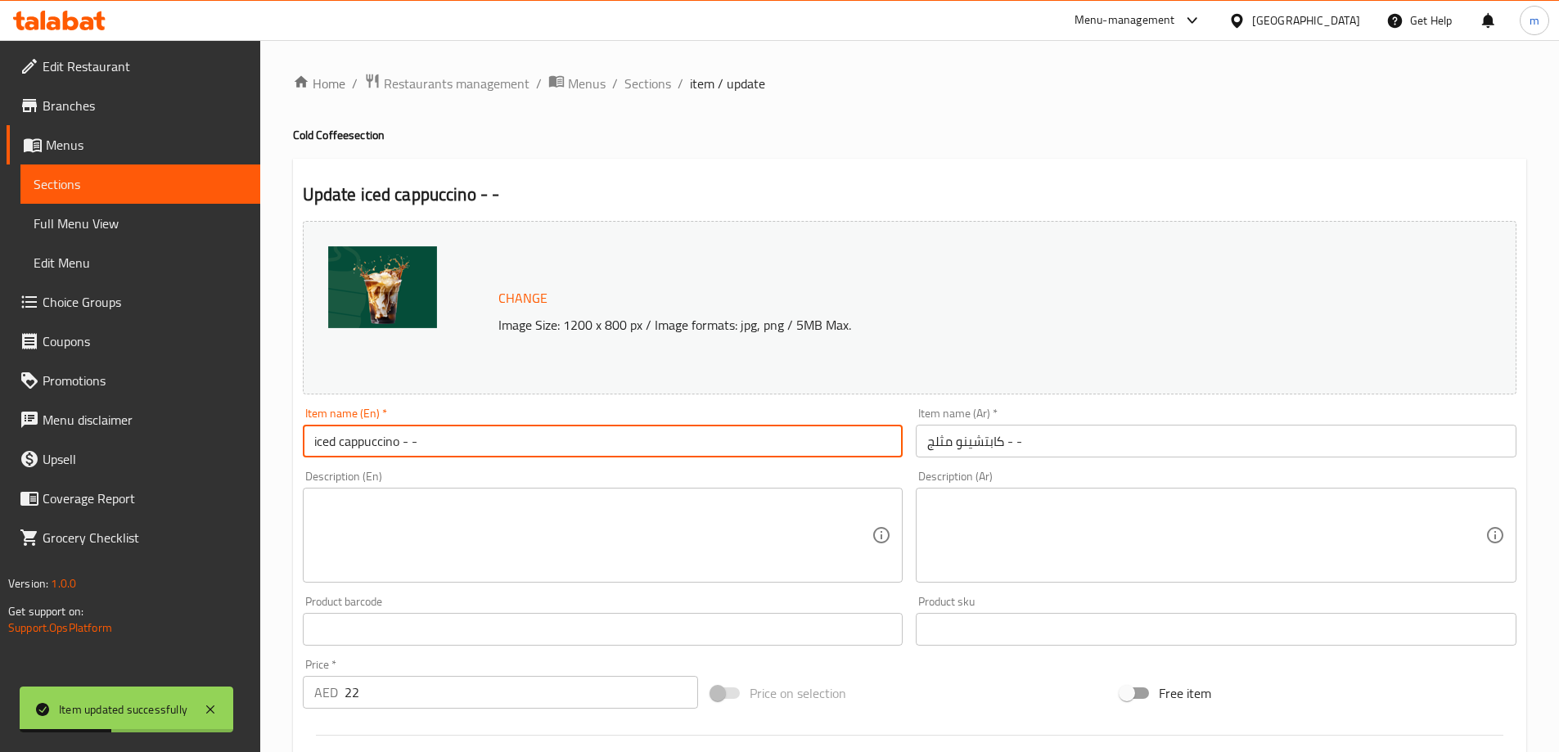
click at [465, 443] on input "iced cappuccino - -" at bounding box center [603, 441] width 601 height 33
type input "Iced Cappuccino - -"
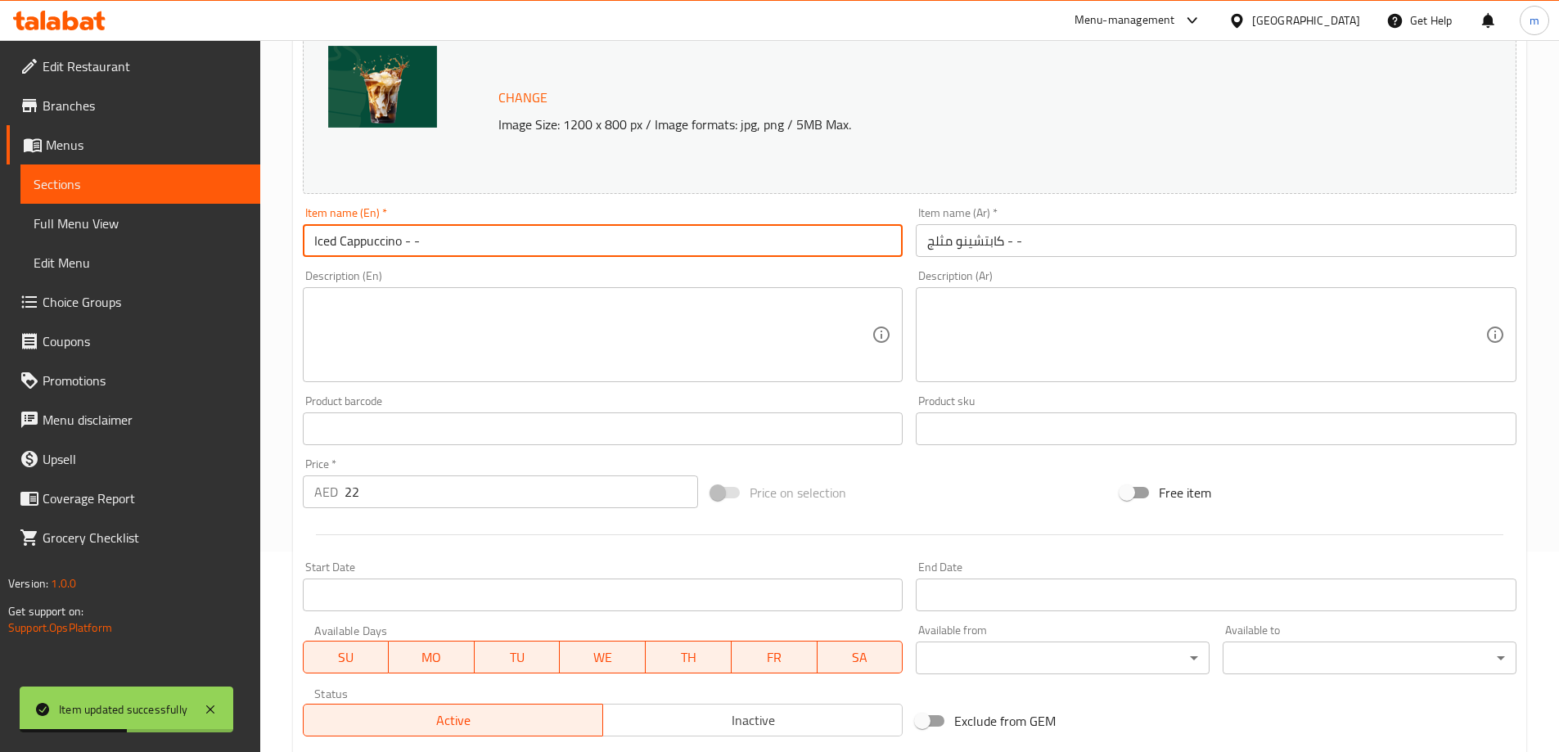
scroll to position [428, 0]
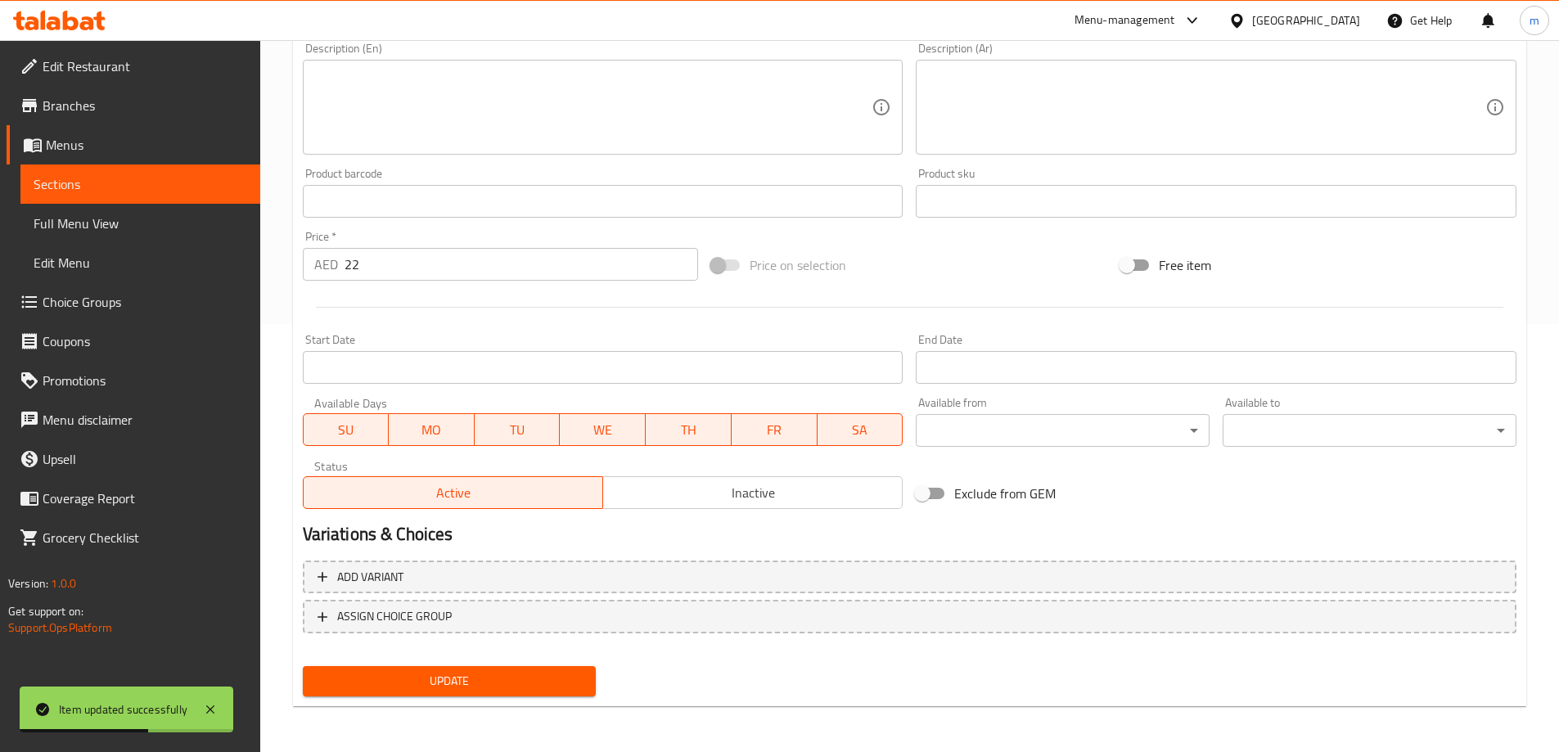
click at [505, 665] on div "Update" at bounding box center [449, 681] width 307 height 43
click at [505, 681] on span "Update" at bounding box center [450, 681] width 268 height 20
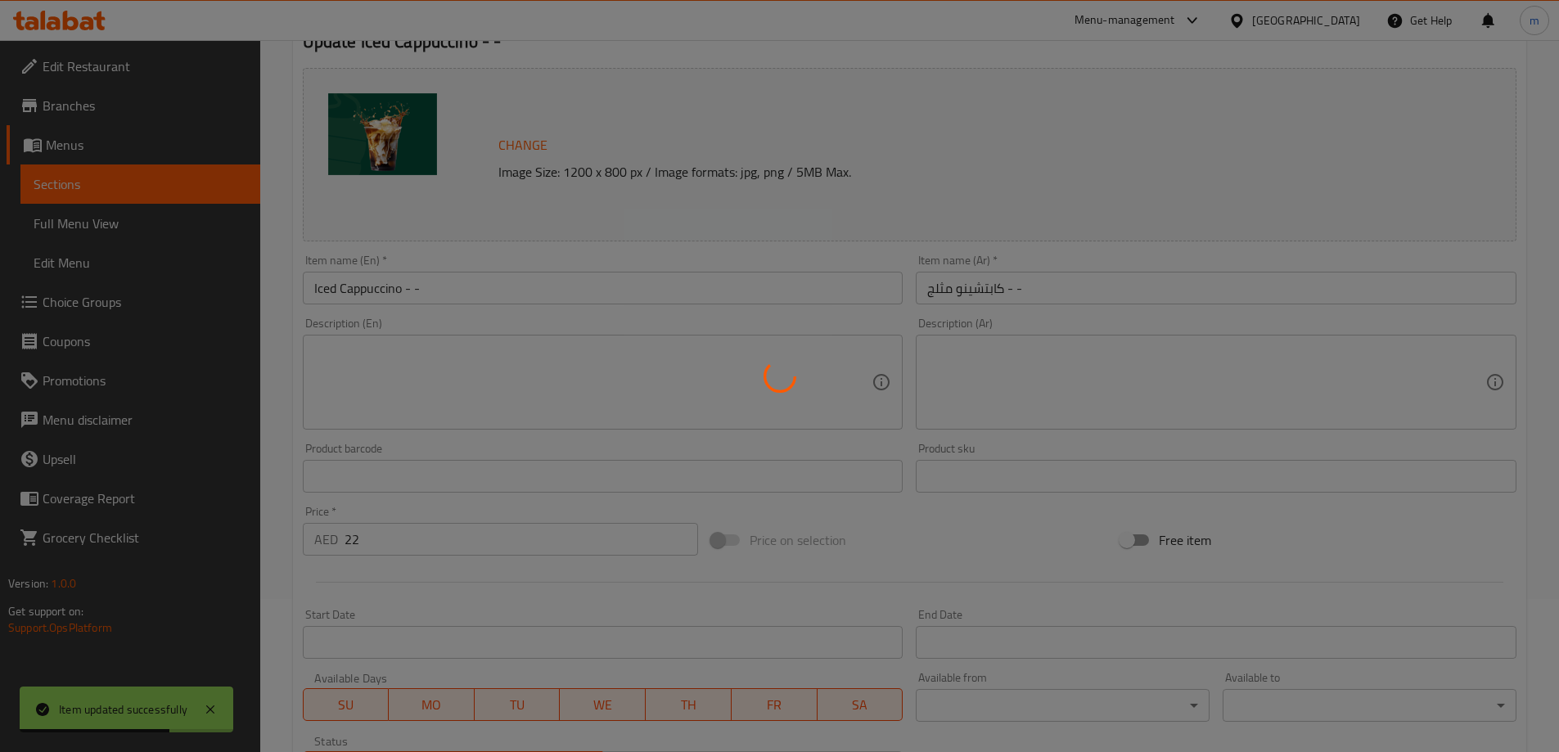
scroll to position [0, 0]
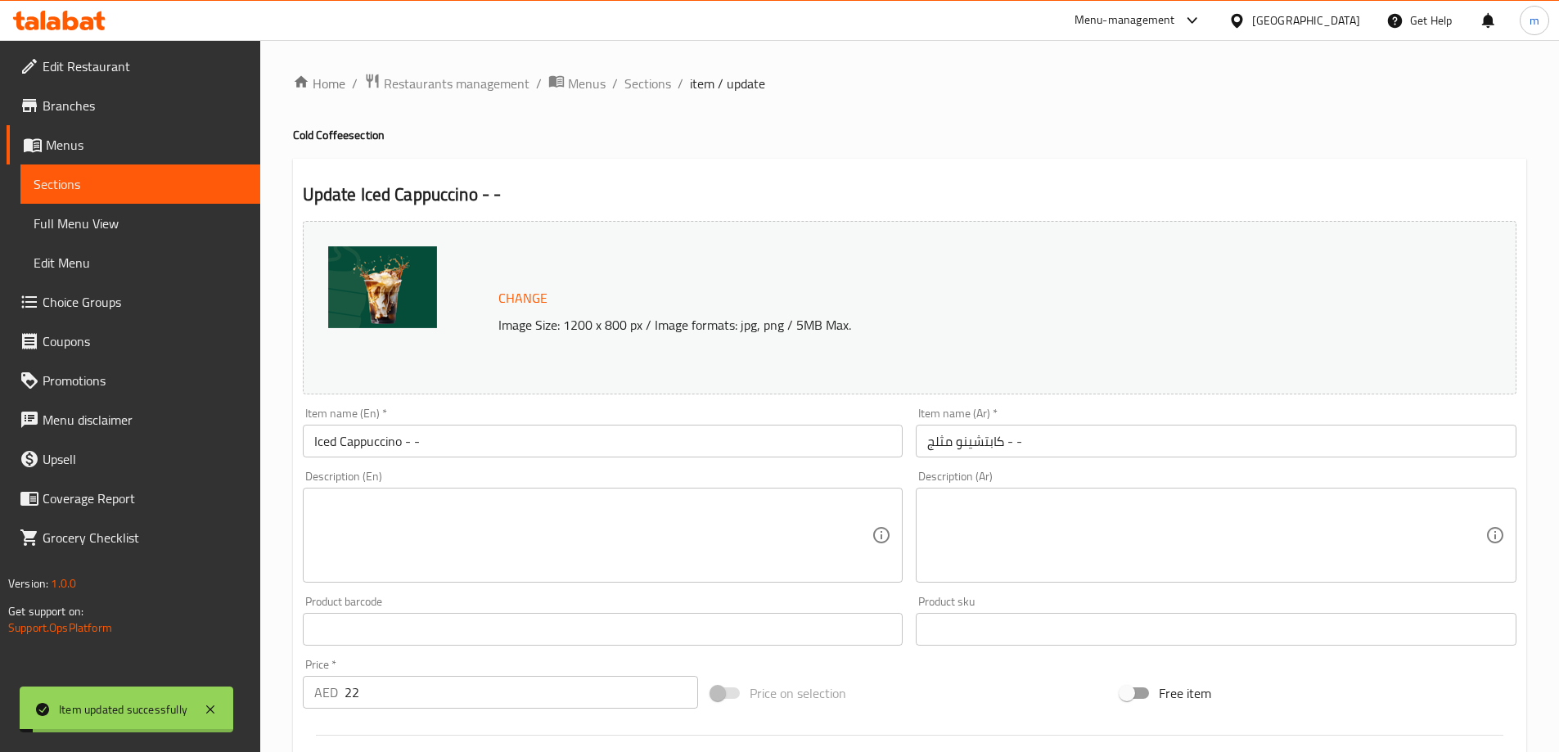
click at [640, 86] on span "Sections" at bounding box center [647, 84] width 47 height 20
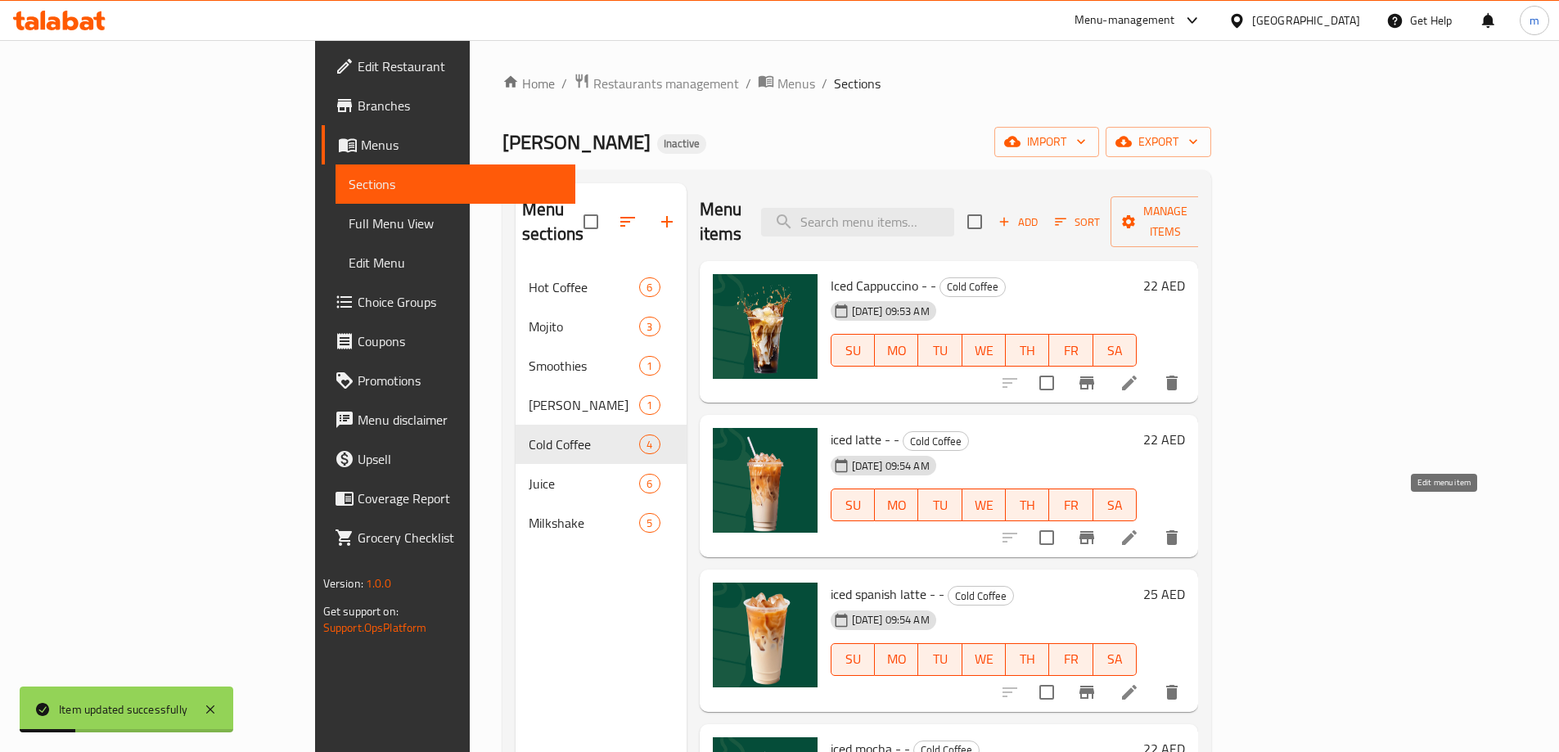
click at [1137, 530] on icon at bounding box center [1129, 537] width 15 height 15
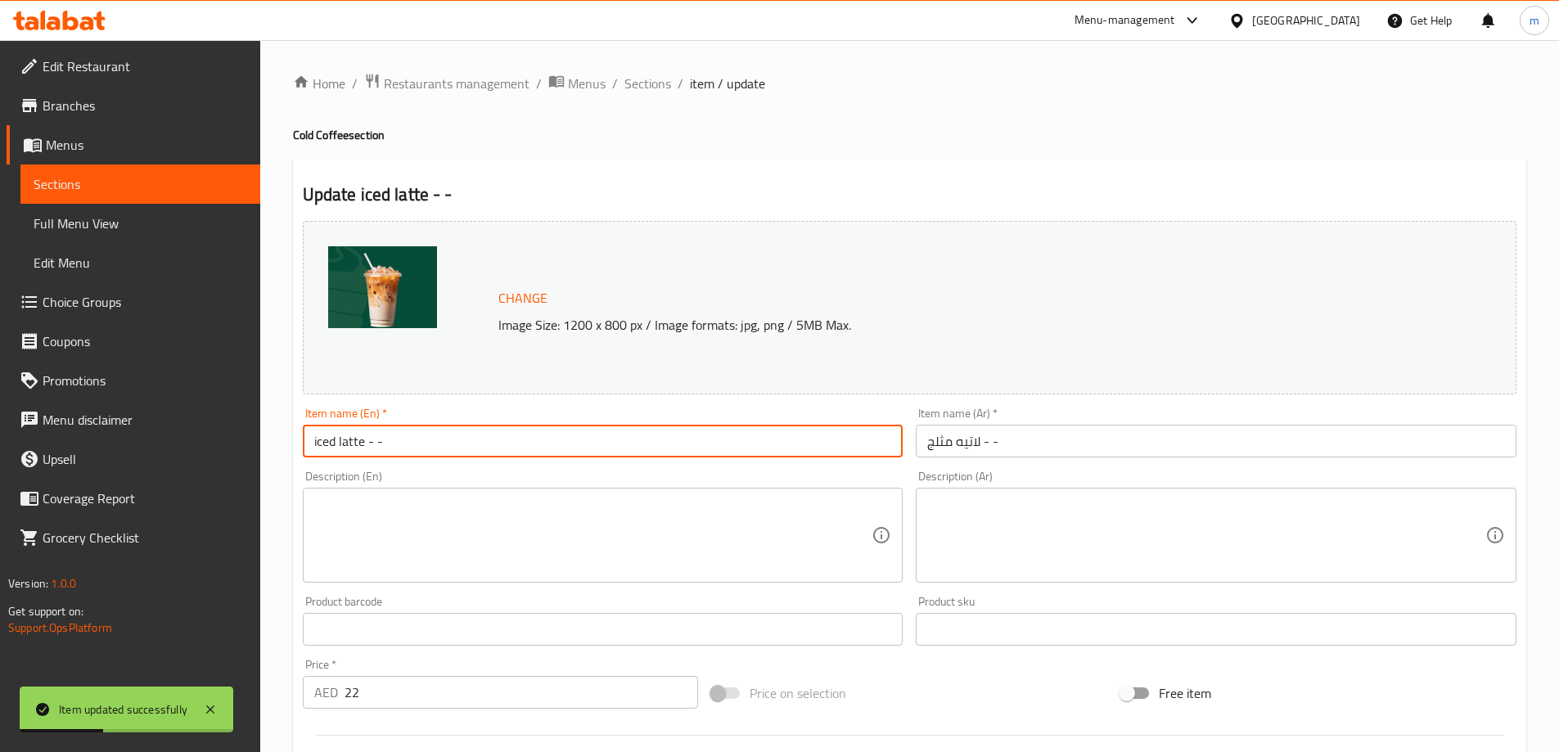
click at [407, 441] on input "iced latte - -" at bounding box center [603, 441] width 601 height 33
type input "Iced Latte - -"
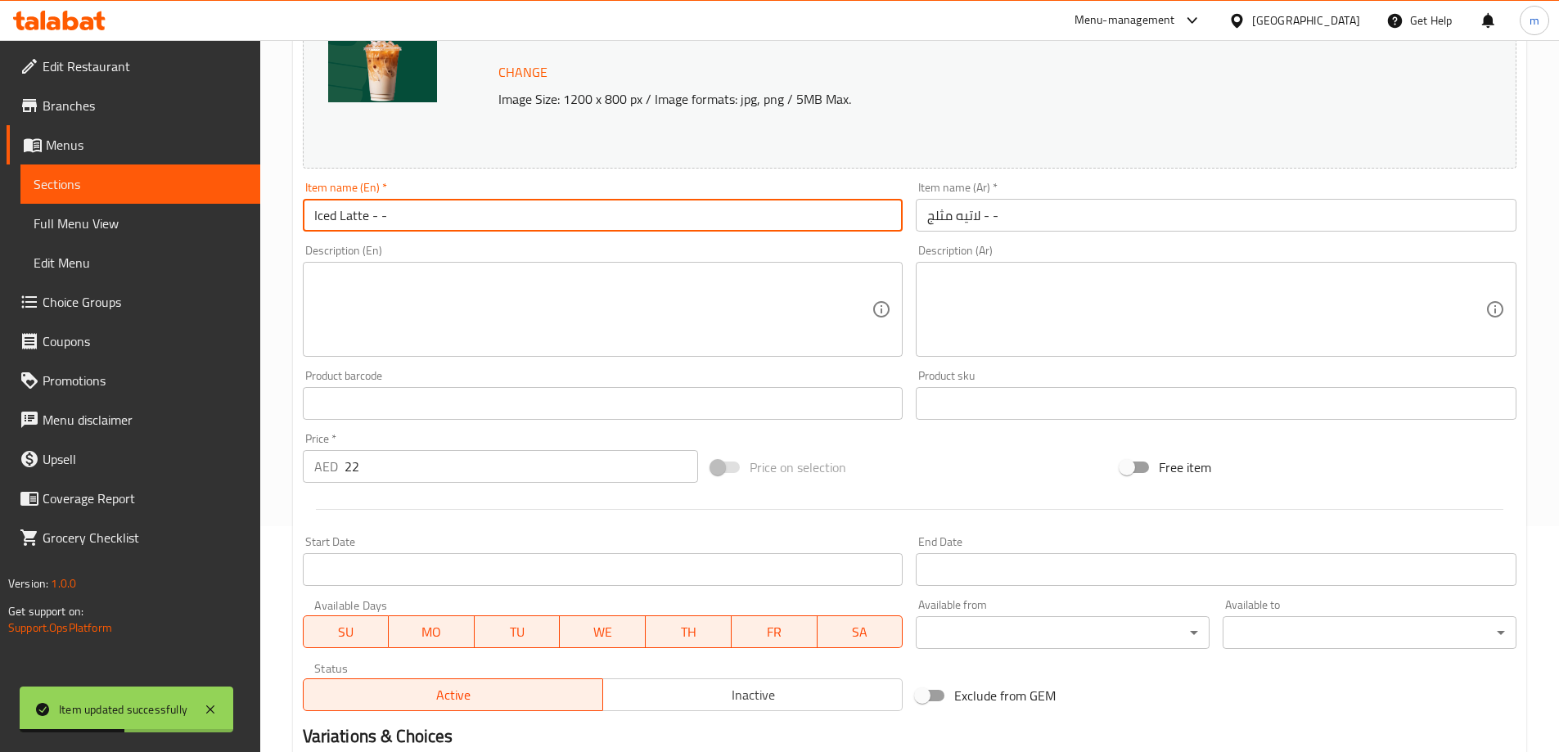
scroll to position [428, 0]
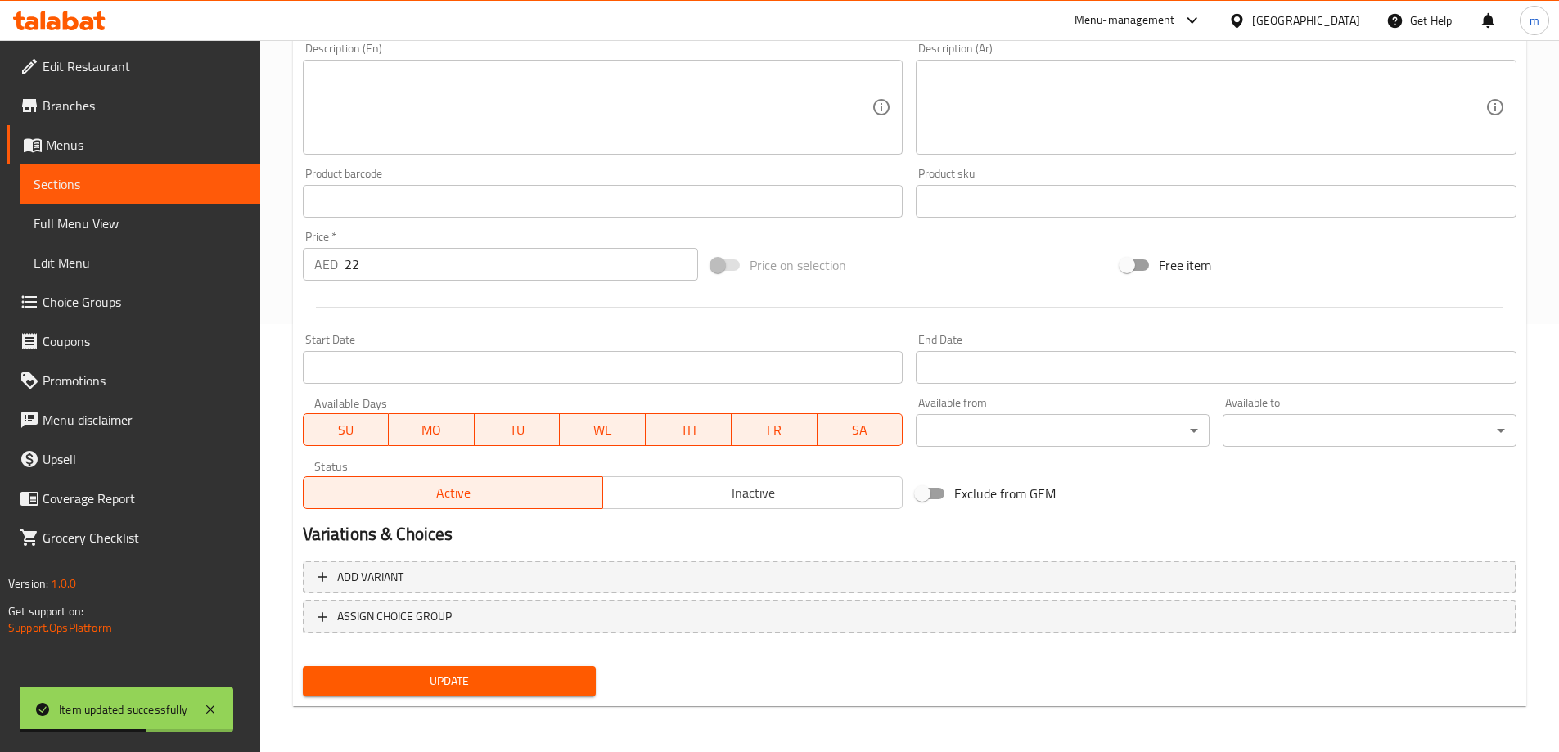
click at [484, 683] on span "Update" at bounding box center [450, 681] width 268 height 20
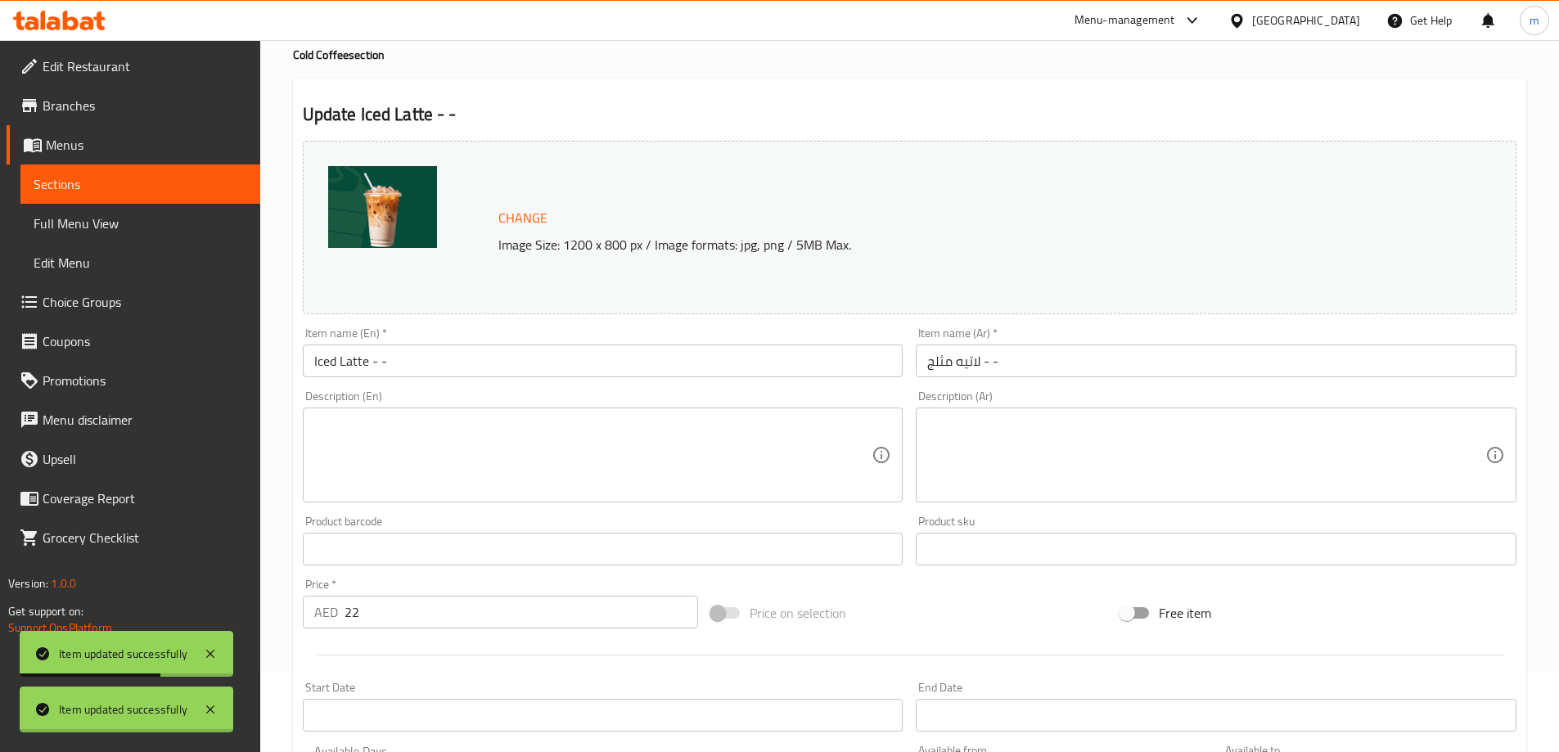
scroll to position [0, 0]
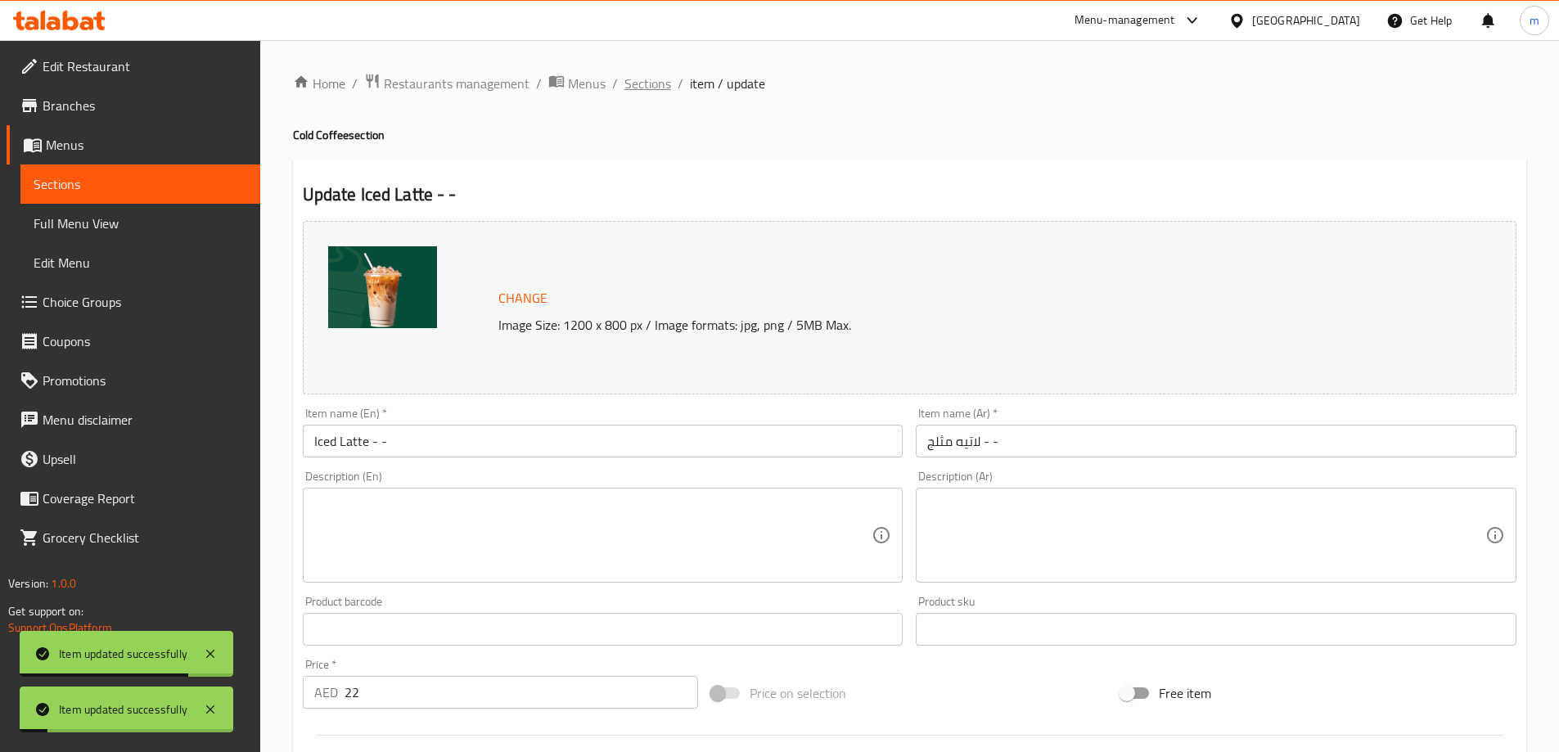
click at [657, 93] on span "Sections" at bounding box center [647, 84] width 47 height 20
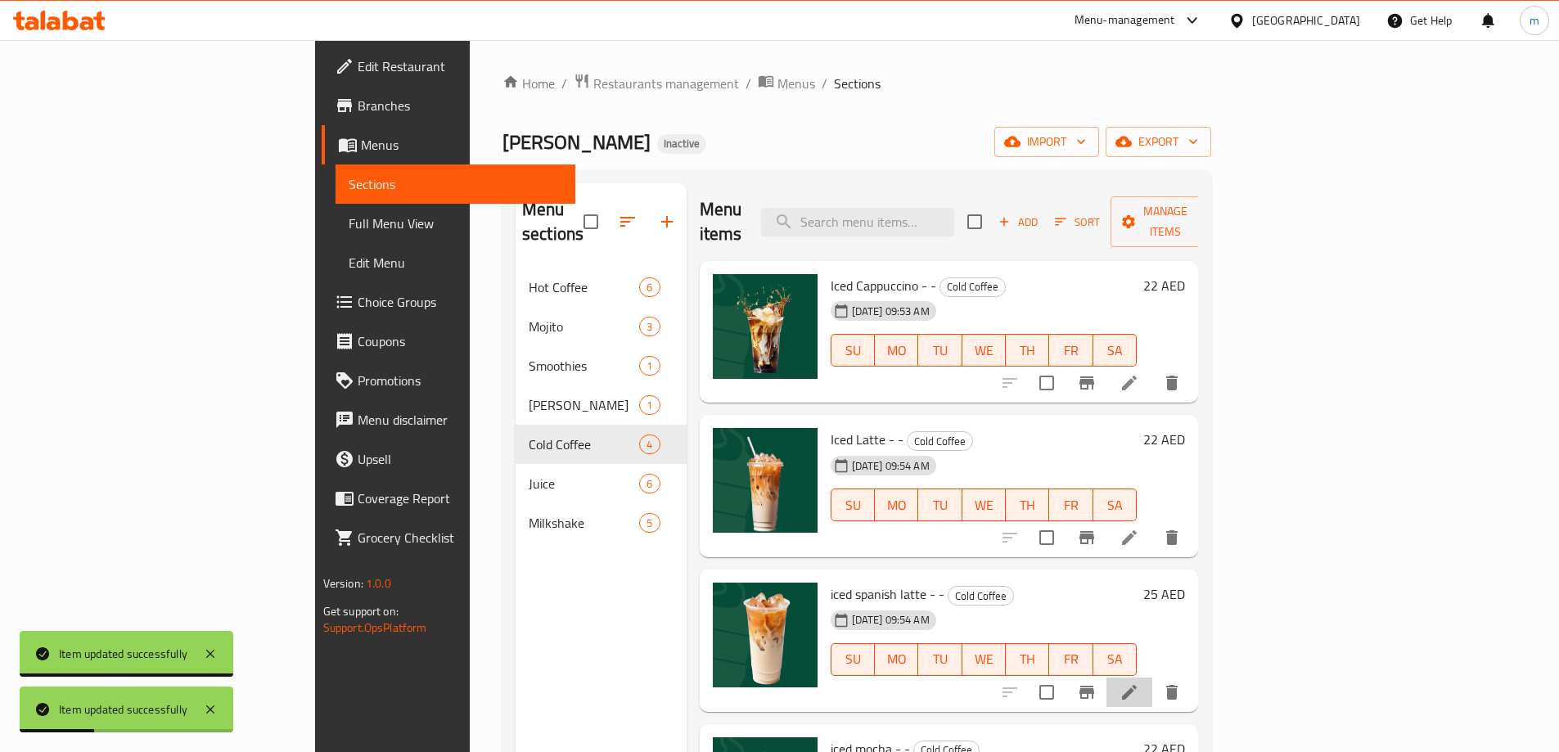
click at [1152, 678] on li at bounding box center [1129, 692] width 46 height 29
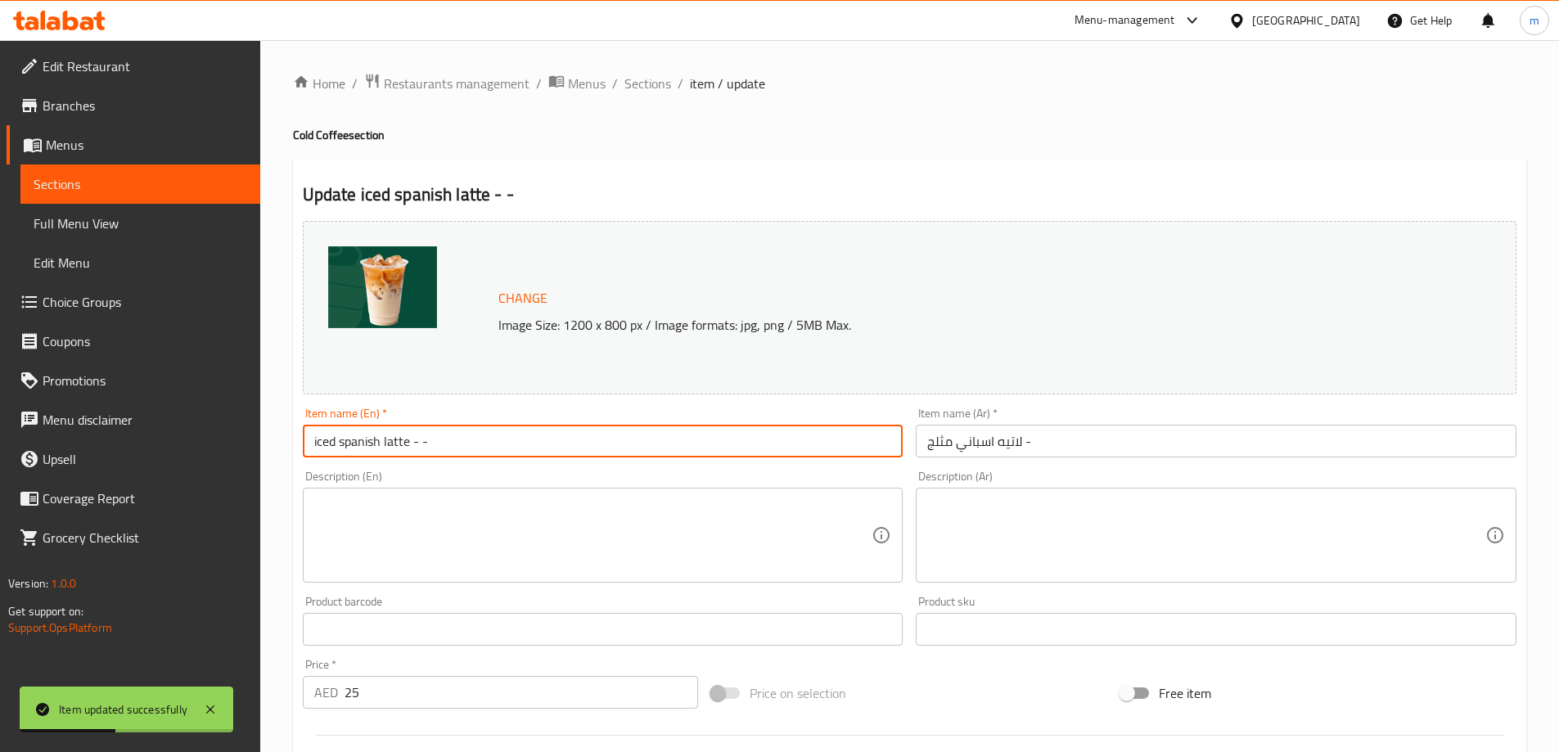
click at [402, 448] on input "iced spanish latte - -" at bounding box center [603, 441] width 601 height 33
type input "Iced Spanish Latte - -"
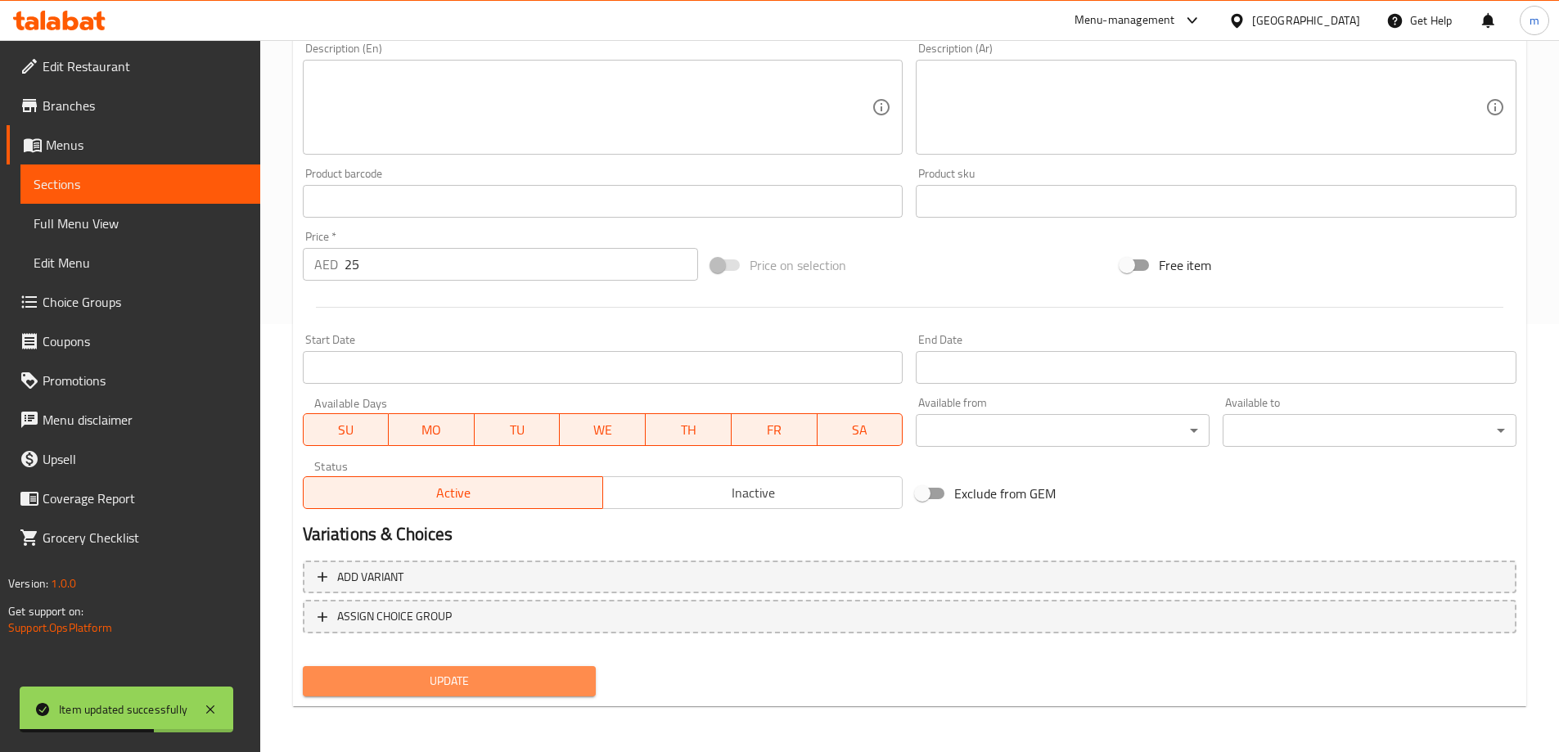
click at [451, 684] on span "Update" at bounding box center [450, 681] width 268 height 20
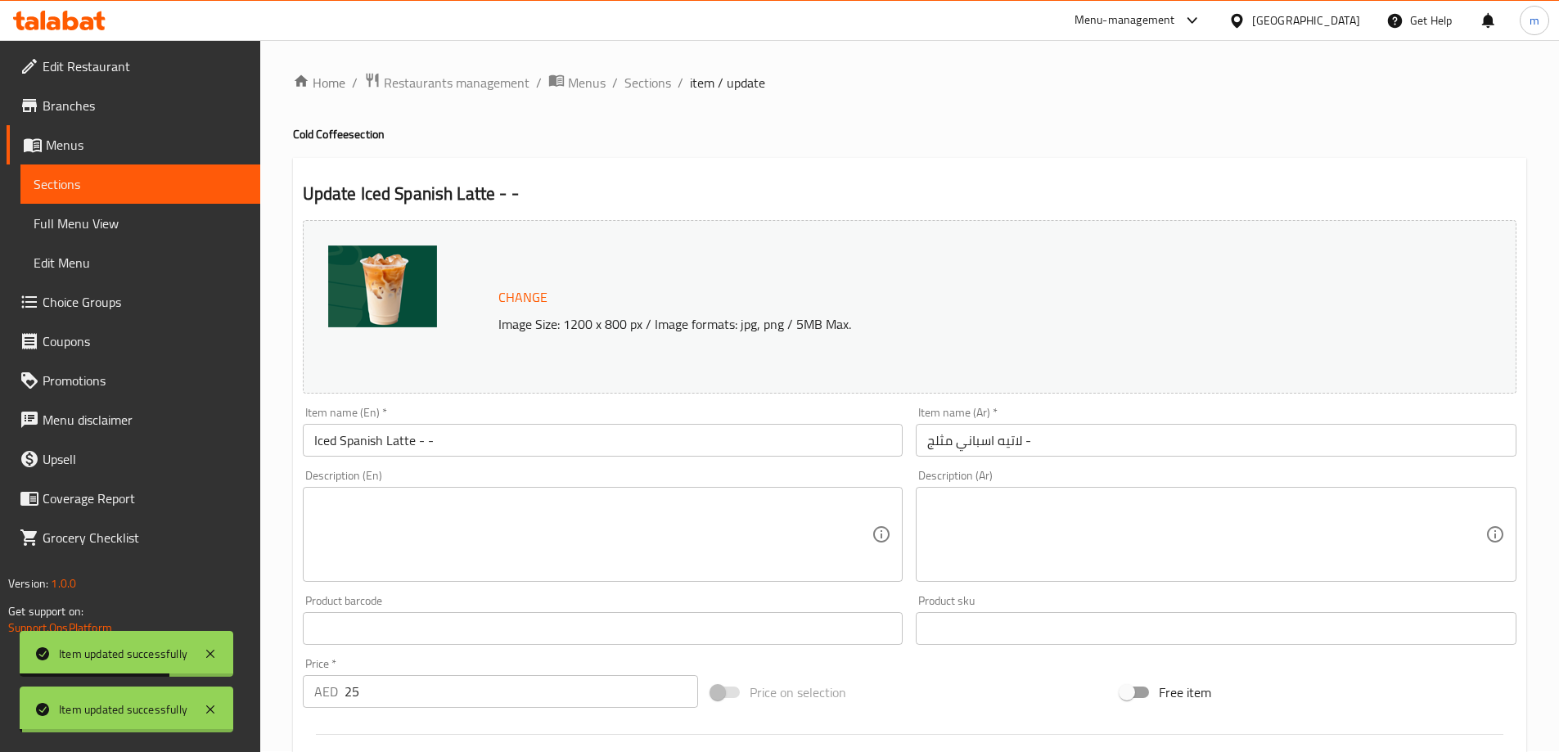
scroll to position [0, 0]
click at [645, 81] on span "Sections" at bounding box center [647, 84] width 47 height 20
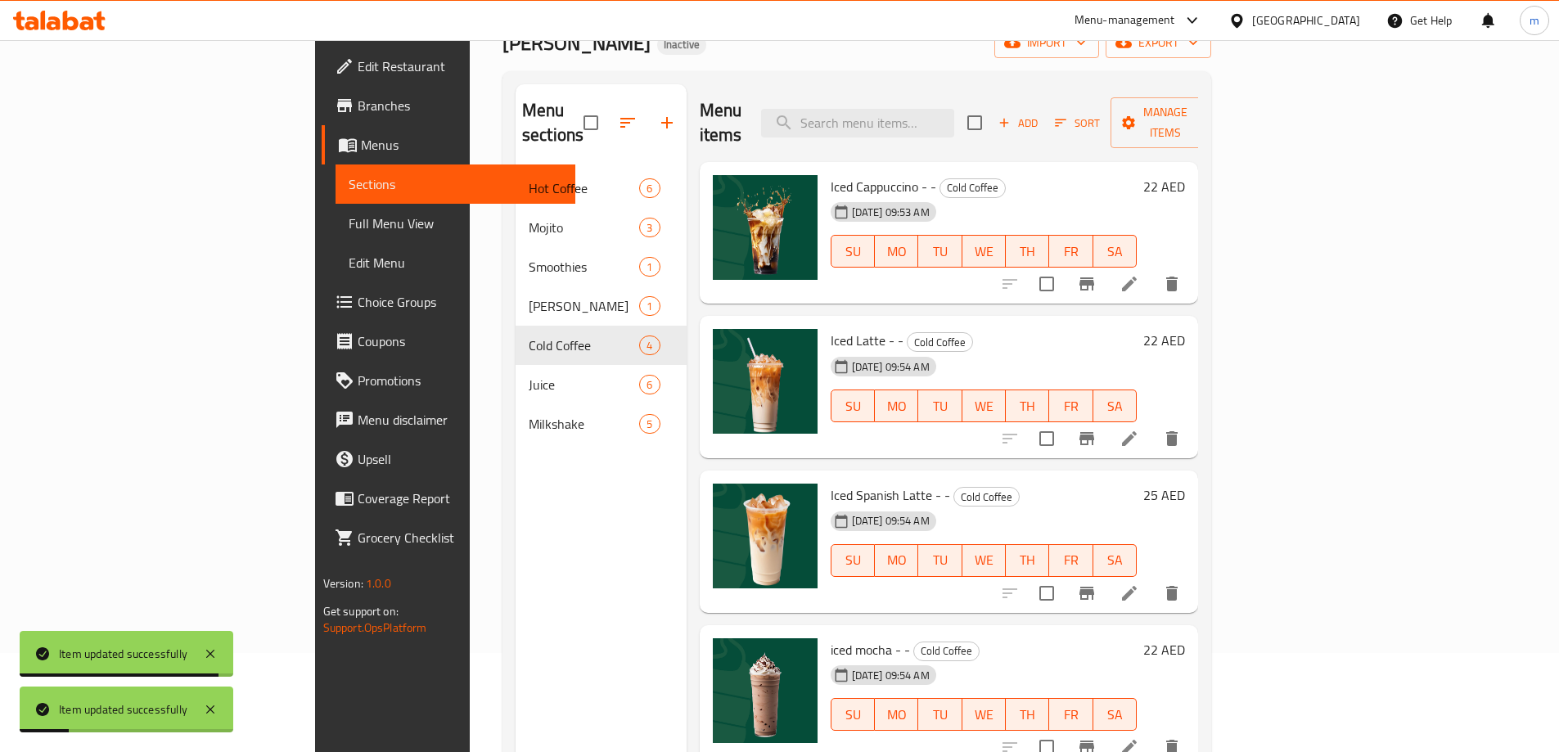
scroll to position [229, 0]
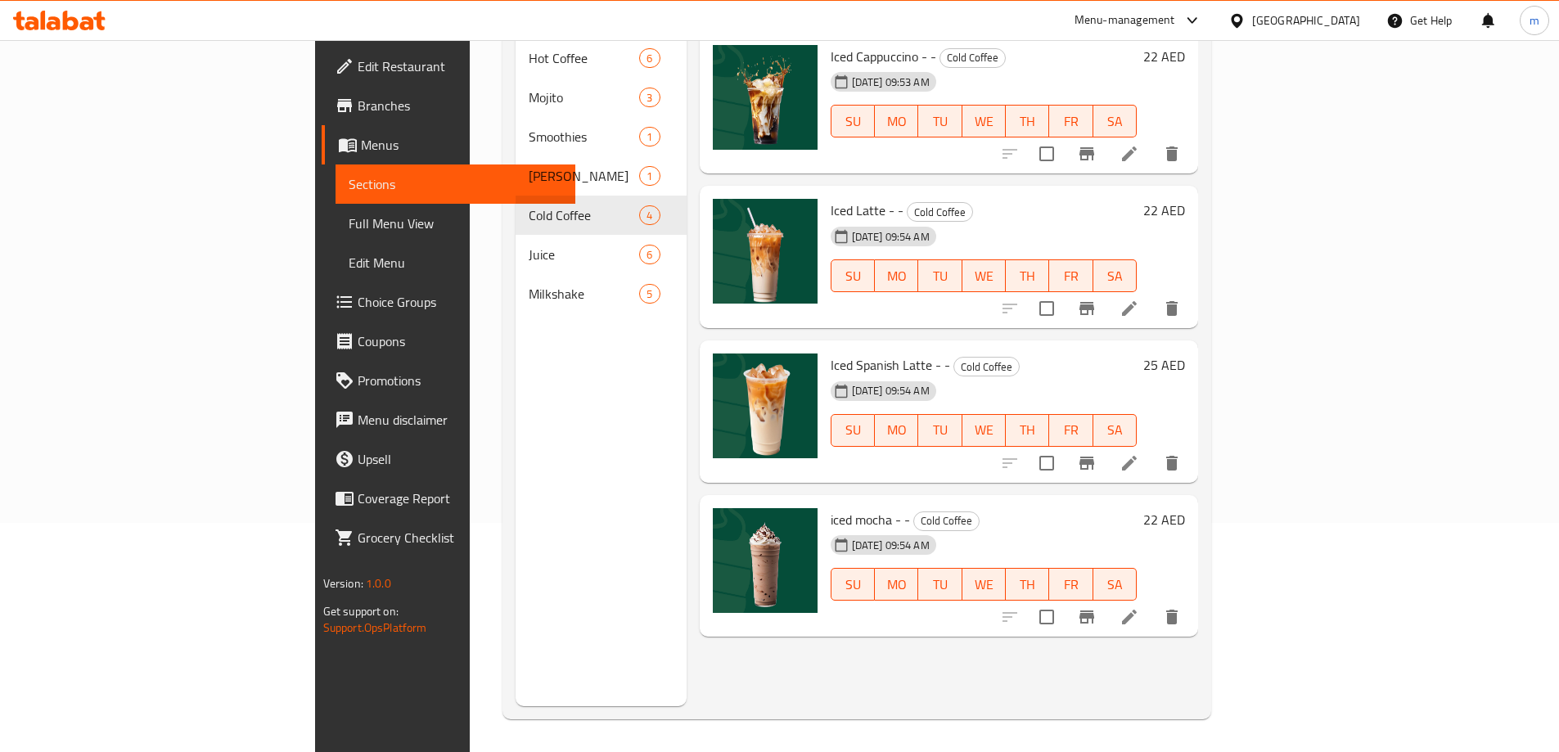
click at [1139, 607] on icon at bounding box center [1129, 617] width 20 height 20
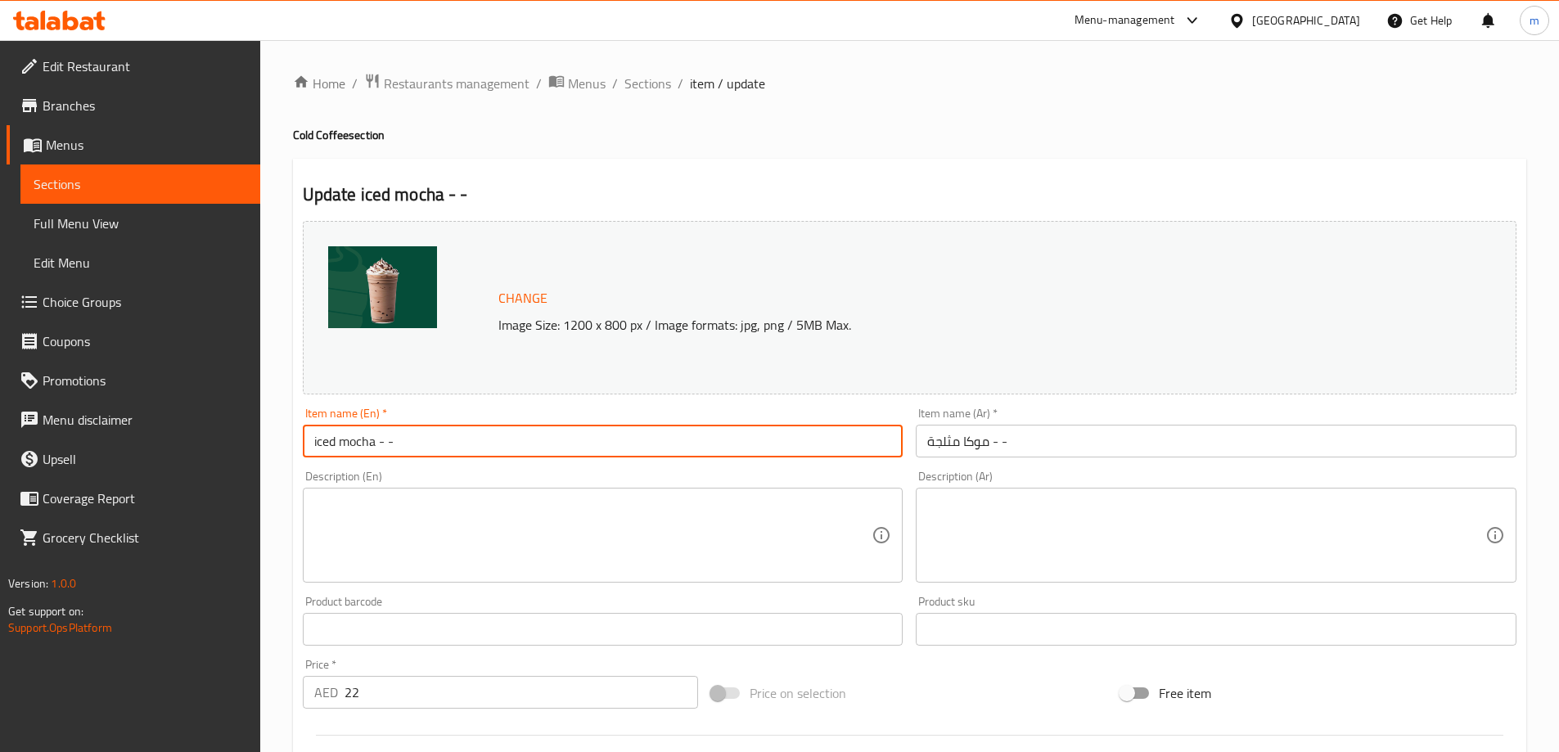
click at [426, 448] on input "iced mocha - -" at bounding box center [603, 441] width 601 height 33
type input "Iced Mocha - -"
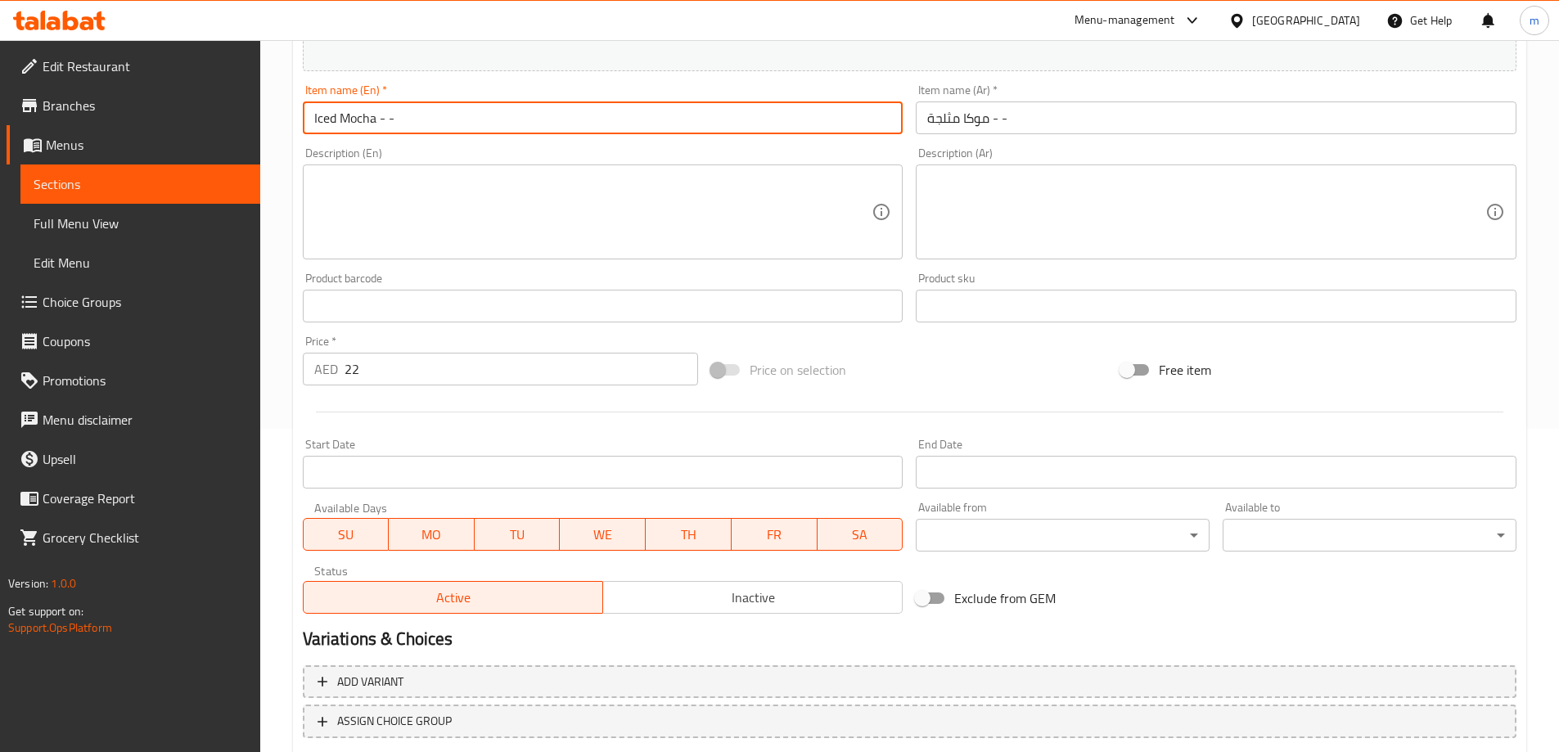
scroll to position [428, 0]
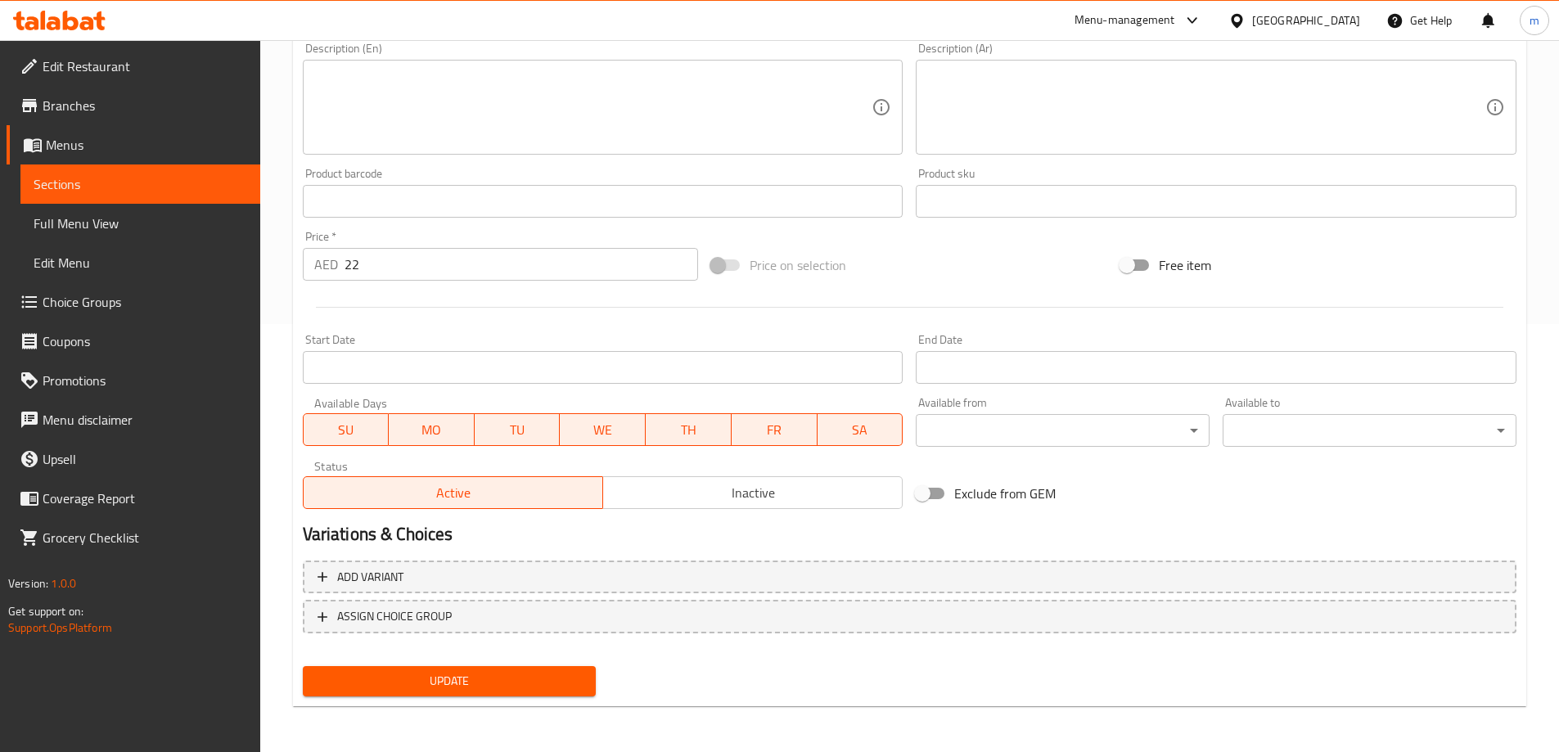
click at [500, 680] on span "Update" at bounding box center [450, 681] width 268 height 20
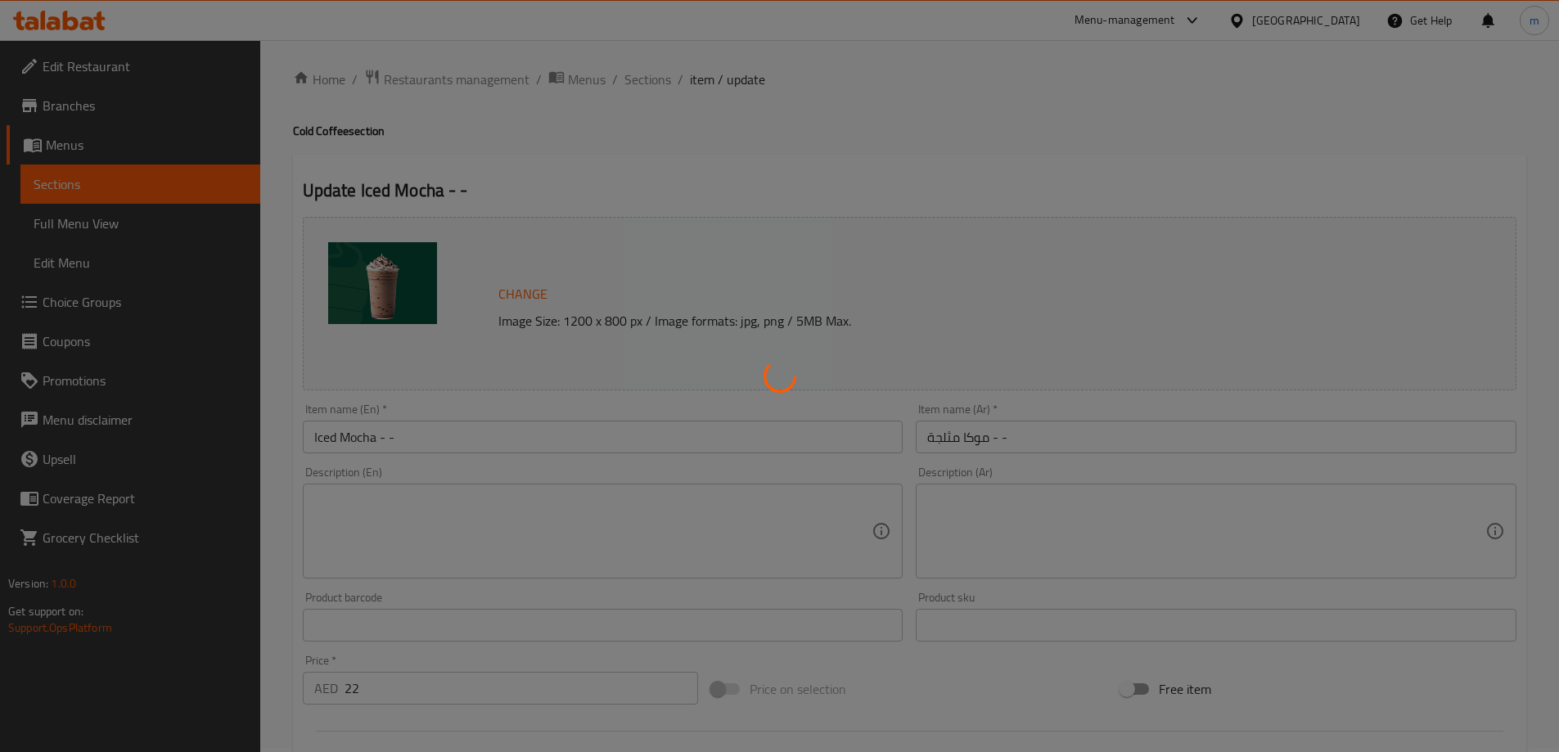
scroll to position [0, 0]
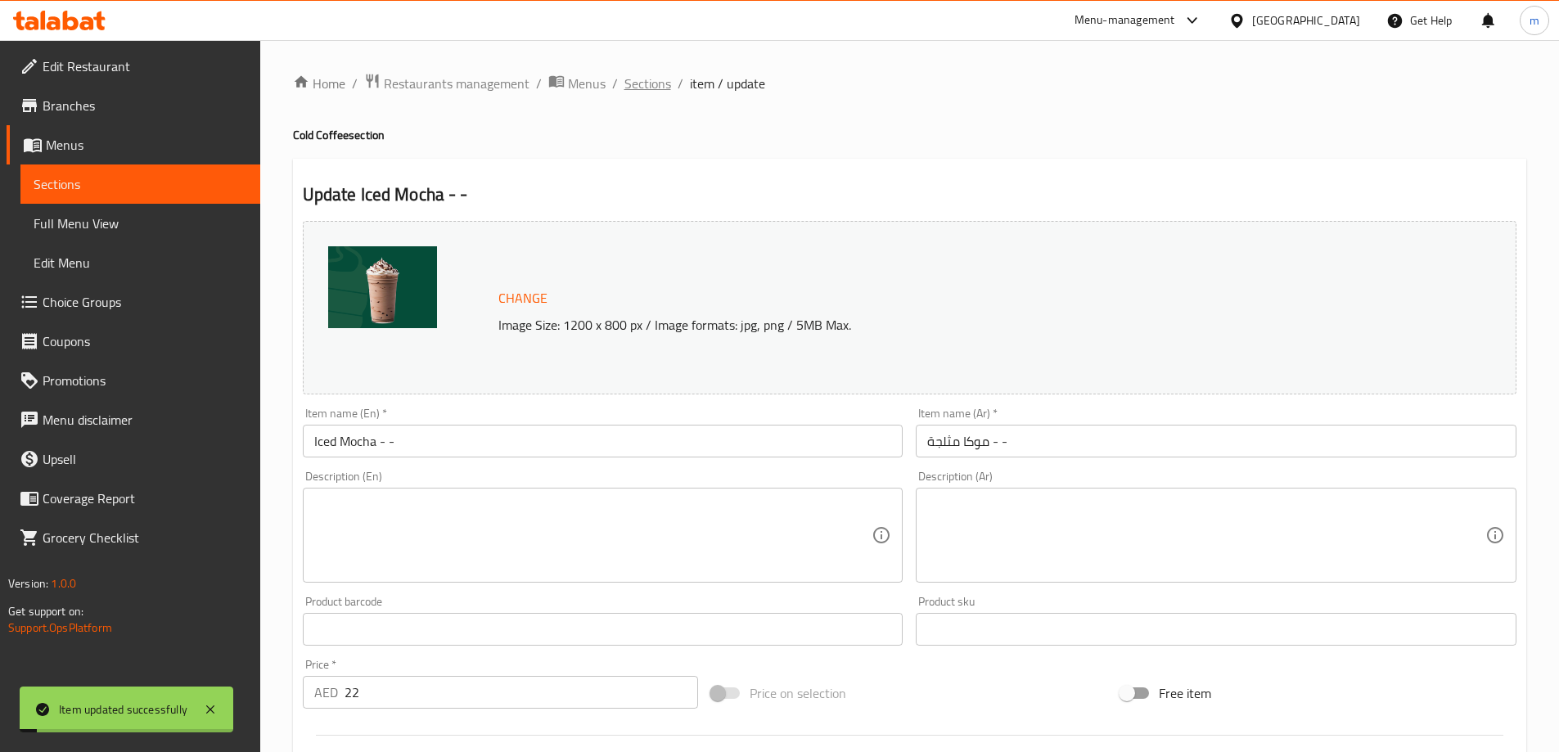
click at [648, 79] on span "Sections" at bounding box center [647, 84] width 47 height 20
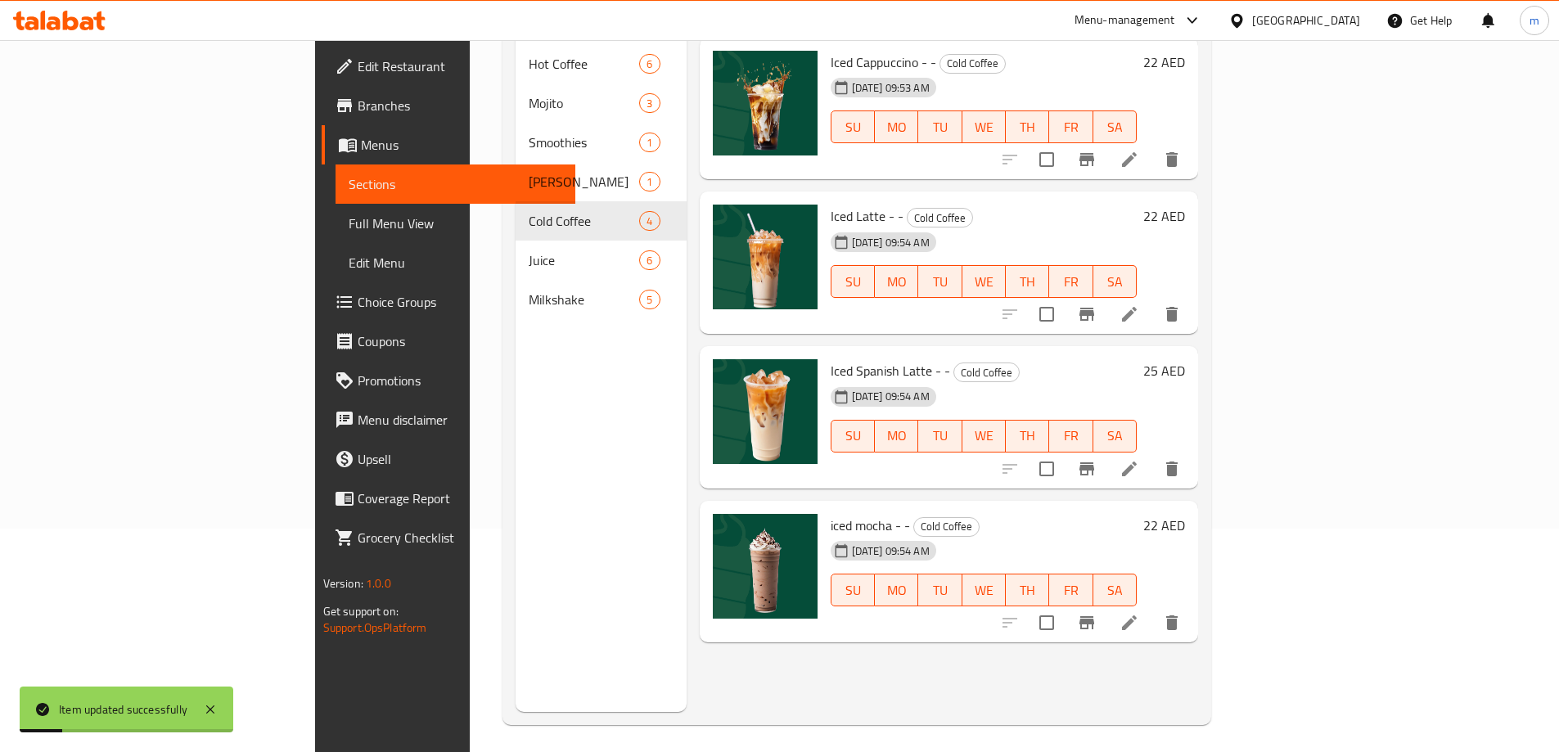
scroll to position [229, 0]
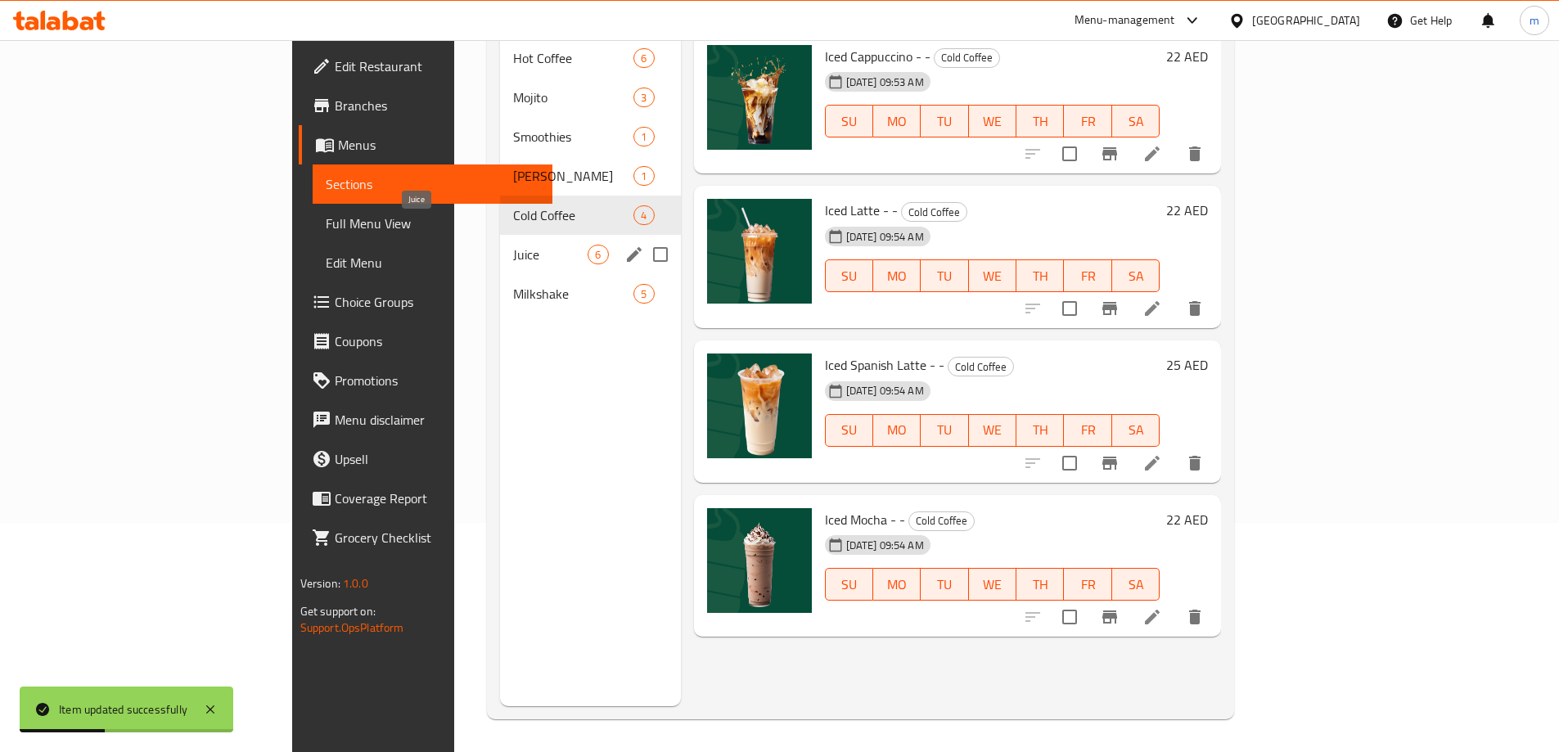
click at [513, 245] on span "Juice" at bounding box center [550, 255] width 74 height 20
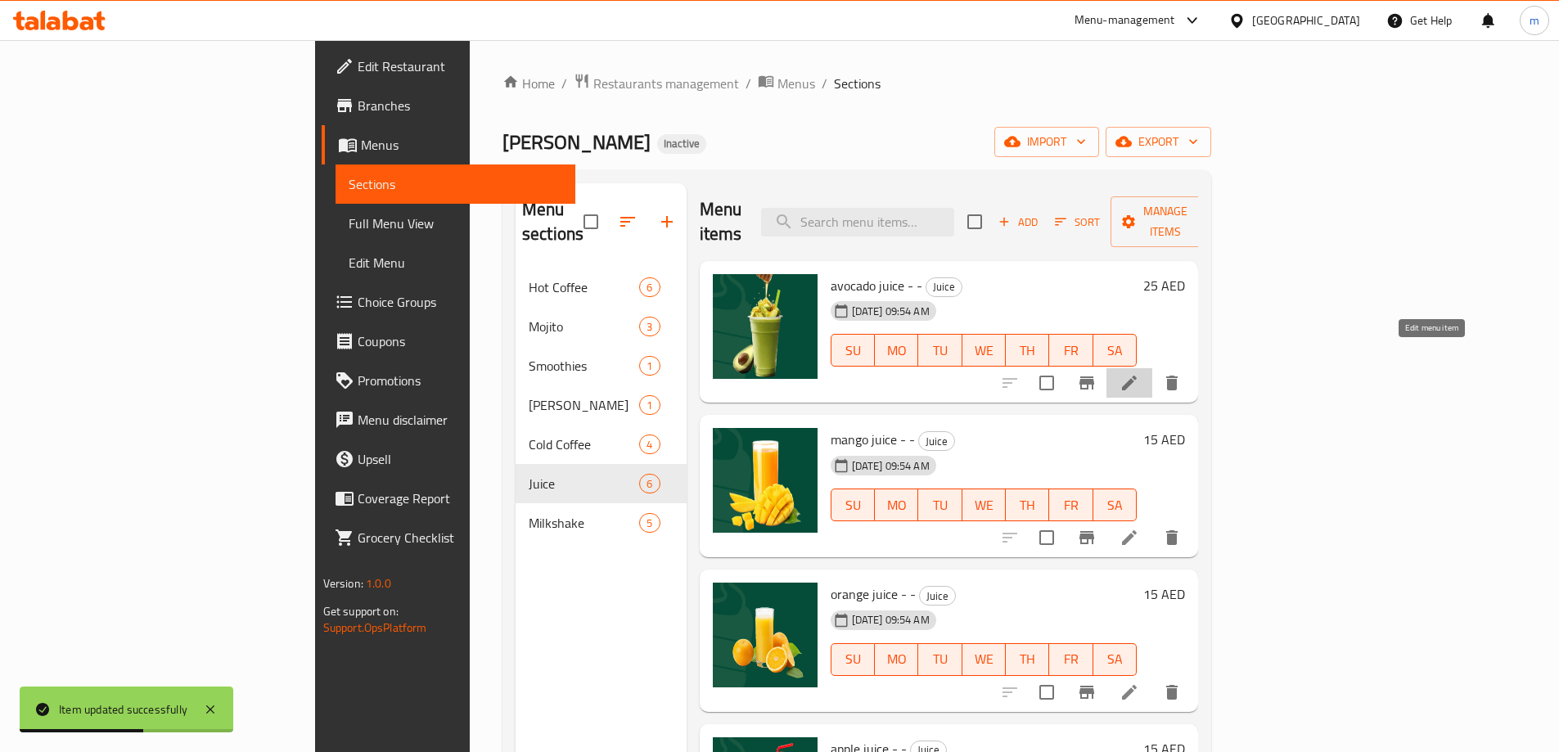
click at [1139, 373] on icon at bounding box center [1129, 383] width 20 height 20
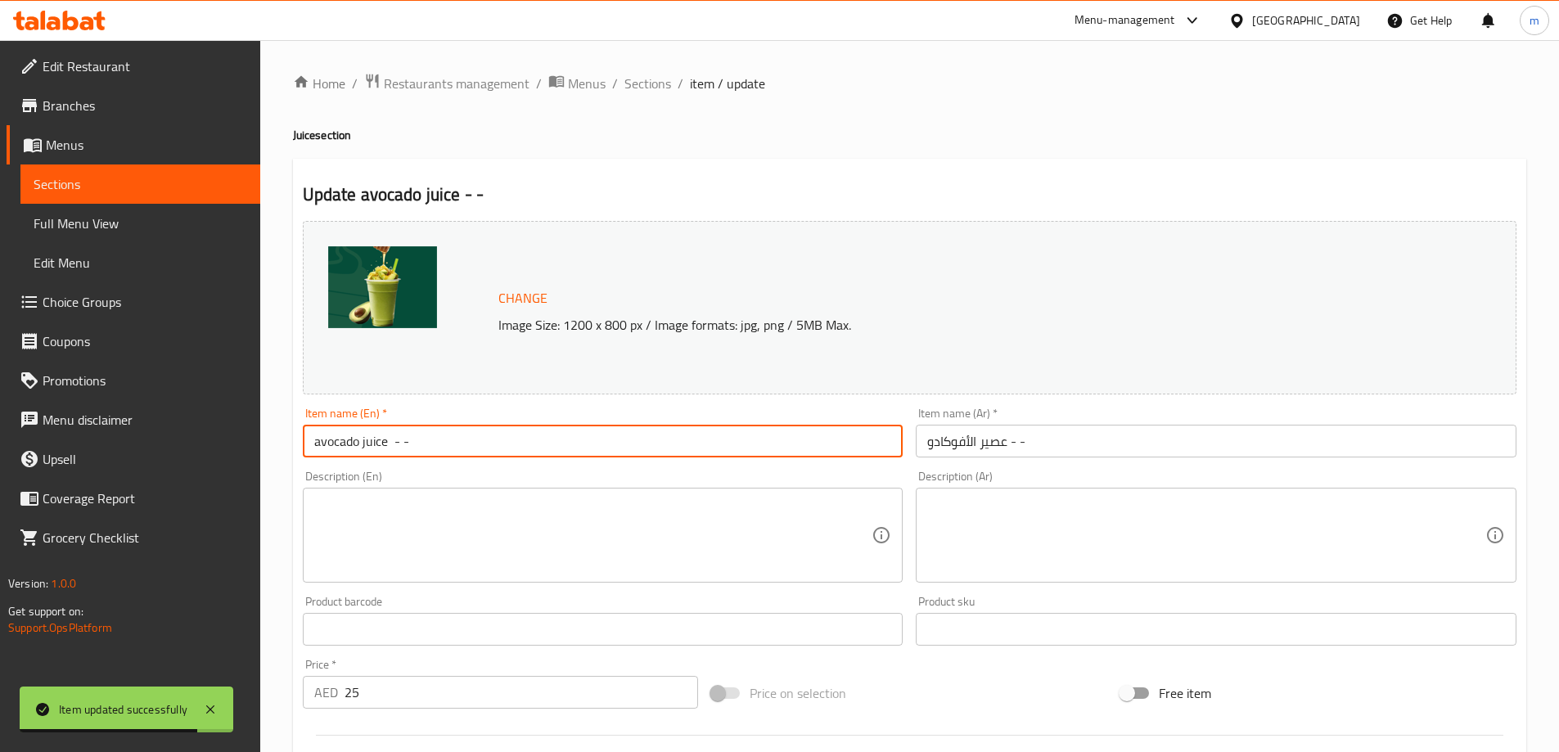
click at [433, 443] on input "avocado juice - -" at bounding box center [603, 441] width 601 height 33
type input "Avocado Juice - -"
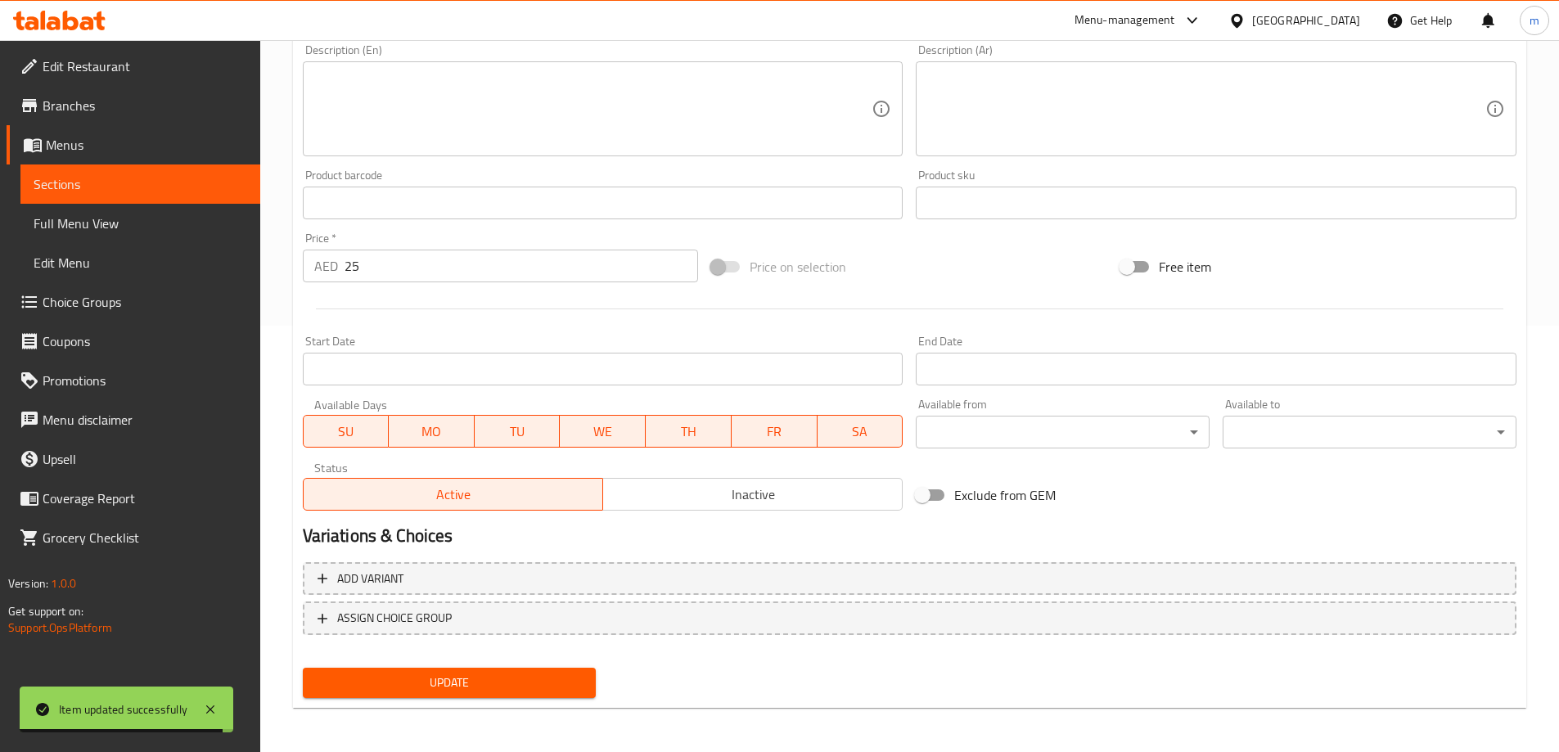
scroll to position [428, 0]
click at [562, 674] on span "Update" at bounding box center [450, 681] width 268 height 20
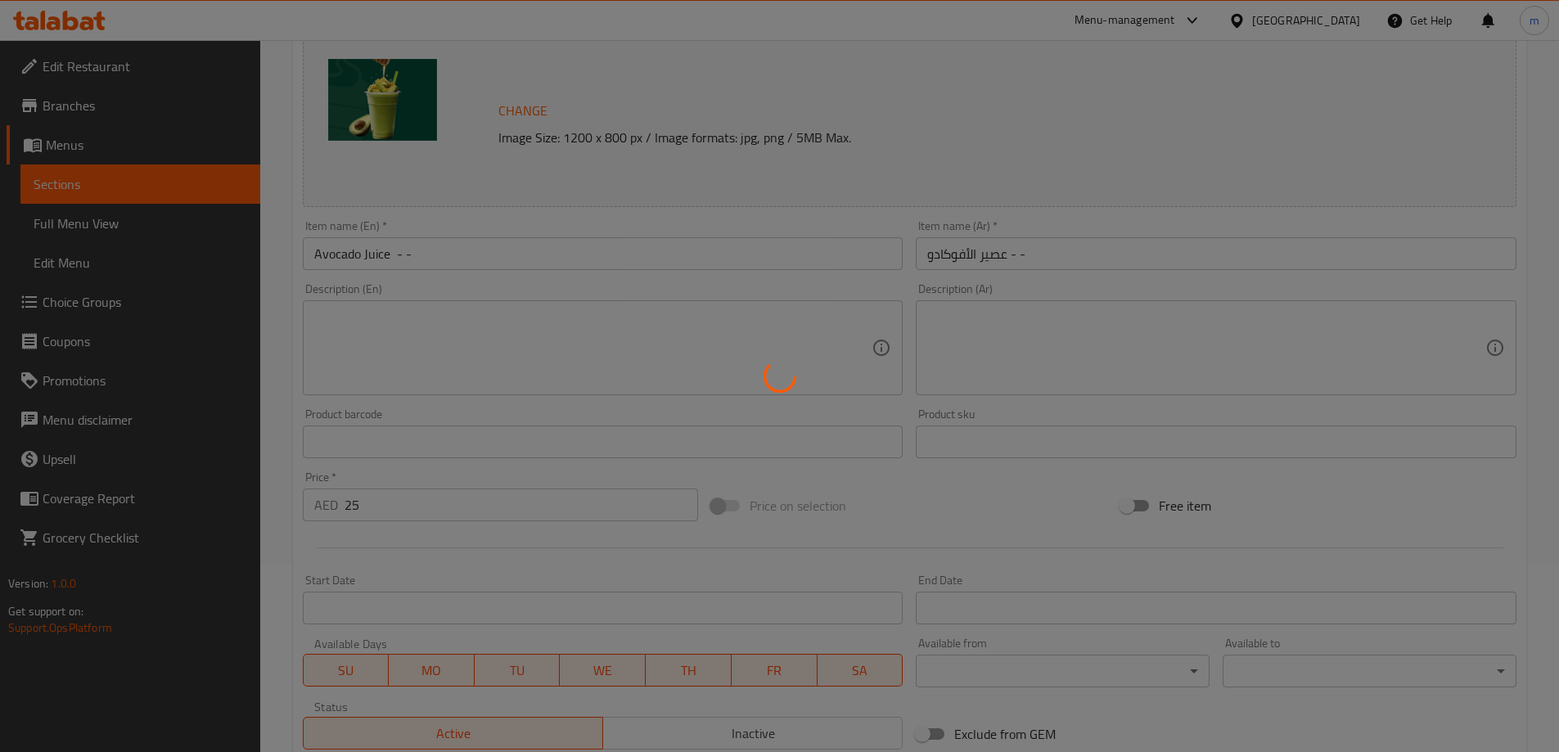
scroll to position [0, 0]
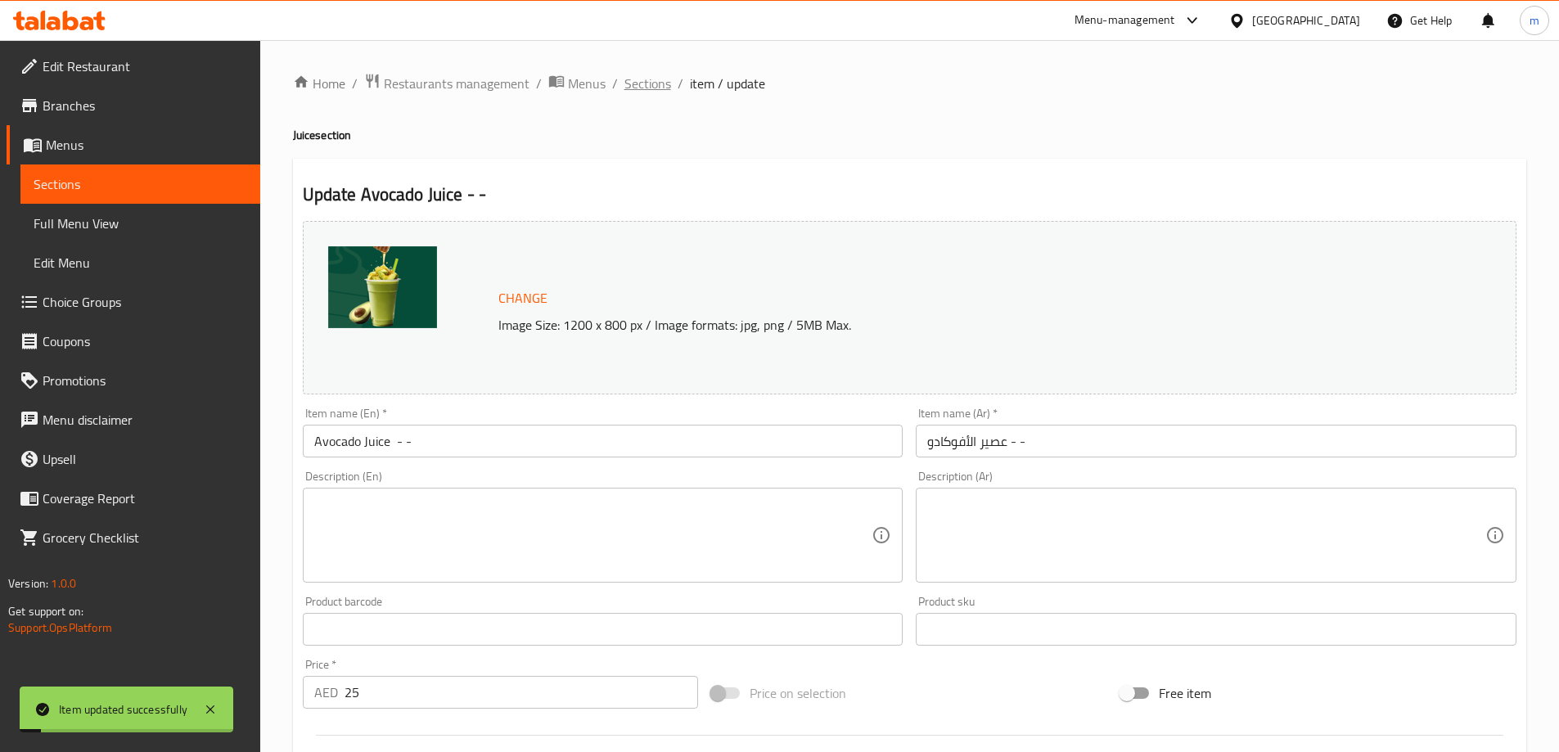
click at [651, 74] on span "Sections" at bounding box center [647, 84] width 47 height 20
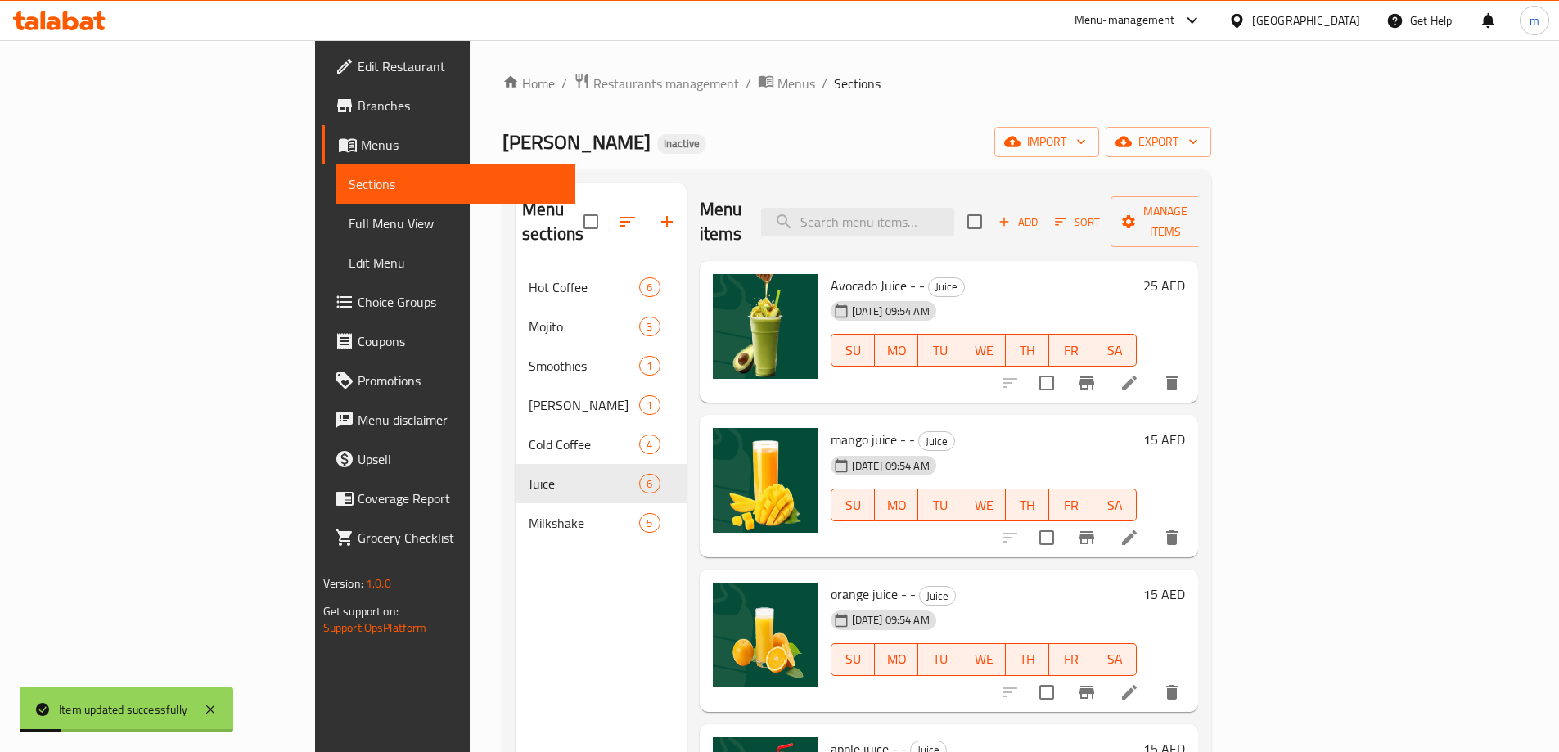
click at [1152, 523] on li at bounding box center [1129, 537] width 46 height 29
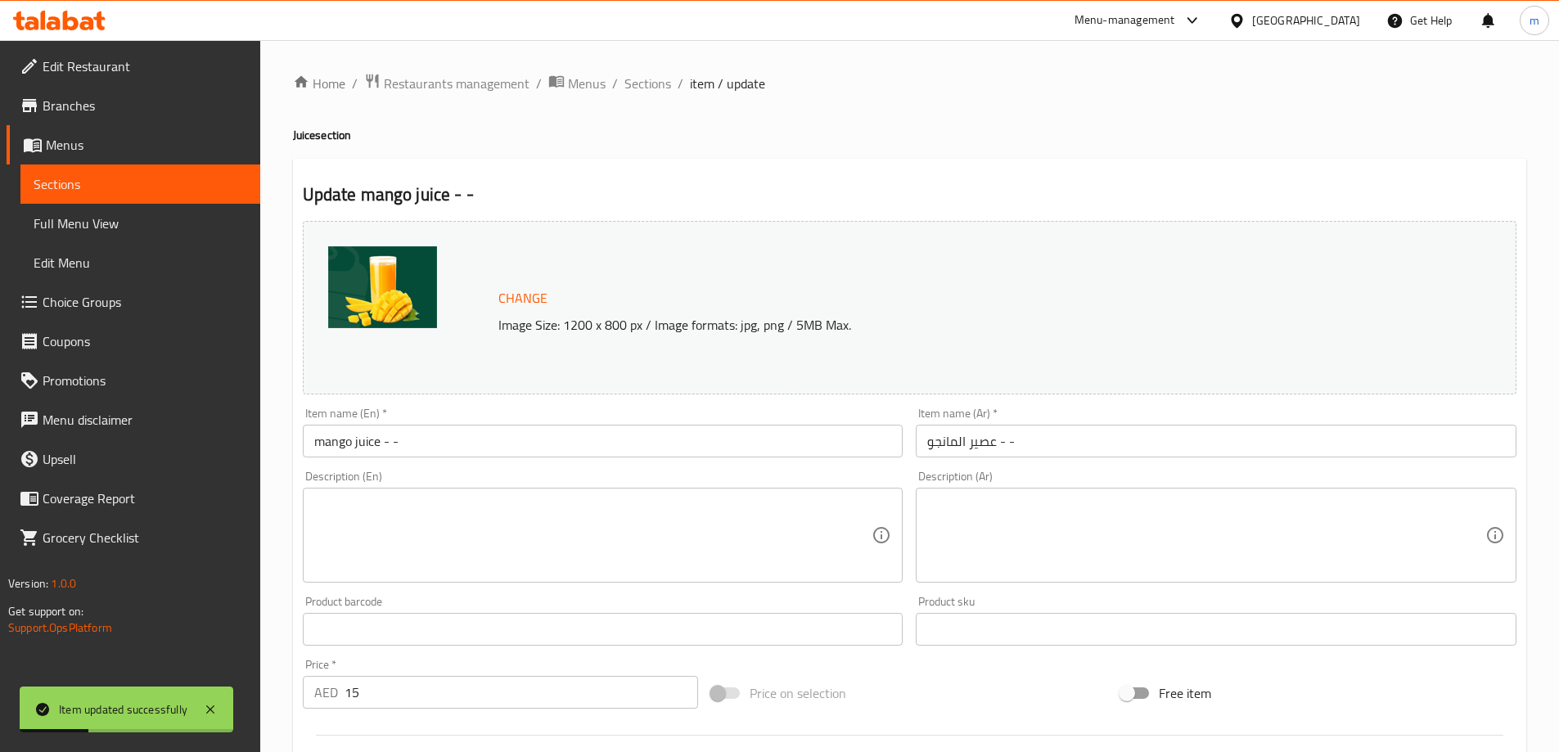
click at [412, 439] on input "mango juice - -" at bounding box center [603, 441] width 601 height 33
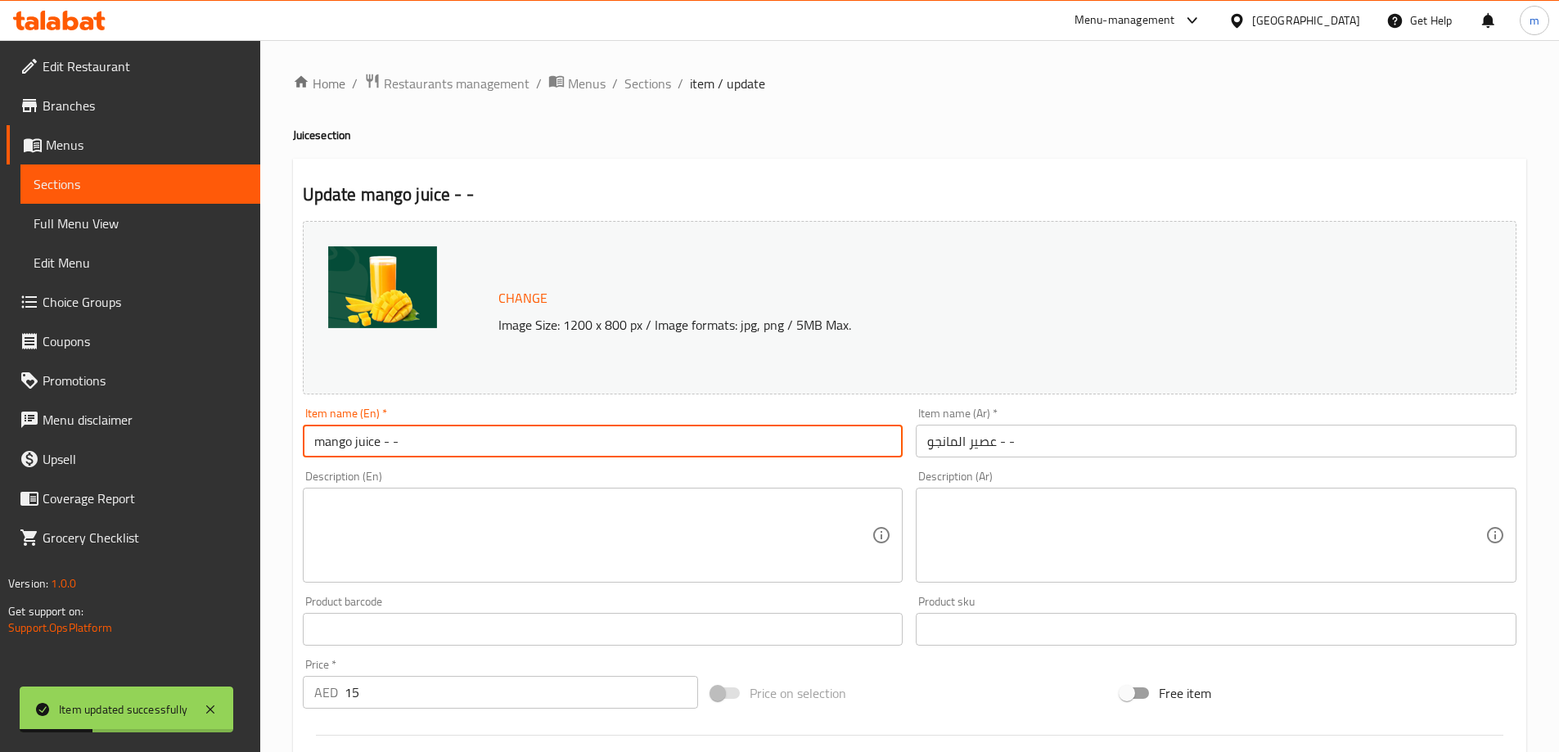
click at [412, 439] on input "mango juice - -" at bounding box center [603, 441] width 601 height 33
type input "Mango Juice - -"
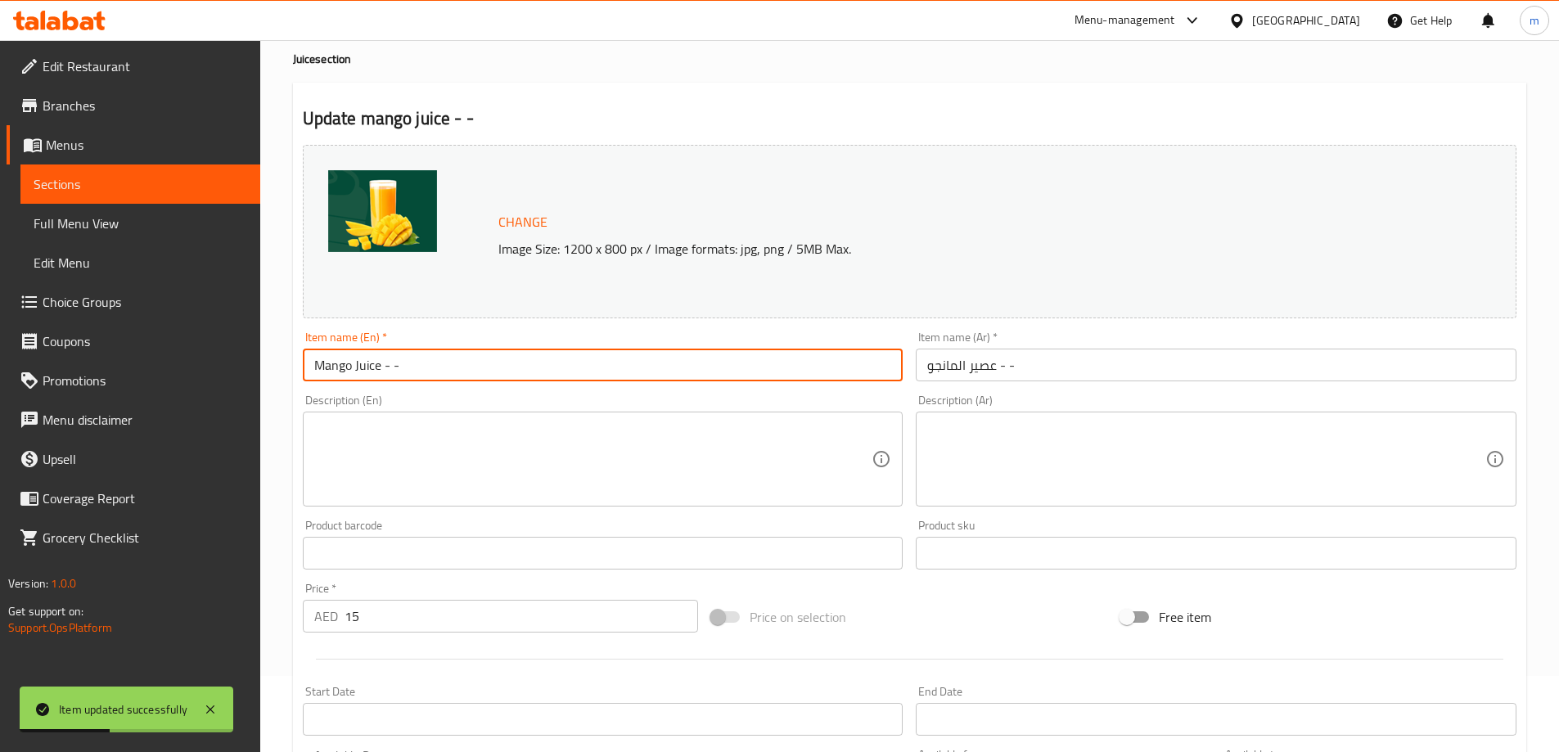
scroll to position [428, 0]
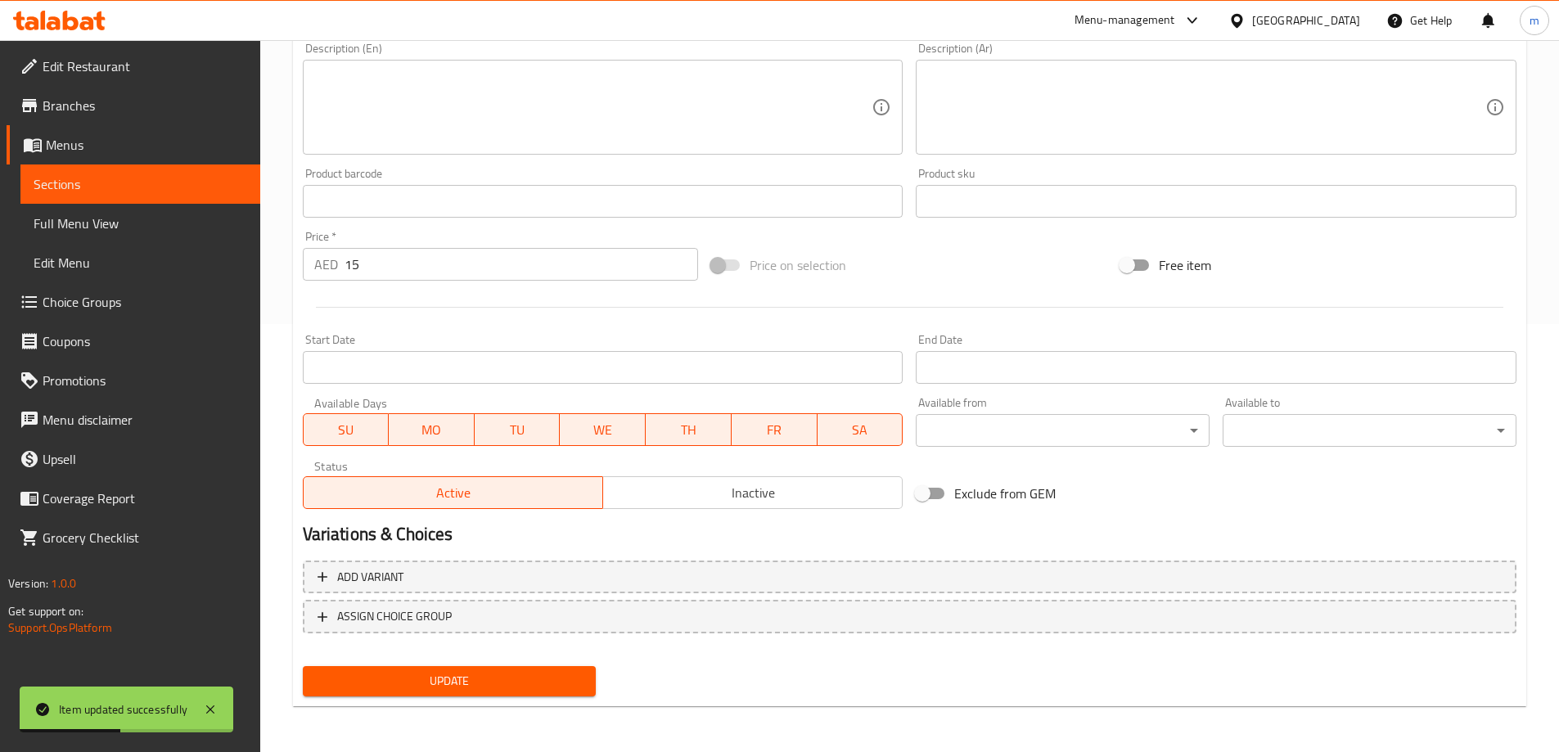
click at [504, 688] on span "Update" at bounding box center [450, 681] width 268 height 20
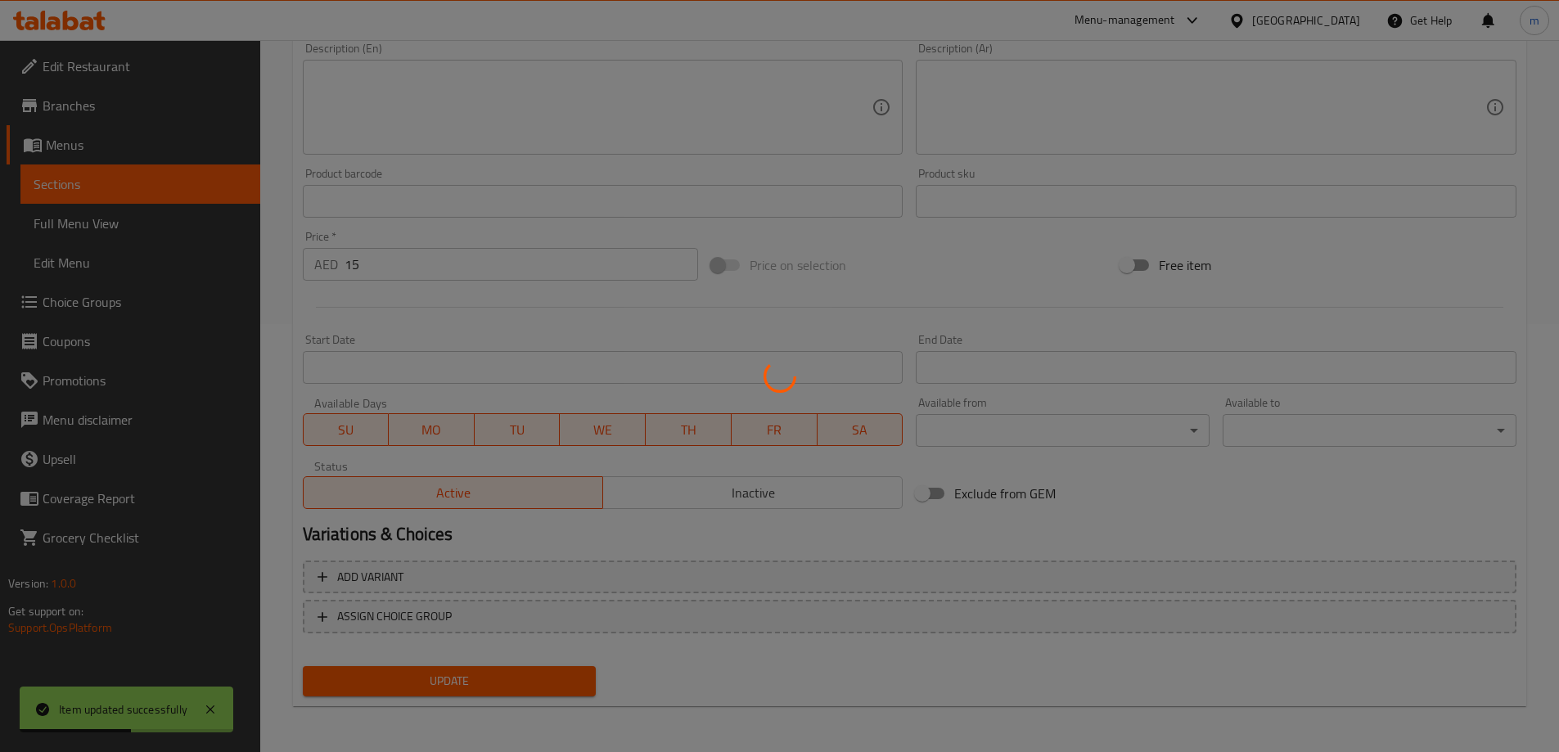
scroll to position [0, 0]
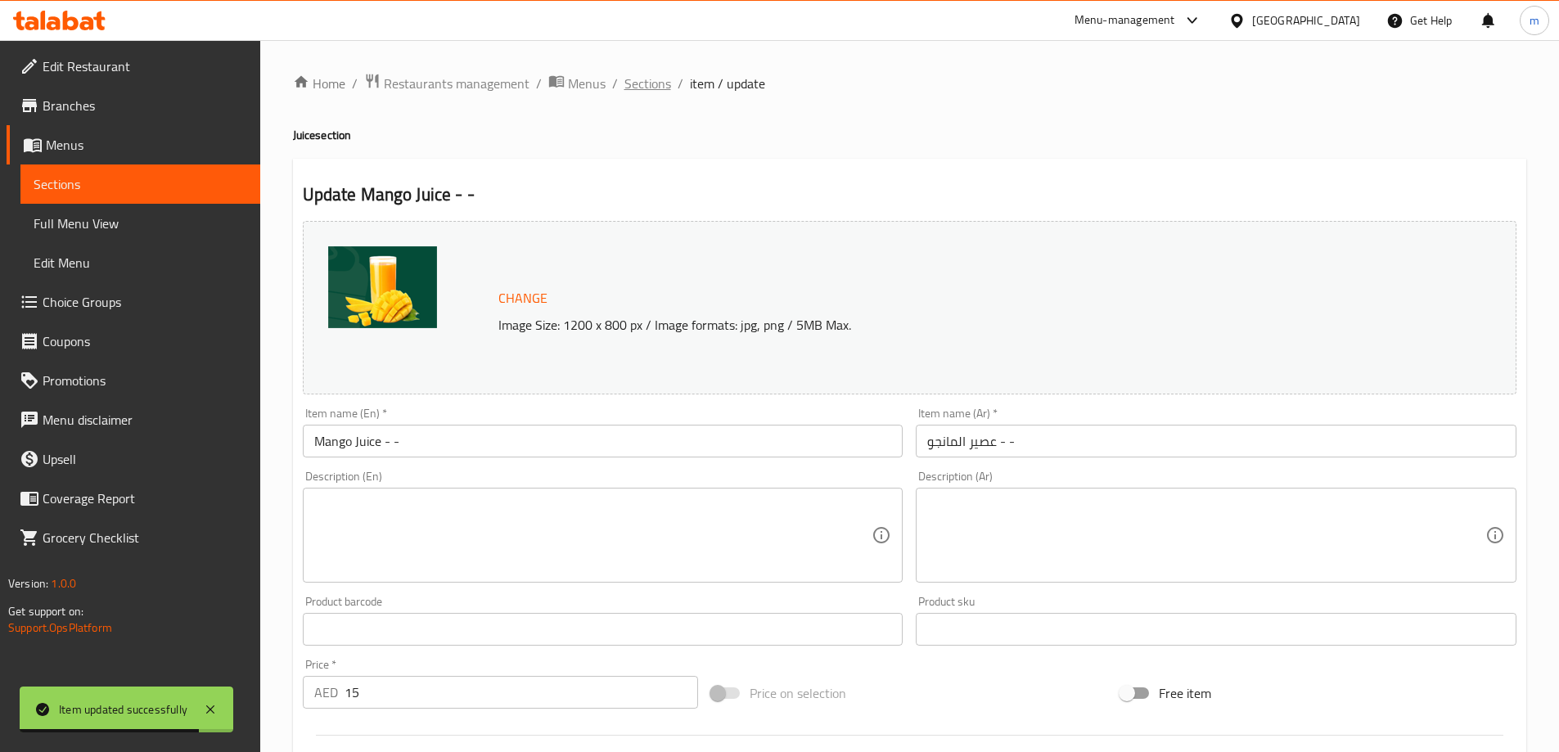
click at [664, 82] on span "Sections" at bounding box center [647, 84] width 47 height 20
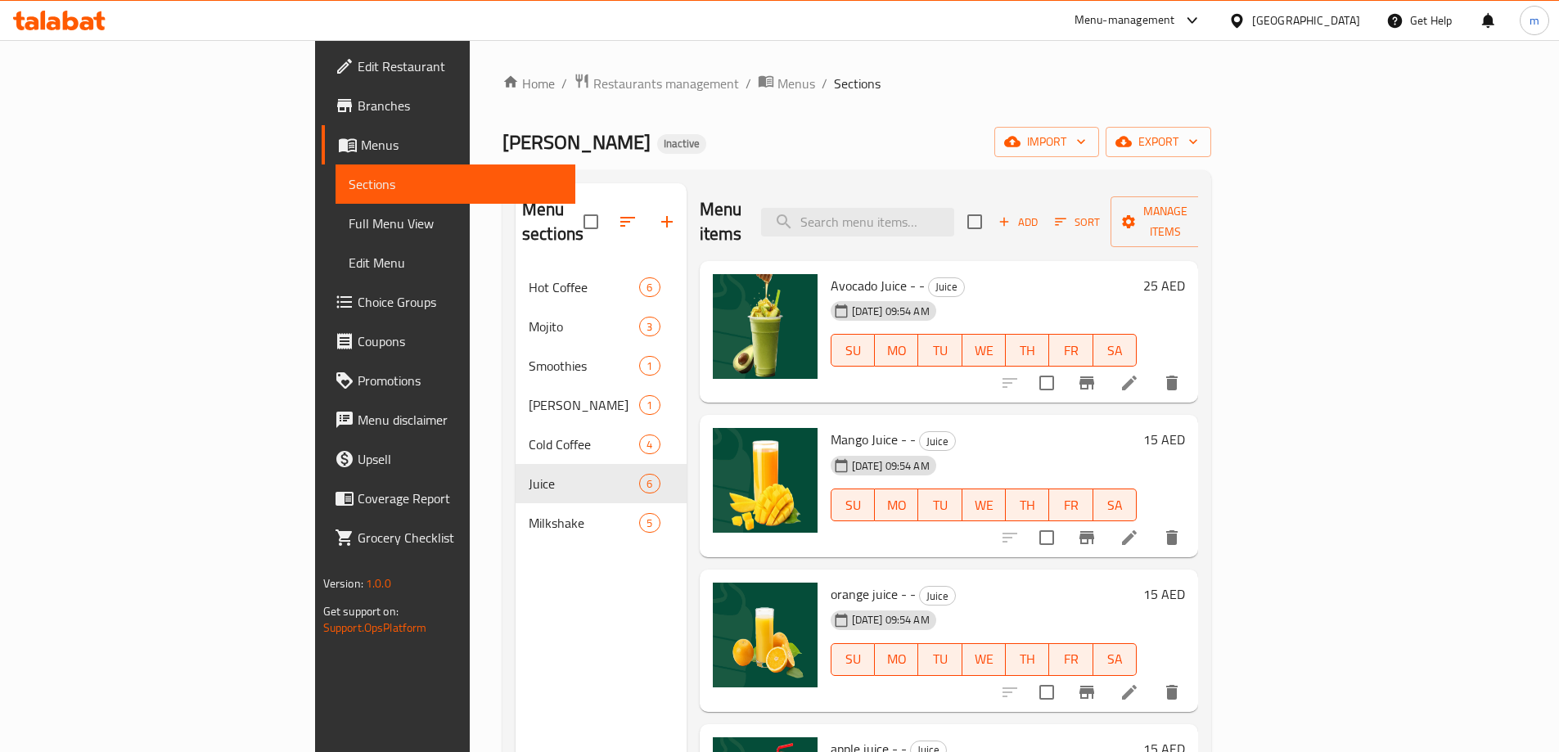
click at [1152, 678] on li at bounding box center [1129, 692] width 46 height 29
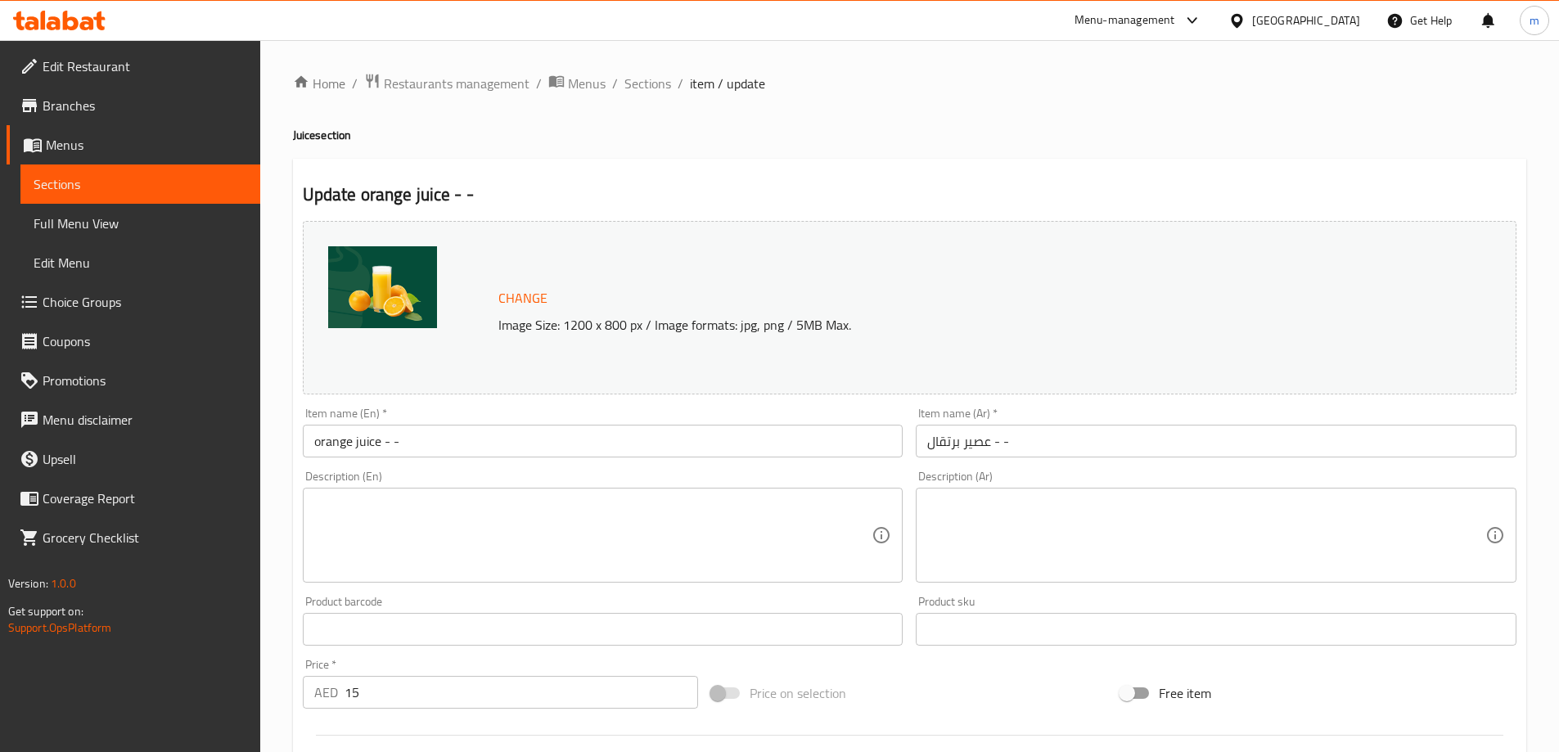
click at [464, 434] on input "orange juice - -" at bounding box center [603, 441] width 601 height 33
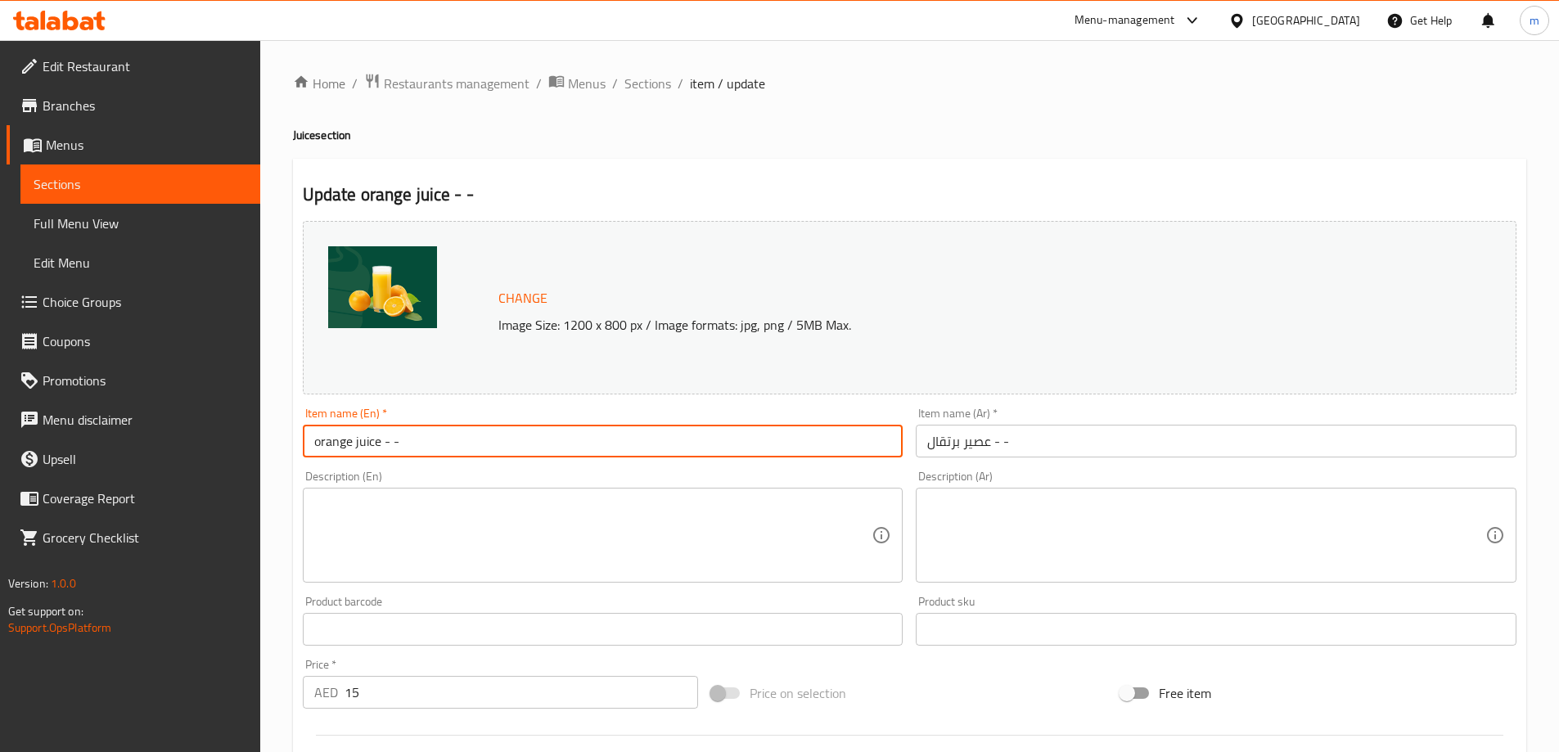
click at [464, 434] on input "orange juice - -" at bounding box center [603, 441] width 601 height 33
type input "Orange Juice - -"
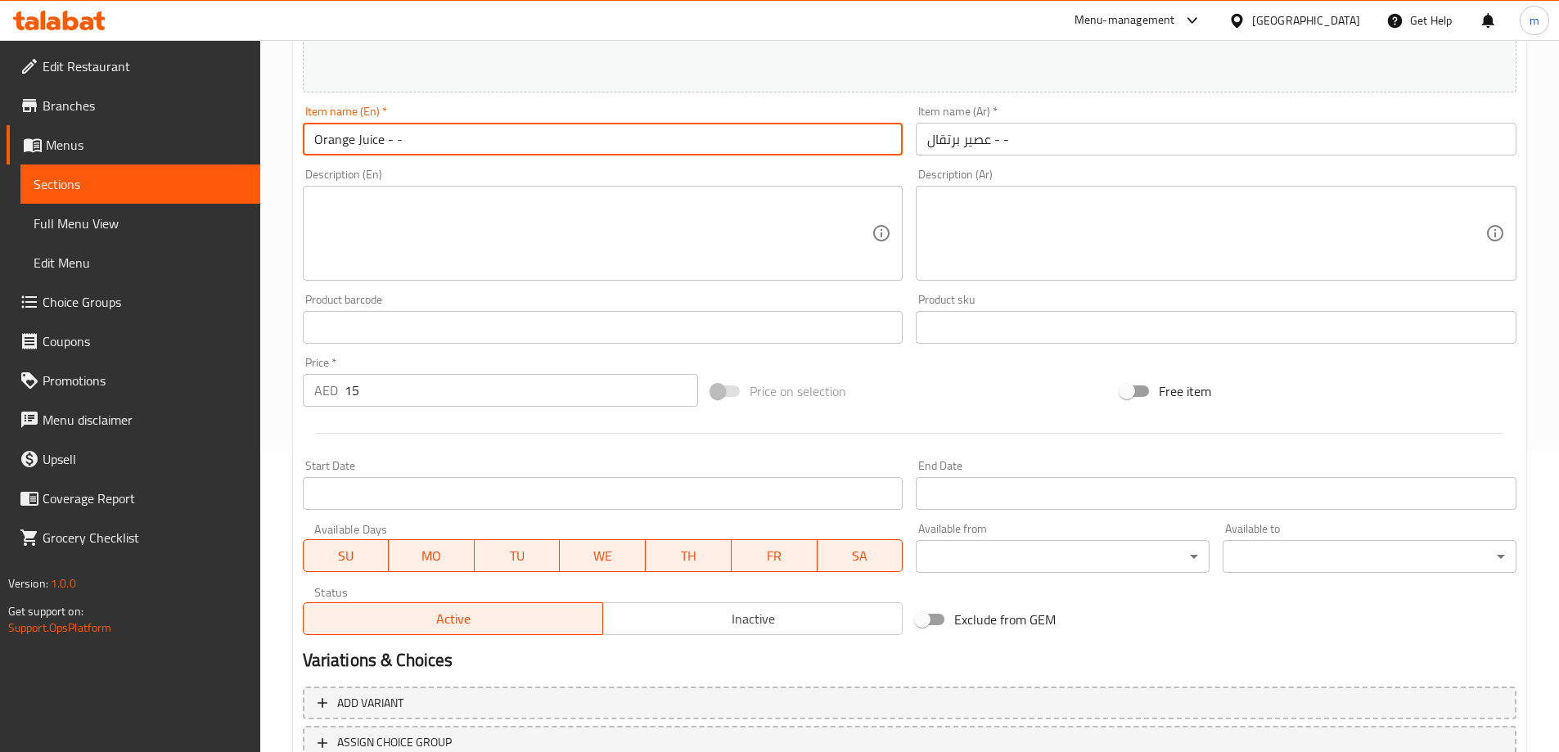
scroll to position [428, 0]
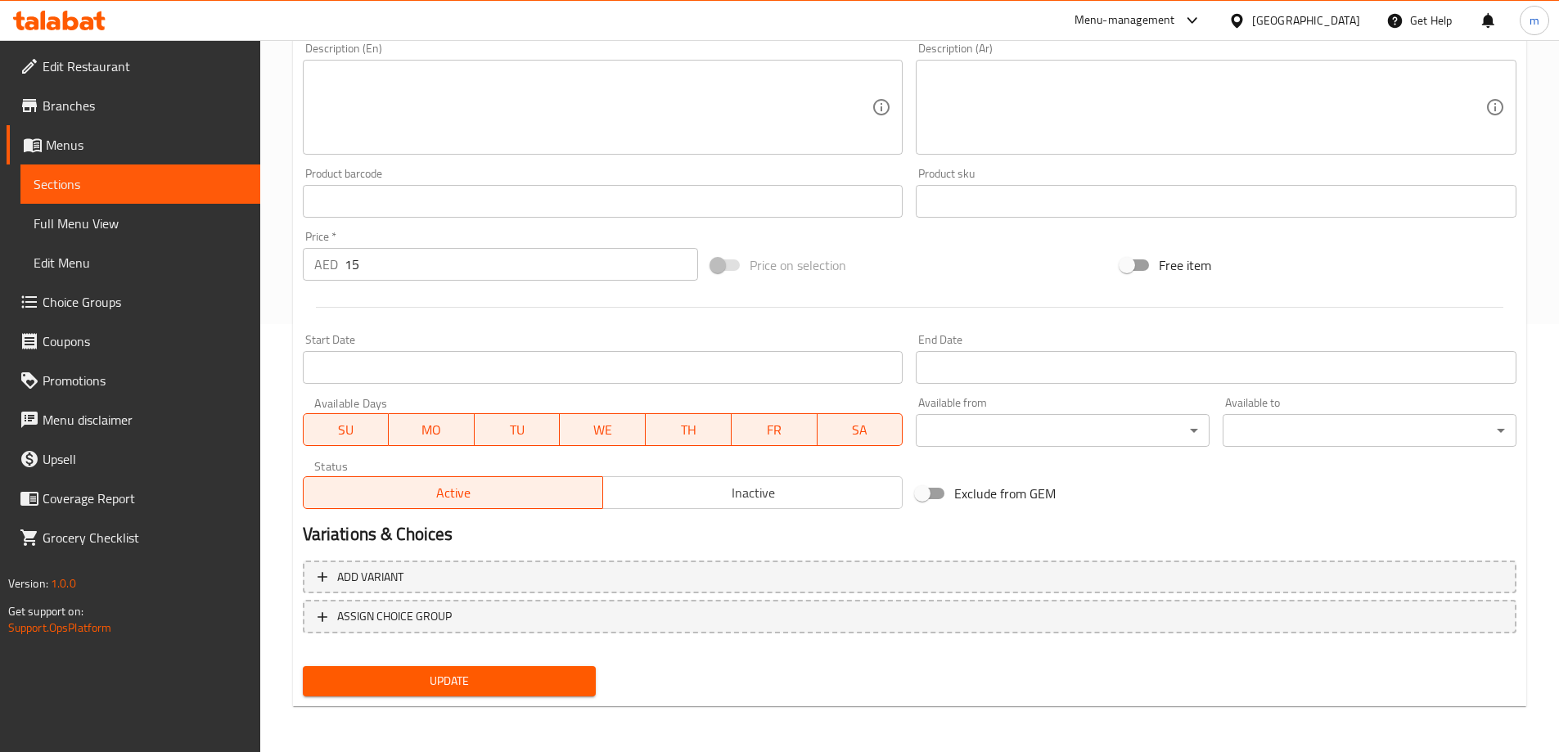
click at [475, 687] on span "Update" at bounding box center [450, 681] width 268 height 20
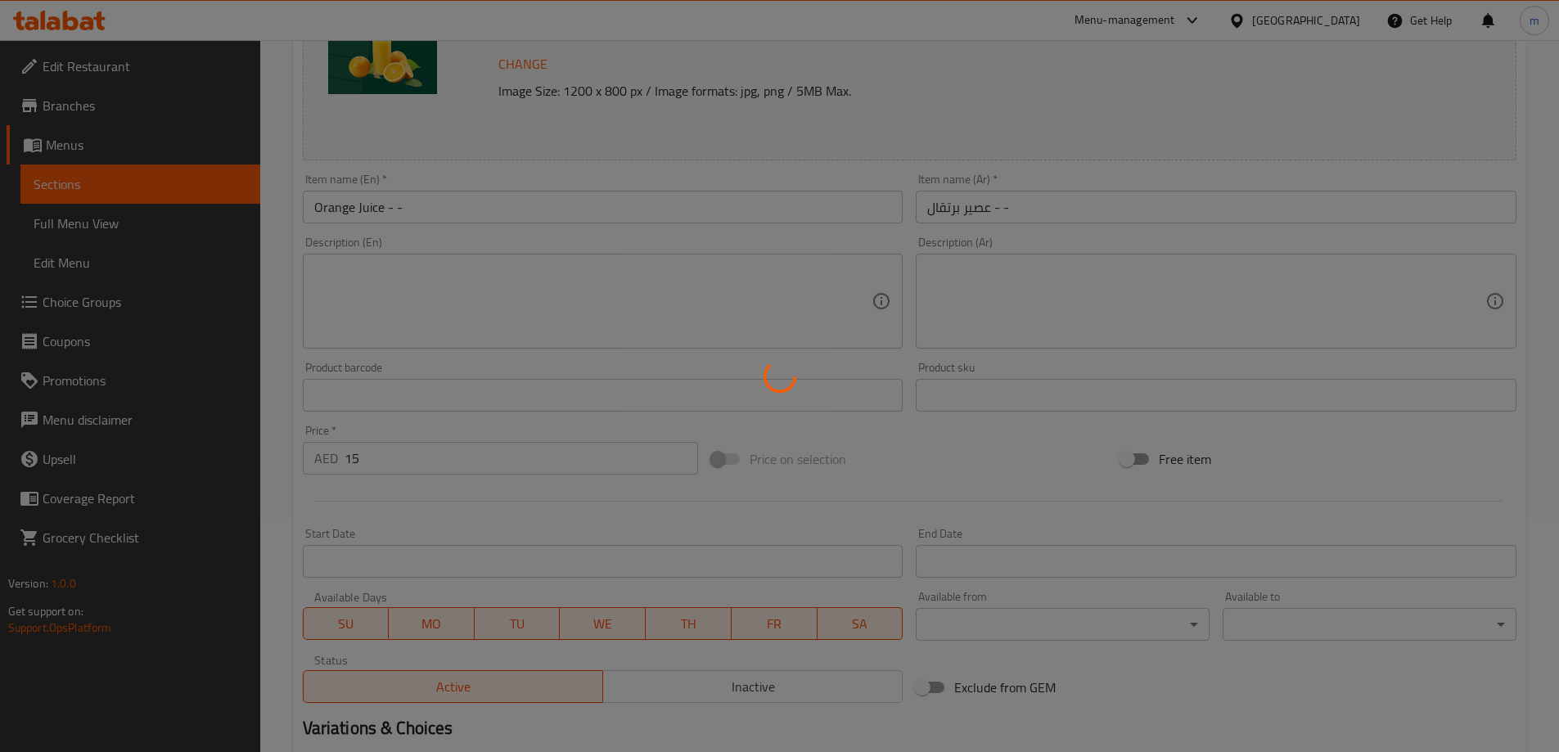
scroll to position [0, 0]
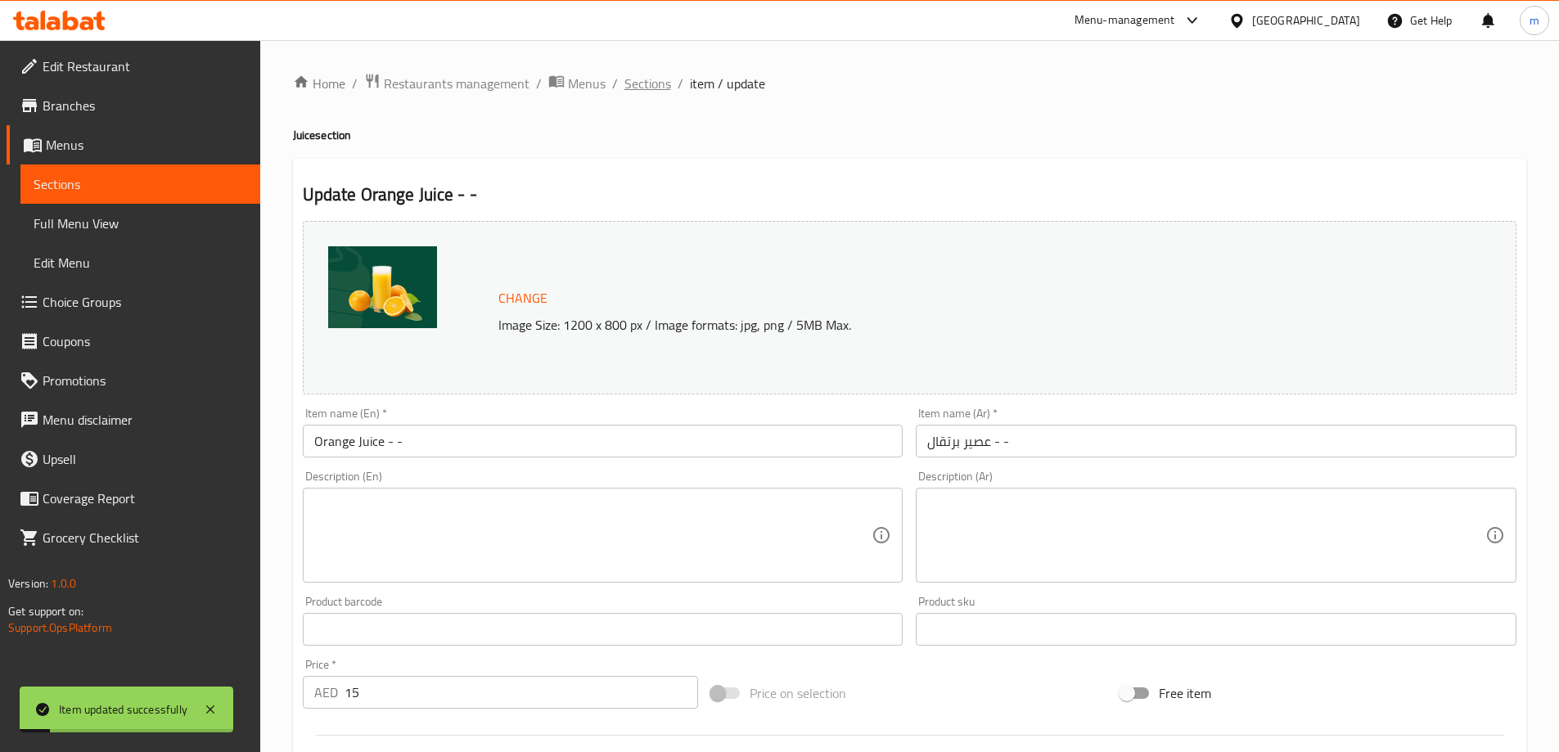
click at [654, 78] on span "Sections" at bounding box center [647, 84] width 47 height 20
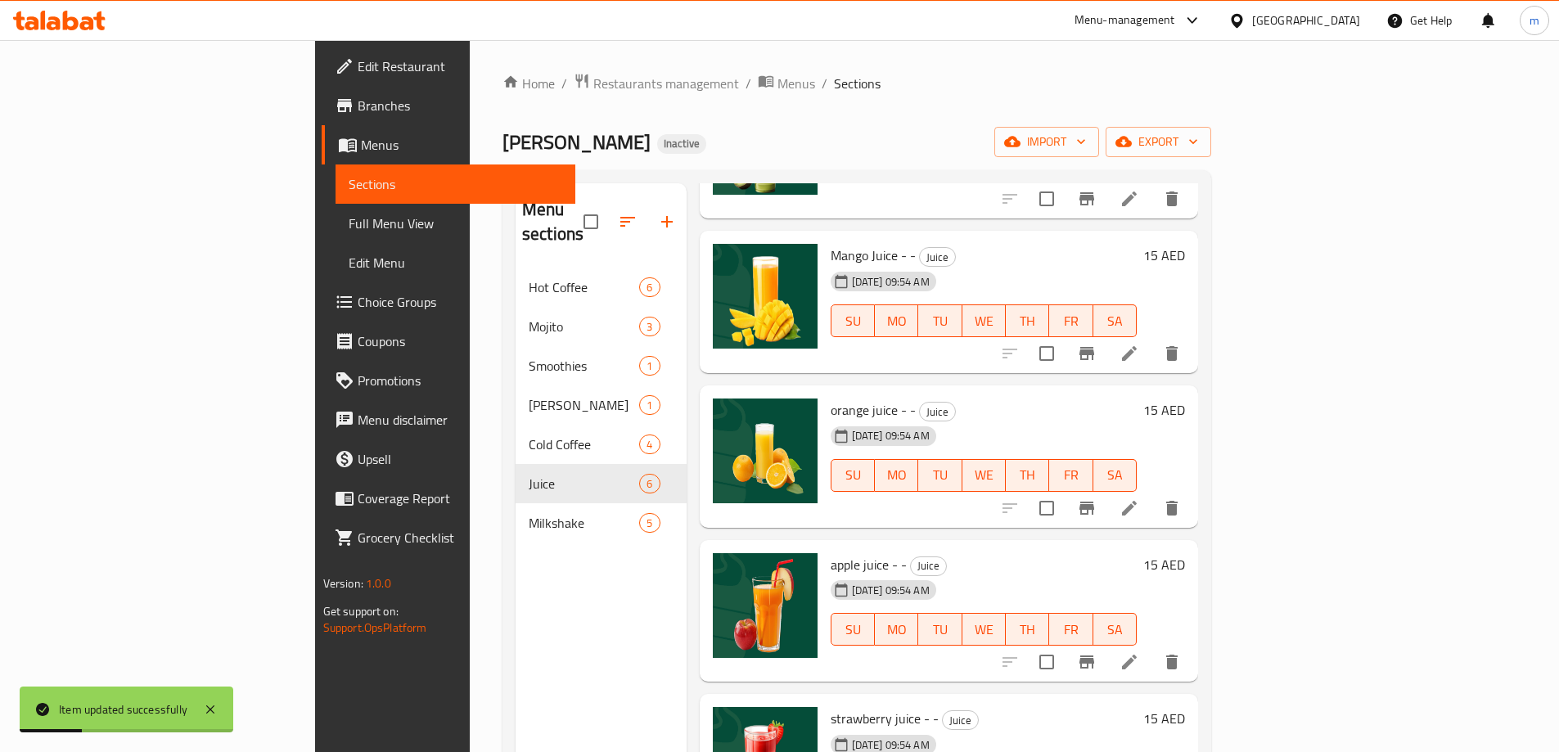
scroll to position [214, 0]
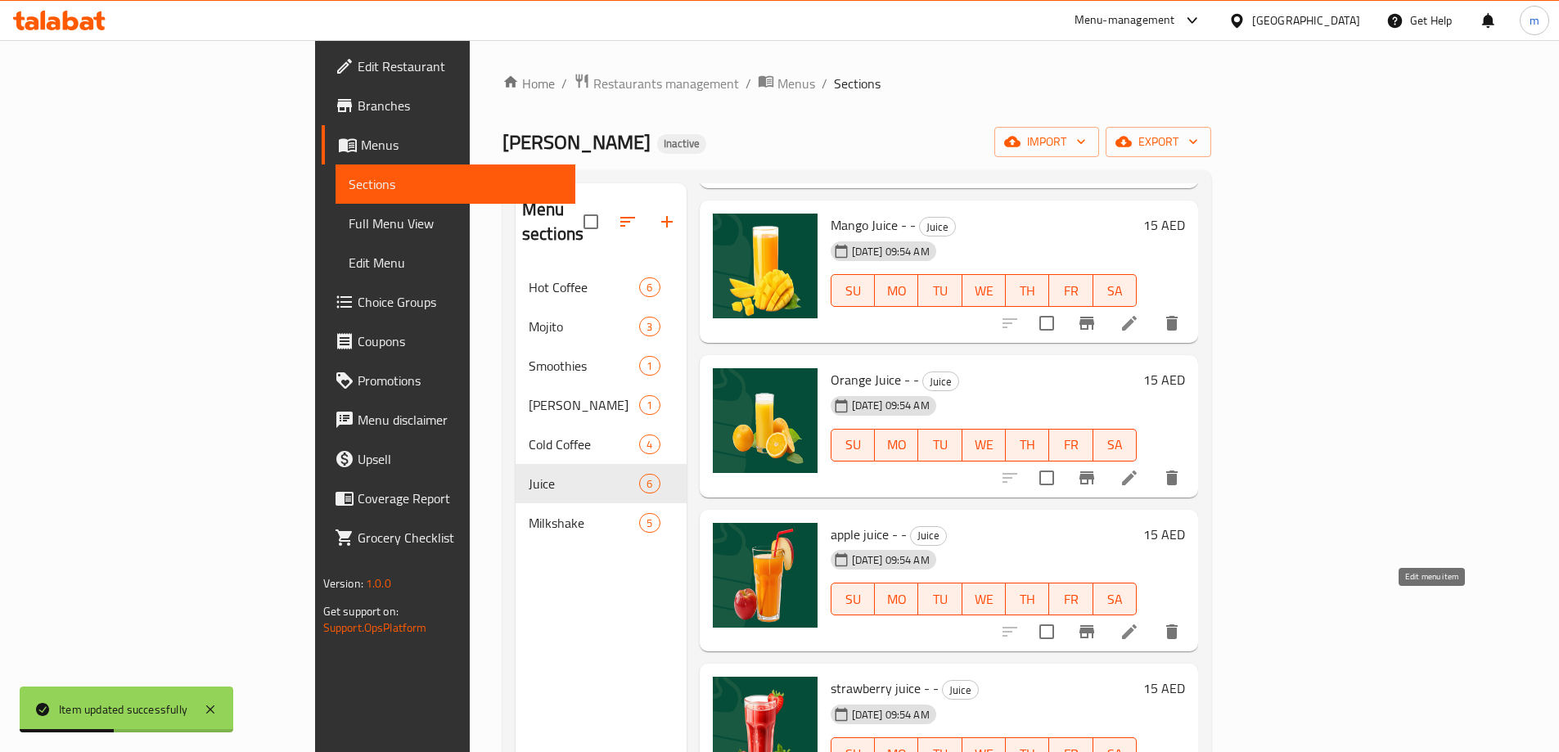
click at [1139, 622] on icon at bounding box center [1129, 632] width 20 height 20
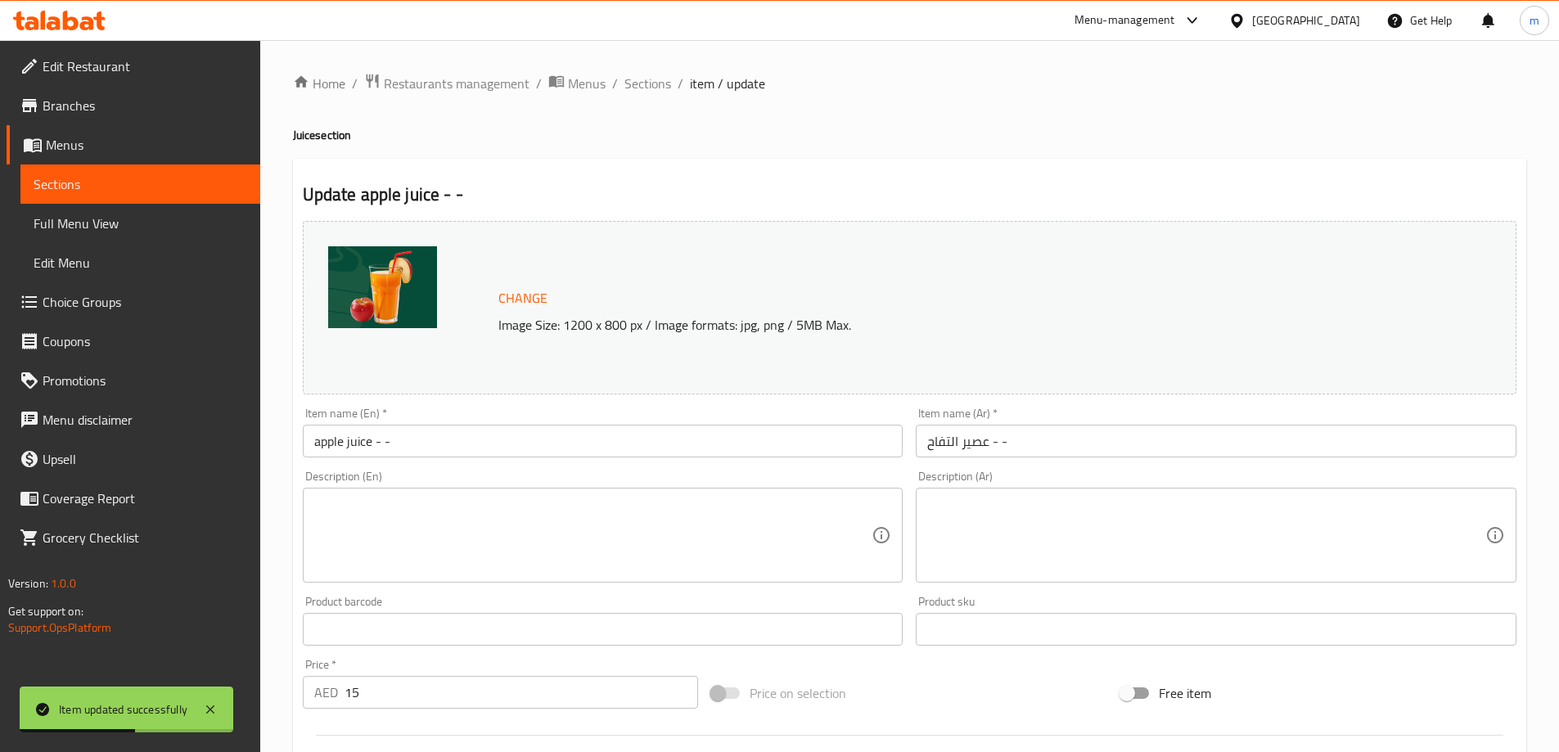
click at [441, 448] on input "apple juice - -" at bounding box center [603, 441] width 601 height 33
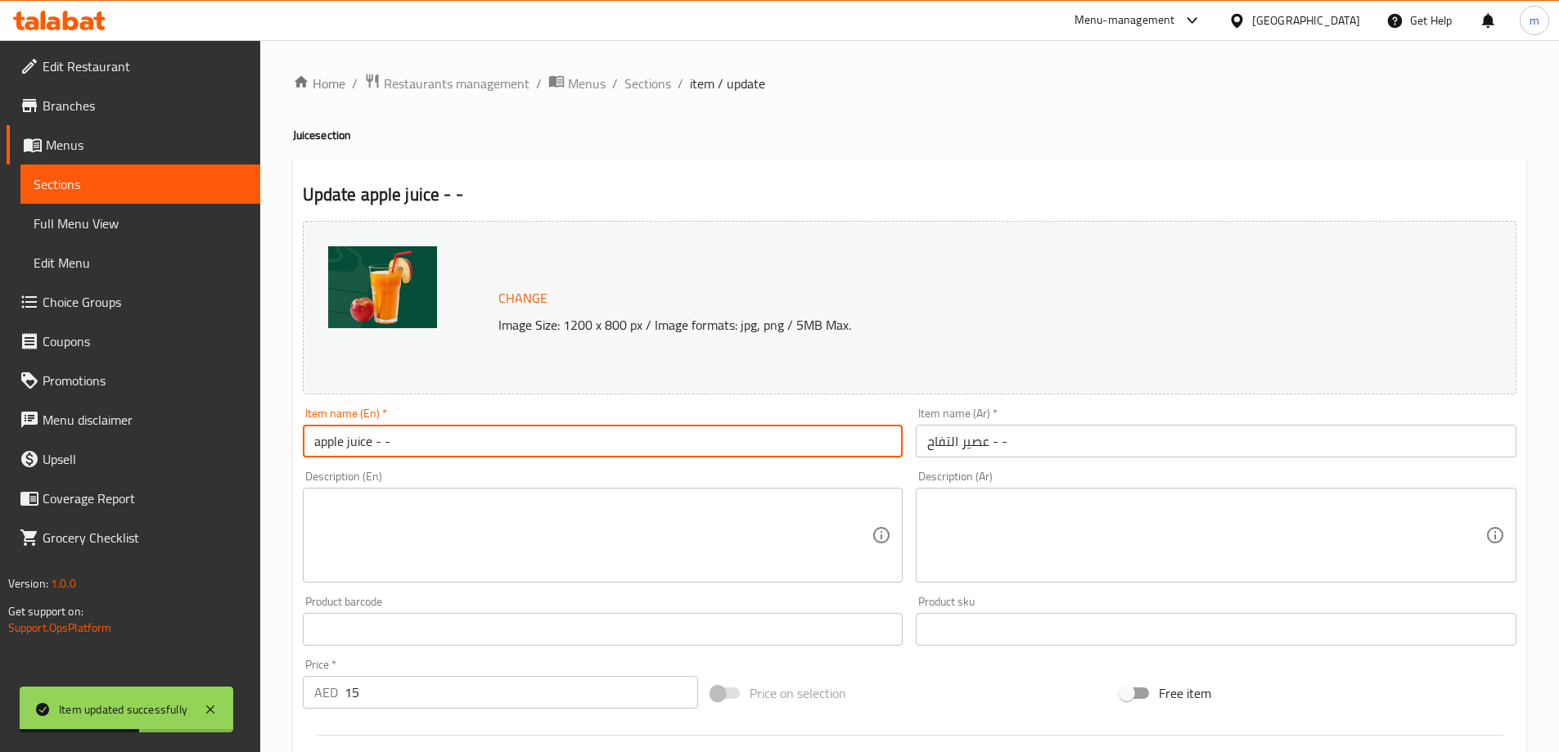
click at [441, 448] on input "apple juice - -" at bounding box center [603, 441] width 601 height 33
type input "Apple Juice - -"
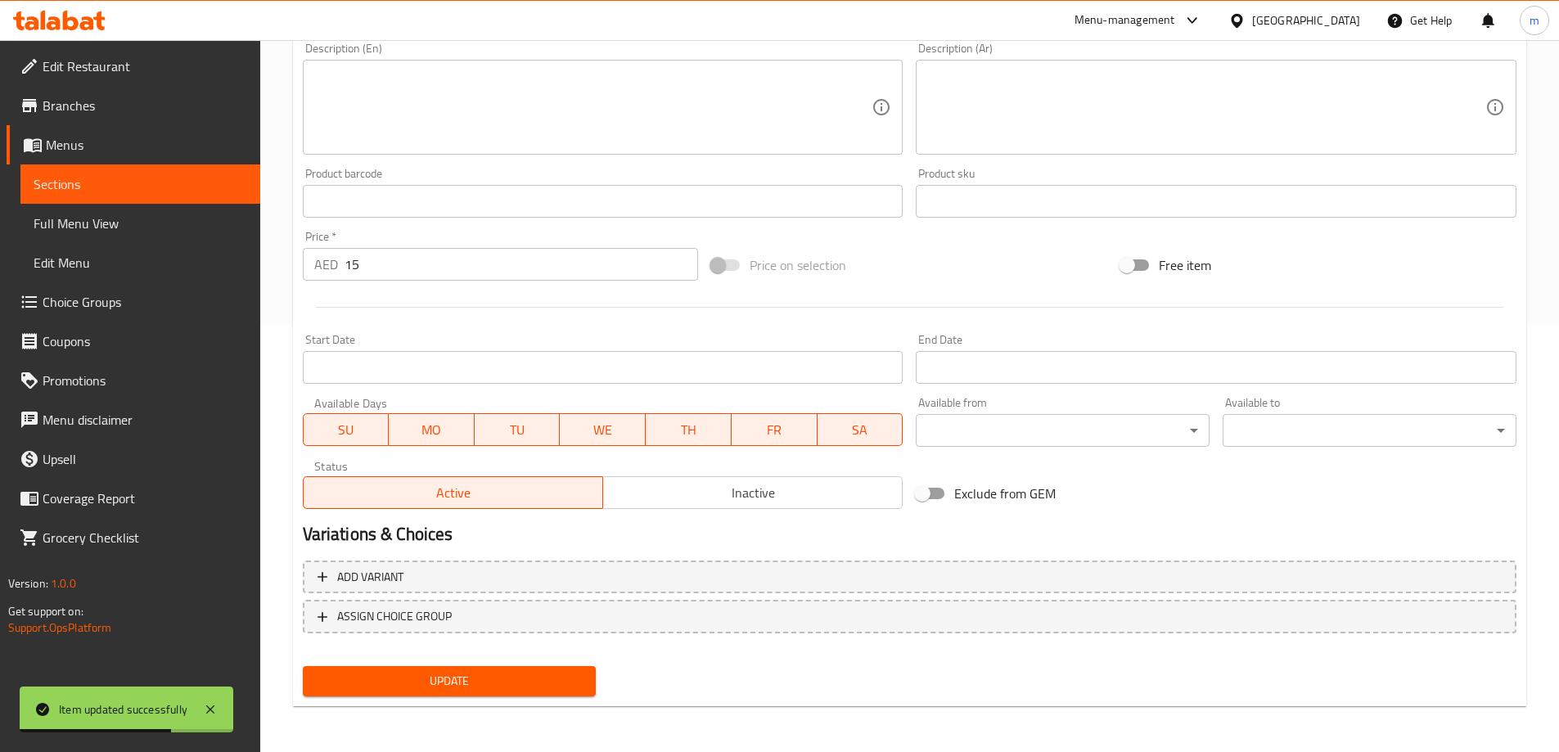
click at [506, 679] on span "Update" at bounding box center [450, 681] width 268 height 20
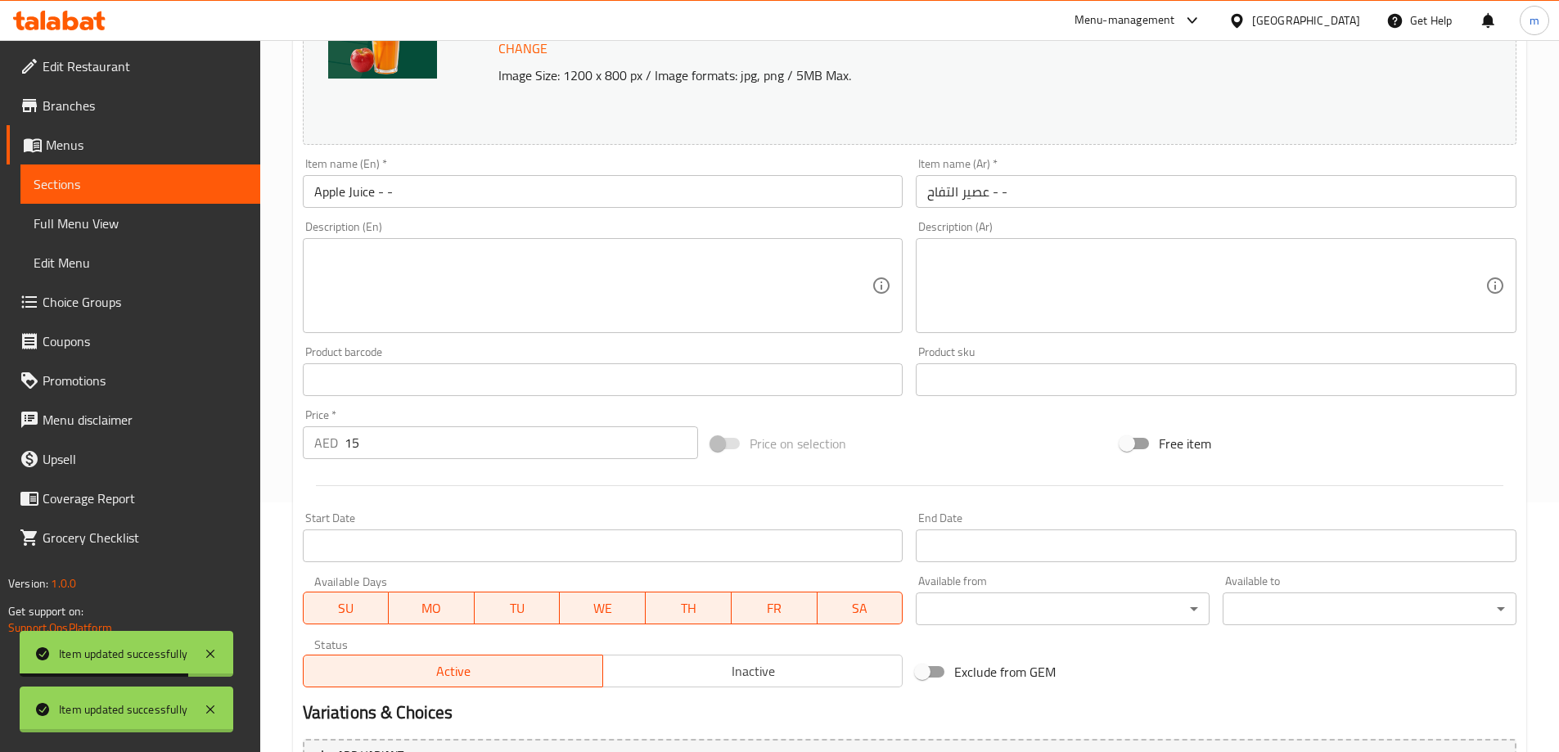
scroll to position [0, 0]
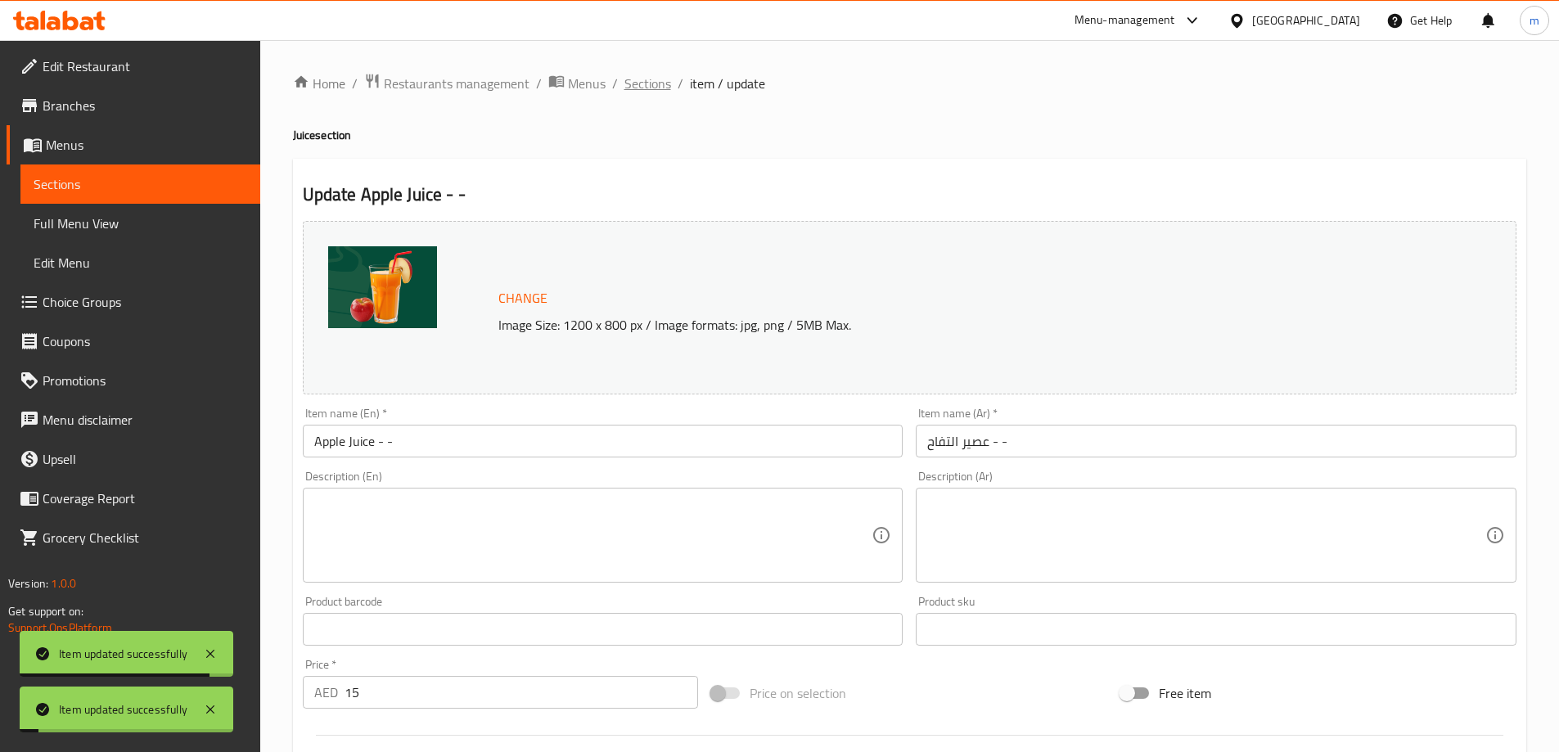
click at [656, 84] on span "Sections" at bounding box center [647, 84] width 47 height 20
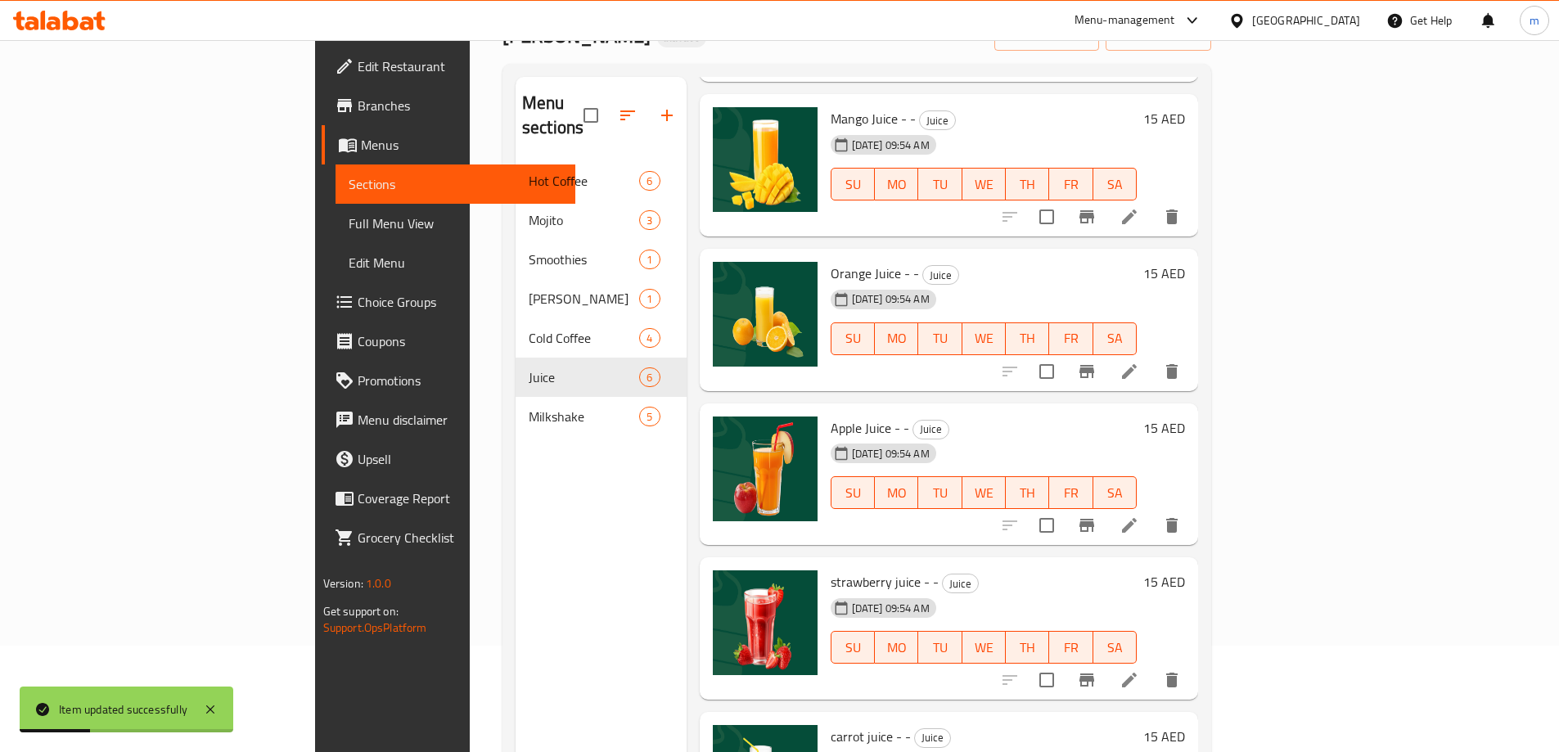
scroll to position [229, 0]
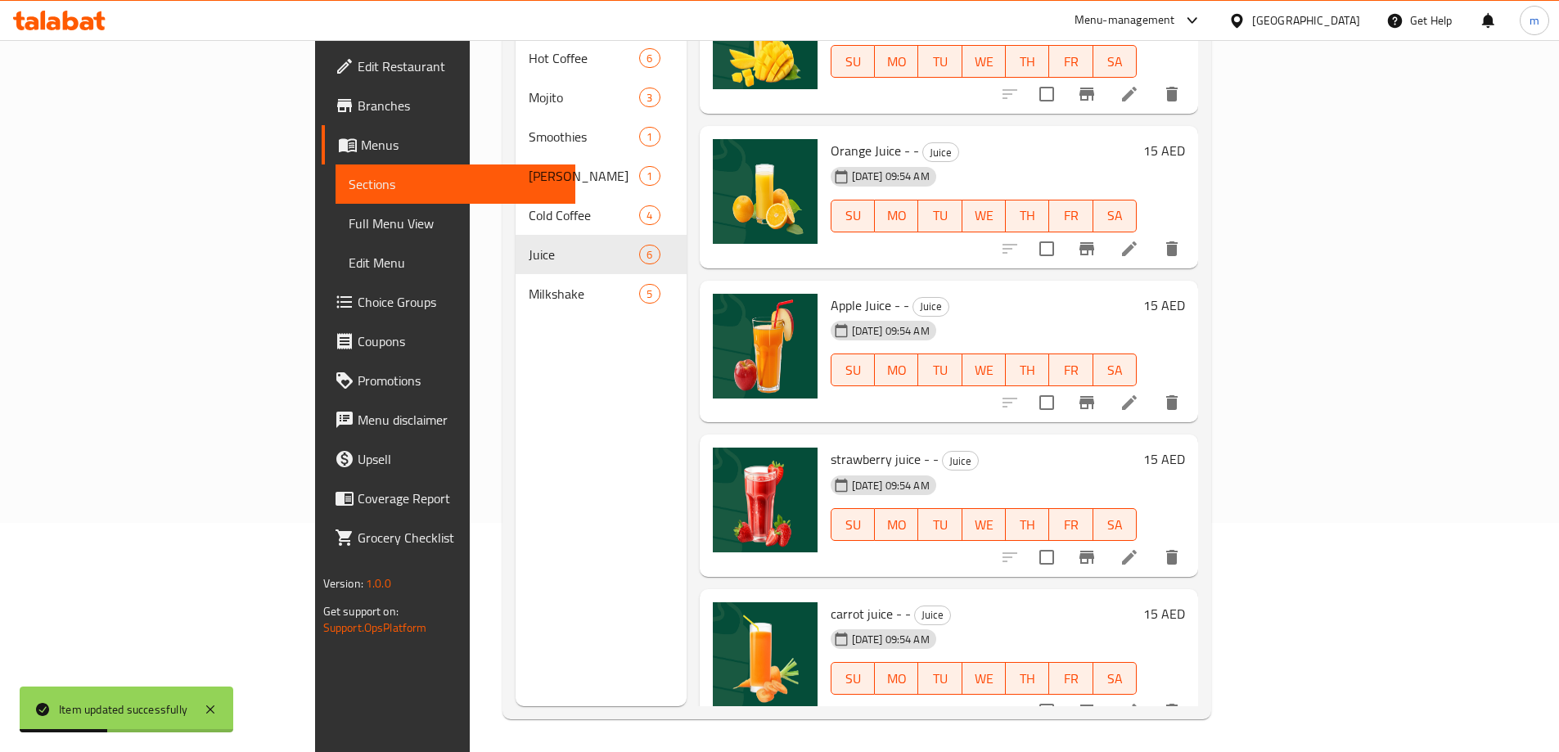
click at [1139, 547] on icon at bounding box center [1129, 557] width 20 height 20
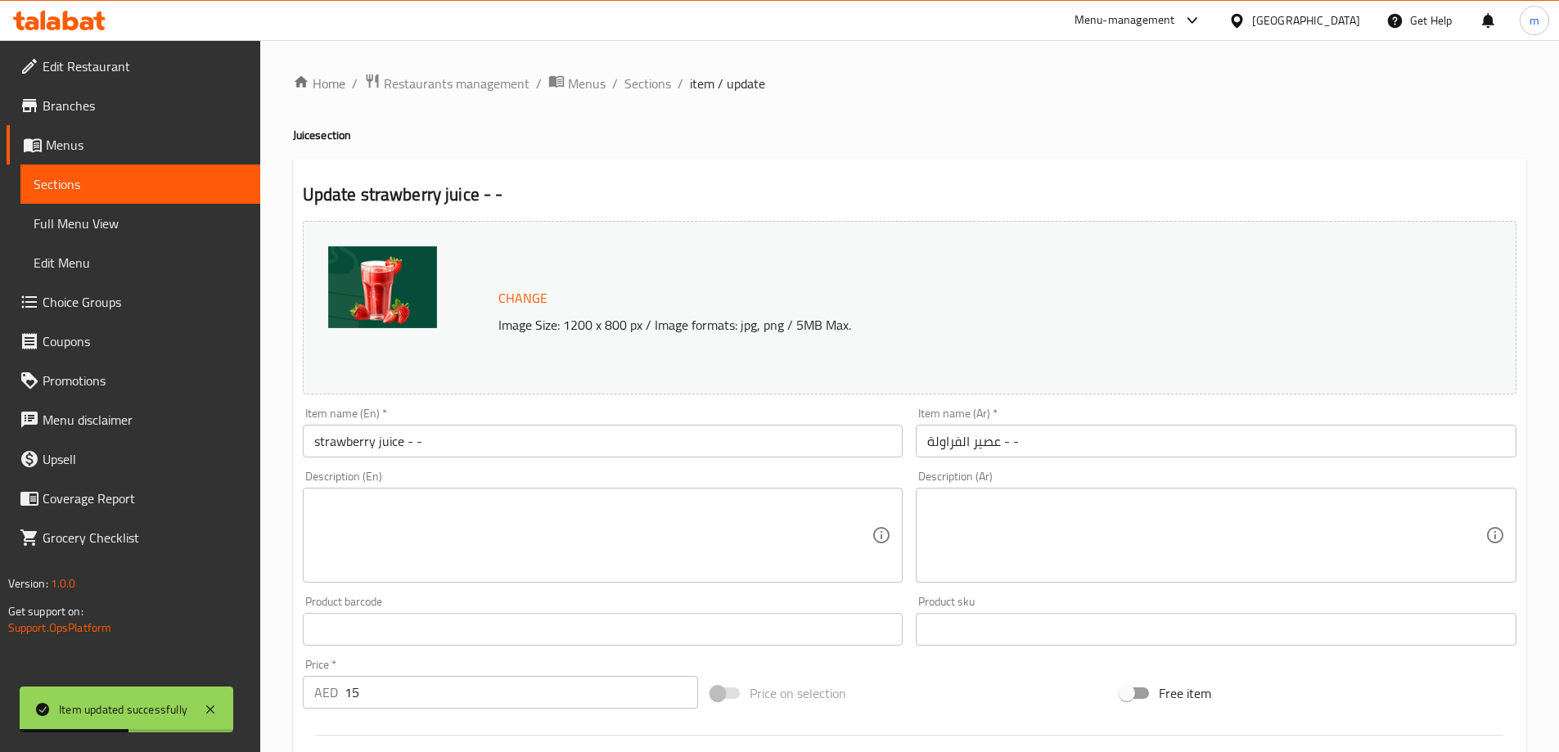
click at [398, 439] on input "strawberry juice - -" at bounding box center [603, 441] width 601 height 33
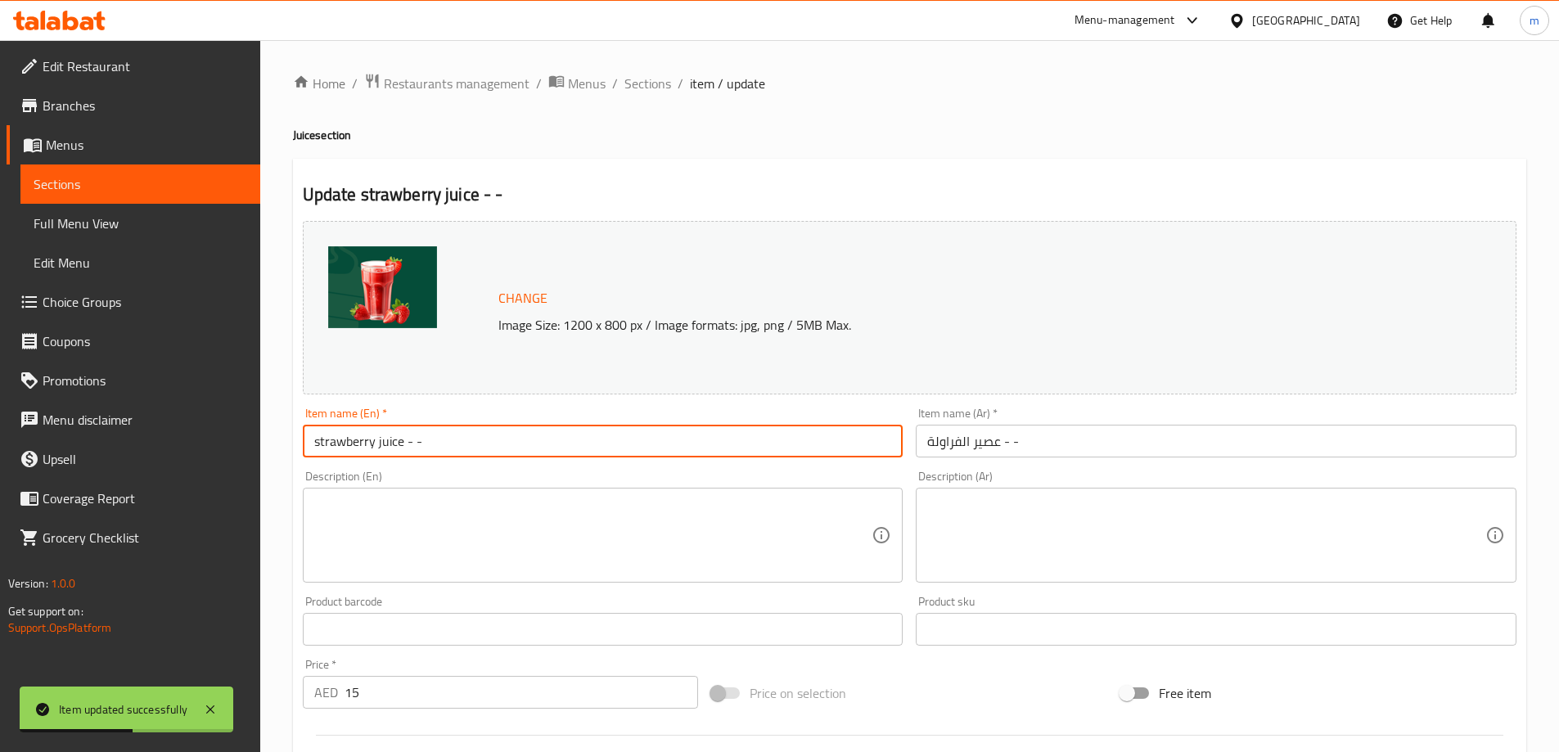
click at [398, 439] on input "strawberry juice - -" at bounding box center [603, 441] width 601 height 33
type input "Strawberry Juice - -"
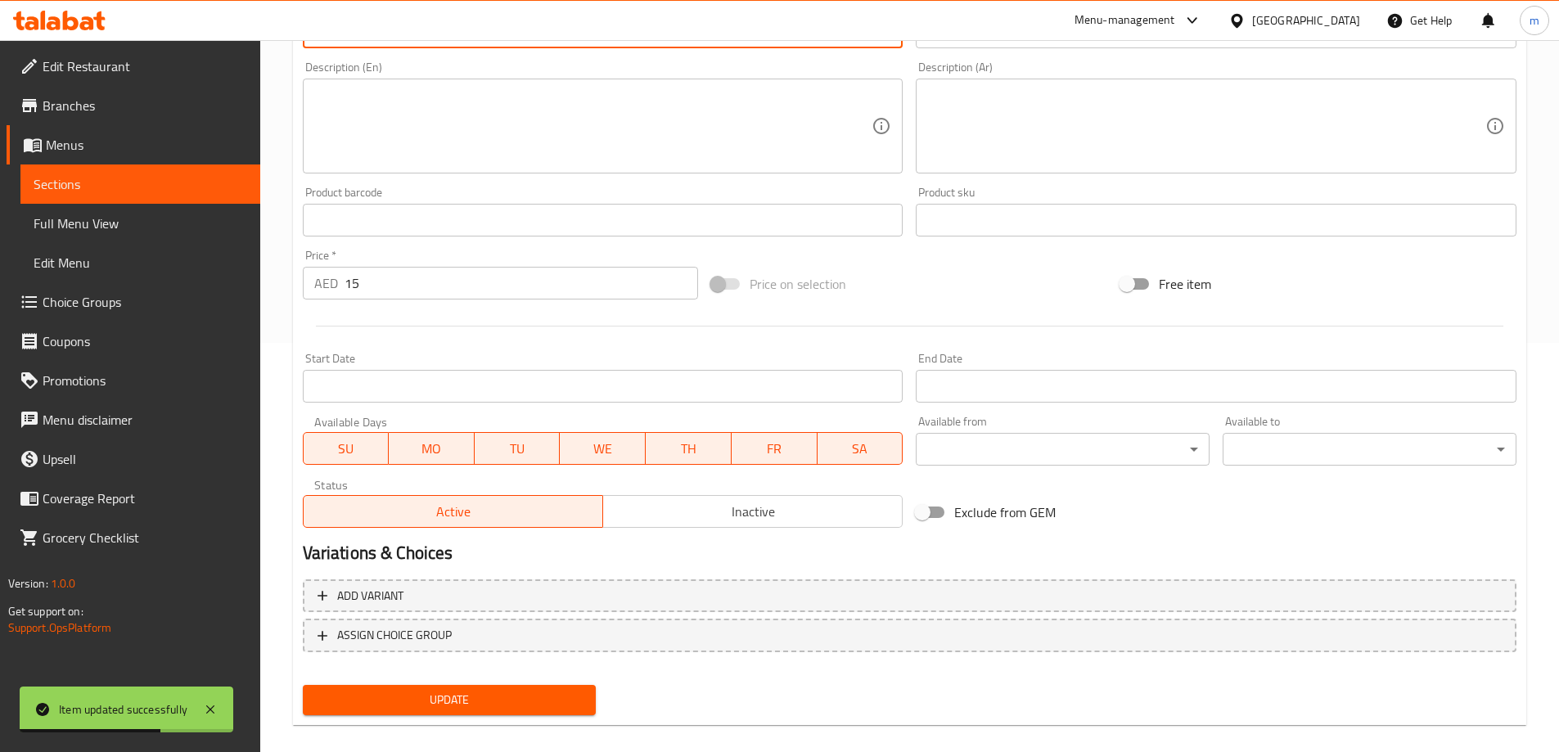
click at [436, 709] on span "Update" at bounding box center [450, 700] width 268 height 20
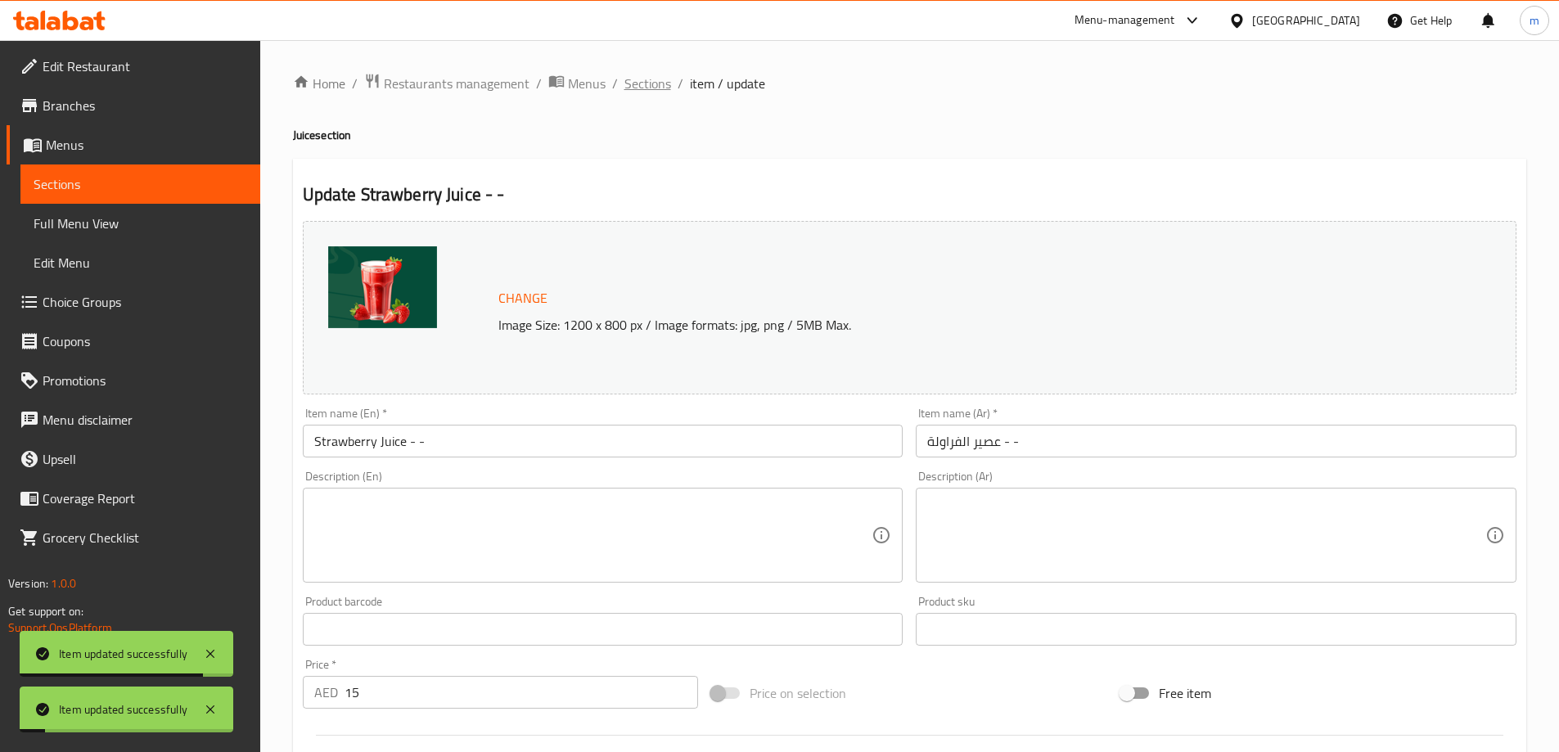
click at [643, 91] on span "Sections" at bounding box center [647, 84] width 47 height 20
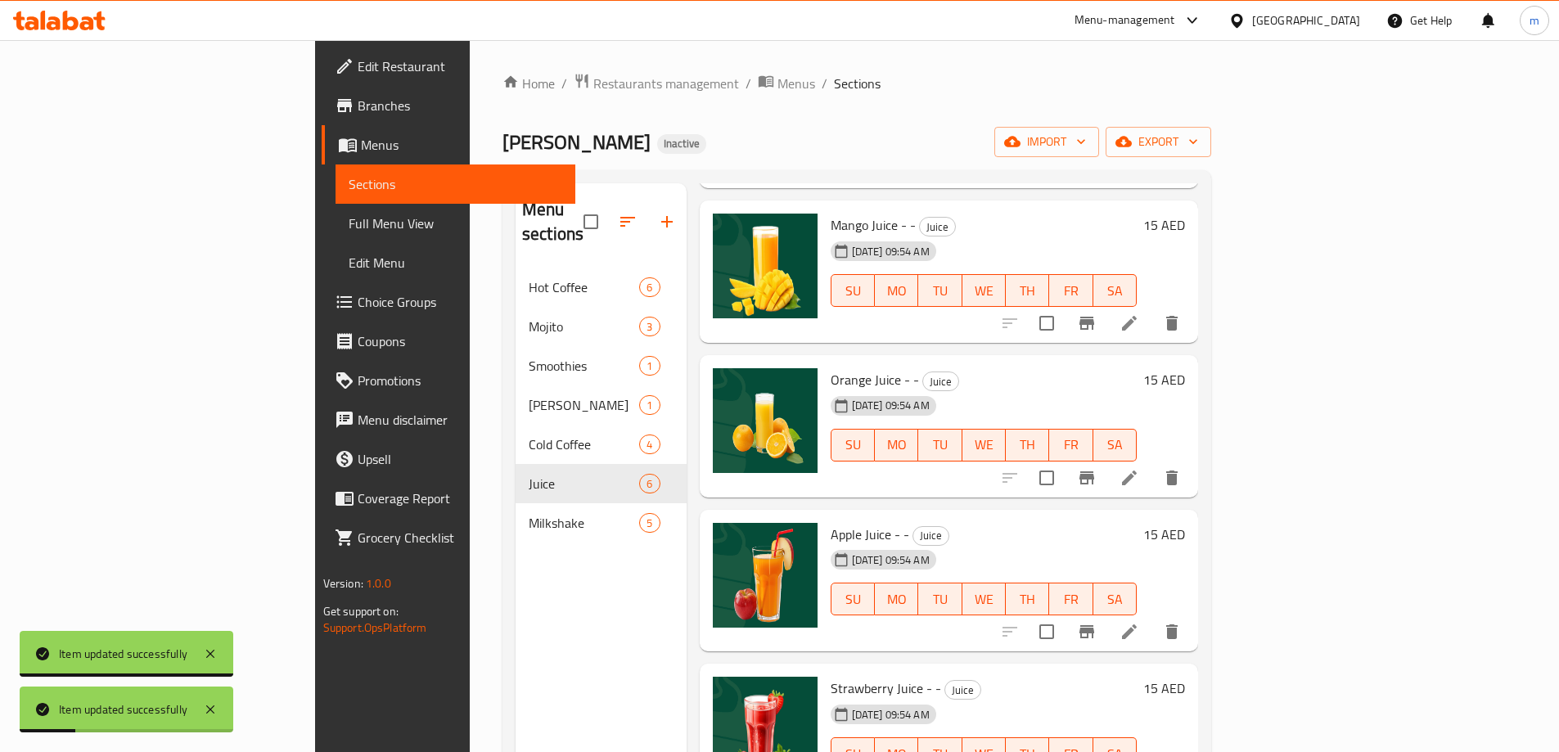
scroll to position [229, 0]
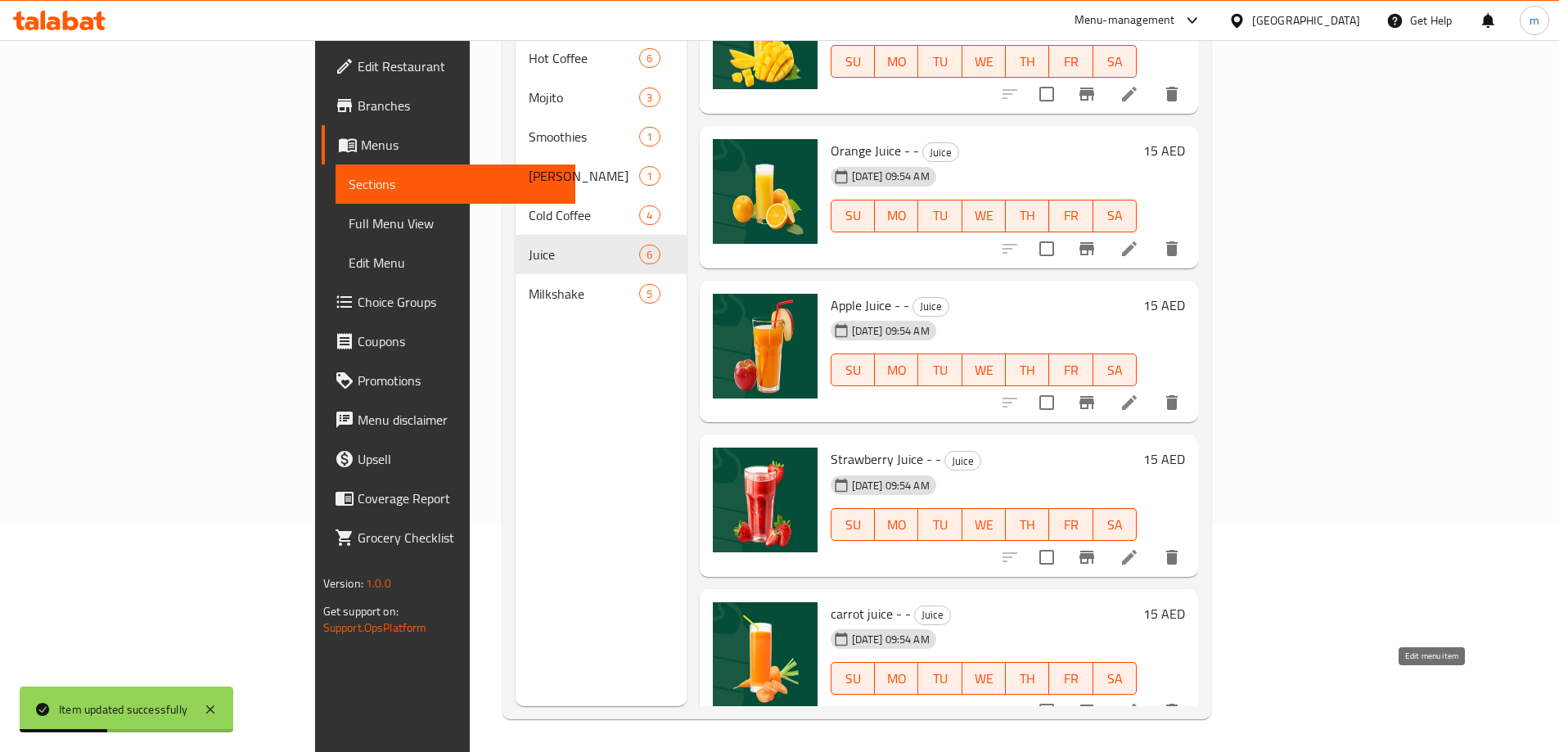
click at [1139, 701] on icon at bounding box center [1129, 711] width 20 height 20
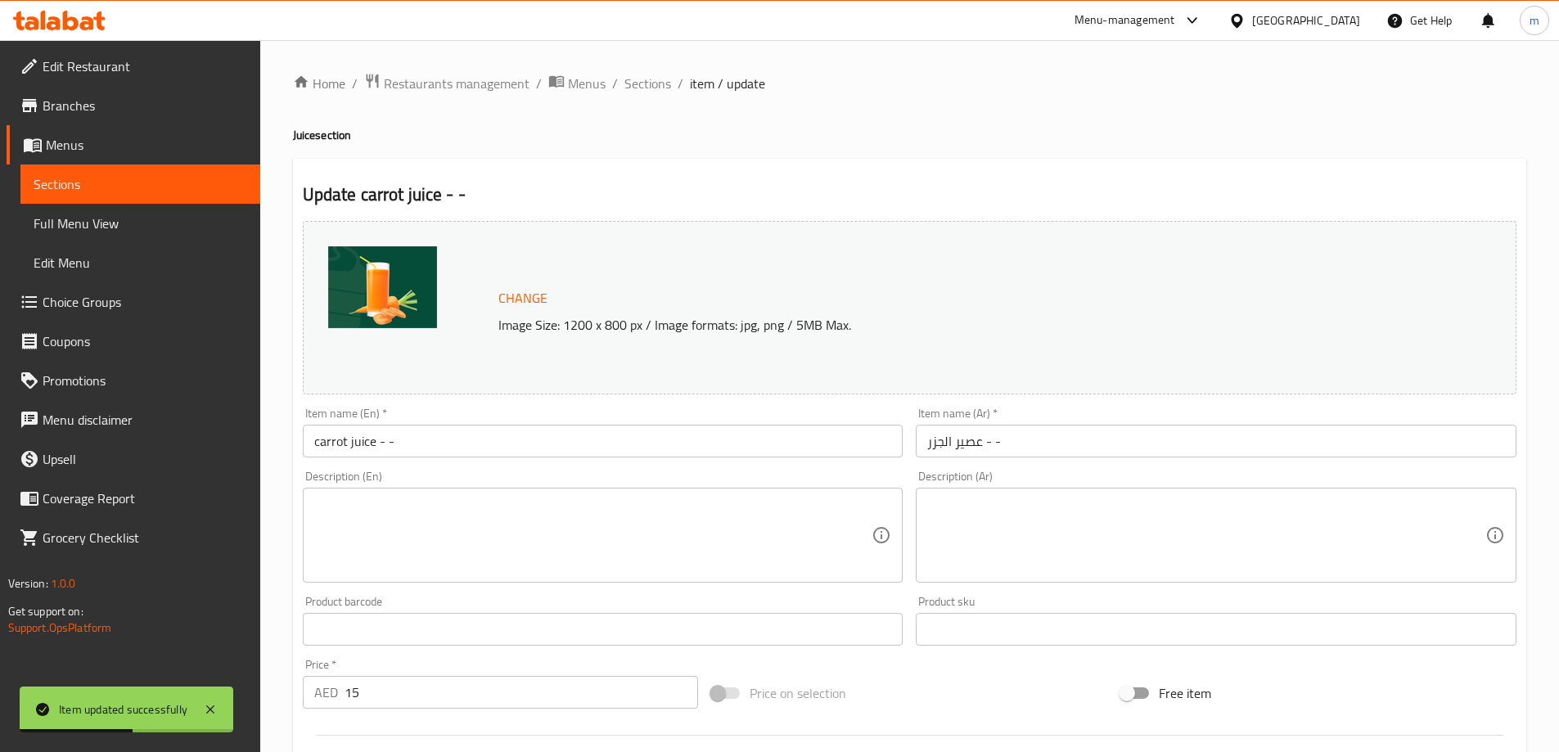
click at [396, 453] on input "carrot juice - -" at bounding box center [603, 441] width 601 height 33
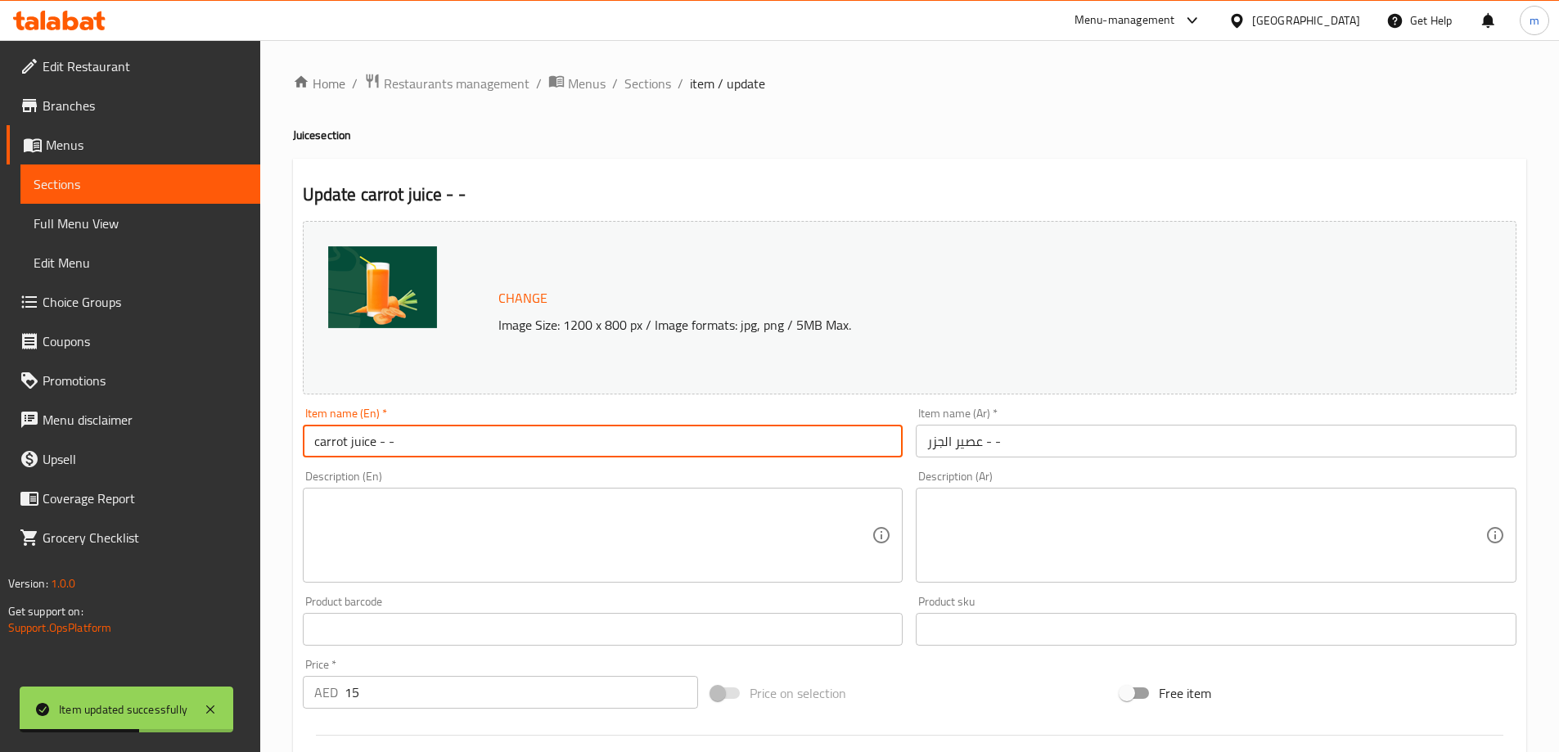
click at [396, 453] on input "carrot juice - -" at bounding box center [603, 441] width 601 height 33
type input "Carrot Juice - -"
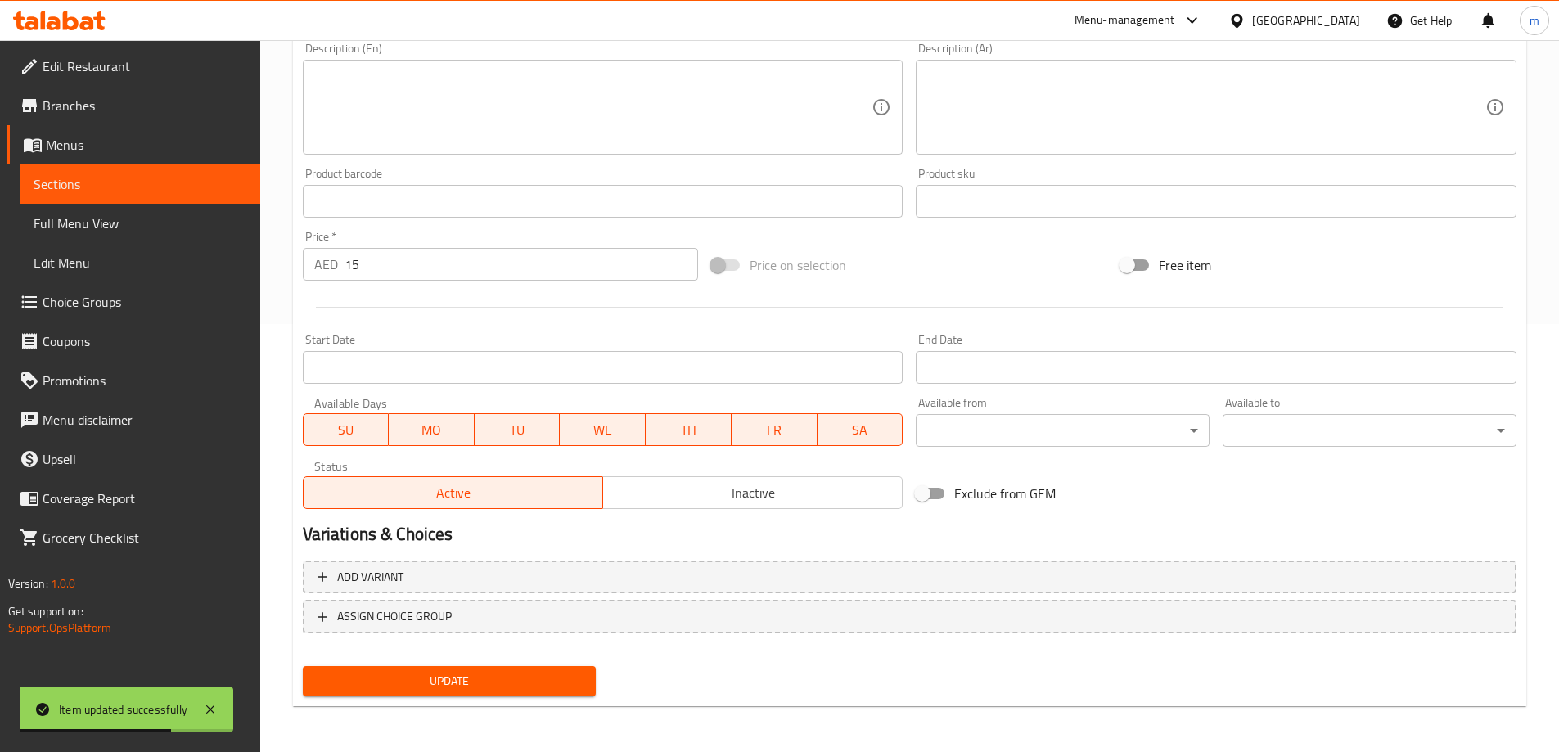
click at [440, 682] on span "Update" at bounding box center [450, 681] width 268 height 20
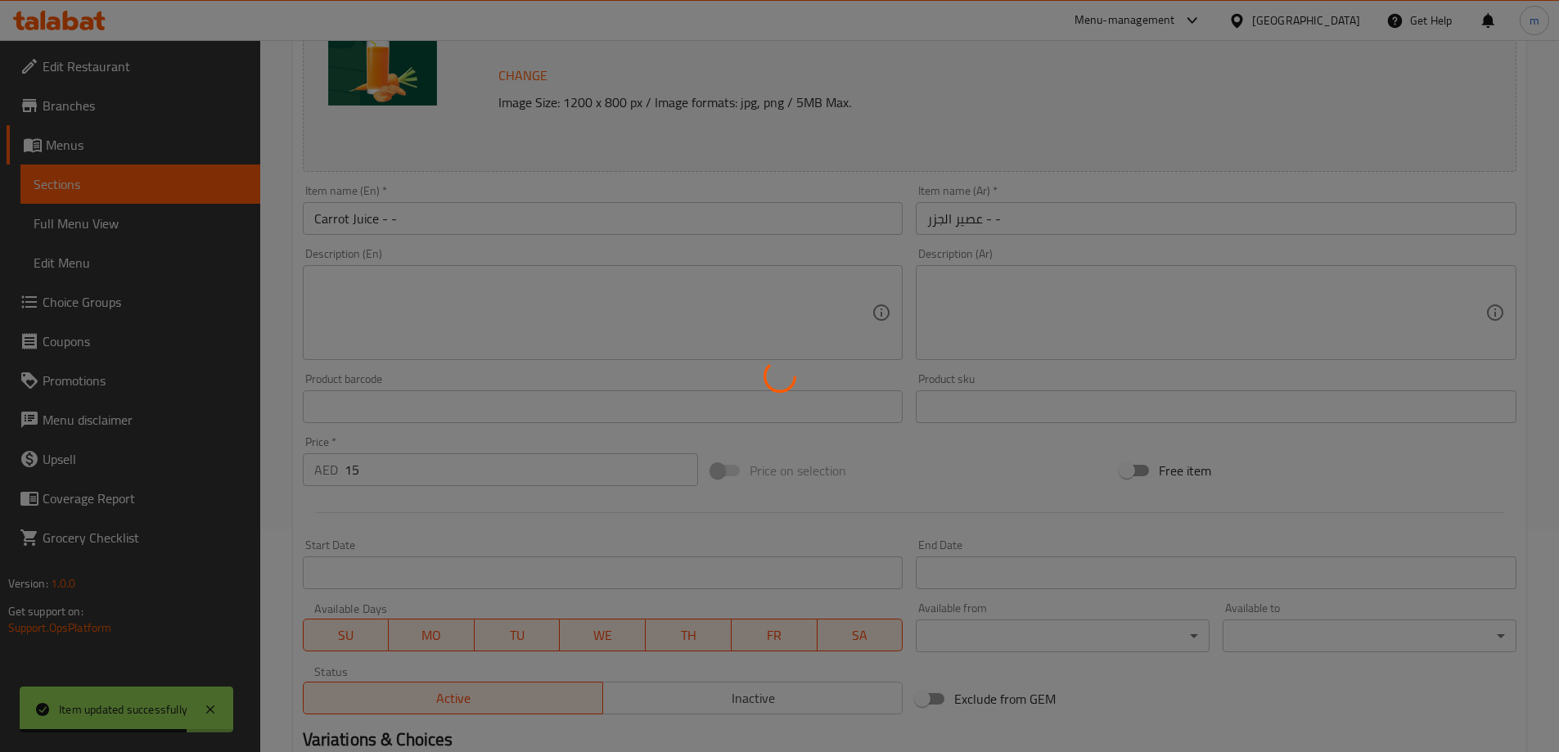
scroll to position [0, 0]
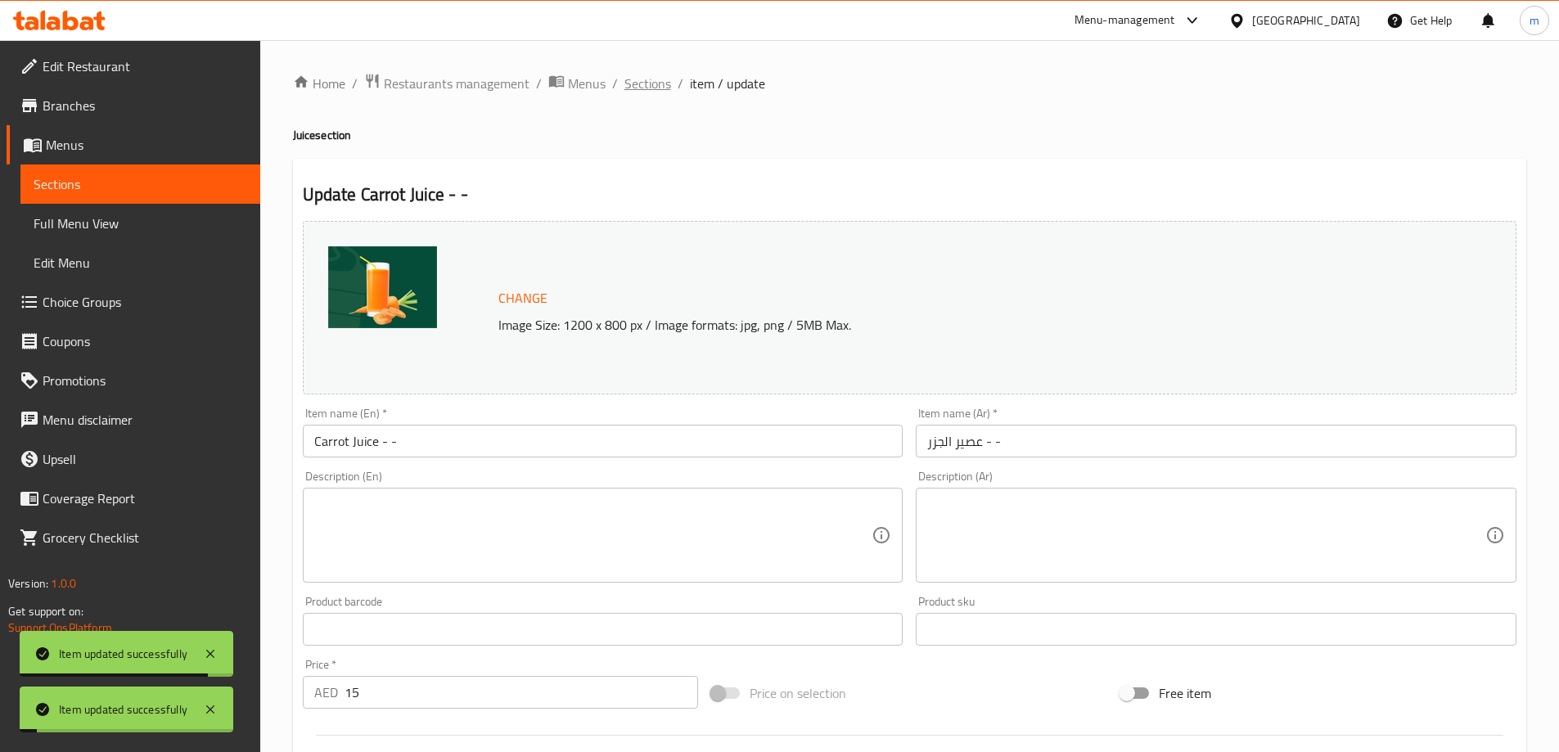
click at [645, 86] on span "Sections" at bounding box center [647, 84] width 47 height 20
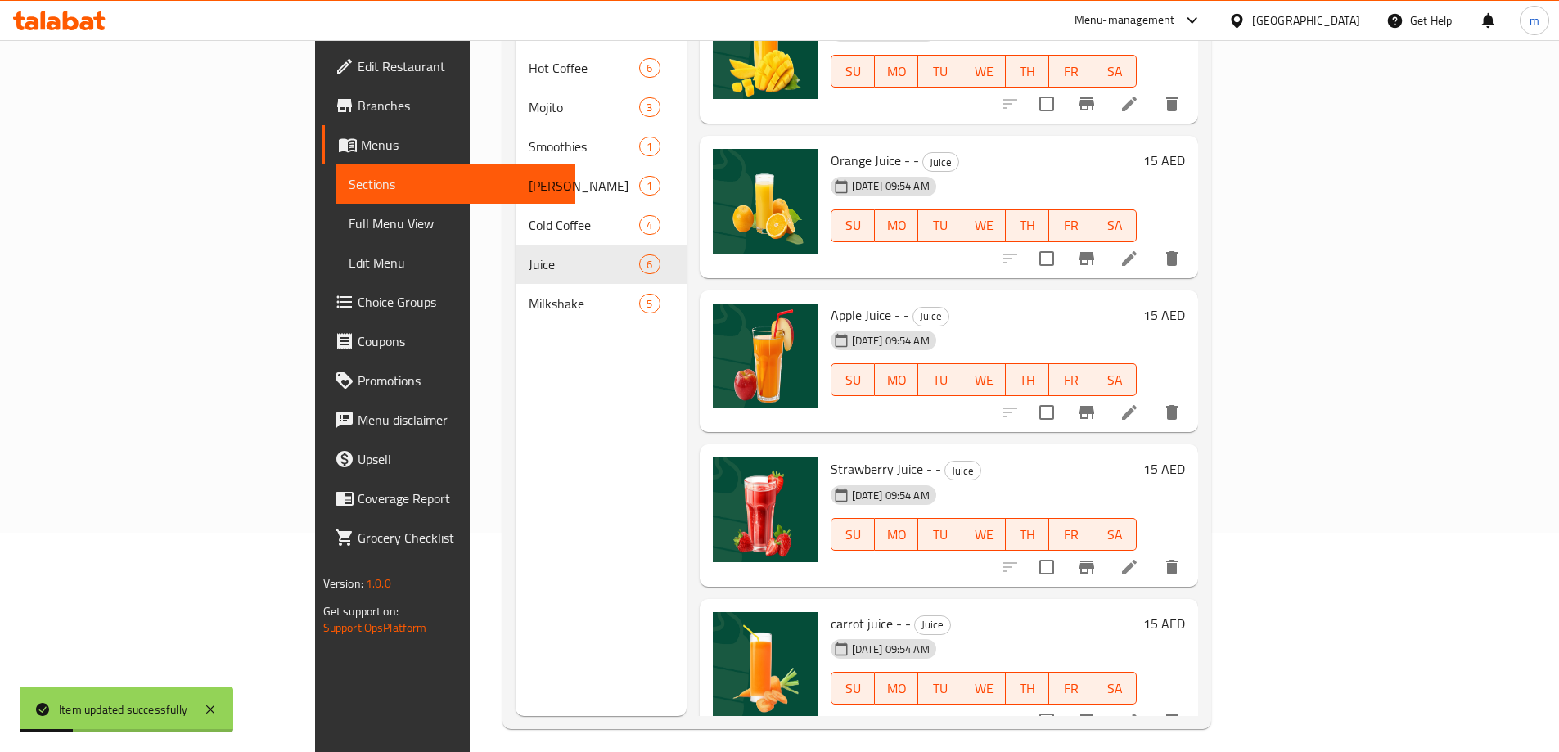
scroll to position [229, 0]
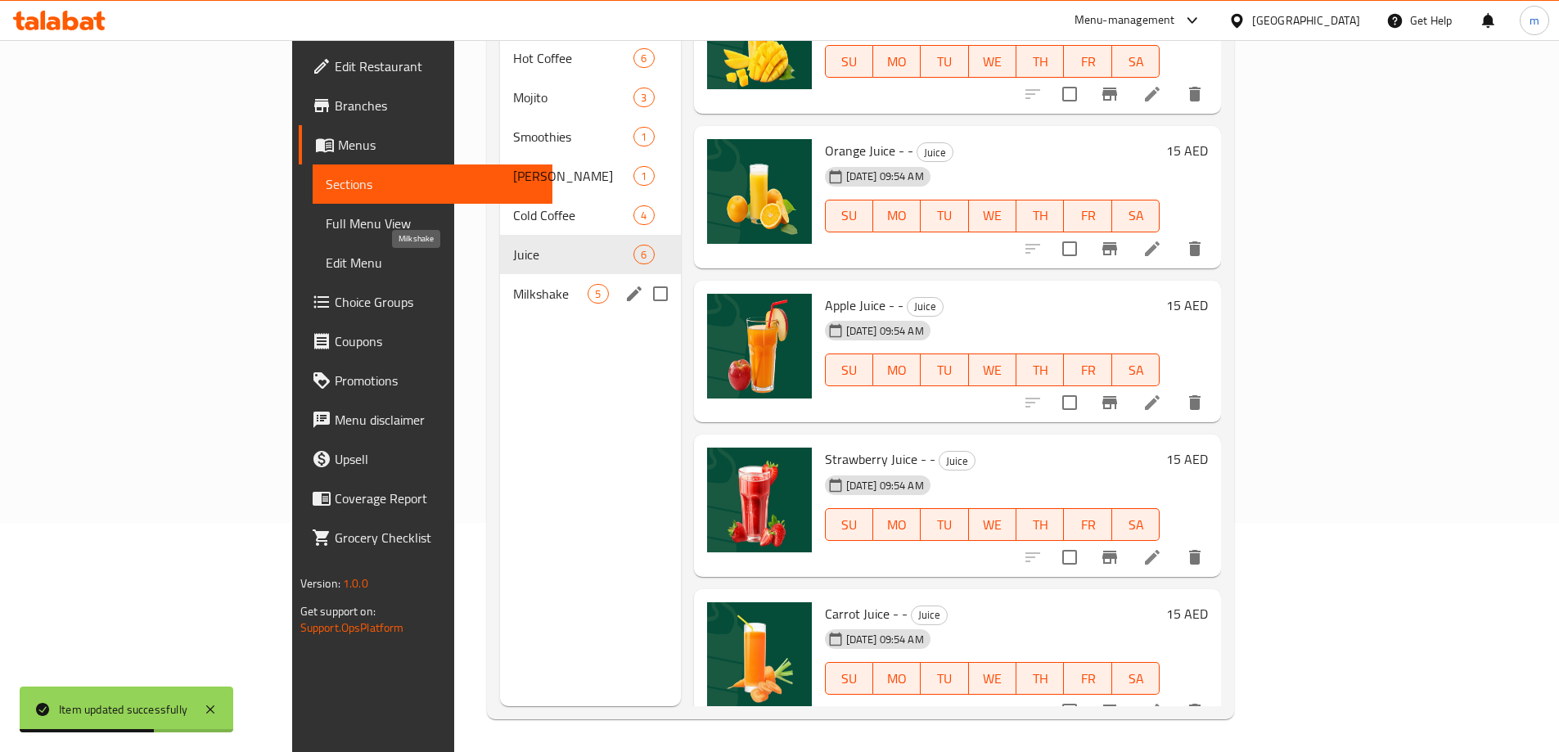
click at [513, 284] on span "Milkshake" at bounding box center [550, 294] width 74 height 20
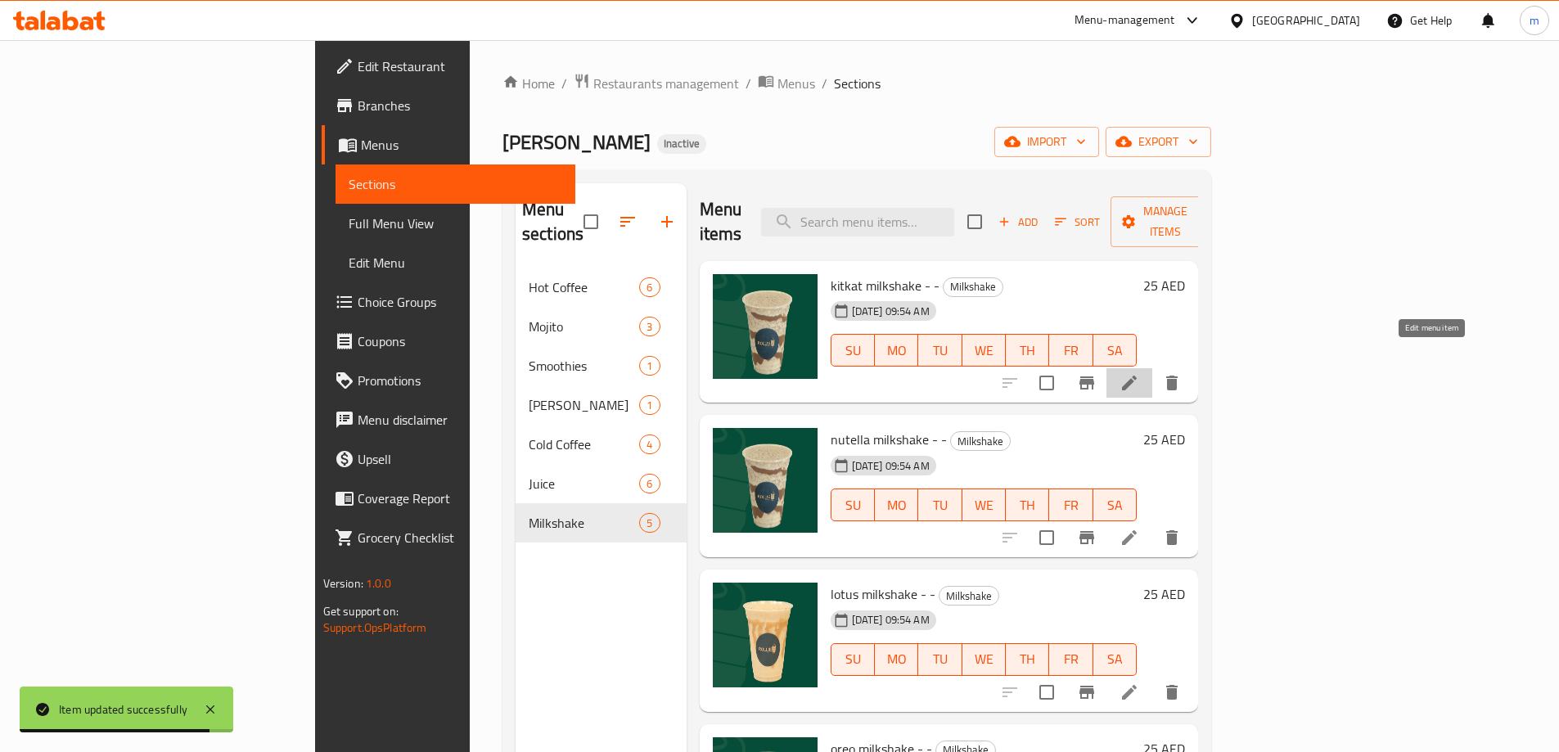
click at [1137, 376] on icon at bounding box center [1129, 383] width 15 height 15
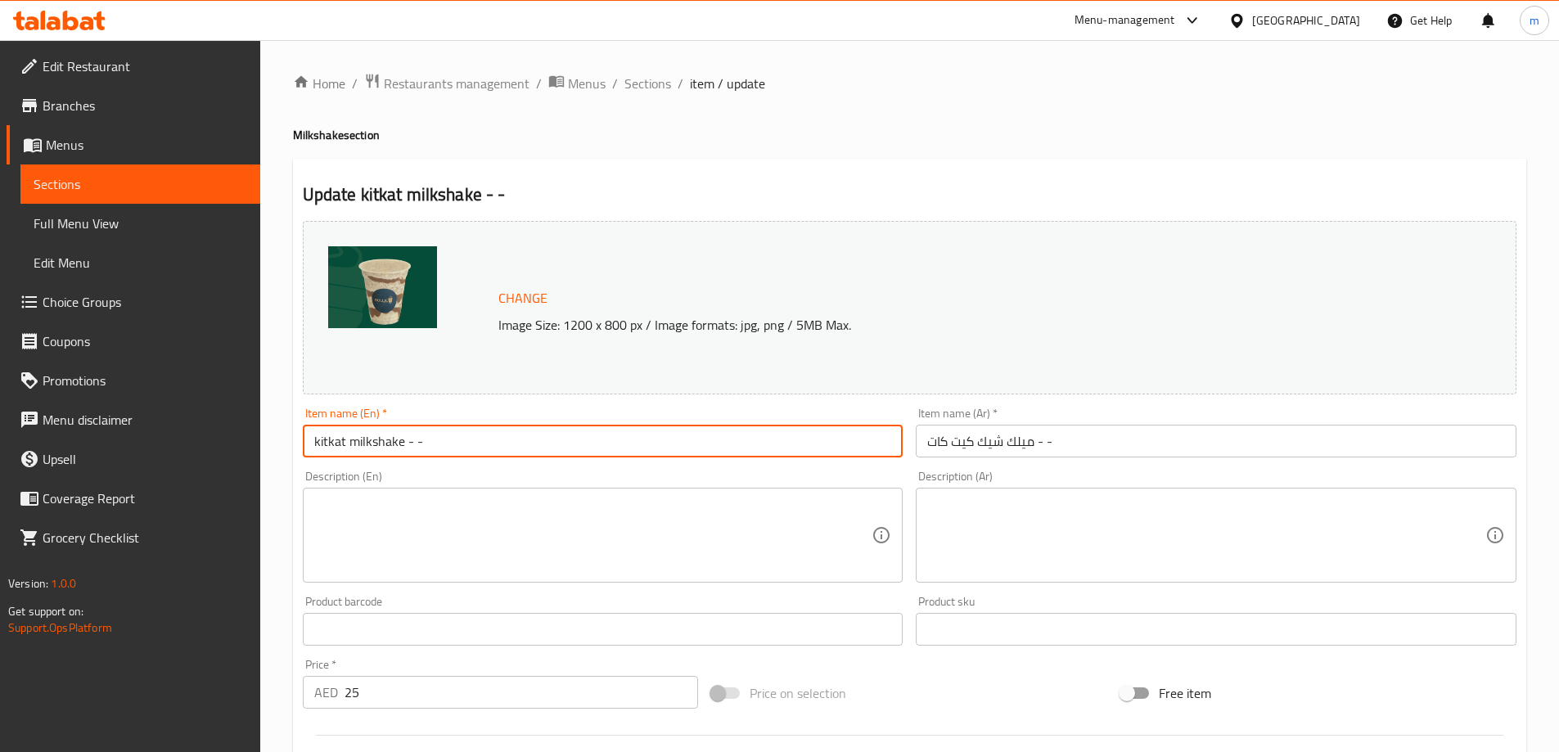
click at [511, 437] on input "kitkat milkshake - -" at bounding box center [603, 441] width 601 height 33
type input "Kitkat Milkshake - -"
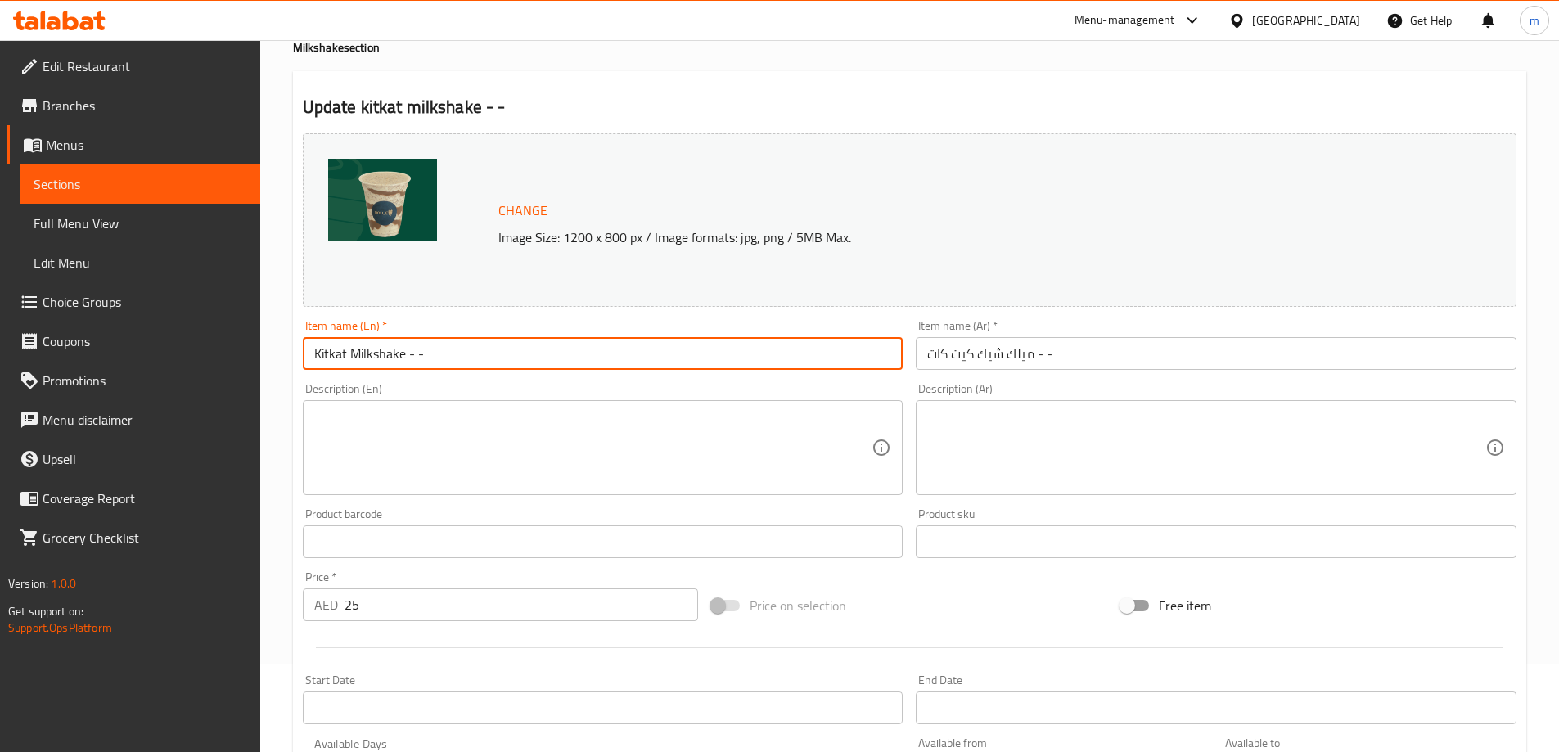
scroll to position [428, 0]
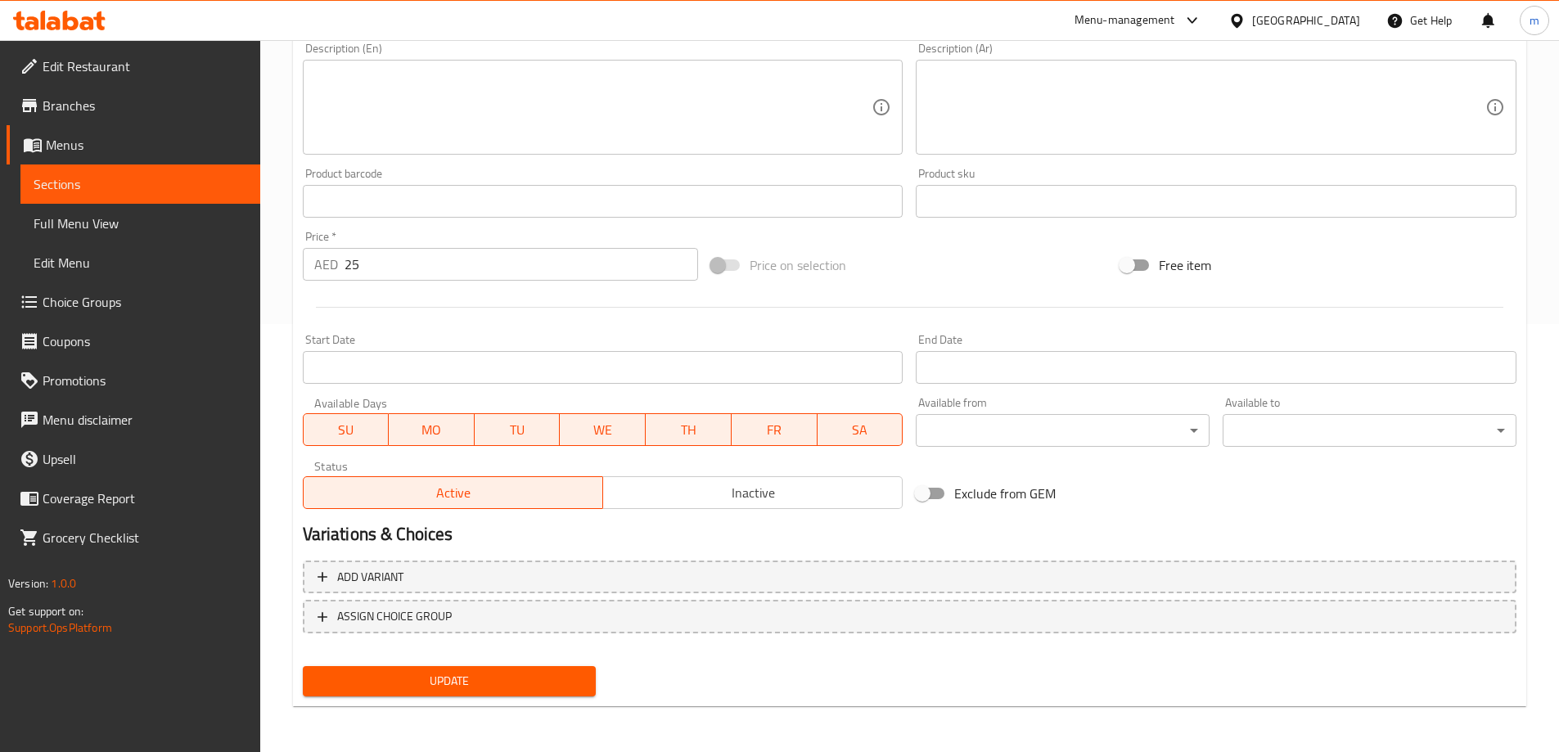
click at [548, 681] on span "Update" at bounding box center [450, 681] width 268 height 20
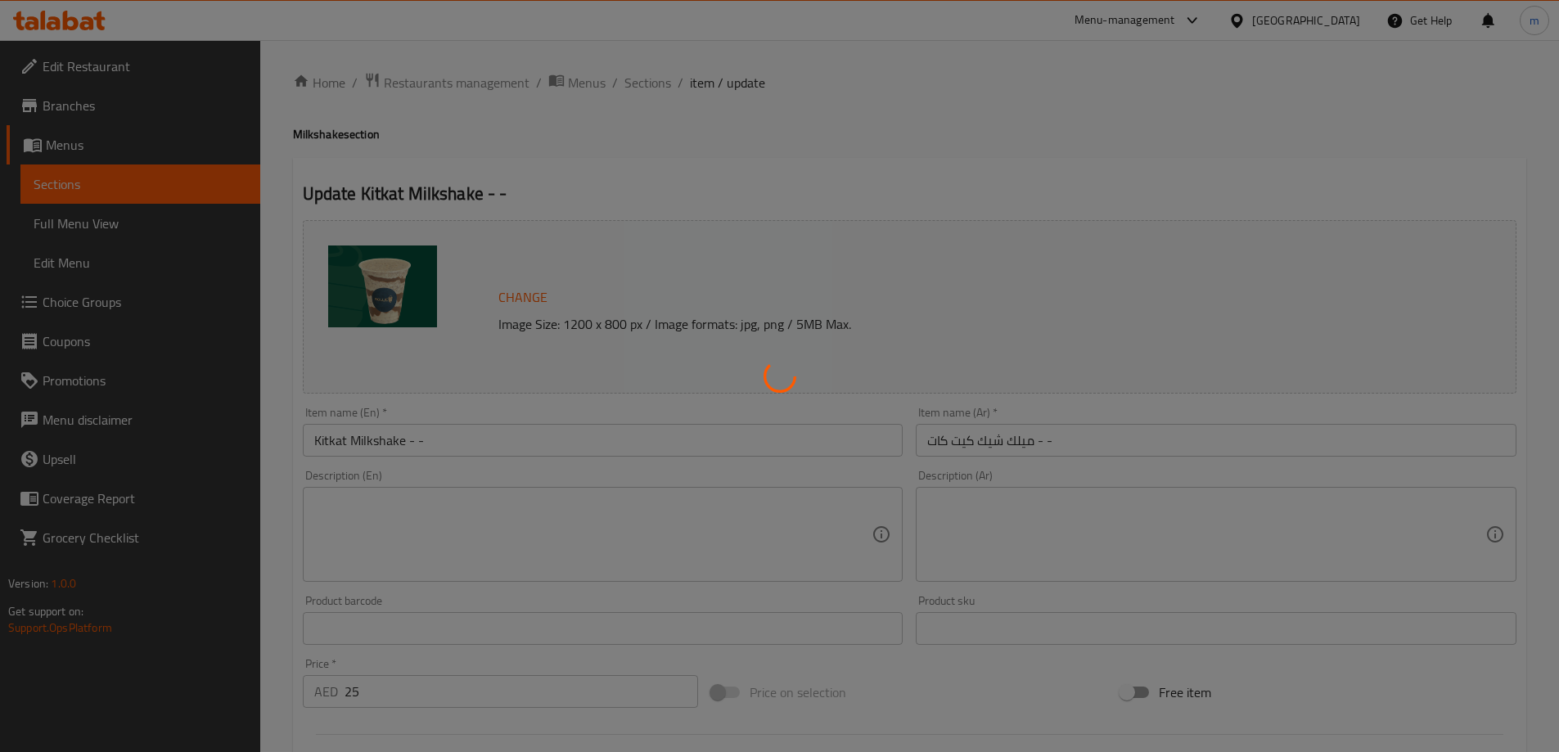
scroll to position [0, 0]
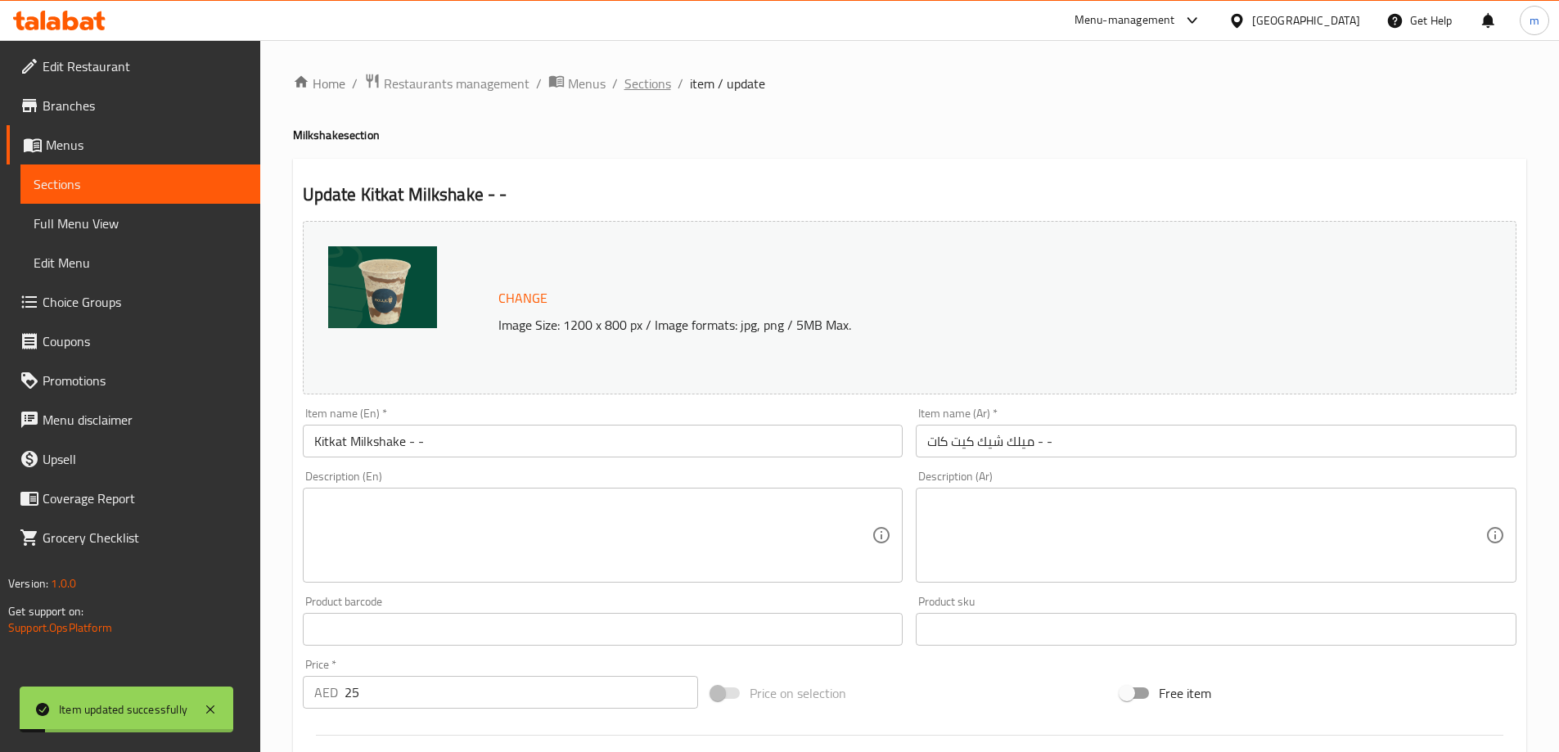
click at [649, 92] on span "Sections" at bounding box center [647, 84] width 47 height 20
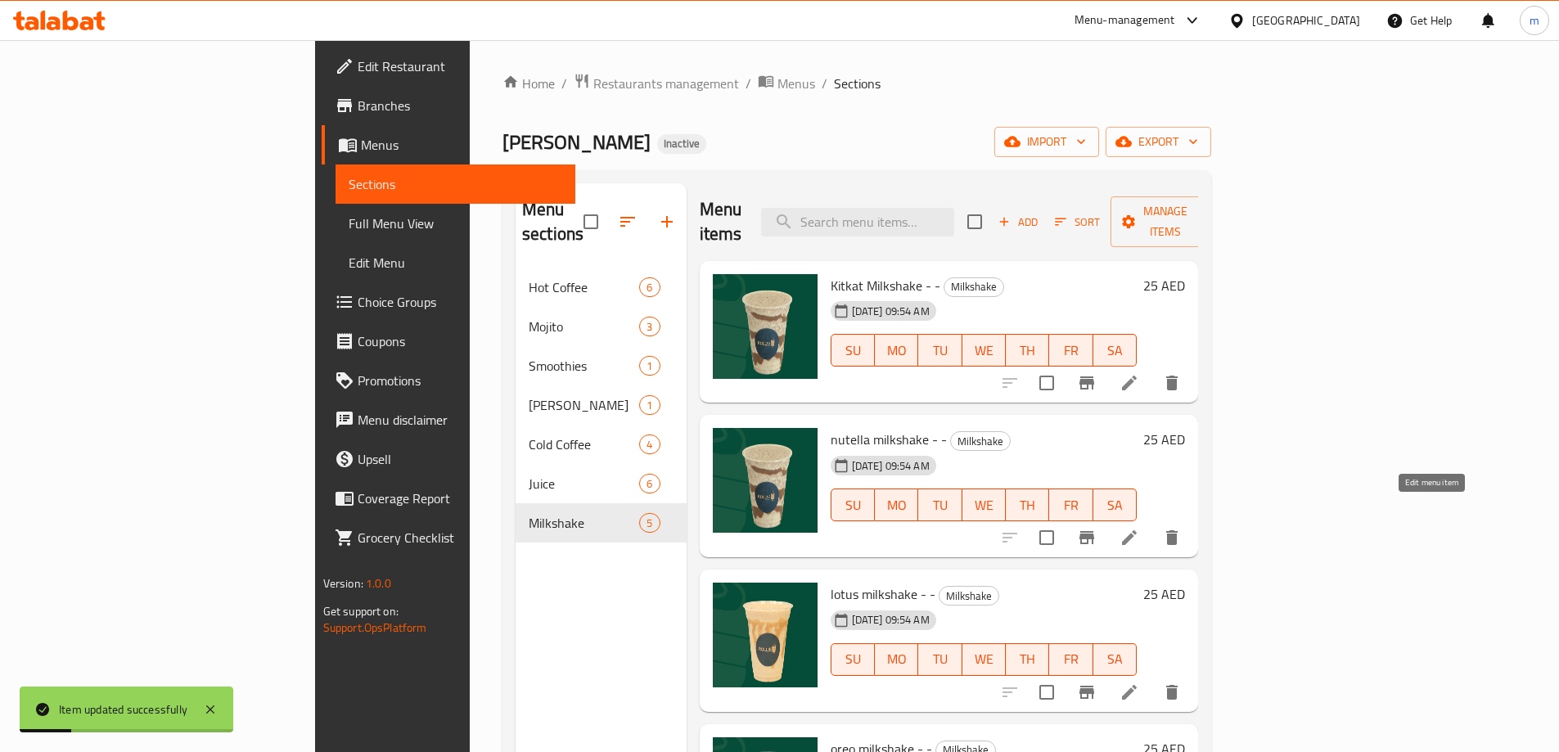
click at [1139, 528] on icon at bounding box center [1129, 538] width 20 height 20
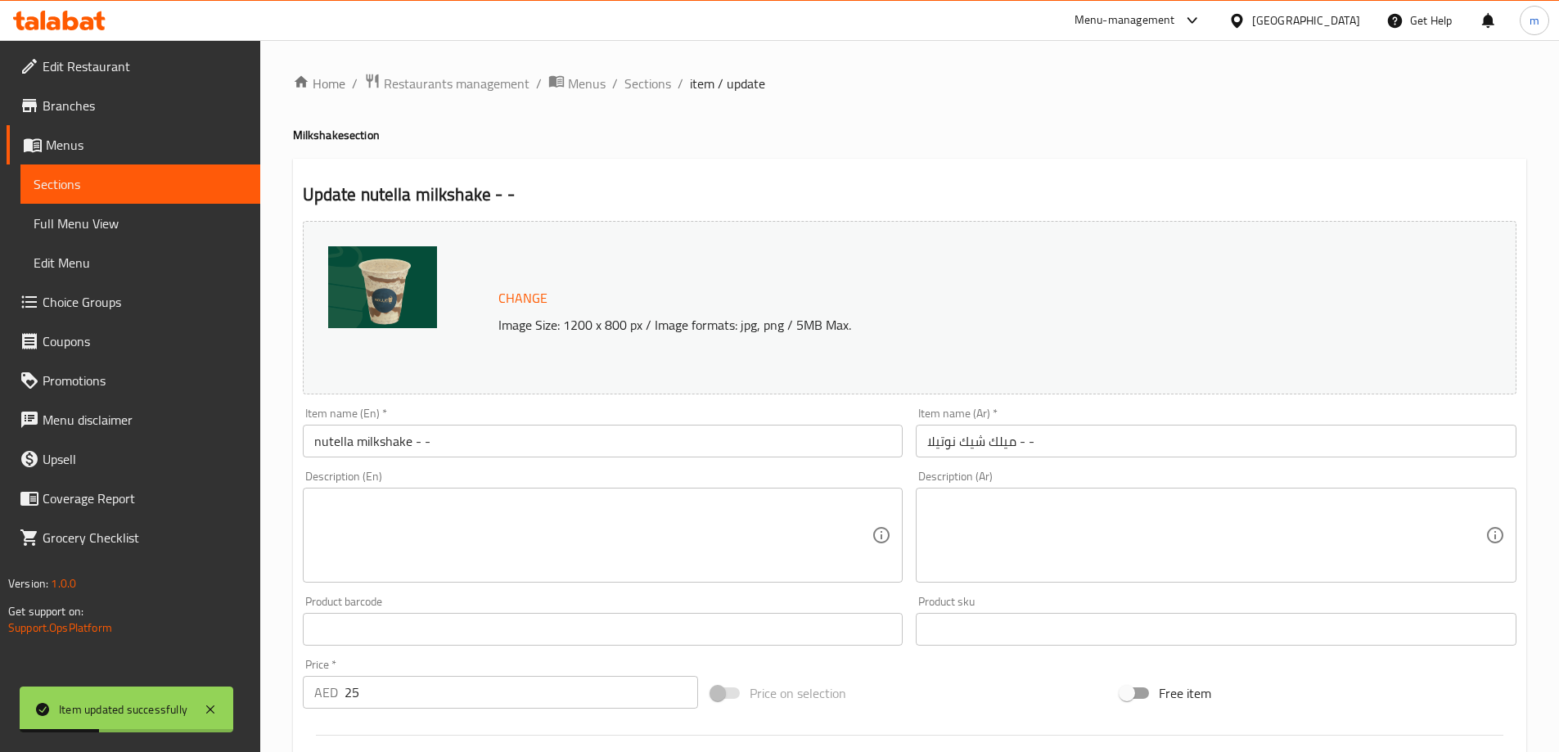
click at [464, 449] on input "nutella milkshake - -" at bounding box center [603, 441] width 601 height 33
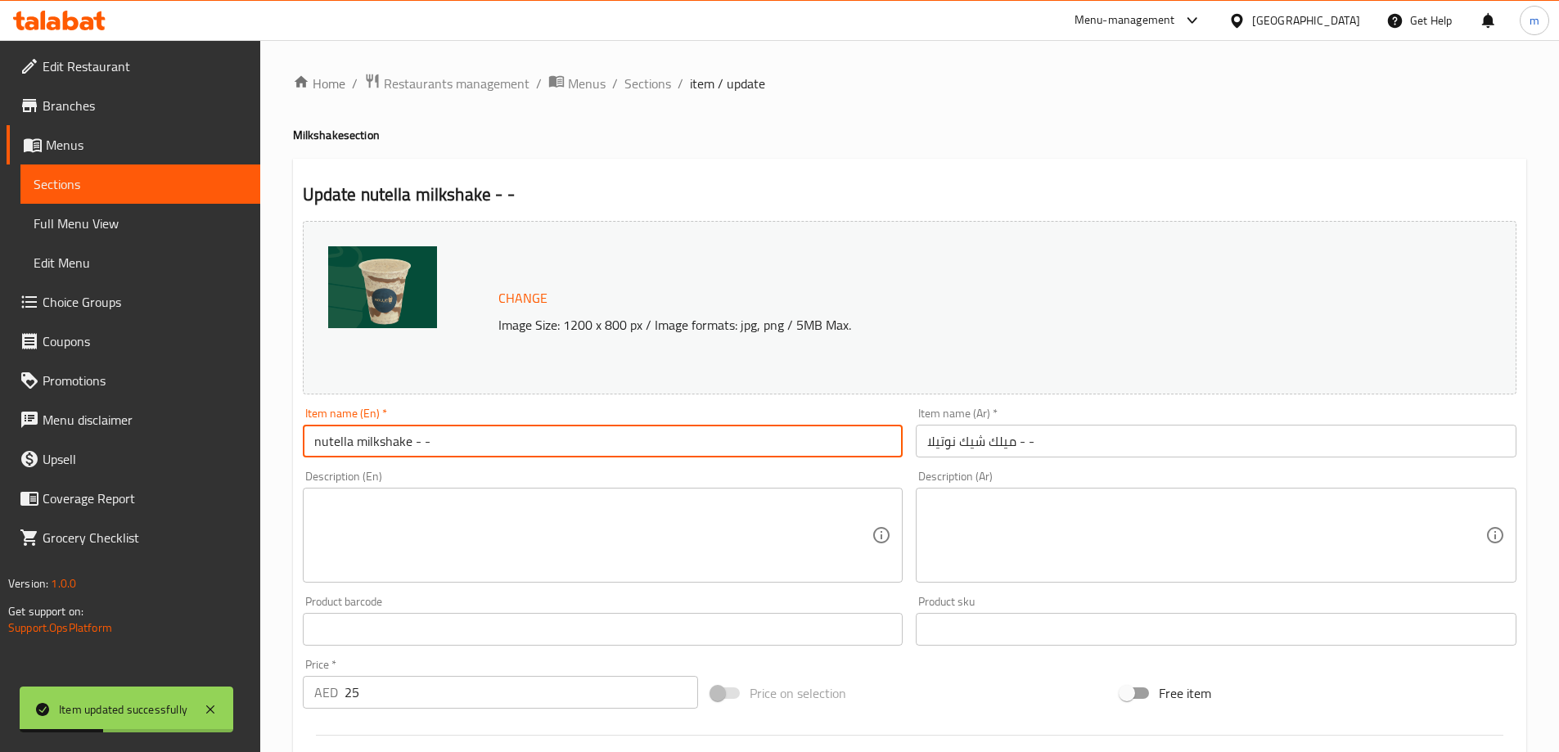
click at [464, 449] on input "nutella milkshake - -" at bounding box center [603, 441] width 601 height 33
type input "Nutella Milkshake - -"
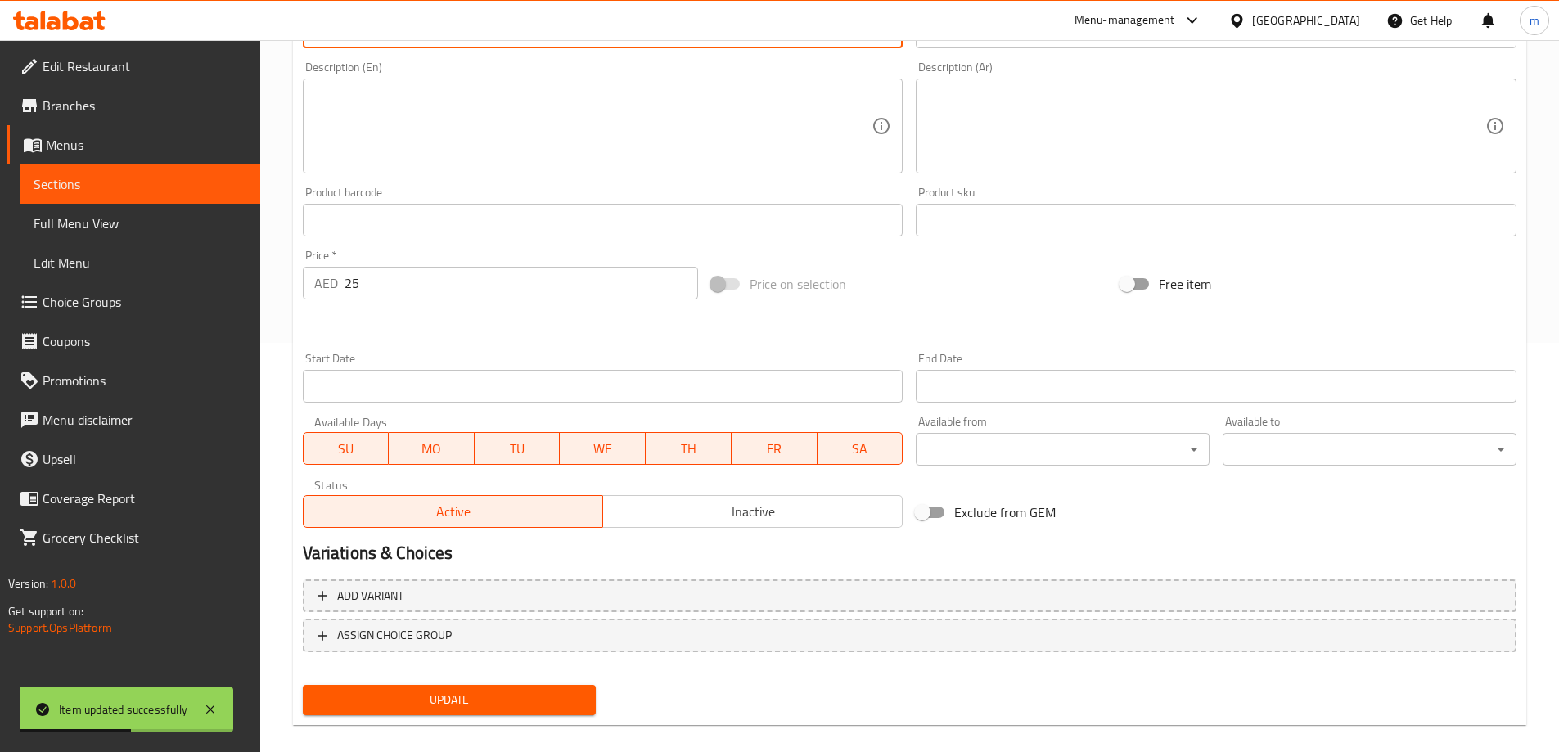
click at [481, 701] on span "Update" at bounding box center [450, 700] width 268 height 20
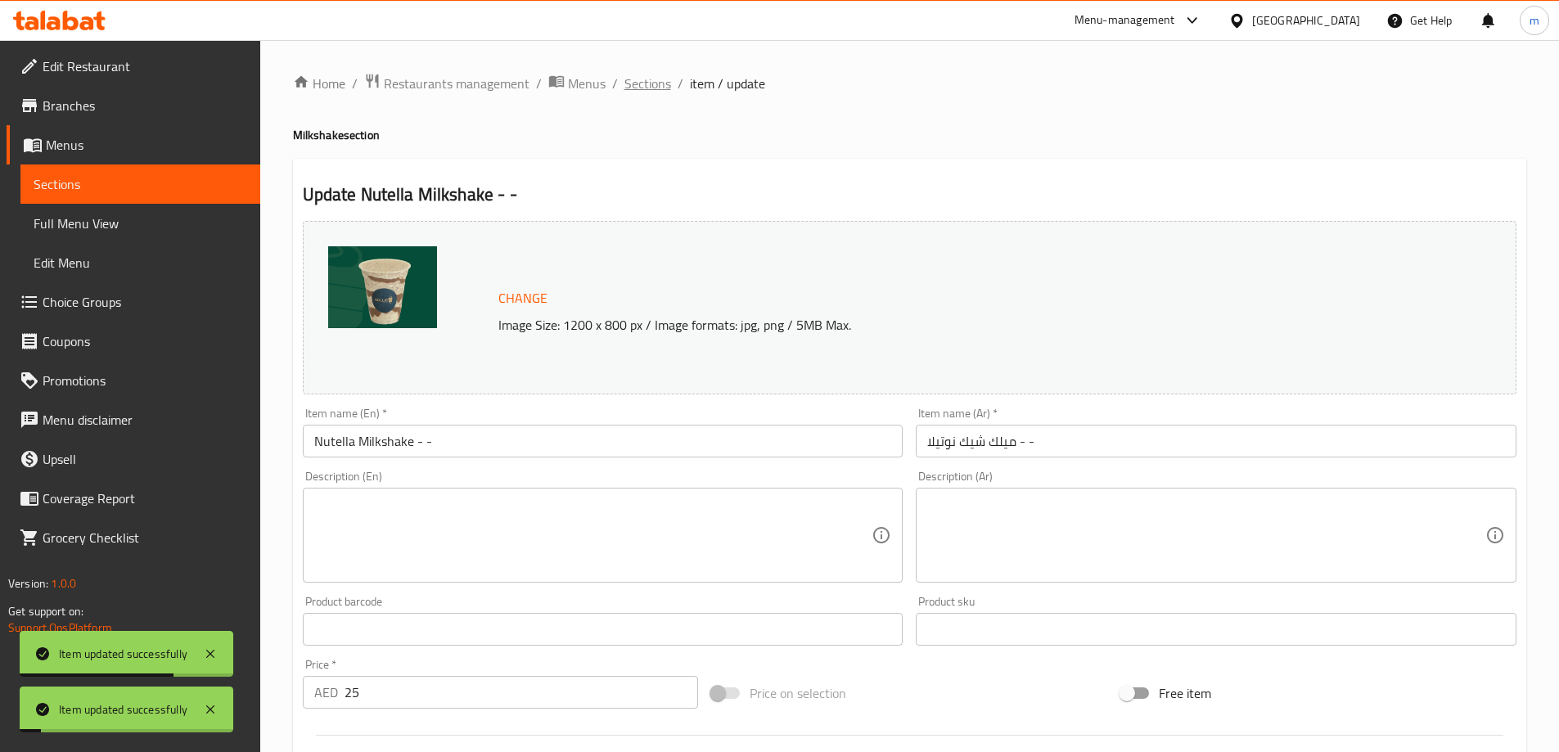
click at [634, 84] on span "Sections" at bounding box center [647, 84] width 47 height 20
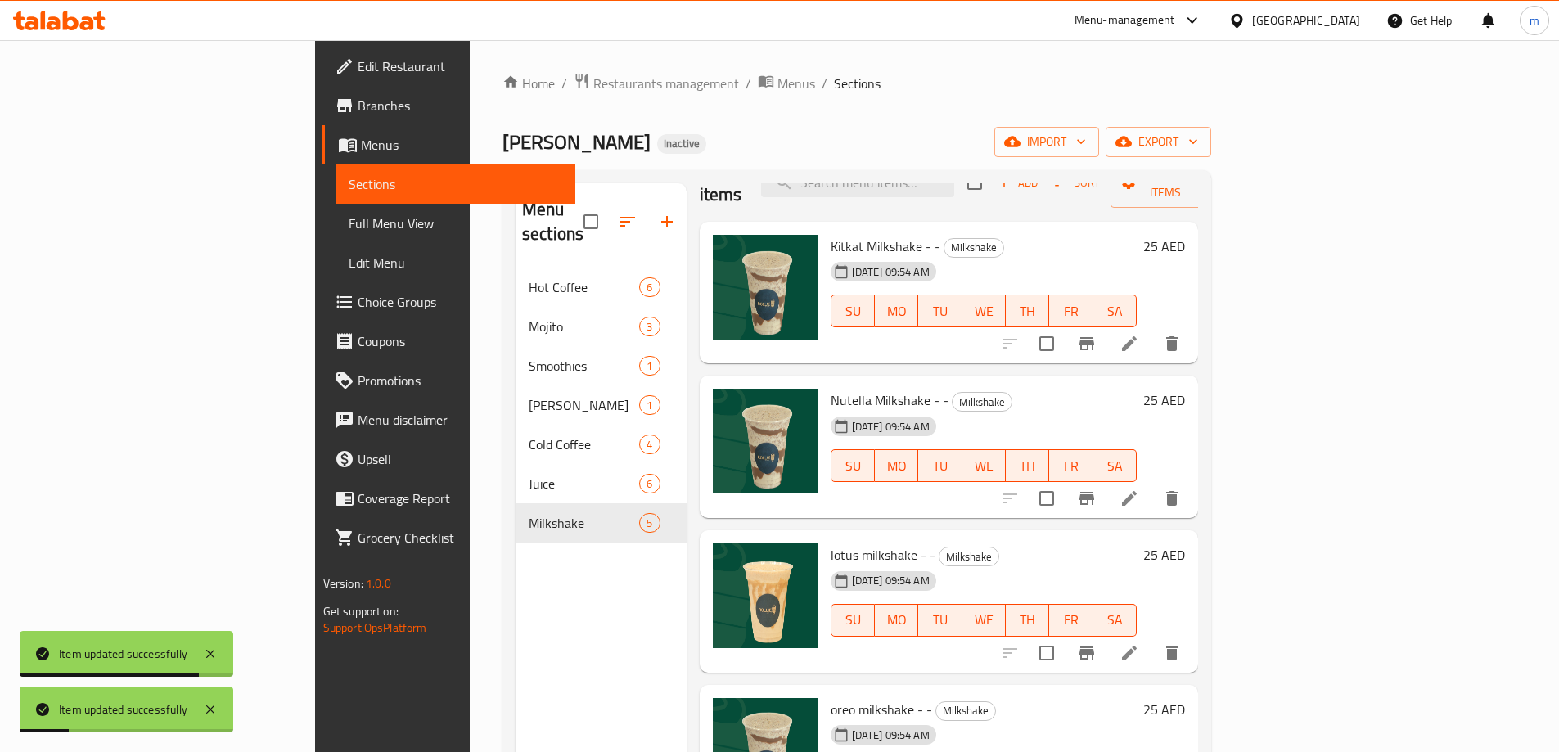
scroll to position [61, 0]
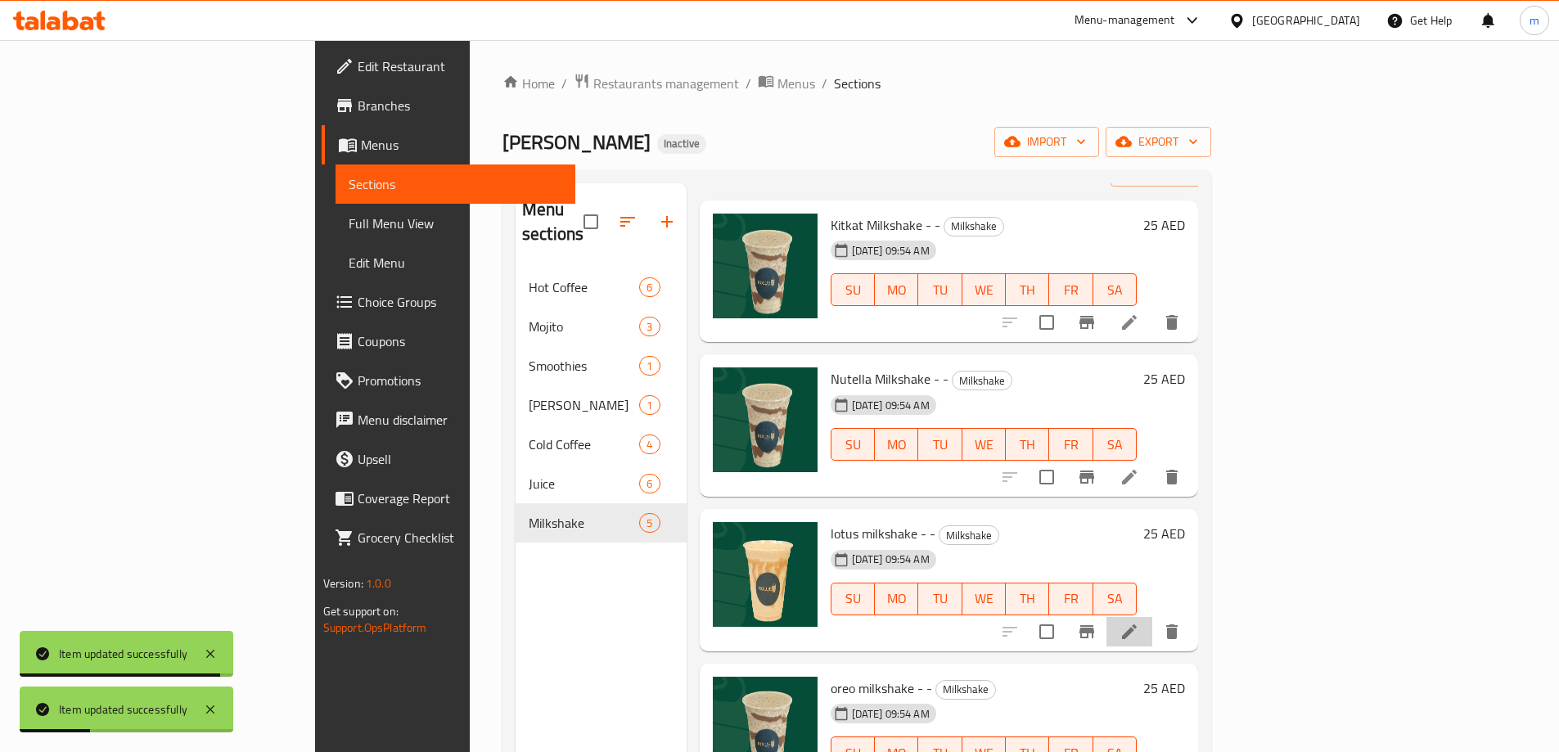
click at [1152, 617] on li at bounding box center [1129, 631] width 46 height 29
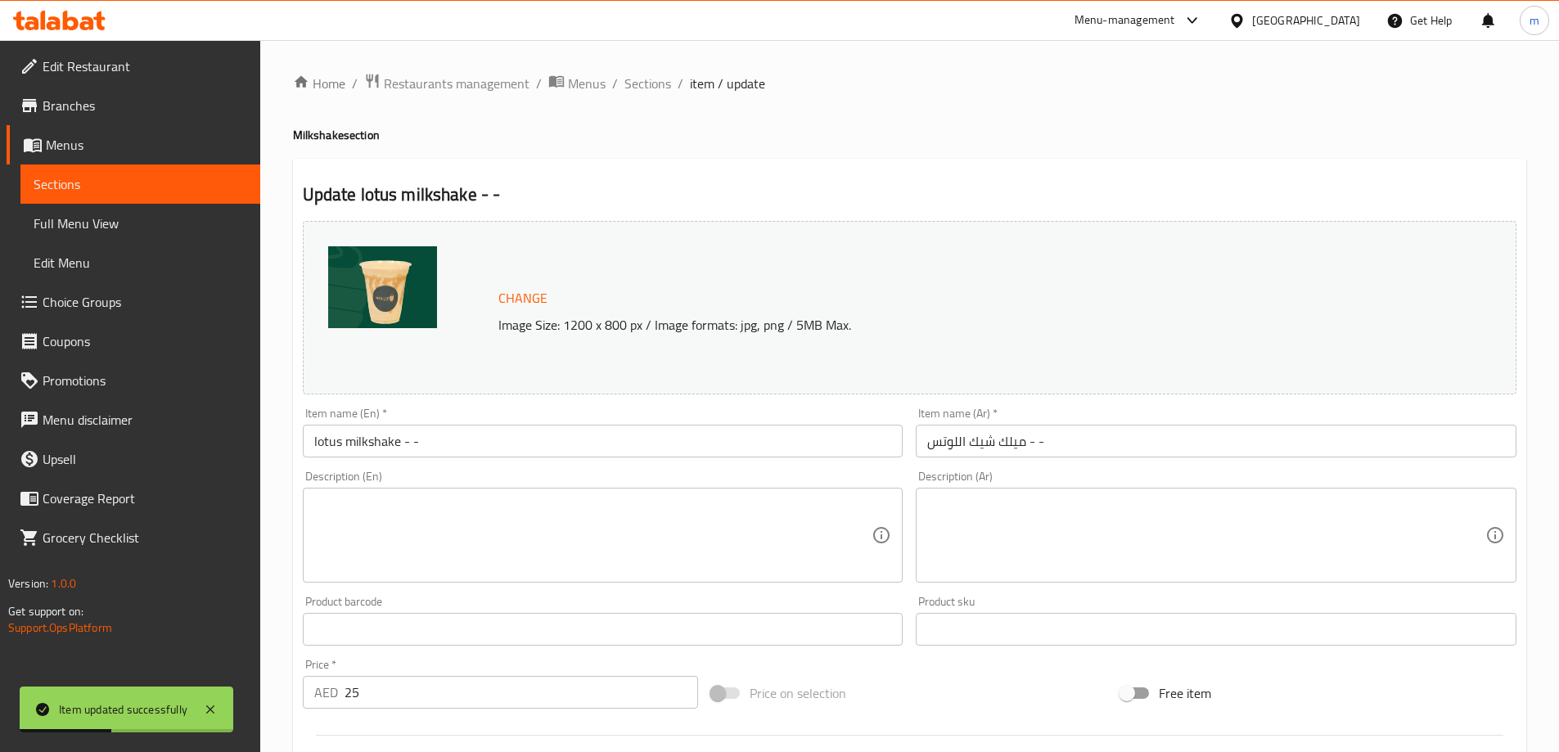
click at [586, 437] on input "lotus milkshake - -" at bounding box center [603, 441] width 601 height 33
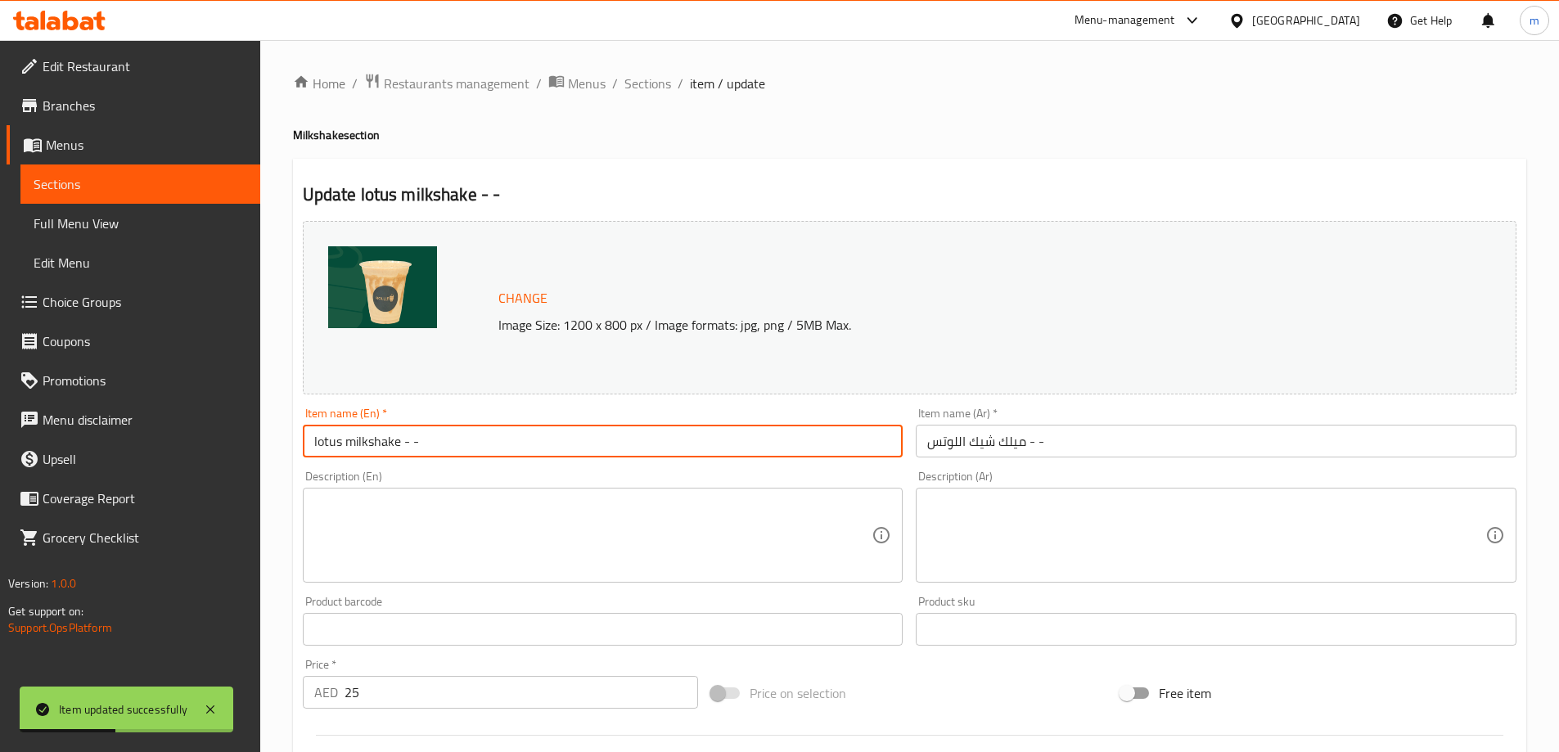
click at [586, 437] on input "lotus milkshake - -" at bounding box center [603, 441] width 601 height 33
type input "Lotus Milkshake - -"
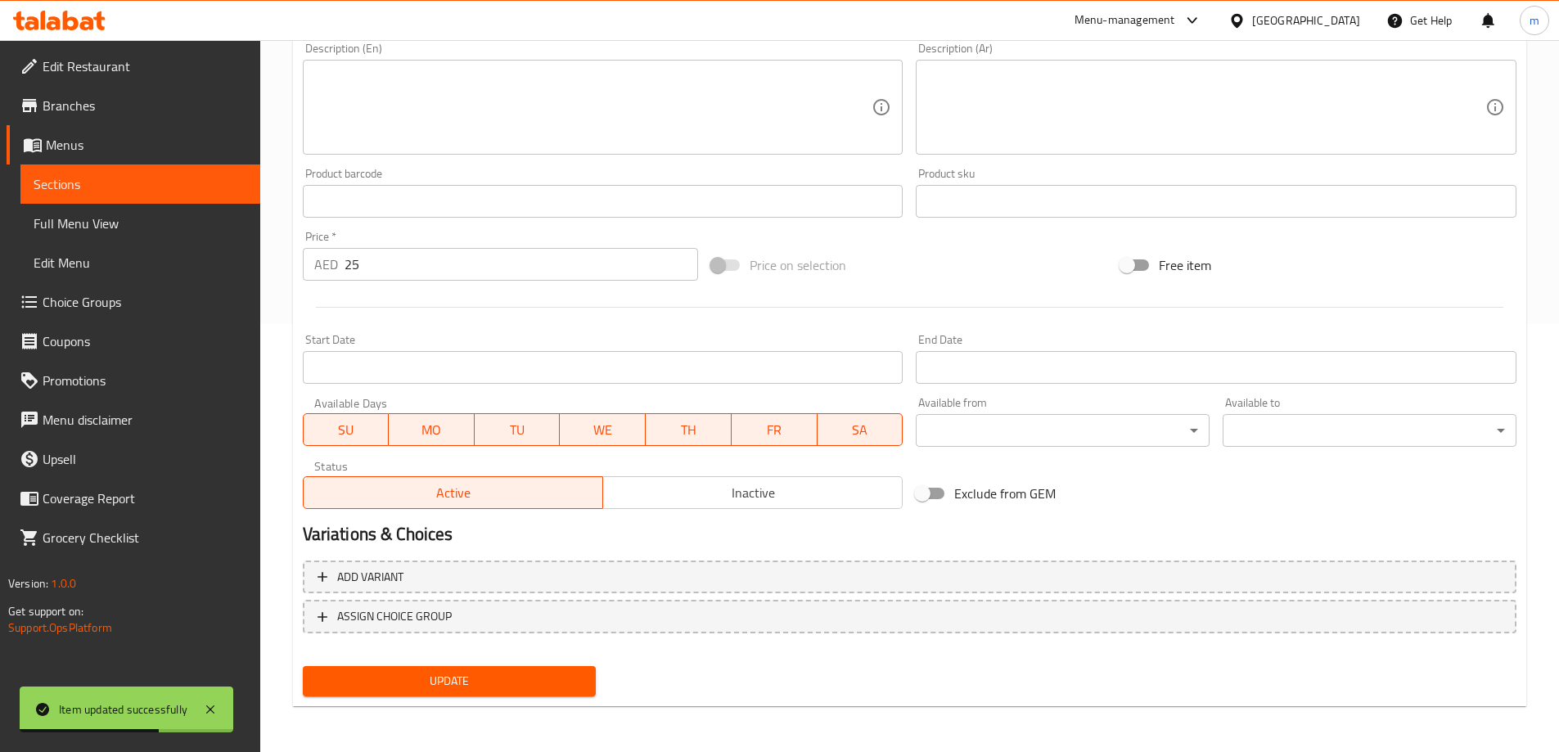
click at [552, 673] on span "Update" at bounding box center [450, 681] width 268 height 20
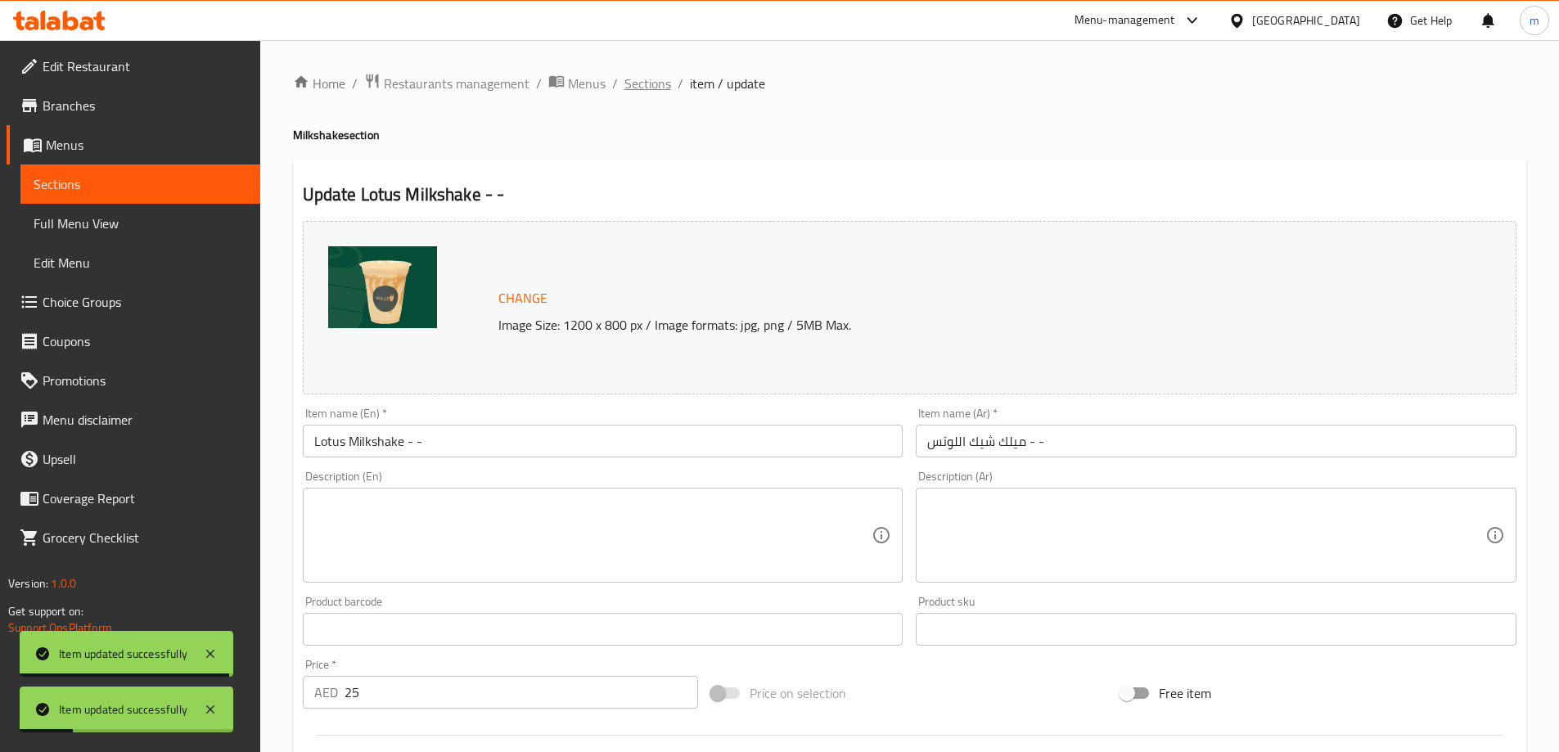
click at [641, 74] on span "Sections" at bounding box center [647, 84] width 47 height 20
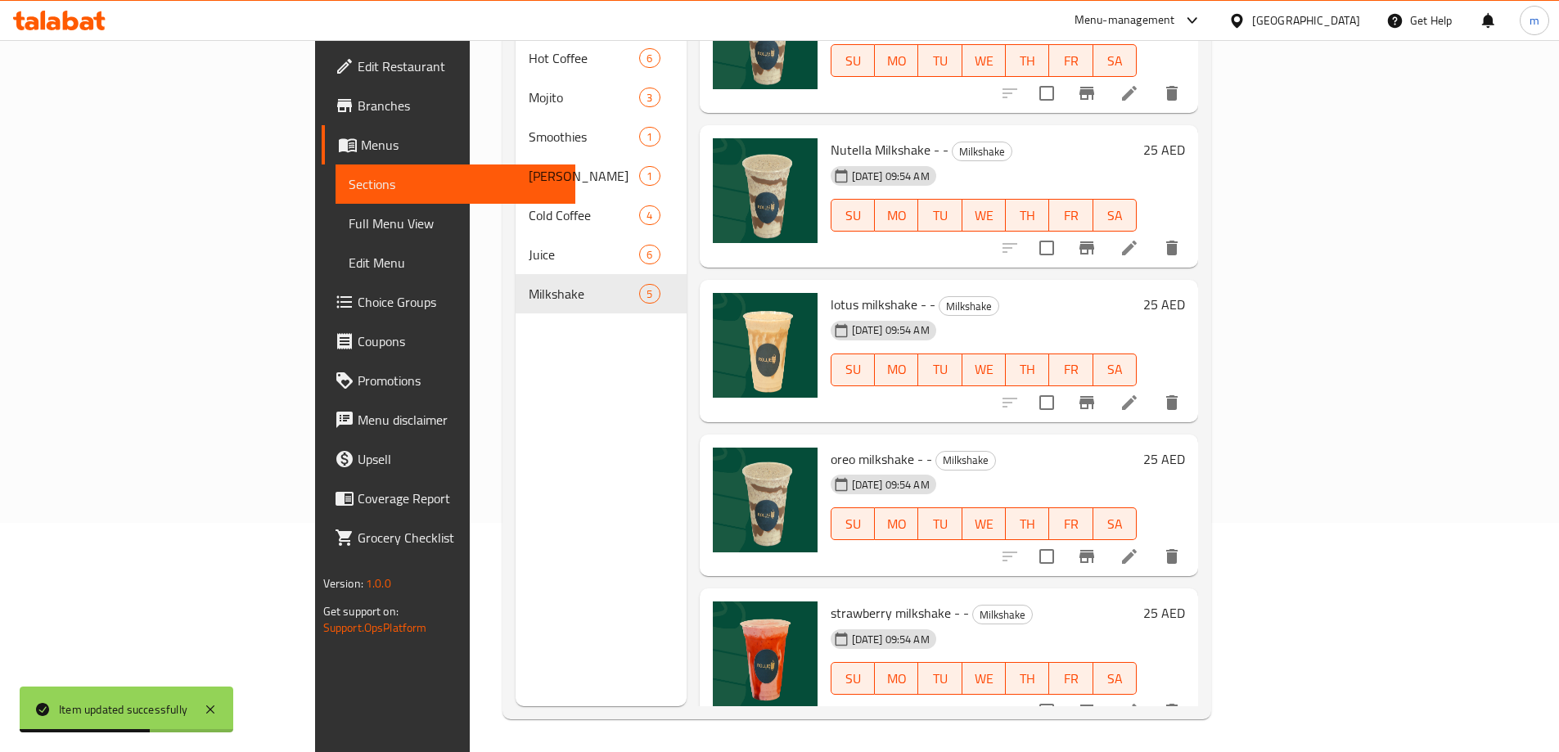
click at [1152, 388] on li at bounding box center [1129, 402] width 46 height 29
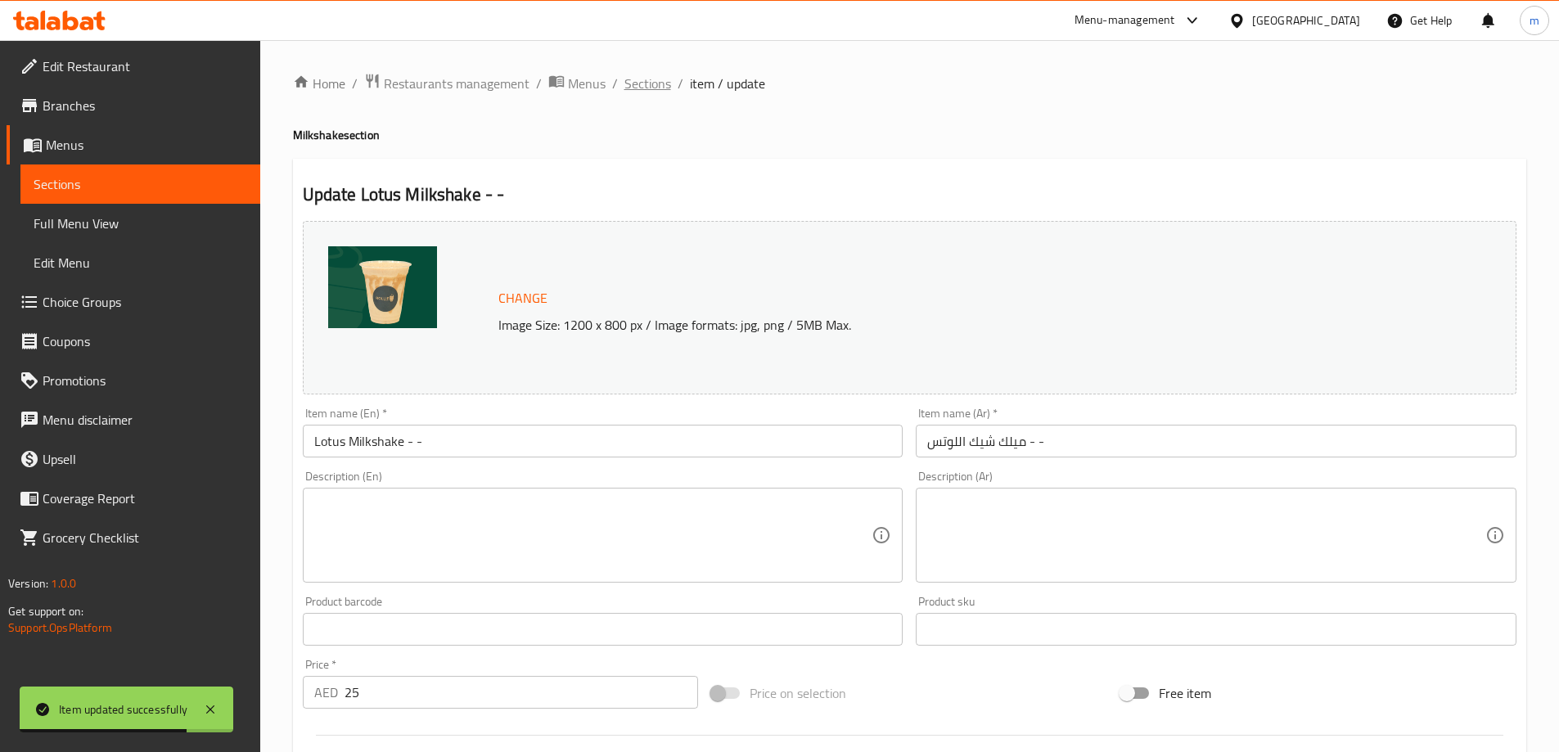
click at [657, 87] on span "Sections" at bounding box center [647, 84] width 47 height 20
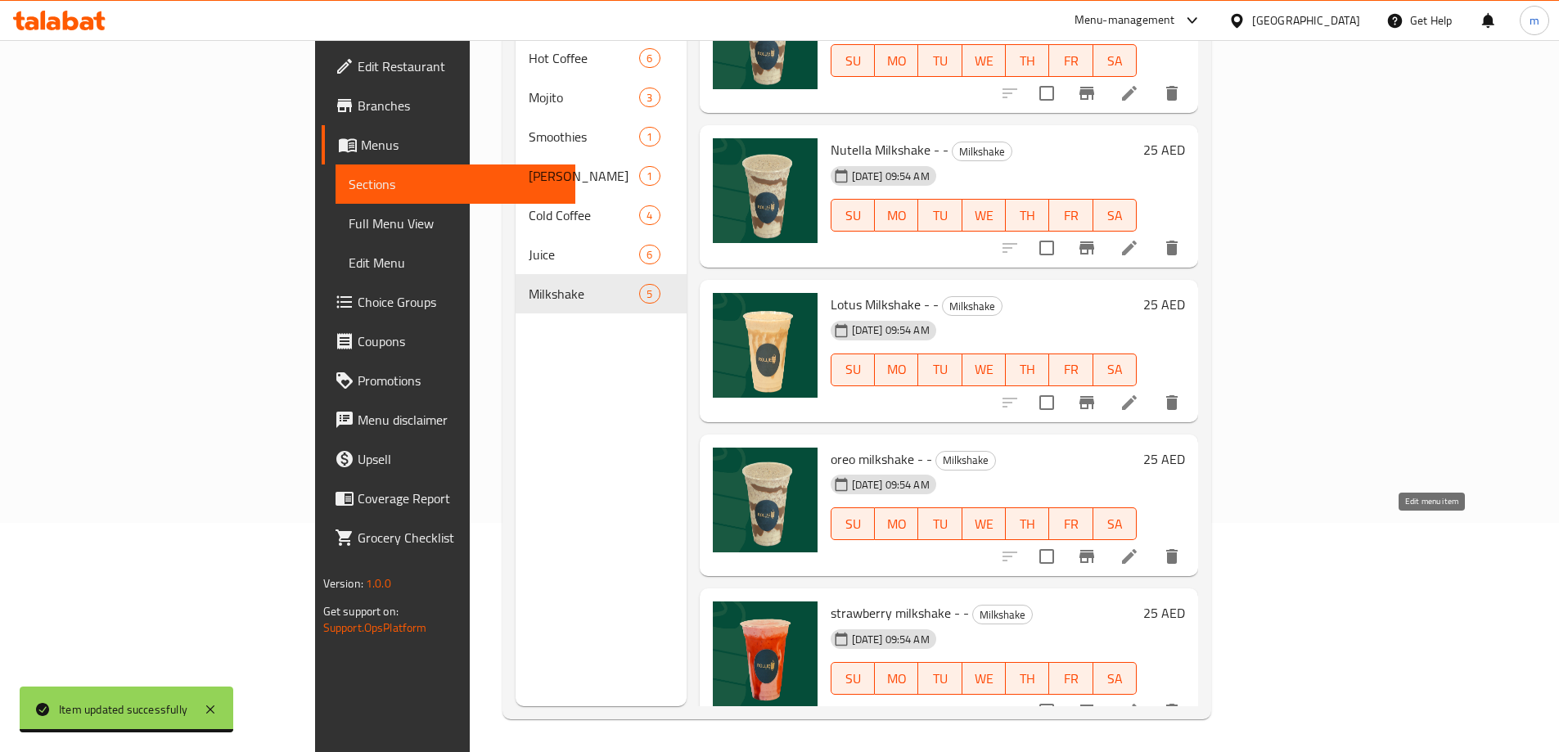
click at [1139, 547] on icon at bounding box center [1129, 557] width 20 height 20
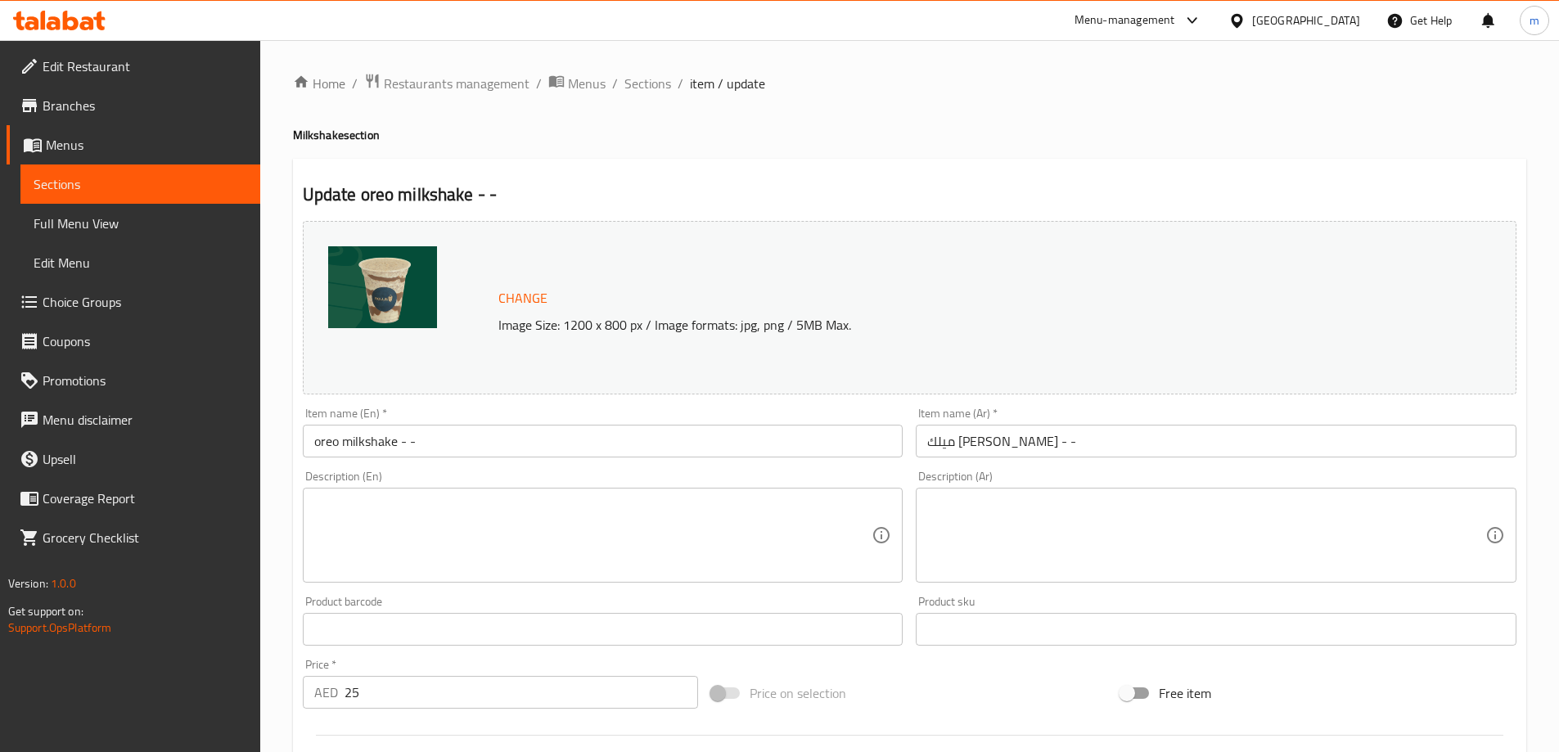
click at [432, 452] on input "oreo milkshake - -" at bounding box center [603, 441] width 601 height 33
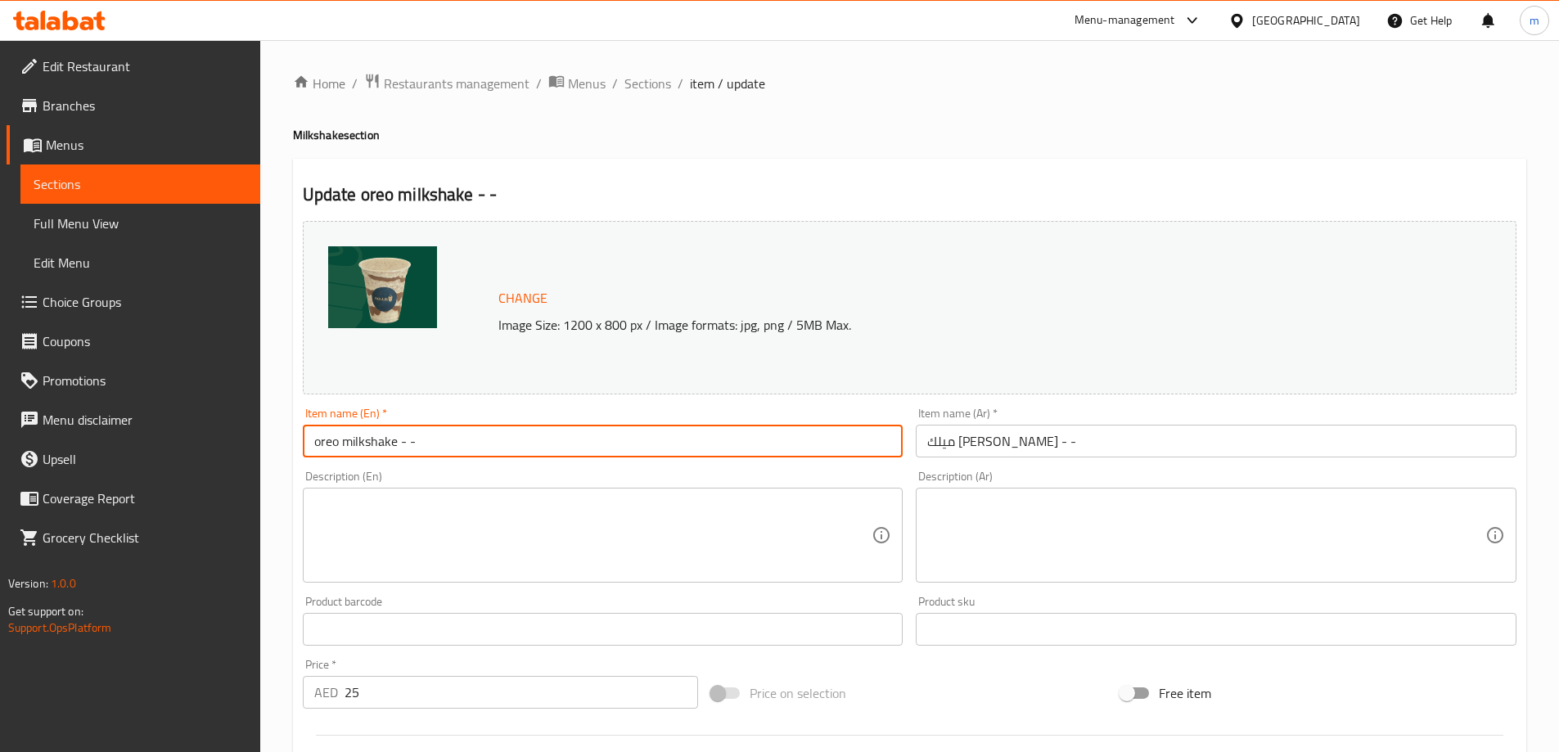
click at [432, 452] on input "oreo milkshake - -" at bounding box center [603, 441] width 601 height 33
type input "Oreo Milkshake - -"
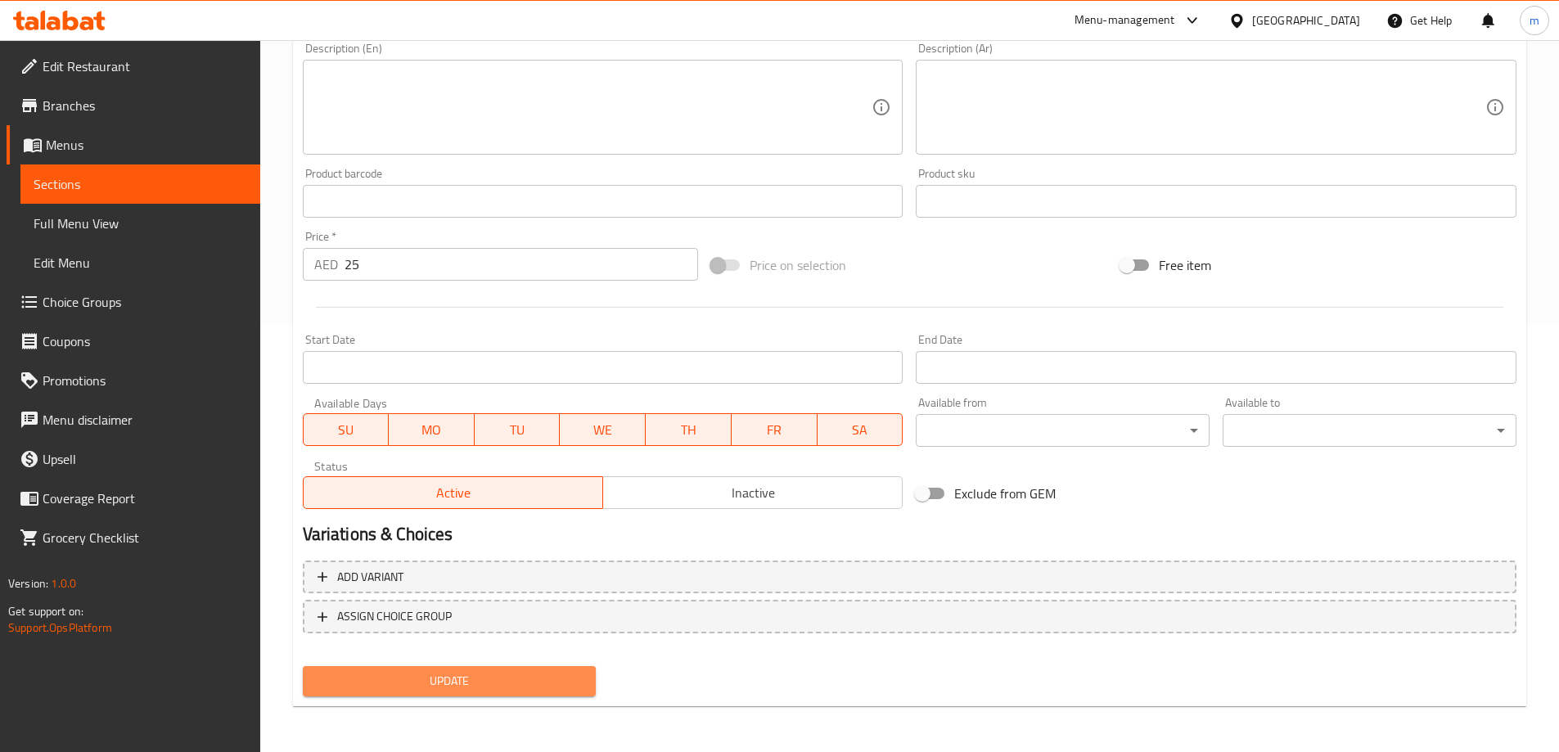
click at [517, 673] on span "Update" at bounding box center [450, 681] width 268 height 20
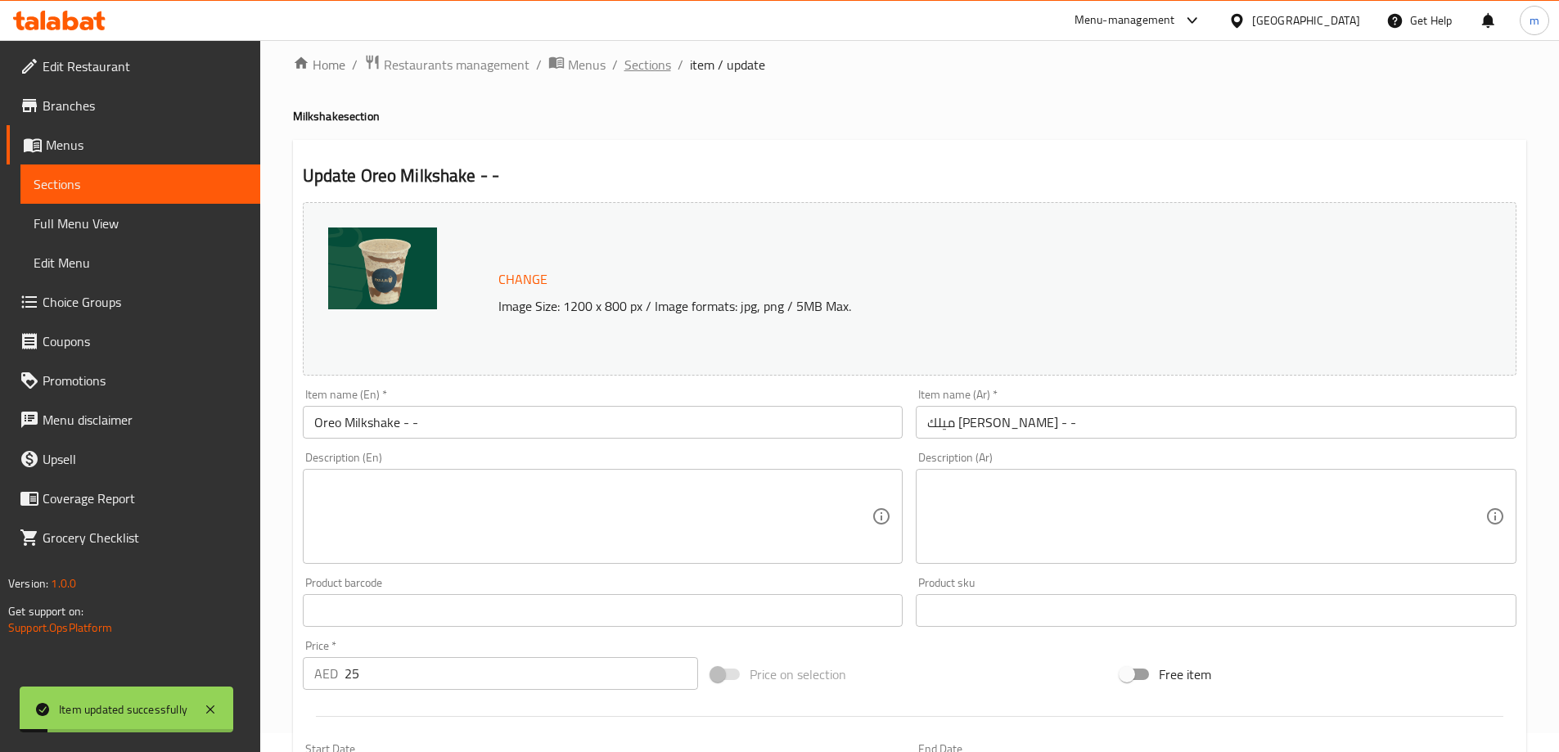
click at [652, 66] on span "Sections" at bounding box center [647, 65] width 47 height 20
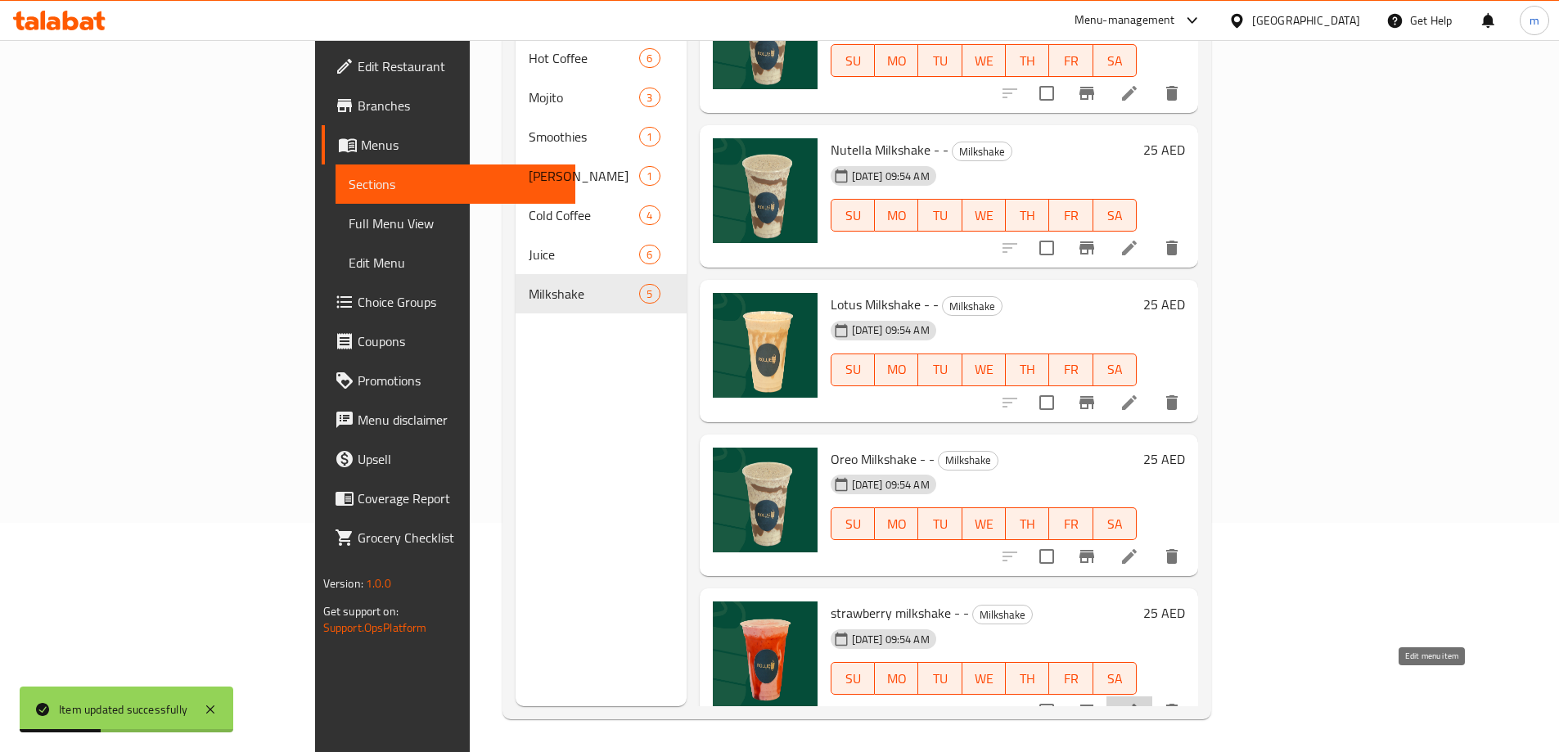
click at [1139, 701] on icon at bounding box center [1129, 711] width 20 height 20
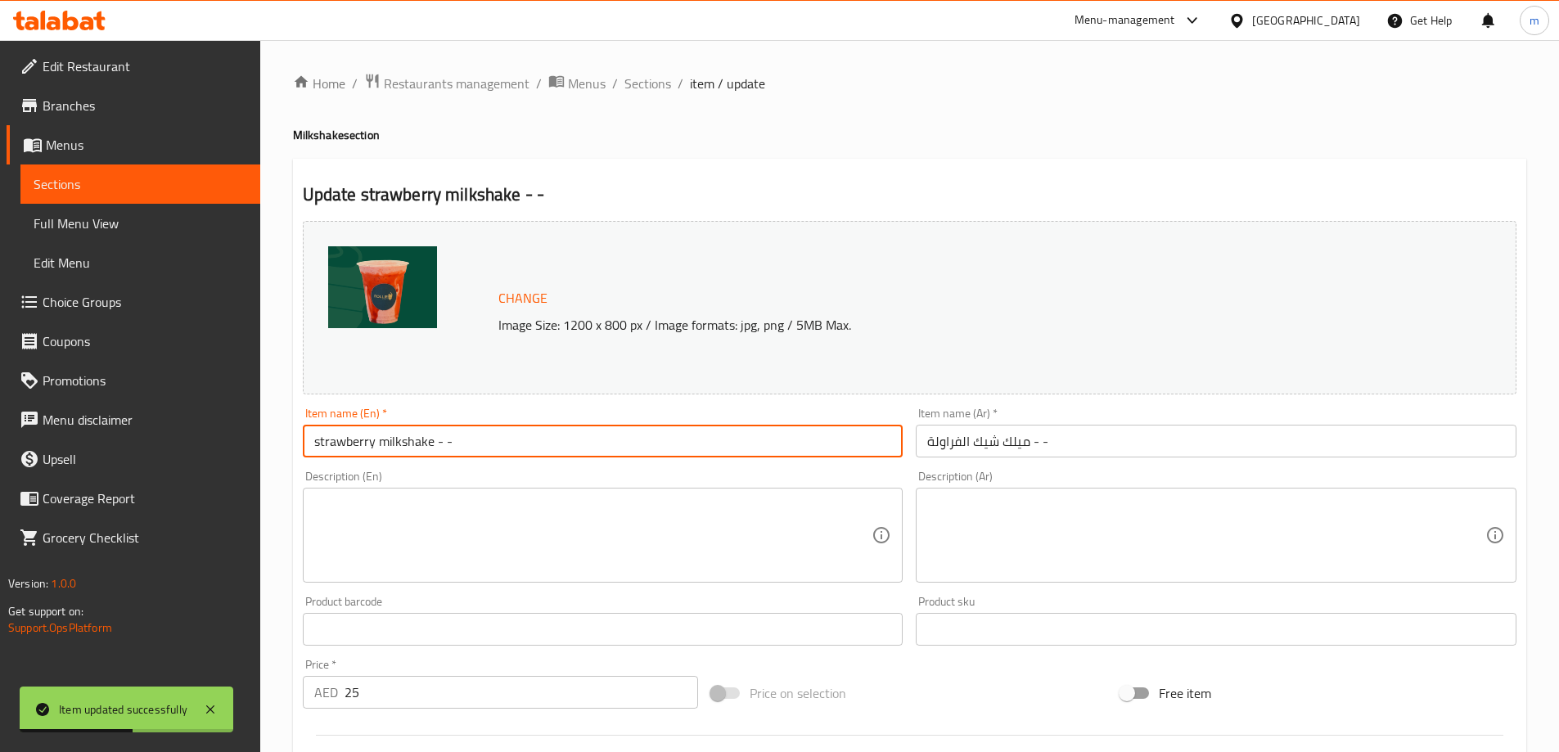
click at [412, 444] on input "strawberry milkshake - -" at bounding box center [603, 441] width 601 height 33
type input "Strawberry Milkshake - -"
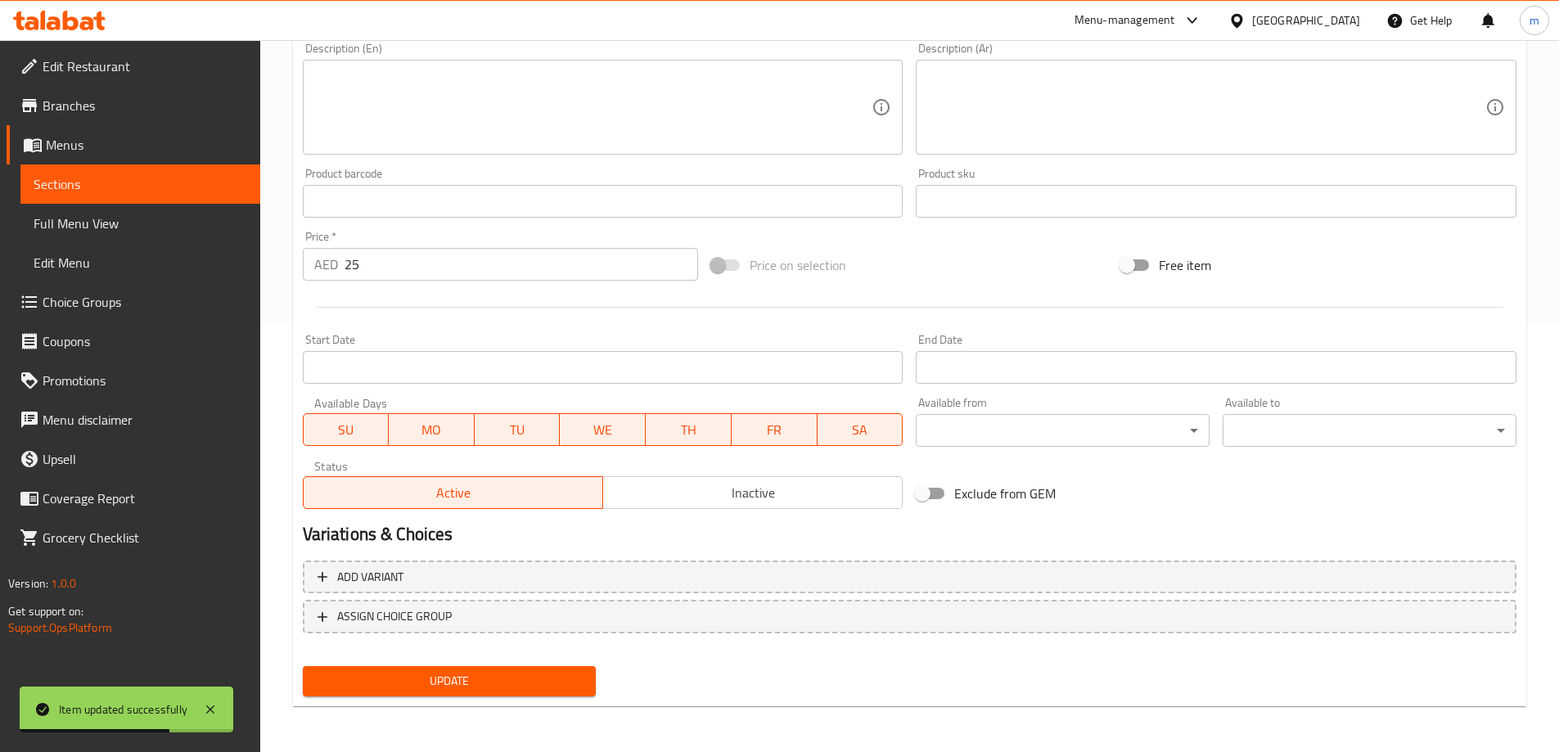
click at [484, 693] on button "Update" at bounding box center [450, 681] width 294 height 30
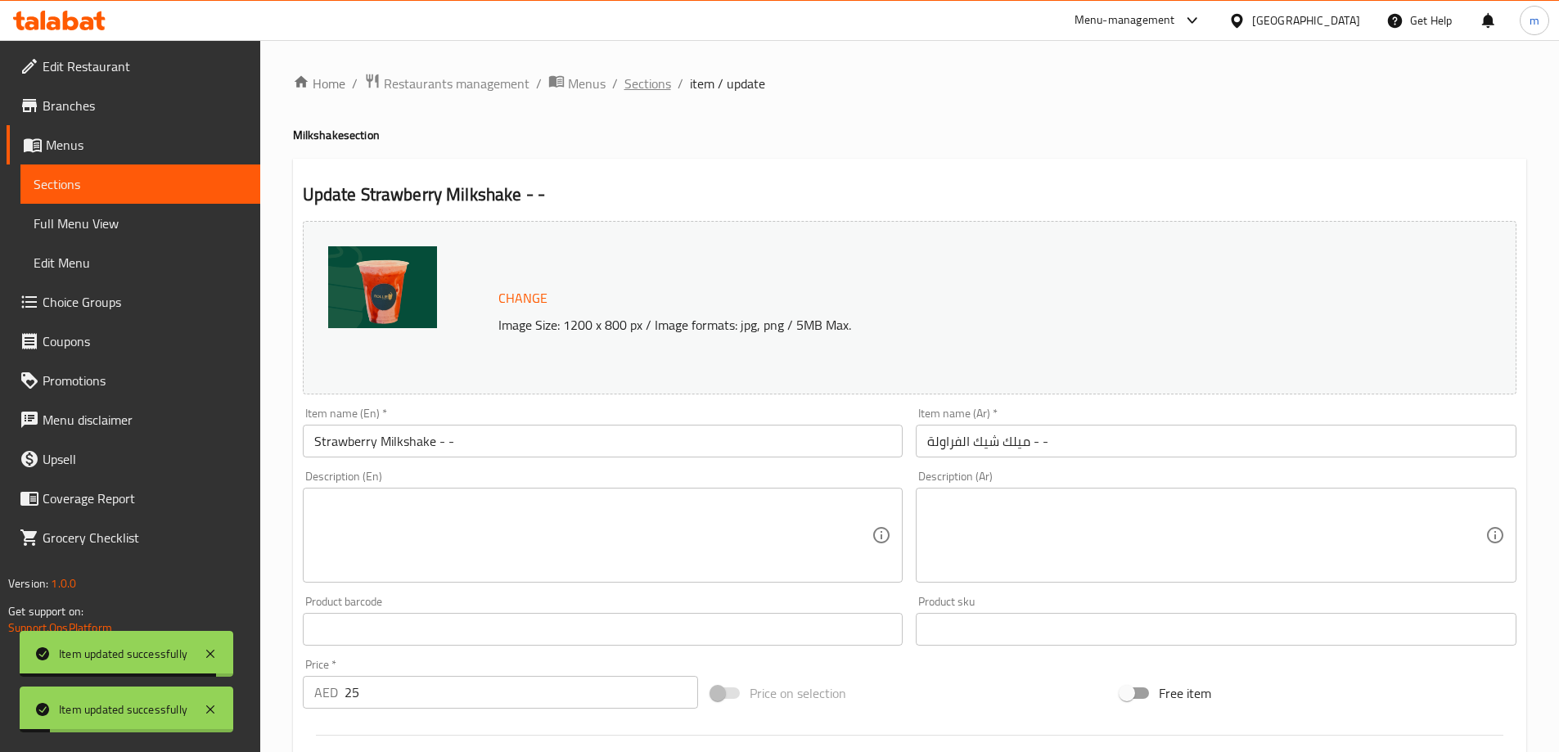
click at [651, 87] on span "Sections" at bounding box center [647, 84] width 47 height 20
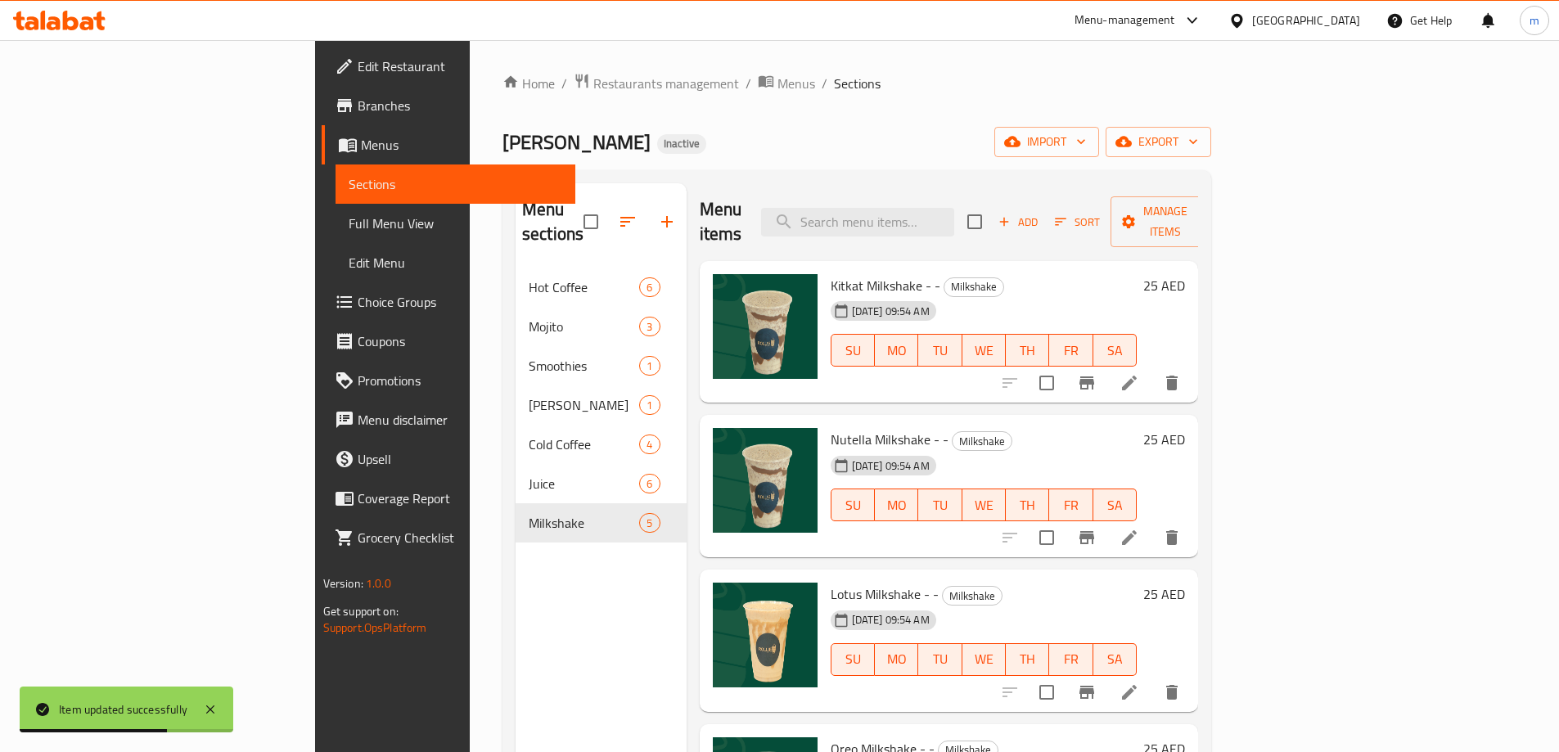
click at [349, 217] on span "Full Menu View" at bounding box center [456, 224] width 214 height 20
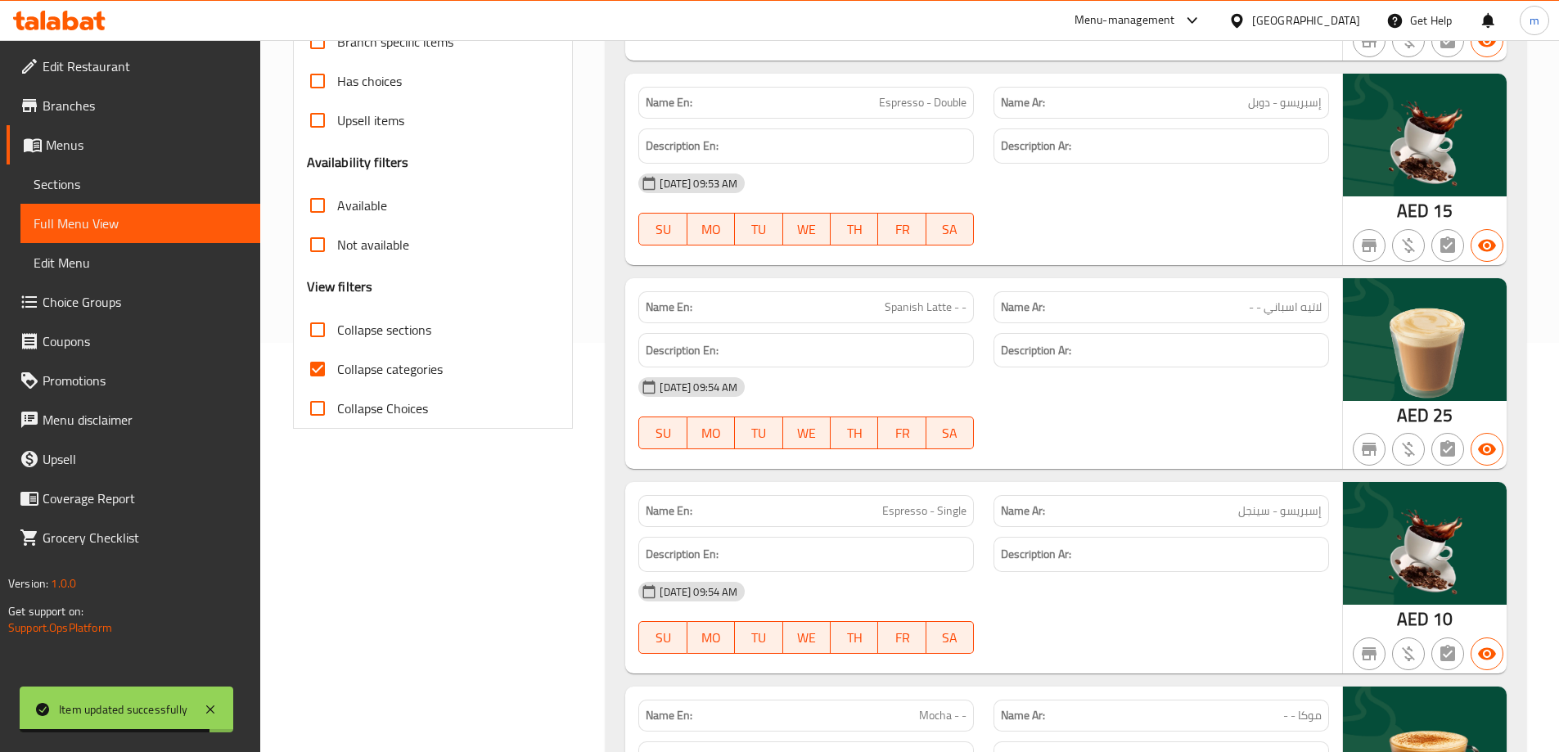
click at [360, 367] on span "Collapse categories" at bounding box center [390, 369] width 106 height 20
click at [337, 367] on input "Collapse categories" at bounding box center [317, 368] width 39 height 39
checkbox input "false"
click at [361, 337] on span "Collapse sections" at bounding box center [384, 330] width 94 height 20
click at [337, 337] on input "Collapse sections" at bounding box center [317, 329] width 39 height 39
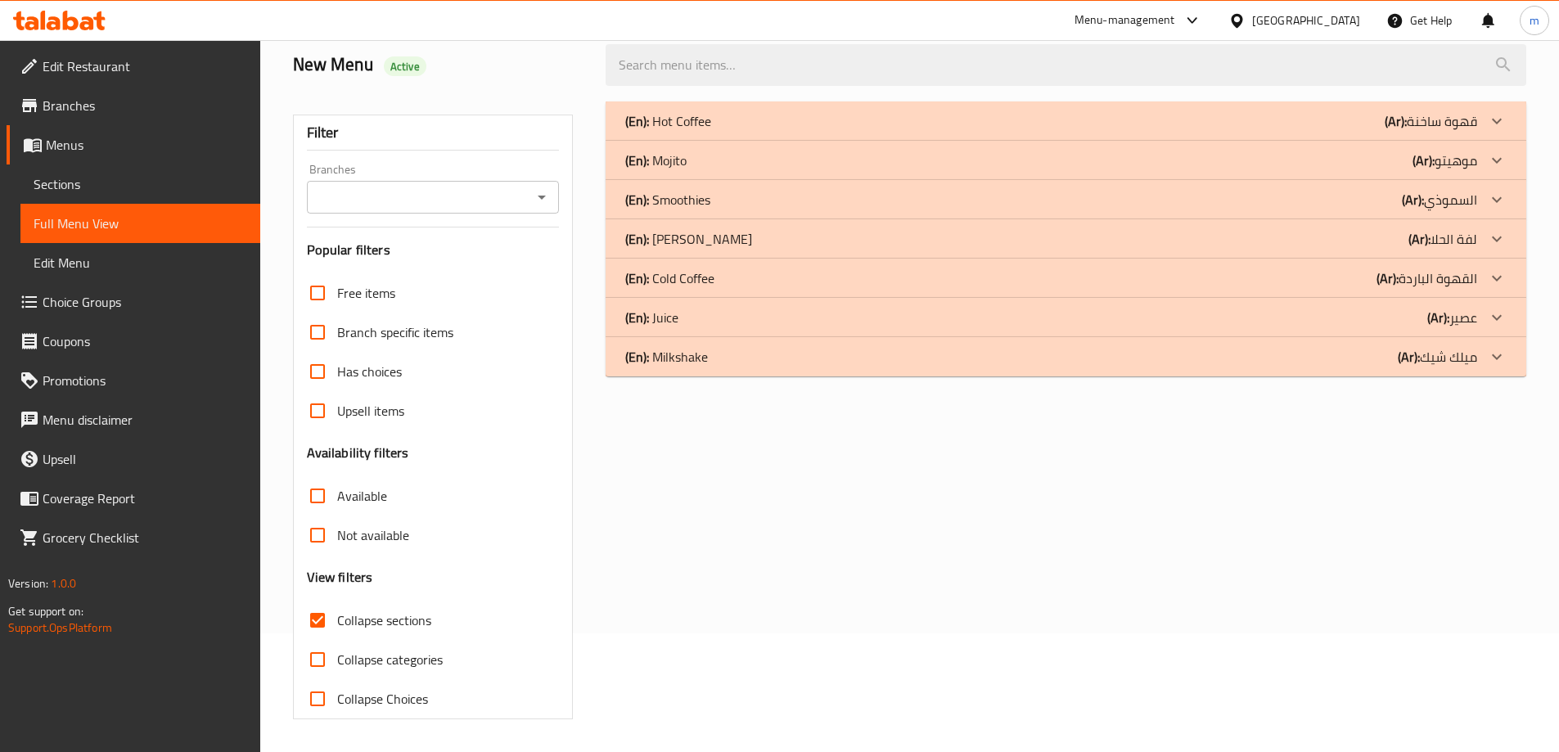
click at [329, 615] on input "Collapse sections" at bounding box center [317, 620] width 39 height 39
checkbox input "false"
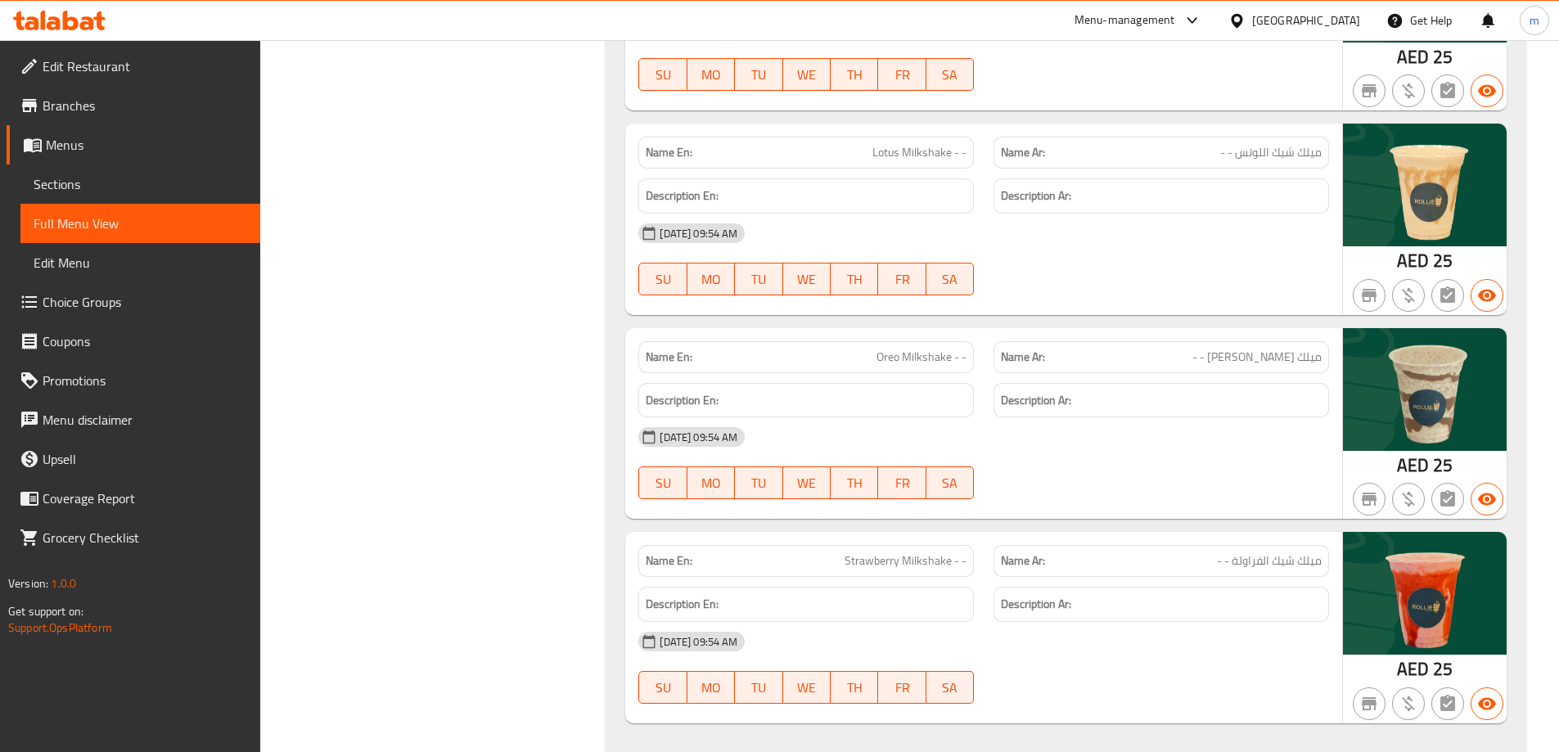
scroll to position [5438, 0]
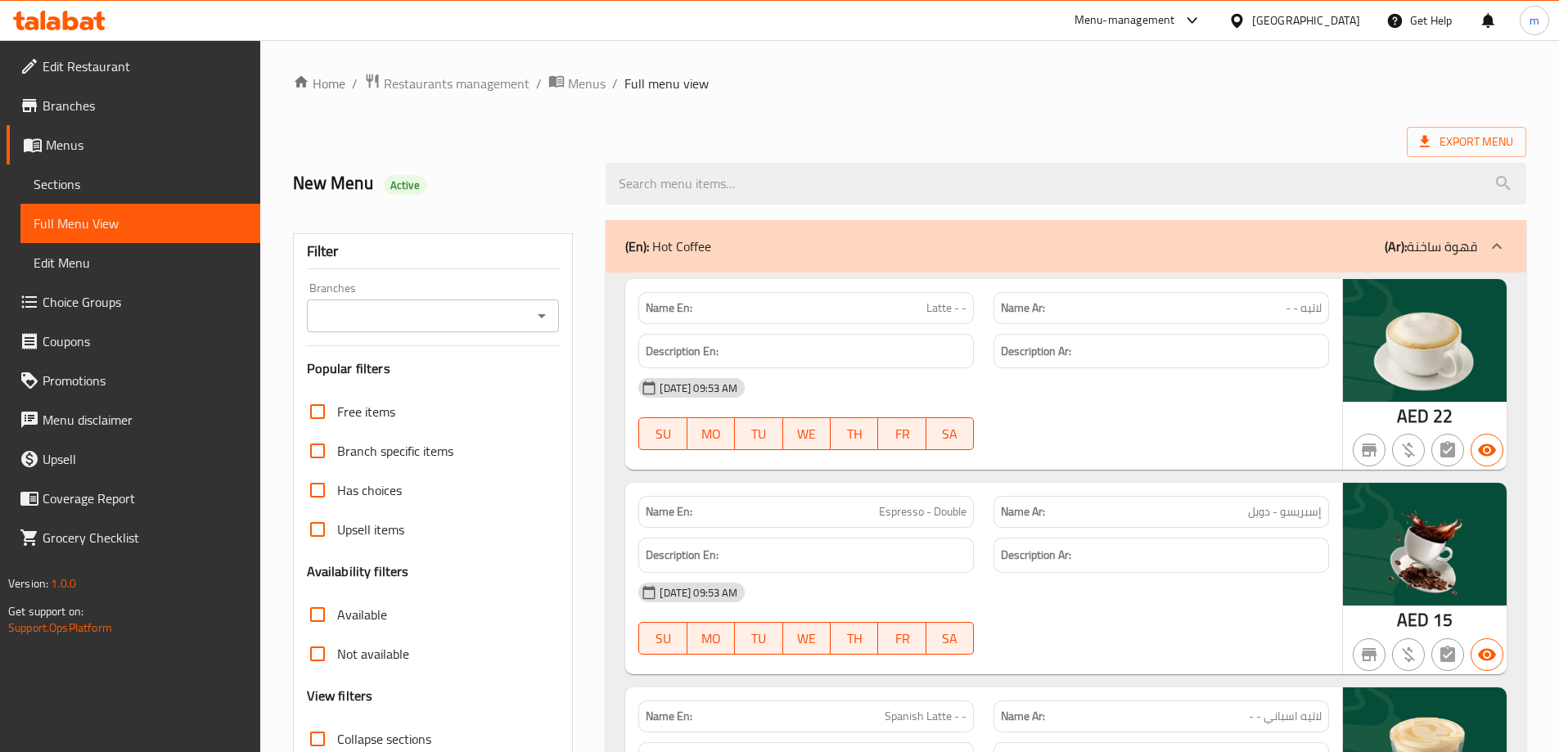
click at [65, 102] on span "Branches" at bounding box center [145, 106] width 205 height 20
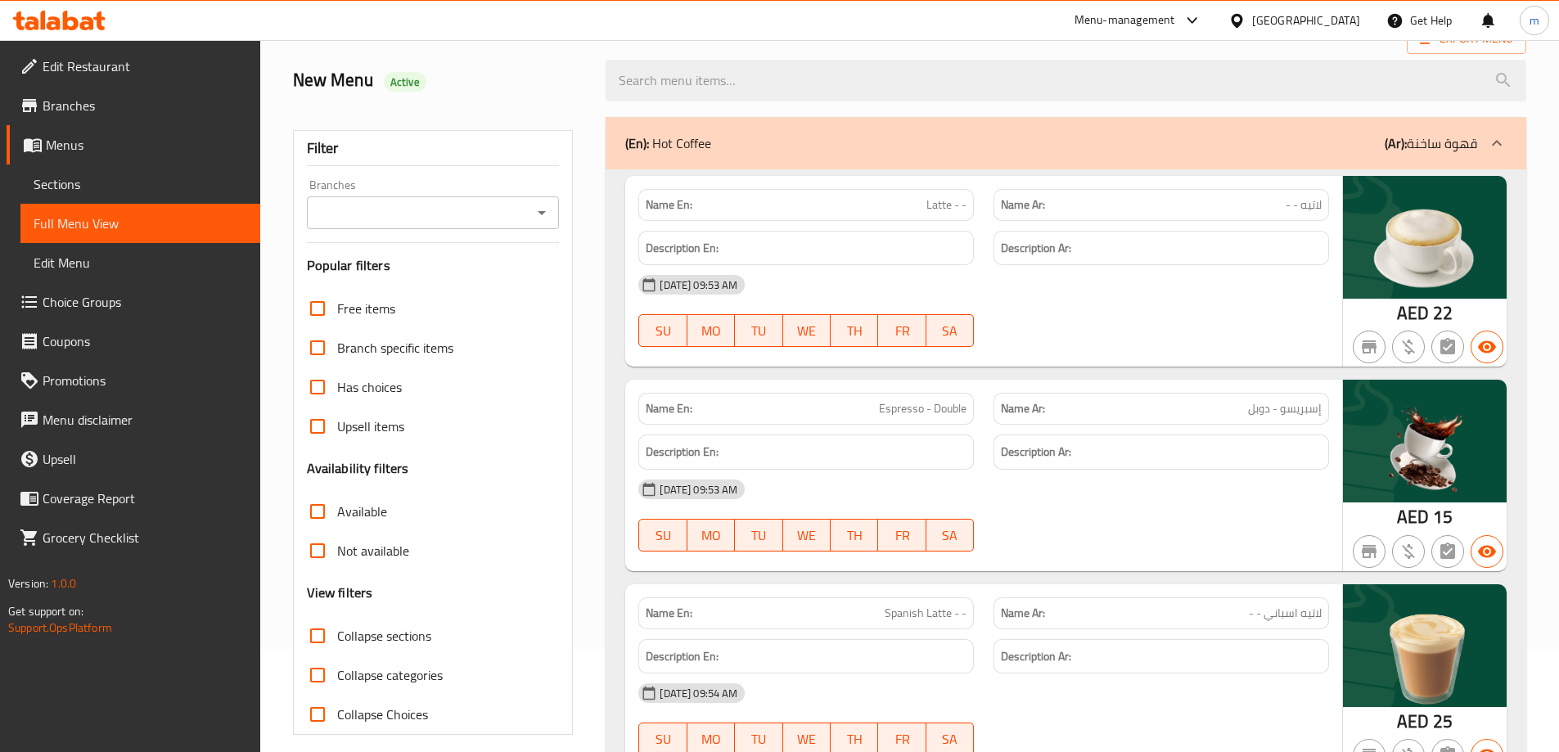
scroll to position [409, 0]
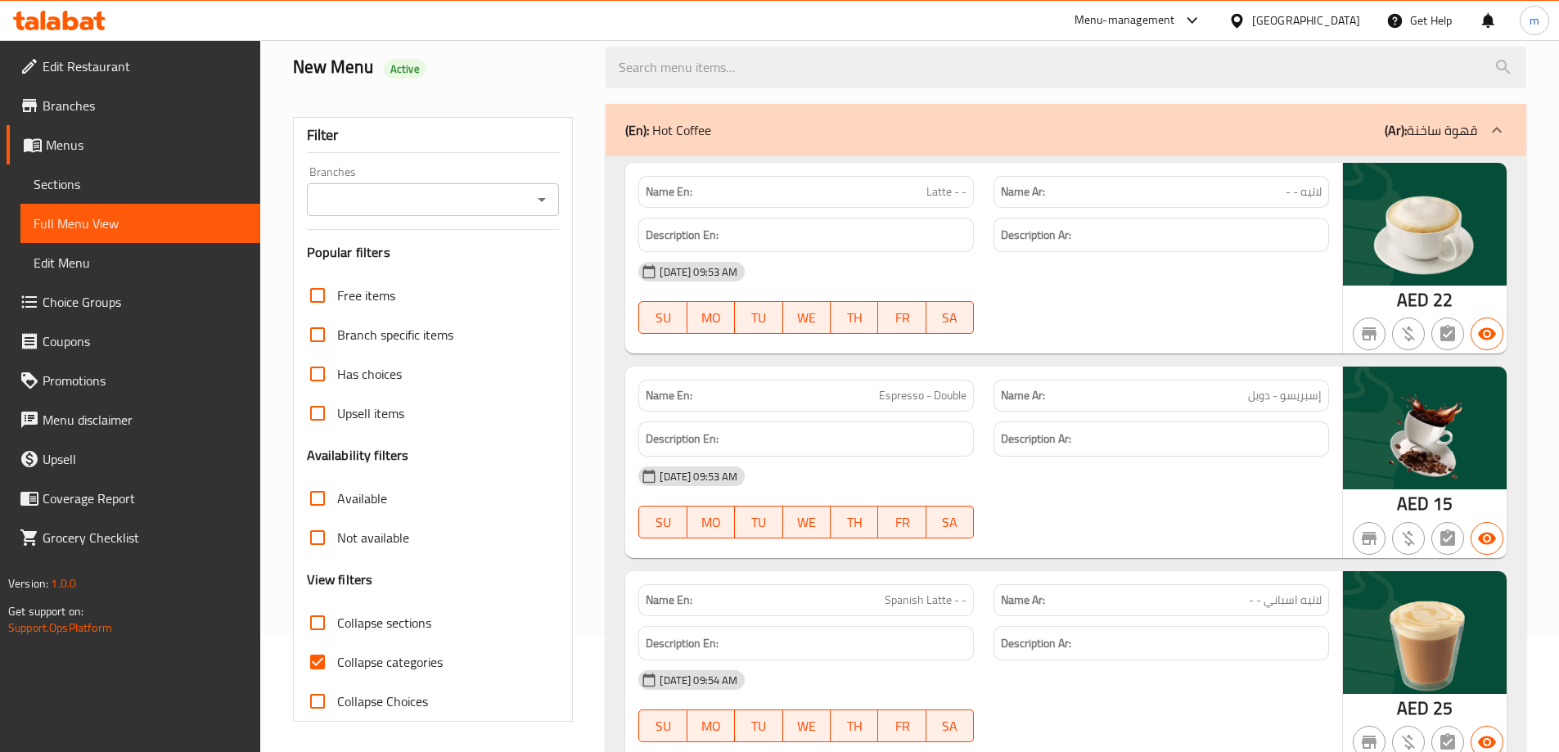
scroll to position [119, 0]
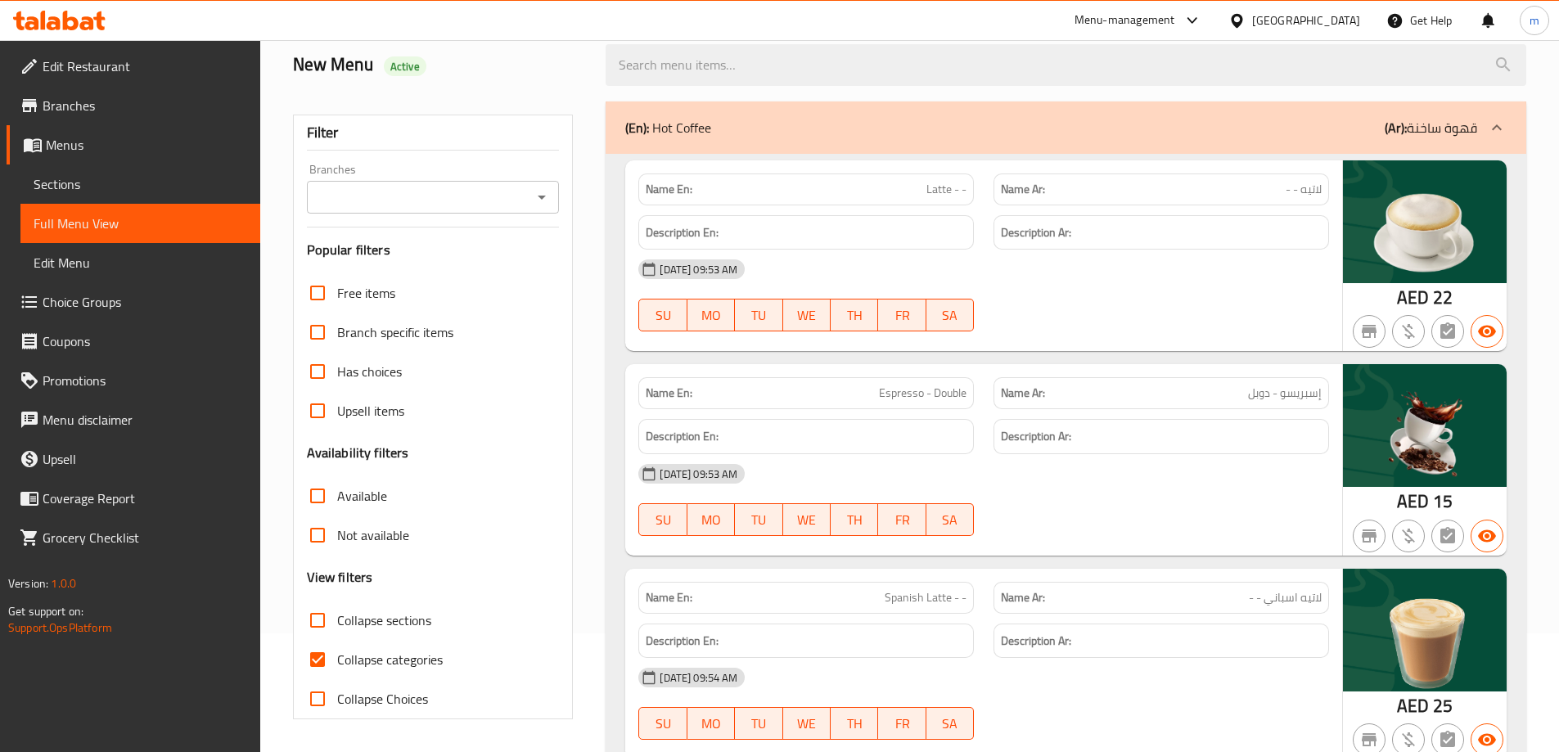
click at [366, 660] on span "Collapse categories" at bounding box center [390, 660] width 106 height 20
click at [337, 660] on input "Collapse categories" at bounding box center [317, 659] width 39 height 39
checkbox input "false"
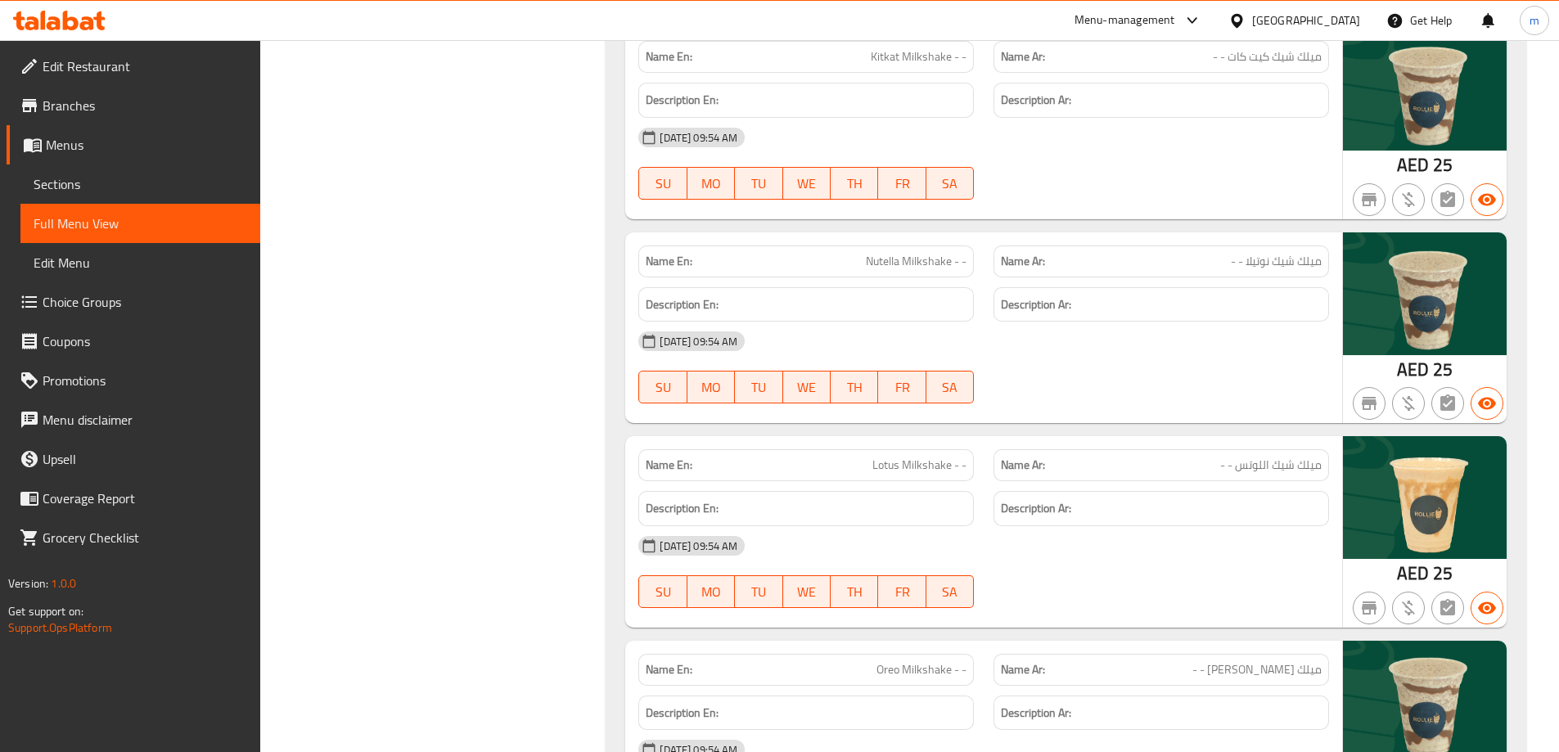
scroll to position [5029, 0]
